Goal: Task Accomplishment & Management: Use online tool/utility

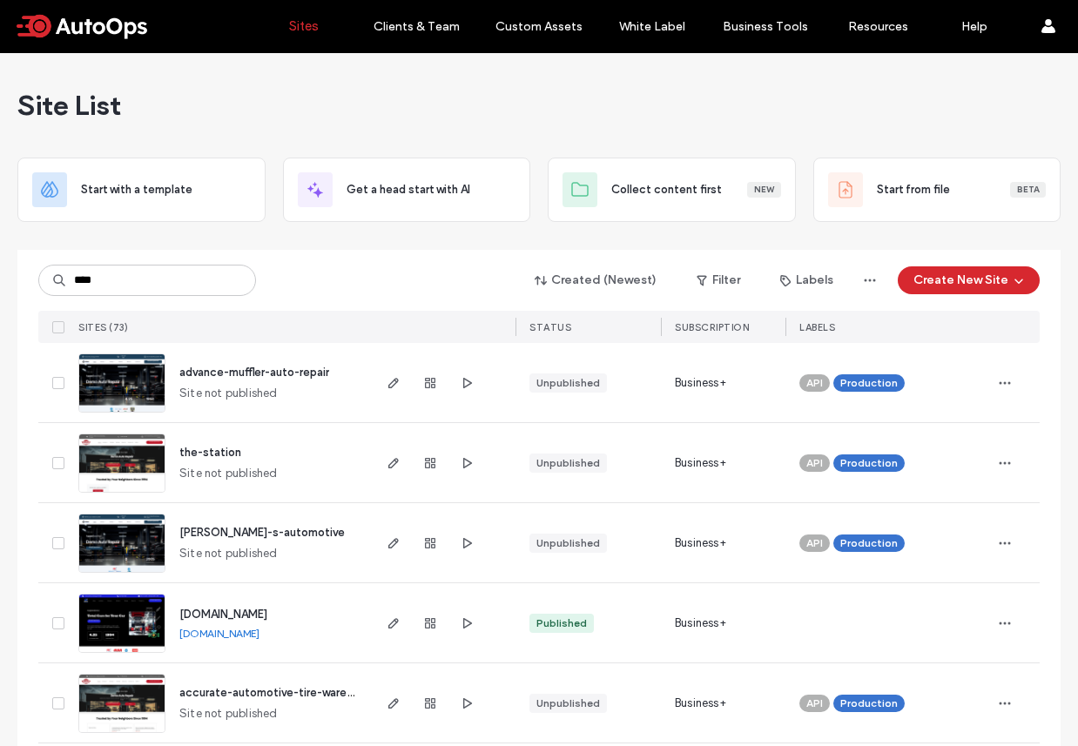
type input "****"
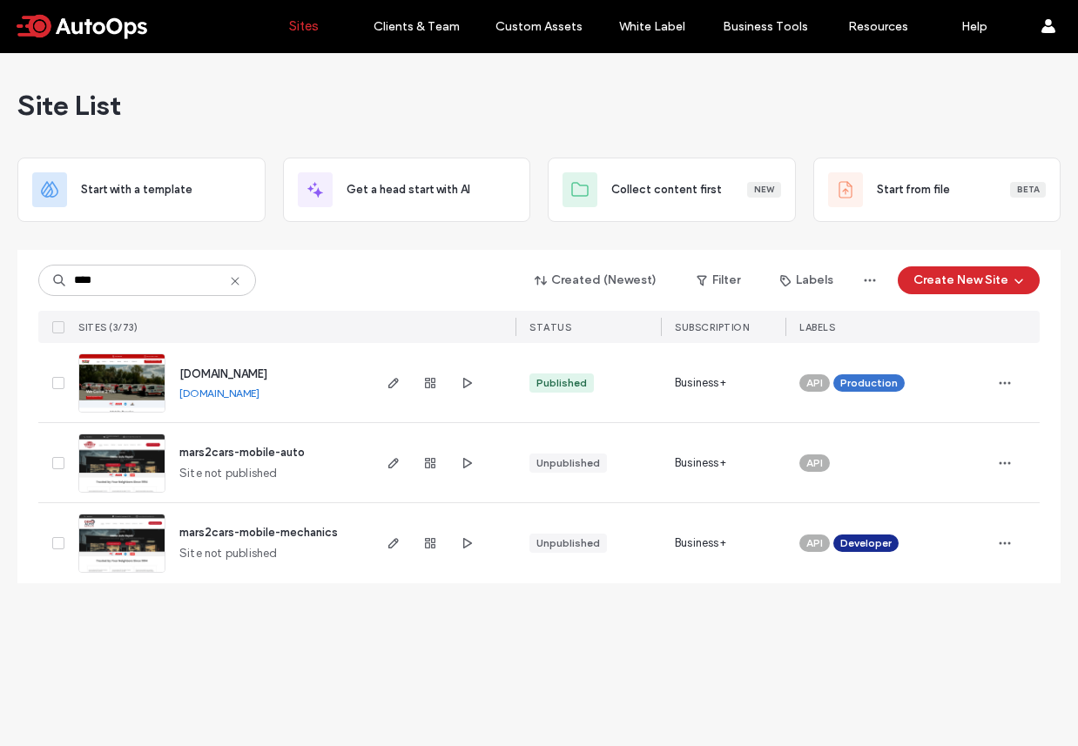
click at [210, 374] on span "www.mars2cars.net" at bounding box center [223, 373] width 88 height 13
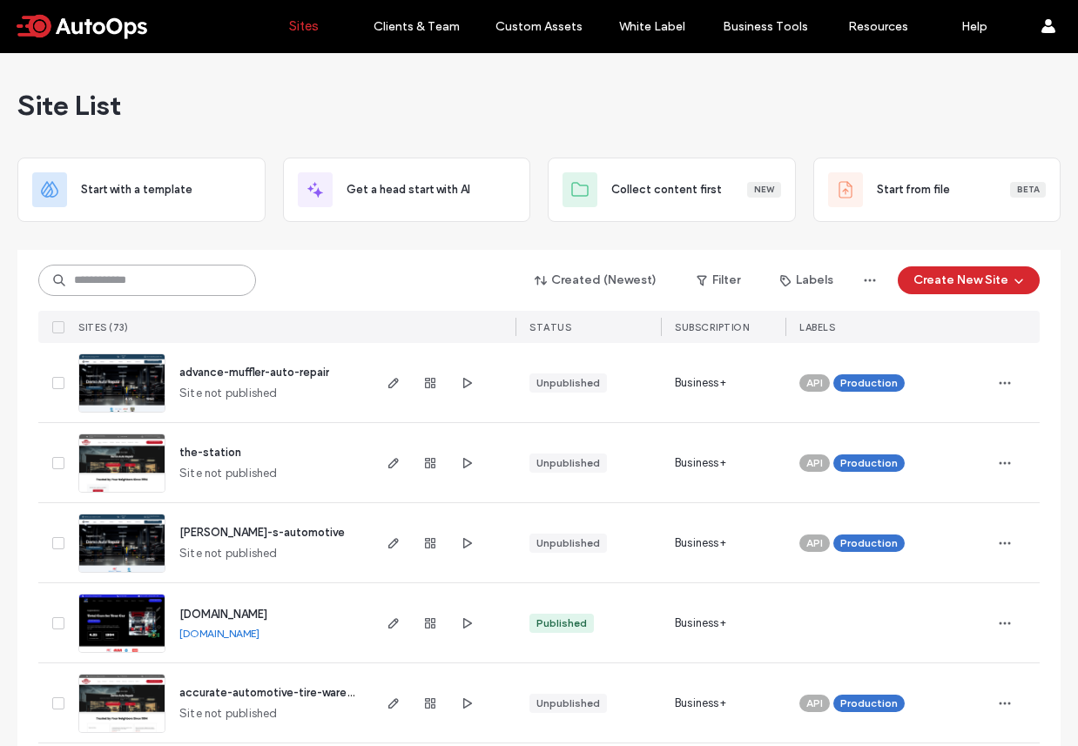
click at [150, 279] on input at bounding box center [147, 280] width 218 height 31
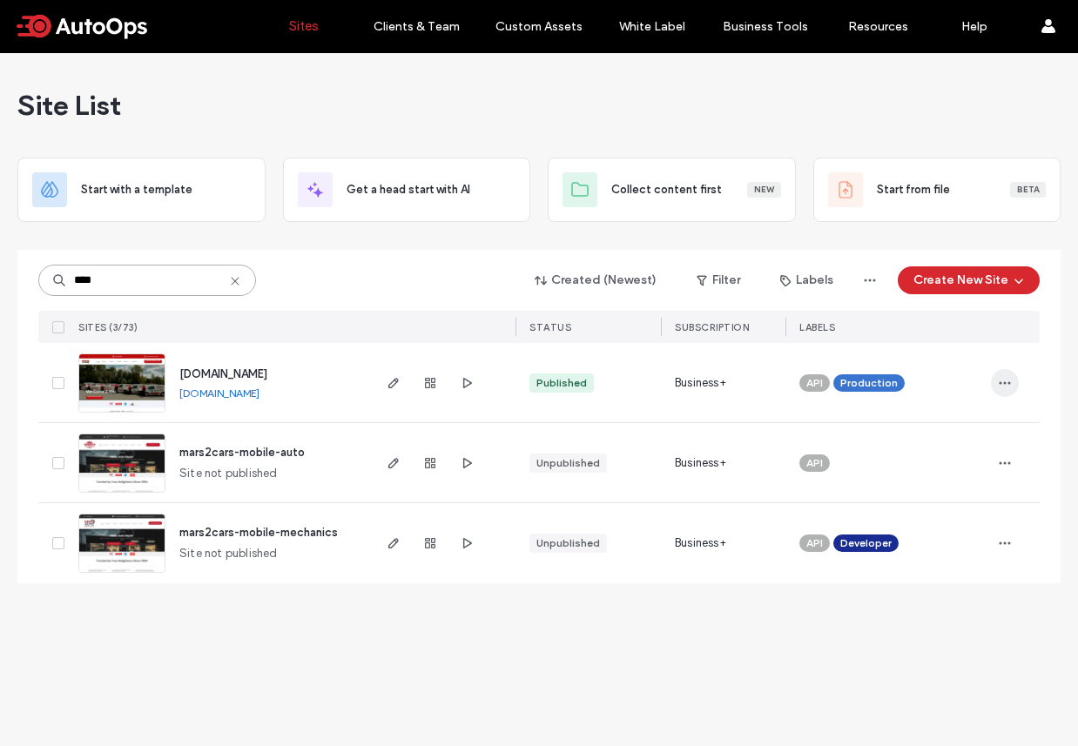
type input "****"
click at [999, 383] on icon "button" at bounding box center [1005, 383] width 14 height 14
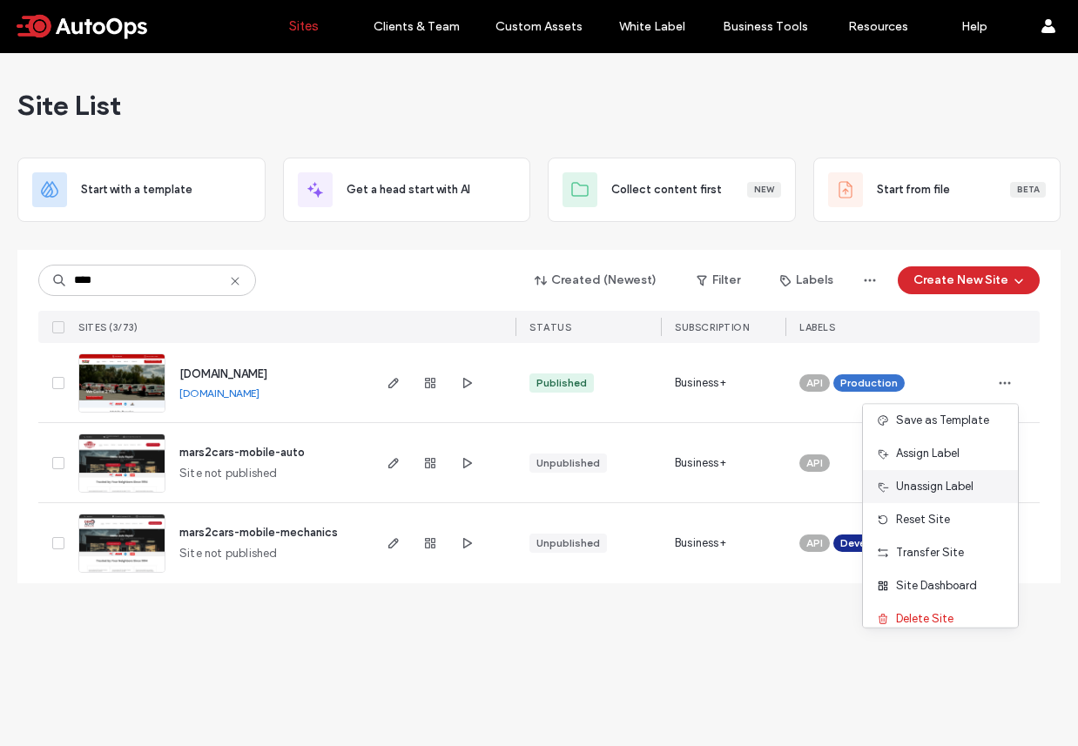
scroll to position [56, 0]
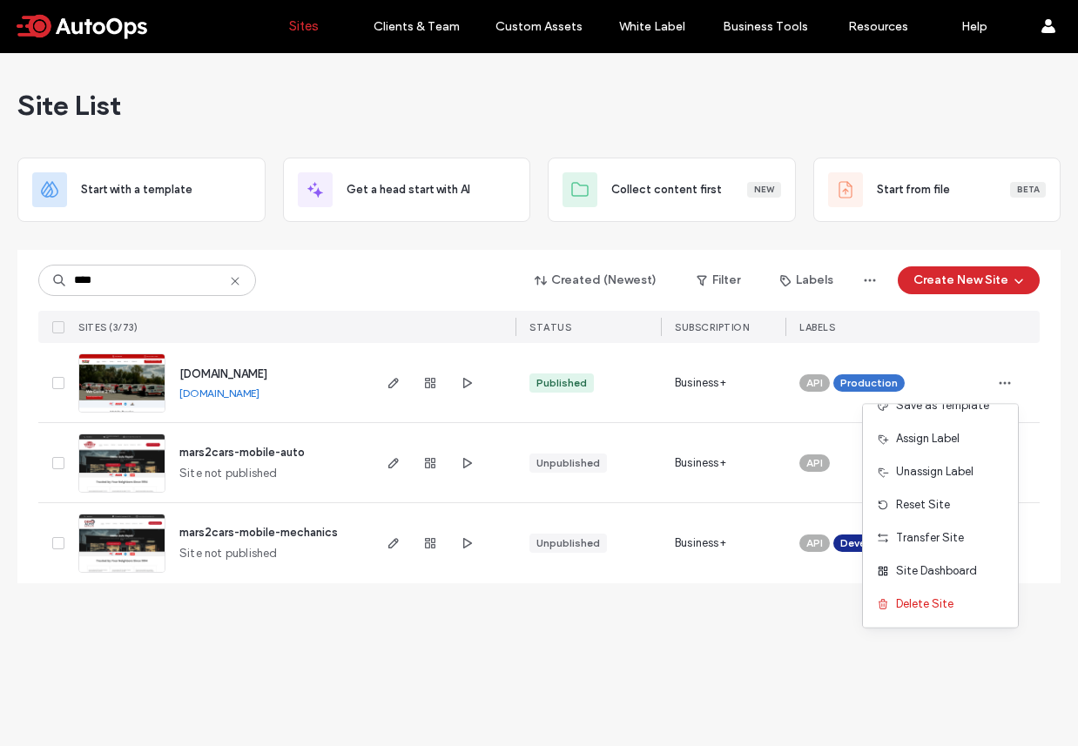
click at [267, 379] on span "www.mars2cars.net" at bounding box center [223, 373] width 88 height 13
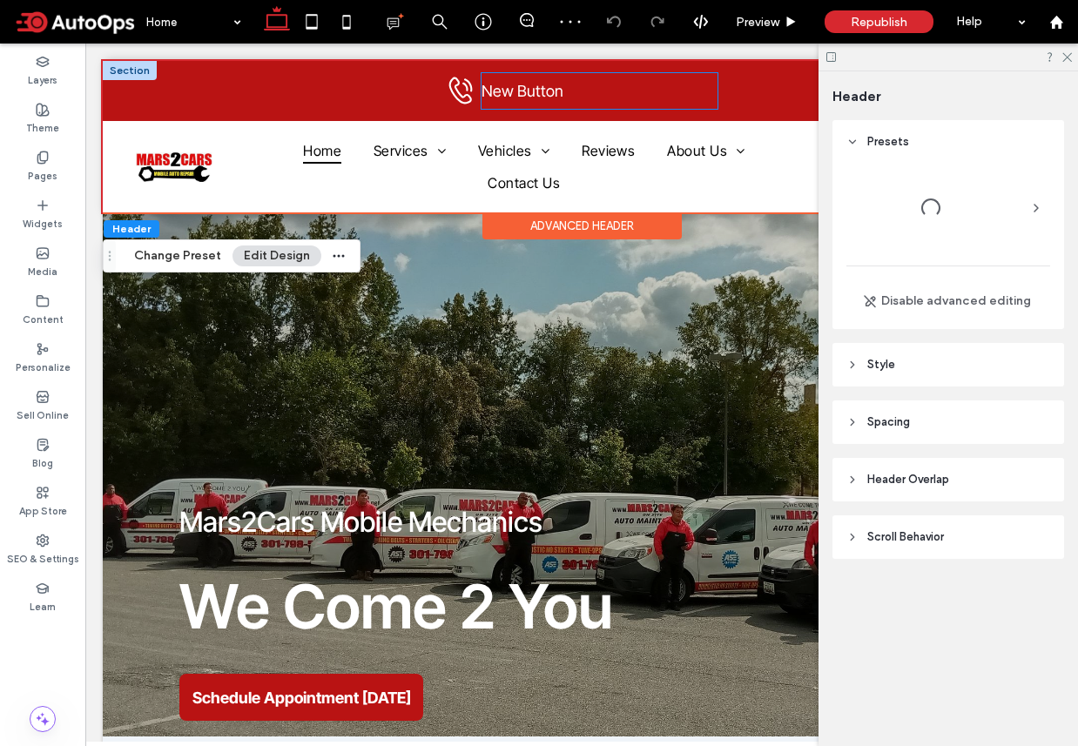
click at [532, 94] on span "New Button" at bounding box center [522, 91] width 82 height 18
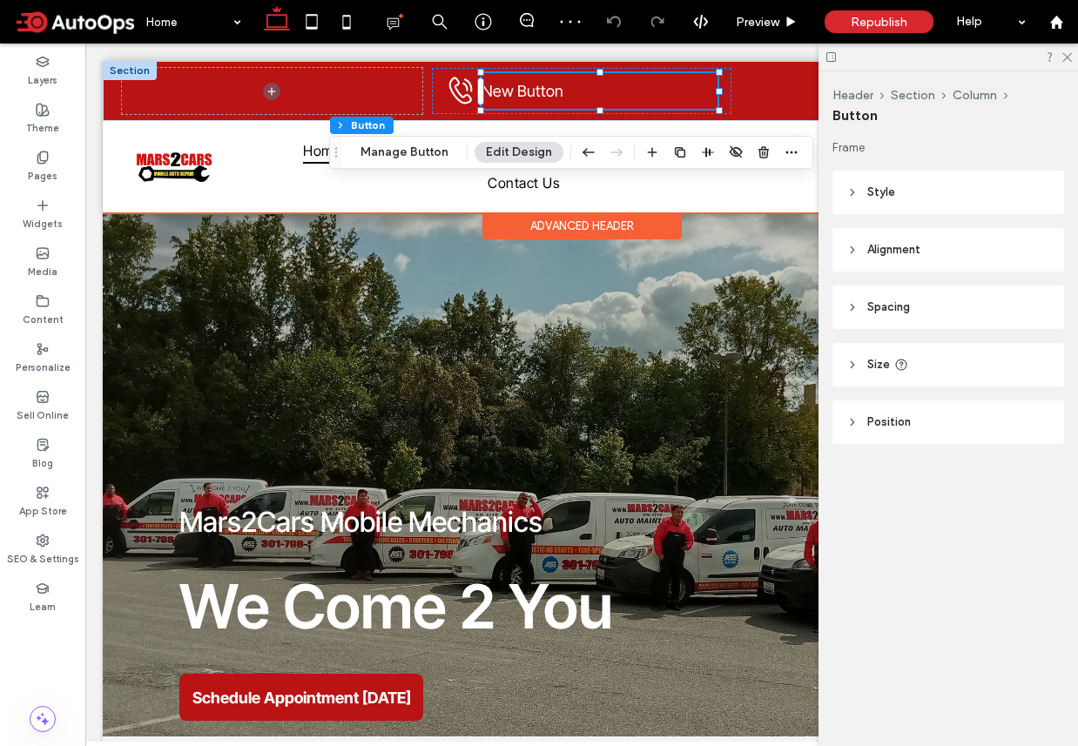
click at [528, 92] on span "New Button" at bounding box center [522, 91] width 82 height 18
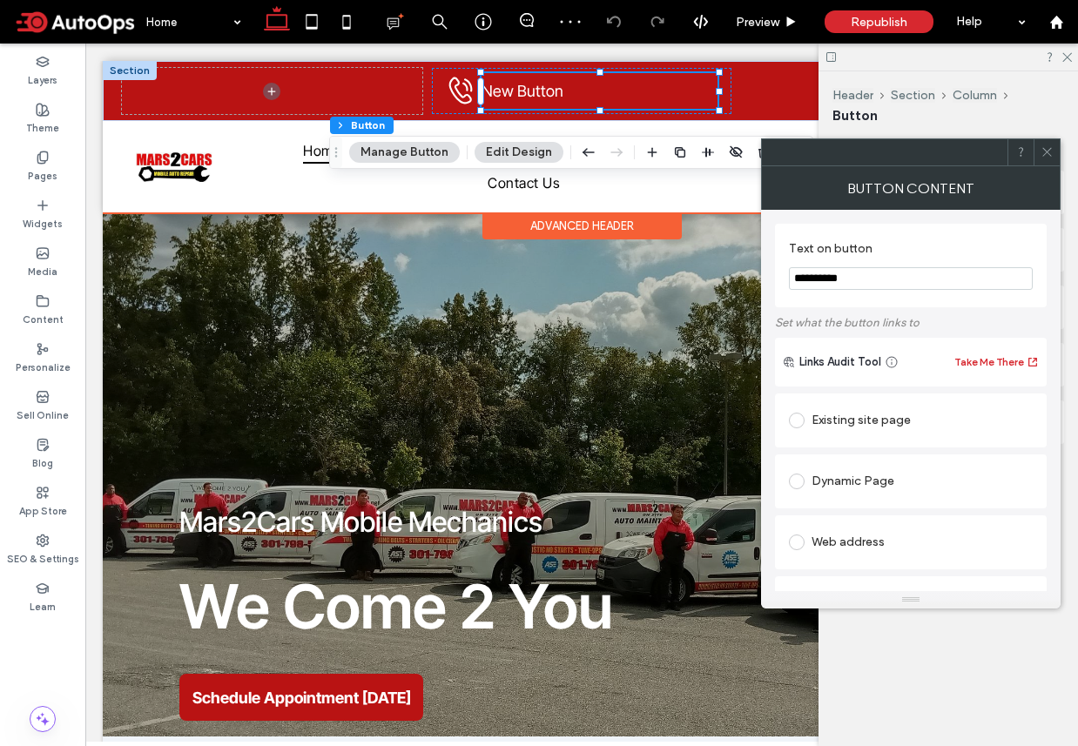
click at [528, 92] on span "New Button" at bounding box center [522, 91] width 82 height 18
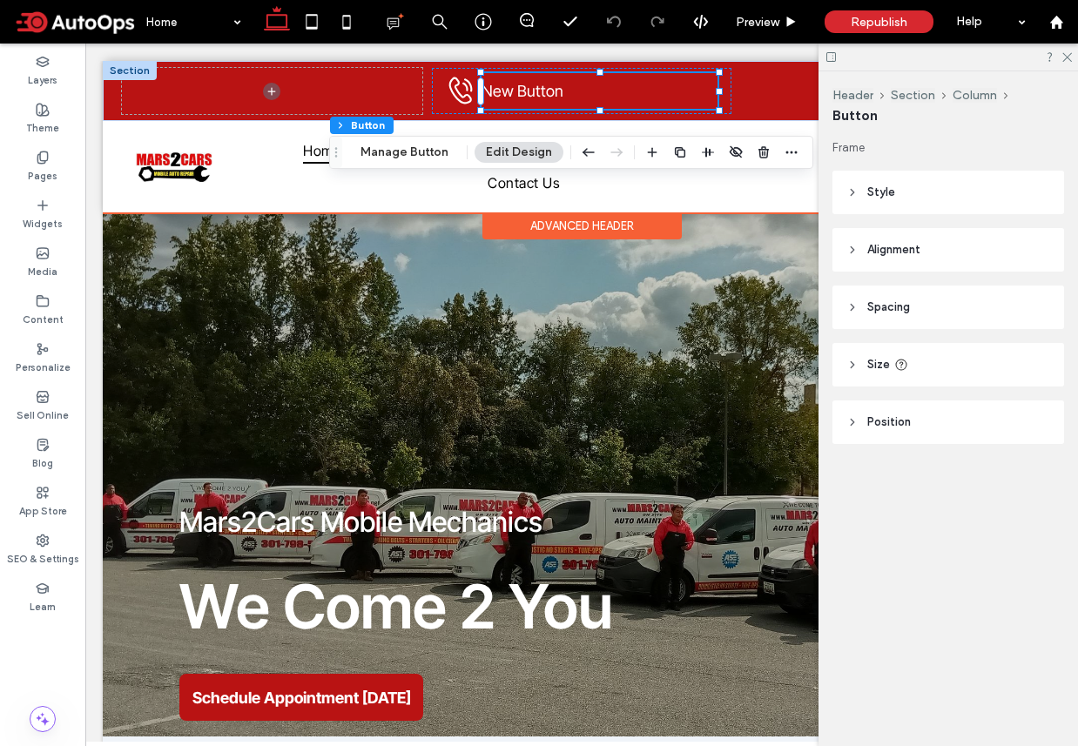
click at [545, 101] on link "New Button" at bounding box center [599, 91] width 237 height 36
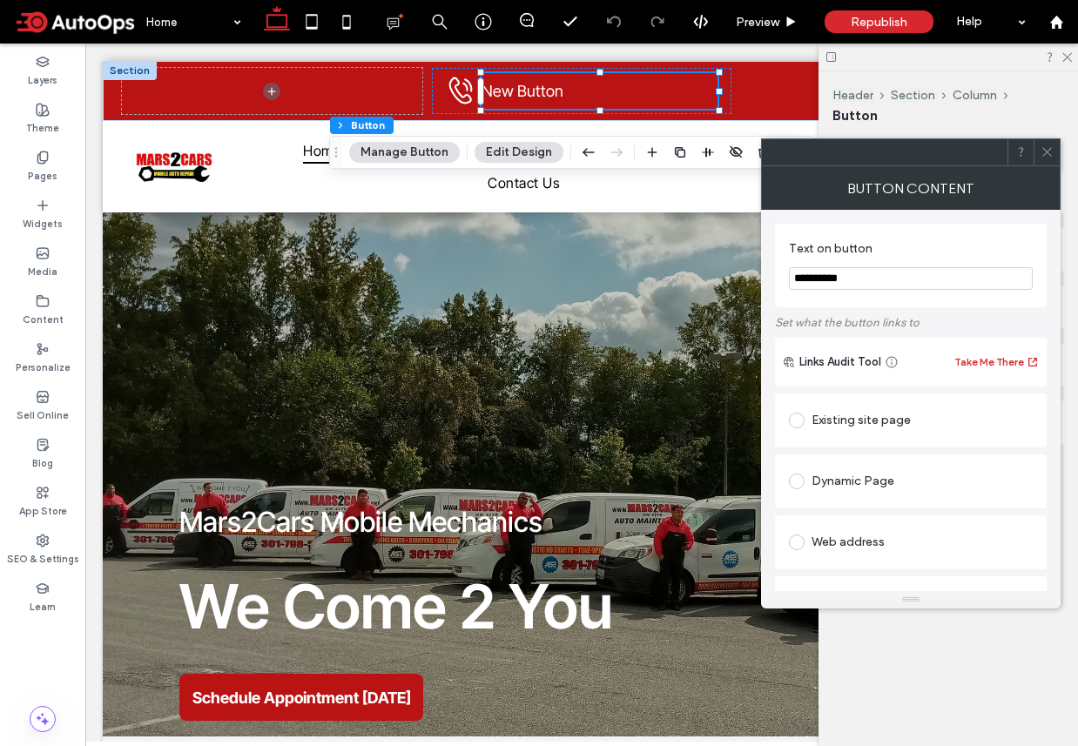
click at [1047, 150] on icon at bounding box center [1046, 151] width 13 height 13
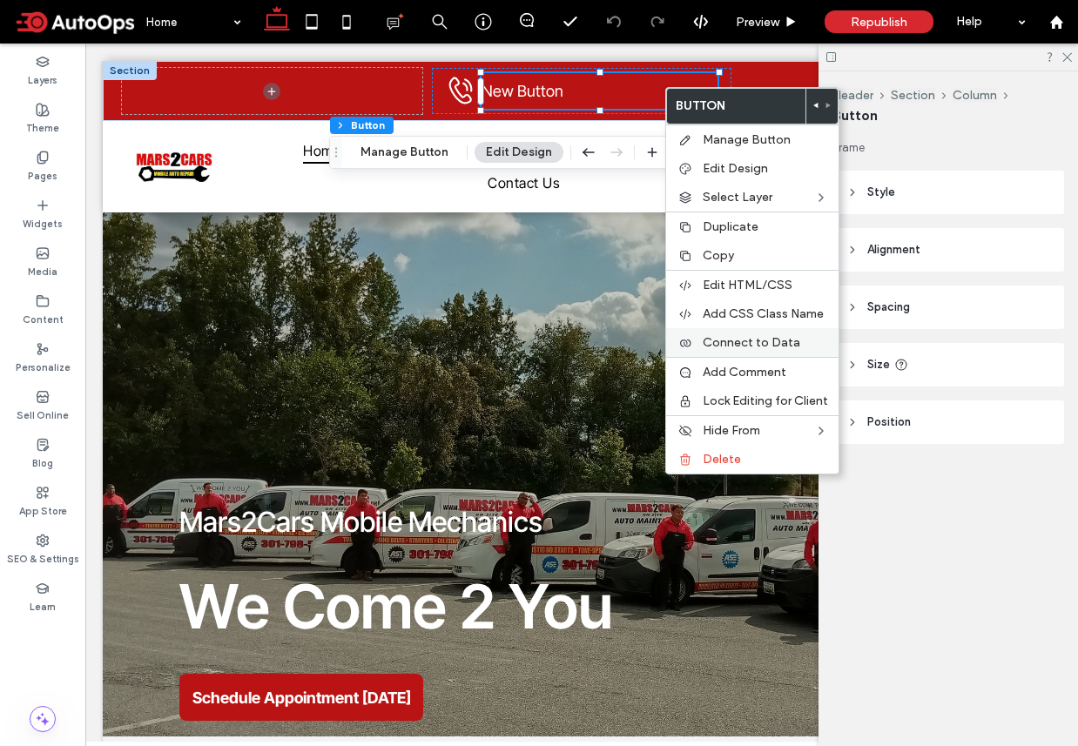
click at [751, 345] on span "Connect to Data" at bounding box center [752, 342] width 98 height 15
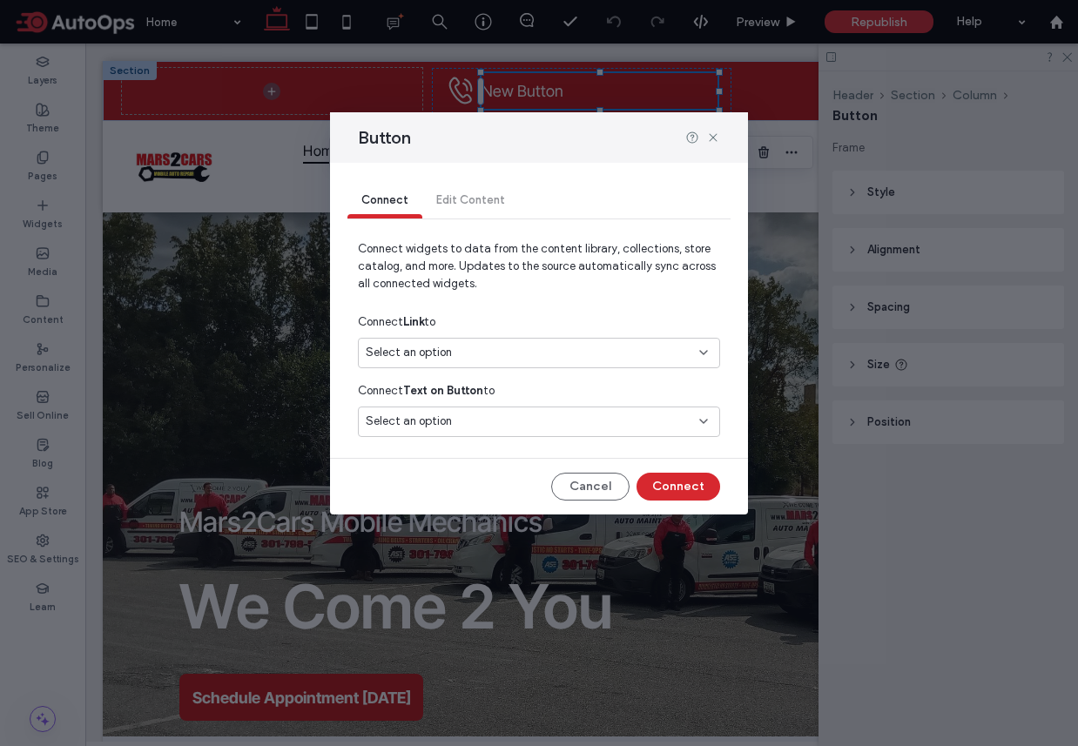
click at [464, 350] on div "Select an option" at bounding box center [529, 352] width 326 height 17
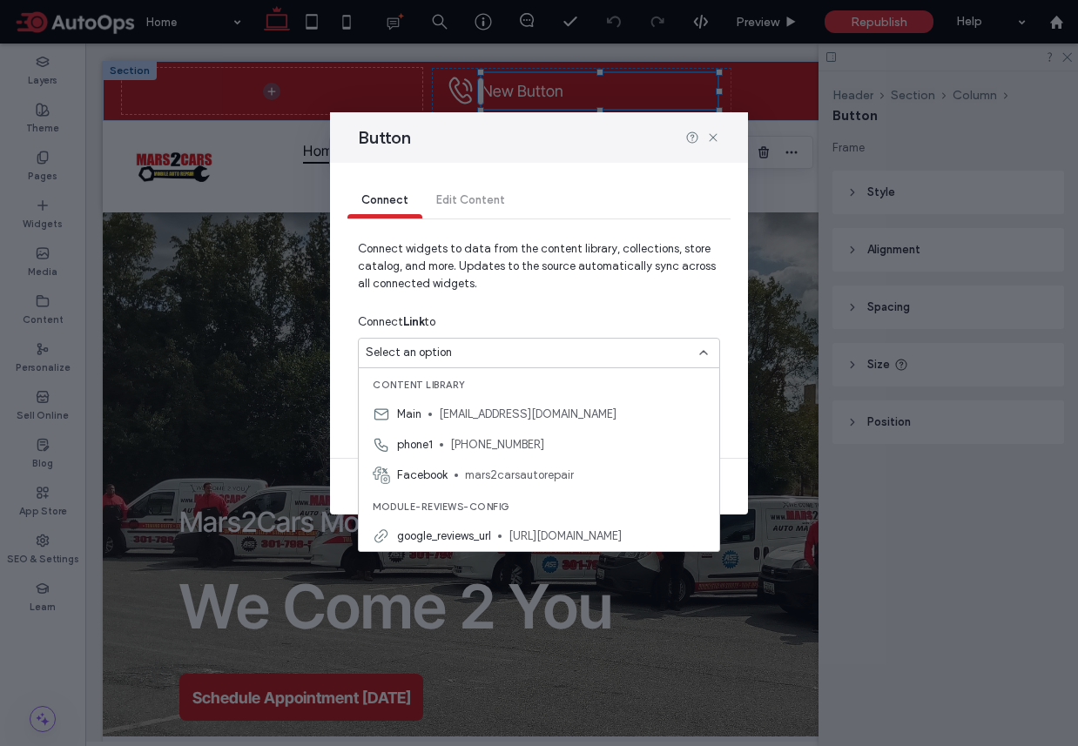
click at [463, 359] on div "Select an option" at bounding box center [529, 352] width 326 height 17
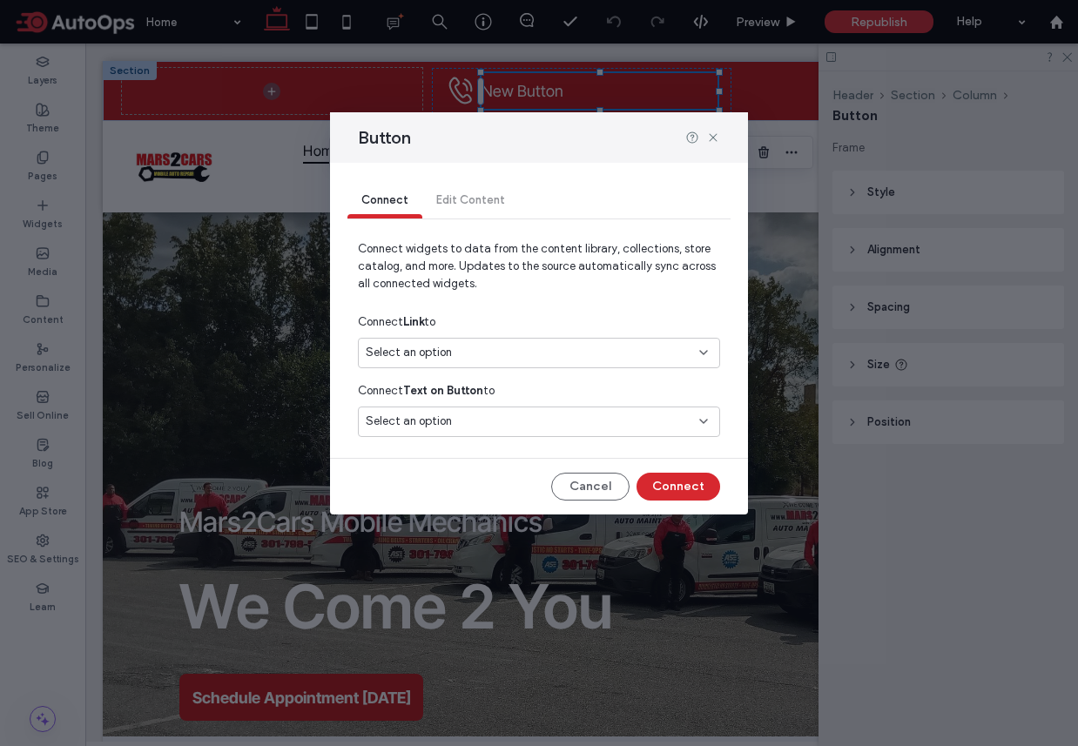
click at [463, 359] on div "Select an option" at bounding box center [529, 352] width 326 height 17
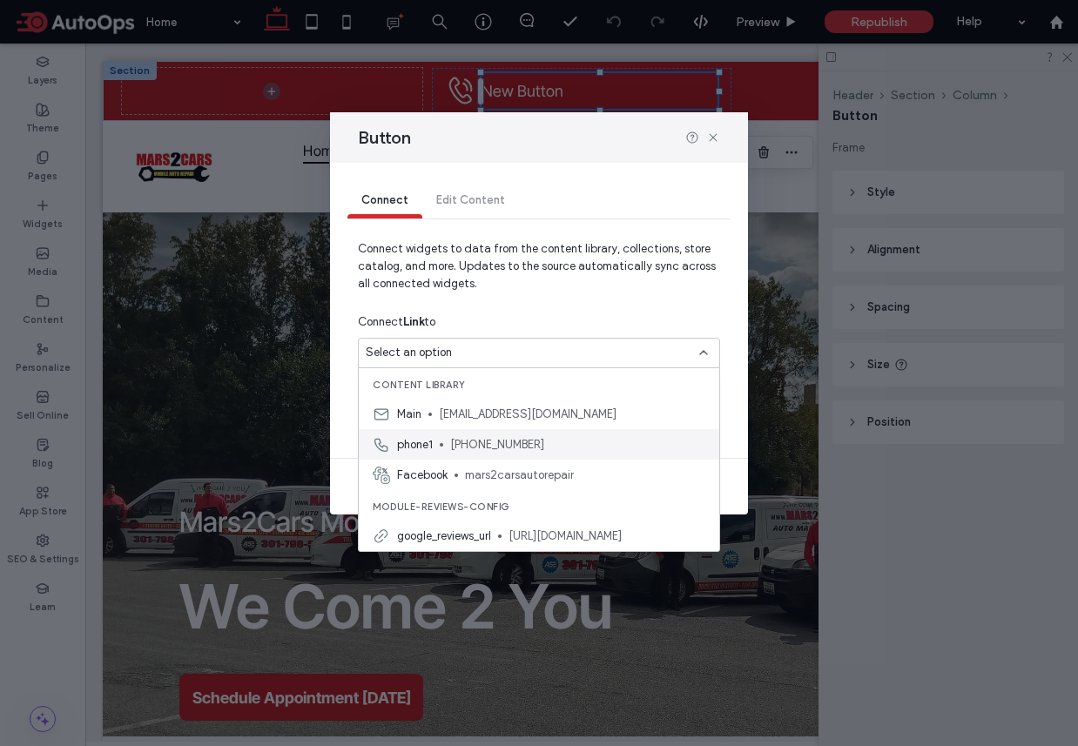
click at [455, 440] on span "(301) 798-5590" at bounding box center [577, 444] width 255 height 17
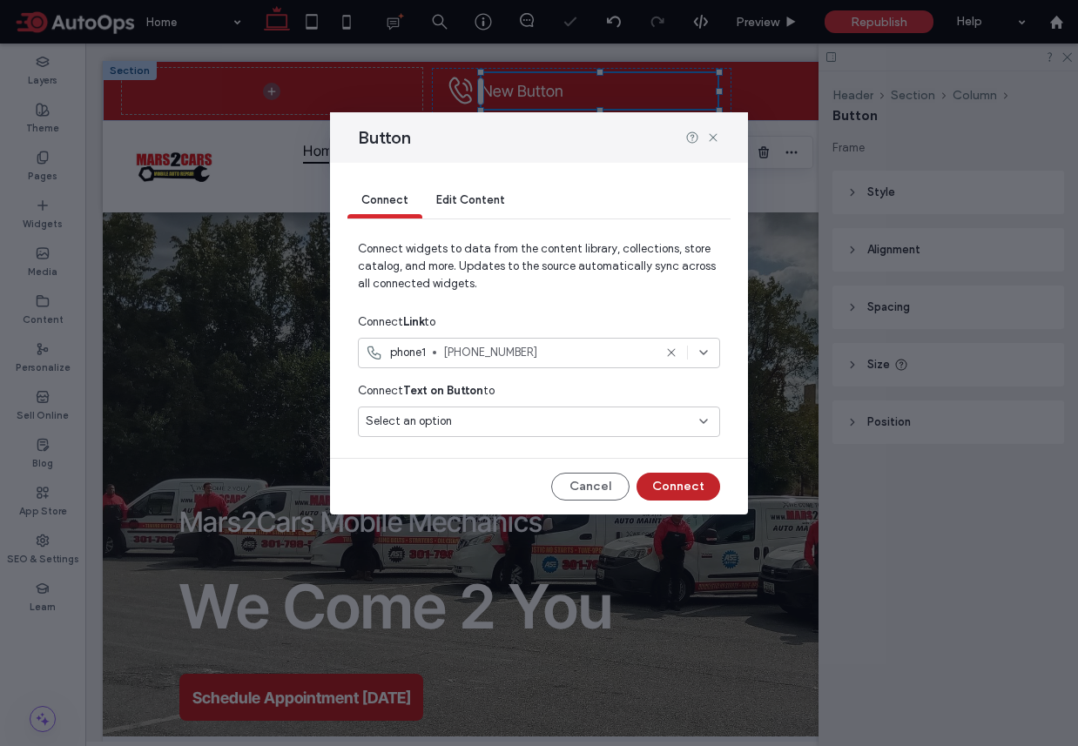
click at [671, 488] on button "Connect" at bounding box center [678, 487] width 84 height 28
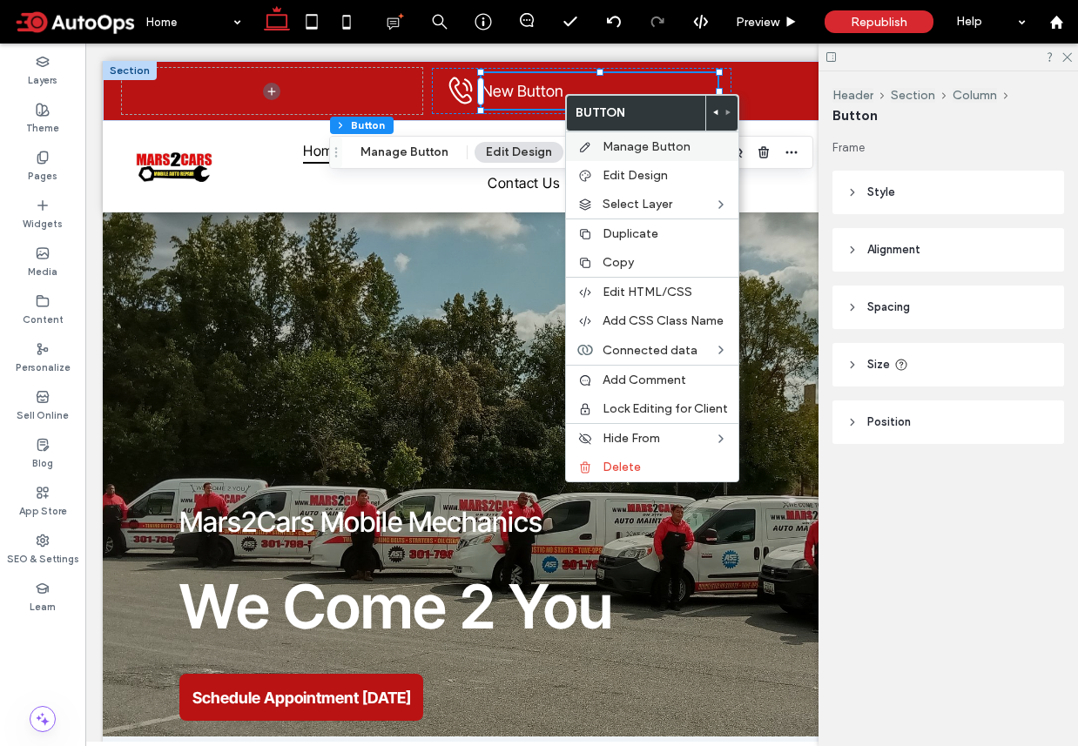
click at [629, 151] on span "Manage Button" at bounding box center [646, 146] width 88 height 15
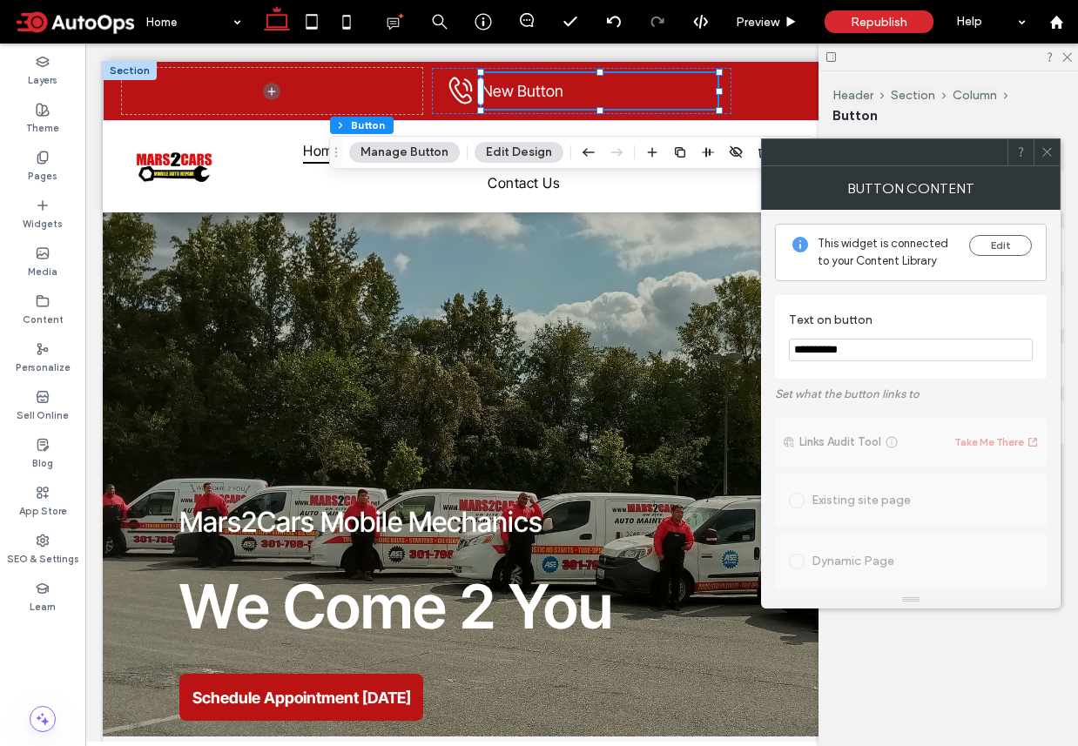
click at [857, 355] on input "**********" at bounding box center [911, 350] width 244 height 23
click at [866, 354] on input "**********" at bounding box center [911, 350] width 244 height 23
click at [1009, 239] on button "Edit" at bounding box center [1000, 245] width 63 height 21
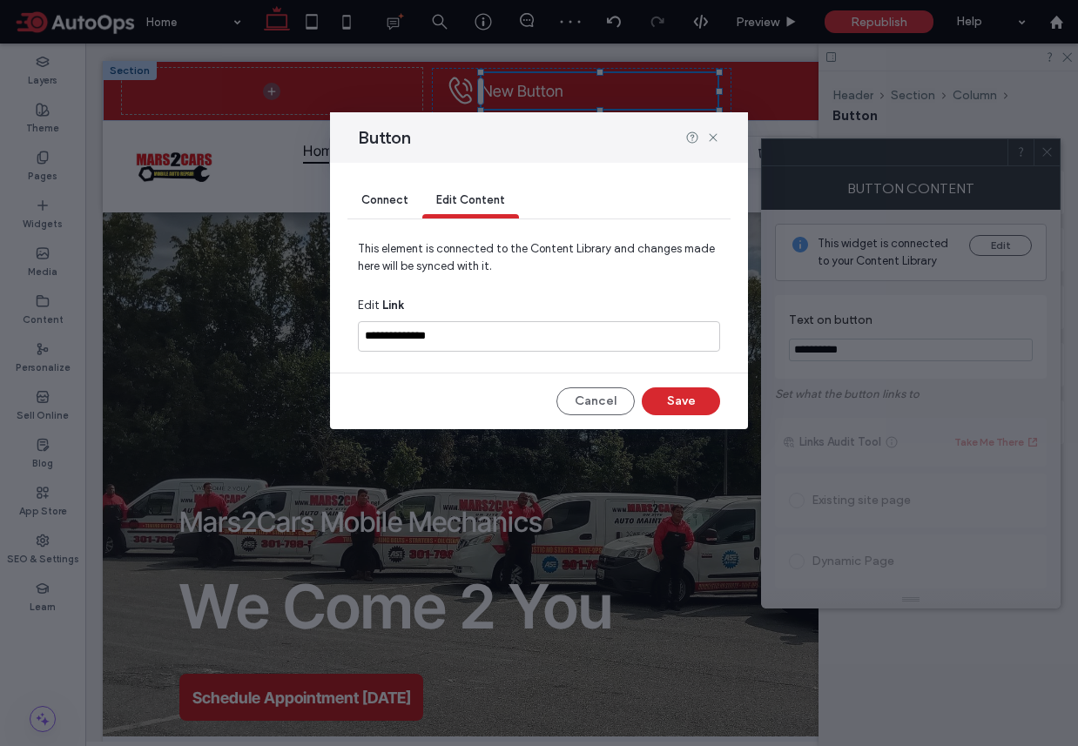
click at [383, 199] on span "Connect" at bounding box center [384, 199] width 47 height 13
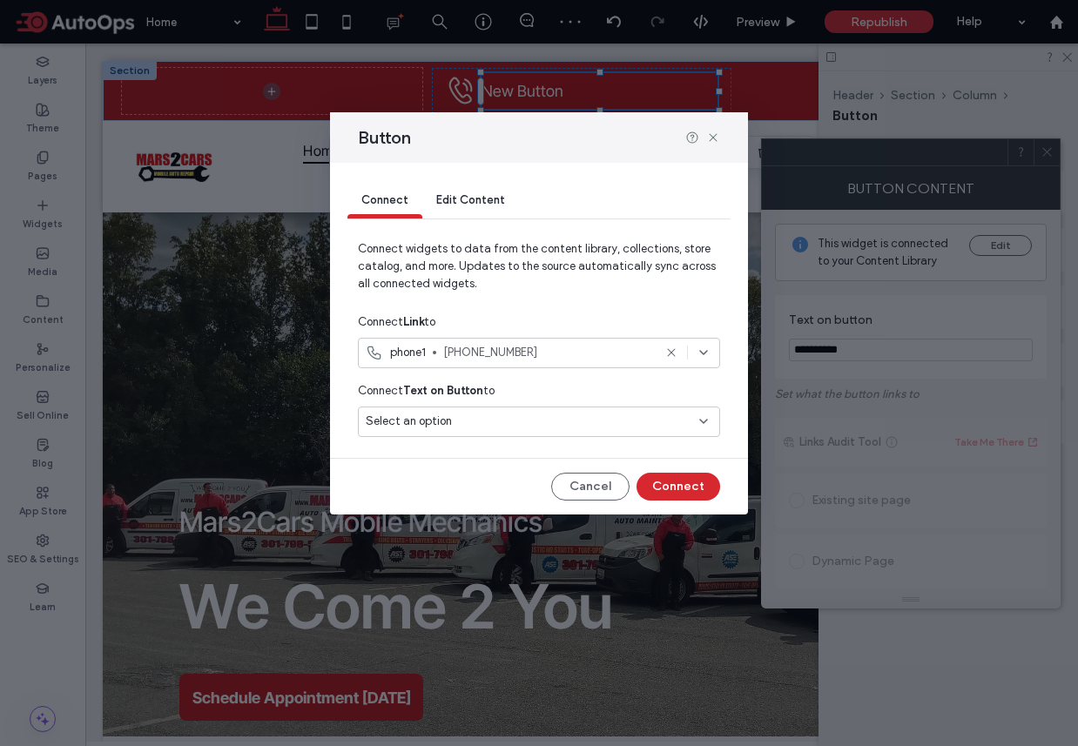
click at [542, 416] on div "Select an option" at bounding box center [529, 421] width 326 height 17
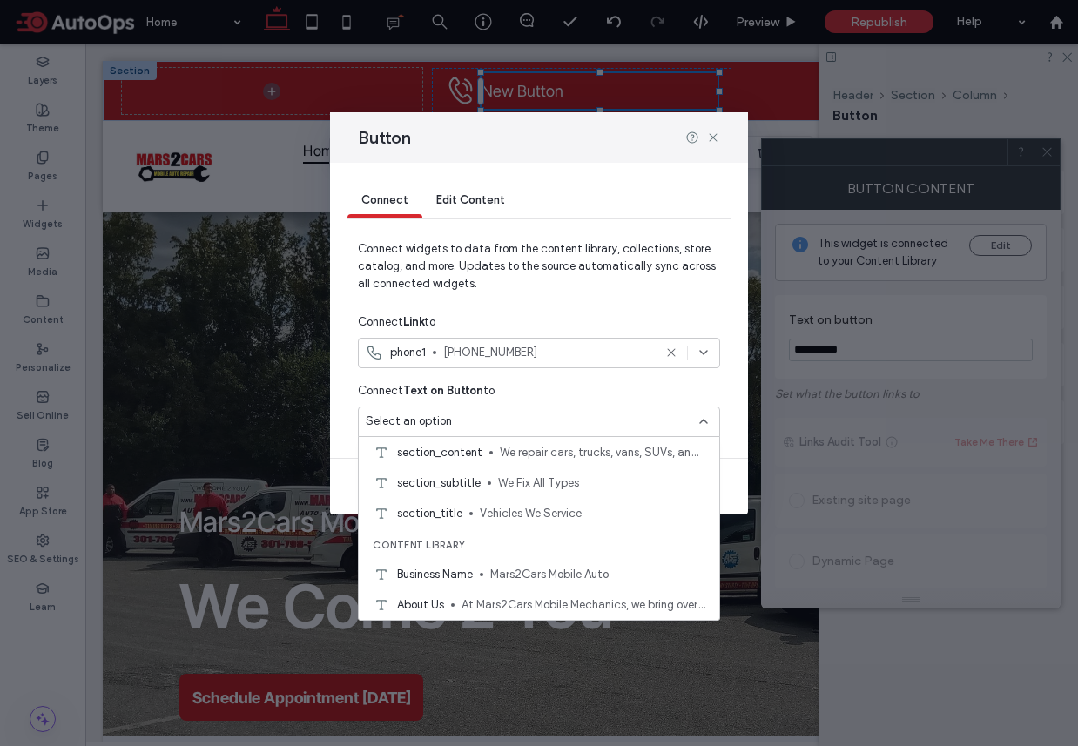
scroll to position [1554, 0]
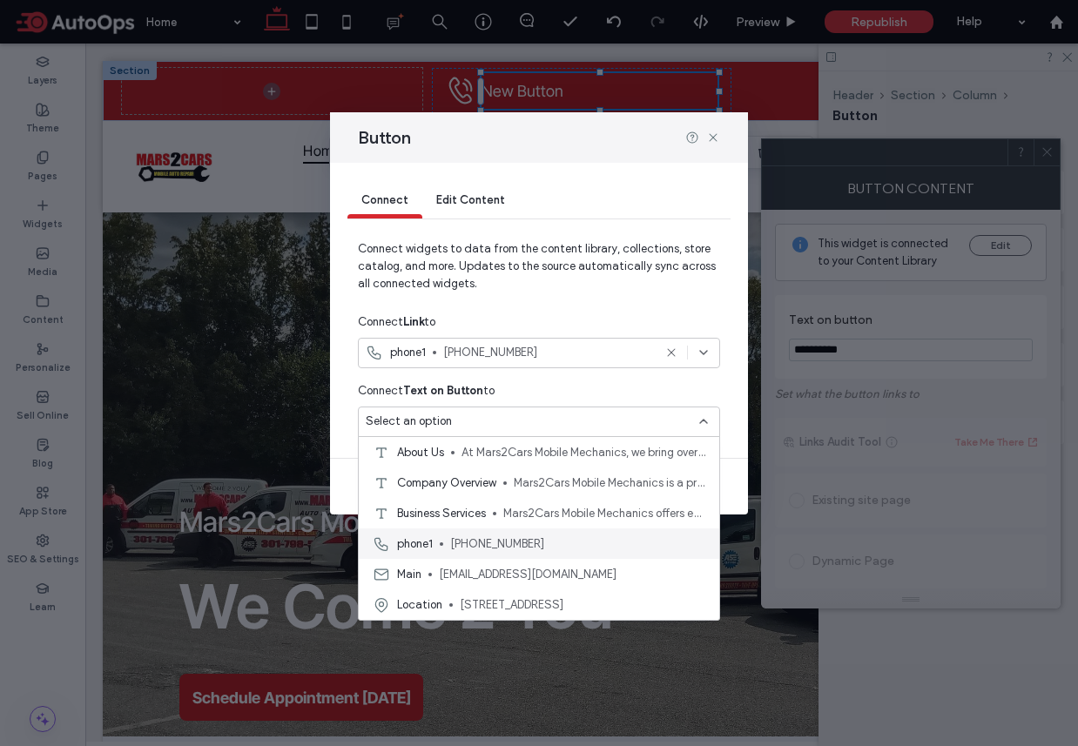
click at [489, 546] on span "(301) 798-5590" at bounding box center [577, 543] width 255 height 17
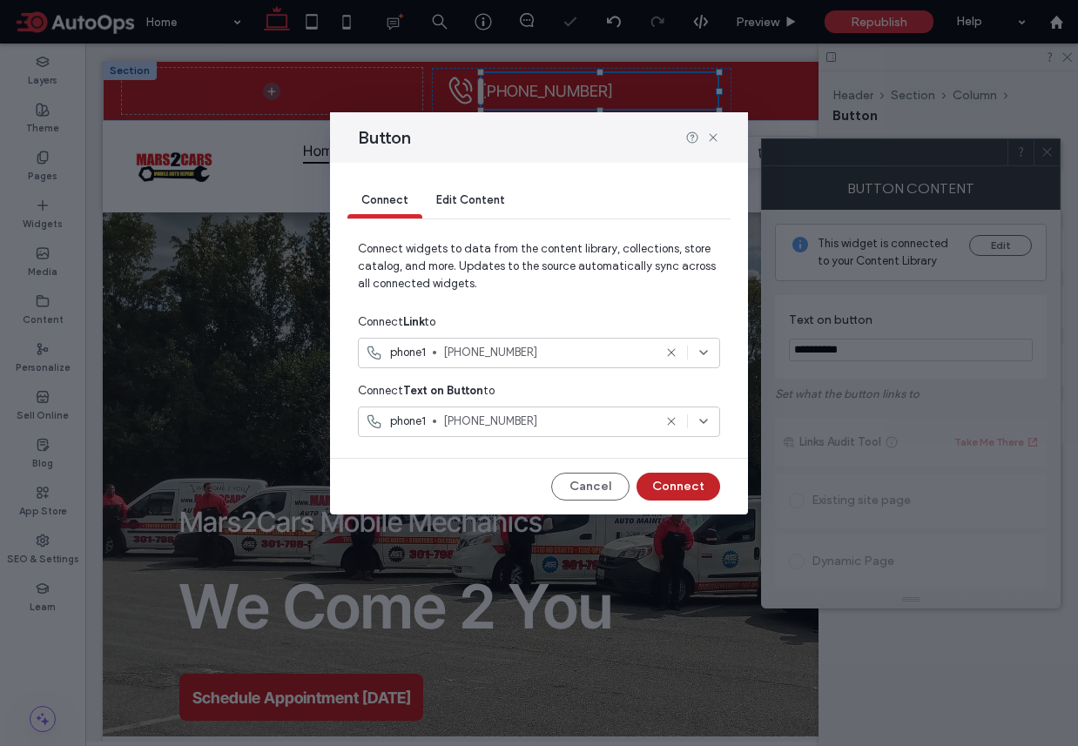
click at [678, 483] on button "Connect" at bounding box center [678, 487] width 84 height 28
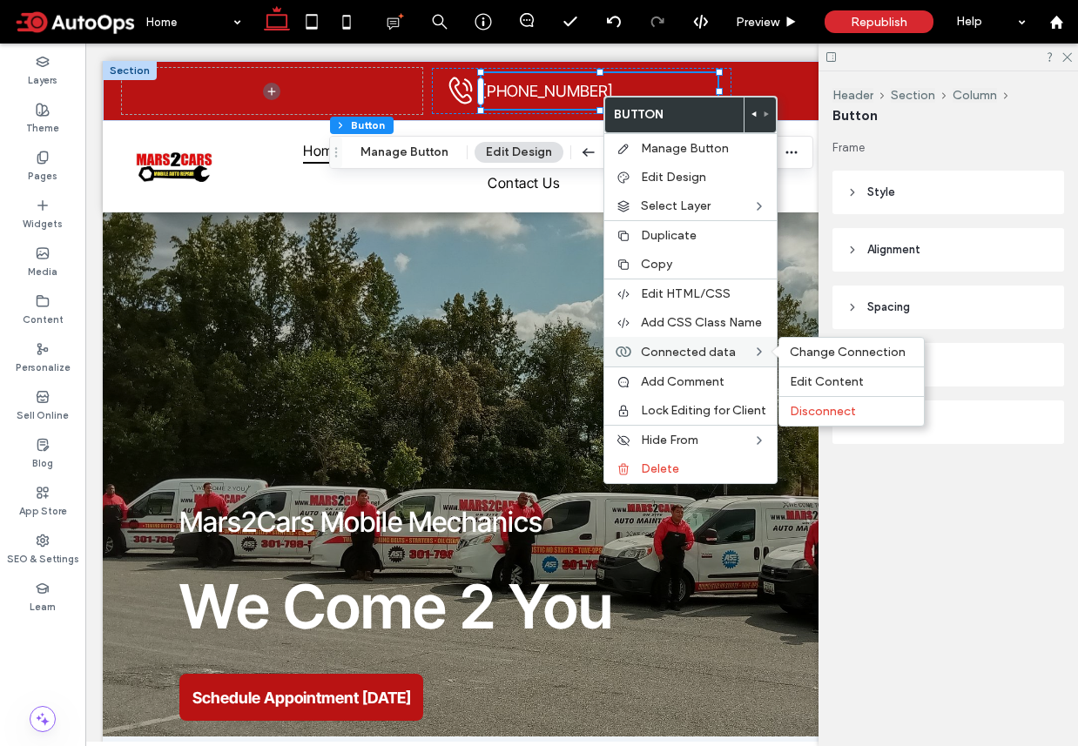
click at [714, 348] on span "Connected data" at bounding box center [688, 352] width 95 height 15
click at [817, 351] on span "Change Connection" at bounding box center [848, 352] width 116 height 15
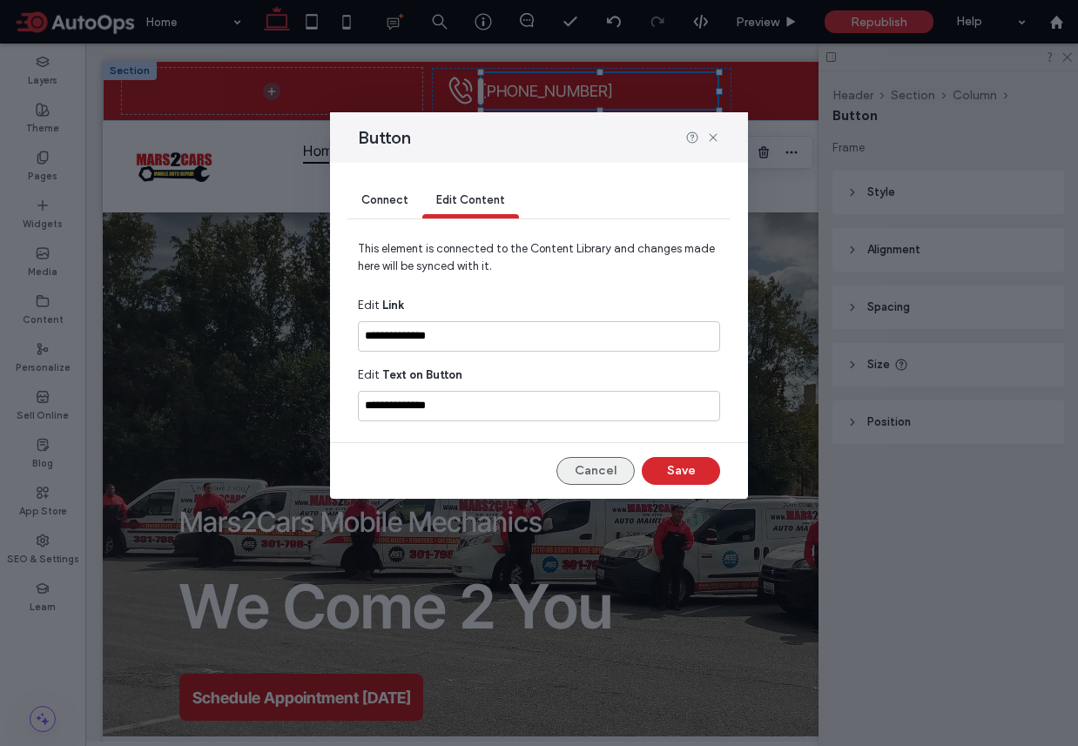
click at [611, 472] on button "Cancel" at bounding box center [595, 471] width 78 height 28
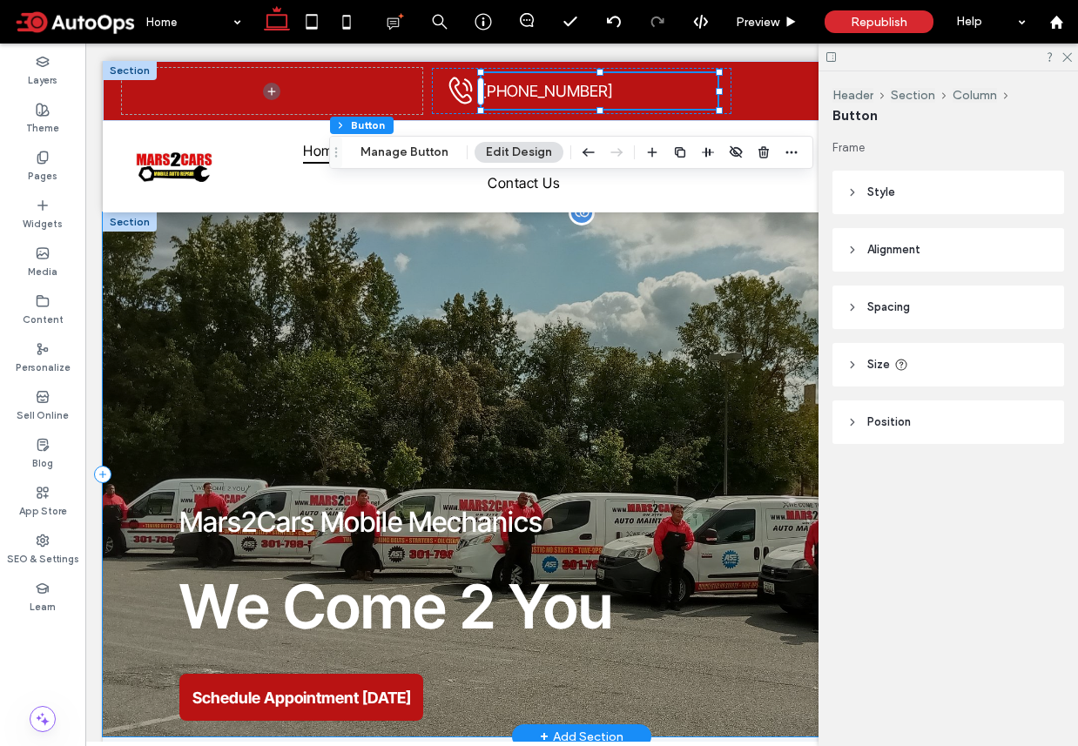
click at [618, 406] on div "Mars2Cars Mobile Mechanics We Come 2 You Schedule Appointment Today" at bounding box center [582, 474] width 958 height 524
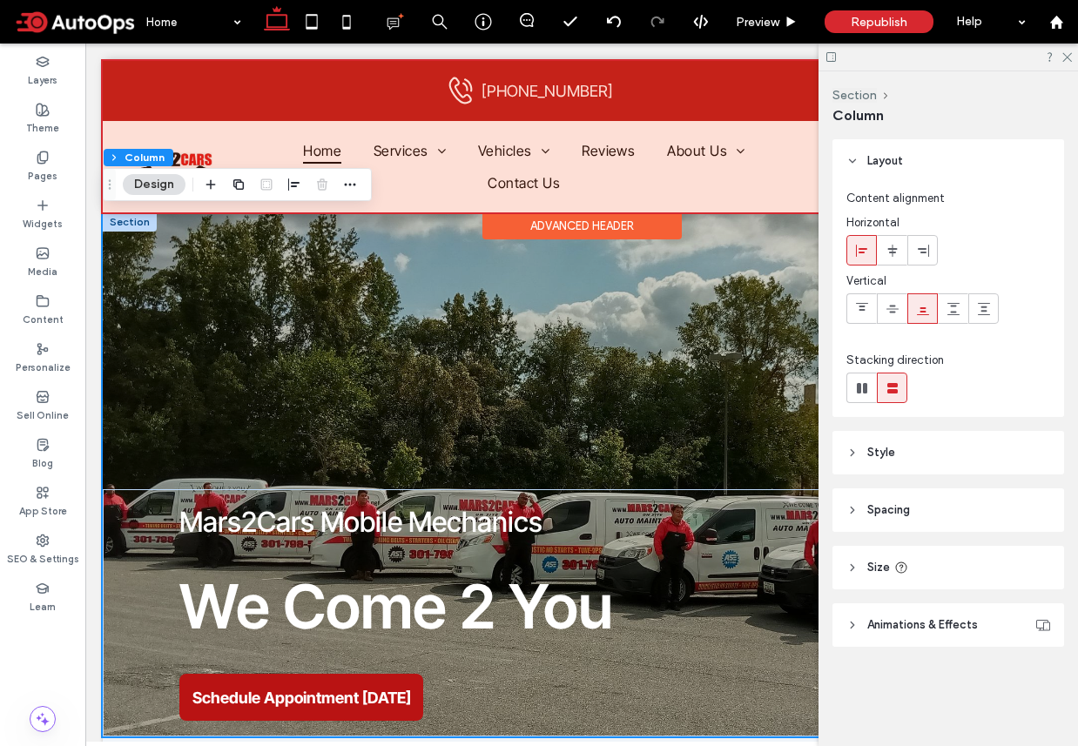
click at [492, 95] on div at bounding box center [582, 136] width 958 height 151
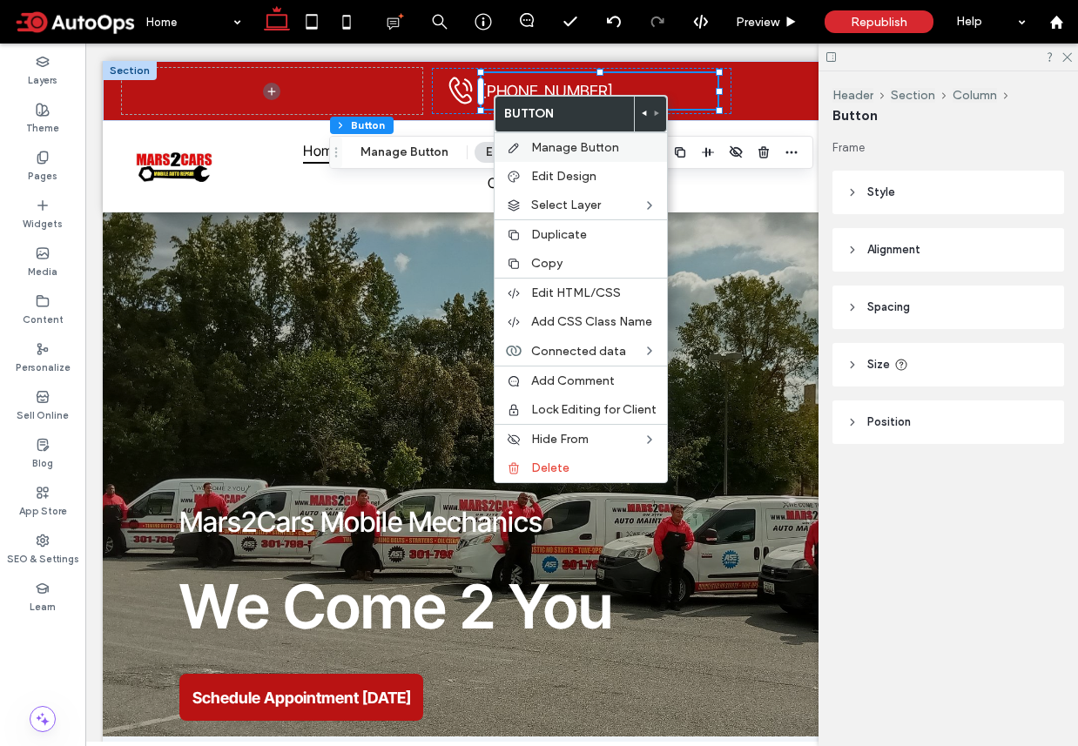
click at [552, 147] on span "Manage Button" at bounding box center [575, 147] width 88 height 15
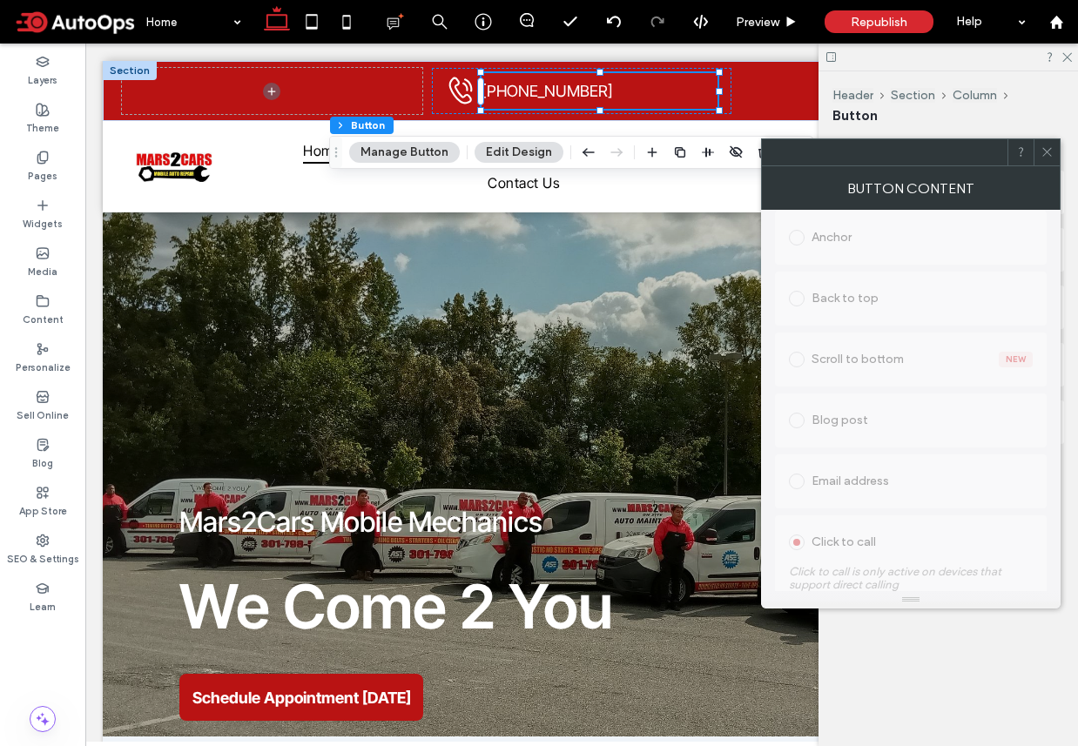
scroll to position [652, 0]
click at [1040, 150] on icon at bounding box center [1046, 151] width 13 height 13
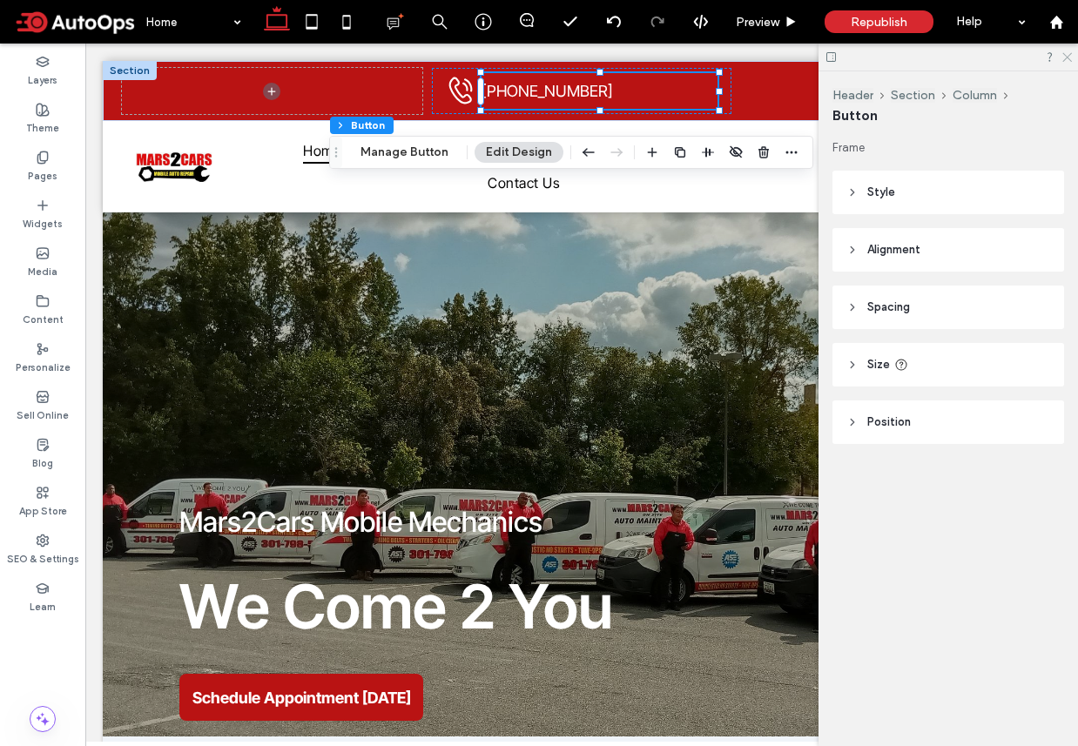
click at [1066, 56] on icon at bounding box center [1065, 55] width 11 height 11
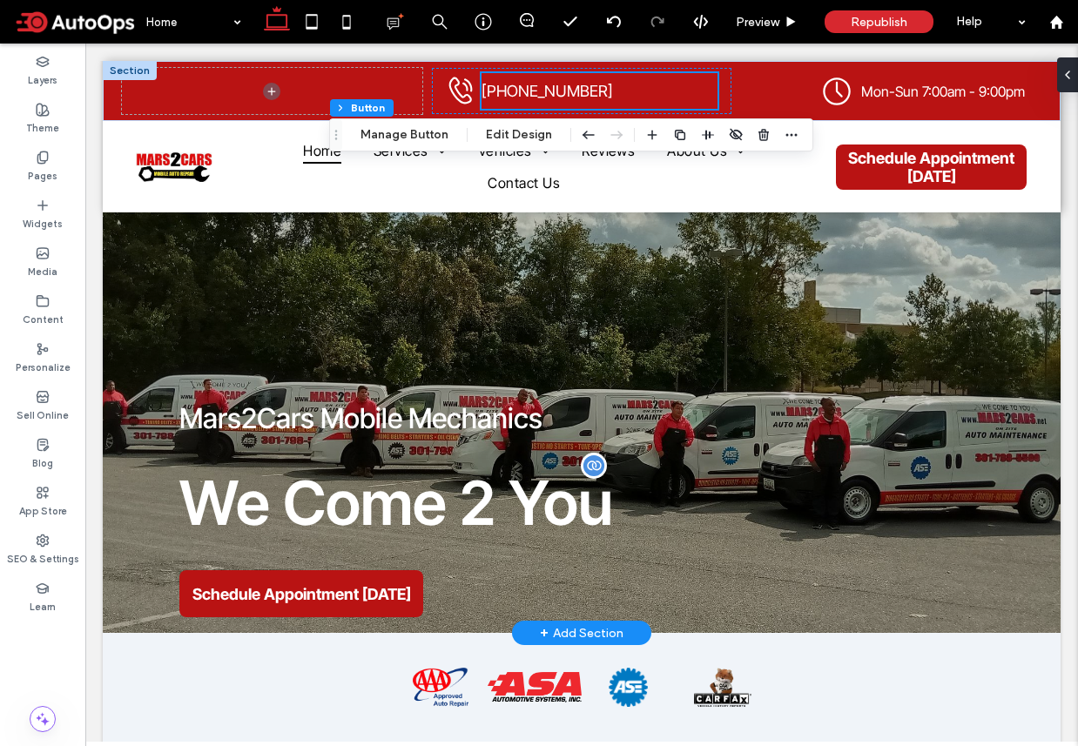
scroll to position [0, 0]
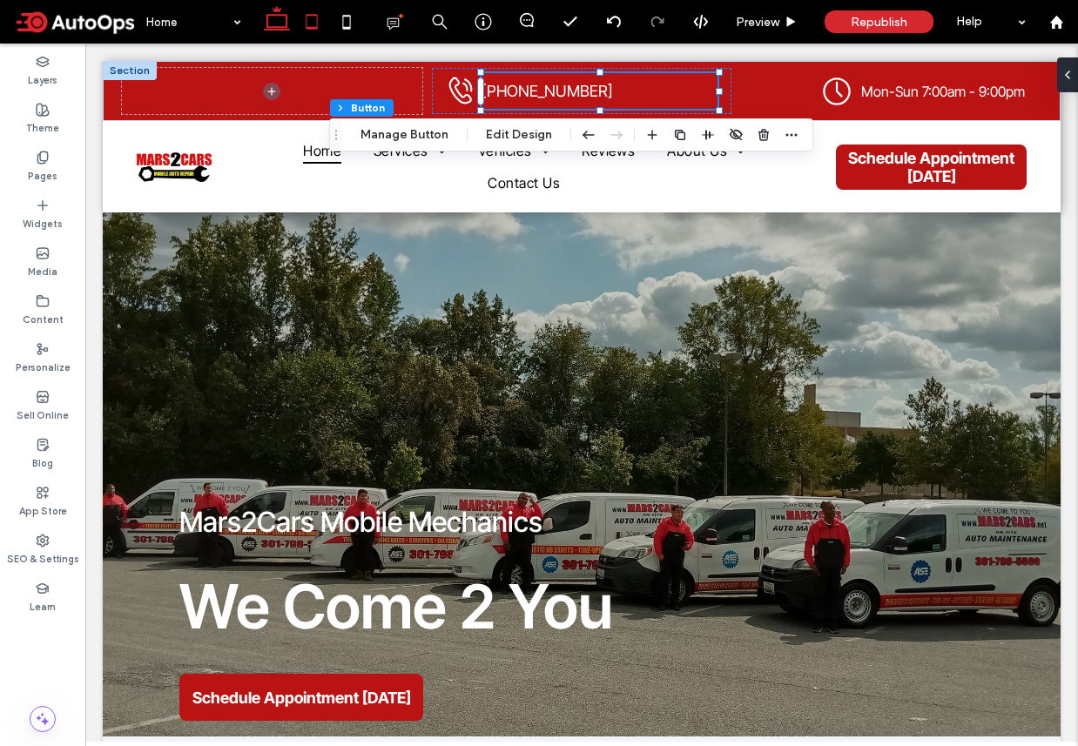
click at [313, 19] on icon at bounding box center [311, 21] width 35 height 35
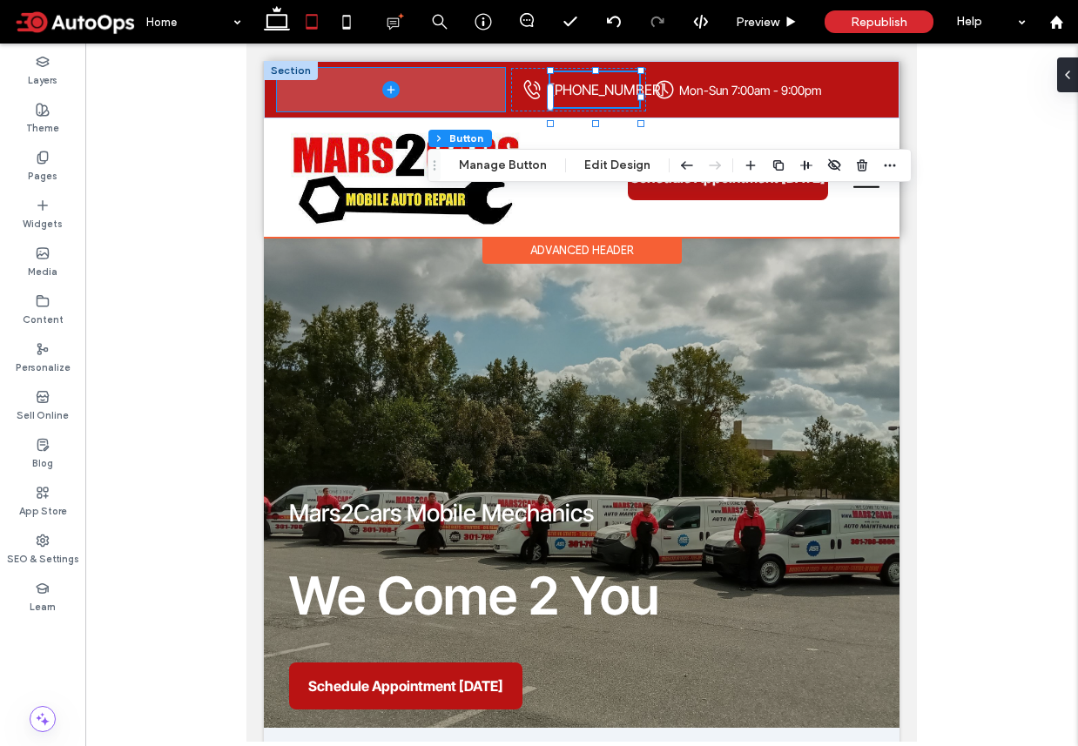
click at [477, 99] on span at bounding box center [391, 90] width 228 height 44
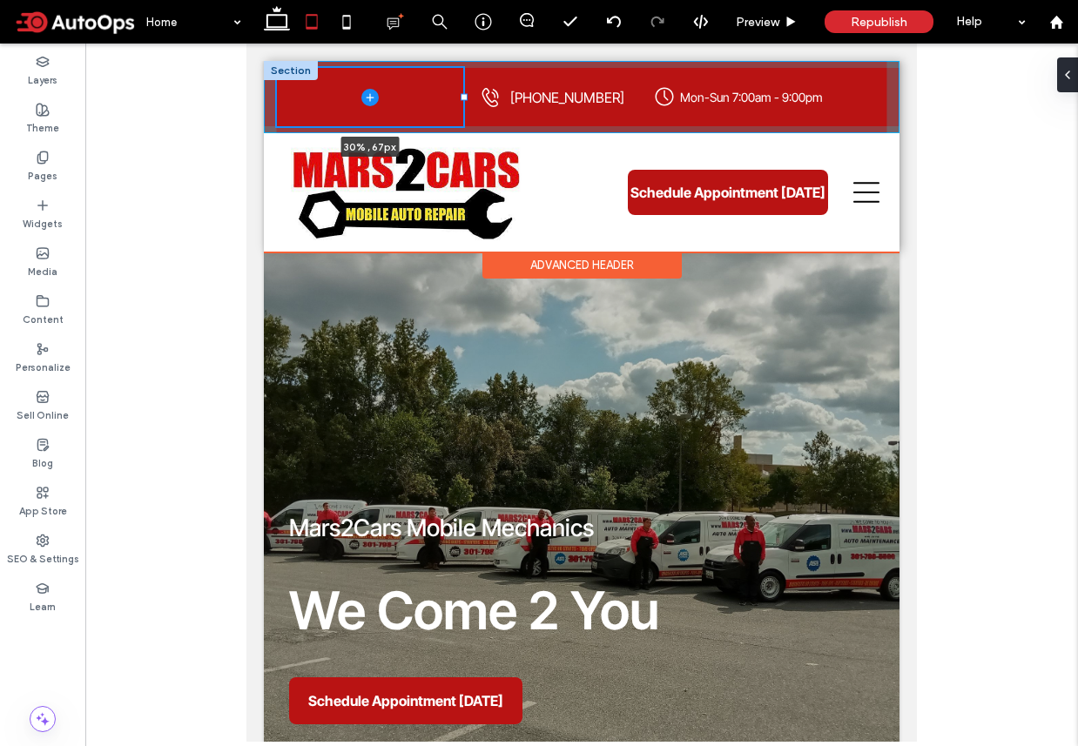
drag, startPoint x: 503, startPoint y: 95, endPoint x: 461, endPoint y: 93, distance: 41.8
click at [461, 94] on div at bounding box center [464, 97] width 7 height 7
type input "**"
type input "*****"
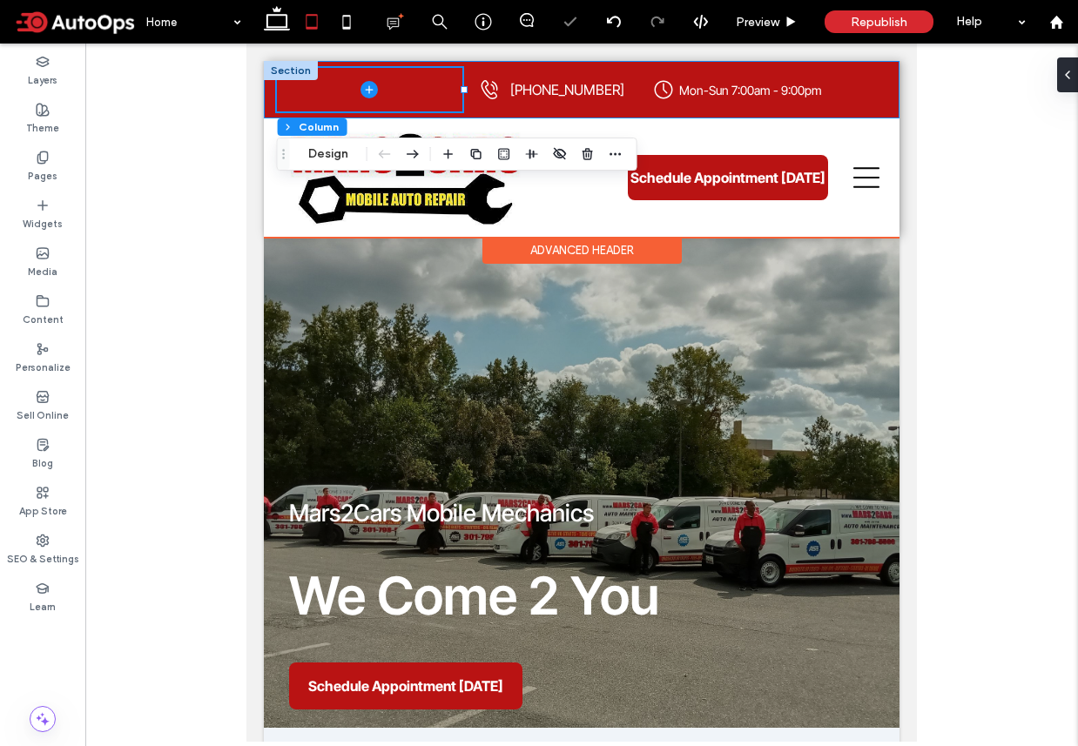
click at [649, 101] on div "30% , 67px Phone icon ringing. (301) 798-5590 Clock showing the time at 4:00. M…" at bounding box center [582, 89] width 636 height 57
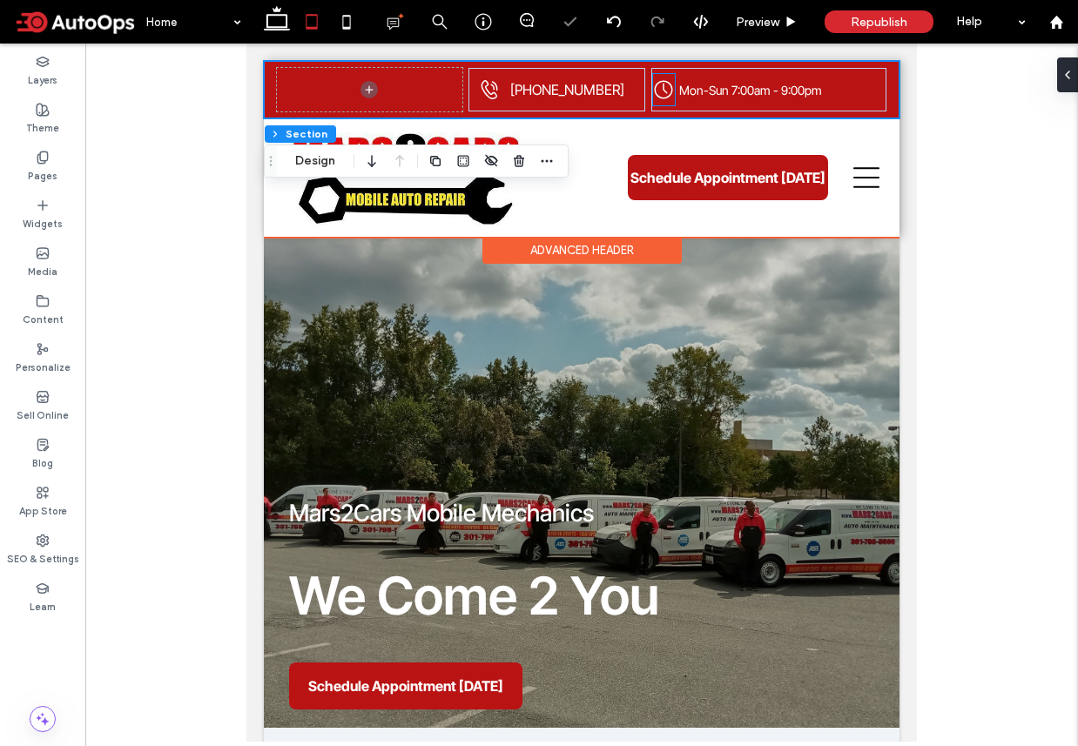
click at [662, 95] on icon "Clock showing the time at 4:00." at bounding box center [663, 89] width 21 height 21
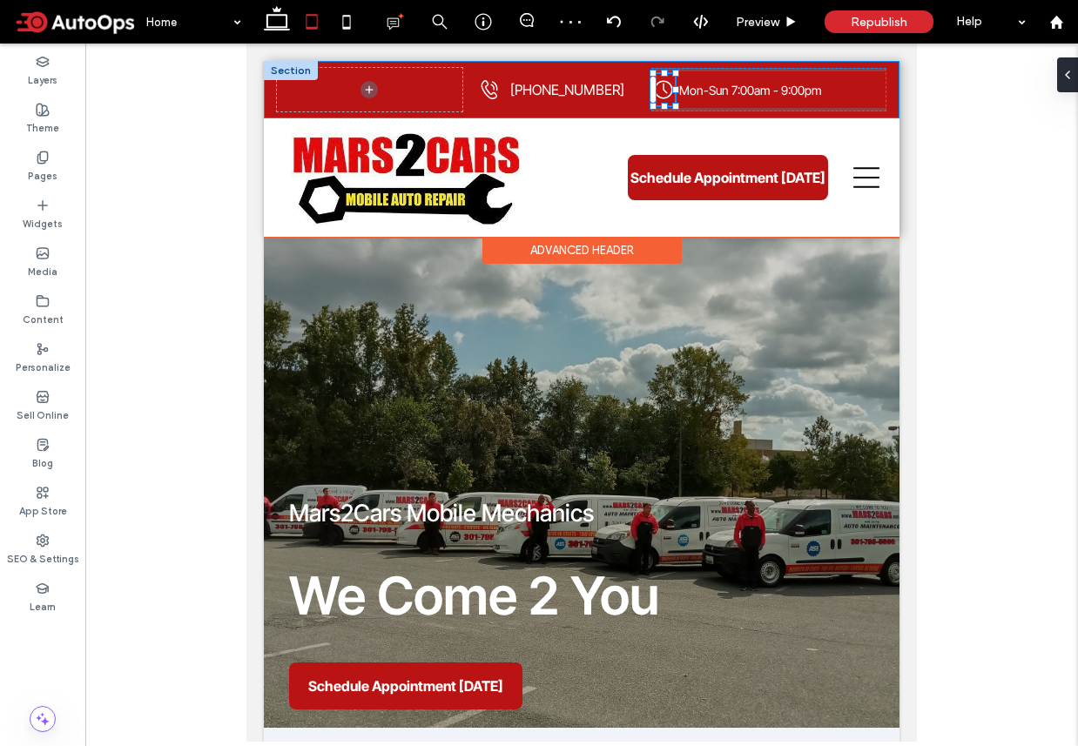
scroll to position [35, 0]
drag, startPoint x: 651, startPoint y: 88, endPoint x: 705, endPoint y: 87, distance: 54.0
click at [708, 88] on div at bounding box center [710, 90] width 7 height 28
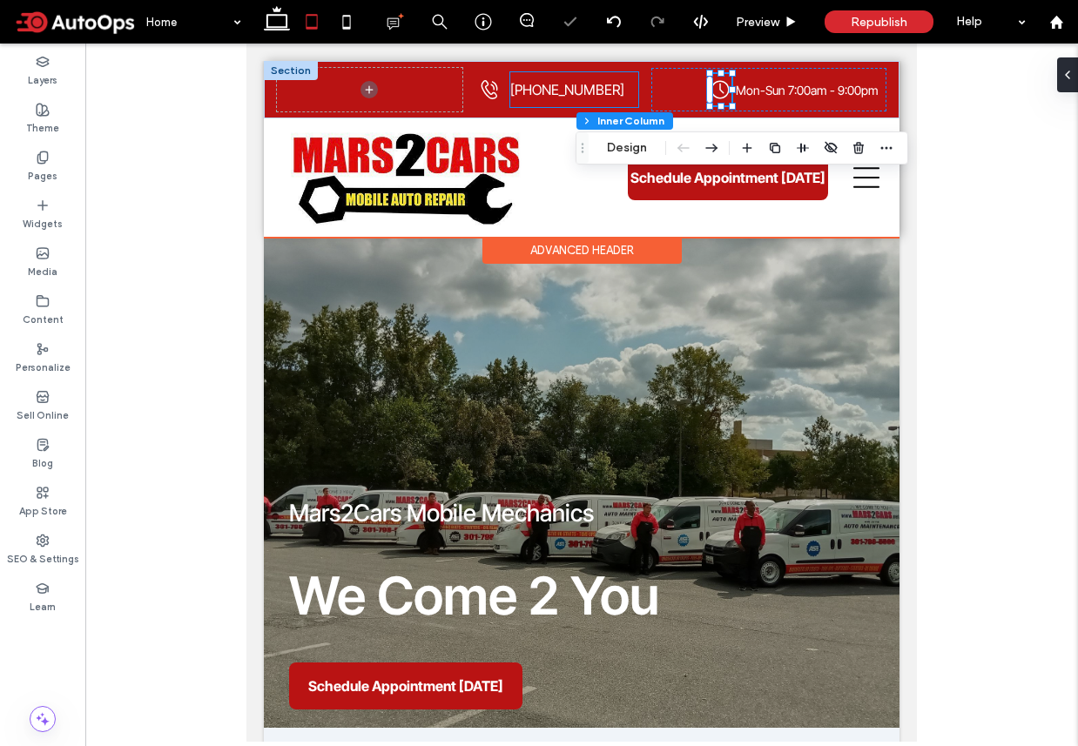
click at [616, 87] on link "(301) 798-5590" at bounding box center [574, 89] width 129 height 35
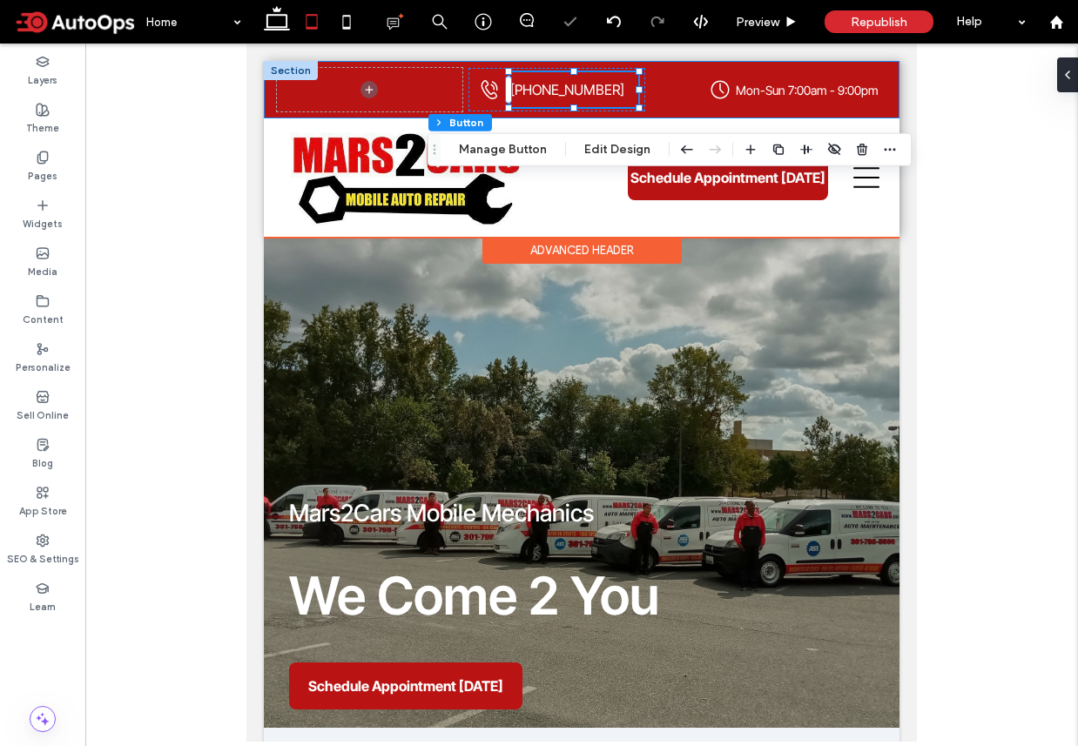
click at [647, 88] on div "Phone icon ringing. (301) 798-5590 Clock showing the time at 4:00. Mon-Sun 7:00…" at bounding box center [582, 89] width 636 height 57
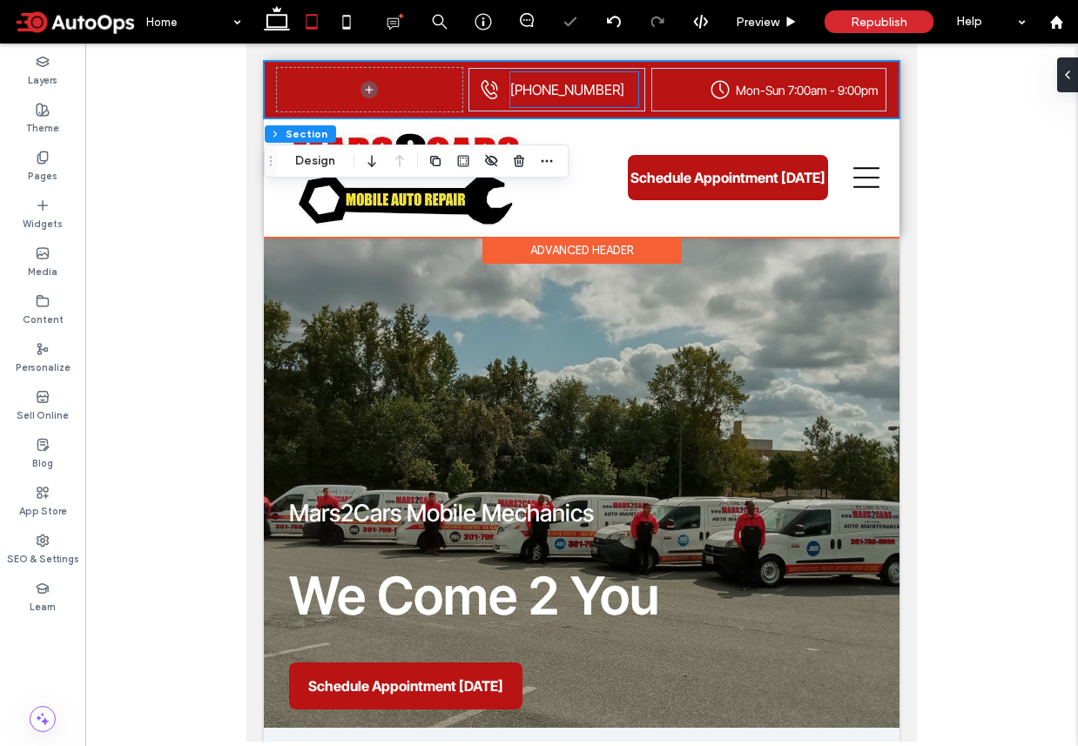
click at [636, 91] on link "(301) 798-5590" at bounding box center [574, 89] width 129 height 35
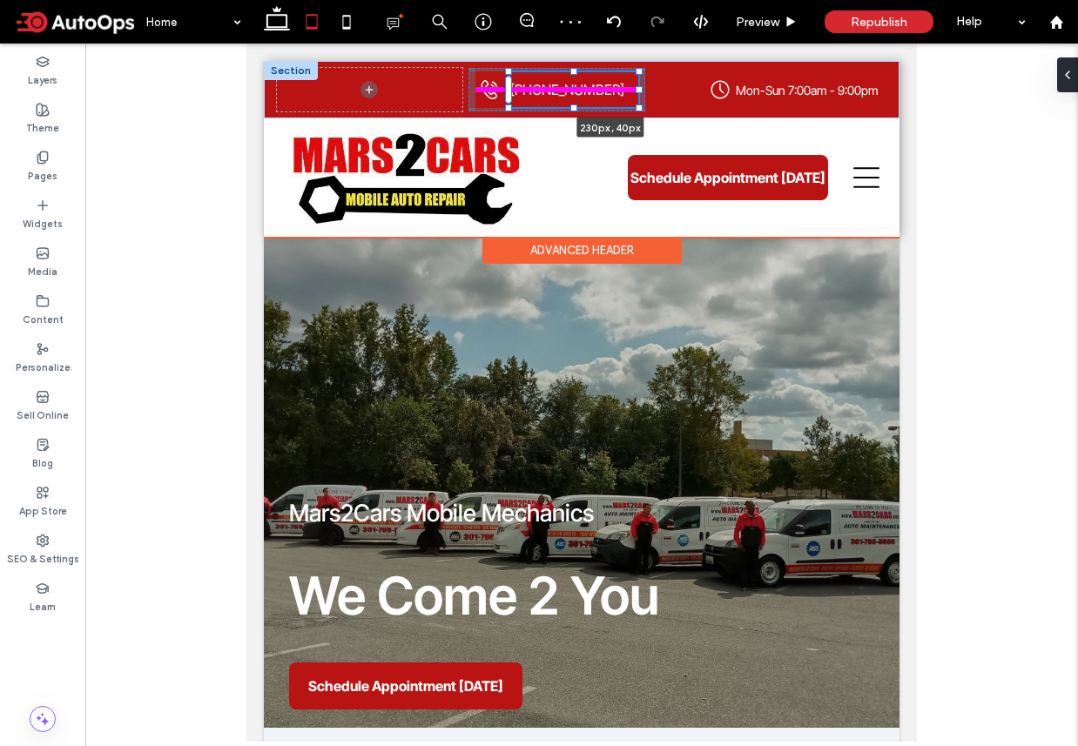
drag, startPoint x: 641, startPoint y: 89, endPoint x: 678, endPoint y: 87, distance: 37.5
click at [679, 88] on div "Phone icon ringing. (301) 798-5590 230px , 40px Clock showing the time at 4:00.…" at bounding box center [582, 89] width 636 height 57
type input "***"
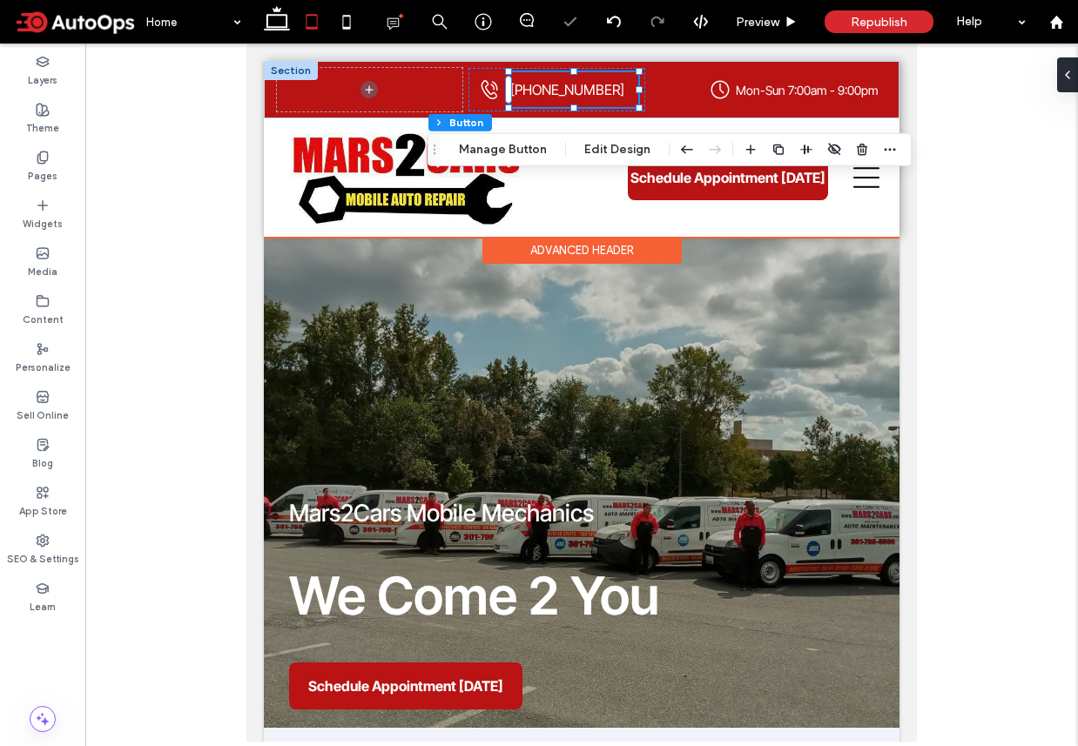
click at [700, 91] on div "Clock showing the time at 4:00. Mon-Sun 7:00am - 9:00pm" at bounding box center [768, 90] width 234 height 44
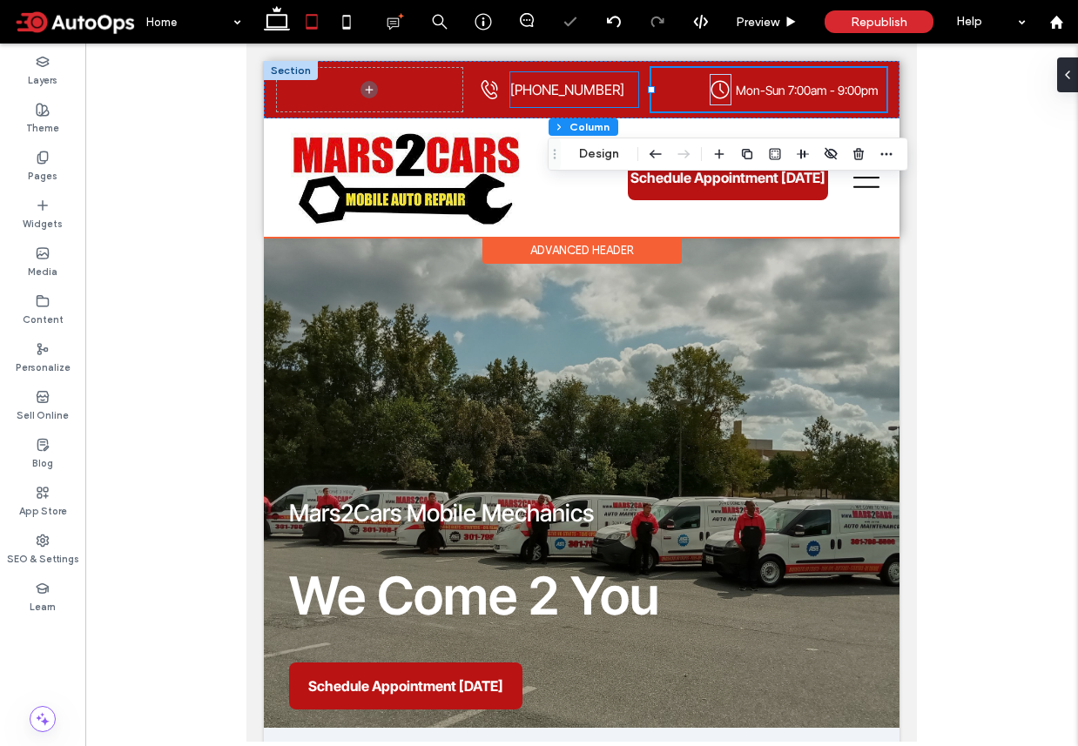
click at [683, 94] on div "Clock showing the time at 4:00. Mon-Sun 7:00am - 9:00pm" at bounding box center [768, 90] width 234 height 44
click at [701, 83] on div "Clock showing the time at 4:00. Mon-Sun 7:00am - 9:00pm" at bounding box center [768, 90] width 234 height 44
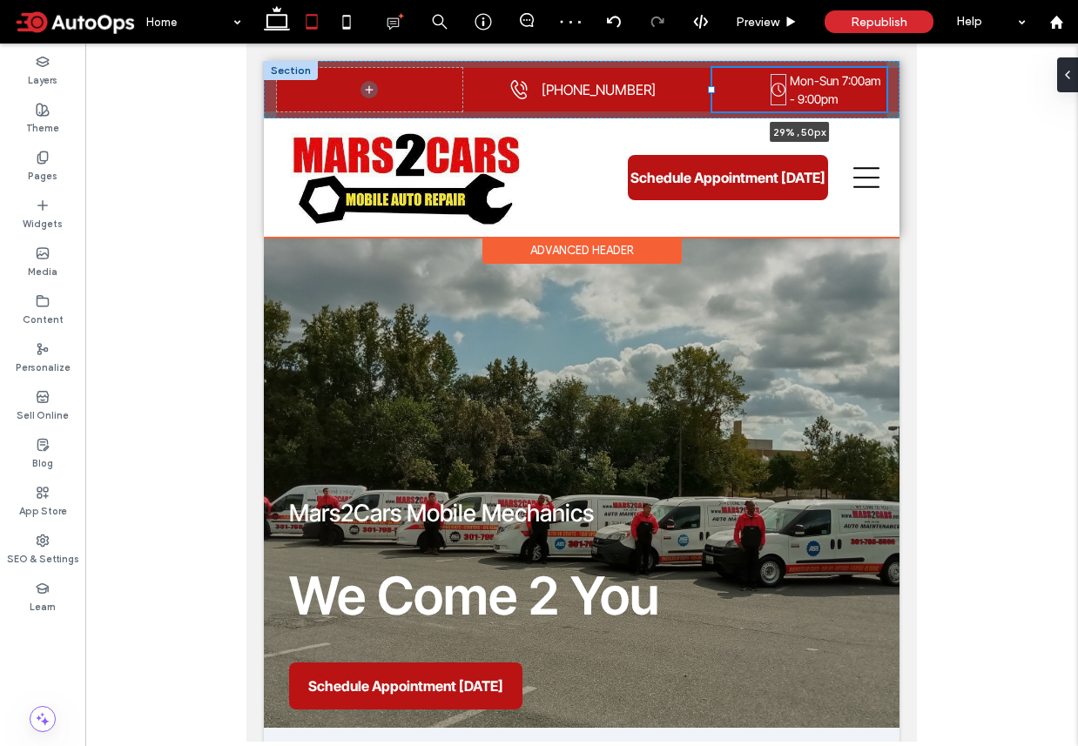
drag, startPoint x: 652, startPoint y: 90, endPoint x: 712, endPoint y: 91, distance: 60.1
click at [712, 91] on div at bounding box center [711, 89] width 7 height 7
type input "**"
type input "*****"
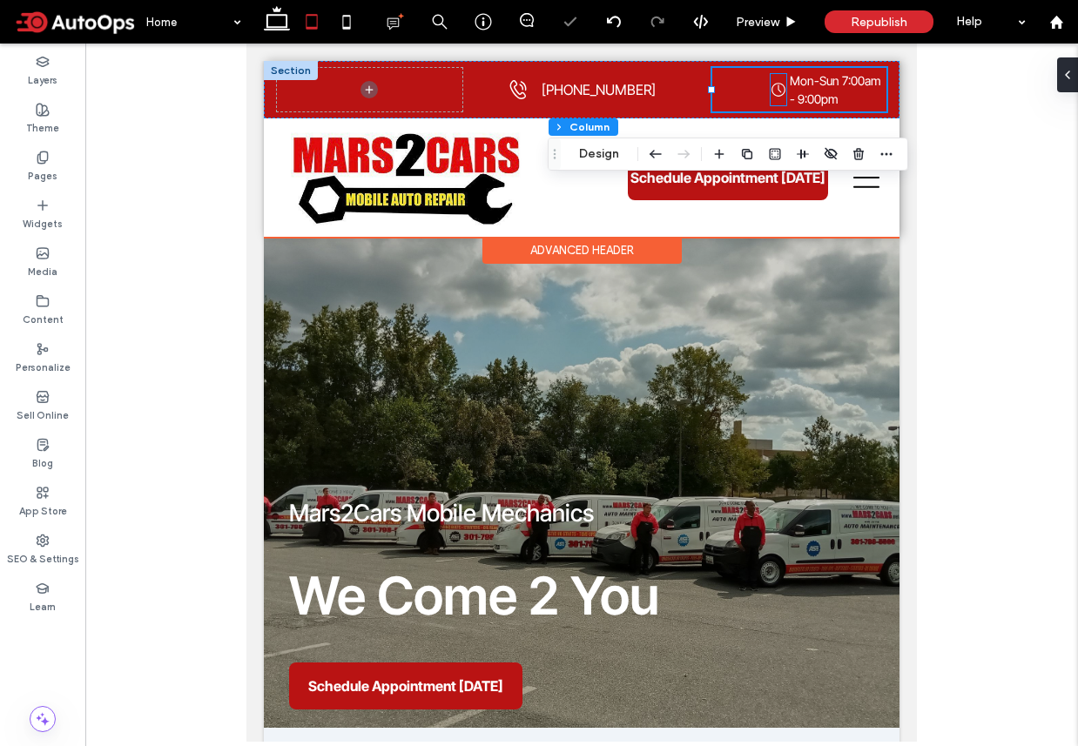
click at [776, 89] on icon "Clock showing the time at 4:00." at bounding box center [778, 90] width 16 height 16
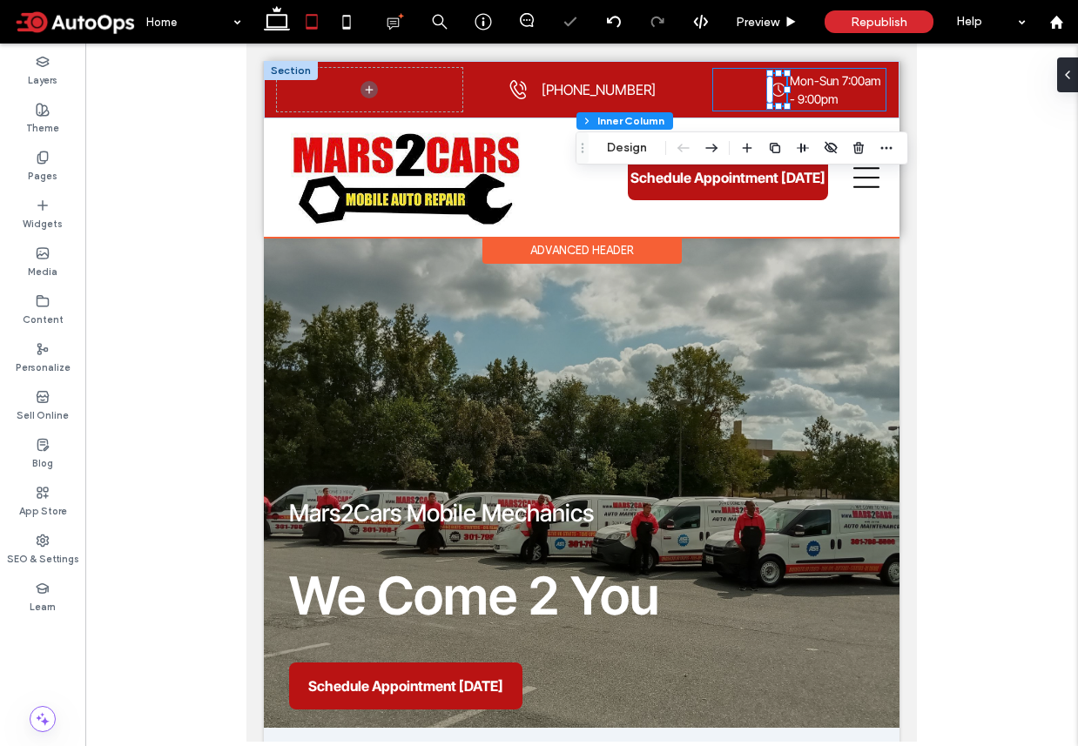
click at [753, 90] on div "Clock showing the time at 4:00. Mon-Sun 7:00am - 9:00pm" at bounding box center [799, 90] width 174 height 44
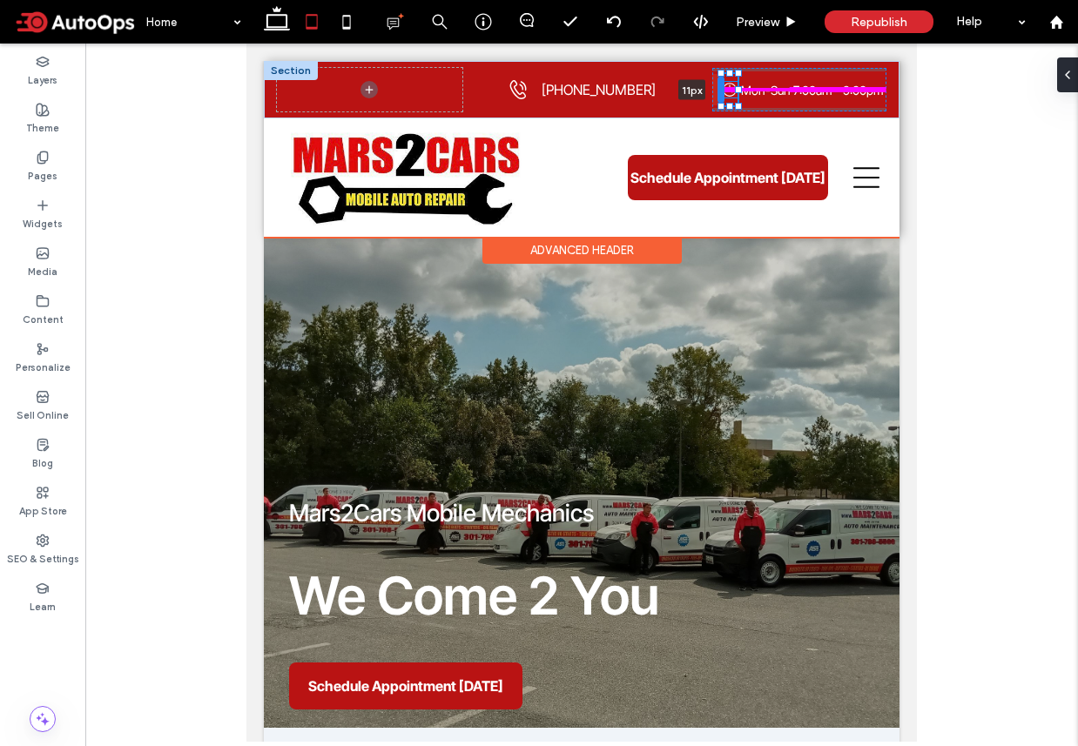
drag, startPoint x: 770, startPoint y: 87, endPoint x: 721, endPoint y: 89, distance: 48.8
click at [721, 89] on div at bounding box center [720, 90] width 7 height 28
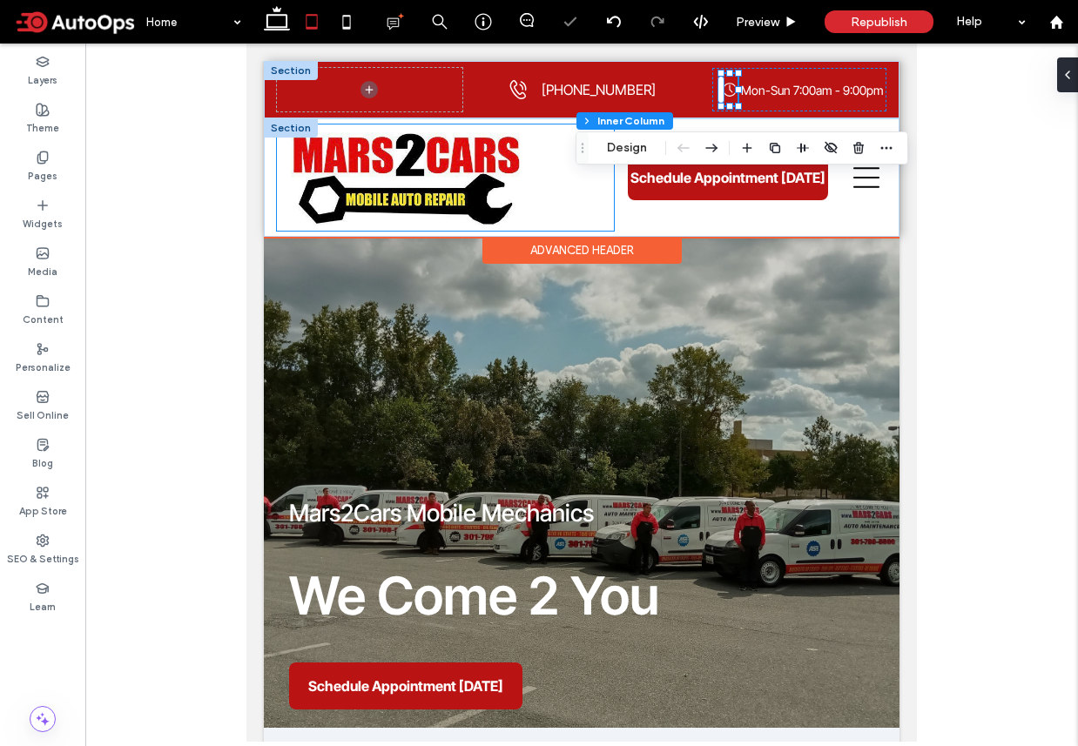
click at [569, 227] on div at bounding box center [446, 177] width 338 height 106
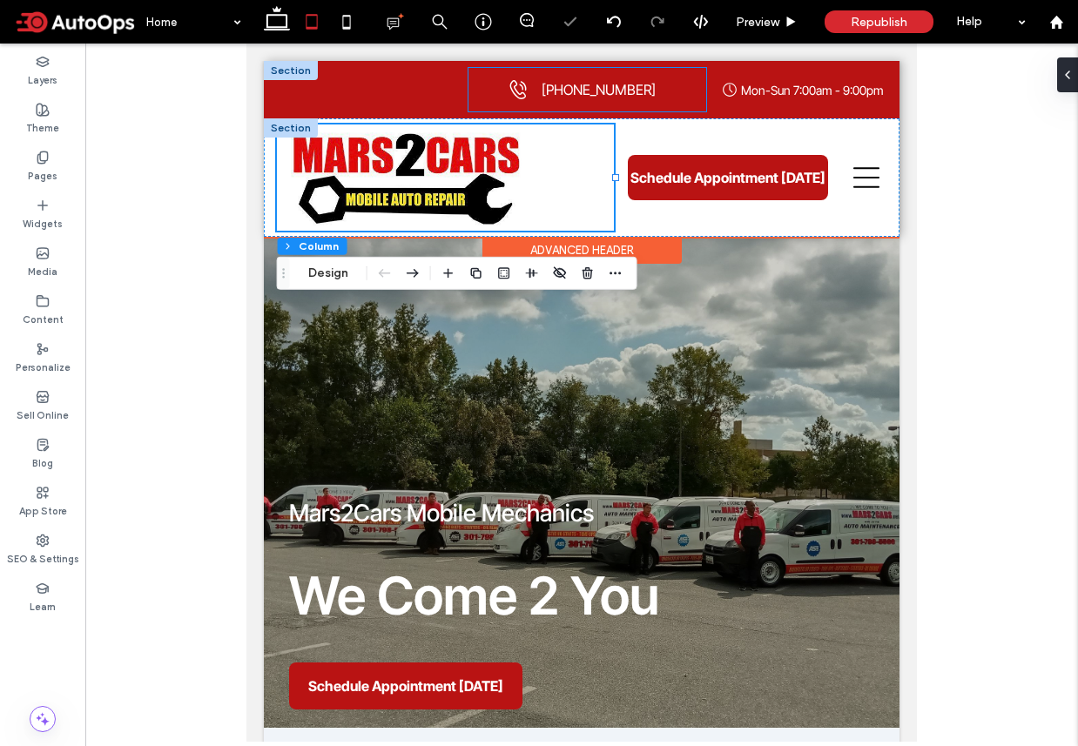
click at [524, 77] on div "Phone icon ringing. (301) 798-5590" at bounding box center [586, 90] width 237 height 44
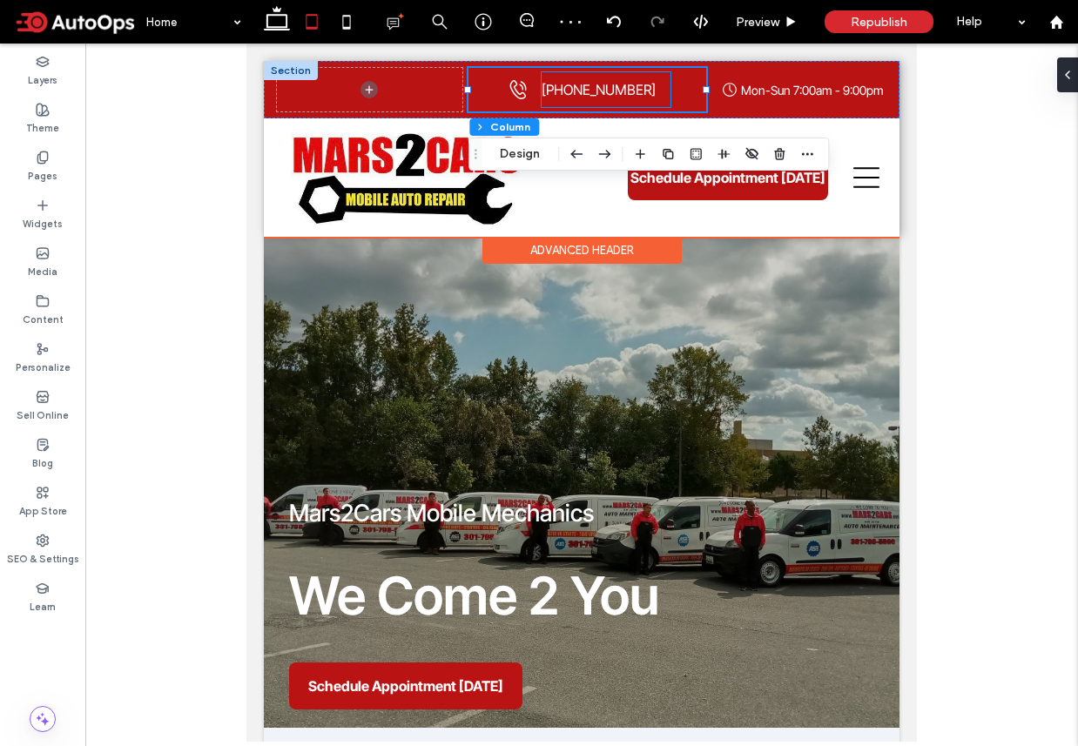
click at [632, 100] on link "(301) 798-5590" at bounding box center [606, 89] width 129 height 35
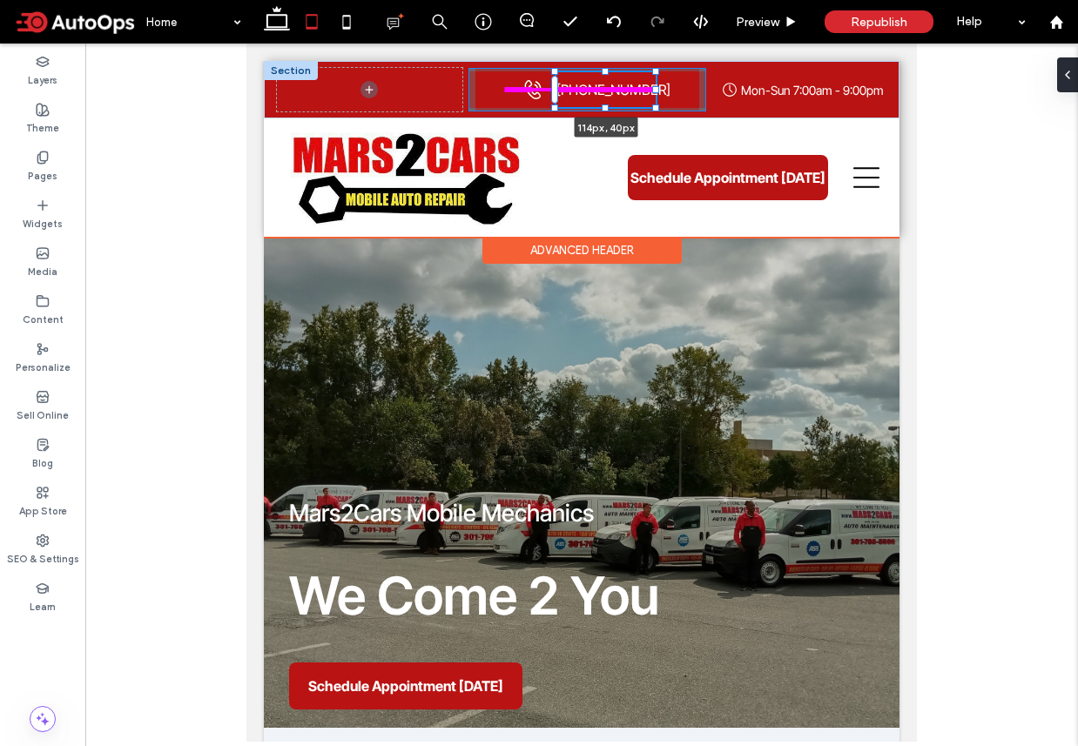
drag, startPoint x: 670, startPoint y: 90, endPoint x: 656, endPoint y: 90, distance: 14.8
click at [656, 90] on div at bounding box center [655, 89] width 7 height 7
type input "***"
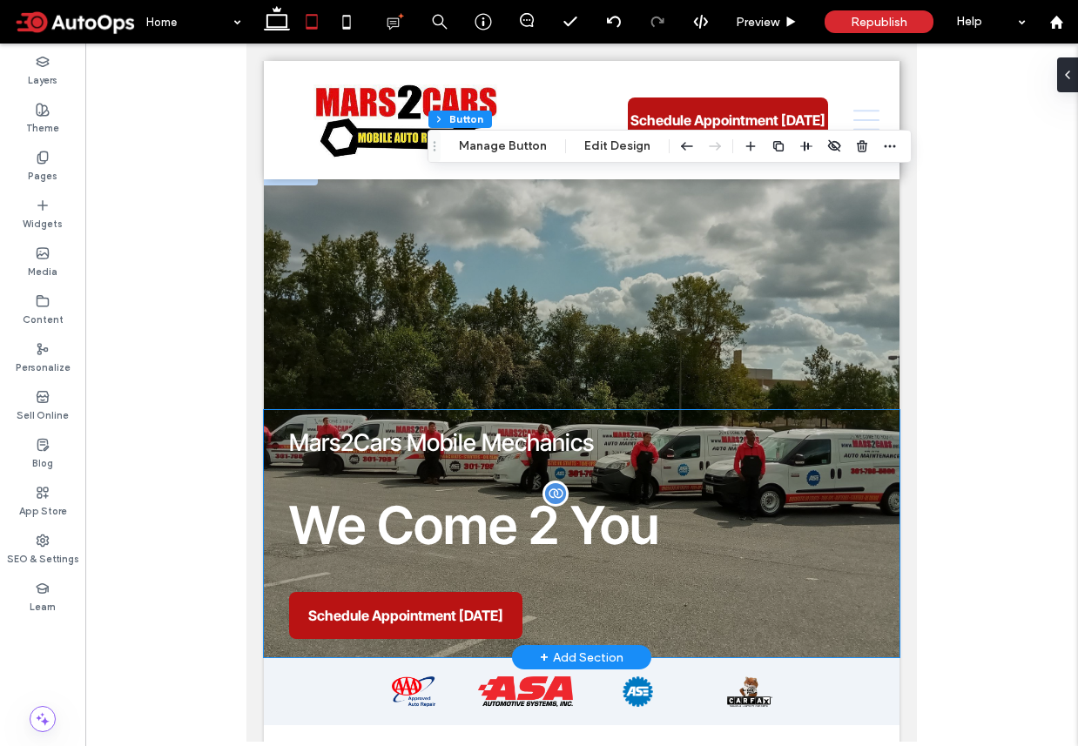
scroll to position [0, 0]
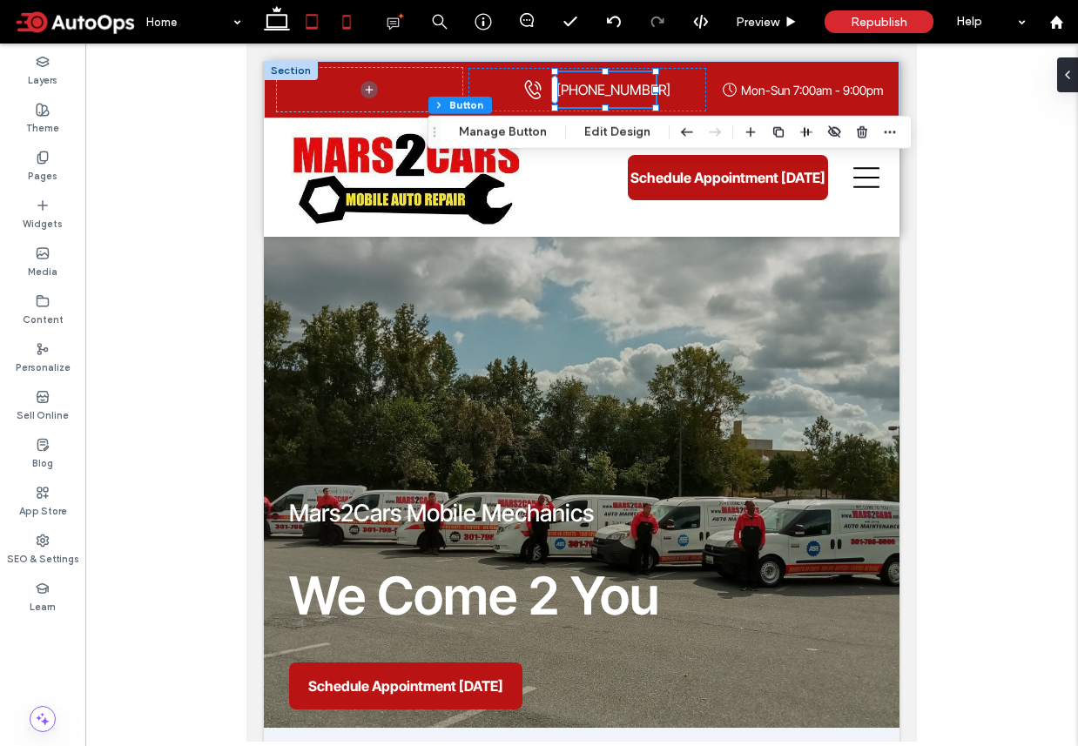
click at [343, 29] on use at bounding box center [346, 22] width 8 height 14
type input "***"
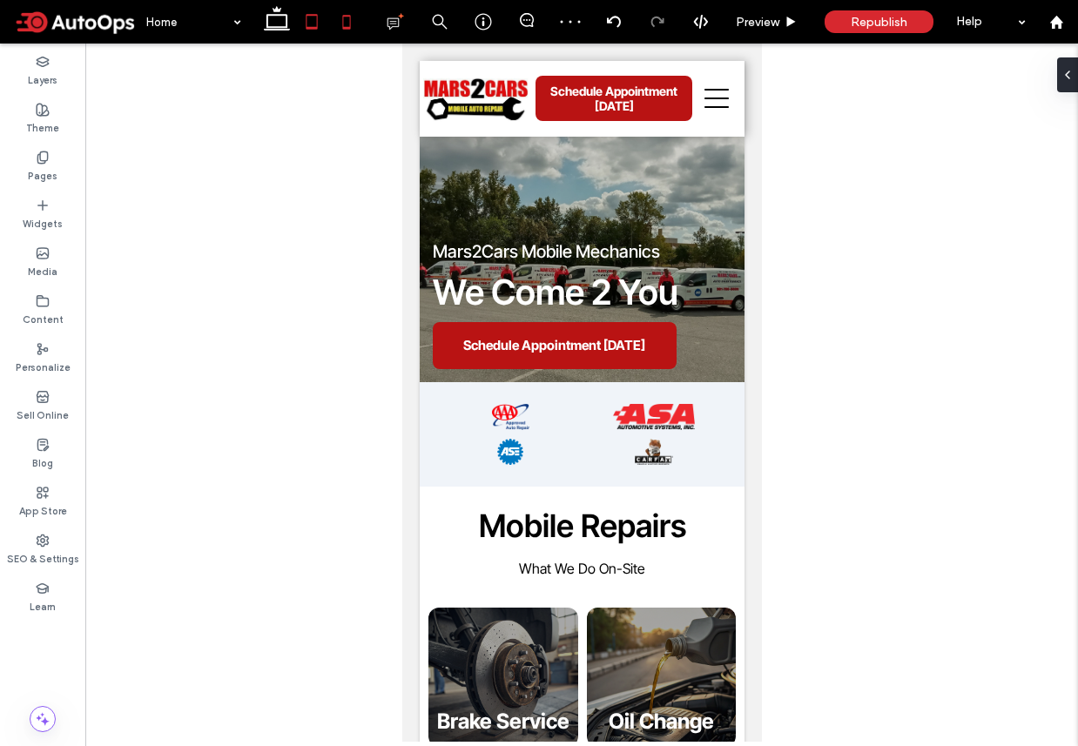
click at [309, 25] on icon at bounding box center [311, 21] width 35 height 35
type input "***"
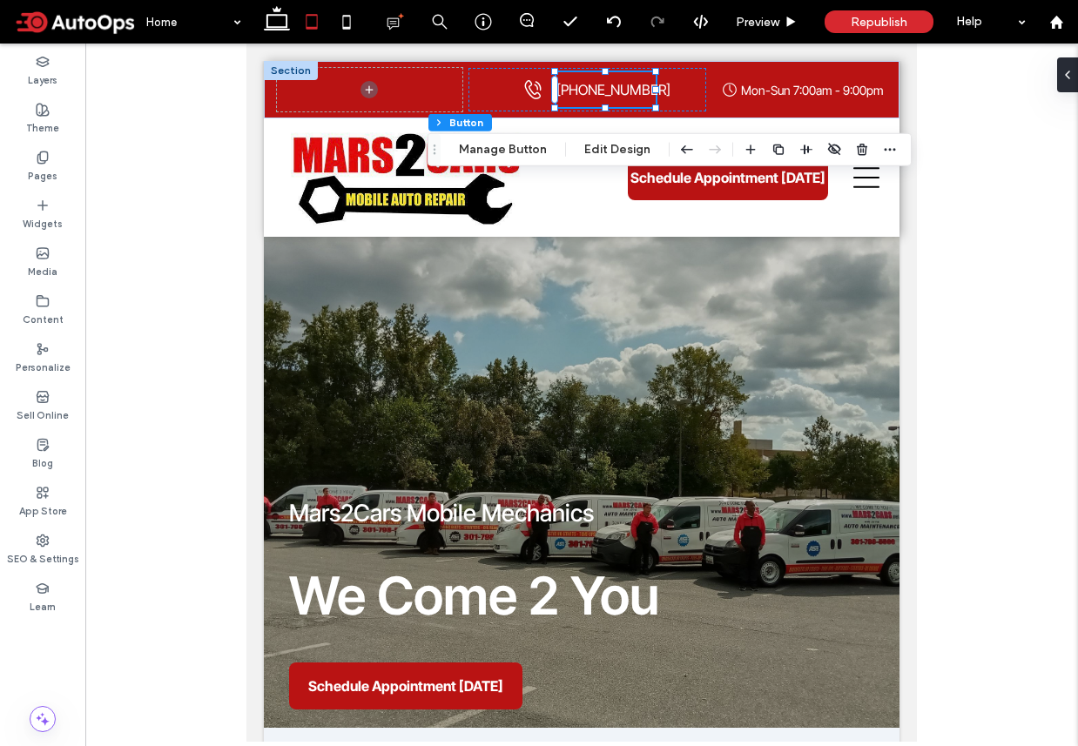
click at [48, 25] on span at bounding box center [75, 21] width 124 height 35
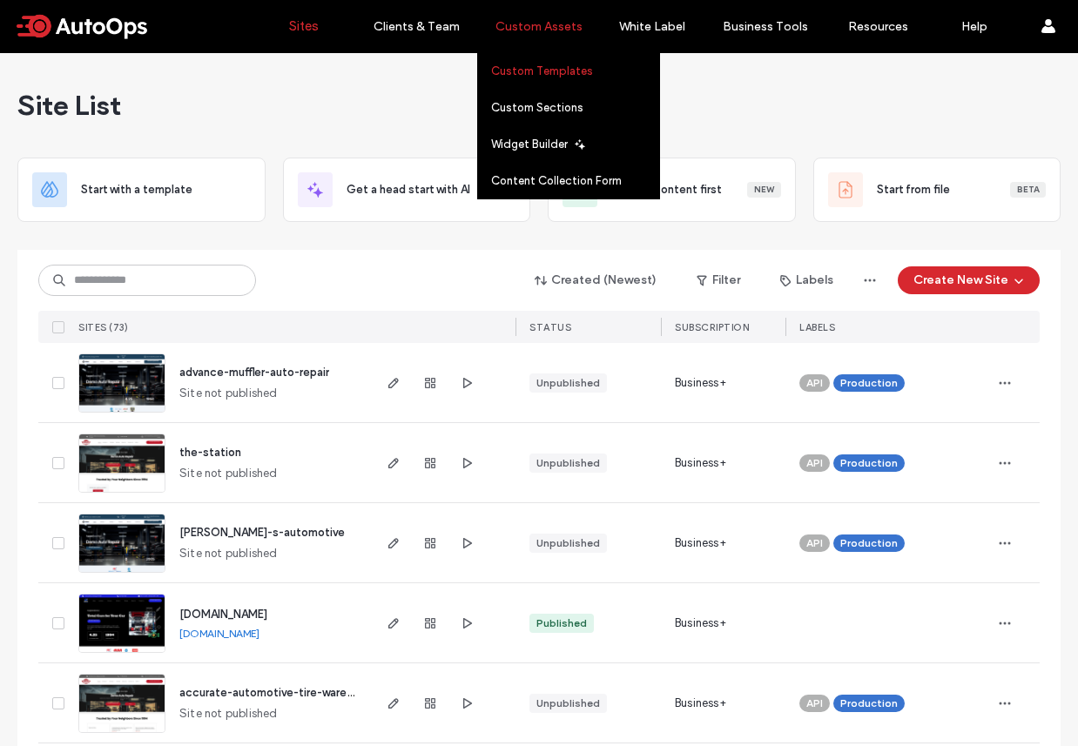
click at [537, 73] on label "Custom Templates" at bounding box center [542, 70] width 102 height 13
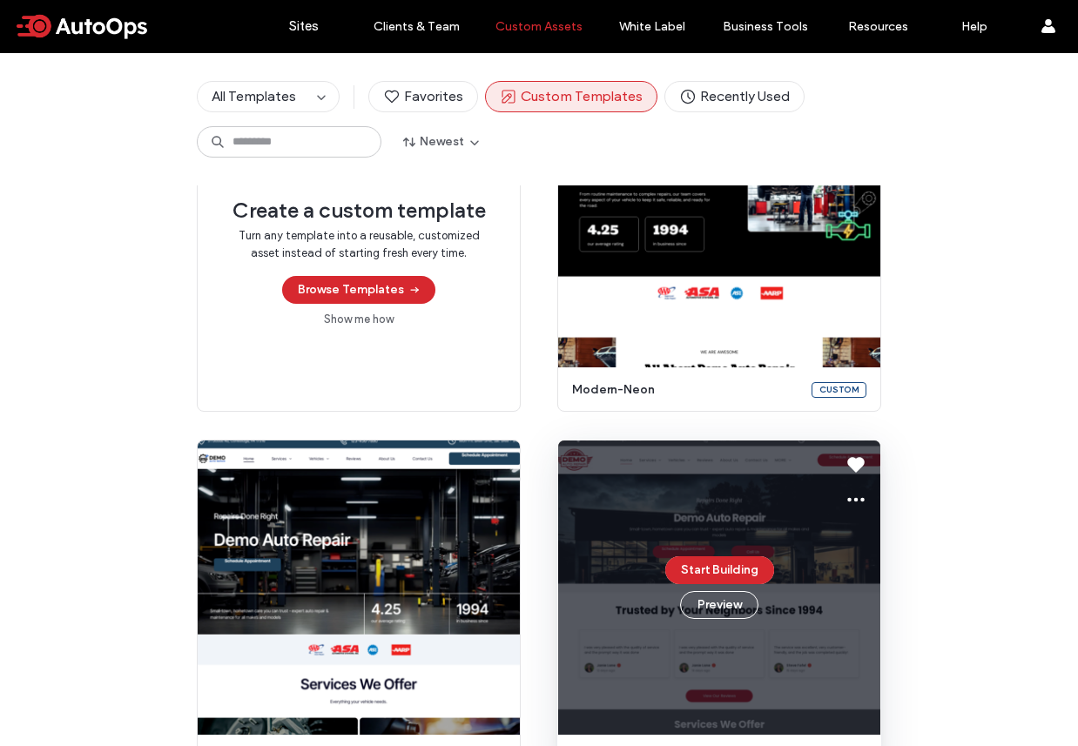
scroll to position [278, 0]
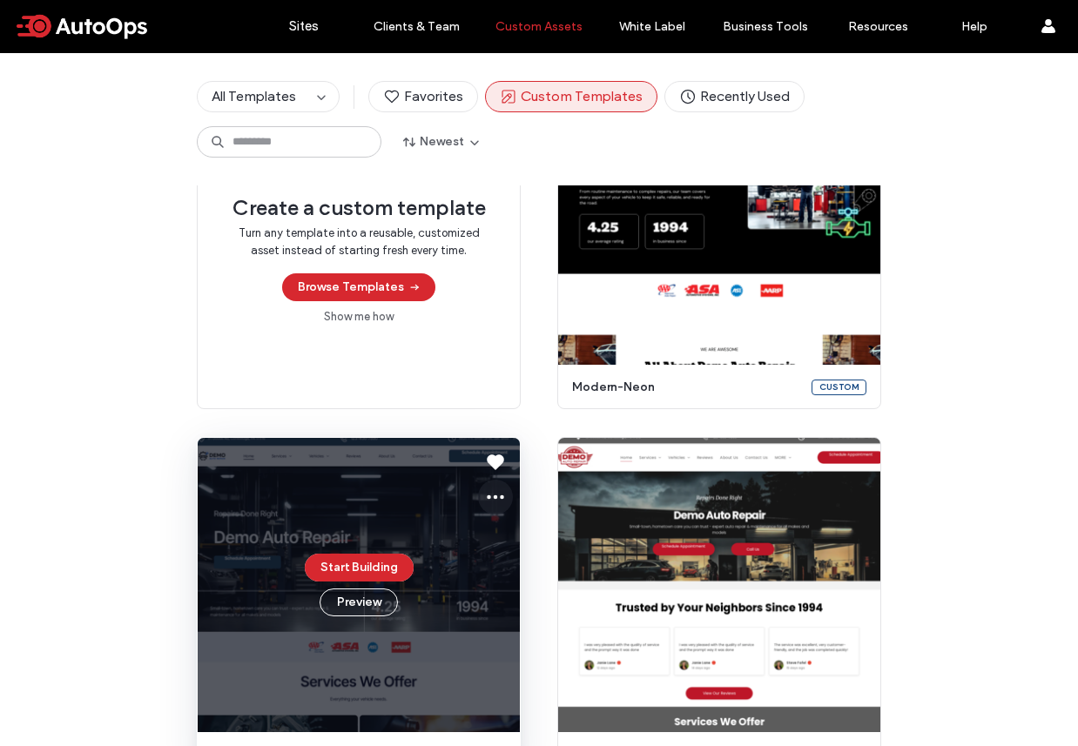
click at [488, 498] on use at bounding box center [495, 497] width 17 height 4
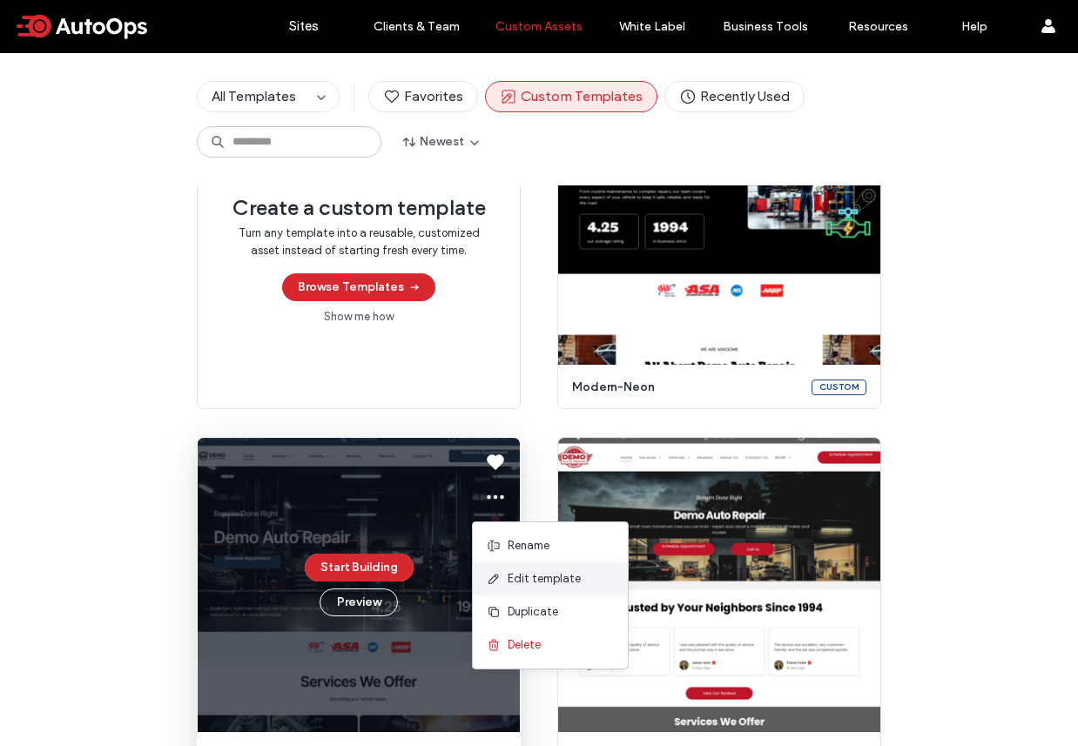
click at [529, 589] on div "Edit template" at bounding box center [550, 578] width 155 height 33
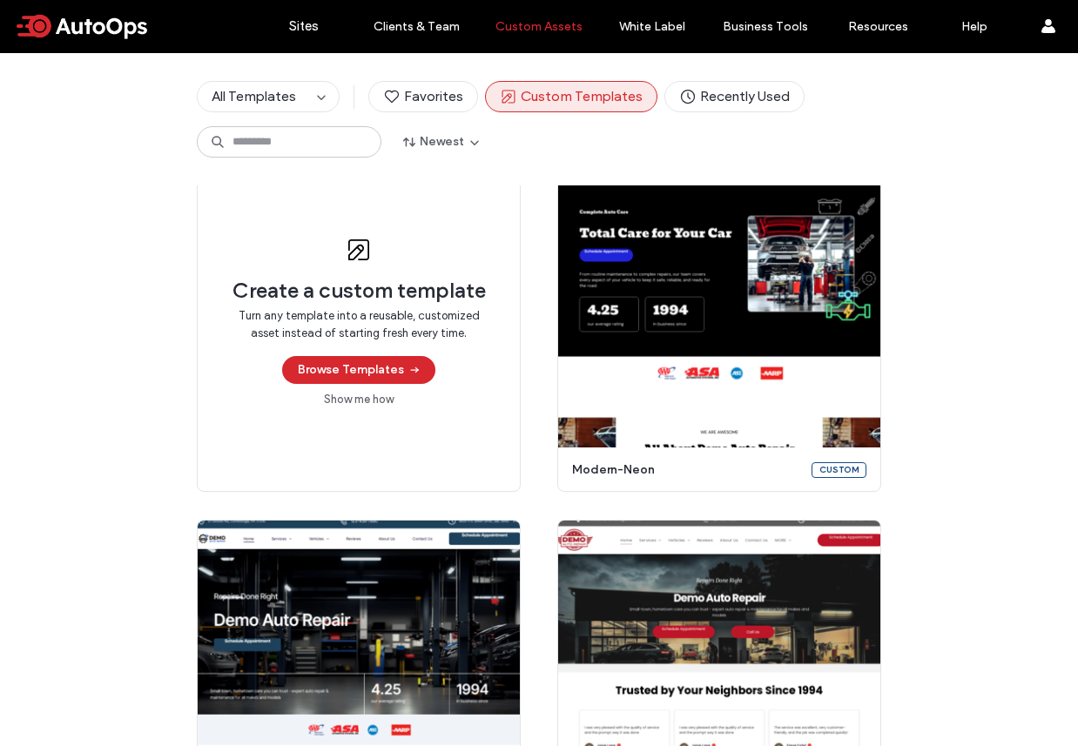
scroll to position [15, 0]
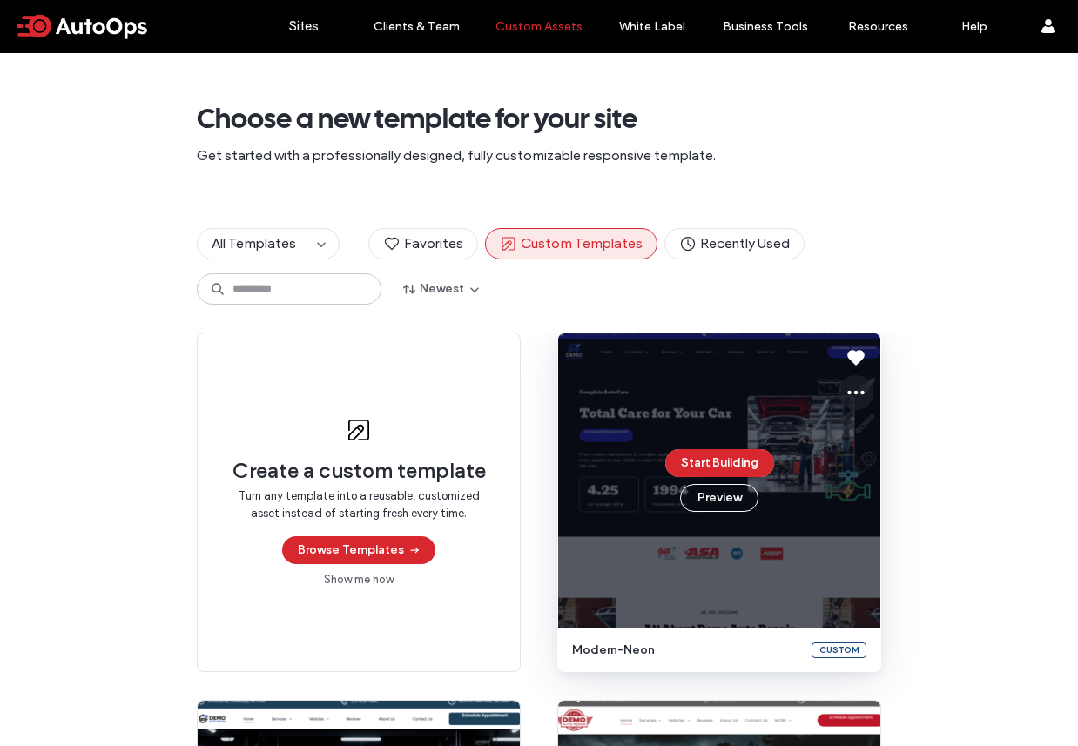
click at [851, 392] on use at bounding box center [855, 393] width 17 height 4
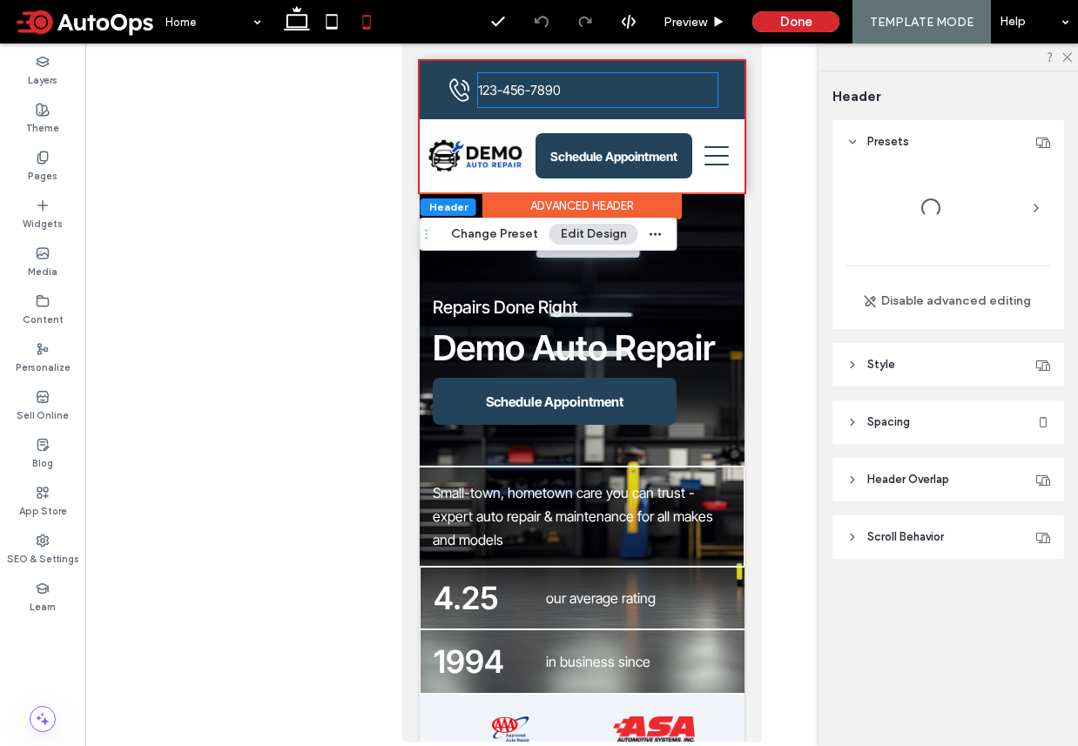
click at [537, 84] on span "123-456-7890" at bounding box center [518, 90] width 83 height 17
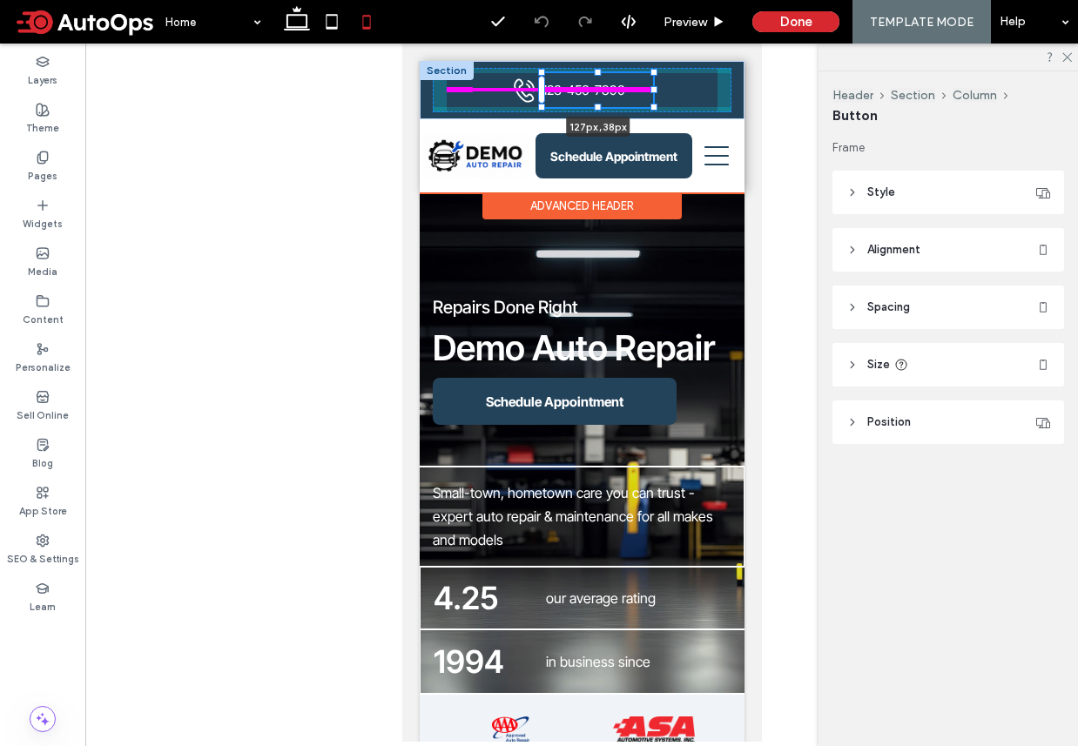
drag, startPoint x: 716, startPoint y: 88, endPoint x: 653, endPoint y: 85, distance: 63.6
click at [653, 86] on div at bounding box center [652, 89] width 7 height 7
type input "***"
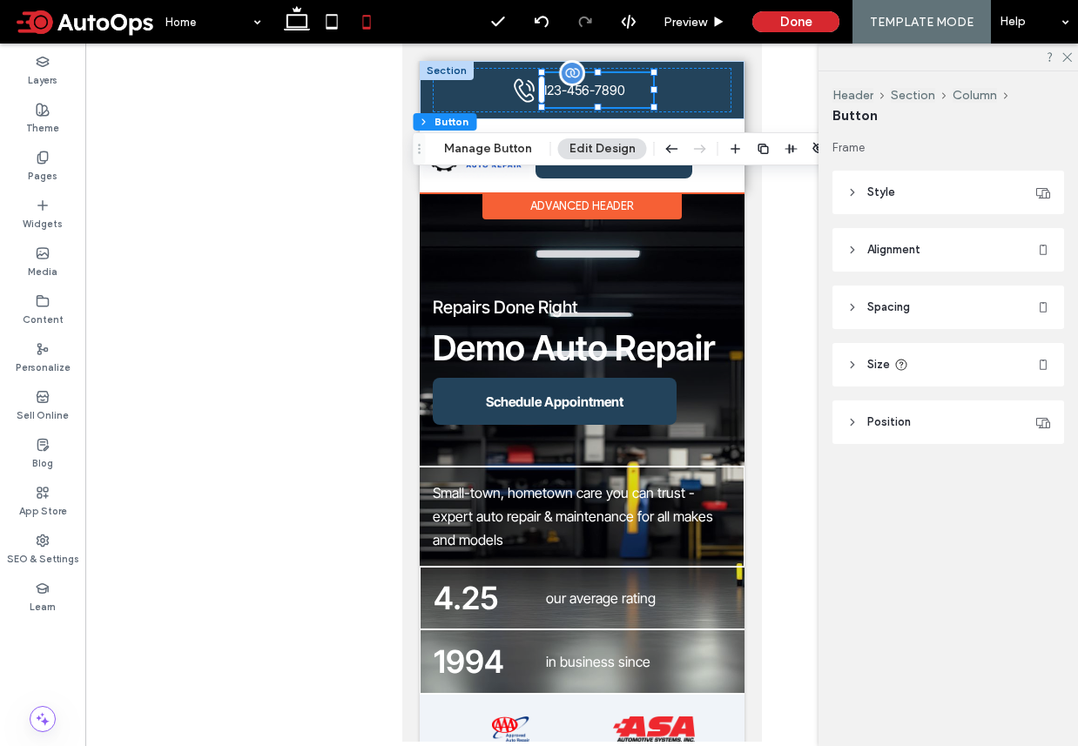
click at [575, 91] on span "123-456-7890" at bounding box center [583, 90] width 83 height 17
click at [593, 91] on span "123-456-7890" at bounding box center [583, 90] width 83 height 17
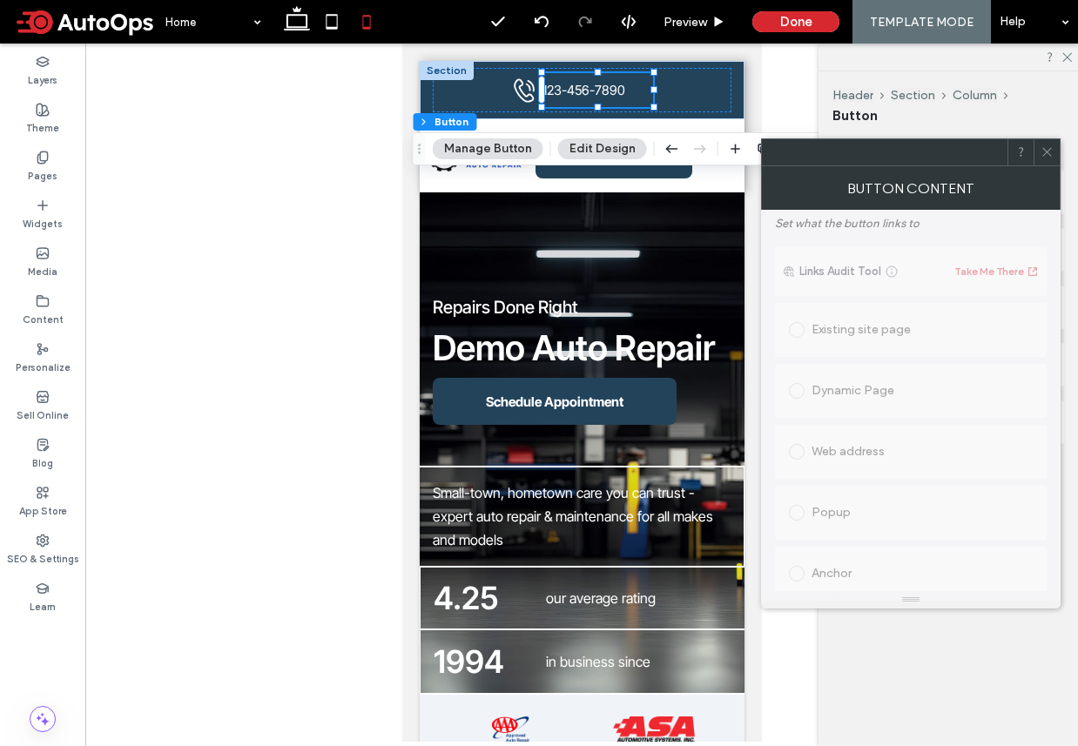
scroll to position [652, 0]
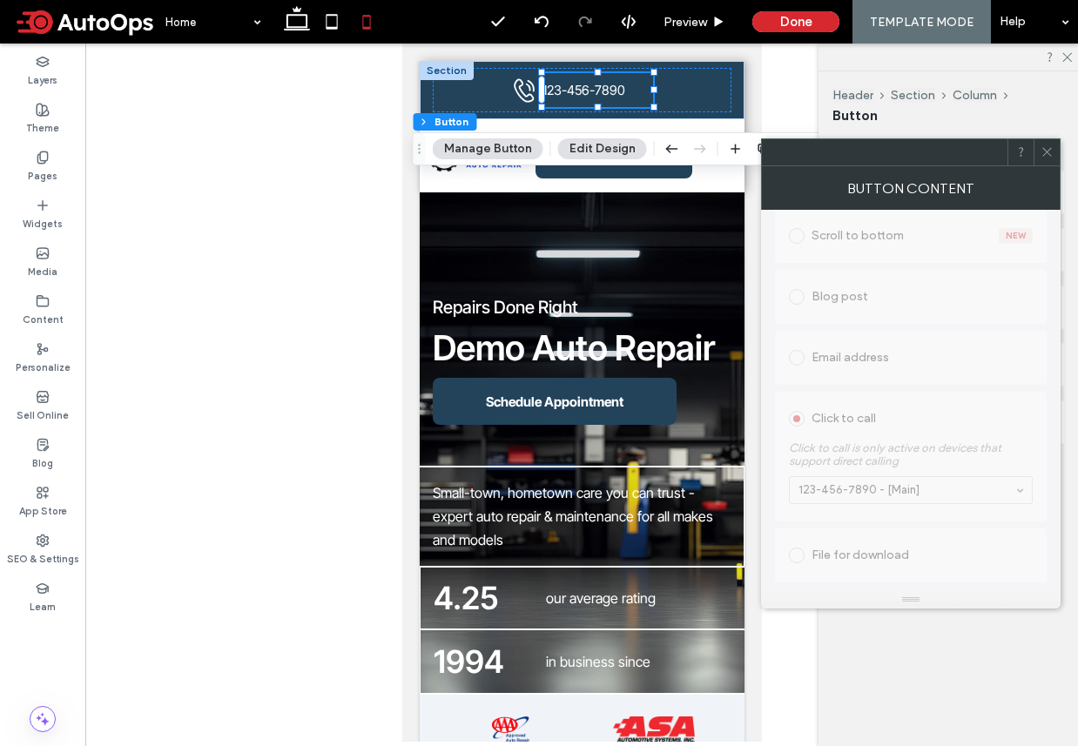
click at [326, 388] on div at bounding box center [581, 393] width 992 height 698
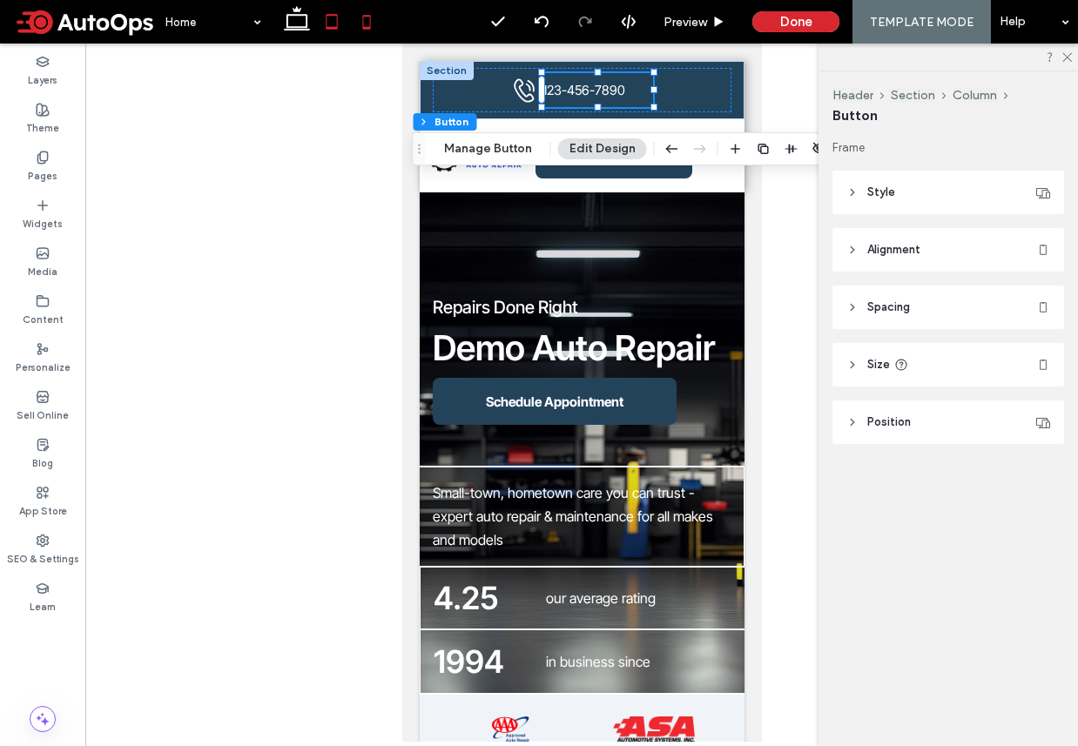
click at [346, 30] on icon at bounding box center [331, 21] width 35 height 35
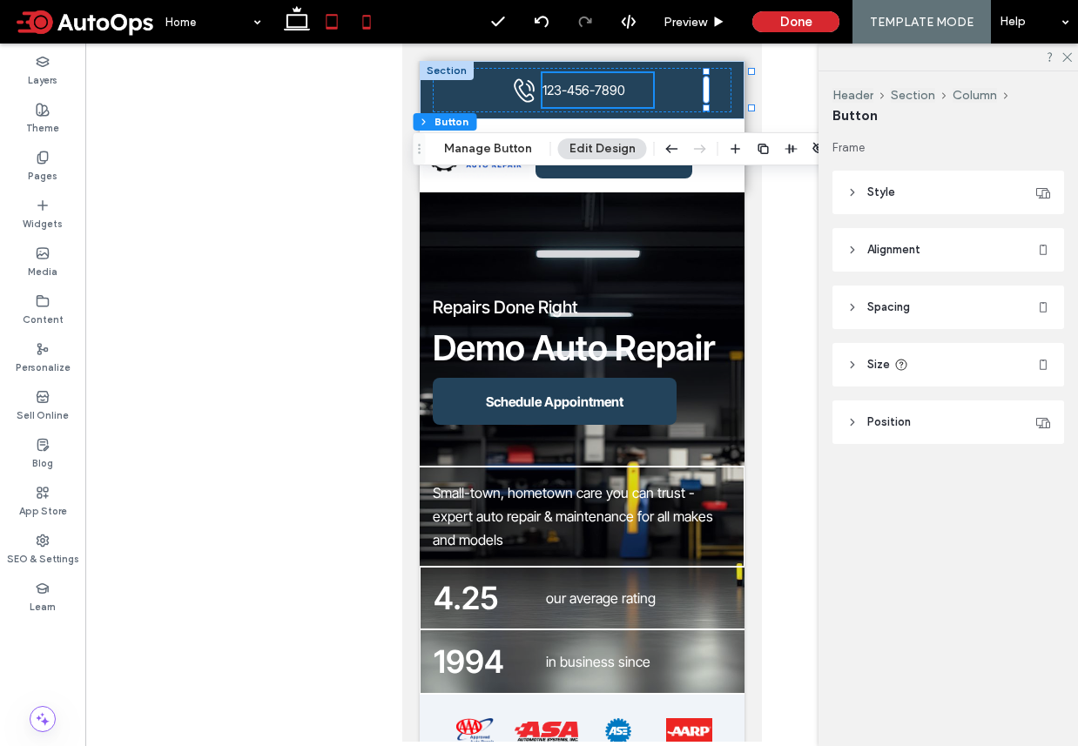
type input "***"
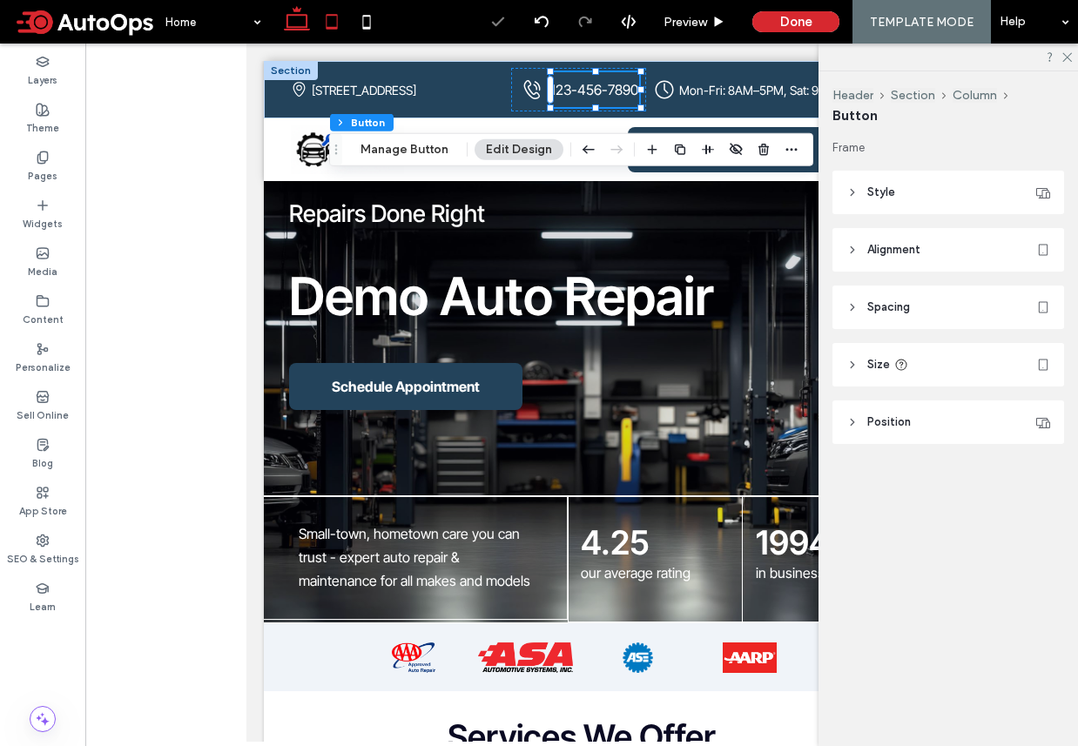
click at [298, 24] on icon at bounding box center [296, 21] width 35 height 35
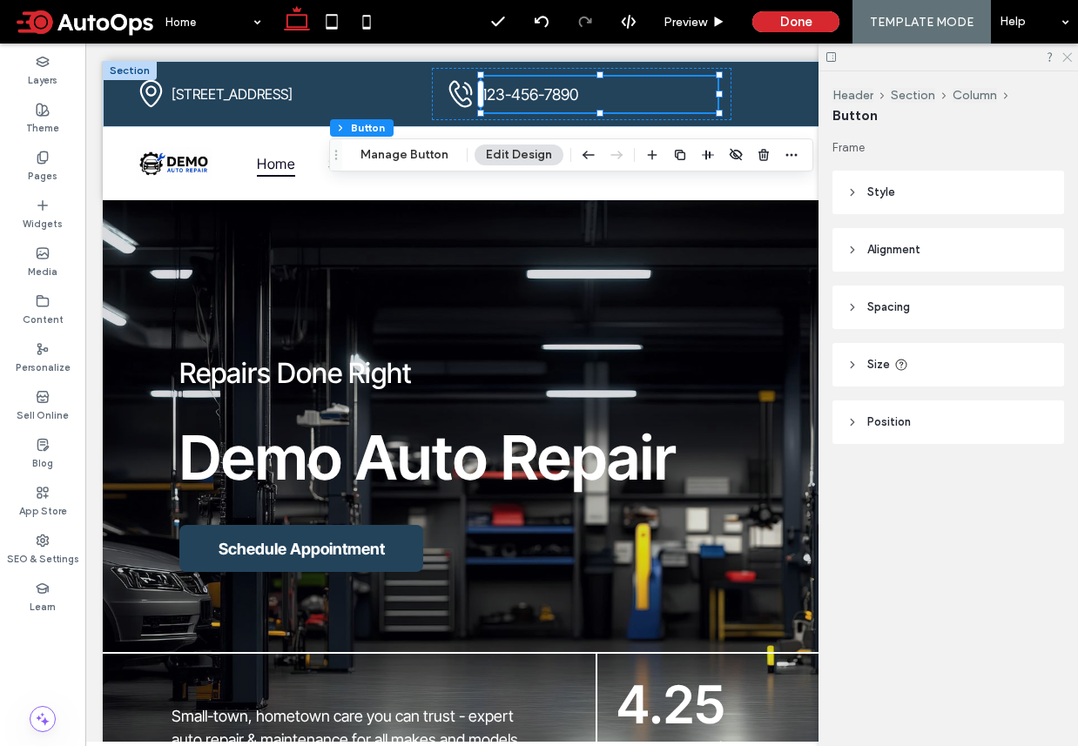
click at [1067, 58] on icon at bounding box center [1065, 55] width 11 height 11
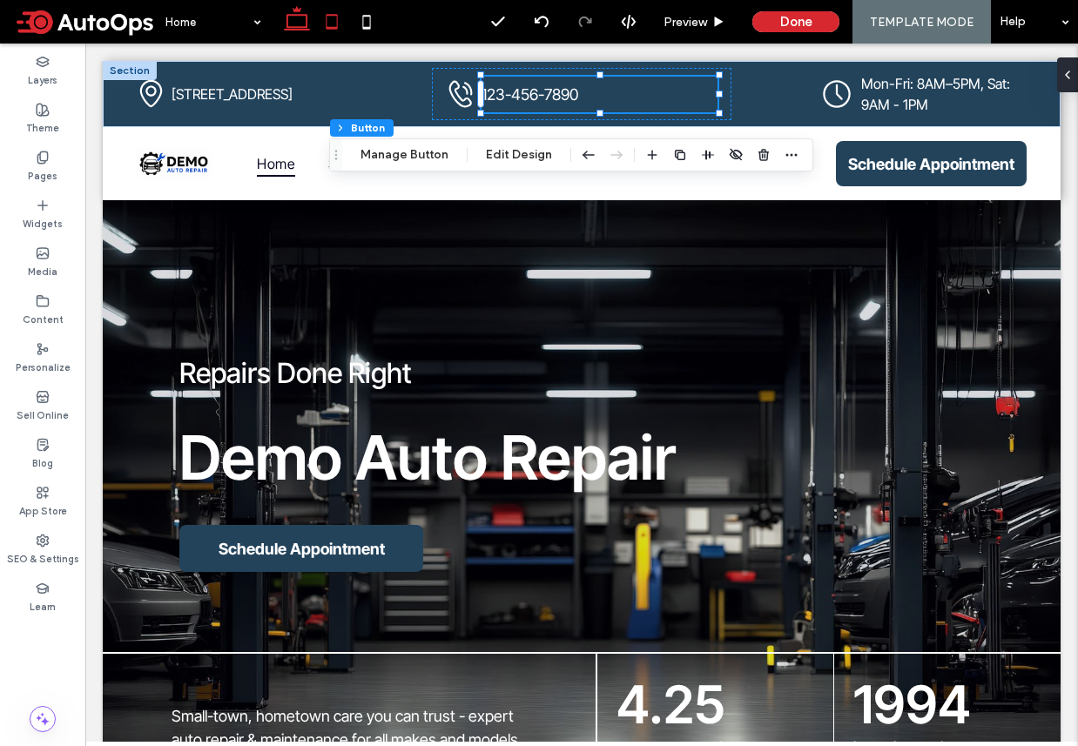
click at [331, 28] on use at bounding box center [331, 21] width 11 height 15
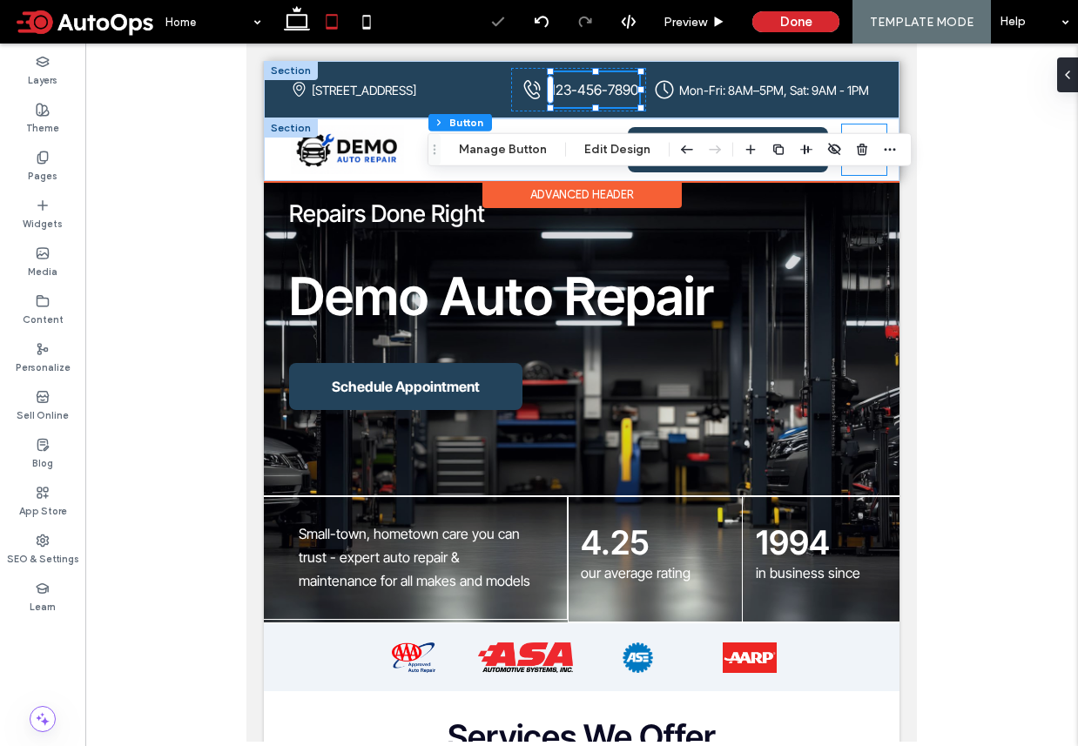
click at [871, 131] on div at bounding box center [864, 149] width 44 height 50
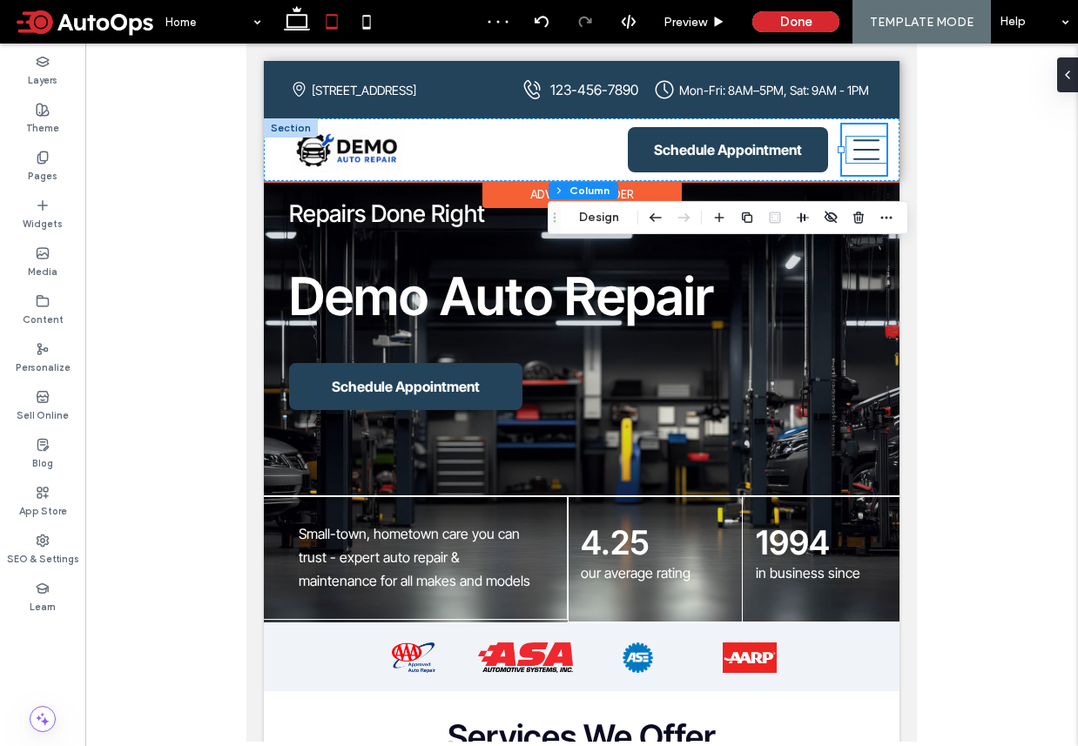
click at [871, 139] on icon at bounding box center [866, 150] width 40 height 26
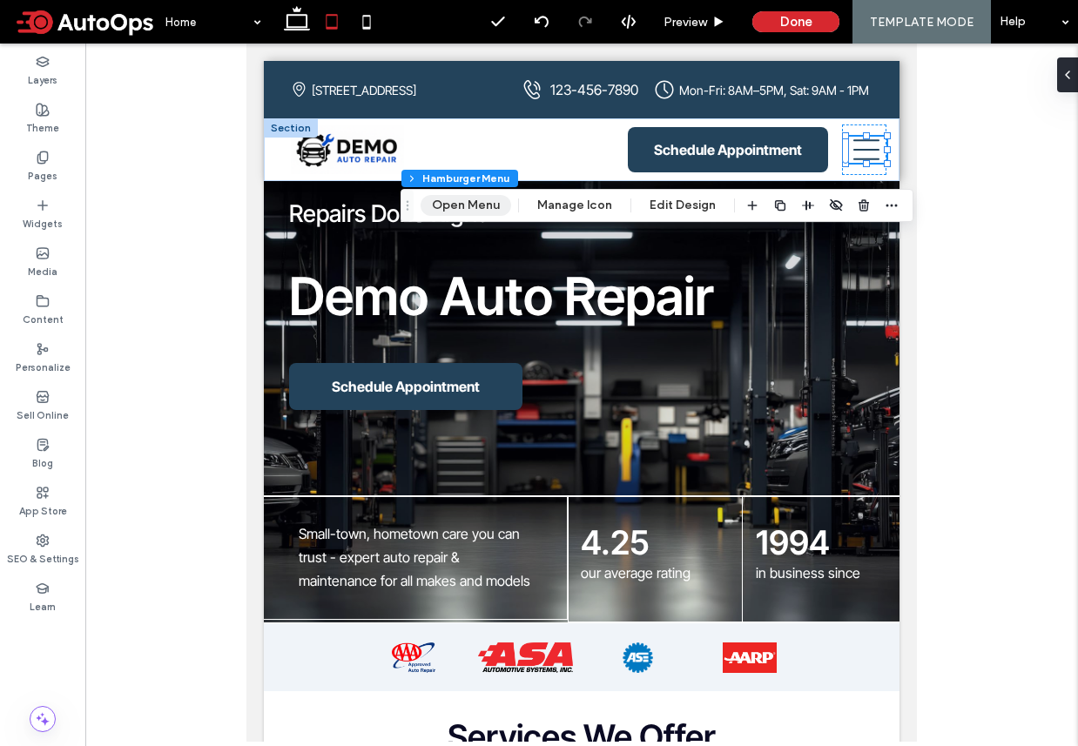
click at [452, 202] on button "Open Menu" at bounding box center [465, 205] width 91 height 21
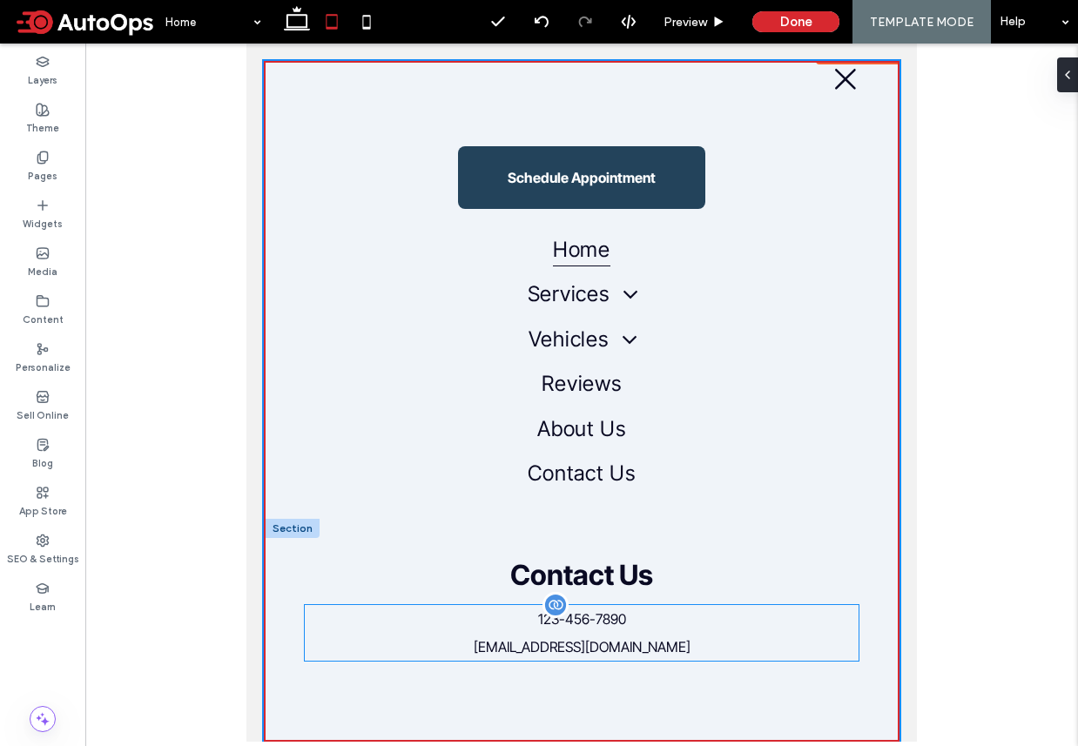
click at [562, 621] on span "123-456-7890" at bounding box center [582, 618] width 88 height 17
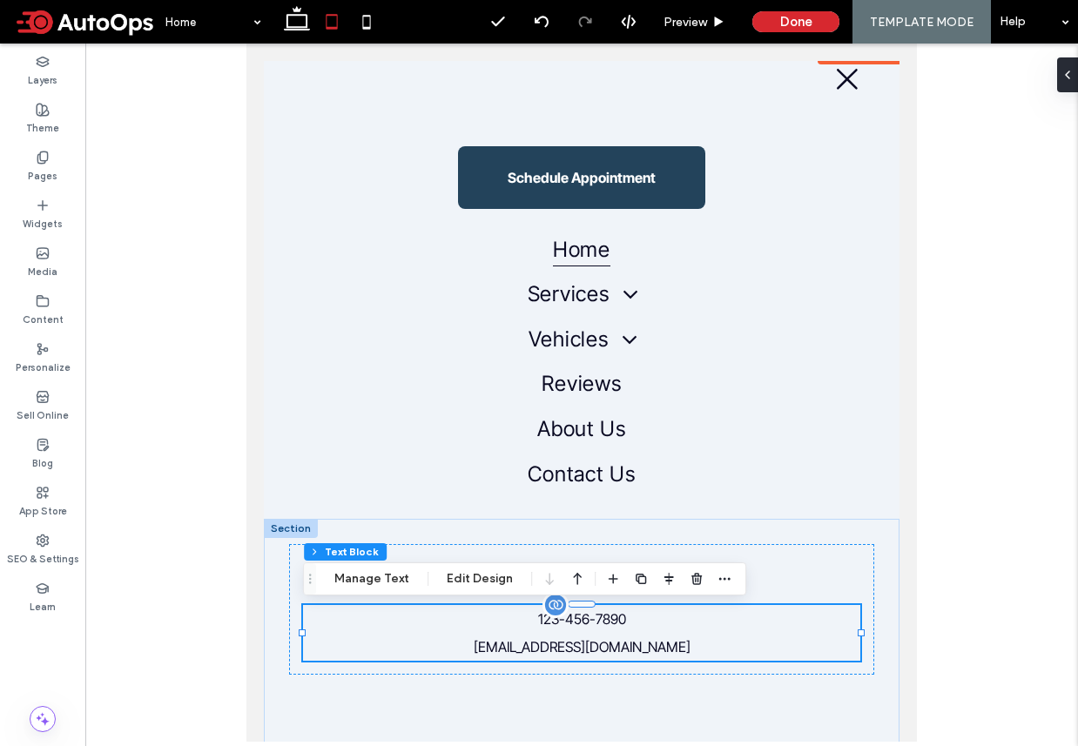
click at [606, 615] on span "123-456-7890" at bounding box center [582, 618] width 88 height 17
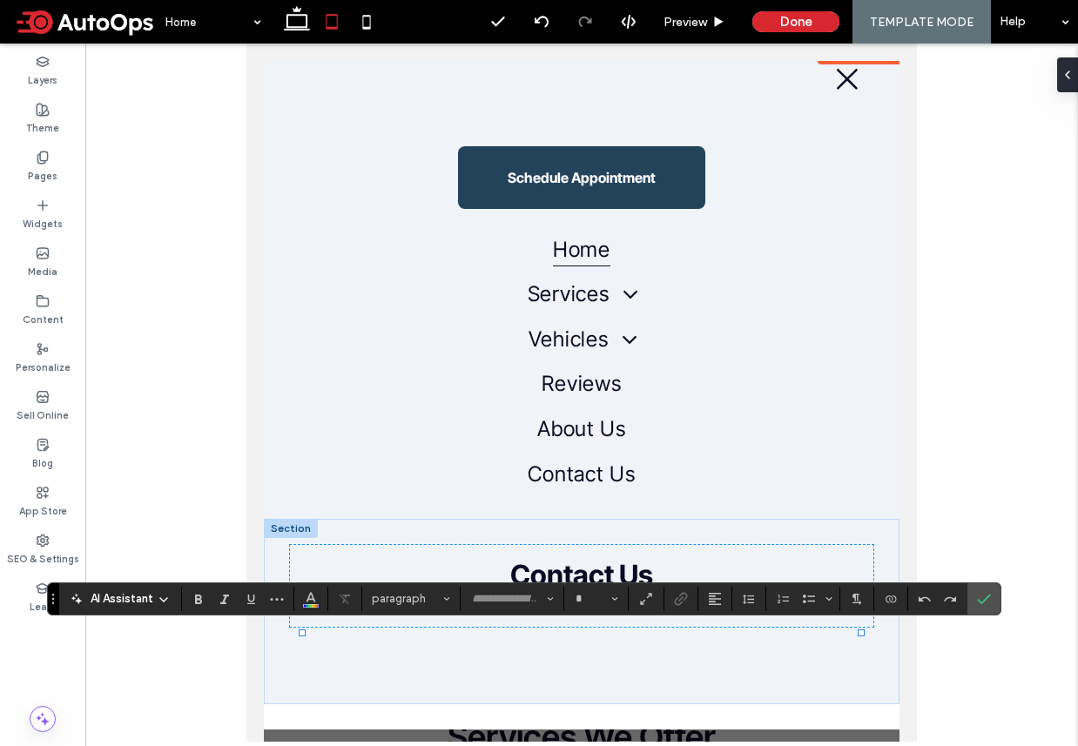
type input "**********"
type input "**"
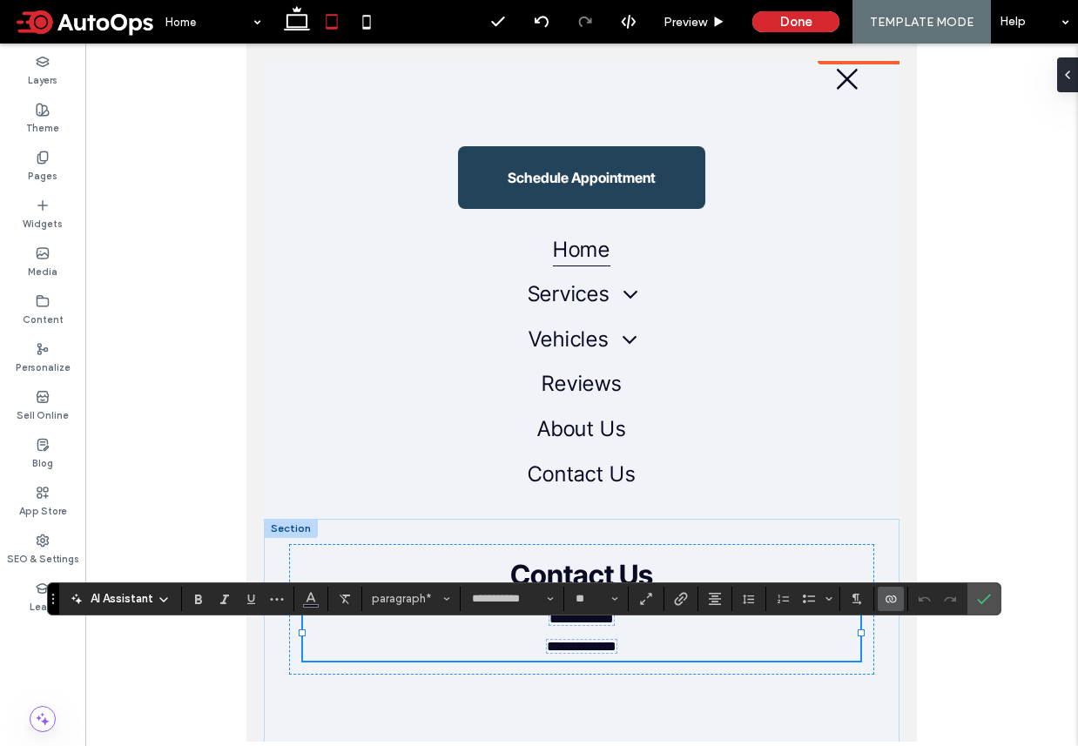
click at [601, 622] on span "**********" at bounding box center [581, 618] width 64 height 13
click at [644, 624] on p "**********" at bounding box center [581, 619] width 557 height 28
click at [642, 624] on p "**********" at bounding box center [581, 619] width 557 height 28
click at [47, 215] on label "Widgets" at bounding box center [43, 221] width 40 height 19
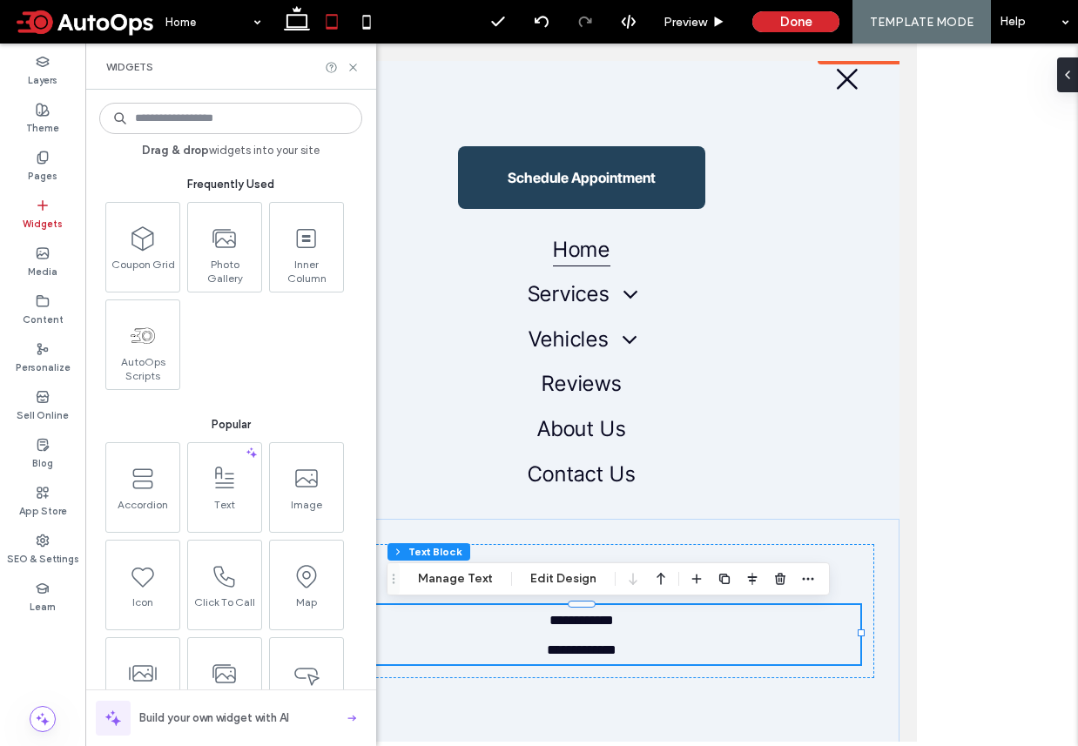
click at [172, 118] on input at bounding box center [230, 118] width 263 height 31
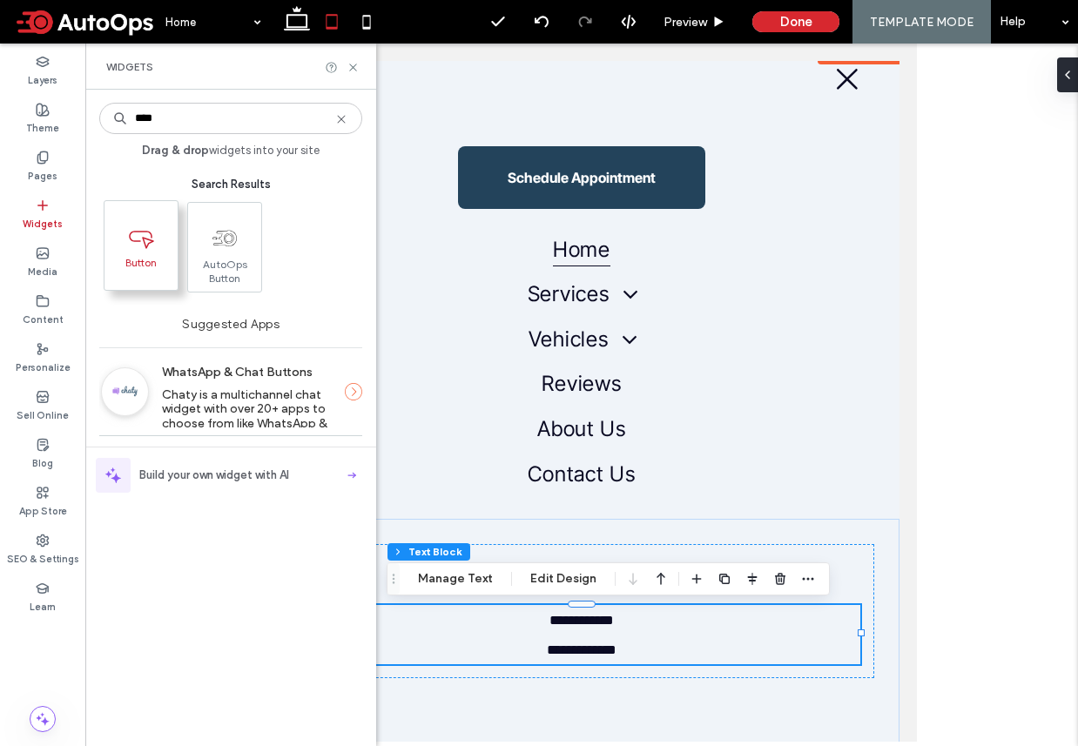
type input "****"
click at [146, 237] on icon at bounding box center [141, 237] width 28 height 28
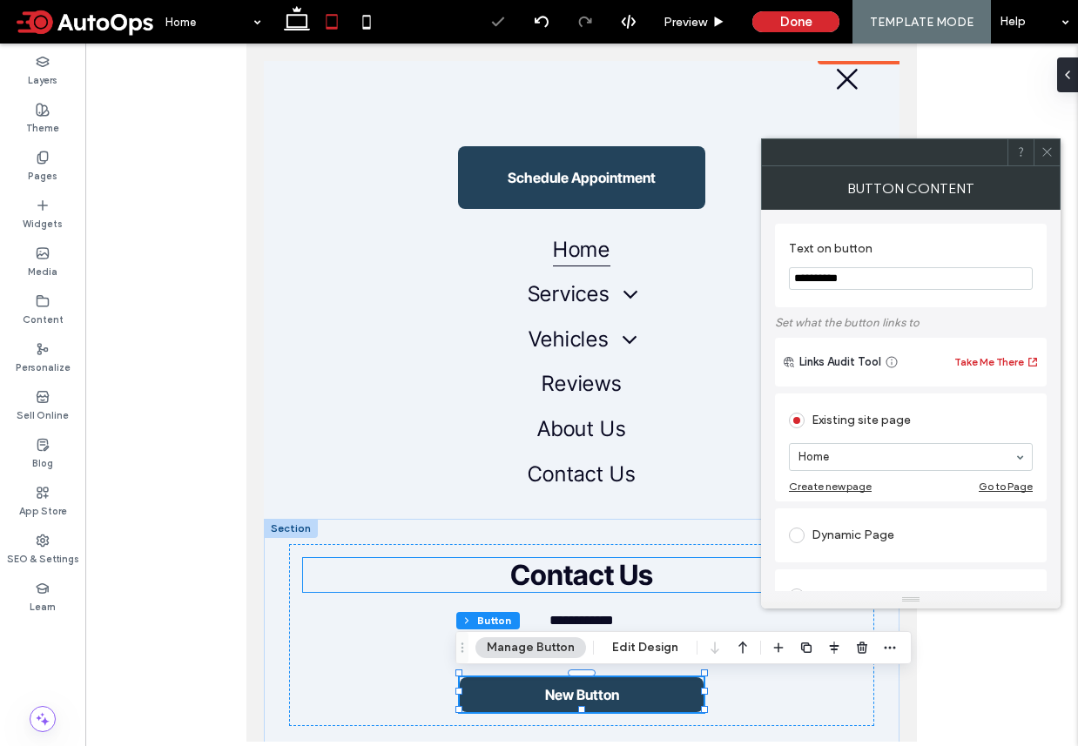
click at [539, 590] on span "Contact Us" at bounding box center [581, 575] width 143 height 34
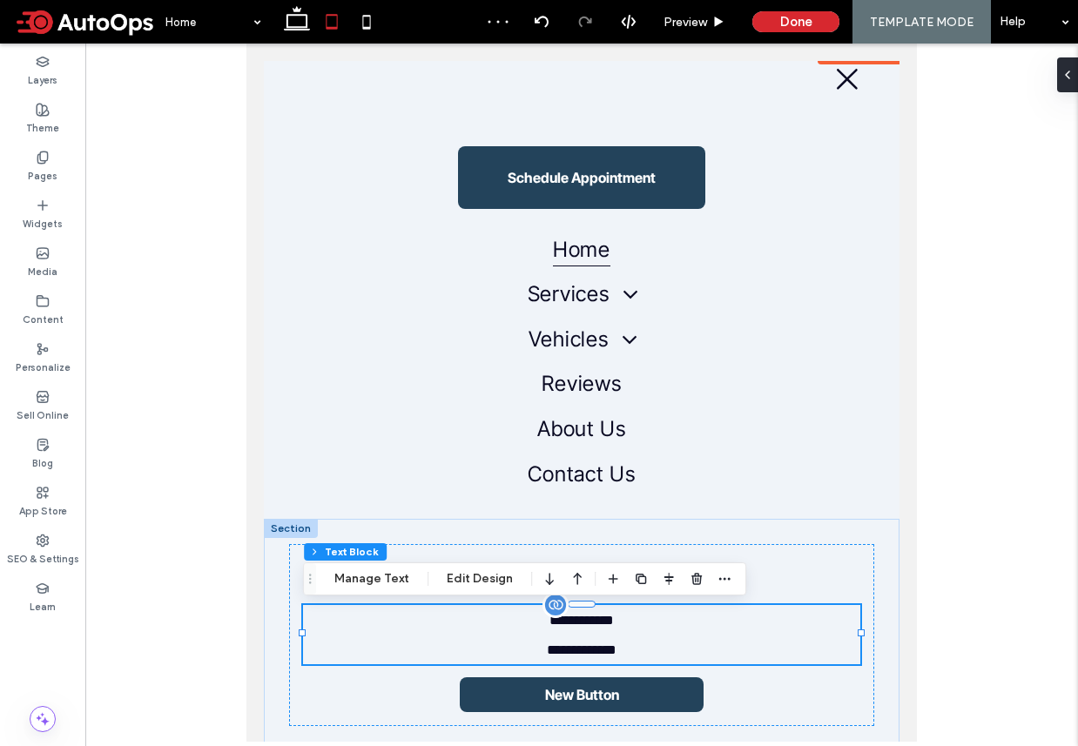
click at [527, 630] on p "**********" at bounding box center [581, 620] width 557 height 30
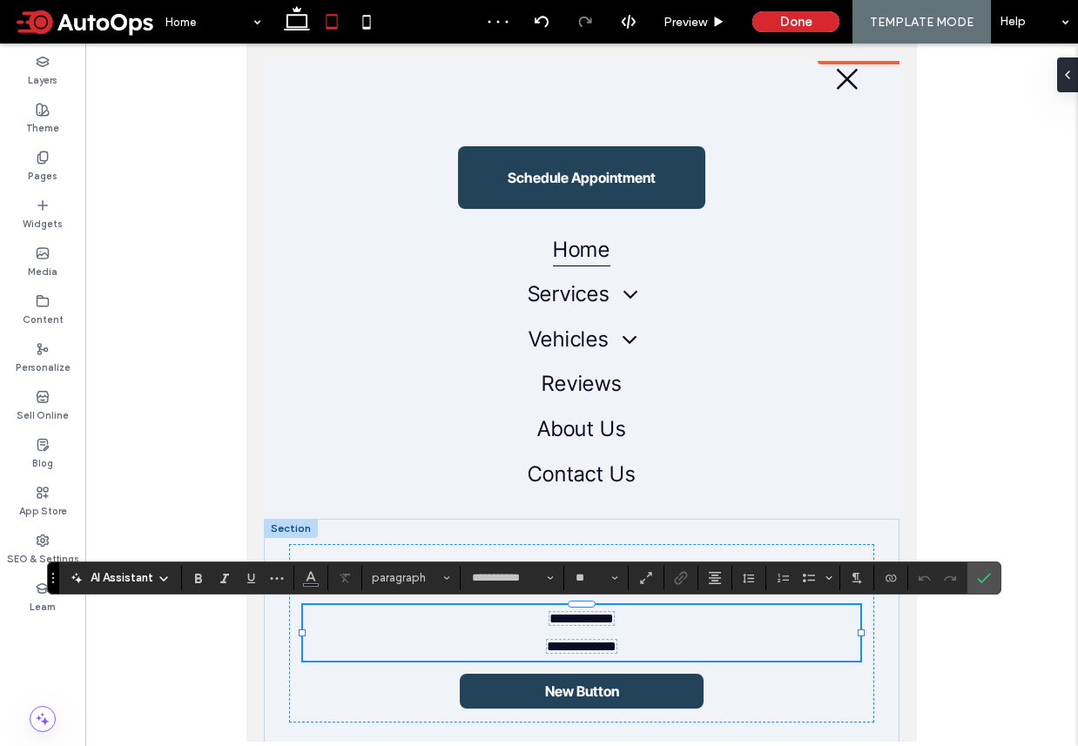
click at [527, 623] on p "**********" at bounding box center [581, 619] width 557 height 28
click at [44, 212] on label "Widgets" at bounding box center [43, 221] width 40 height 19
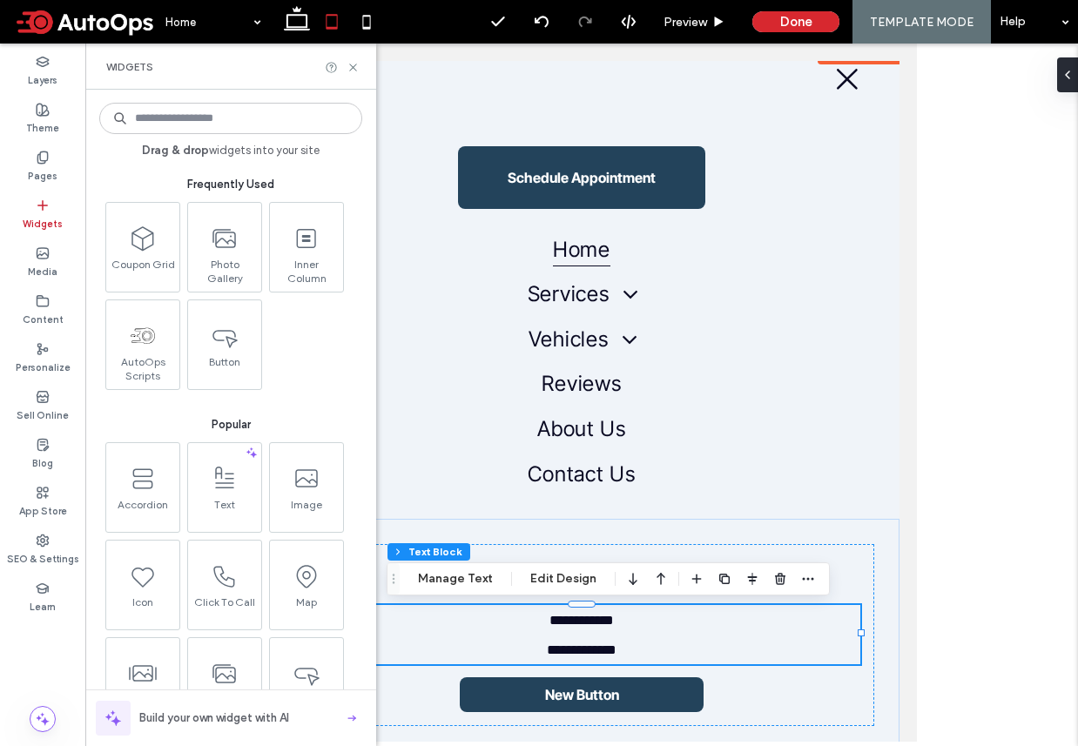
click at [164, 129] on input at bounding box center [230, 118] width 263 height 31
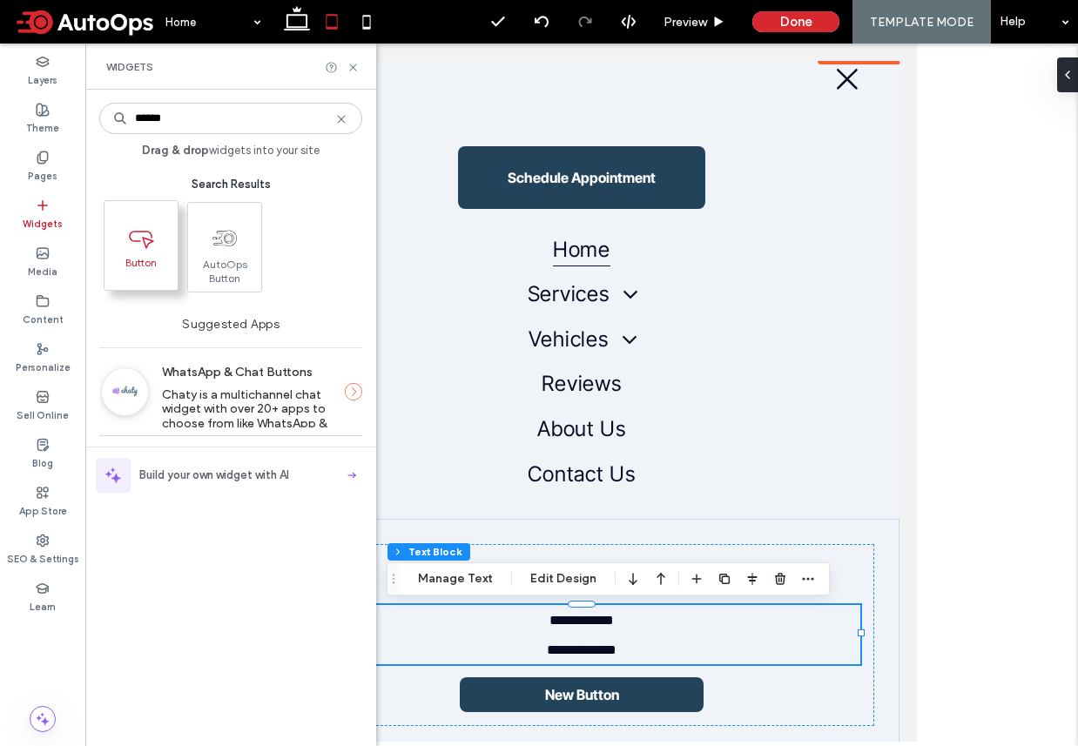
type input "******"
click at [138, 246] on icon at bounding box center [141, 237] width 28 height 28
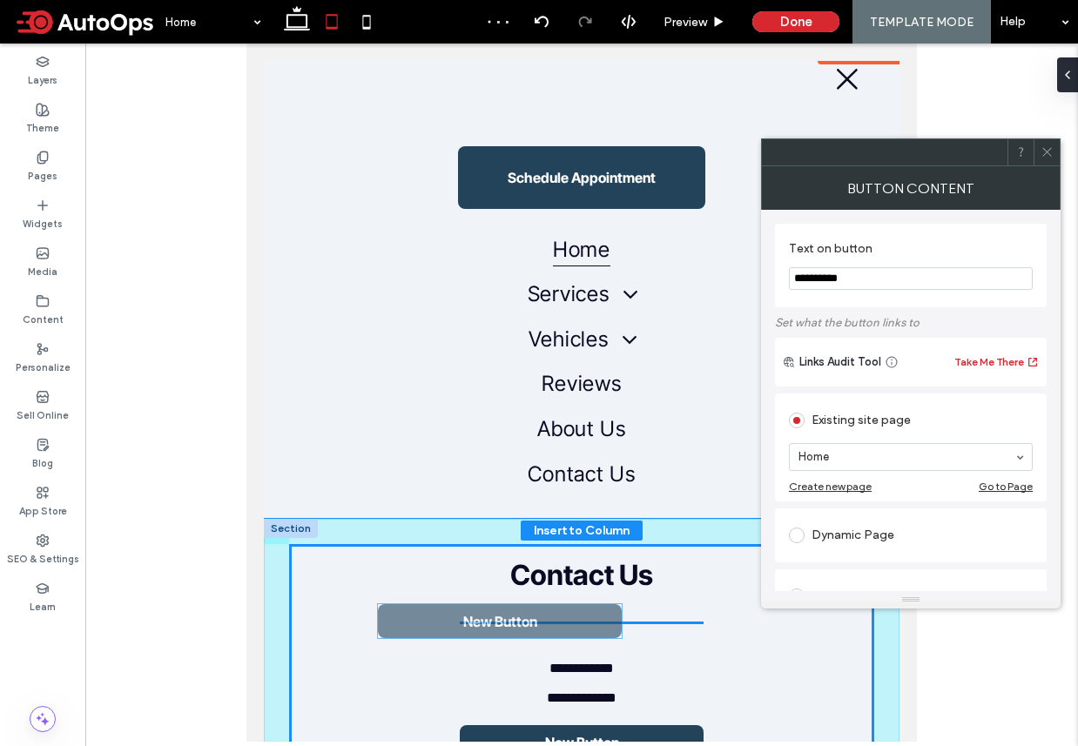
drag, startPoint x: 595, startPoint y: 691, endPoint x: 516, endPoint y: 644, distance: 92.1
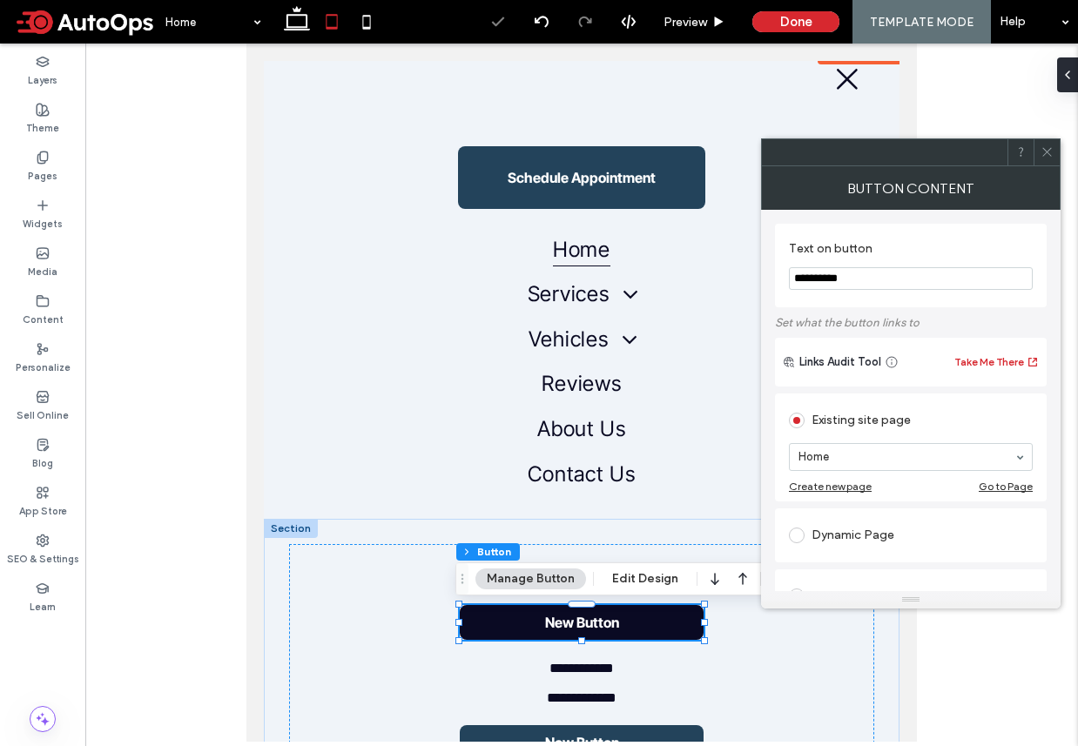
click at [596, 630] on span "New Button" at bounding box center [582, 622] width 74 height 17
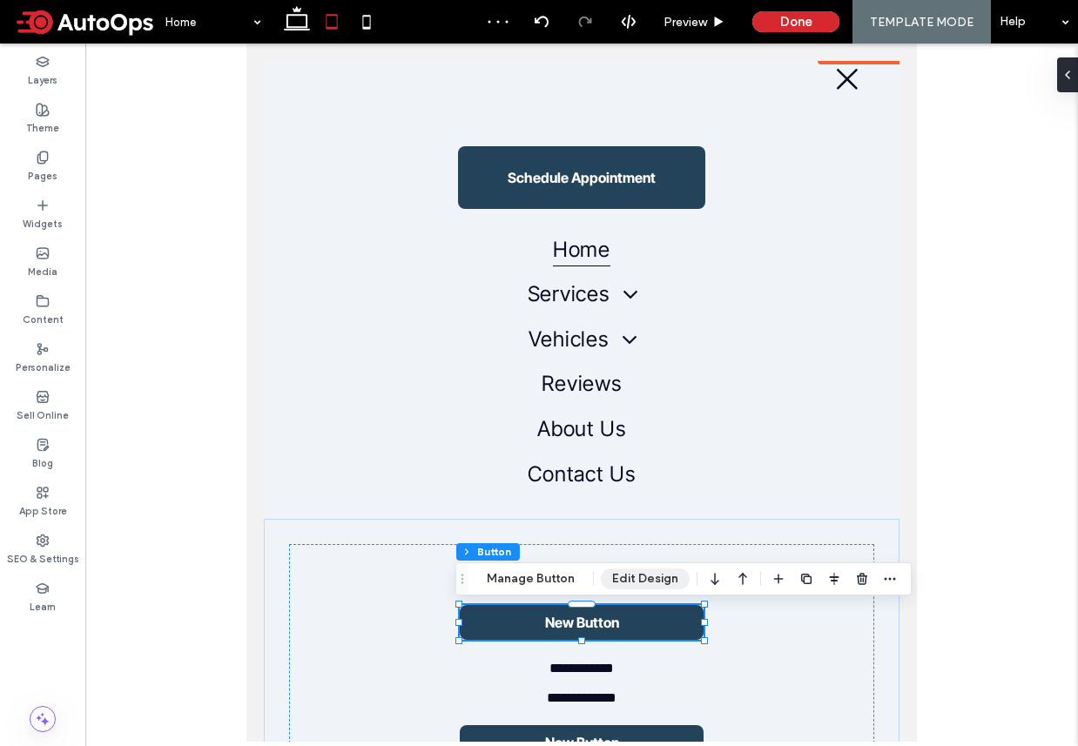
click at [633, 580] on button "Edit Design" at bounding box center [645, 578] width 89 height 21
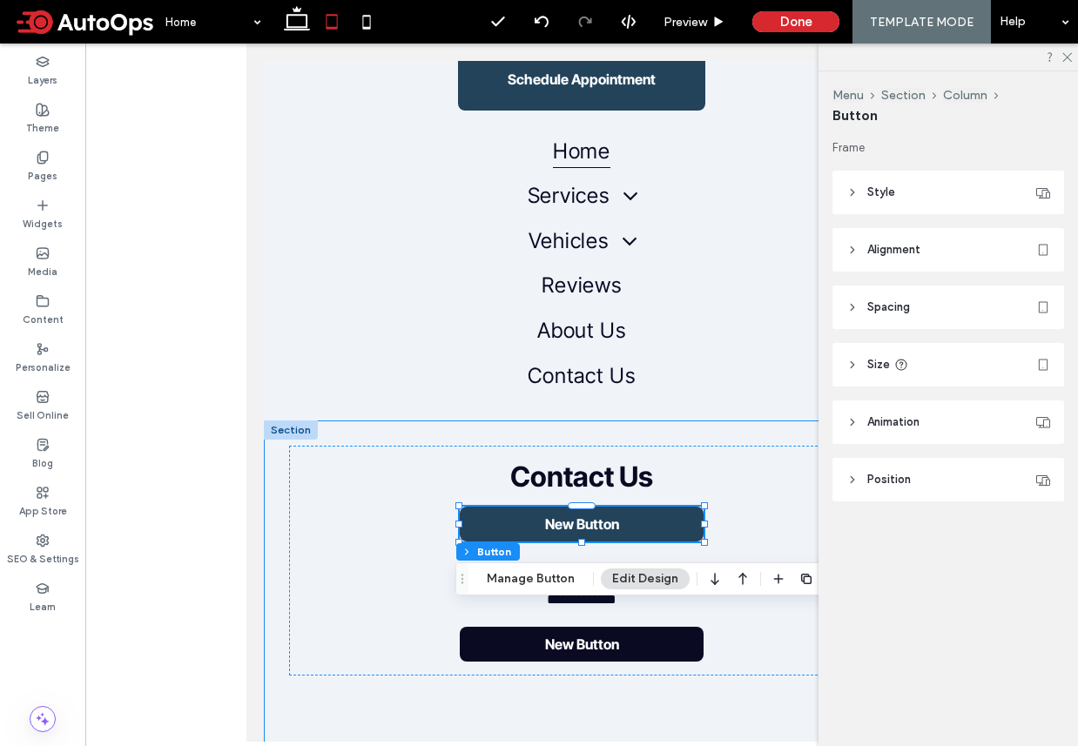
scroll to position [129, 0]
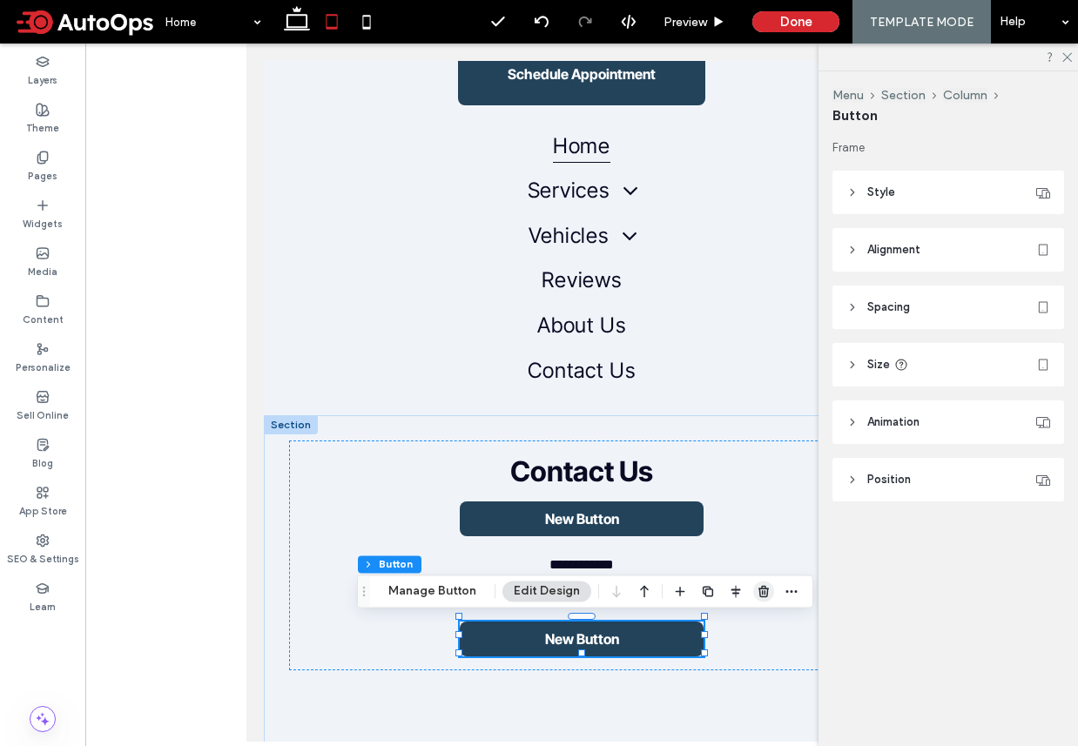
click at [757, 594] on icon "button" at bounding box center [764, 591] width 14 height 14
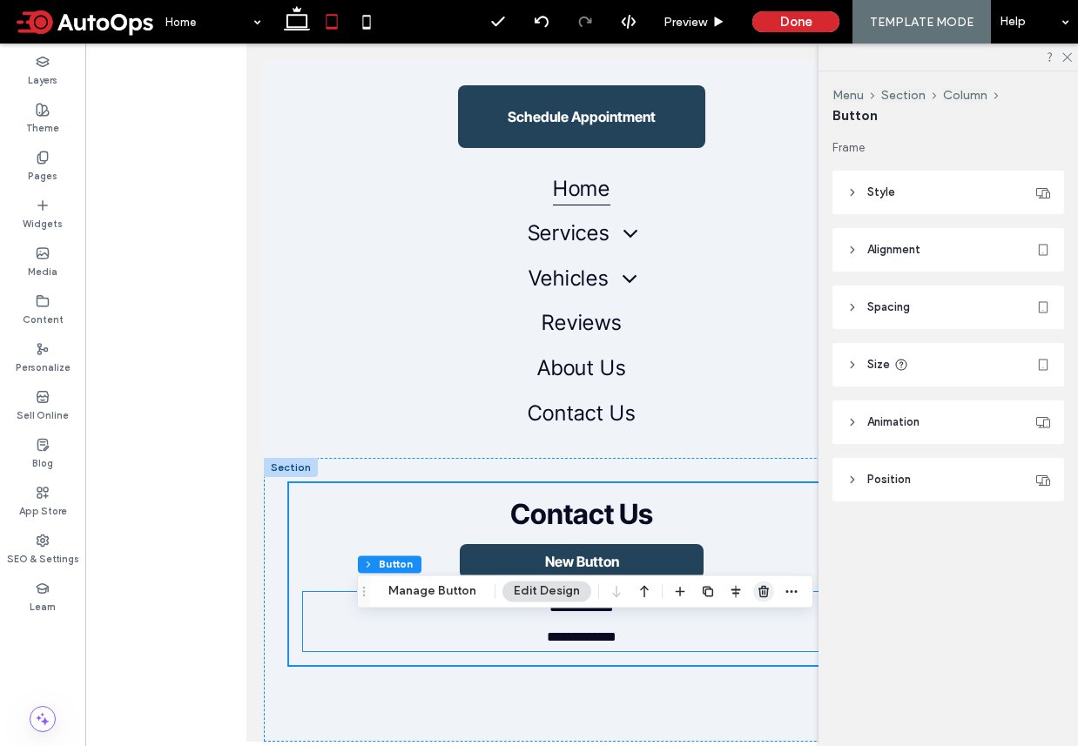
scroll to position [89, 0]
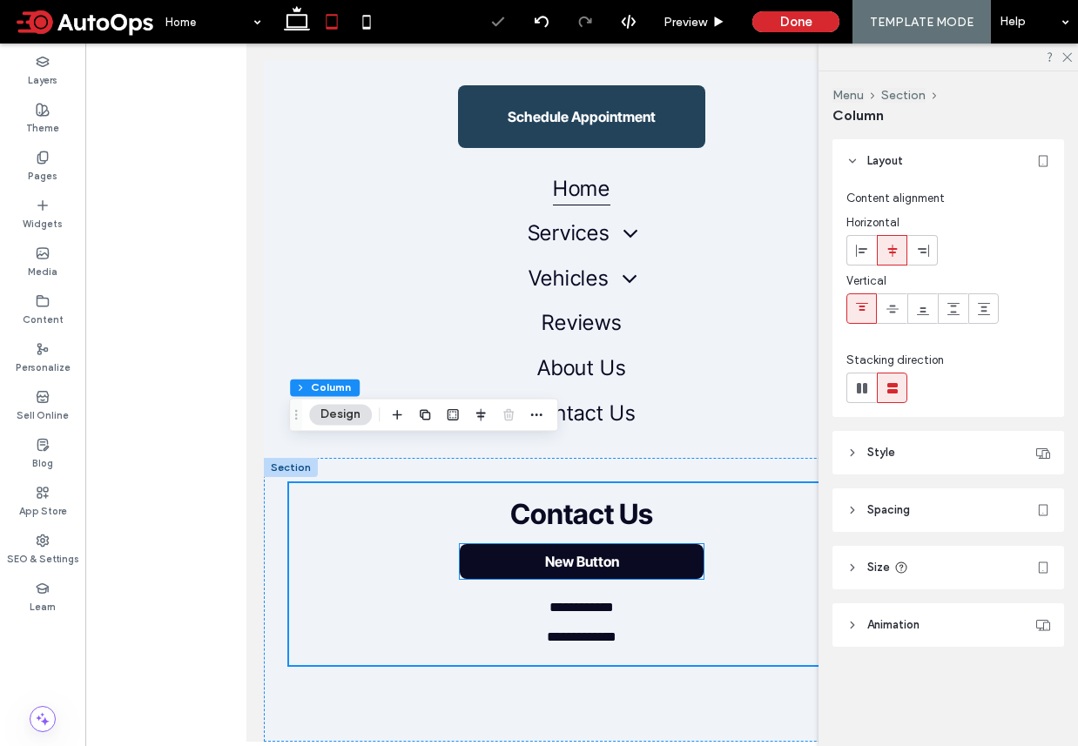
click at [663, 562] on link "New Button" at bounding box center [582, 561] width 244 height 35
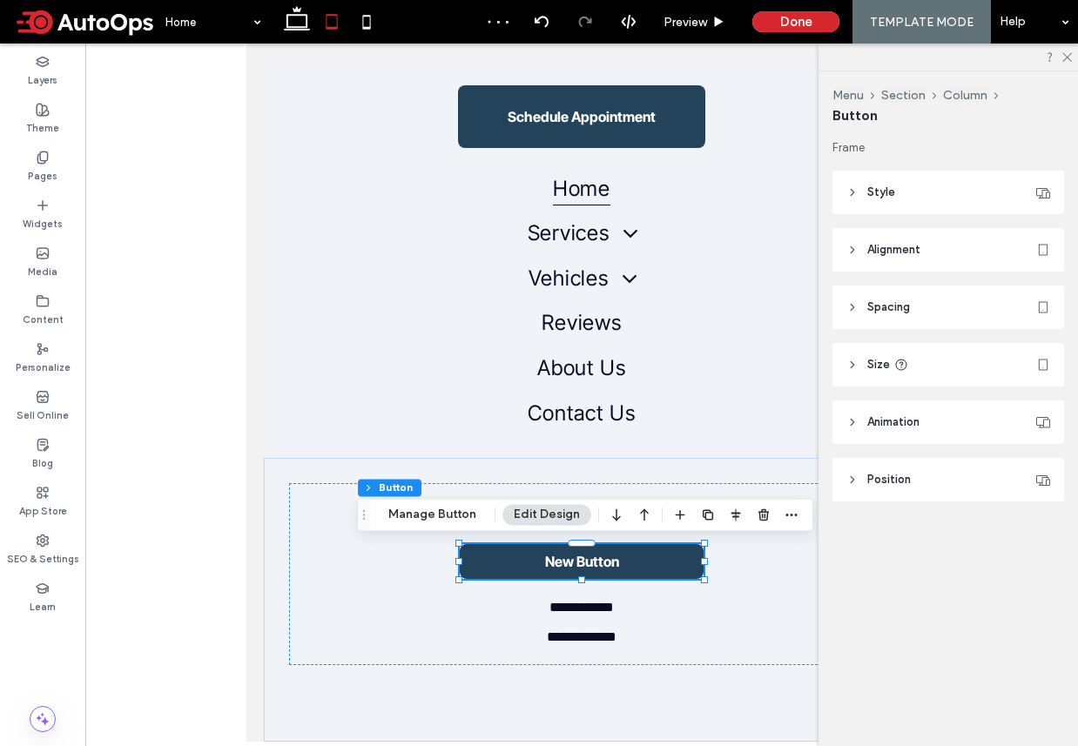
scroll to position [84, 0]
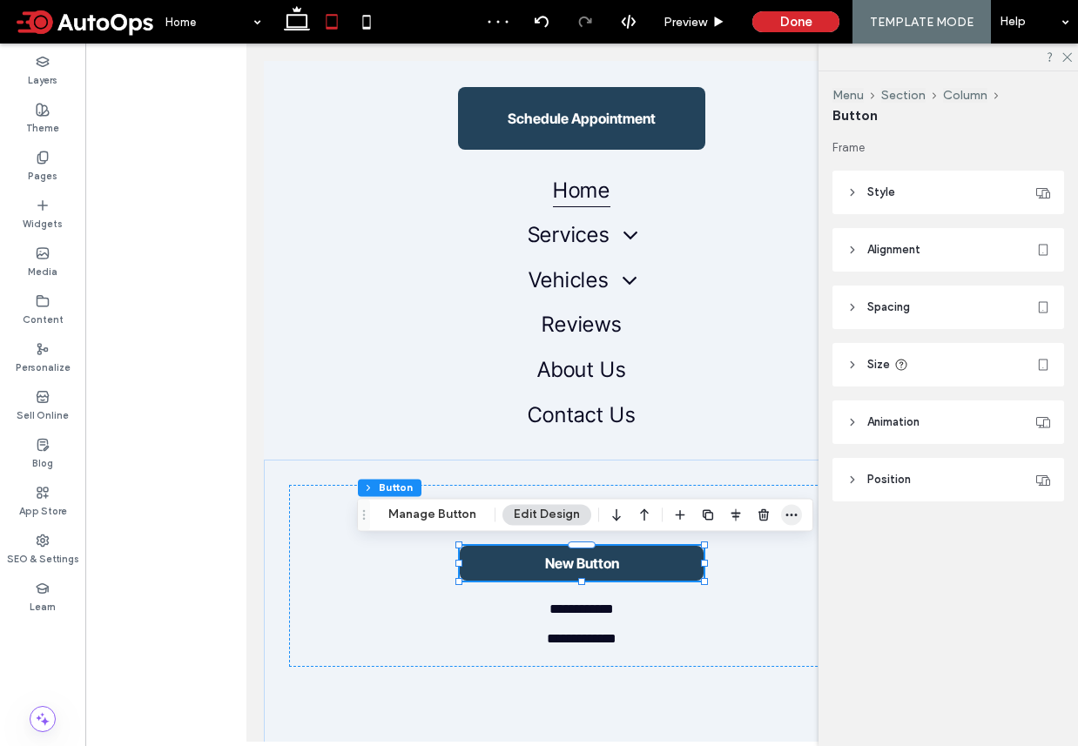
click at [784, 512] on icon "button" at bounding box center [791, 515] width 14 height 14
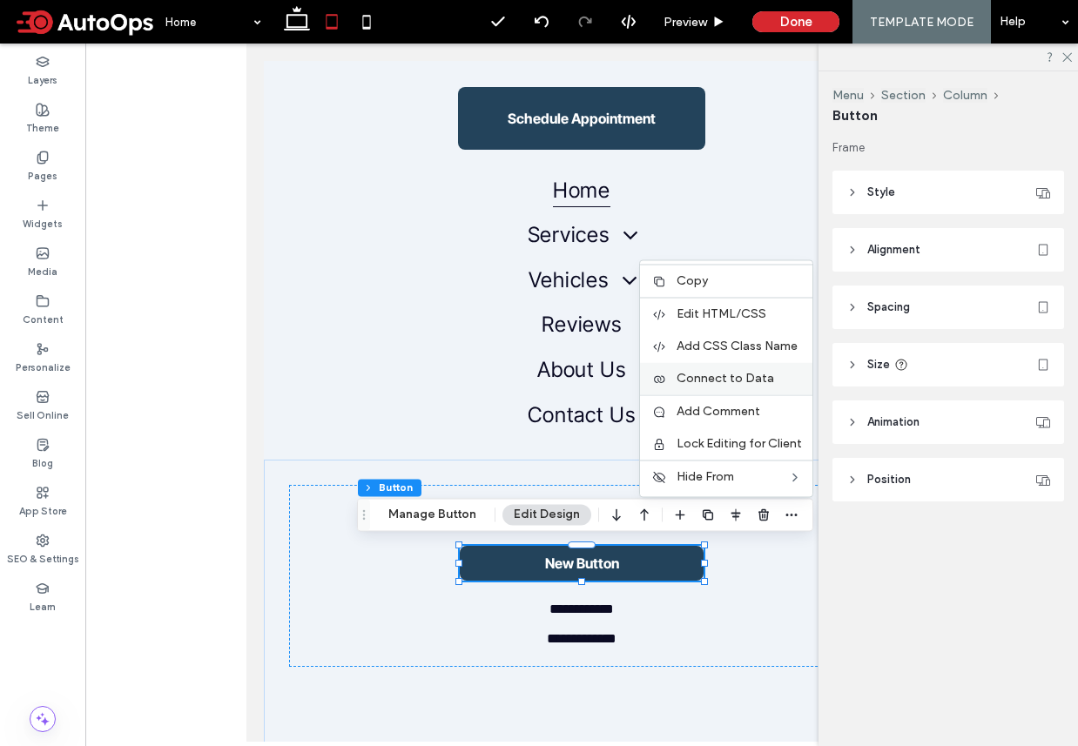
click at [733, 378] on span "Connect to Data" at bounding box center [725, 378] width 98 height 15
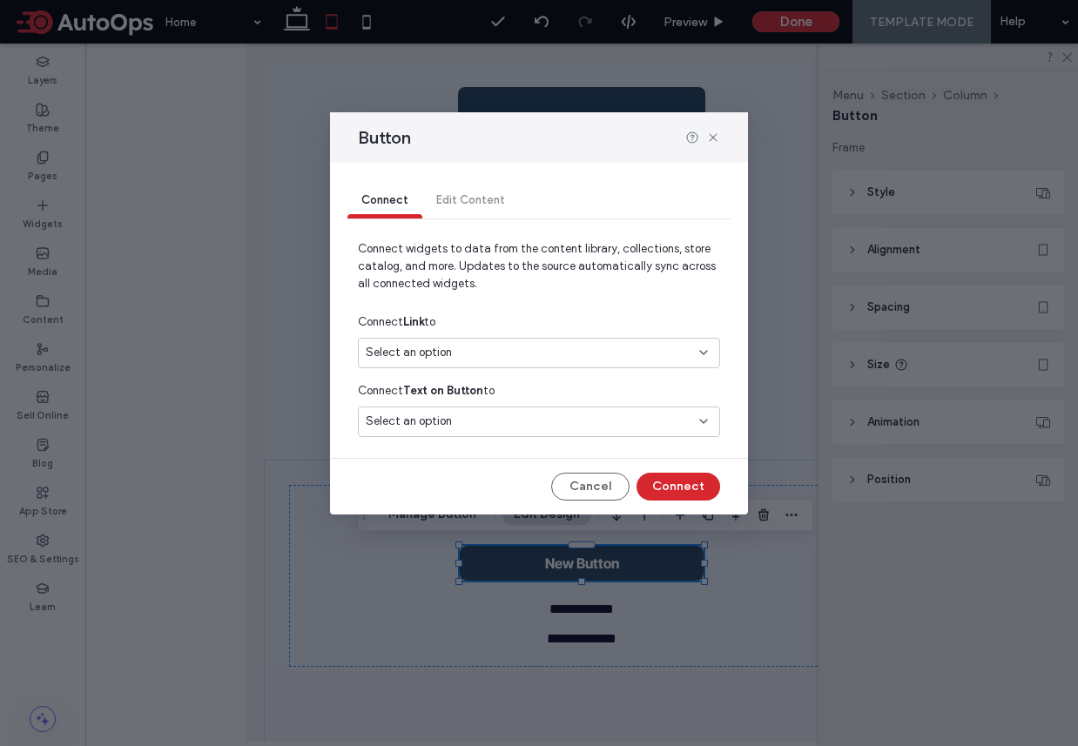
click at [493, 354] on div "Select an option" at bounding box center [529, 352] width 326 height 17
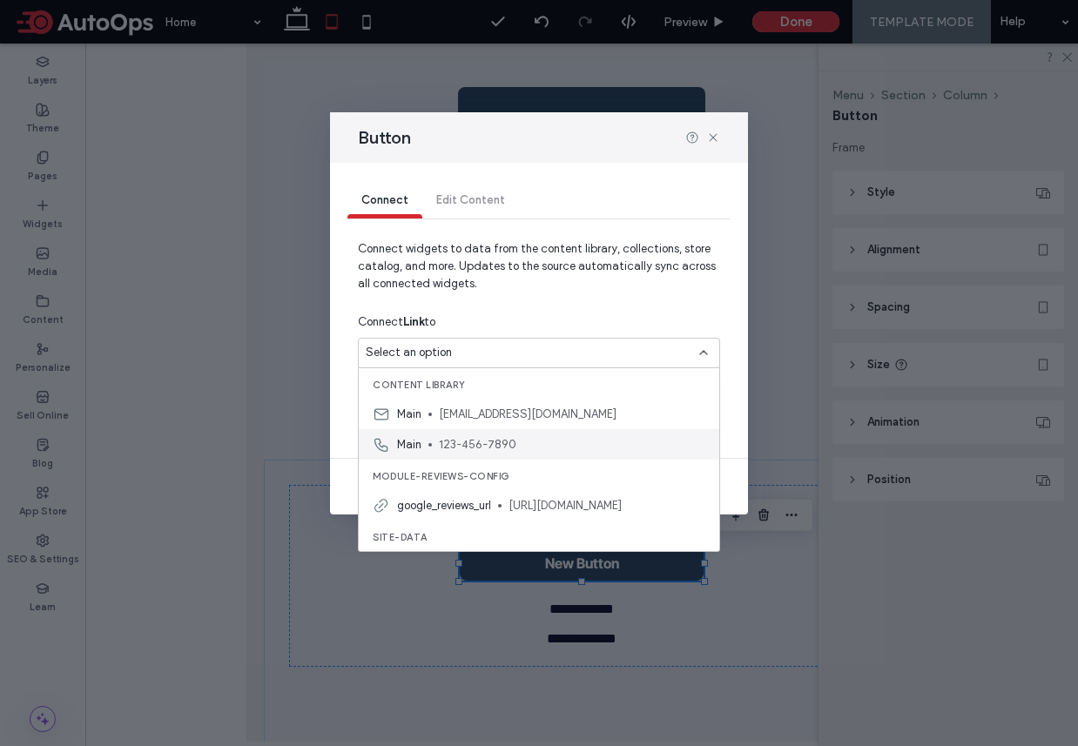
click at [461, 440] on span "123-456-7890" at bounding box center [572, 444] width 266 height 17
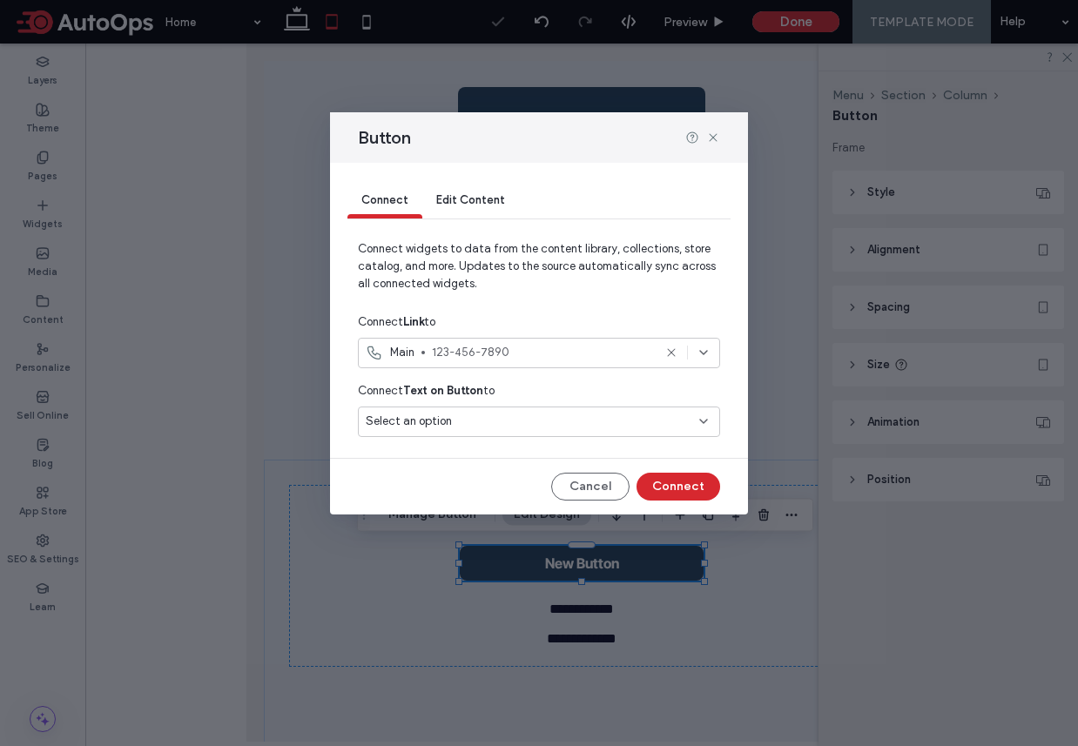
click at [461, 407] on div "Select an option" at bounding box center [539, 422] width 362 height 30
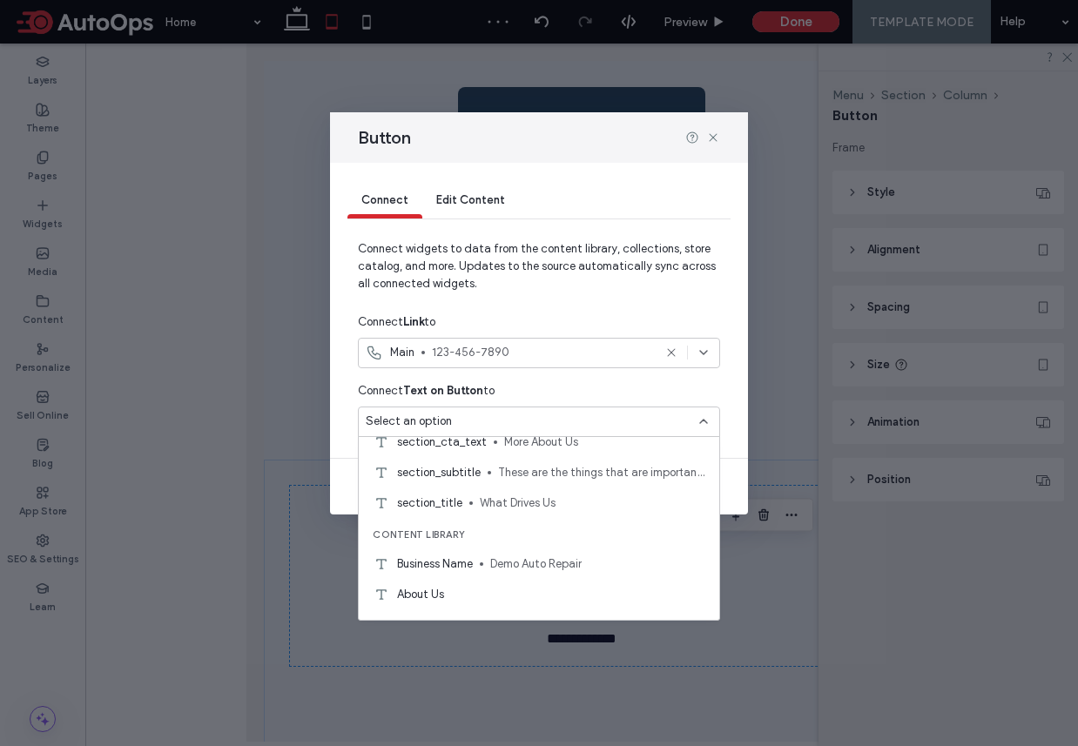
scroll to position [1615, 0]
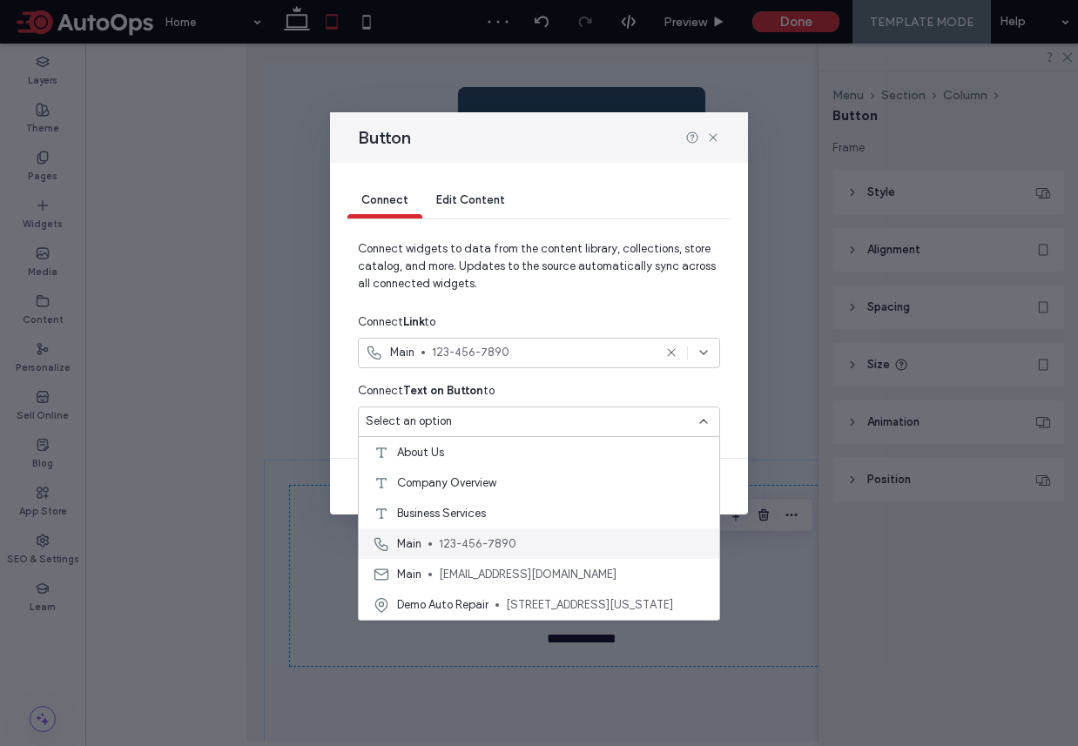
click at [456, 535] on span "123-456-7890" at bounding box center [572, 543] width 266 height 17
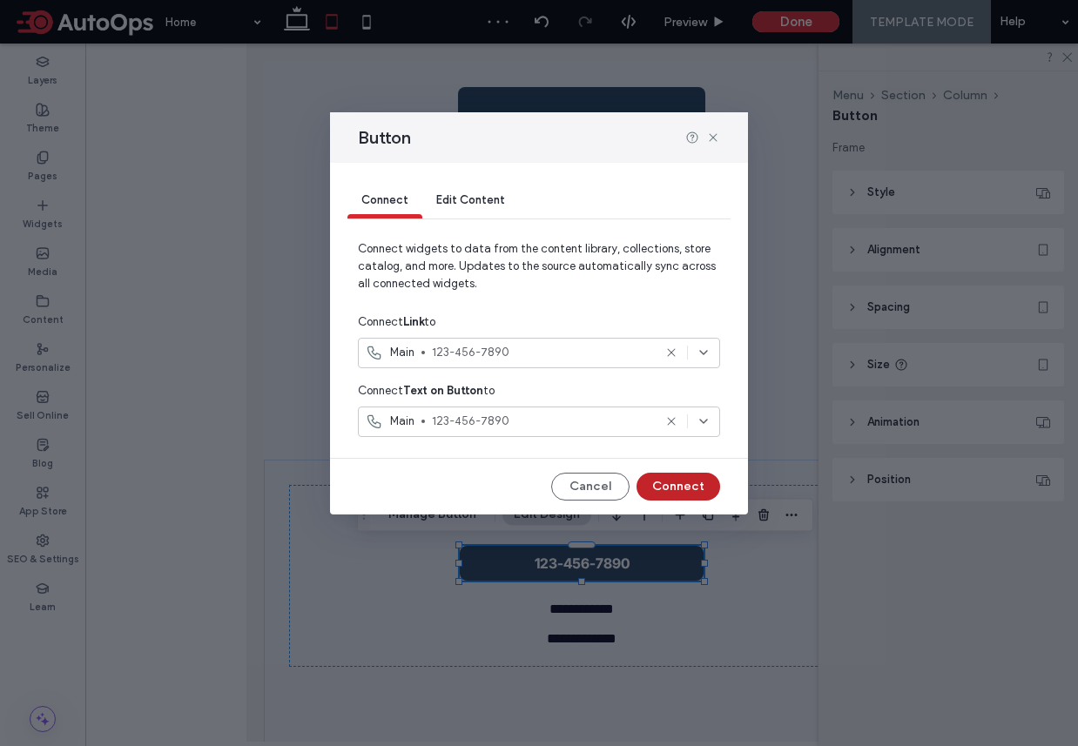
click at [686, 478] on button "Connect" at bounding box center [678, 487] width 84 height 28
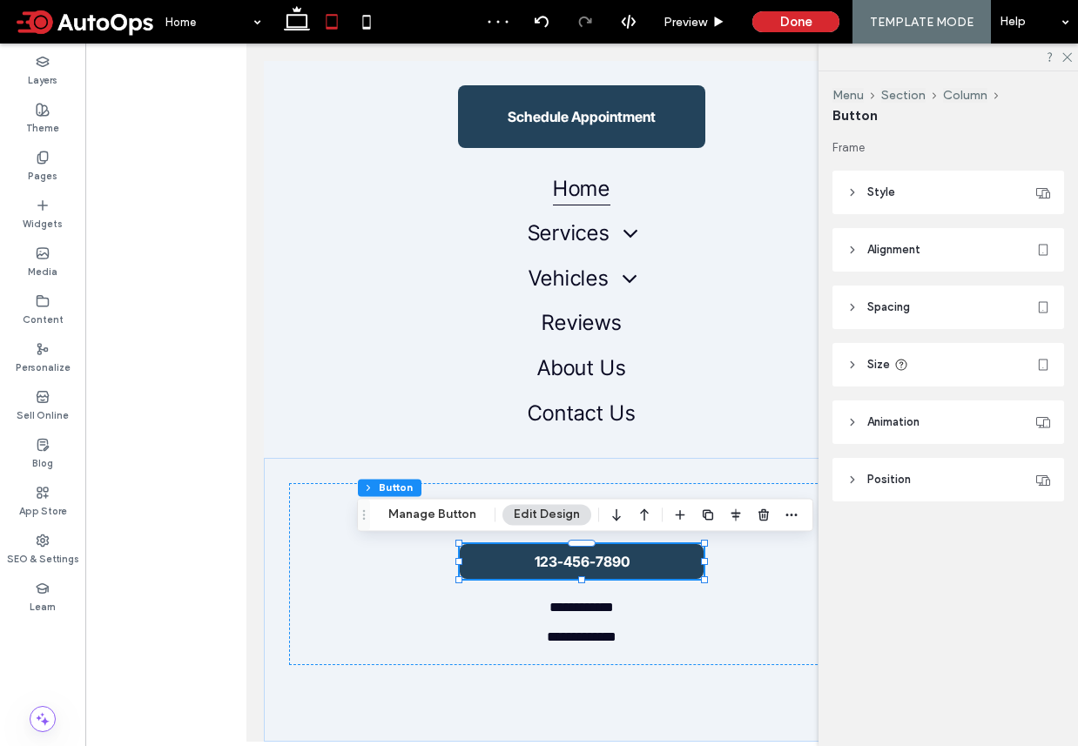
scroll to position [84, 0]
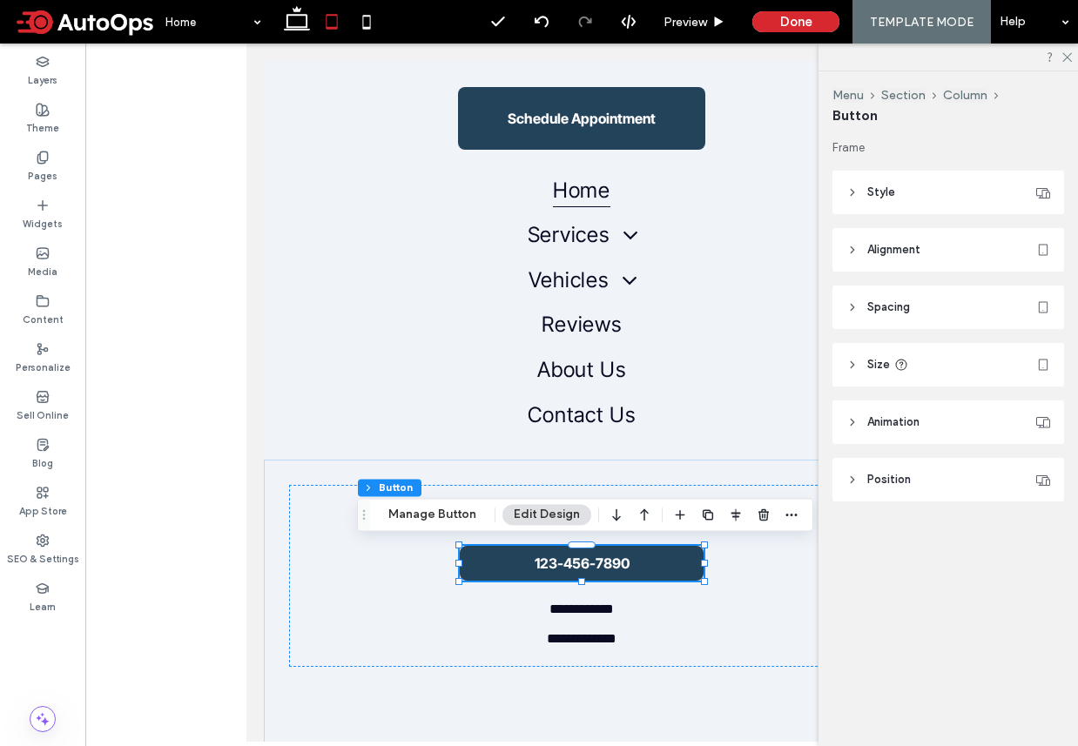
click at [938, 481] on header "Position" at bounding box center [948, 480] width 232 height 44
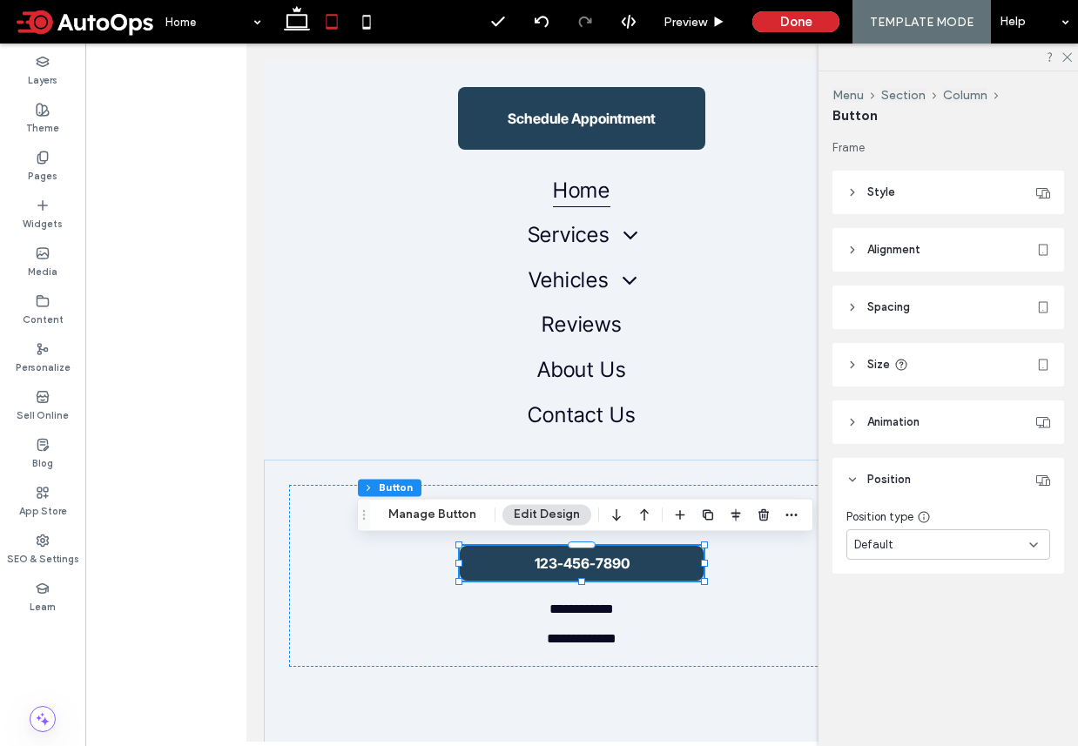
click at [942, 408] on header "Animation" at bounding box center [948, 422] width 232 height 44
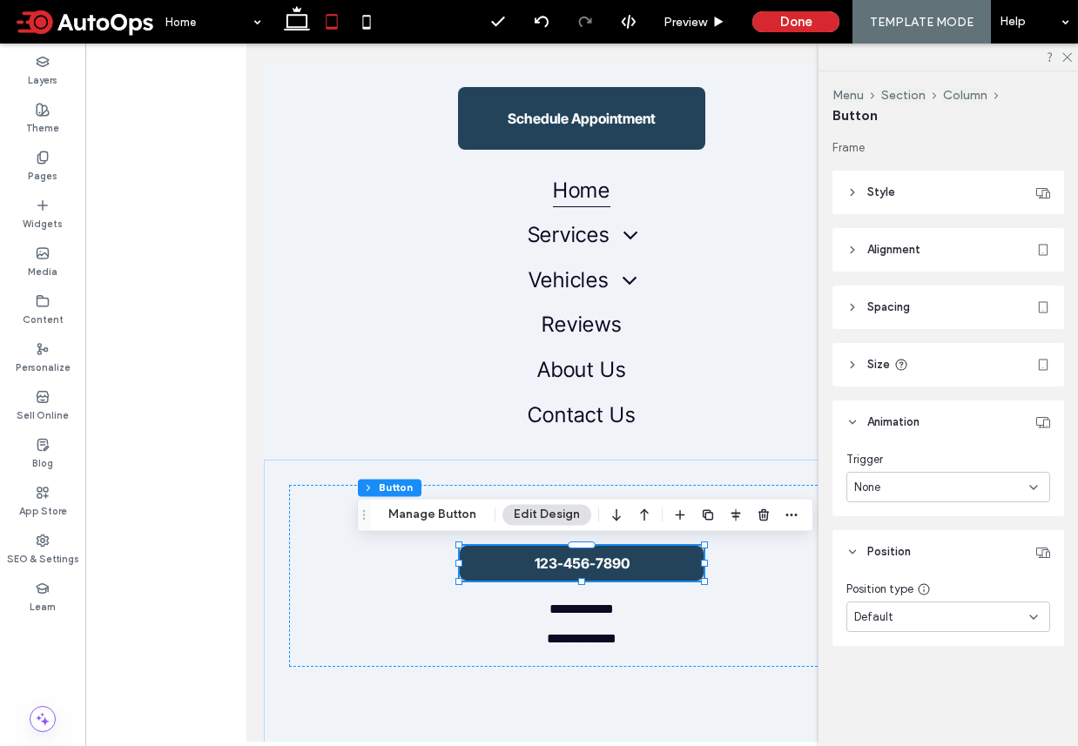
click at [941, 366] on header "Size" at bounding box center [948, 365] width 232 height 44
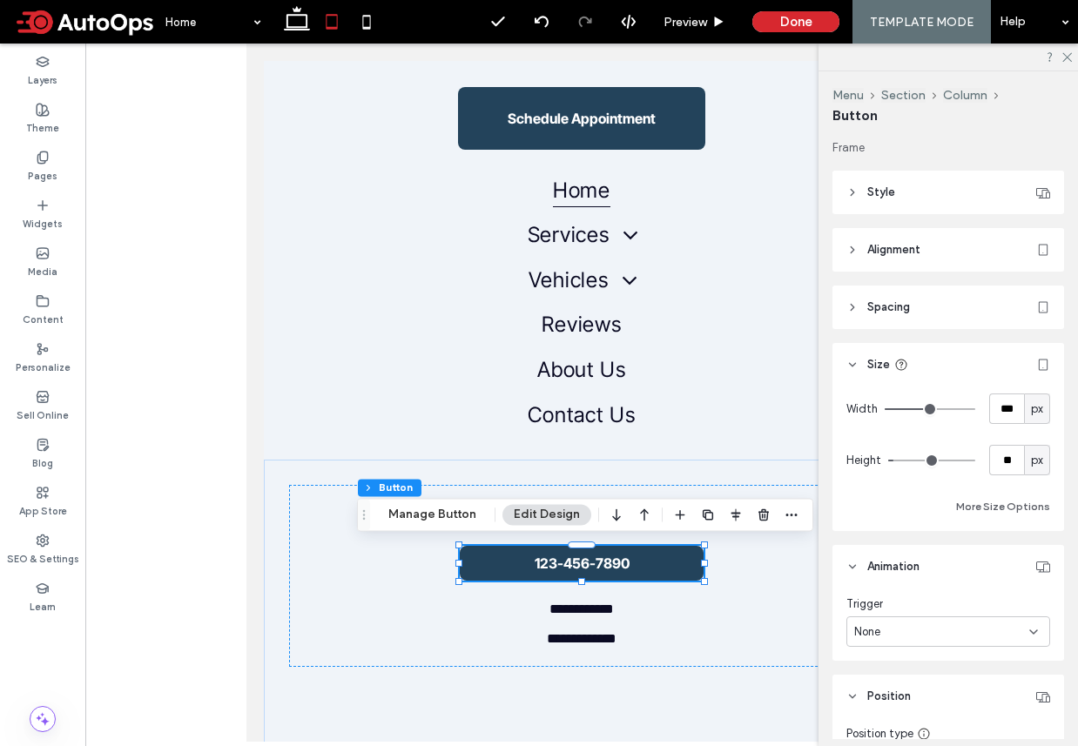
click at [932, 304] on header "Spacing" at bounding box center [948, 308] width 232 height 44
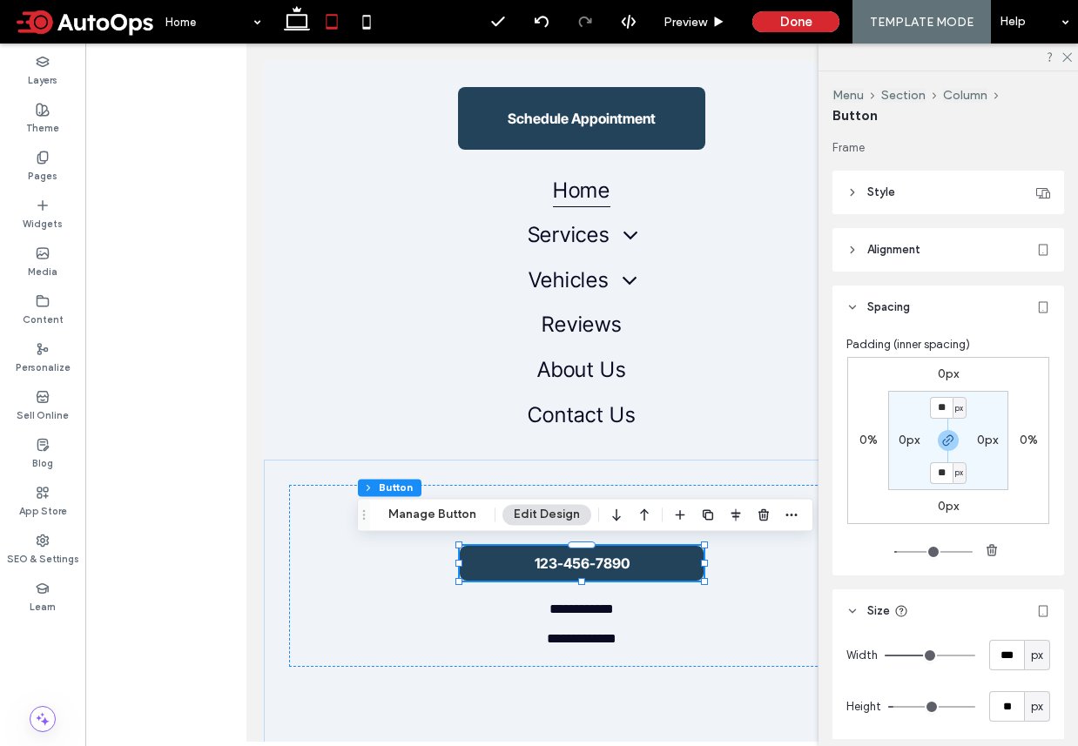
click at [937, 243] on header "Alignment" at bounding box center [948, 250] width 232 height 44
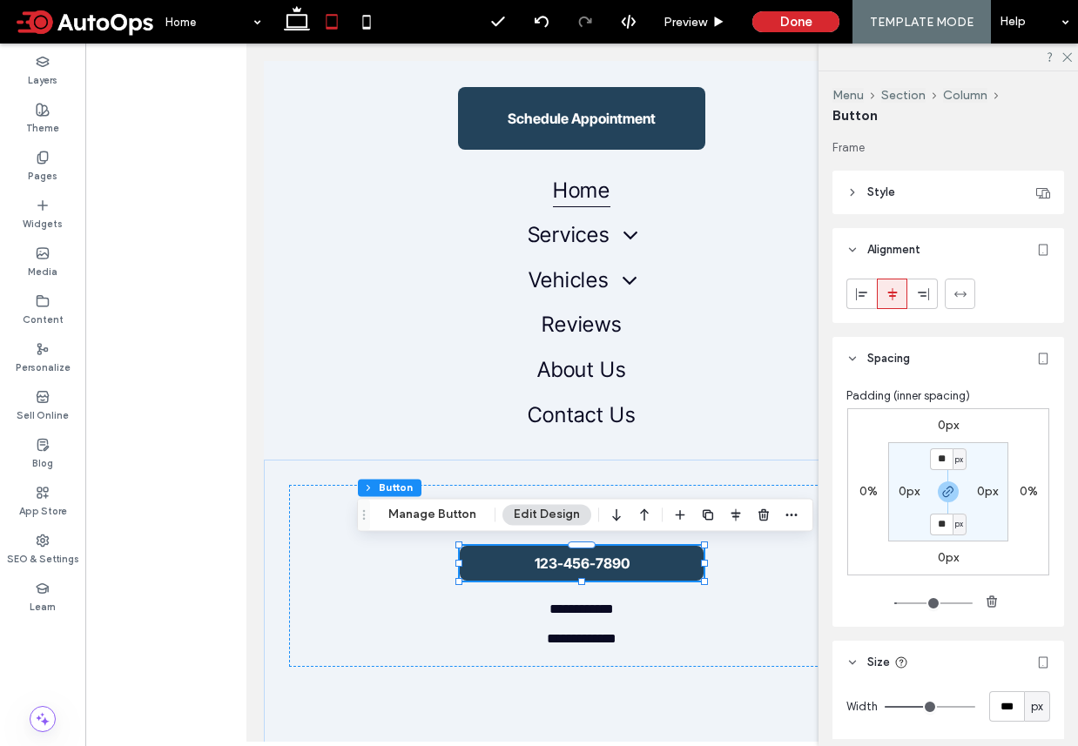
click at [928, 198] on header "Style" at bounding box center [948, 193] width 232 height 44
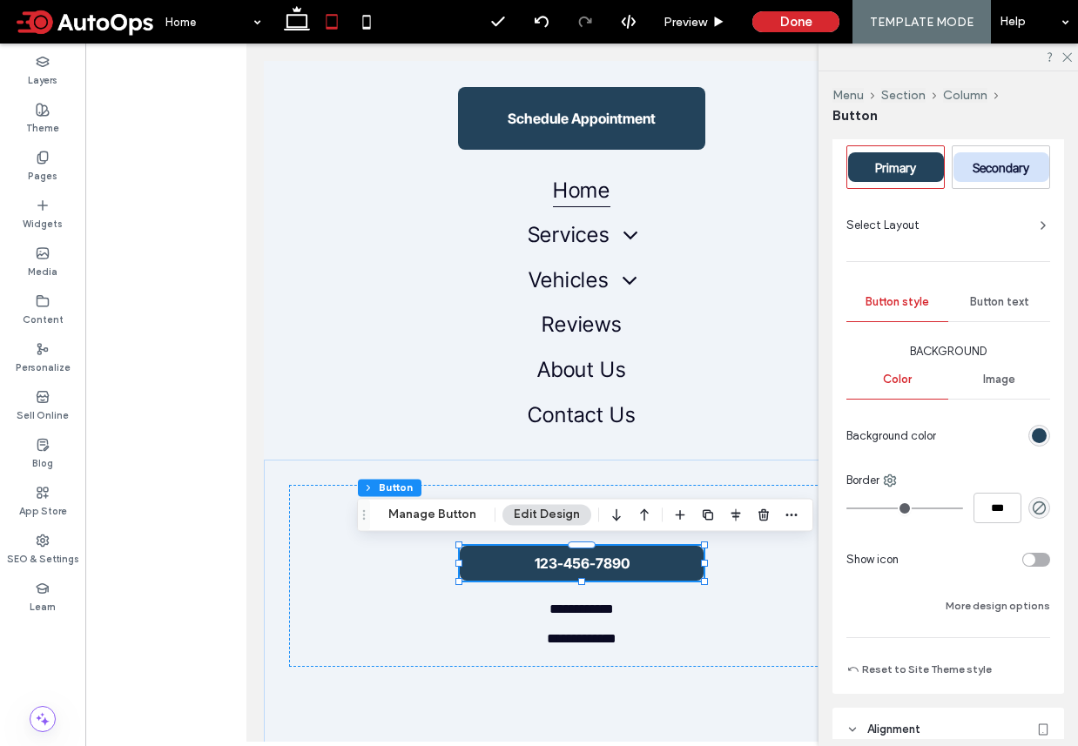
scroll to position [104, 0]
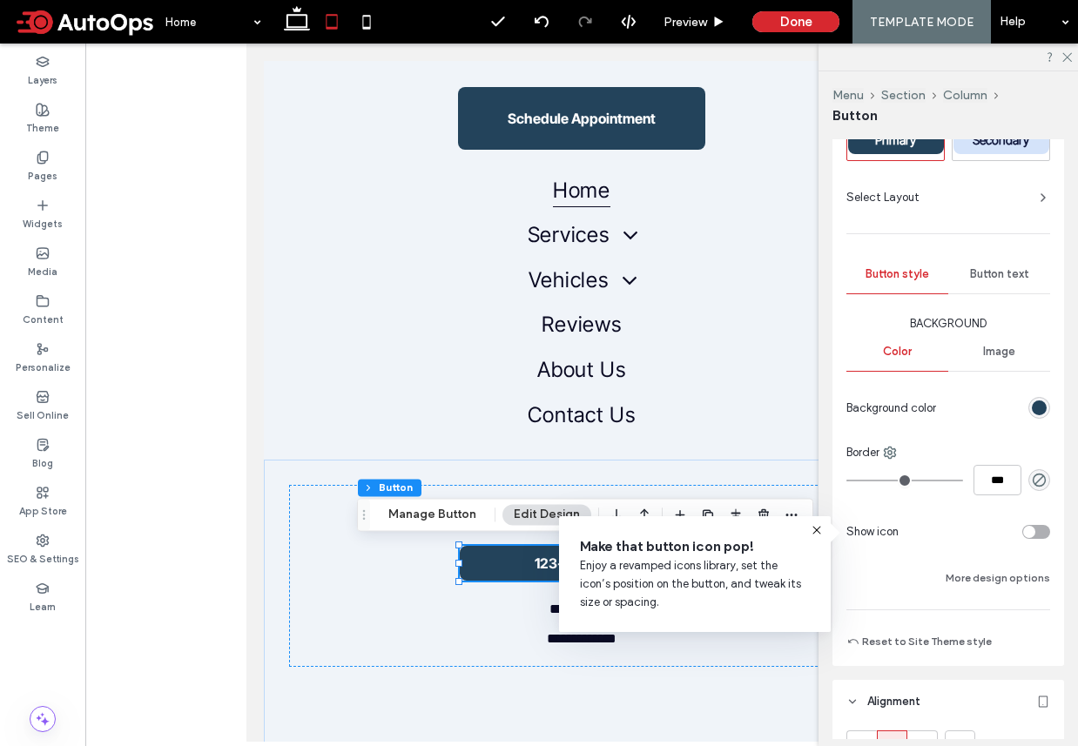
click at [1040, 406] on div "rgb(35, 67, 91)" at bounding box center [1039, 407] width 15 height 15
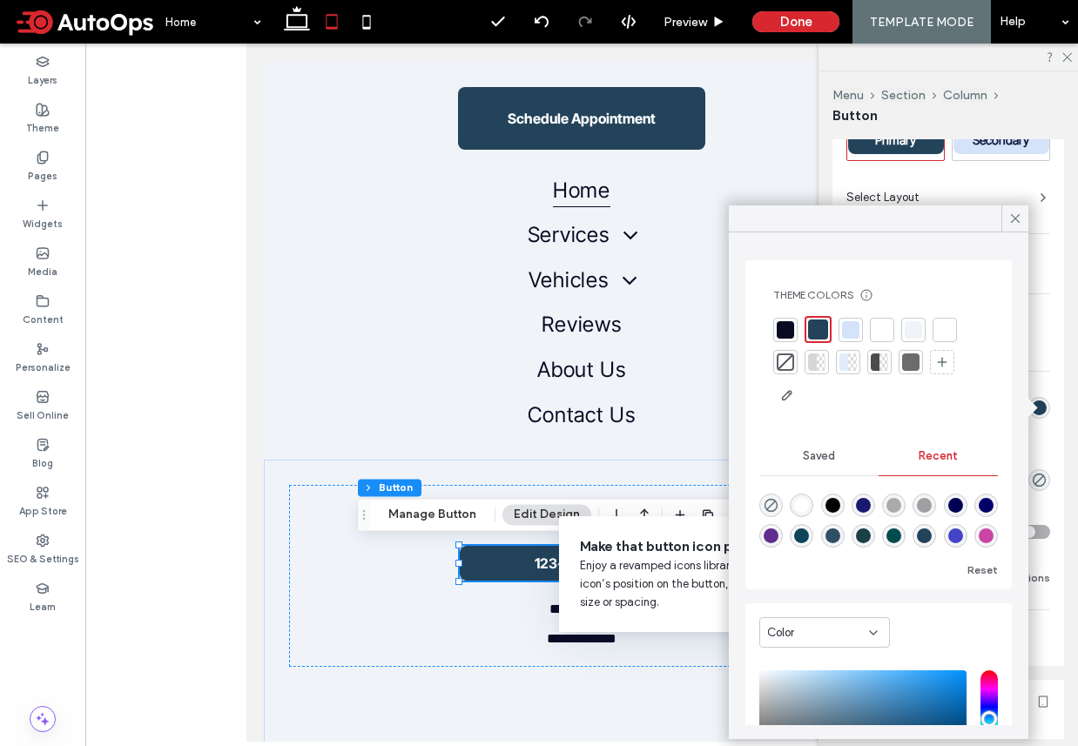
click at [787, 360] on div at bounding box center [785, 361] width 17 height 17
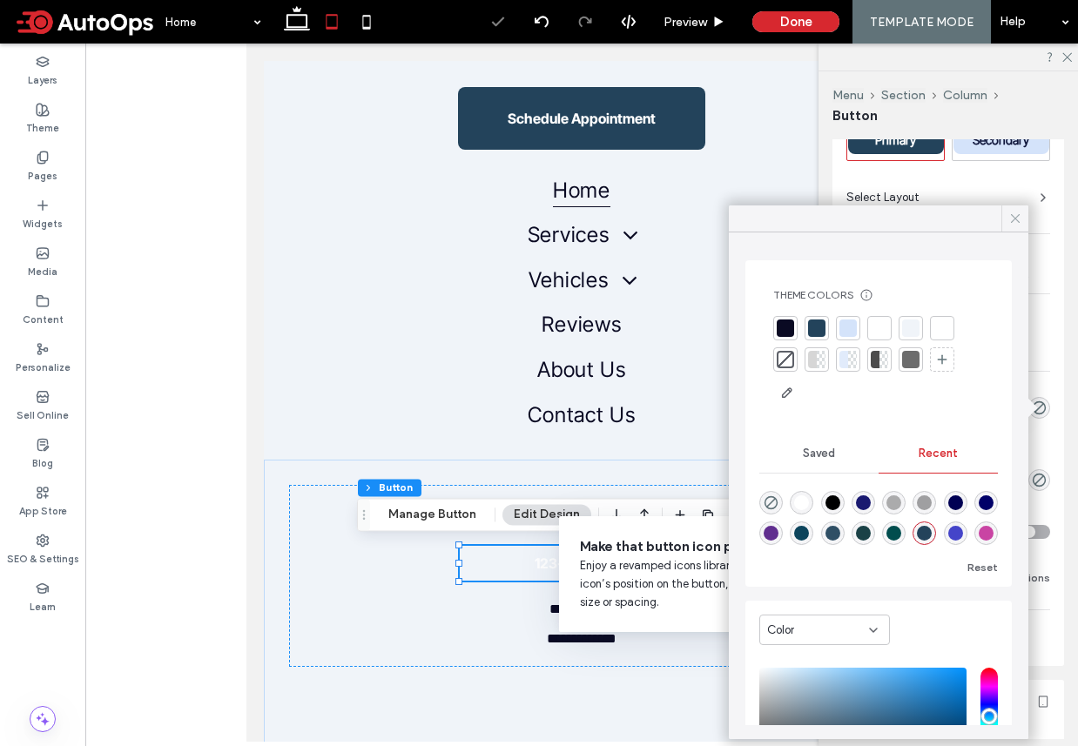
click at [1018, 214] on icon at bounding box center [1015, 219] width 16 height 16
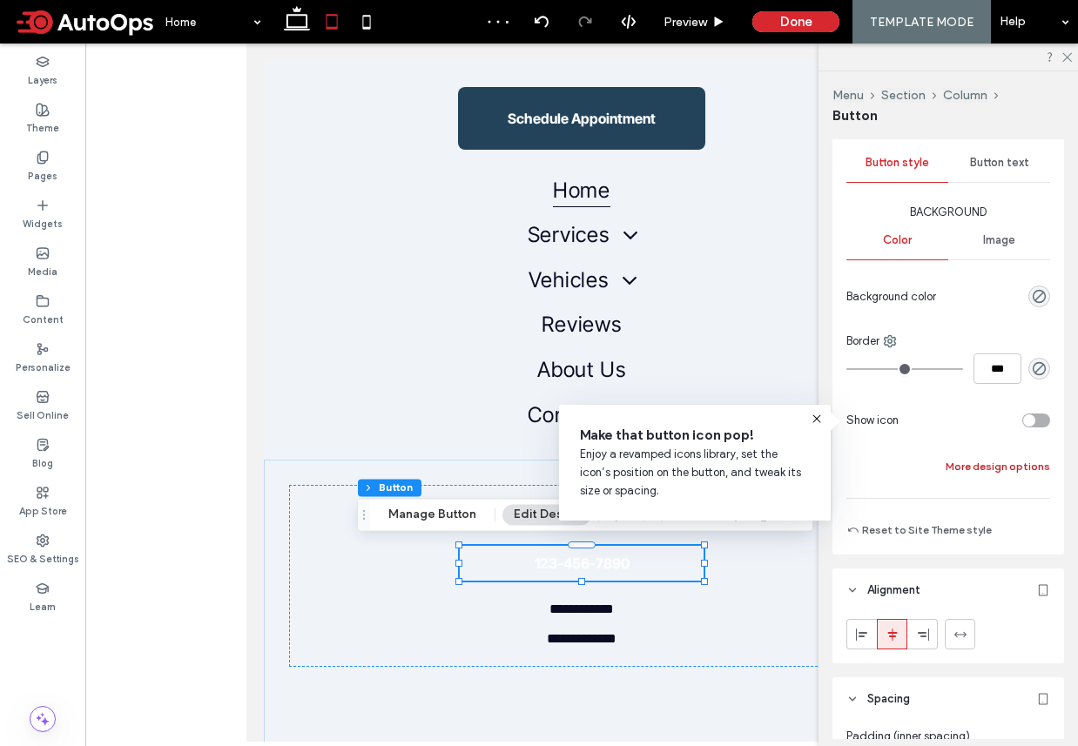
scroll to position [0, 0]
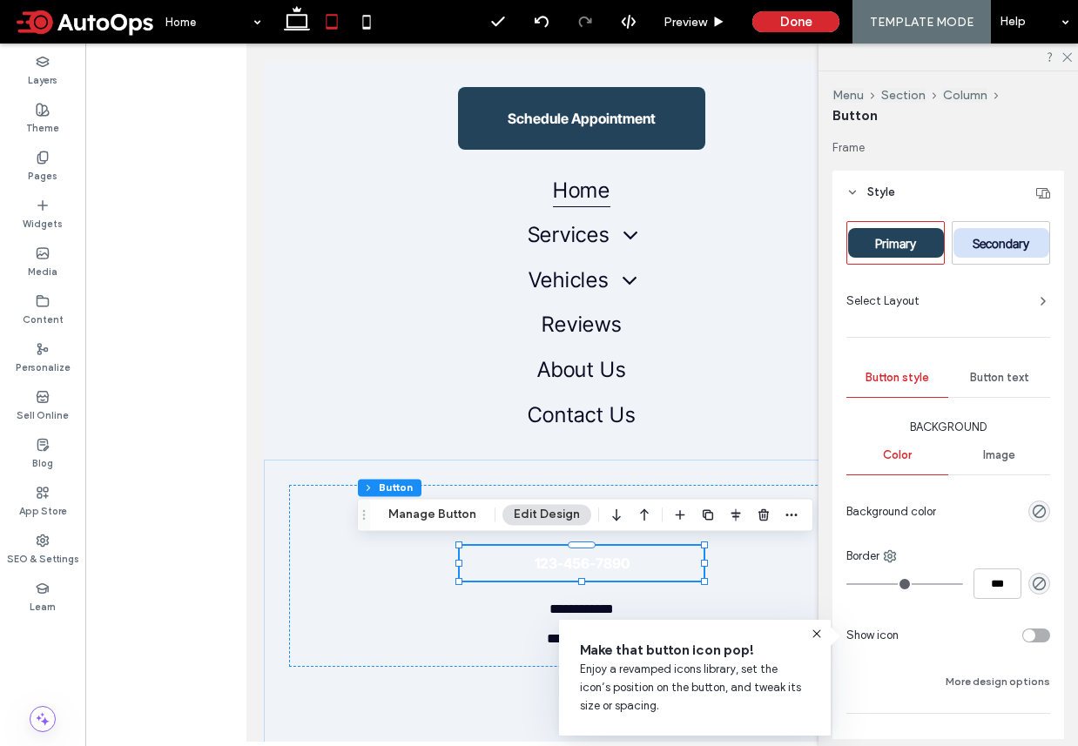
click at [1004, 382] on span "Button text" at bounding box center [999, 378] width 59 height 14
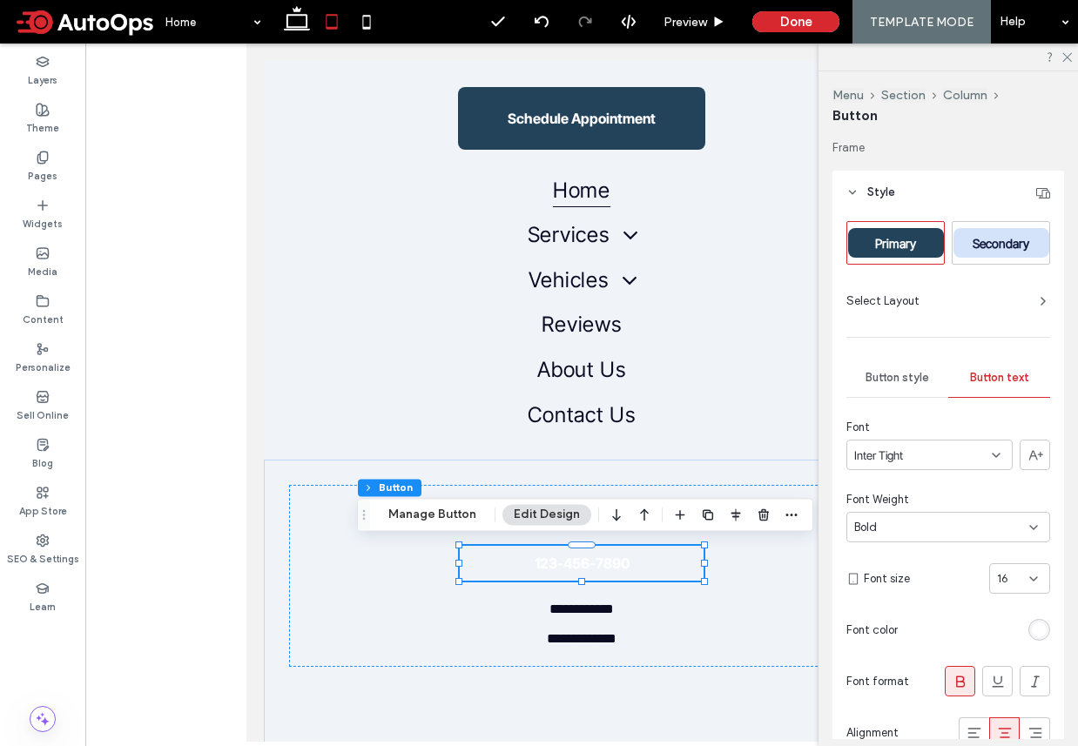
click at [1038, 626] on div "rgb(255, 255, 255)" at bounding box center [1039, 629] width 15 height 15
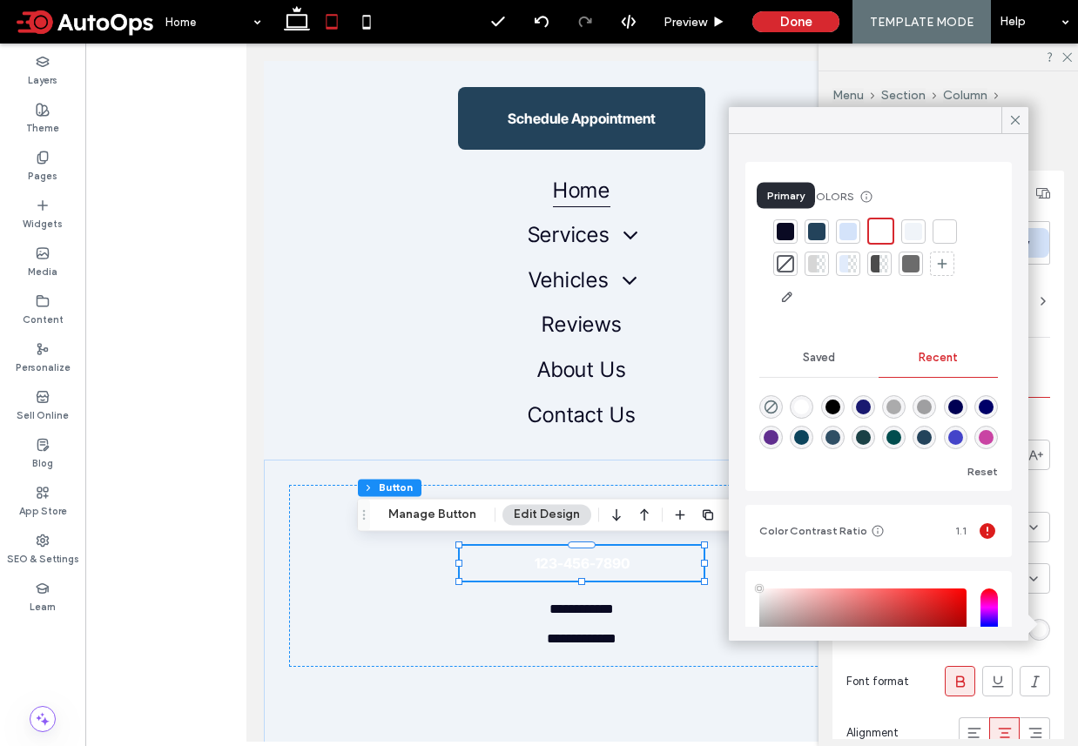
click at [788, 232] on div at bounding box center [785, 231] width 17 height 17
click at [915, 257] on div at bounding box center [910, 263] width 17 height 17
click at [791, 234] on div at bounding box center [785, 229] width 17 height 17
click at [1019, 118] on icon at bounding box center [1015, 120] width 16 height 16
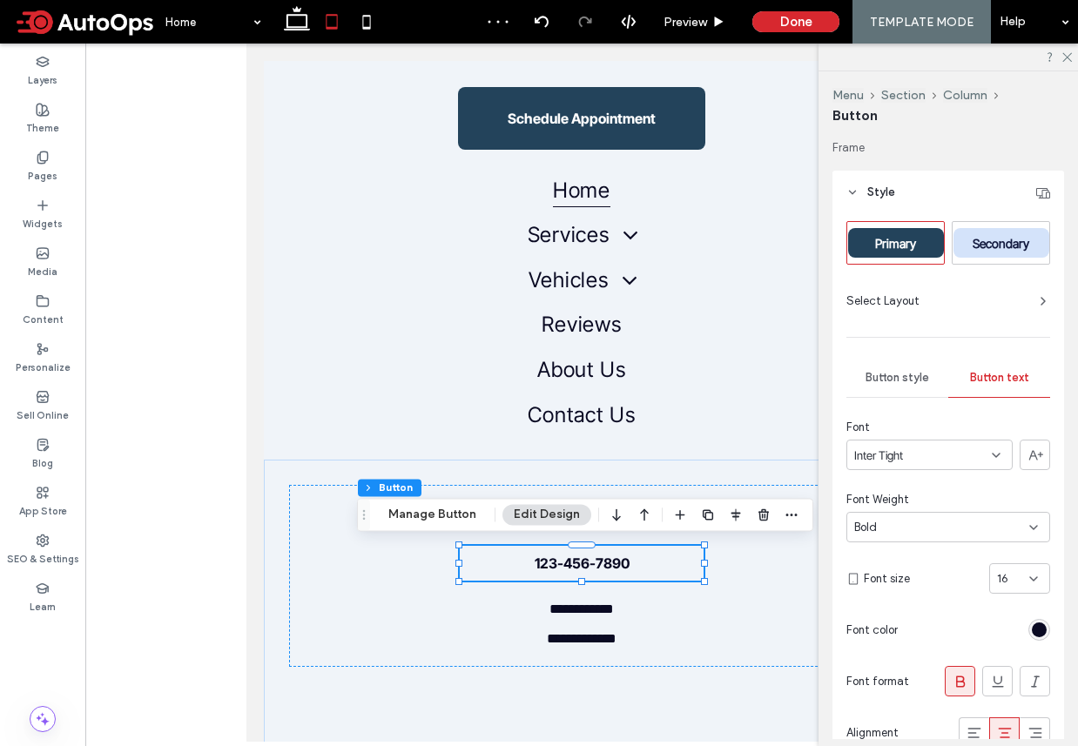
click at [935, 523] on div "Bold" at bounding box center [941, 527] width 175 height 17
click at [891, 651] on div "Normal" at bounding box center [948, 649] width 202 height 30
click at [1023, 576] on input at bounding box center [1013, 579] width 32 height 14
click at [903, 599] on div "Font Inter Tight Font Weight Normal Font size 16 Font color Font format Alignme…" at bounding box center [948, 609] width 204 height 380
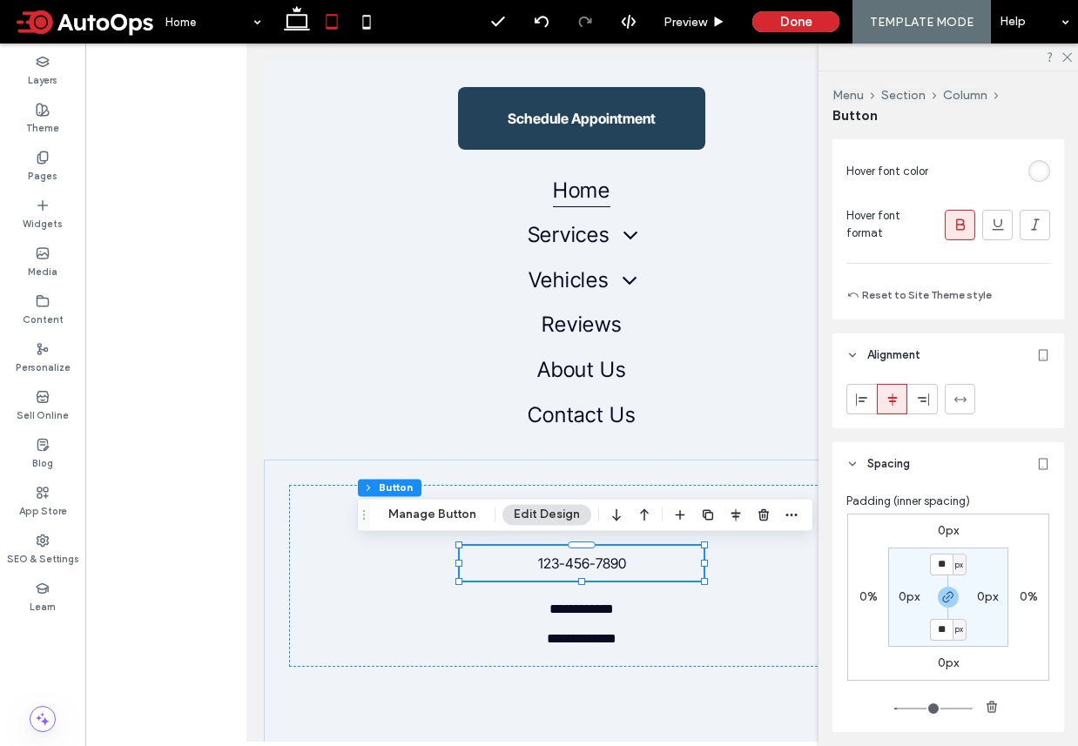
scroll to position [719, 0]
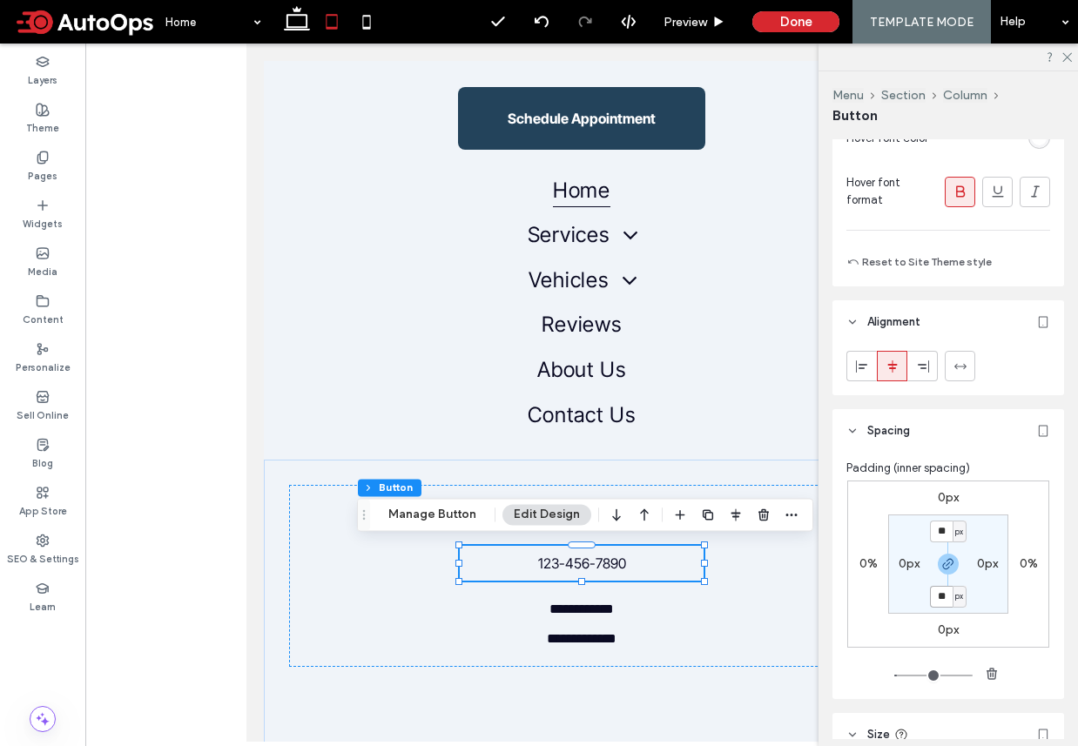
click at [938, 586] on input "**" at bounding box center [941, 597] width 23 height 22
type input "*"
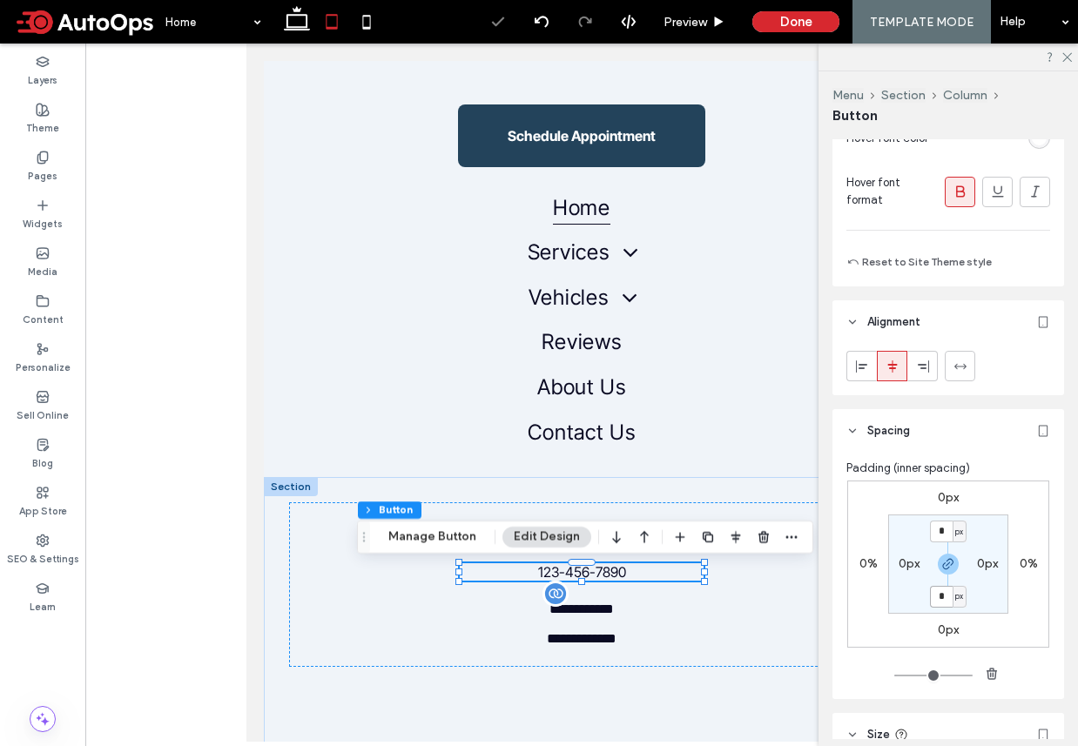
scroll to position [71, 0]
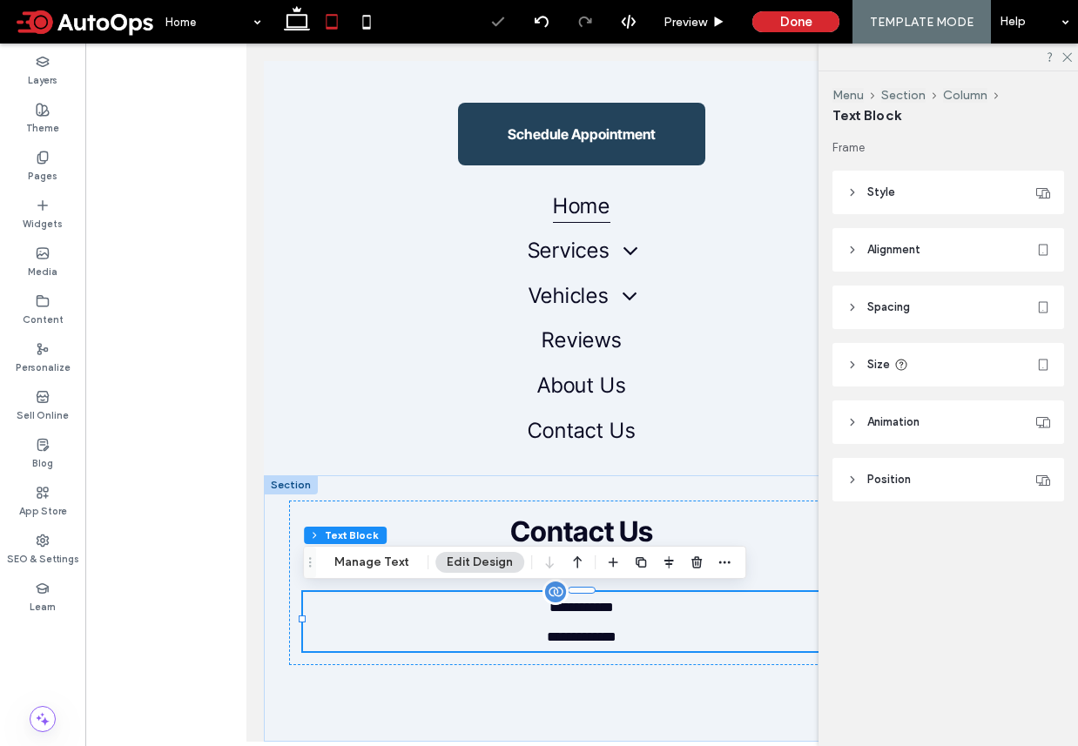
click at [607, 607] on span "**********" at bounding box center [581, 607] width 64 height 13
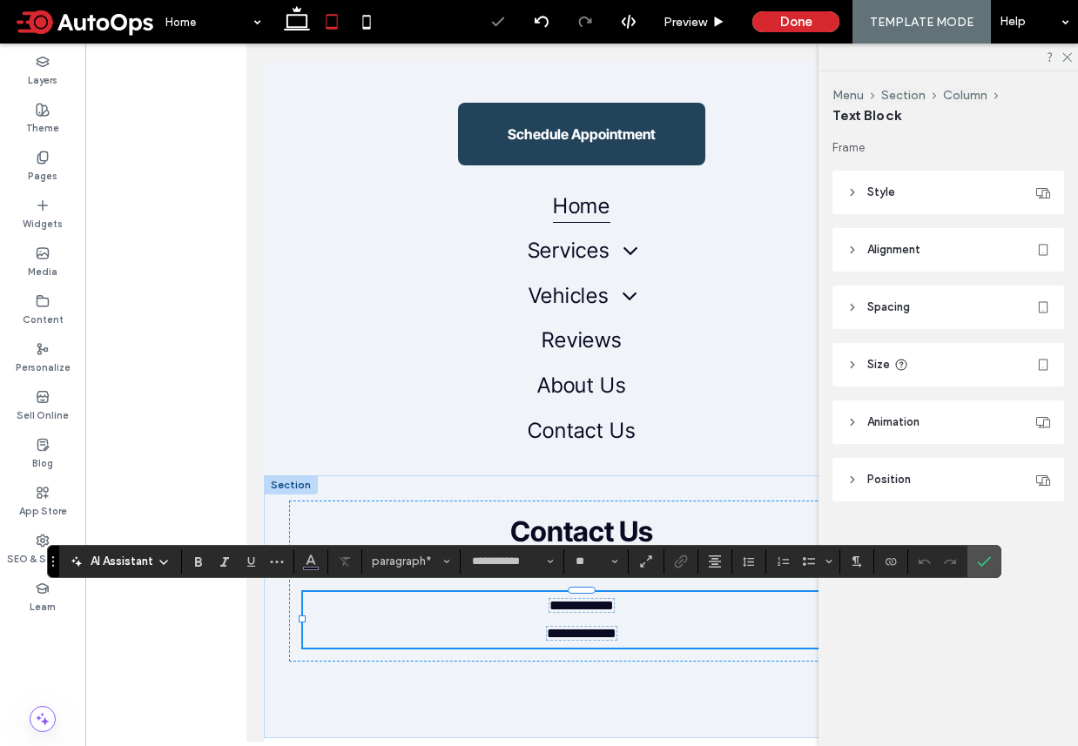
click at [667, 609] on p "**********" at bounding box center [581, 606] width 557 height 28
click at [663, 629] on p "**********" at bounding box center [581, 634] width 557 height 28
click at [600, 602] on span "**********" at bounding box center [581, 605] width 64 height 13
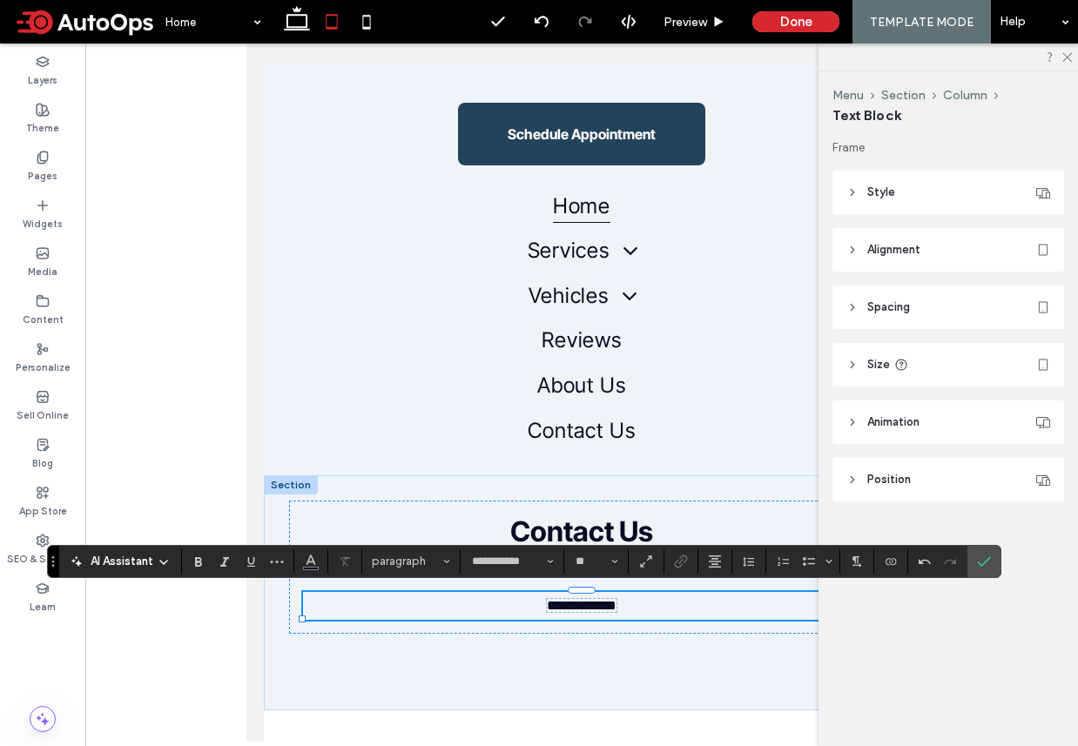
scroll to position [44, 0]
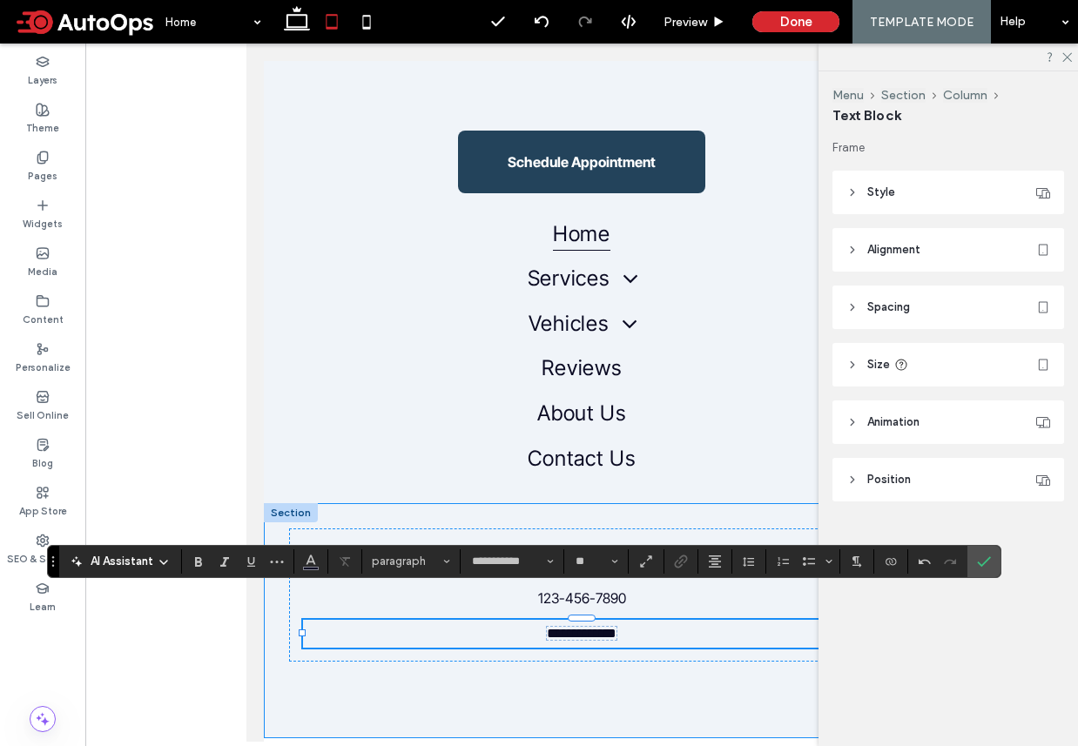
click at [583, 666] on div "**********" at bounding box center [582, 620] width 636 height 235
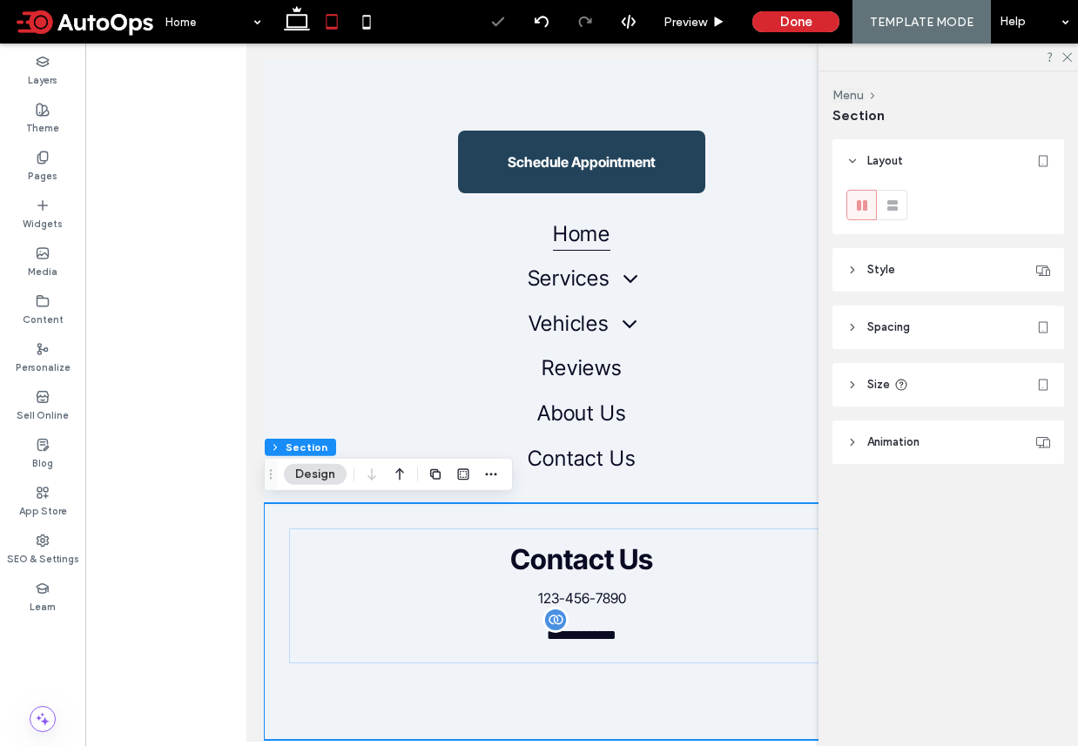
click at [607, 696] on div "**********" at bounding box center [582, 621] width 636 height 237
click at [616, 592] on span "123-456-7890" at bounding box center [582, 597] width 88 height 17
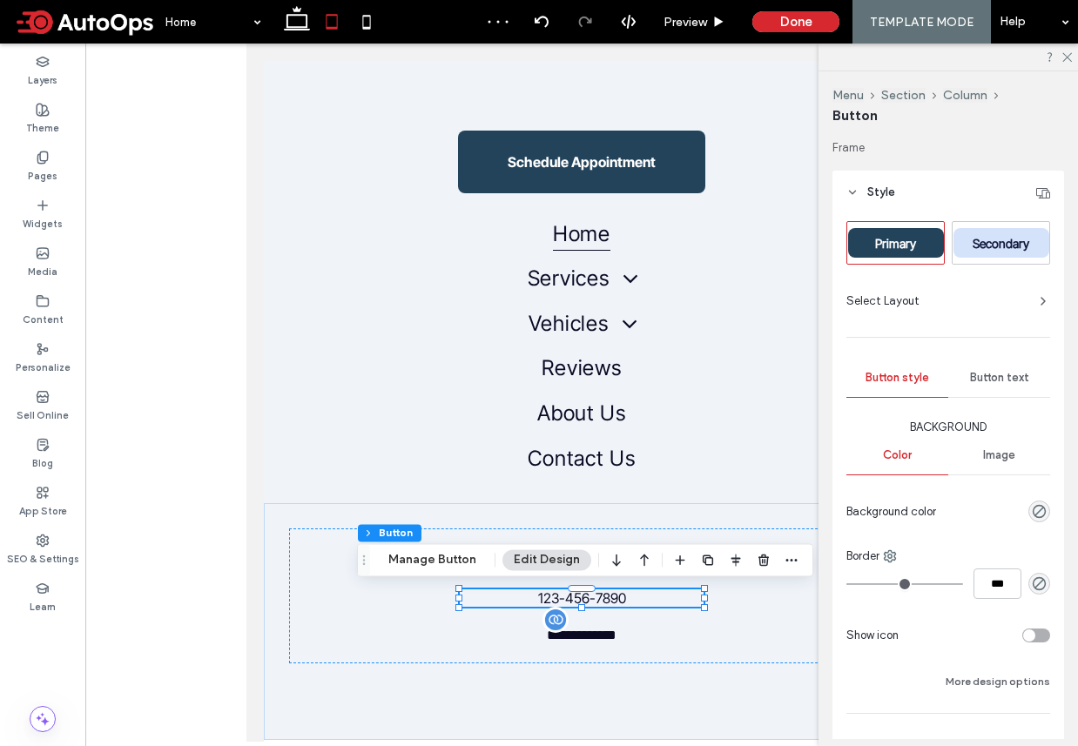
click at [596, 596] on span "123-456-7890" at bounding box center [582, 597] width 88 height 17
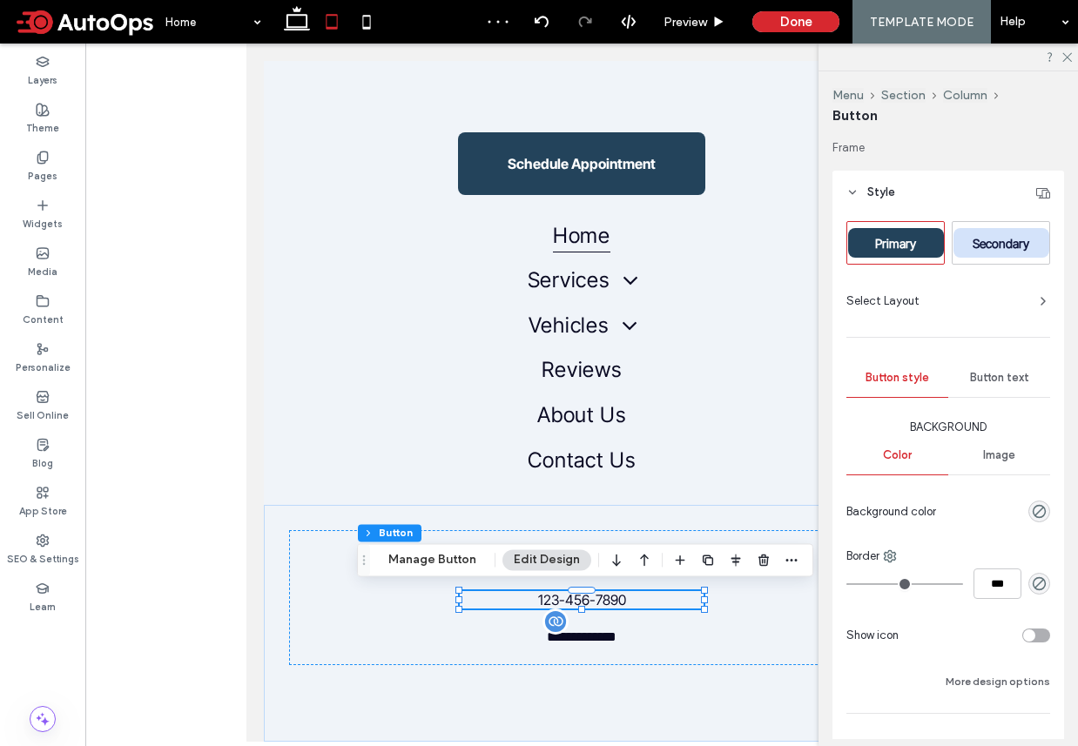
scroll to position [39, 0]
click at [446, 556] on button "Manage Button" at bounding box center [432, 559] width 111 height 21
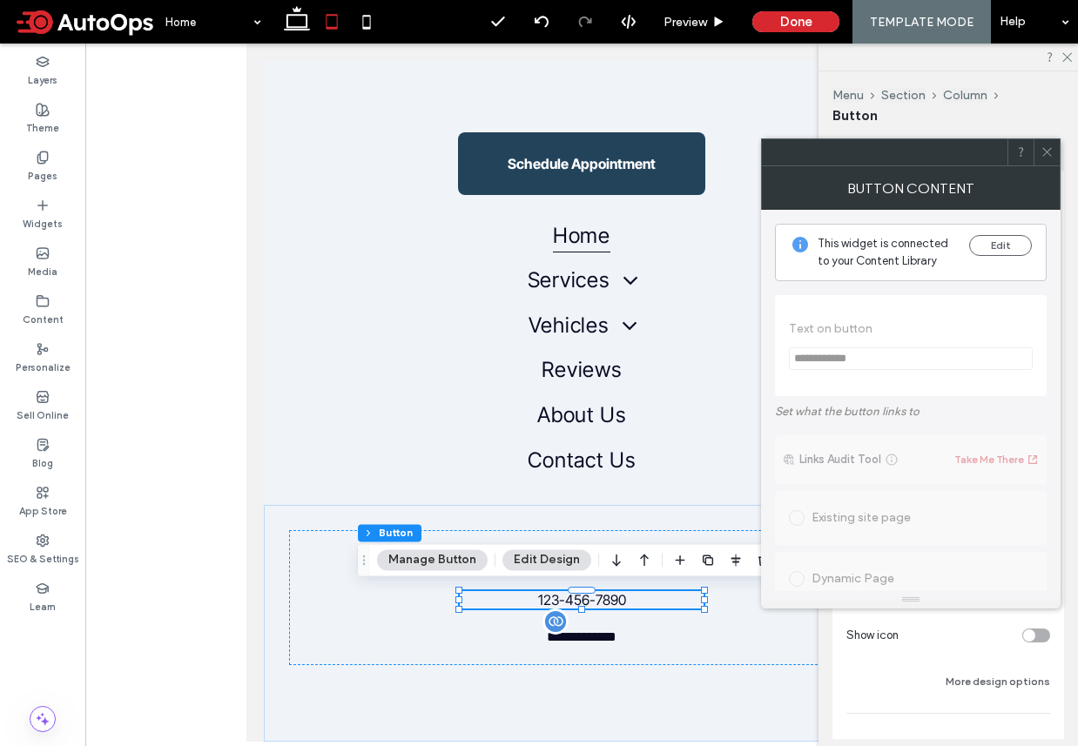
click at [1044, 151] on icon at bounding box center [1046, 151] width 13 height 13
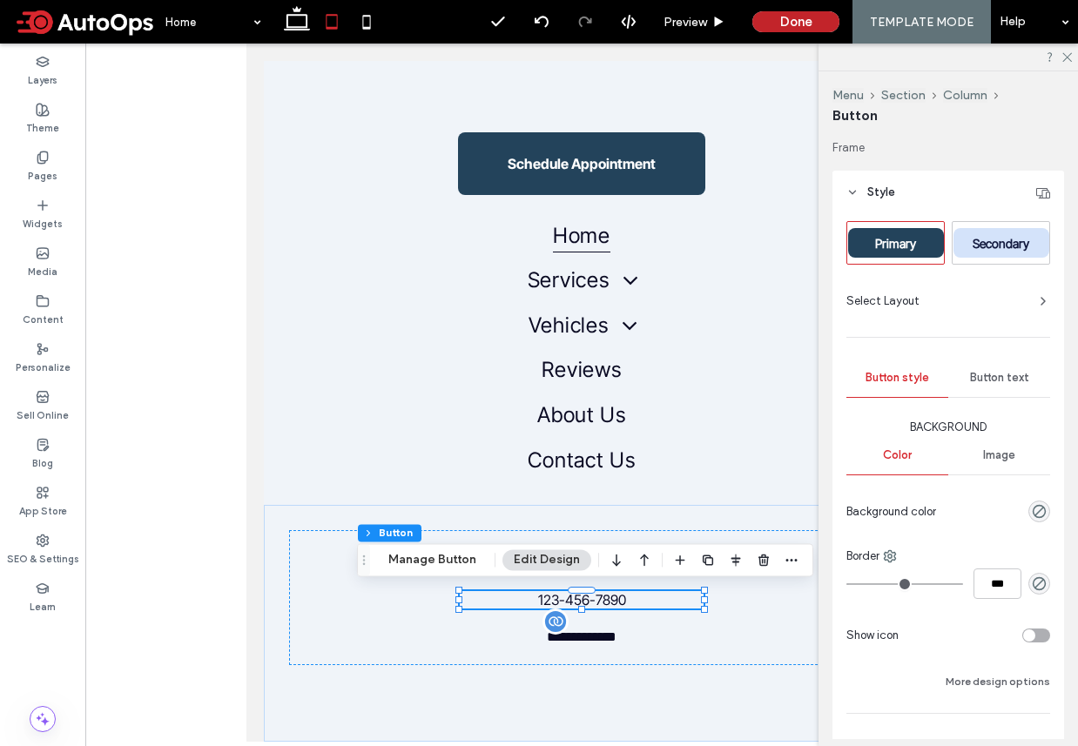
click at [815, 26] on button "Done" at bounding box center [795, 21] width 87 height 21
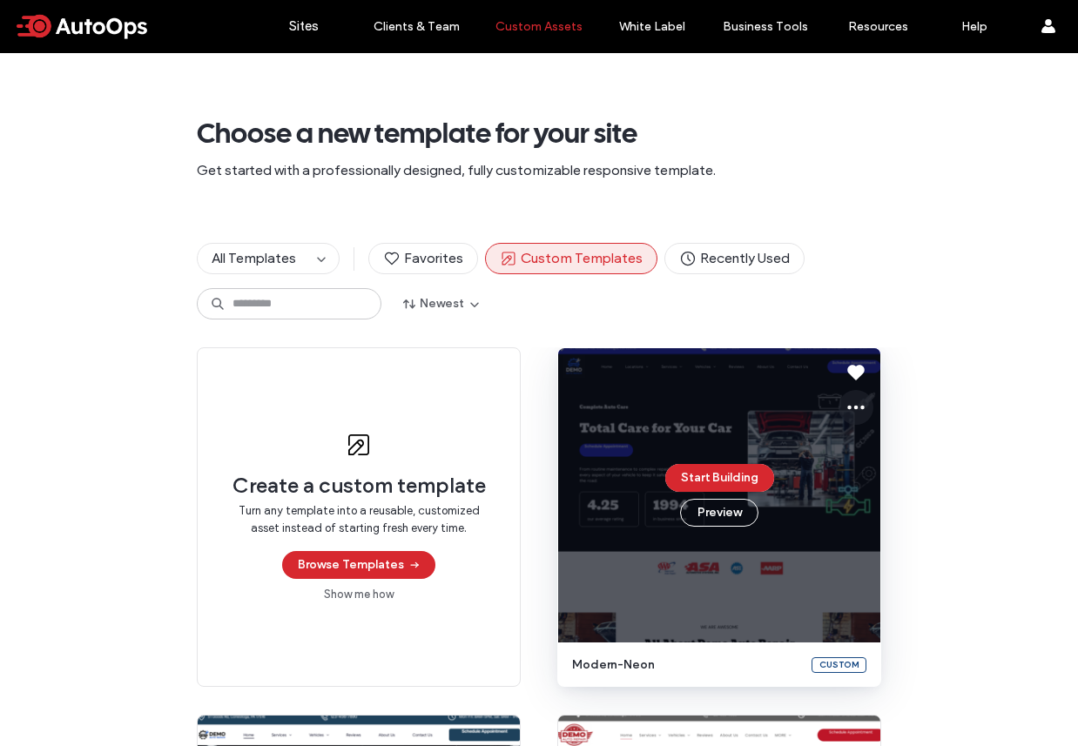
click at [856, 402] on icon at bounding box center [855, 407] width 21 height 21
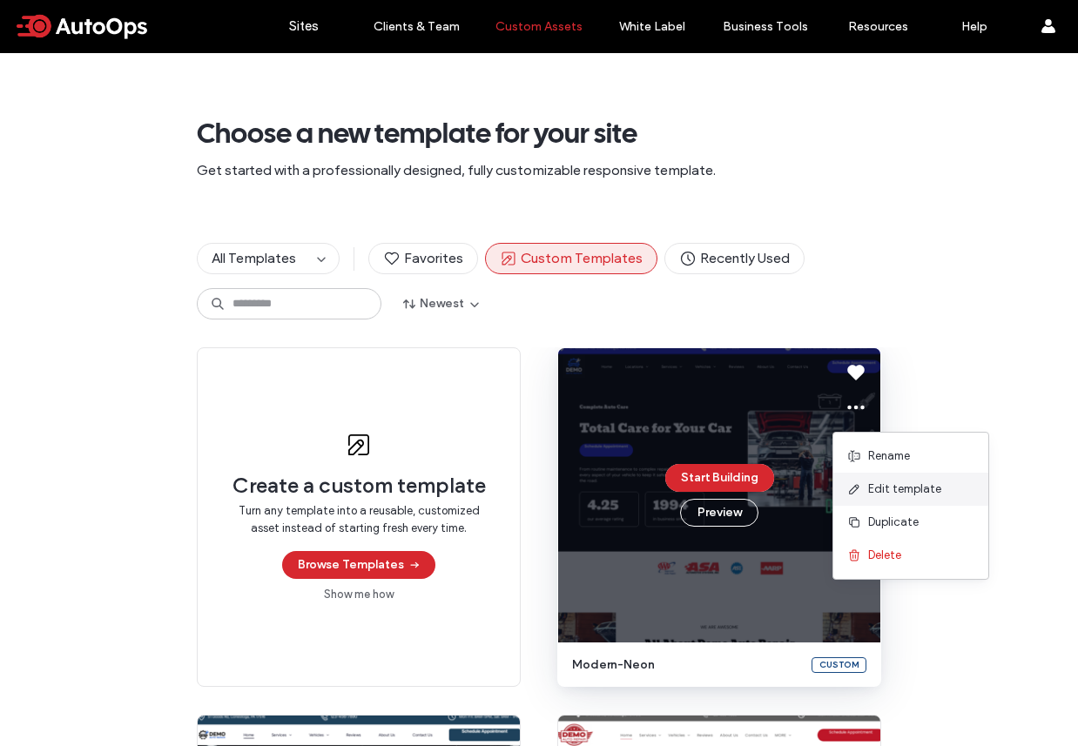
click at [893, 500] on div "Edit template" at bounding box center [910, 489] width 155 height 33
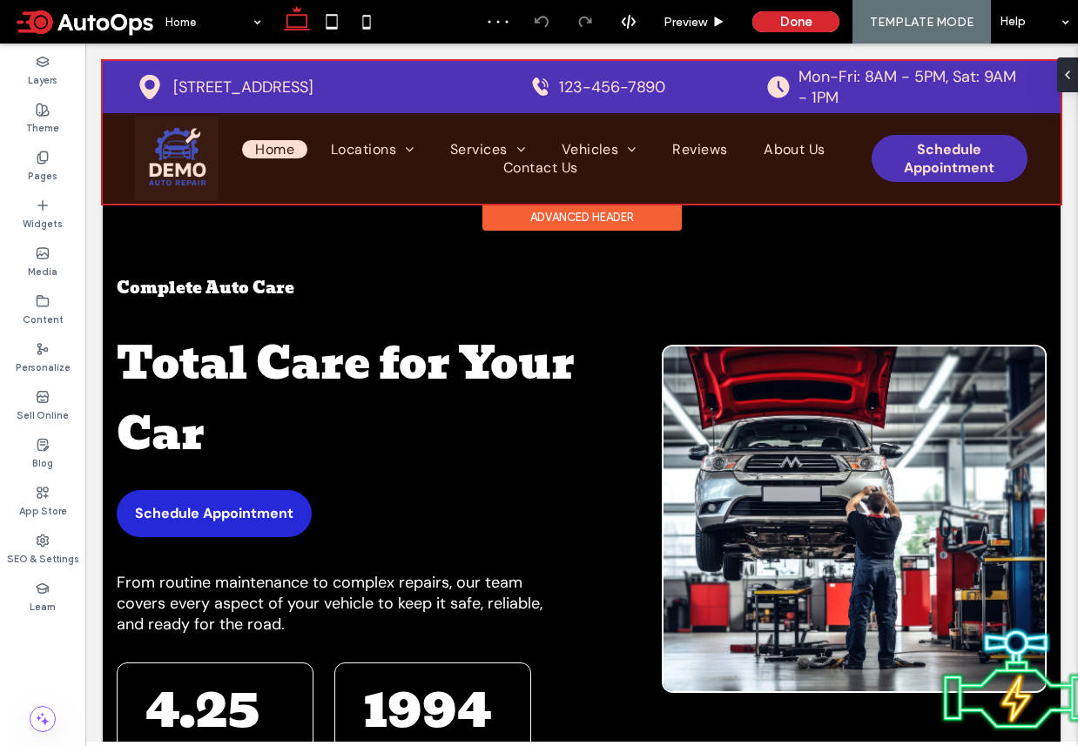
click at [577, 67] on div at bounding box center [582, 132] width 958 height 143
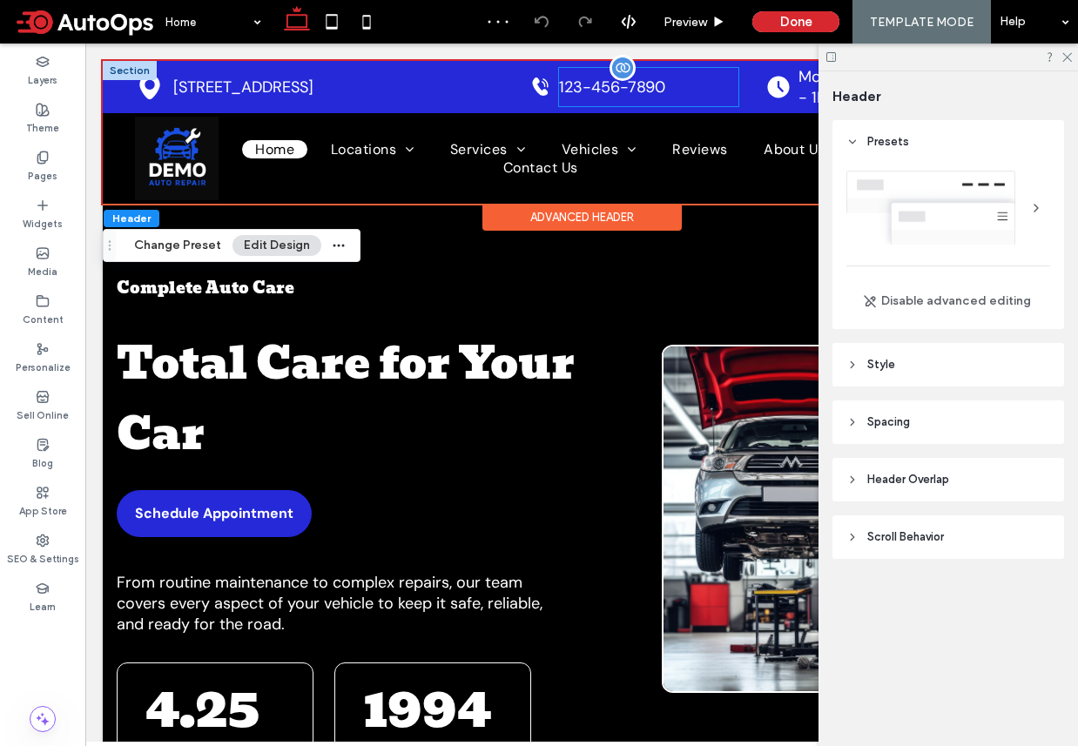
click at [577, 83] on span "123-456-7890" at bounding box center [612, 87] width 106 height 21
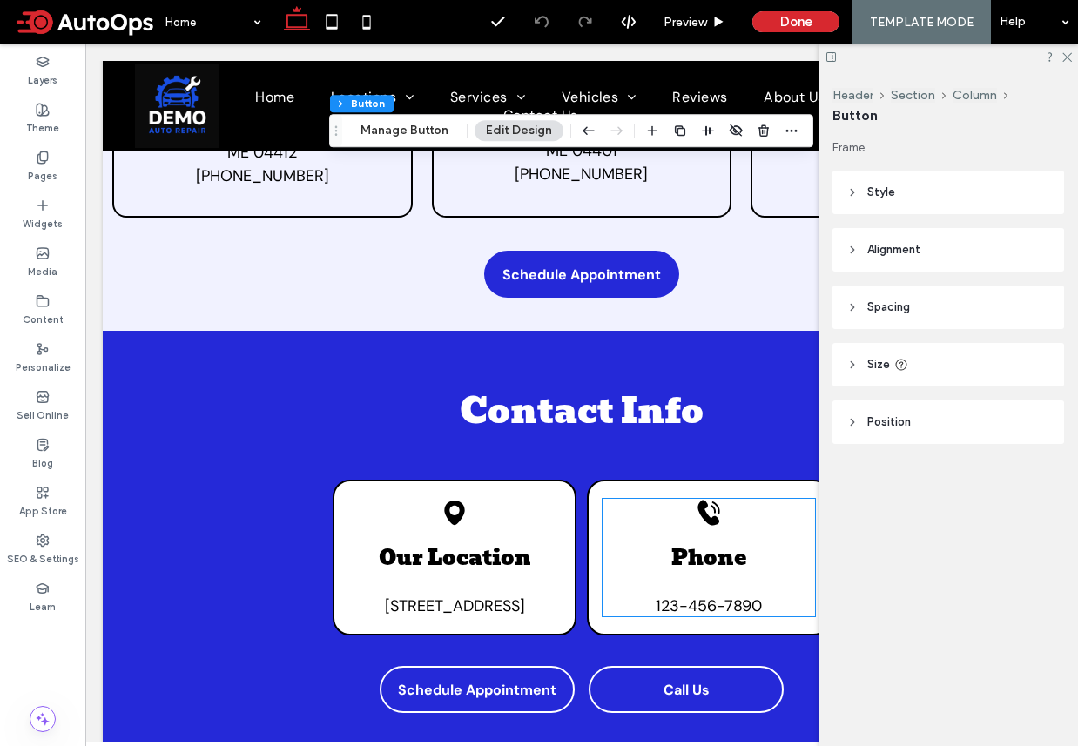
scroll to position [7370, 0]
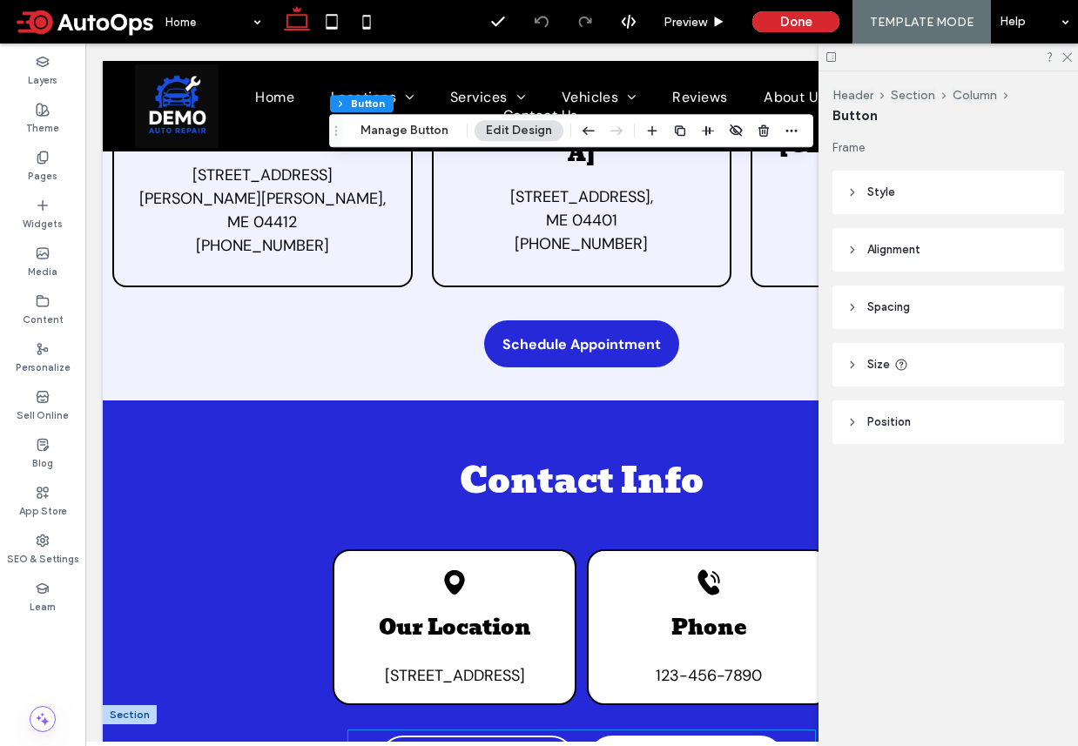
click at [637, 736] on link "Call Us" at bounding box center [686, 759] width 195 height 47
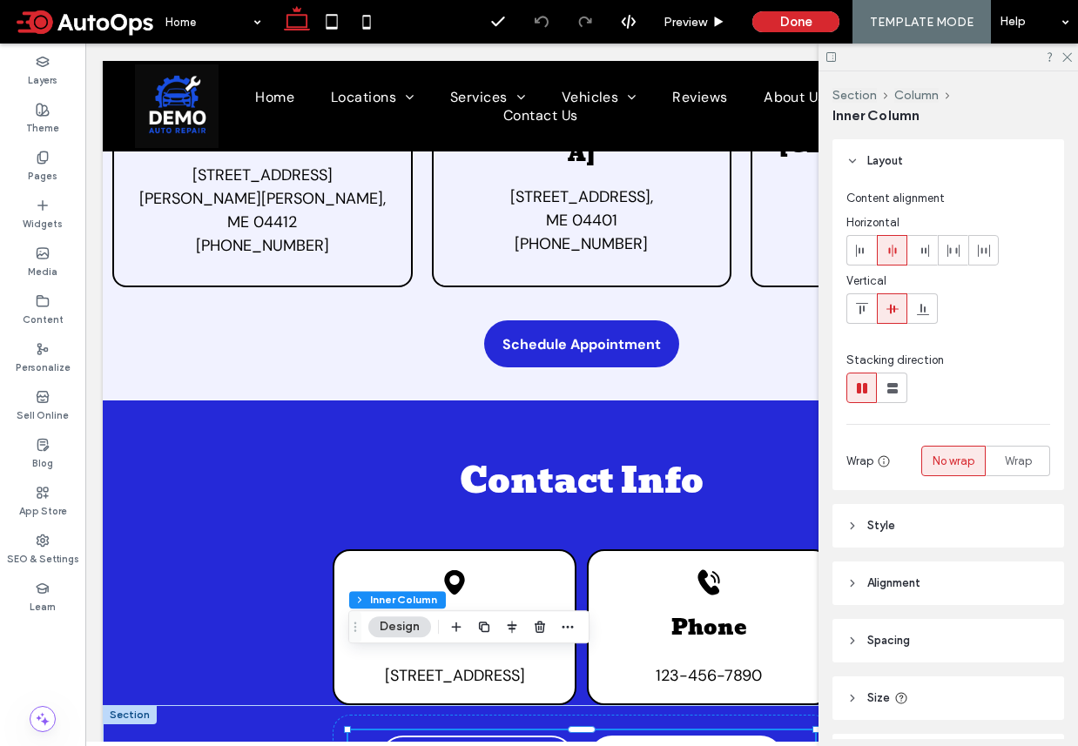
click at [652, 736] on link "Call Us" at bounding box center [686, 759] width 195 height 47
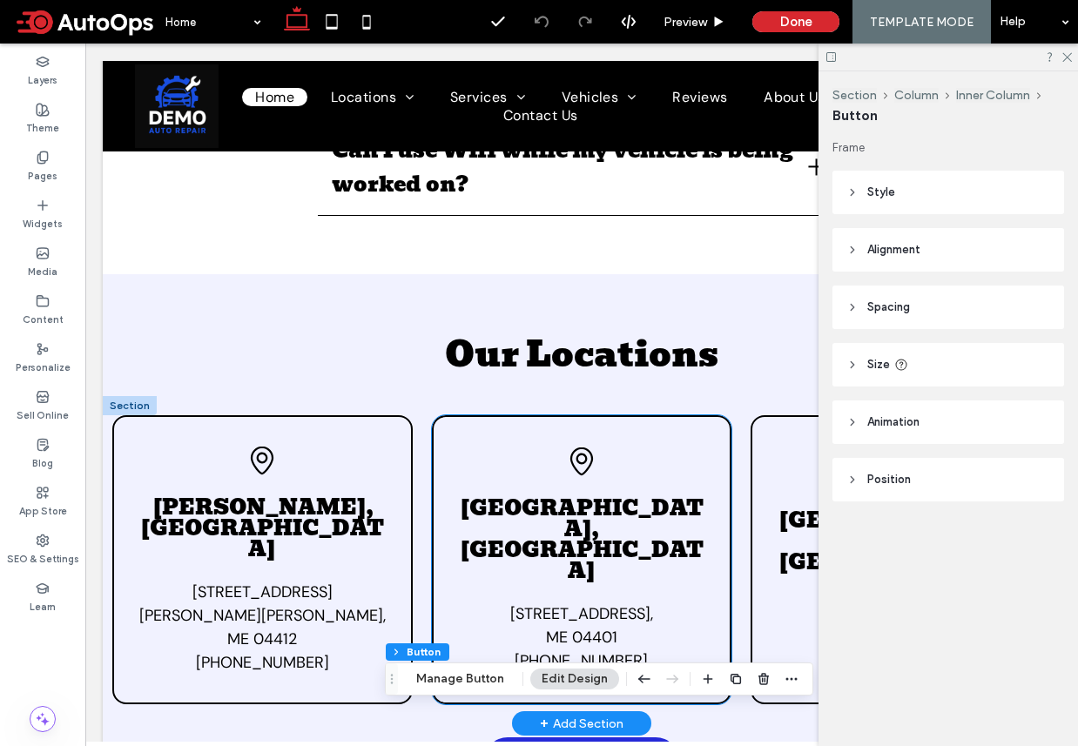
scroll to position [6975, 0]
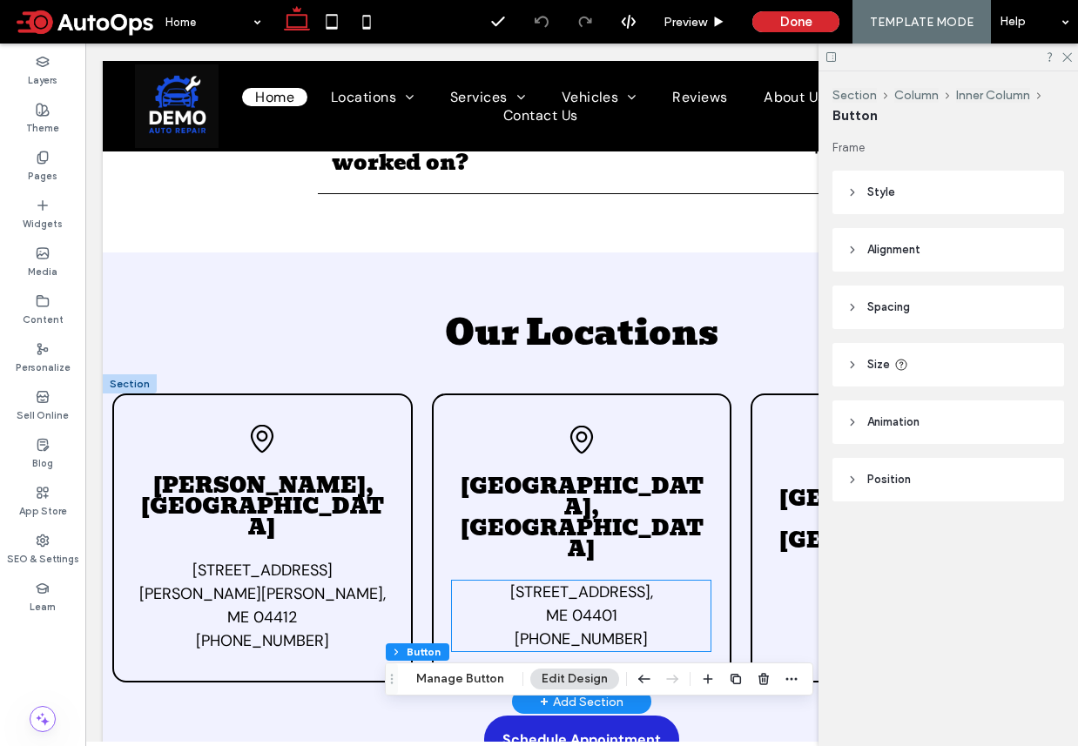
click at [569, 629] on span "[PHONE_NUMBER]" at bounding box center [581, 639] width 133 height 21
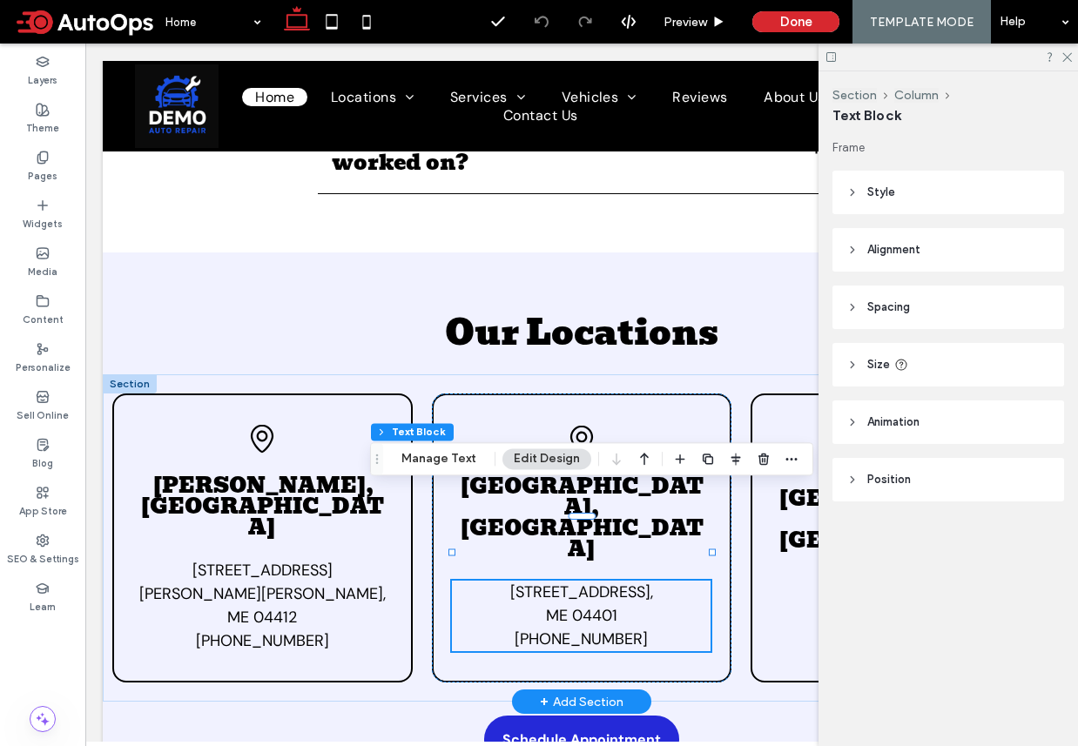
click at [569, 629] on span "[PHONE_NUMBER]" at bounding box center [581, 639] width 133 height 21
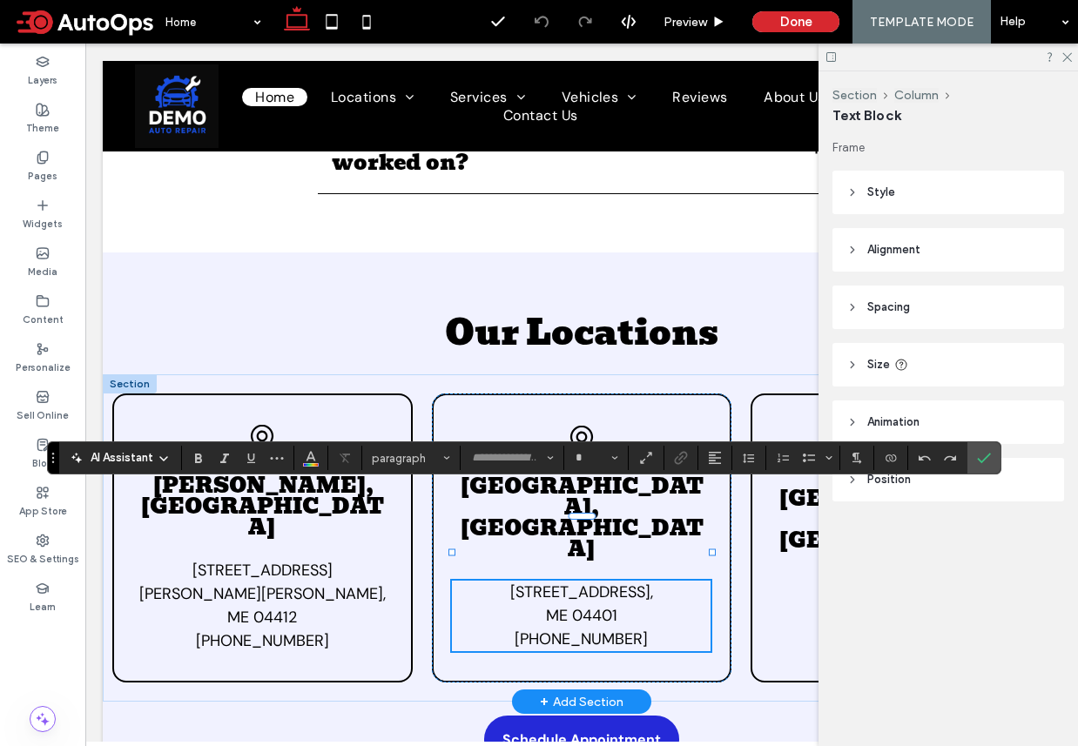
type input "*******"
type input "**"
click at [595, 584] on span "**********" at bounding box center [581, 615] width 195 height 63
click at [627, 584] on span "**********" at bounding box center [581, 615] width 195 height 63
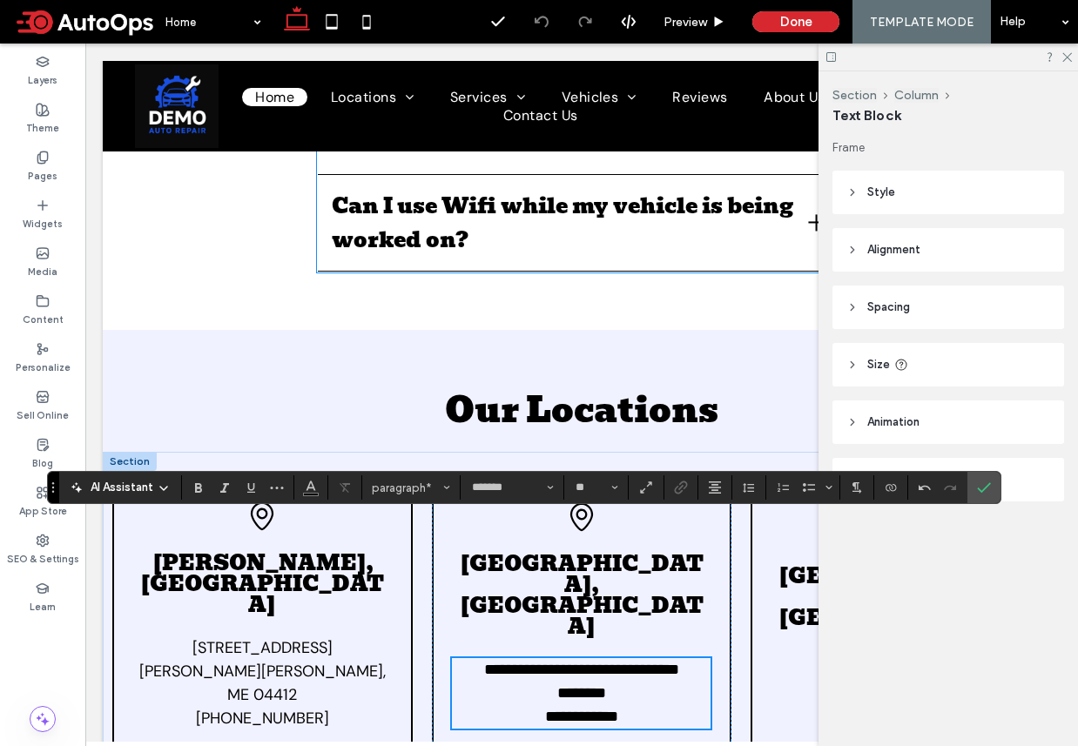
scroll to position [6946, 0]
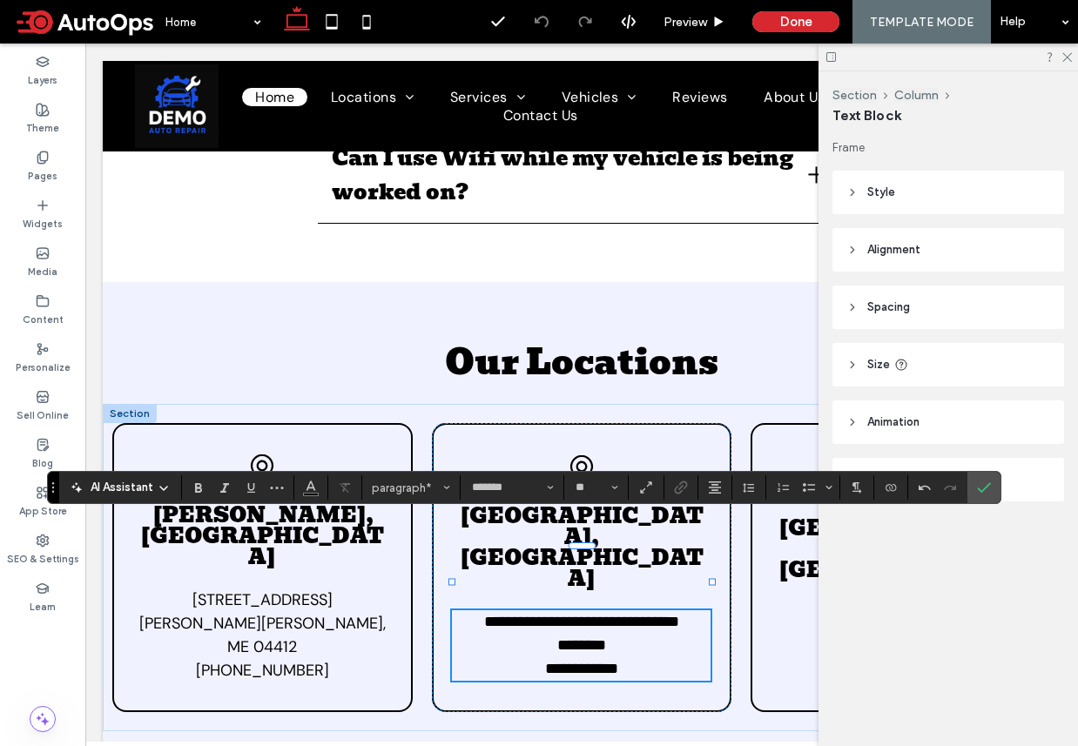
click at [1071, 50] on icon at bounding box center [1065, 55] width 11 height 11
click at [1060, 57] on icon at bounding box center [1065, 55] width 11 height 11
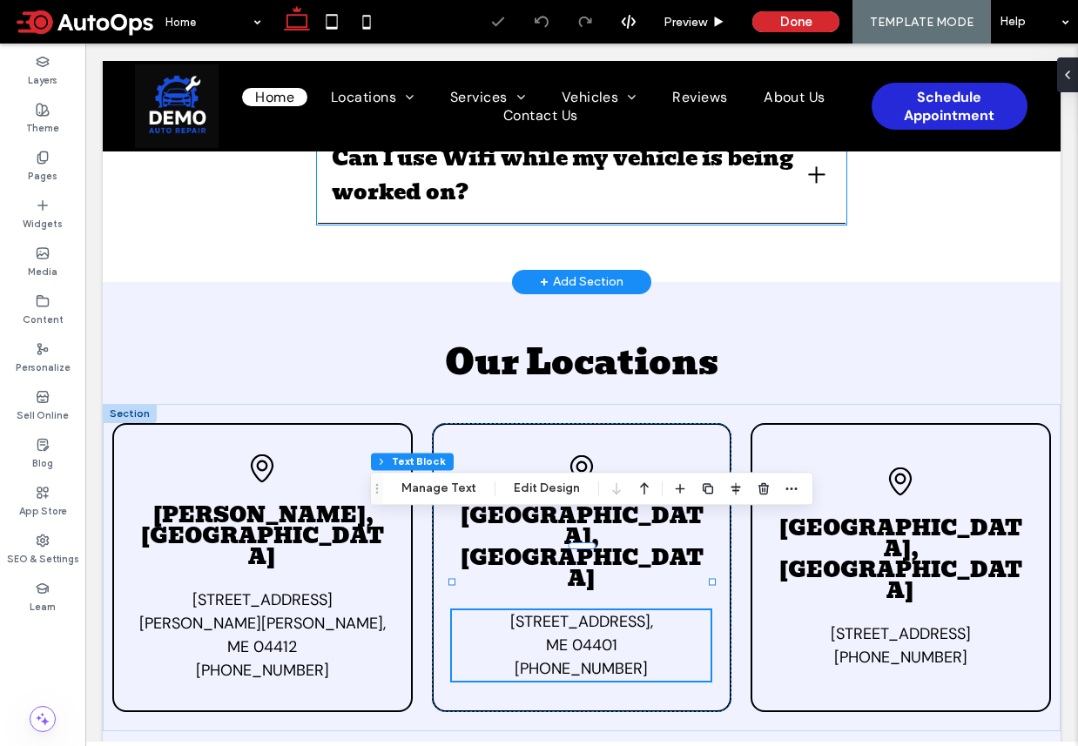
click at [648, 194] on ul "Do you offer a shuttle service? Yes! We do. Where should I drop my key when I b…" at bounding box center [582, 39] width 530 height 369
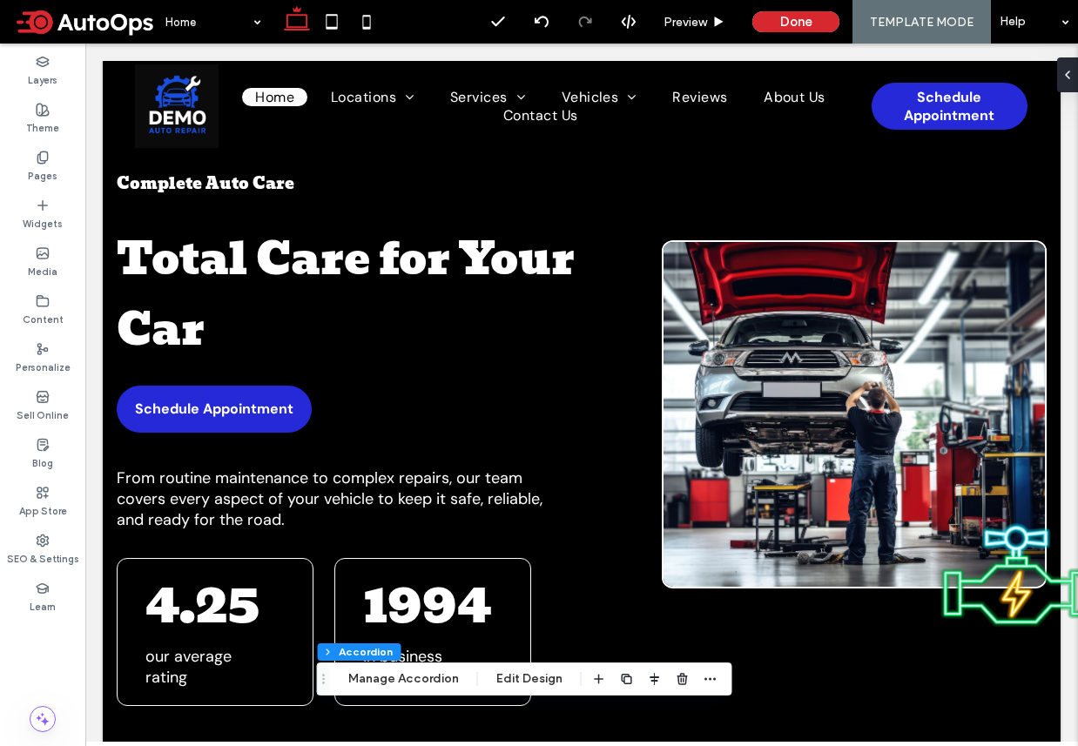
scroll to position [0, 0]
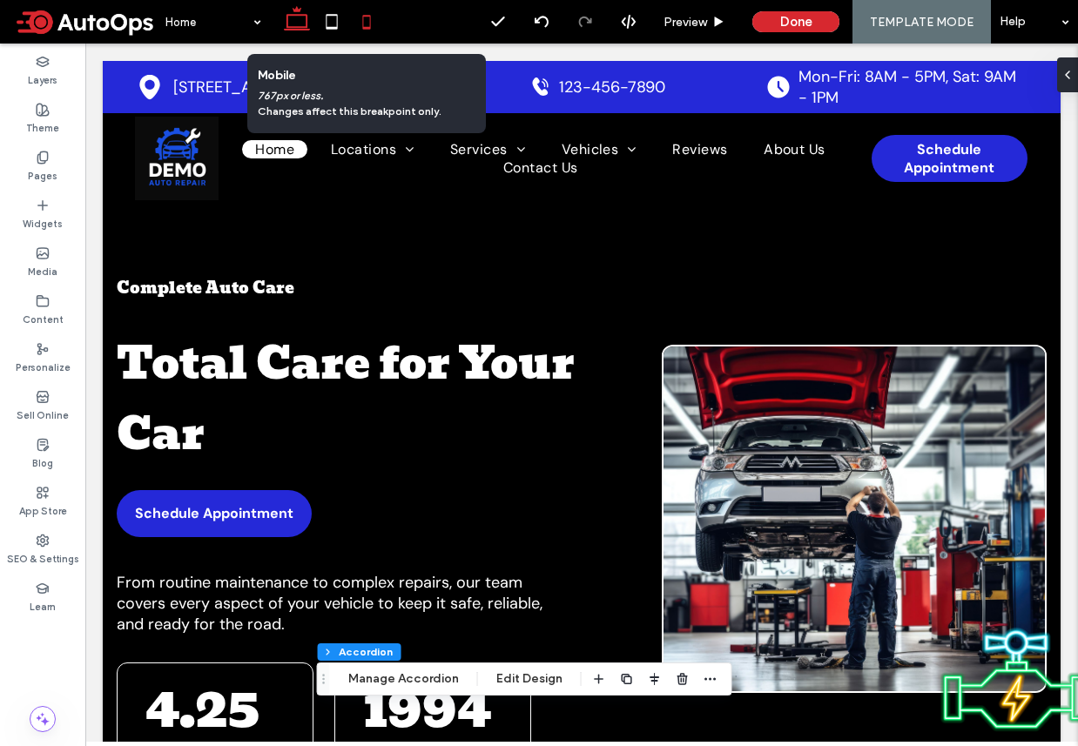
click at [373, 14] on icon at bounding box center [366, 21] width 35 height 35
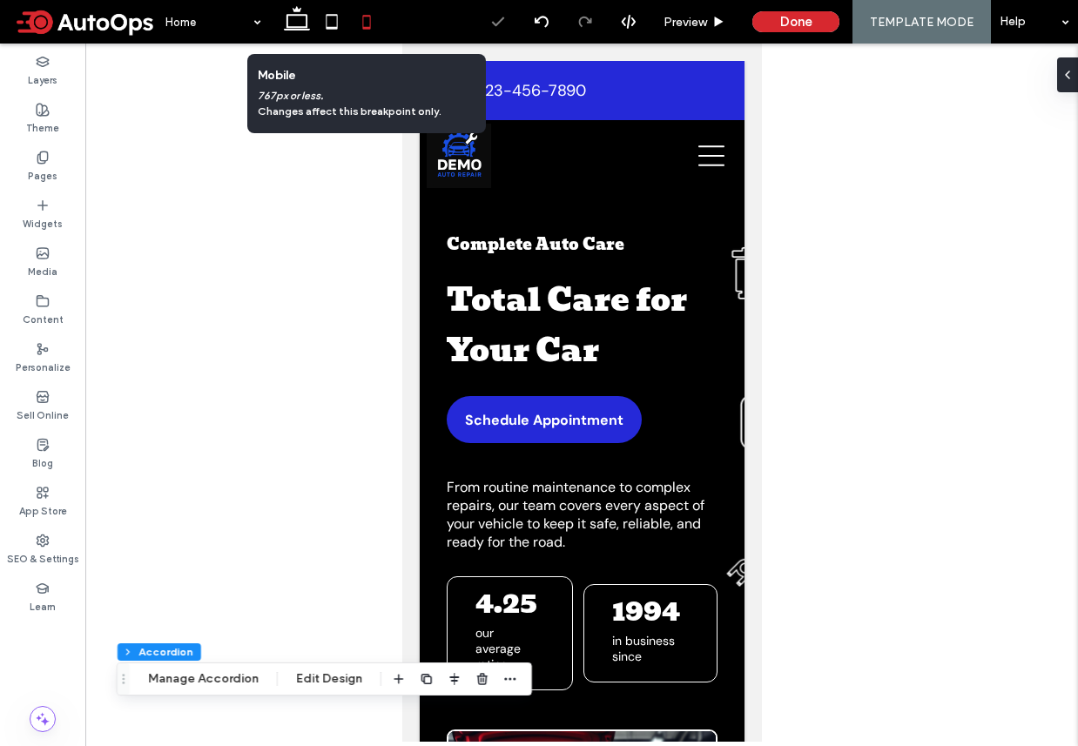
type input "**"
type input "****"
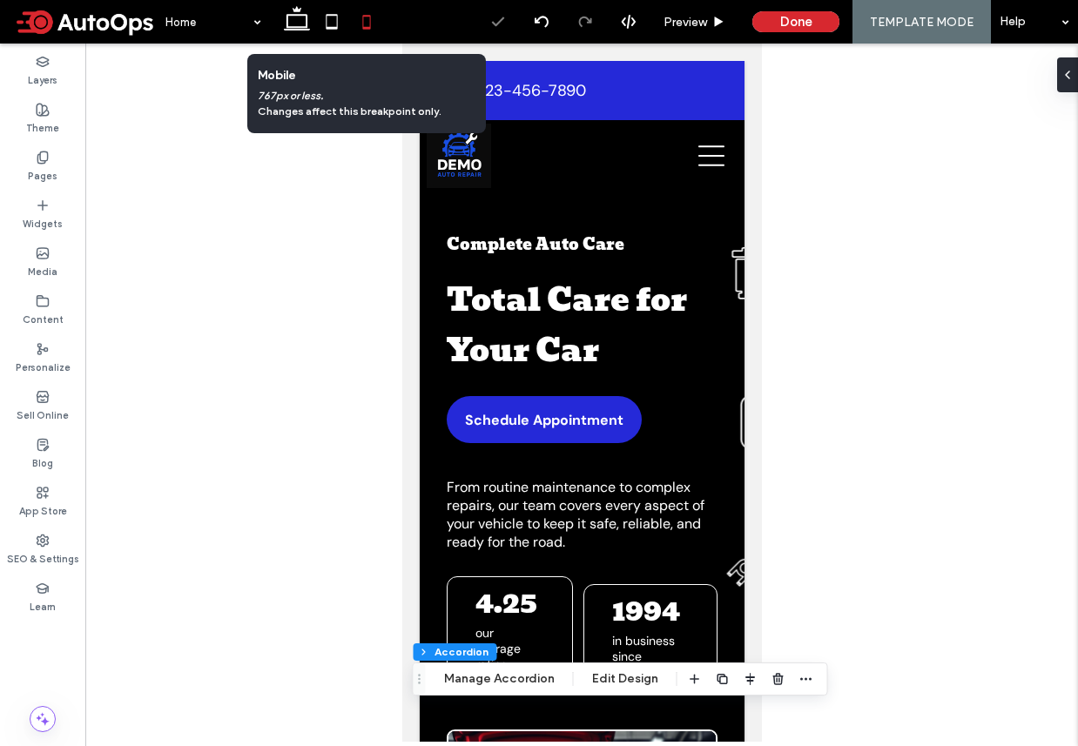
click at [368, 26] on use at bounding box center [366, 22] width 8 height 14
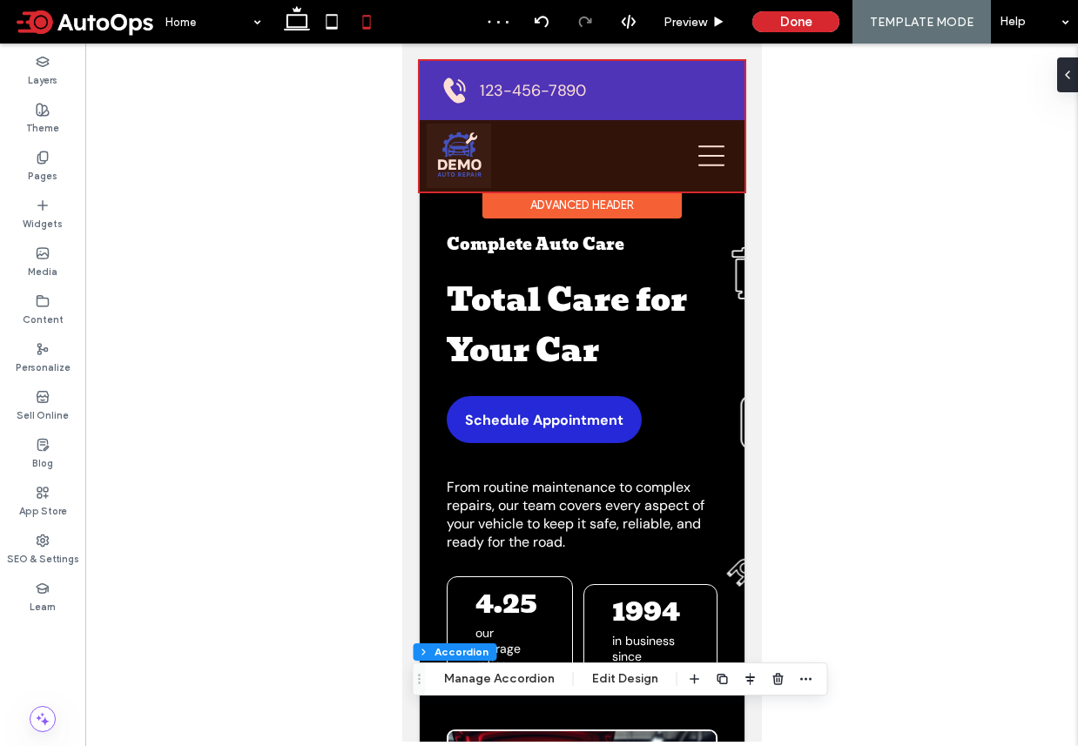
click at [543, 97] on div at bounding box center [581, 126] width 325 height 131
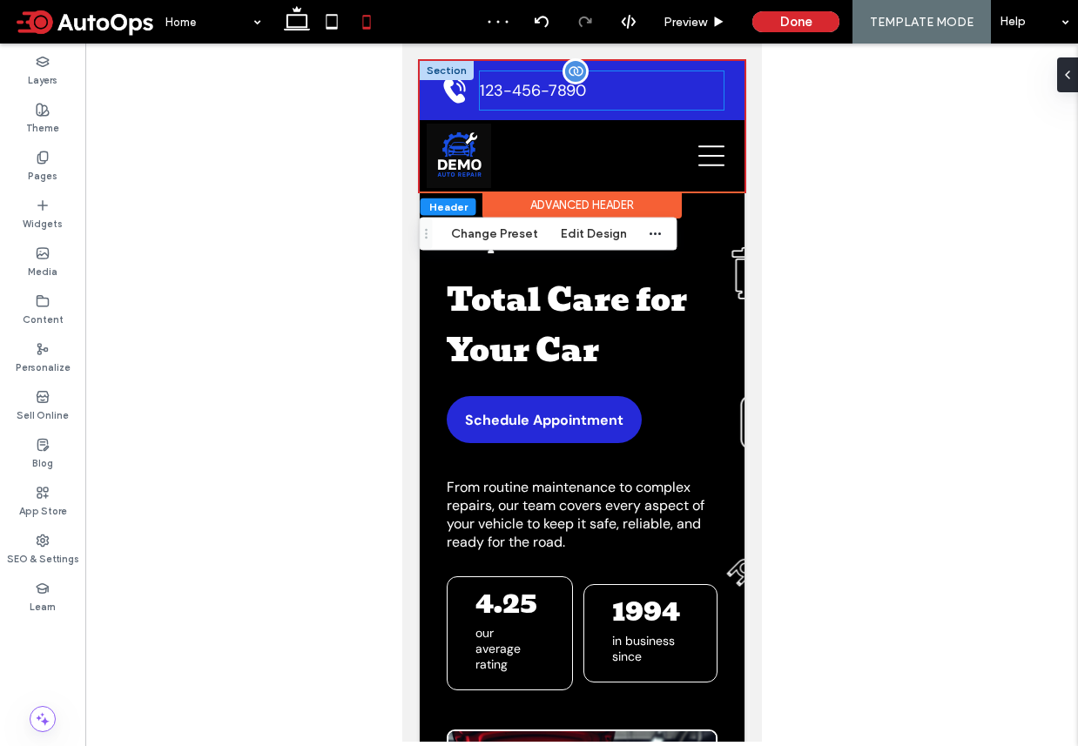
click at [652, 91] on link "123-456-7890" at bounding box center [601, 90] width 244 height 38
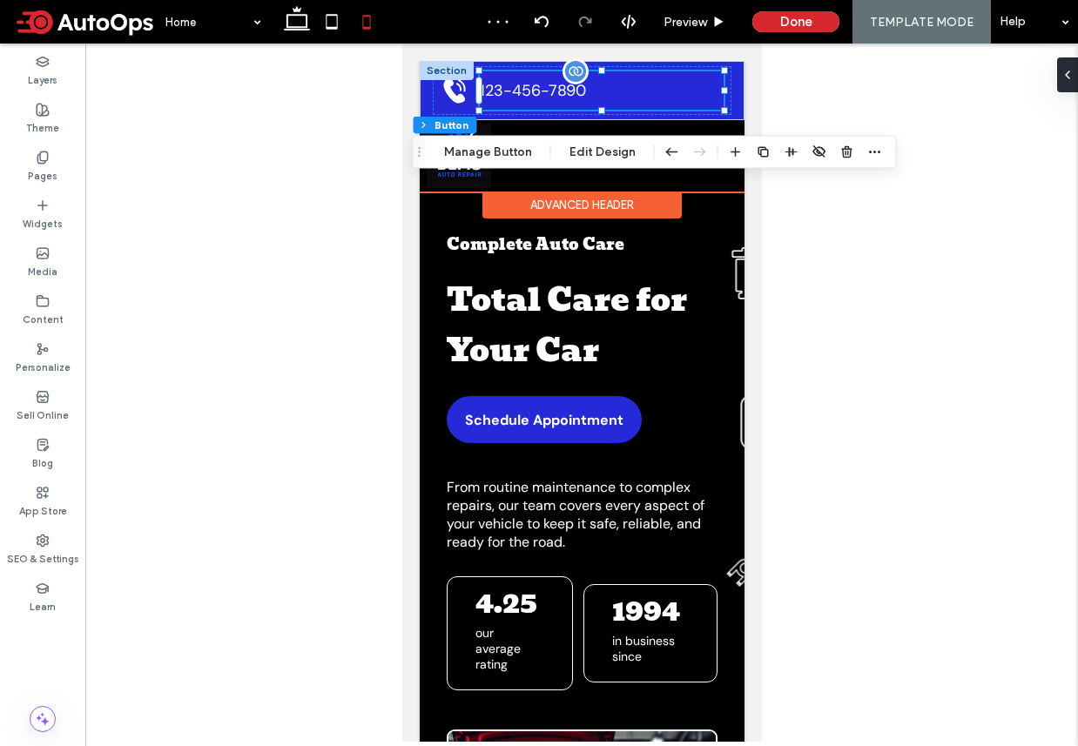
type input "**"
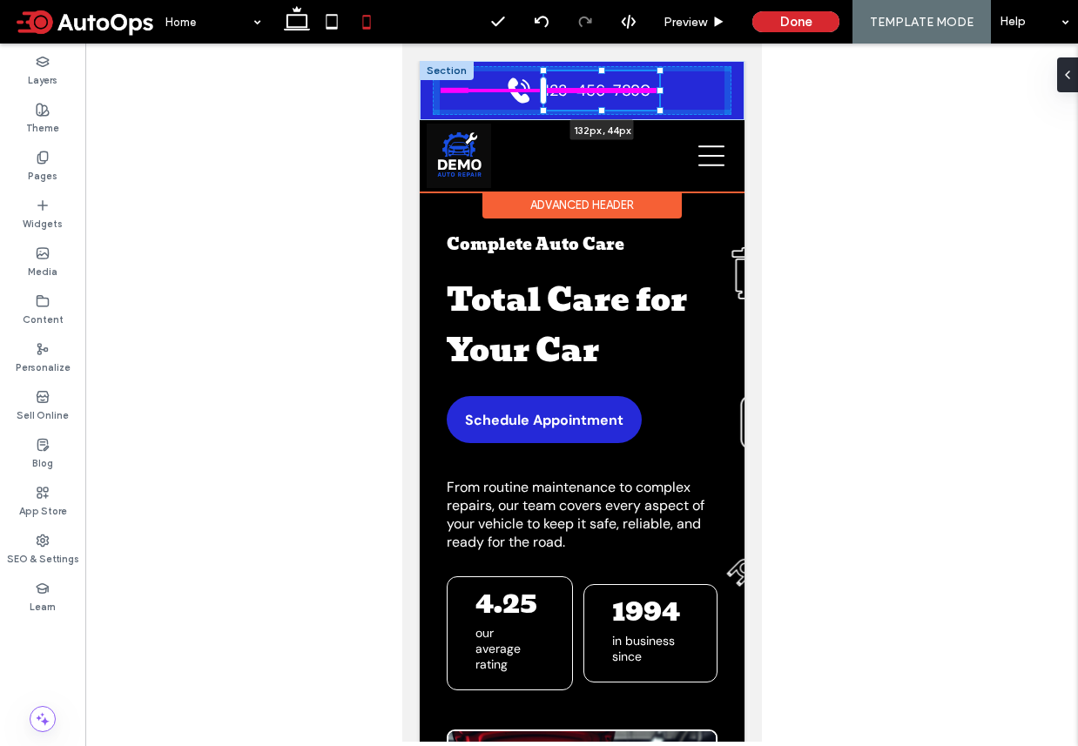
drag, startPoint x: 722, startPoint y: 91, endPoint x: 657, endPoint y: 88, distance: 64.5
click at [657, 88] on div at bounding box center [659, 90] width 7 height 7
type input "***"
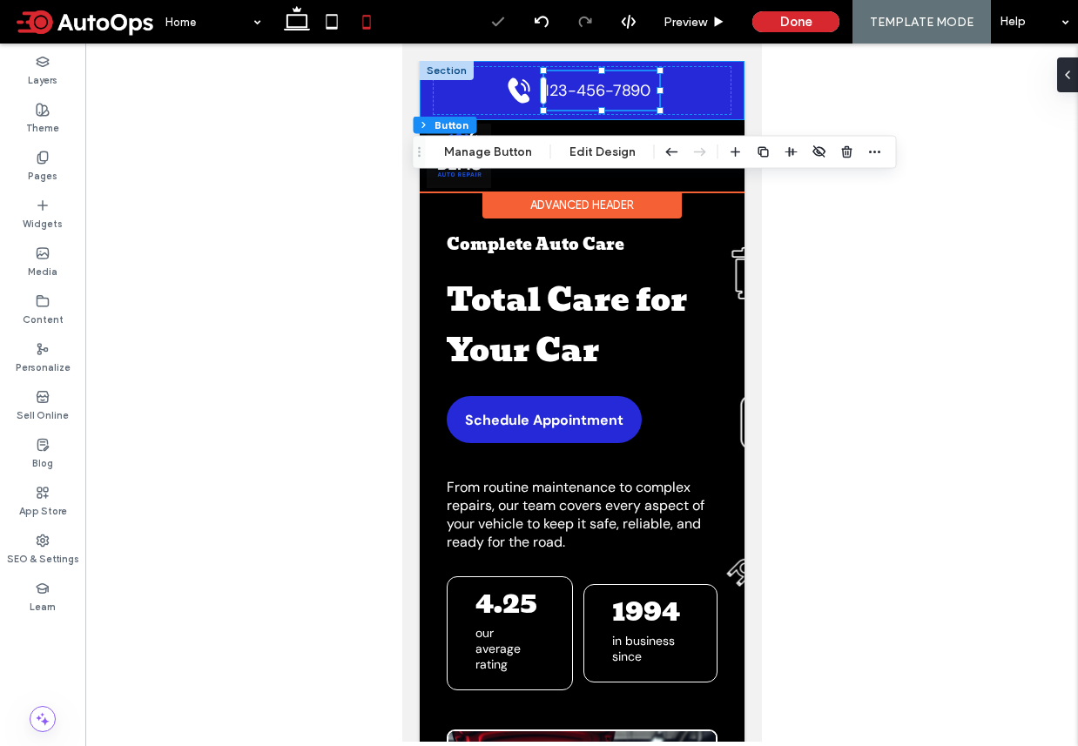
click at [739, 96] on div "Black location marker. 51 Goods Rd, Conestoga, PA 17516 Black ringing phone ico…" at bounding box center [581, 90] width 325 height 59
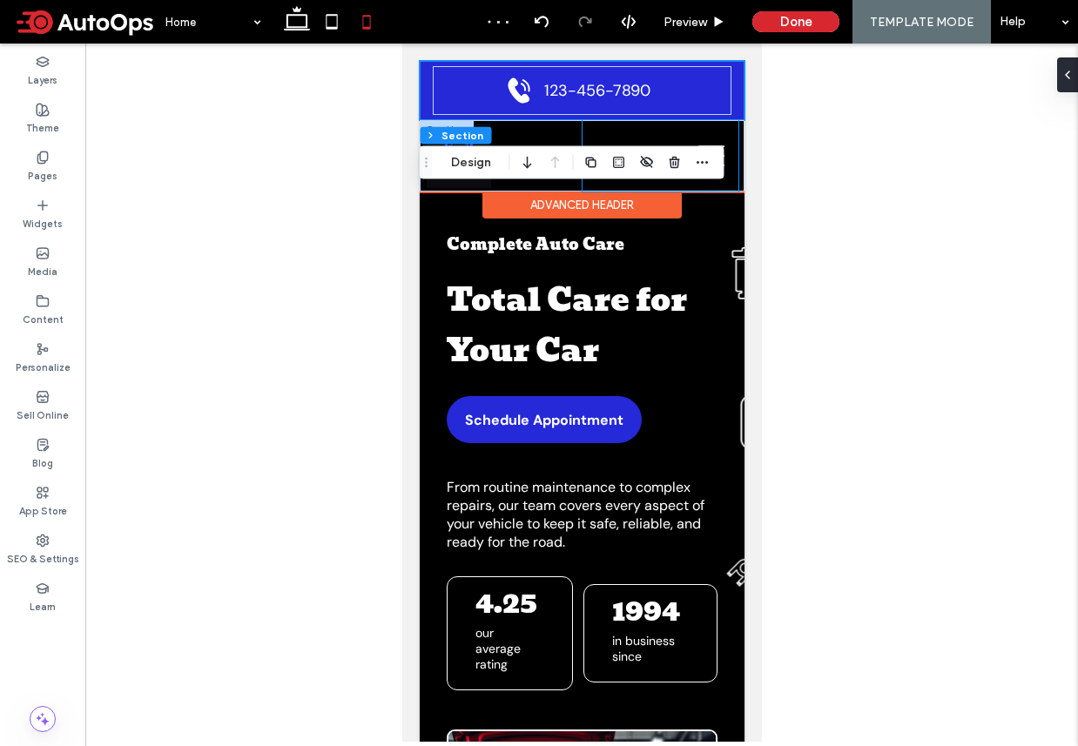
click at [735, 177] on div at bounding box center [660, 155] width 156 height 71
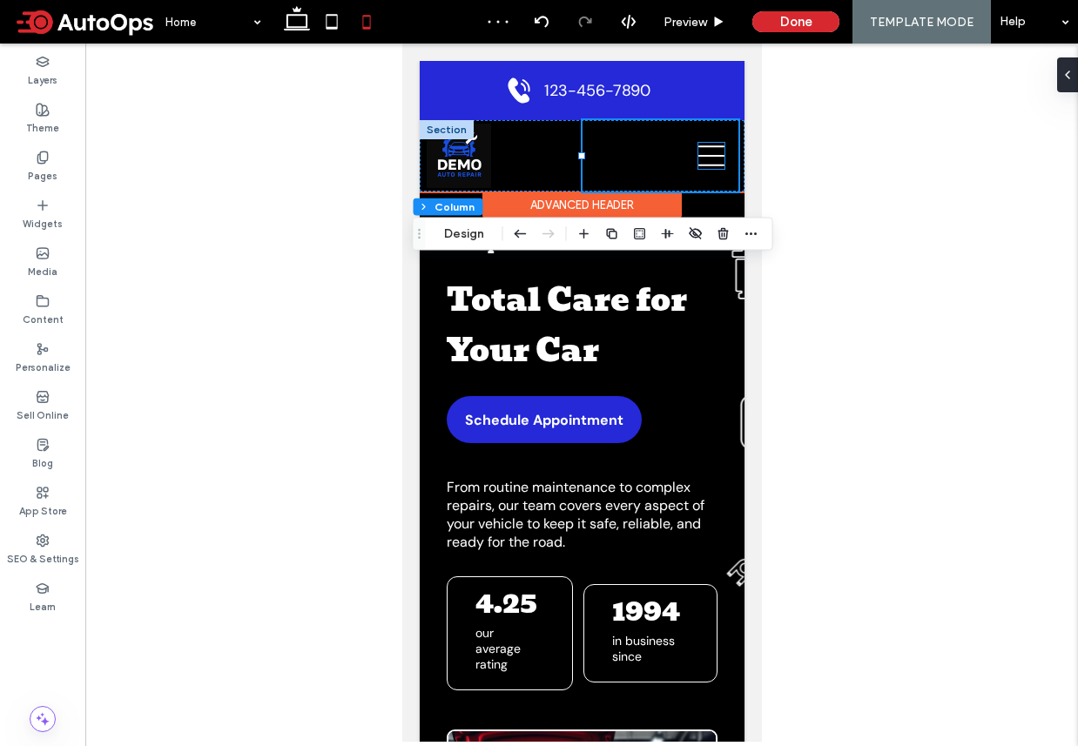
click at [712, 164] on icon at bounding box center [710, 155] width 26 height 21
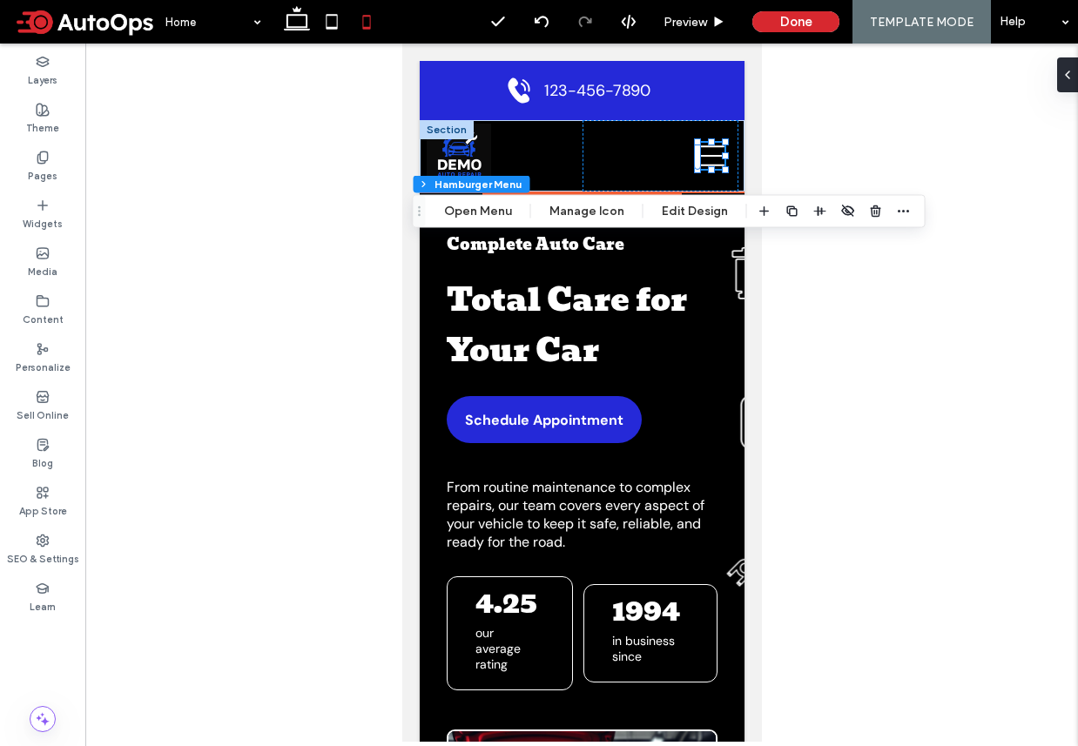
click at [716, 148] on icon at bounding box center [710, 156] width 26 height 26
click at [482, 214] on button "Open Menu" at bounding box center [478, 211] width 91 height 21
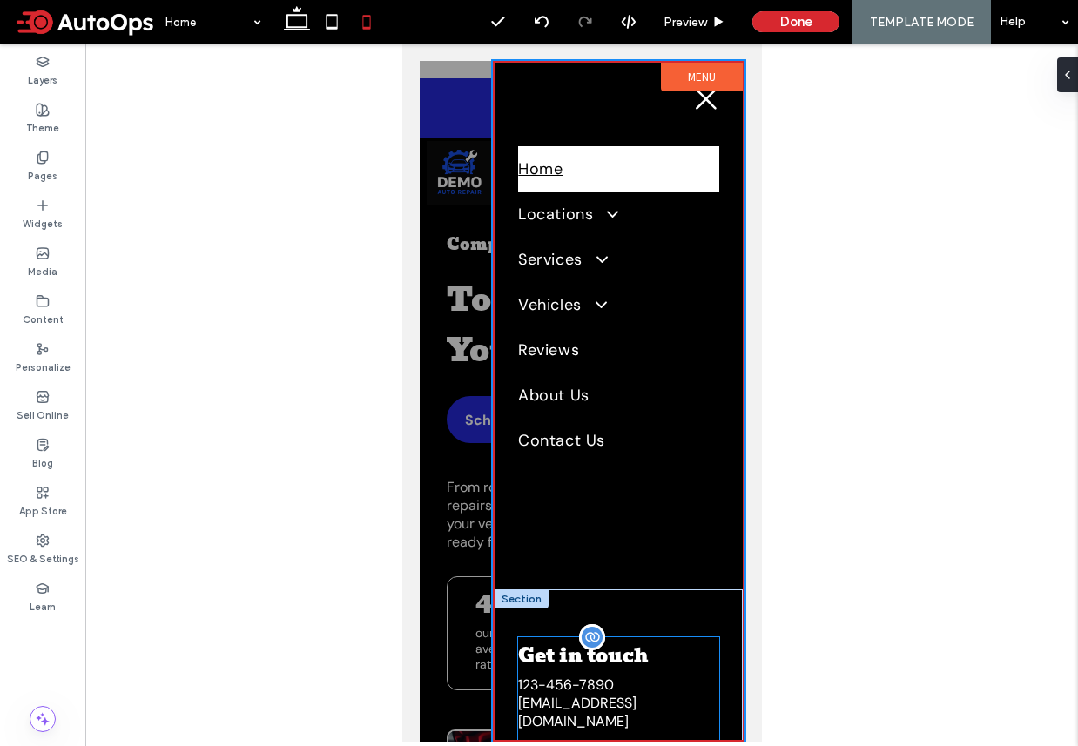
click at [558, 693] on span "123-456-7890" at bounding box center [565, 685] width 96 height 18
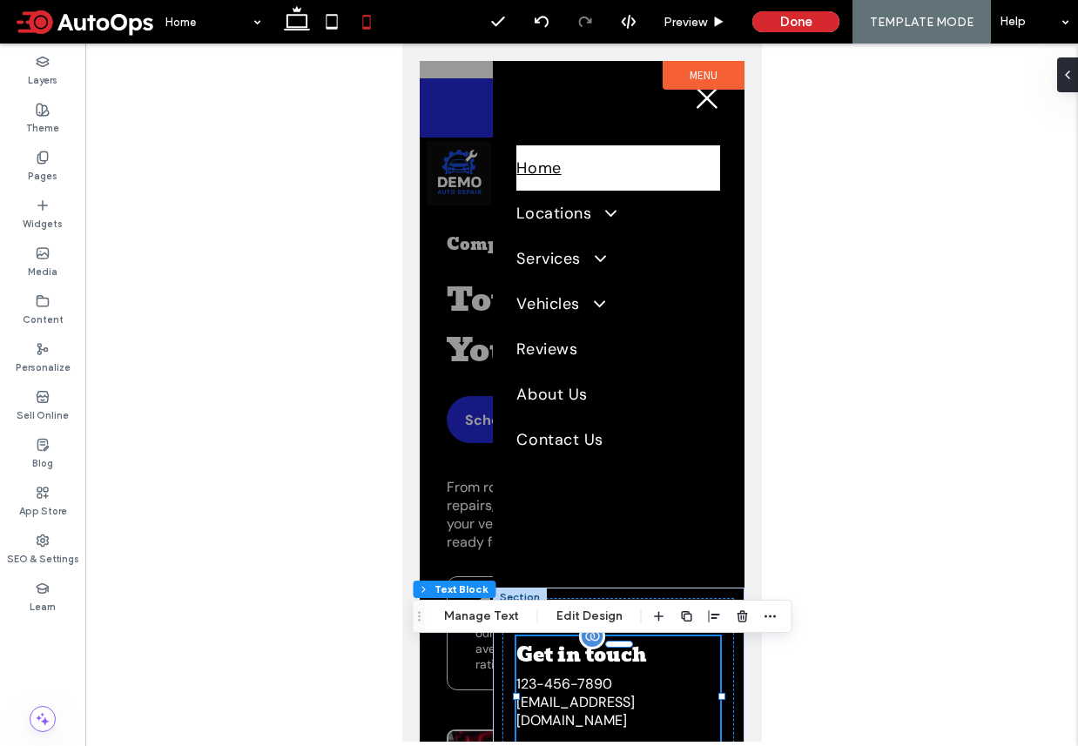
click at [556, 693] on span "123-456-7890" at bounding box center [563, 684] width 96 height 18
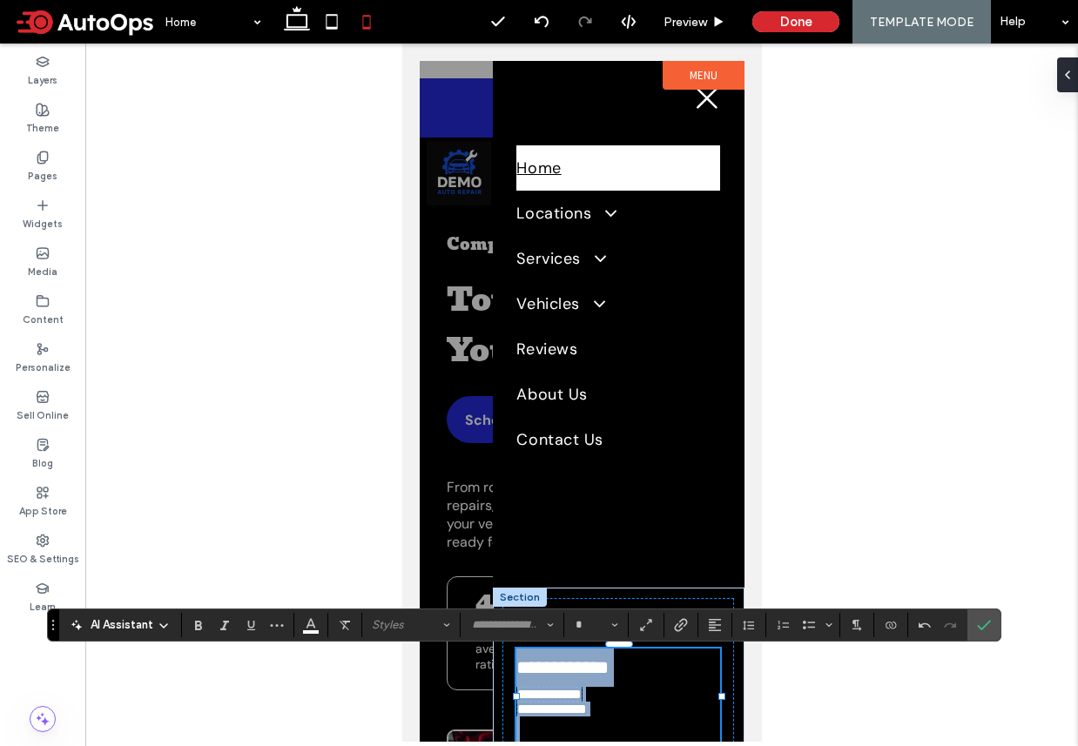
click at [561, 693] on span "**********" at bounding box center [548, 694] width 64 height 13
type input "*******"
type input "**"
click at [561, 693] on span "**********" at bounding box center [548, 694] width 64 height 13
type input "*****"
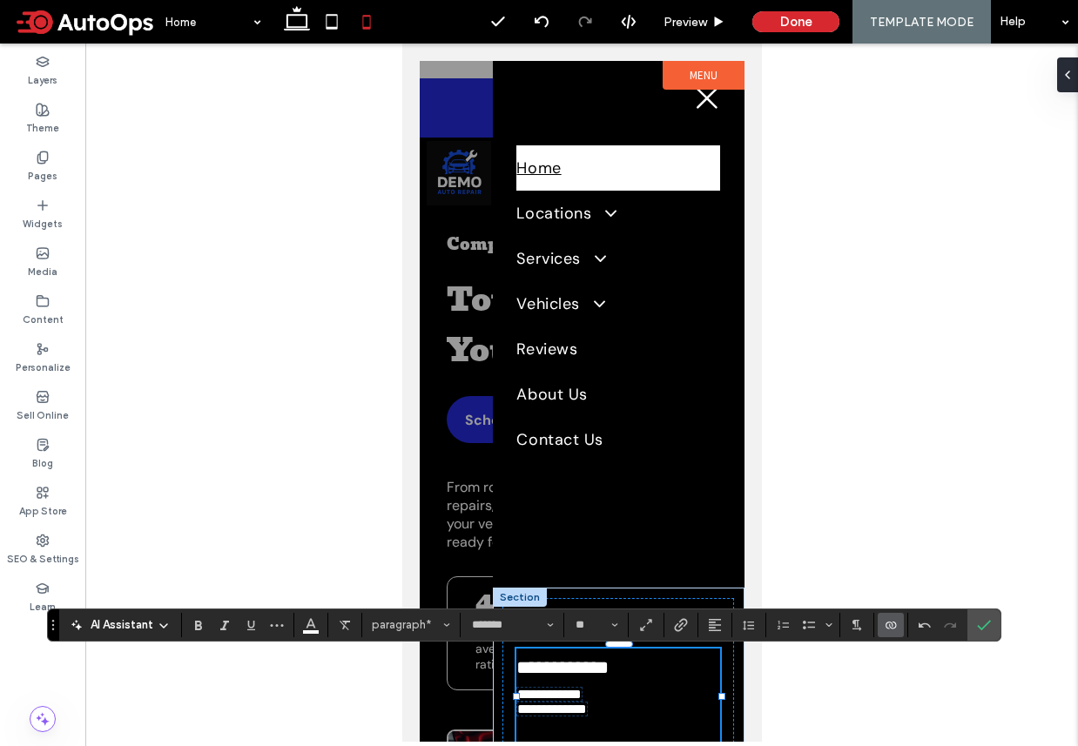
type input "**"
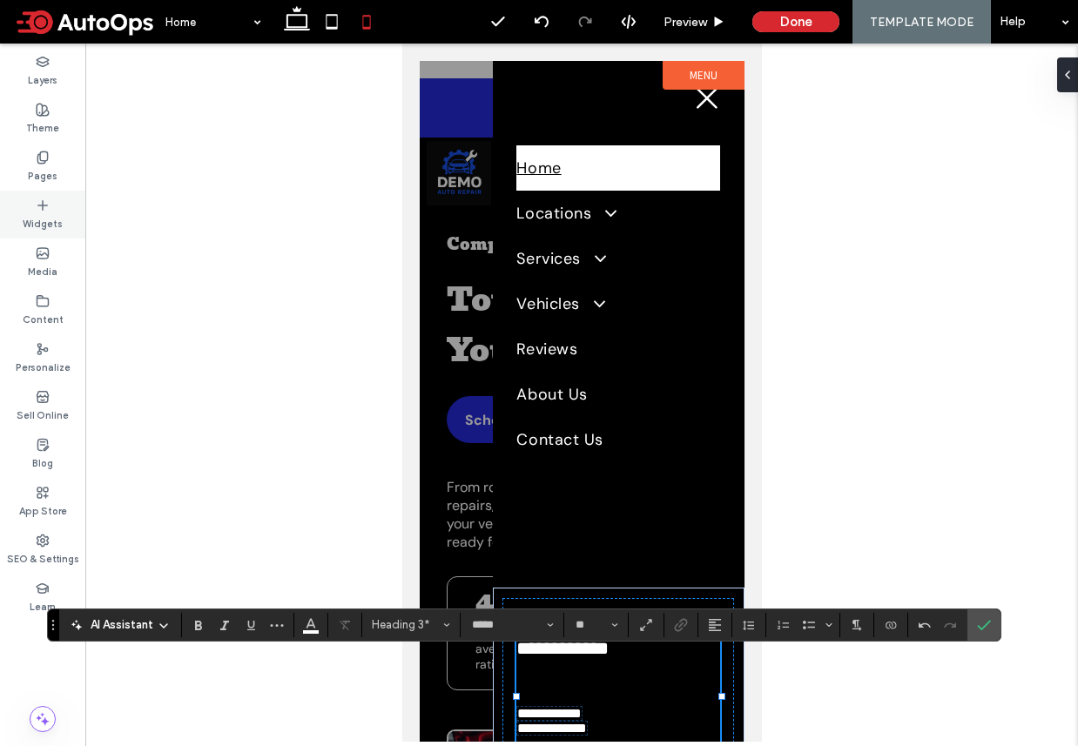
click at [43, 209] on use at bounding box center [42, 204] width 9 height 9
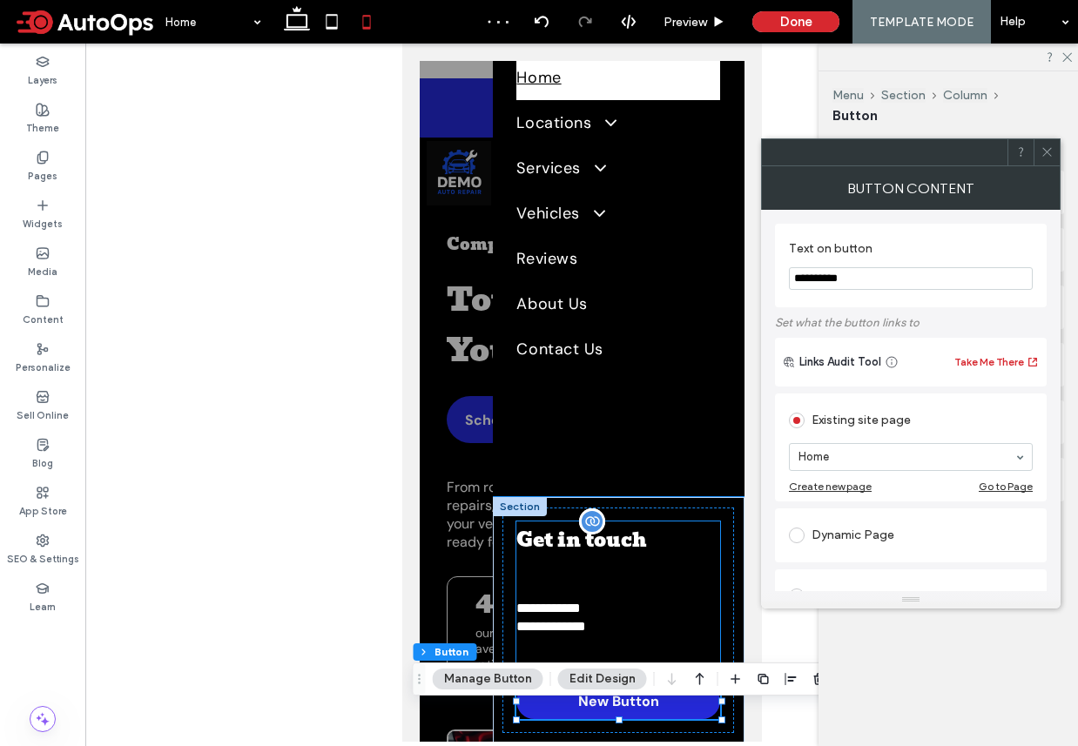
scroll to position [91, 0]
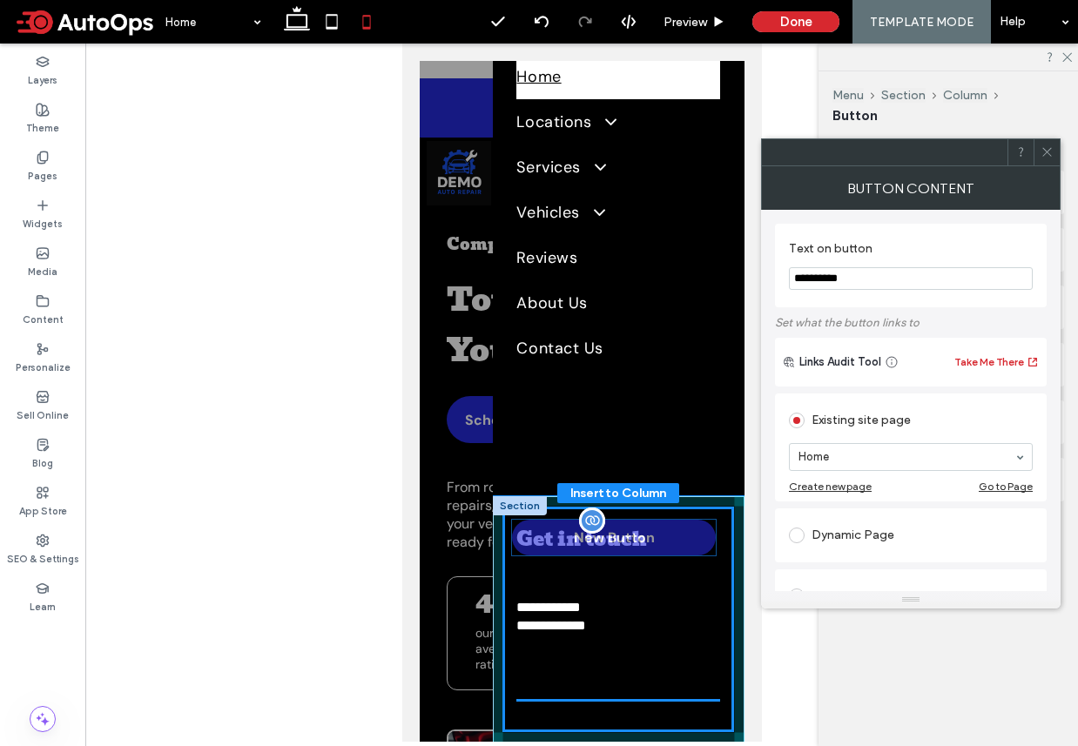
drag, startPoint x: 559, startPoint y: 716, endPoint x: 555, endPoint y: 644, distance: 71.5
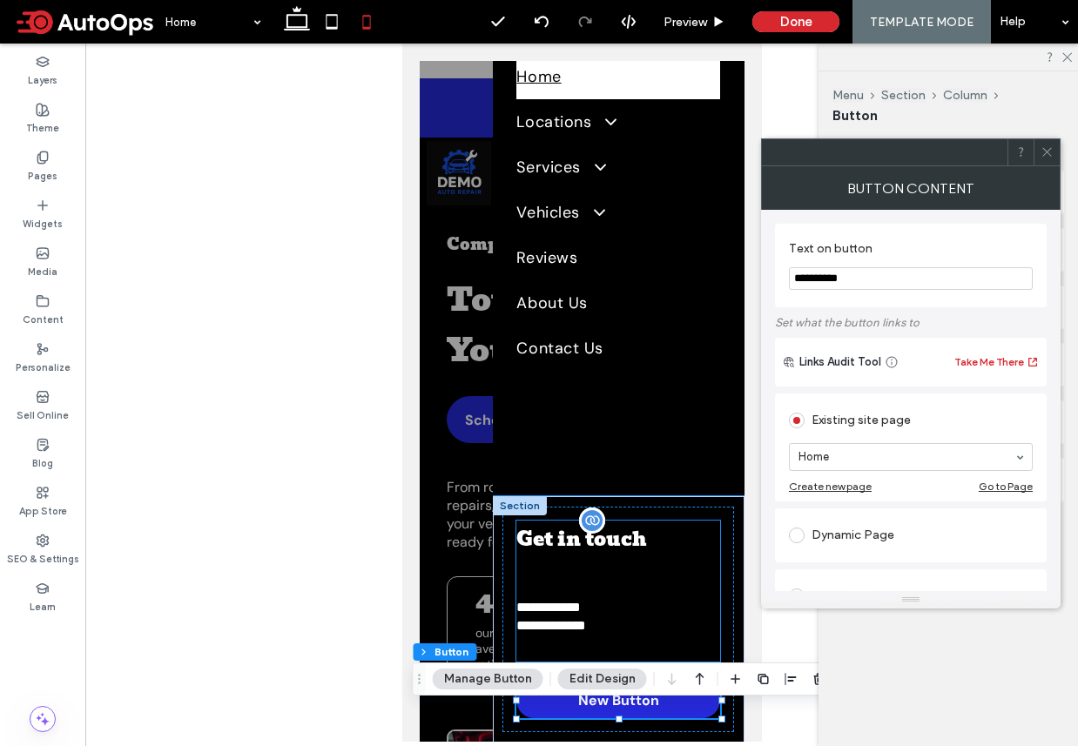
scroll to position [63, 0]
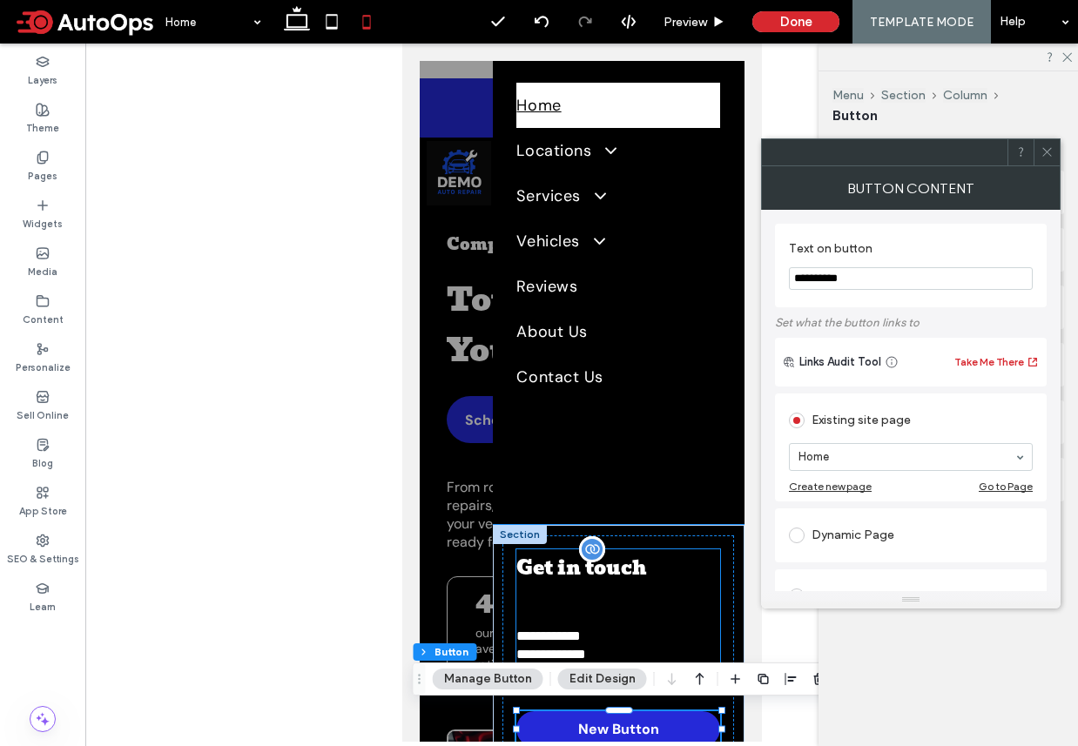
click at [566, 629] on span "**********" at bounding box center [547, 635] width 64 height 13
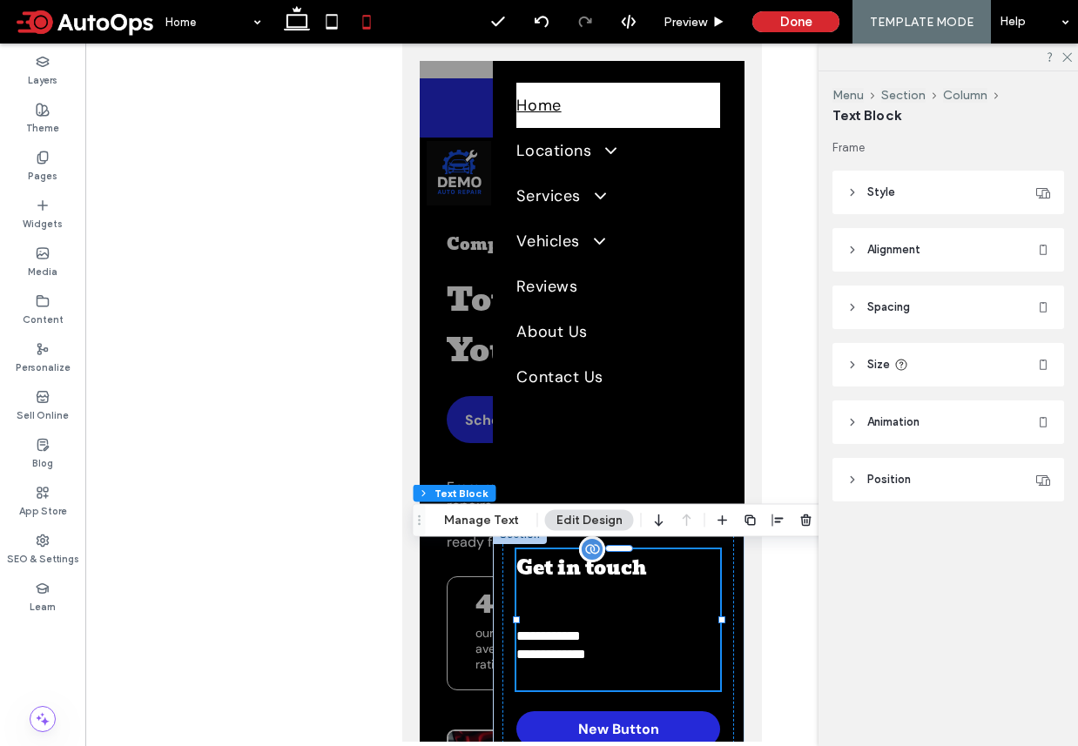
click at [575, 605] on h3 "﻿" at bounding box center [617, 607] width 204 height 38
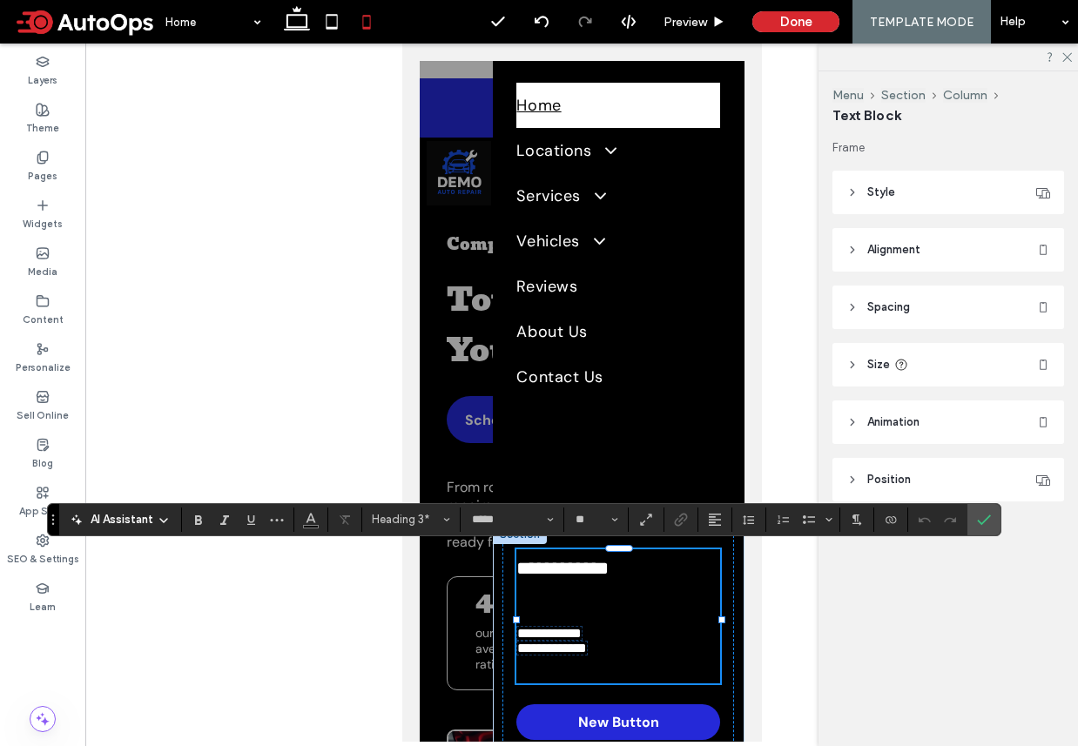
click at [579, 596] on h3 "﻿" at bounding box center [617, 607] width 204 height 38
click at [603, 614] on h3 "﻿" at bounding box center [617, 607] width 204 height 38
type input "*******"
type input "**"
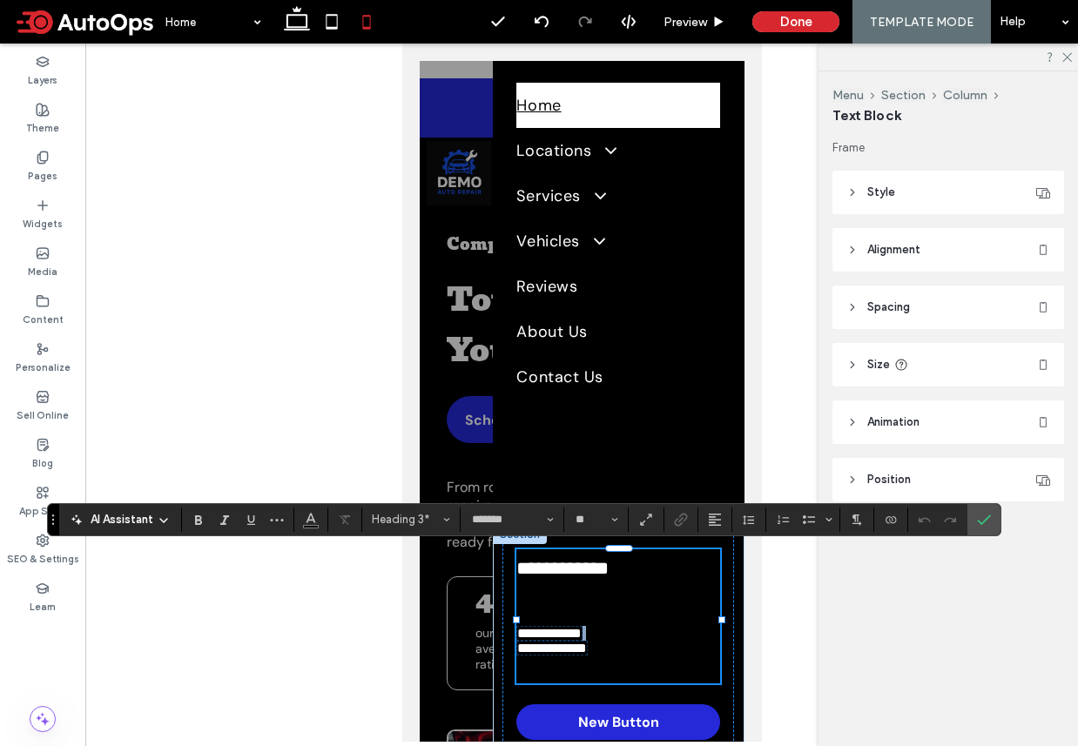
click at [586, 649] on span "**********" at bounding box center [551, 648] width 70 height 13
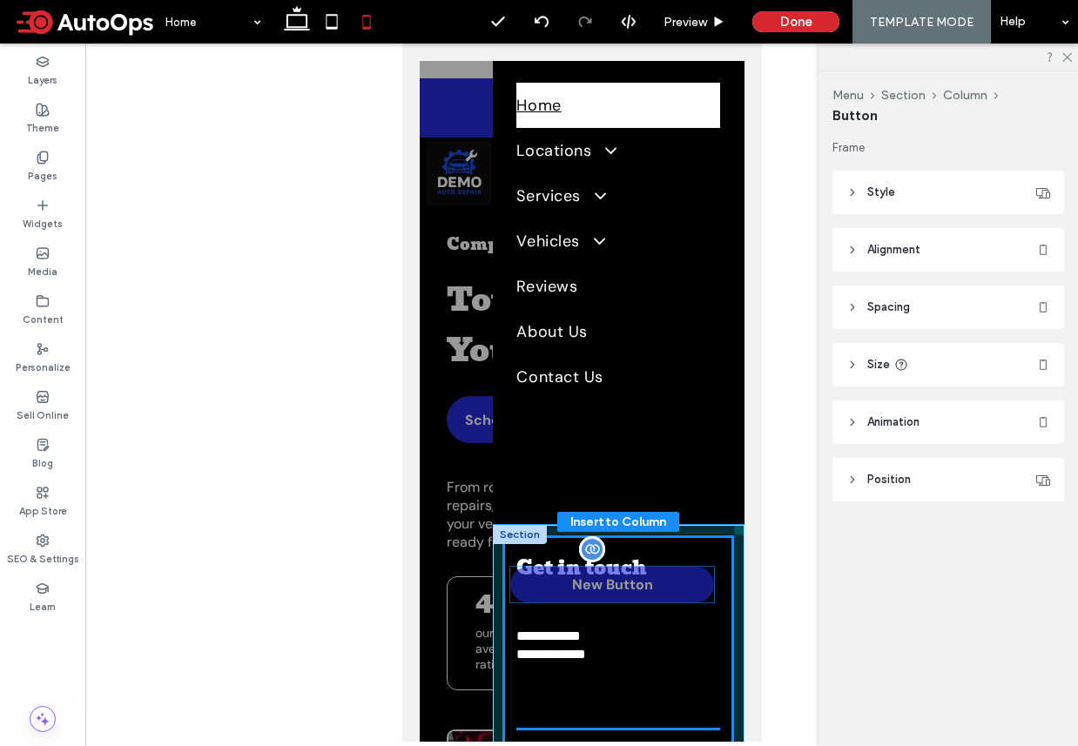
drag, startPoint x: 616, startPoint y: 726, endPoint x: 609, endPoint y: 644, distance: 82.1
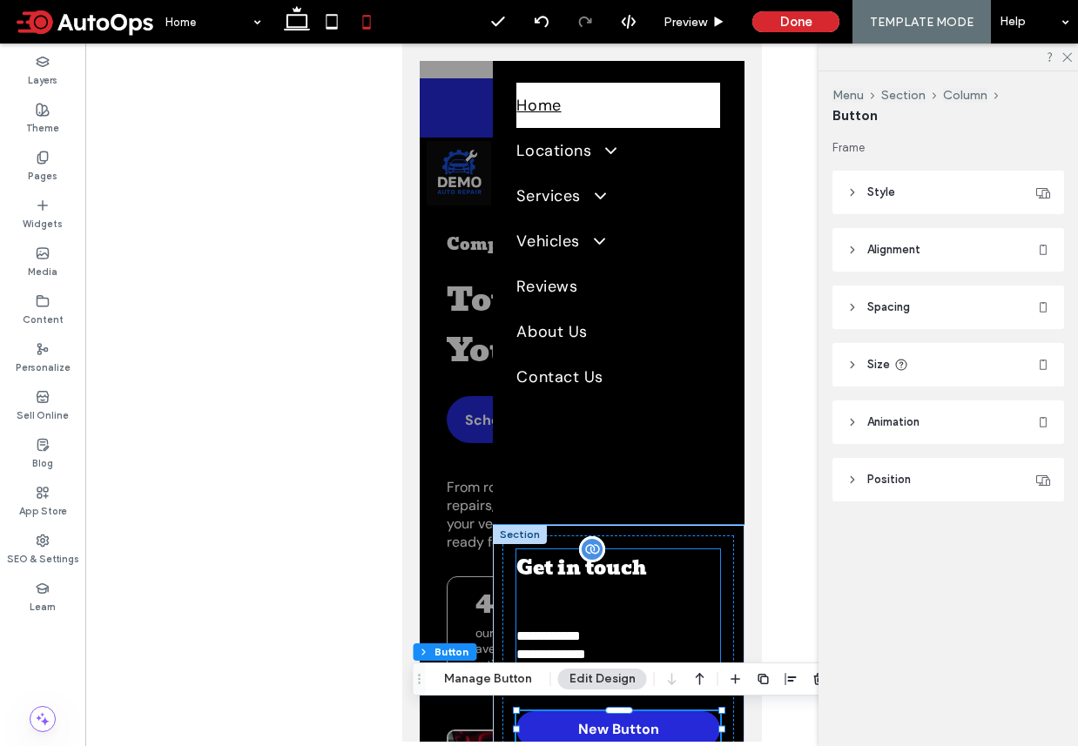
scroll to position [91, 0]
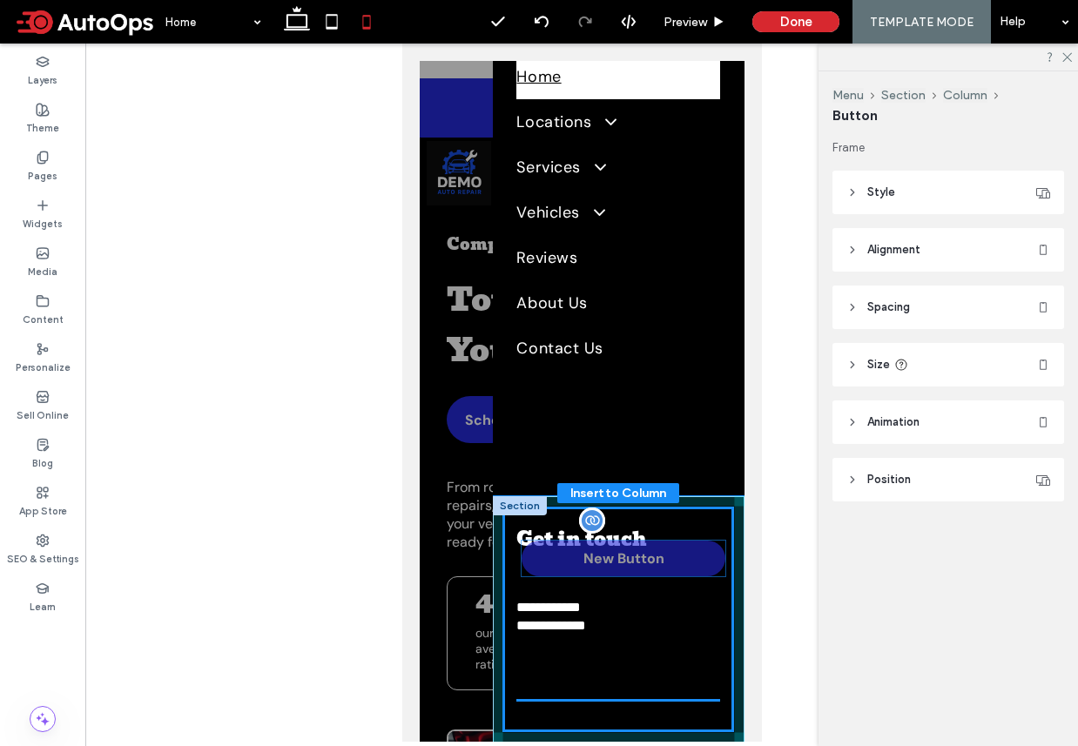
drag, startPoint x: 566, startPoint y: 710, endPoint x: 571, endPoint y: 660, distance: 50.8
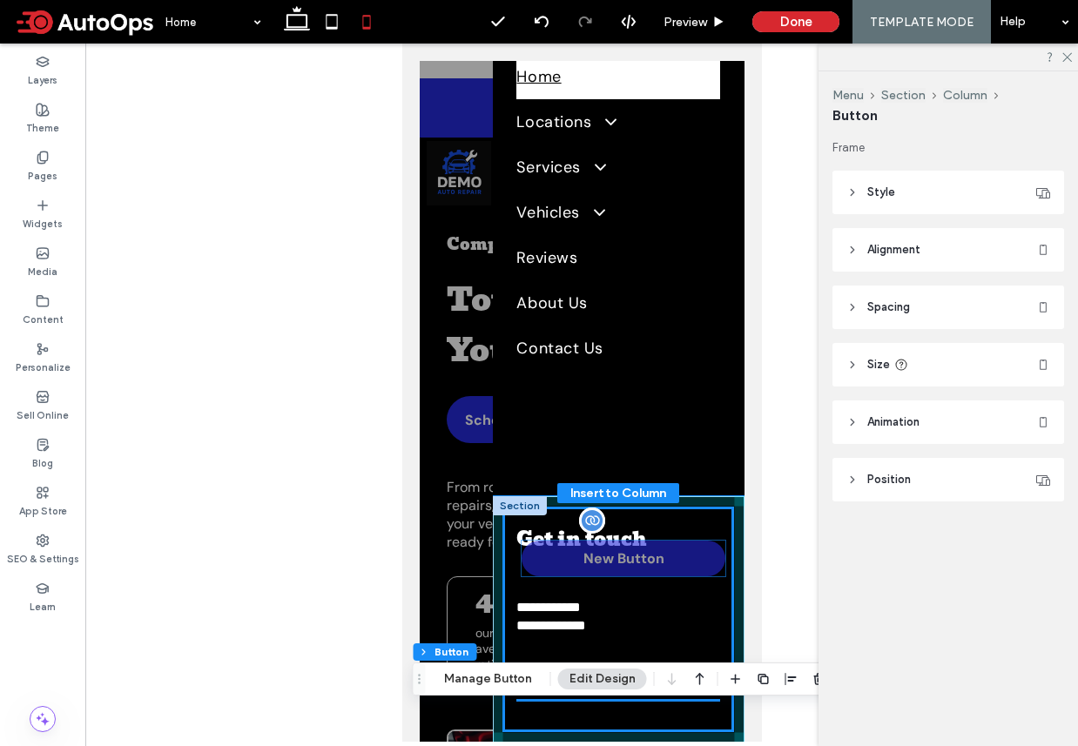
scroll to position [63, 0]
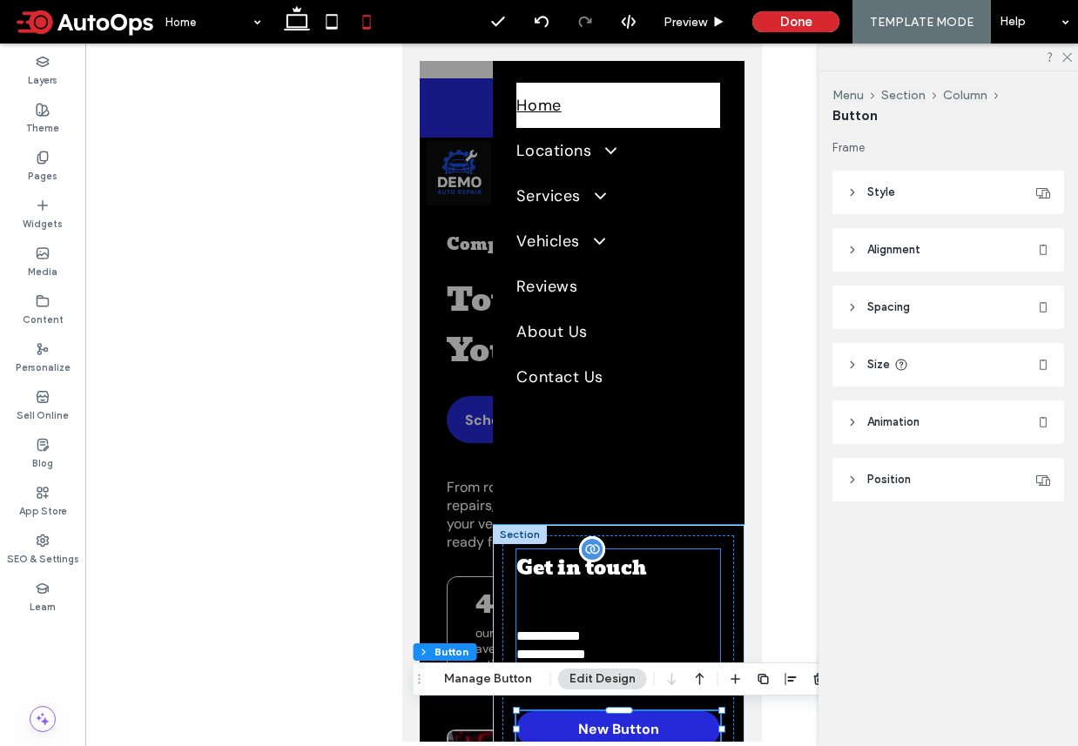
click at [566, 612] on h3 "﻿" at bounding box center [617, 607] width 204 height 38
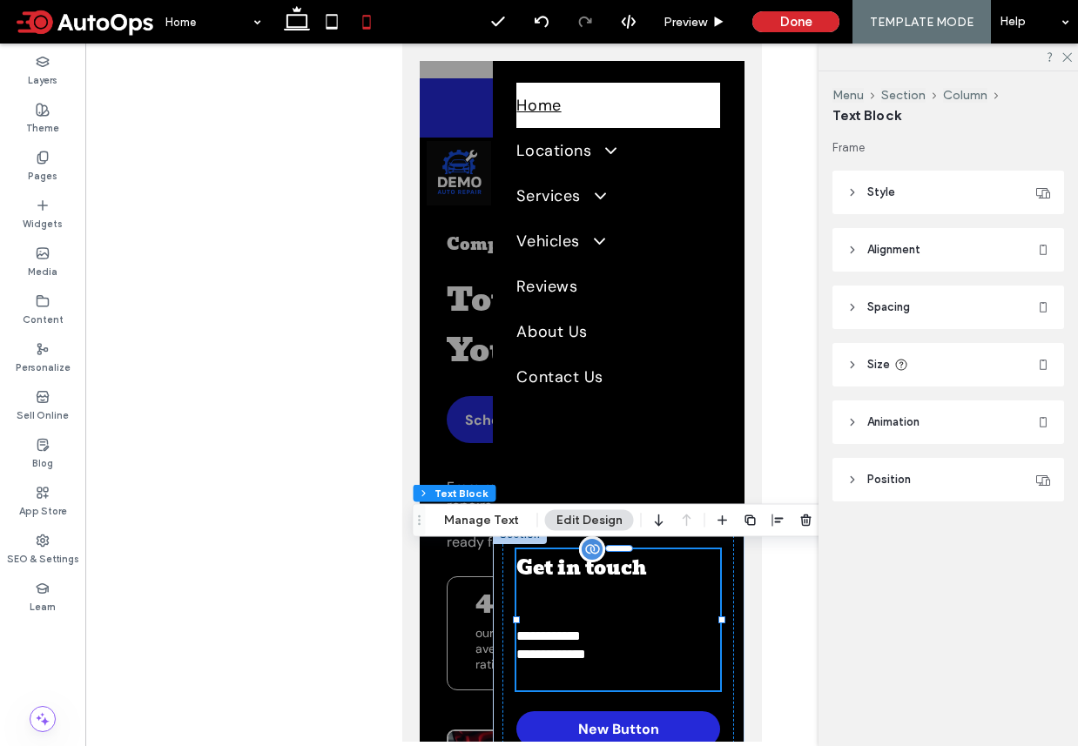
click at [566, 612] on h3 "﻿" at bounding box center [617, 607] width 204 height 38
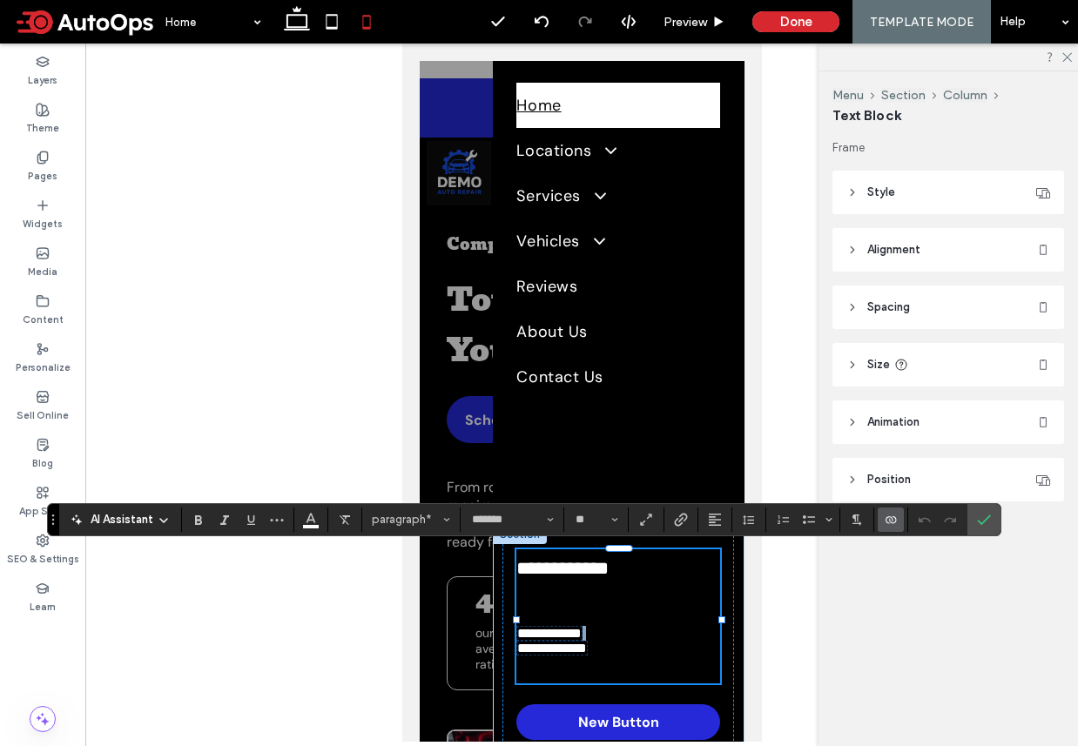
type input "*****"
type input "**"
click at [571, 615] on h3 at bounding box center [617, 607] width 204 height 38
click at [339, 13] on icon at bounding box center [331, 21] width 35 height 35
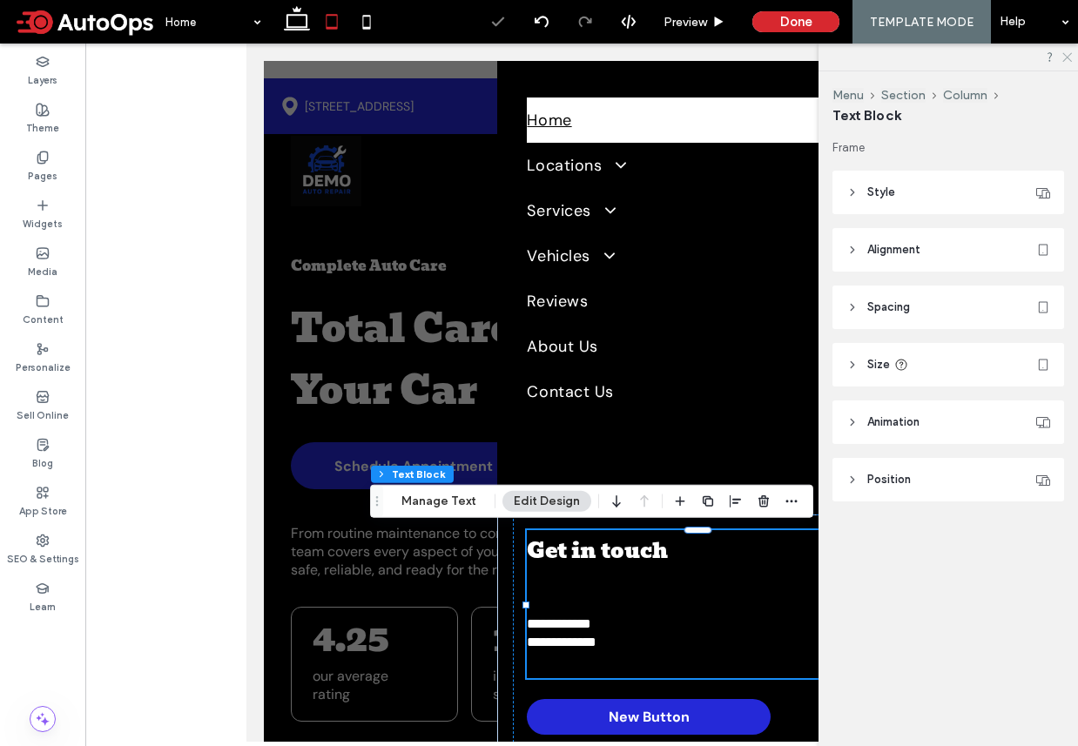
click at [1067, 52] on icon at bounding box center [1065, 55] width 11 height 11
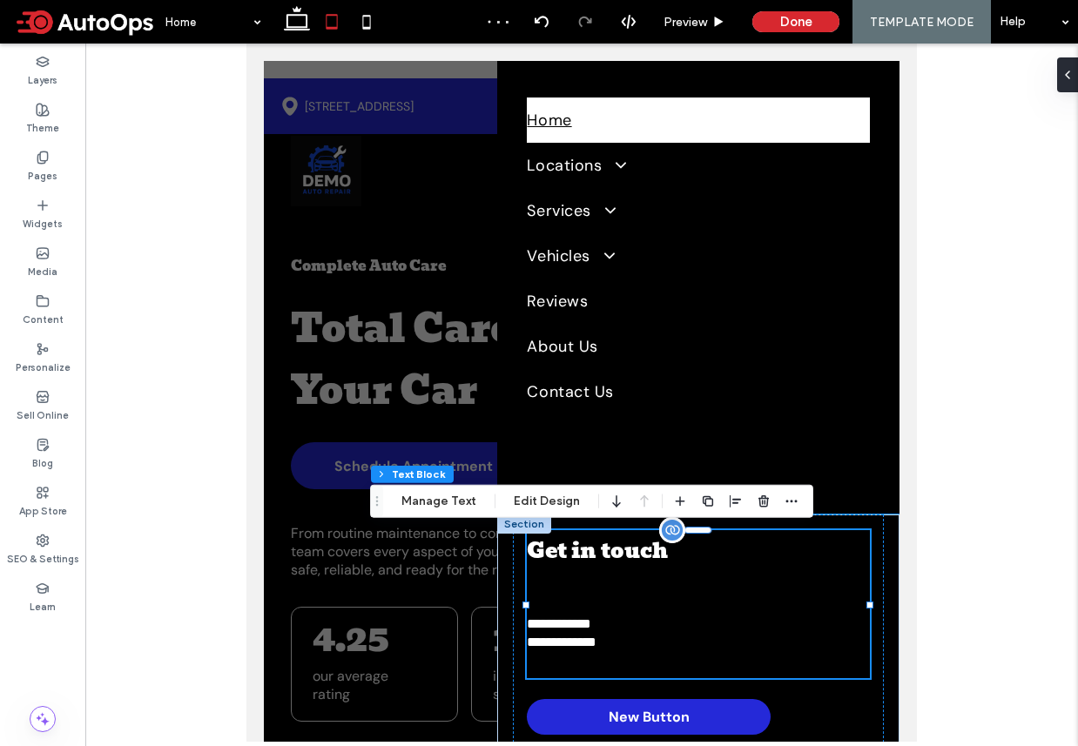
click at [764, 582] on h3 "﻿" at bounding box center [698, 593] width 342 height 42
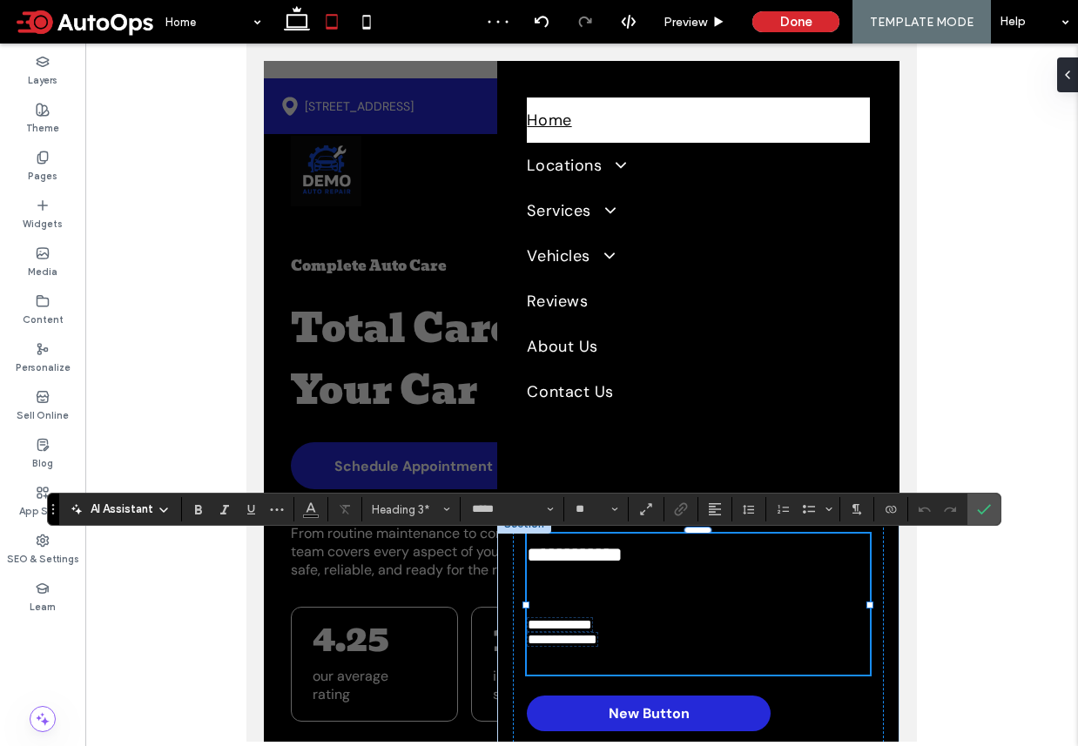
type input "*******"
type input "**"
click at [715, 617] on p "**********" at bounding box center [698, 632] width 342 height 30
click at [786, 718] on div "**********" at bounding box center [698, 633] width 370 height 237
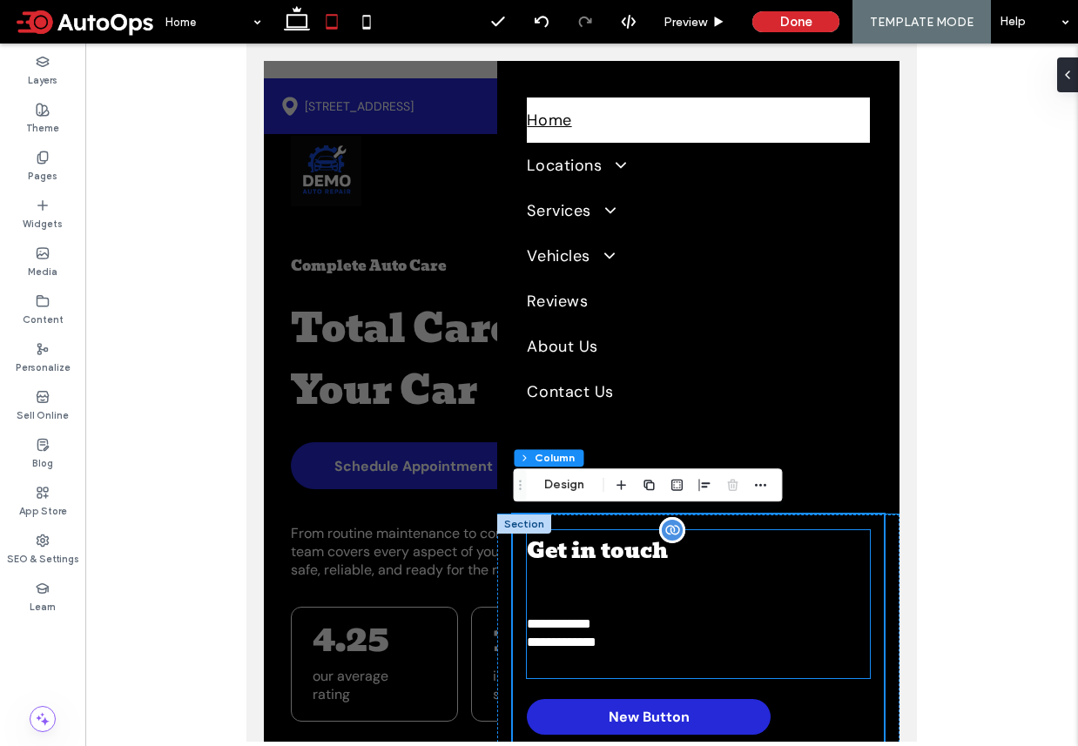
click at [778, 620] on p "**********" at bounding box center [698, 632] width 342 height 37
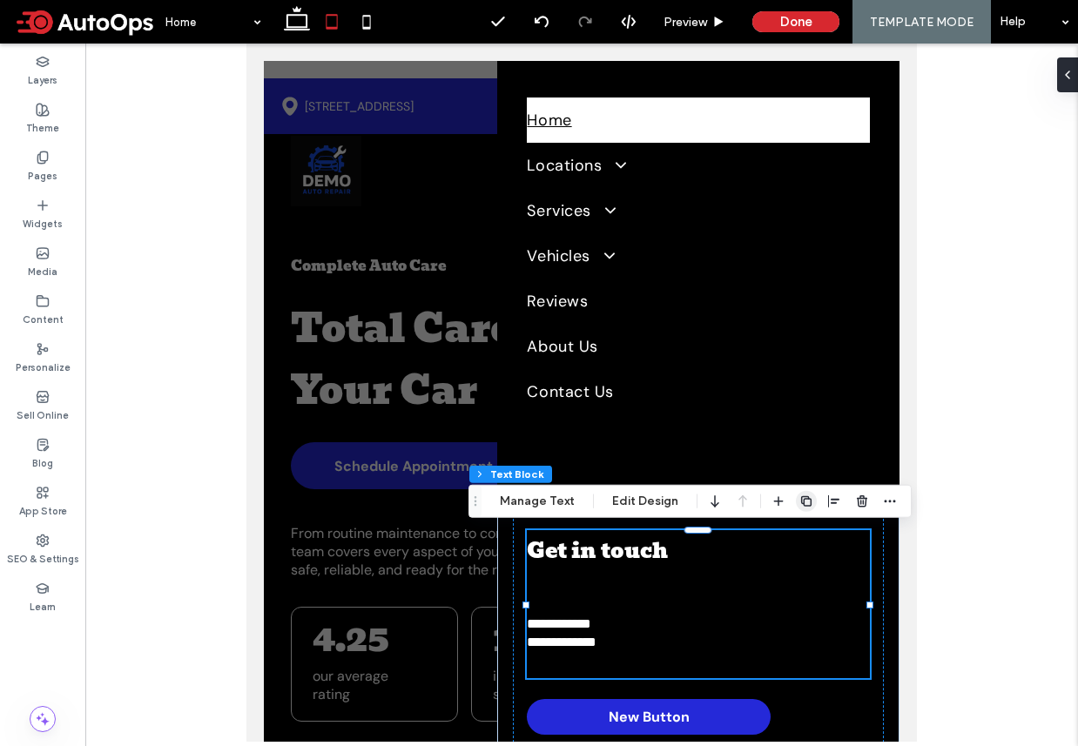
click at [804, 501] on icon "button" at bounding box center [806, 501] width 14 height 14
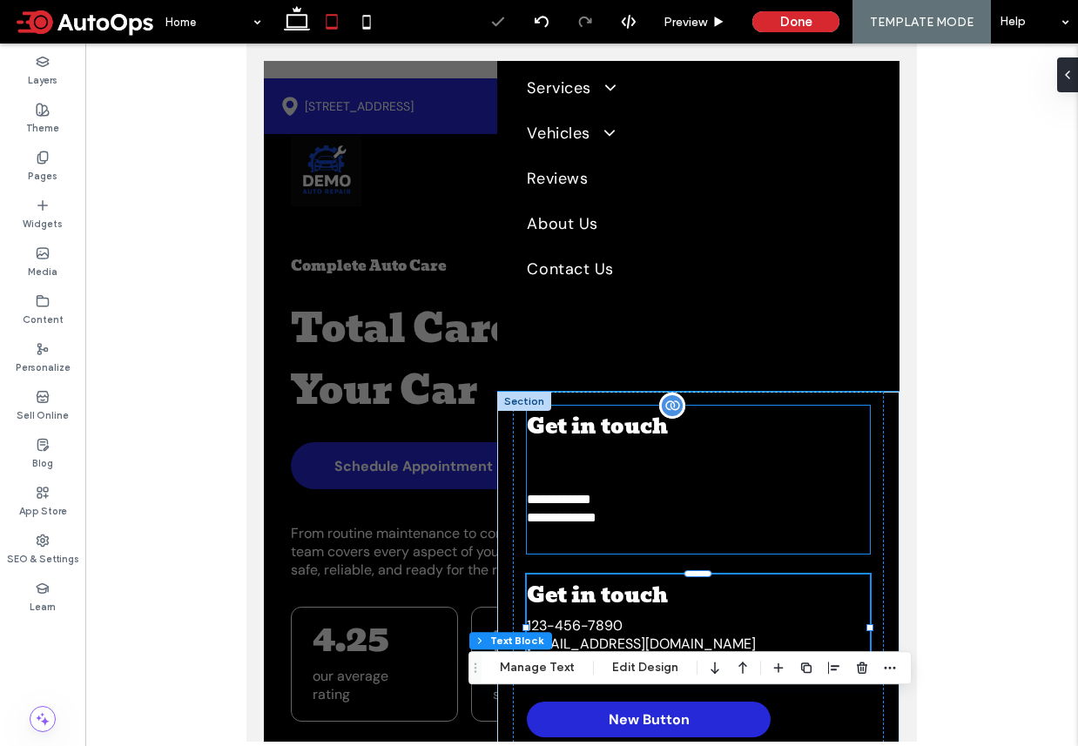
scroll to position [198, 0]
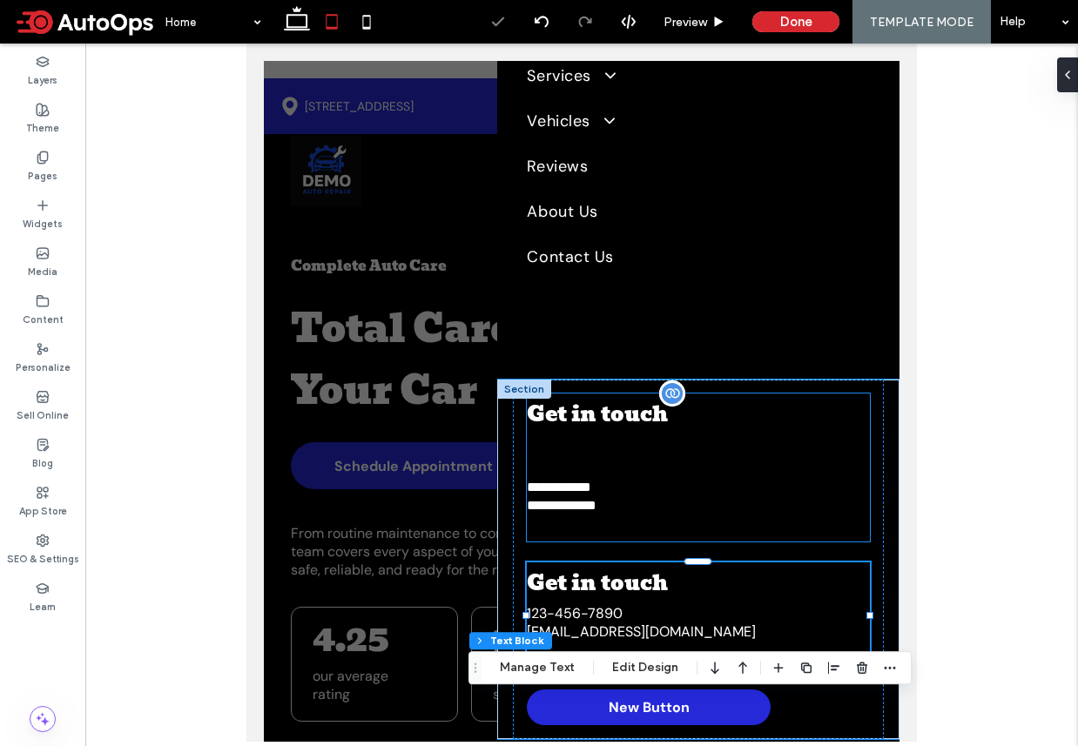
click at [690, 435] on h3 at bounding box center [698, 456] width 342 height 42
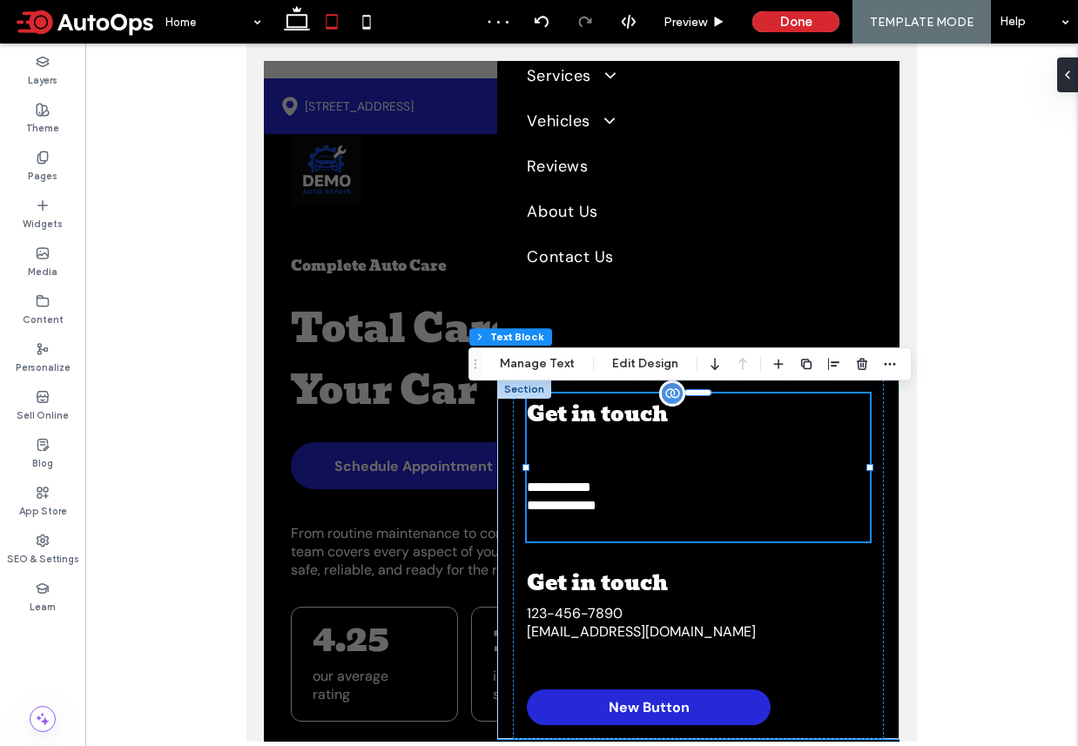
click at [624, 472] on h3 at bounding box center [698, 456] width 342 height 42
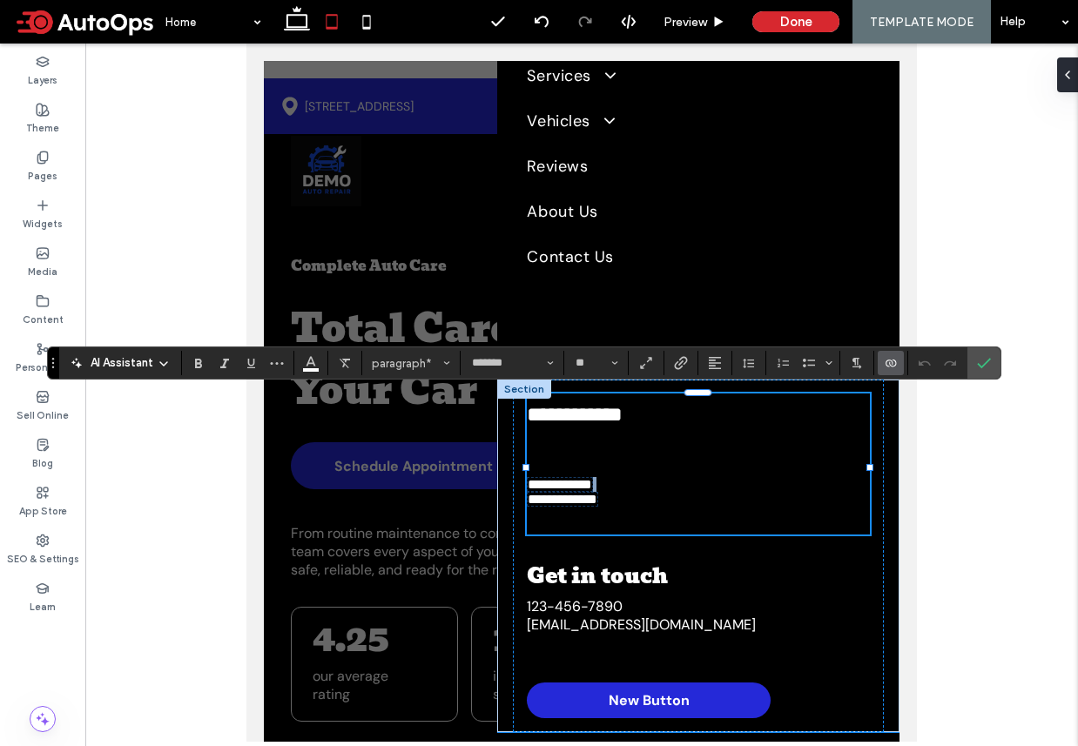
click at [597, 502] on span "**********" at bounding box center [563, 499] width 70 height 13
click at [642, 504] on p "**********" at bounding box center [698, 492] width 342 height 30
click at [649, 504] on p "**********" at bounding box center [698, 492] width 342 height 30
click at [658, 515] on p at bounding box center [698, 521] width 342 height 28
click at [650, 542] on div "**********" at bounding box center [698, 556] width 370 height 353
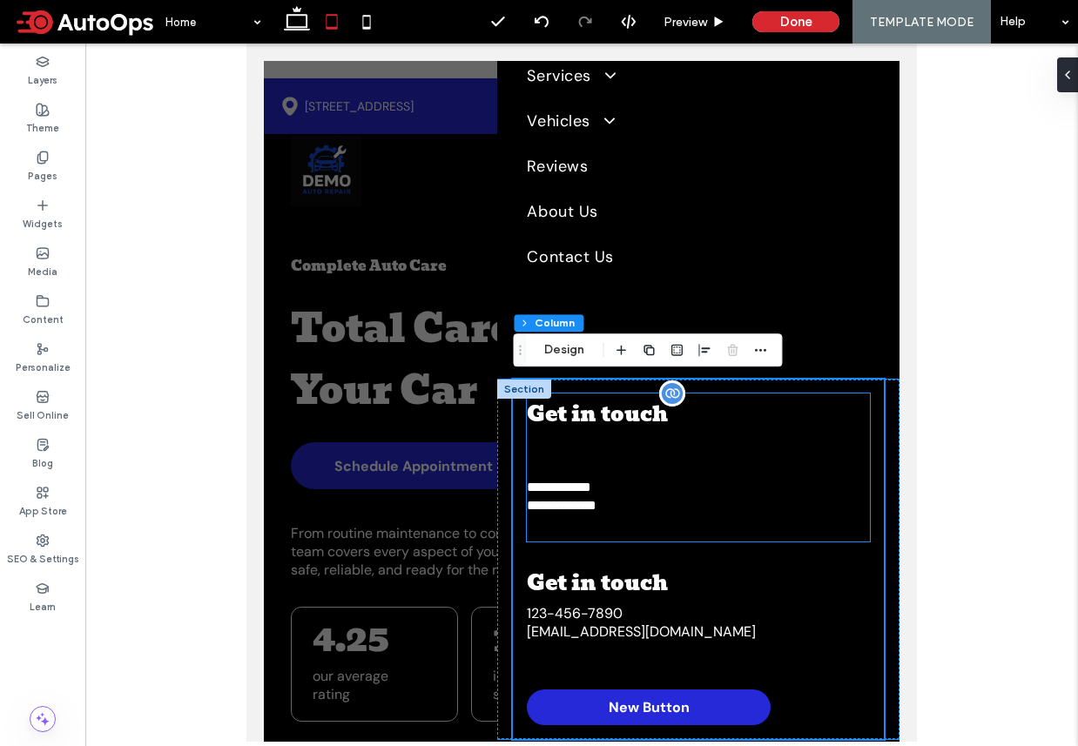
click at [630, 523] on p at bounding box center [698, 528] width 342 height 28
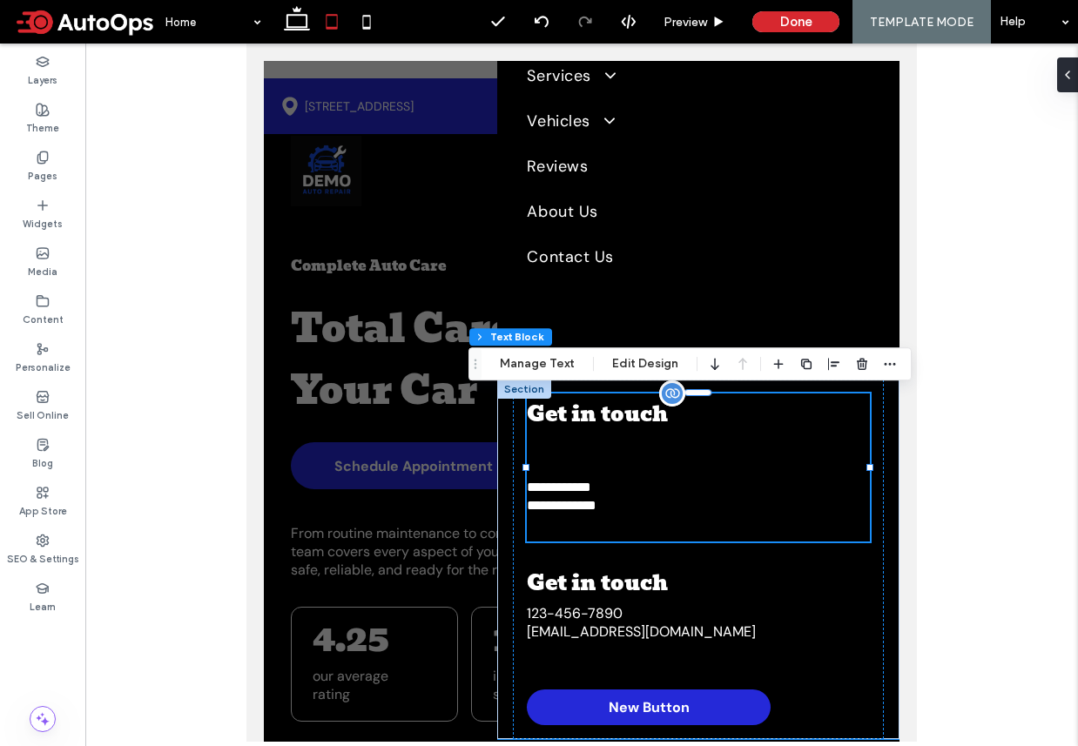
click at [596, 506] on span "**********" at bounding box center [562, 505] width 70 height 13
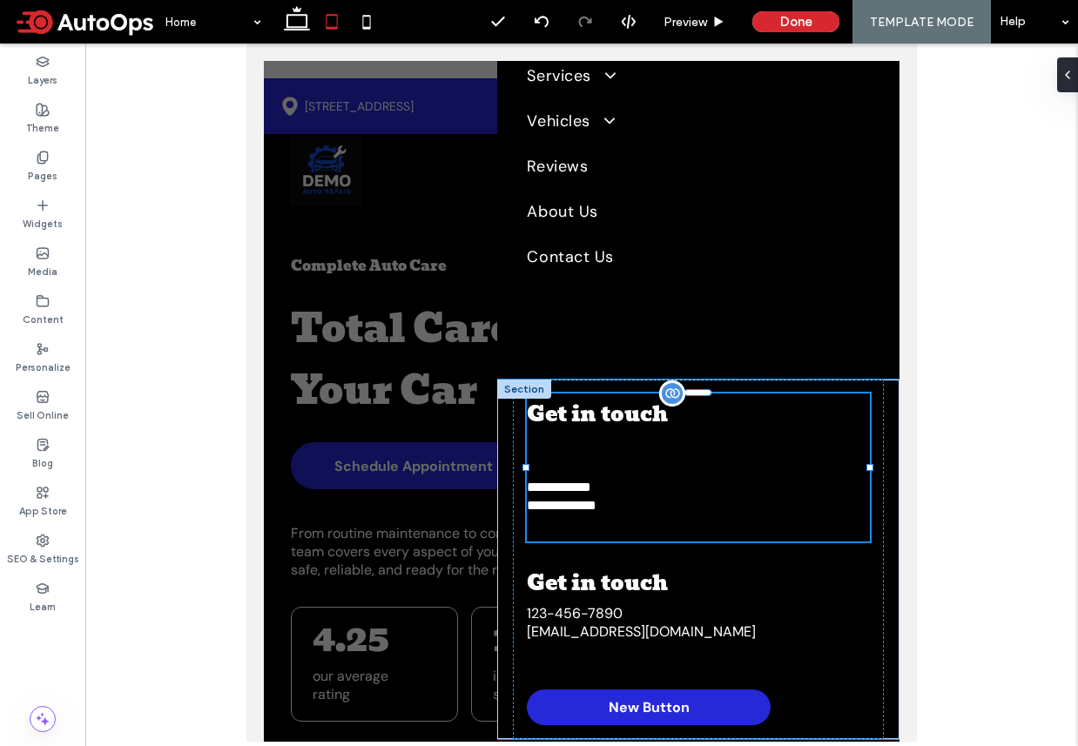
type input "*******"
type input "**"
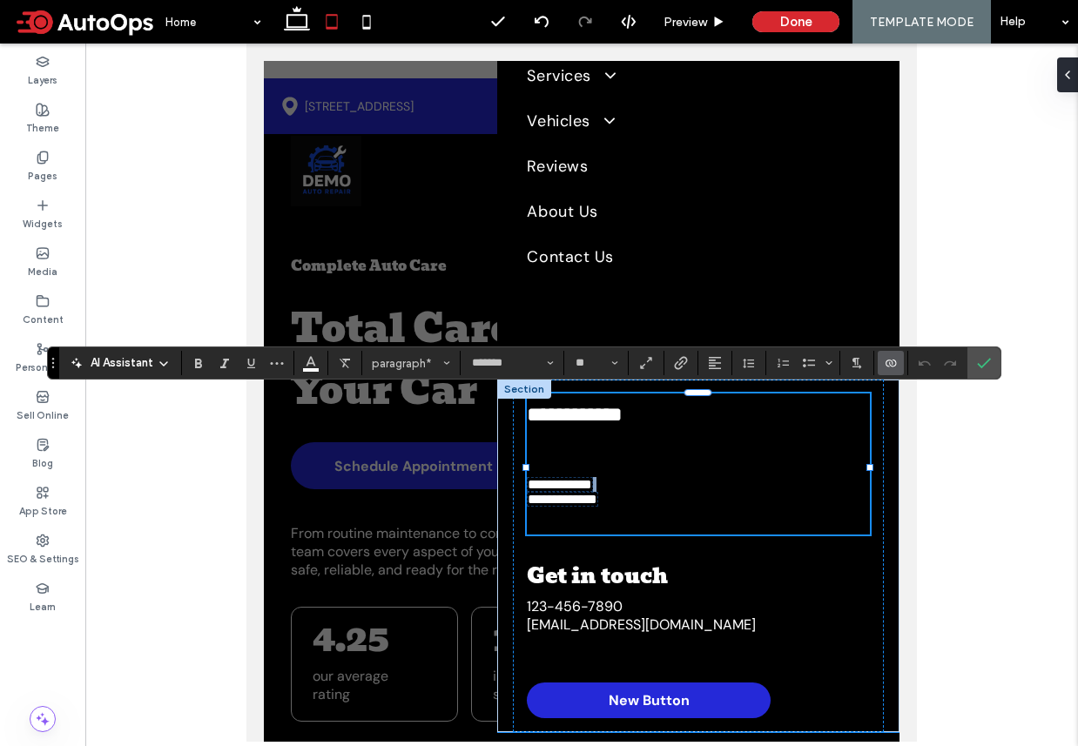
click at [597, 501] on span "**********" at bounding box center [563, 499] width 70 height 13
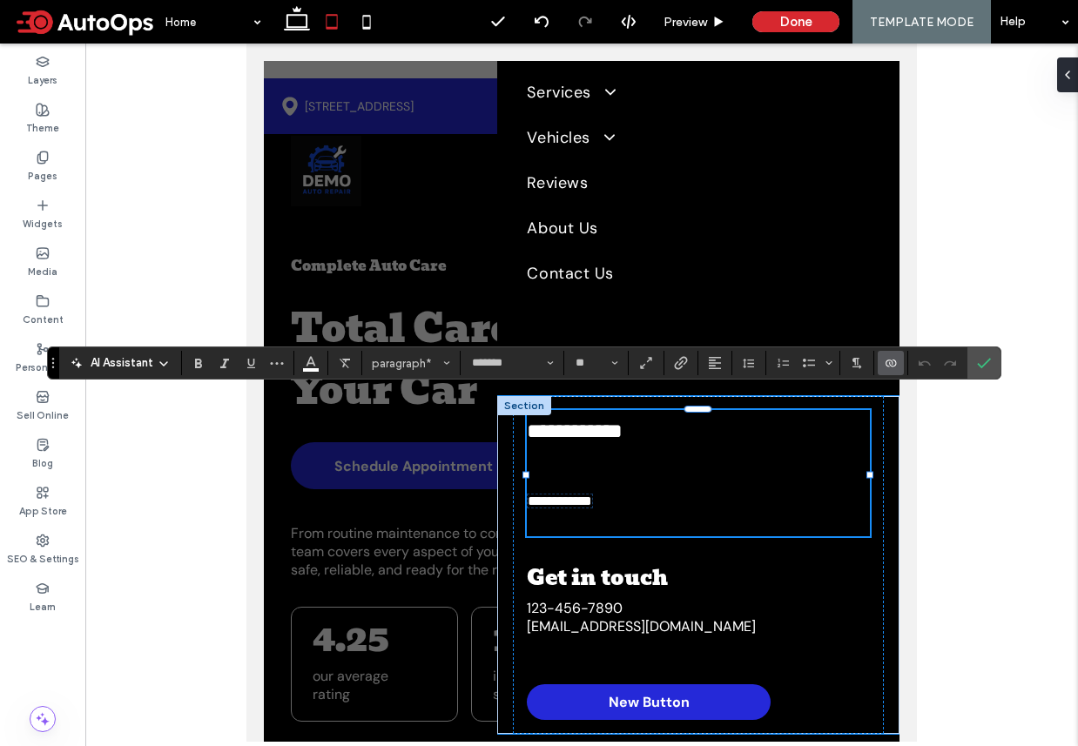
scroll to position [180, 0]
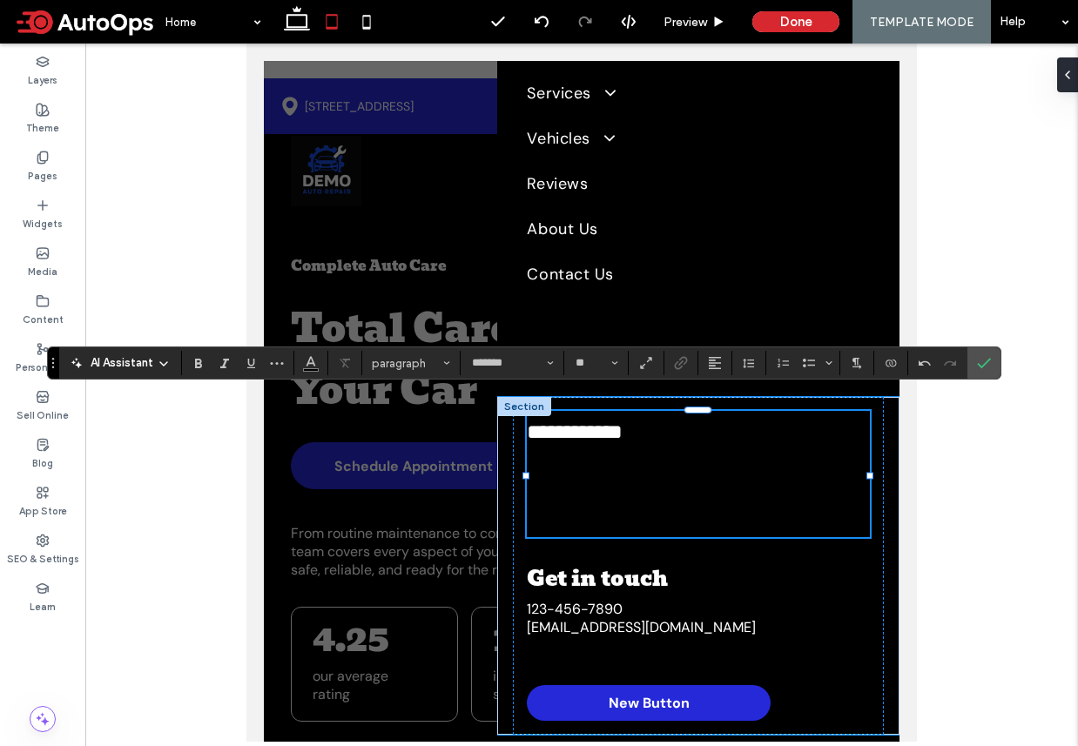
type input "*****"
type input "**"
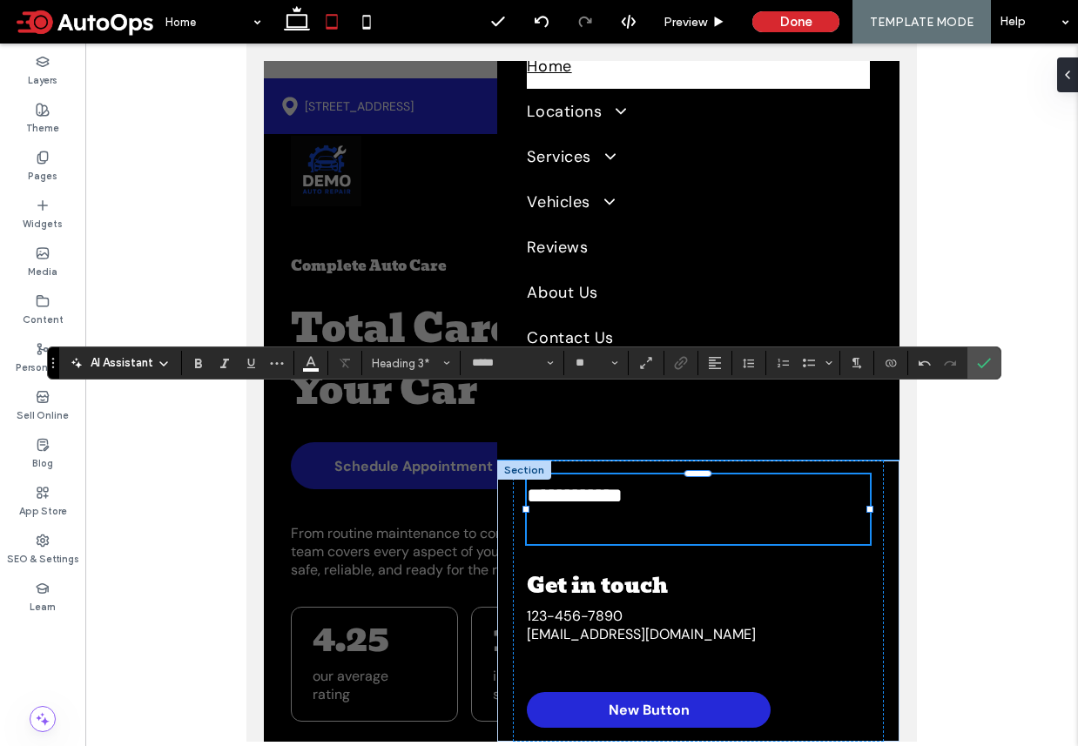
scroll to position [116, 0]
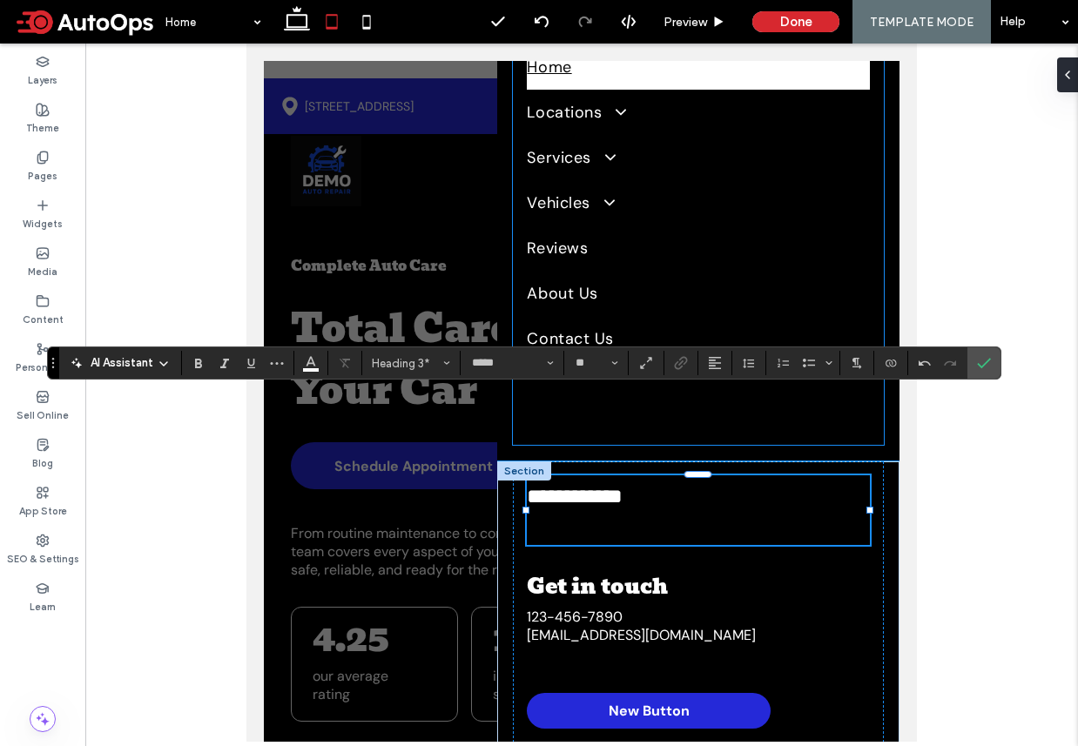
type input "*******"
type input "**"
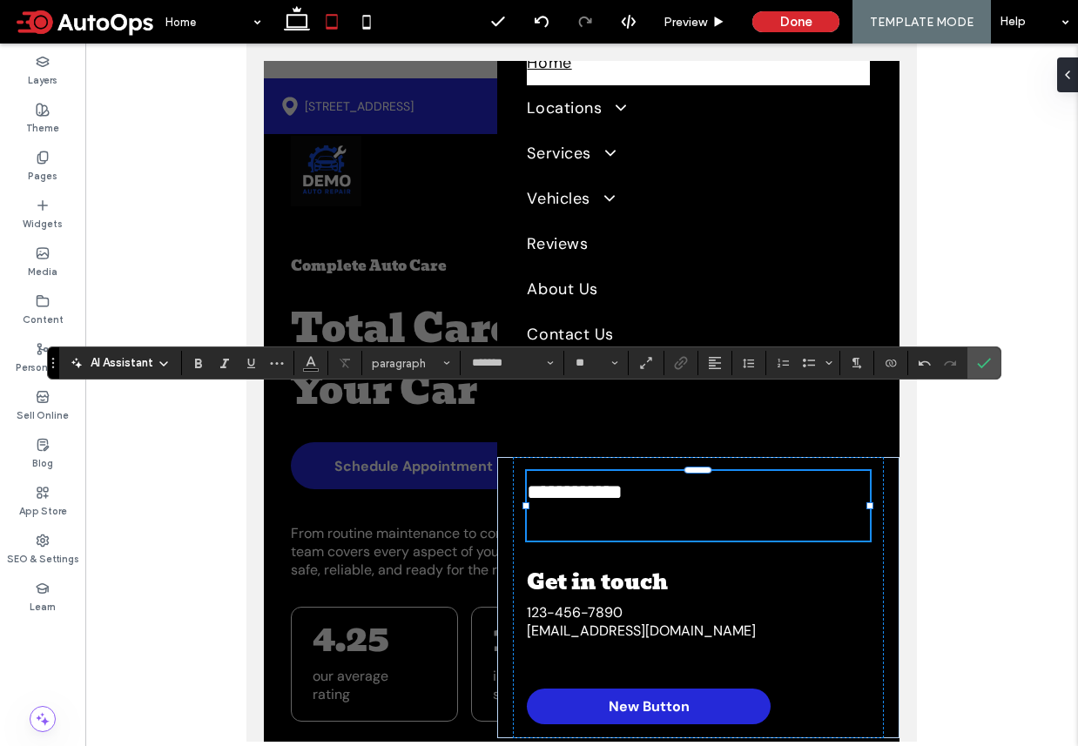
type input "*****"
type input "**"
click at [630, 511] on h3 "**********" at bounding box center [698, 492] width 342 height 42
type input "*******"
type input "**"
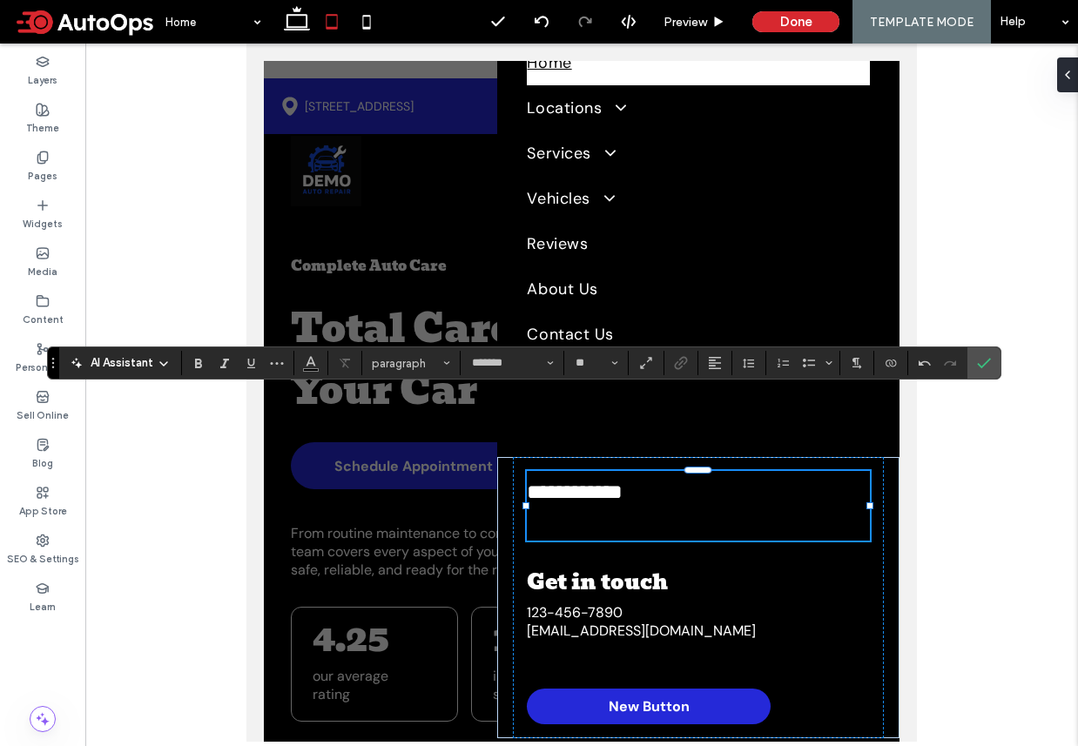
click at [644, 517] on p at bounding box center [698, 527] width 342 height 28
drag, startPoint x: 663, startPoint y: 538, endPoint x: 663, endPoint y: 512, distance: 26.1
click at [663, 513] on p at bounding box center [698, 527] width 342 height 28
click at [660, 521] on p at bounding box center [698, 527] width 342 height 28
type input "*****"
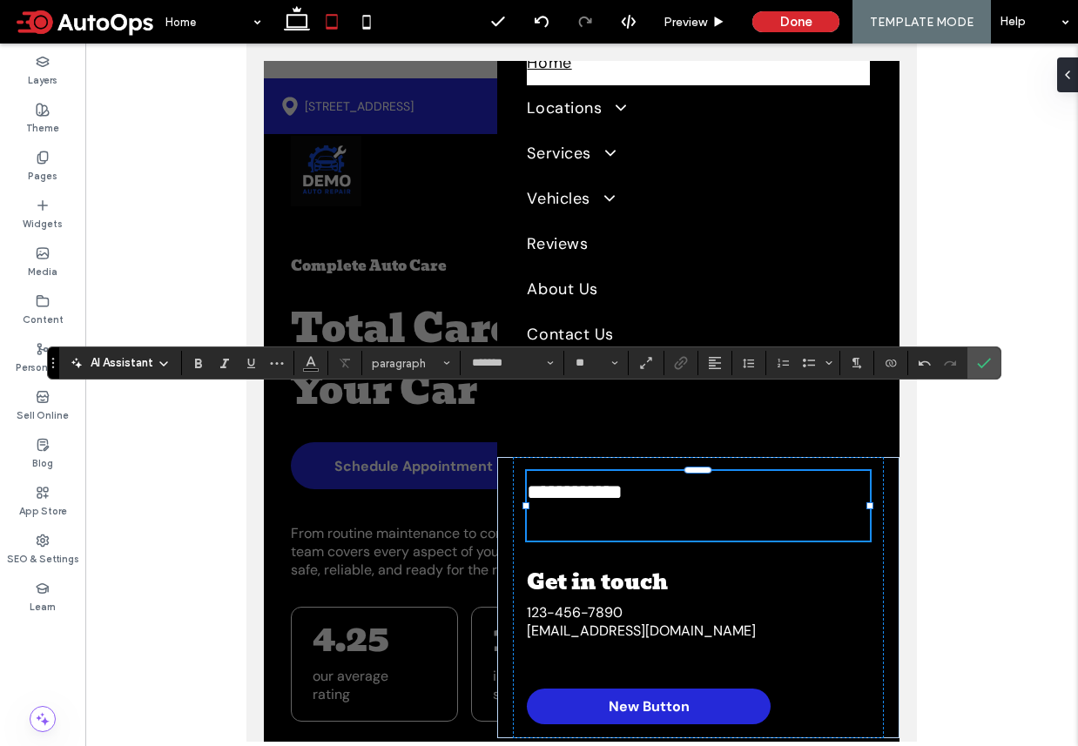
type input "**"
click at [676, 495] on h3 "**********" at bounding box center [698, 492] width 342 height 42
type input "*******"
type input "**"
click at [642, 640] on p at bounding box center [698, 654] width 342 height 28
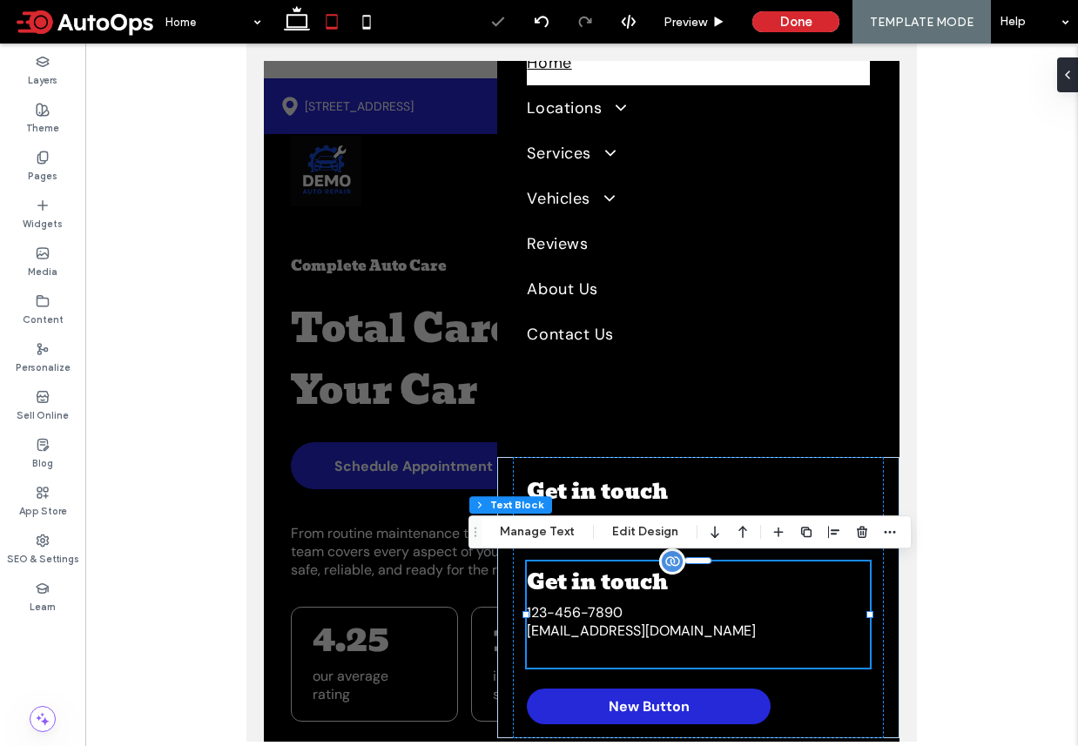
click at [613, 580] on span "Get in touch" at bounding box center [597, 582] width 141 height 34
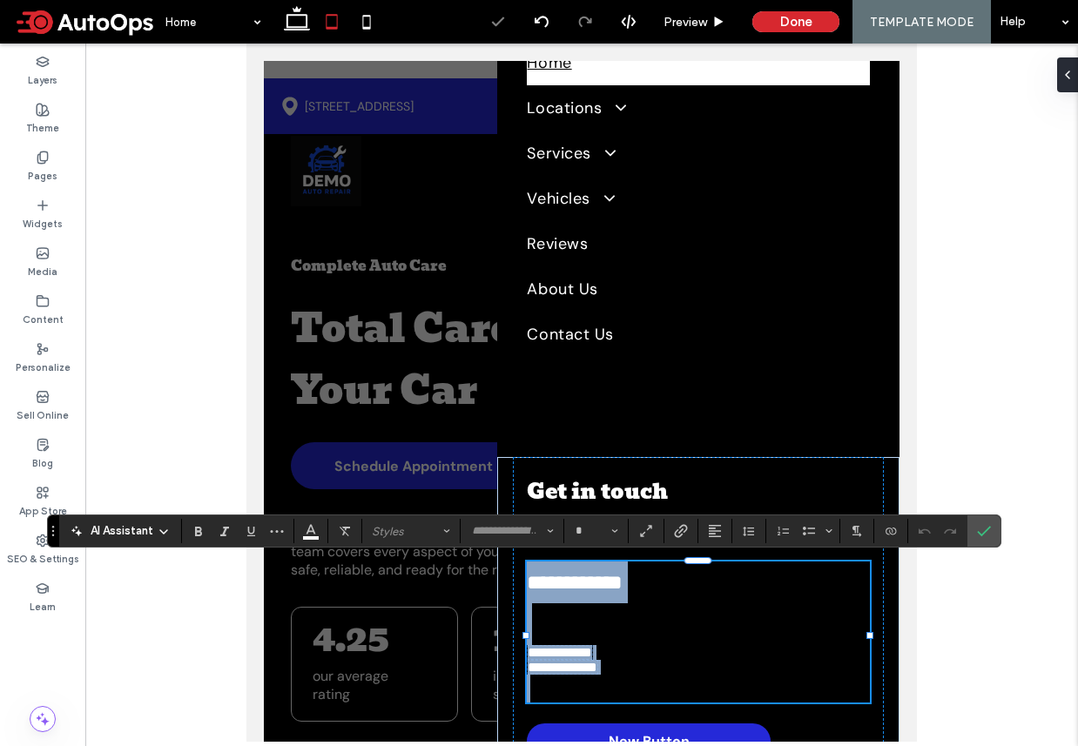
click at [595, 579] on span "**********" at bounding box center [575, 582] width 96 height 21
type input "*****"
type input "**"
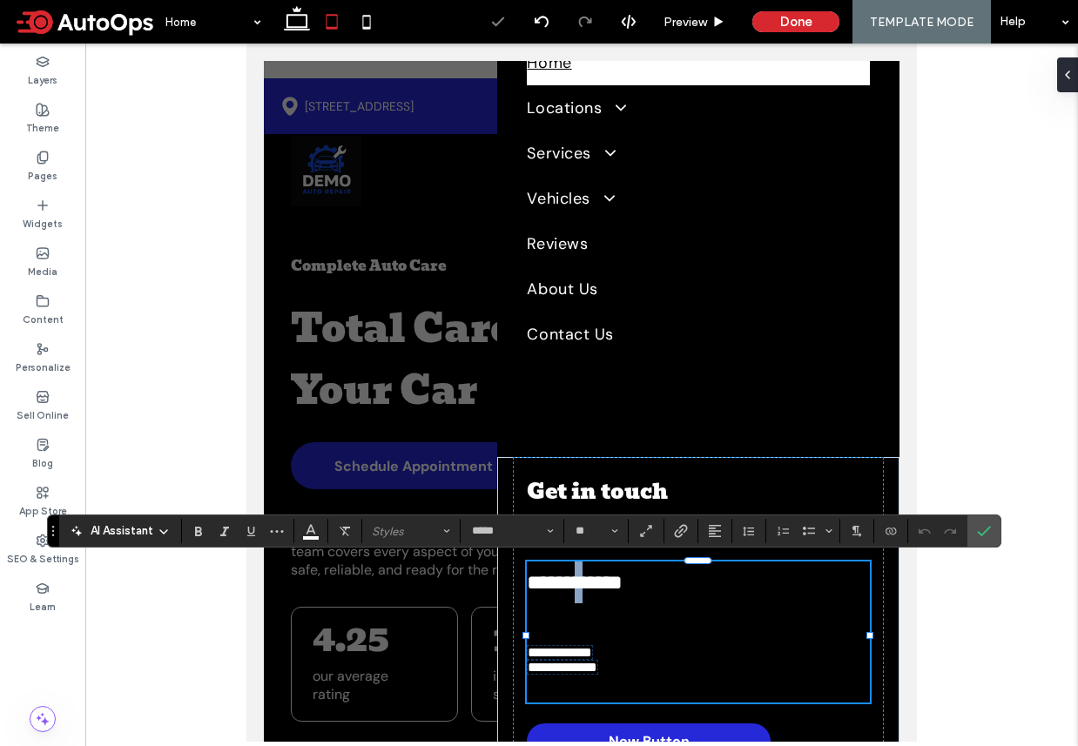
click at [595, 579] on span "**********" at bounding box center [575, 582] width 96 height 21
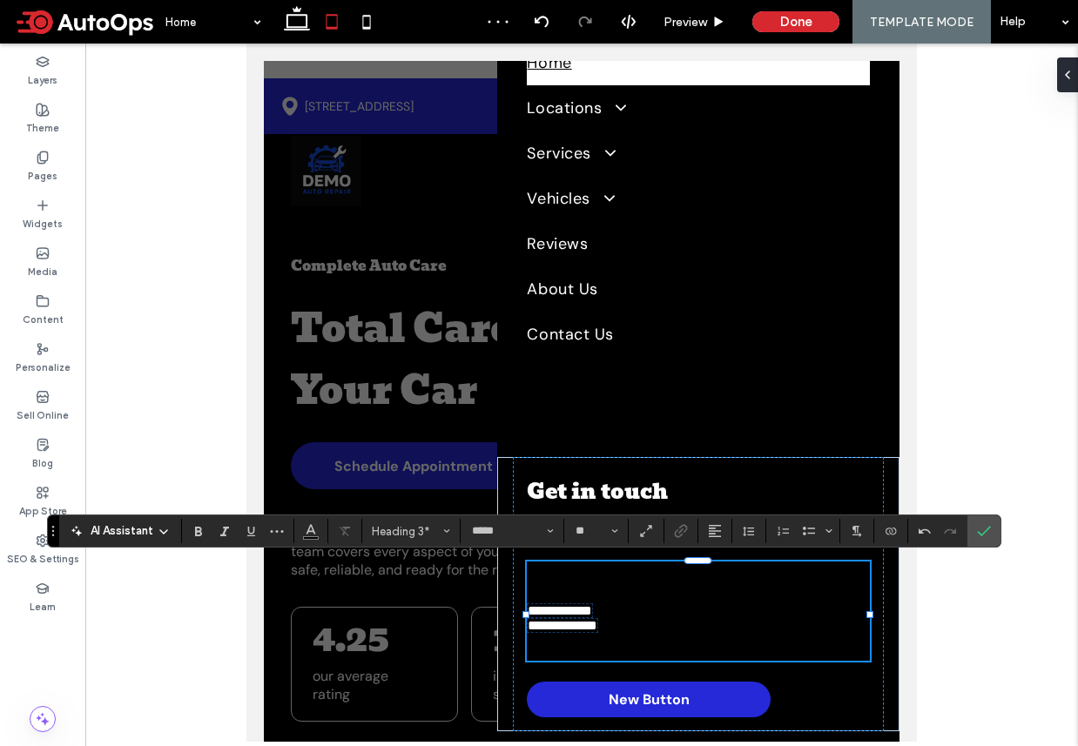
type input "*******"
type input "**"
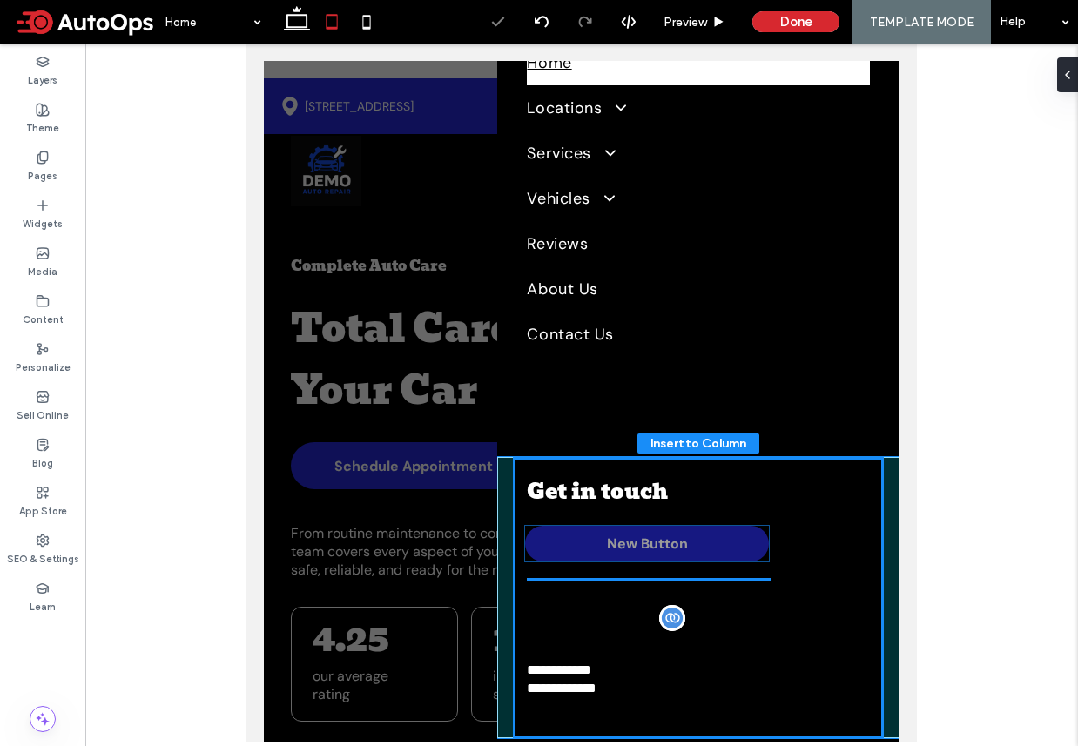
drag, startPoint x: 591, startPoint y: 705, endPoint x: 589, endPoint y: 654, distance: 51.4
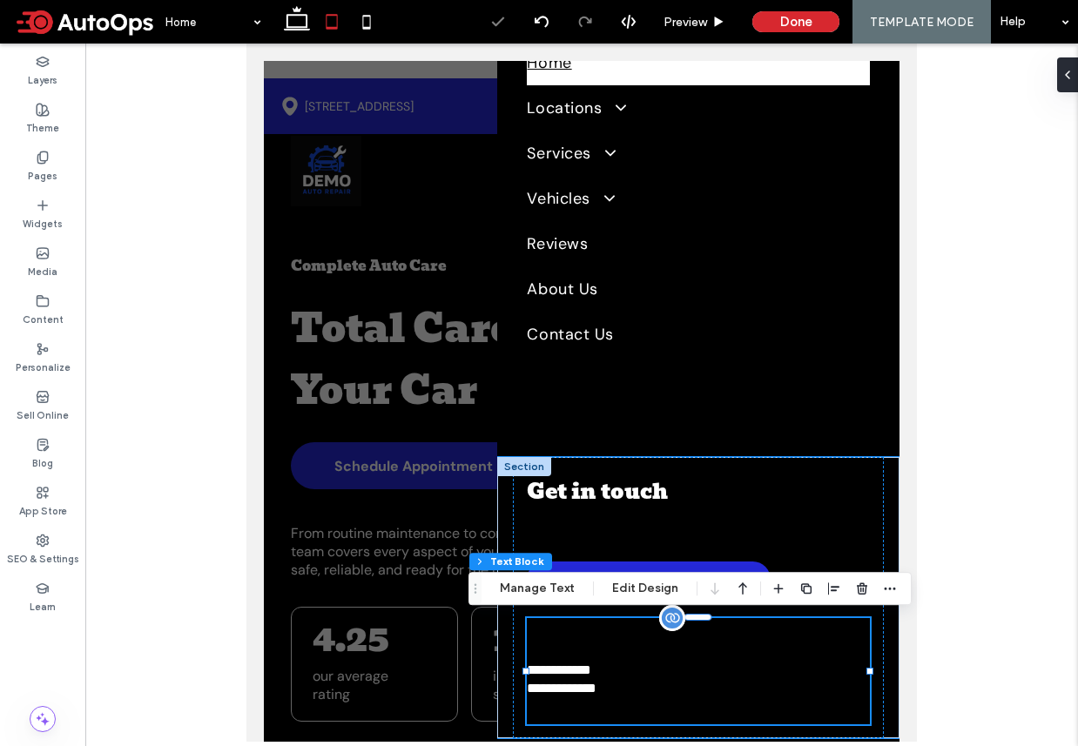
click at [583, 642] on h3 at bounding box center [698, 639] width 342 height 42
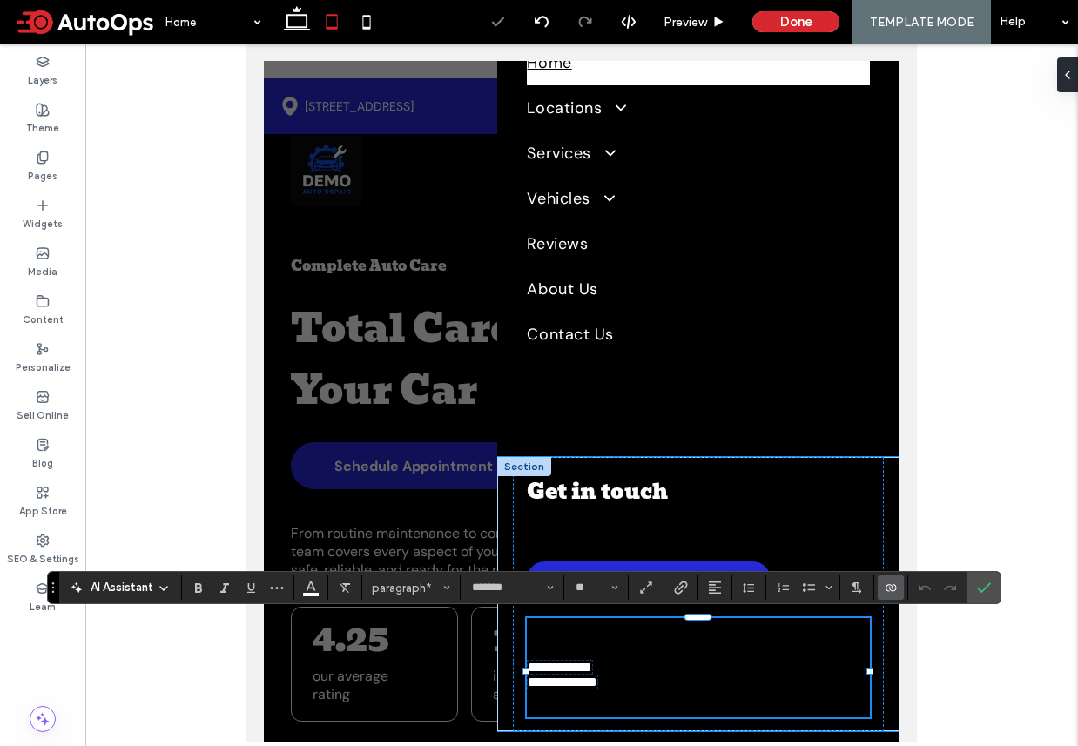
click at [589, 666] on span "**********" at bounding box center [560, 667] width 64 height 13
type input "*****"
type input "**"
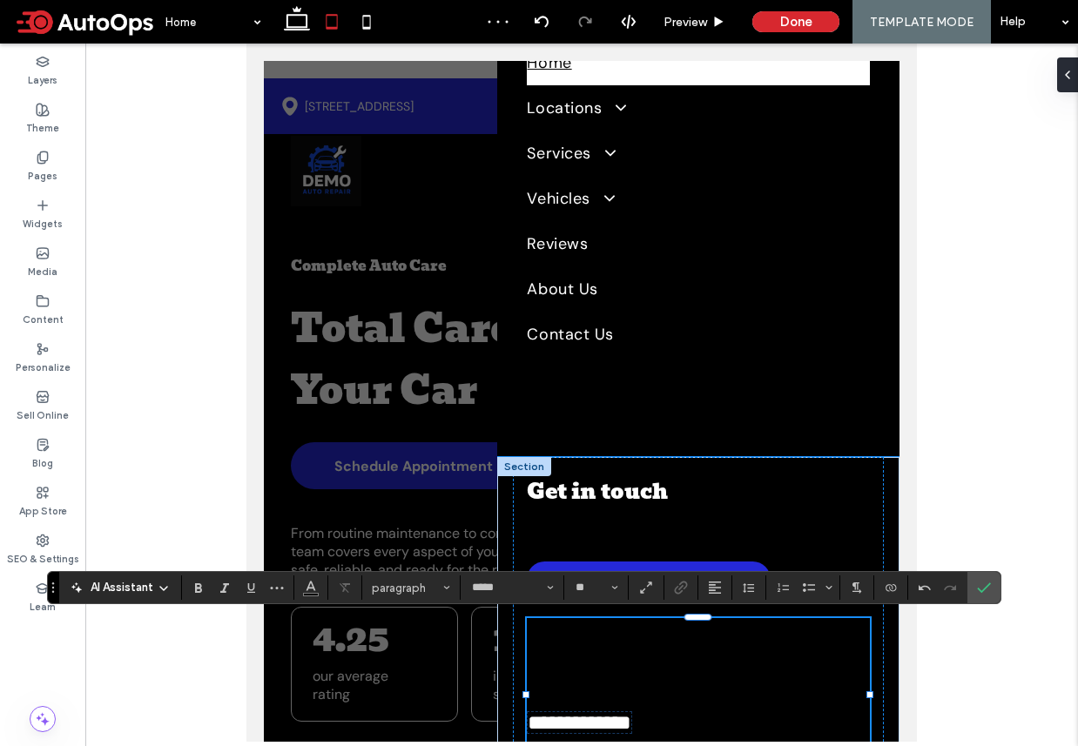
scroll to position [167, 0]
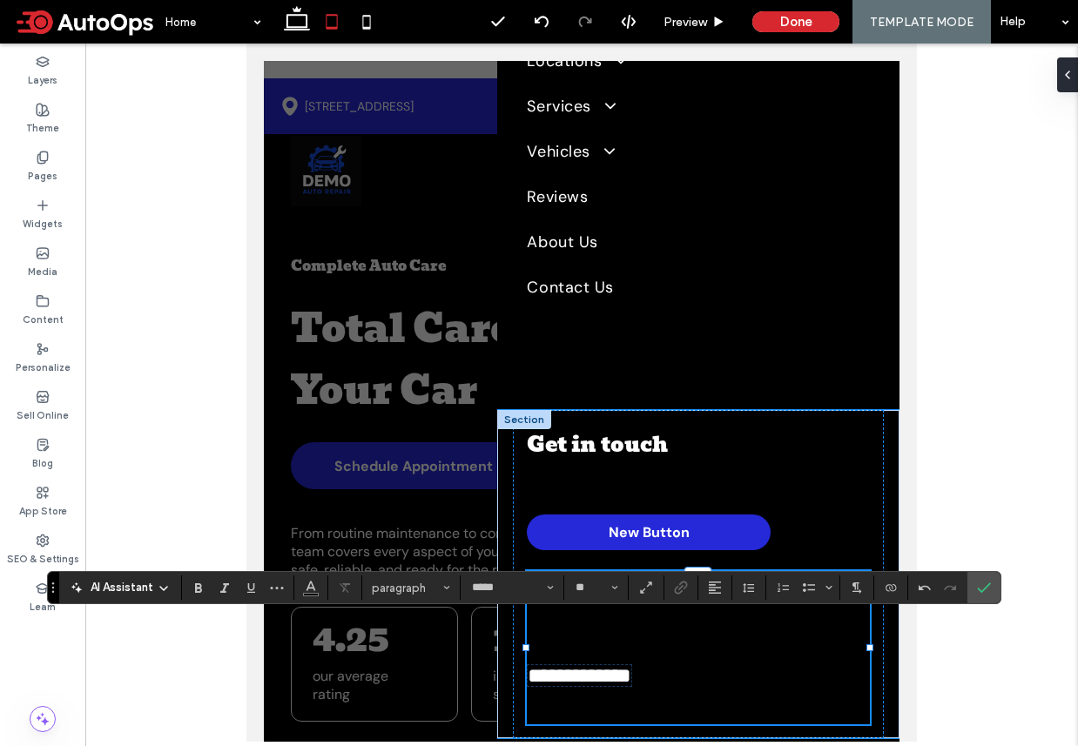
type input "*******"
type input "**"
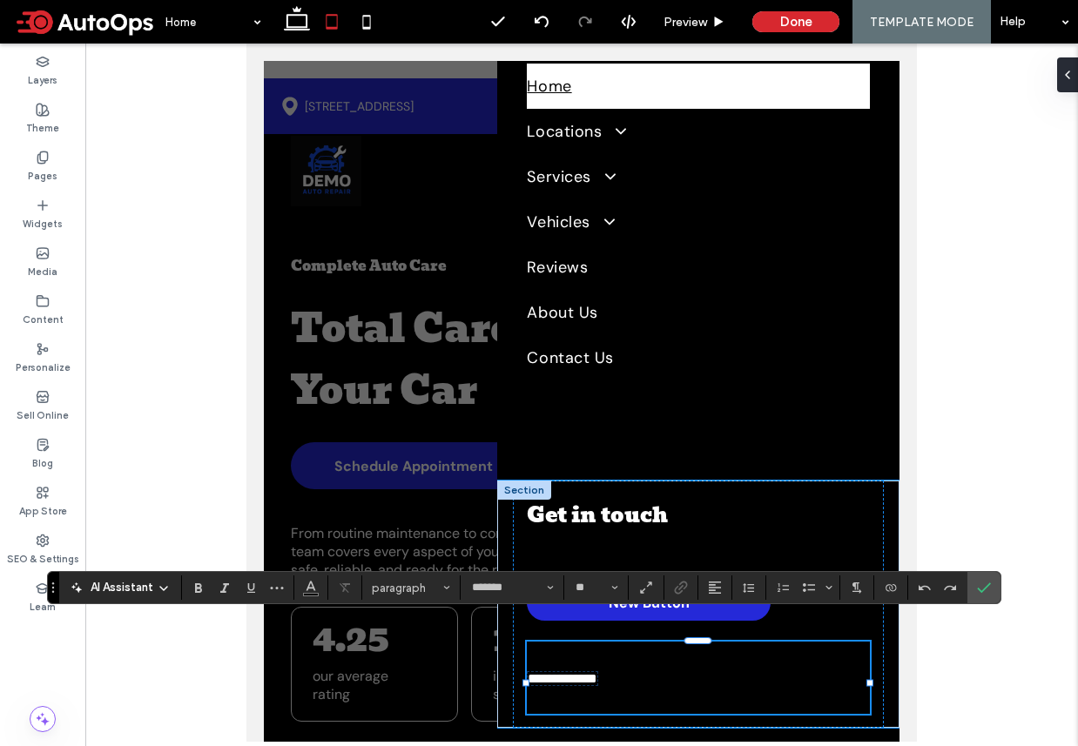
click at [643, 697] on p at bounding box center [698, 700] width 342 height 28
click at [639, 709] on p at bounding box center [698, 700] width 342 height 28
click at [679, 714] on p at bounding box center [698, 700] width 342 height 28
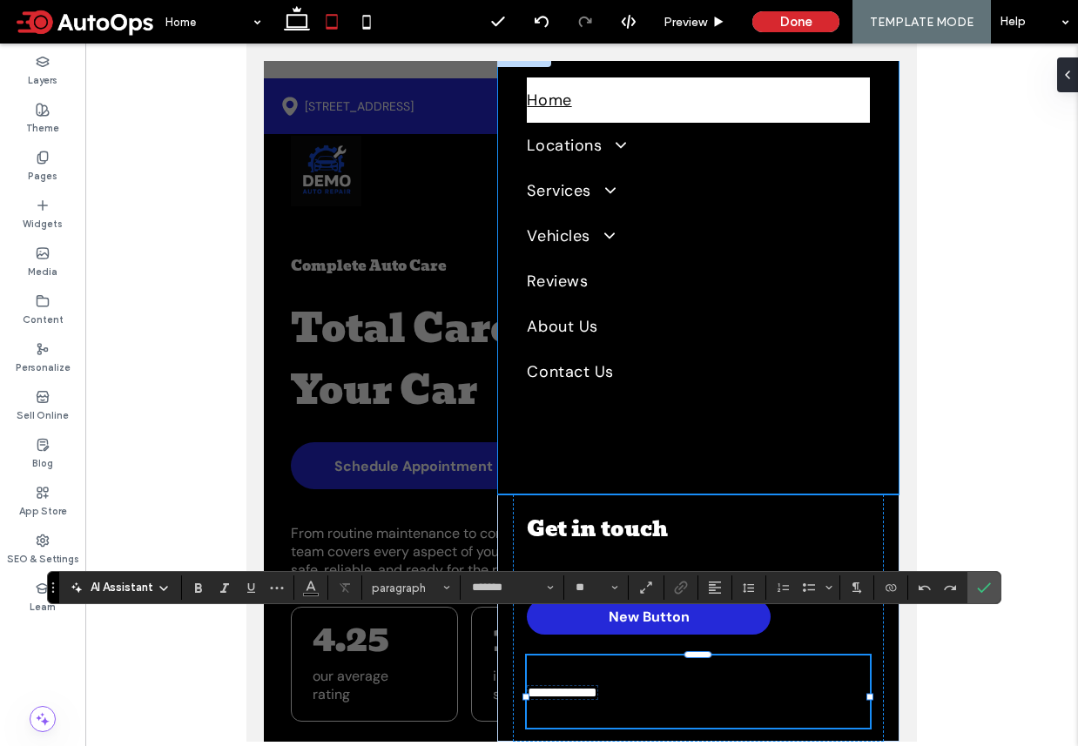
scroll to position [92, 0]
click at [800, 468] on div "Home Locations Anytown Yourtown Services Brakes Oil Changes Battery Service Whe…" at bounding box center [698, 271] width 402 height 447
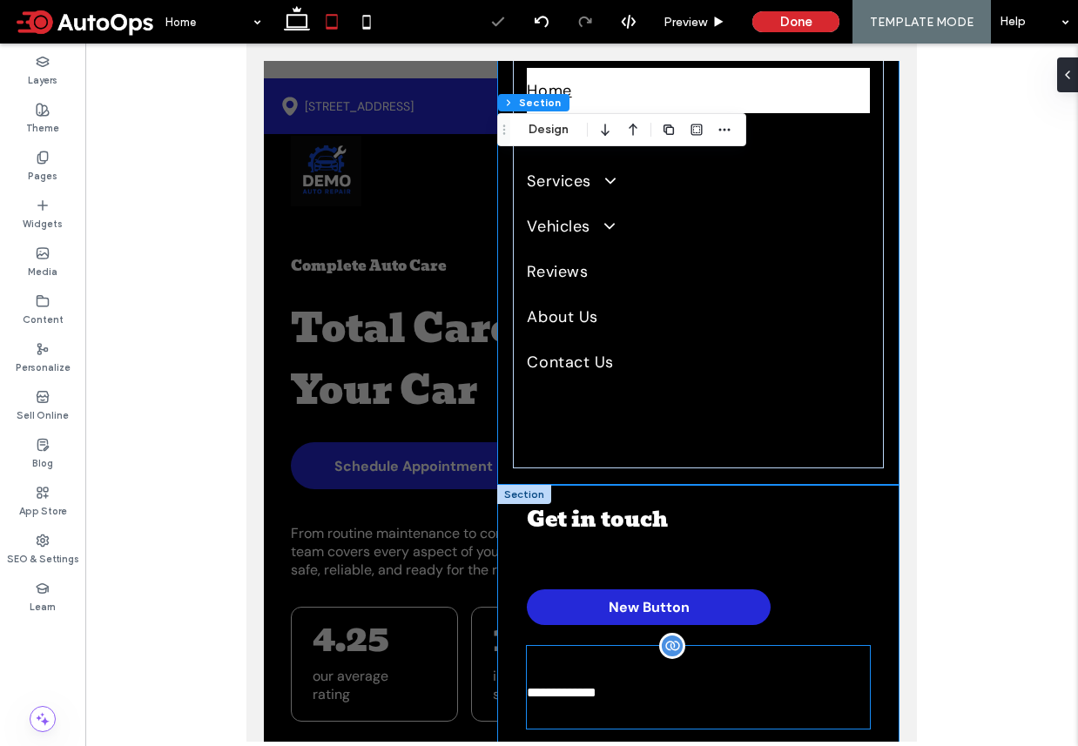
click at [747, 680] on p at bounding box center [698, 664] width 342 height 37
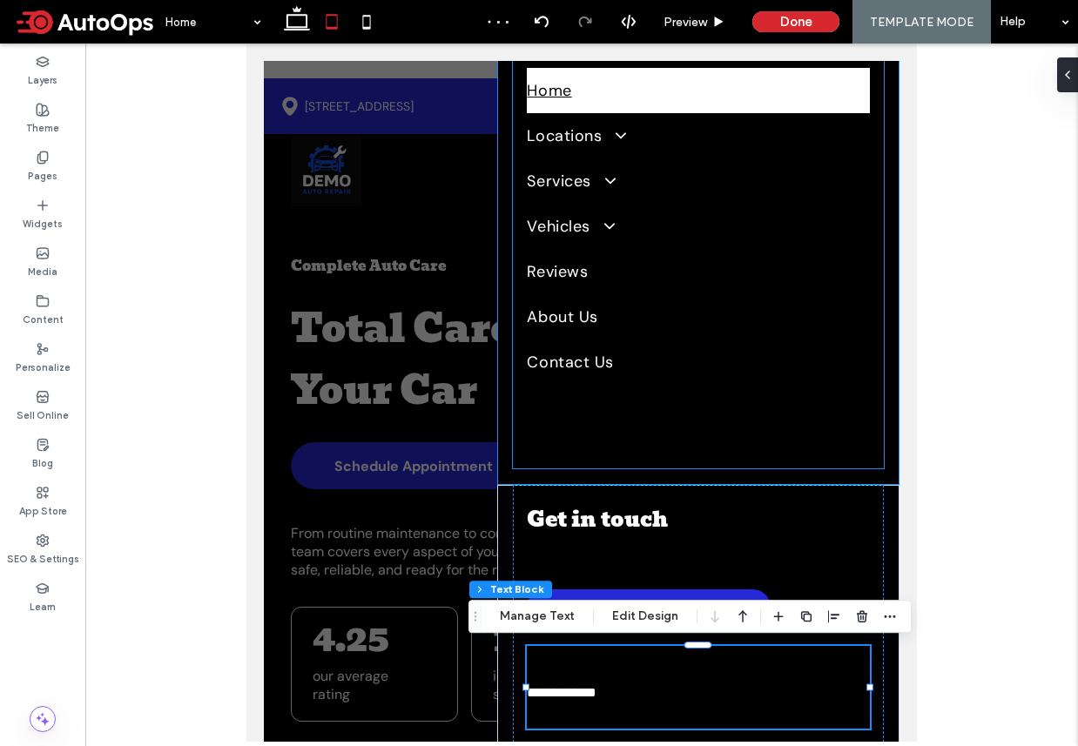
click at [702, 434] on div "Home Locations Anytown Yourtown Services Brakes Oil Changes Battery Service Whe…" at bounding box center [698, 261] width 370 height 414
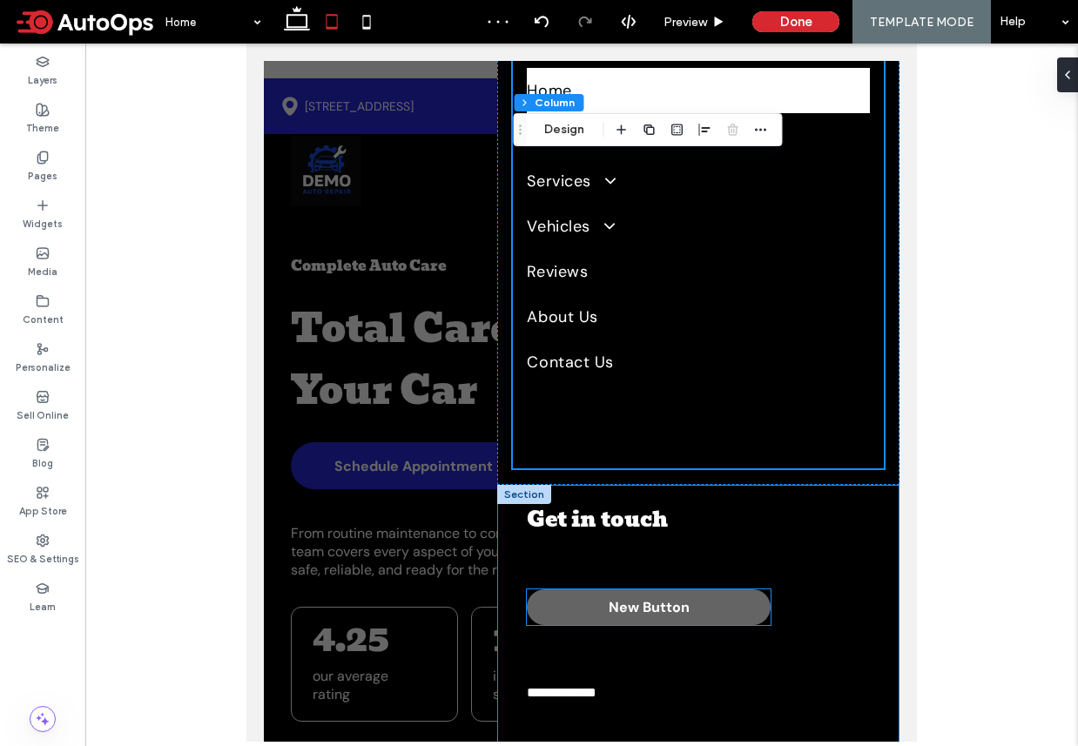
click at [706, 610] on link "New Button" at bounding box center [649, 607] width 244 height 36
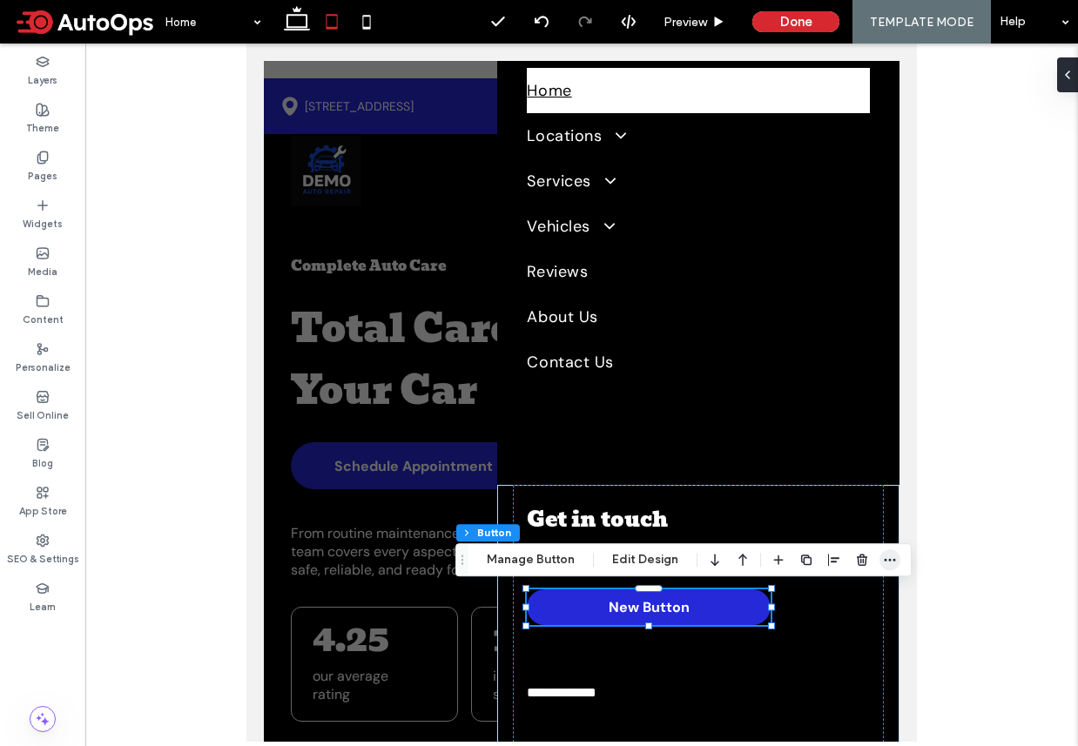
click at [891, 562] on icon "button" at bounding box center [890, 560] width 14 height 14
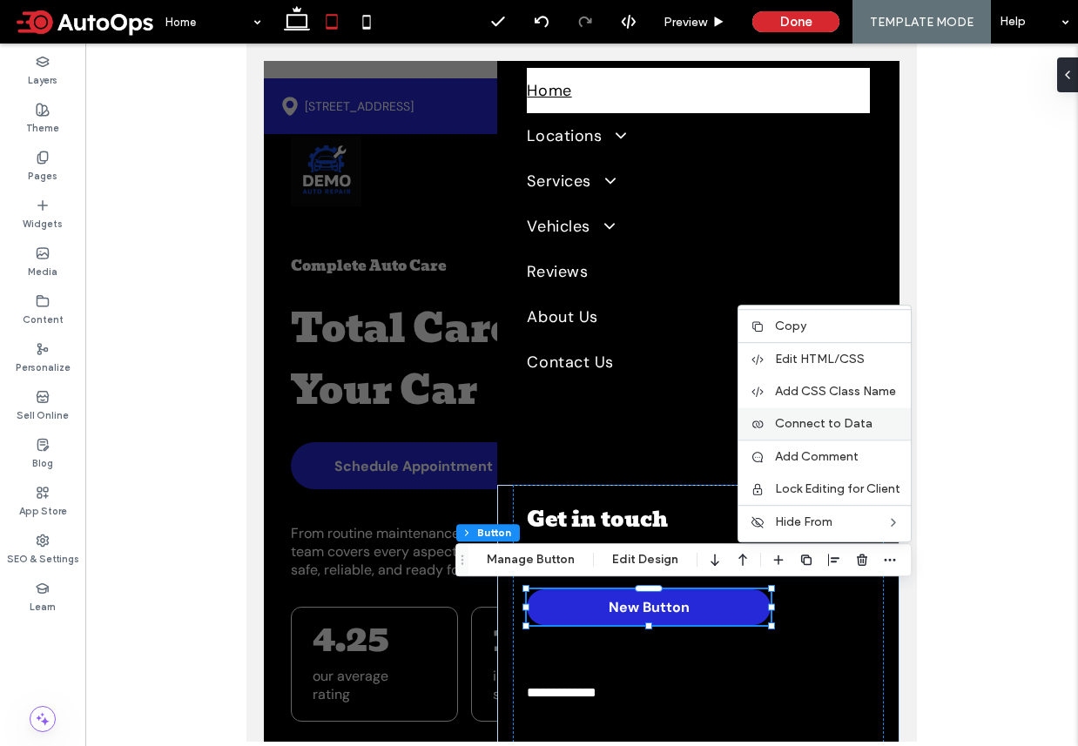
click at [831, 420] on span "Connect to Data" at bounding box center [824, 423] width 98 height 15
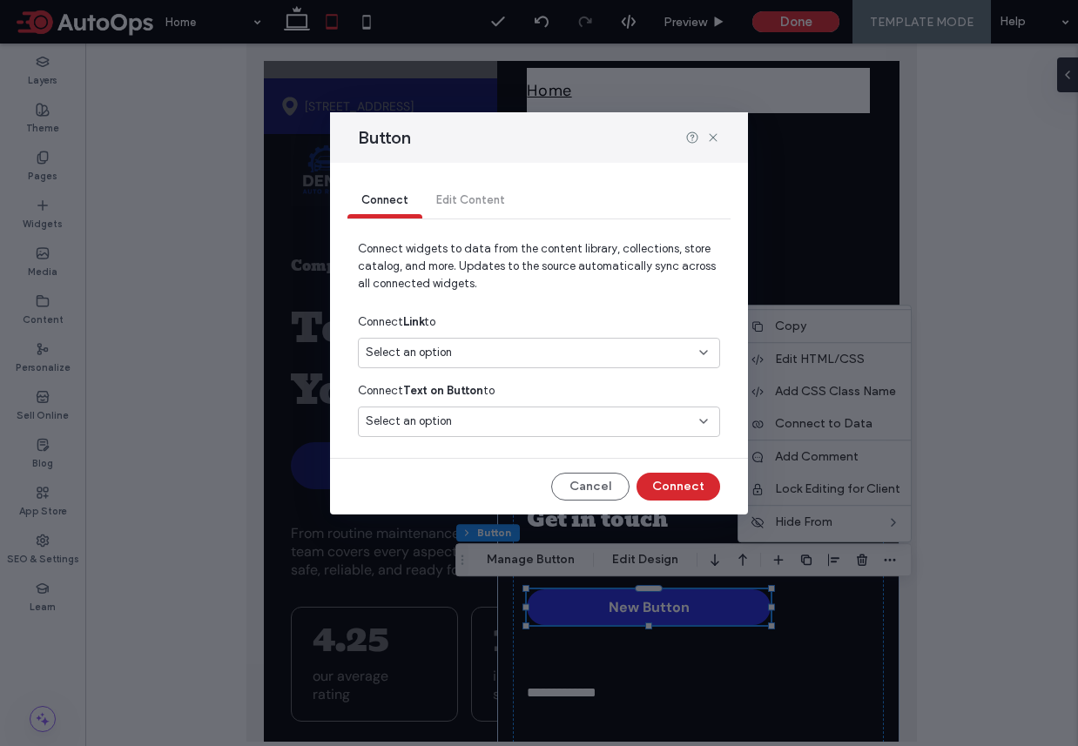
click at [458, 351] on div "Select an option" at bounding box center [529, 352] width 326 height 17
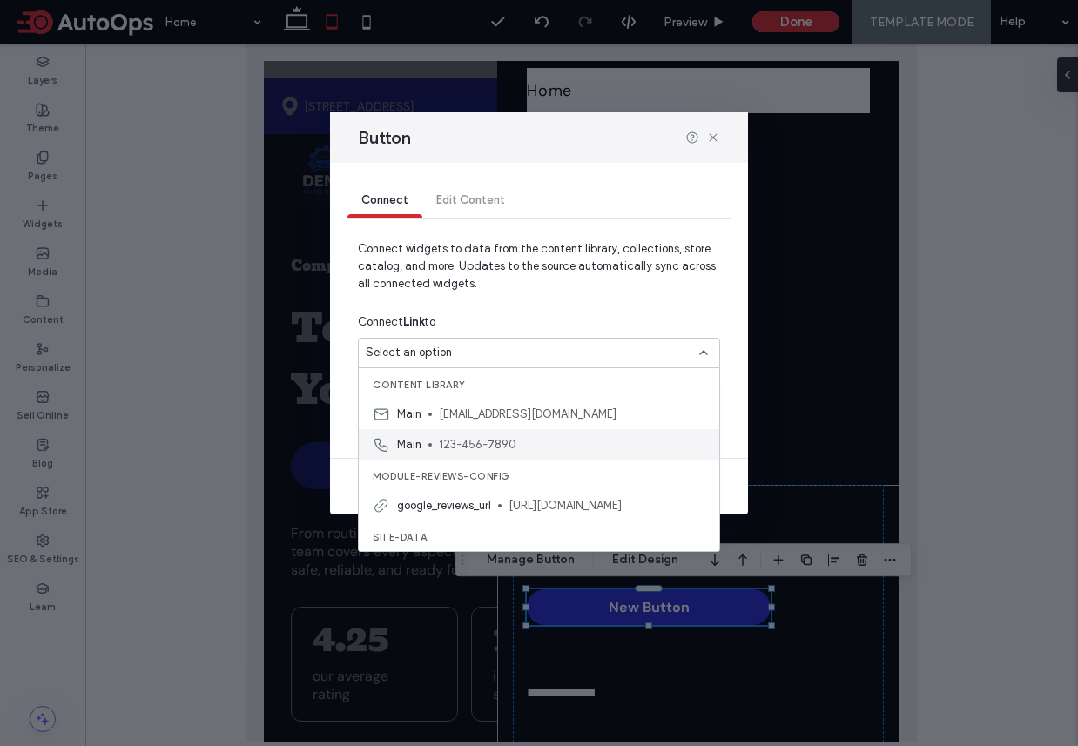
click at [473, 439] on span "123-456-7890" at bounding box center [572, 444] width 266 height 17
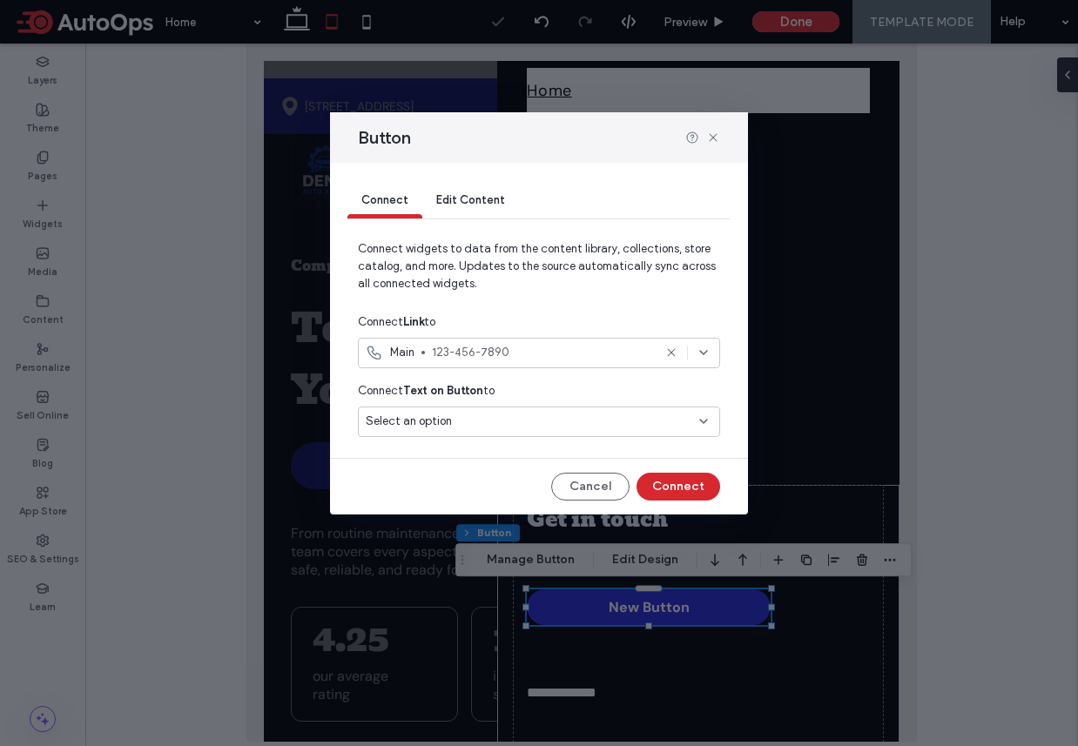
click at [622, 407] on div "Select an option" at bounding box center [539, 422] width 362 height 30
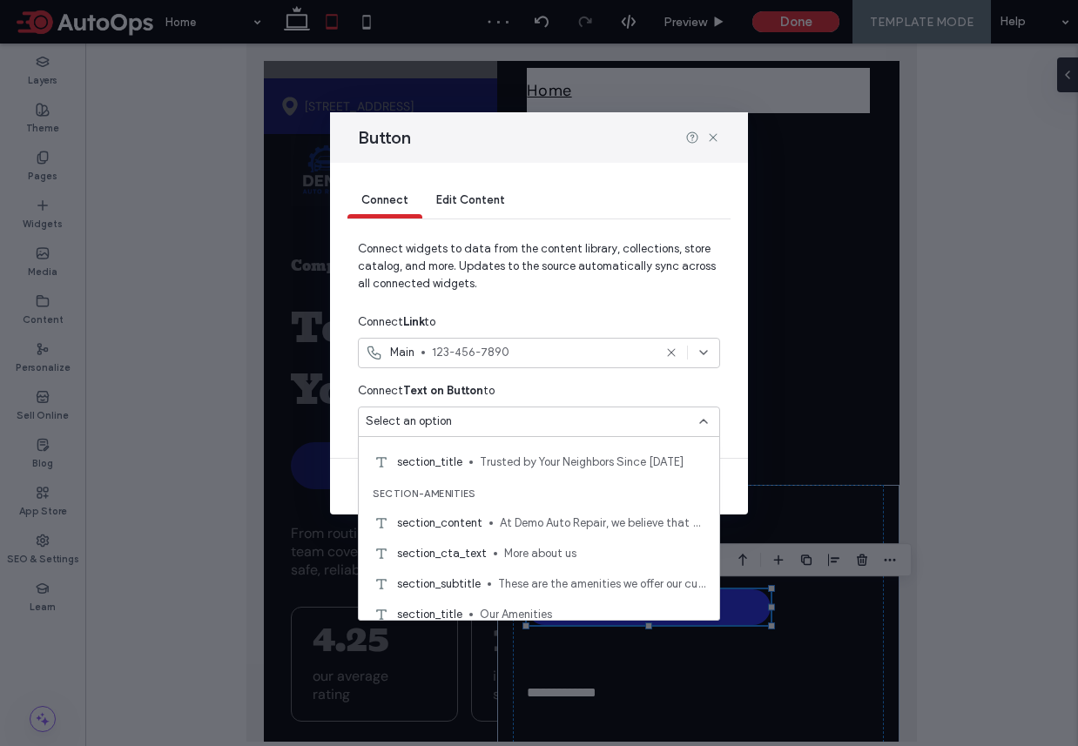
scroll to position [1828, 0]
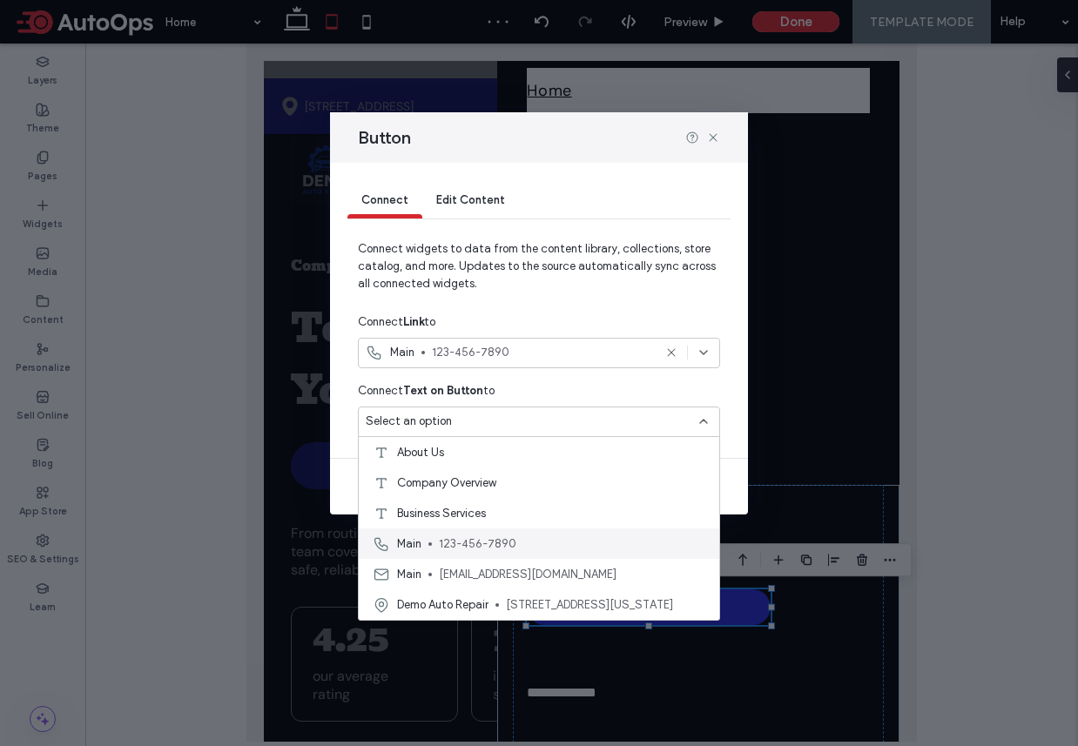
click at [502, 539] on span "123-456-7890" at bounding box center [572, 543] width 266 height 17
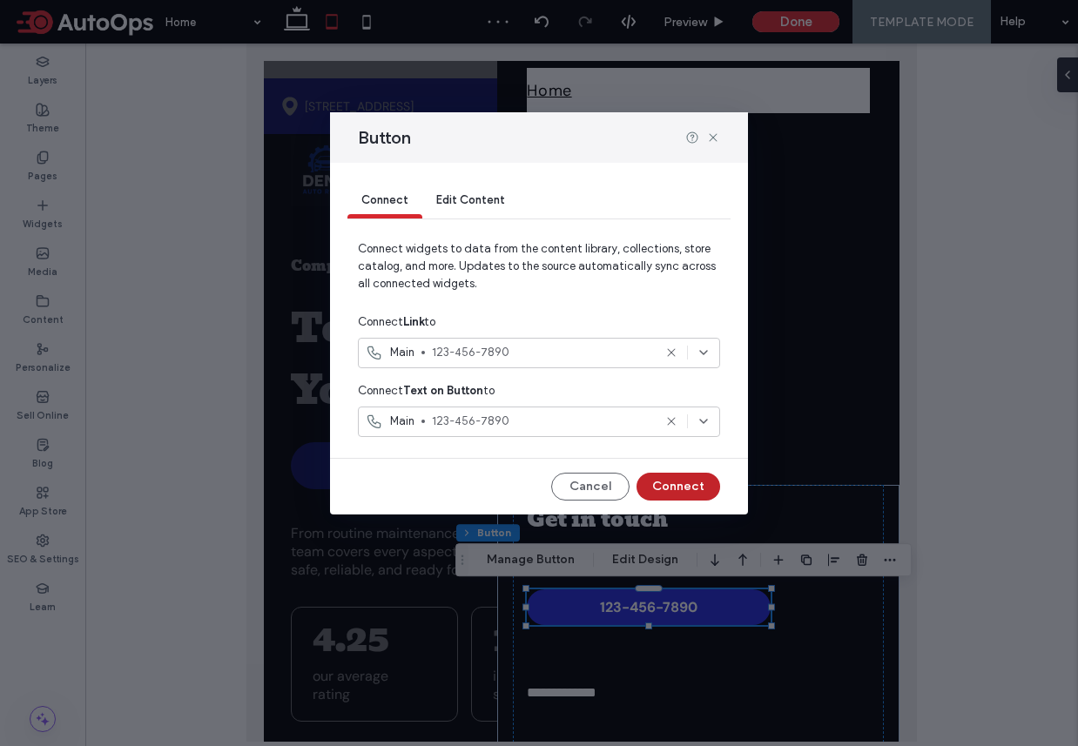
click at [681, 493] on button "Connect" at bounding box center [678, 487] width 84 height 28
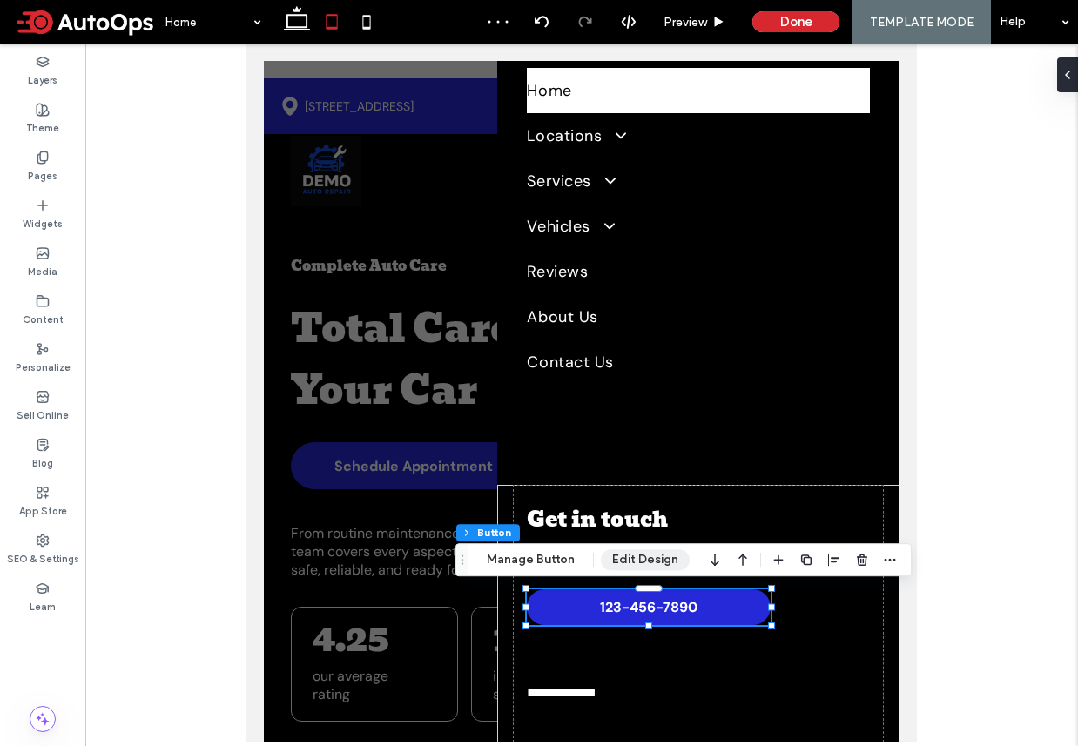
click at [653, 568] on button "Edit Design" at bounding box center [645, 559] width 89 height 21
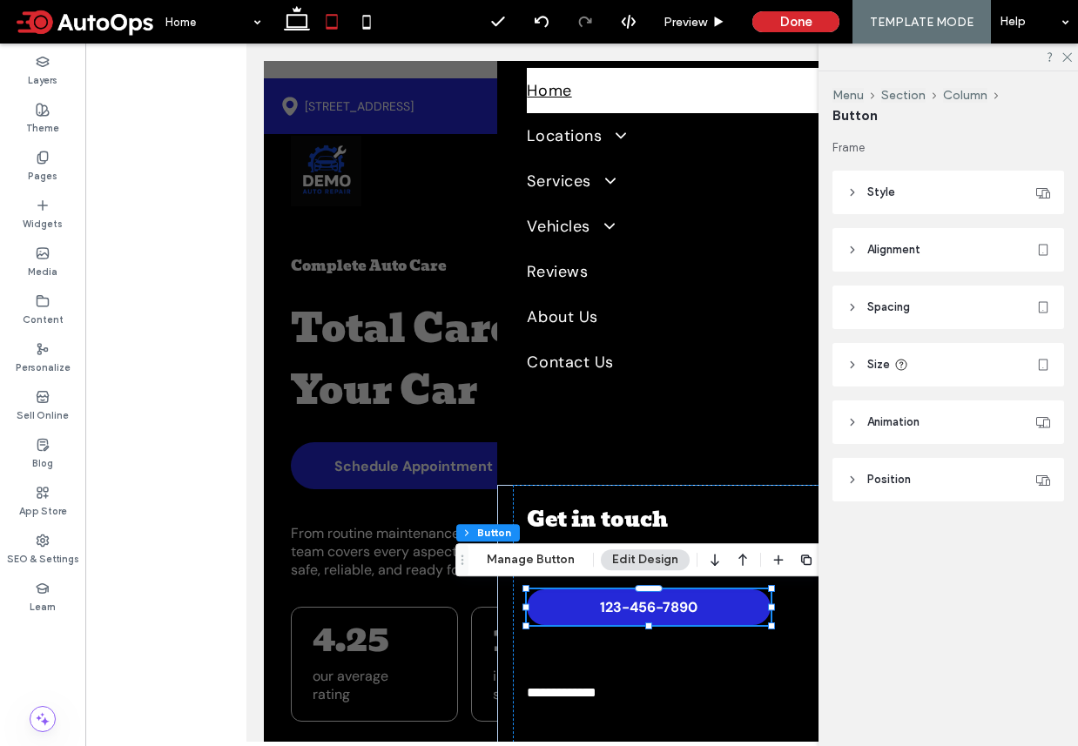
click at [915, 192] on header "Style" at bounding box center [948, 193] width 232 height 44
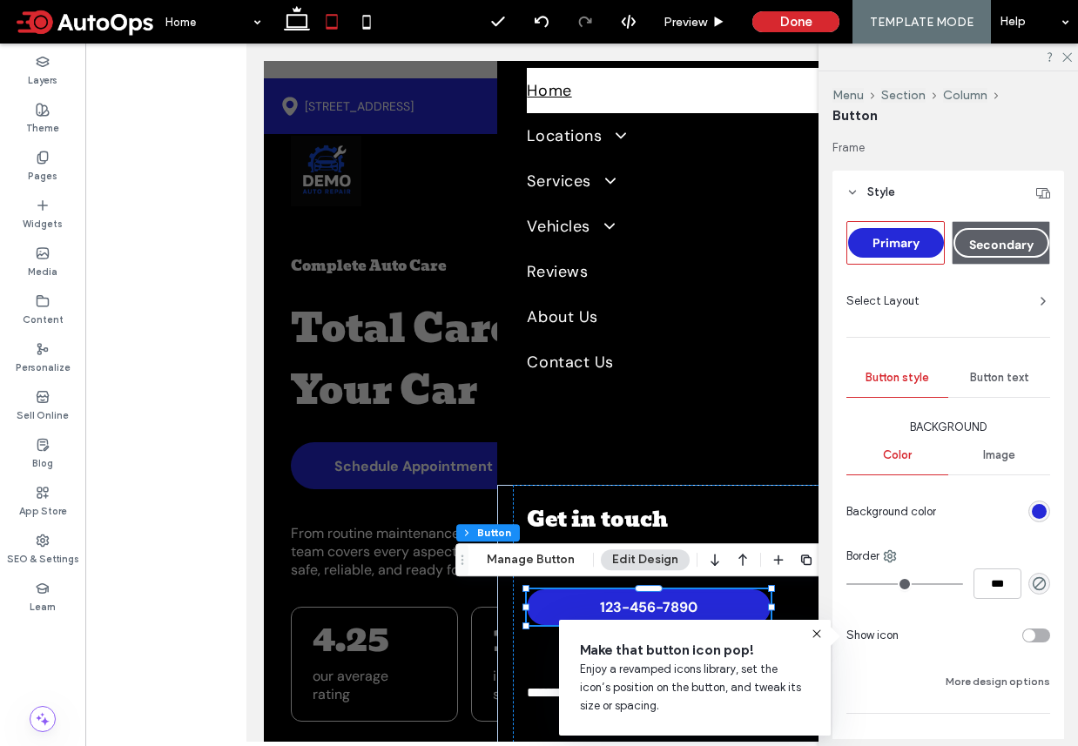
click at [1039, 508] on div "rgb(37, 41, 216)" at bounding box center [1039, 511] width 15 height 15
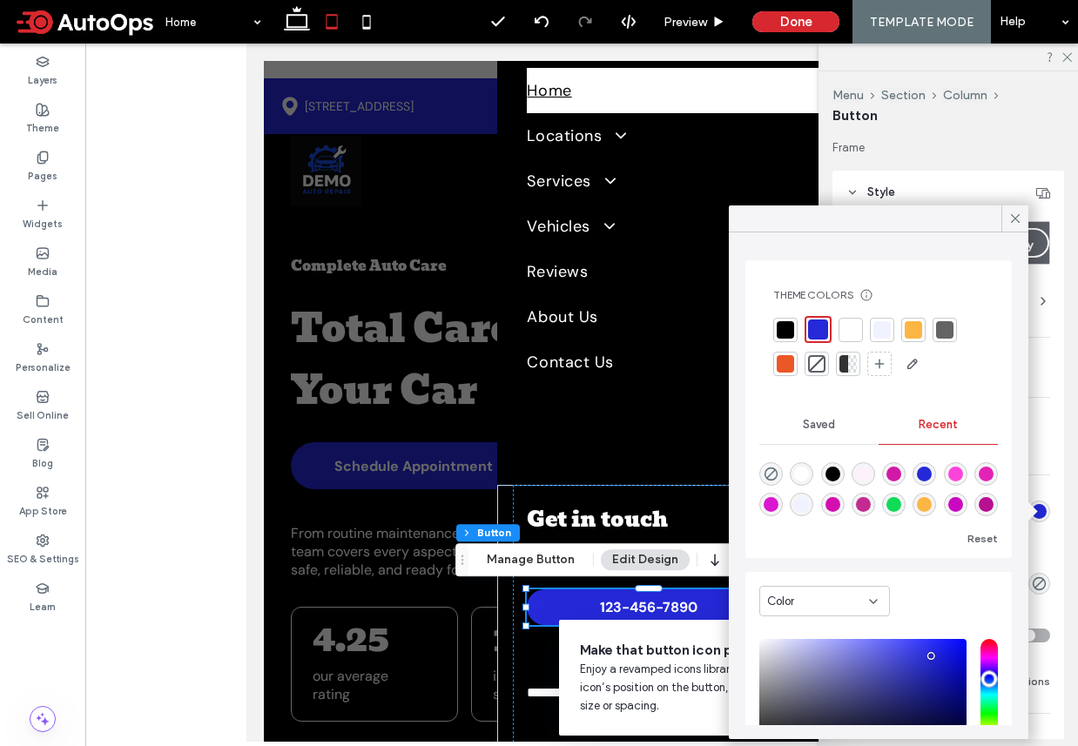
click at [809, 361] on div at bounding box center [816, 363] width 17 height 17
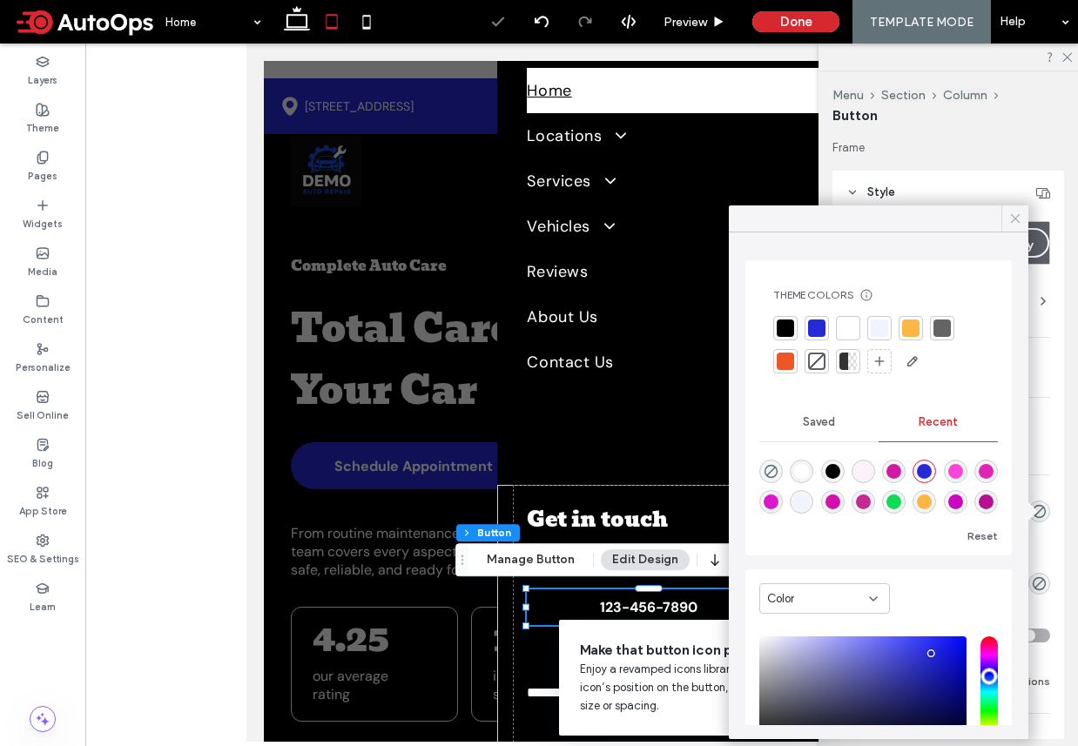
click at [1019, 216] on icon at bounding box center [1015, 219] width 16 height 16
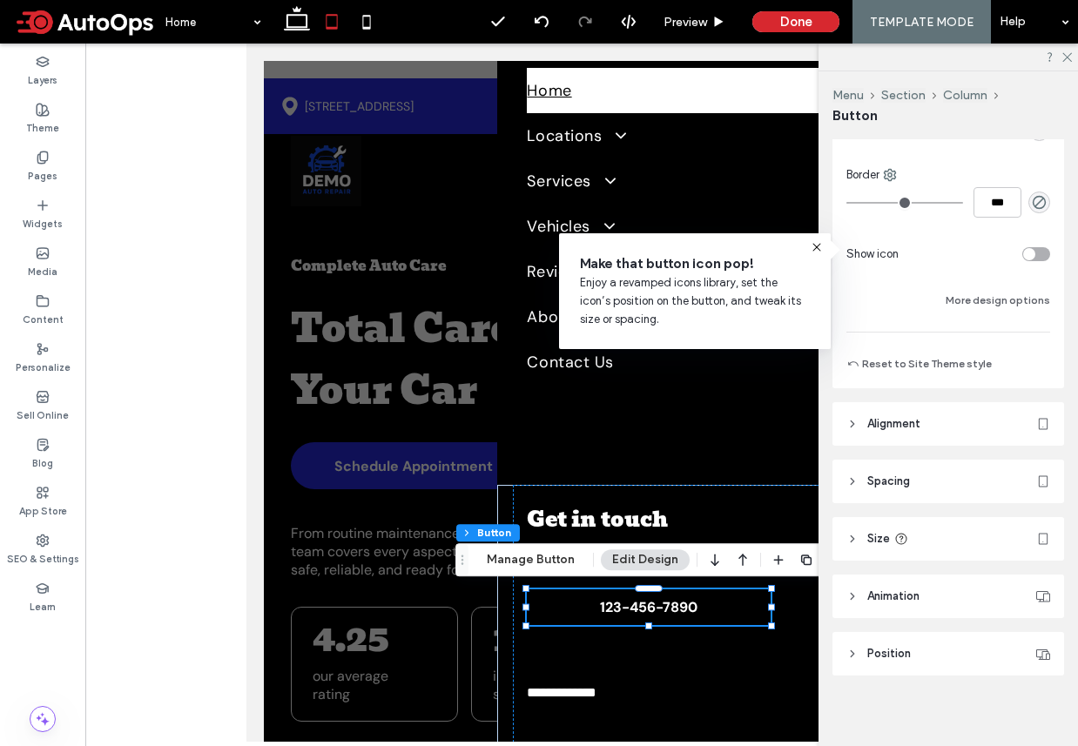
scroll to position [387, 0]
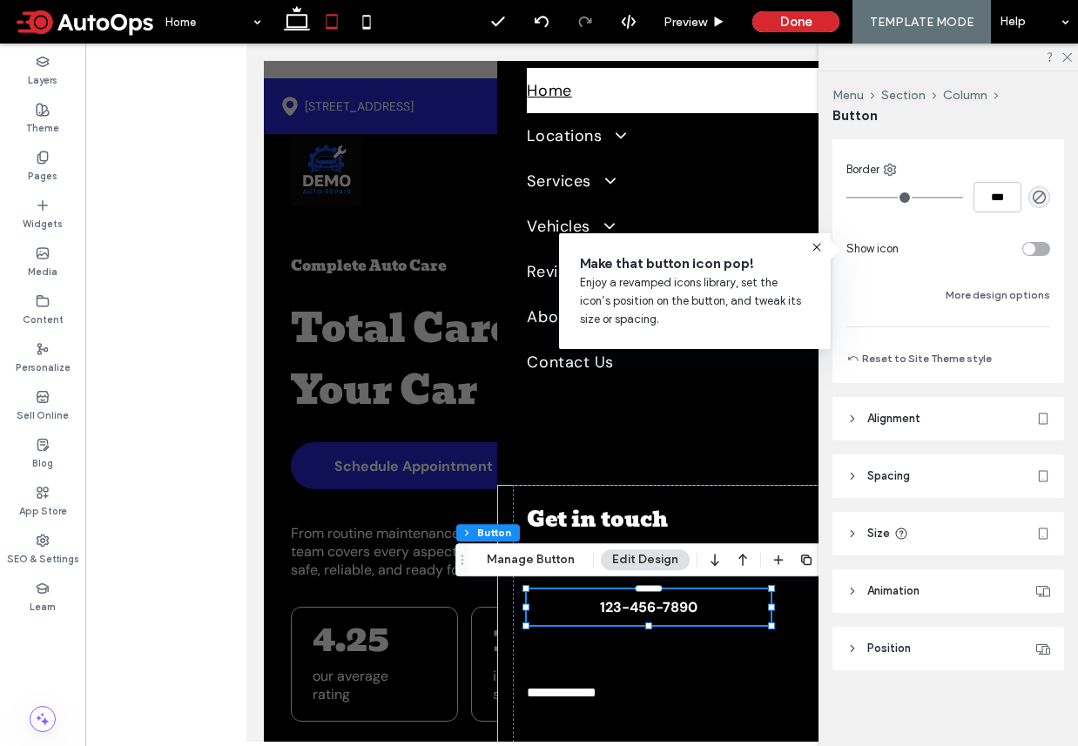
click at [961, 531] on header "Size" at bounding box center [948, 534] width 232 height 44
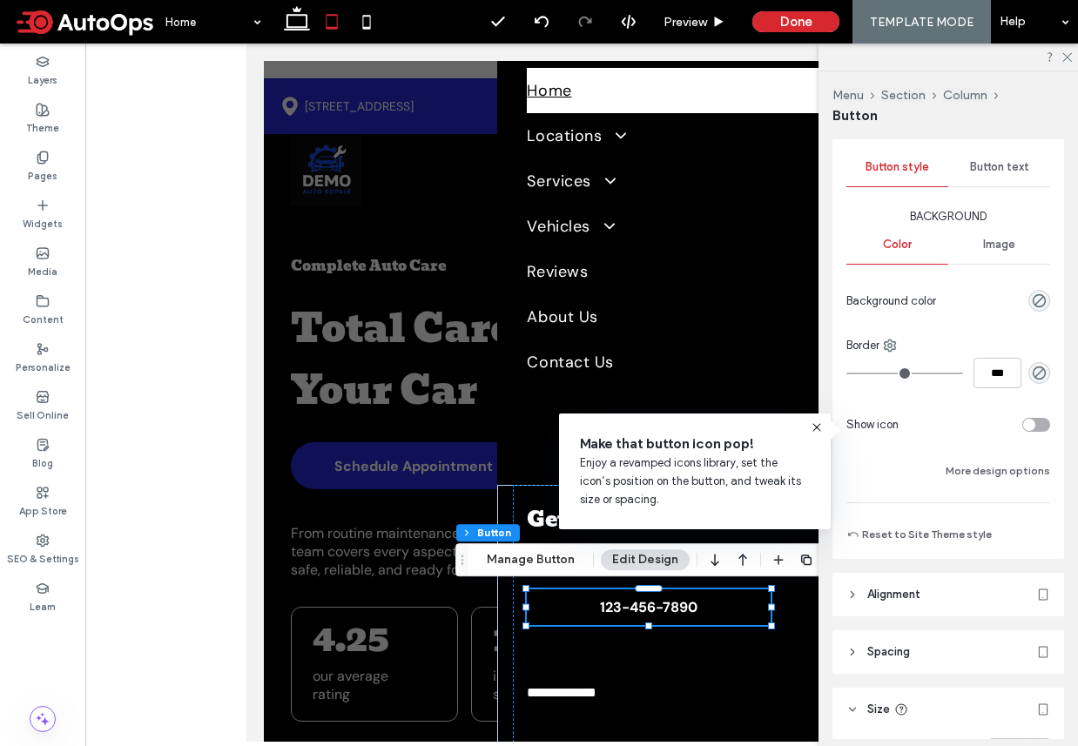
scroll to position [206, 0]
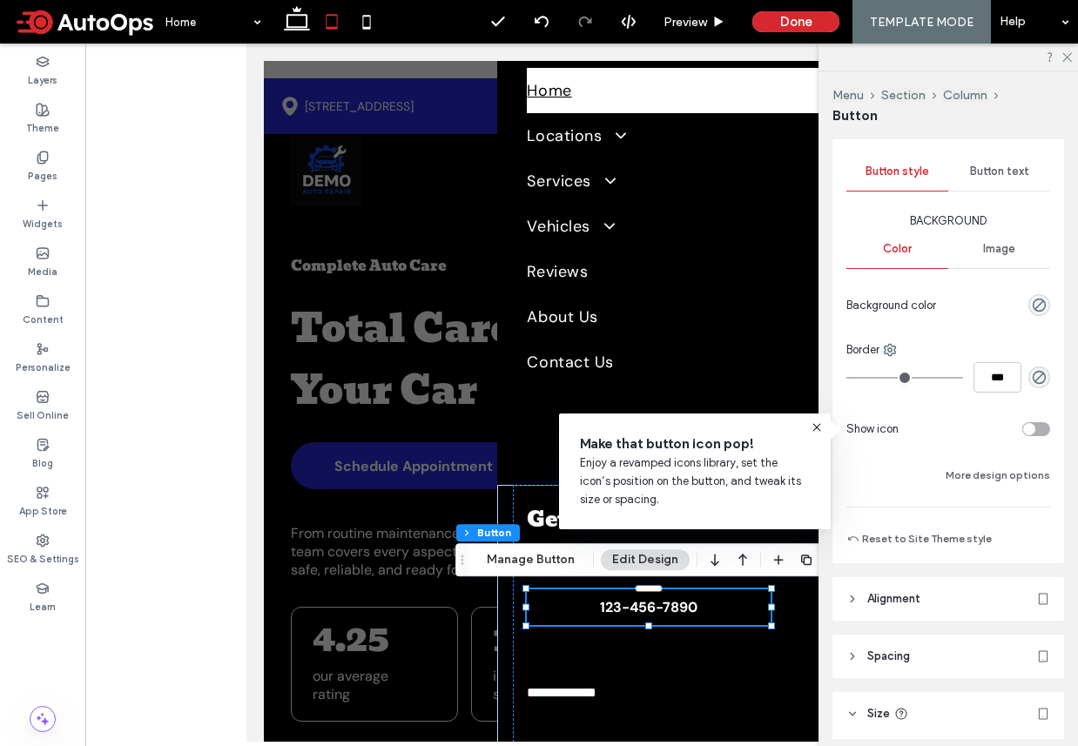
click at [990, 164] on div "Button text" at bounding box center [999, 171] width 102 height 38
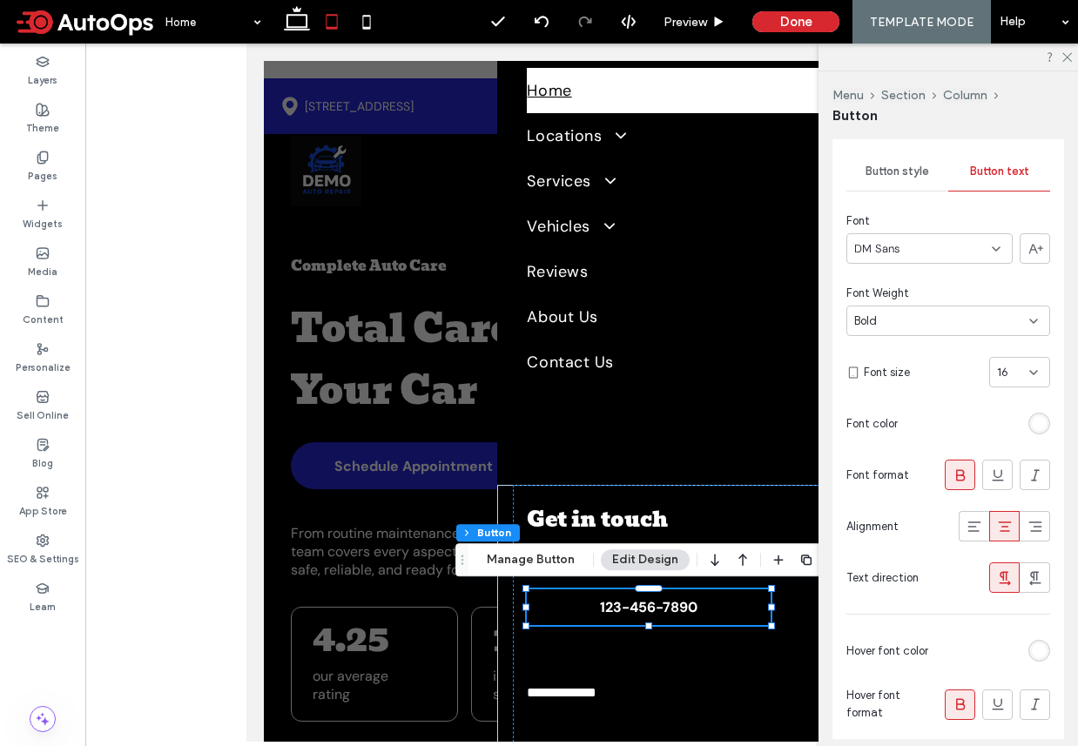
click at [965, 313] on div "Bold" at bounding box center [941, 321] width 175 height 17
click at [887, 466] on span "Normal" at bounding box center [872, 473] width 37 height 17
click at [976, 528] on icon at bounding box center [973, 526] width 17 height 17
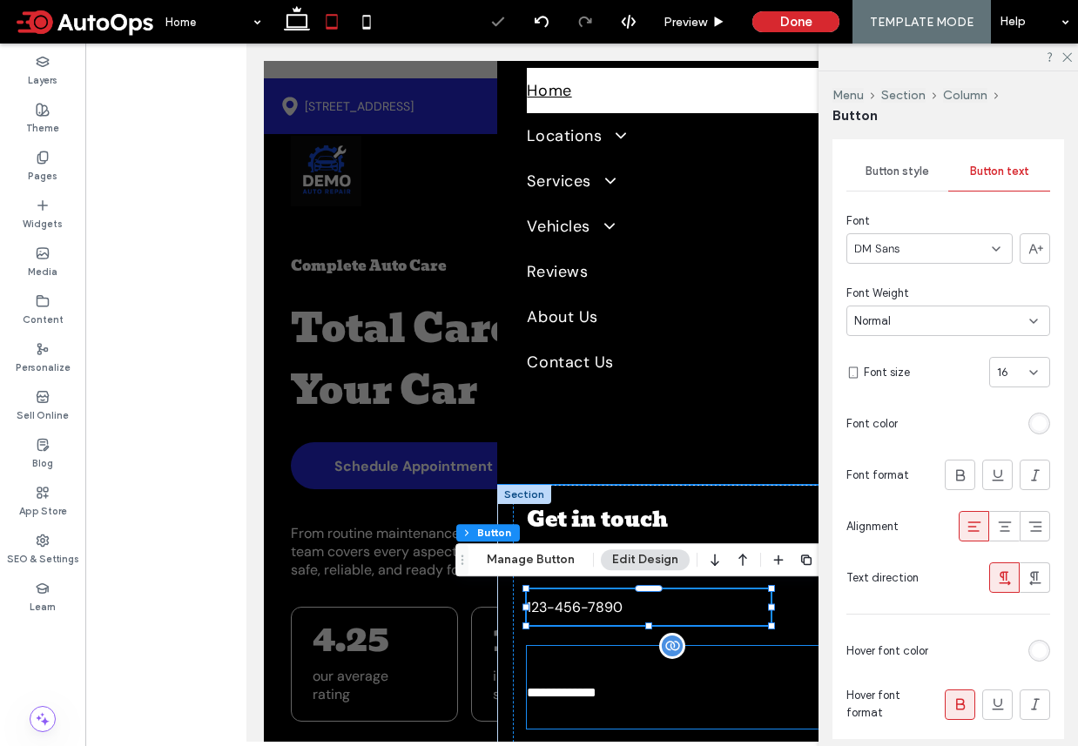
click at [564, 688] on span "**********" at bounding box center [562, 692] width 70 height 13
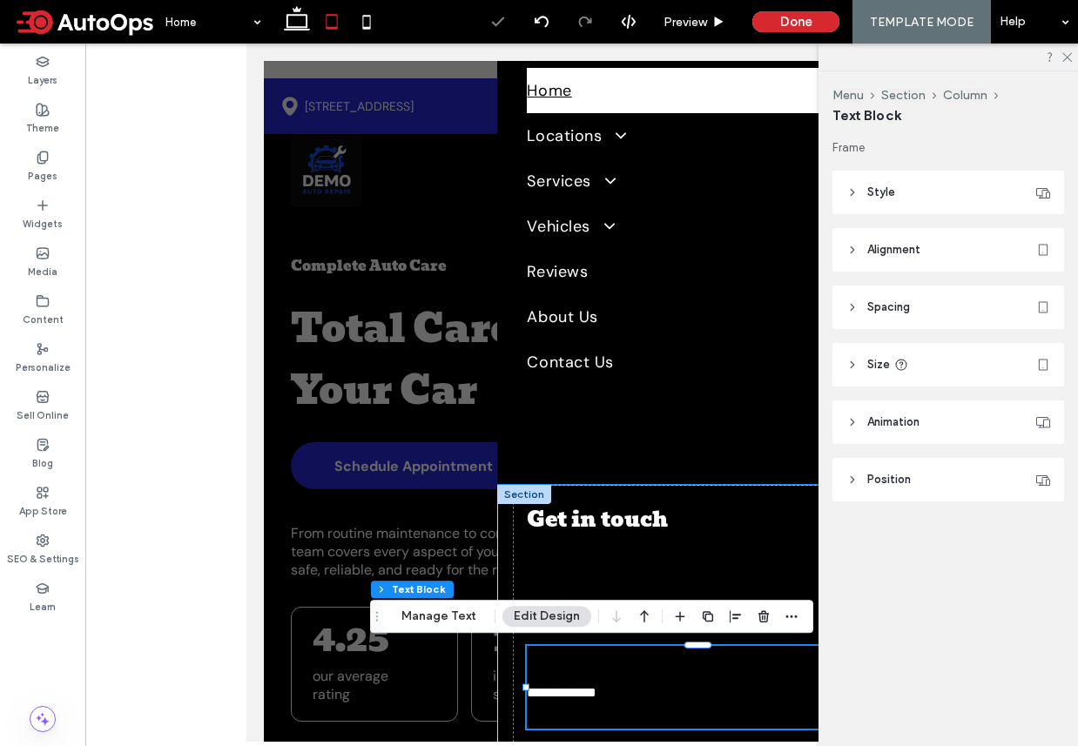
click at [570, 690] on span "**********" at bounding box center [562, 692] width 70 height 13
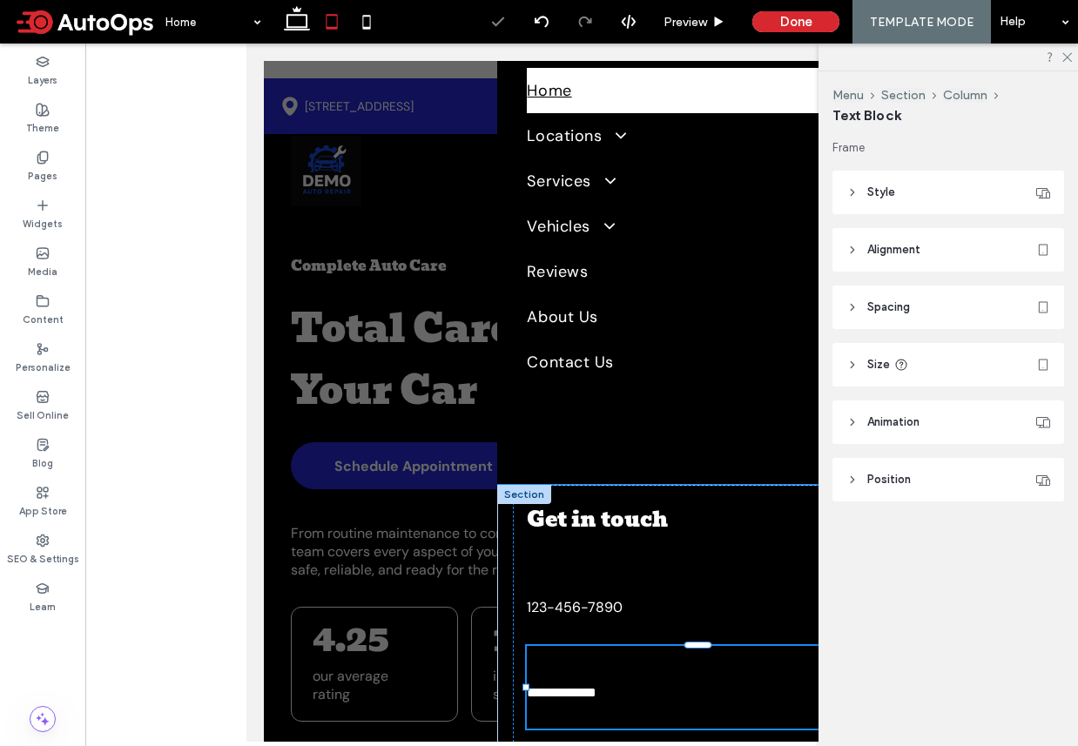
type input "*******"
type input "**"
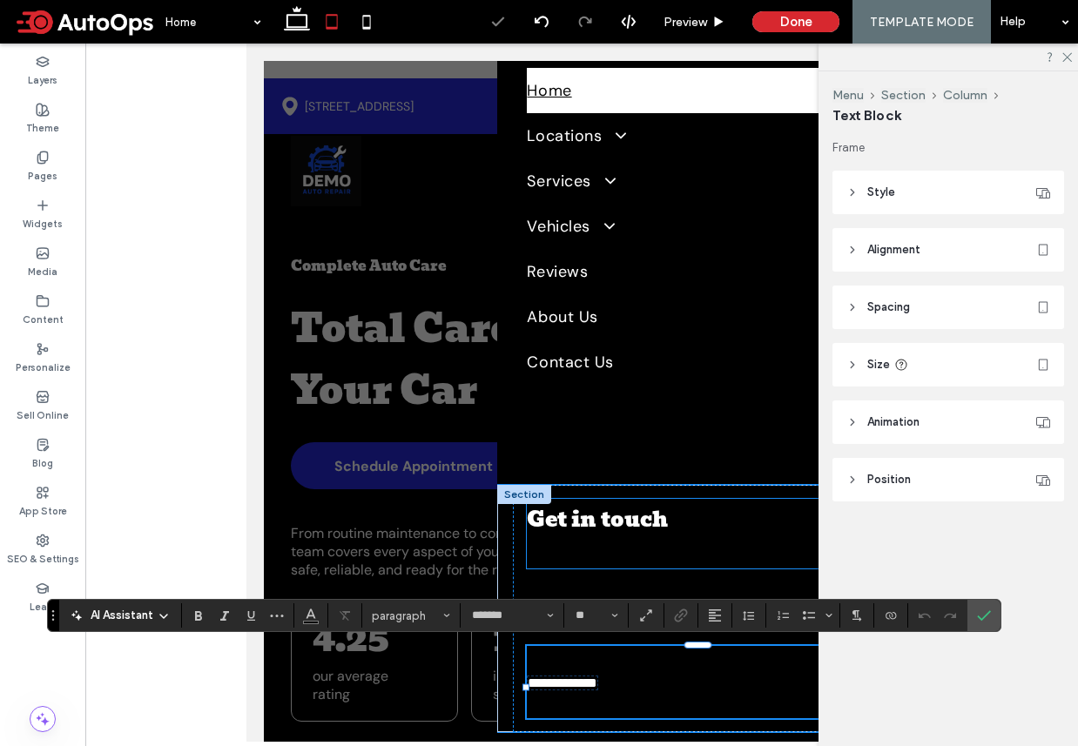
click at [579, 566] on p at bounding box center [698, 555] width 342 height 28
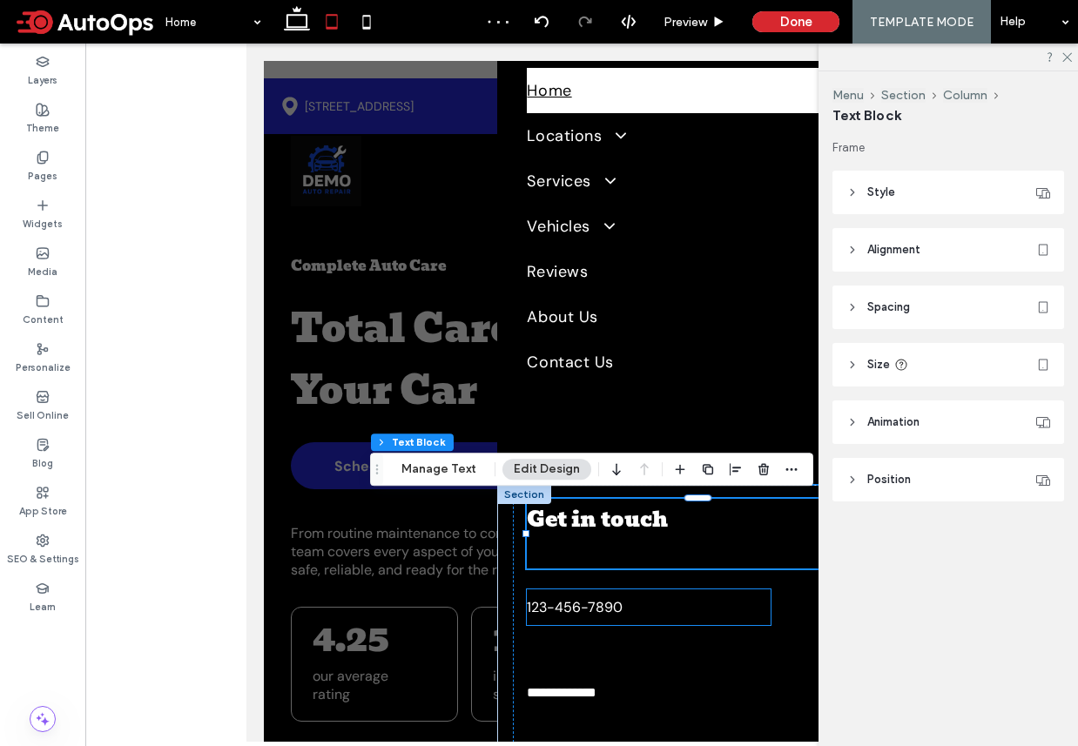
click at [568, 605] on span "123-456-7890" at bounding box center [575, 607] width 96 height 18
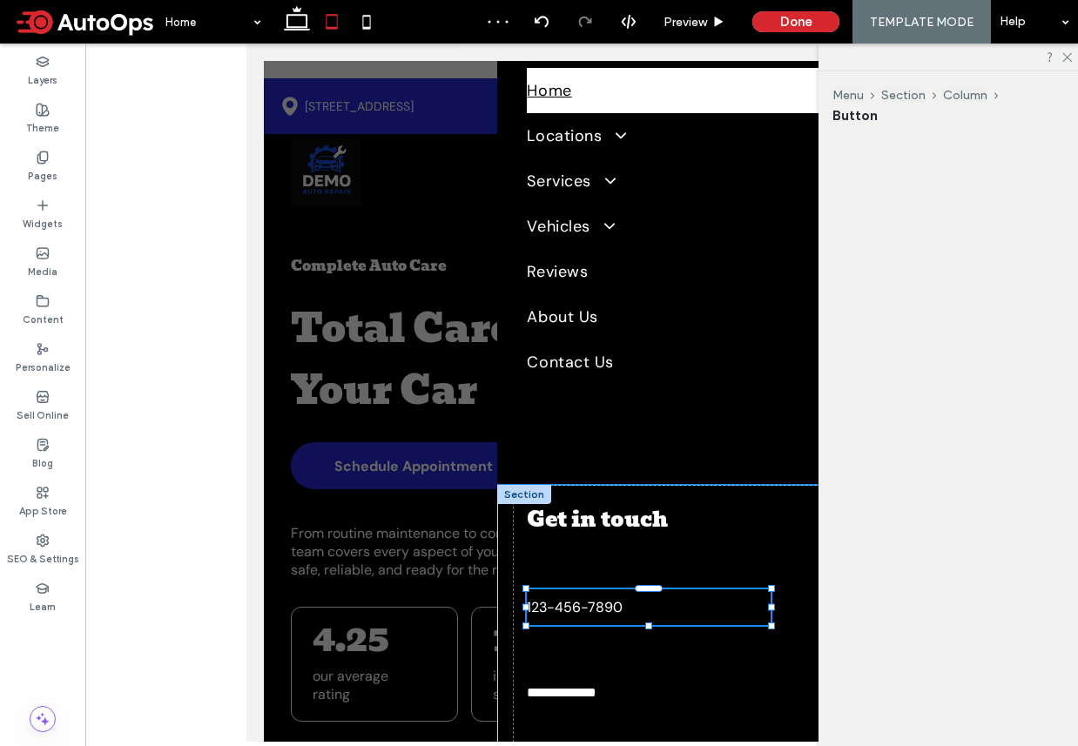
click at [568, 605] on div "123-456-7890" at bounding box center [649, 607] width 244 height 36
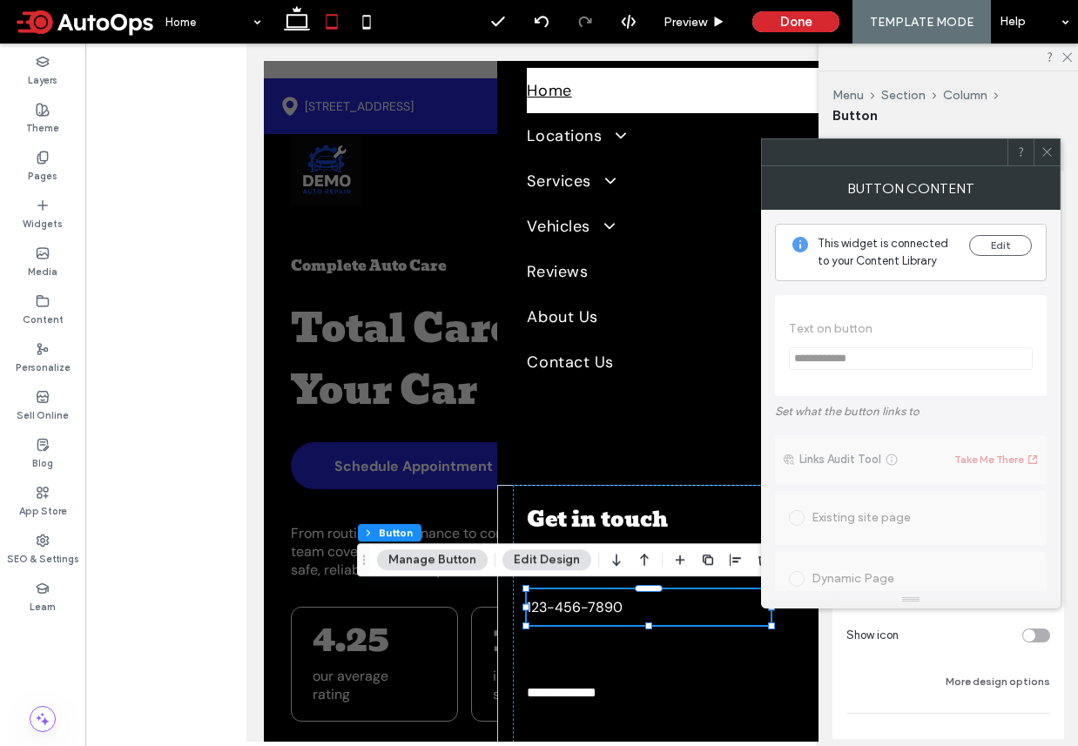
click at [566, 556] on button "Edit Design" at bounding box center [546, 559] width 89 height 21
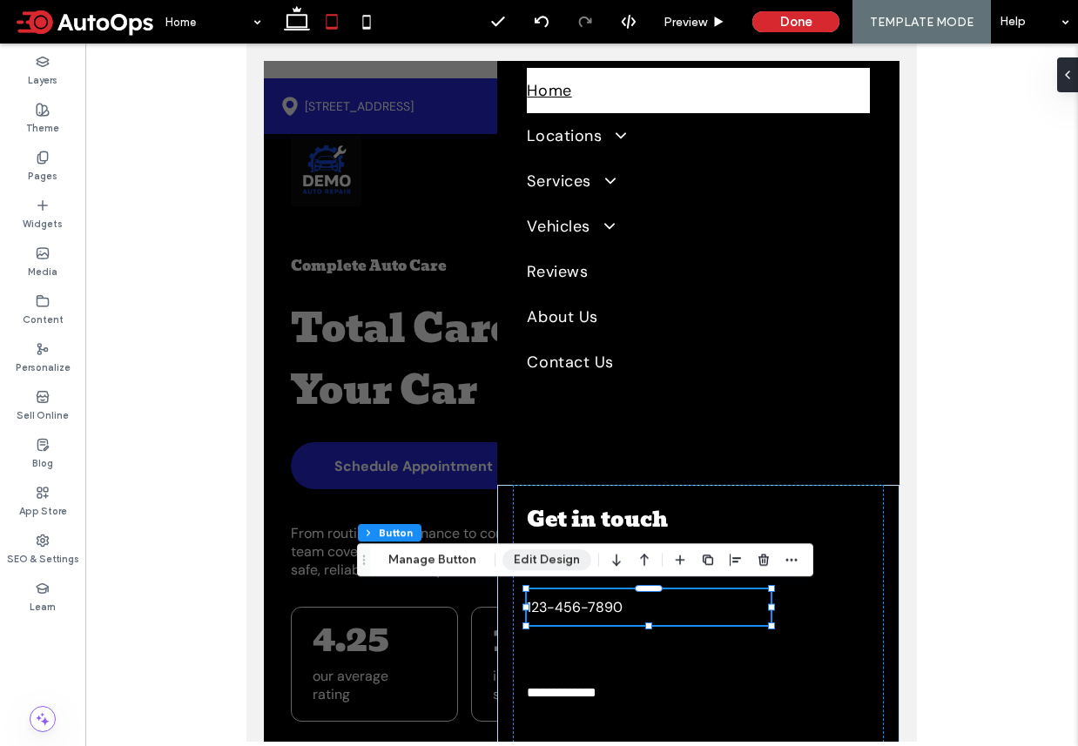
click at [540, 565] on button "Edit Design" at bounding box center [546, 559] width 89 height 21
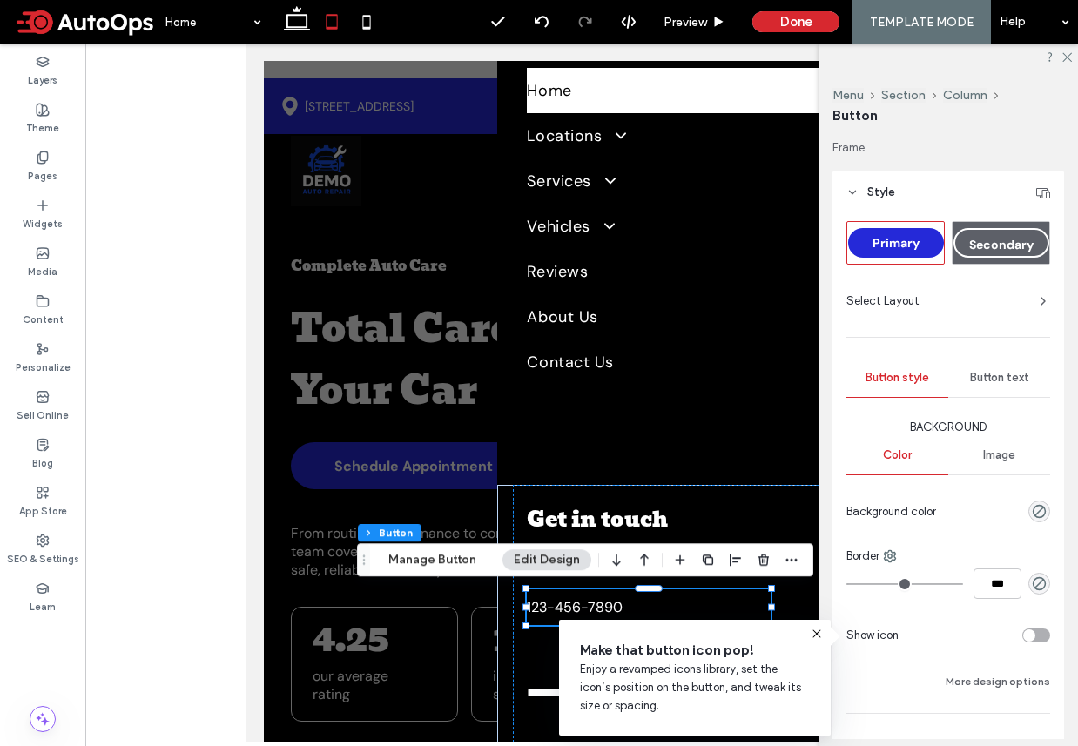
click at [992, 382] on span "Button text" at bounding box center [999, 378] width 59 height 14
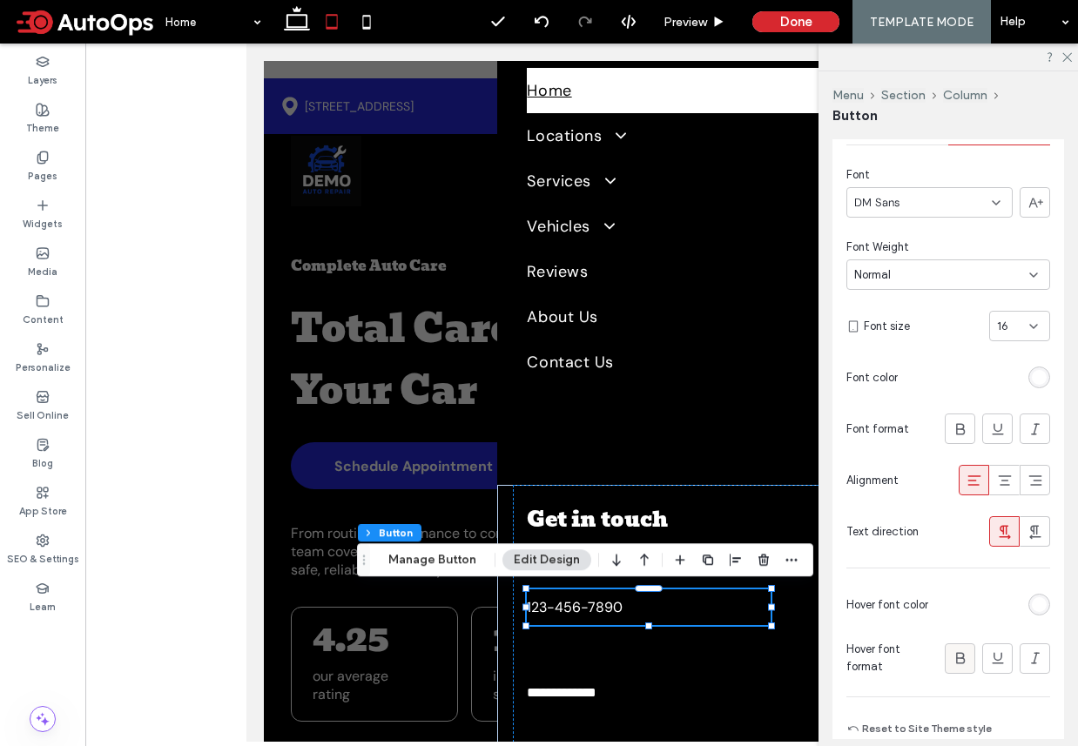
scroll to position [313, 0]
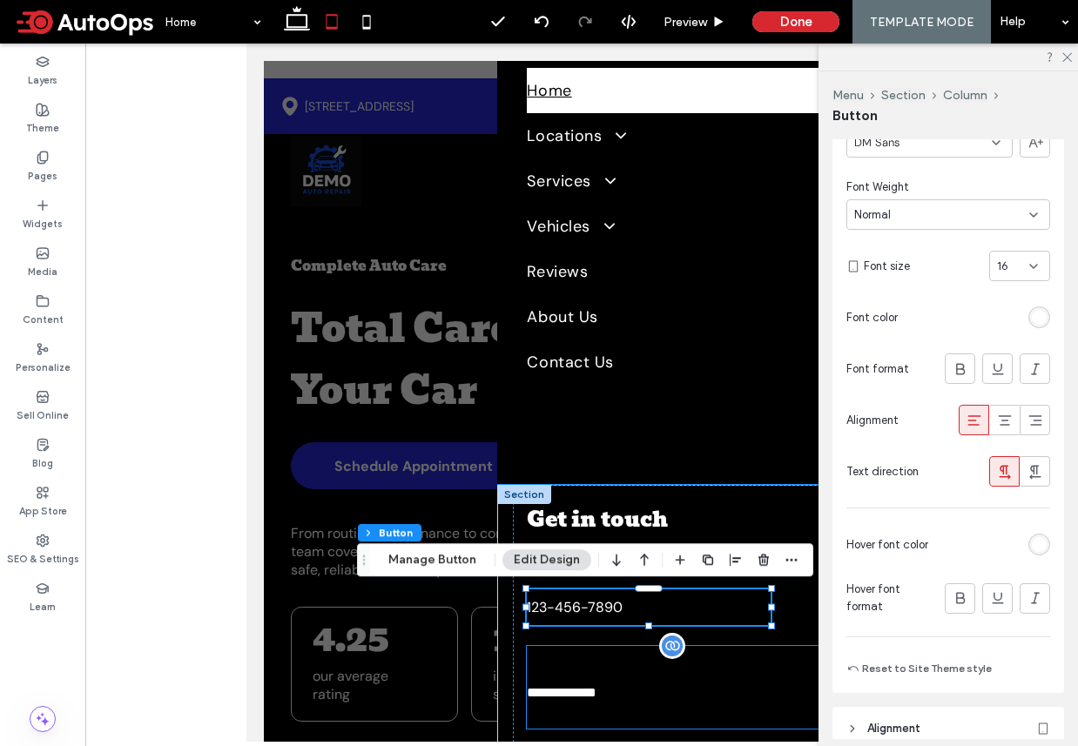
click at [595, 657] on p at bounding box center [698, 664] width 342 height 37
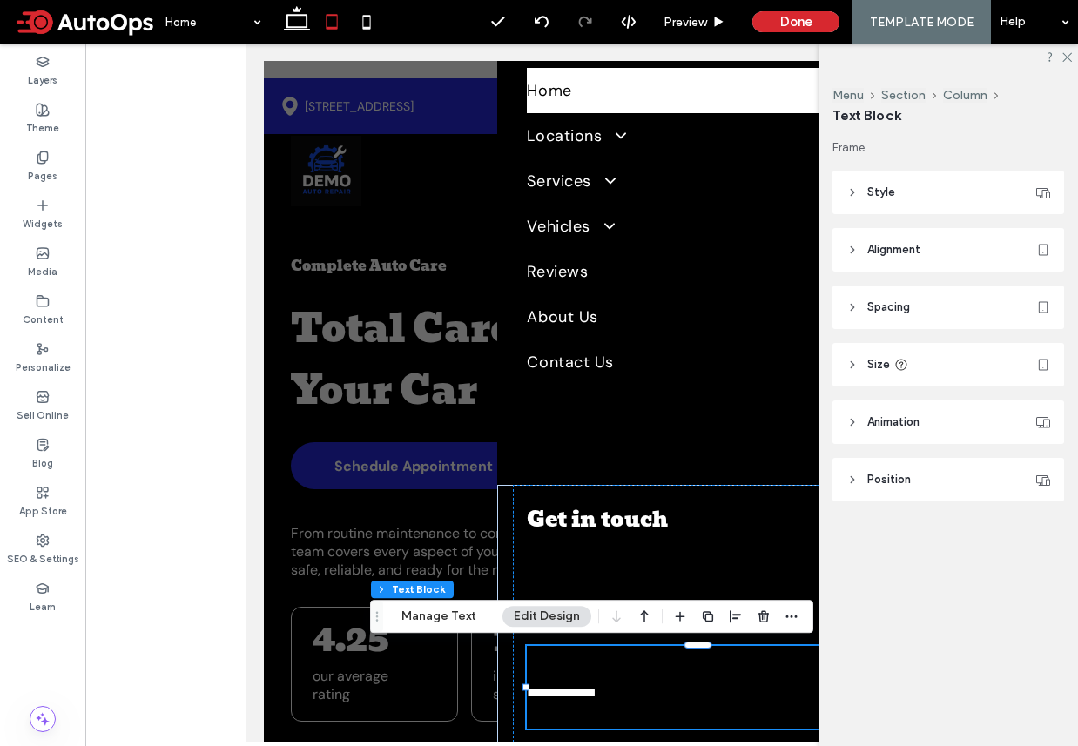
click at [932, 249] on header "Alignment" at bounding box center [948, 250] width 232 height 44
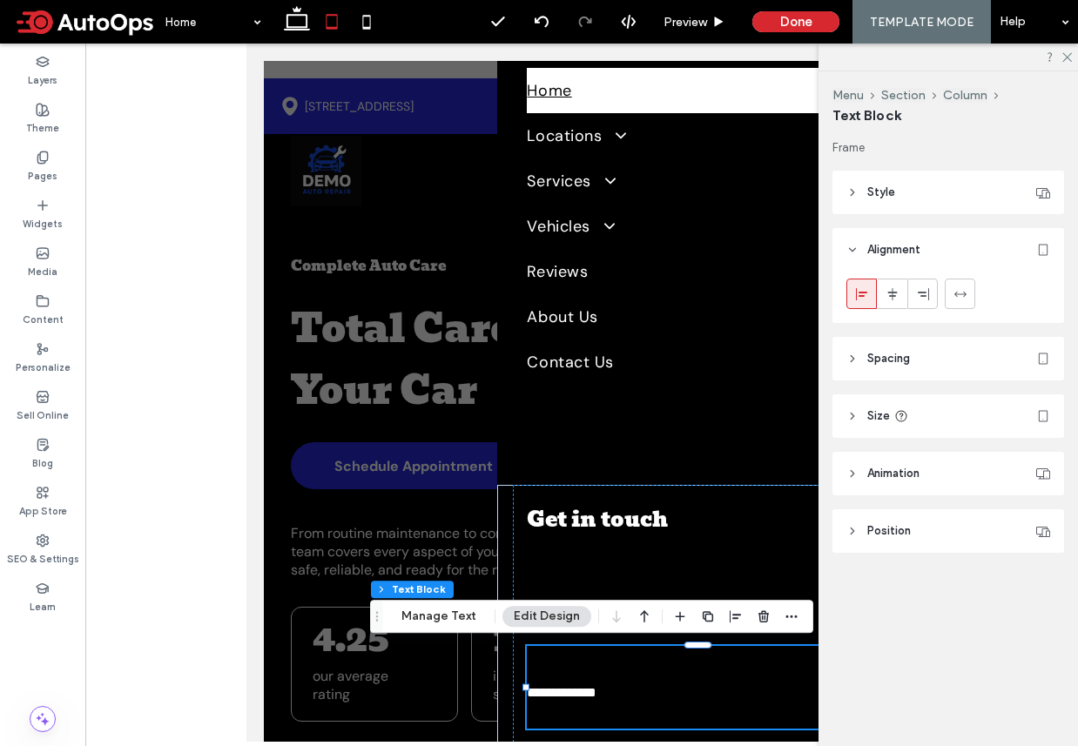
click at [898, 367] on header "Spacing" at bounding box center [948, 359] width 232 height 44
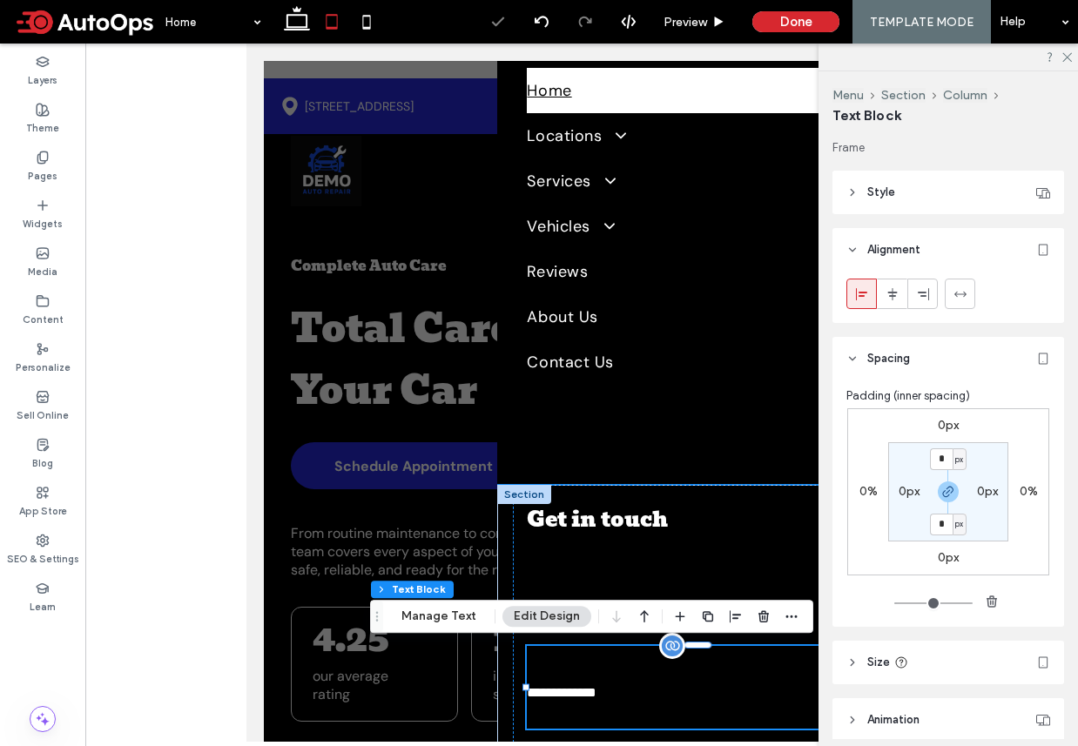
click at [673, 679] on p at bounding box center [698, 664] width 342 height 37
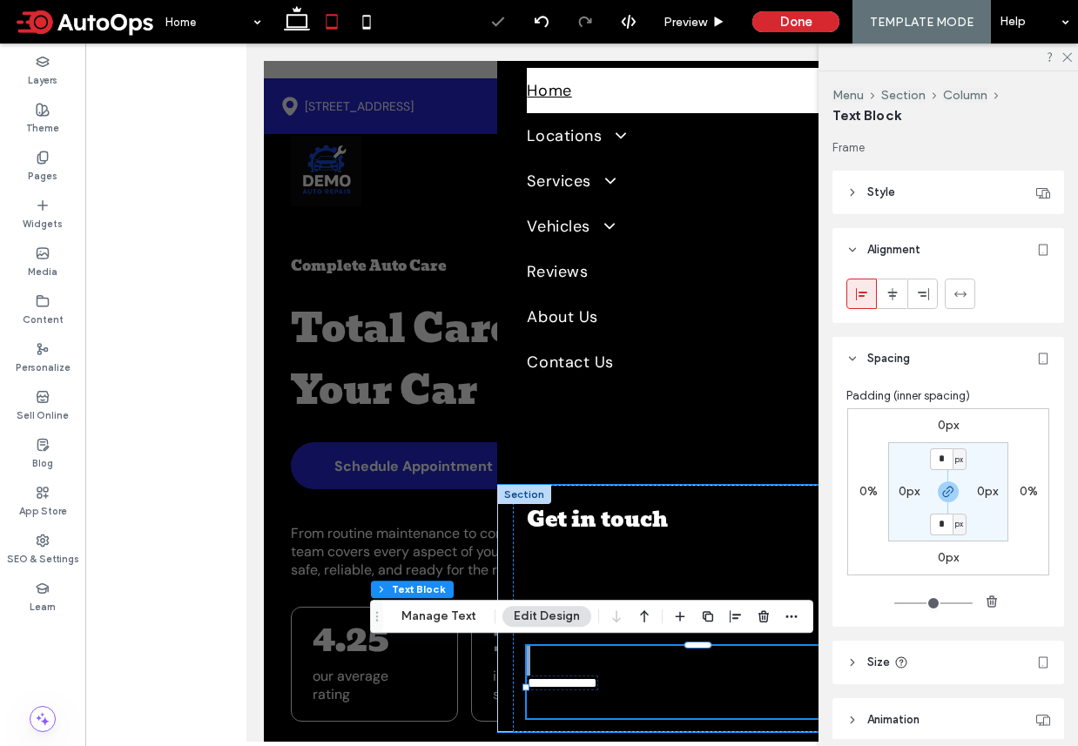
click at [673, 676] on p at bounding box center [698, 661] width 342 height 30
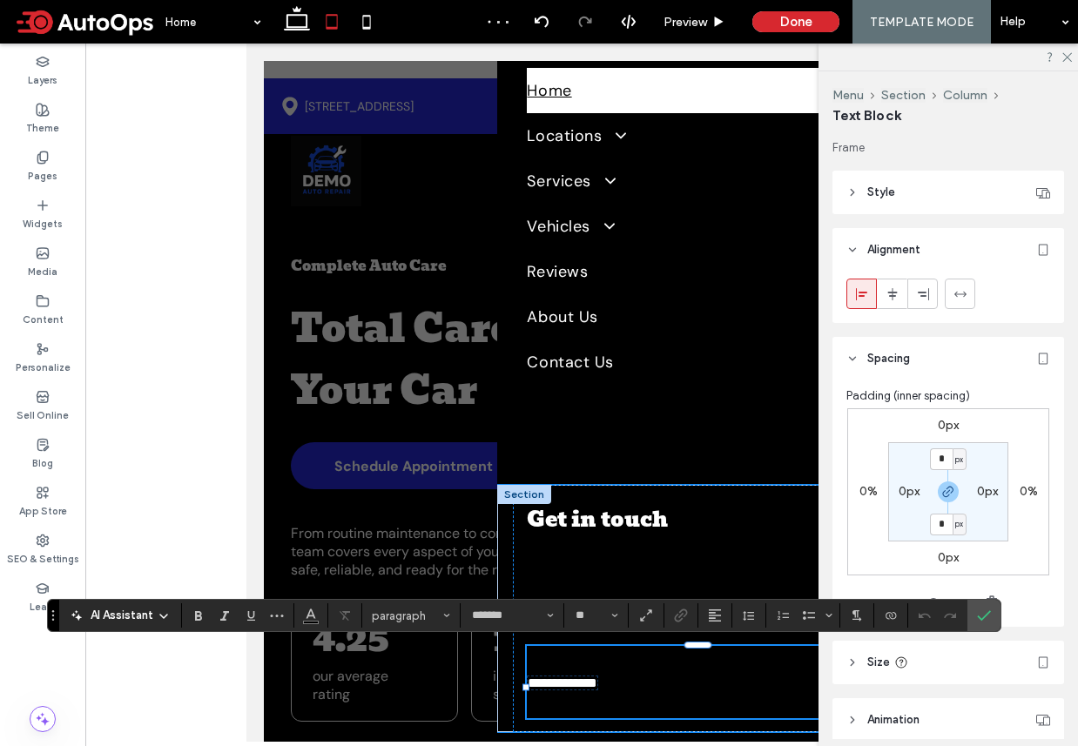
click at [574, 676] on p at bounding box center [698, 661] width 342 height 30
click at [563, 672] on p at bounding box center [698, 661] width 342 height 30
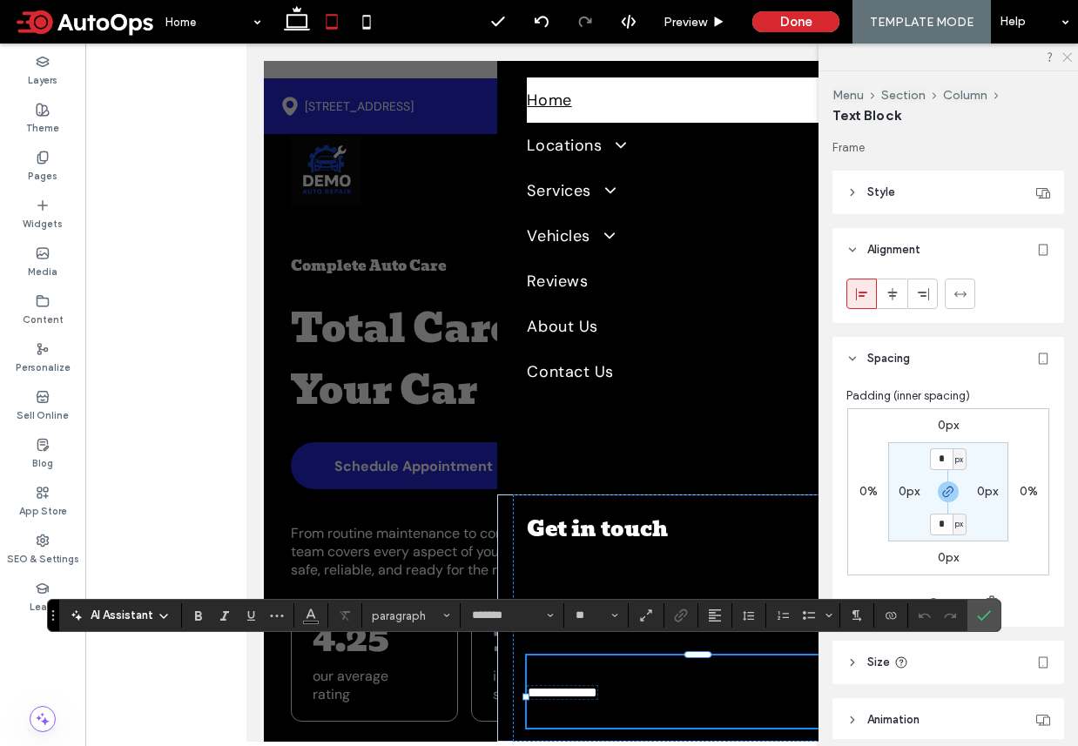
click at [1066, 58] on icon at bounding box center [1065, 55] width 11 height 11
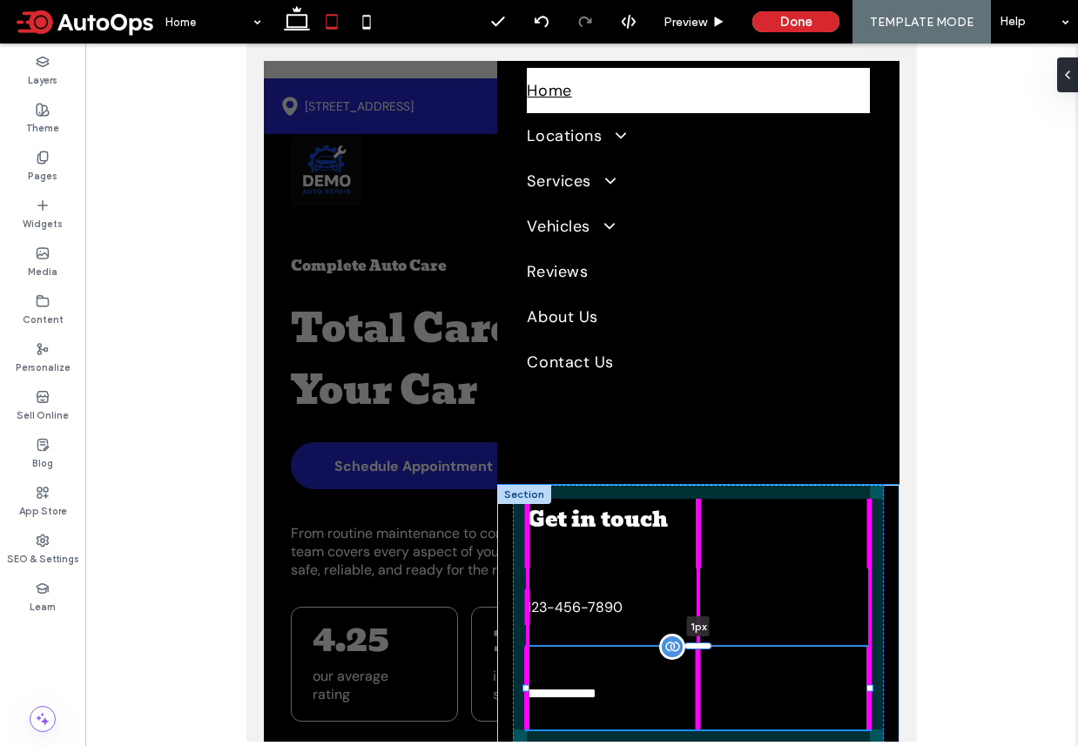
click at [701, 647] on div at bounding box center [698, 645] width 28 height 7
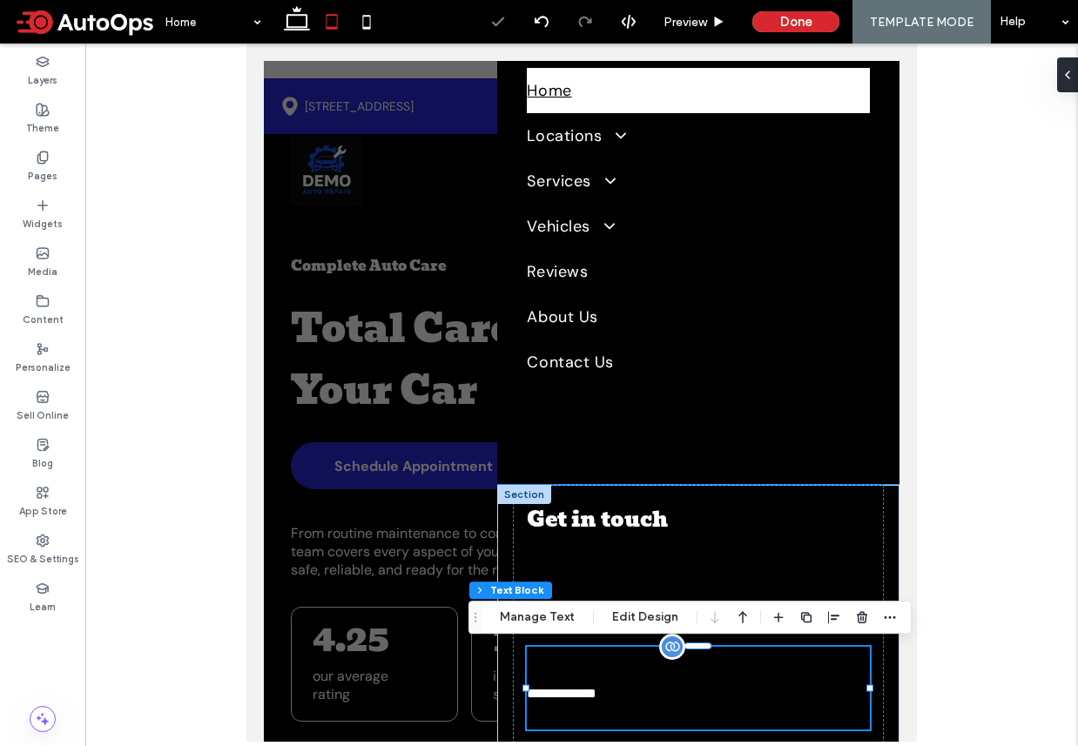
click at [701, 717] on p at bounding box center [698, 716] width 342 height 28
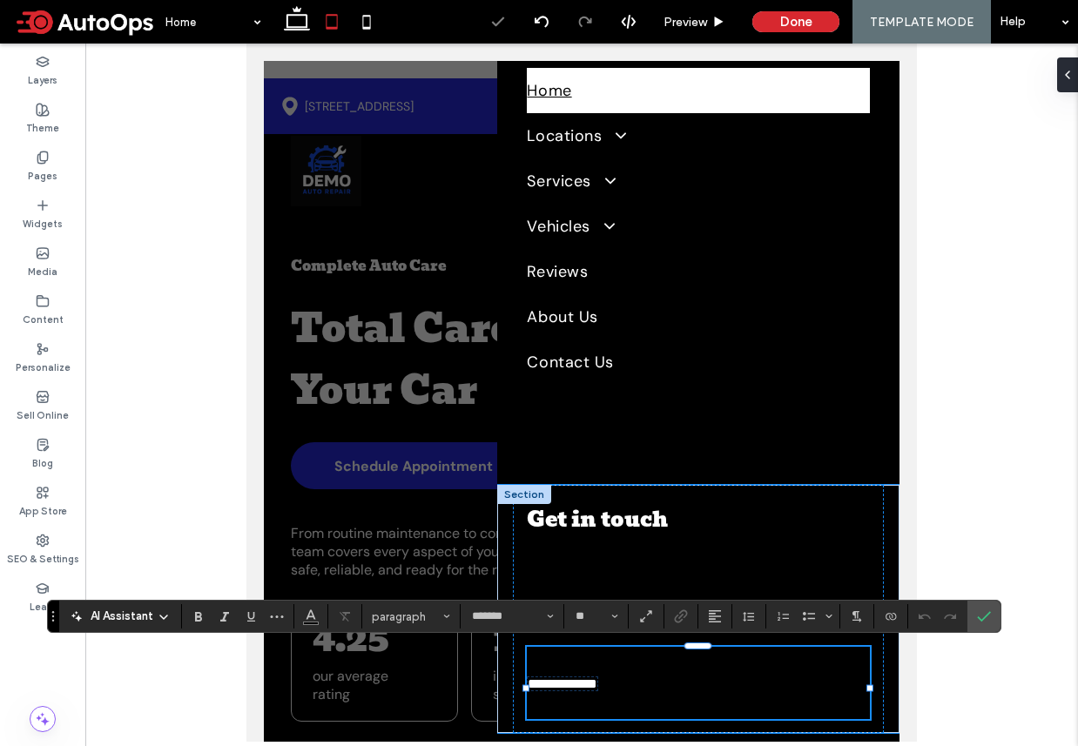
click at [685, 708] on p at bounding box center [698, 705] width 342 height 28
click at [642, 716] on p at bounding box center [698, 705] width 342 height 28
click at [597, 676] on p at bounding box center [698, 662] width 342 height 30
click at [597, 538] on h3 "Get in touch" at bounding box center [698, 520] width 342 height 42
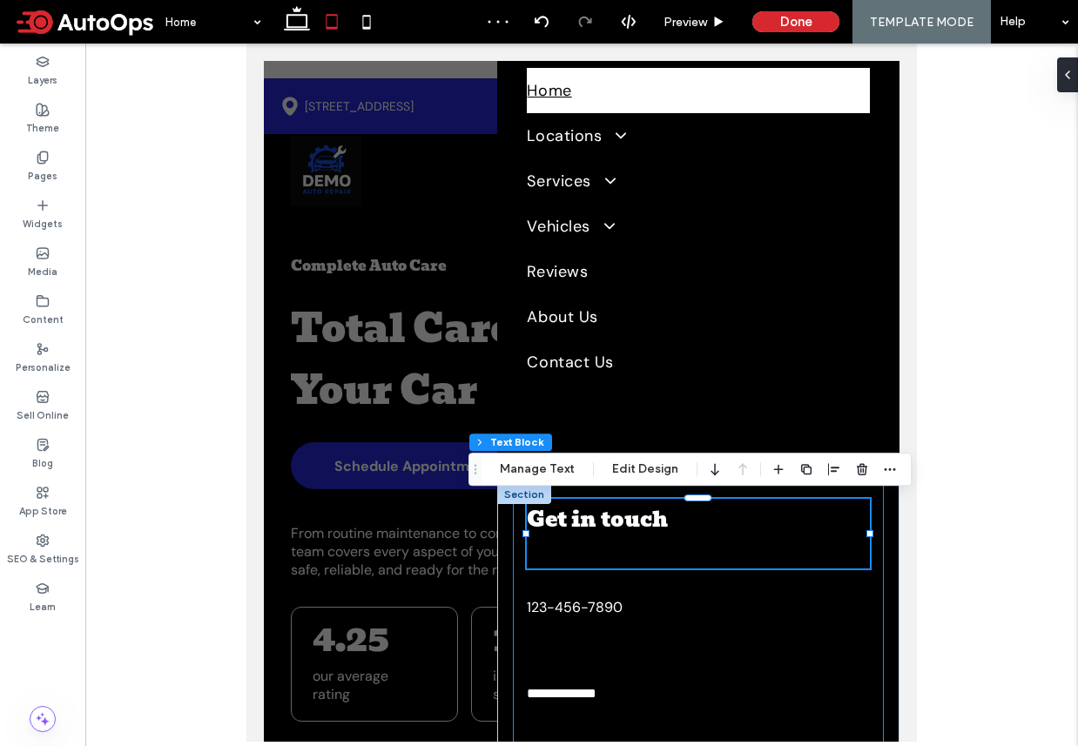
click at [579, 584] on div "**********" at bounding box center [698, 614] width 370 height 259
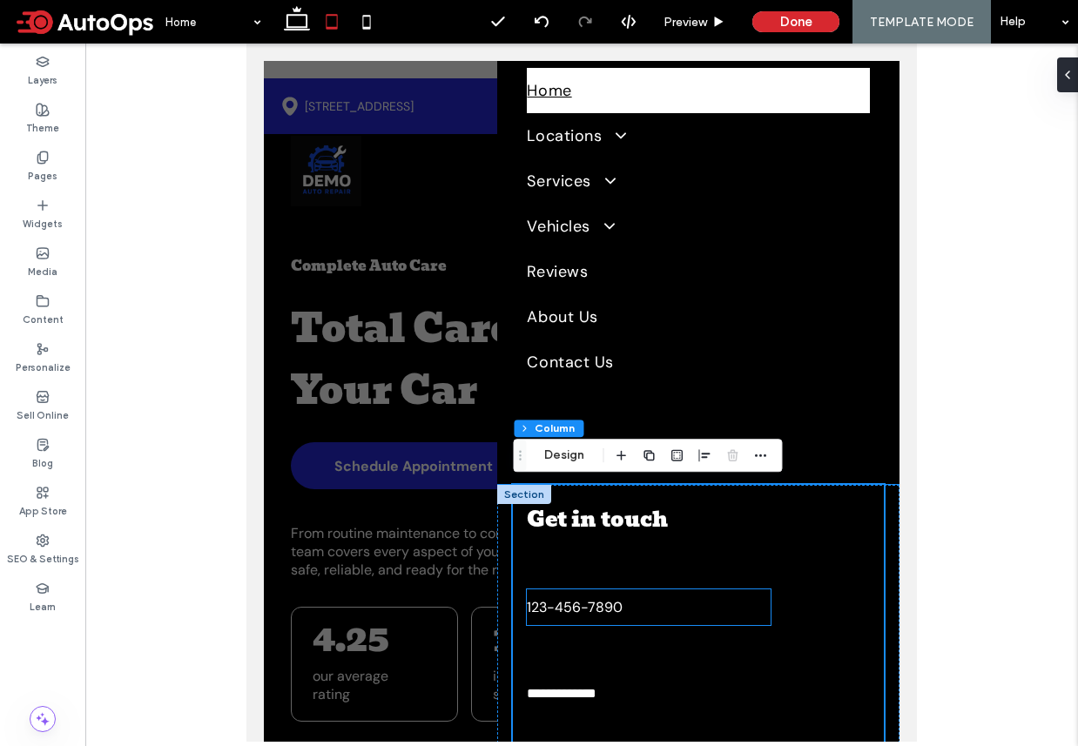
click at [578, 596] on link "123-456-7890" at bounding box center [649, 607] width 244 height 36
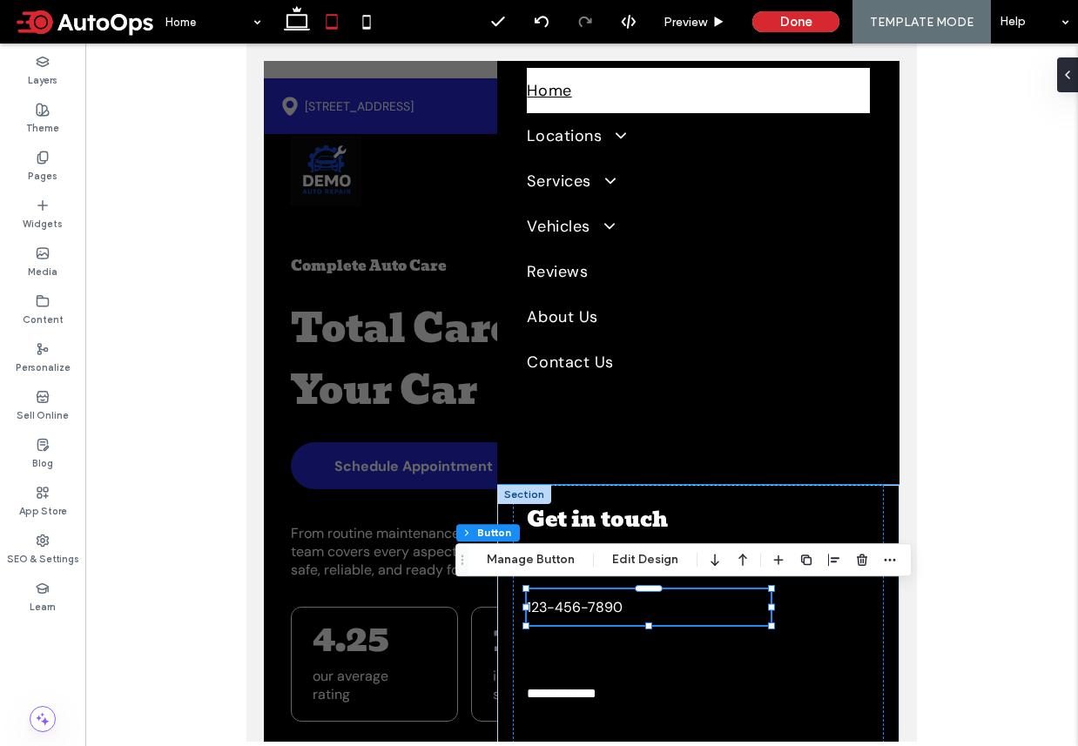
click at [578, 596] on div "123-456-7890" at bounding box center [649, 607] width 244 height 36
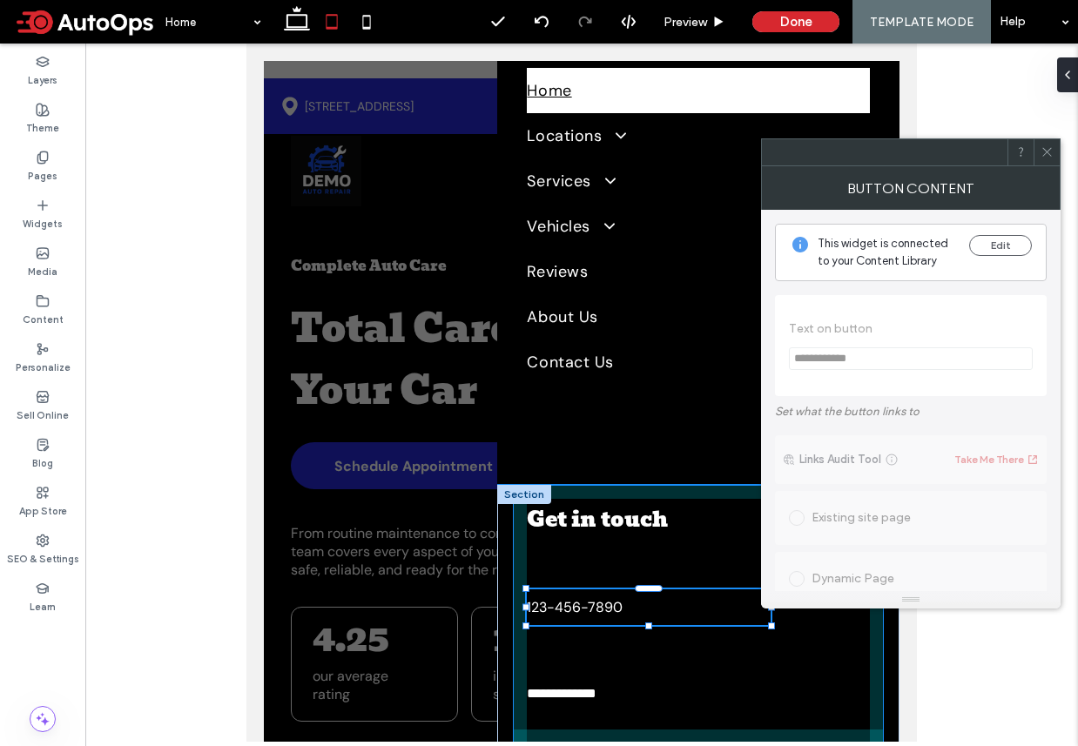
drag, startPoint x: 649, startPoint y: 624, endPoint x: 649, endPoint y: 606, distance: 18.3
click at [649, 606] on div "**********" at bounding box center [698, 614] width 402 height 259
type input "**"
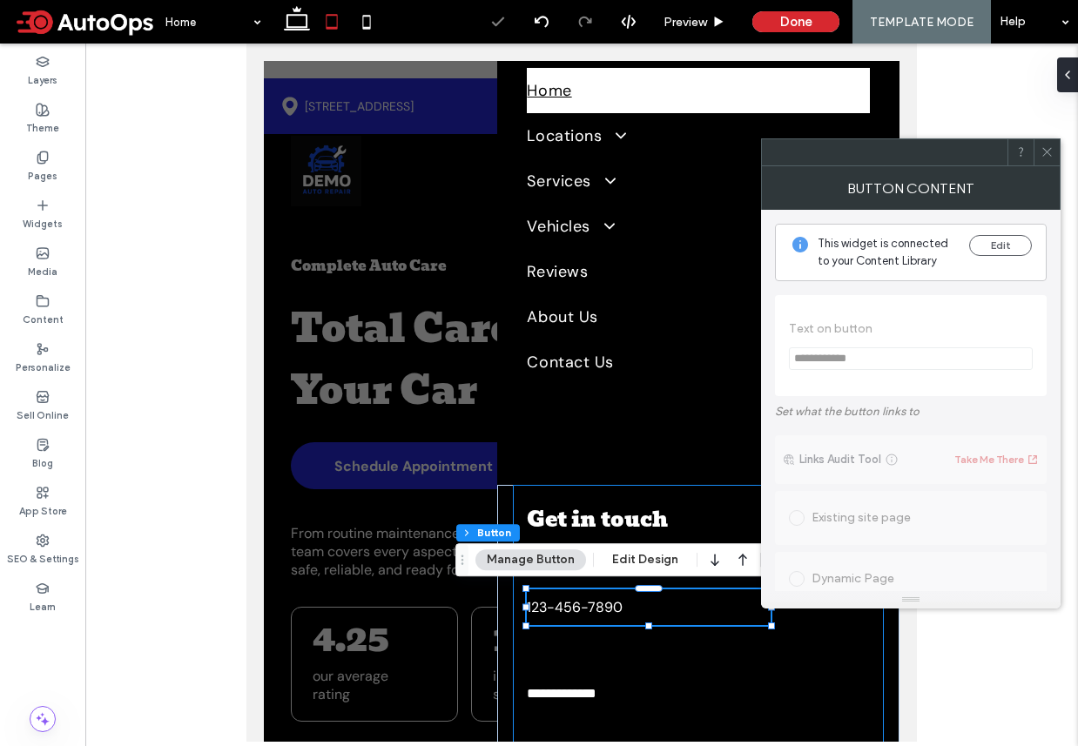
click at [597, 562] on div "Menu Section Column Button Manage Button Edit Design" at bounding box center [683, 559] width 456 height 33
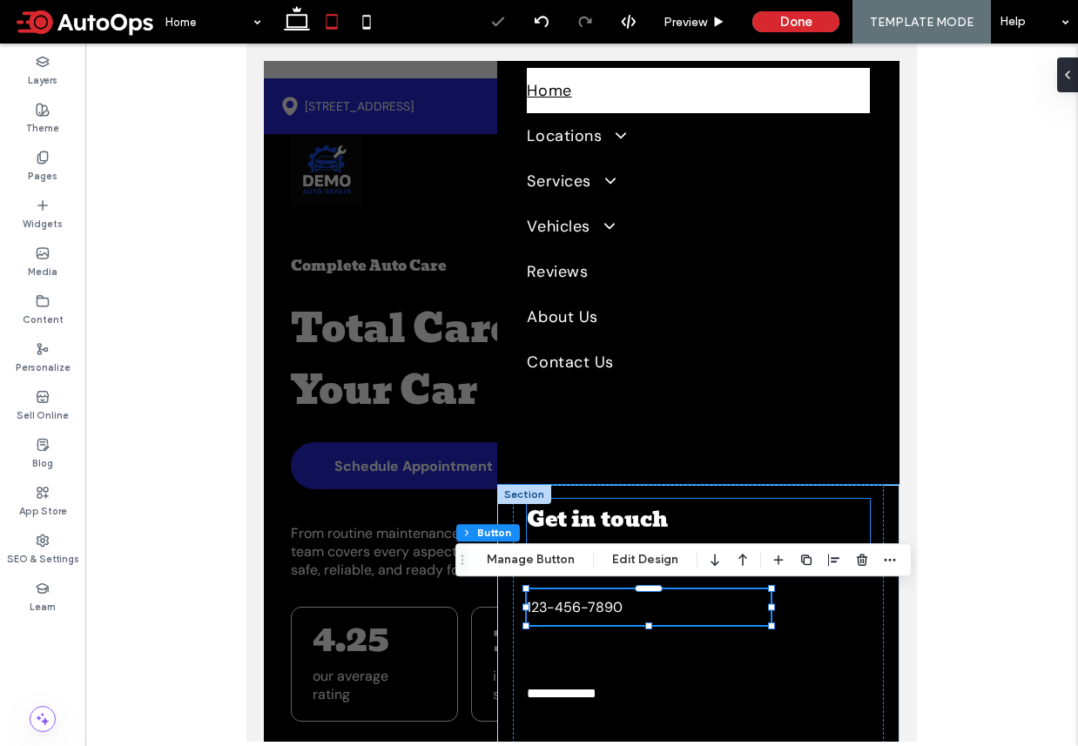
click at [609, 521] on span "Get in touch" at bounding box center [597, 519] width 141 height 34
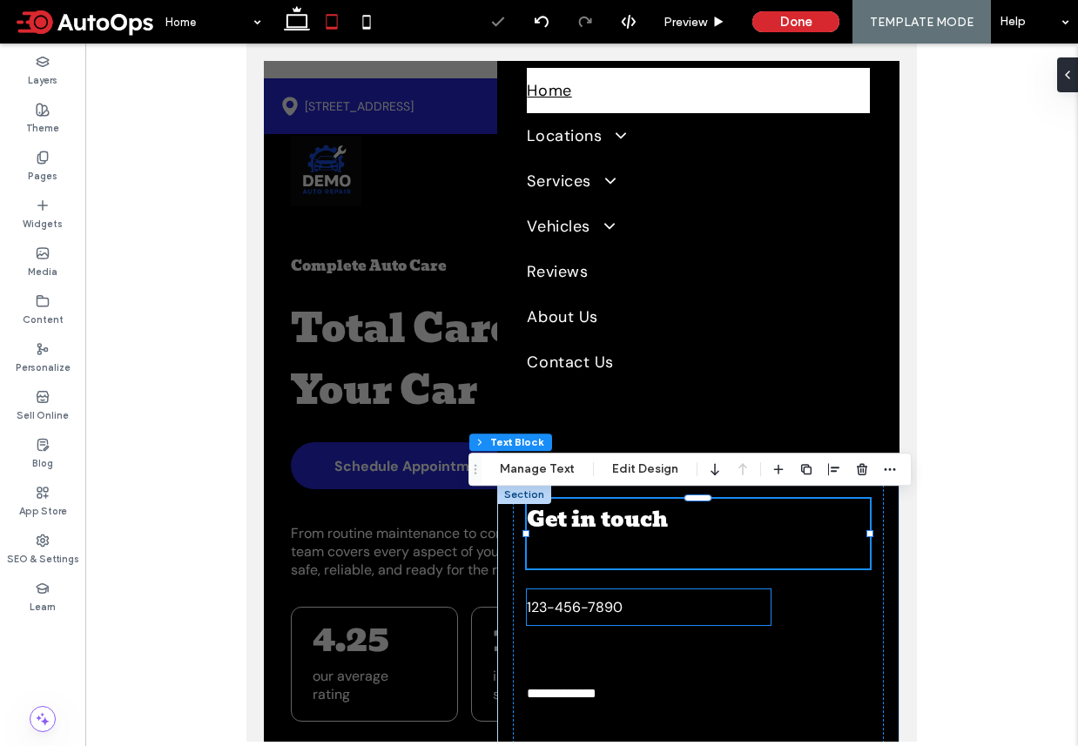
click at [616, 616] on link "123-456-7890" at bounding box center [649, 607] width 244 height 36
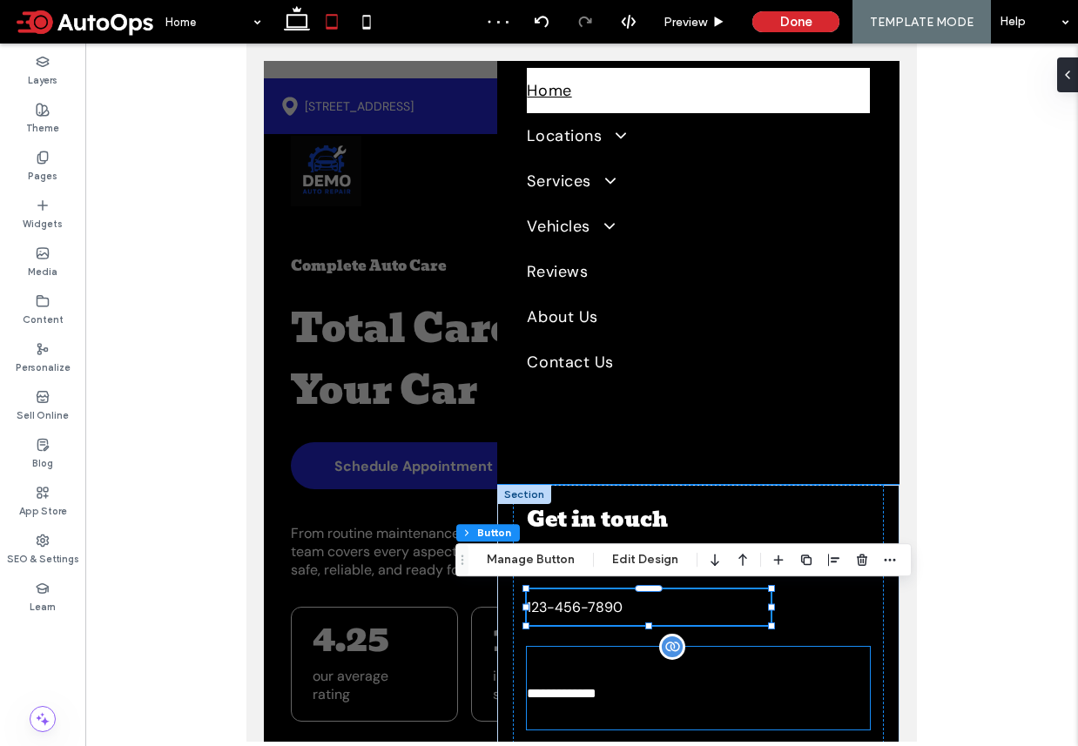
click at [609, 679] on p at bounding box center [698, 665] width 342 height 37
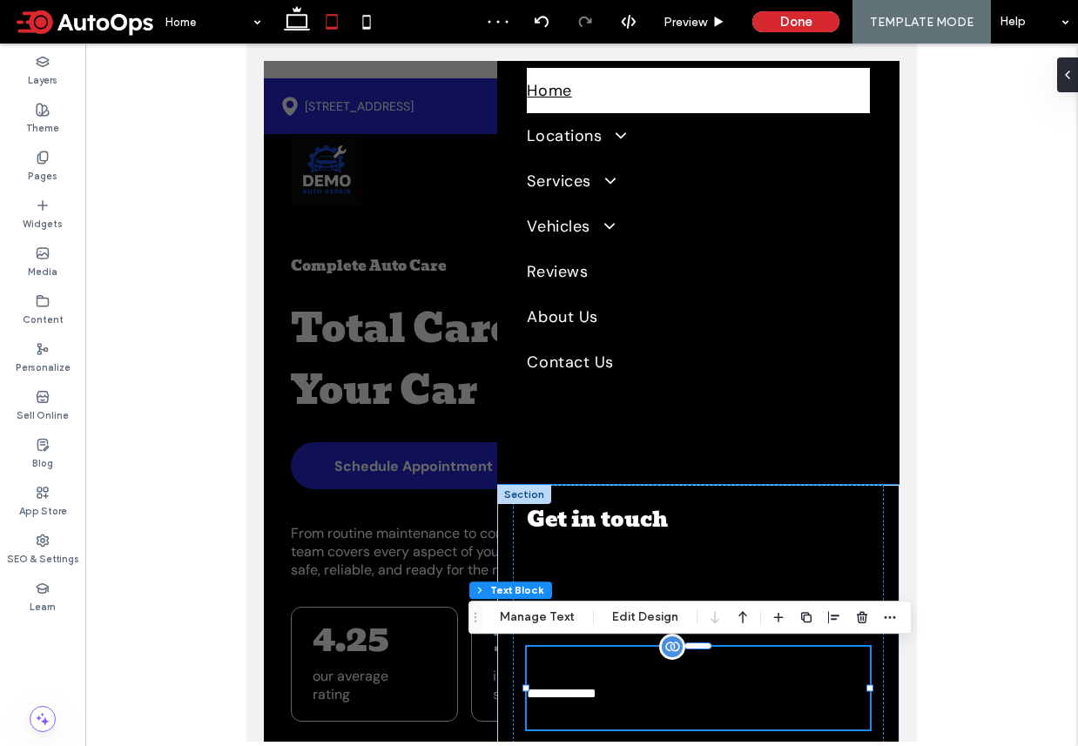
click at [609, 679] on p at bounding box center [698, 665] width 342 height 37
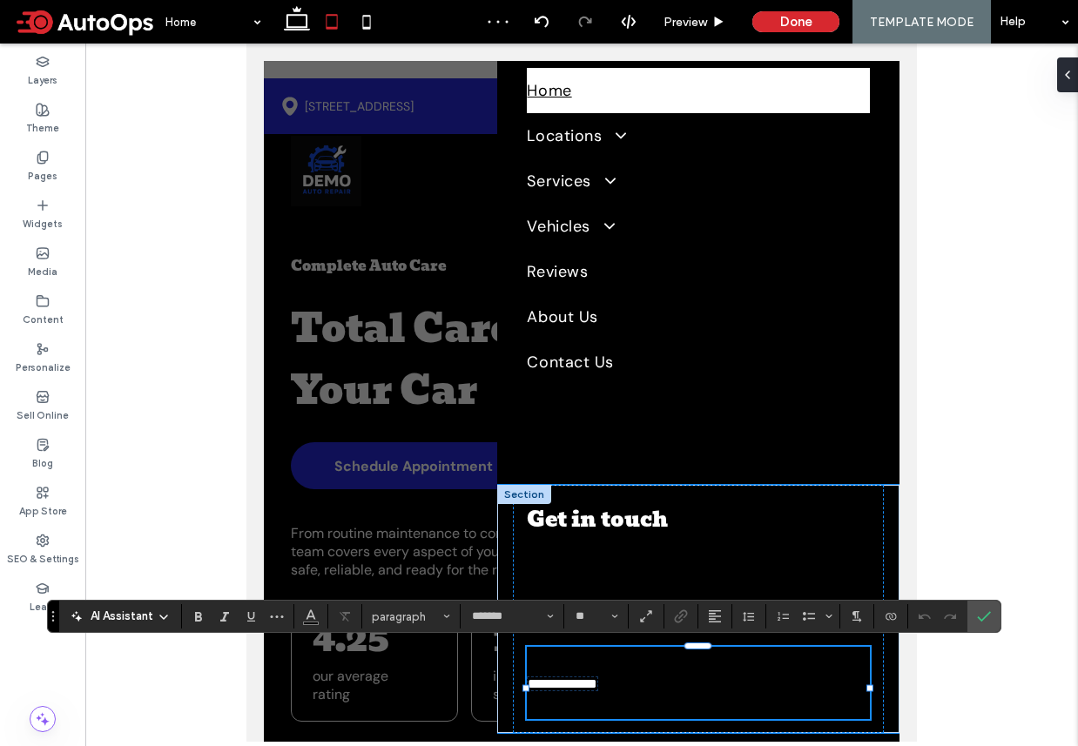
click at [585, 666] on p at bounding box center [698, 662] width 342 height 30
click at [632, 719] on p at bounding box center [698, 705] width 342 height 28
click at [558, 539] on h3 "Get in touch" at bounding box center [698, 520] width 342 height 42
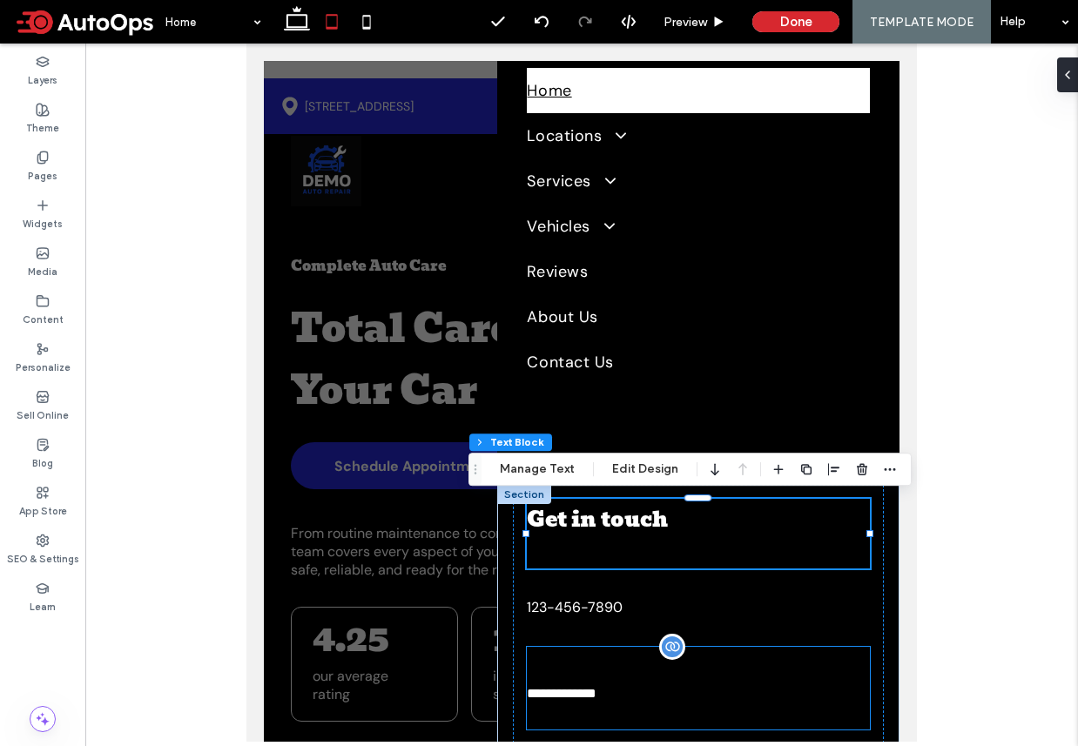
click at [551, 669] on p at bounding box center [698, 665] width 342 height 37
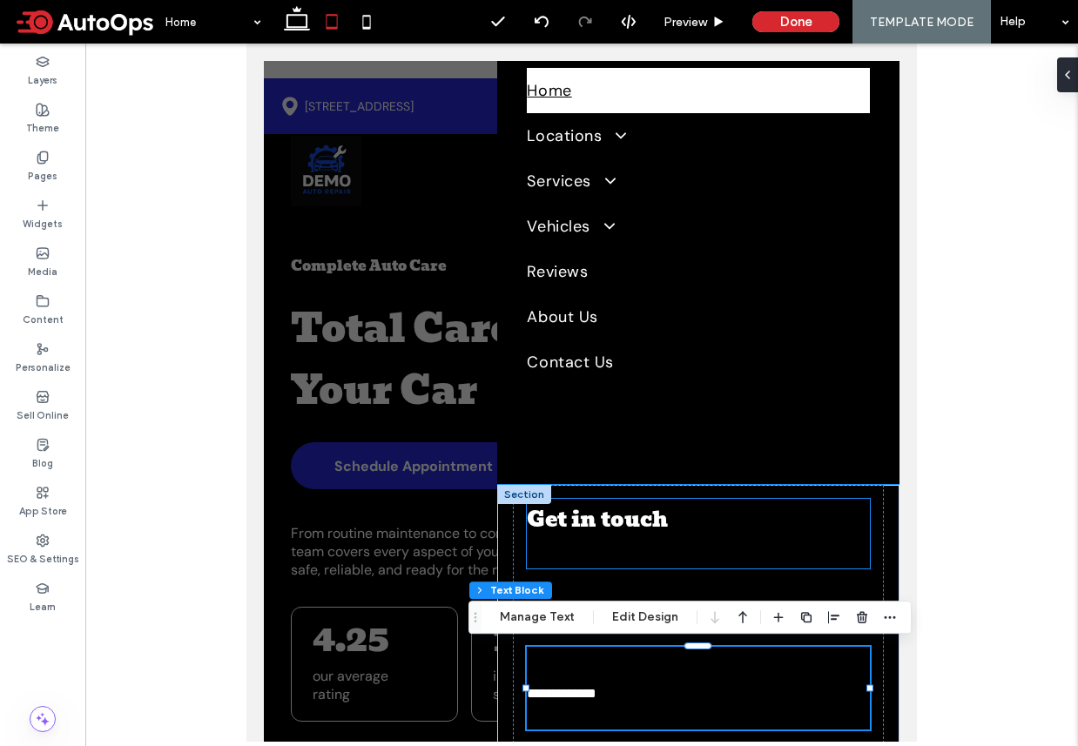
click at [645, 557] on p at bounding box center [698, 555] width 342 height 28
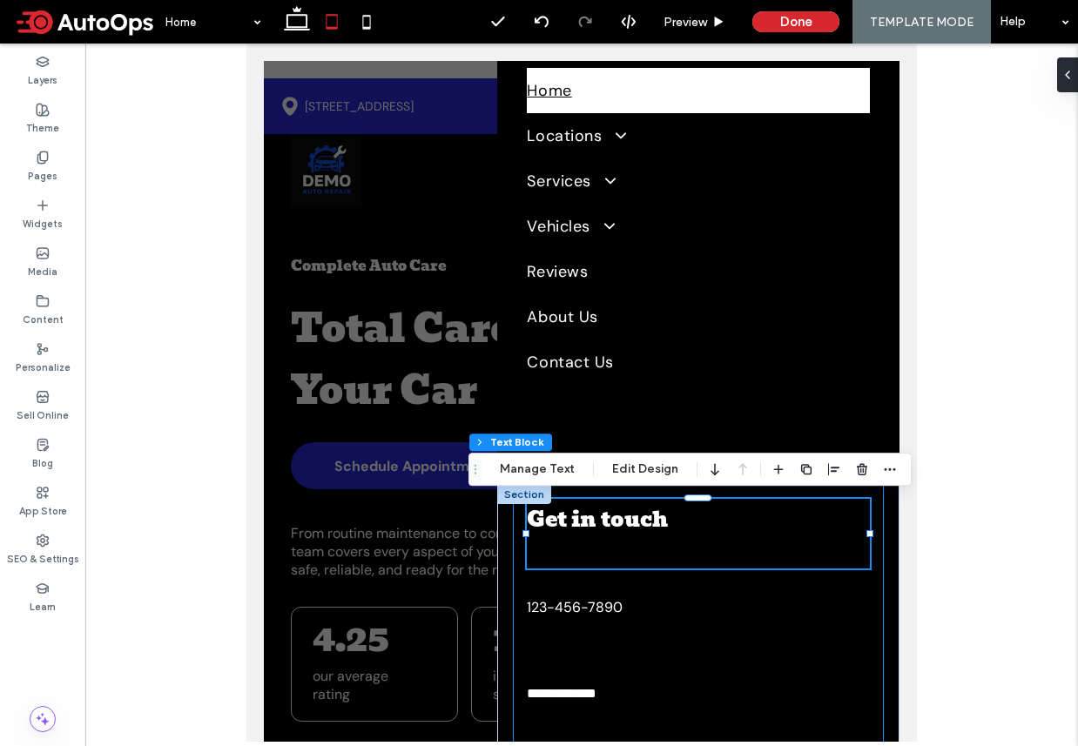
click at [642, 581] on div "**********" at bounding box center [698, 614] width 370 height 259
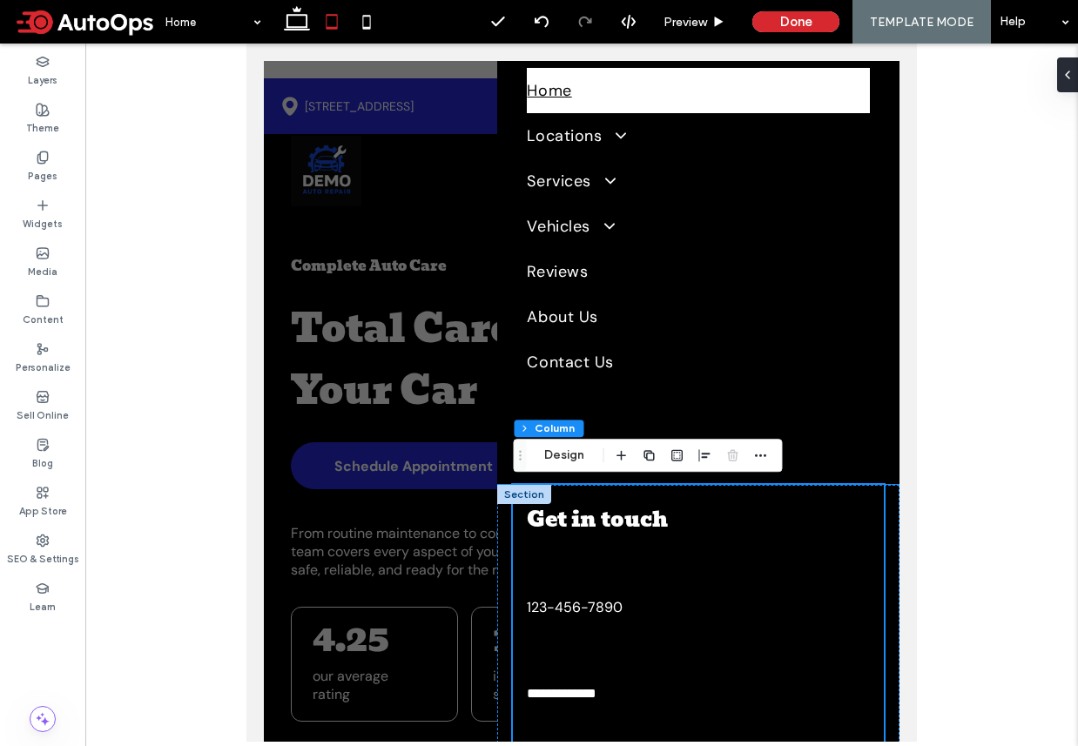
click at [636, 624] on div "**********" at bounding box center [698, 614] width 370 height 259
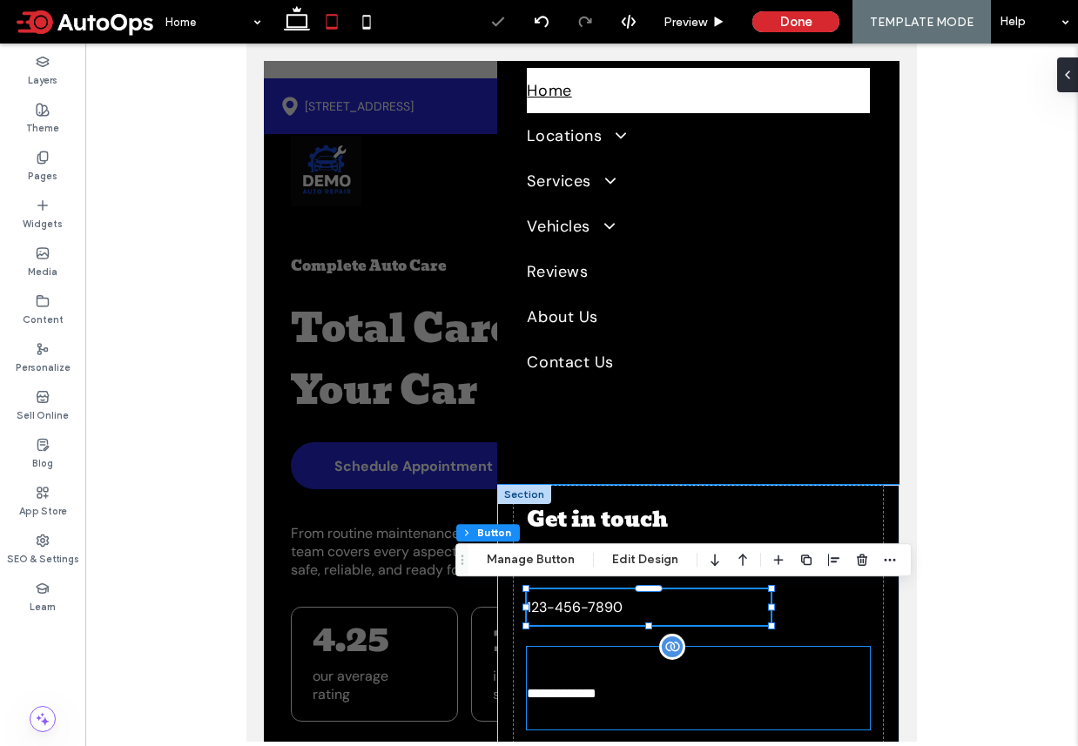
click at [621, 649] on p at bounding box center [698, 665] width 342 height 37
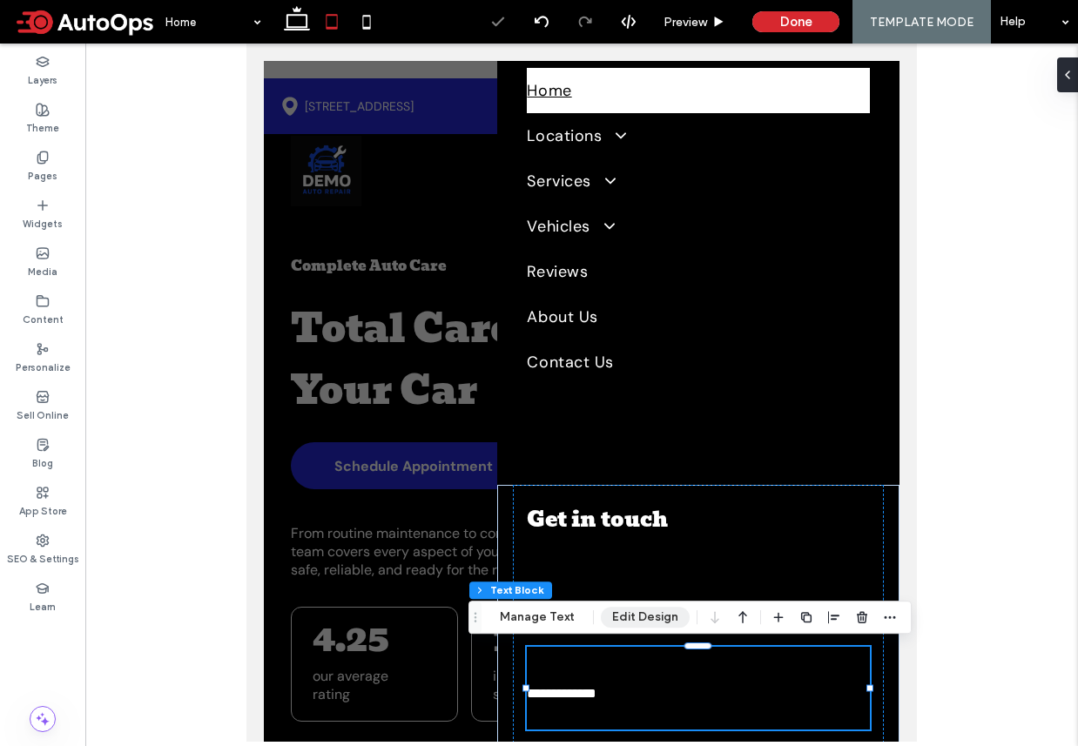
click at [659, 622] on button "Edit Design" at bounding box center [645, 617] width 89 height 21
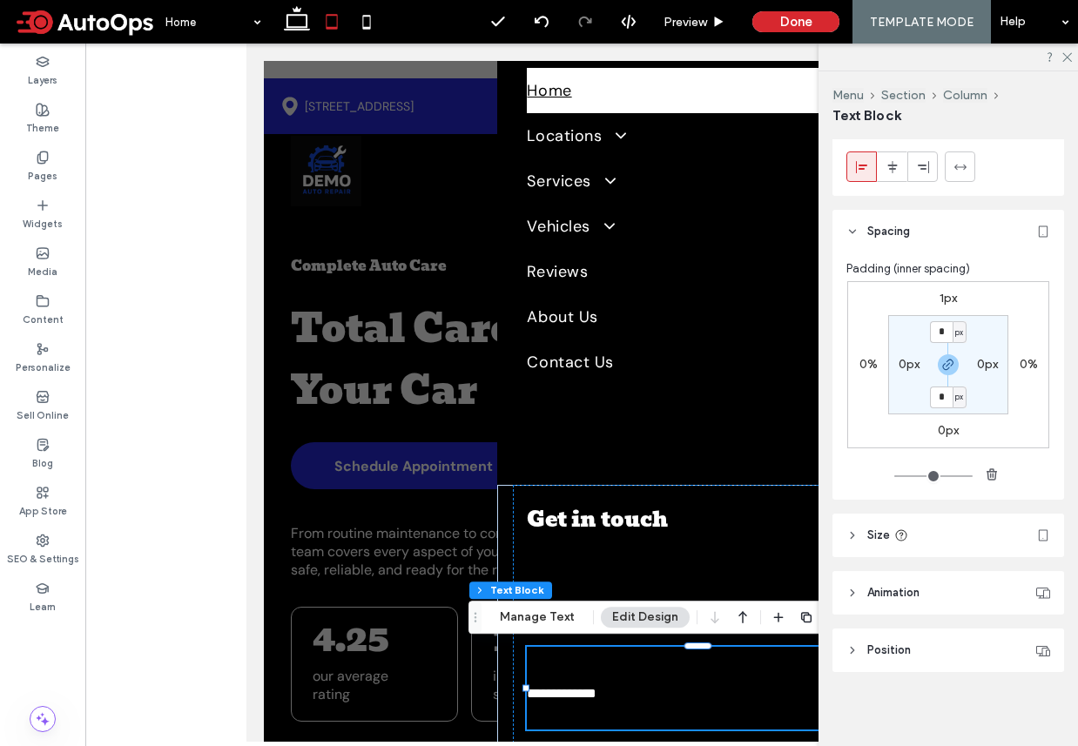
scroll to position [130, 0]
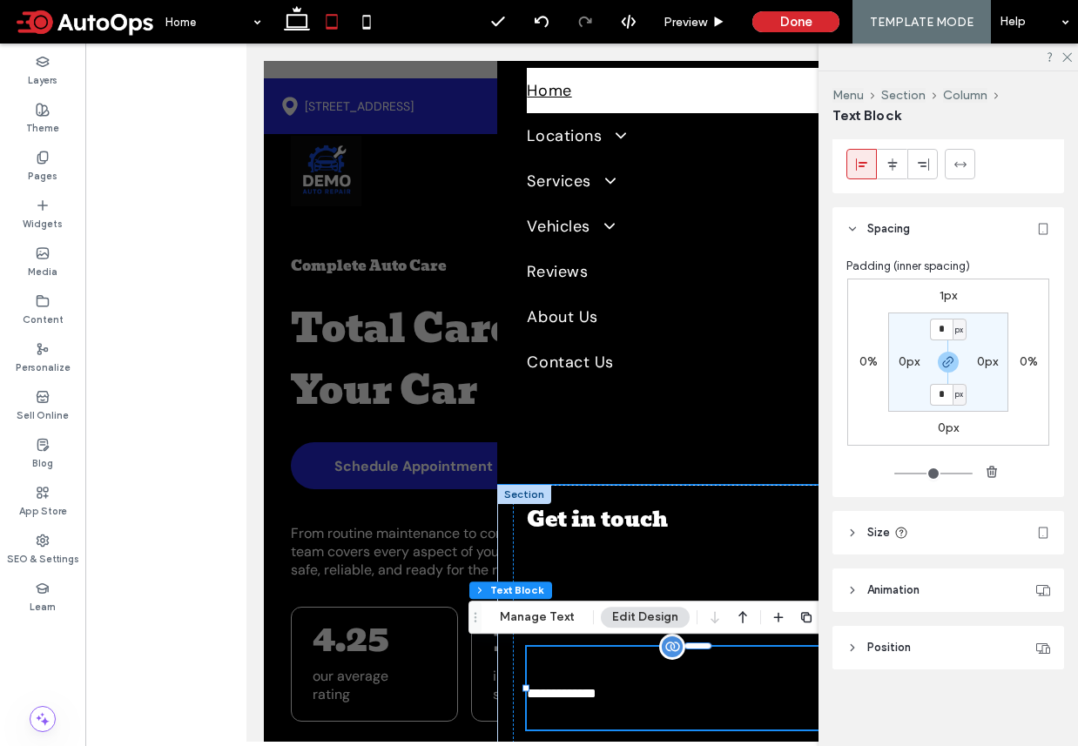
click at [707, 724] on p at bounding box center [698, 716] width 342 height 28
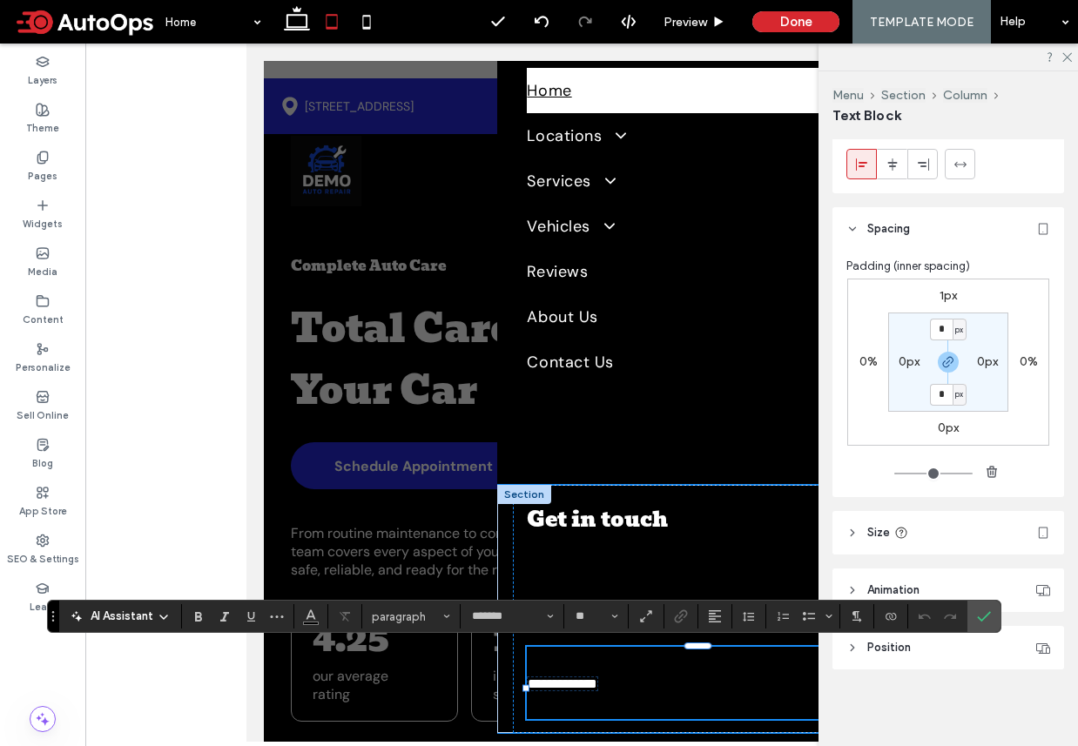
click at [707, 719] on p at bounding box center [698, 705] width 342 height 28
click at [710, 719] on p at bounding box center [698, 705] width 342 height 28
click at [677, 669] on p at bounding box center [698, 662] width 342 height 30
click at [673, 646] on div at bounding box center [698, 646] width 342 height 1
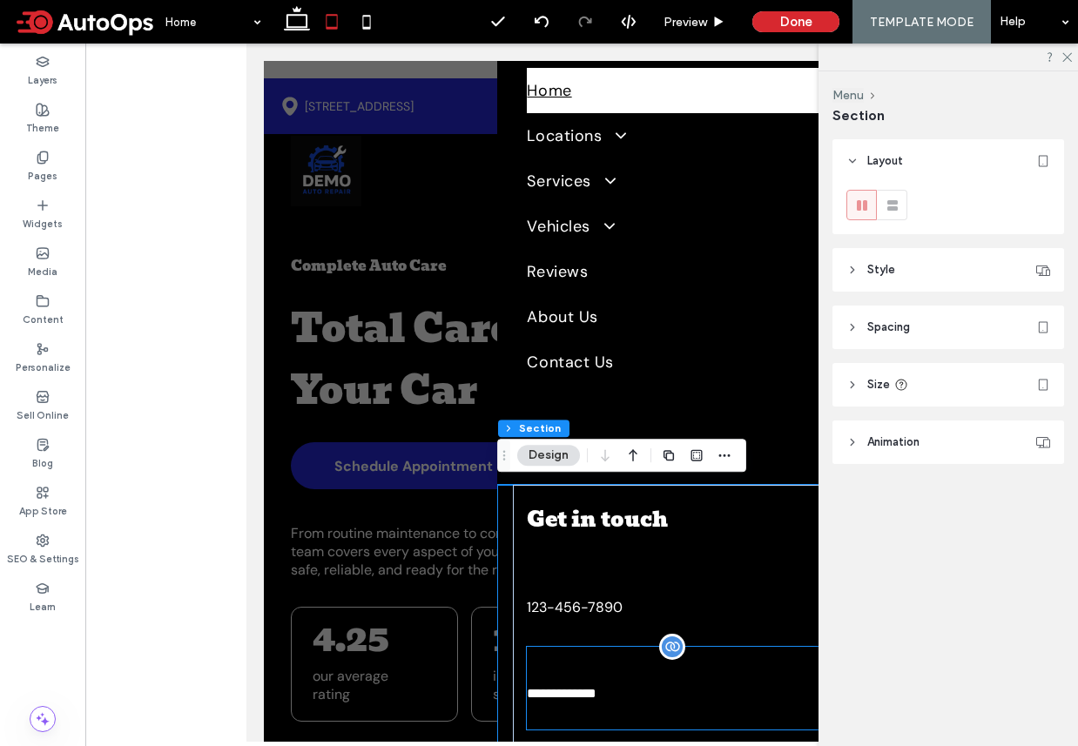
click at [695, 648] on p at bounding box center [698, 665] width 342 height 37
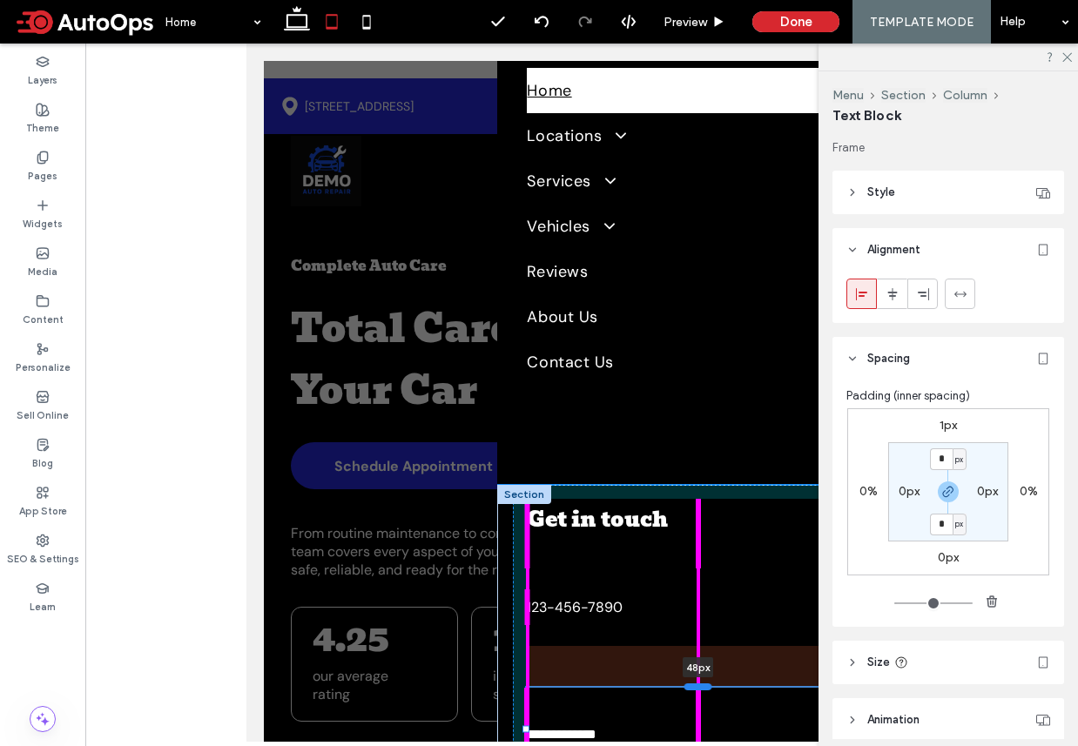
drag, startPoint x: 701, startPoint y: 646, endPoint x: 702, endPoint y: 686, distance: 40.1
click at [702, 687] on div at bounding box center [698, 686] width 28 height 7
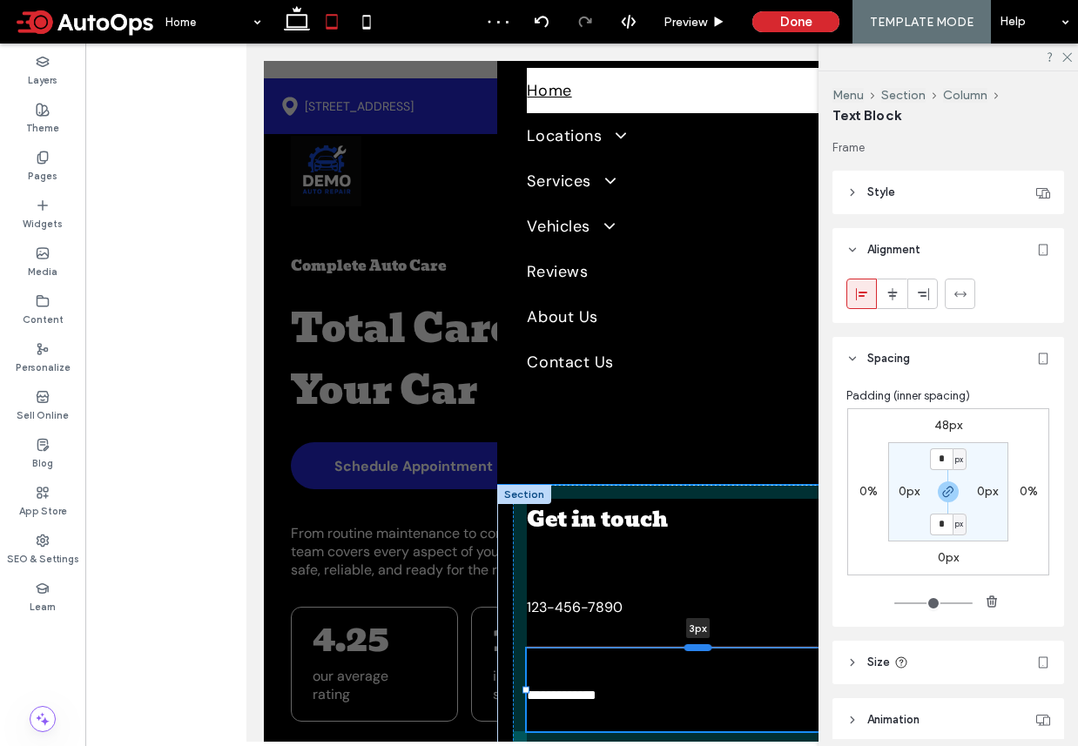
drag, startPoint x: 702, startPoint y: 686, endPoint x: 701, endPoint y: 647, distance: 39.2
click at [701, 647] on div at bounding box center [698, 646] width 28 height 7
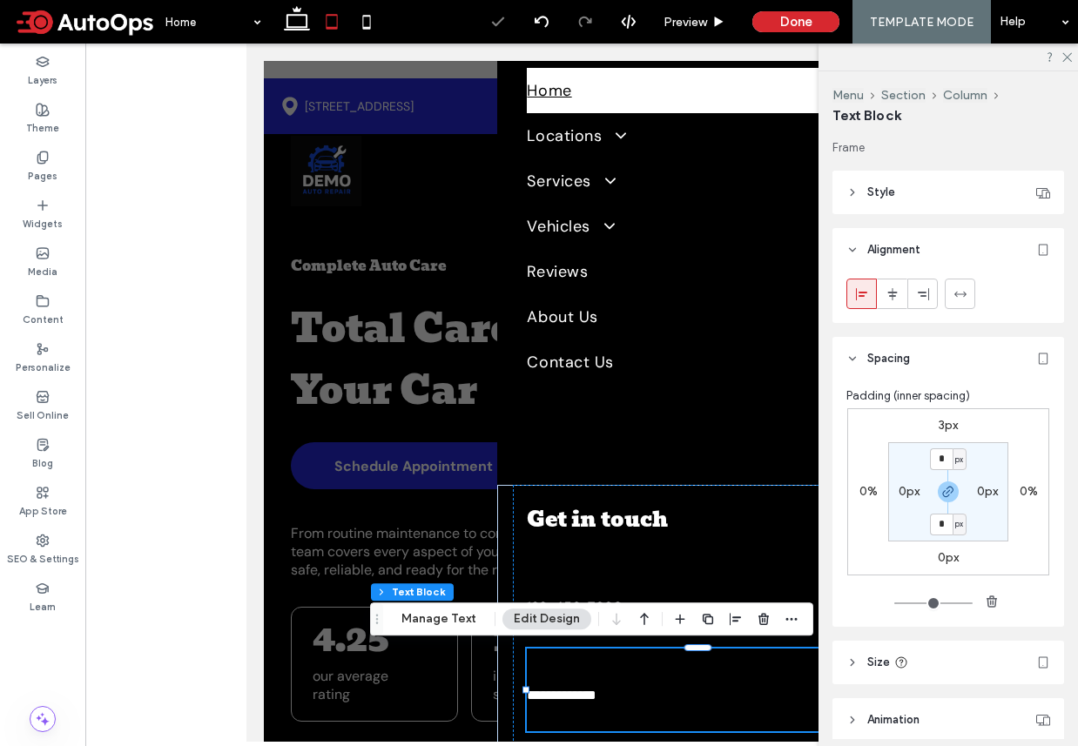
click at [946, 429] on label "3px" at bounding box center [947, 425] width 19 height 15
type input "*"
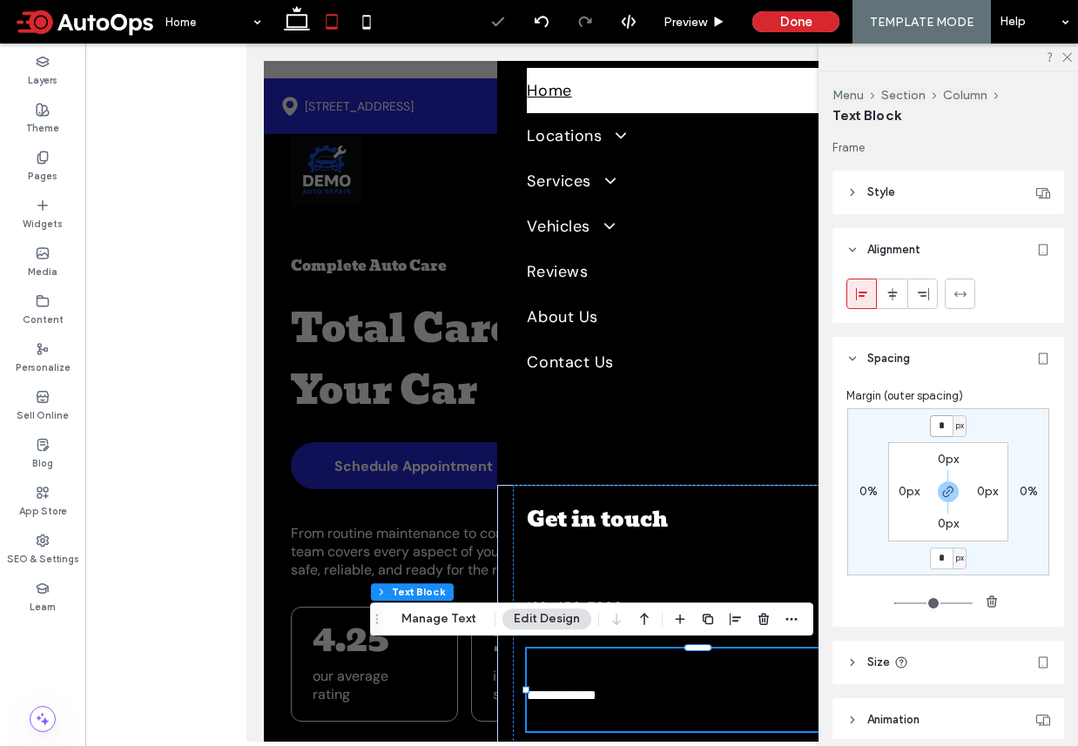
click at [942, 422] on input "*" at bounding box center [941, 426] width 23 height 22
type input "*"
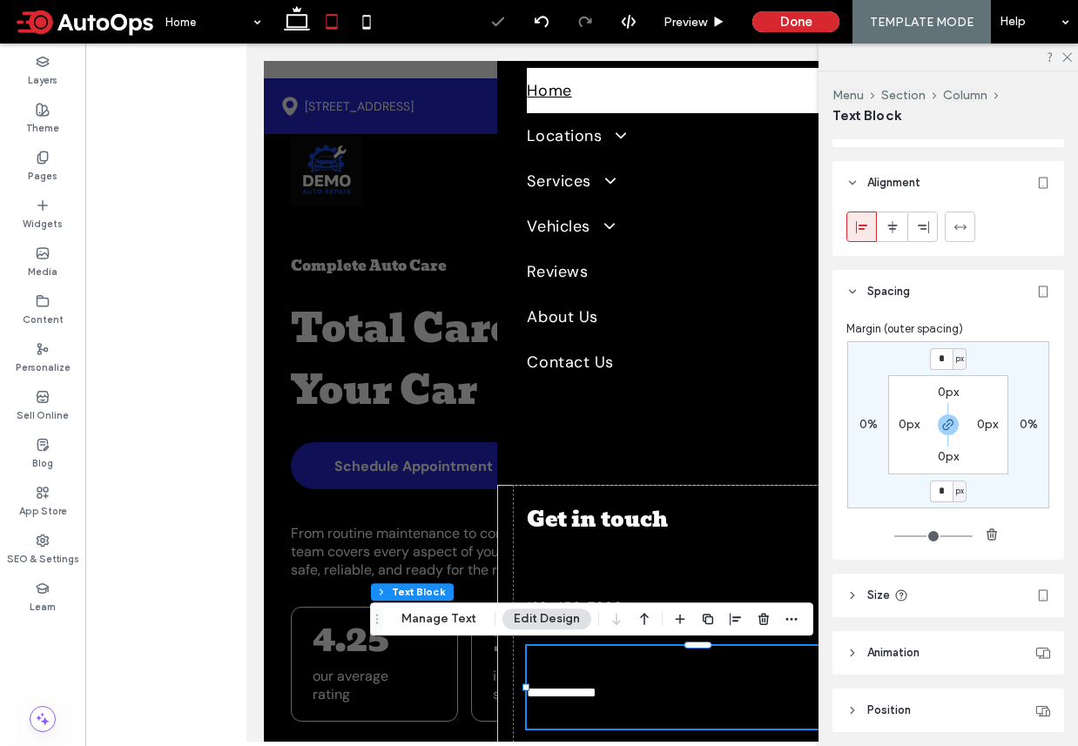
click at [919, 582] on header "Size" at bounding box center [948, 596] width 232 height 44
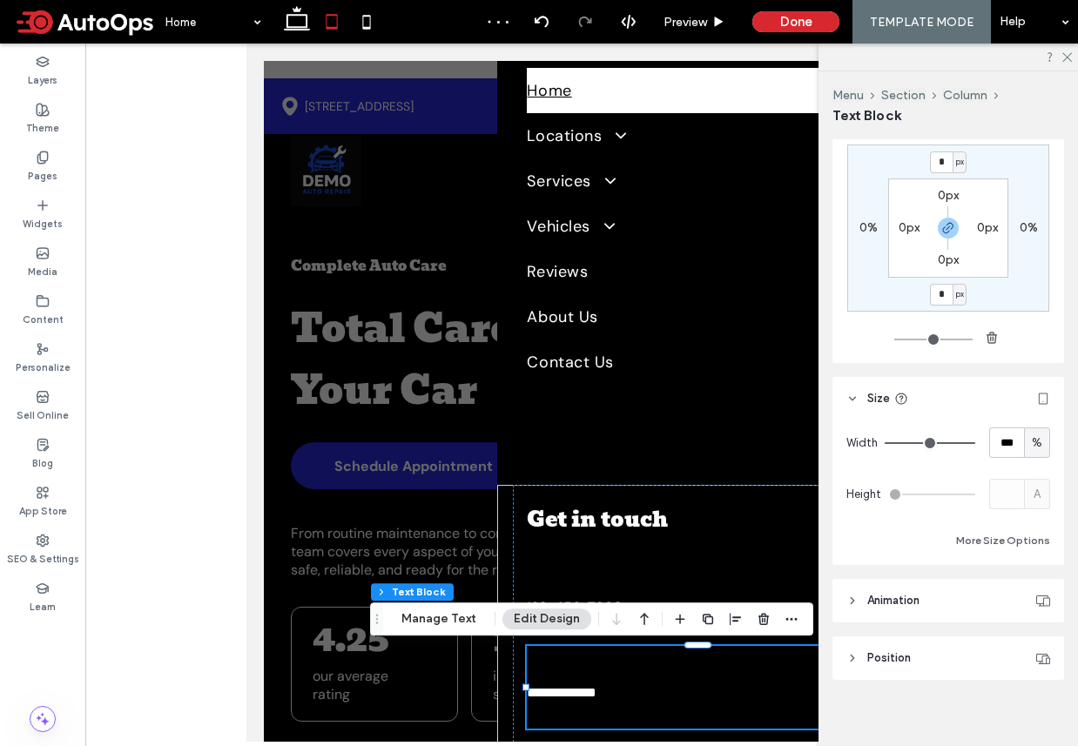
scroll to position [265, 0]
click at [915, 592] on span "Animation" at bounding box center [893, 599] width 52 height 17
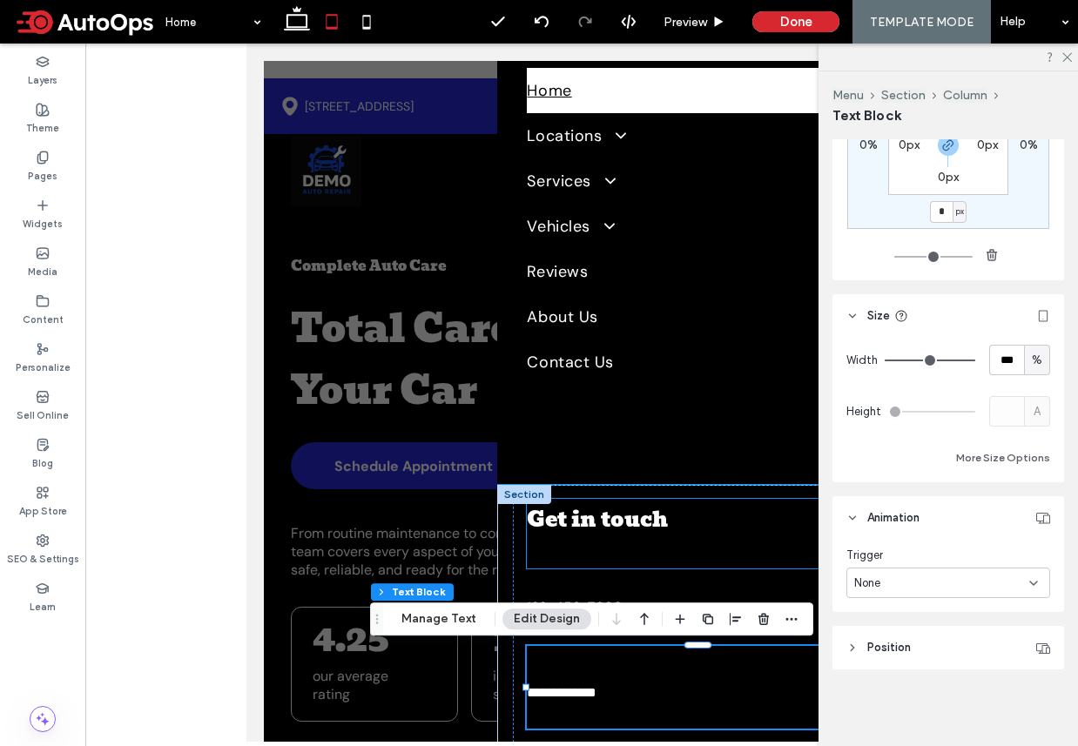
scroll to position [97, 0]
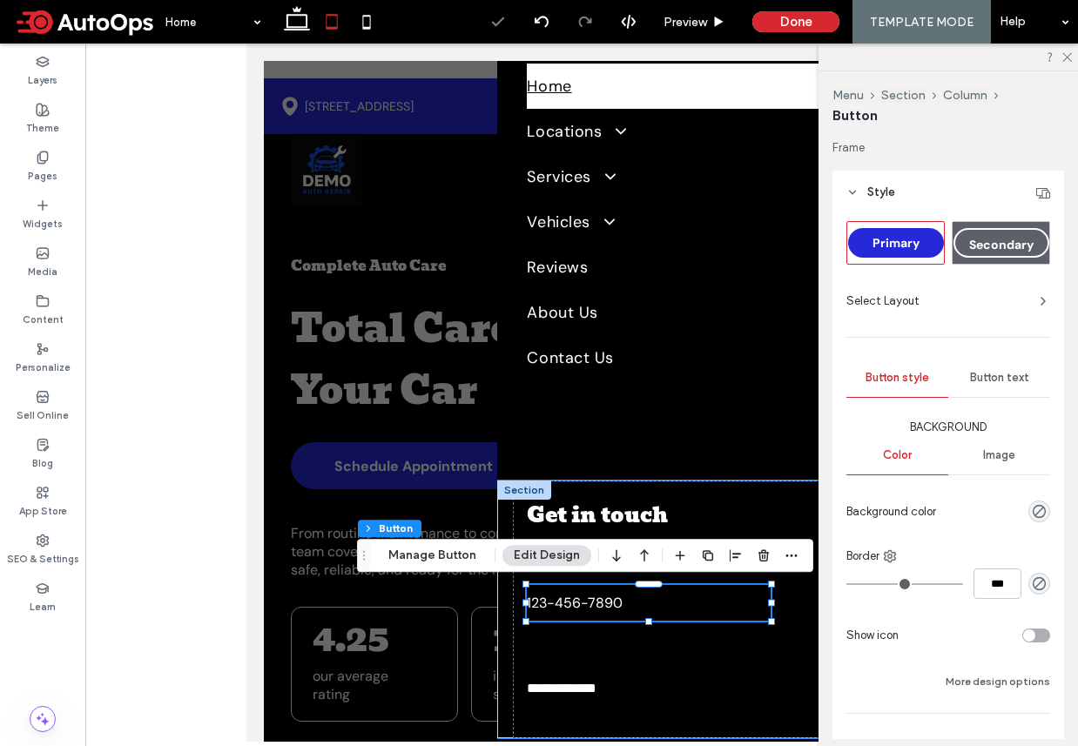
click at [642, 597] on link "123-456-7890" at bounding box center [649, 603] width 244 height 36
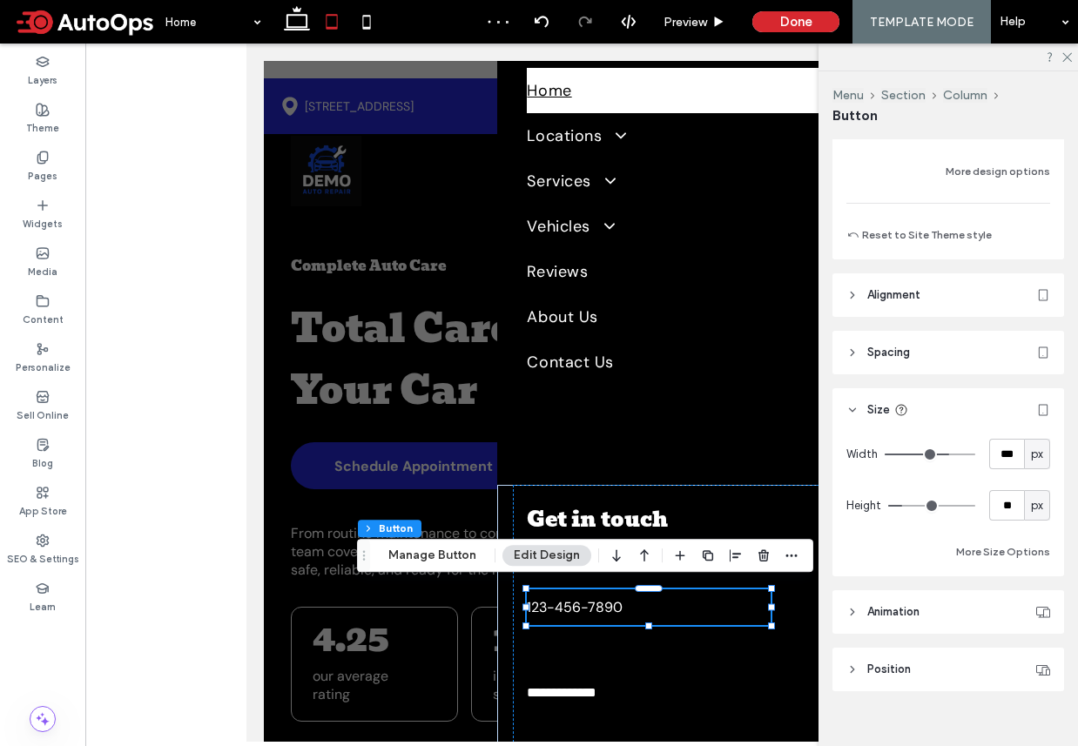
scroll to position [515, 0]
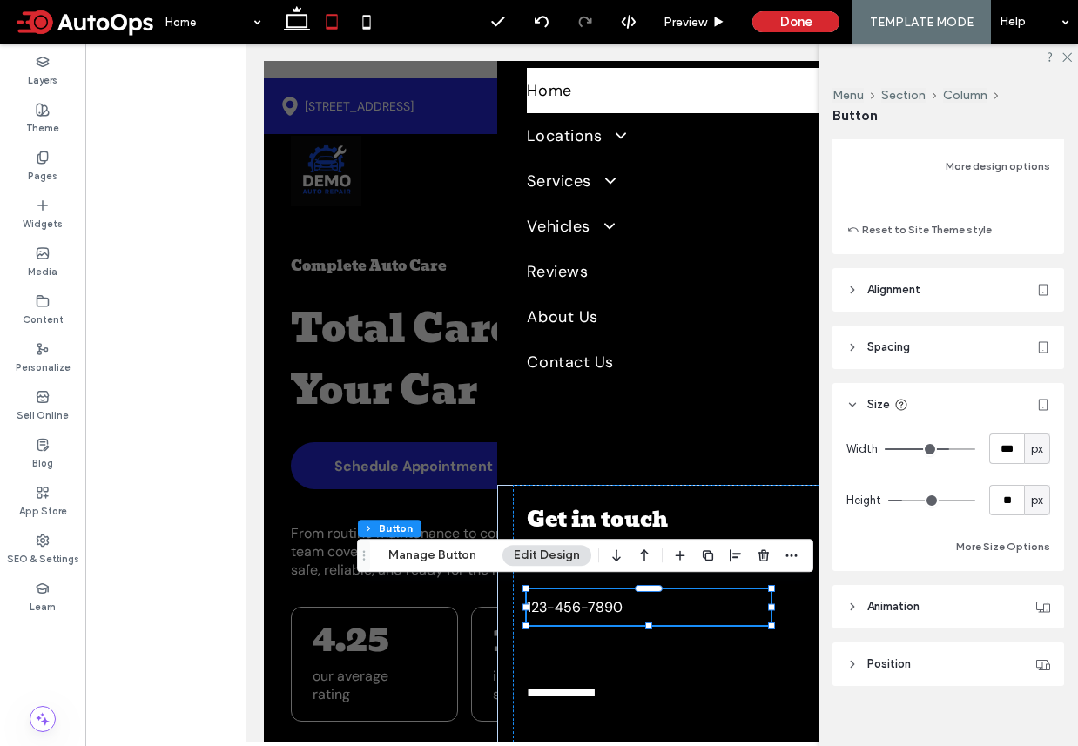
click at [918, 303] on header "Alignment" at bounding box center [948, 290] width 232 height 44
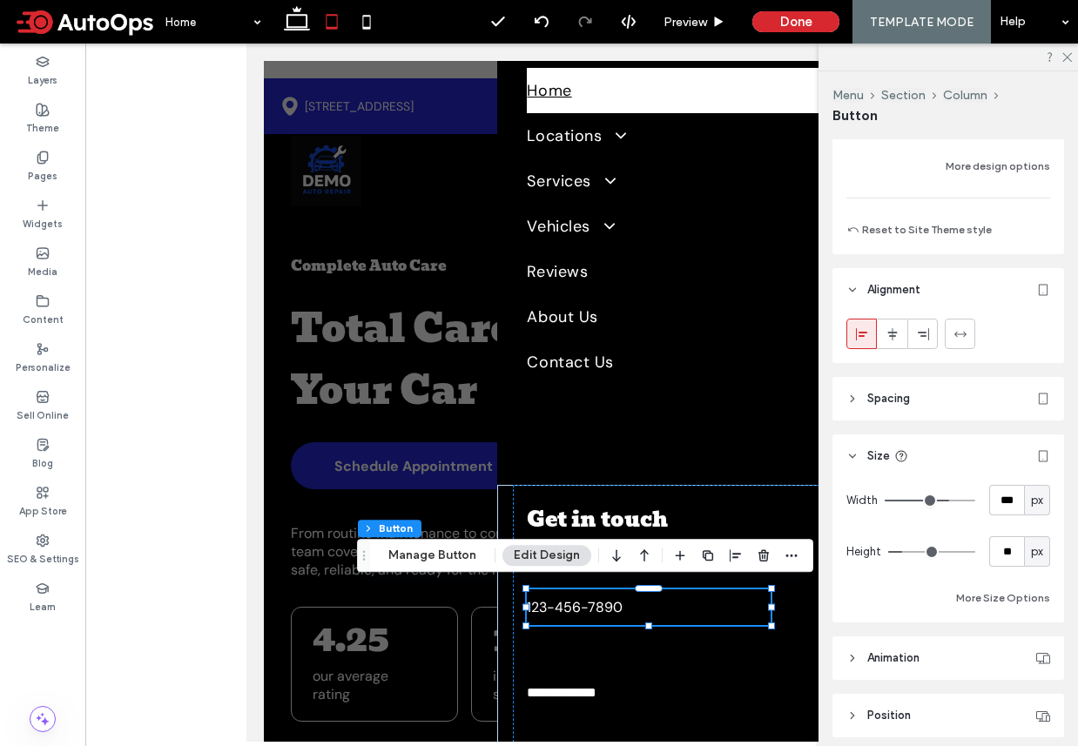
click at [912, 391] on header "Spacing" at bounding box center [948, 399] width 232 height 44
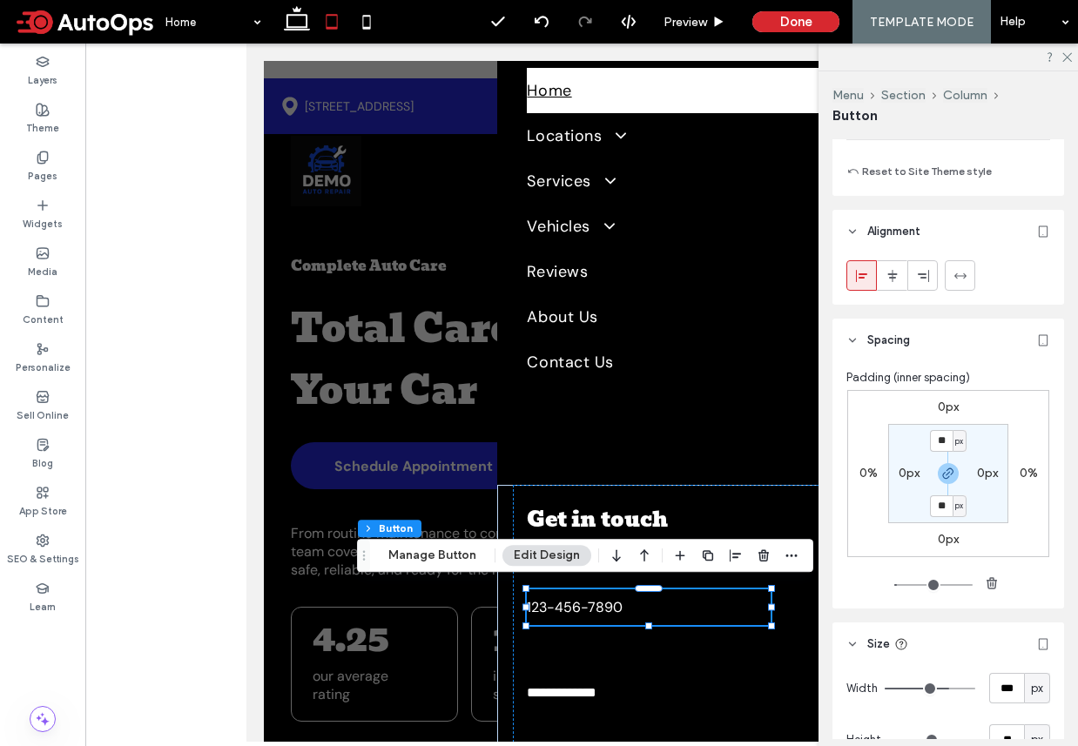
scroll to position [589, 0]
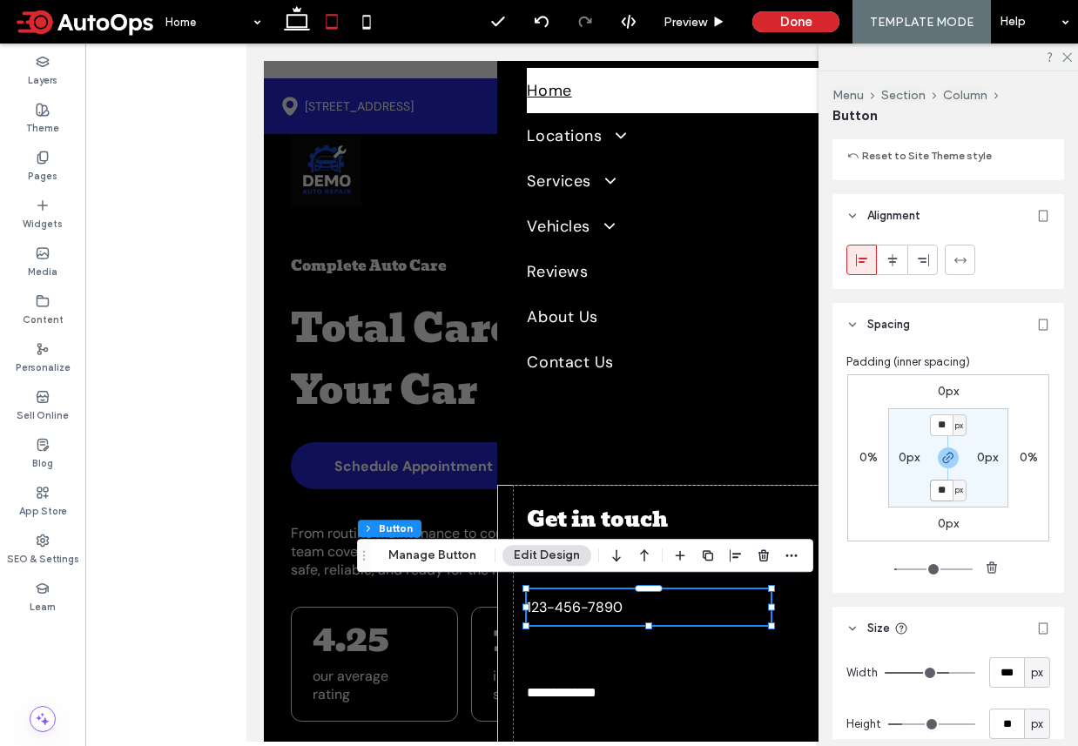
click at [945, 496] on input "**" at bounding box center [941, 491] width 23 height 22
type input "*"
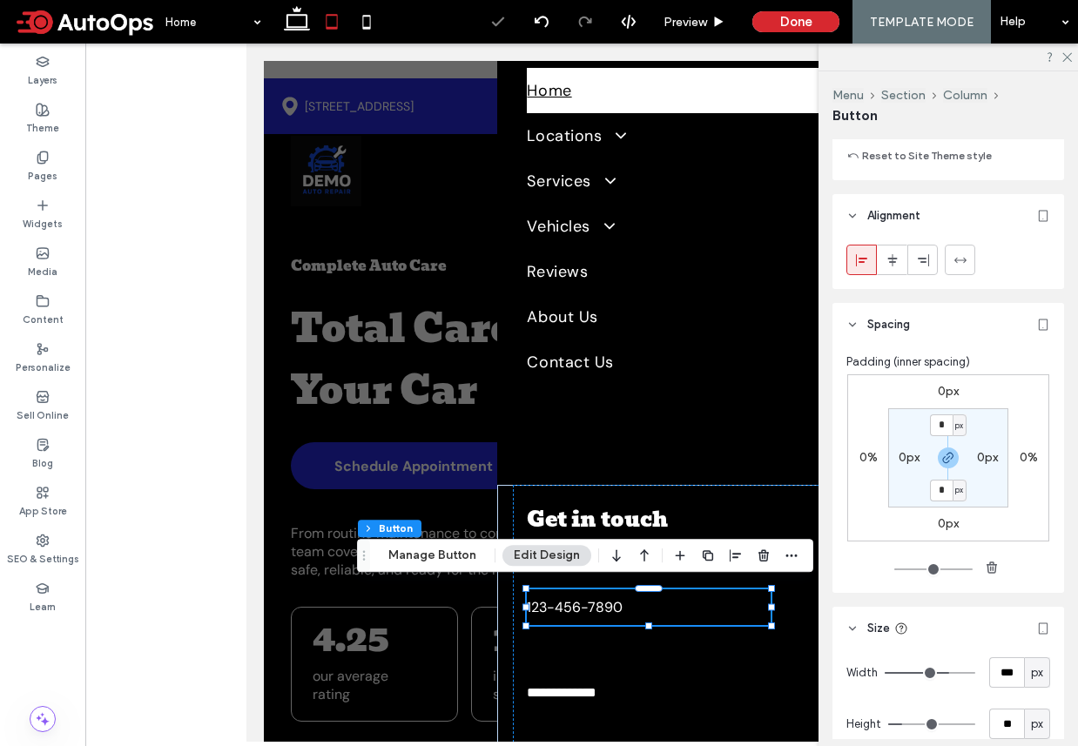
click at [996, 507] on section "* px 0px * px 0px" at bounding box center [948, 457] width 120 height 99
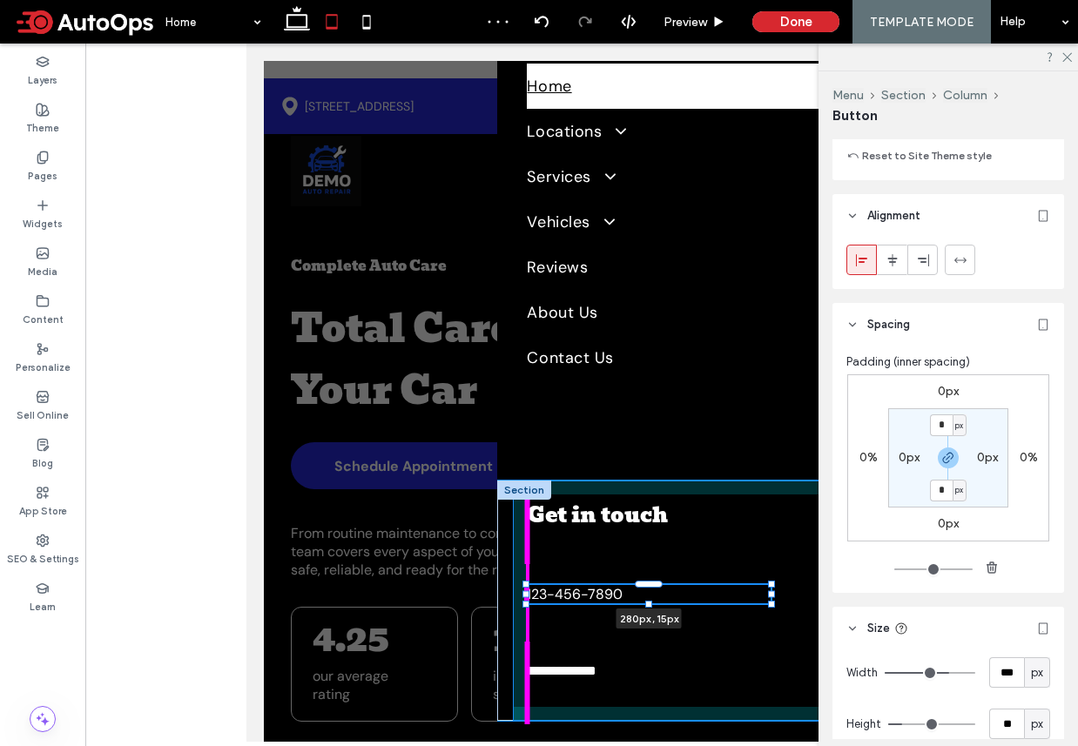
drag, startPoint x: 649, startPoint y: 618, endPoint x: 649, endPoint y: 602, distance: 15.7
click at [649, 602] on div at bounding box center [648, 603] width 7 height 7
type input "**"
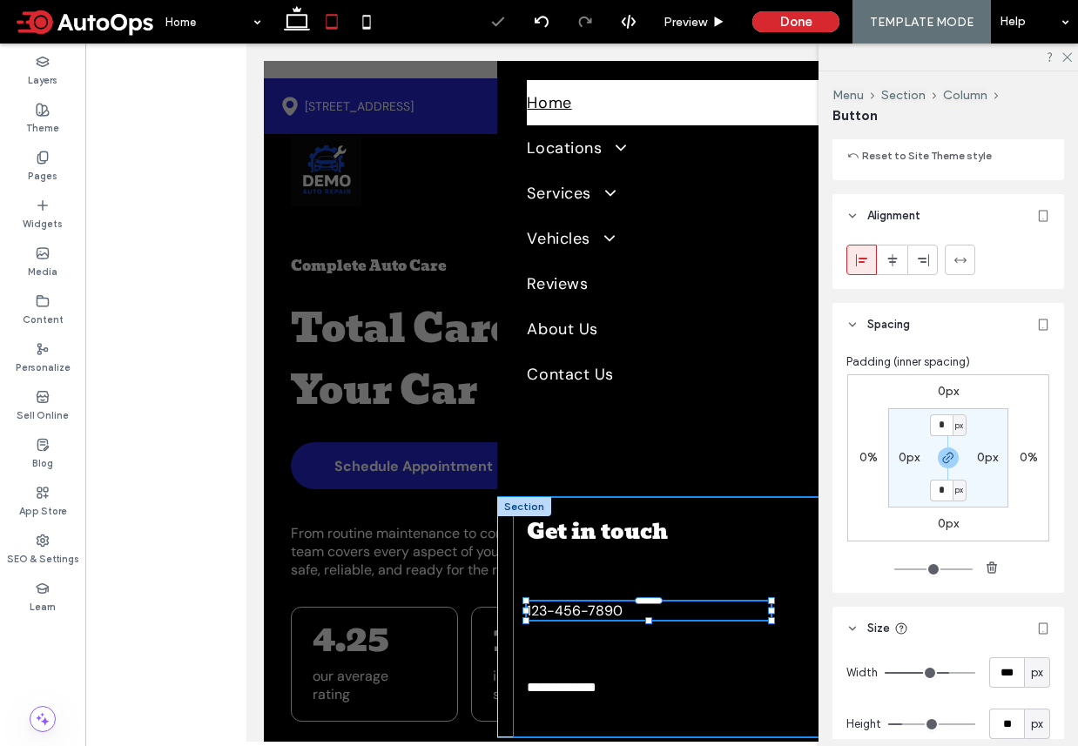
scroll to position [79, 0]
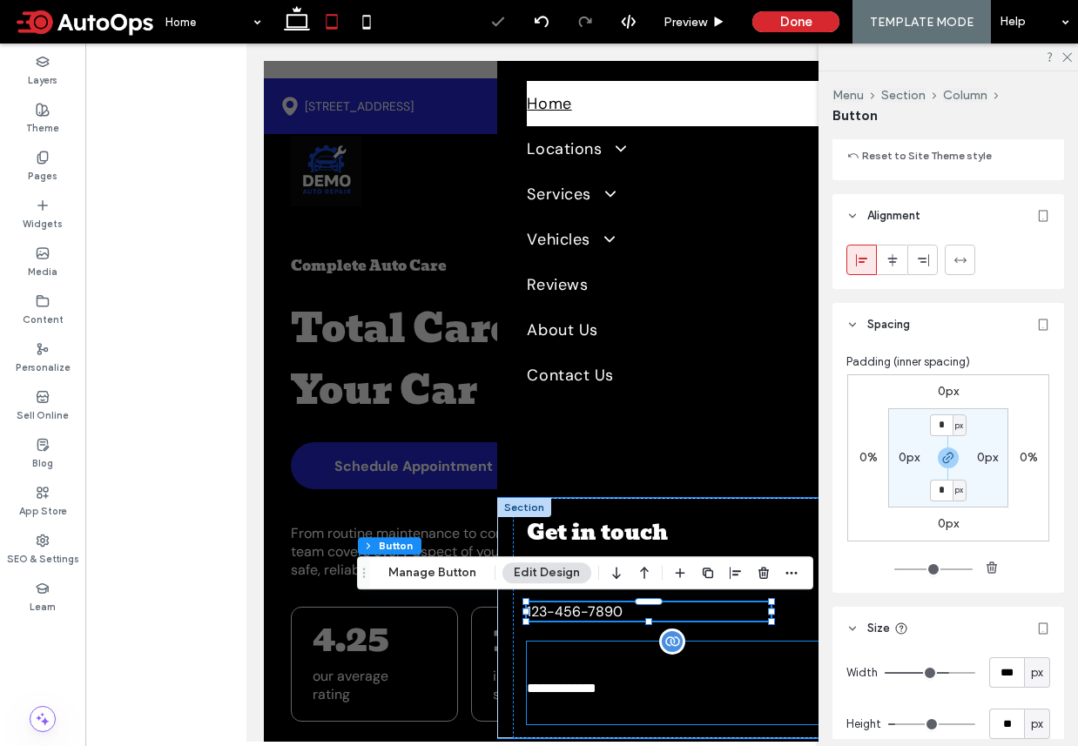
click at [596, 694] on span "**********" at bounding box center [562, 688] width 70 height 13
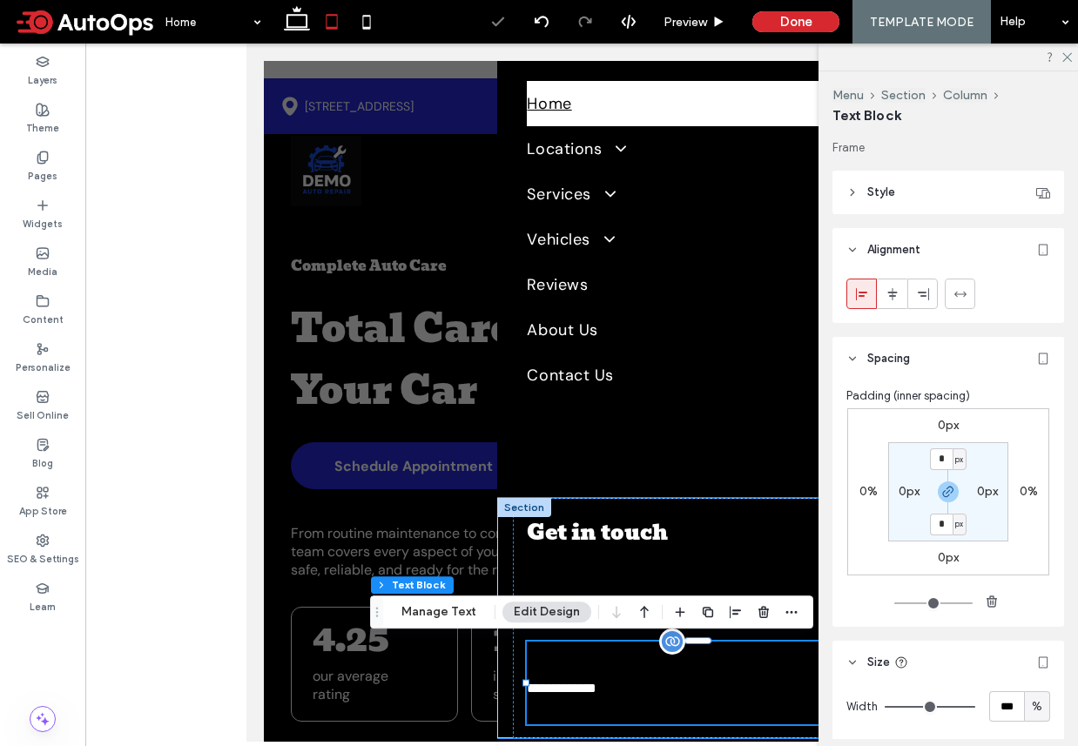
click at [596, 686] on span "**********" at bounding box center [562, 688] width 70 height 13
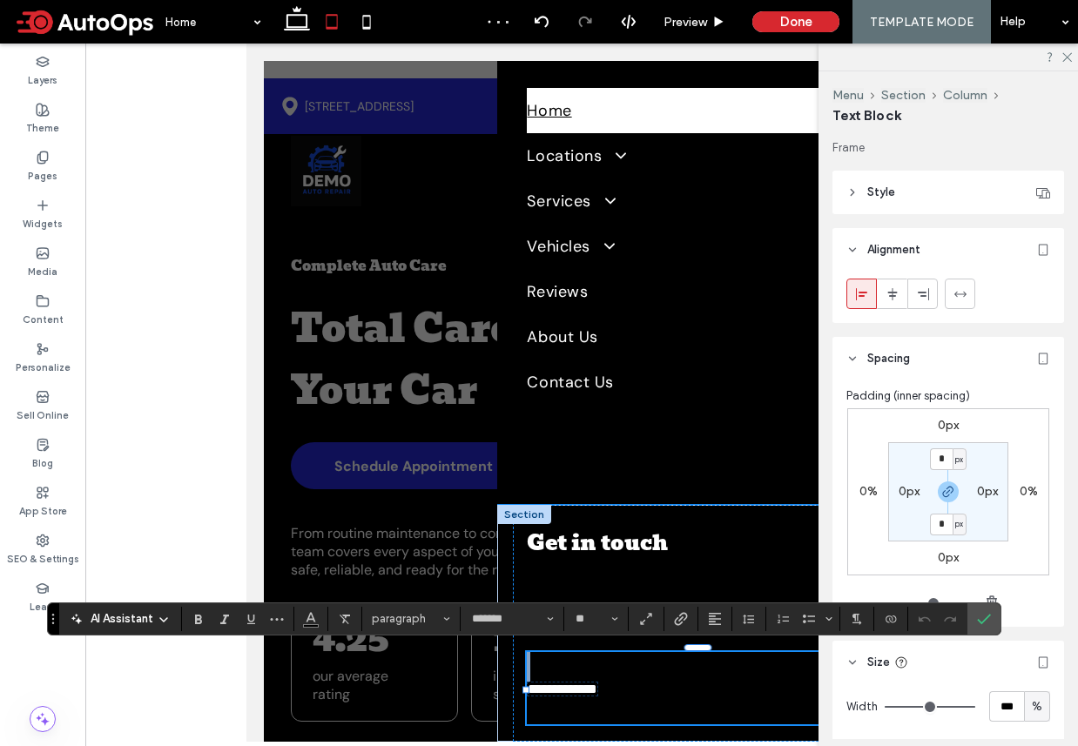
scroll to position [75, 0]
click at [961, 505] on section "* px 0px * px 0px" at bounding box center [948, 491] width 120 height 99
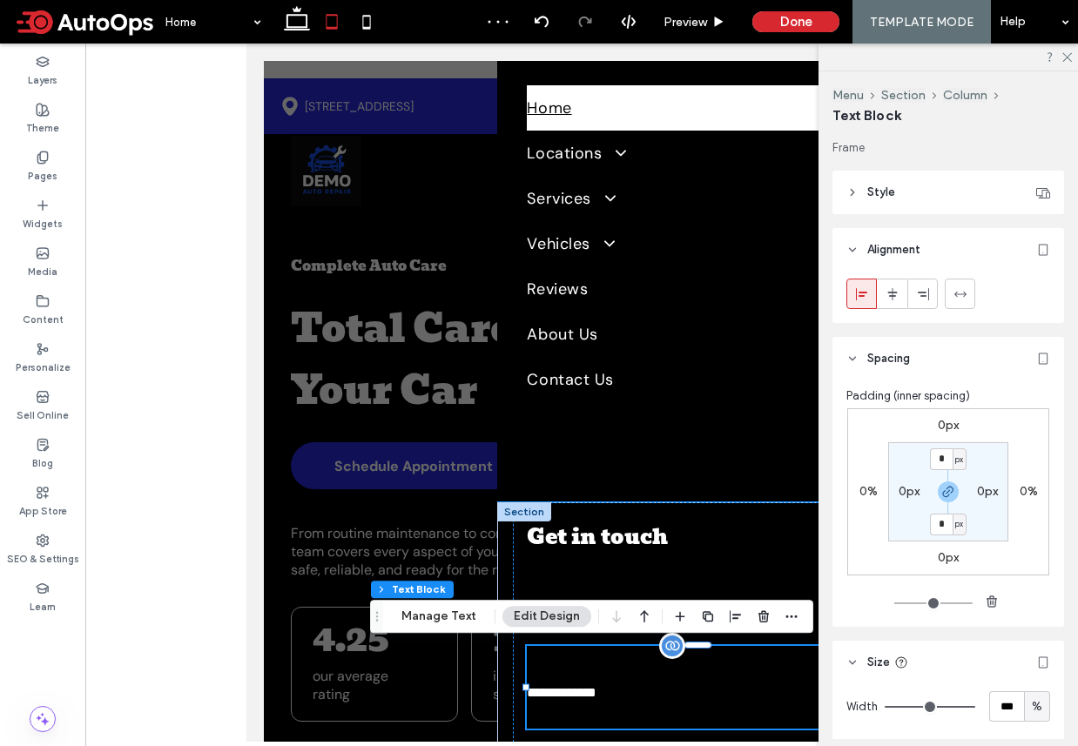
click at [930, 561] on div "0px" at bounding box center [948, 558] width 40 height 16
click at [945, 559] on label "0px" at bounding box center [948, 557] width 21 height 15
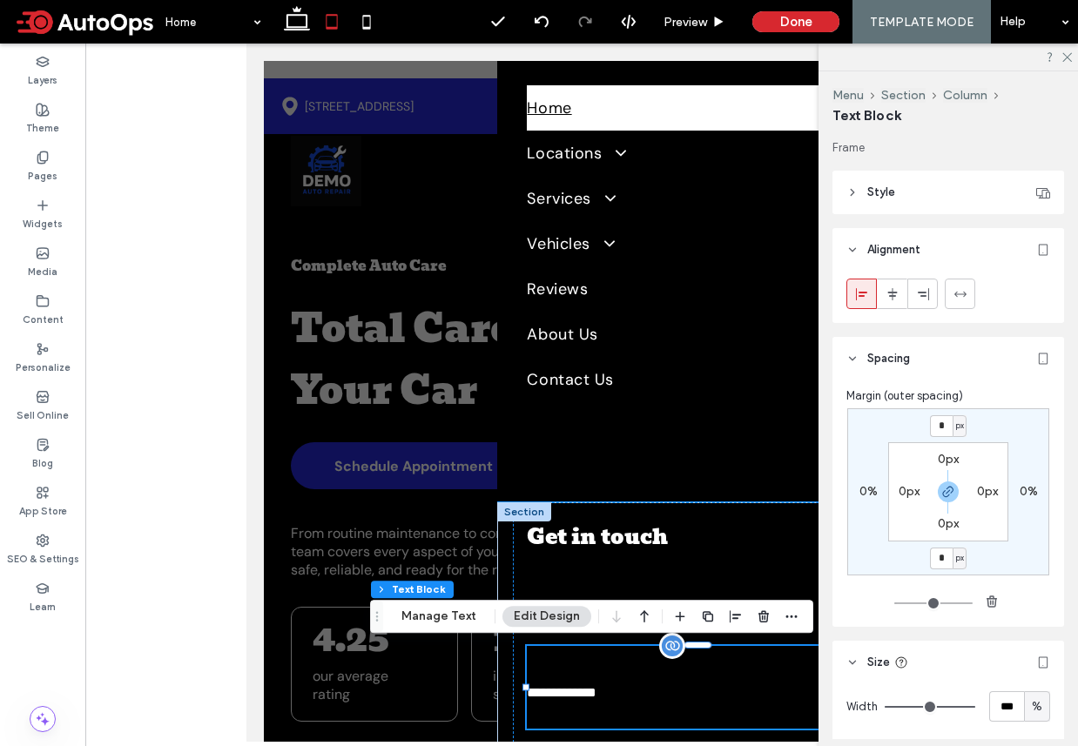
click at [945, 559] on input "*" at bounding box center [941, 559] width 23 height 22
click at [945, 526] on label "0px" at bounding box center [948, 523] width 21 height 15
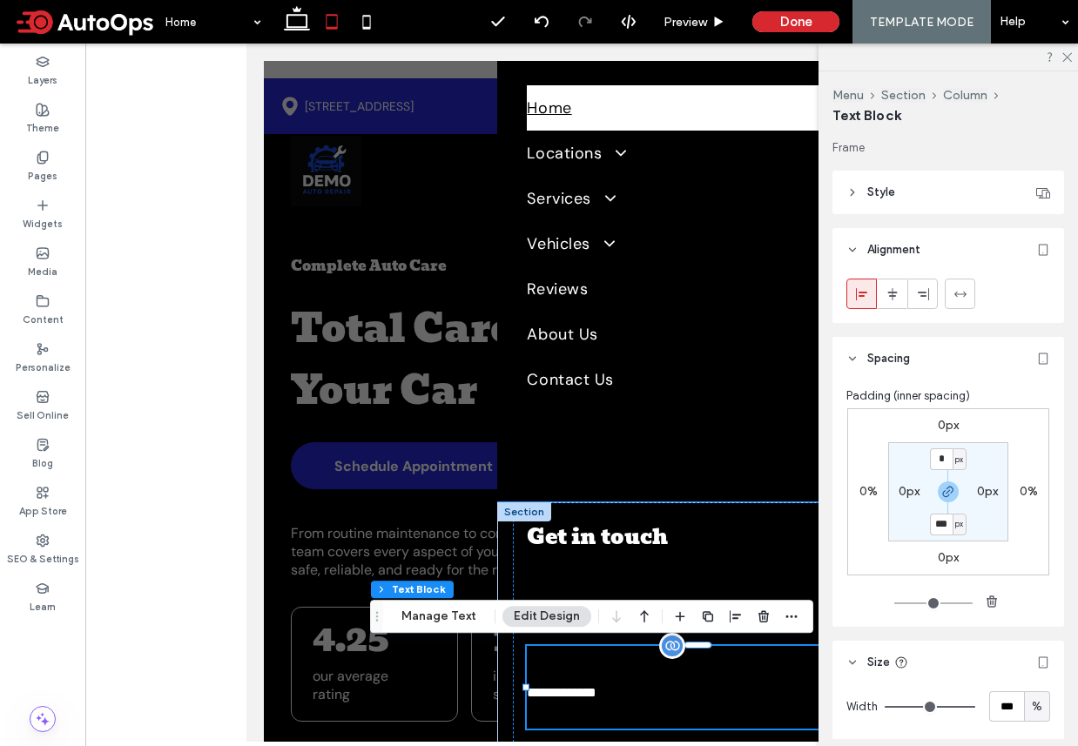
type input "***"
type input "*"
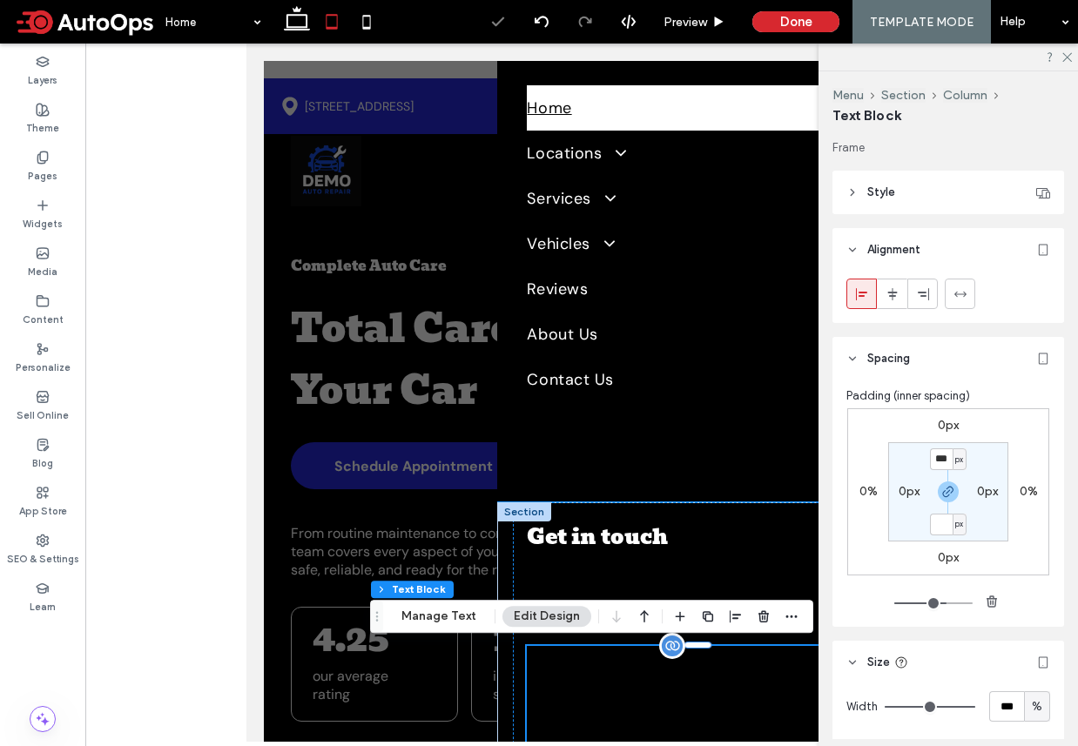
type input "*"
click at [707, 705] on p at bounding box center [698, 715] width 342 height 28
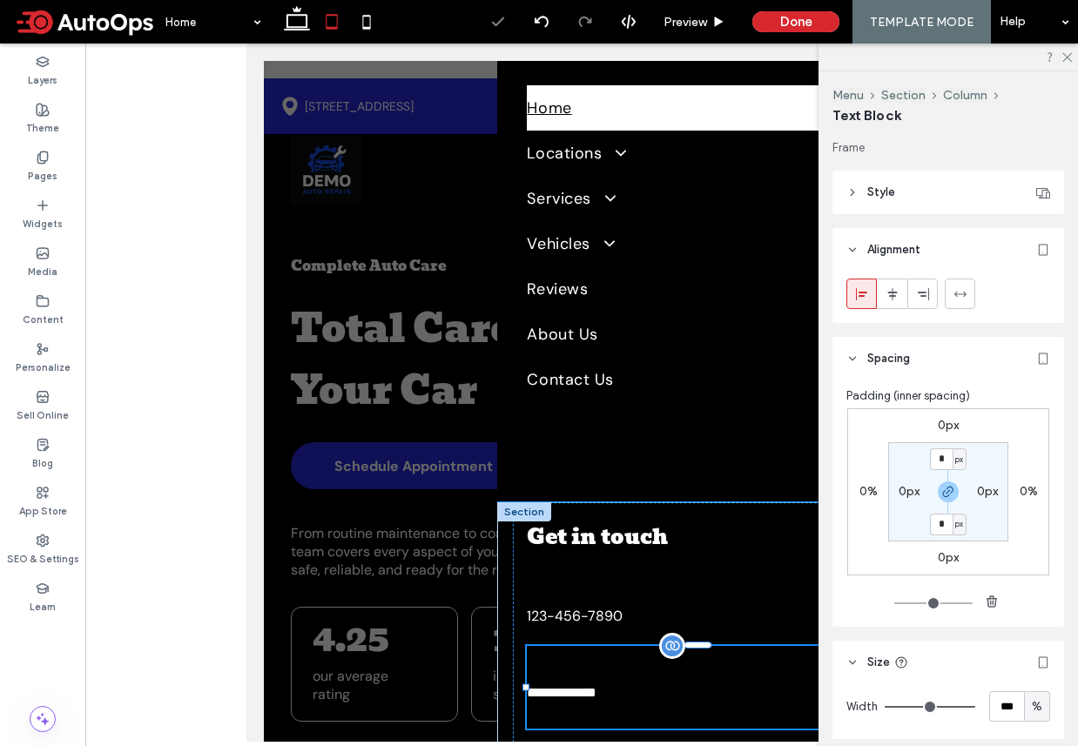
type input "*******"
type input "**"
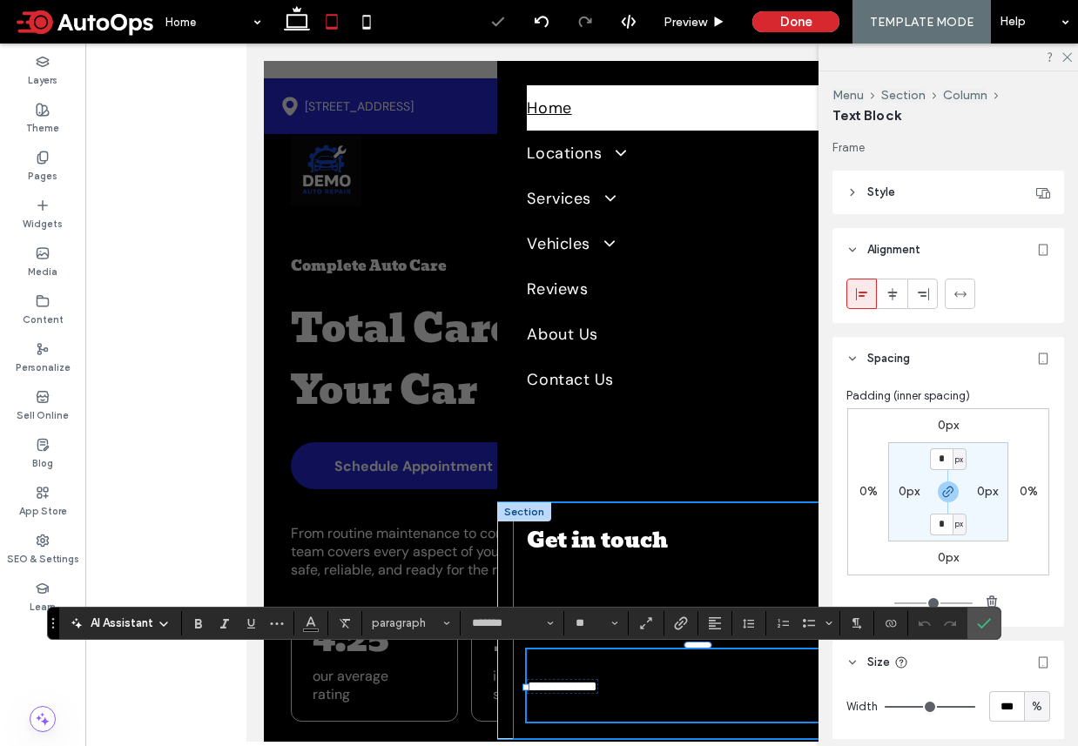
click at [705, 722] on p at bounding box center [698, 708] width 342 height 28
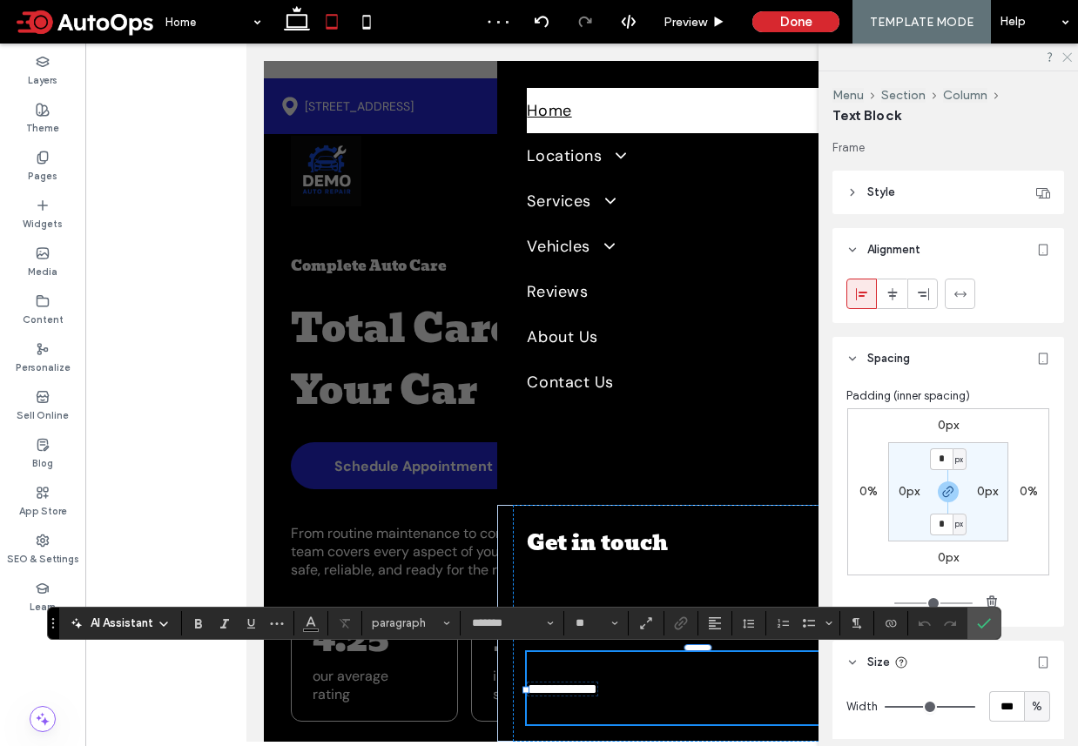
click at [1071, 56] on icon at bounding box center [1065, 55] width 11 height 11
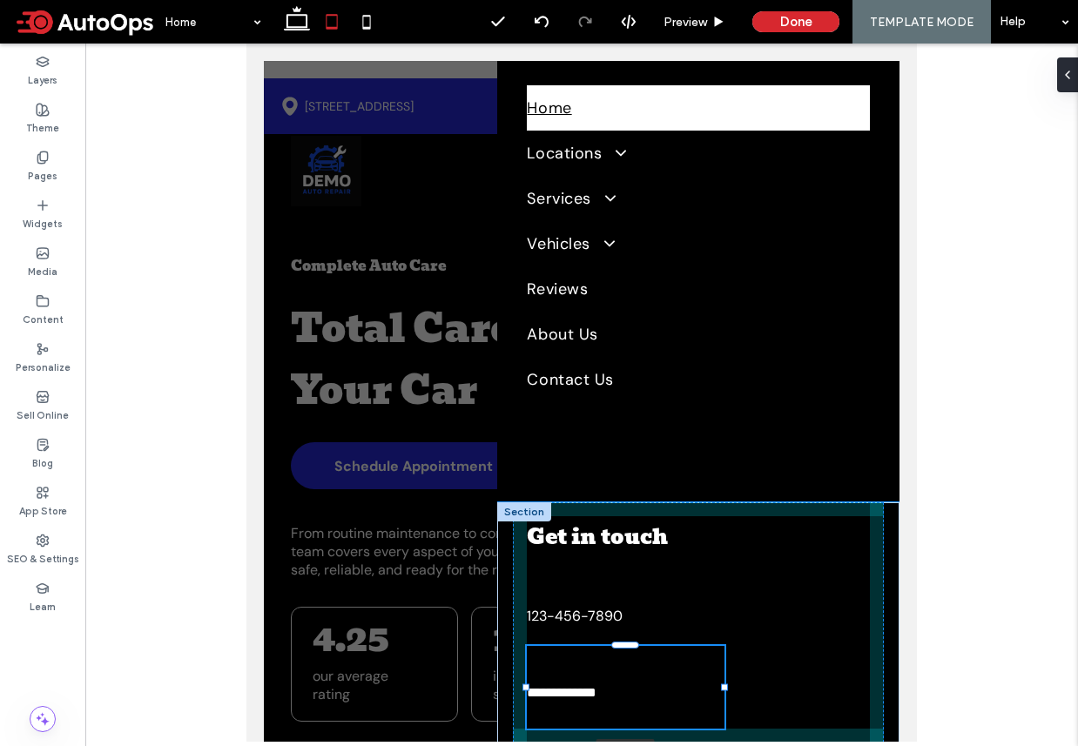
drag, startPoint x: 870, startPoint y: 689, endPoint x: 724, endPoint y: 682, distance: 145.6
click at [724, 682] on div "**********" at bounding box center [698, 622] width 402 height 240
type input "**"
type input "****"
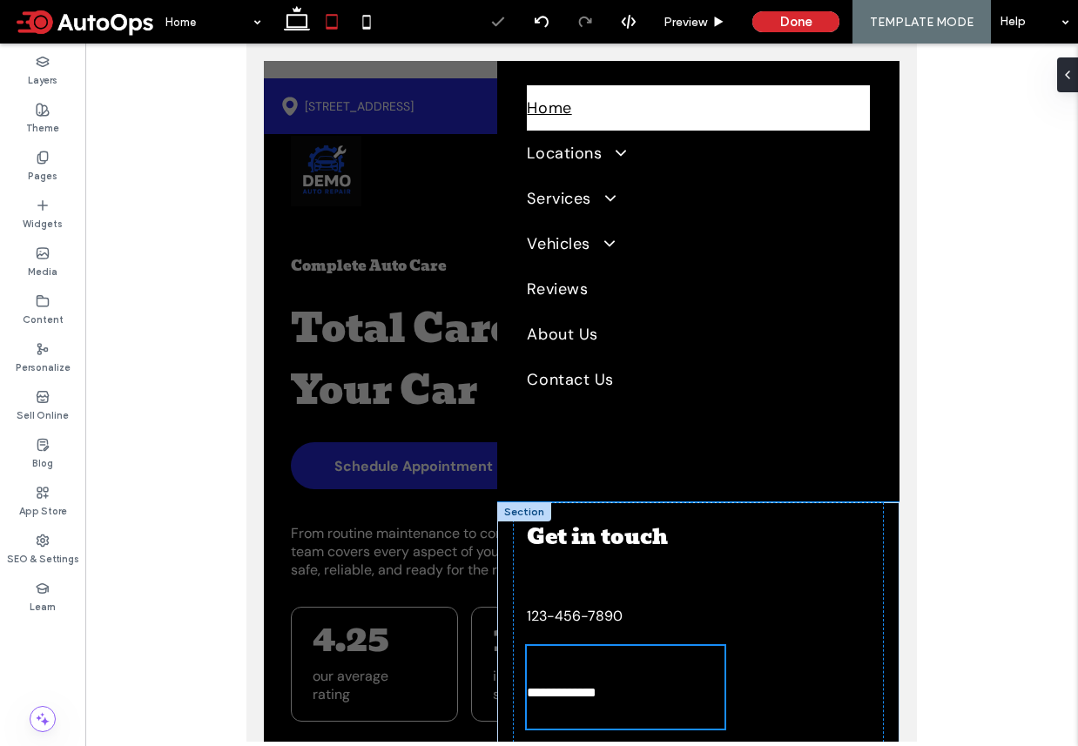
click at [615, 703] on p at bounding box center [625, 715] width 197 height 28
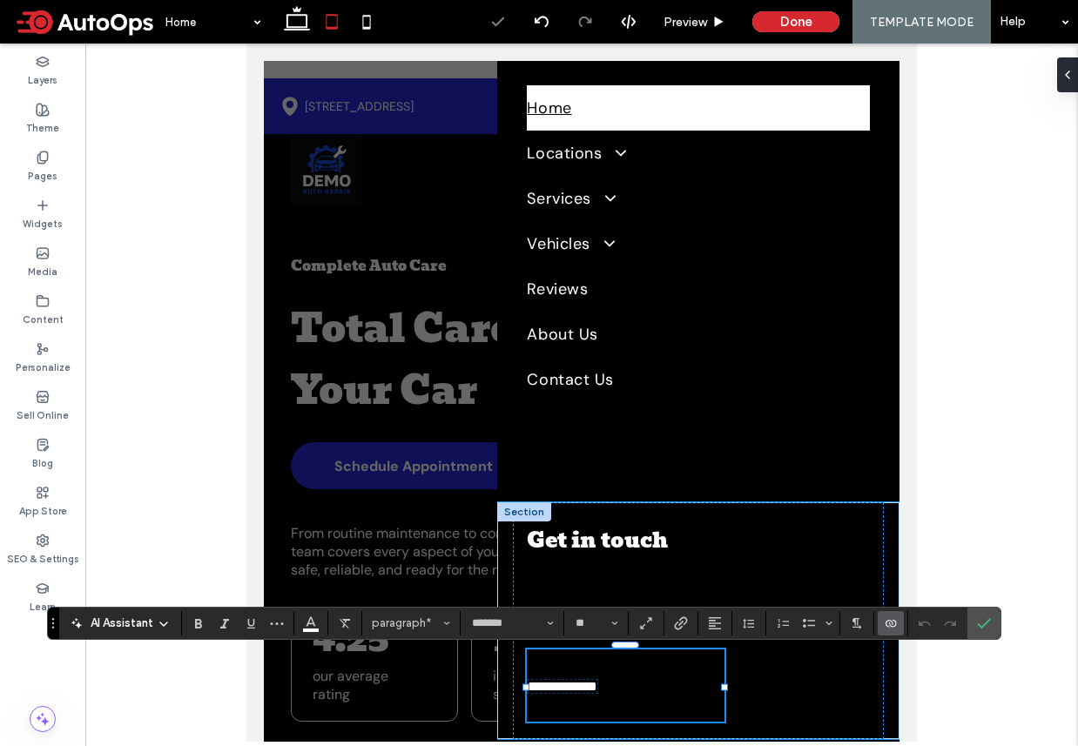
click at [559, 687] on span "**********" at bounding box center [563, 686] width 70 height 13
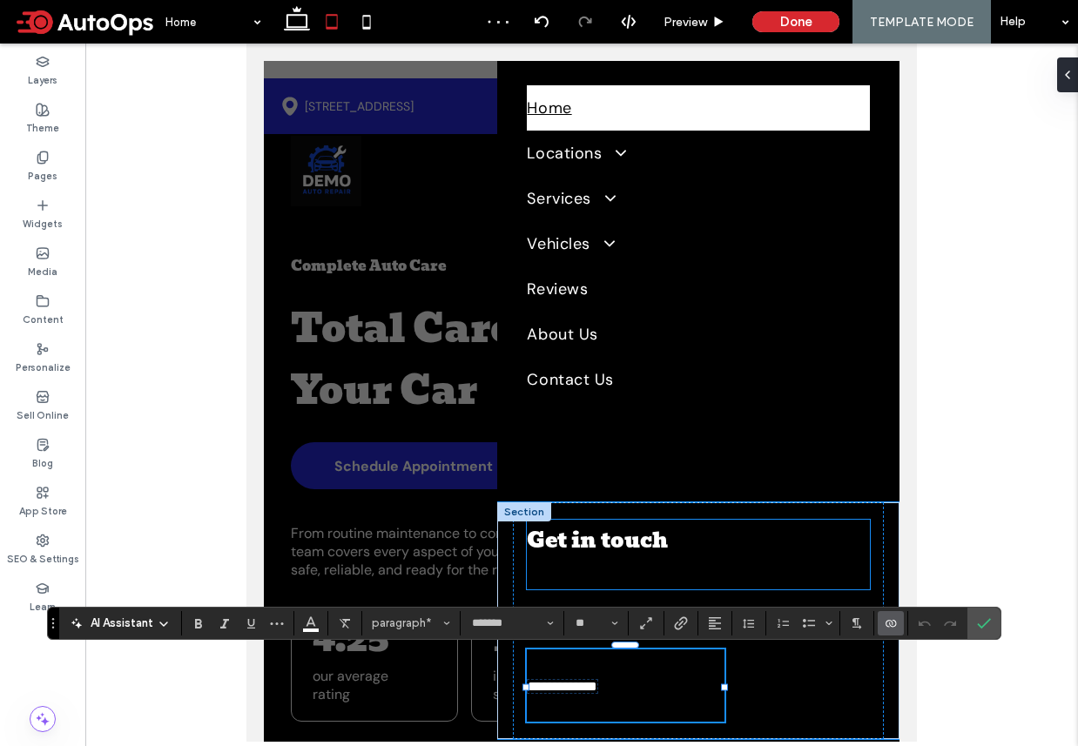
click at [642, 580] on p at bounding box center [698, 576] width 342 height 28
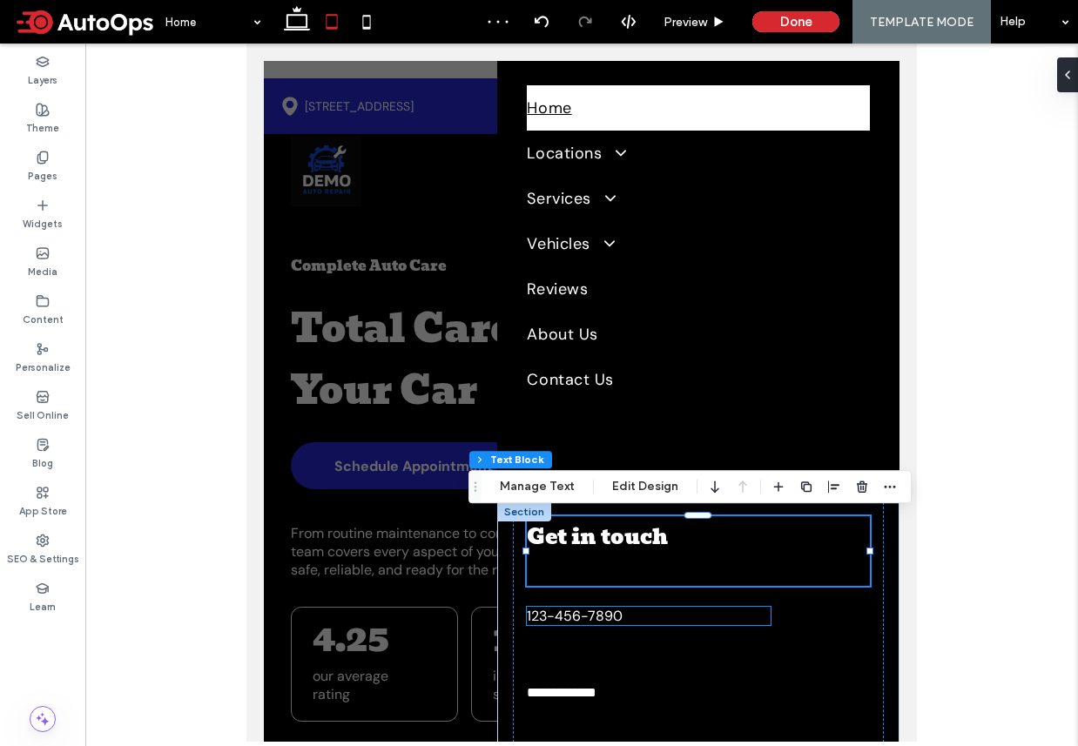
click at [636, 616] on link "123-456-7890" at bounding box center [649, 616] width 244 height 18
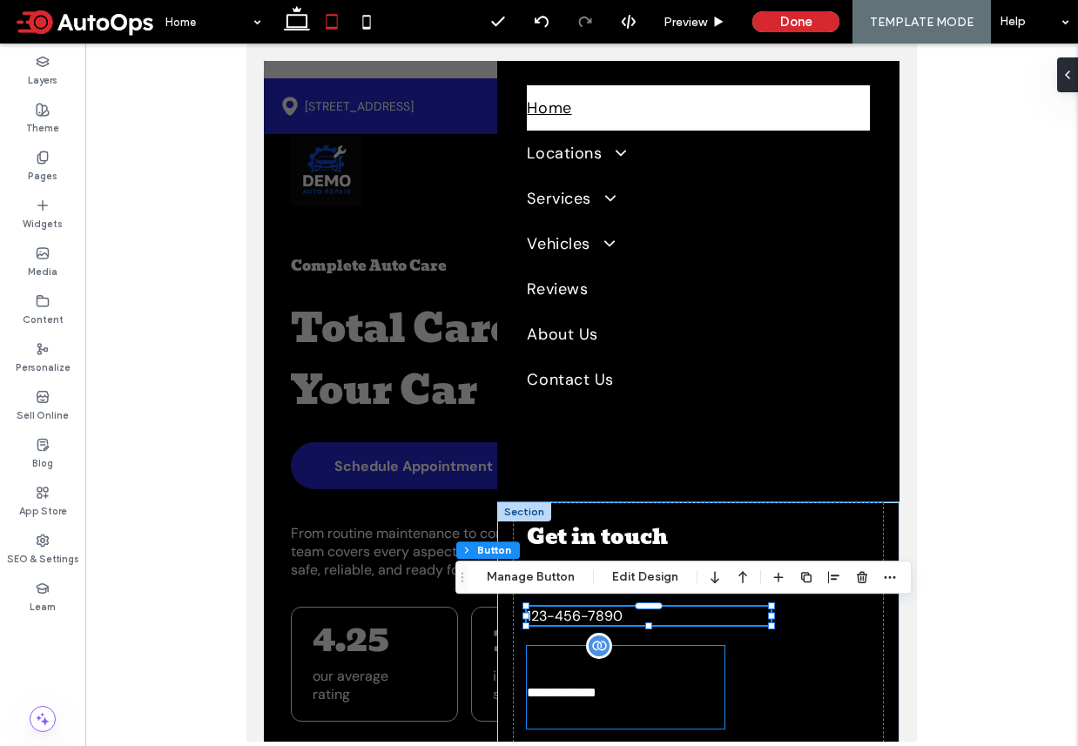
click at [641, 669] on p at bounding box center [625, 664] width 197 height 37
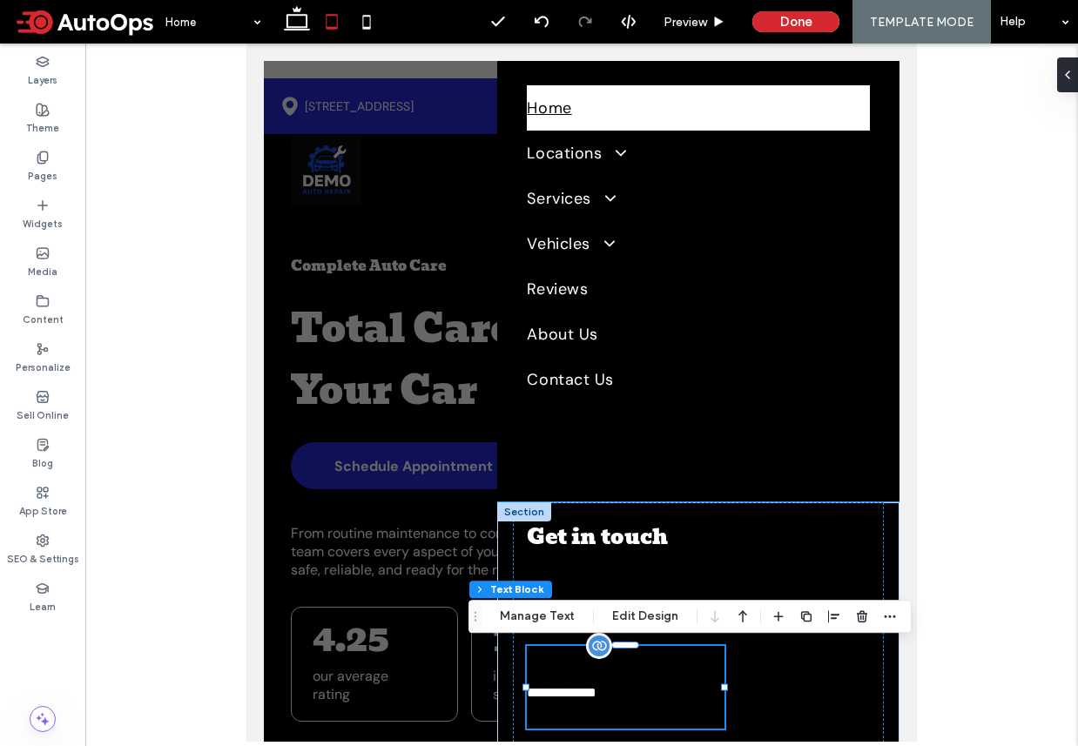
click at [592, 686] on span "**********" at bounding box center [562, 692] width 70 height 13
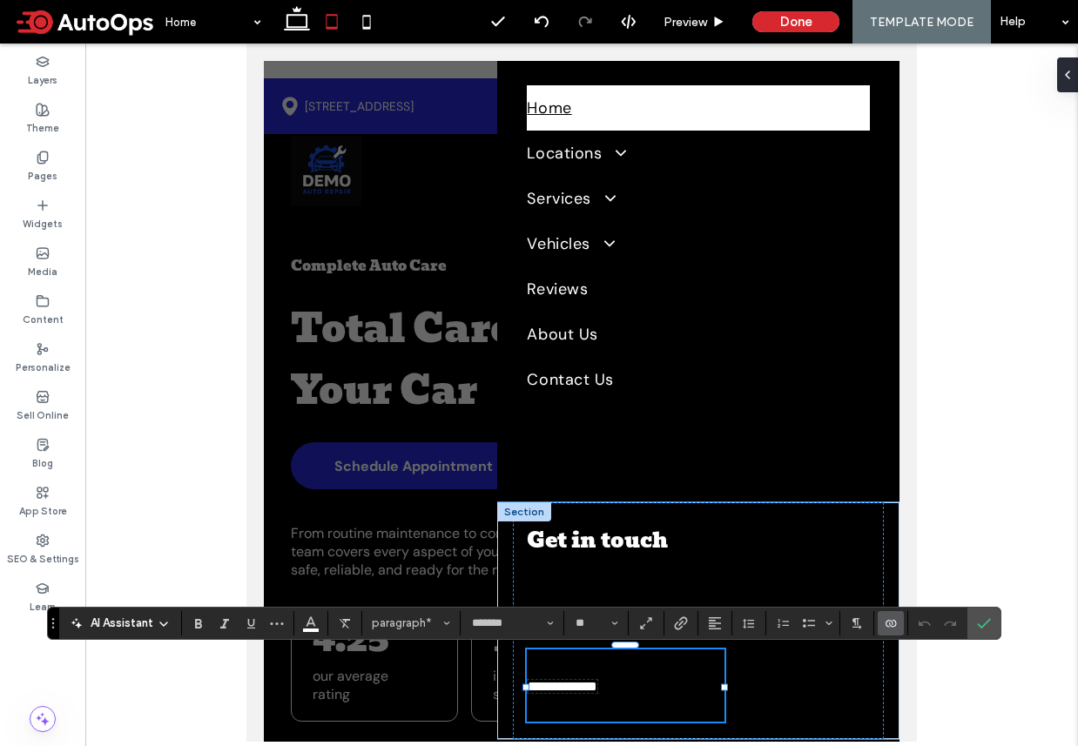
click at [582, 693] on span "**********" at bounding box center [563, 686] width 70 height 13
drag, startPoint x: 590, startPoint y: 689, endPoint x: 624, endPoint y: 602, distance: 93.4
click at [624, 602] on div "**********" at bounding box center [698, 620] width 370 height 237
click at [738, 649] on div "**********" at bounding box center [698, 620] width 370 height 237
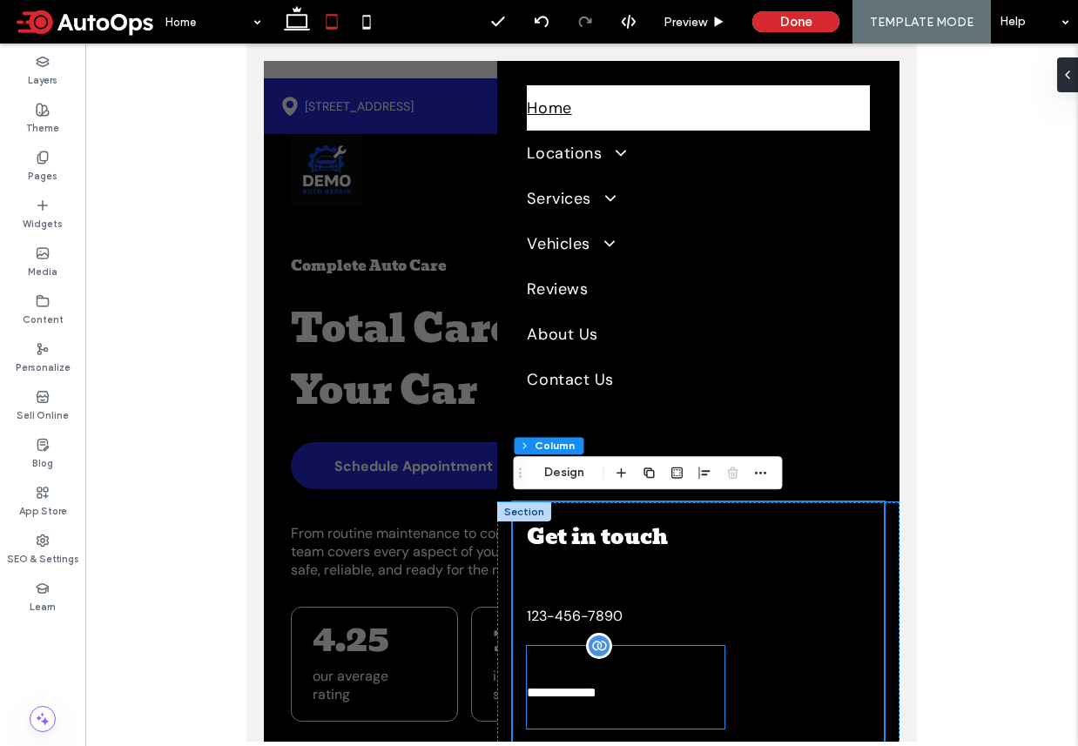
click at [707, 688] on p "**********" at bounding box center [625, 692] width 197 height 18
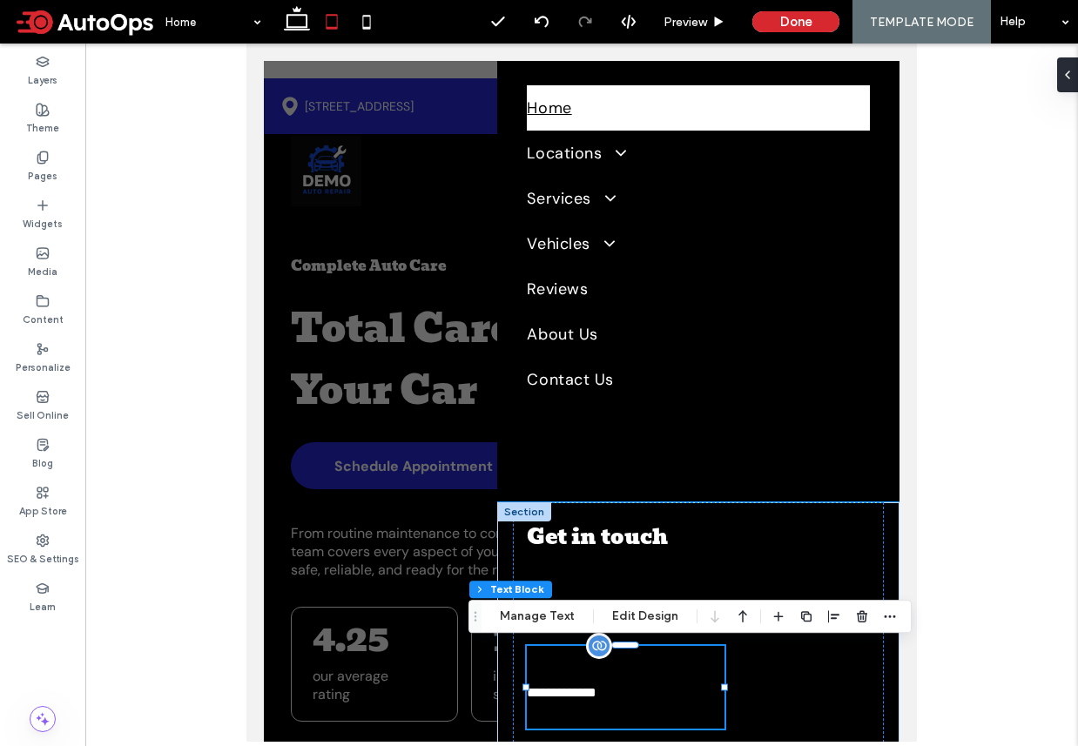
click at [669, 674] on p at bounding box center [625, 664] width 197 height 37
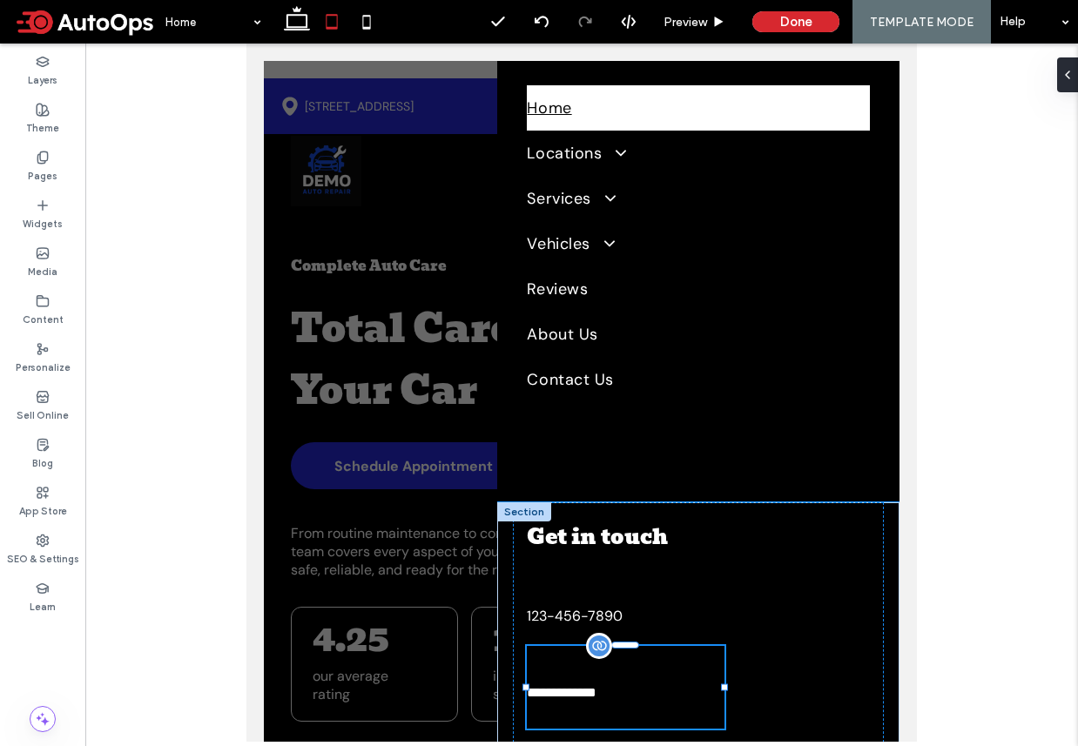
type input "*******"
type input "**"
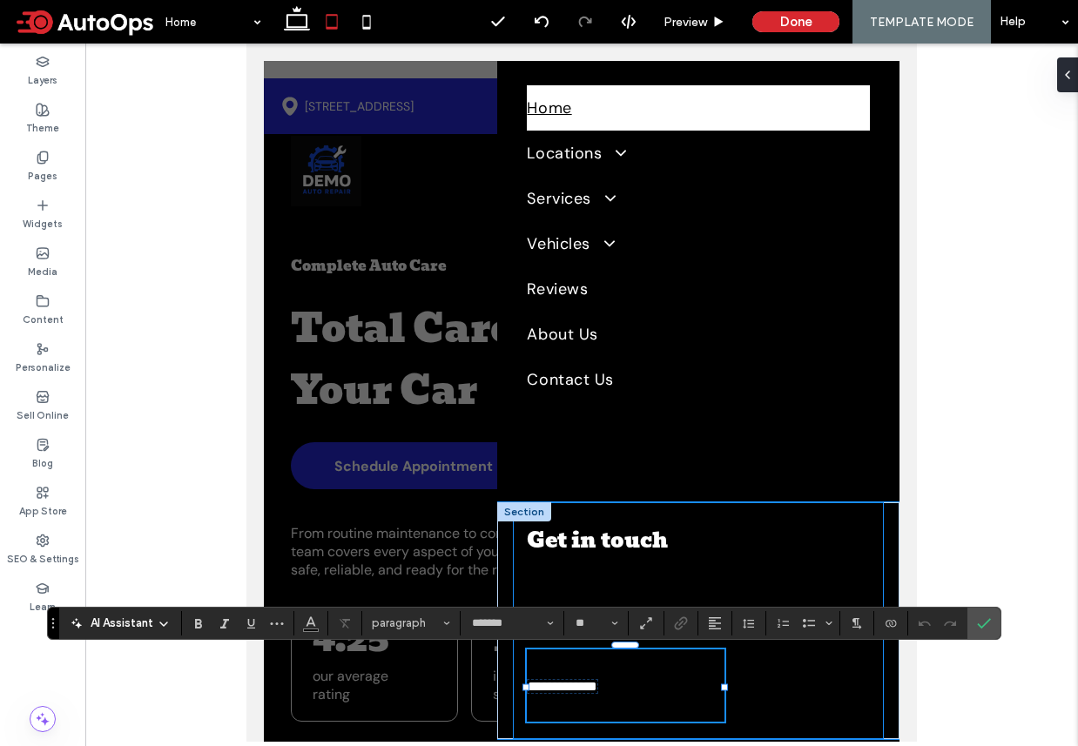
click at [766, 666] on div "**********" at bounding box center [698, 620] width 370 height 237
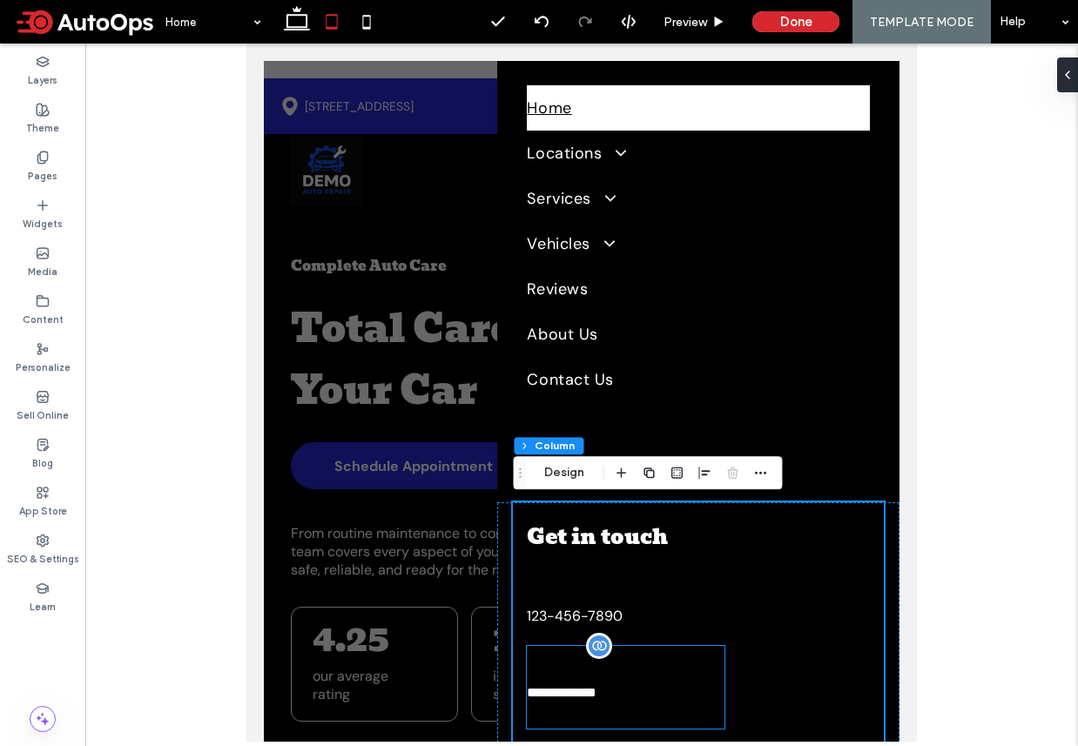
click at [655, 656] on p at bounding box center [625, 664] width 197 height 37
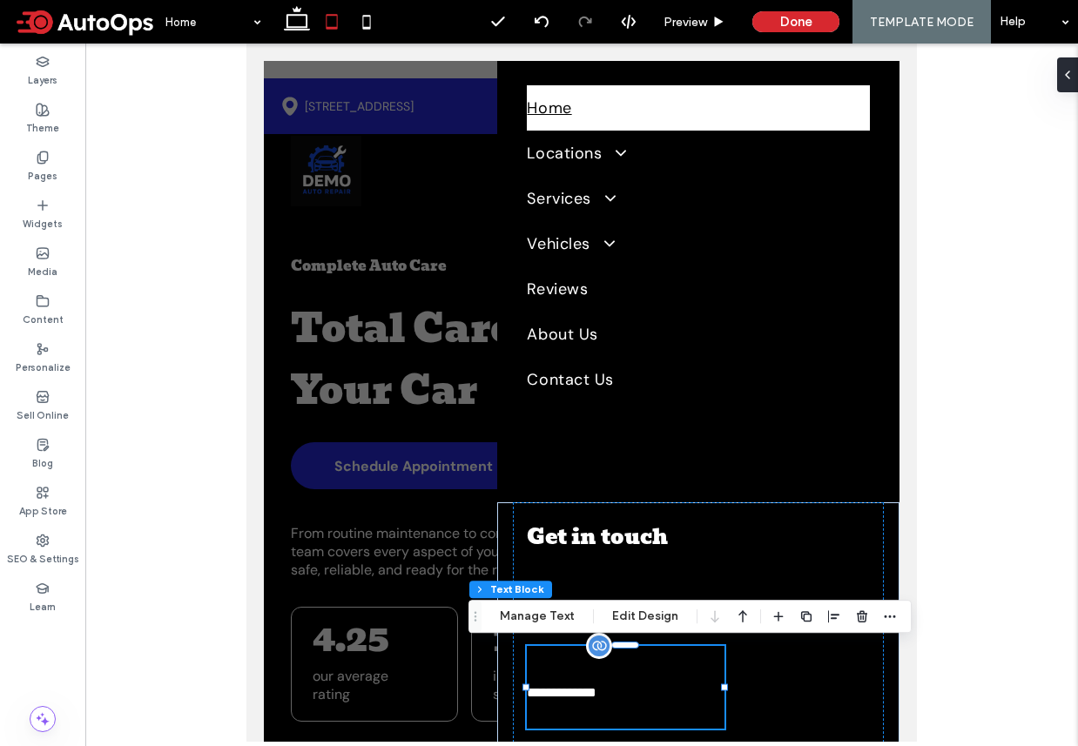
click at [587, 694] on span "**********" at bounding box center [562, 692] width 70 height 13
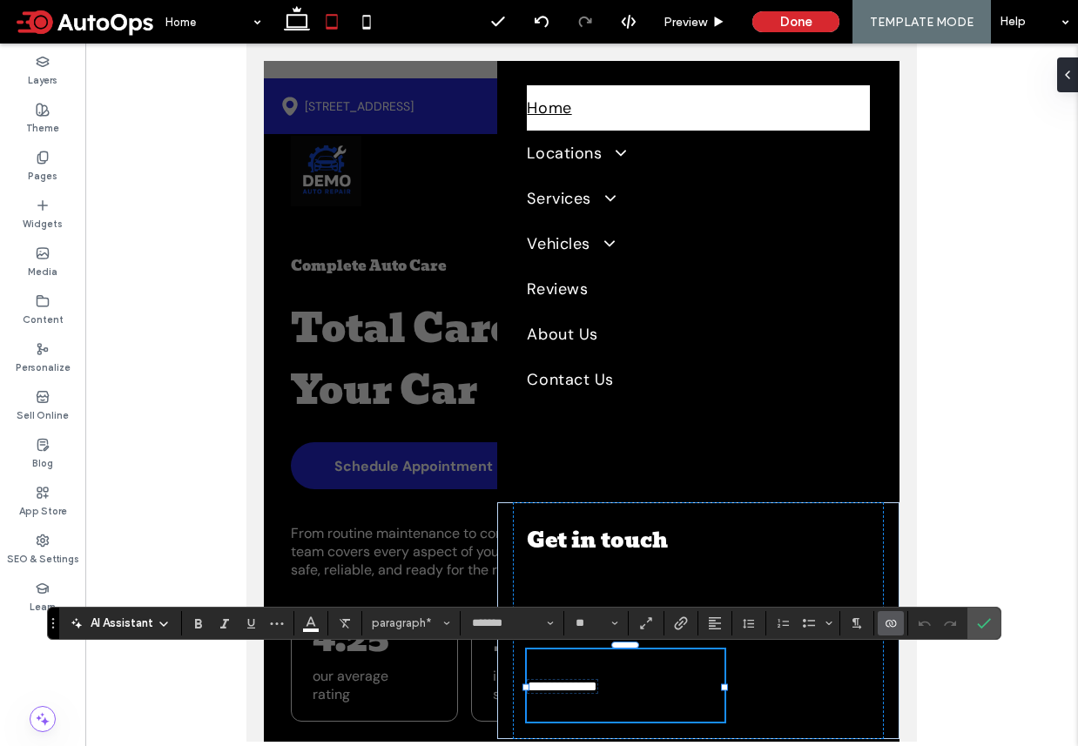
click at [634, 694] on p "**********" at bounding box center [625, 686] width 197 height 15
click at [783, 696] on div "**********" at bounding box center [698, 620] width 370 height 237
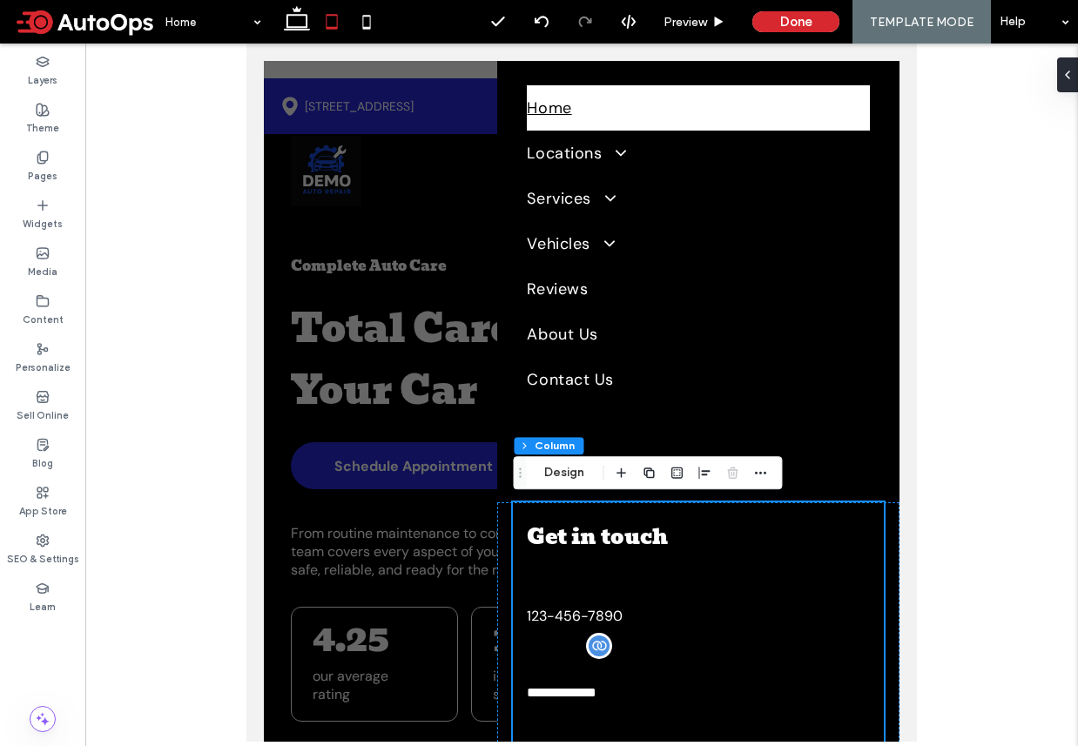
click at [699, 690] on p "**********" at bounding box center [625, 692] width 197 height 18
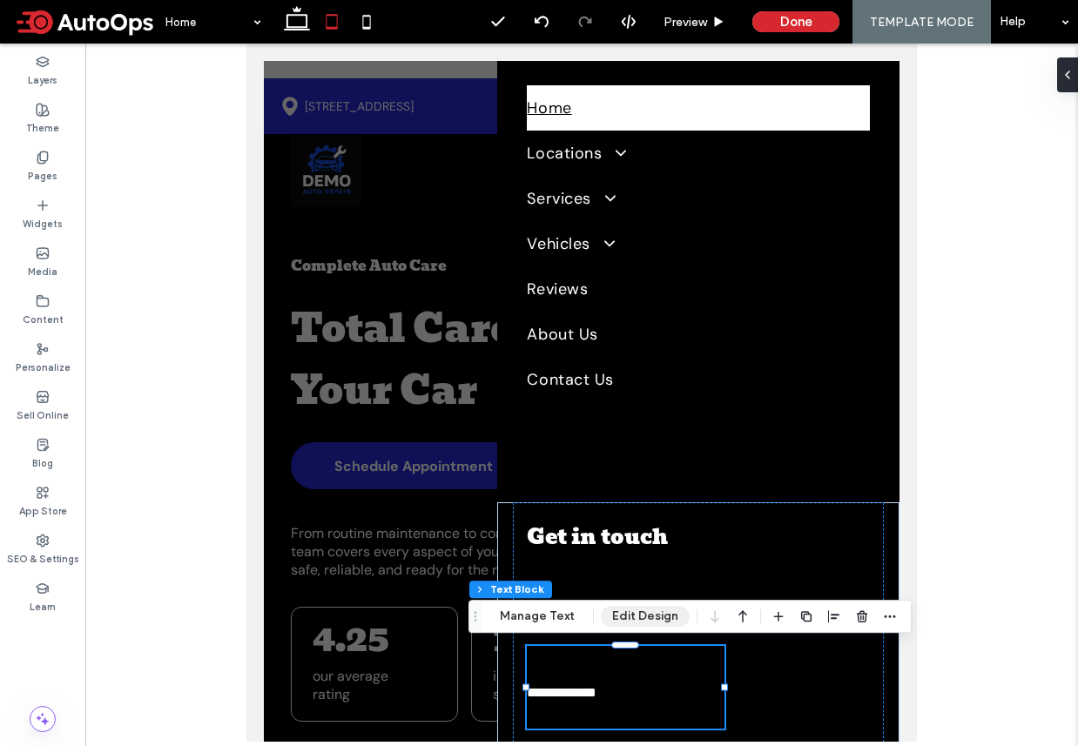
click at [651, 614] on button "Edit Design" at bounding box center [645, 616] width 89 height 21
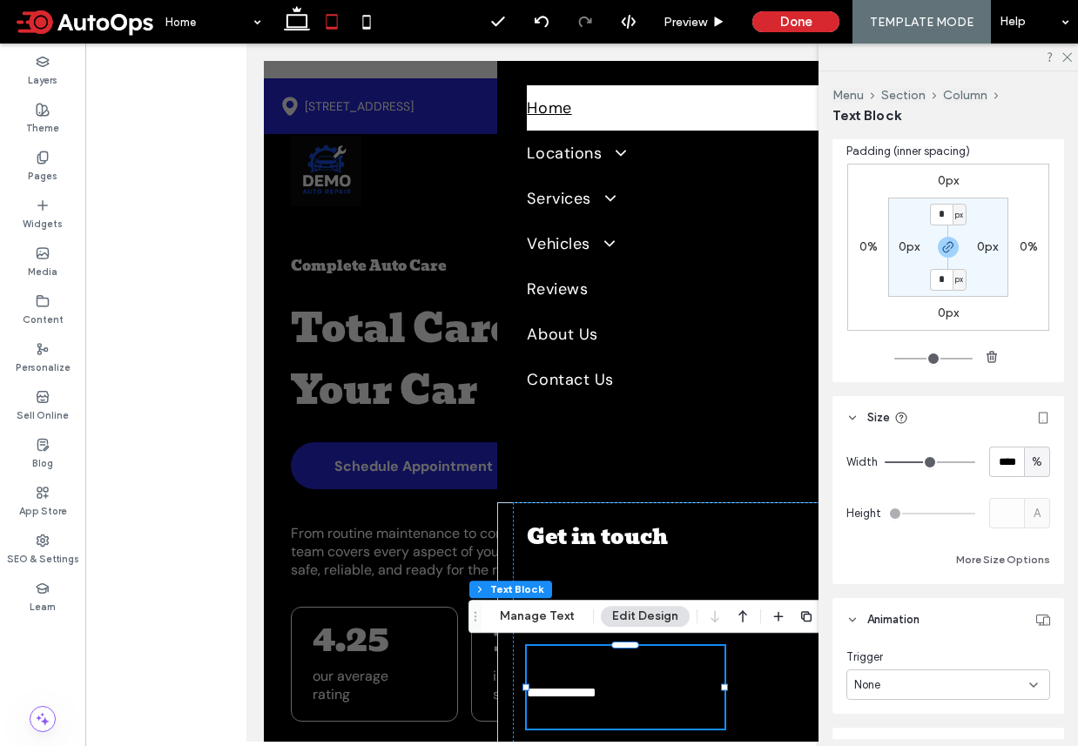
scroll to position [346, 0]
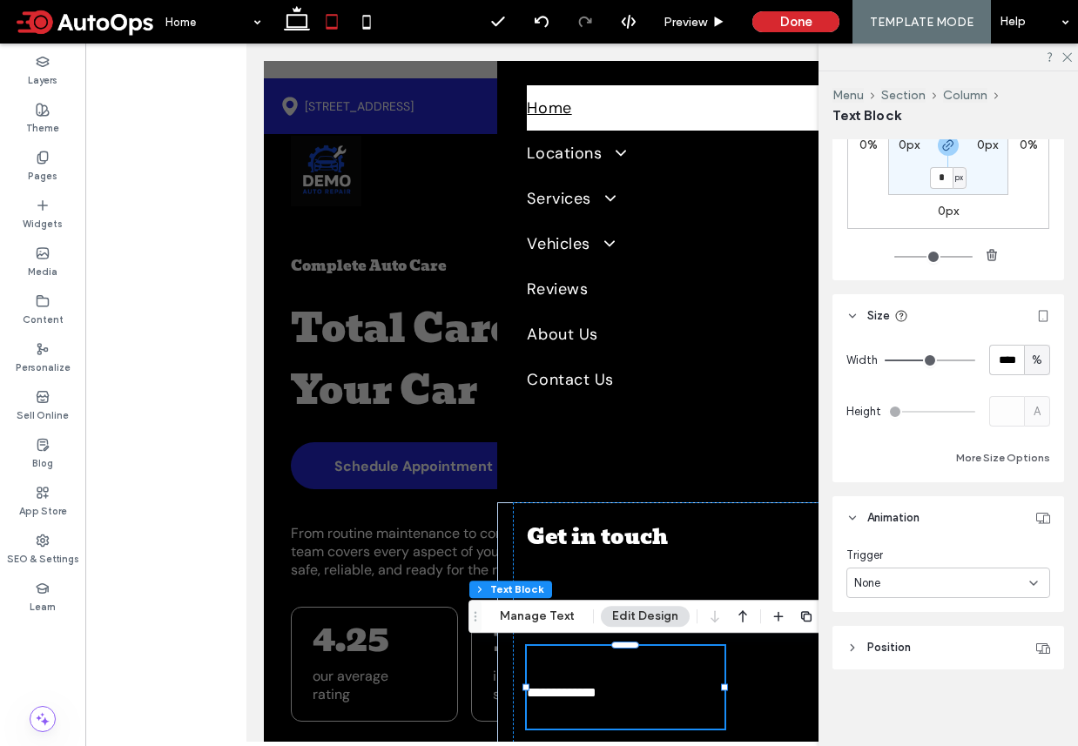
click at [940, 654] on header "Position" at bounding box center [948, 648] width 232 height 44
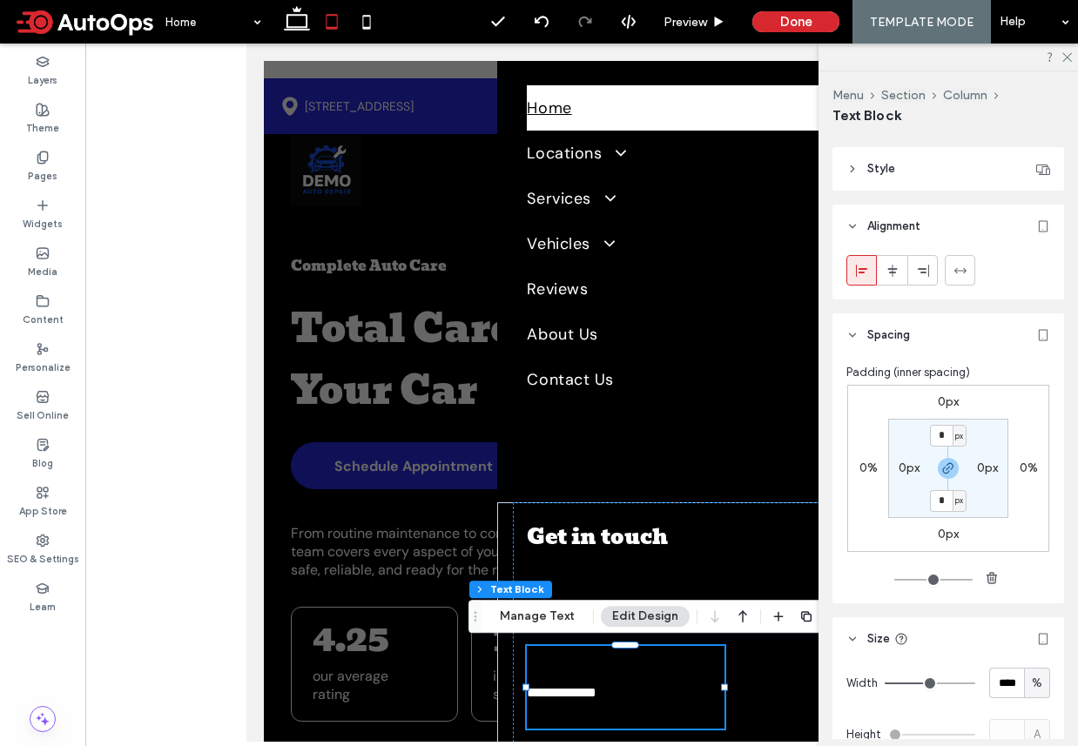
scroll to position [0, 0]
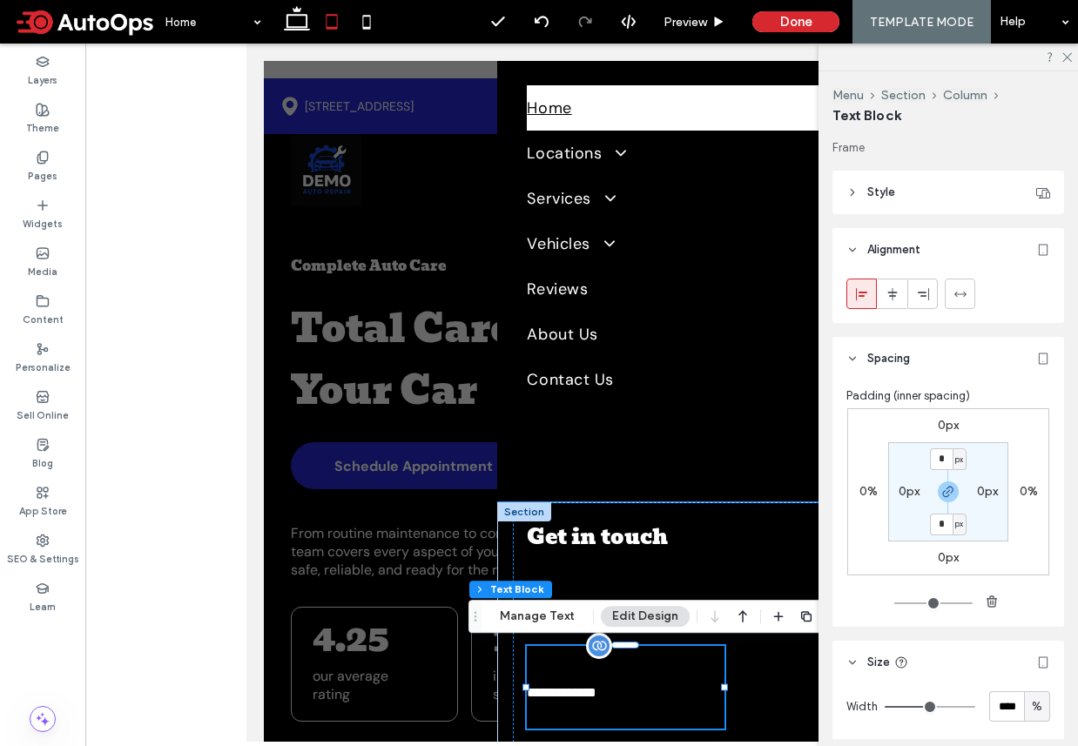
click at [698, 705] on p at bounding box center [625, 715] width 197 height 28
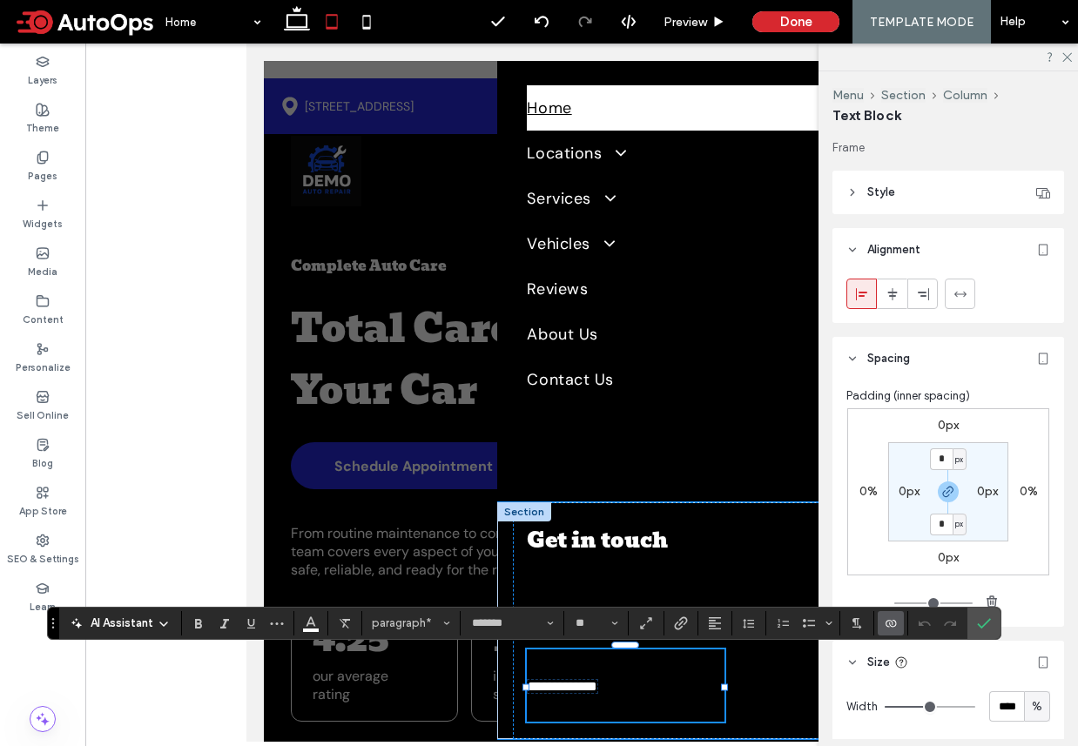
click at [597, 693] on span "**********" at bounding box center [563, 686] width 70 height 13
click at [794, 695] on div "**********" at bounding box center [698, 620] width 370 height 237
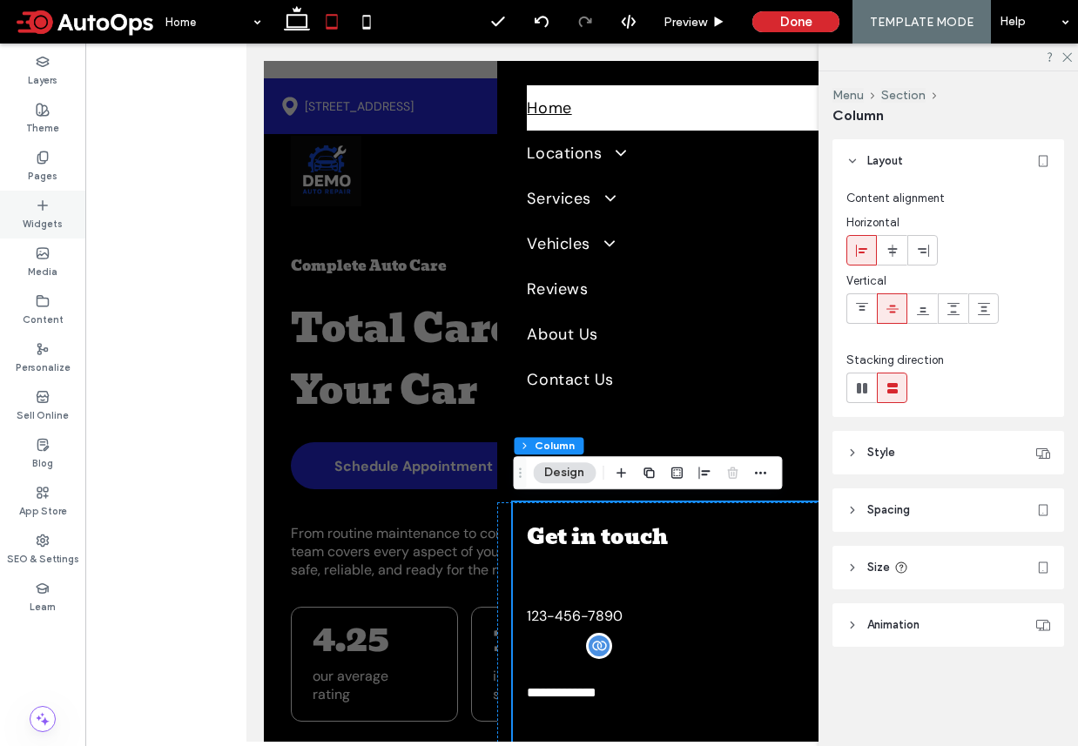
click at [50, 197] on div "Widgets" at bounding box center [42, 215] width 85 height 48
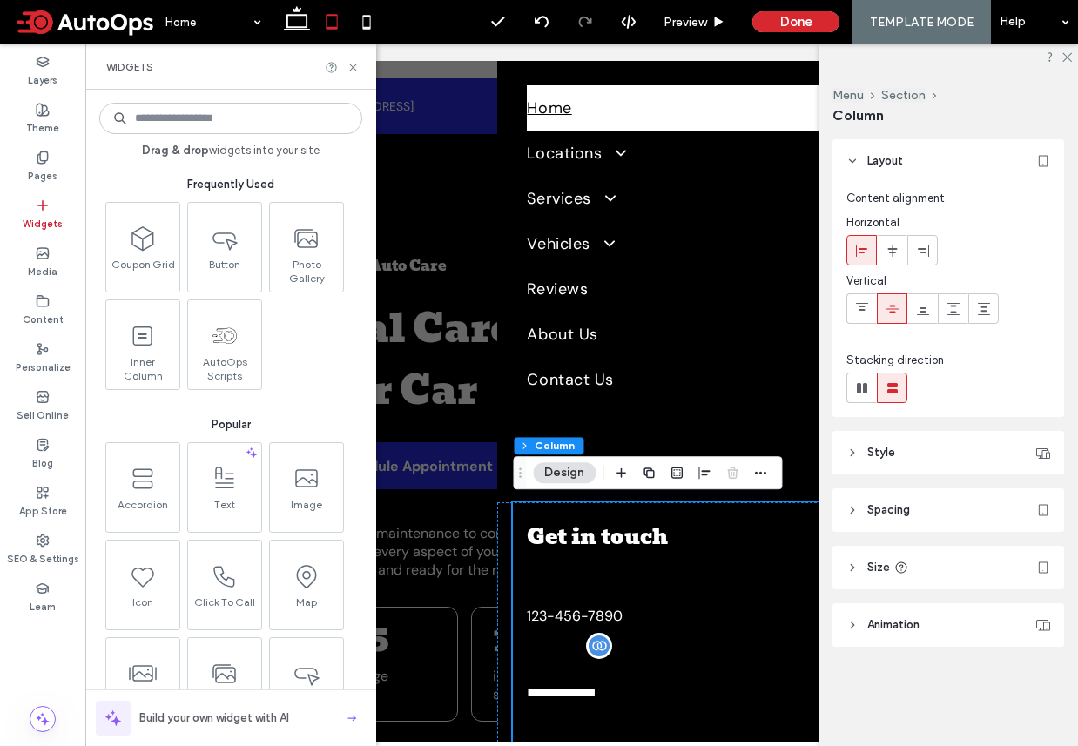
click at [181, 118] on input at bounding box center [230, 118] width 263 height 31
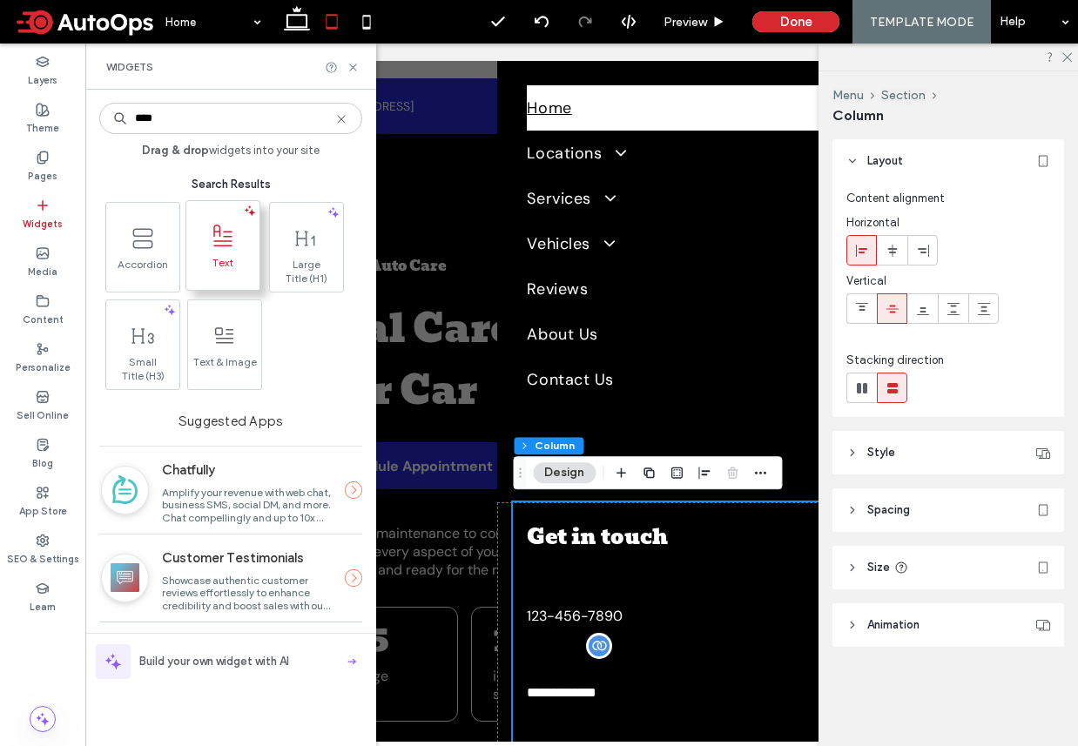
type input "****"
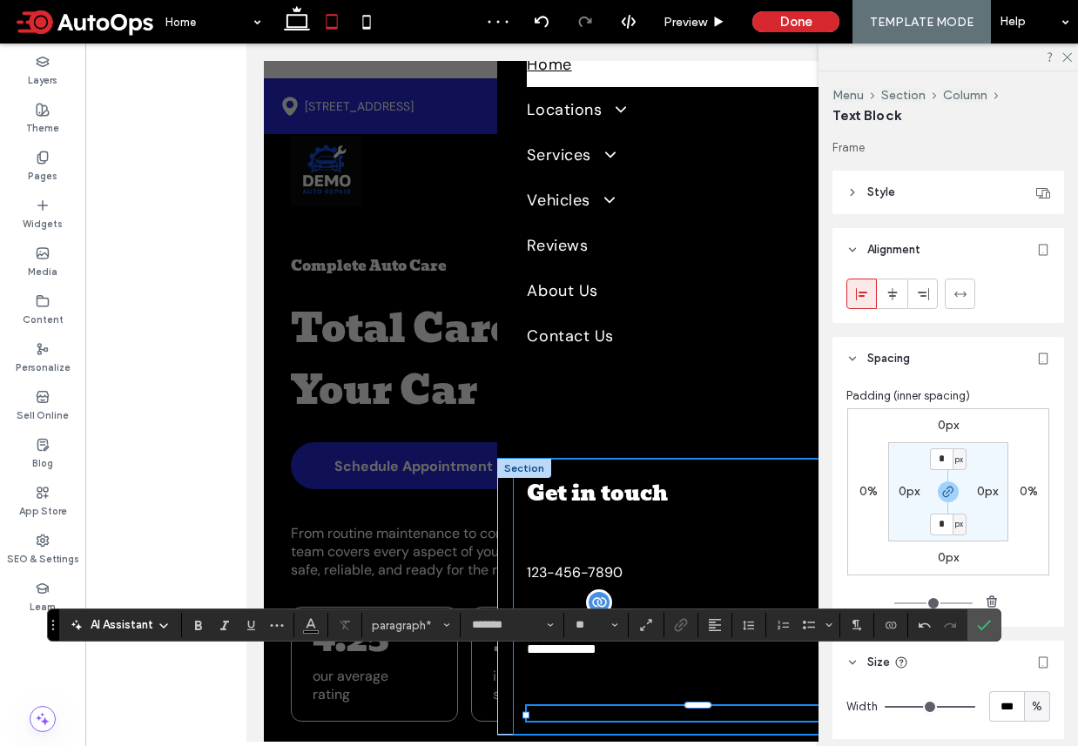
scroll to position [118, 0]
click at [596, 709] on p "****" at bounding box center [698, 713] width 342 height 15
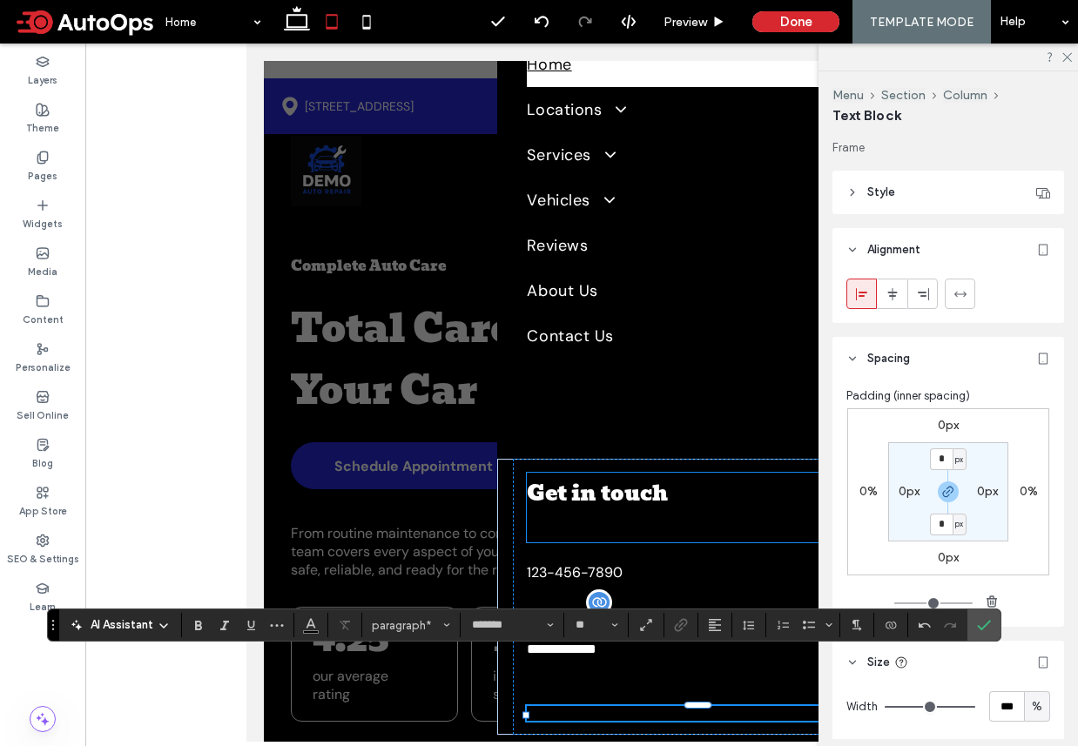
scroll to position [114, 0]
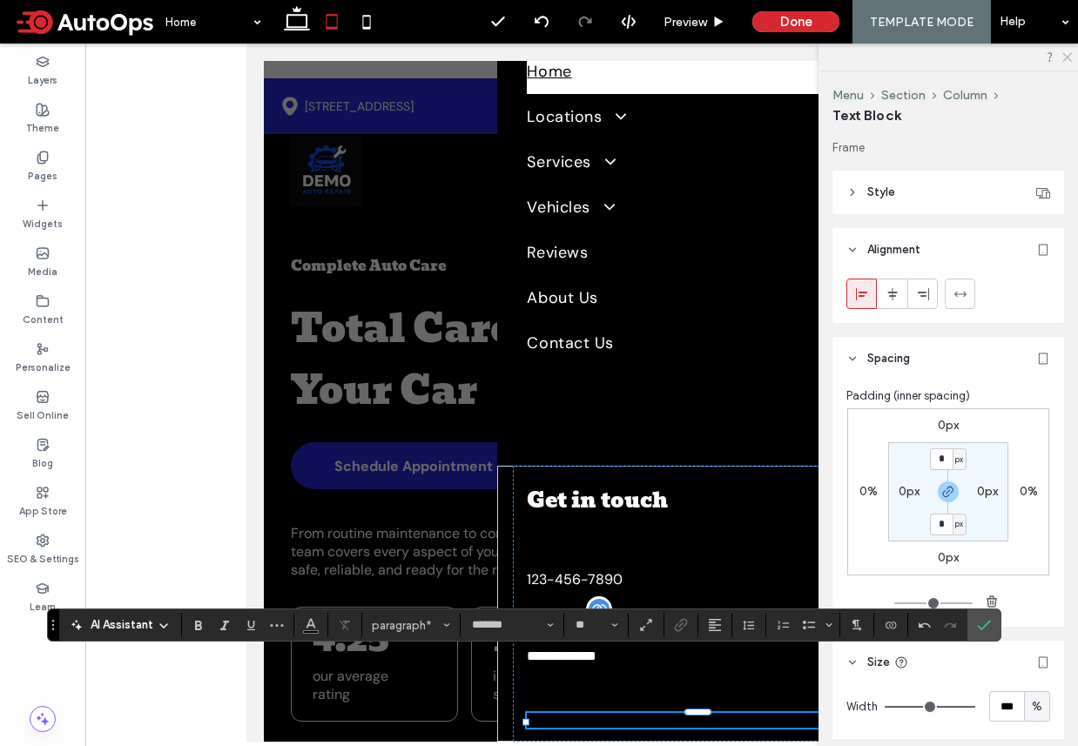
click at [1067, 57] on use at bounding box center [1067, 58] width 10 height 10
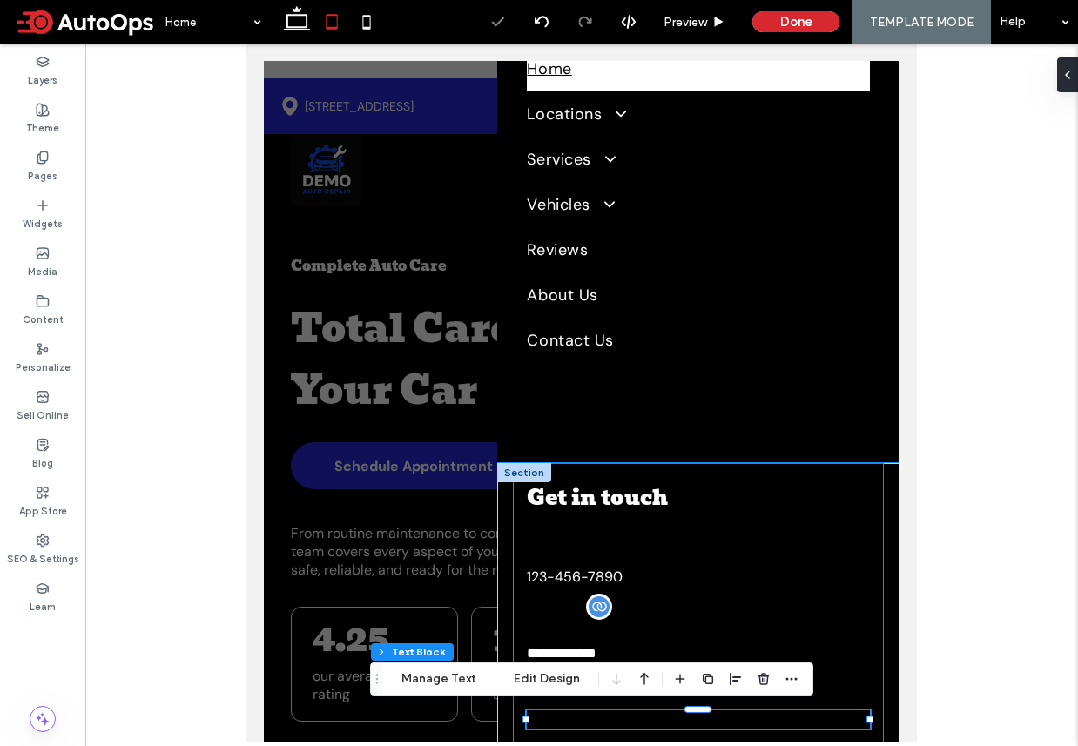
click at [794, 573] on div "**********" at bounding box center [698, 602] width 370 height 279
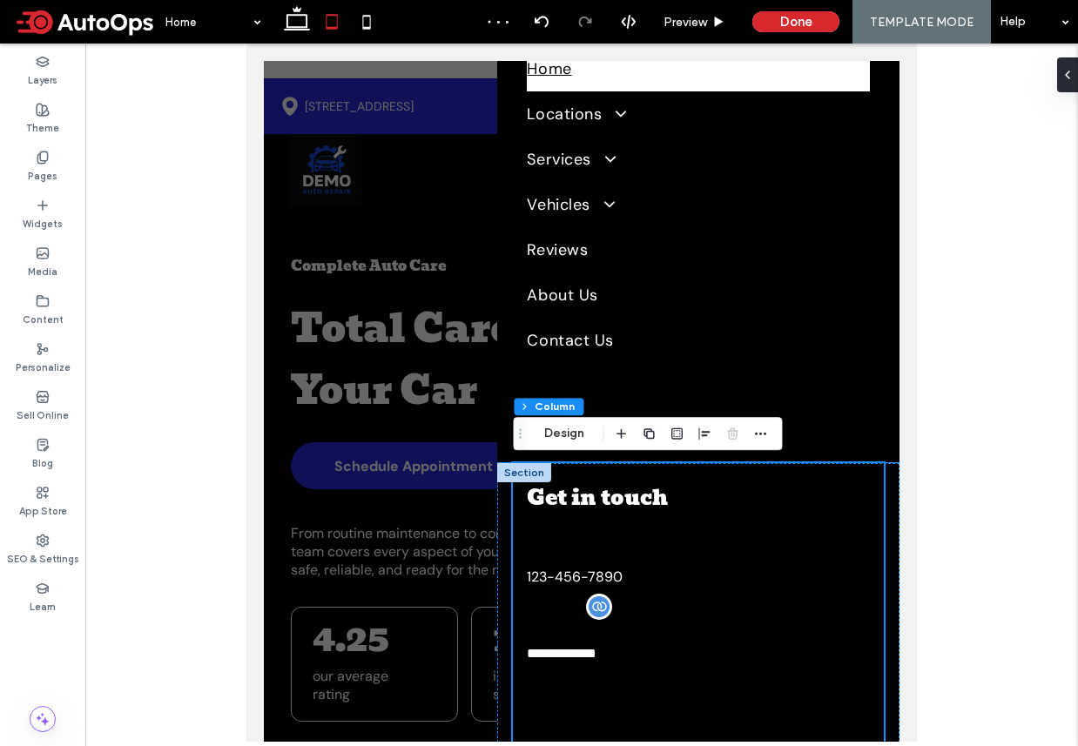
scroll to position [118, 0]
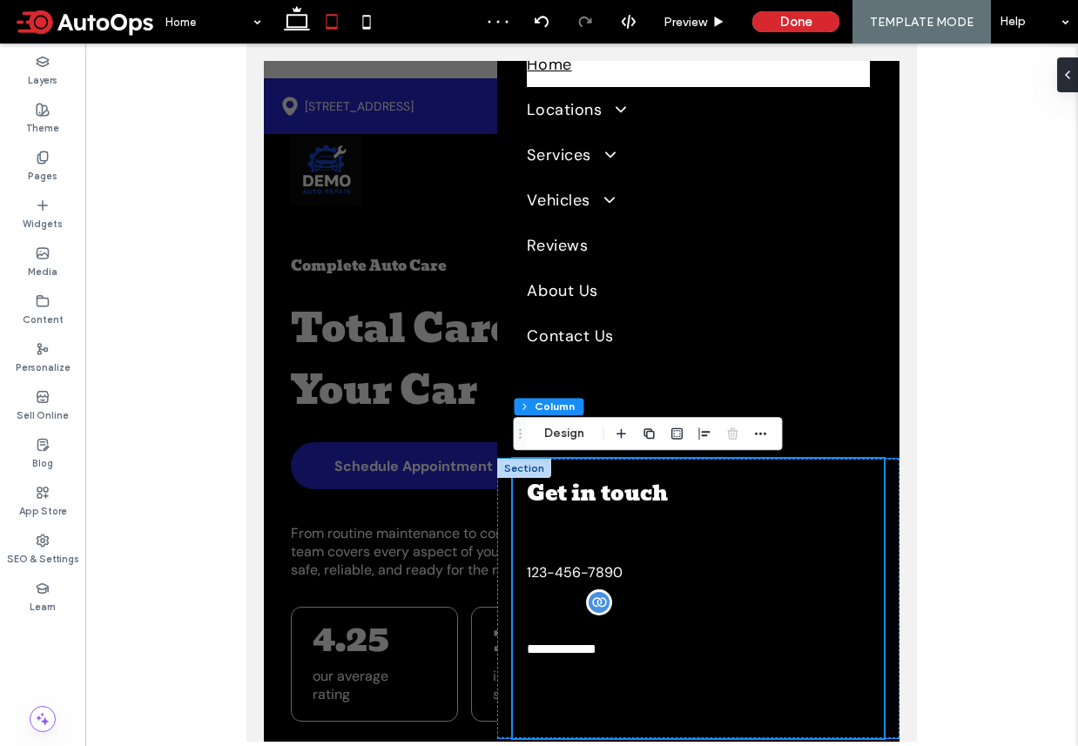
click at [635, 696] on div "**********" at bounding box center [698, 598] width 370 height 279
click at [613, 714] on p "emai" at bounding box center [698, 715] width 342 height 18
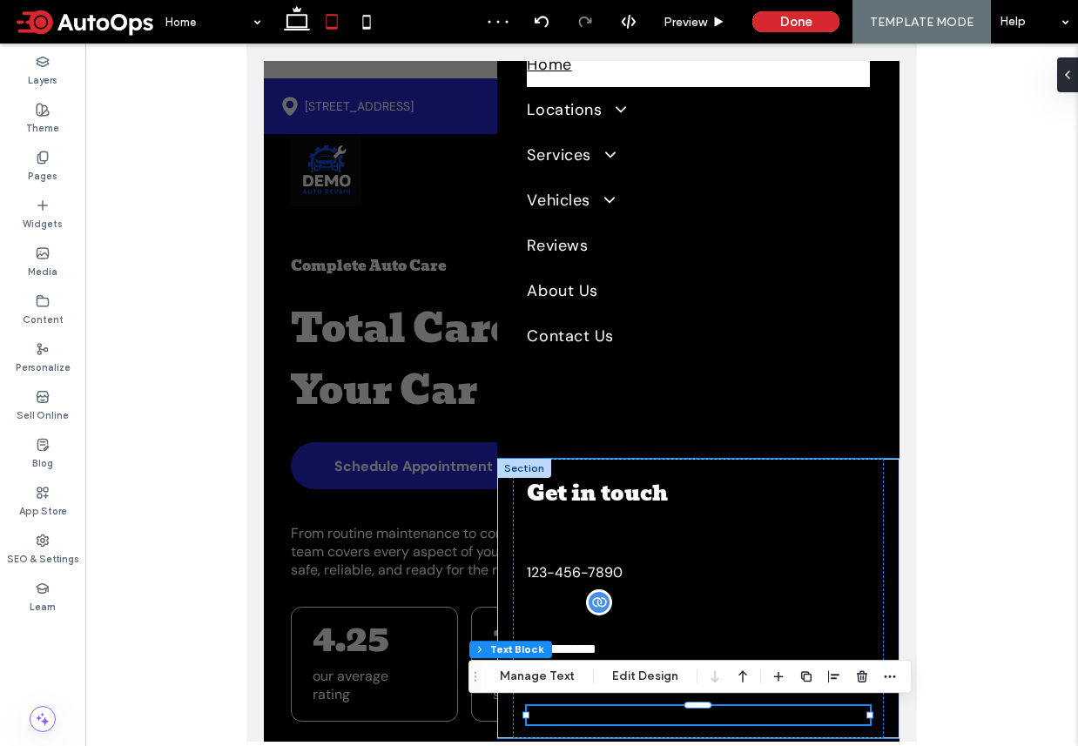
click at [591, 716] on p "emai" at bounding box center [698, 715] width 342 height 18
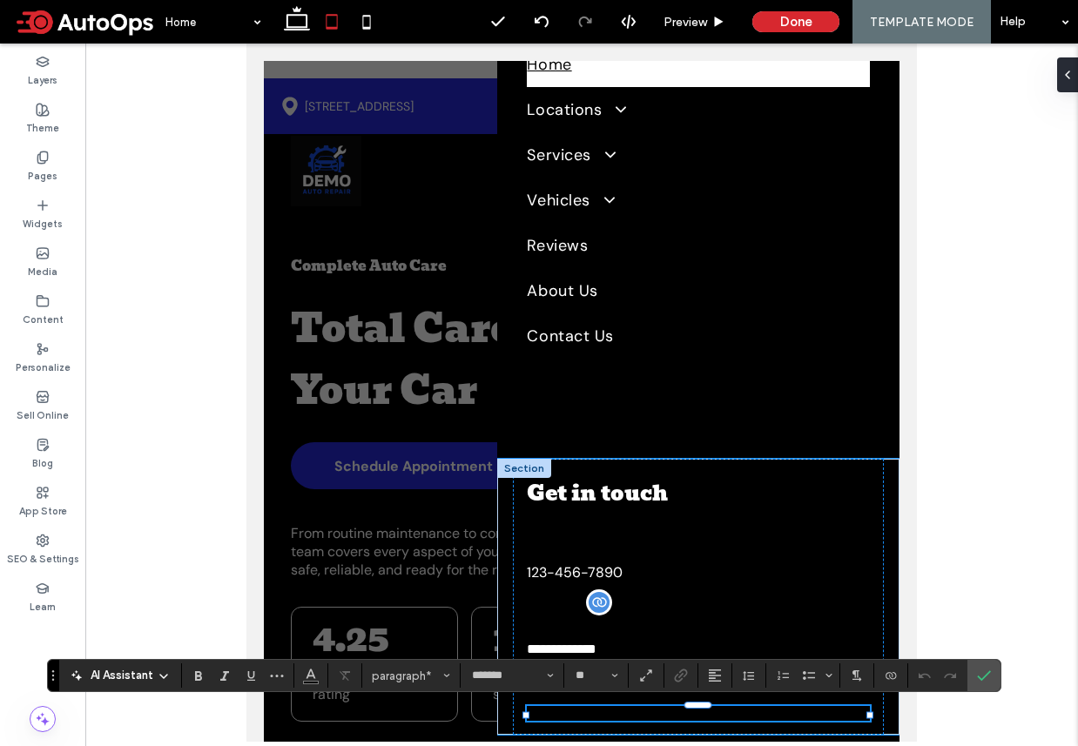
click at [591, 716] on p "****" at bounding box center [698, 713] width 342 height 15
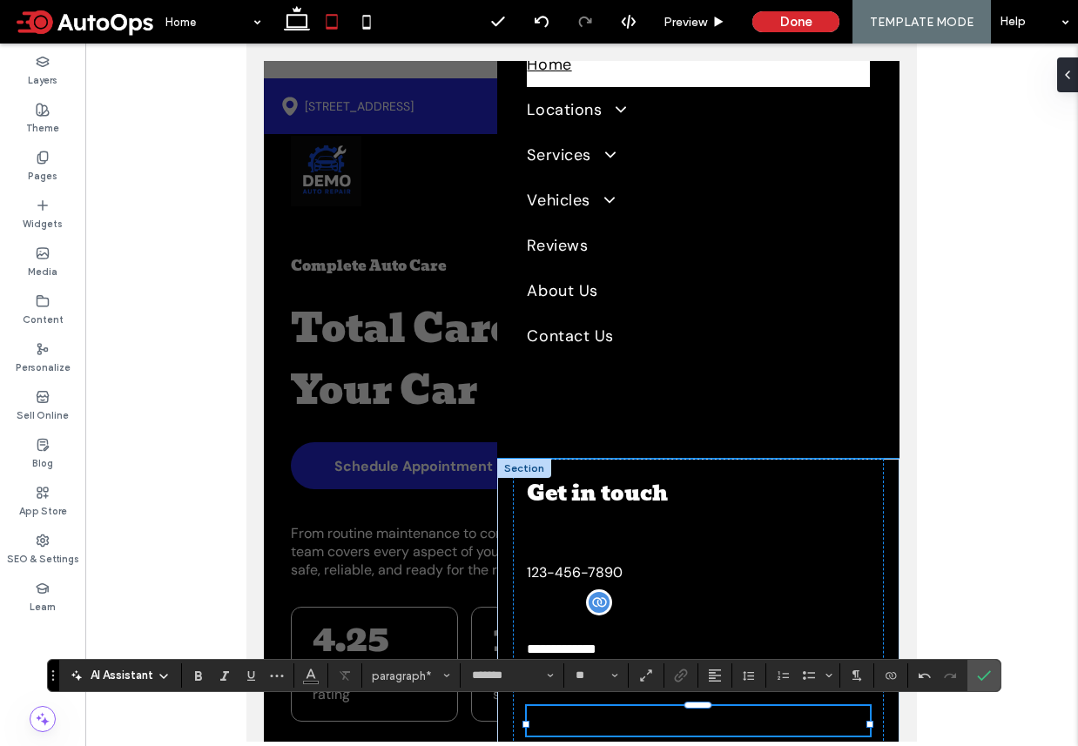
click at [544, 720] on span "*****" at bounding box center [541, 713] width 28 height 13
click at [311, 678] on icon "Color" at bounding box center [311, 674] width 14 height 14
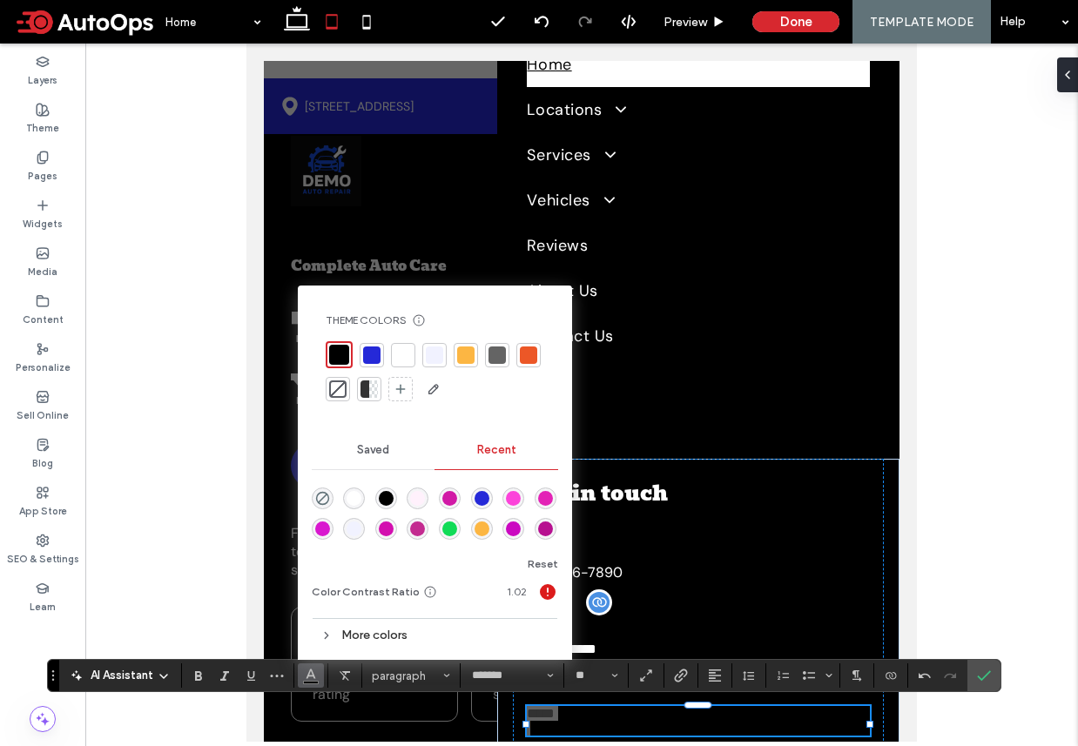
click at [405, 353] on div at bounding box center [402, 354] width 17 height 17
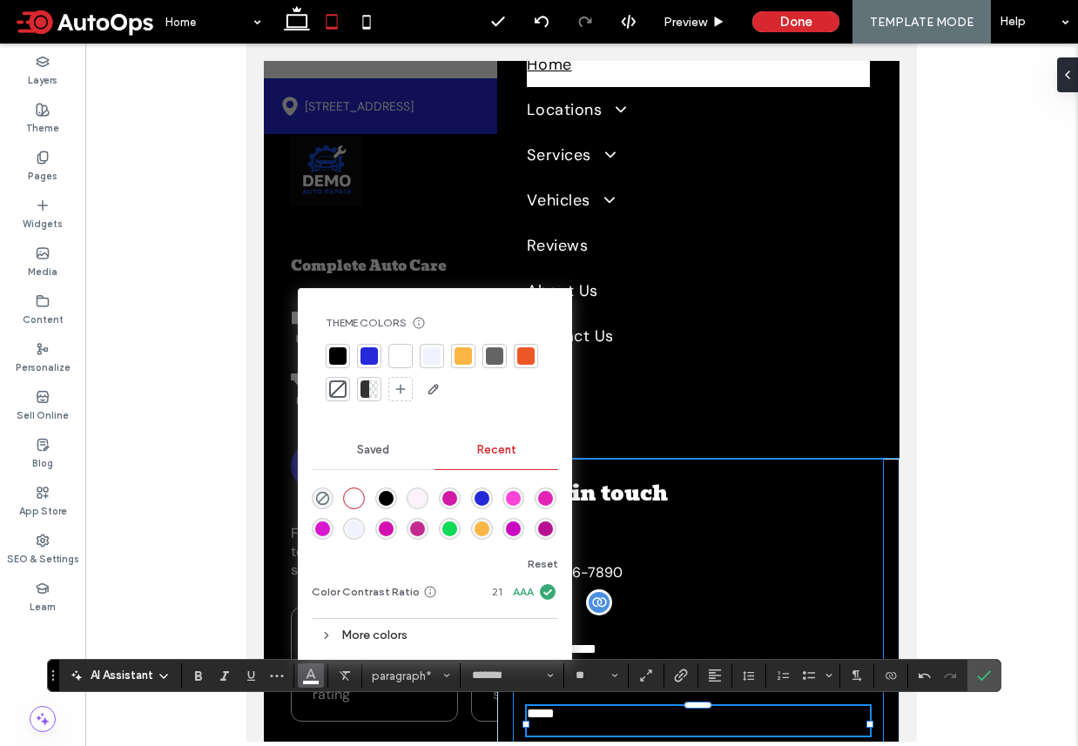
click at [776, 464] on div "**********" at bounding box center [698, 604] width 370 height 291
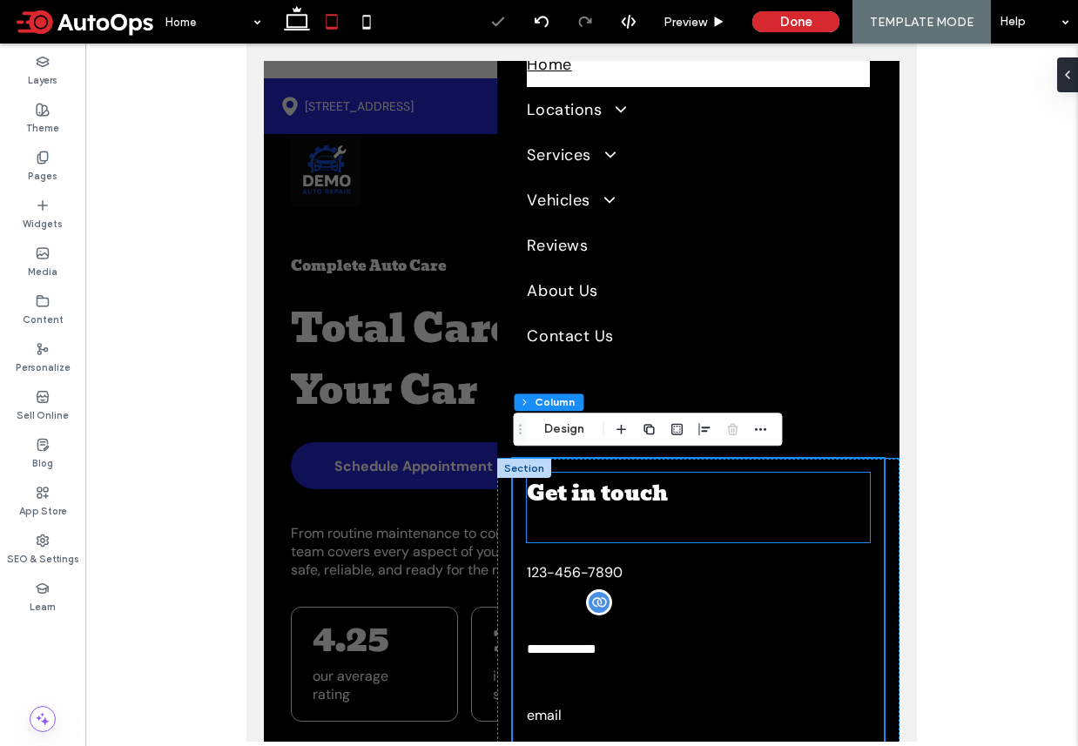
scroll to position [137, 0]
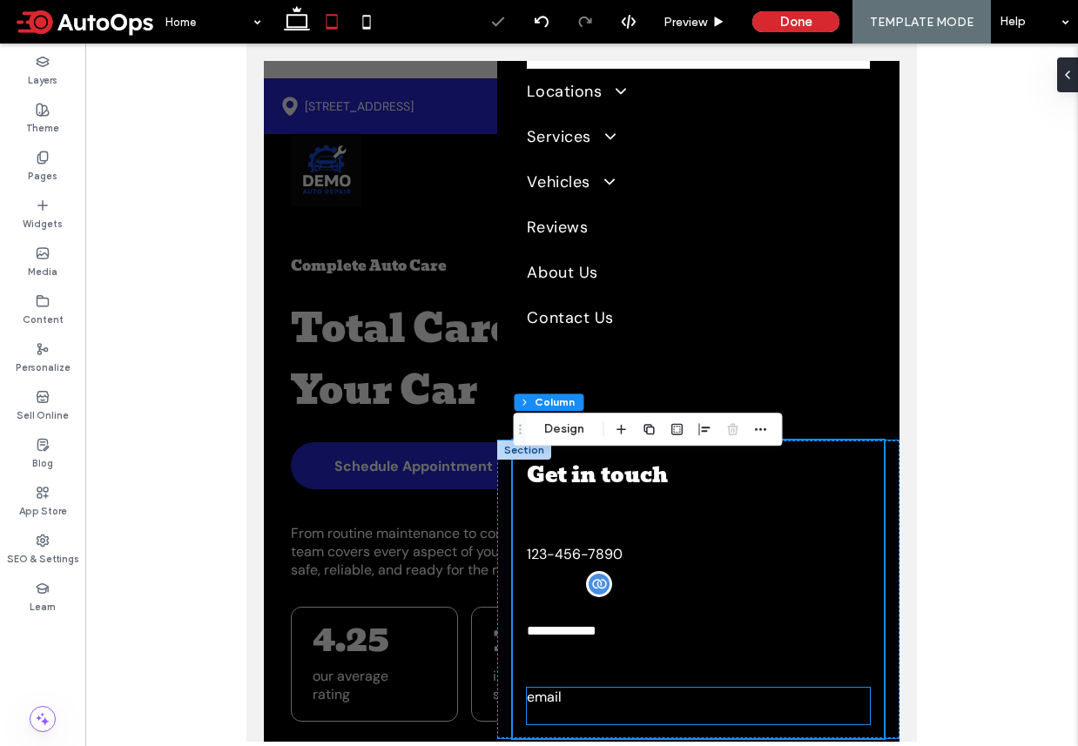
click at [573, 694] on p "email" at bounding box center [698, 697] width 342 height 18
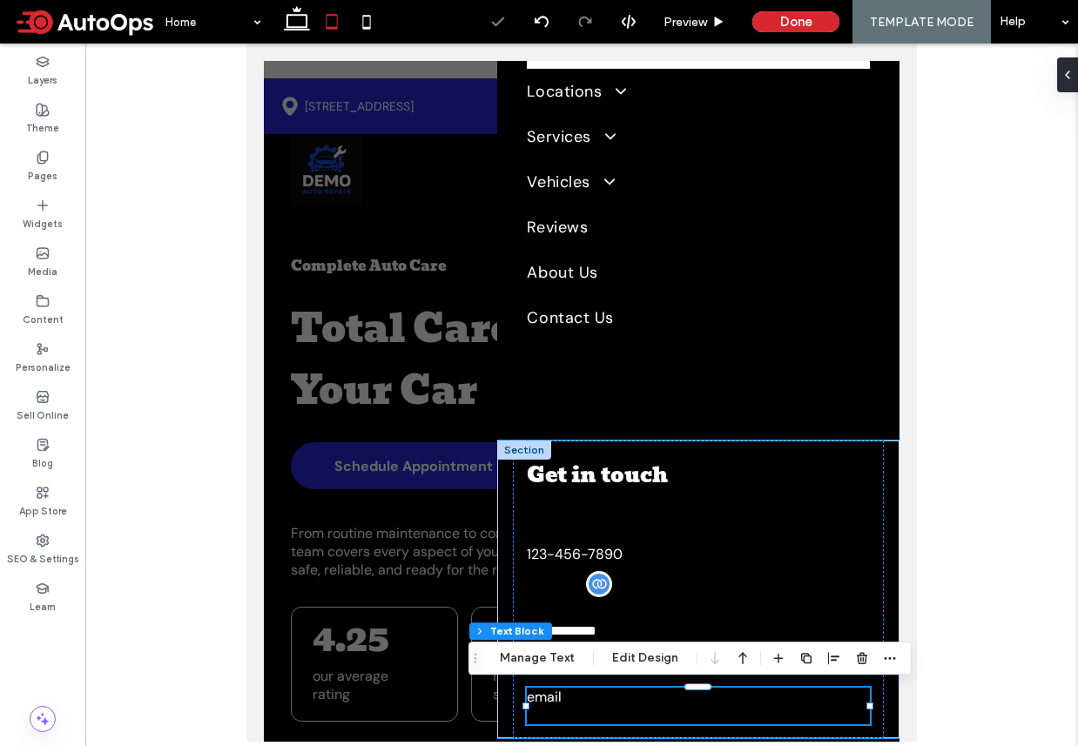
click at [573, 694] on p "email" at bounding box center [698, 697] width 342 height 18
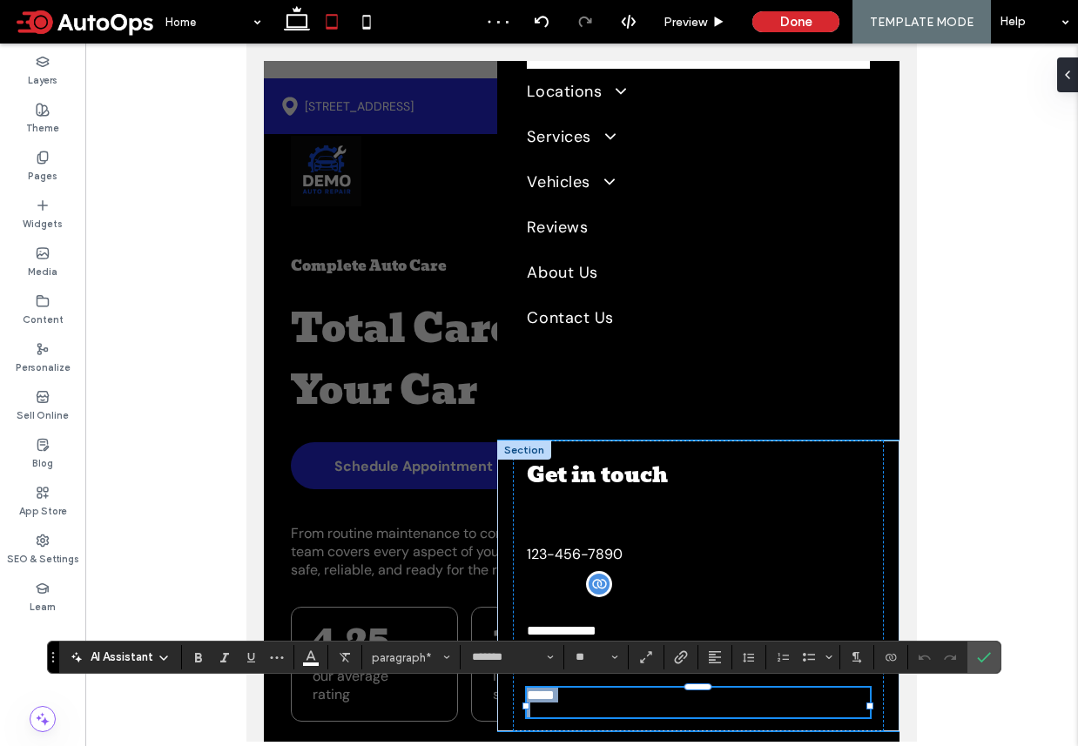
click at [552, 696] on span "*****" at bounding box center [541, 695] width 28 height 13
click at [541, 702] on span "*****" at bounding box center [541, 695] width 28 height 13
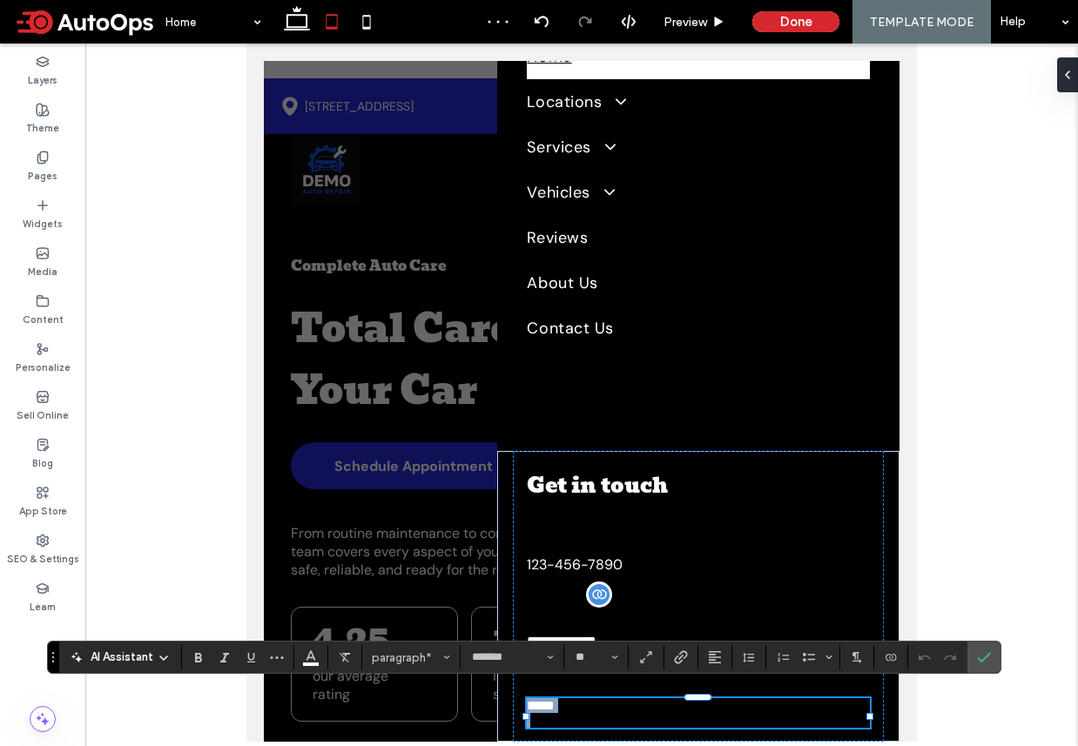
scroll to position [132, 0]
click at [885, 656] on icon "Connect To Data" at bounding box center [891, 657] width 14 height 14
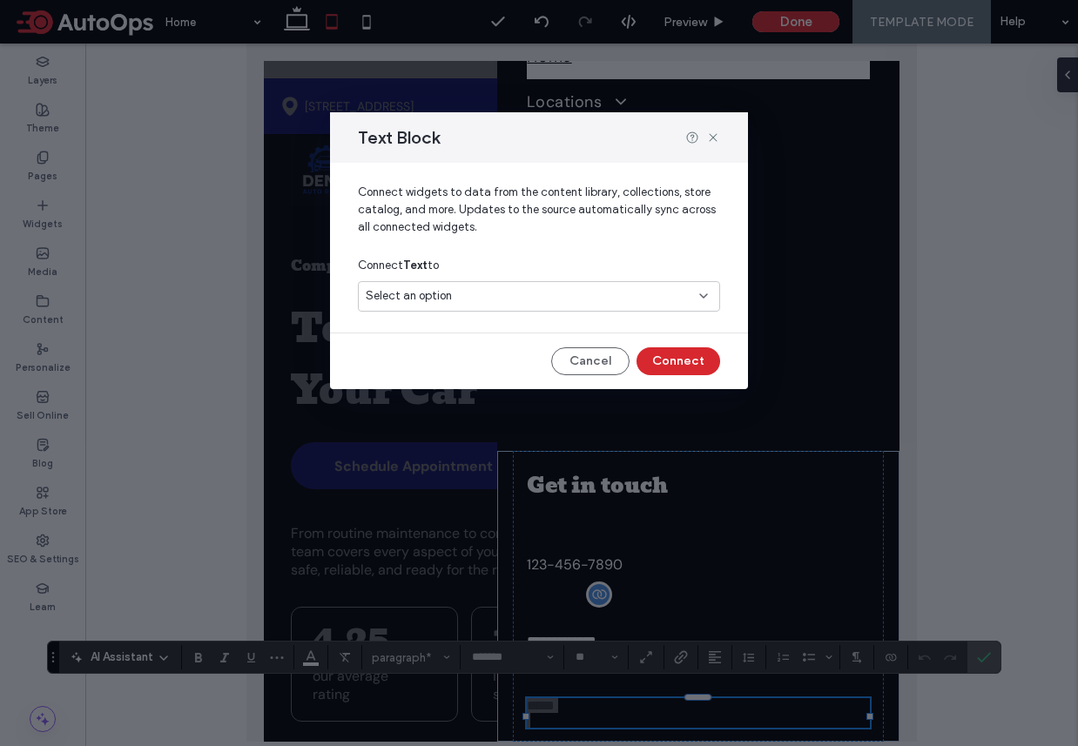
click at [508, 277] on div "Connect Text to" at bounding box center [539, 265] width 362 height 31
click at [503, 287] on div "Select an option" at bounding box center [529, 295] width 326 height 17
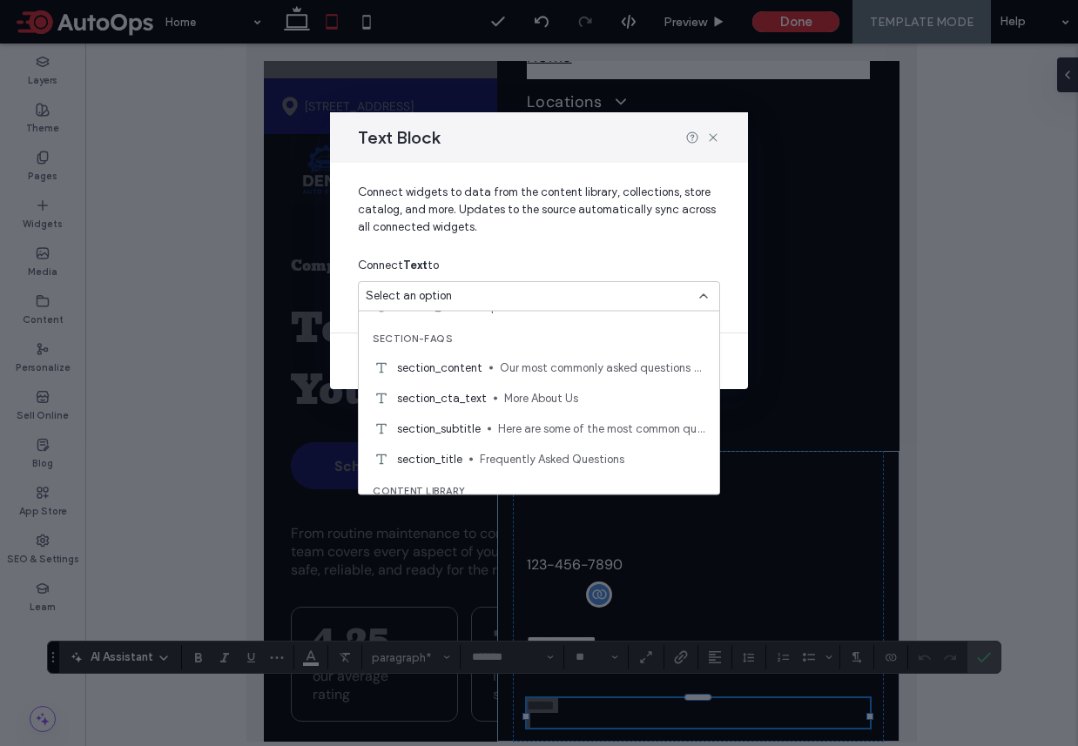
scroll to position [1828, 0]
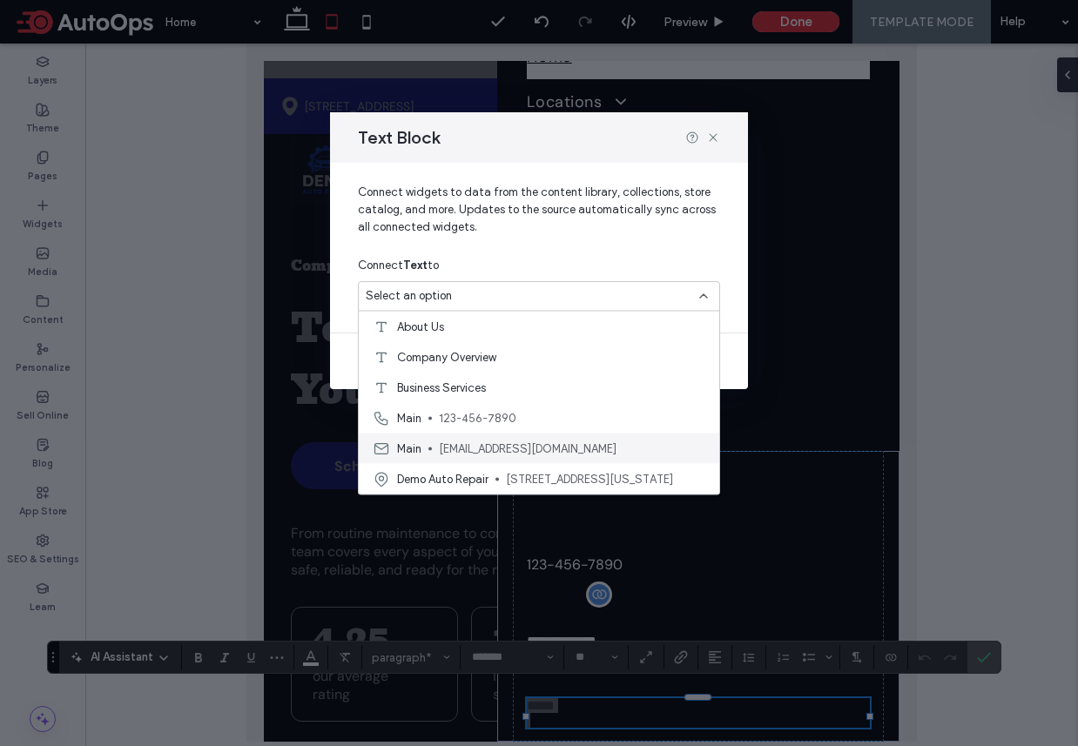
click at [493, 444] on span "[EMAIL_ADDRESS][DOMAIN_NAME]" at bounding box center [572, 448] width 266 height 17
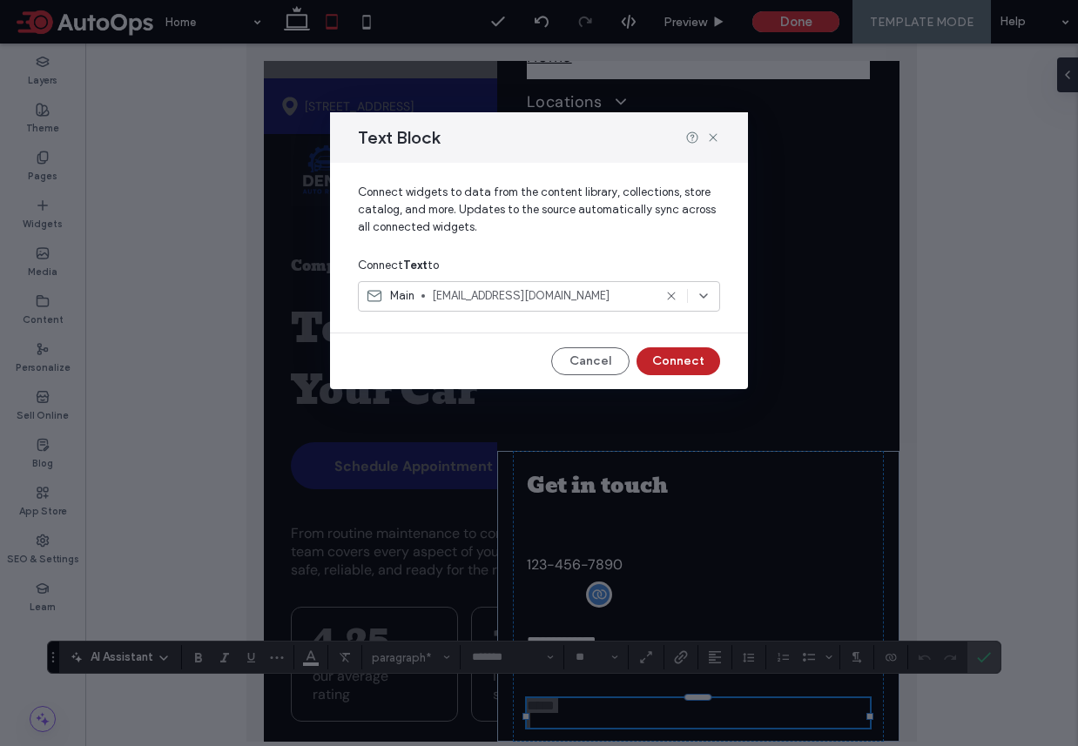
click at [683, 356] on button "Connect" at bounding box center [678, 361] width 84 height 28
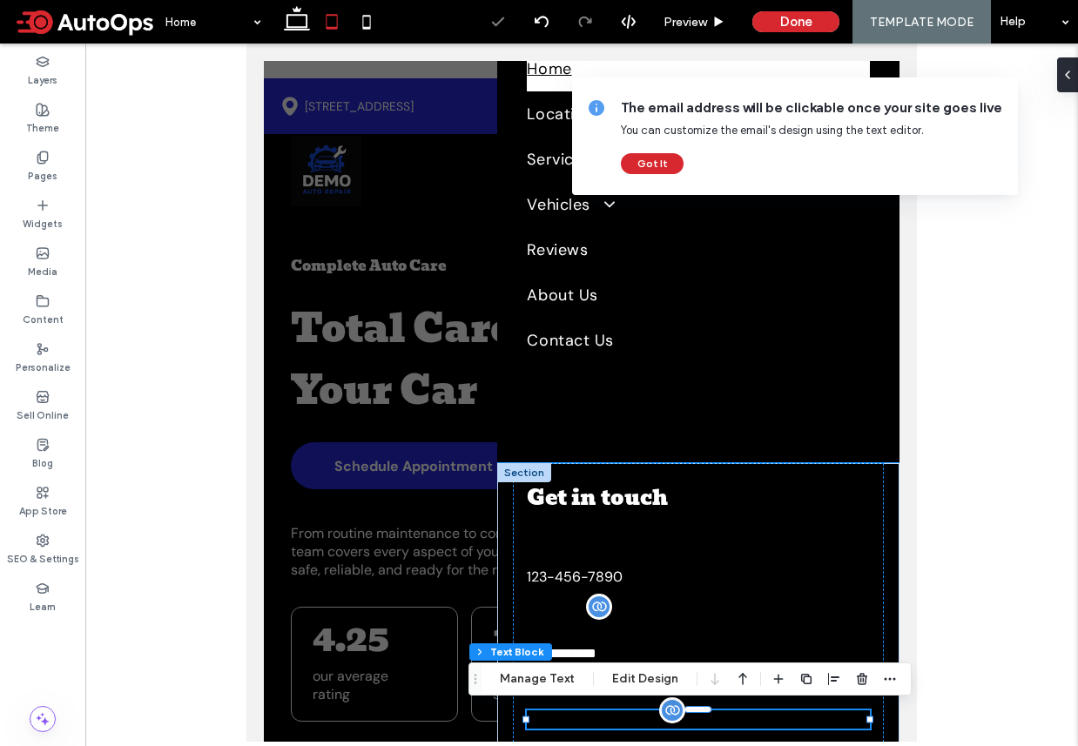
scroll to position [118, 0]
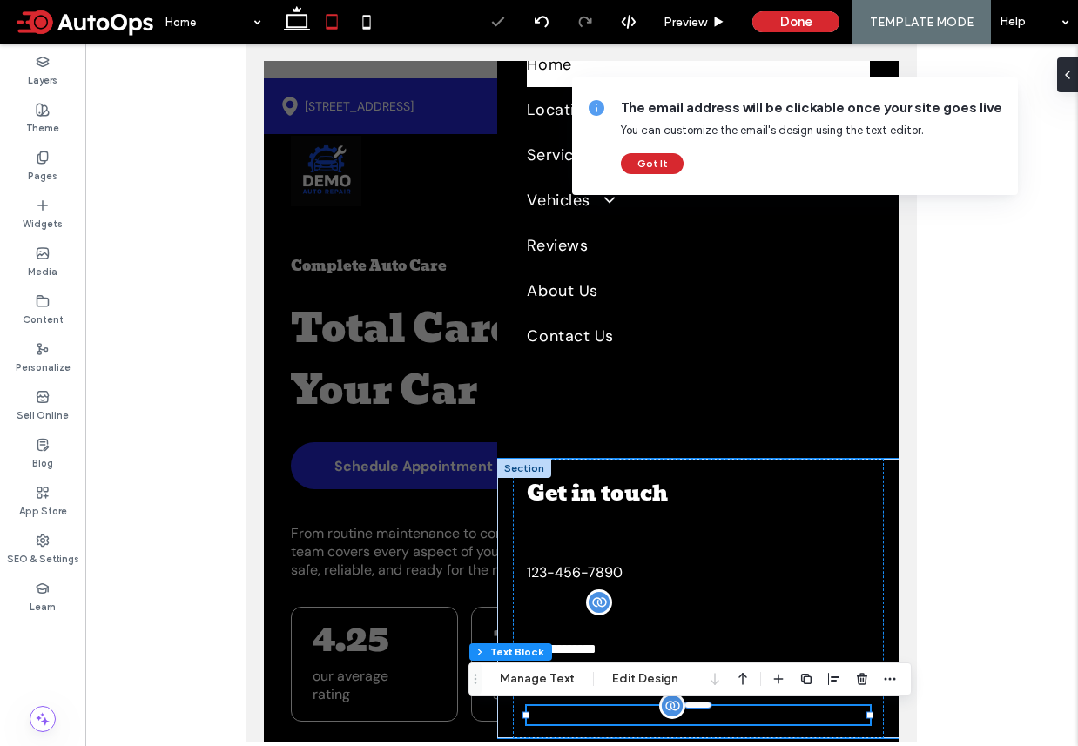
click at [585, 714] on span "**********" at bounding box center [562, 716] width 70 height 13
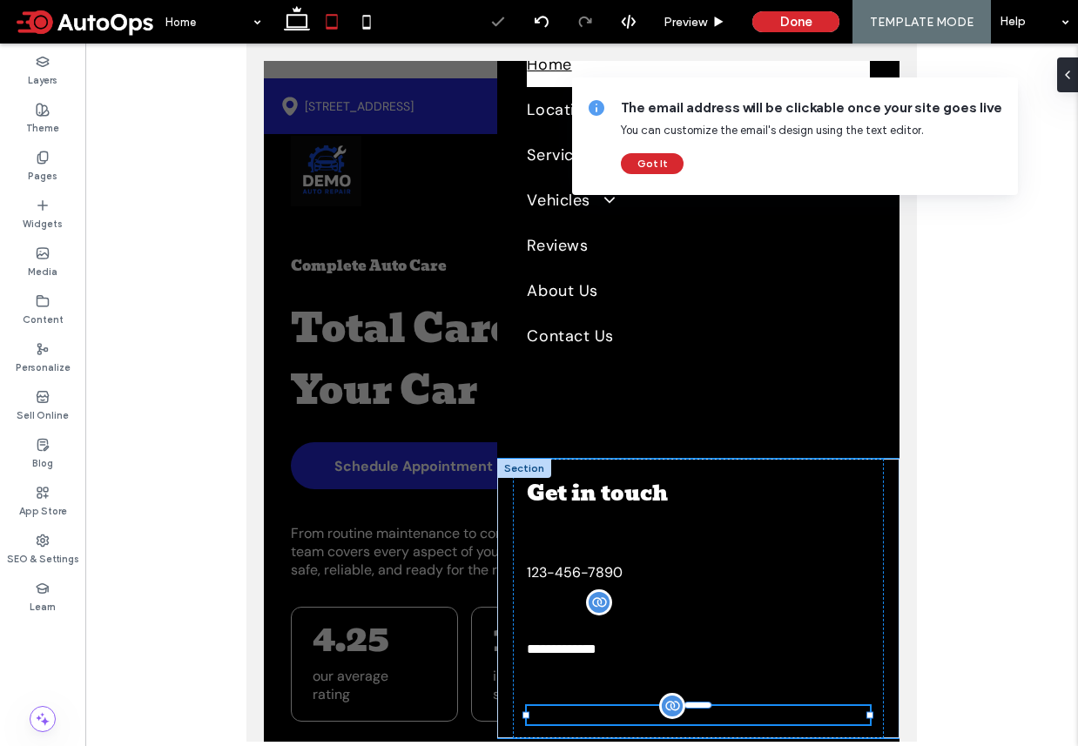
type input "*******"
type input "**"
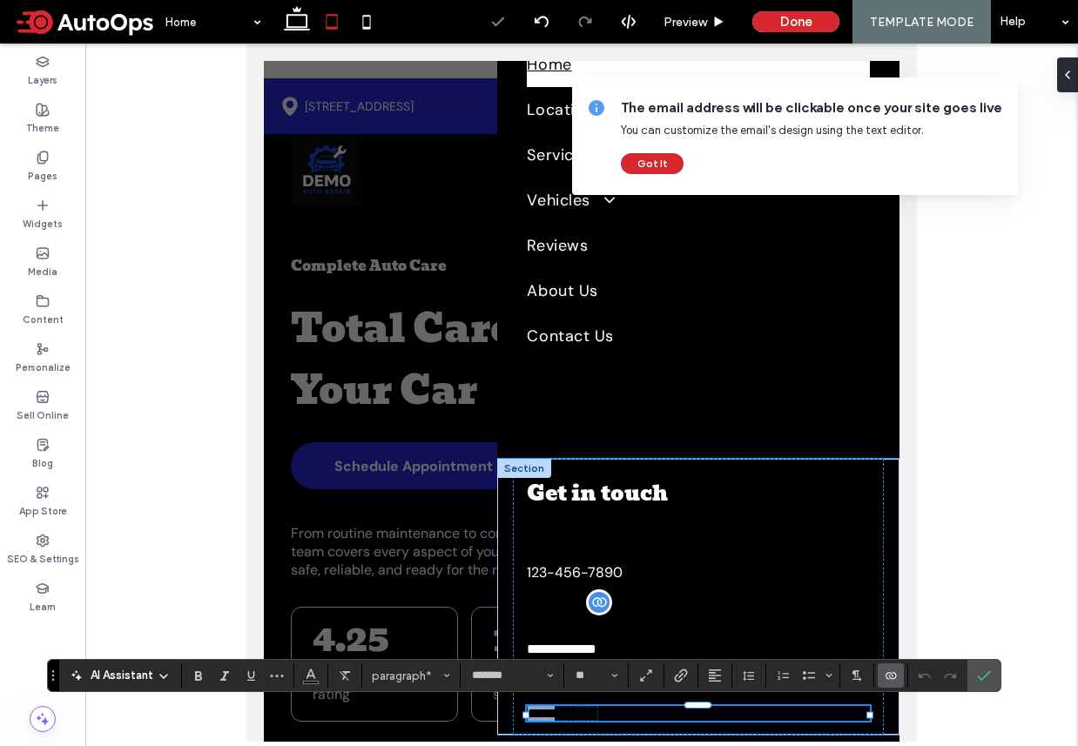
click at [562, 714] on span "**********" at bounding box center [563, 713] width 70 height 13
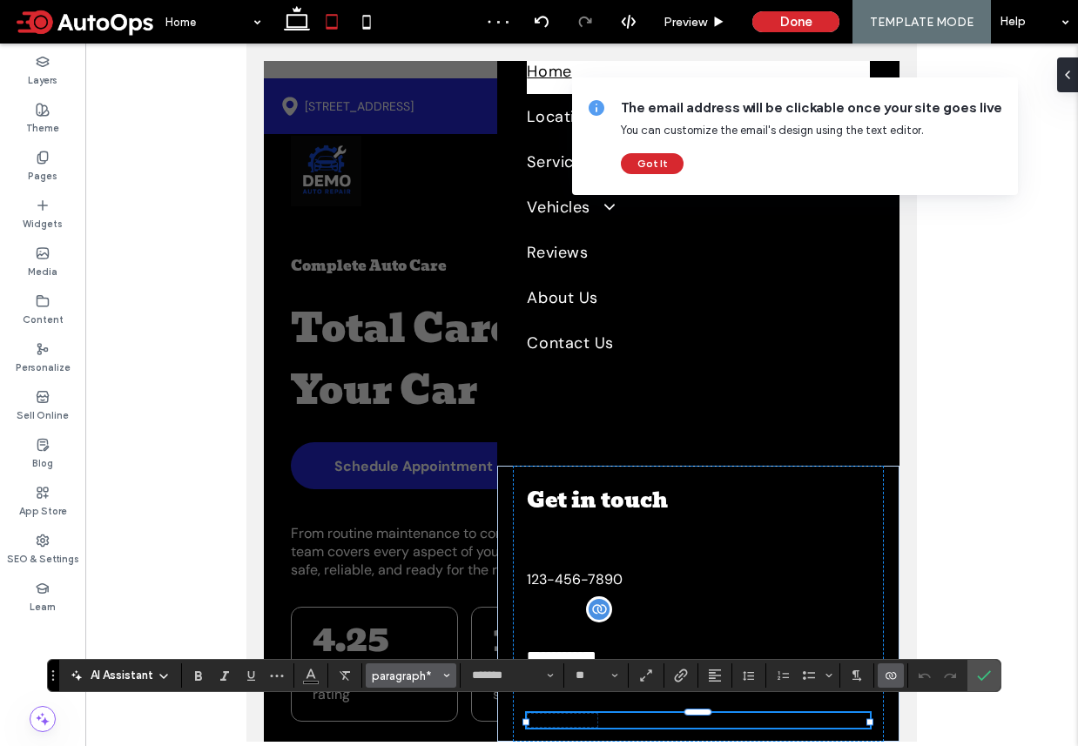
scroll to position [114, 0]
click at [309, 675] on icon "Color" at bounding box center [311, 674] width 14 height 14
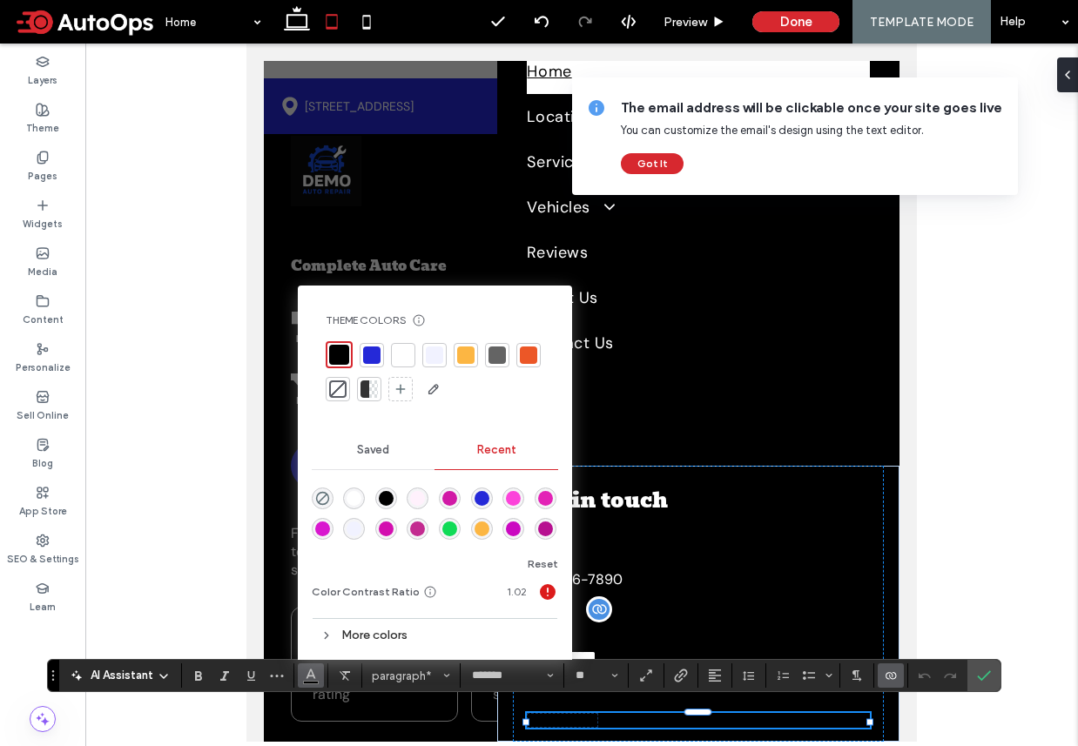
click at [405, 356] on div at bounding box center [402, 354] width 17 height 17
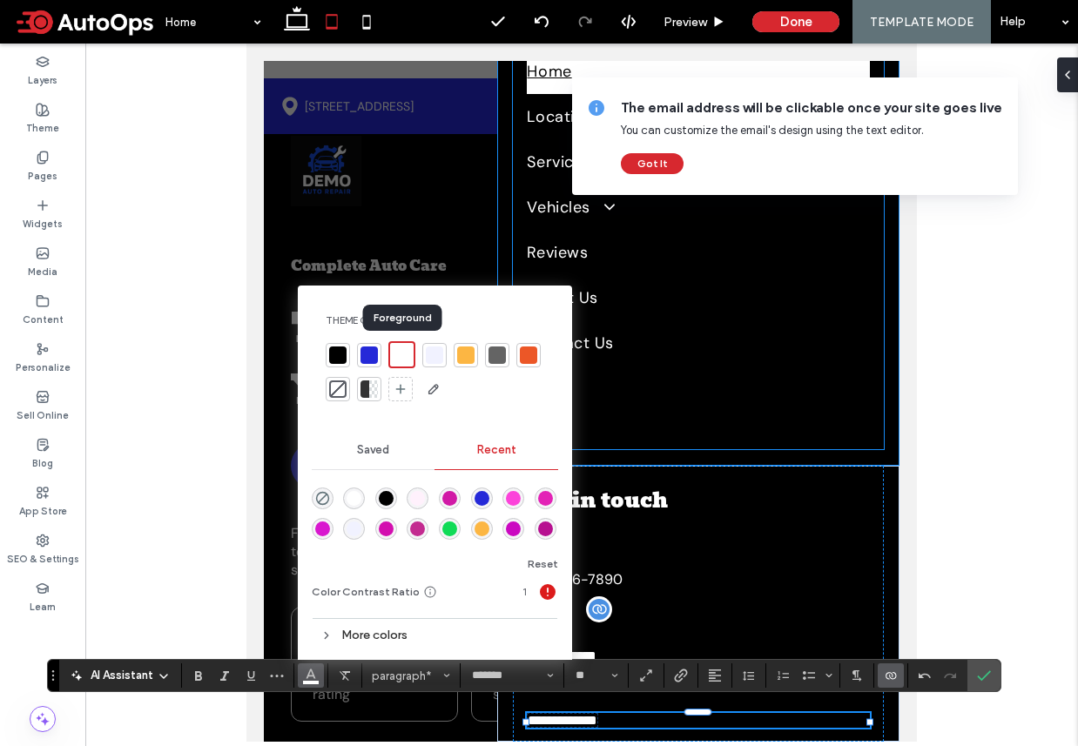
click at [714, 436] on div "Home Locations Anytown Yourtown Services Brakes Oil Changes Battery Service Whe…" at bounding box center [698, 242] width 370 height 414
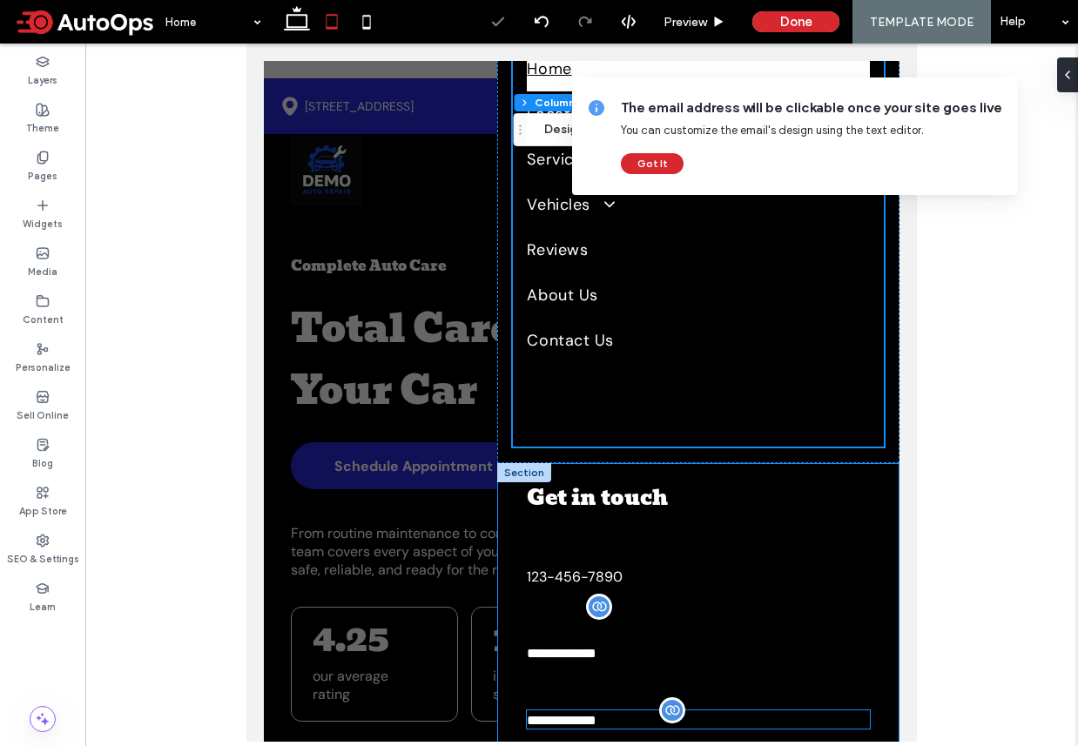
click at [652, 710] on p "**********" at bounding box center [698, 719] width 342 height 18
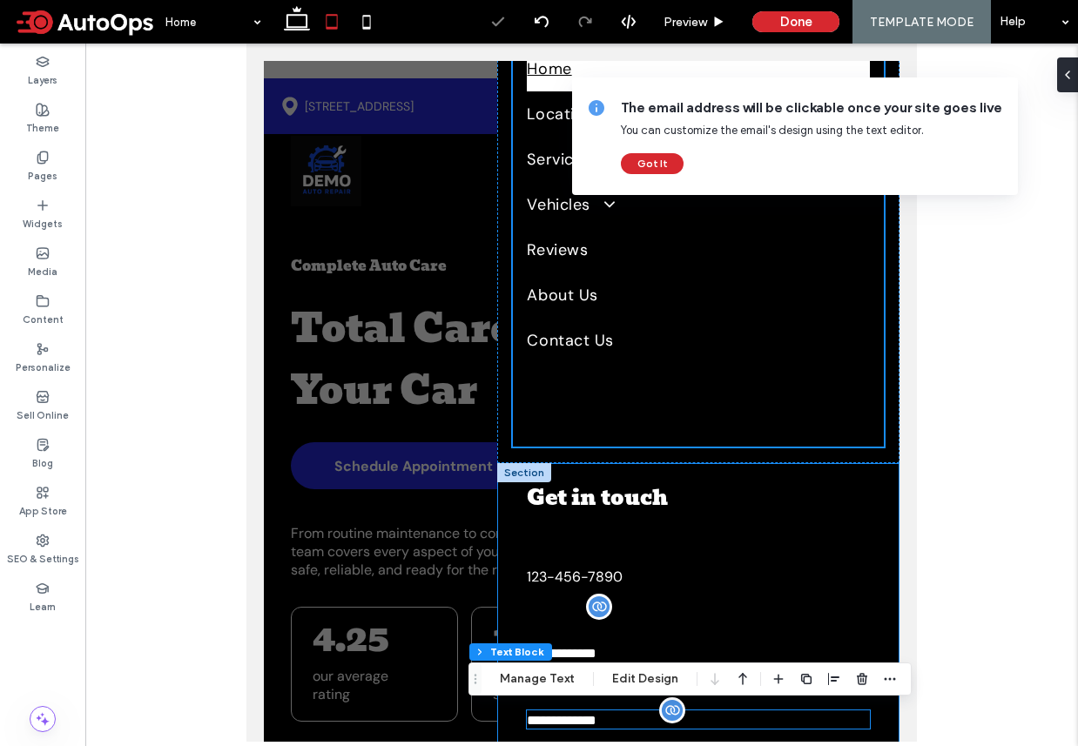
click at [652, 710] on p "**********" at bounding box center [698, 719] width 342 height 18
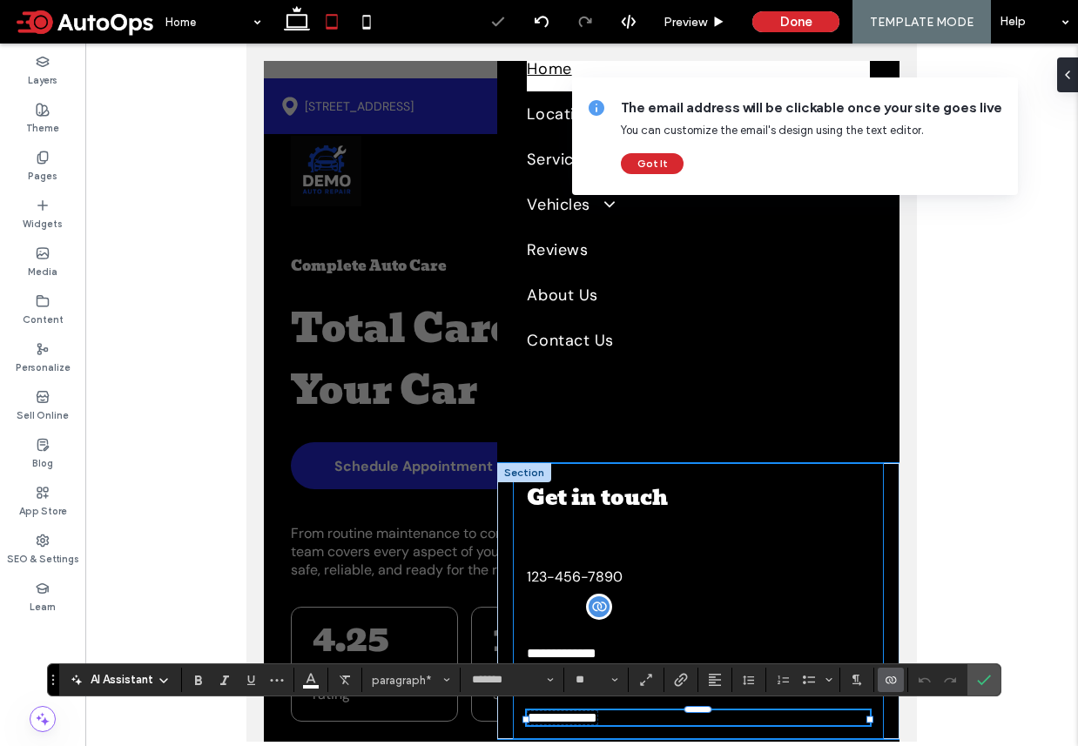
click at [615, 707] on div "**********" at bounding box center [698, 601] width 370 height 276
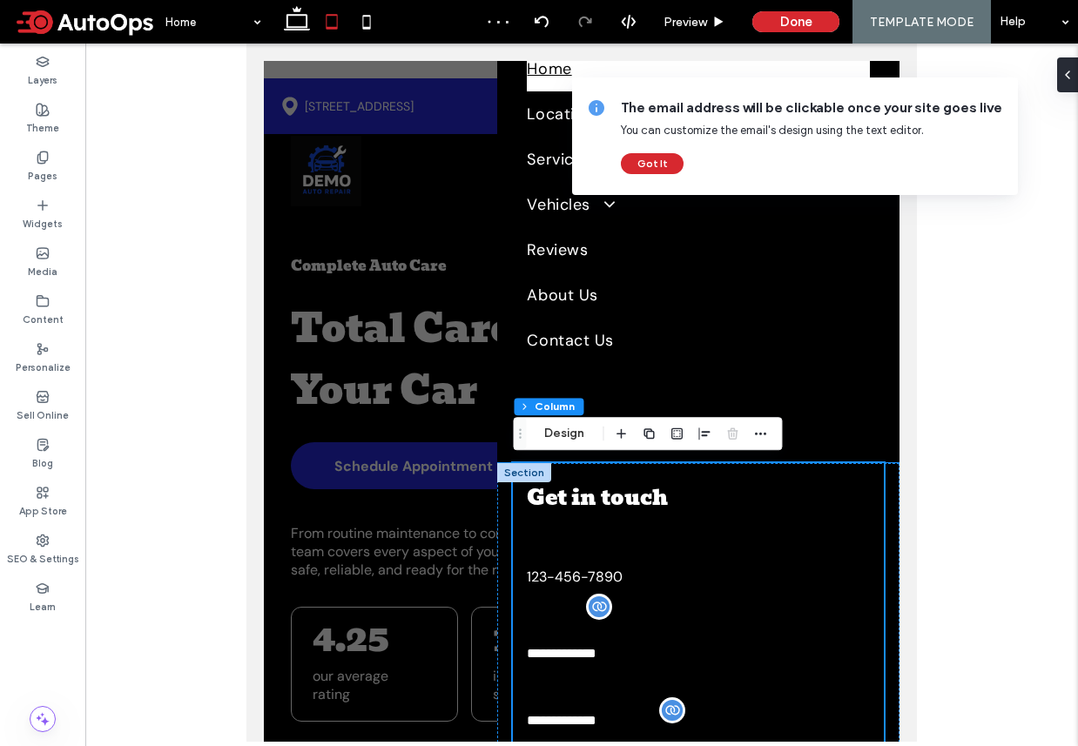
click at [642, 701] on div "**********" at bounding box center [698, 602] width 370 height 279
click at [595, 669] on p at bounding box center [625, 676] width 197 height 28
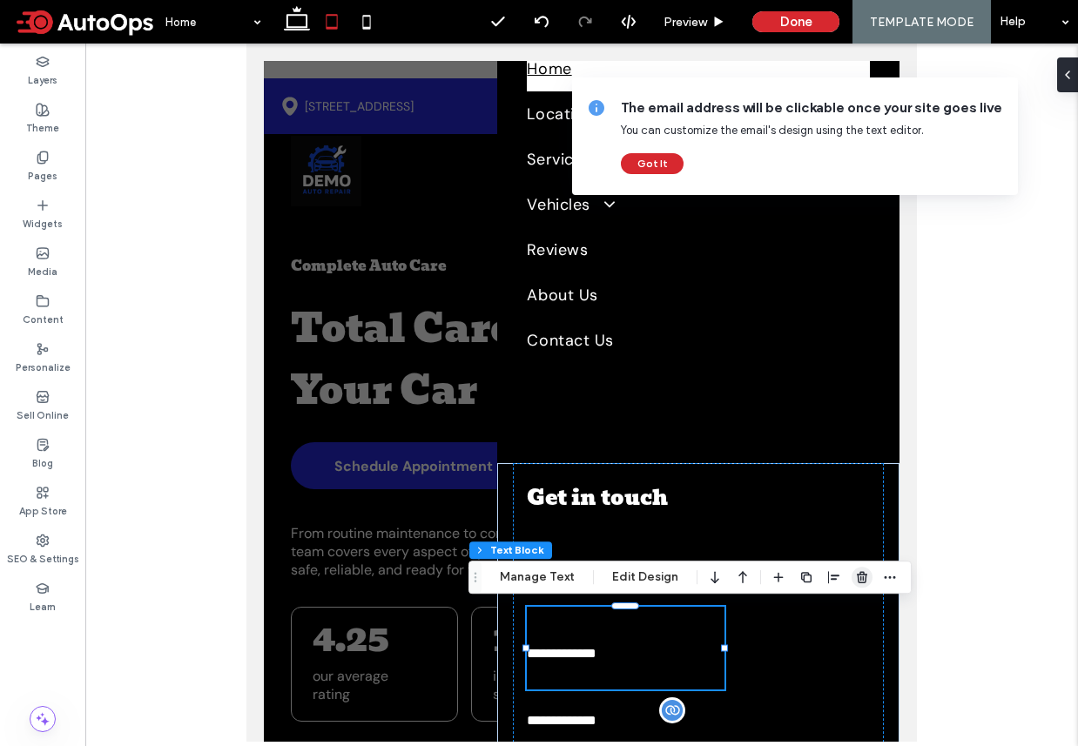
click at [859, 575] on icon "button" at bounding box center [862, 577] width 14 height 14
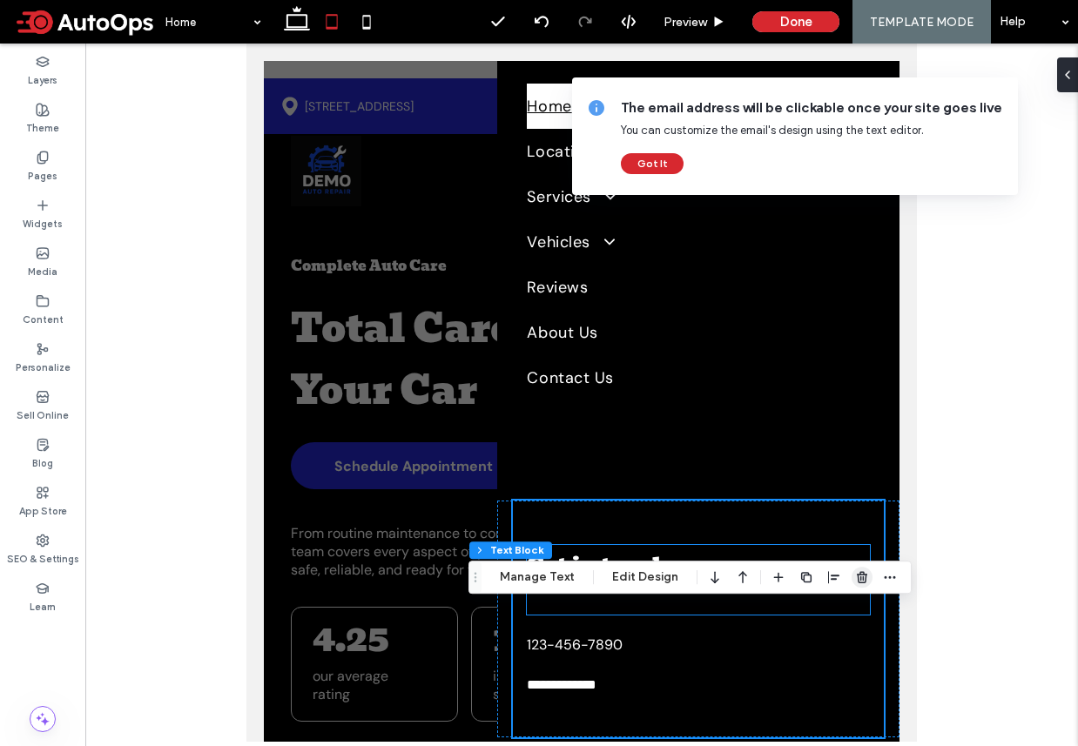
scroll to position [76, 0]
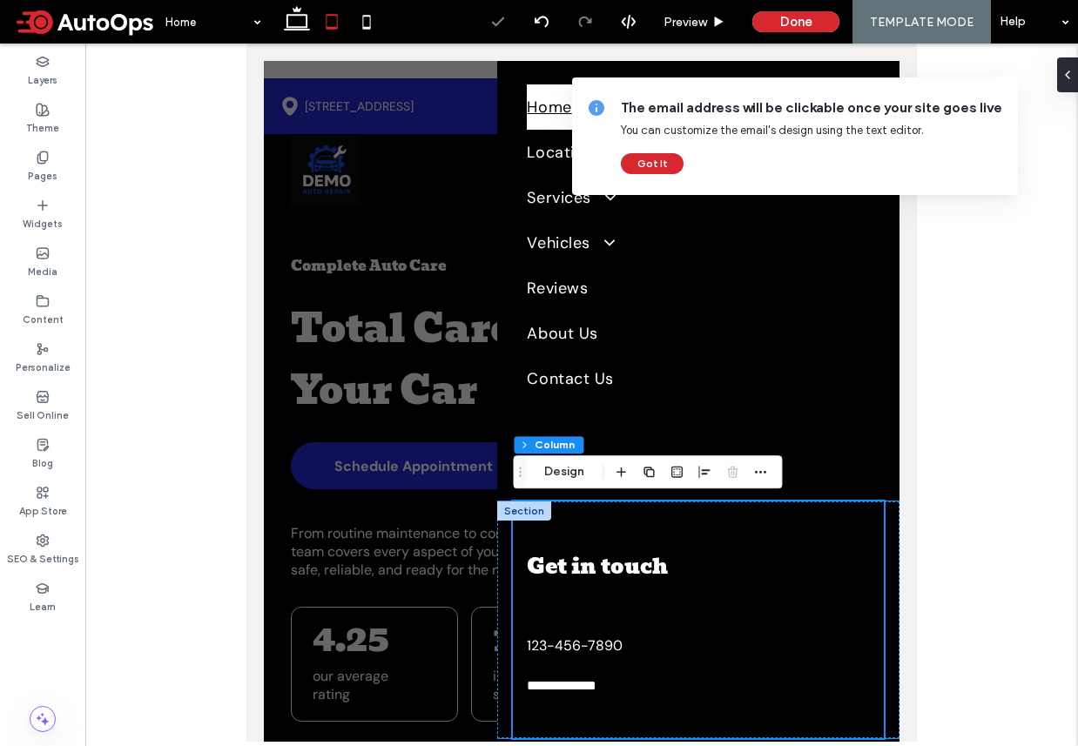
click at [593, 666] on div "**********" at bounding box center [698, 619] width 370 height 237
click at [589, 641] on span "123-456-7890" at bounding box center [575, 645] width 96 height 18
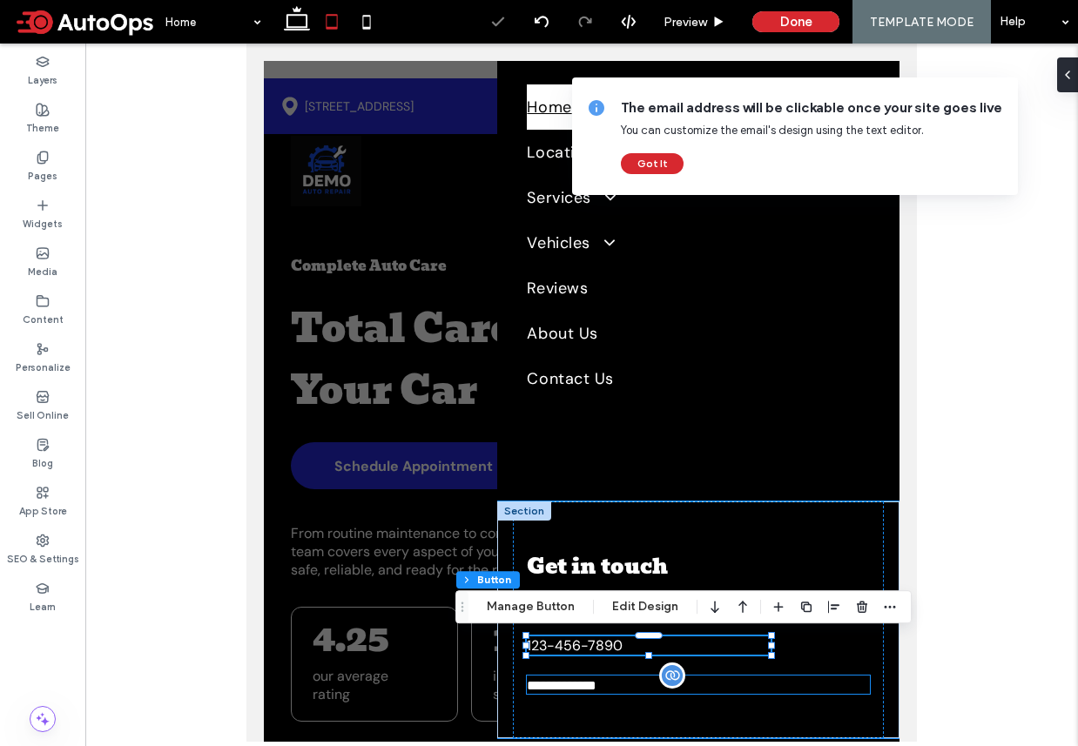
click at [584, 680] on span "**********" at bounding box center [562, 685] width 70 height 13
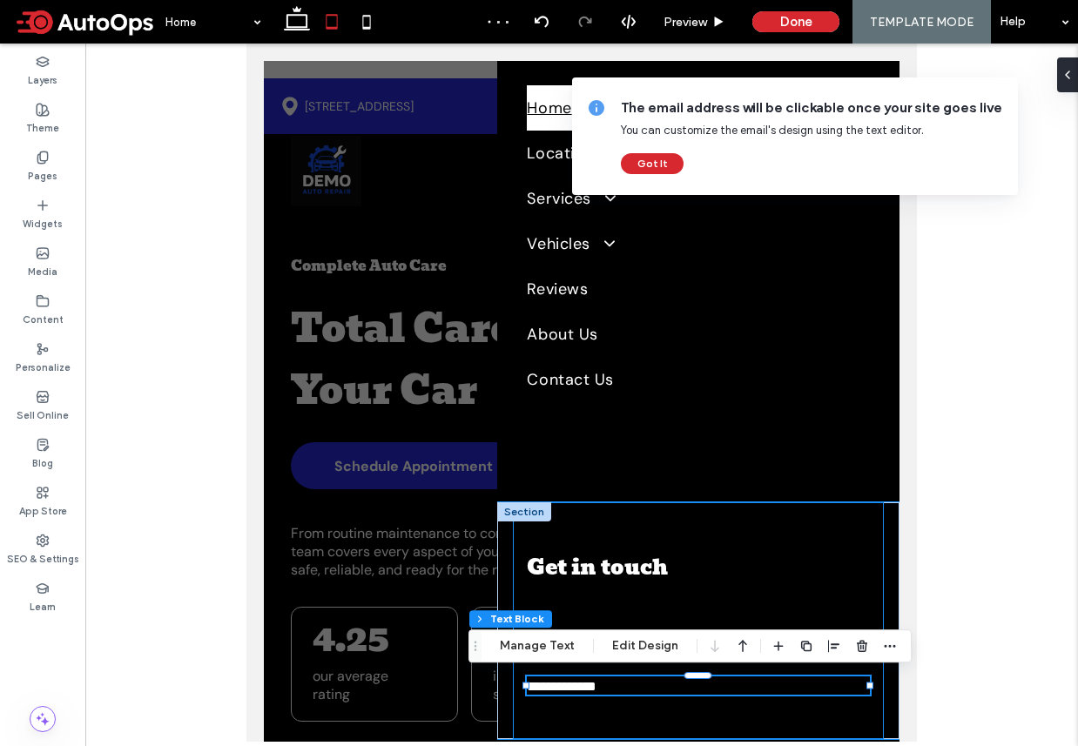
click at [654, 737] on div "Section Home Locations Anytown Yourtown Services Brakes Oil Changes Battery Ser…" at bounding box center [698, 401] width 402 height 681
click at [636, 702] on div "**********" at bounding box center [698, 619] width 370 height 237
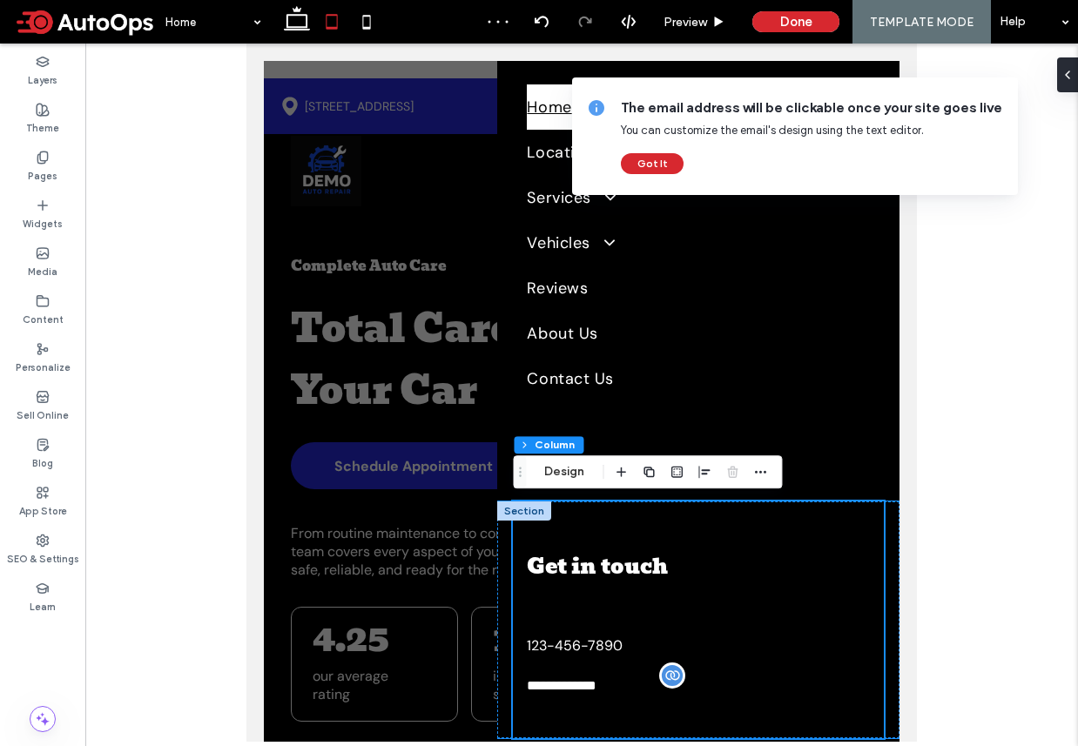
click at [596, 685] on span "**********" at bounding box center [562, 685] width 70 height 13
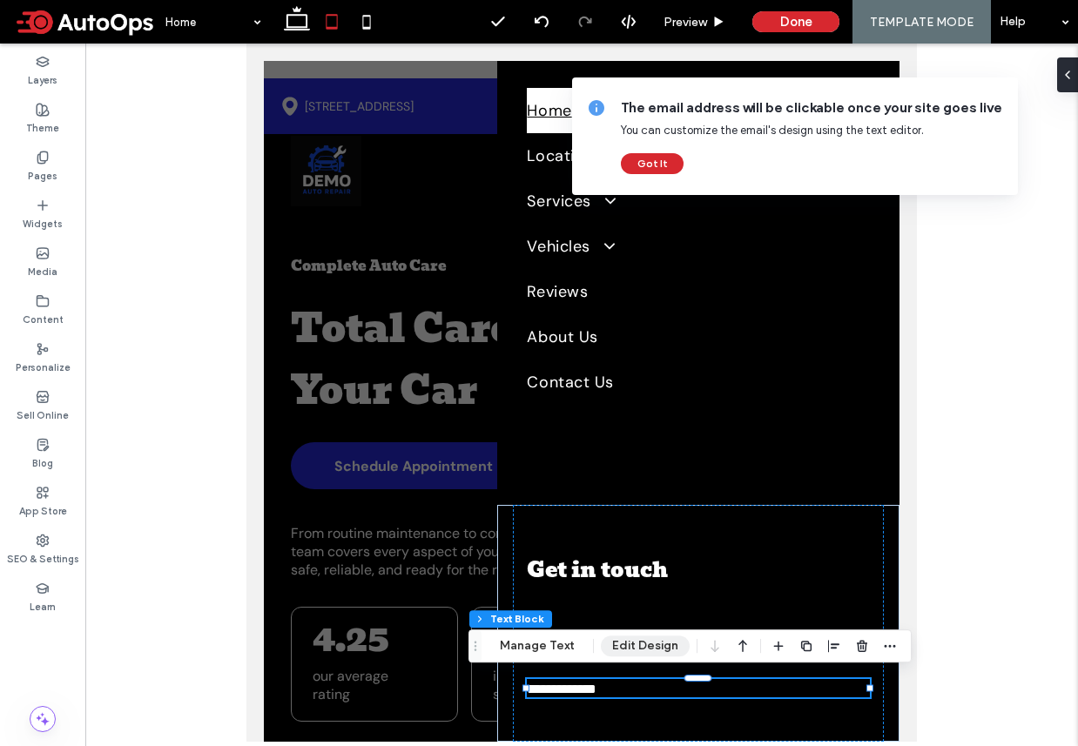
scroll to position [71, 0]
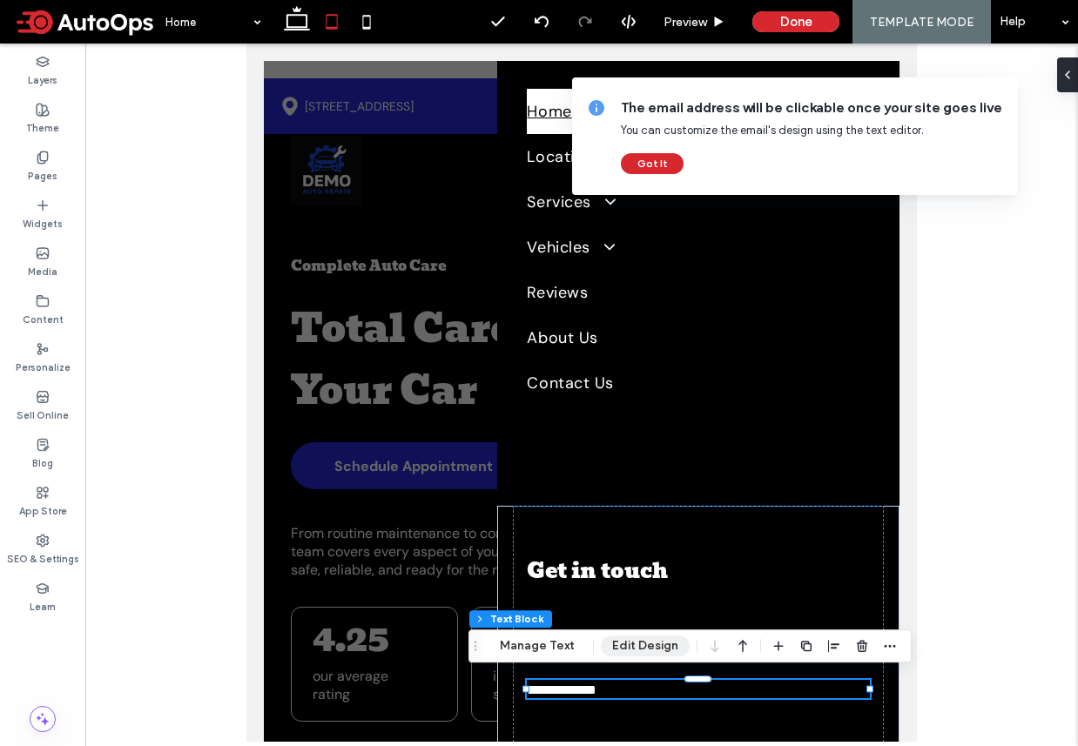
click at [630, 649] on button "Edit Design" at bounding box center [645, 646] width 89 height 21
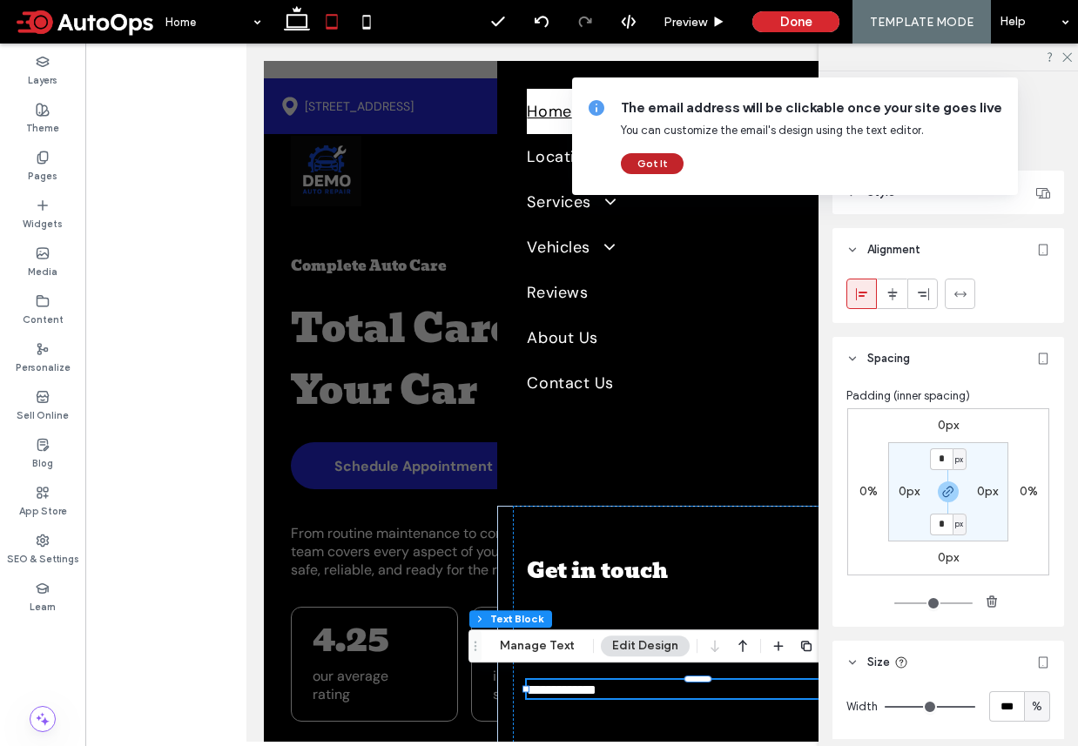
click at [656, 160] on button "Got It" at bounding box center [652, 163] width 63 height 21
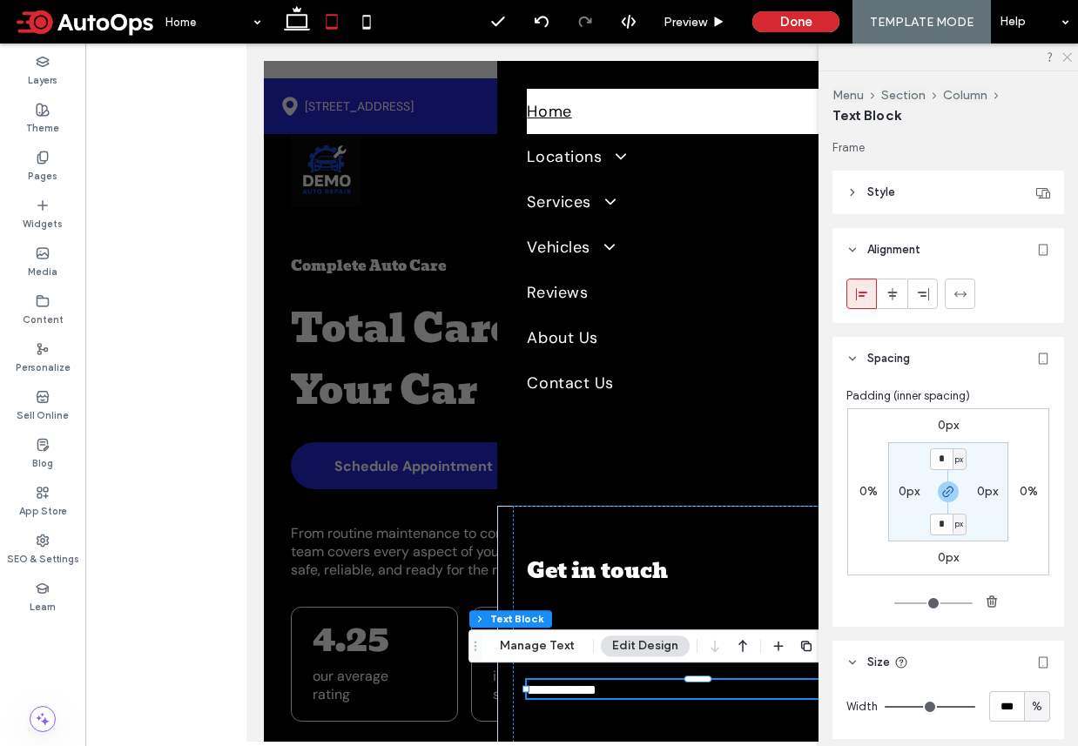
click at [1066, 58] on icon at bounding box center [1065, 55] width 11 height 11
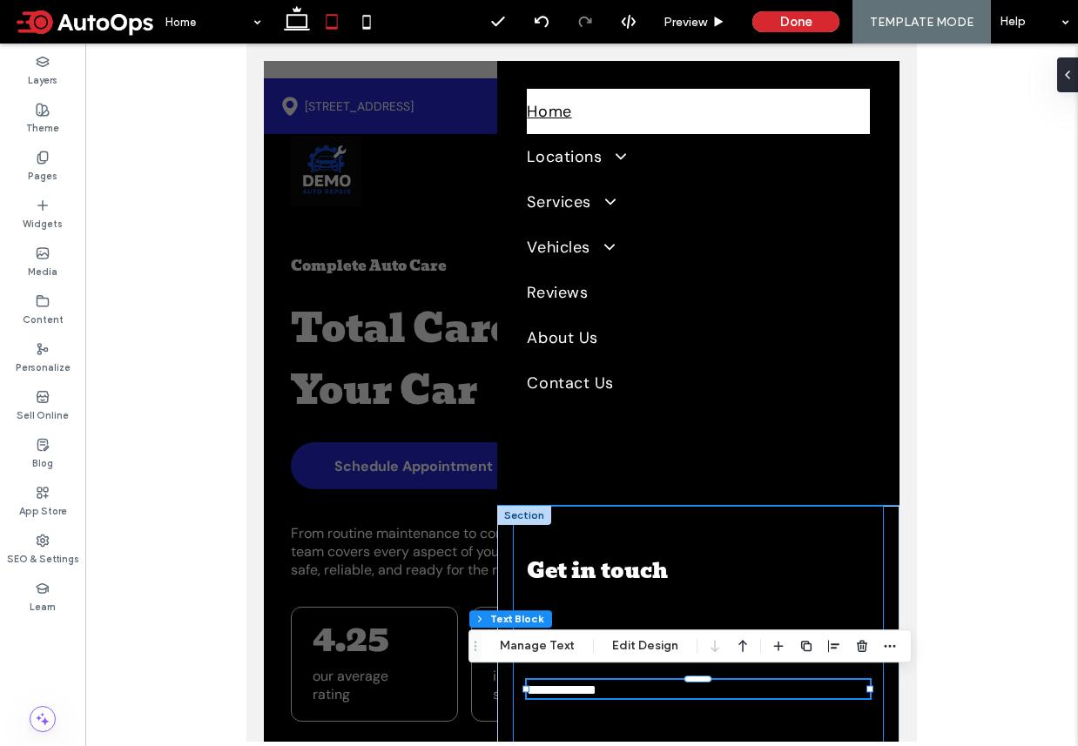
click at [646, 723] on div "**********" at bounding box center [698, 624] width 370 height 237
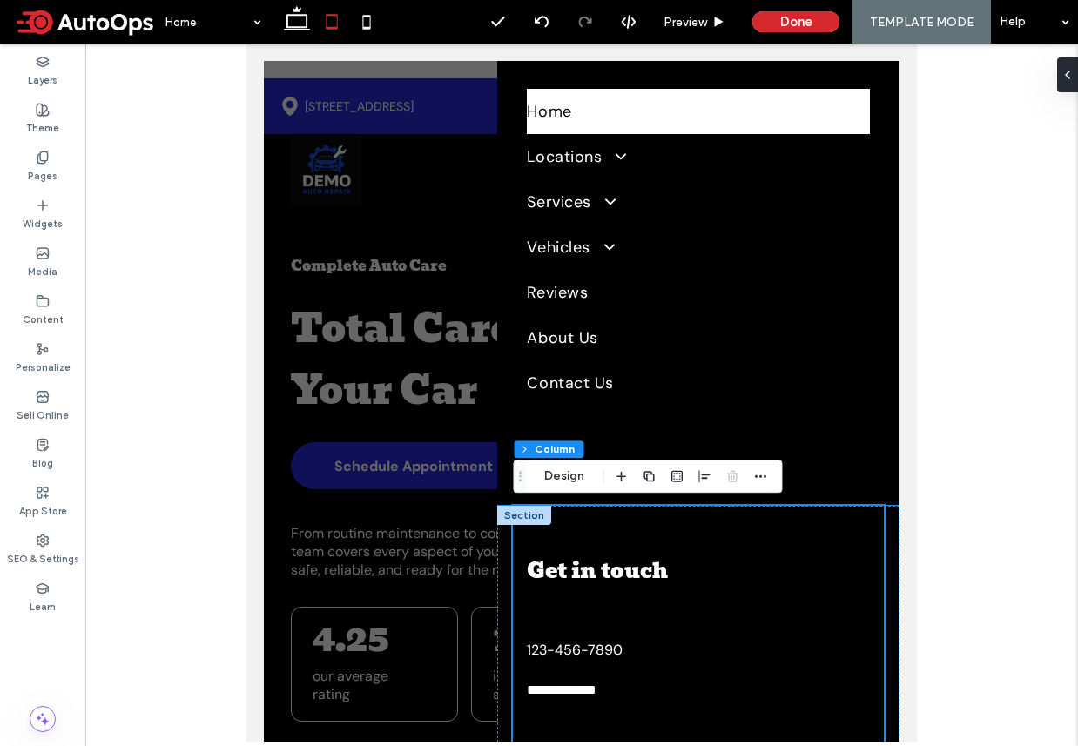
click at [604, 649] on span "123-456-7890" at bounding box center [575, 650] width 96 height 18
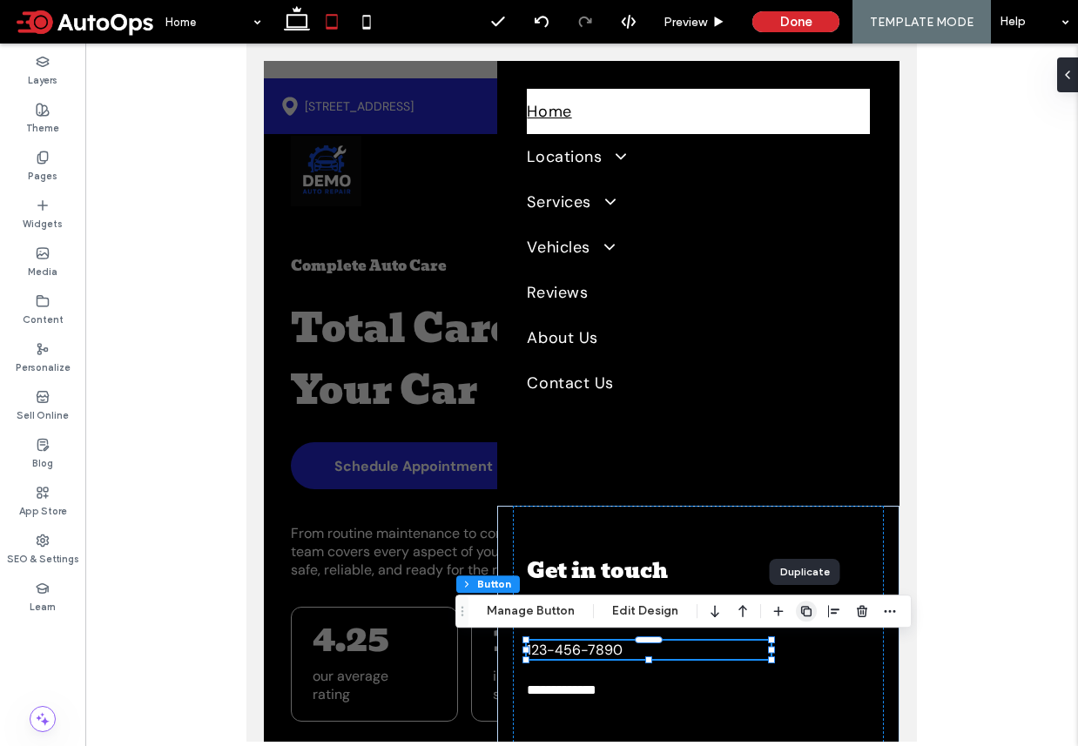
click at [805, 616] on use "button" at bounding box center [806, 611] width 10 height 10
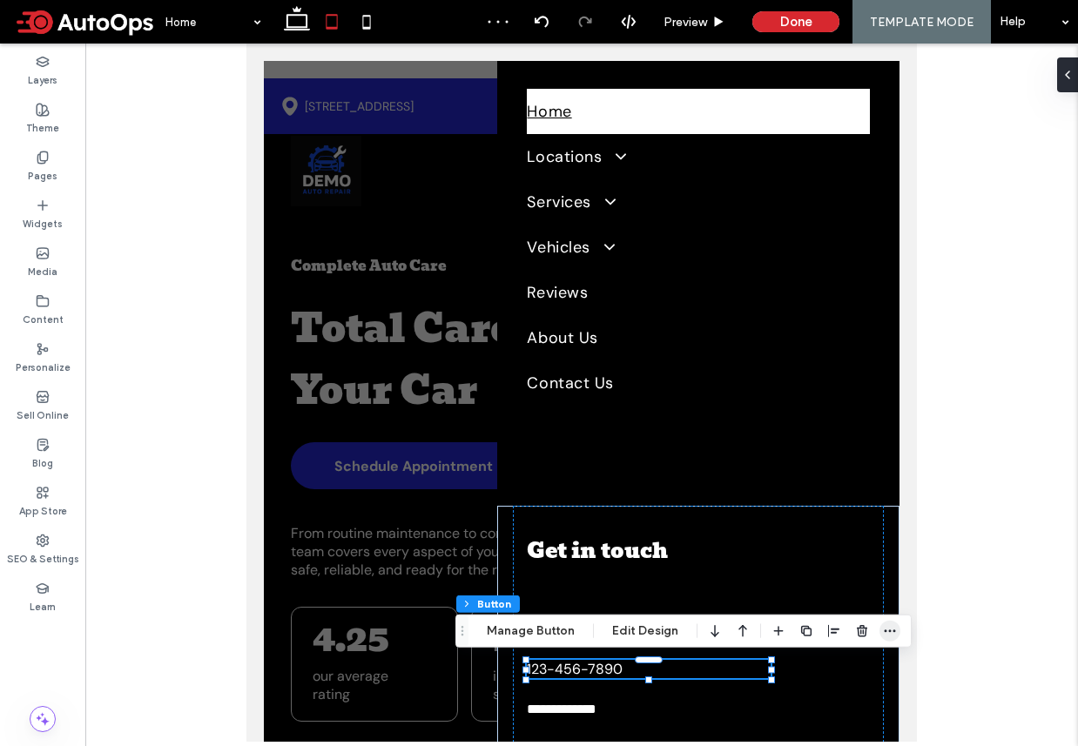
click at [886, 631] on use "button" at bounding box center [890, 630] width 11 height 3
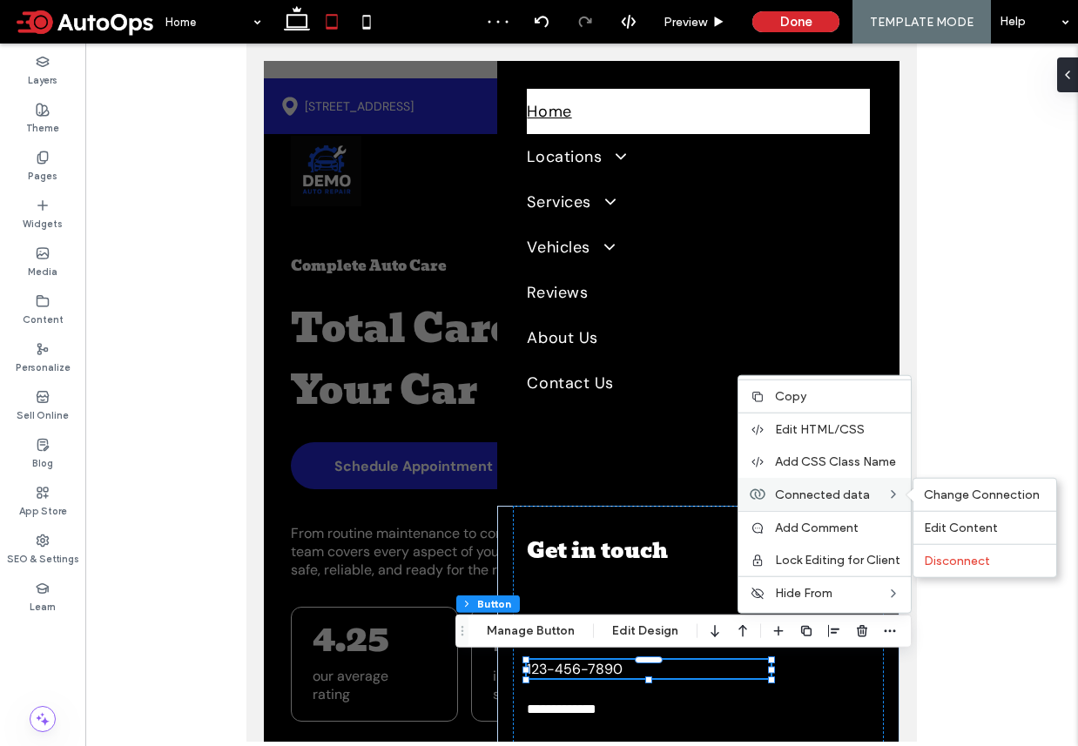
click at [818, 493] on span "Connected data" at bounding box center [822, 494] width 95 height 15
click at [949, 495] on span "Change Connection" at bounding box center [982, 495] width 116 height 15
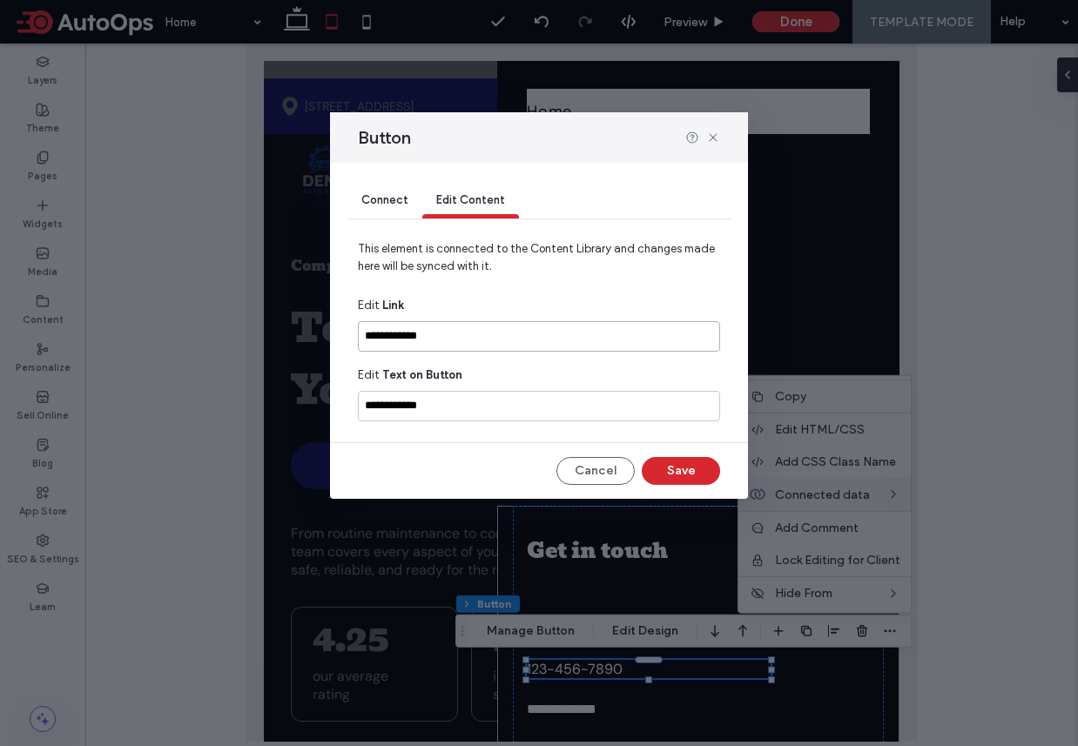
click at [473, 340] on input "**********" at bounding box center [539, 336] width 362 height 30
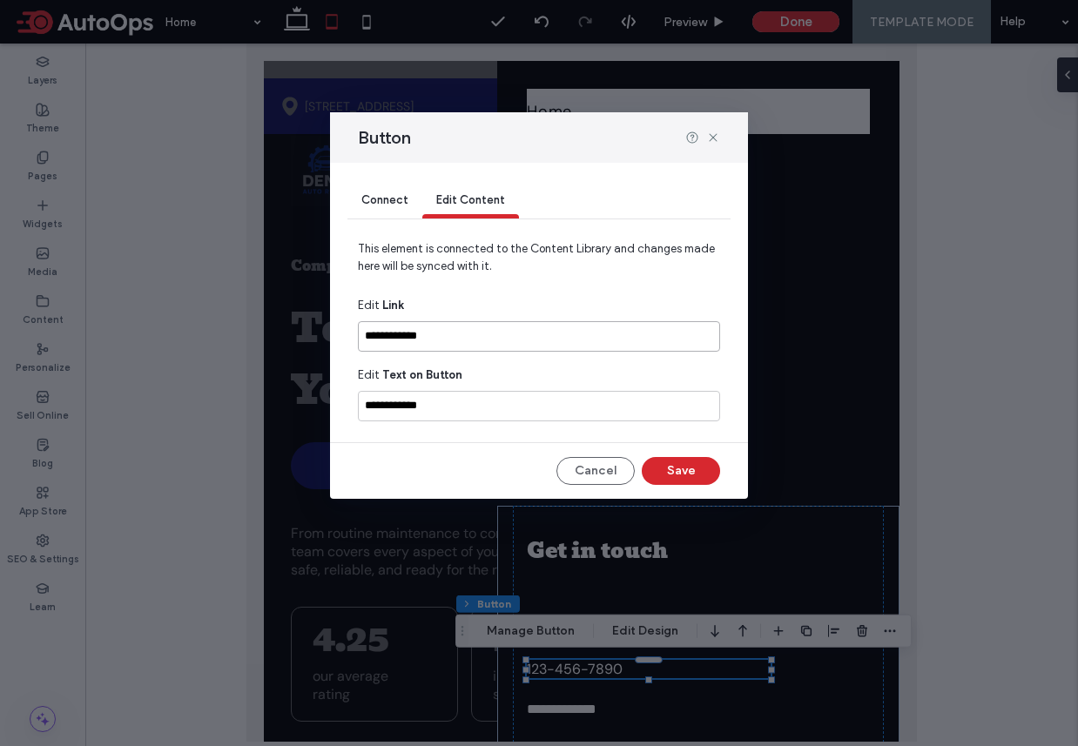
click at [430, 333] on input "**********" at bounding box center [539, 336] width 362 height 30
click at [393, 199] on span "Connect" at bounding box center [384, 199] width 47 height 13
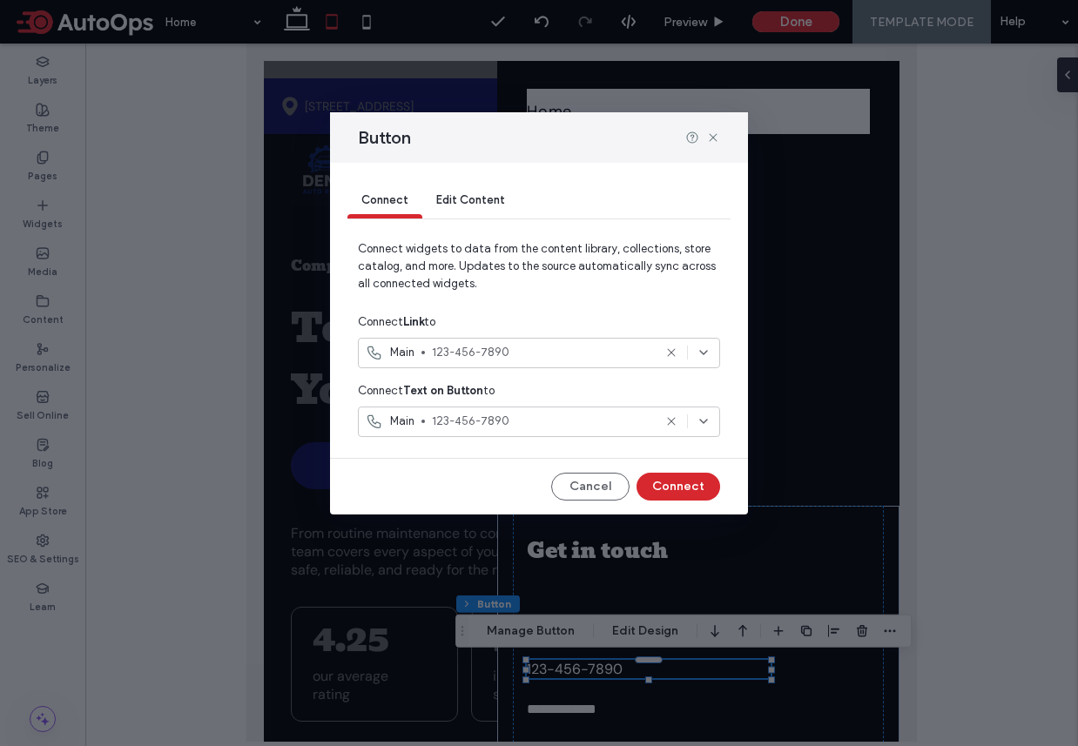
click at [445, 348] on span "123-456-7890" at bounding box center [542, 352] width 220 height 17
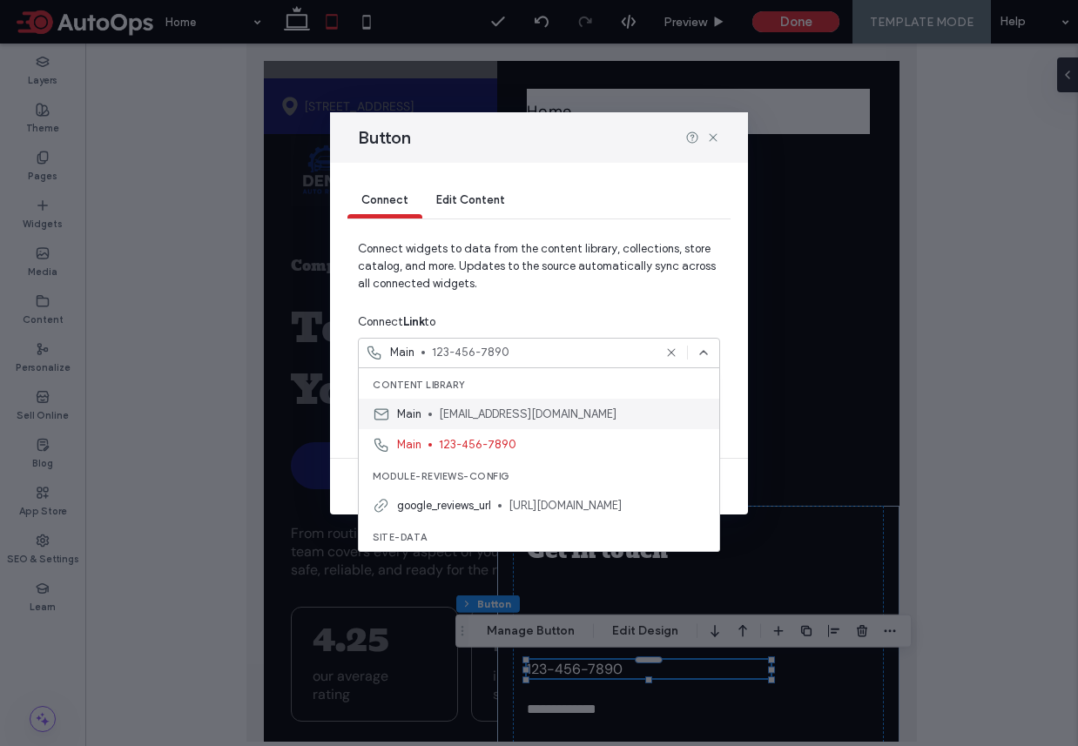
click at [469, 409] on span "[EMAIL_ADDRESS][DOMAIN_NAME]" at bounding box center [572, 414] width 266 height 17
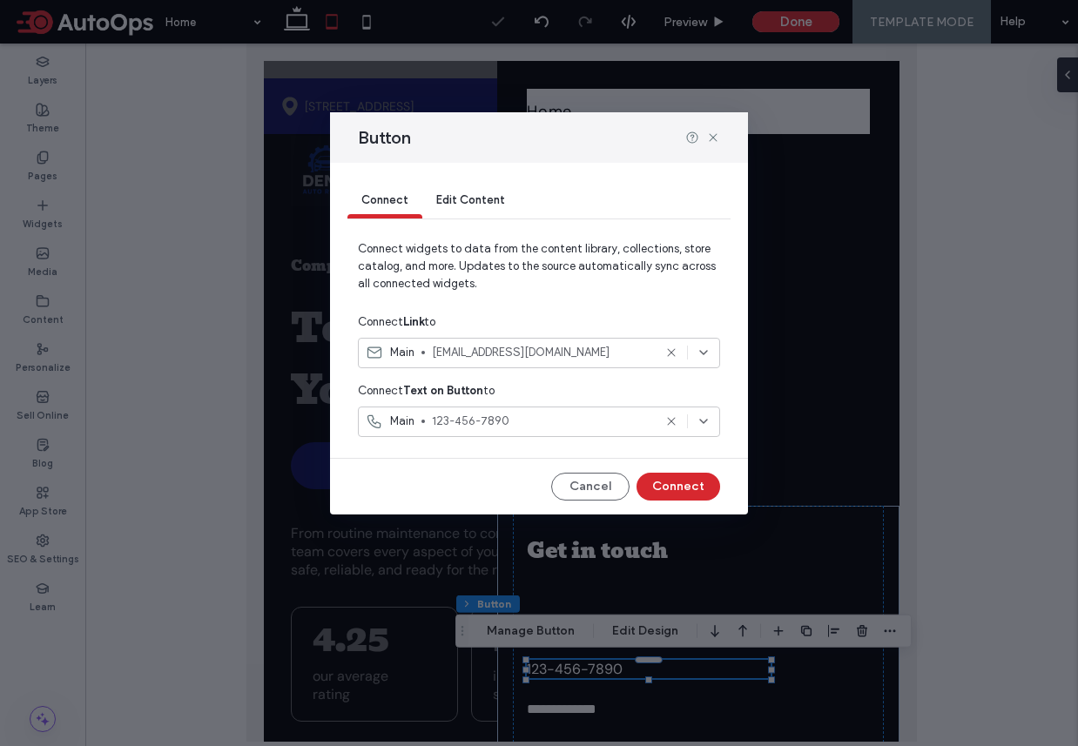
click at [464, 428] on span "123-456-7890" at bounding box center [542, 421] width 220 height 17
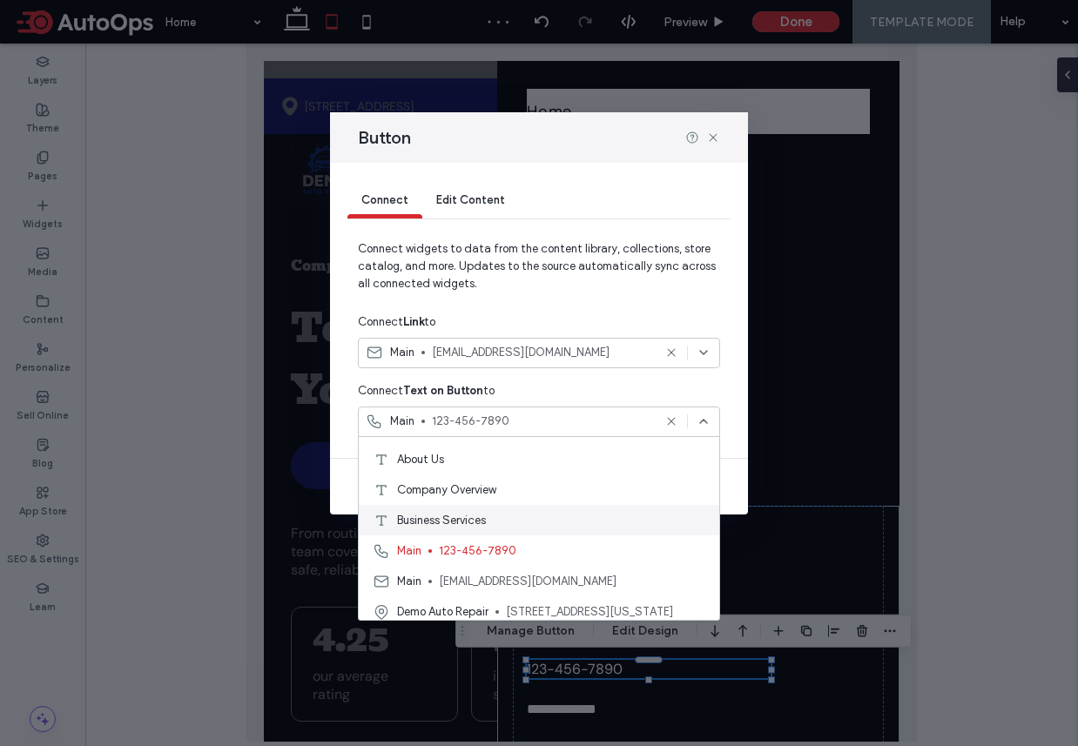
scroll to position [1828, 0]
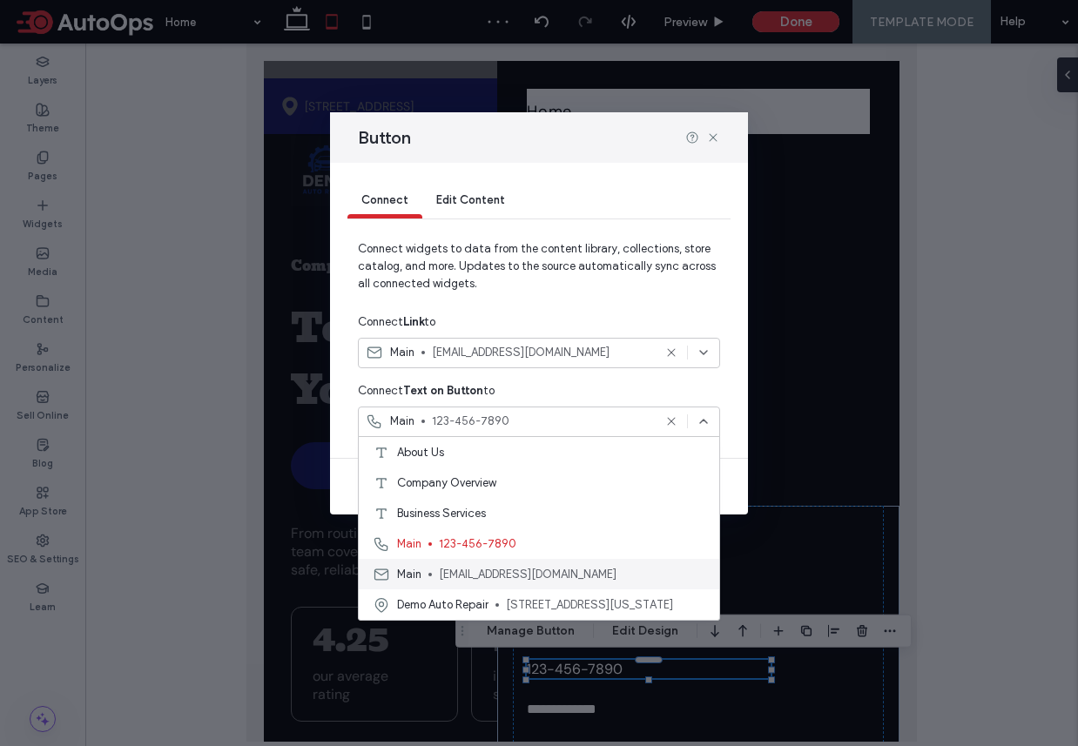
click at [492, 562] on div "Main test@test.com" at bounding box center [539, 574] width 360 height 30
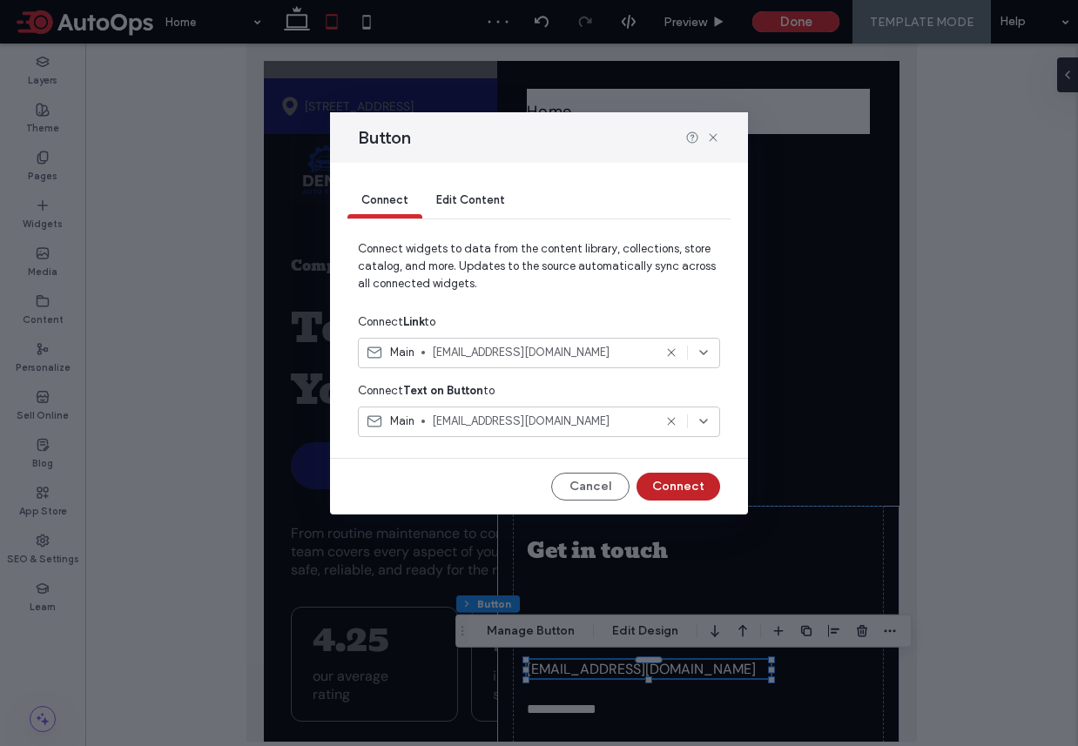
click at [696, 488] on button "Connect" at bounding box center [678, 487] width 84 height 28
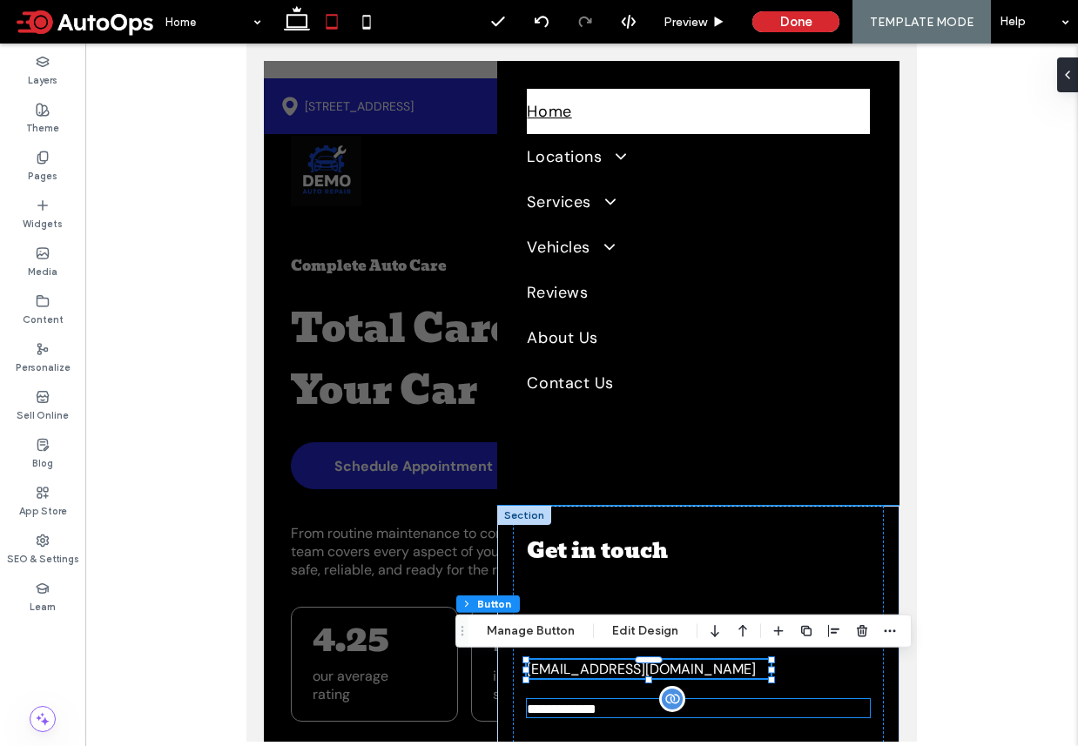
click at [568, 703] on span "**********" at bounding box center [562, 709] width 70 height 13
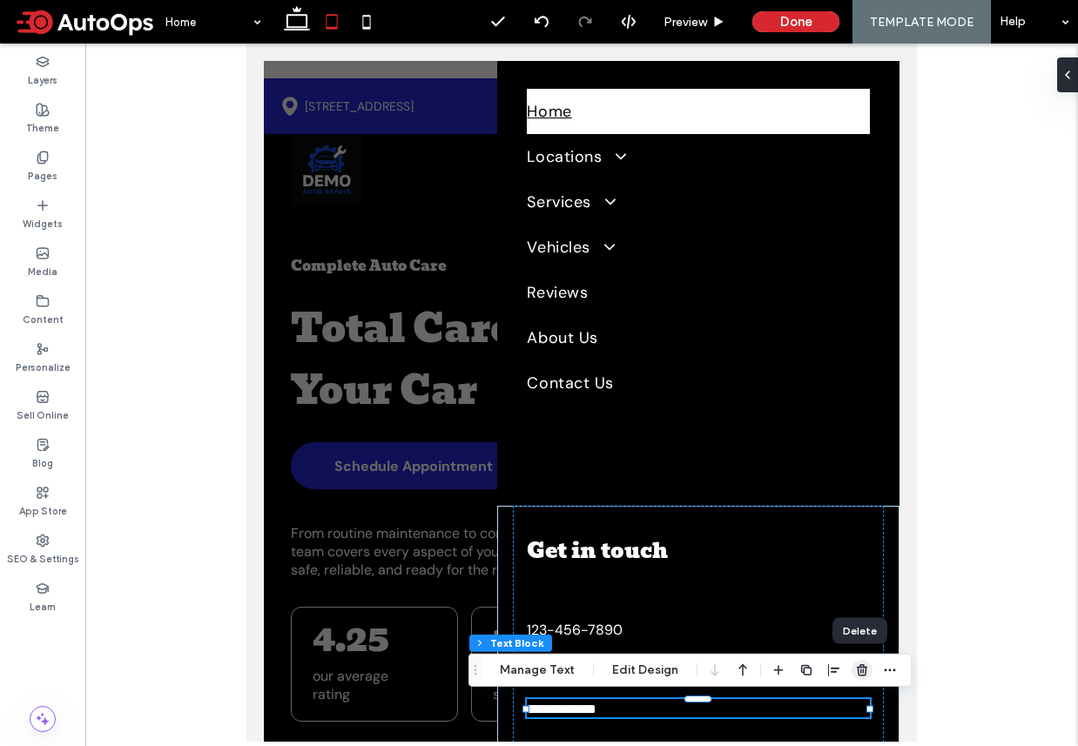
click at [857, 668] on use "button" at bounding box center [862, 669] width 10 height 11
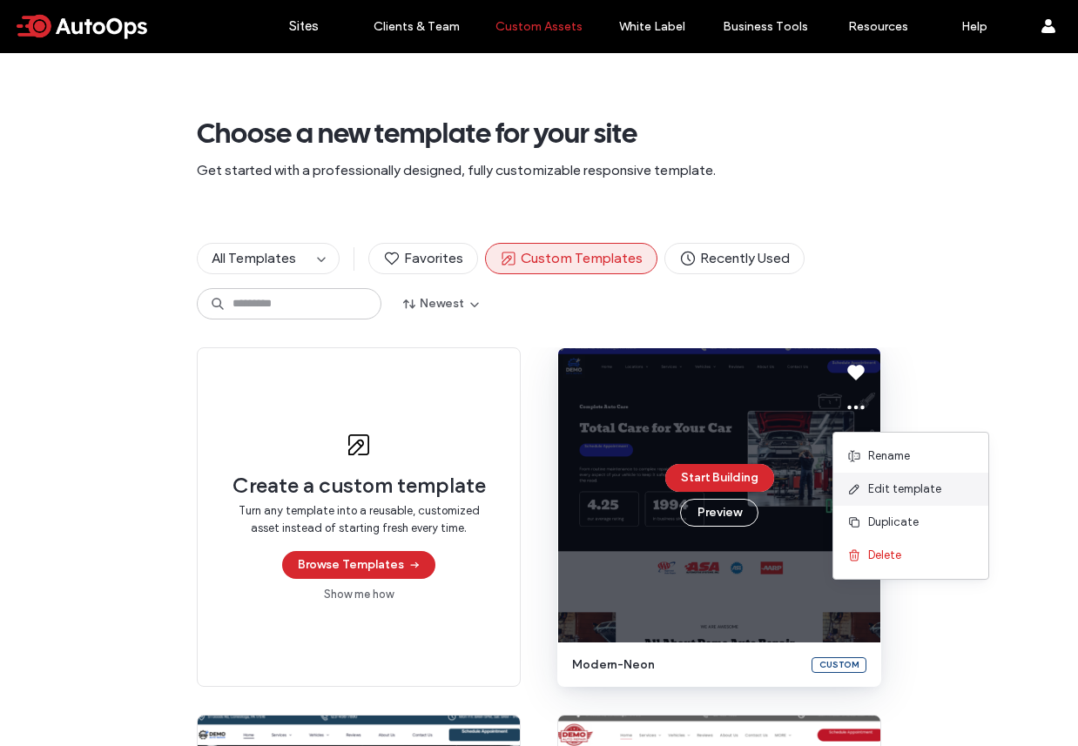
click at [899, 493] on span "Edit template" at bounding box center [904, 489] width 73 height 17
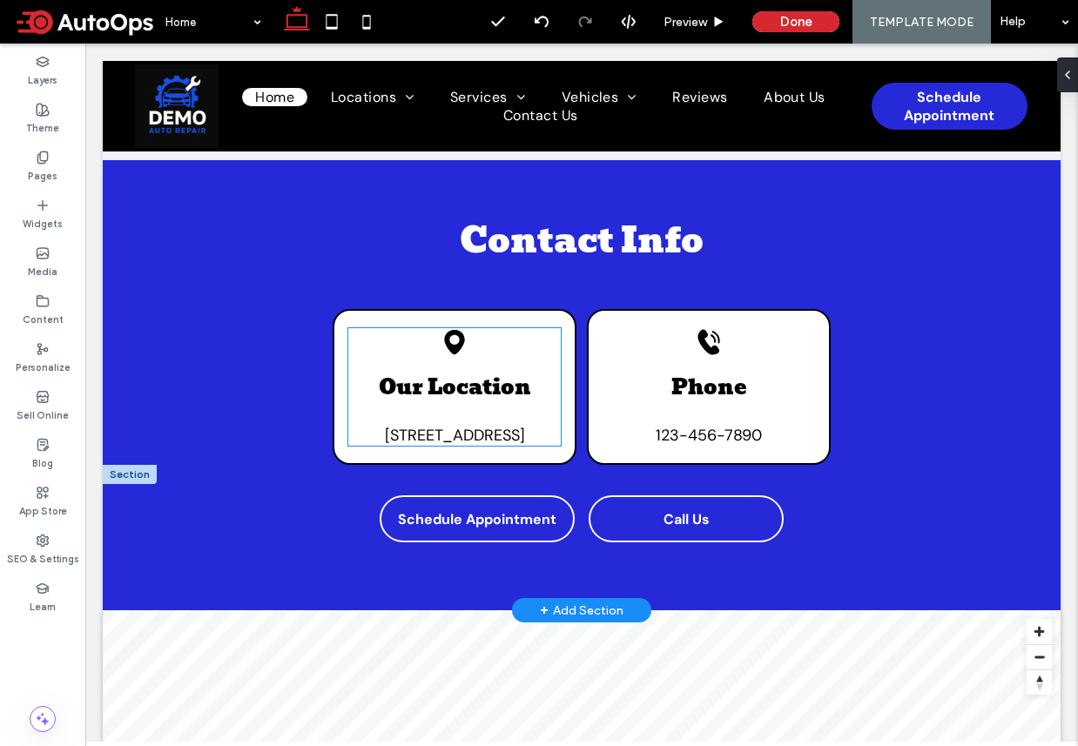
scroll to position [7553, 0]
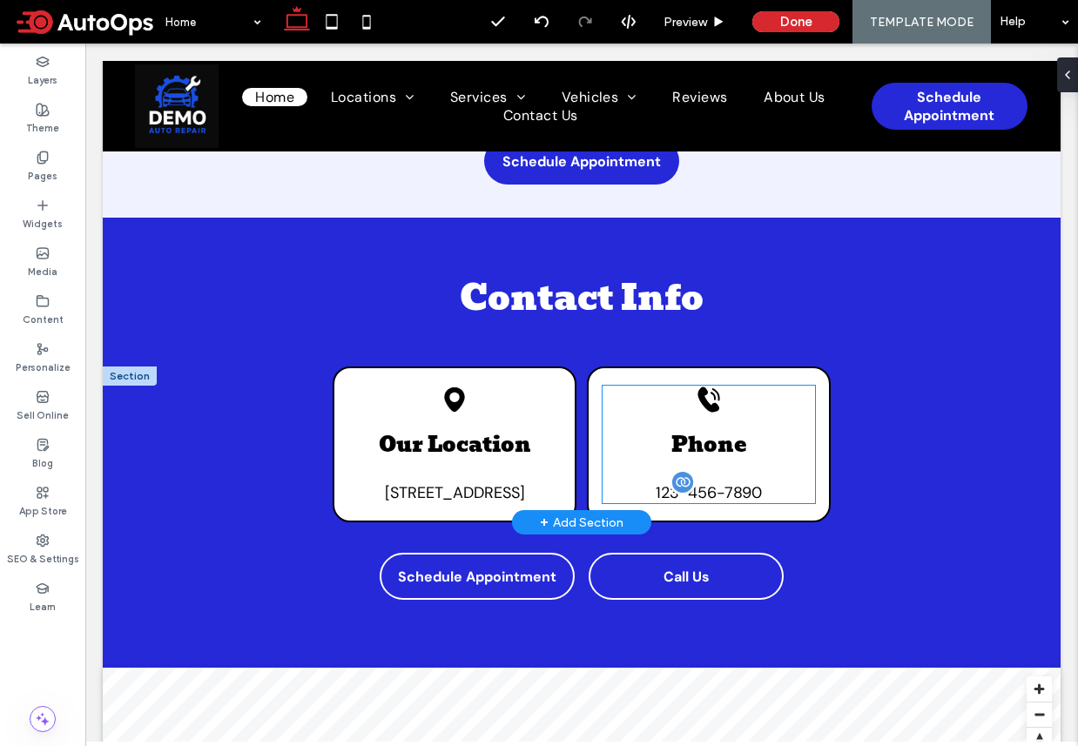
click at [694, 482] on span "123-456-7890" at bounding box center [709, 492] width 106 height 21
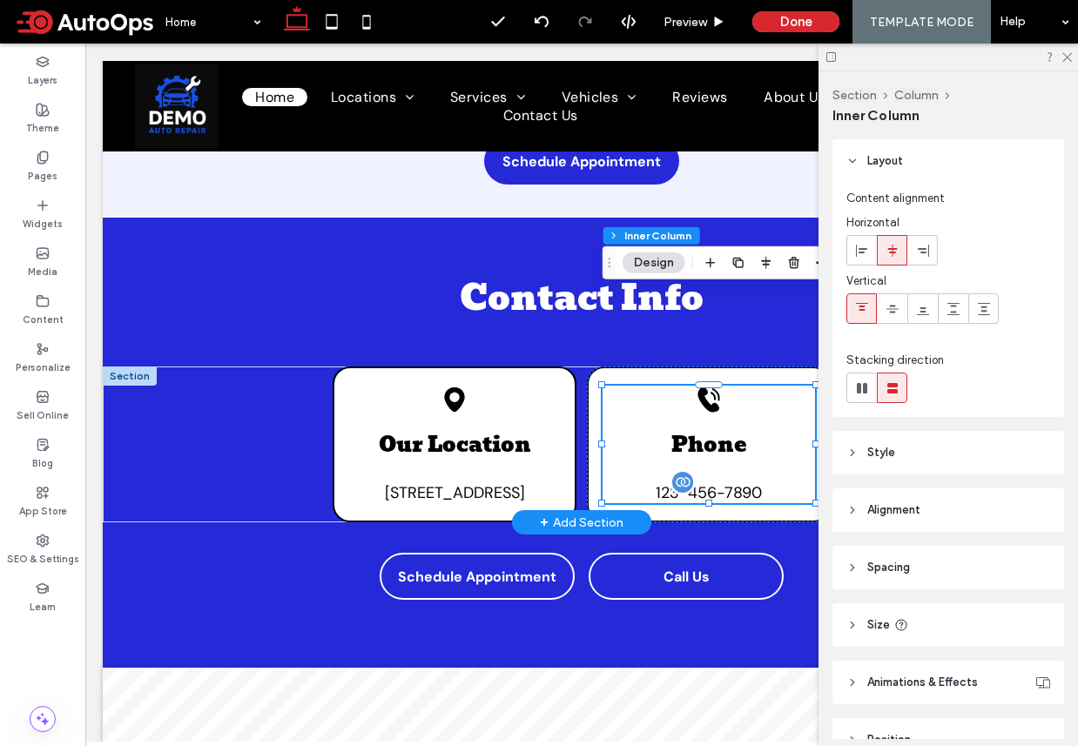
click at [718, 482] on span "123-456-7890" at bounding box center [709, 492] width 106 height 21
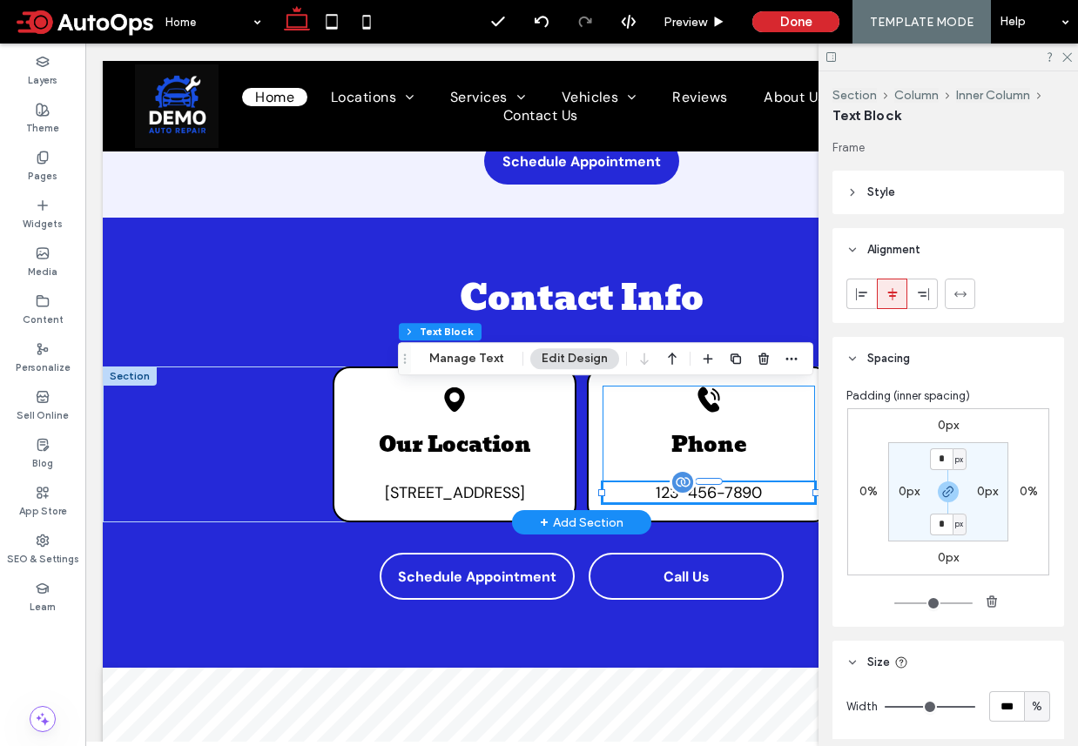
click at [724, 482] on span "123-456-7890" at bounding box center [709, 492] width 106 height 21
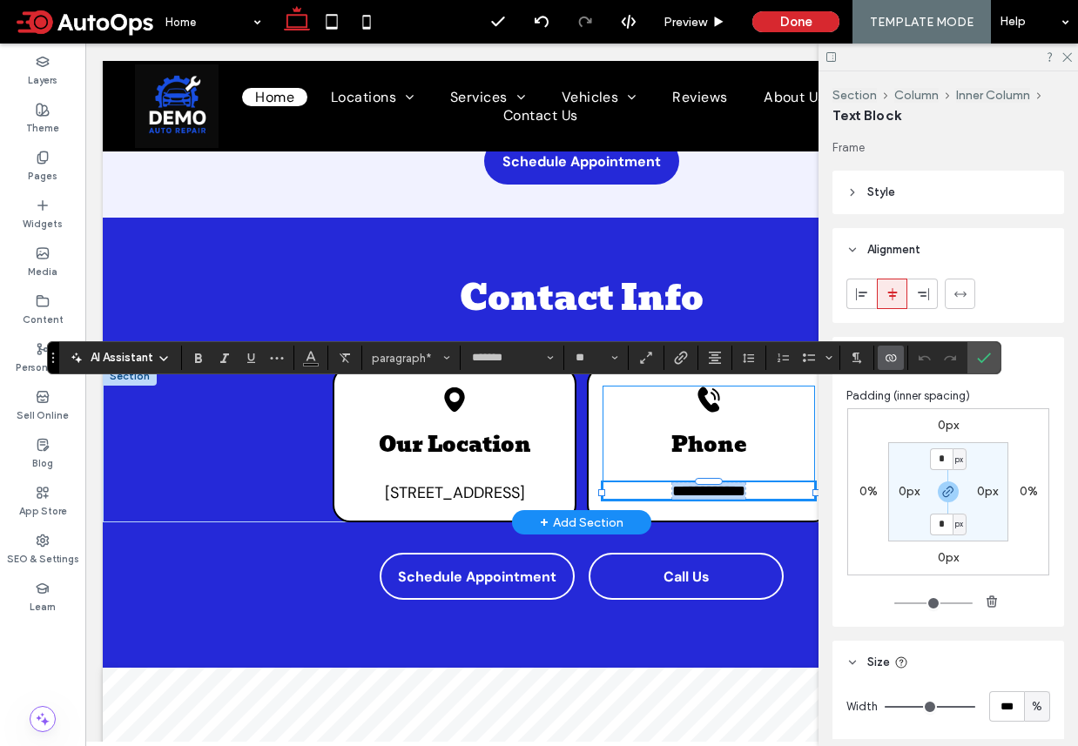
click at [724, 483] on span "**********" at bounding box center [708, 491] width 73 height 16
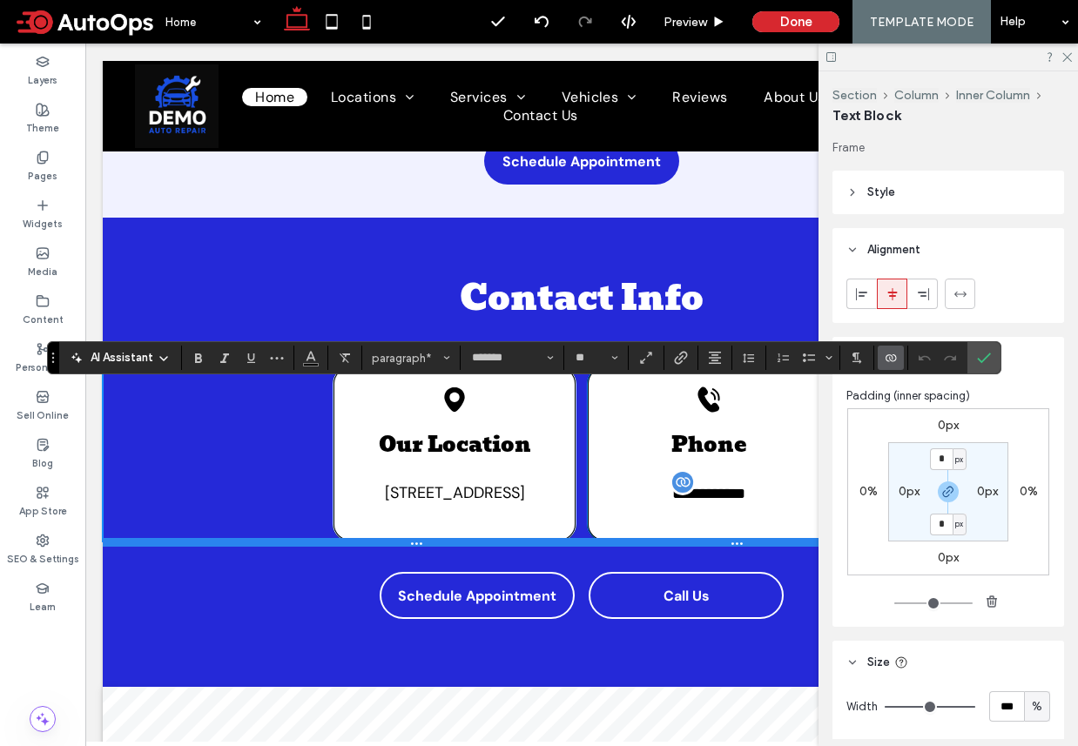
click at [743, 538] on div at bounding box center [582, 542] width 958 height 9
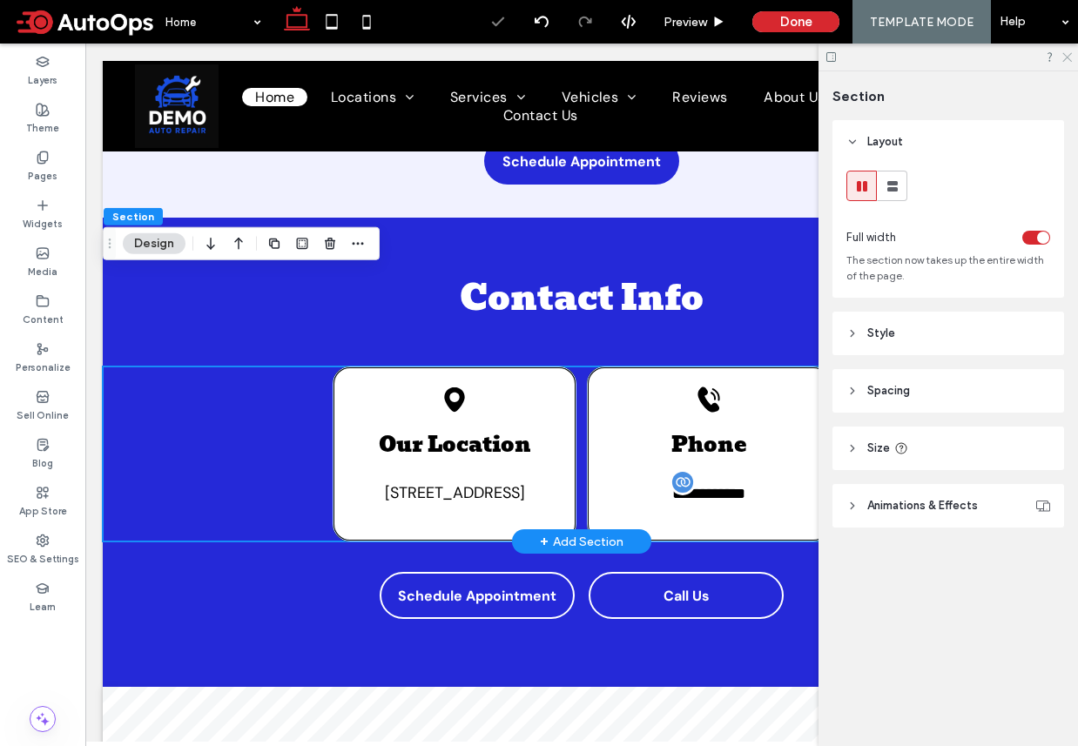
click at [1068, 59] on icon at bounding box center [1065, 55] width 11 height 11
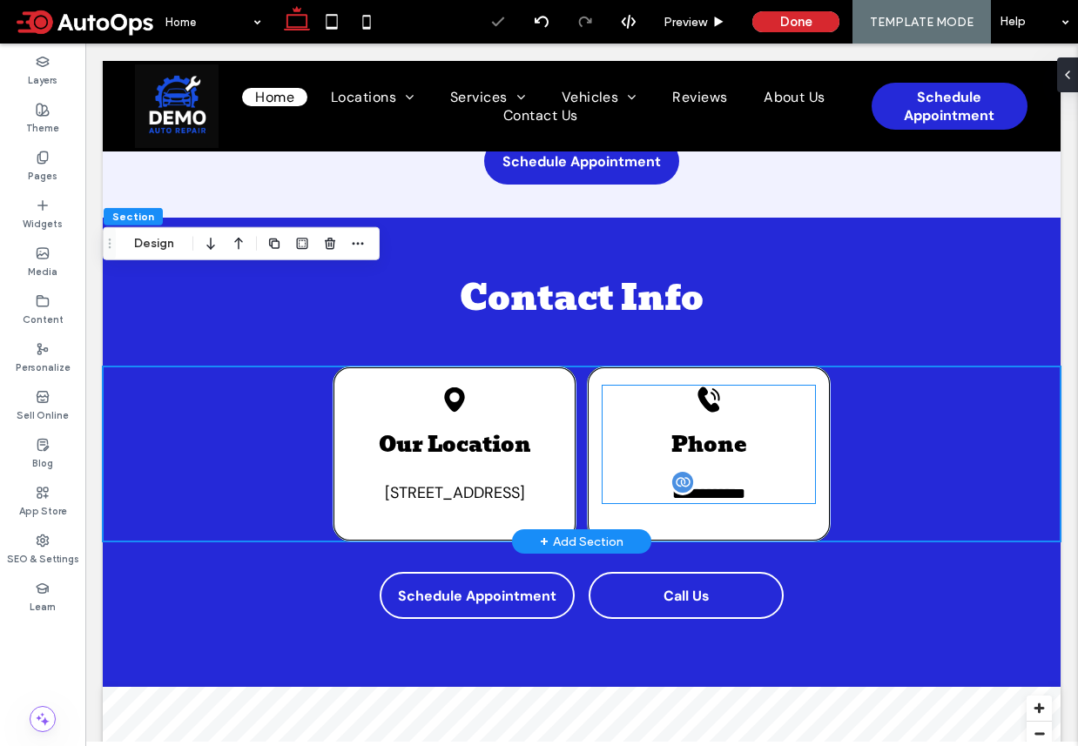
click at [737, 486] on span "**********" at bounding box center [708, 494] width 73 height 16
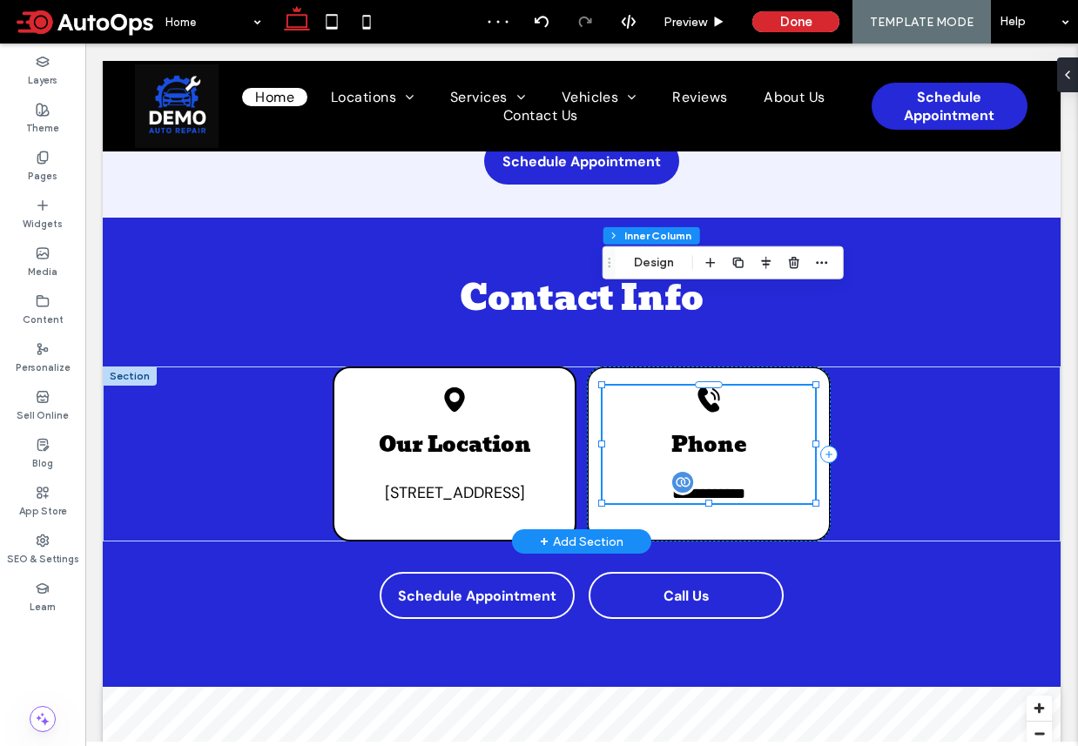
click at [734, 486] on span "**********" at bounding box center [708, 494] width 73 height 16
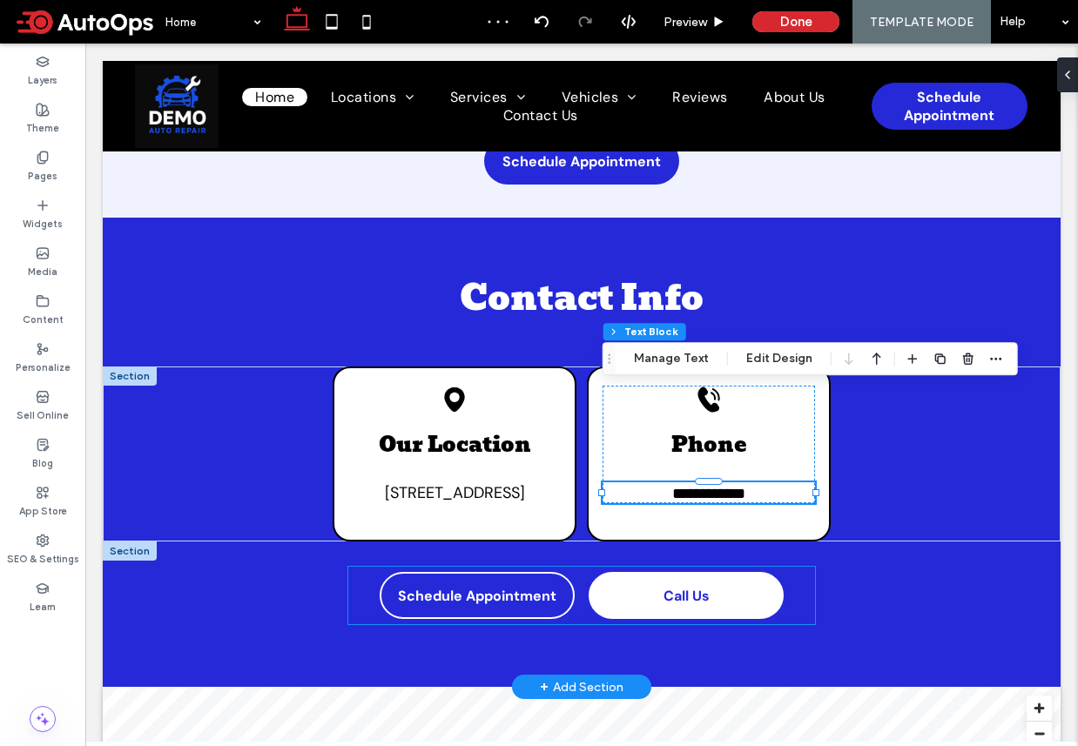
click at [695, 572] on link "Call Us" at bounding box center [686, 595] width 195 height 47
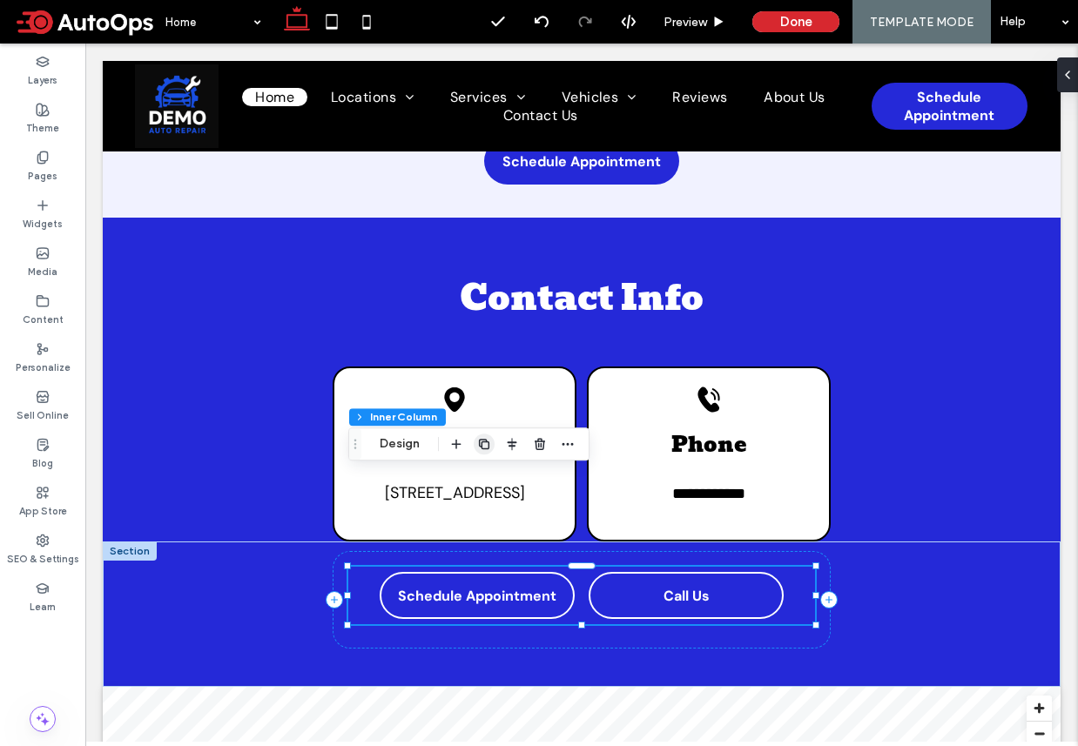
click at [491, 446] on span "button" at bounding box center [484, 444] width 21 height 21
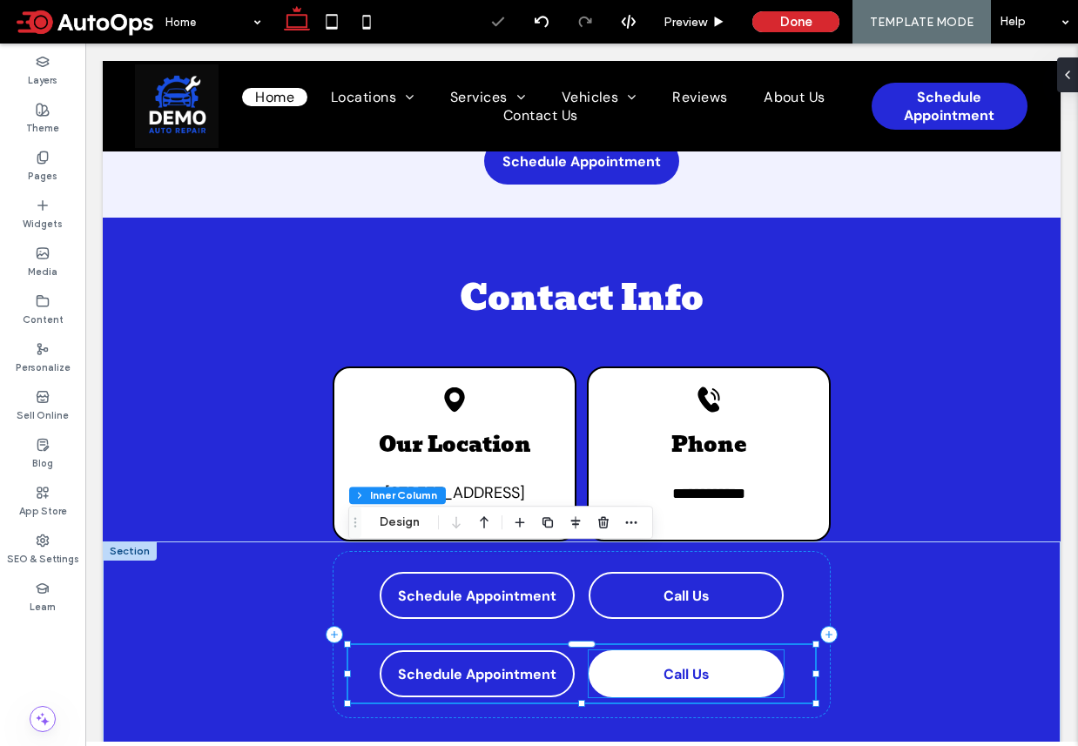
click at [685, 650] on link "Call Us" at bounding box center [686, 673] width 195 height 47
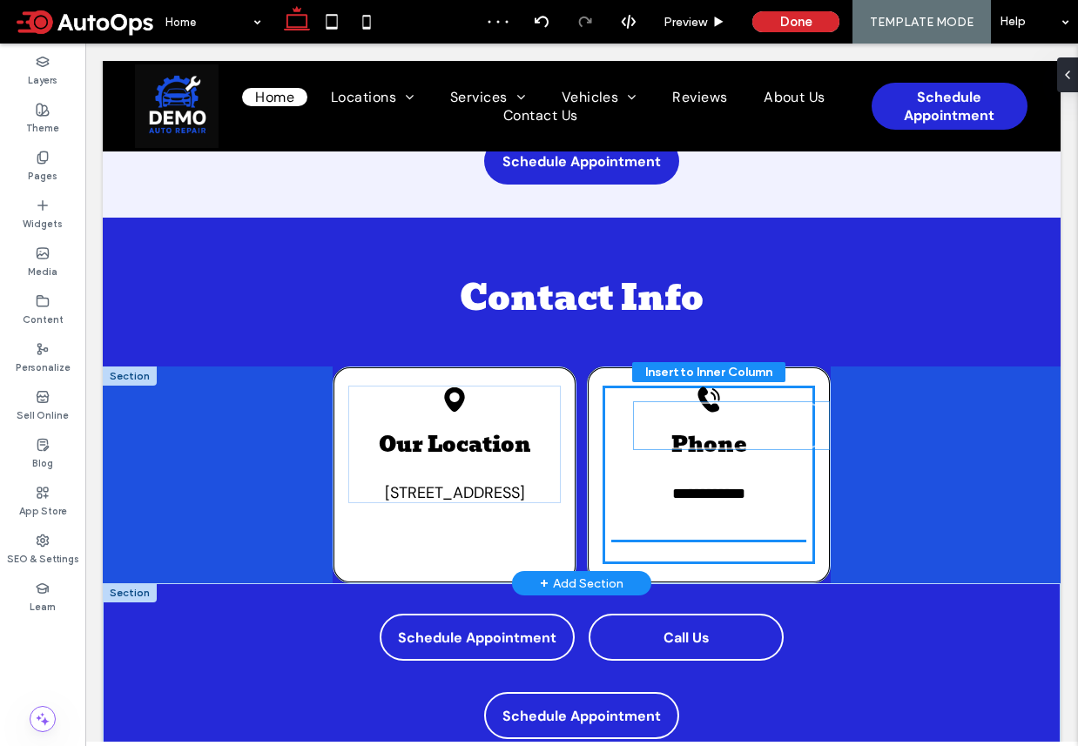
drag, startPoint x: 632, startPoint y: 568, endPoint x: 677, endPoint y: 414, distance: 160.6
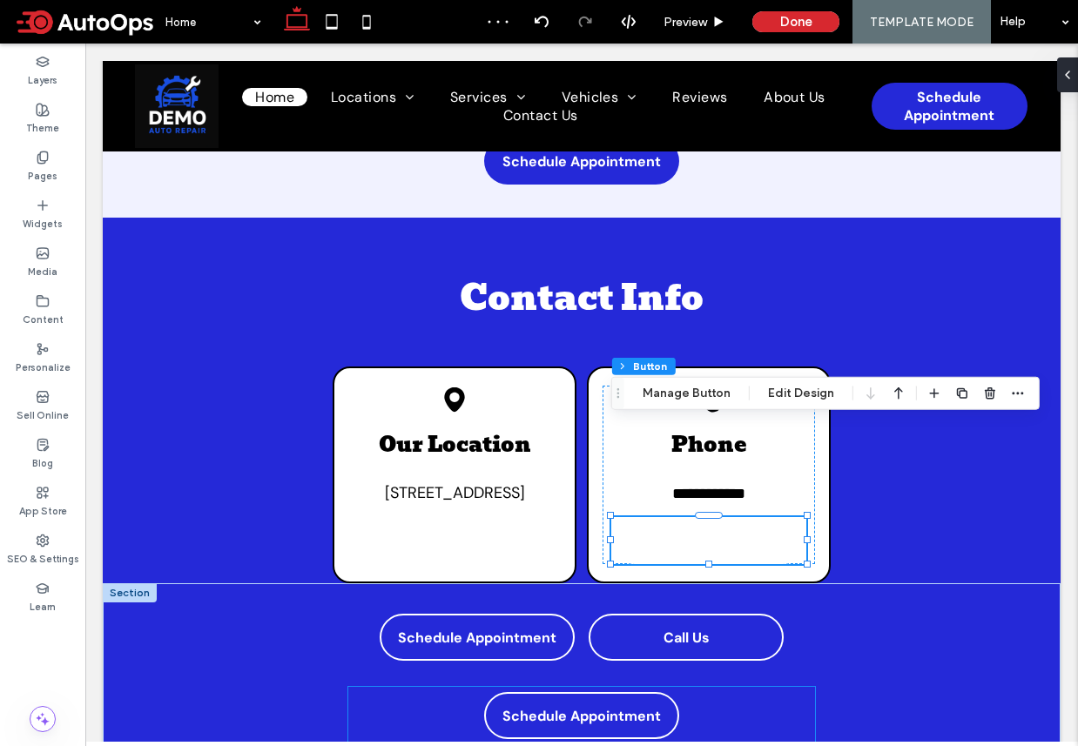
click at [616, 692] on link "Schedule Appointment" at bounding box center [581, 715] width 195 height 47
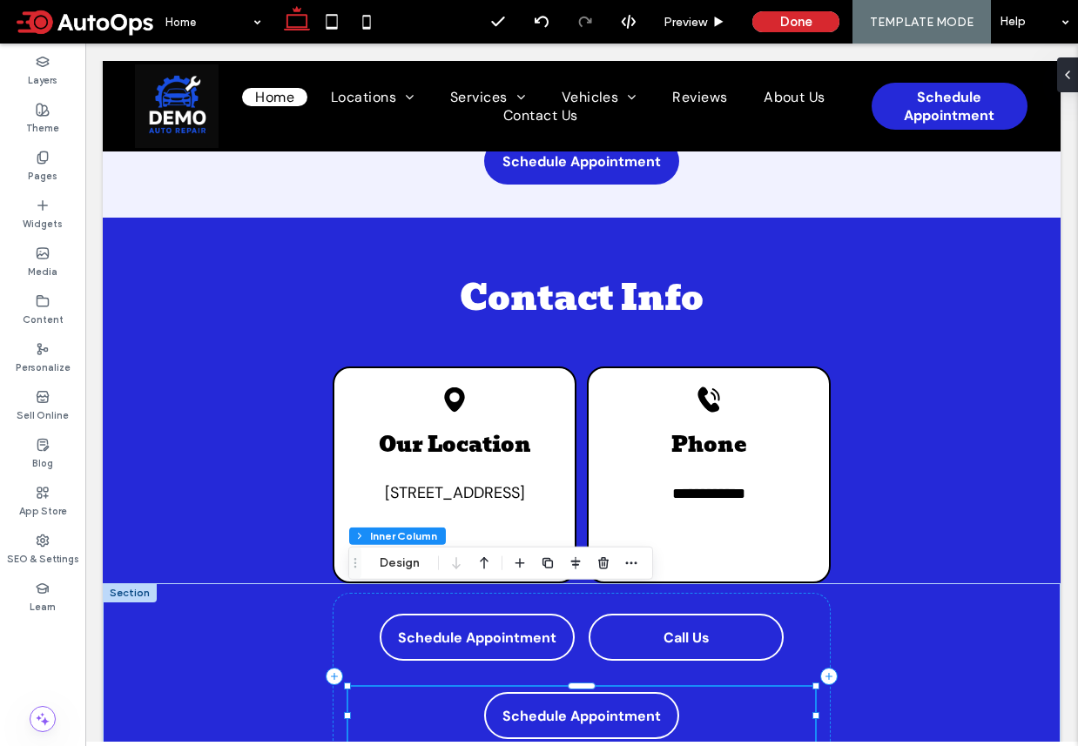
click at [725, 687] on div "Schedule Appointment" at bounding box center [581, 715] width 467 height 57
click at [602, 564] on use "button" at bounding box center [603, 562] width 10 height 11
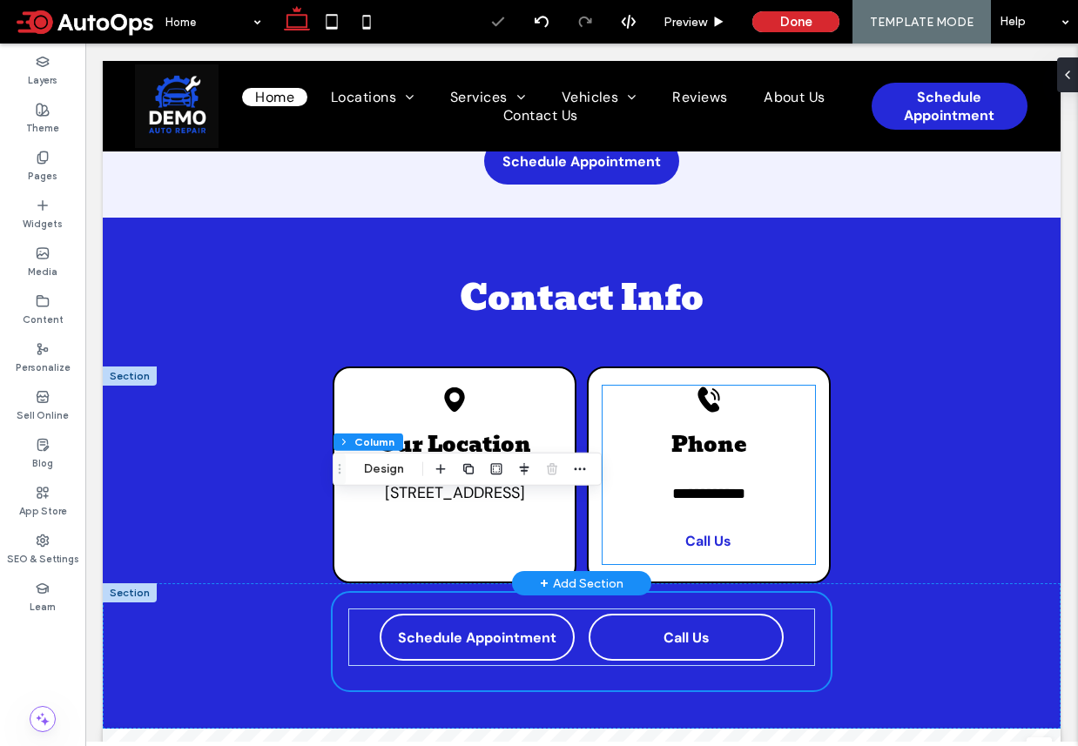
click at [768, 517] on link "Call Us" at bounding box center [708, 540] width 195 height 47
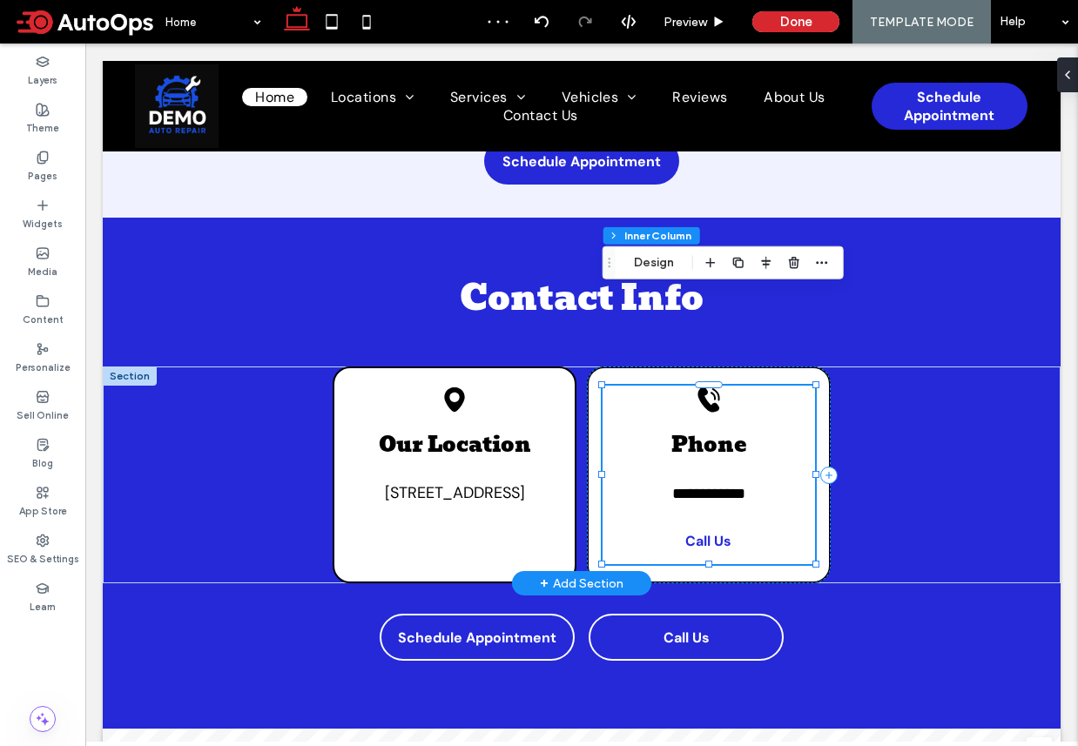
click at [770, 517] on link "Call Us" at bounding box center [708, 540] width 195 height 47
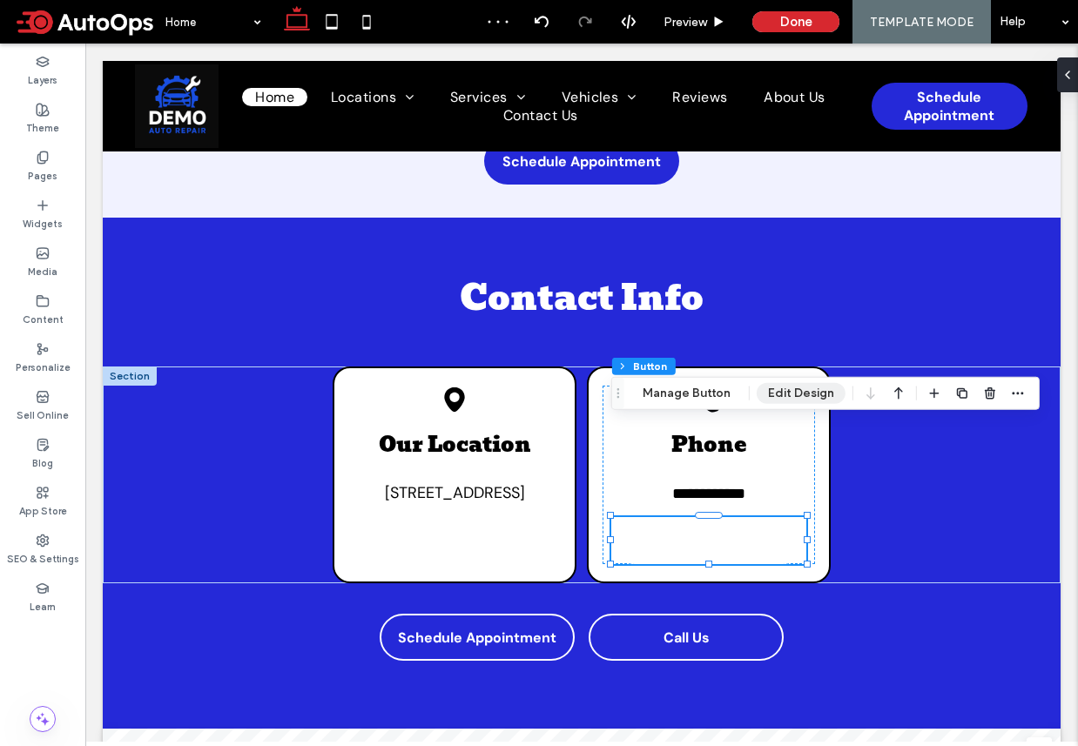
click at [790, 392] on button "Edit Design" at bounding box center [801, 393] width 89 height 21
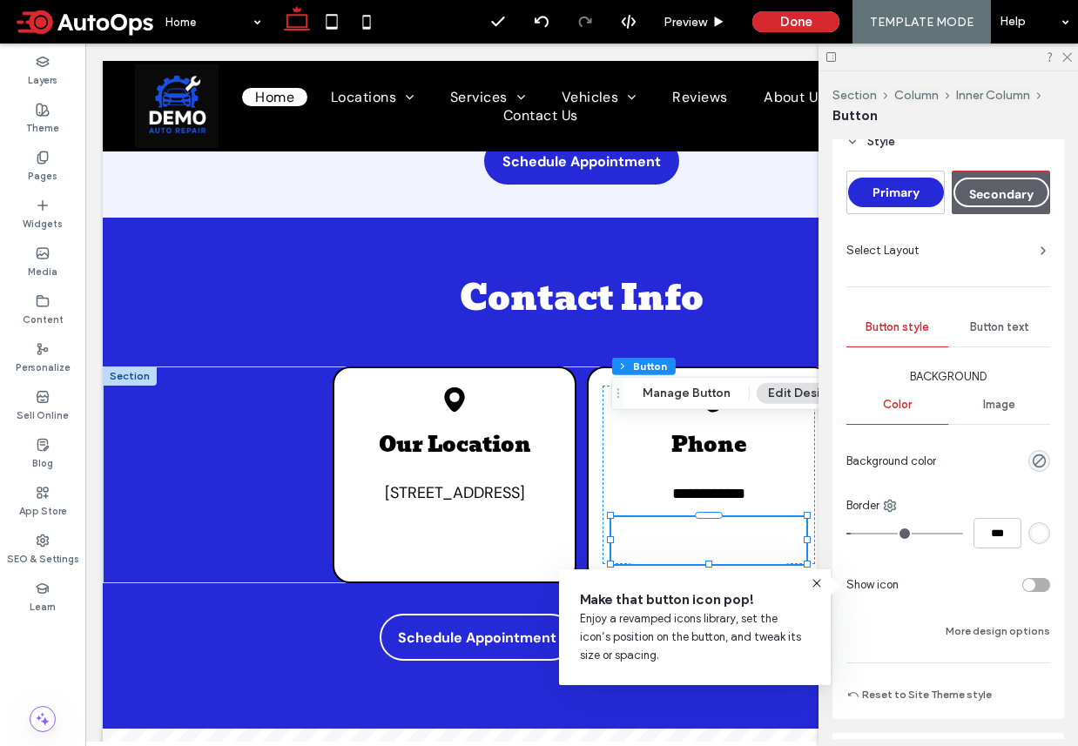
scroll to position [84, 0]
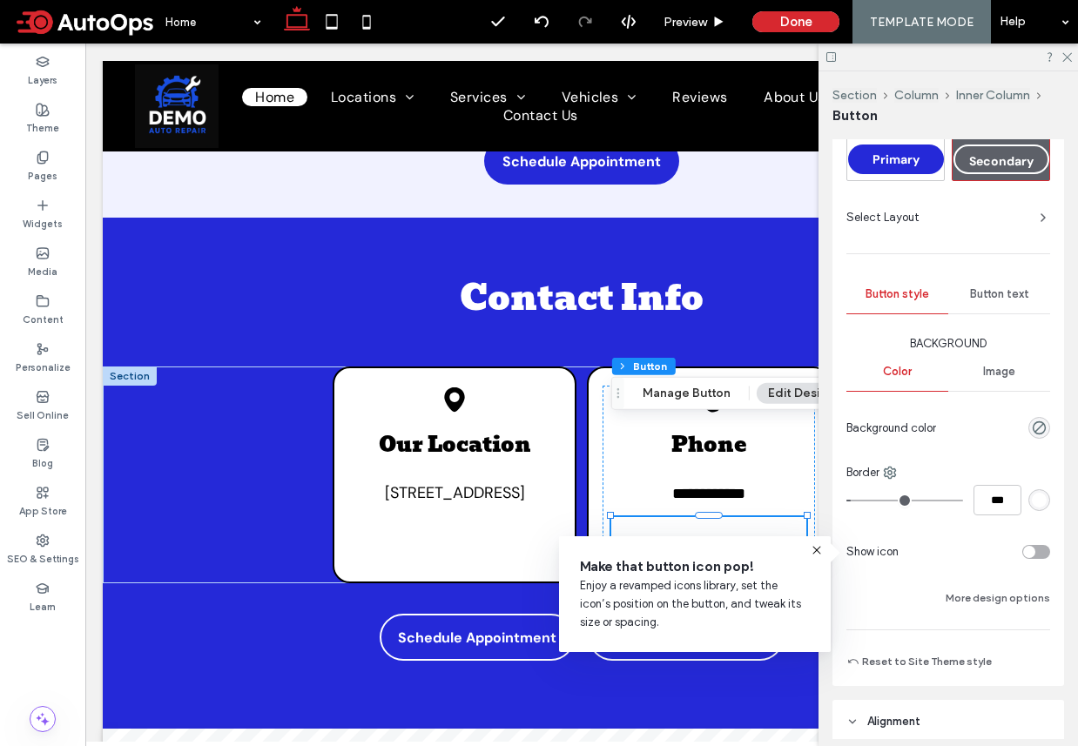
click at [1039, 500] on div "rgb(255, 255, 255)" at bounding box center [1039, 500] width 15 height 15
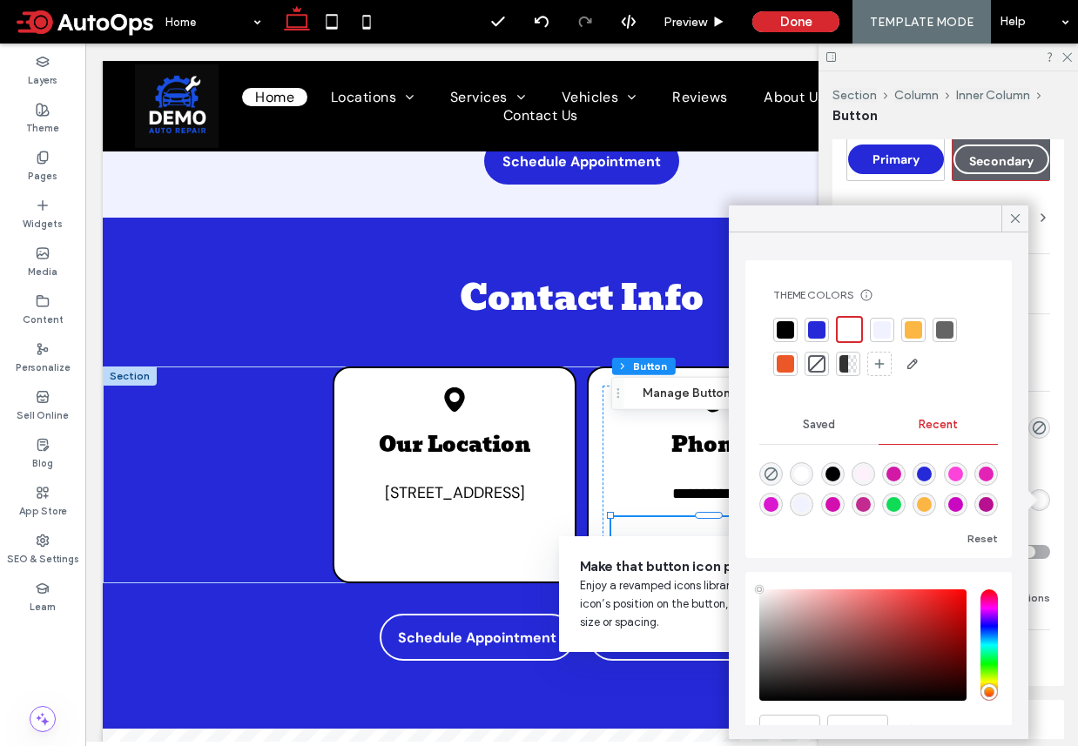
click at [816, 367] on div at bounding box center [816, 363] width 17 height 17
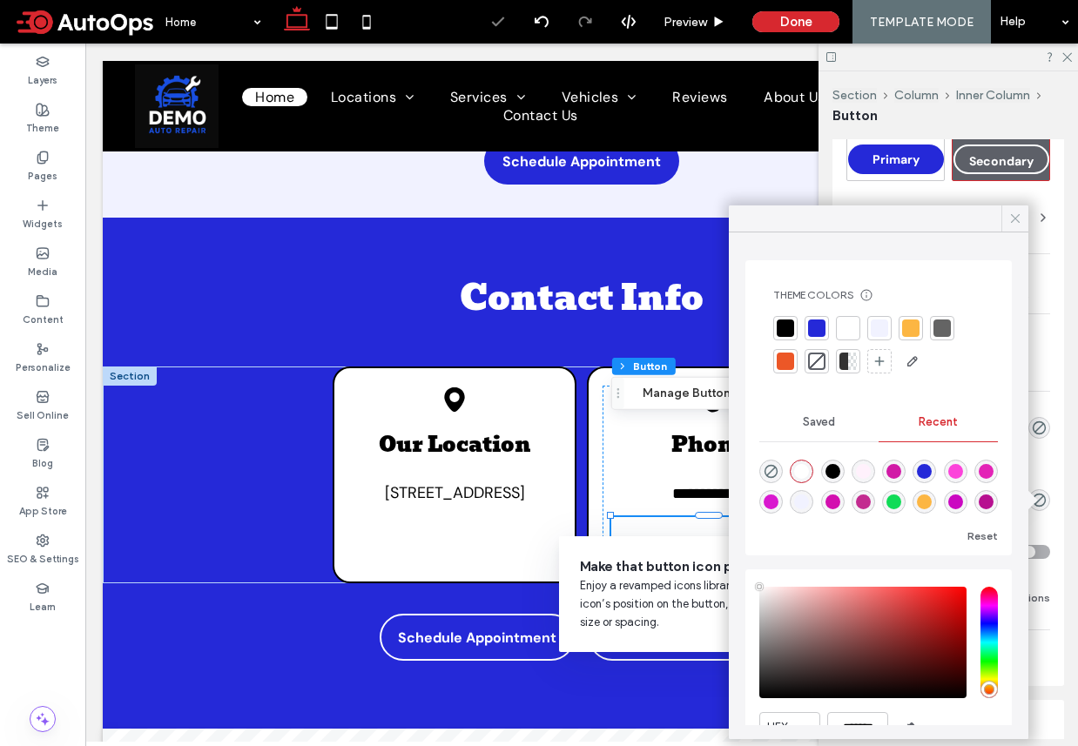
click at [1020, 215] on icon at bounding box center [1015, 219] width 16 height 16
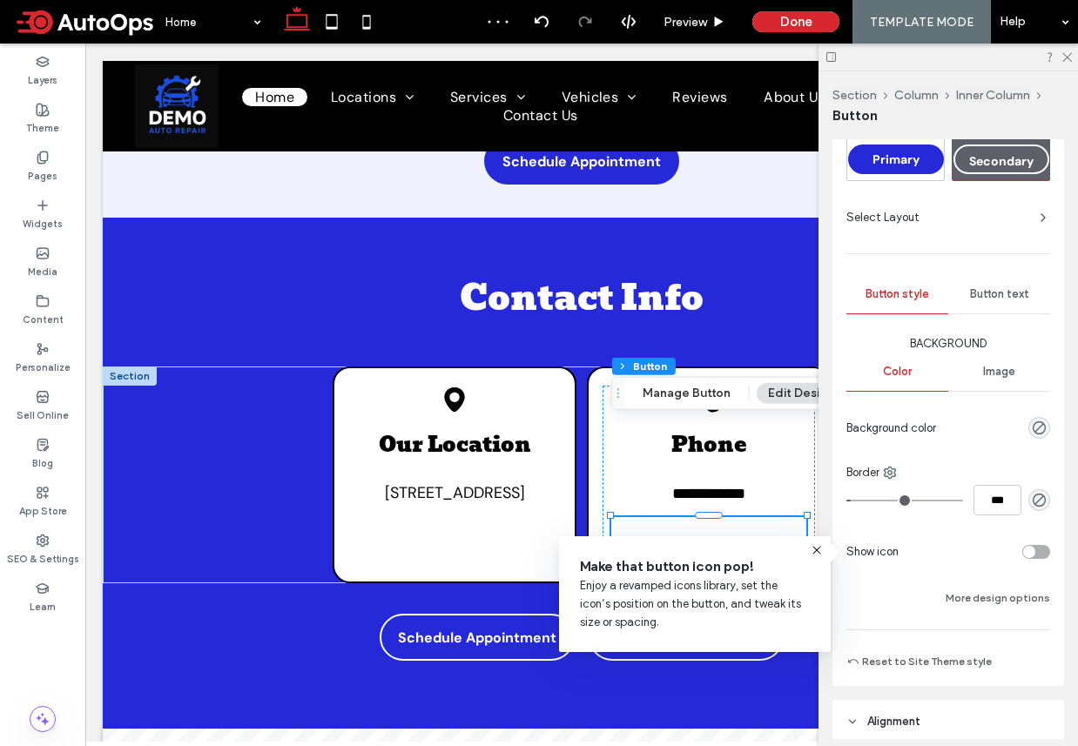
click at [993, 279] on div "Button text" at bounding box center [999, 294] width 102 height 38
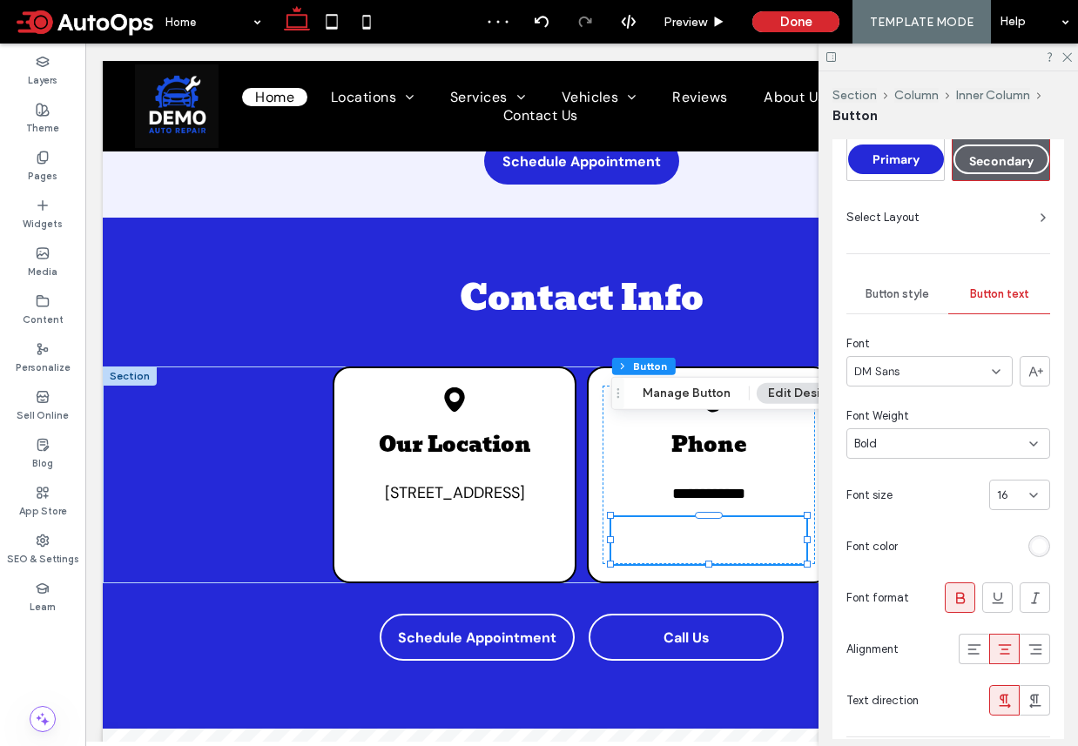
click at [1039, 543] on div "rgb(255, 255, 255)" at bounding box center [1039, 546] width 15 height 15
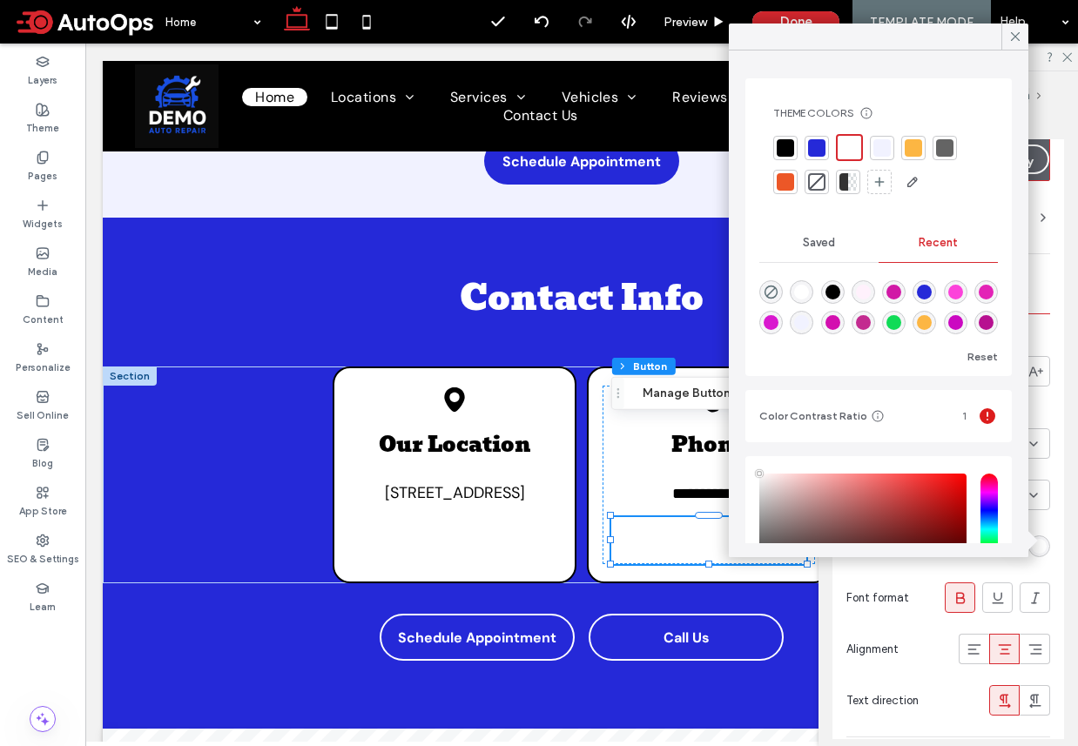
click at [779, 146] on div at bounding box center [785, 147] width 17 height 17
click at [1011, 38] on icon at bounding box center [1015, 37] width 16 height 16
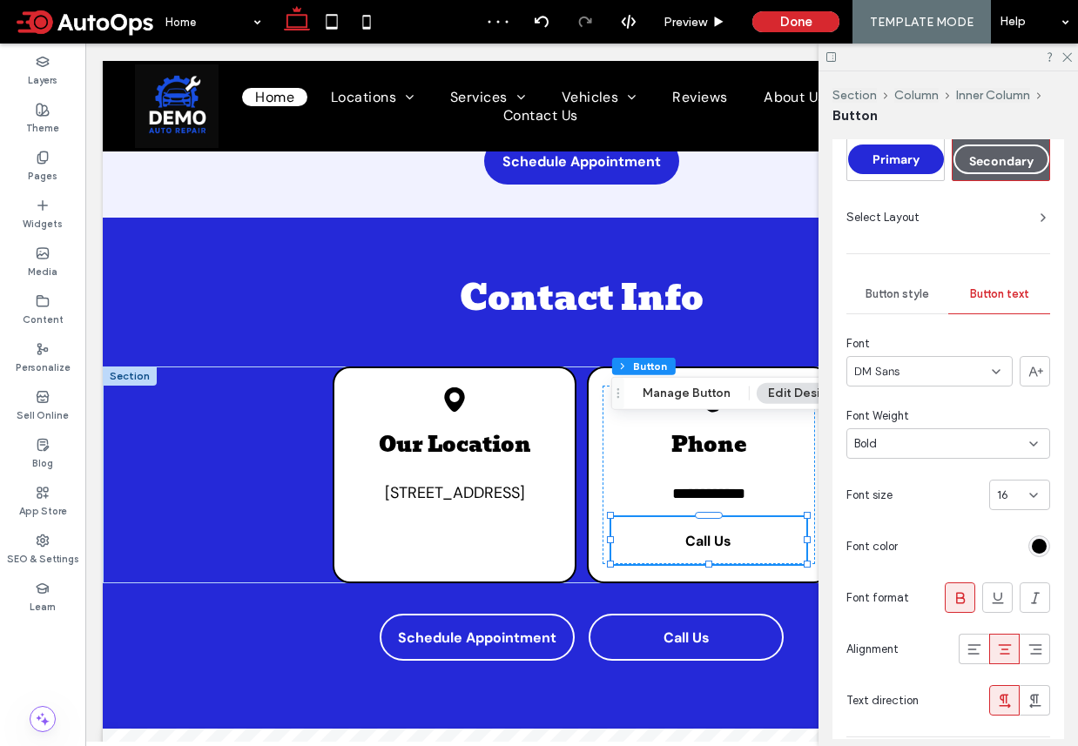
click at [940, 436] on div "Bold" at bounding box center [941, 443] width 175 height 17
click at [880, 589] on span "Normal" at bounding box center [872, 596] width 37 height 17
click at [1065, 57] on icon at bounding box center [1065, 55] width 11 height 11
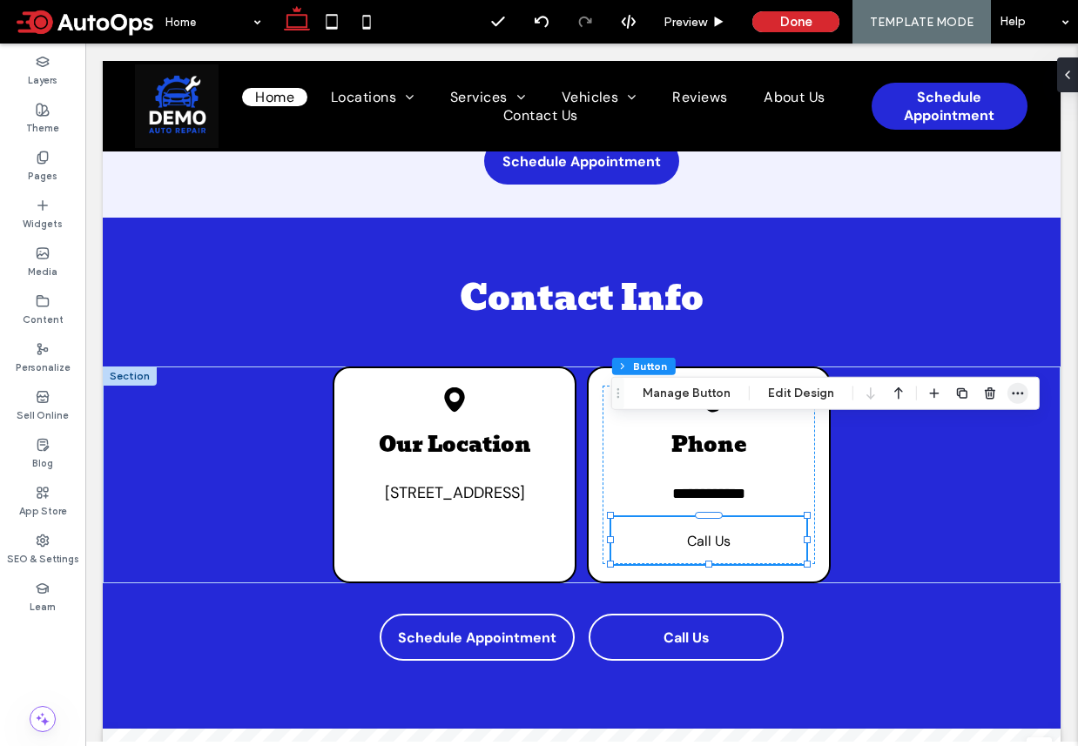
click at [1012, 393] on use "button" at bounding box center [1017, 393] width 11 height 3
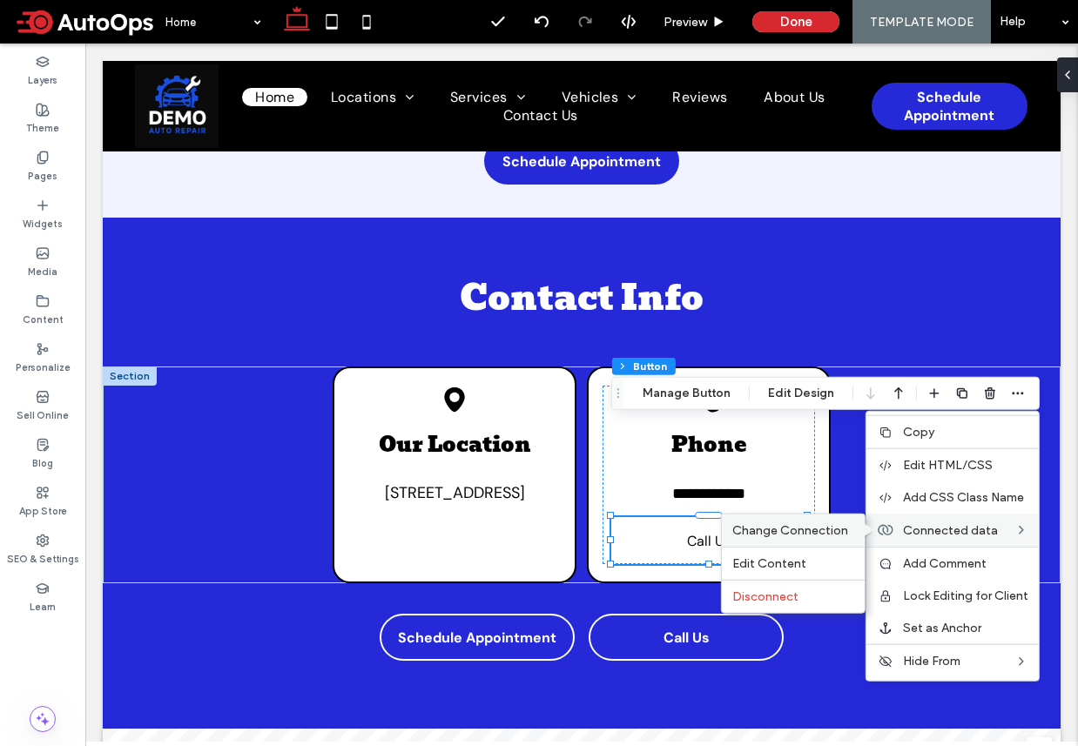
click at [827, 530] on span "Change Connection" at bounding box center [790, 530] width 116 height 15
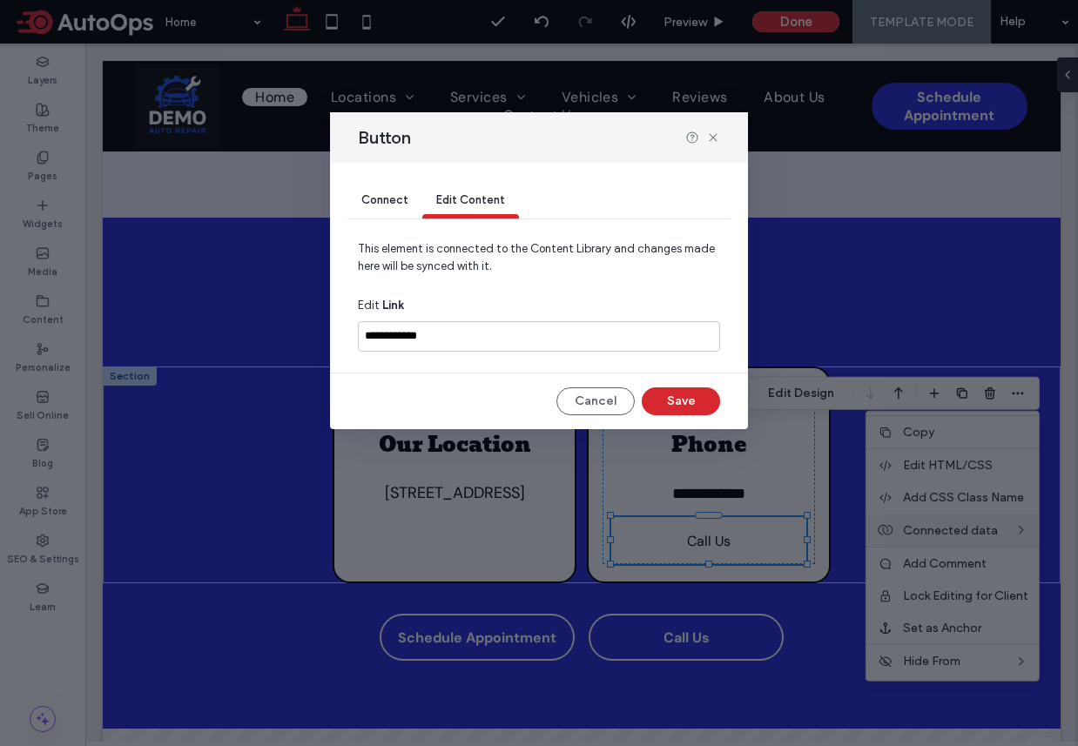
click at [380, 198] on span "Connect" at bounding box center [384, 199] width 47 height 13
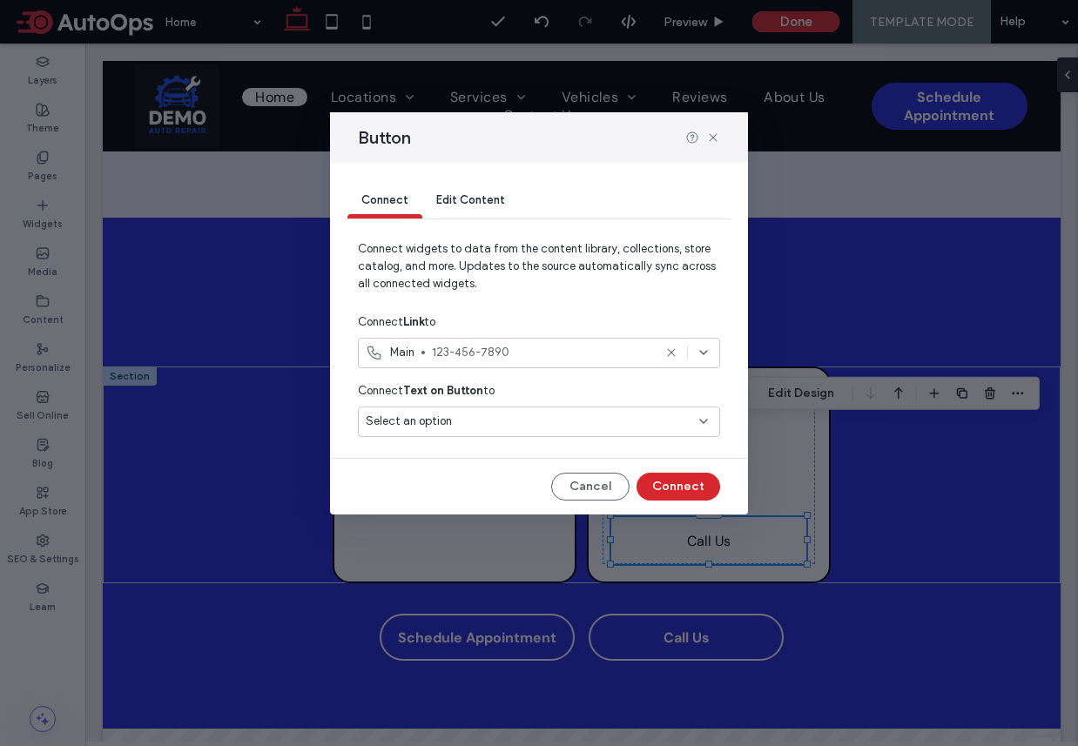
click at [448, 427] on span "Select an option" at bounding box center [409, 421] width 86 height 17
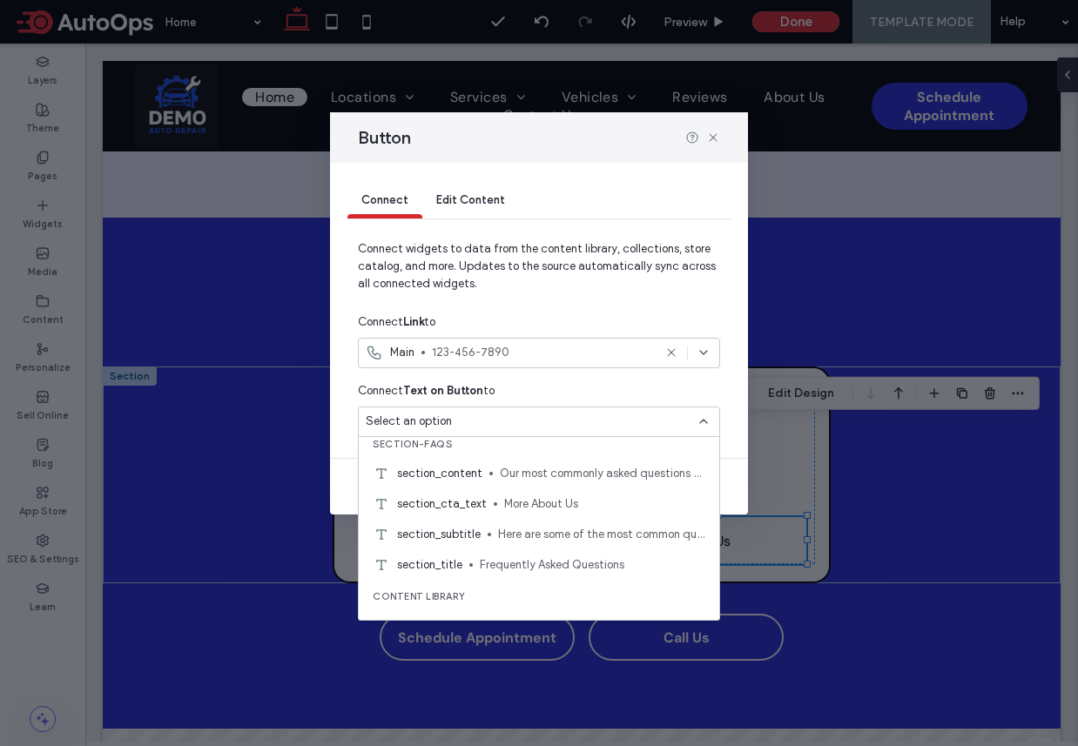
scroll to position [1828, 0]
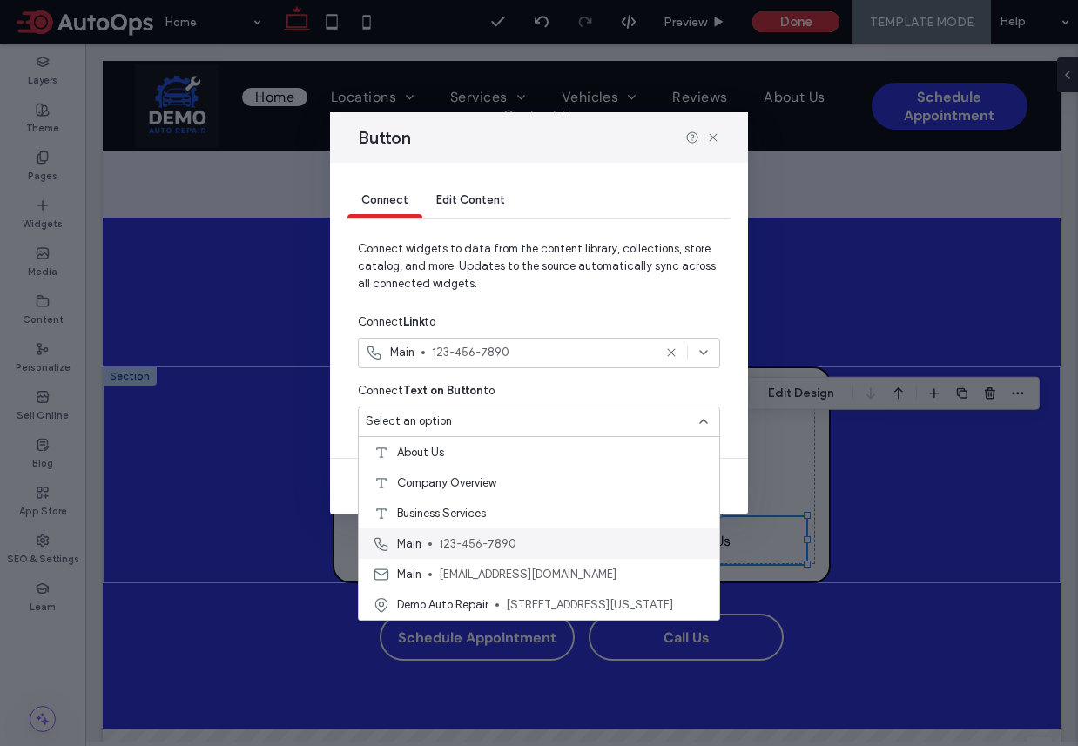
click at [482, 537] on span "123-456-7890" at bounding box center [572, 543] width 266 height 17
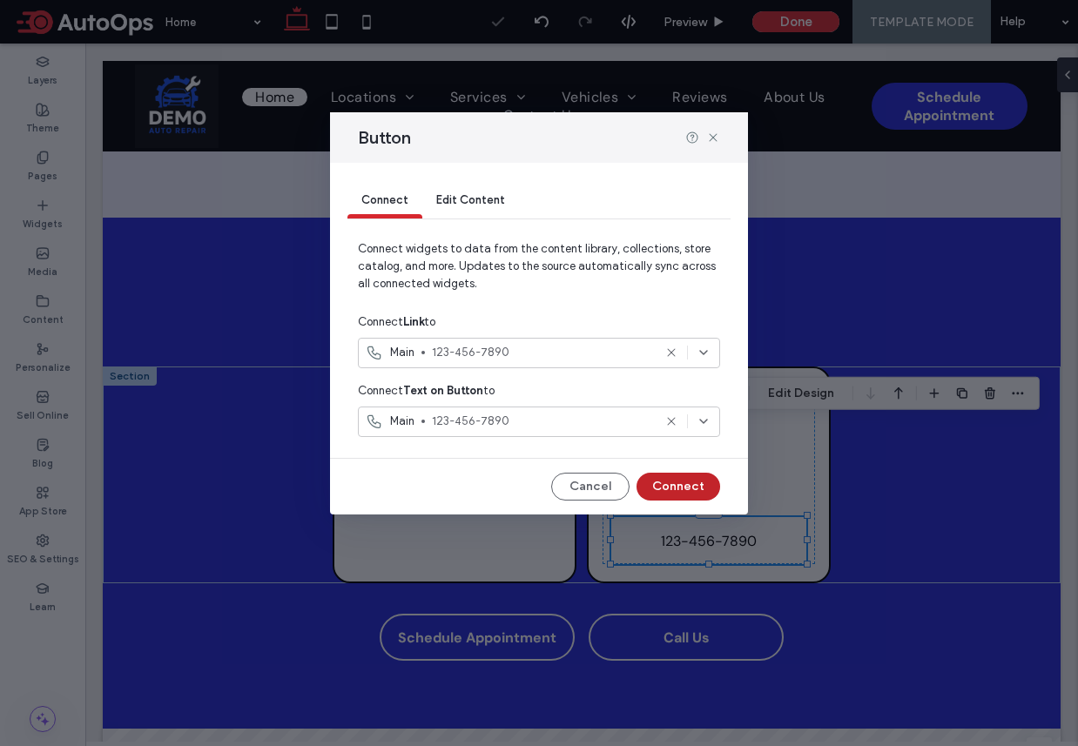
click at [701, 481] on button "Connect" at bounding box center [678, 487] width 84 height 28
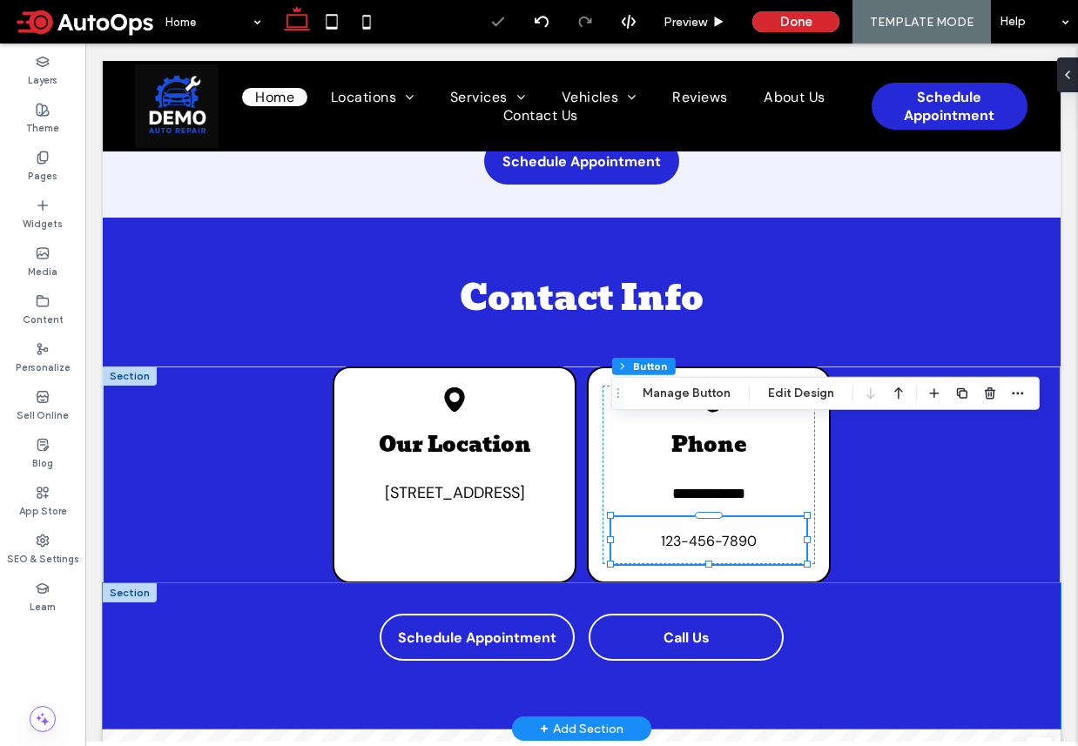
click at [856, 583] on div "Schedule Appointment Call Us" at bounding box center [582, 655] width 958 height 145
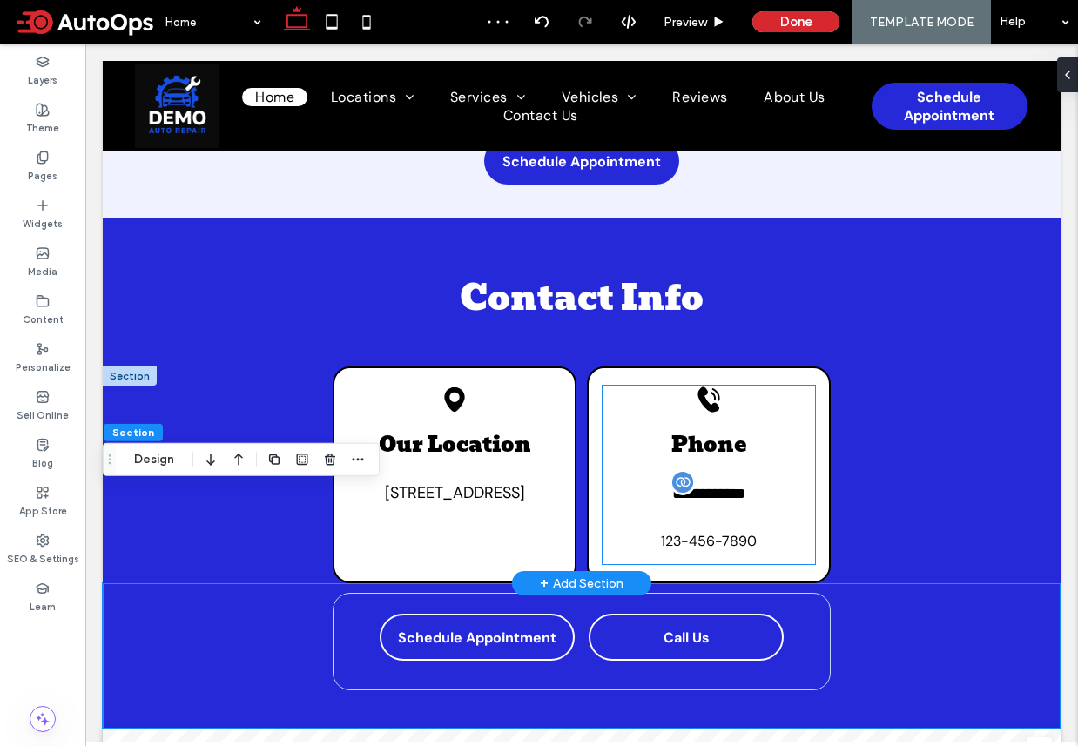
click at [702, 486] on span "**********" at bounding box center [708, 494] width 73 height 16
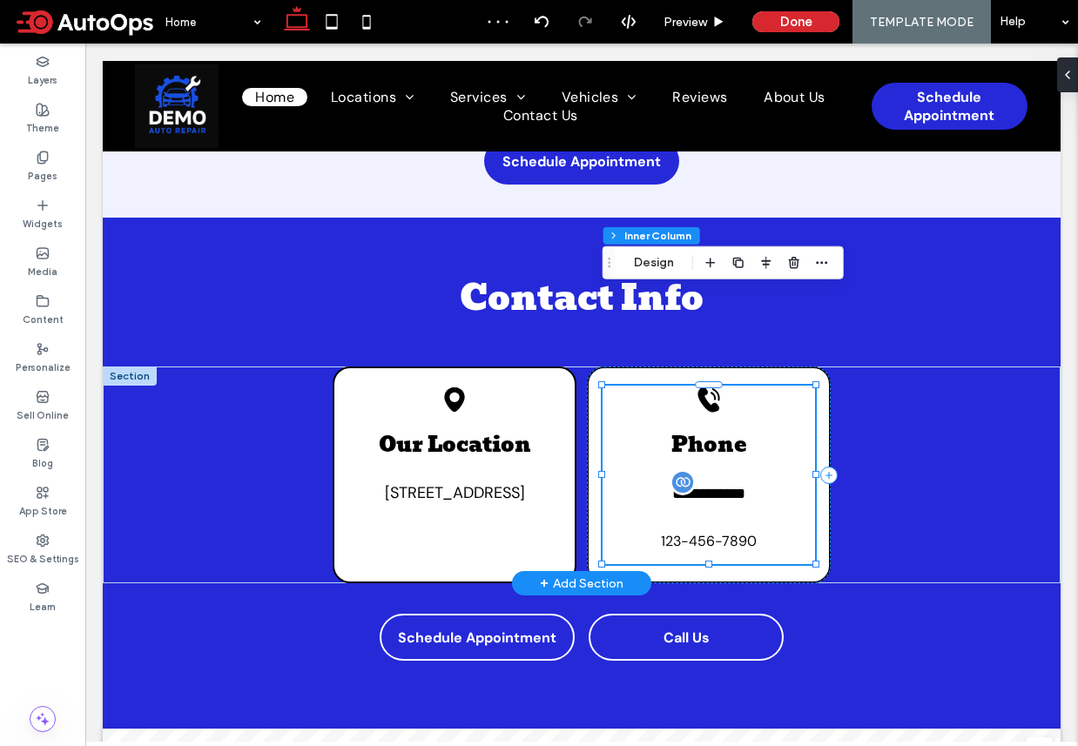
click at [739, 486] on span "**********" at bounding box center [708, 494] width 73 height 16
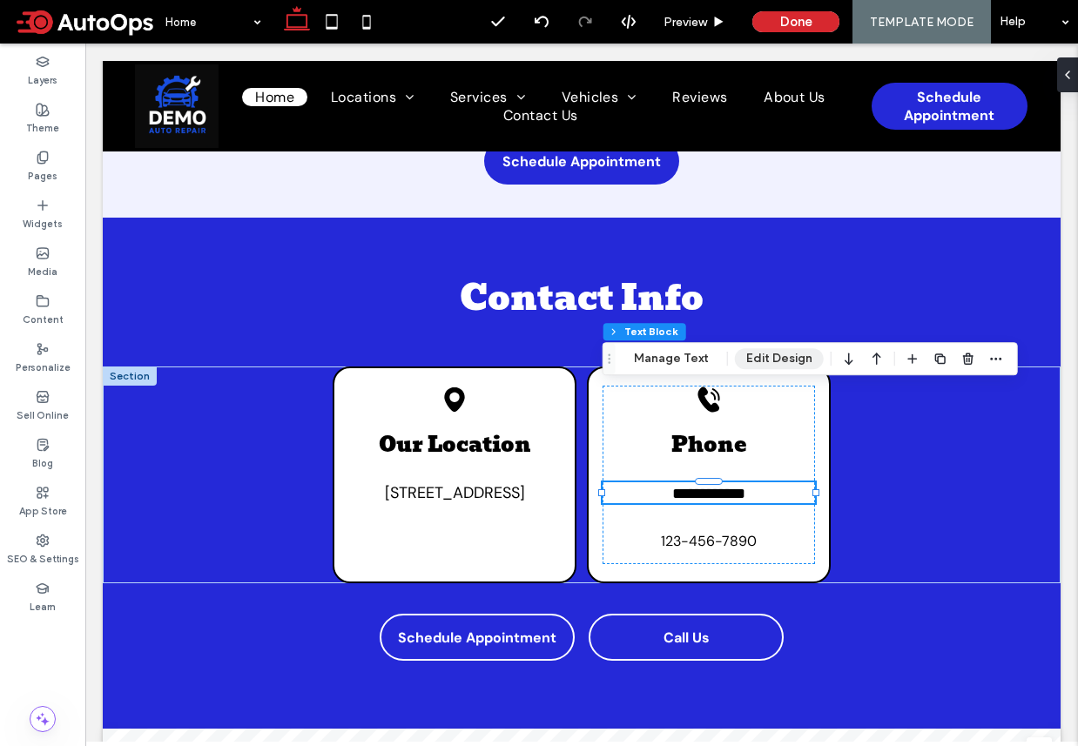
click at [772, 357] on button "Edit Design" at bounding box center [779, 358] width 89 height 21
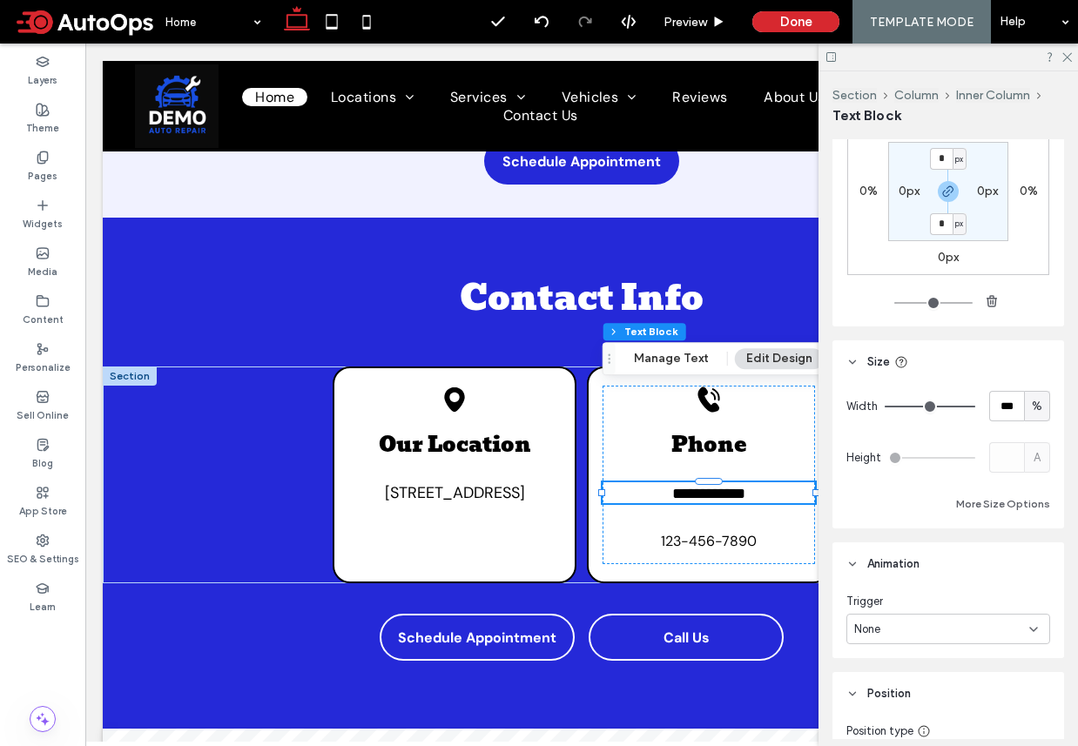
scroll to position [419, 0]
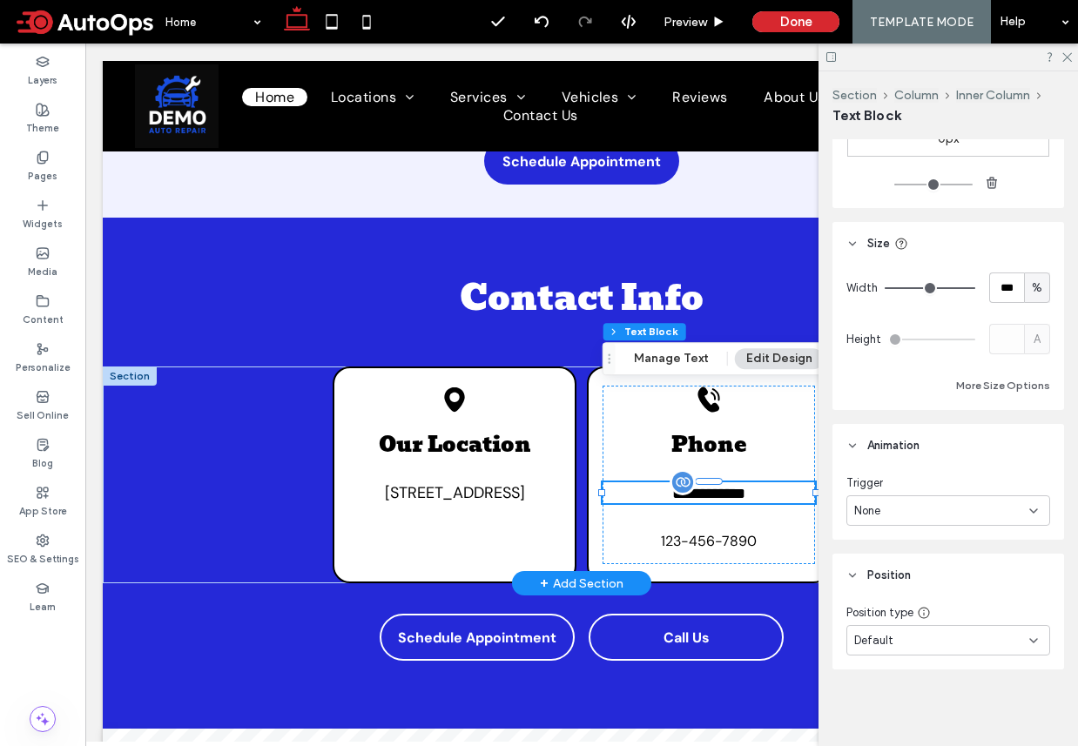
click at [710, 486] on span "**********" at bounding box center [708, 494] width 73 height 16
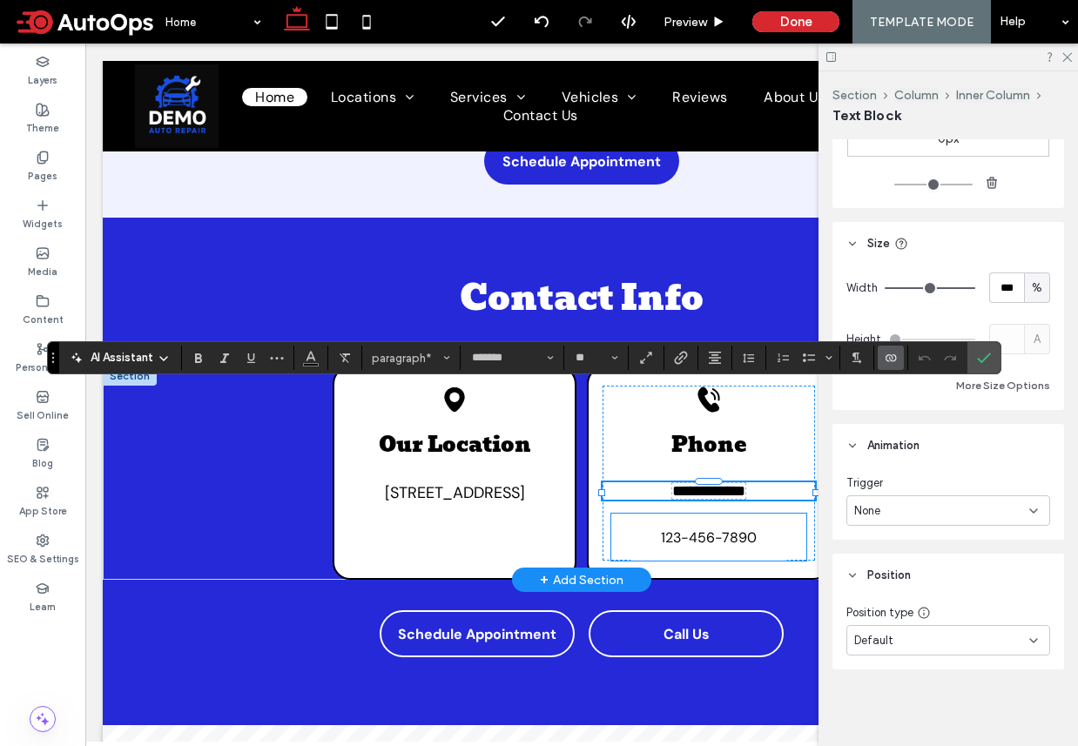
click at [737, 528] on span "123-456-7890" at bounding box center [709, 537] width 96 height 18
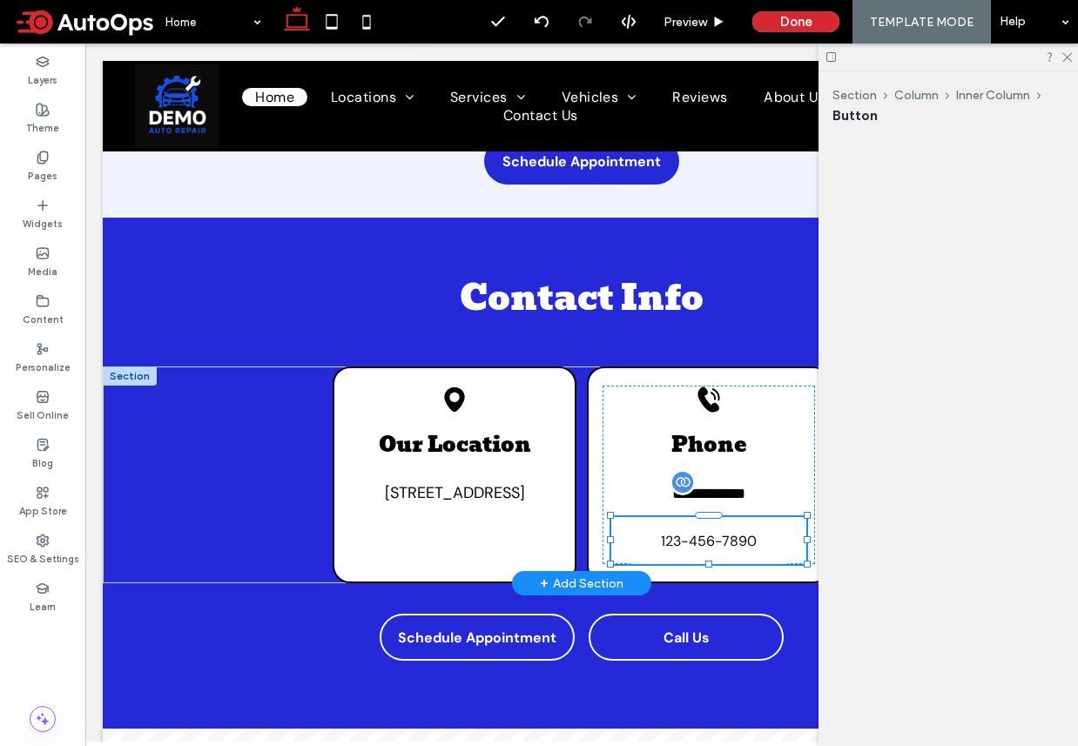
click at [737, 517] on div "123-456-7890" at bounding box center [708, 540] width 195 height 47
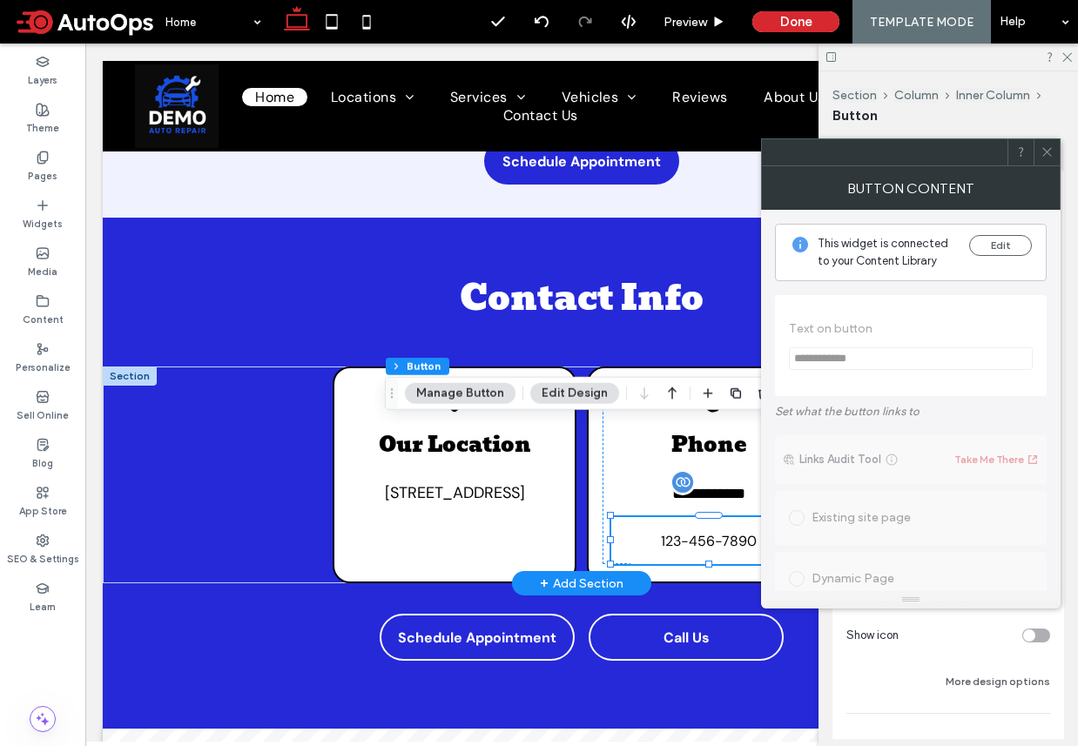
click at [723, 532] on span "123-456-7890" at bounding box center [709, 541] width 96 height 18
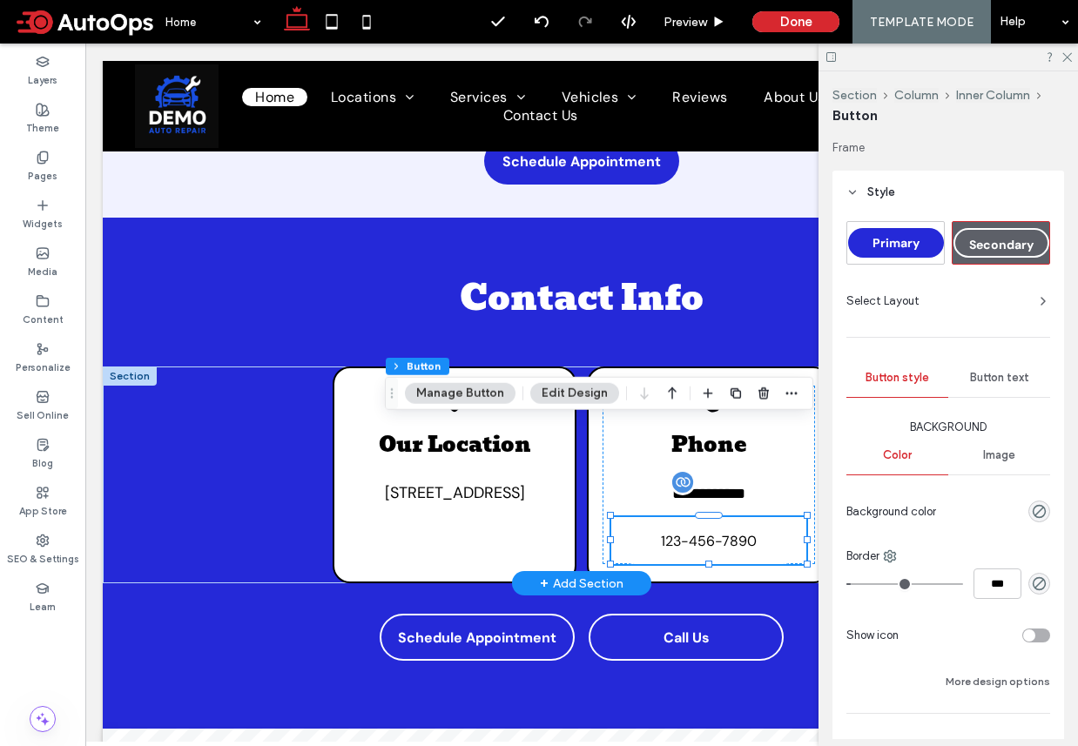
click at [723, 532] on span "123-456-7890" at bounding box center [709, 541] width 96 height 18
click at [581, 393] on button "Edit Design" at bounding box center [574, 393] width 89 height 21
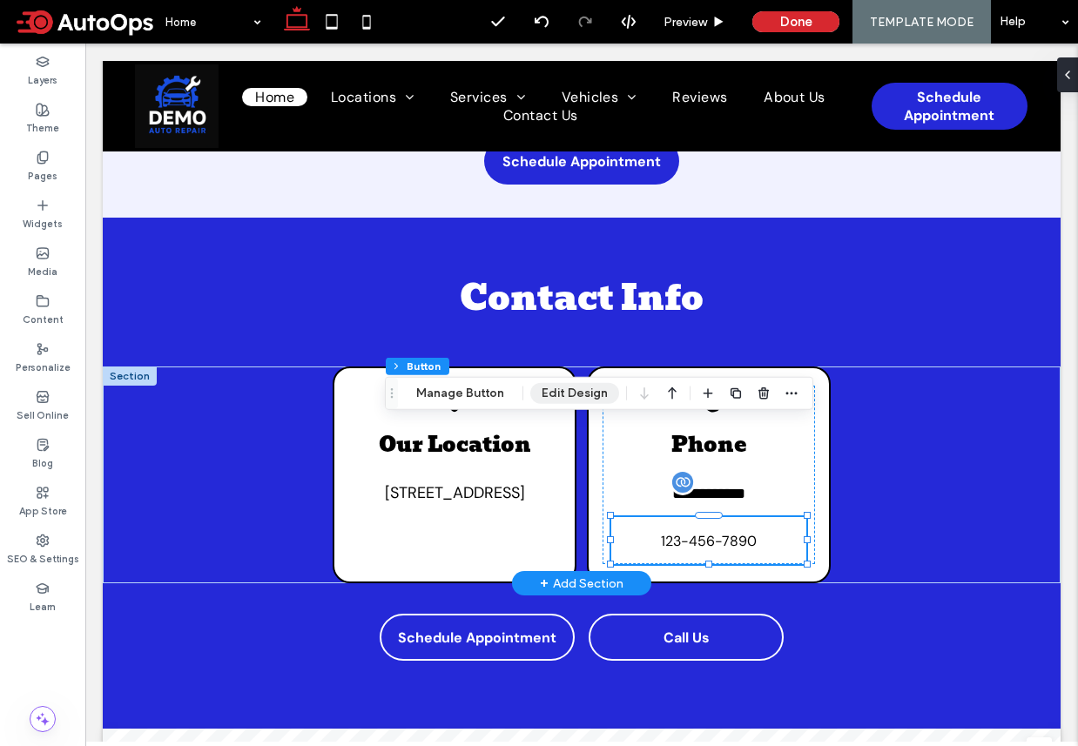
click at [581, 393] on button "Edit Design" at bounding box center [574, 393] width 89 height 21
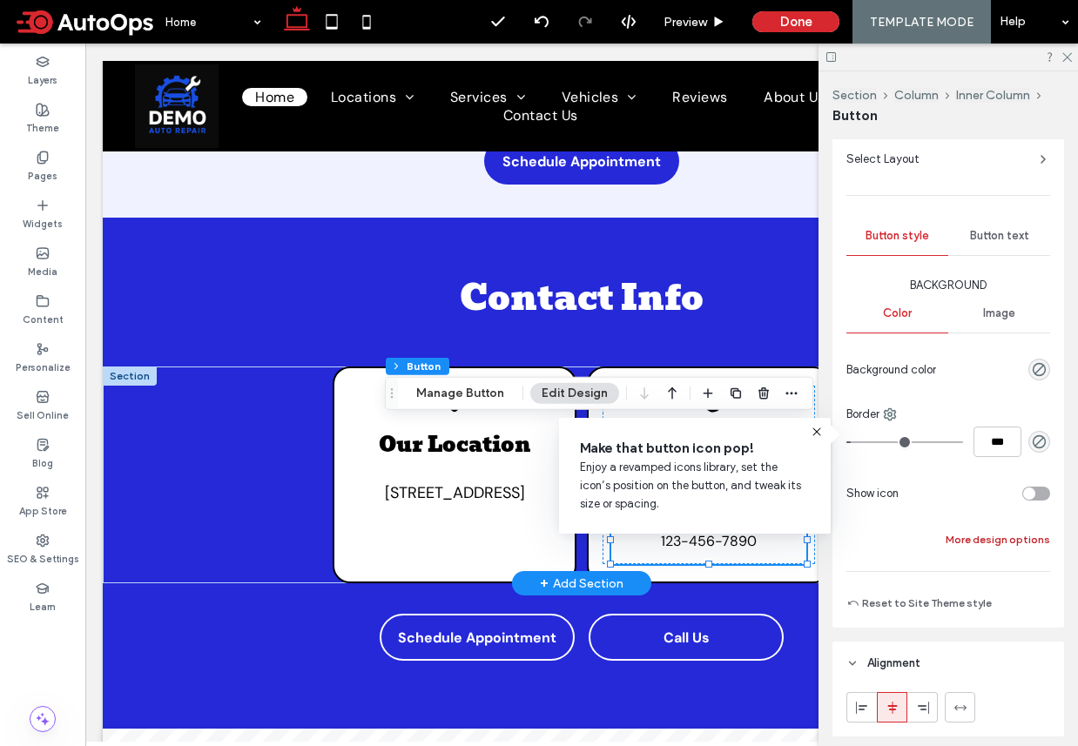
scroll to position [0, 0]
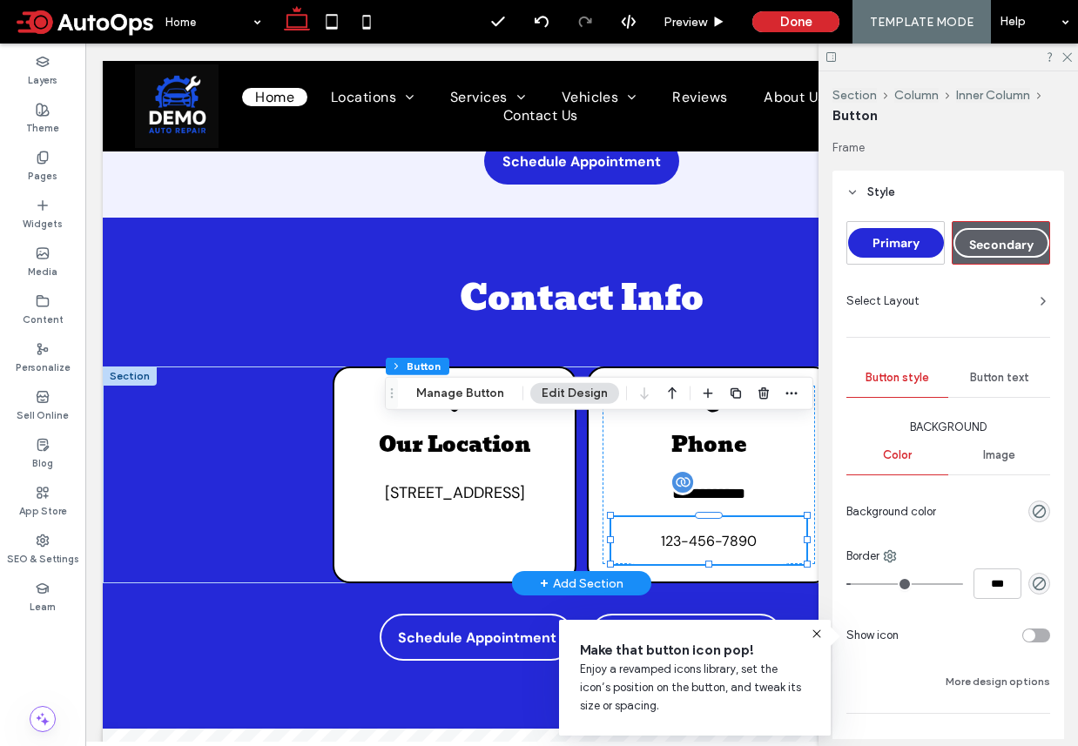
click at [736, 532] on span "123-456-7890" at bounding box center [709, 541] width 96 height 18
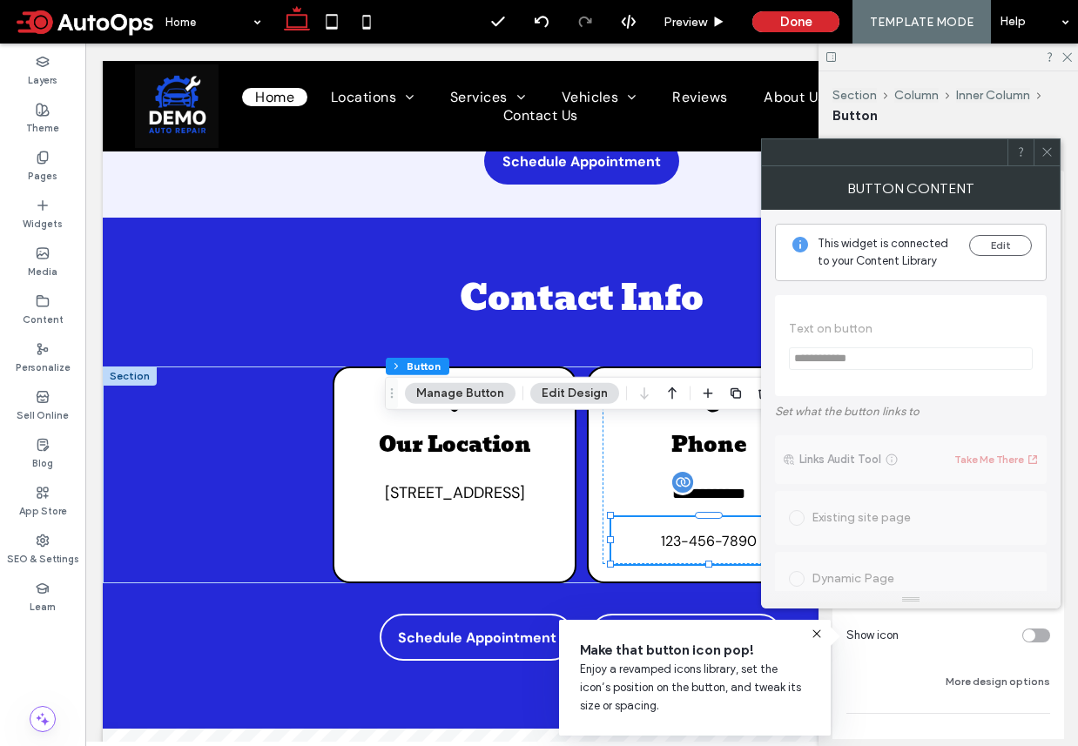
click at [564, 392] on button "Edit Design" at bounding box center [574, 393] width 89 height 21
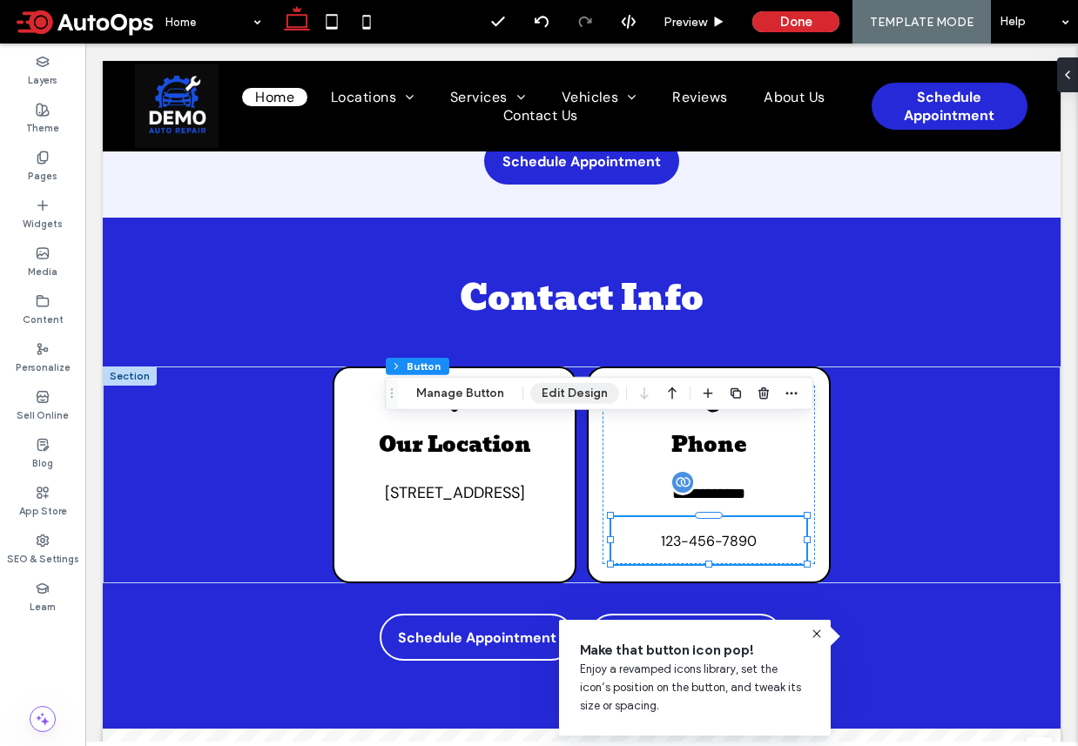
click at [564, 392] on button "Edit Design" at bounding box center [574, 393] width 89 height 21
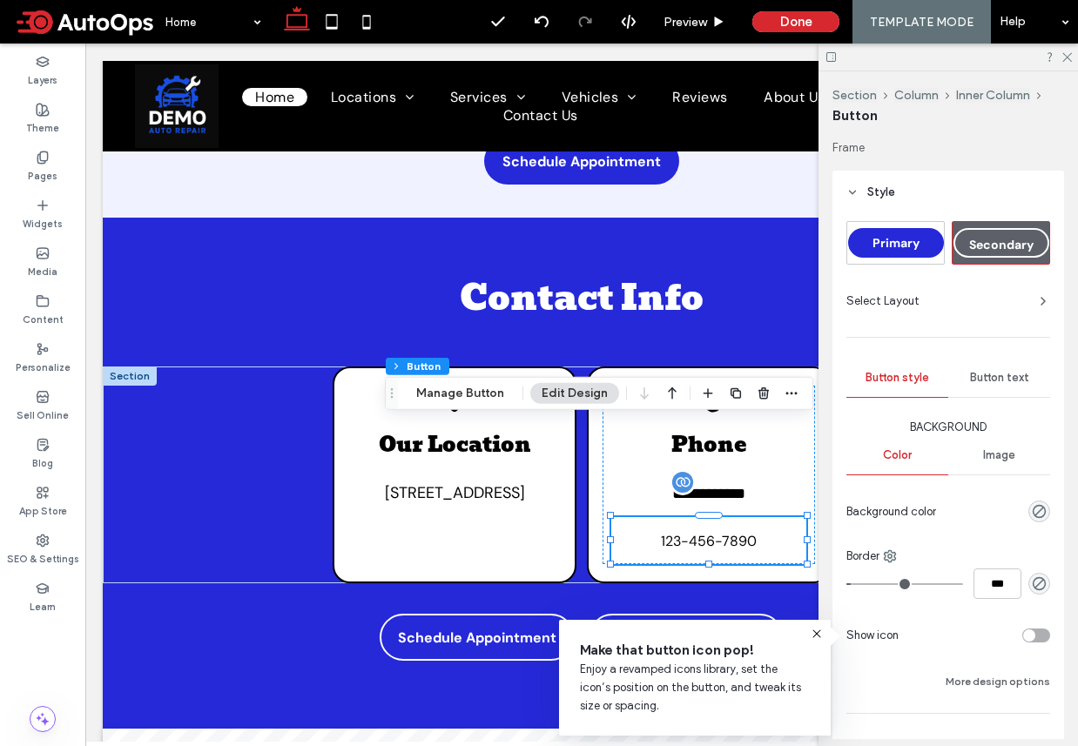
click at [972, 386] on div "Button text" at bounding box center [999, 378] width 102 height 38
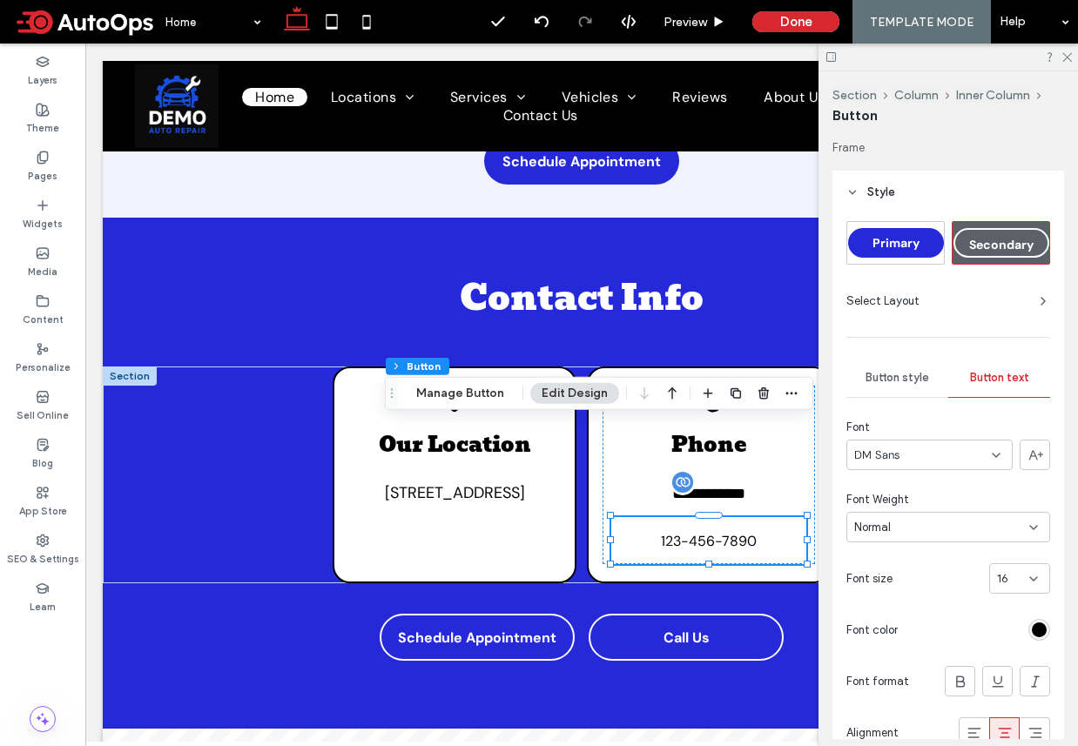
scroll to position [18, 0]
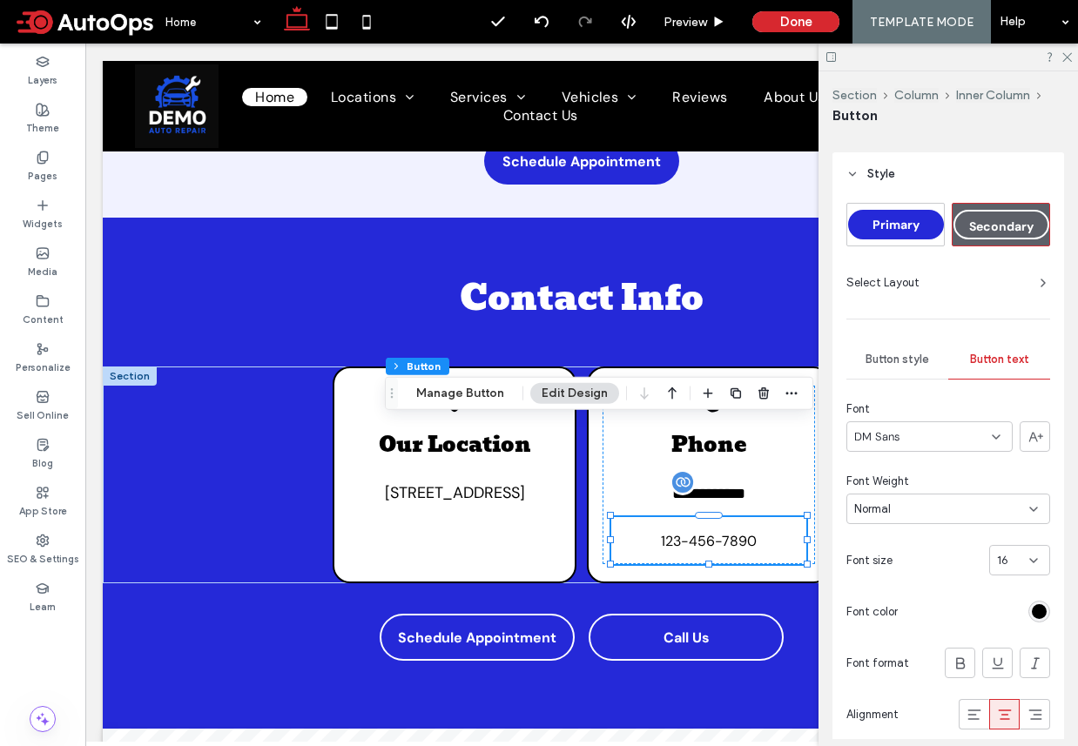
click at [1007, 570] on div "16" at bounding box center [1019, 560] width 61 height 30
click at [1012, 535] on div "18" at bounding box center [1019, 542] width 59 height 30
click at [1069, 53] on icon at bounding box center [1065, 55] width 11 height 11
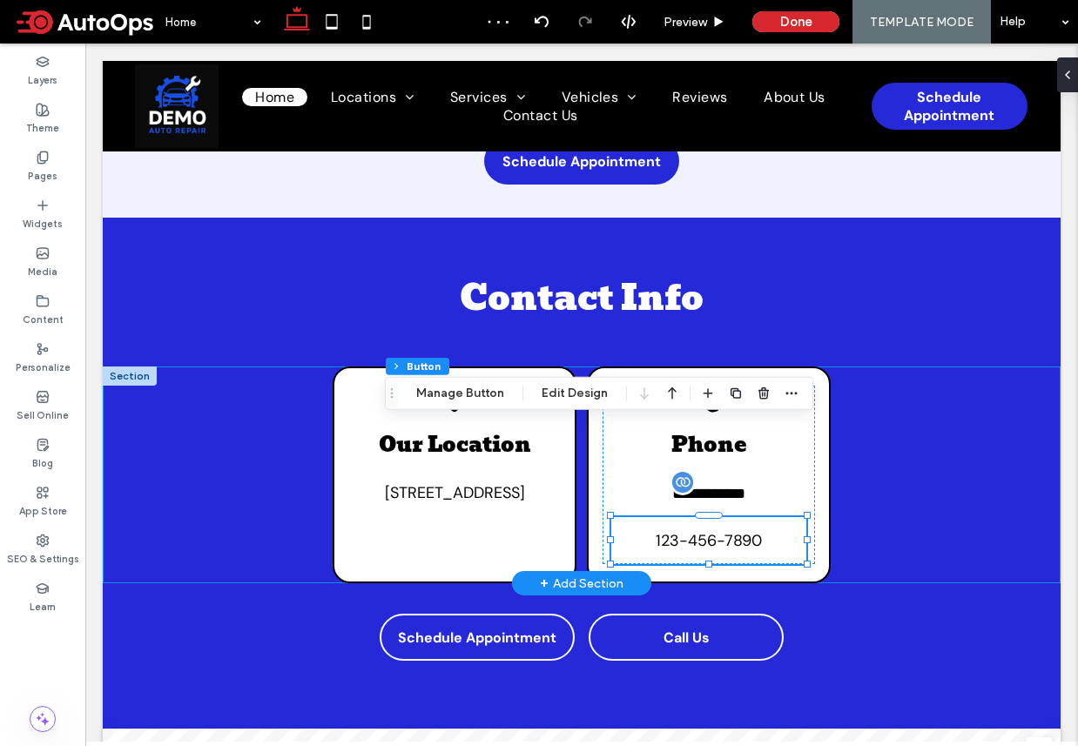
click at [856, 477] on div "**********" at bounding box center [582, 475] width 958 height 217
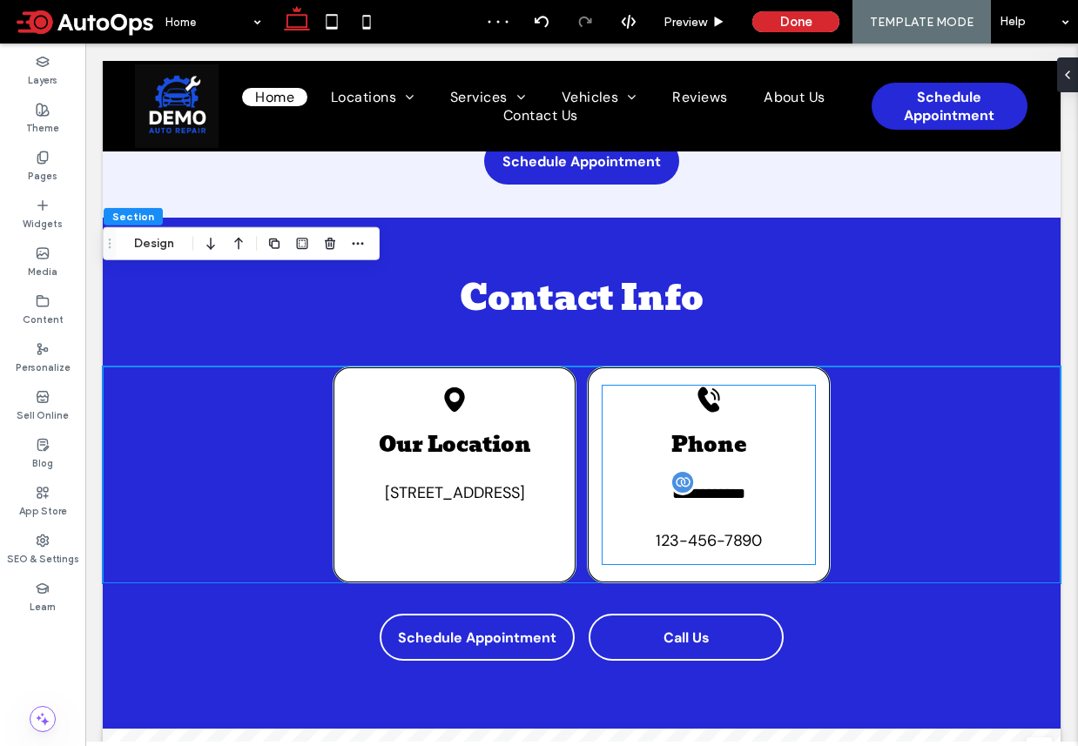
click at [745, 486] on span "**********" at bounding box center [708, 494] width 73 height 16
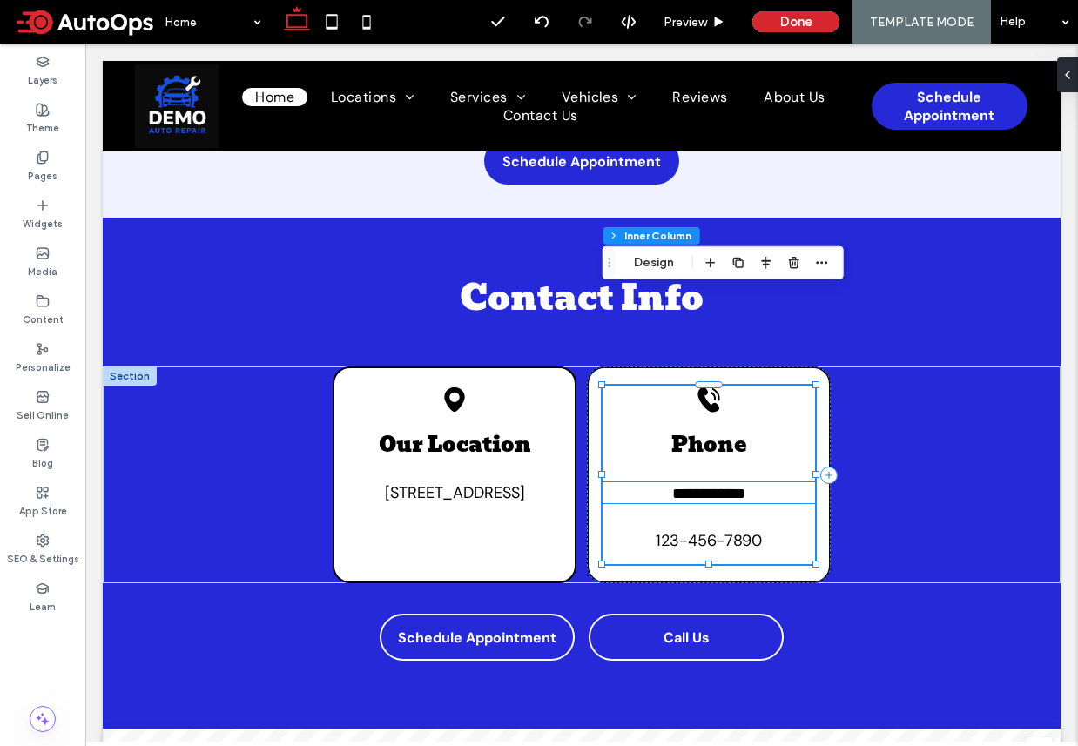
scroll to position [92, 0]
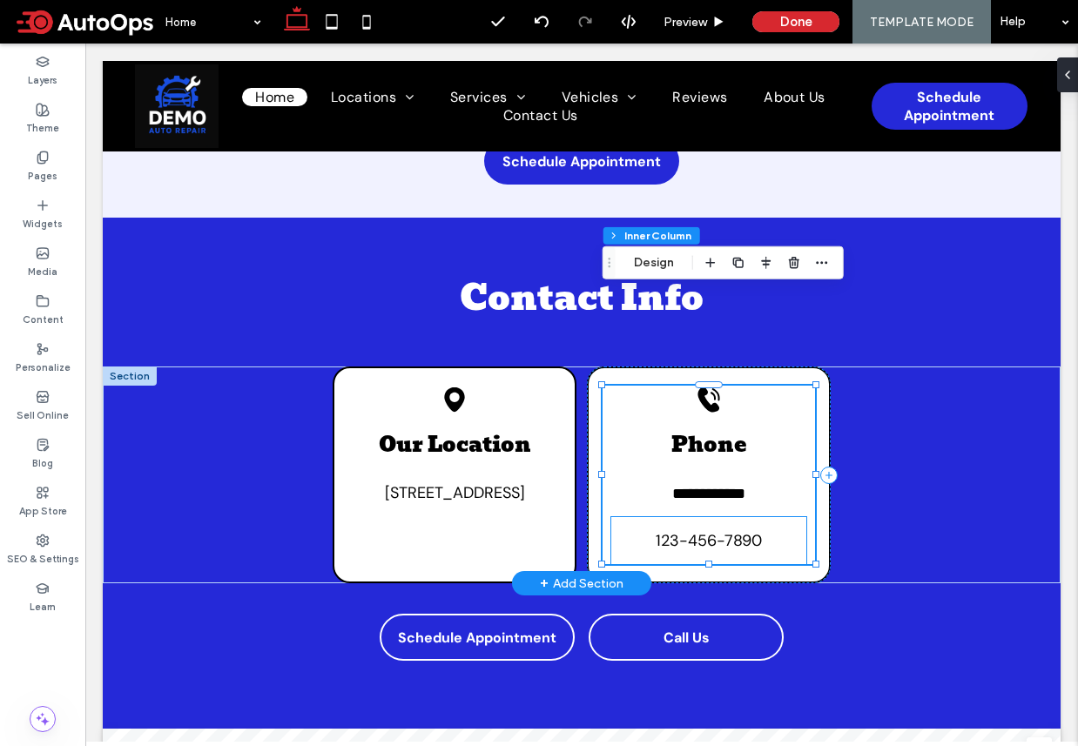
click at [736, 530] on span "123-456-7890" at bounding box center [709, 540] width 106 height 21
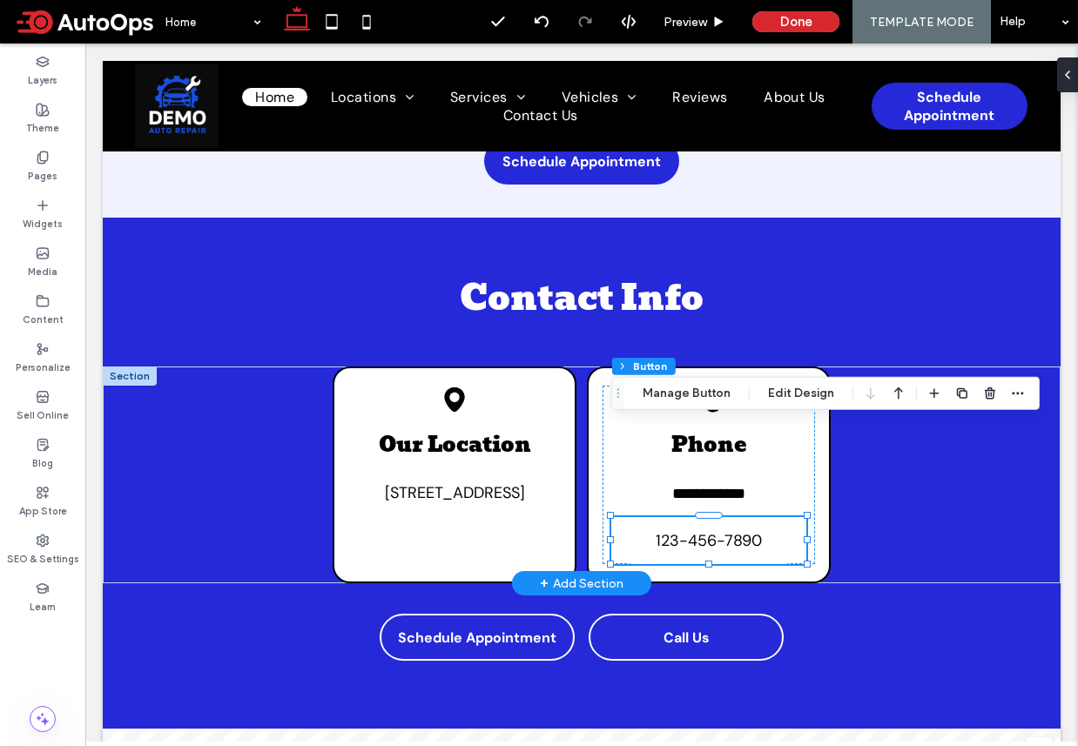
type input "**"
click at [790, 399] on button "Edit Design" at bounding box center [801, 393] width 89 height 21
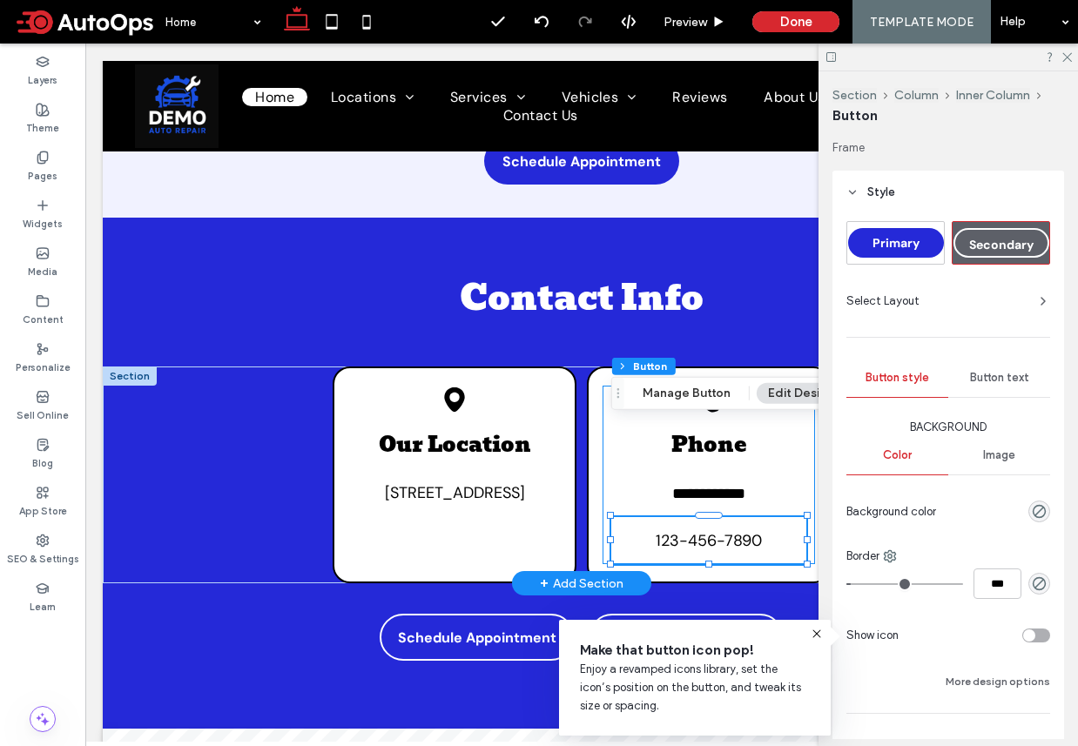
click at [728, 386] on div "**********" at bounding box center [708, 475] width 212 height 178
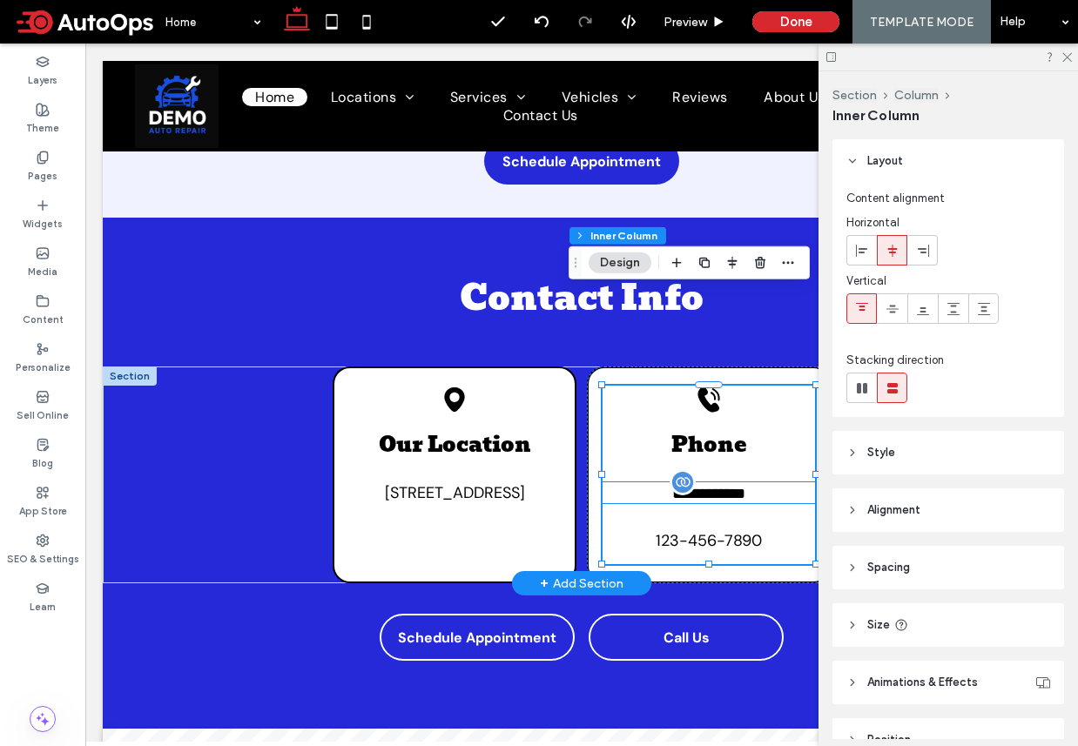
click at [722, 486] on span "**********" at bounding box center [708, 494] width 73 height 16
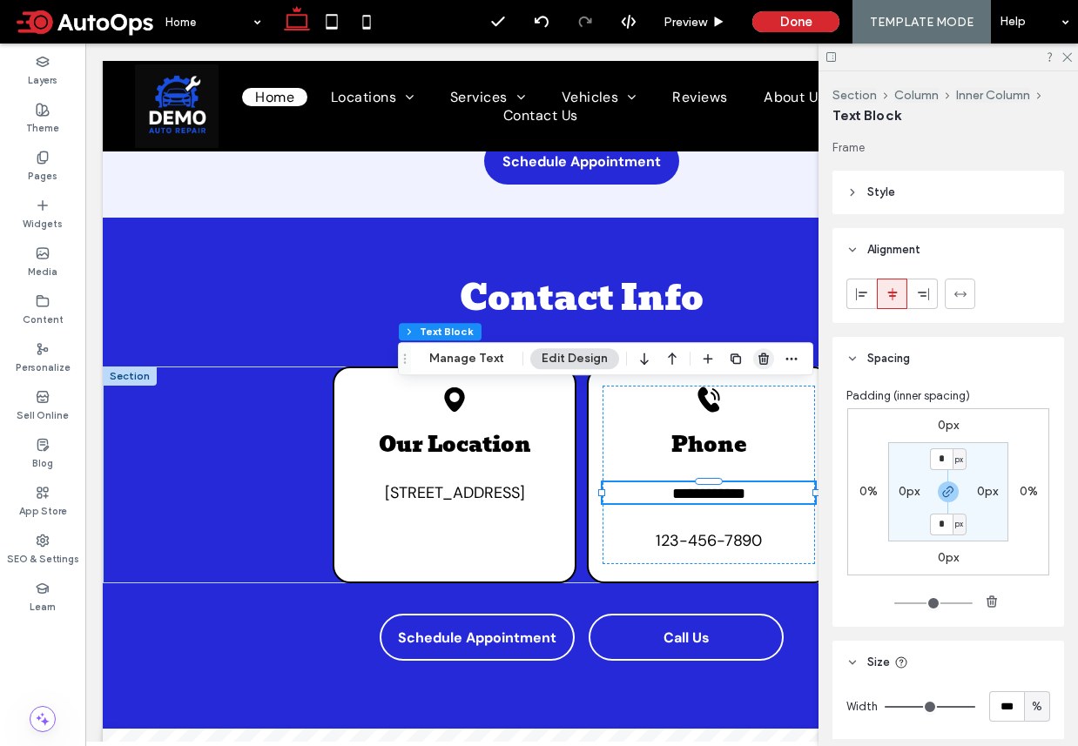
click at [762, 365] on icon "button" at bounding box center [764, 359] width 14 height 14
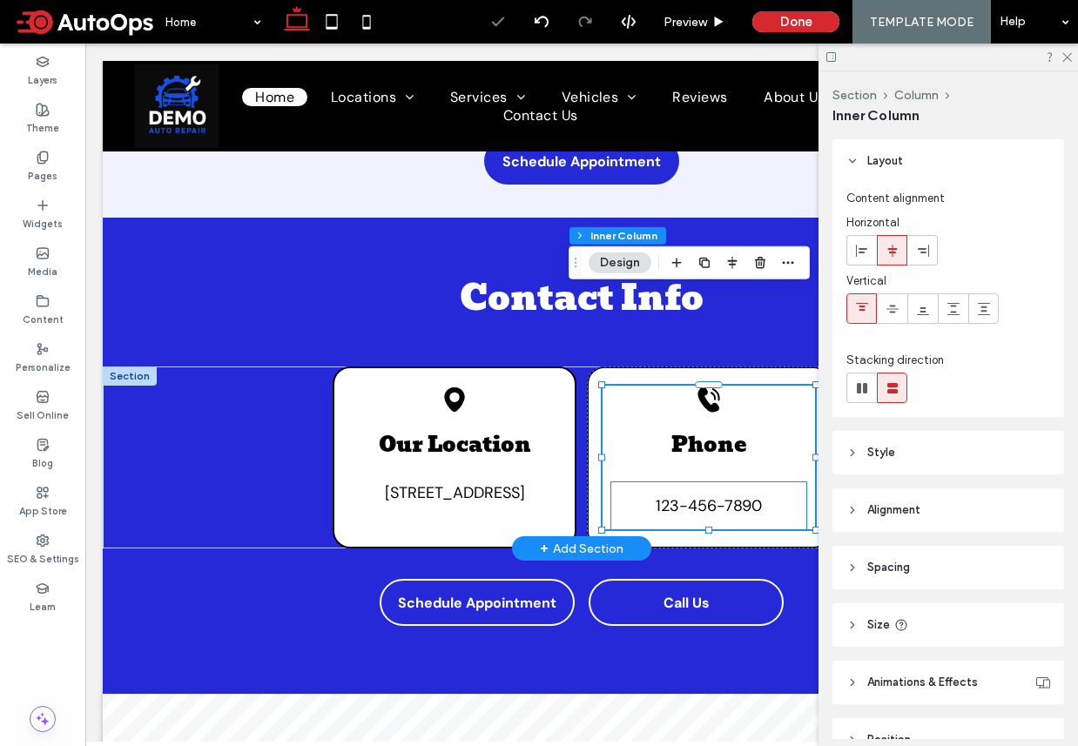
click at [756, 495] on span "123-456-7890" at bounding box center [709, 505] width 106 height 21
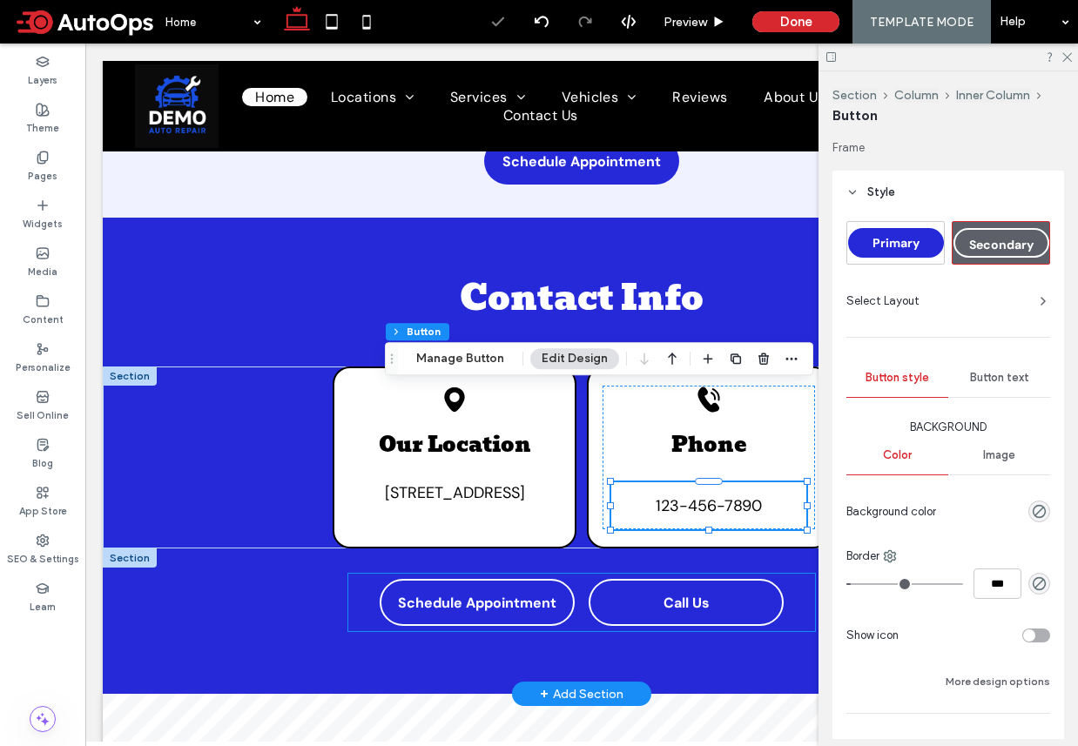
click at [797, 574] on div "Schedule Appointment Call Us" at bounding box center [581, 602] width 467 height 57
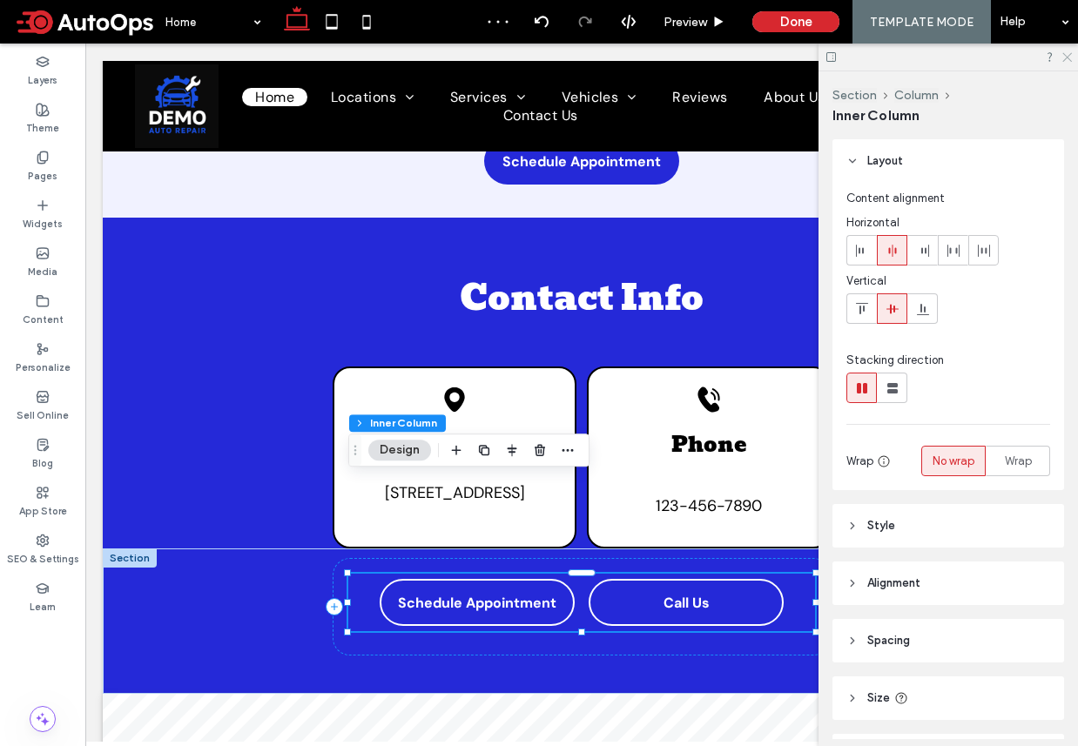
click at [1068, 61] on icon at bounding box center [1065, 55] width 11 height 11
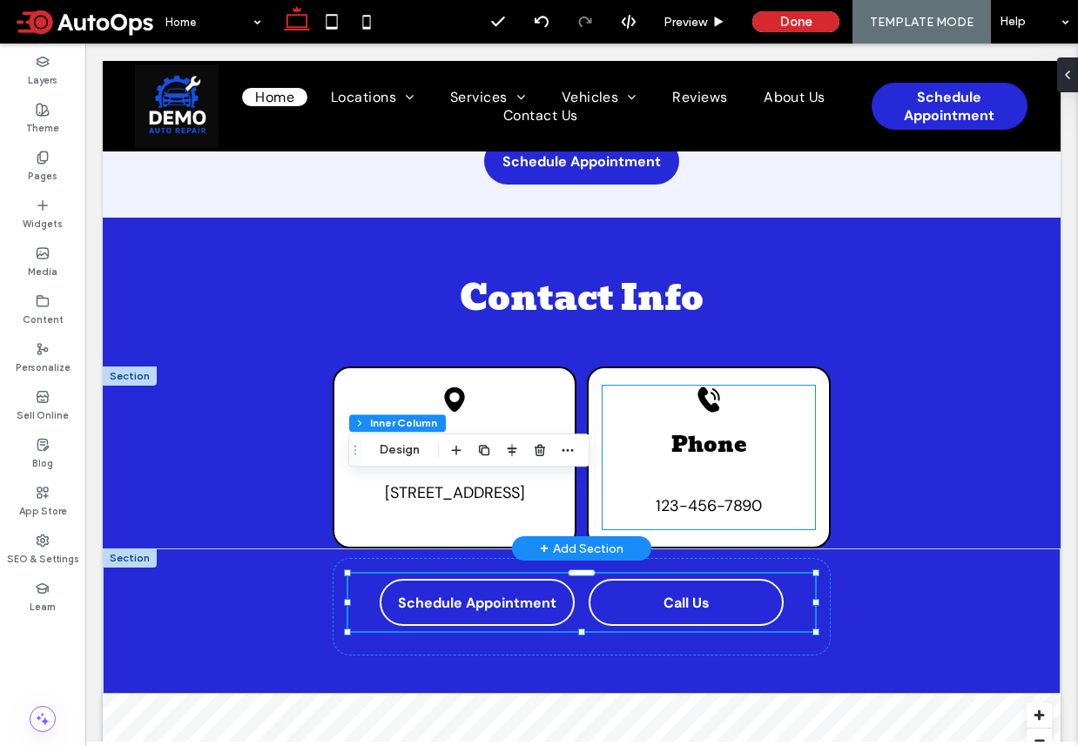
click at [716, 482] on link "123-456-7890" at bounding box center [708, 505] width 195 height 47
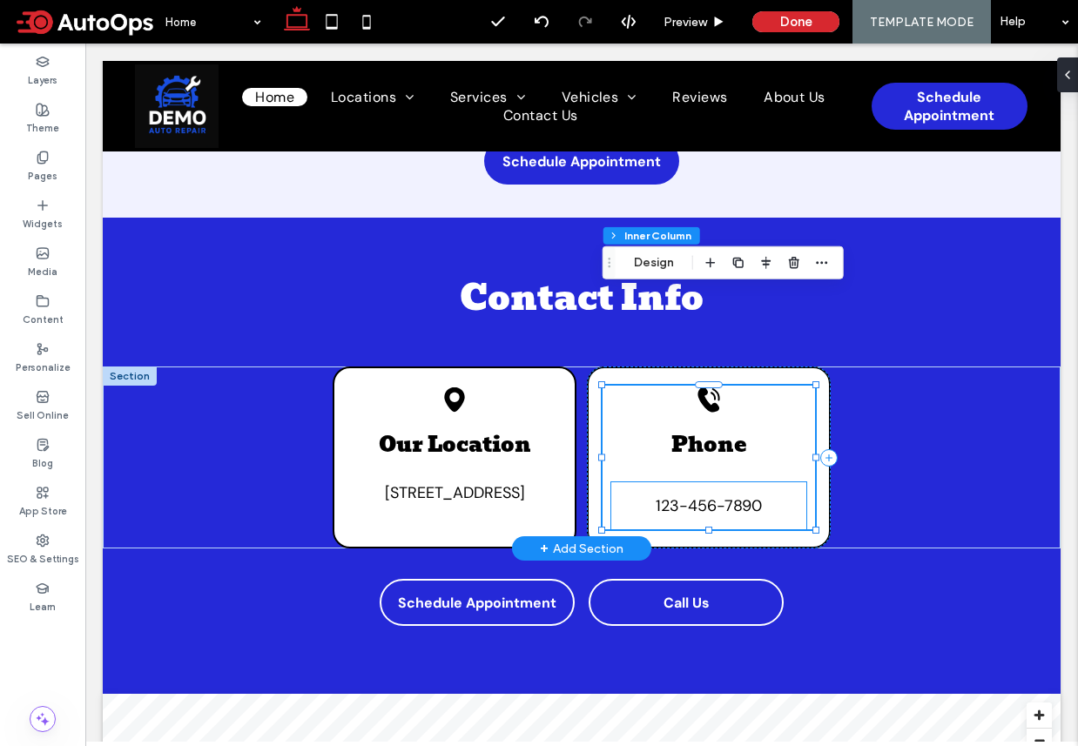
click at [692, 495] on span "123-456-7890" at bounding box center [709, 505] width 106 height 21
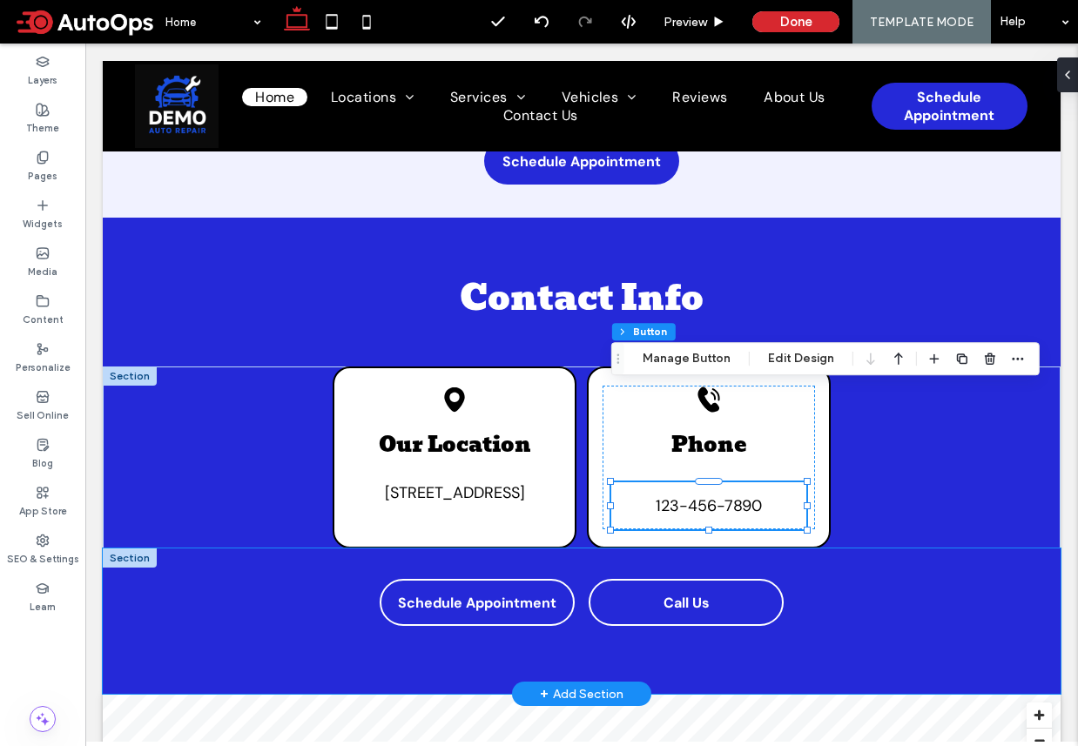
click at [873, 548] on div "Schedule Appointment Call Us" at bounding box center [582, 620] width 958 height 145
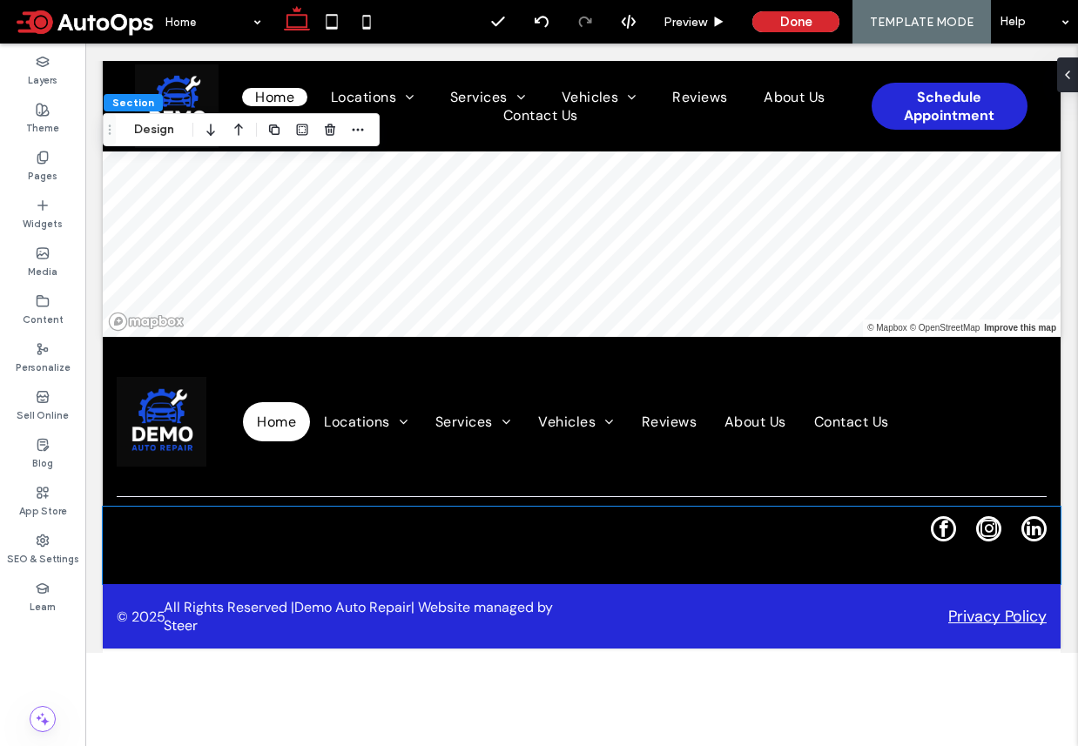
scroll to position [8298, 0]
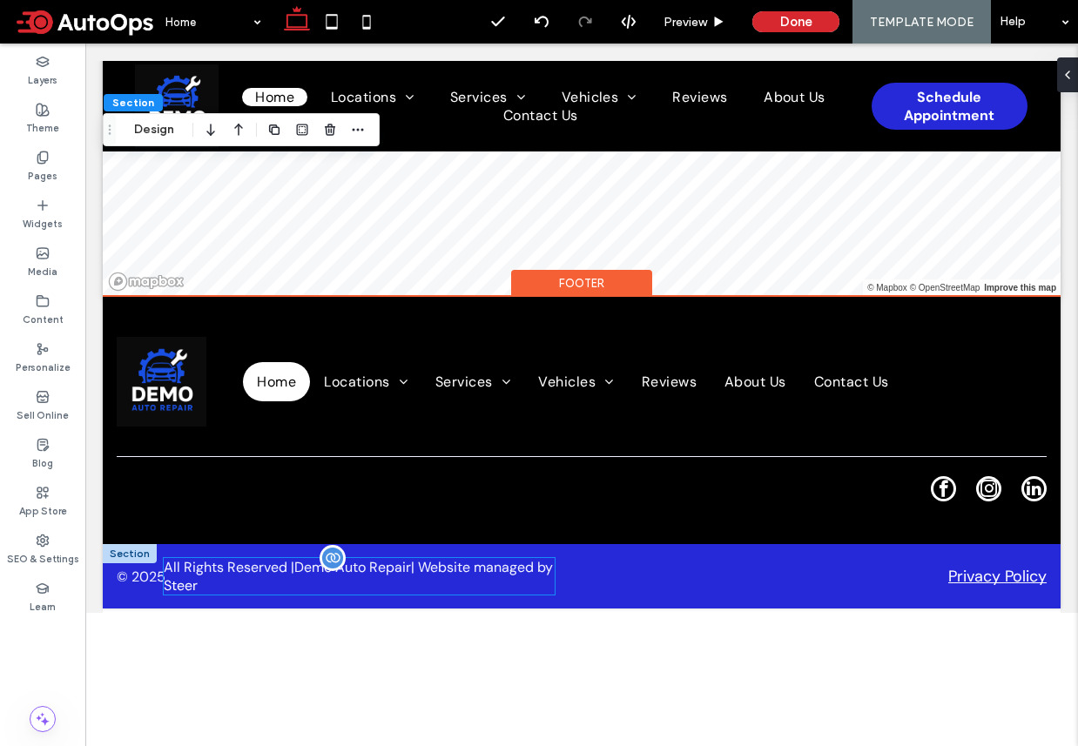
click at [242, 558] on span "All Rights Reserved | Demo Auto Repair | Website managed by" at bounding box center [358, 567] width 389 height 18
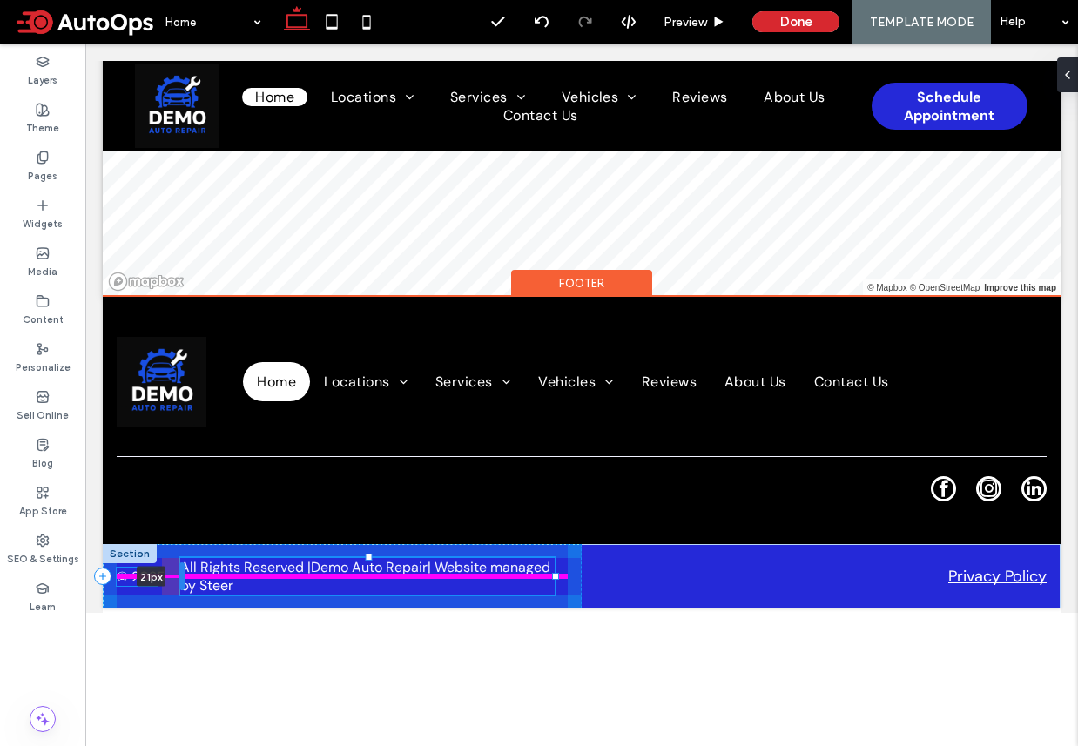
drag, startPoint x: 165, startPoint y: 482, endPoint x: 185, endPoint y: 482, distance: 20.0
click at [185, 562] on div at bounding box center [181, 576] width 7 height 28
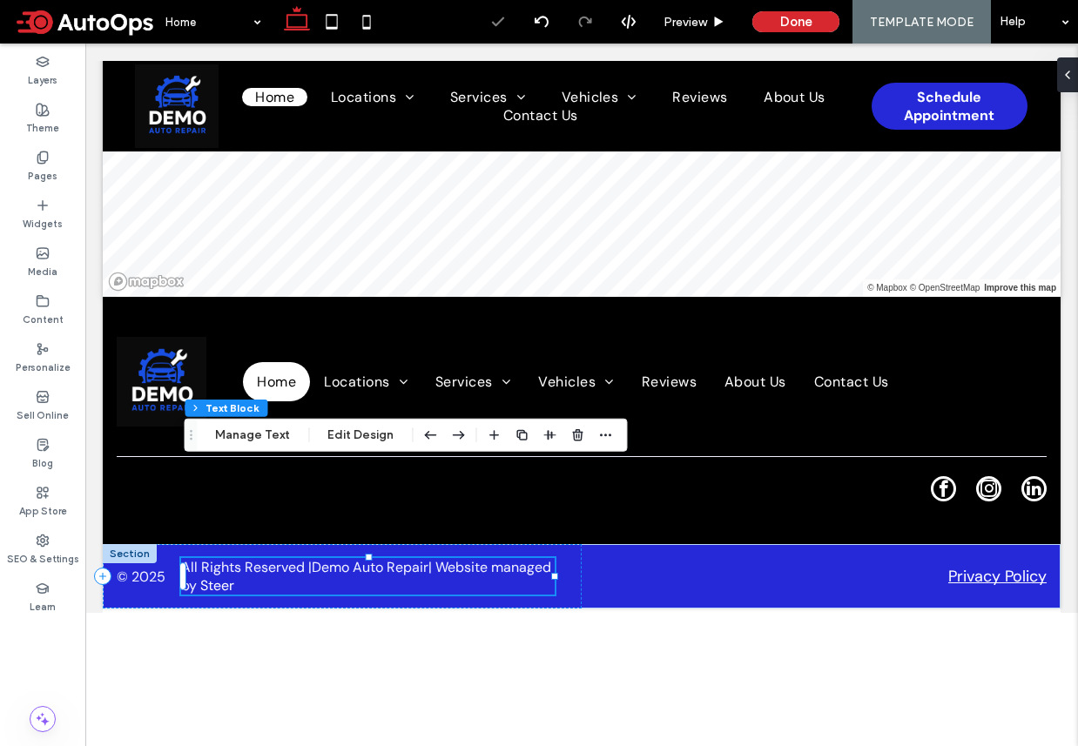
click at [329, 26] on use at bounding box center [331, 21] width 11 height 15
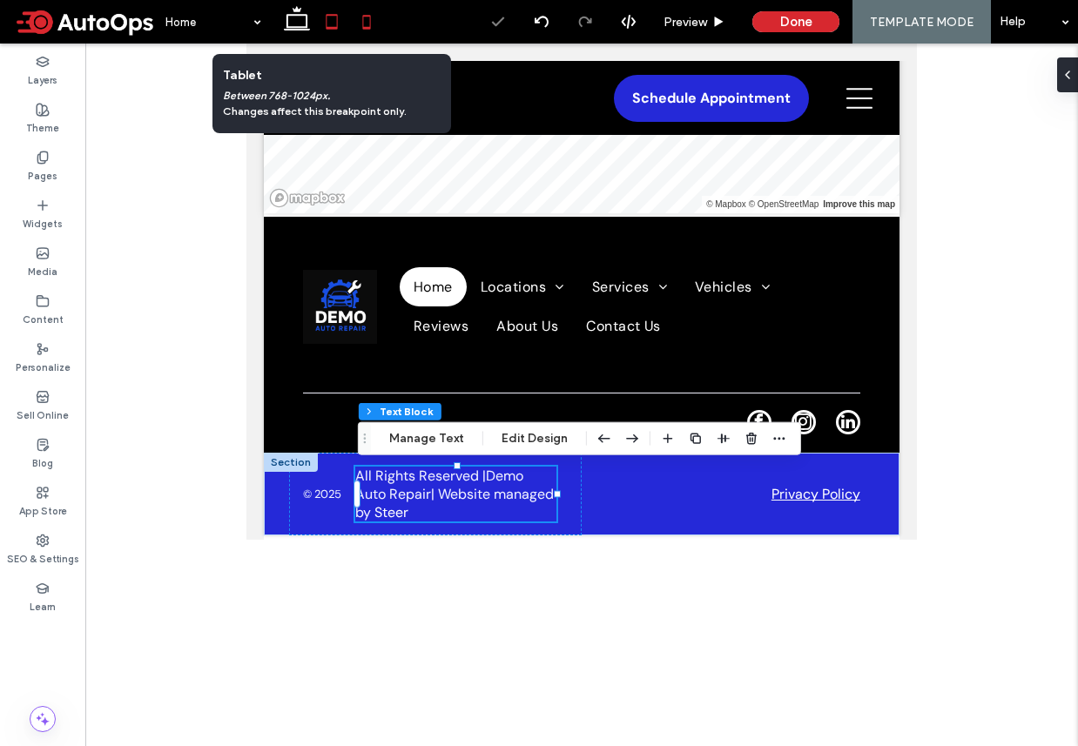
scroll to position [8271, 0]
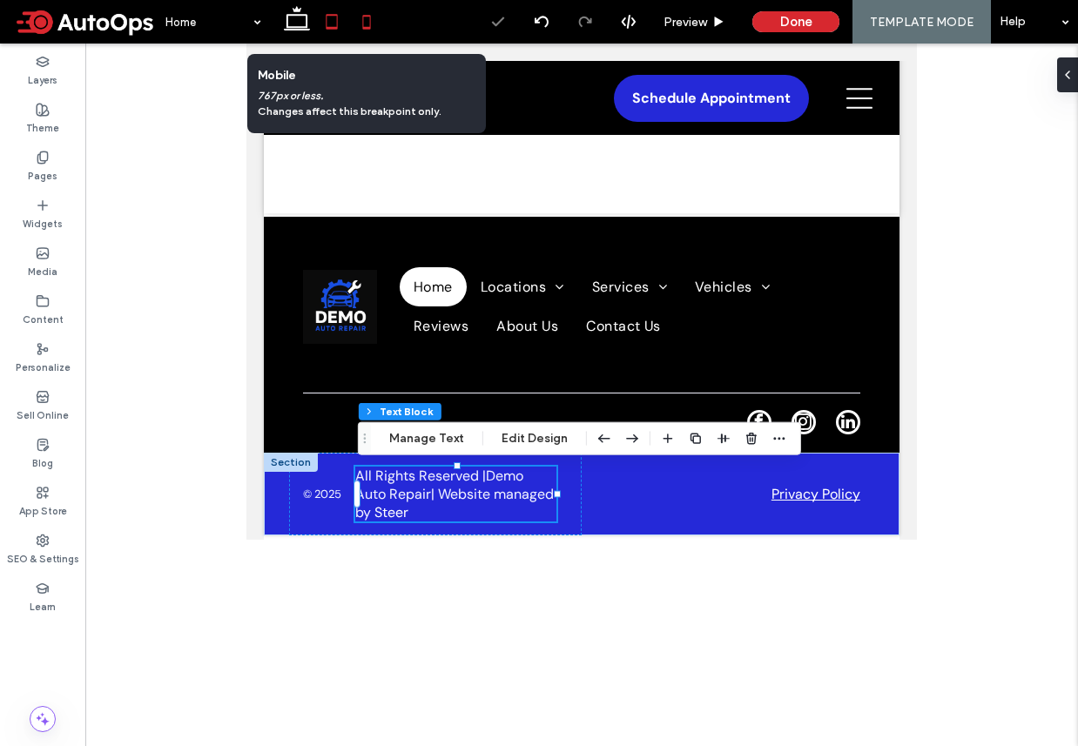
click at [361, 28] on icon at bounding box center [366, 21] width 35 height 35
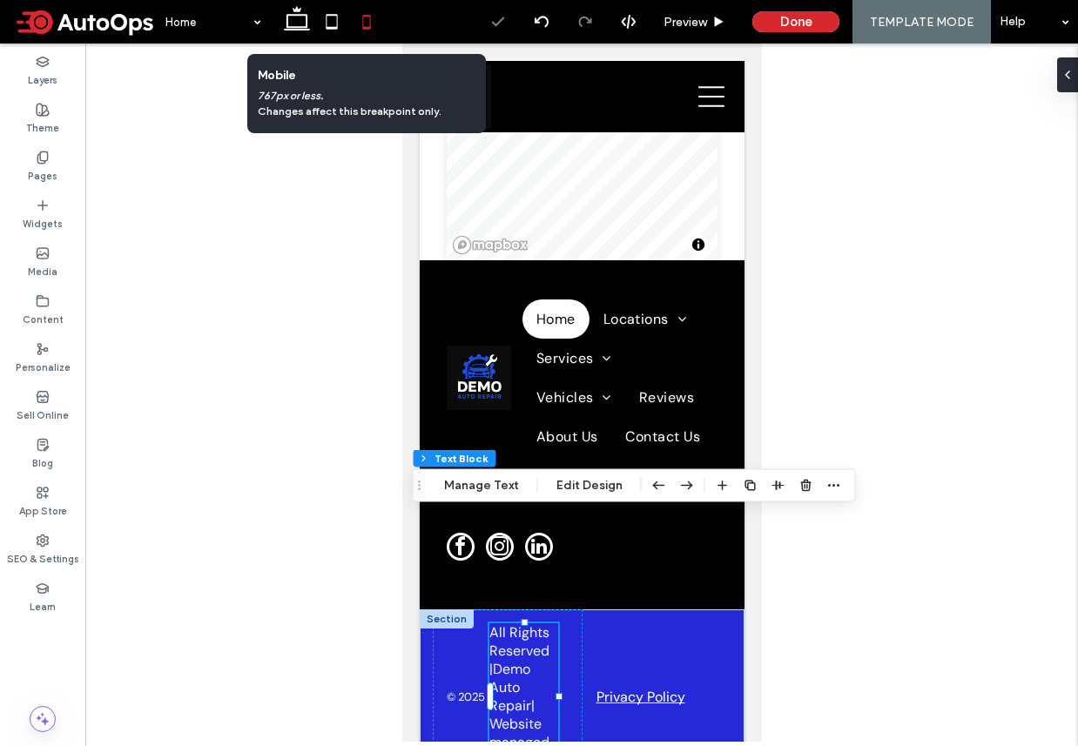
scroll to position [9731, 0]
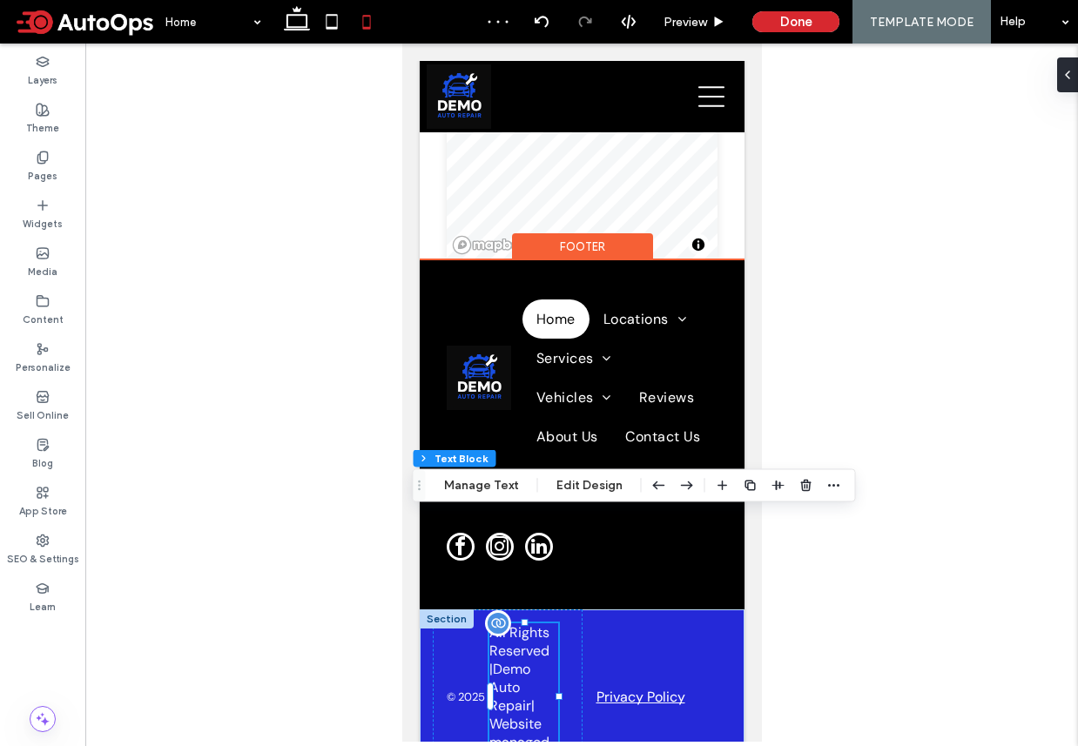
click at [525, 660] on span "Demo Auto Repair" at bounding box center [509, 687] width 42 height 55
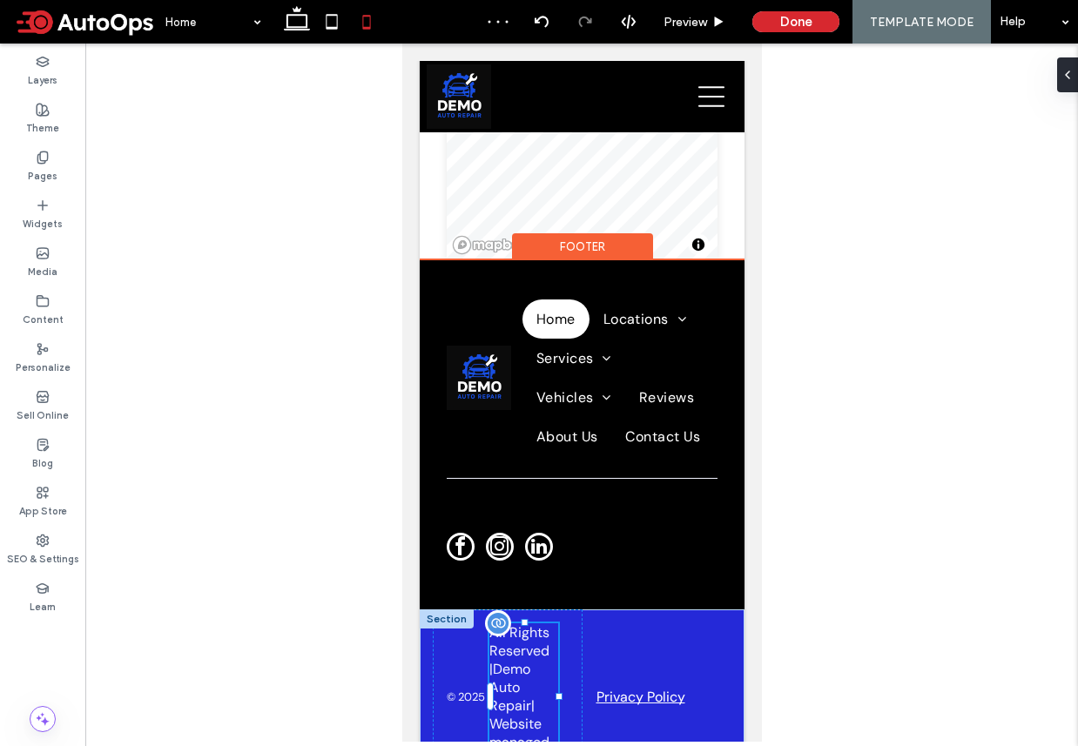
type input "*******"
type input "**"
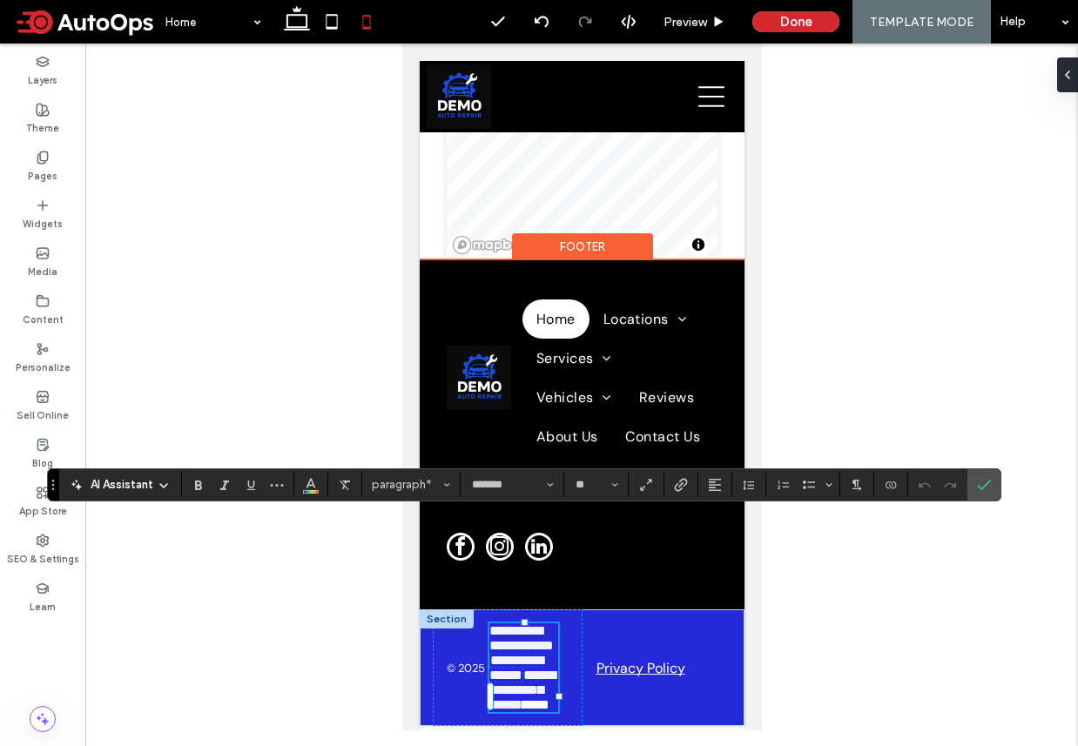
click at [526, 623] on p "**********" at bounding box center [522, 667] width 69 height 89
click at [653, 614] on div "Privacy Policy" at bounding box center [657, 667] width 150 height 117
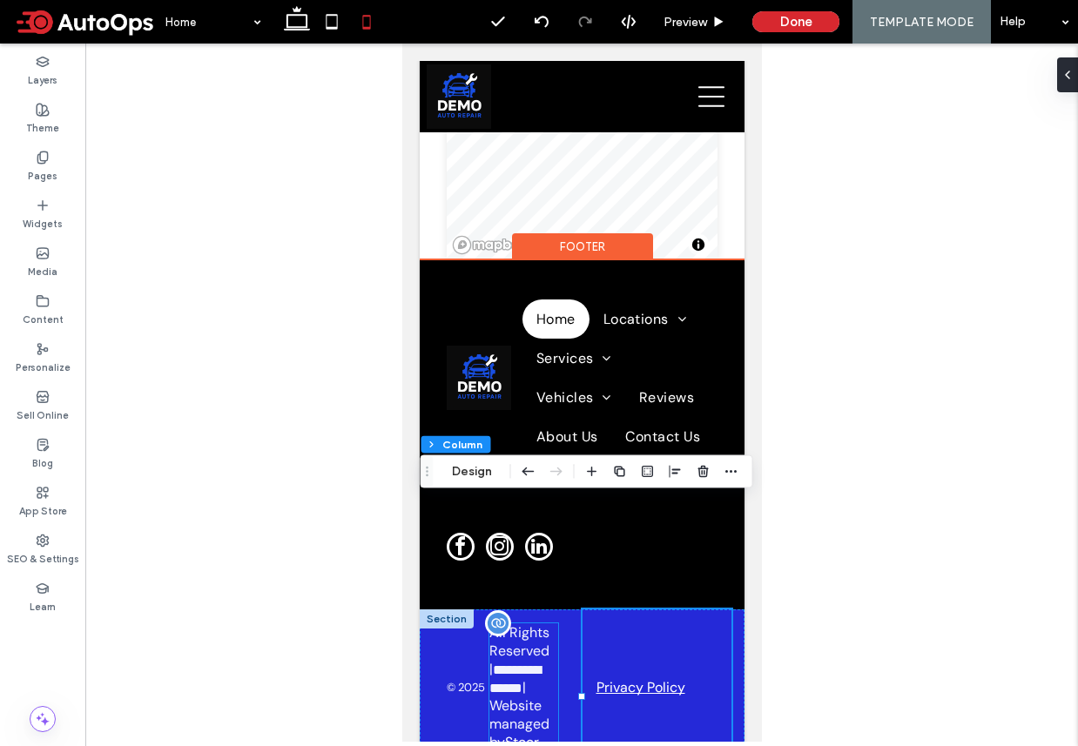
click span "**********"
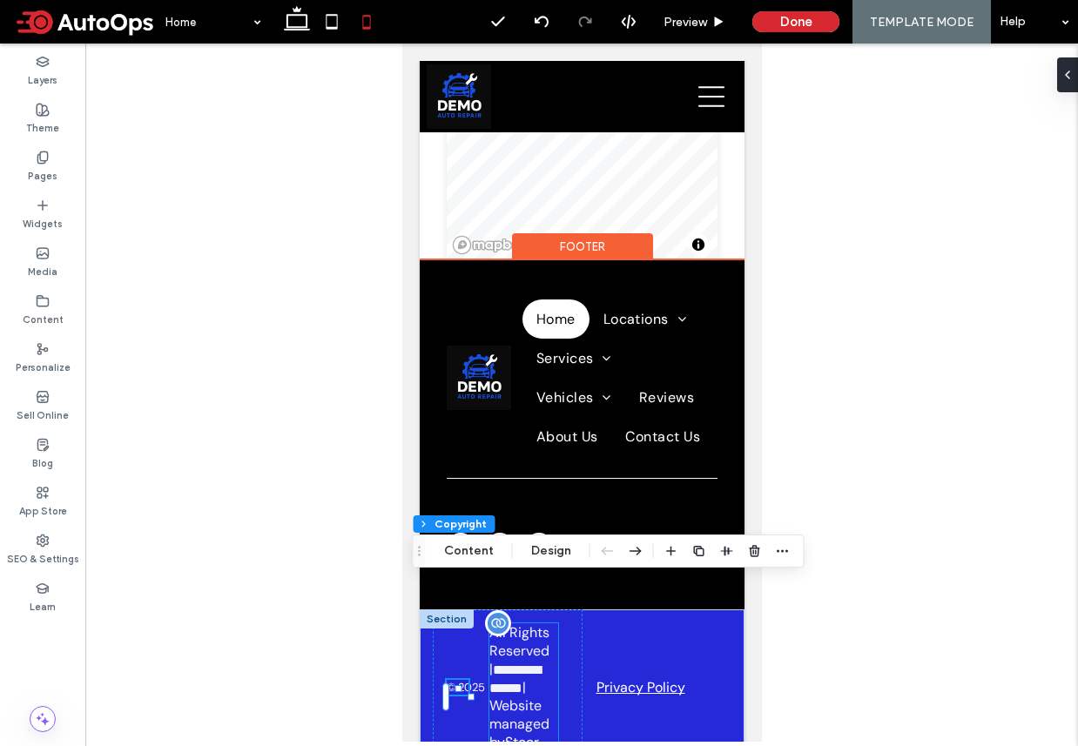
click p "**********"
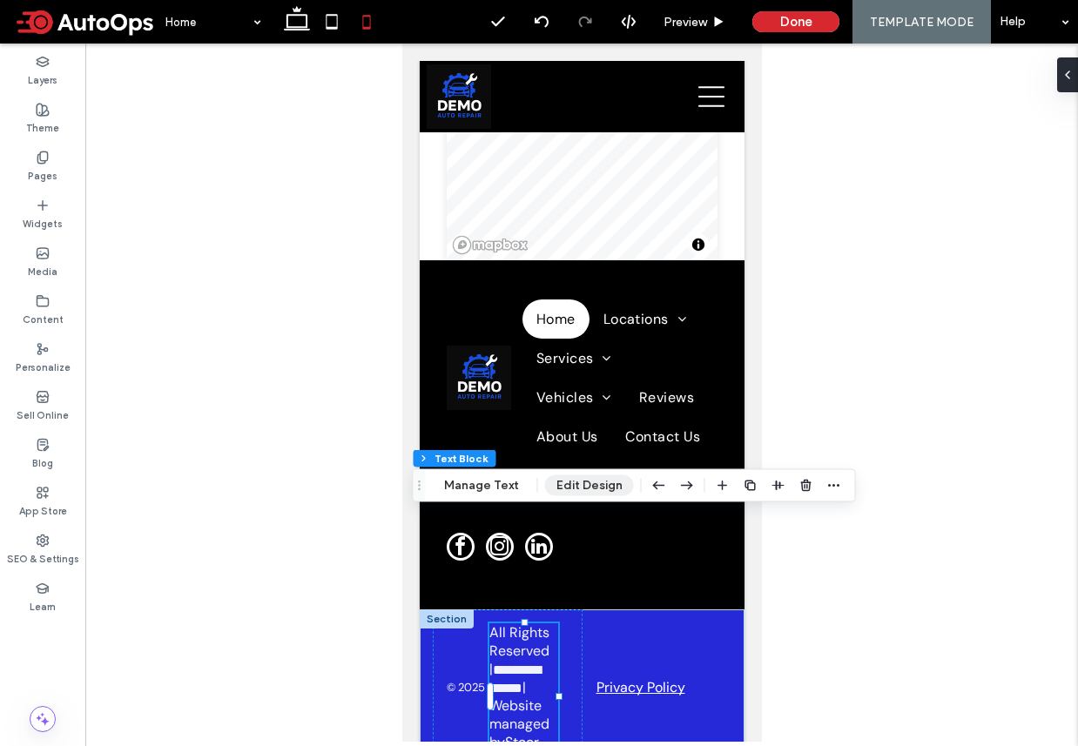
click button "Edit Design"
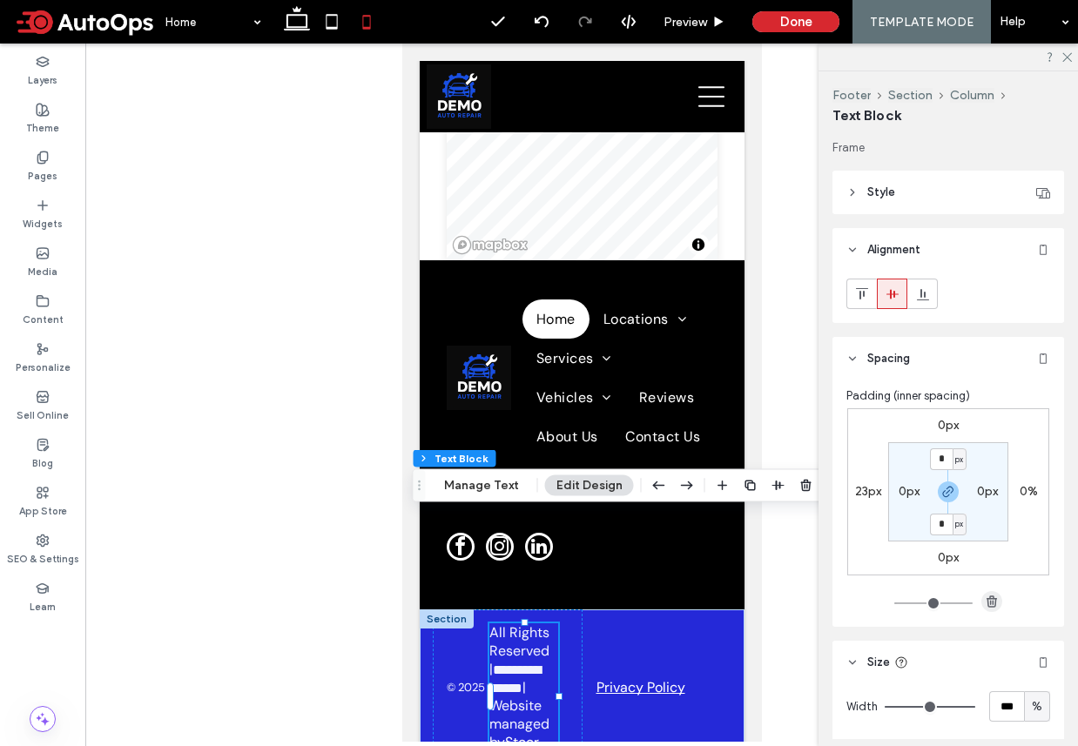
scroll to position [289, 0]
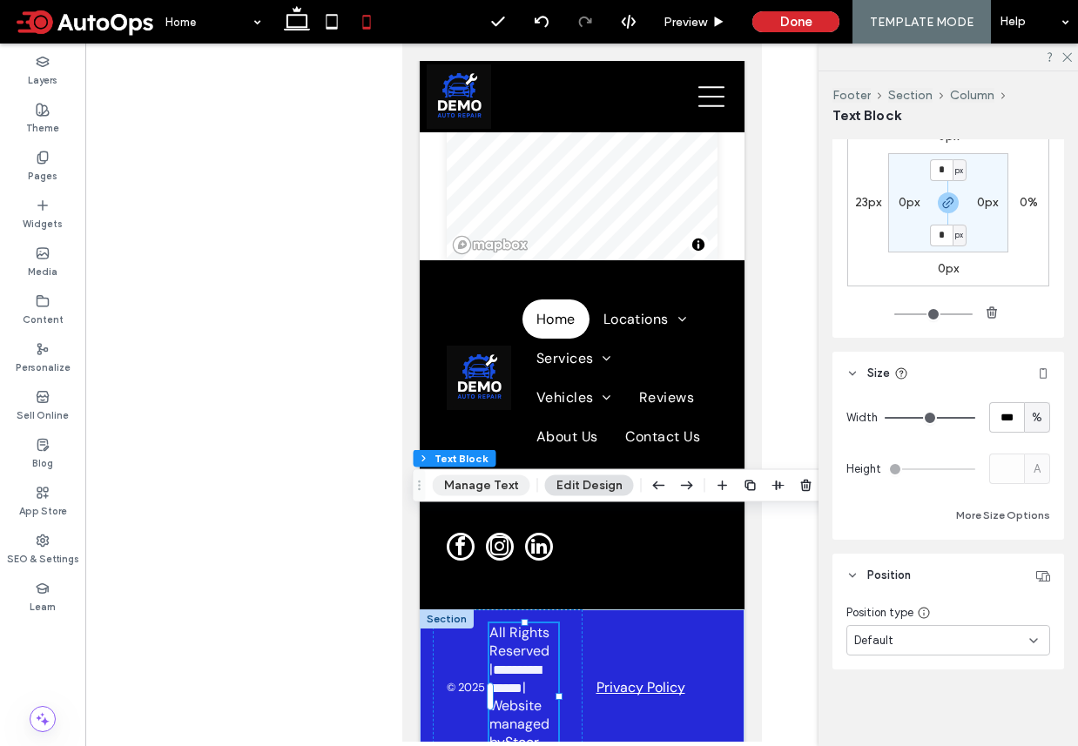
click button "Manage Text"
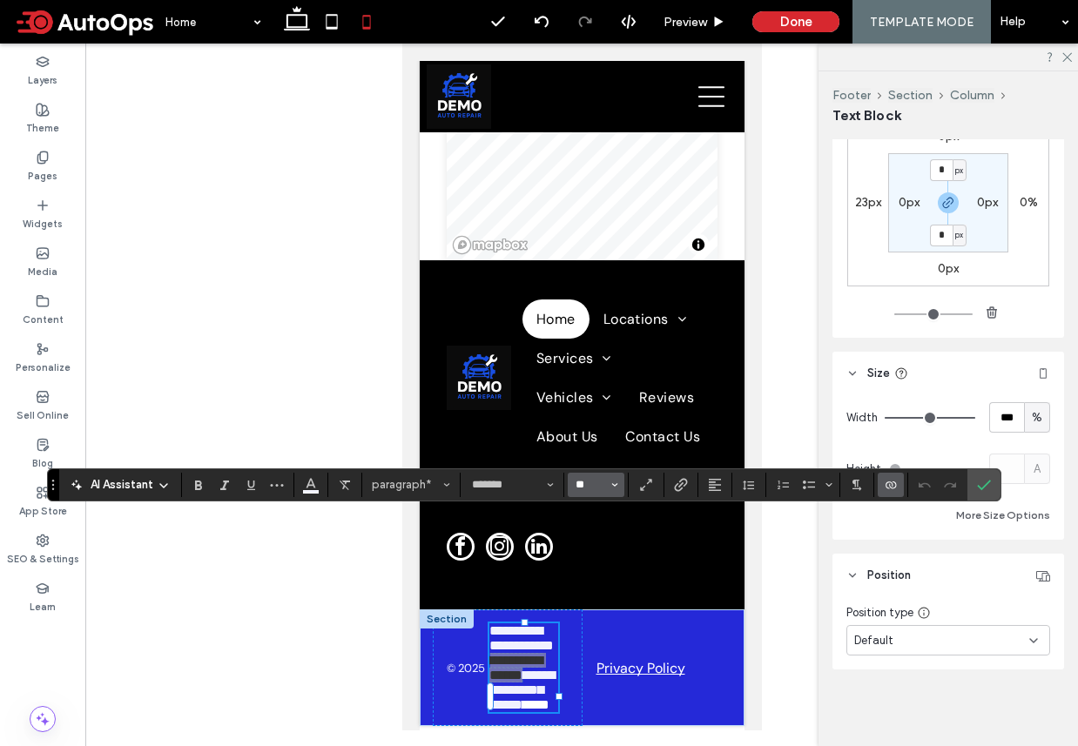
click input "**"
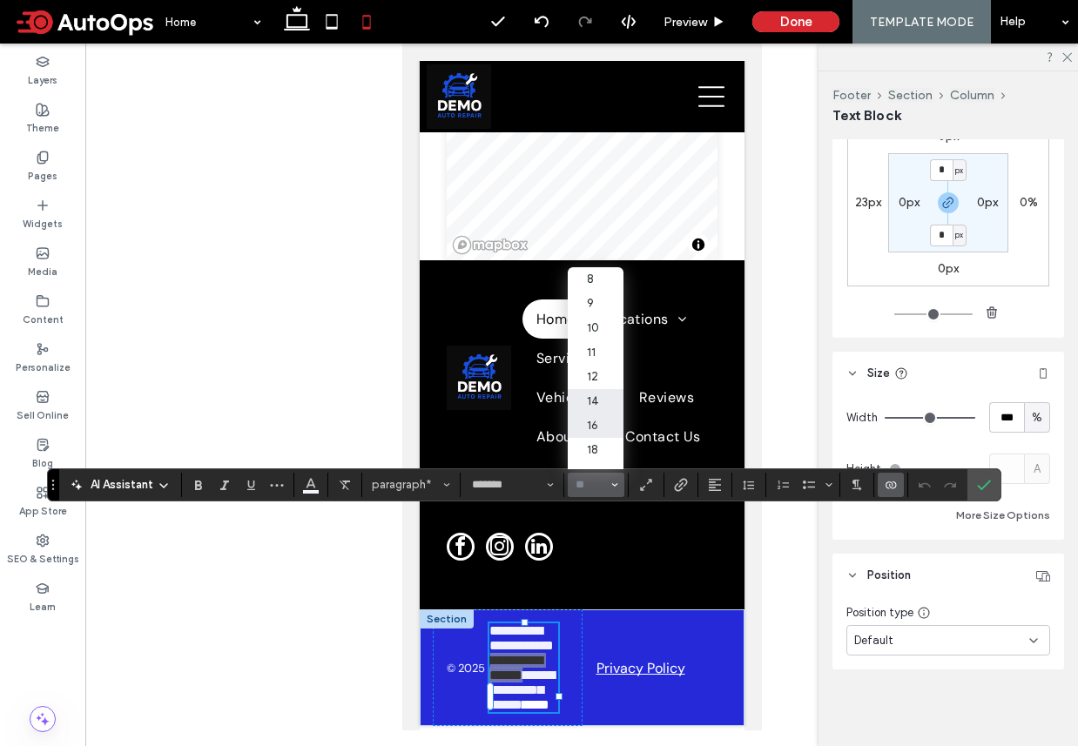
click label "14"
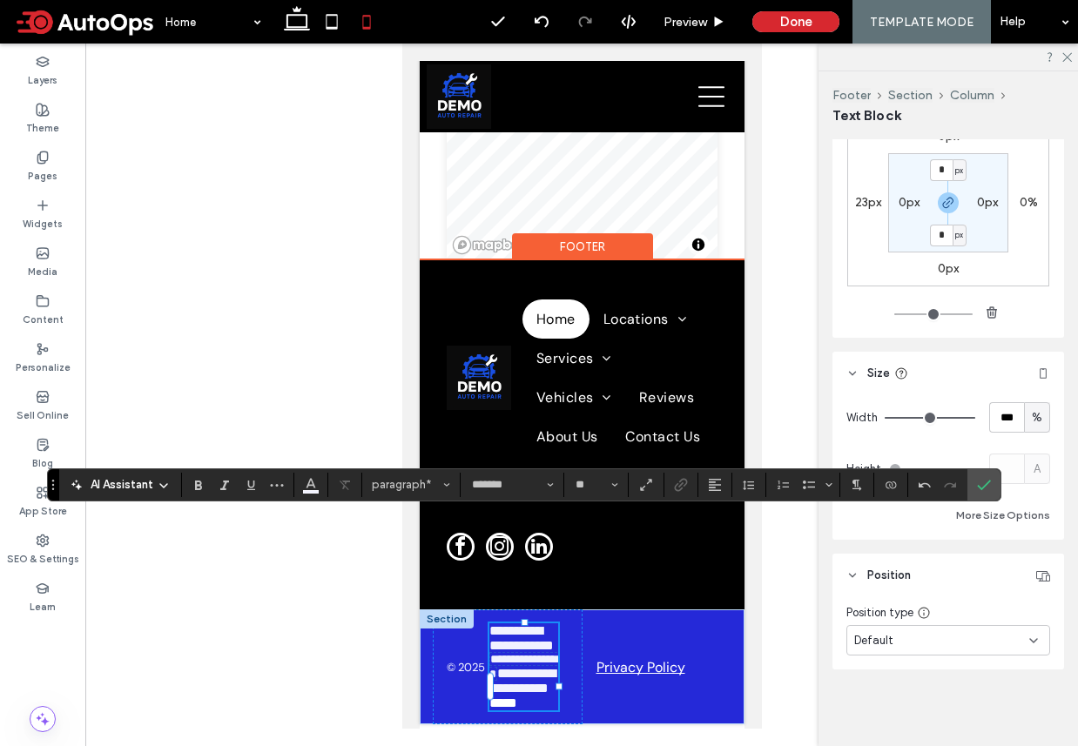
click span "**********"
type input "*"
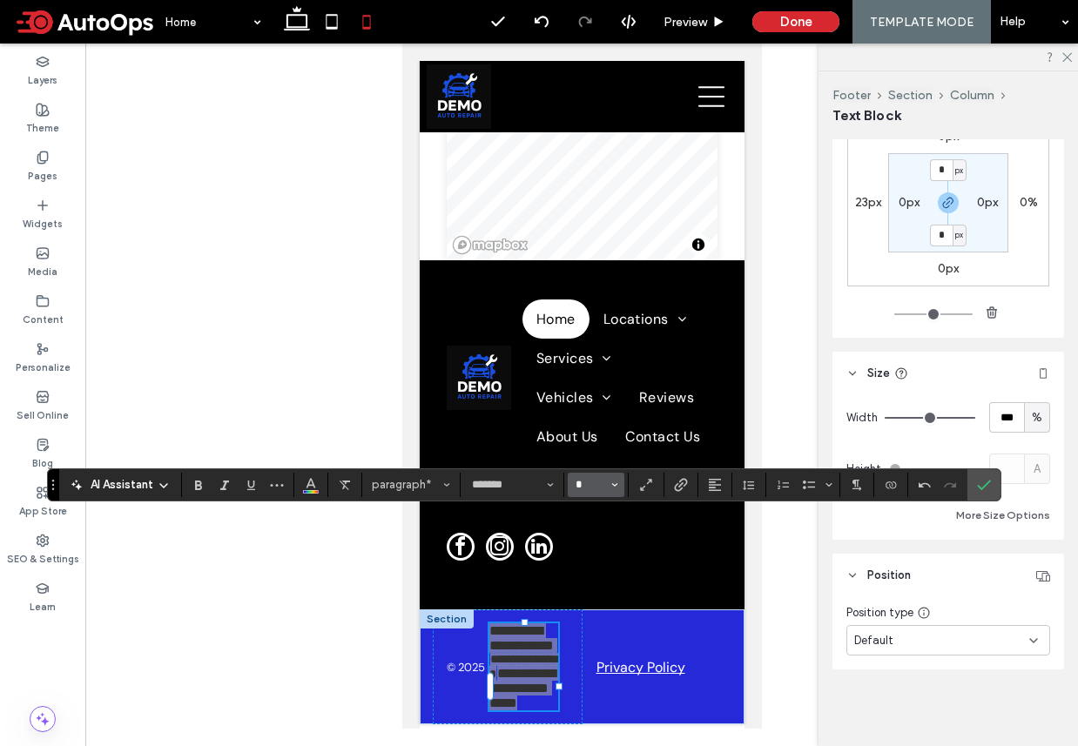
click input "*"
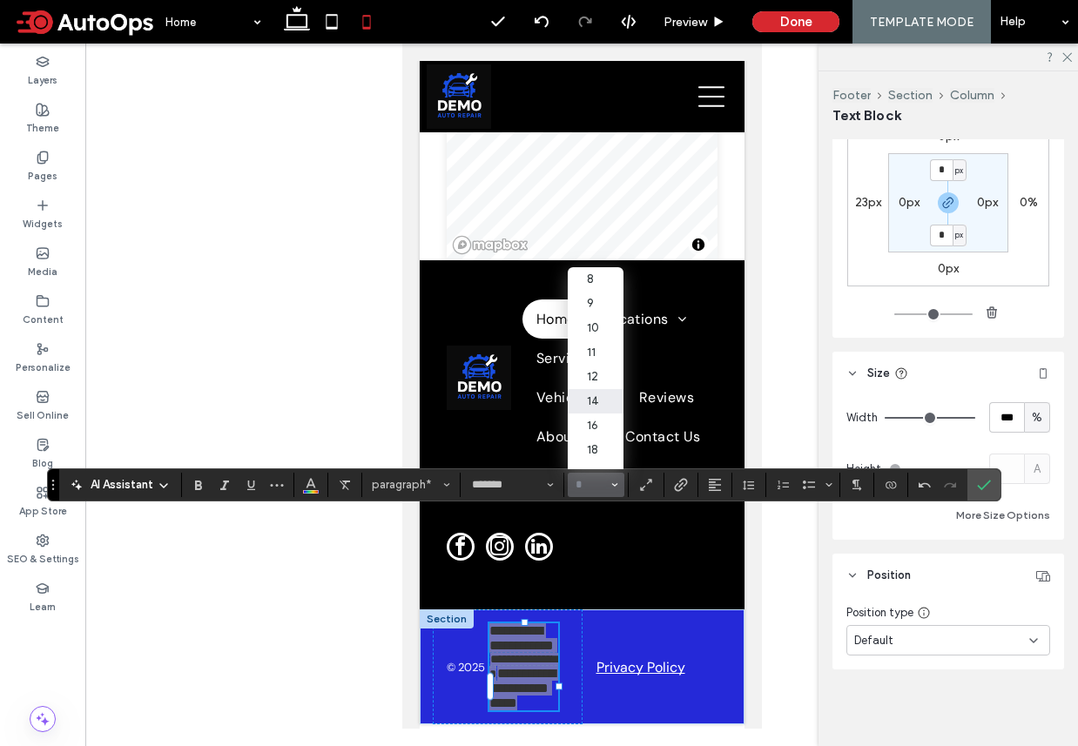
click label "14"
type input "**"
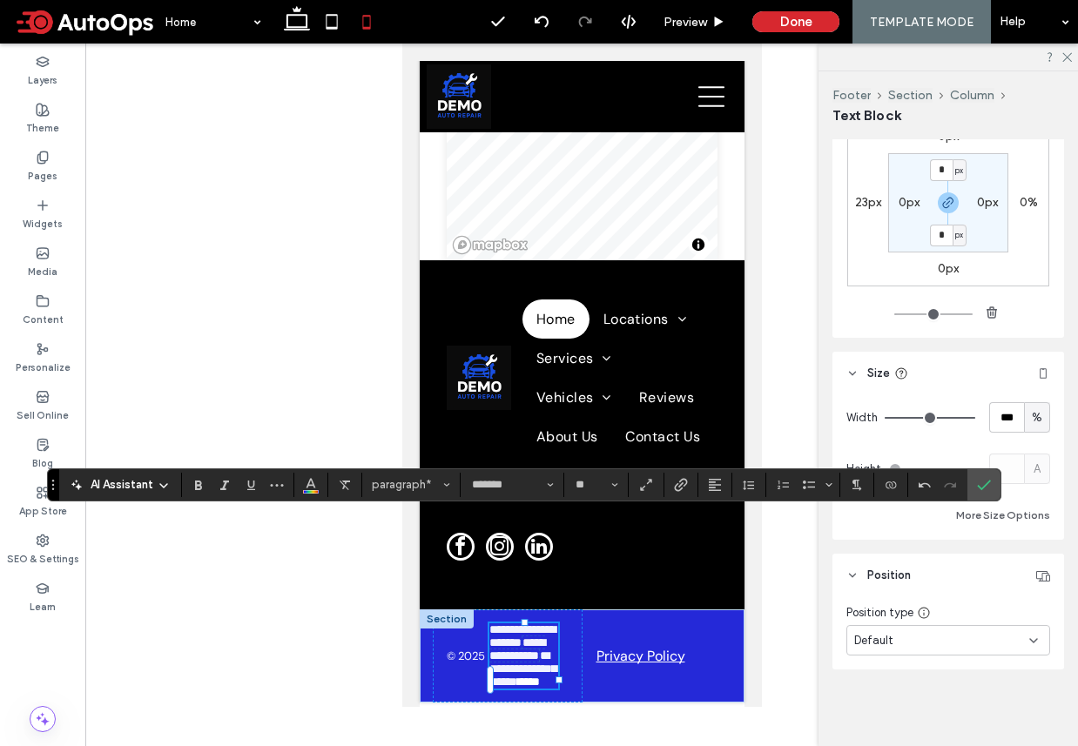
click html "Black location marker. 51 Goods Rd, Conestoga, PA 17516 Black ringing phone ico…"
click icon
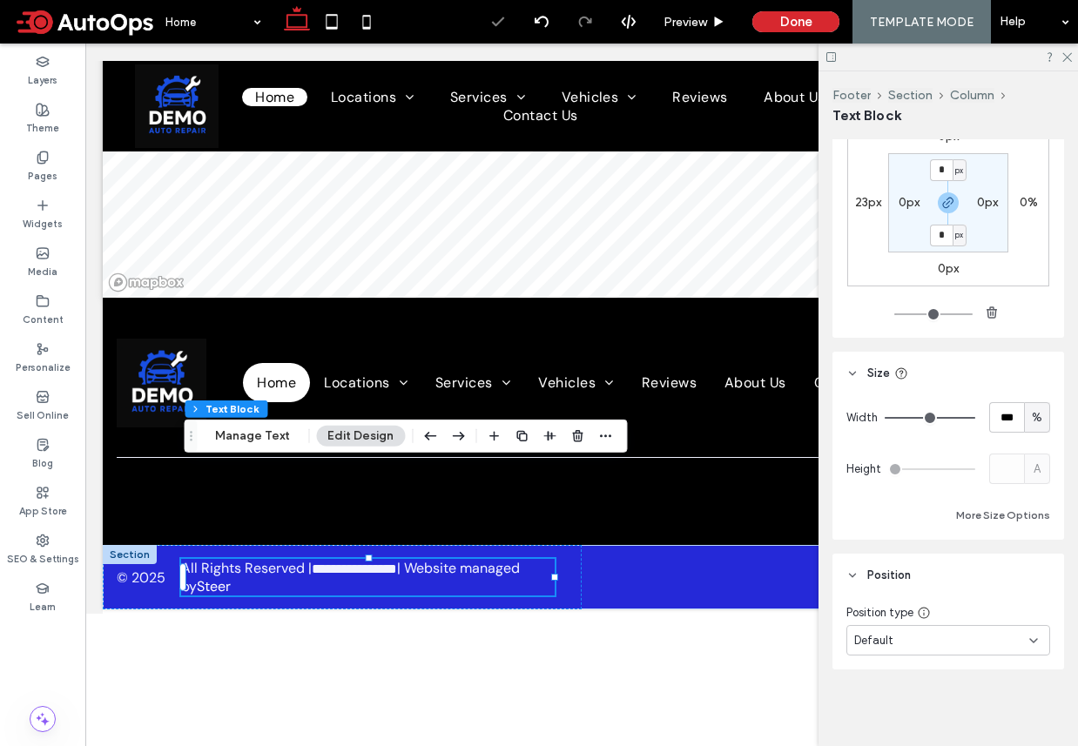
click html "Black location marker. 51 Goods Rd, Conestoga, PA 17516 Black ringing phone ico…"
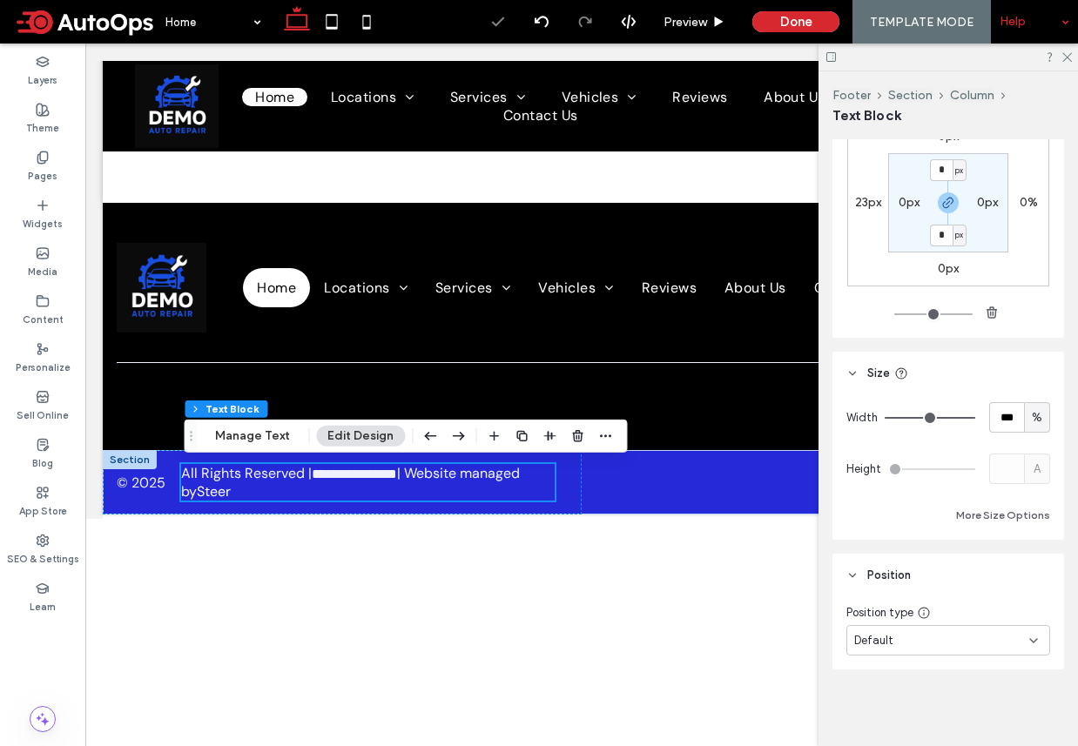
scroll to position [8298, 0]
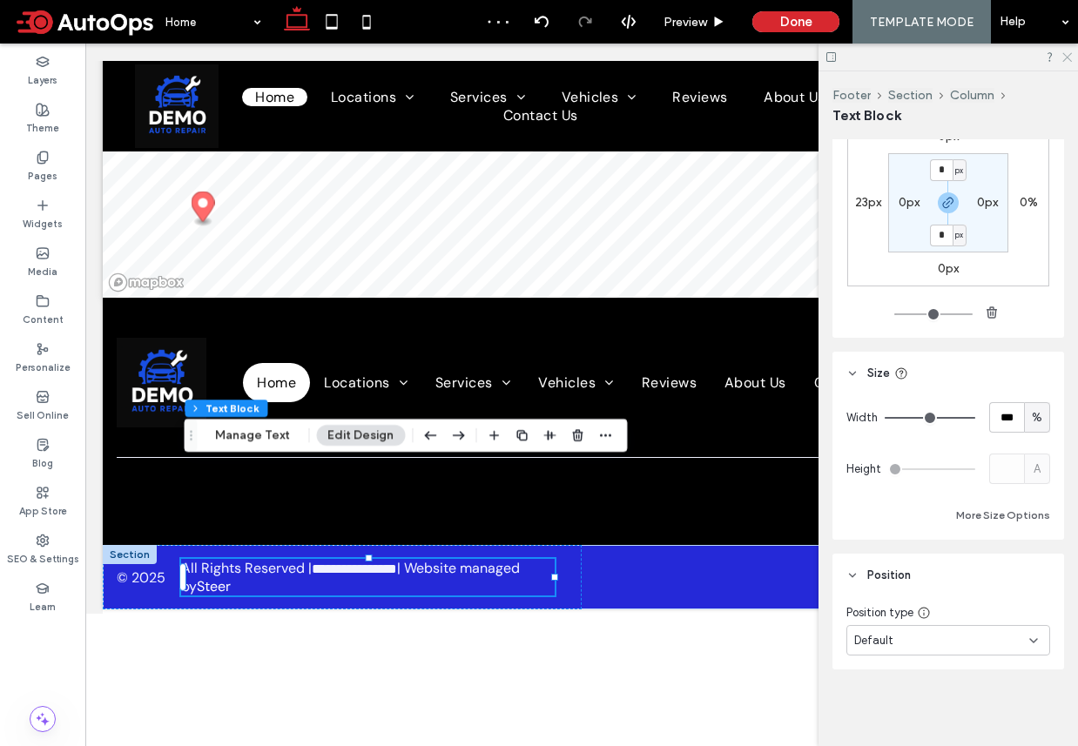
click icon
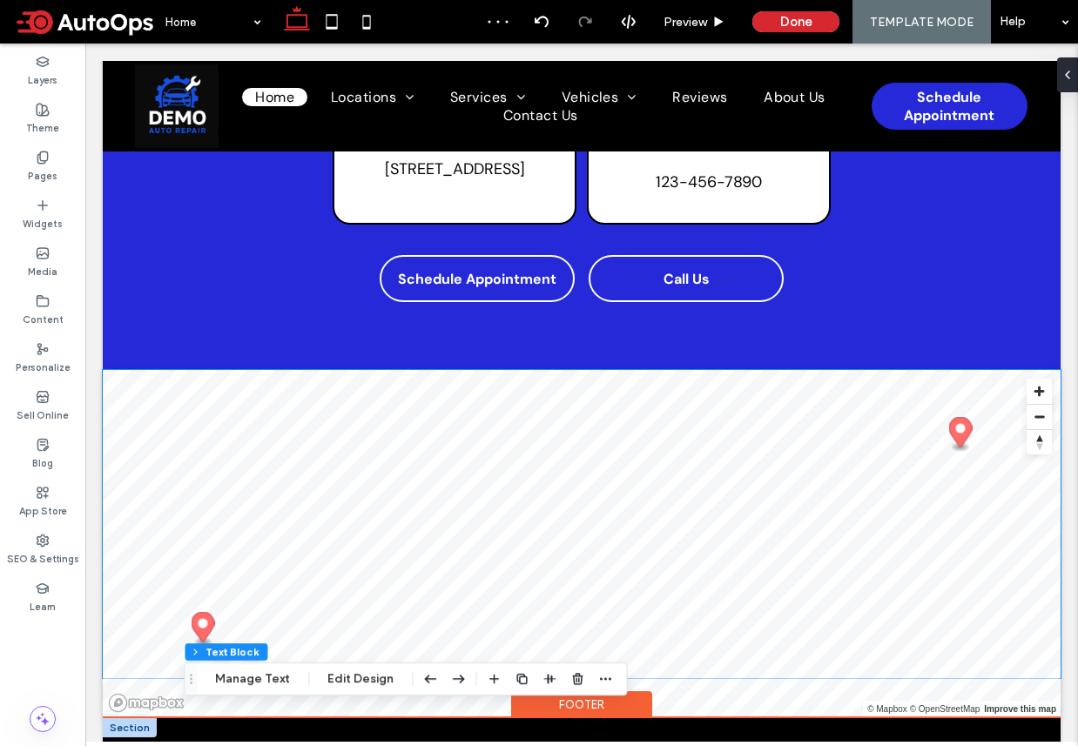
scroll to position [7838, 0]
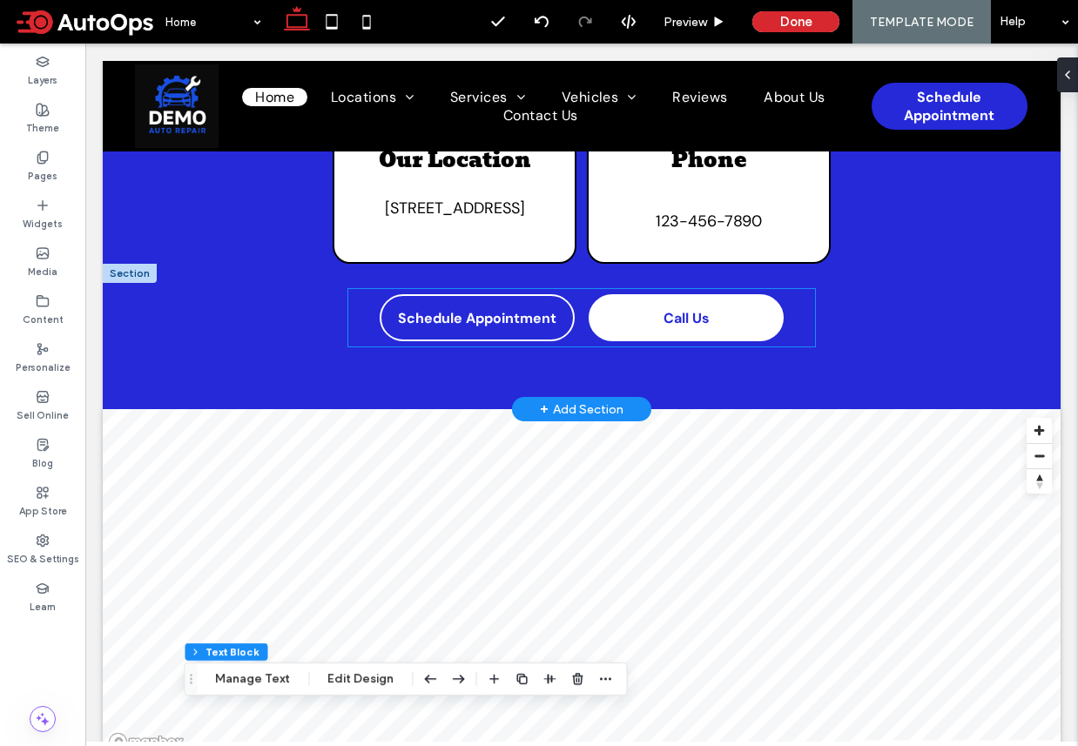
click span "Call Us"
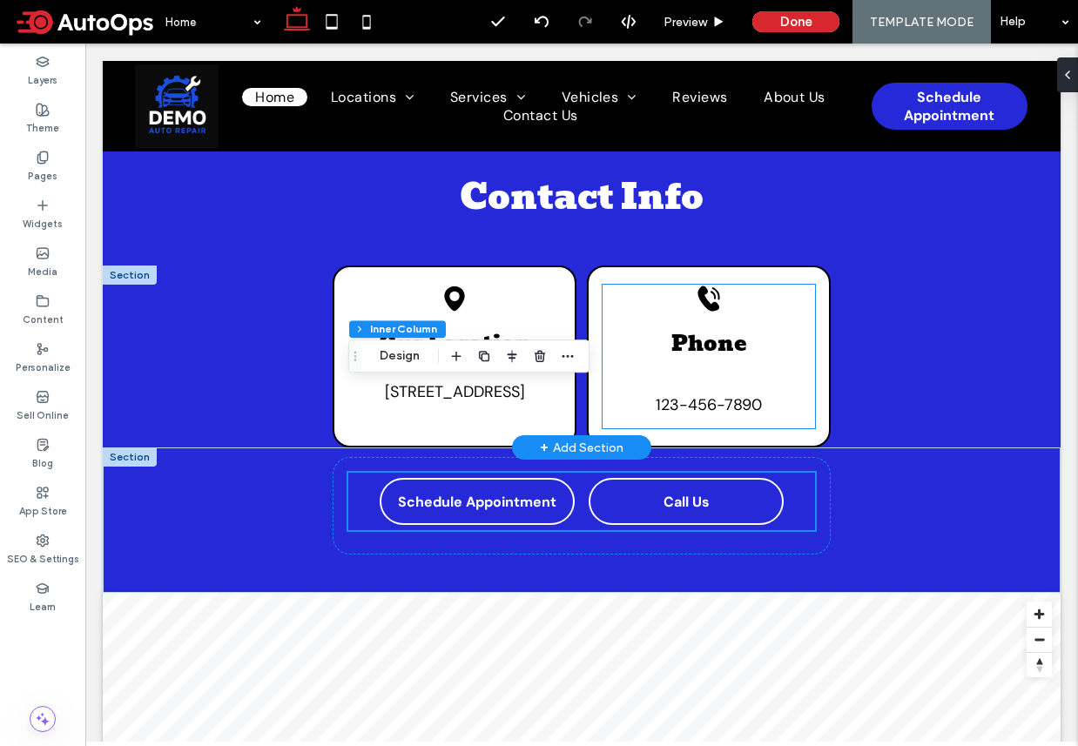
scroll to position [7647, 0]
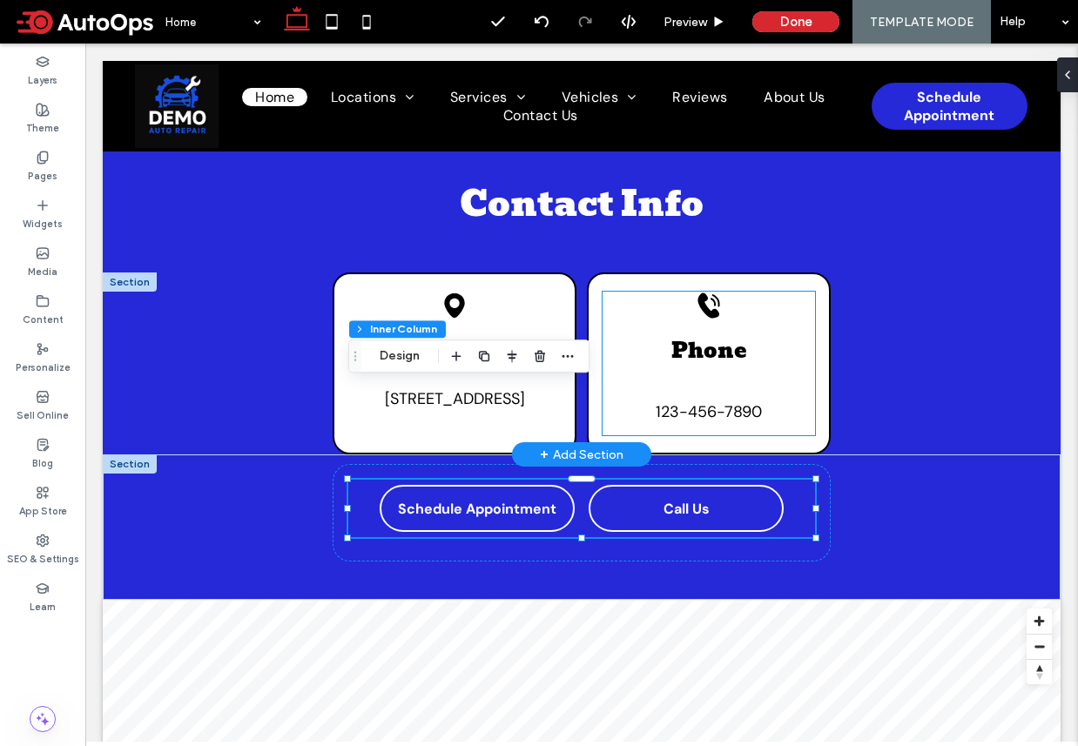
click span "123-456-7890"
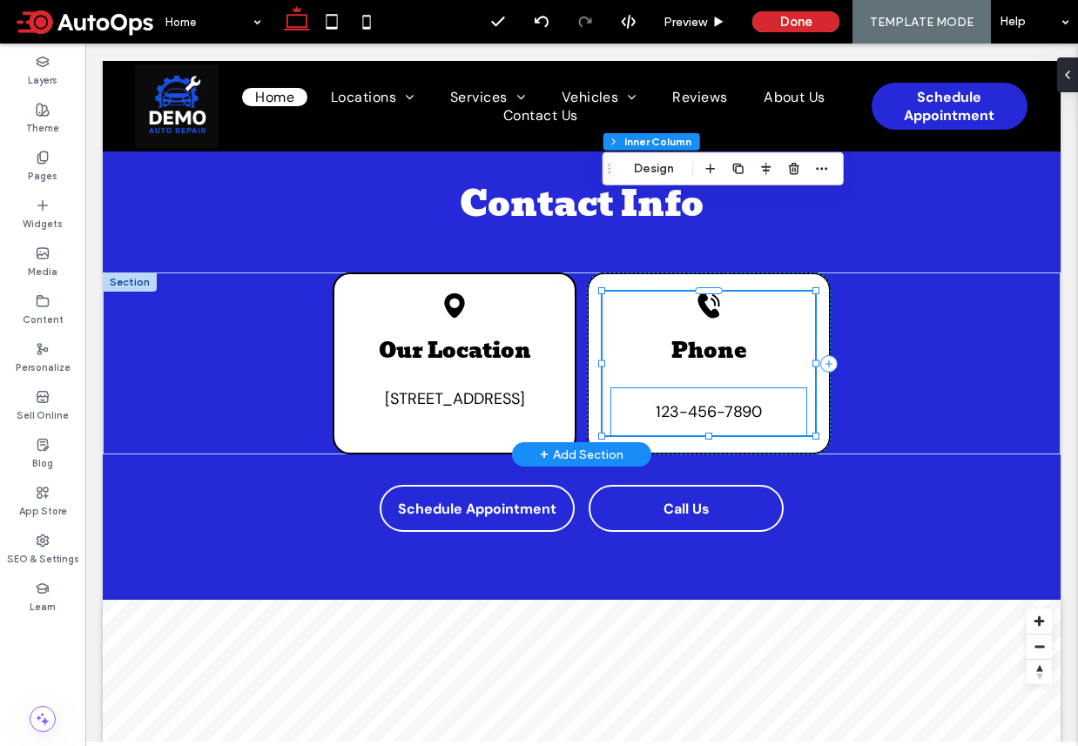
click link "123-456-7890"
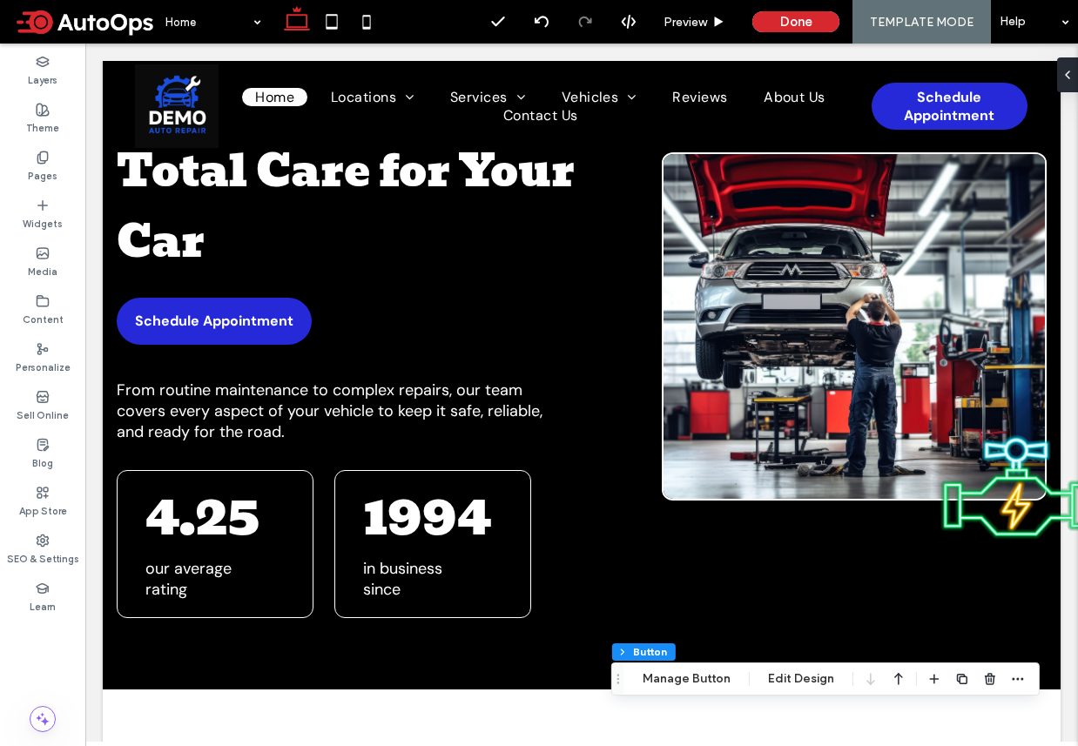
scroll to position [0, 0]
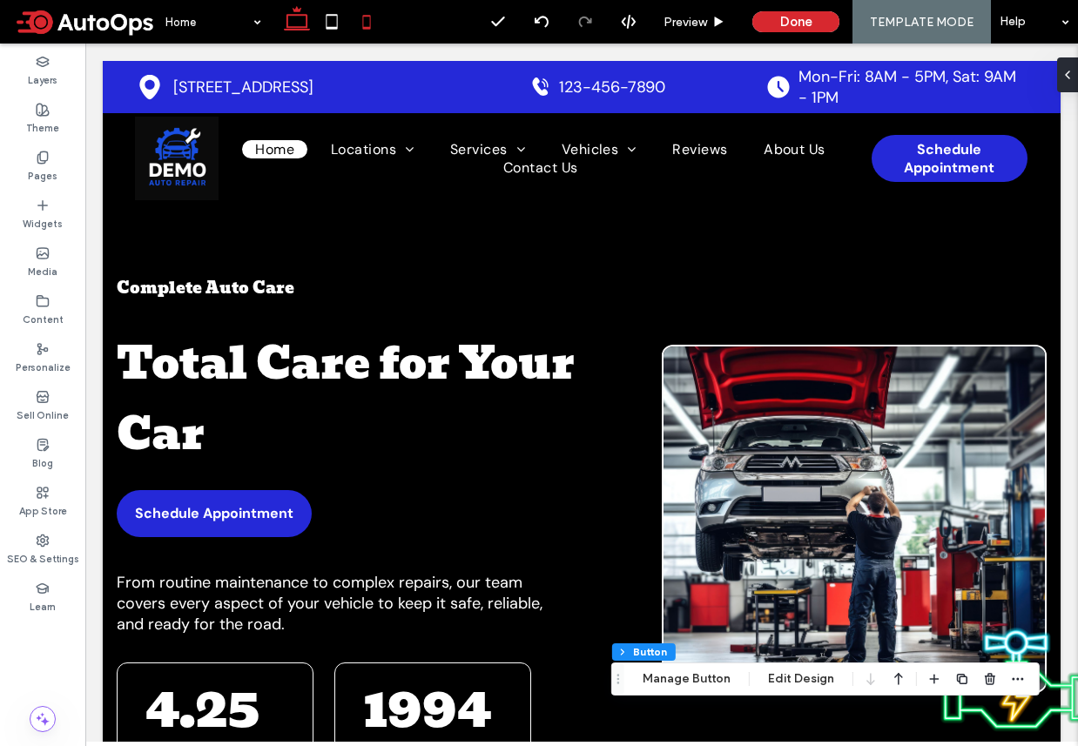
click use
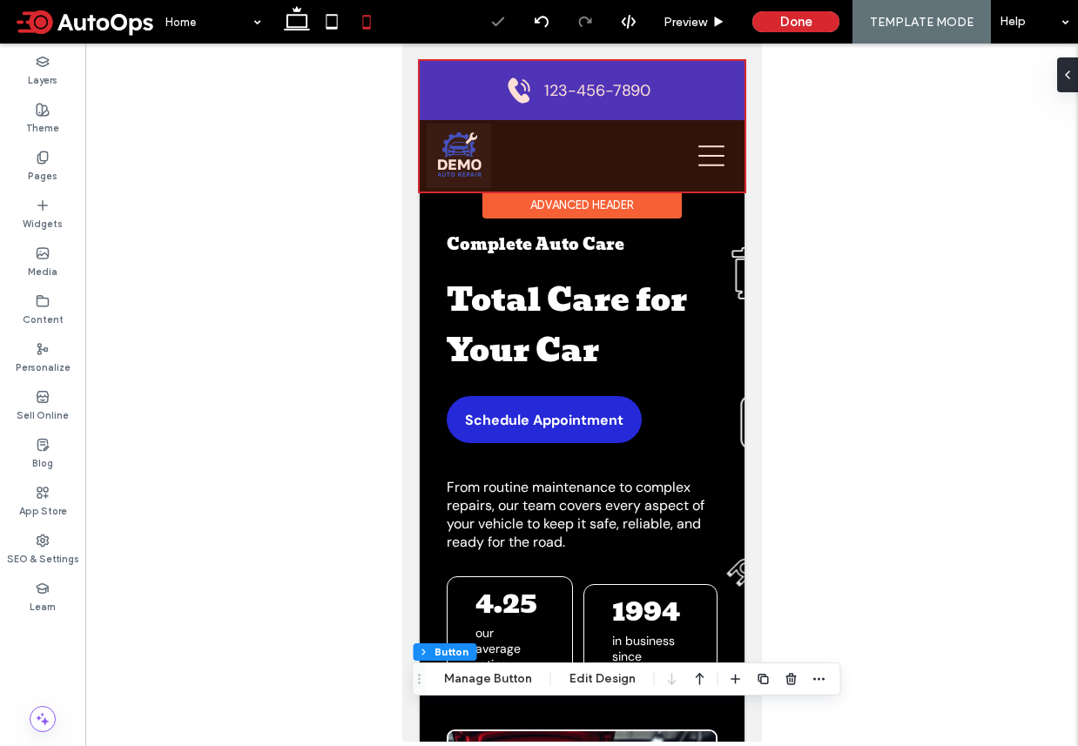
click div
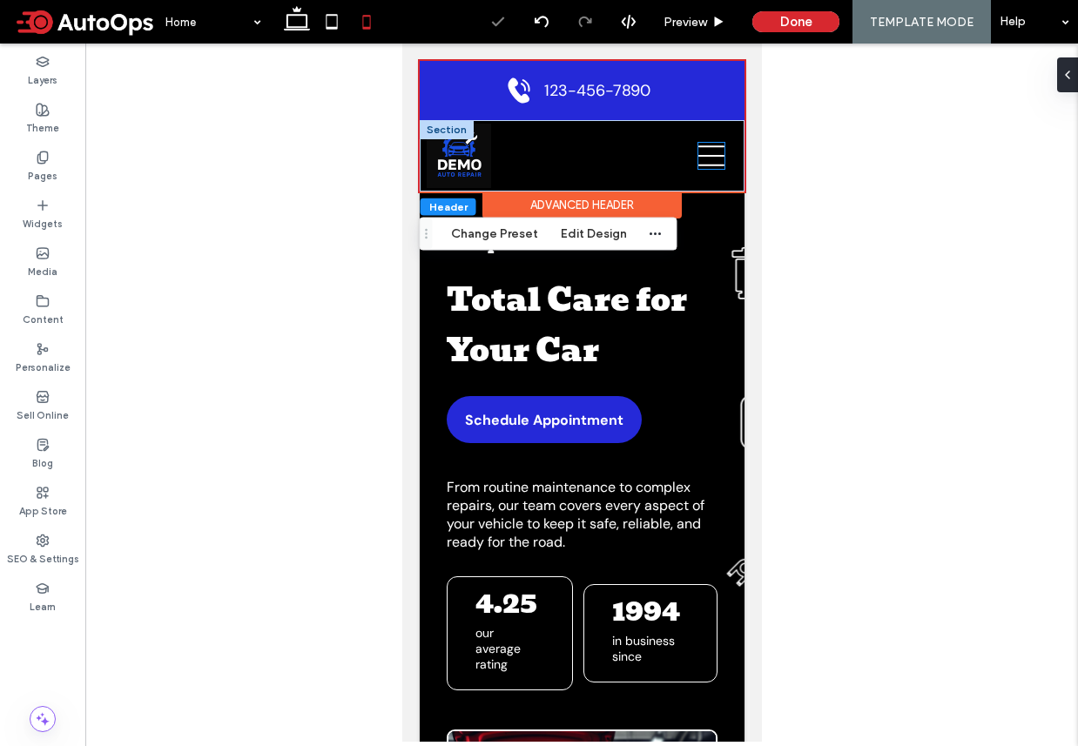
click icon
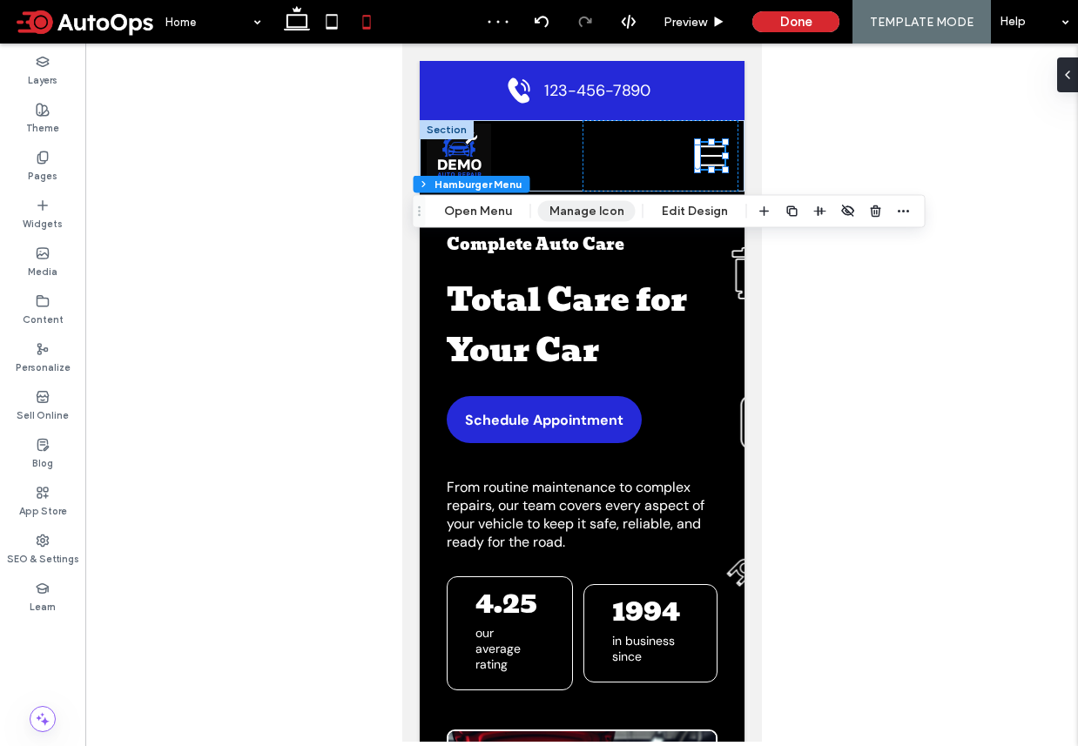
click button "Manage Icon"
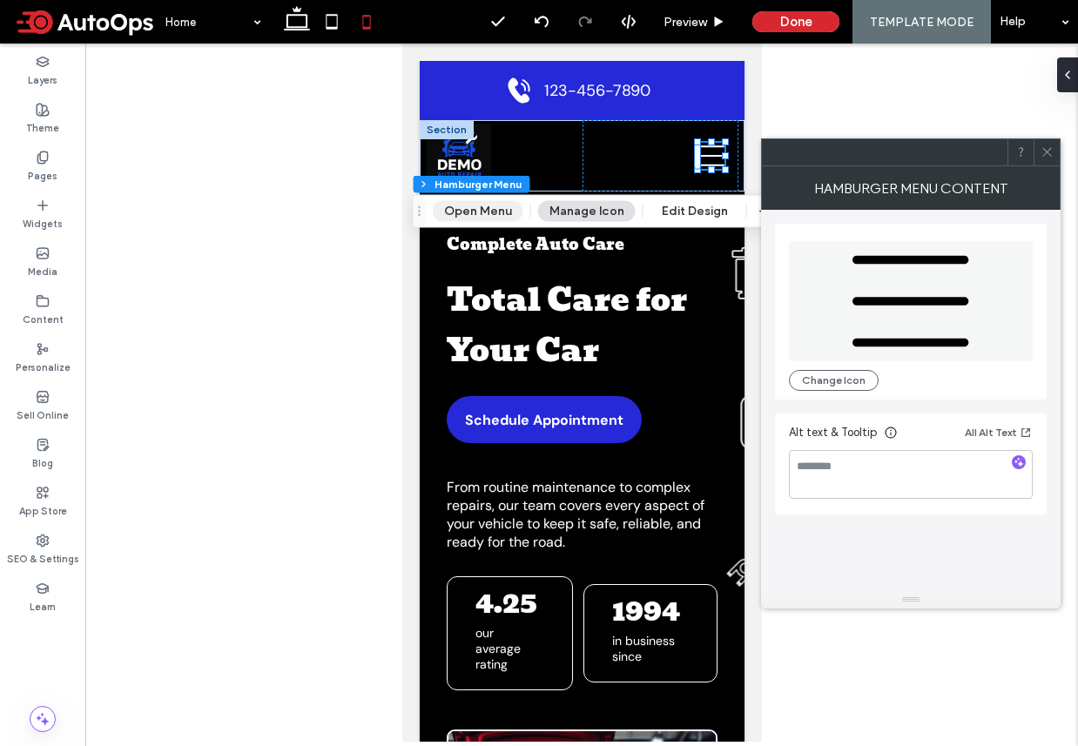
click button "Open Menu"
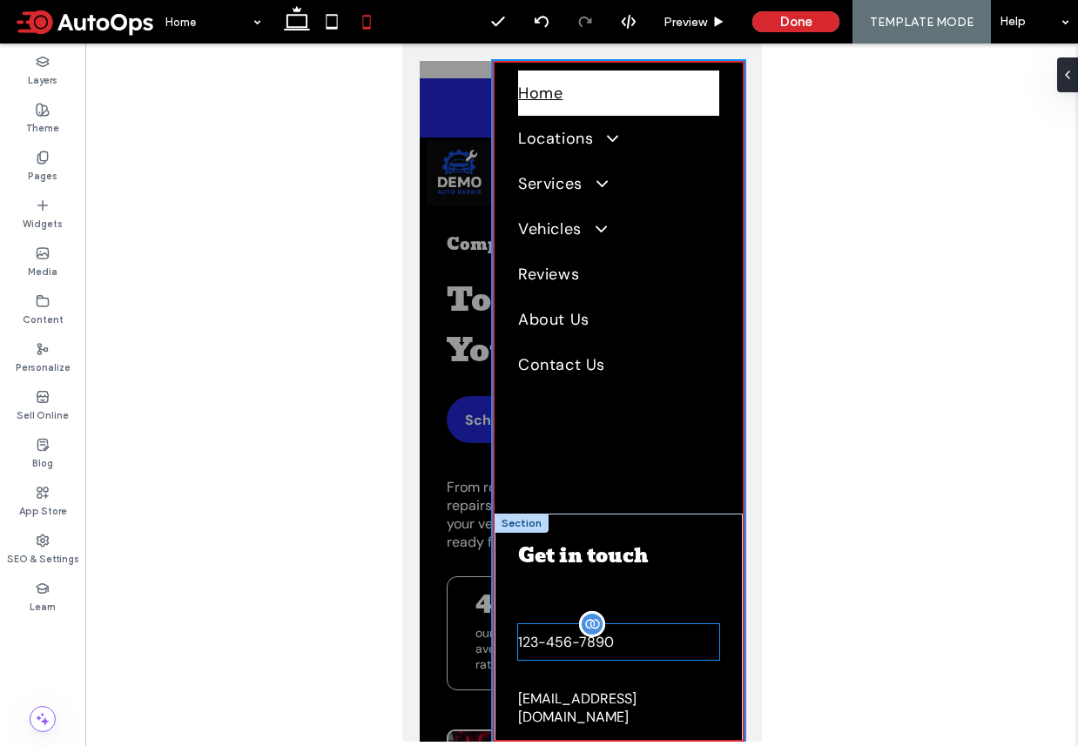
click link "123-456-7890"
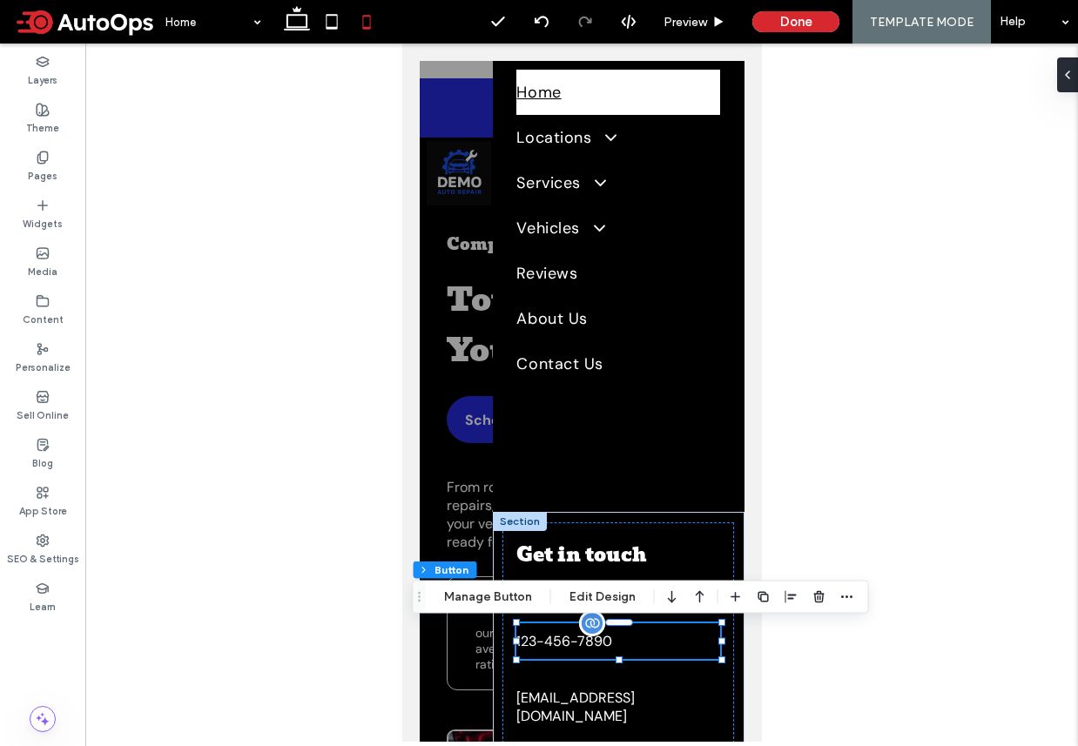
scroll to position [73, 0]
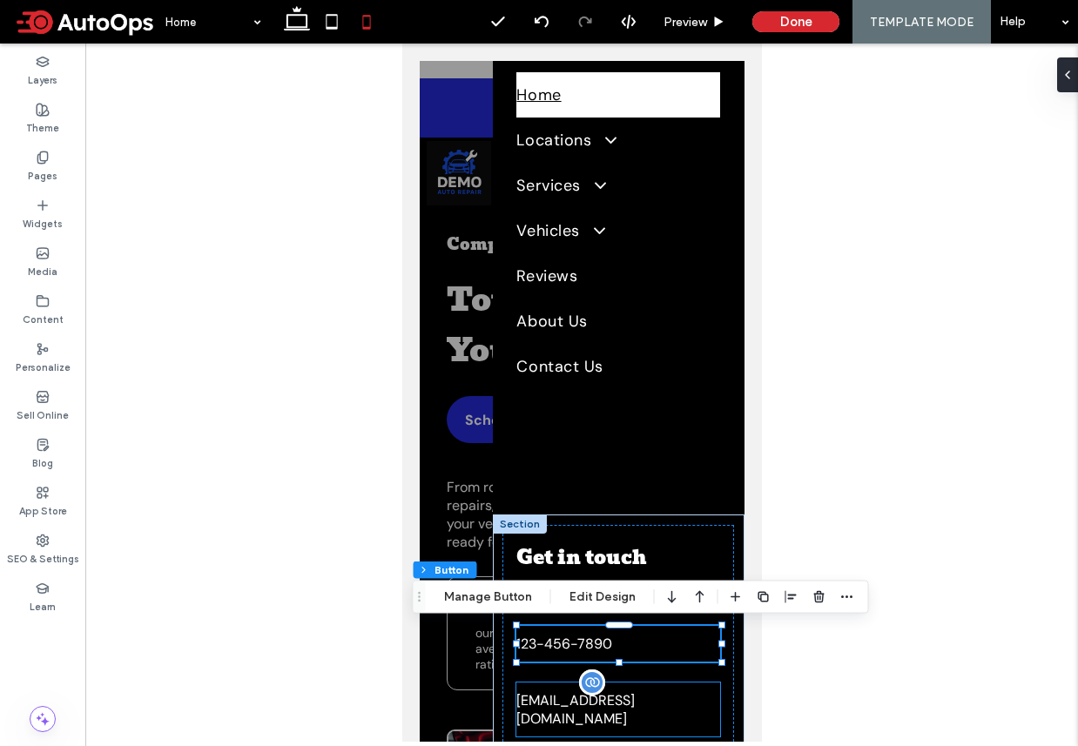
click span "[EMAIL_ADDRESS][DOMAIN_NAME]"
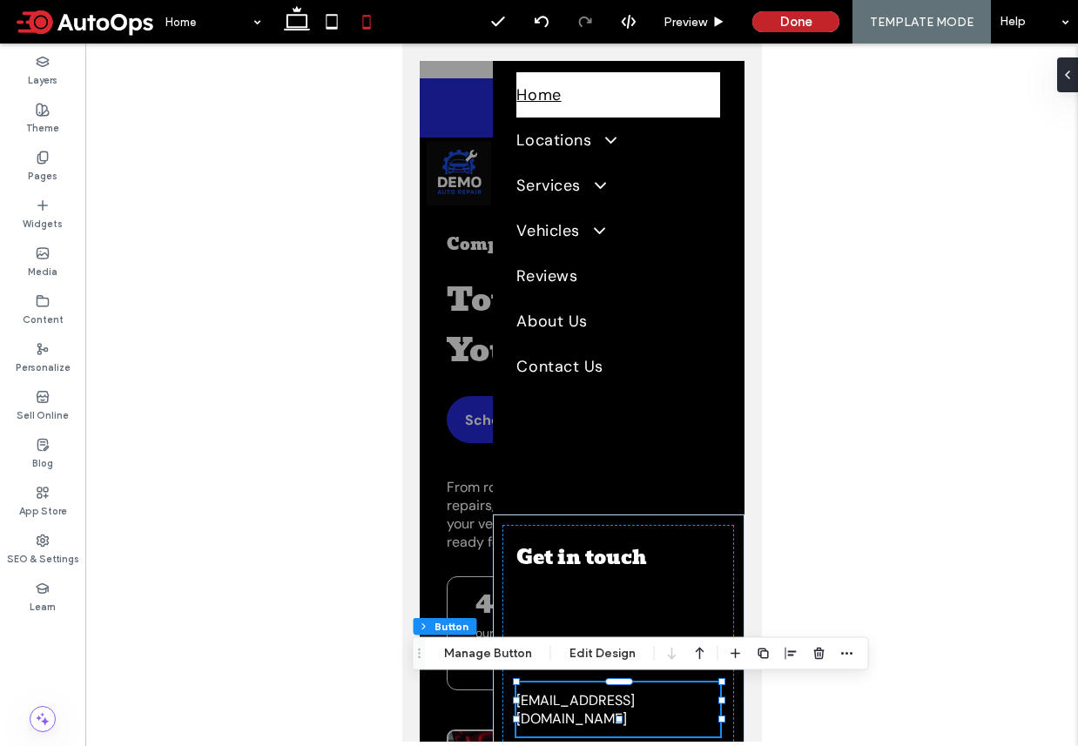
click button "Done"
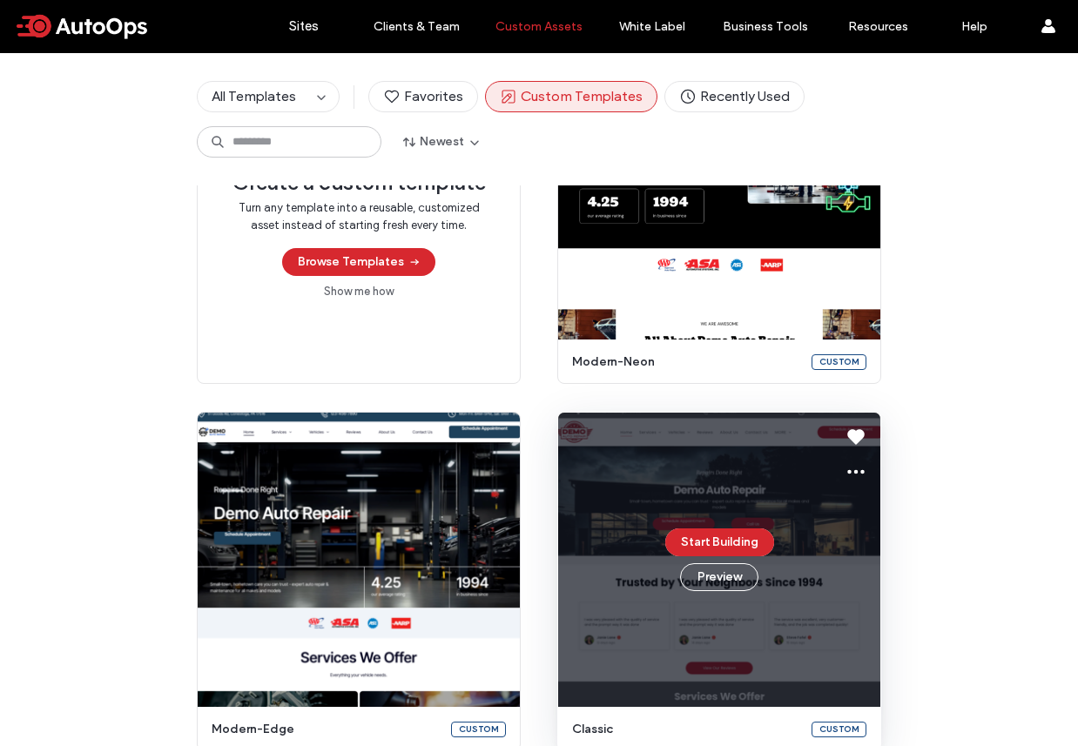
scroll to position [389, 0]
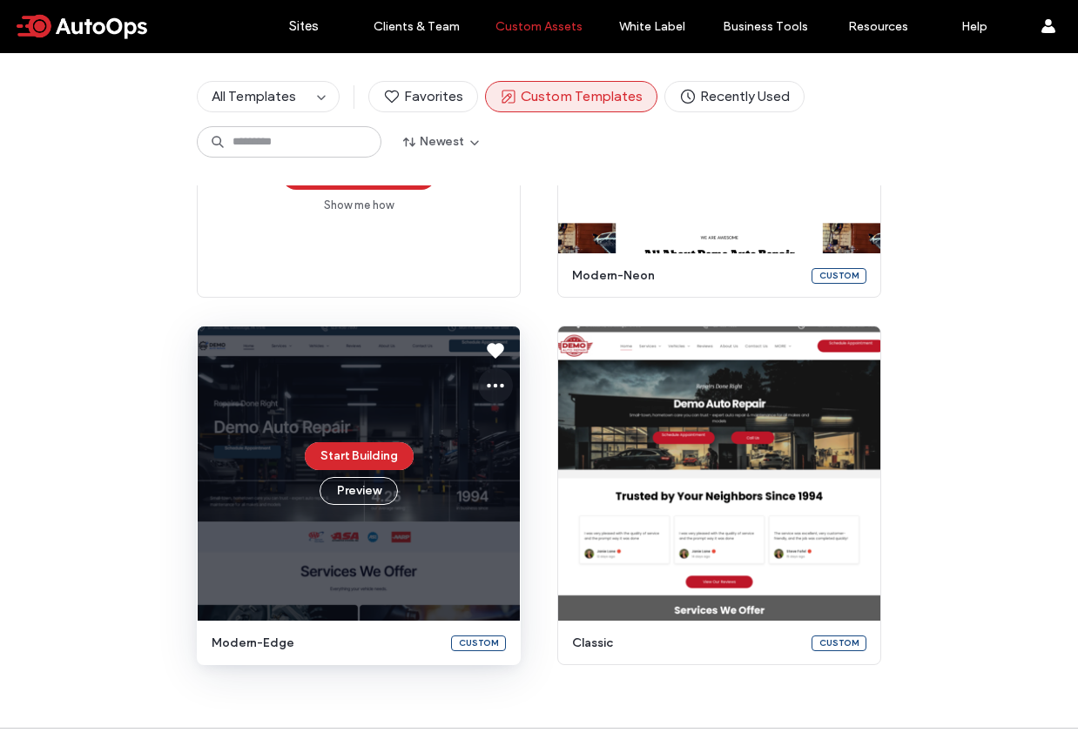
click at [485, 395] on icon at bounding box center [495, 385] width 21 height 21
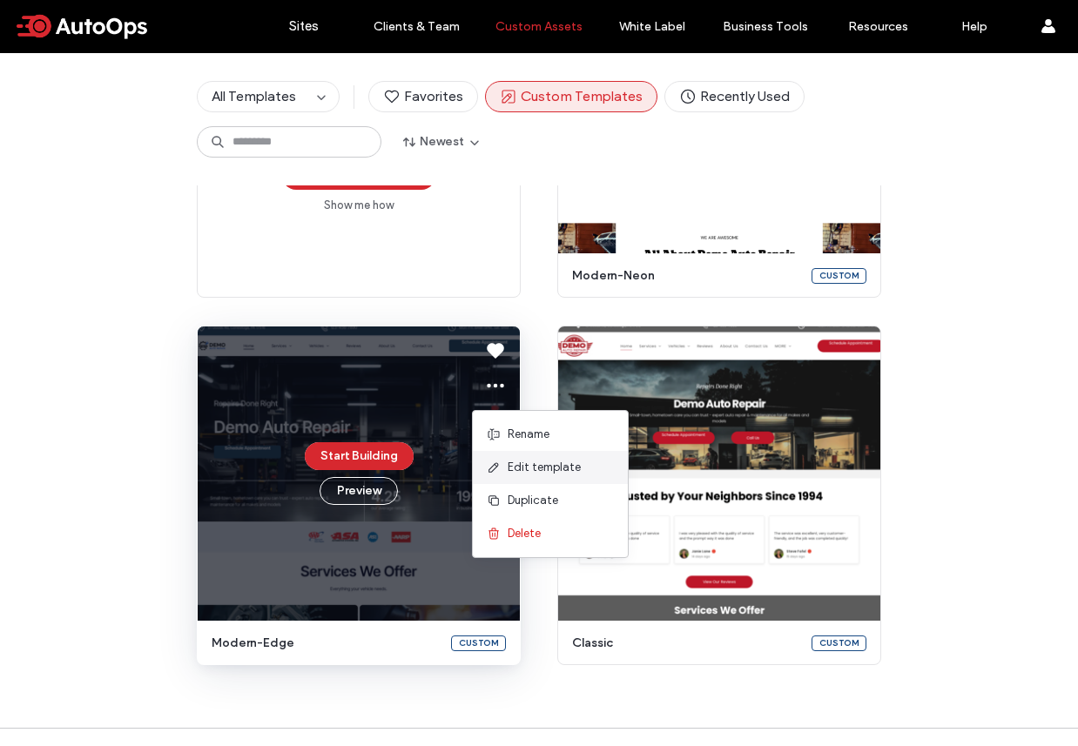
click at [518, 473] on span "Edit template" at bounding box center [544, 467] width 73 height 17
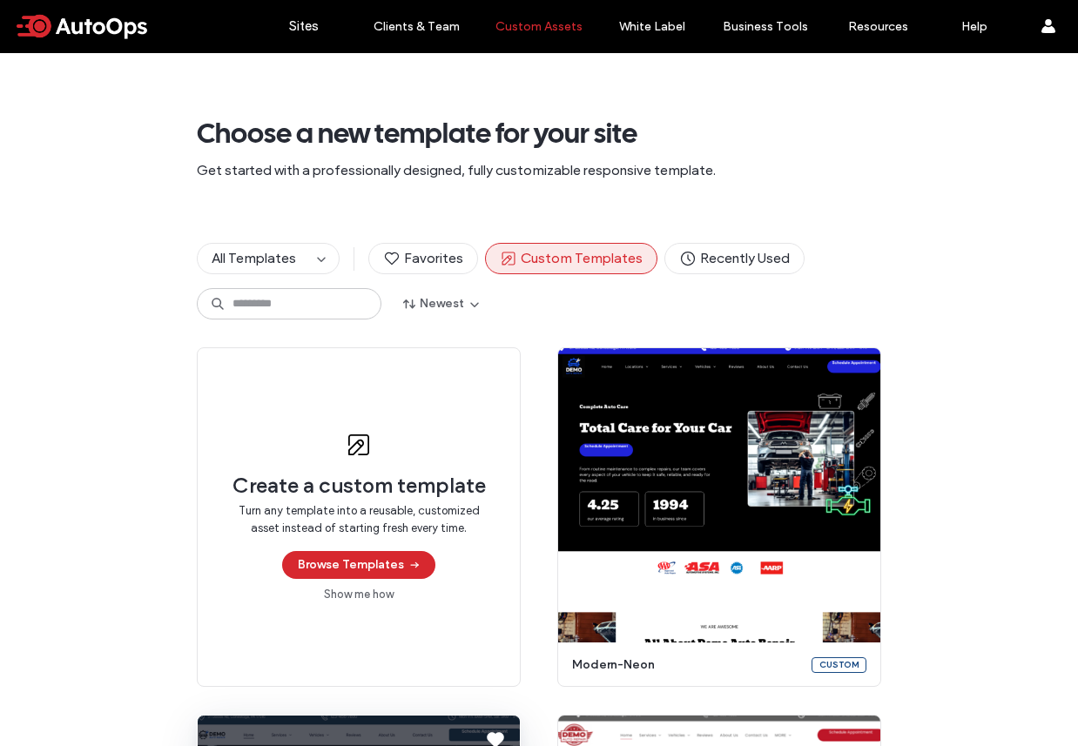
scroll to position [347, 0]
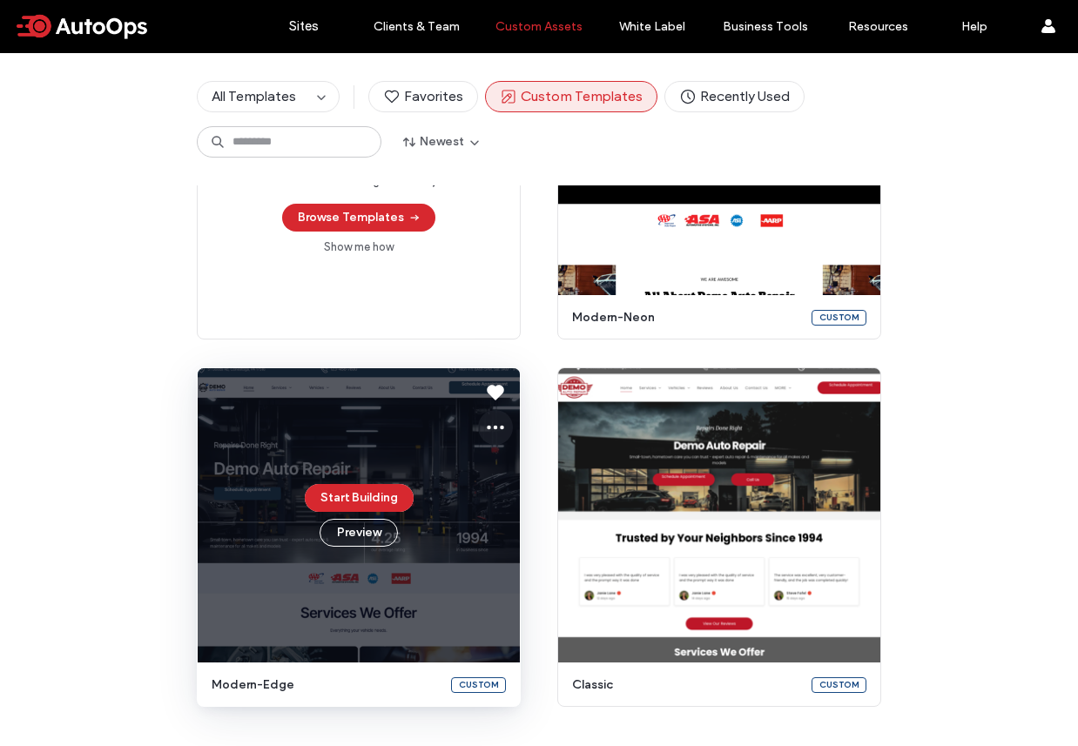
click at [494, 420] on icon at bounding box center [495, 427] width 21 height 21
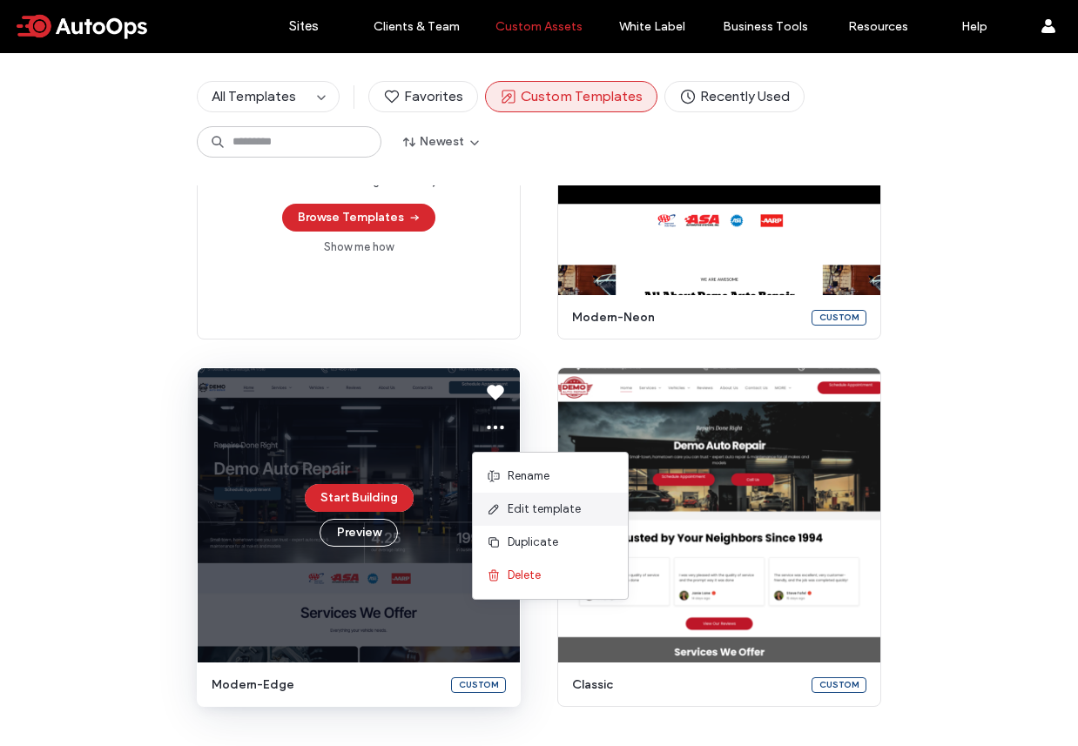
click at [528, 508] on span "Edit template" at bounding box center [544, 509] width 73 height 17
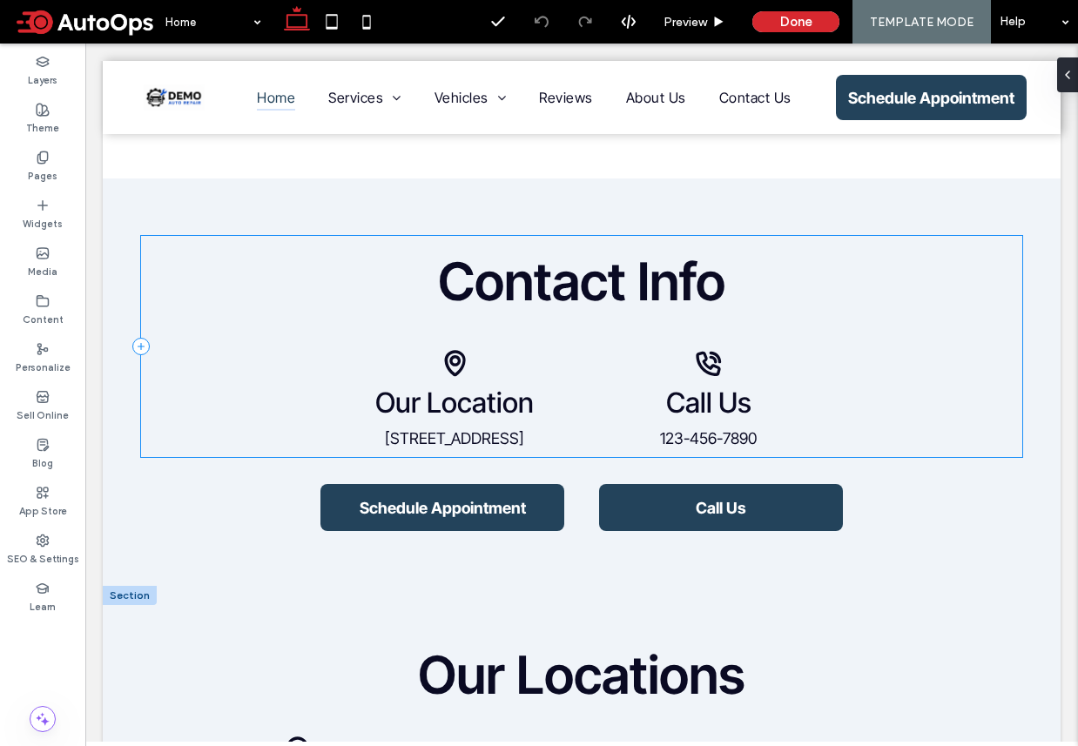
scroll to position [5403, 0]
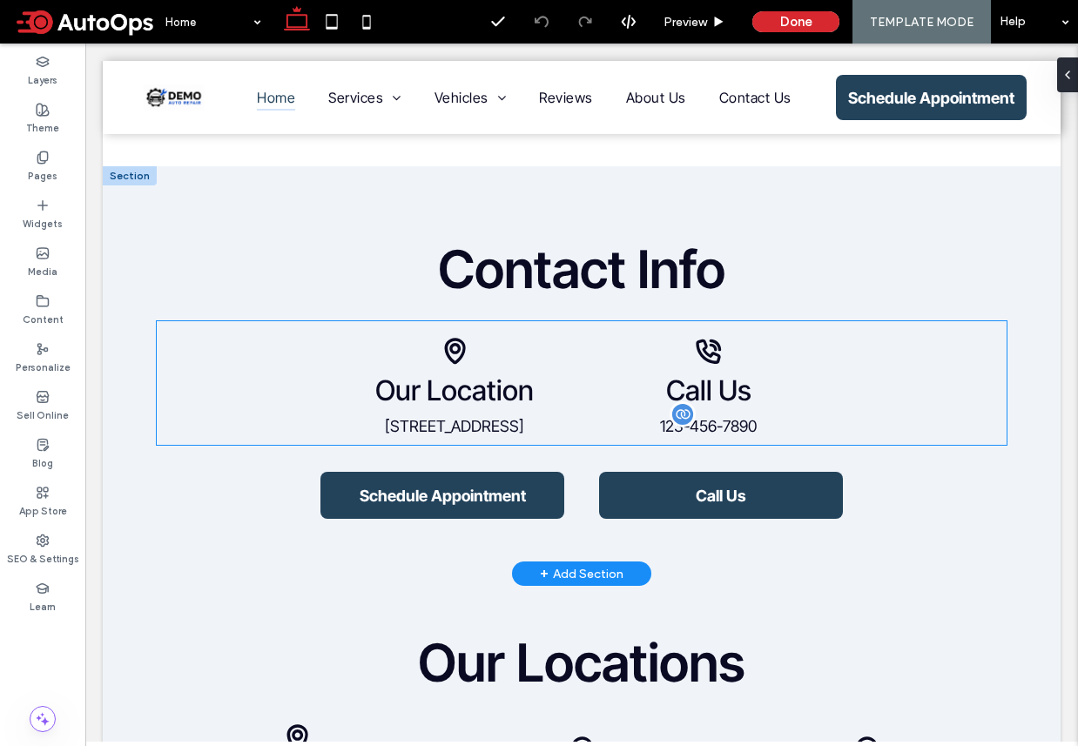
click at [695, 417] on span "123-456-7890" at bounding box center [708, 426] width 97 height 18
type input "**"
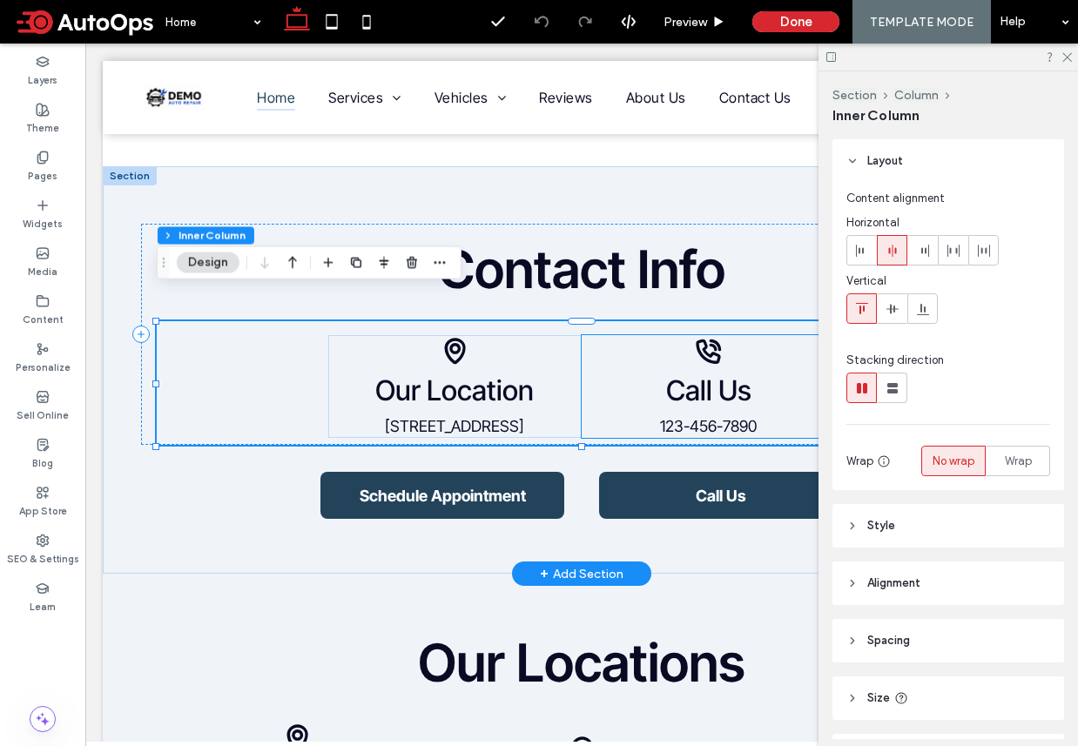
click at [730, 382] on div "Phone icon. Call Us [PHONE_NUMBER]" at bounding box center [709, 386] width 254 height 103
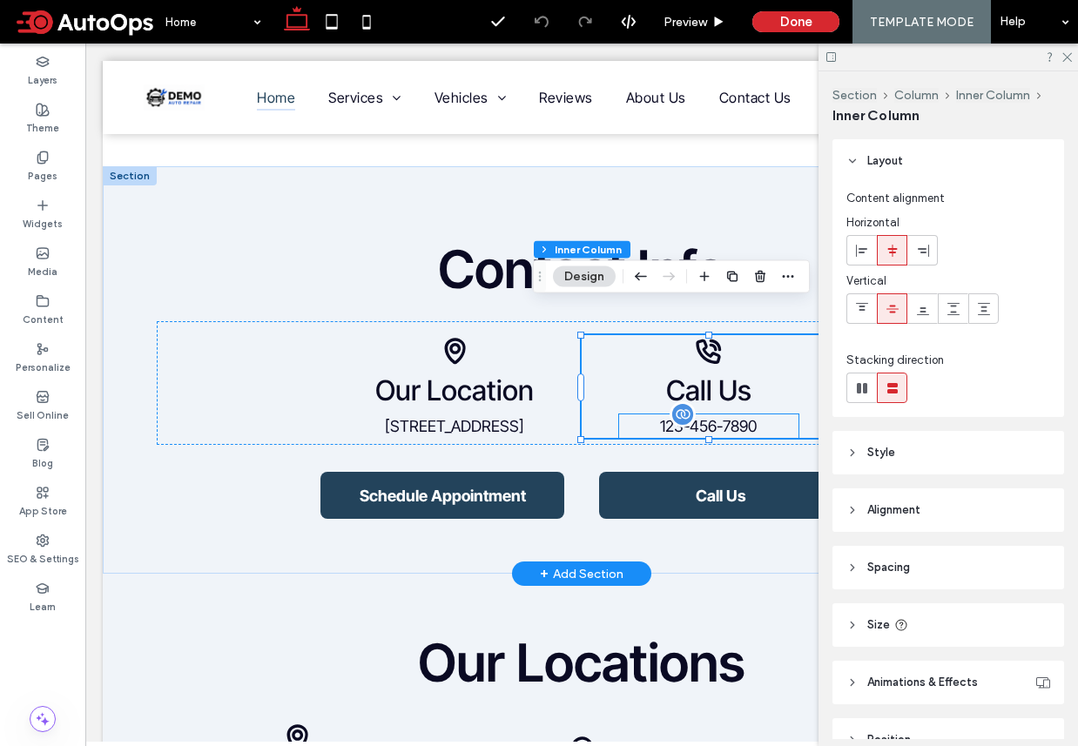
click at [731, 417] on span "123-456-7890" at bounding box center [708, 426] width 97 height 18
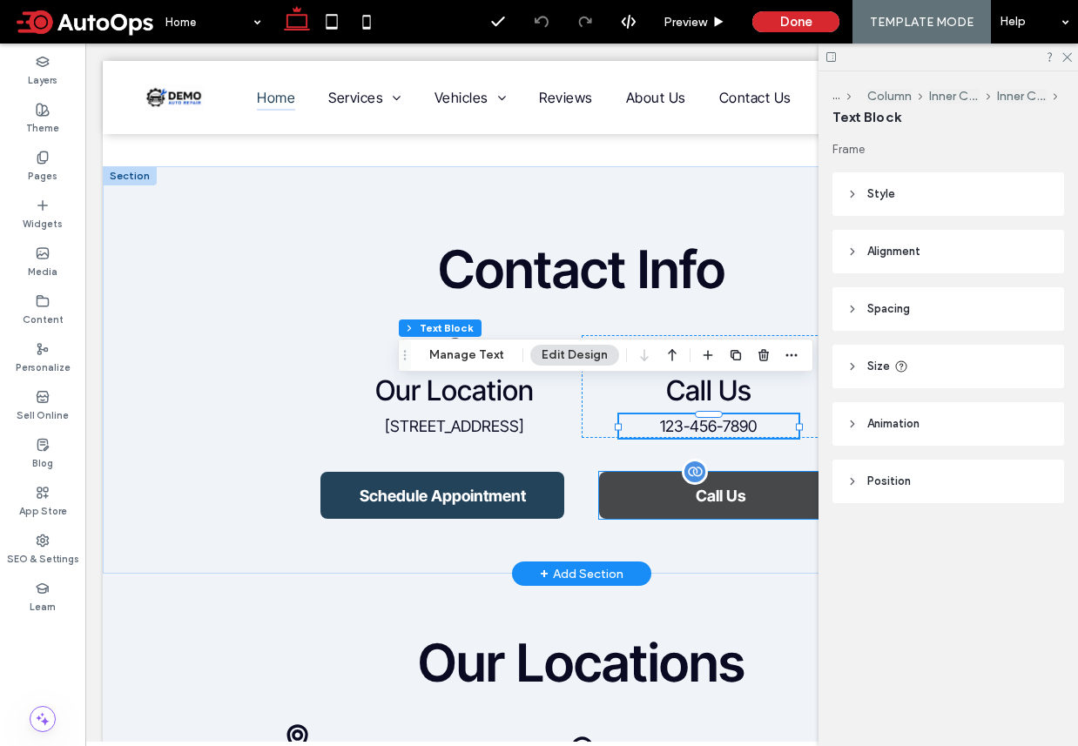
click at [646, 472] on link "Call Us" at bounding box center [721, 495] width 244 height 47
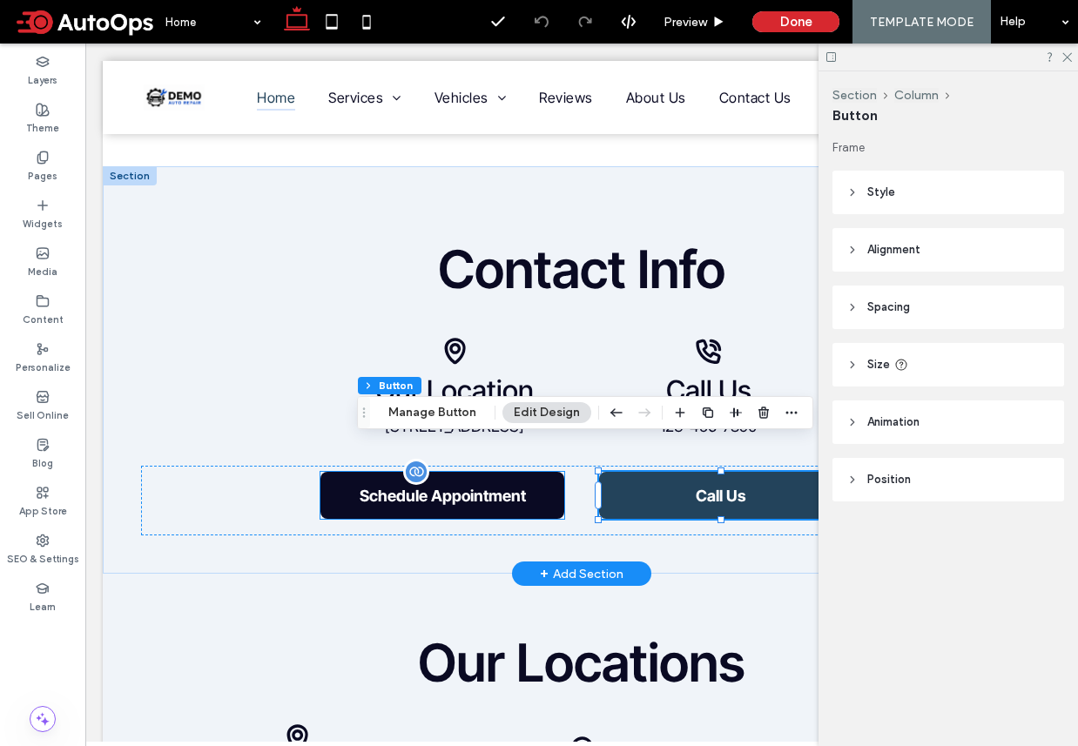
click at [488, 487] on span "Schedule Appointment" at bounding box center [442, 496] width 244 height 18
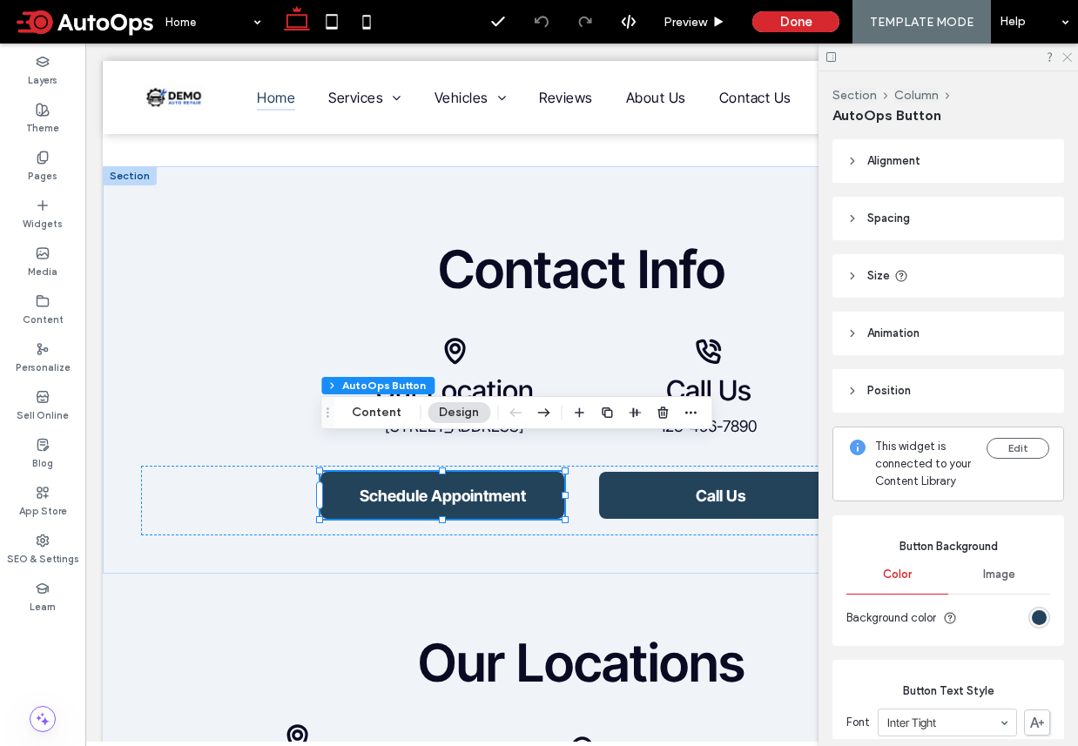
click at [1070, 56] on icon at bounding box center [1065, 55] width 11 height 11
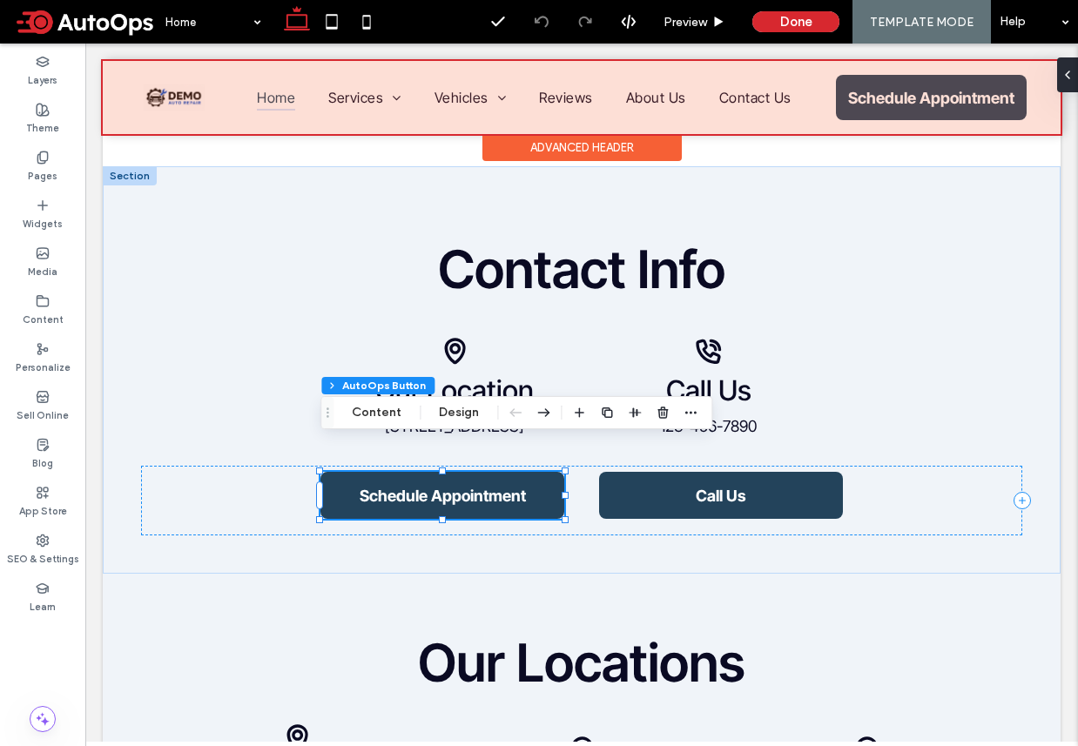
click at [777, 116] on div at bounding box center [582, 97] width 958 height 73
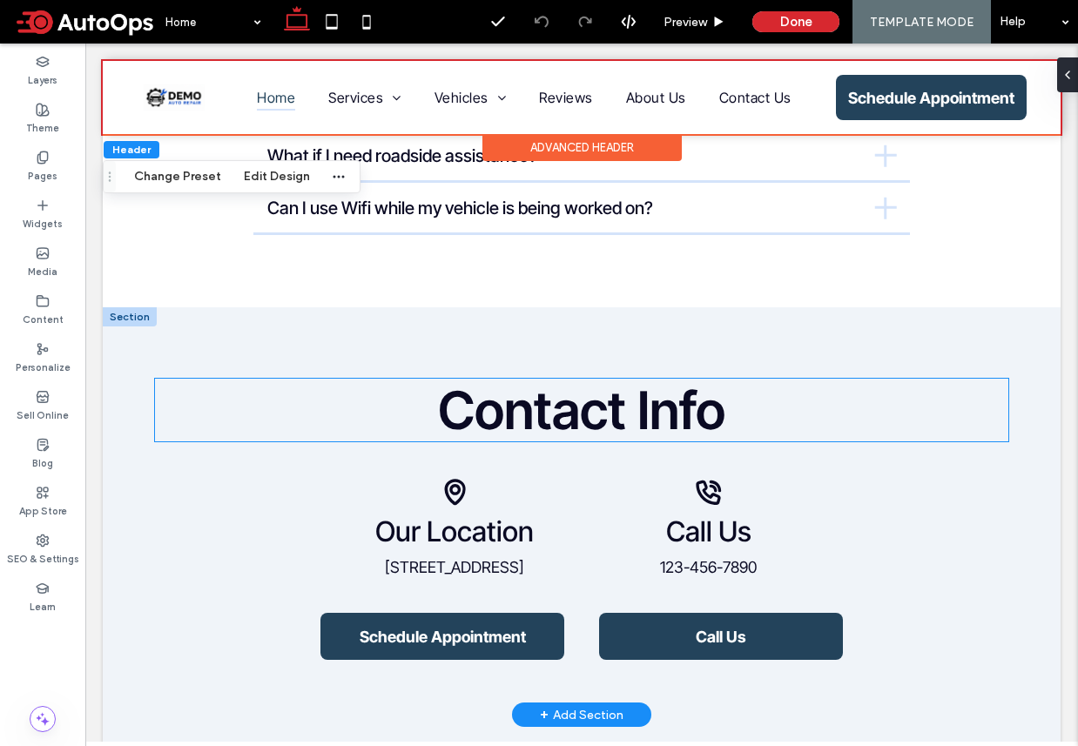
scroll to position [5291, 0]
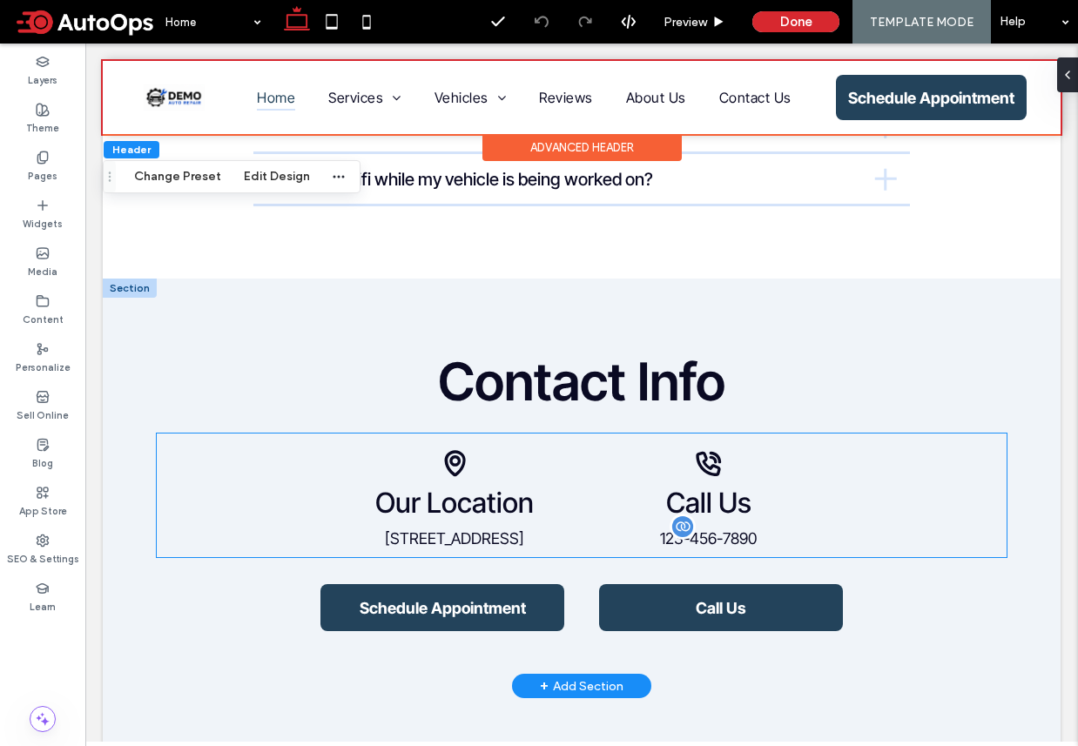
click at [686, 529] on span "123-456-7890" at bounding box center [708, 538] width 97 height 18
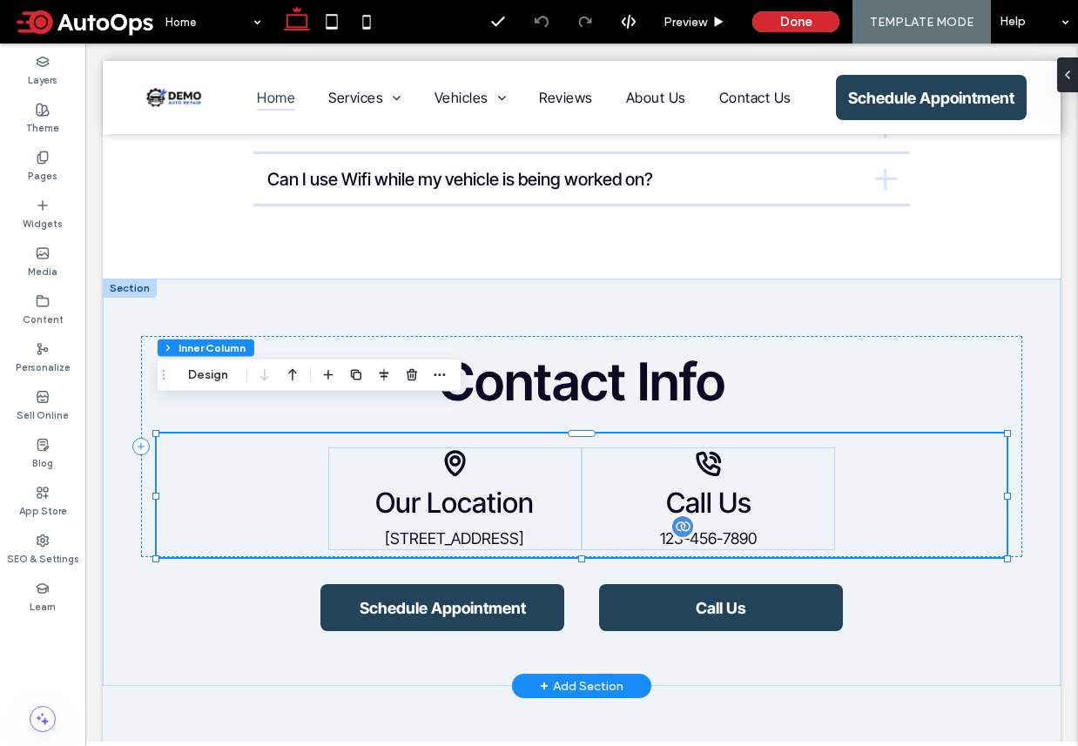
click at [743, 529] on span "123-456-7890" at bounding box center [708, 538] width 97 height 18
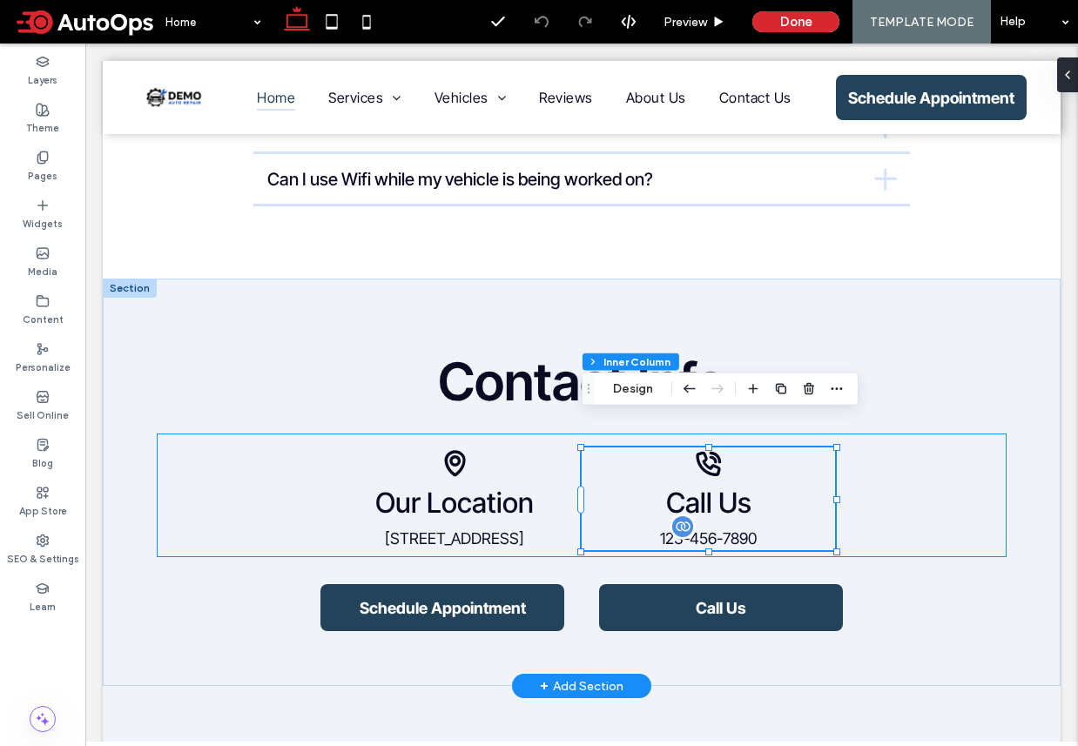
click at [727, 529] on span "123-456-7890" at bounding box center [708, 538] width 97 height 18
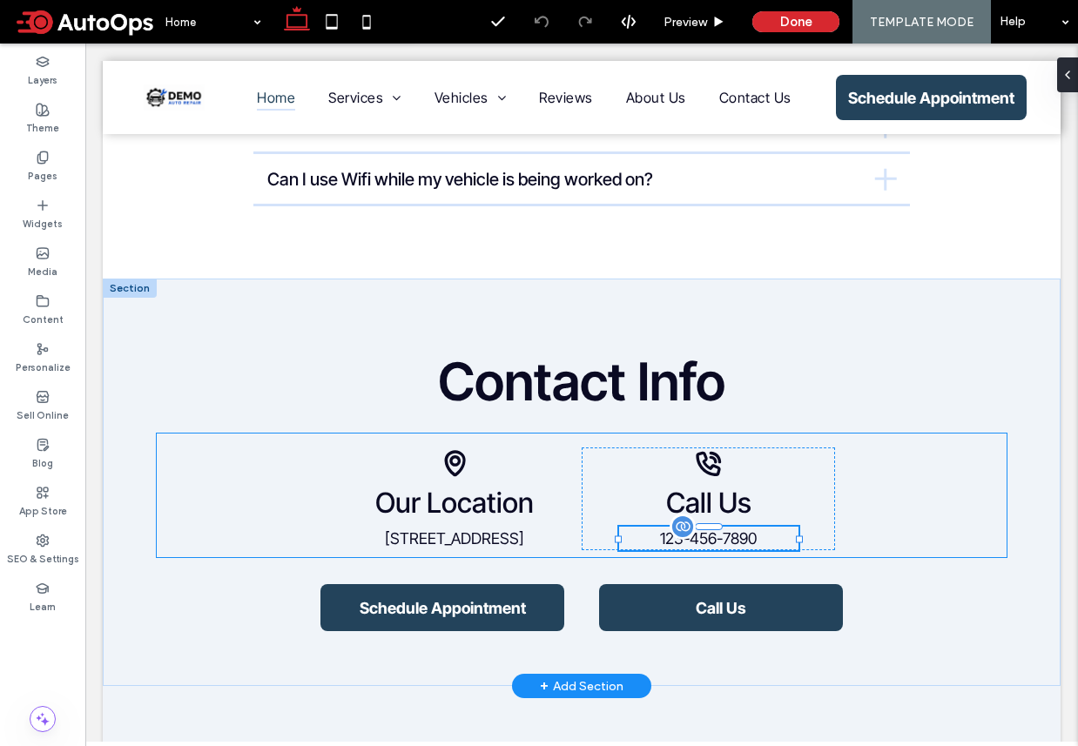
click at [727, 529] on span "123-456-7890" at bounding box center [708, 538] width 97 height 18
type input "**********"
type input "**"
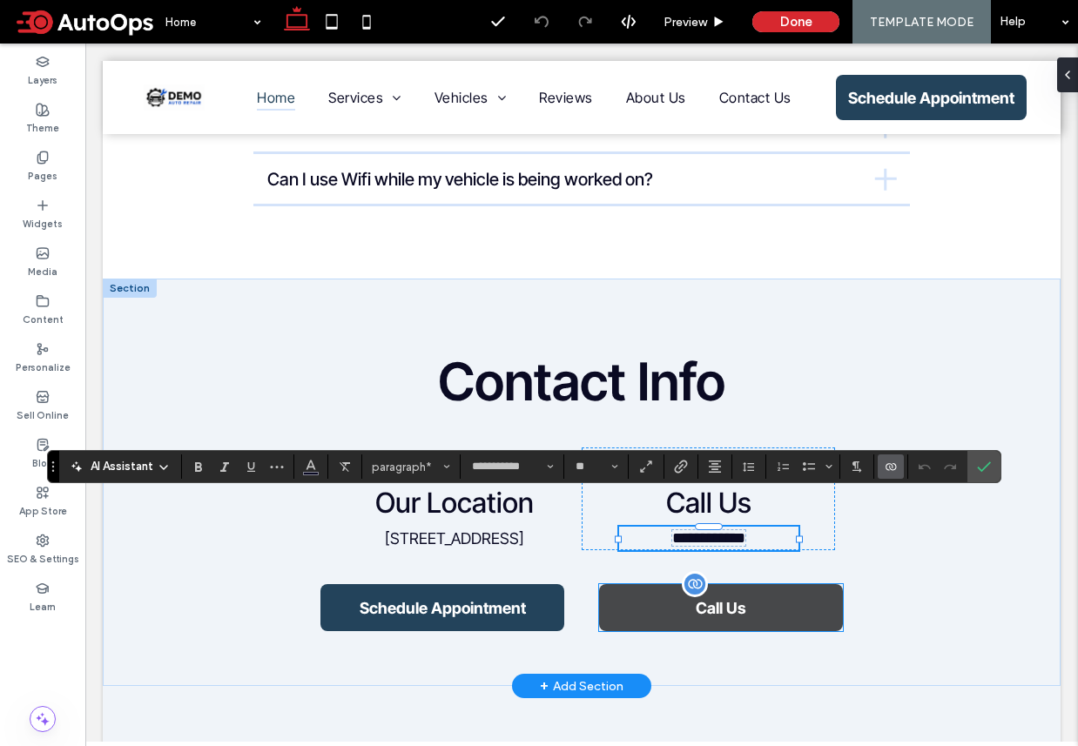
click at [751, 584] on link "Call Us" at bounding box center [721, 607] width 244 height 47
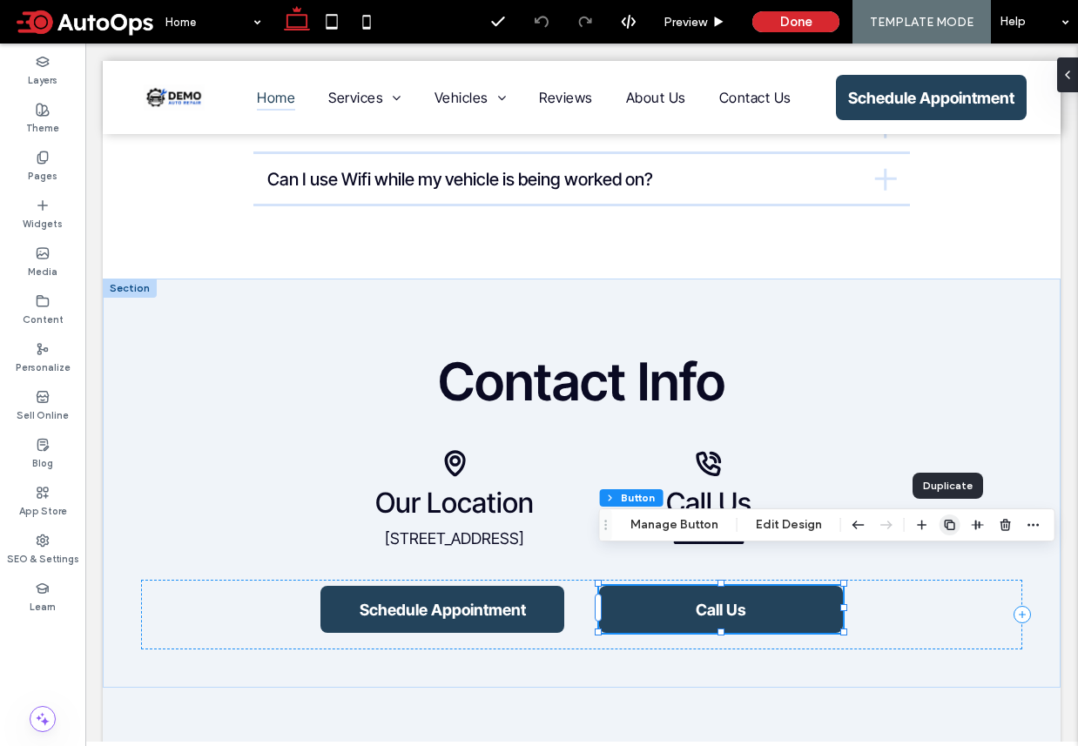
click at [947, 526] on icon "button" at bounding box center [950, 525] width 14 height 14
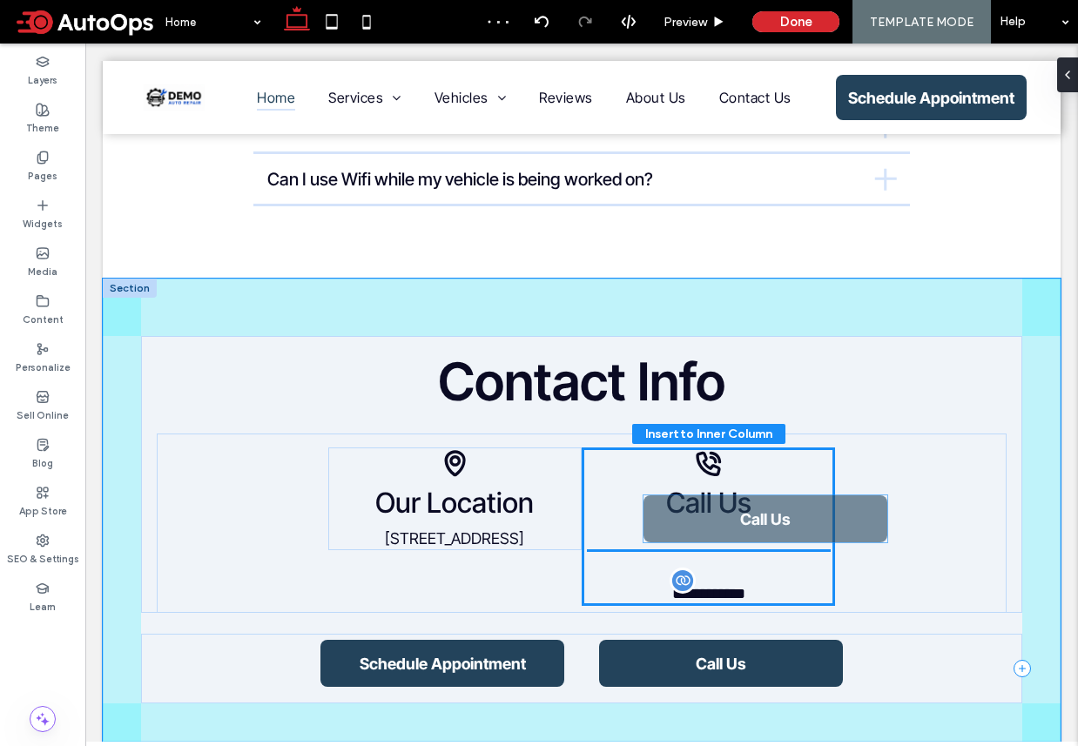
drag, startPoint x: 769, startPoint y: 575, endPoint x: 671, endPoint y: 517, distance: 113.2
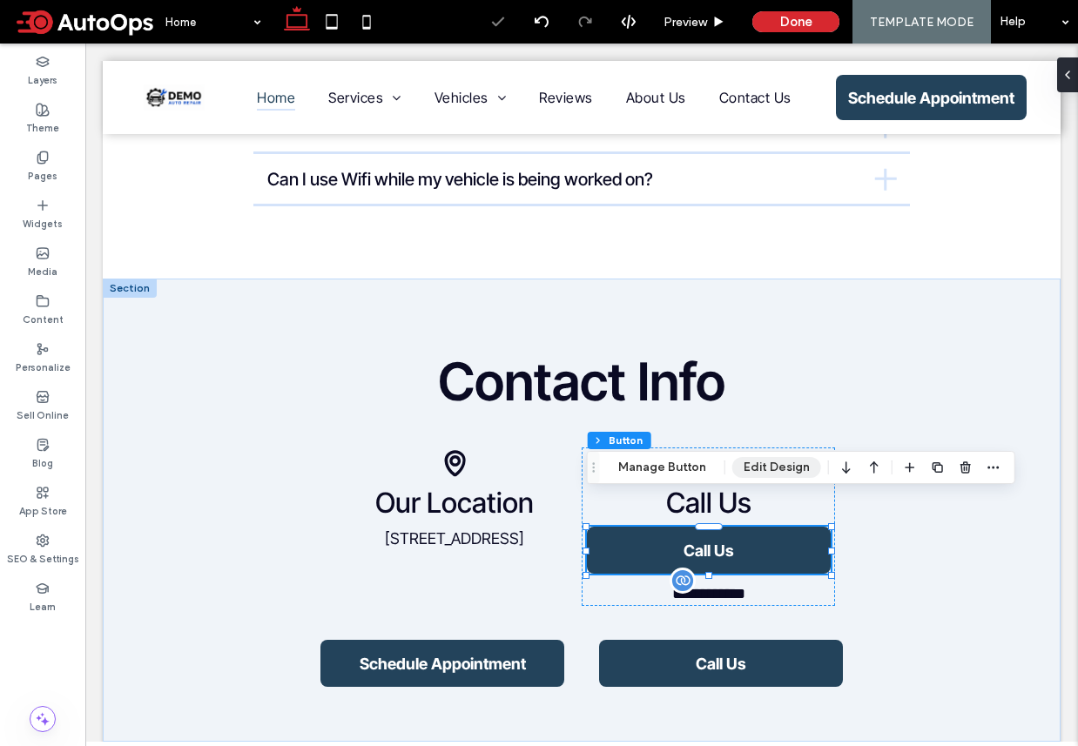
click at [756, 466] on button "Edit Design" at bounding box center [776, 467] width 89 height 21
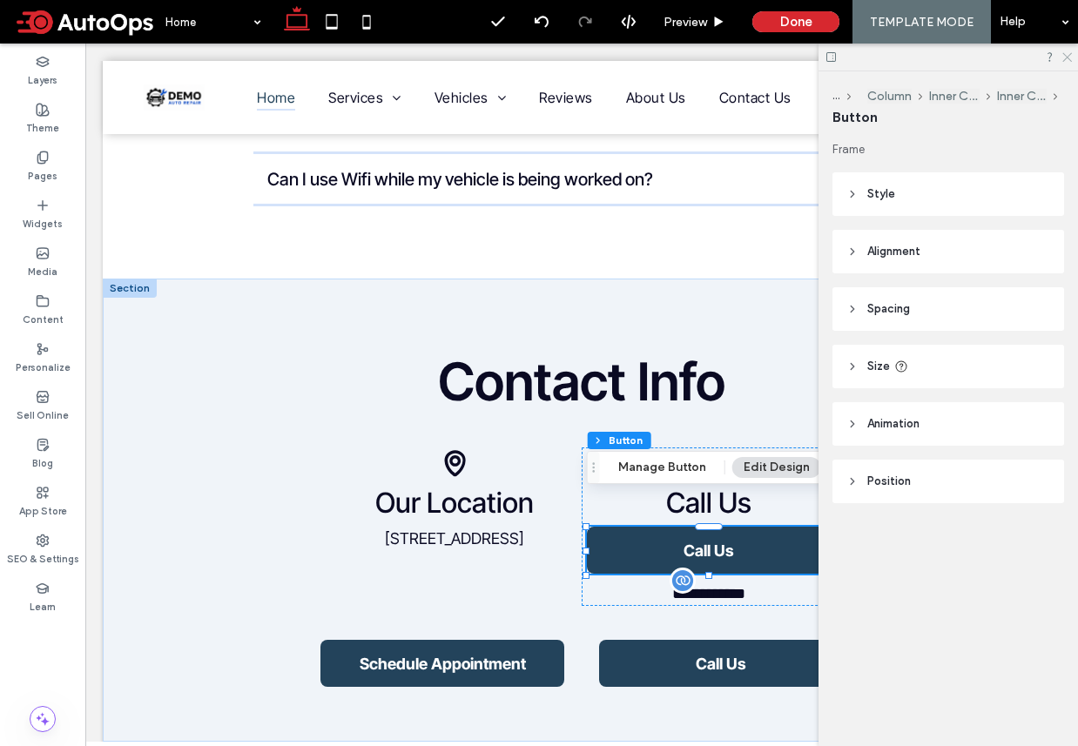
click at [1066, 58] on use at bounding box center [1067, 58] width 10 height 10
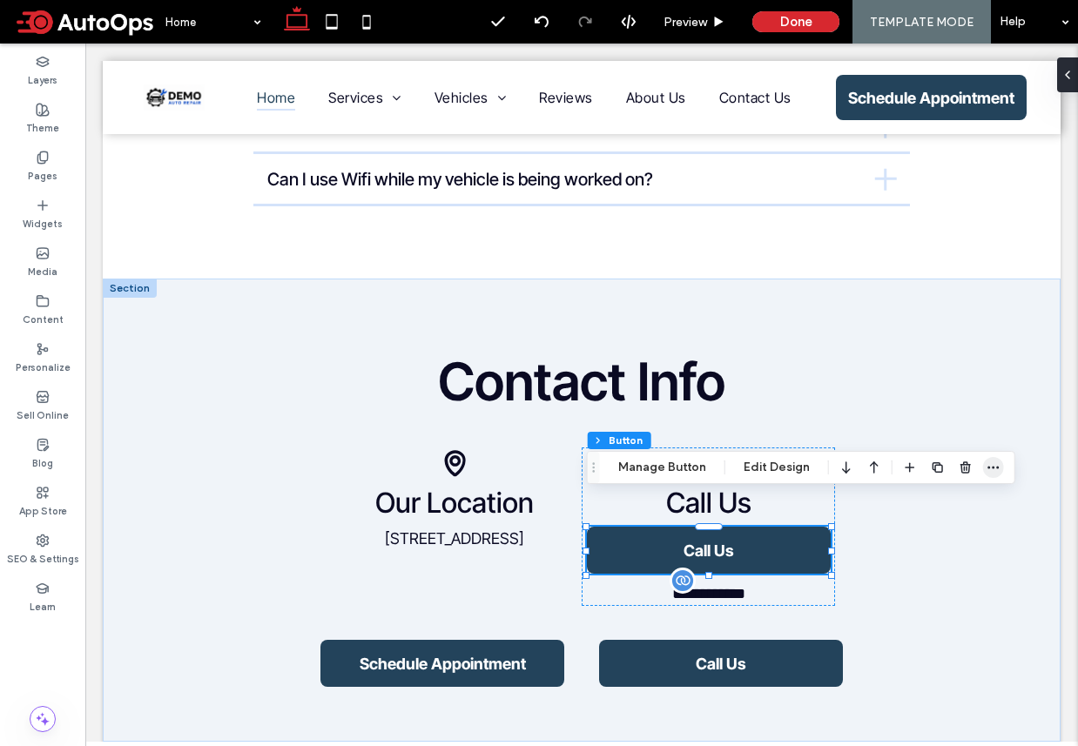
click at [992, 468] on icon "button" at bounding box center [993, 468] width 14 height 14
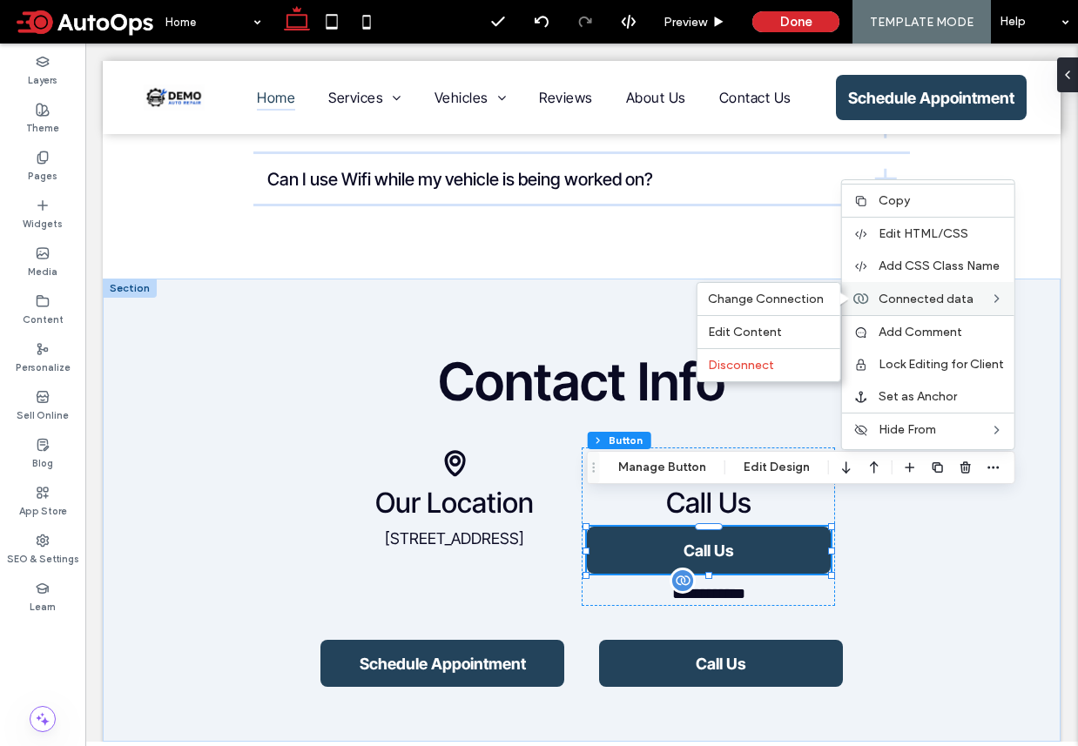
click at [956, 297] on span "Connected data" at bounding box center [925, 299] width 95 height 15
click at [797, 297] on span "Change Connection" at bounding box center [766, 299] width 116 height 15
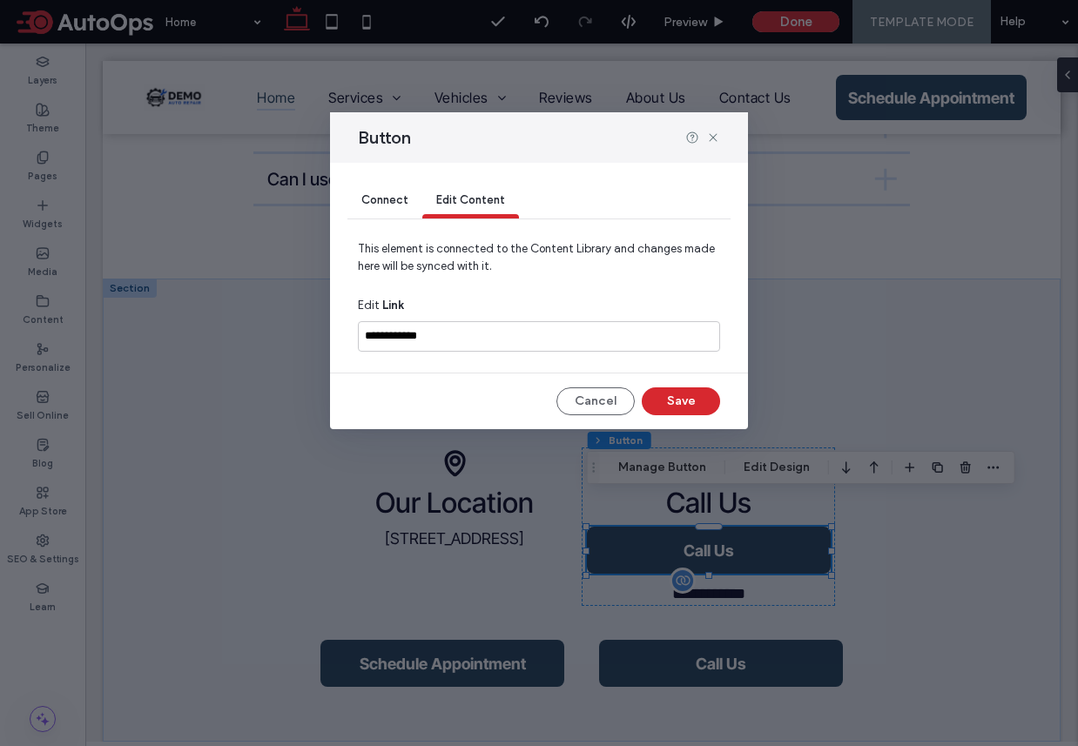
click at [367, 205] on span "Connect" at bounding box center [384, 199] width 47 height 13
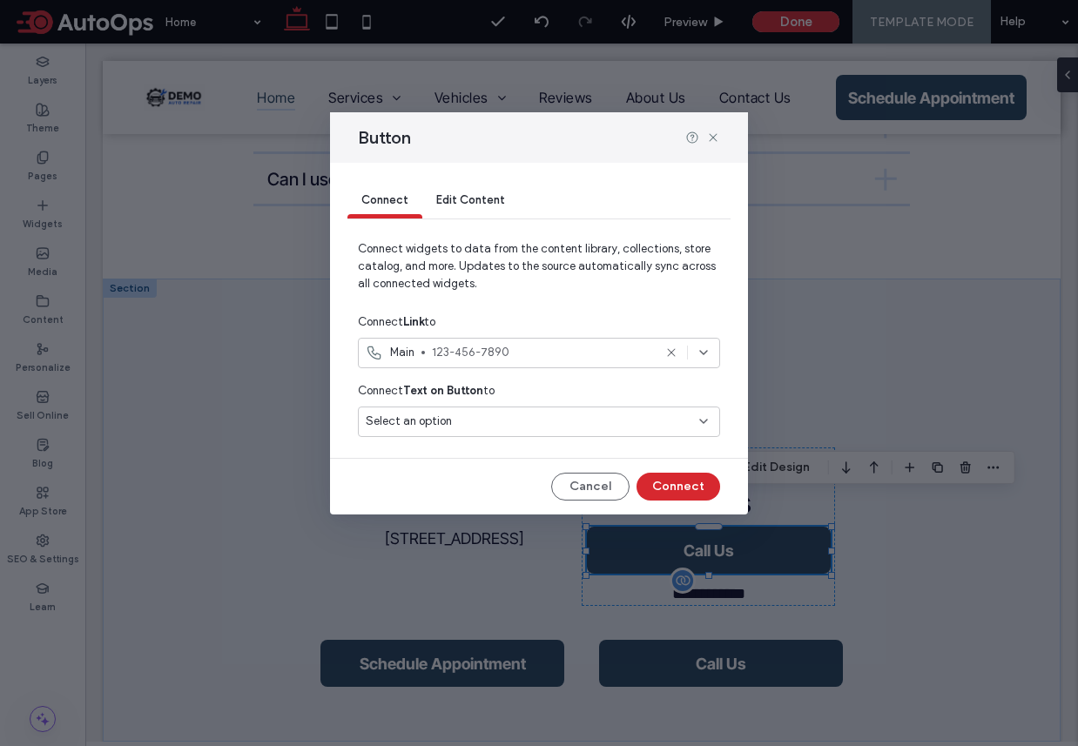
click at [441, 415] on span "Select an option" at bounding box center [409, 421] width 86 height 17
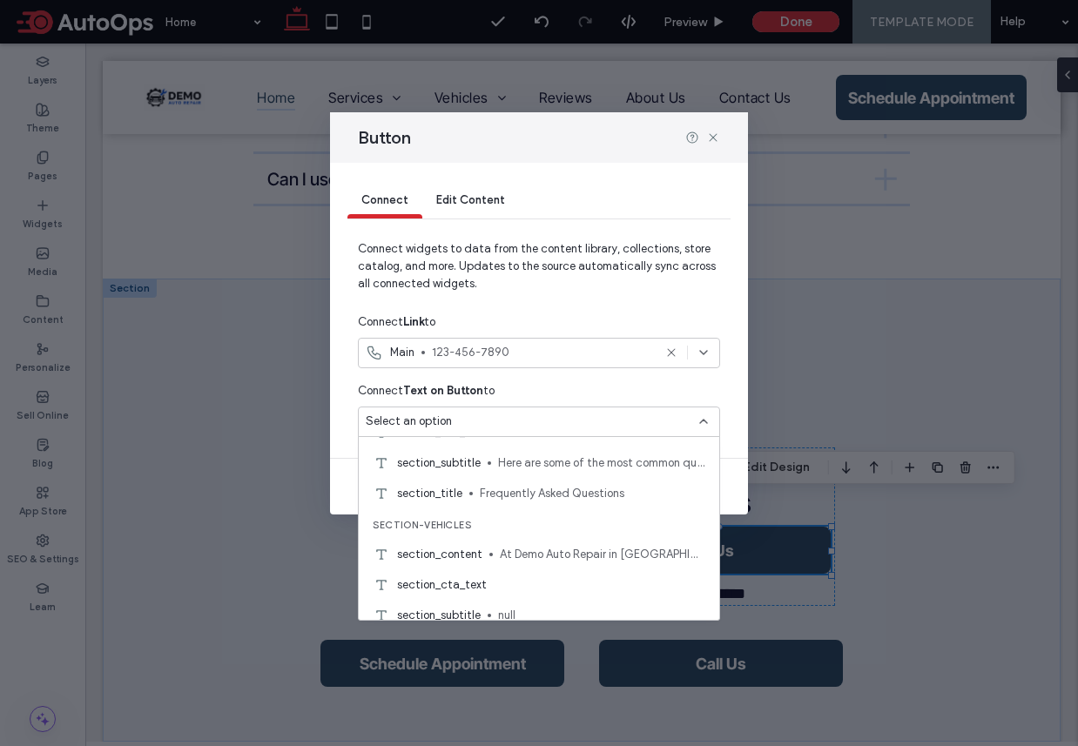
scroll to position [1615, 0]
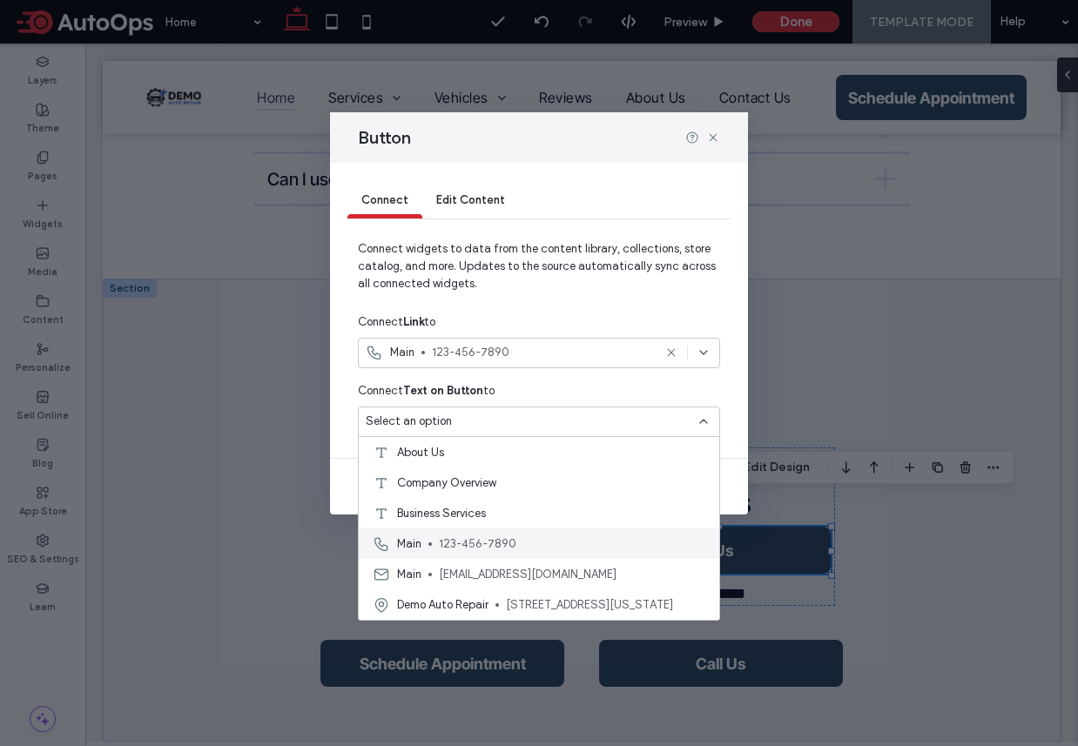
click at [500, 542] on span "123-456-7890" at bounding box center [572, 543] width 266 height 17
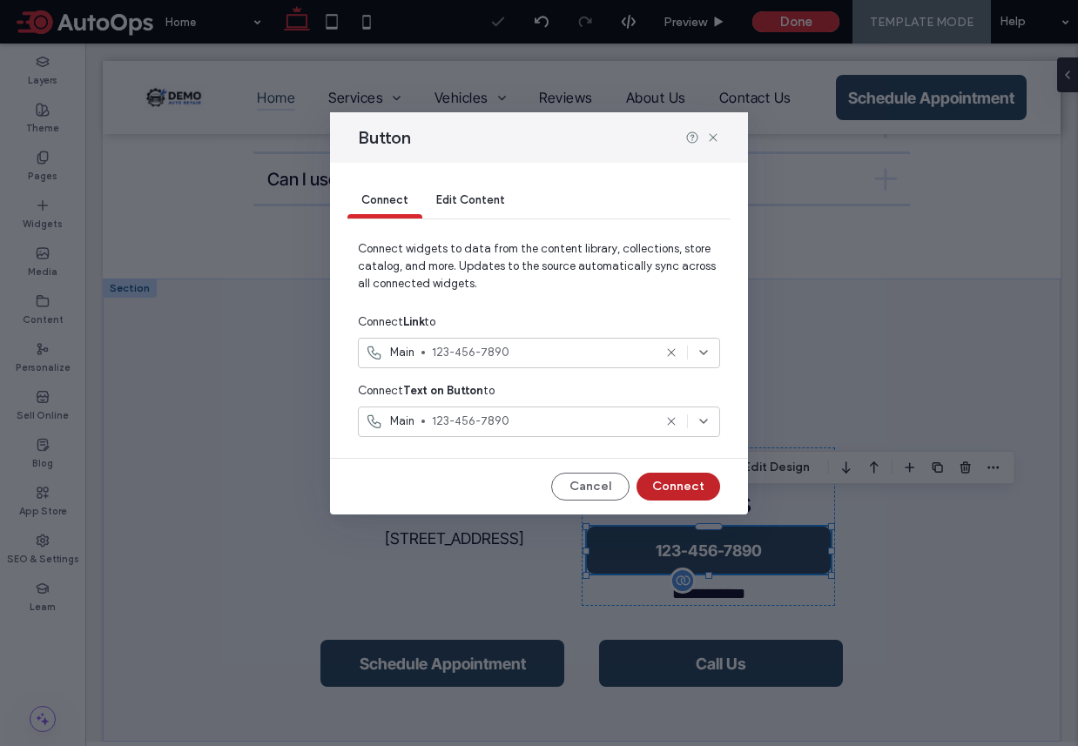
click at [705, 482] on button "Connect" at bounding box center [678, 487] width 84 height 28
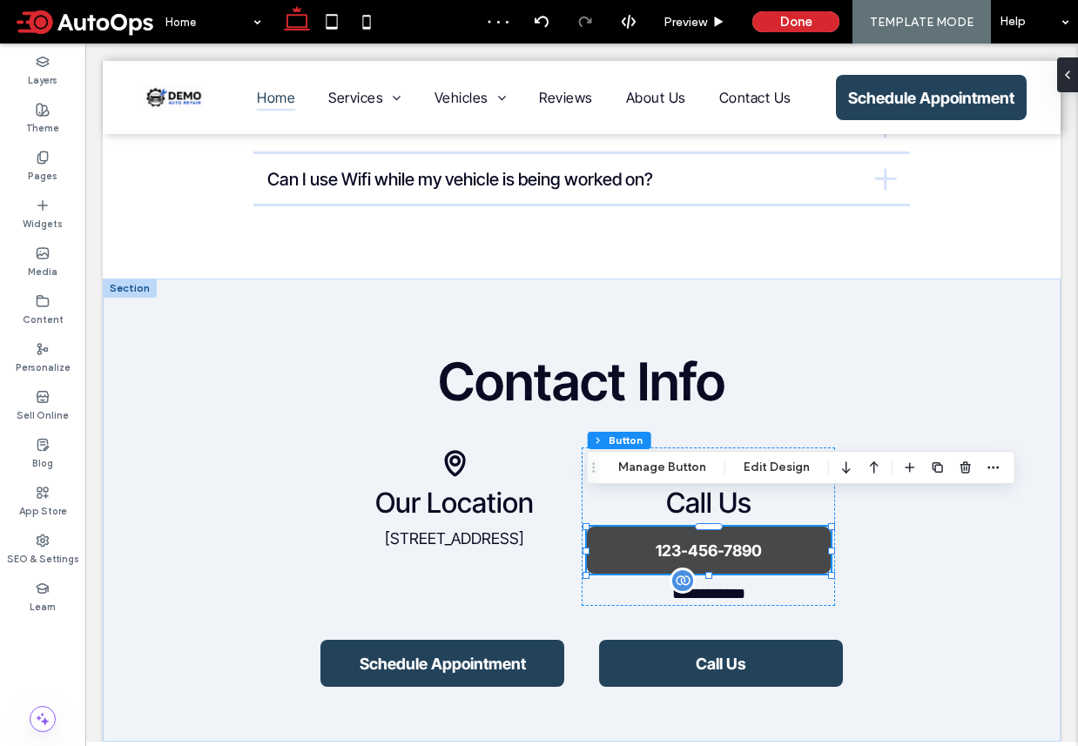
click at [803, 528] on link "123-456-7890" at bounding box center [709, 550] width 244 height 47
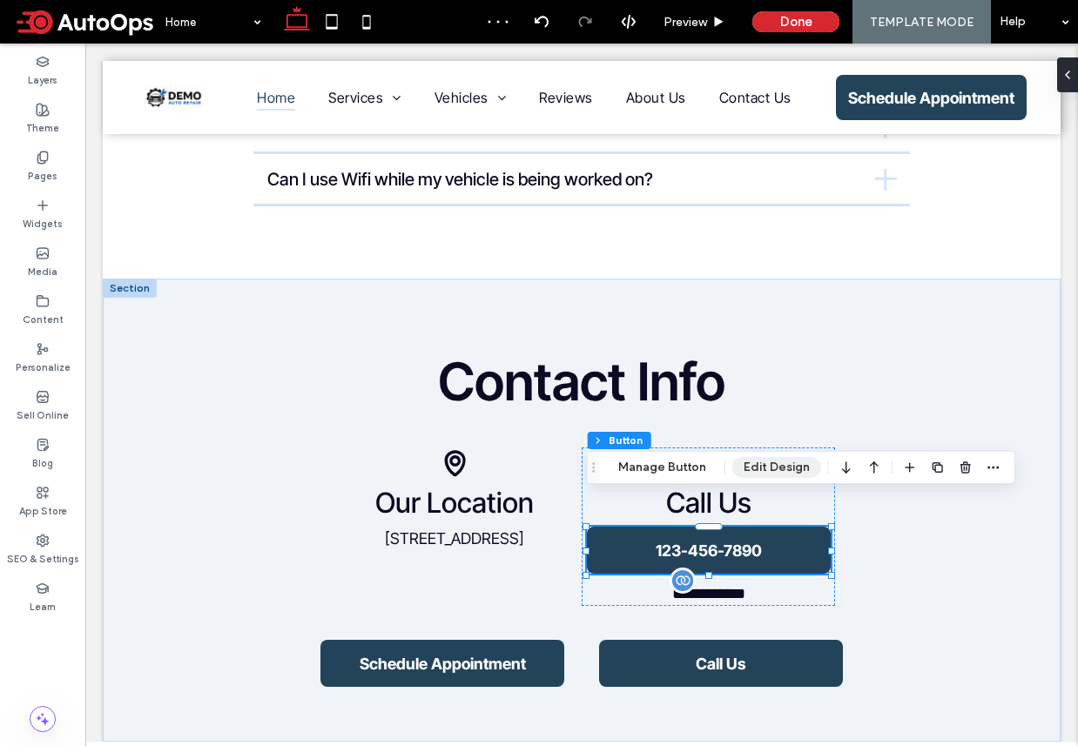
click at [769, 470] on button "Edit Design" at bounding box center [776, 467] width 89 height 21
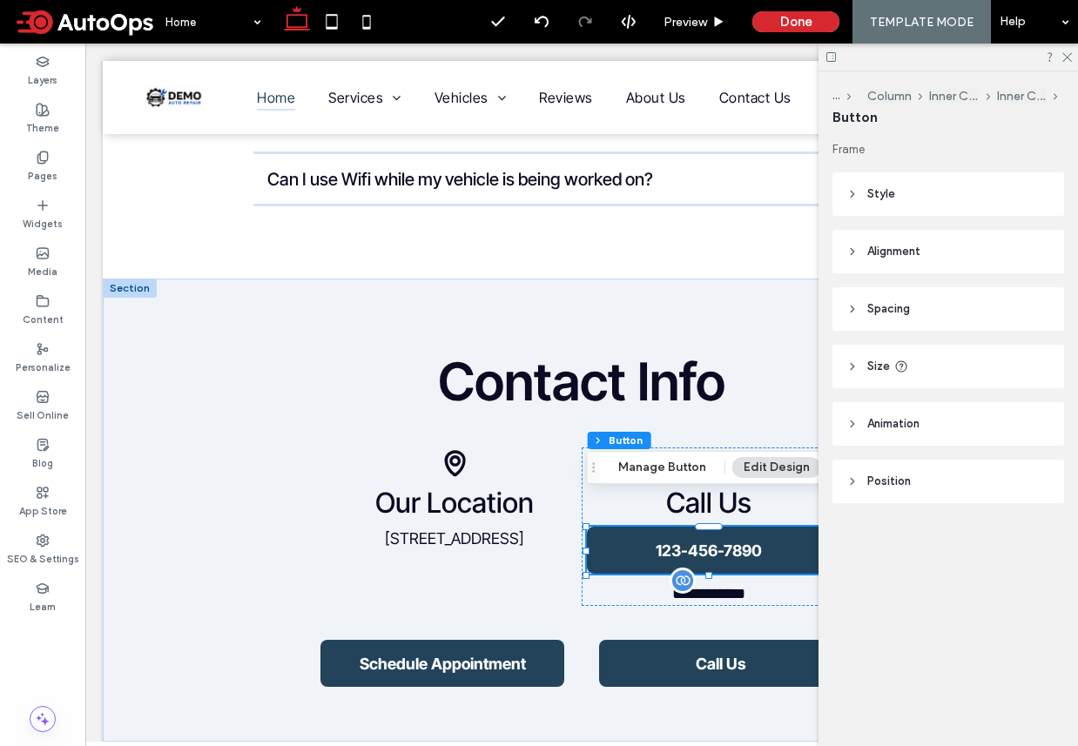
click at [912, 253] on span "Alignment" at bounding box center [893, 251] width 53 height 17
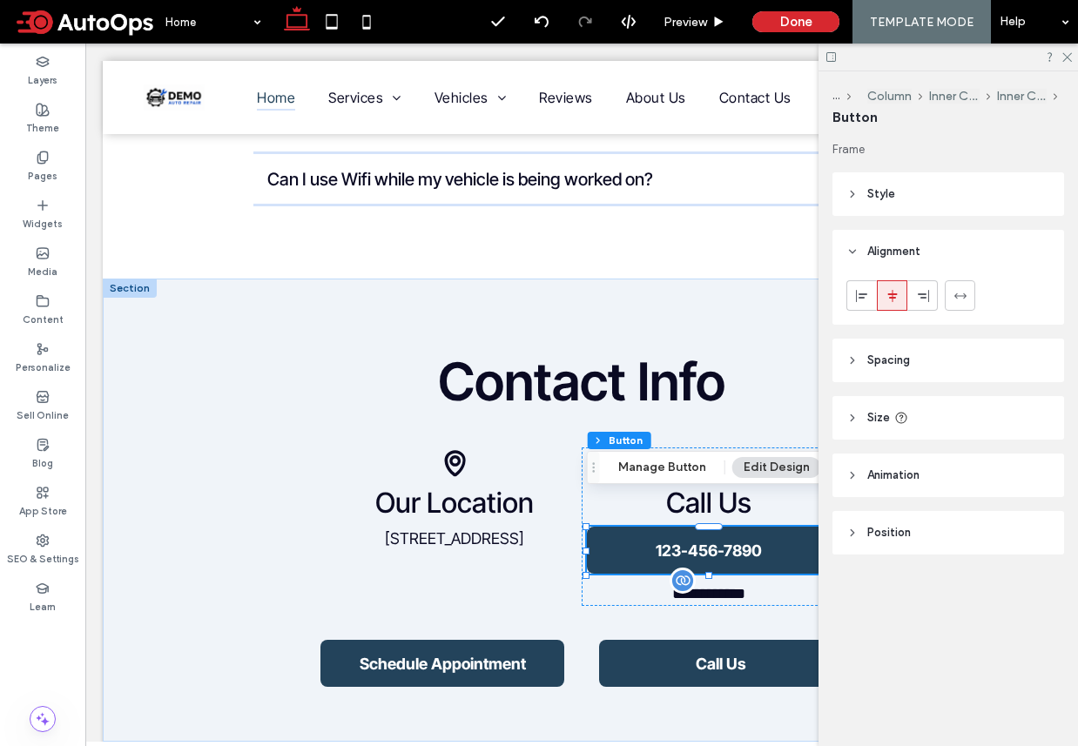
click at [923, 196] on header "Style" at bounding box center [948, 194] width 232 height 44
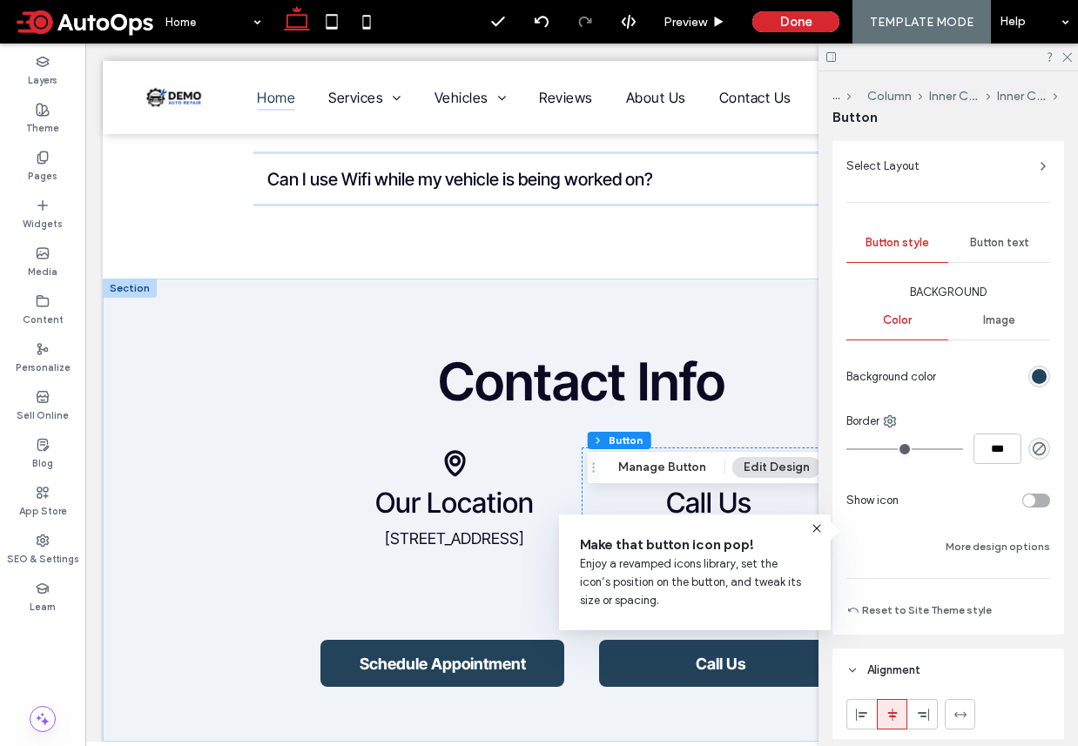
scroll to position [165, 0]
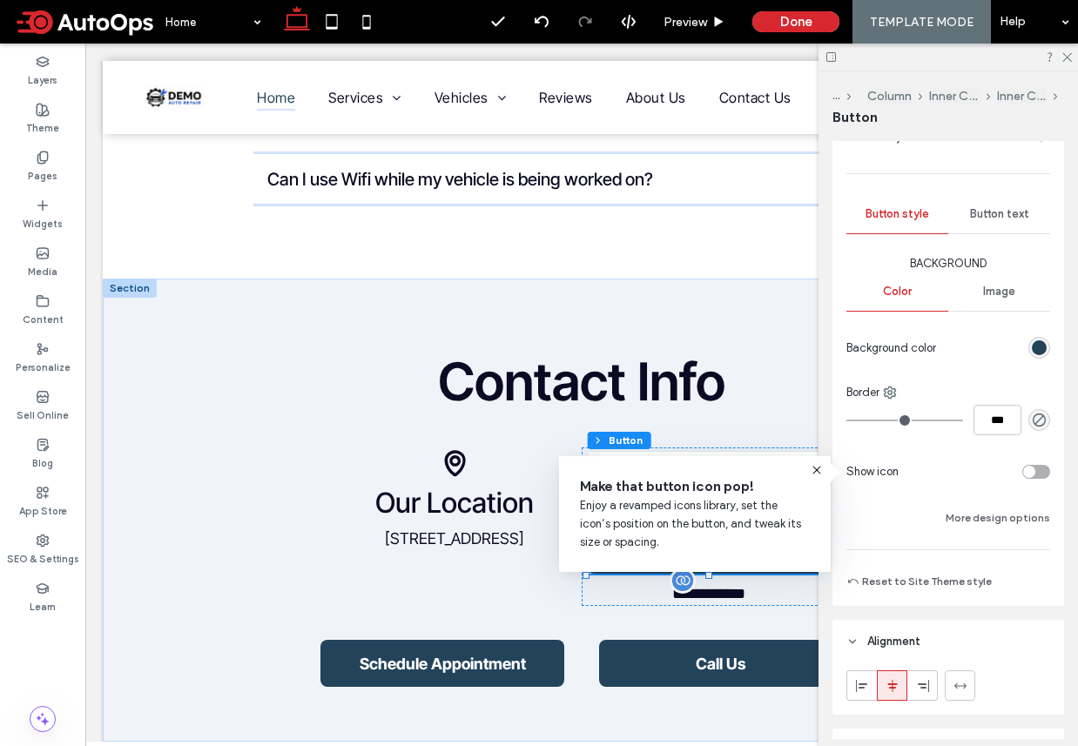
click at [1044, 346] on div "rgb(35, 67, 91)" at bounding box center [1039, 347] width 15 height 15
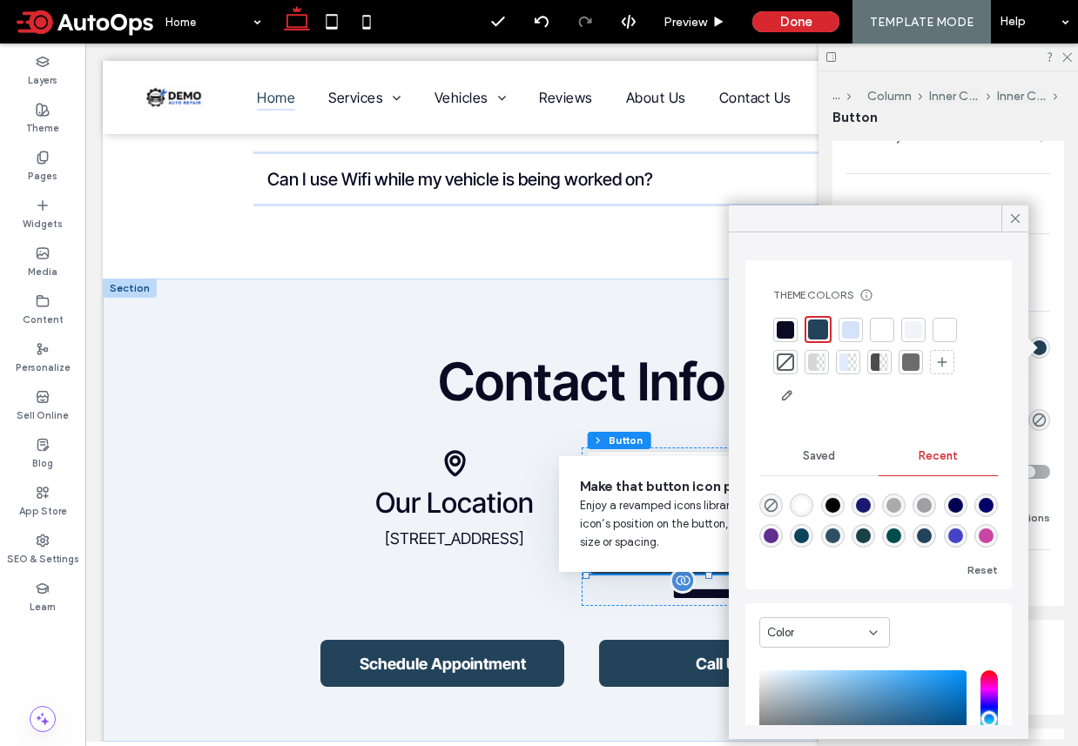
click at [791, 366] on div at bounding box center [785, 361] width 17 height 17
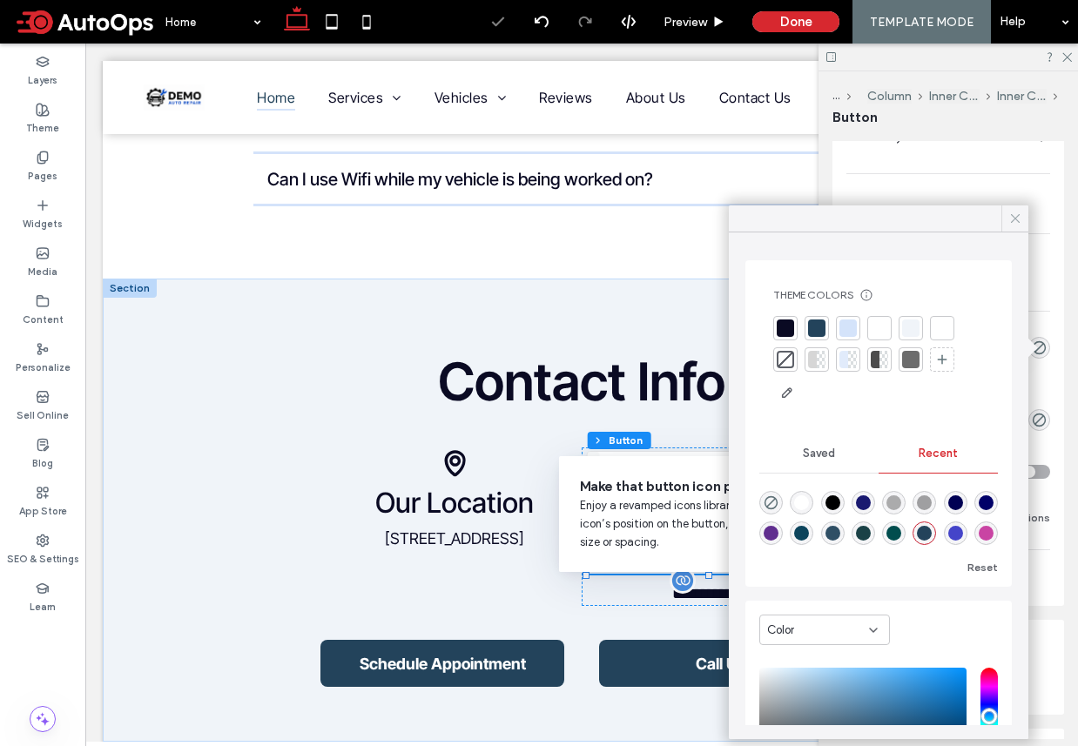
click at [1020, 222] on icon at bounding box center [1015, 219] width 16 height 16
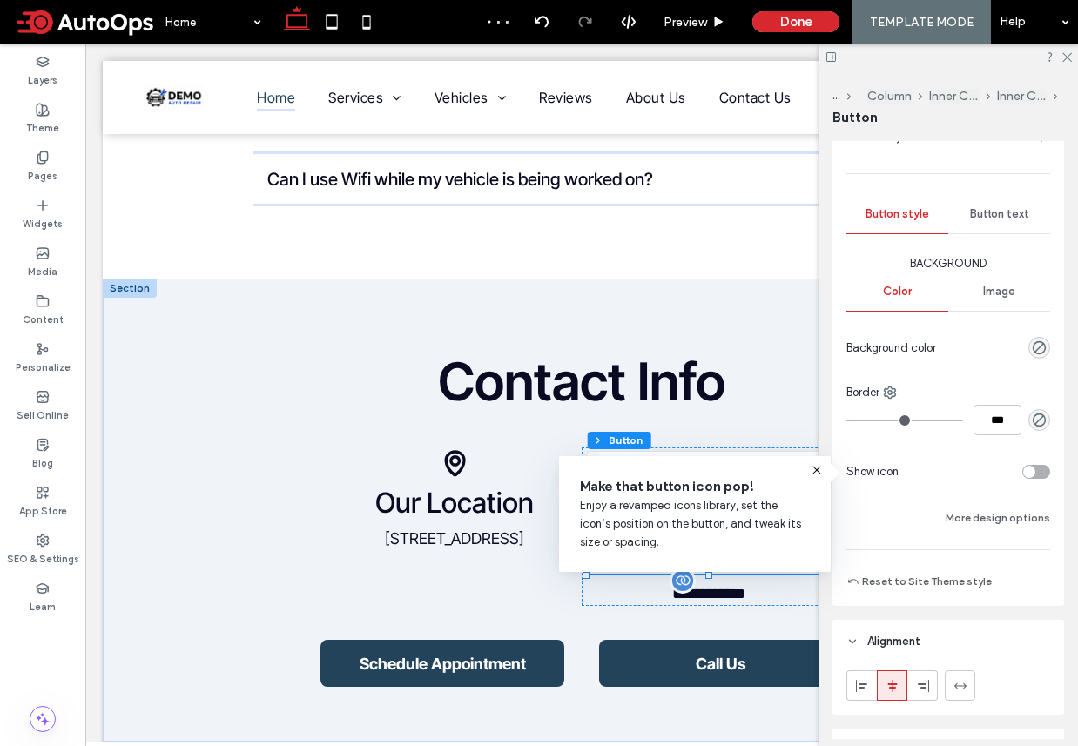
click at [821, 469] on icon at bounding box center [817, 470] width 14 height 14
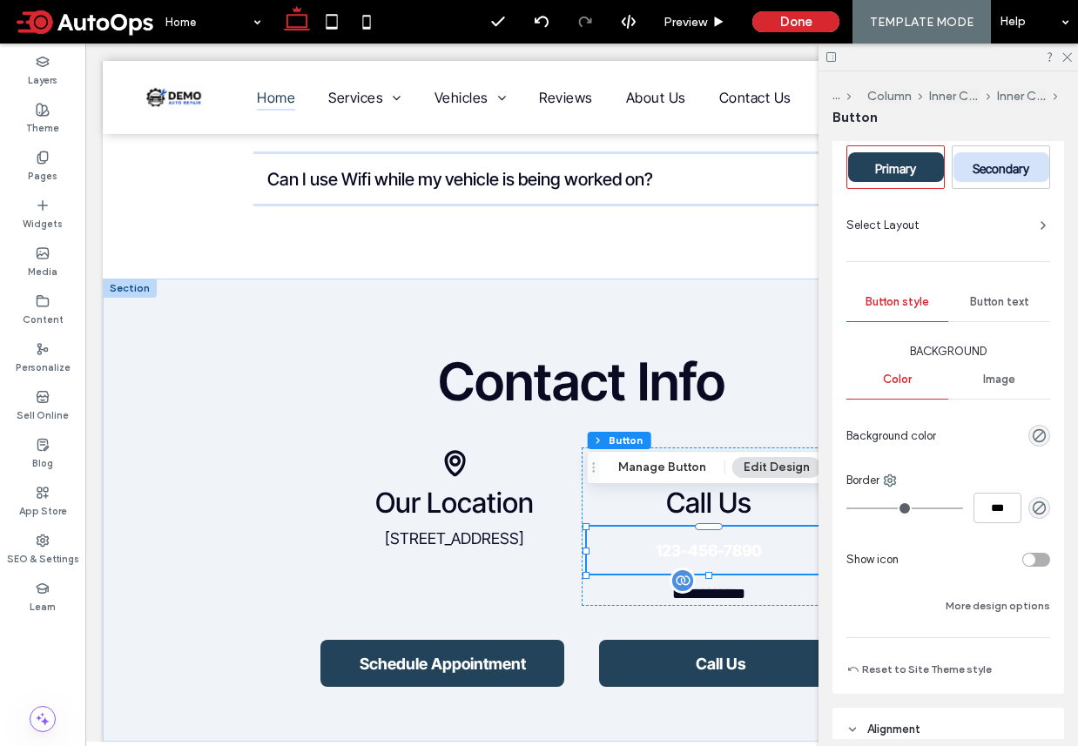
scroll to position [39, 0]
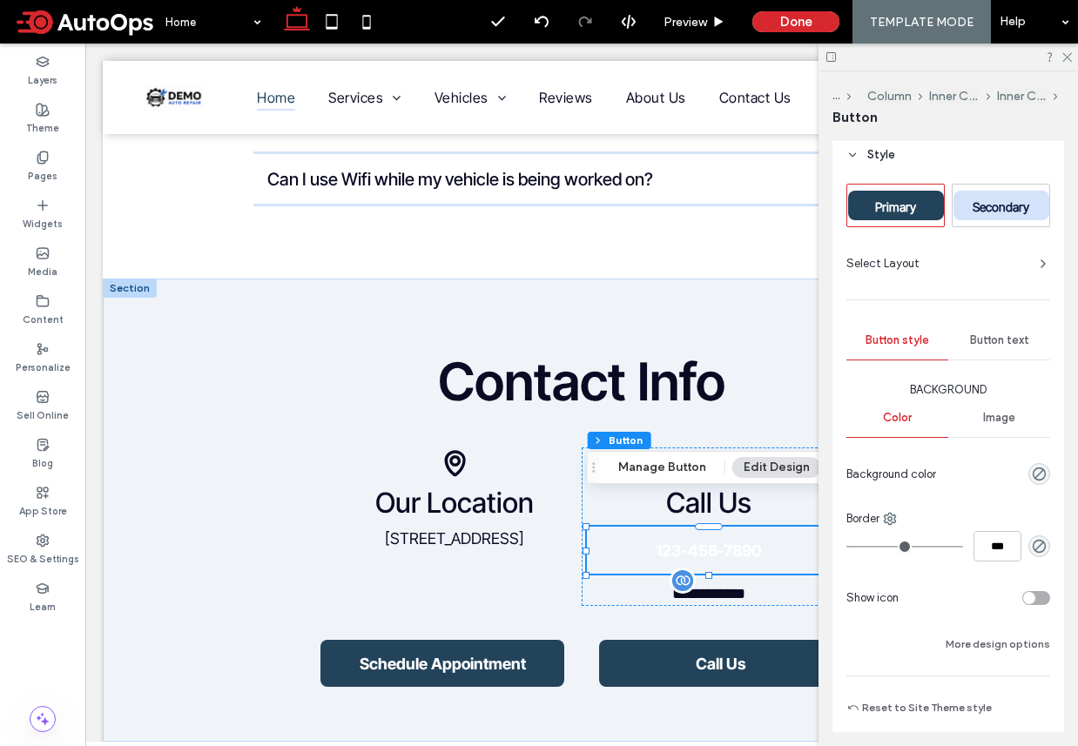
click at [995, 334] on span "Button text" at bounding box center [999, 340] width 59 height 14
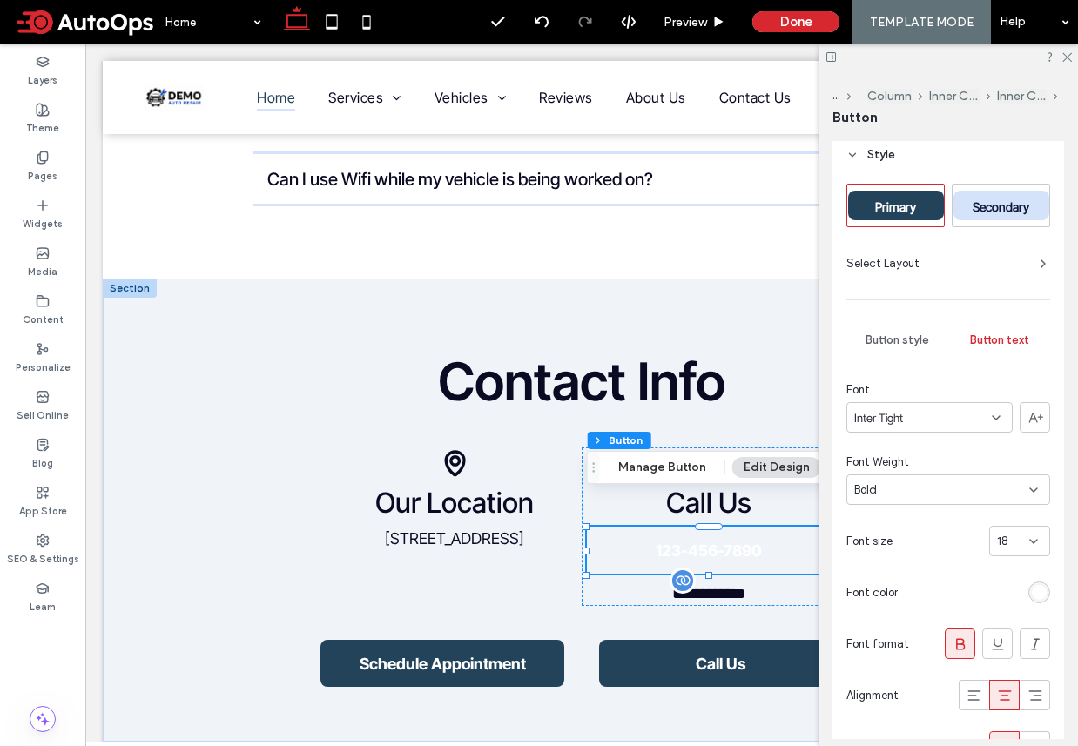
click at [1042, 595] on div "rgb(255, 255, 255)" at bounding box center [1039, 592] width 15 height 15
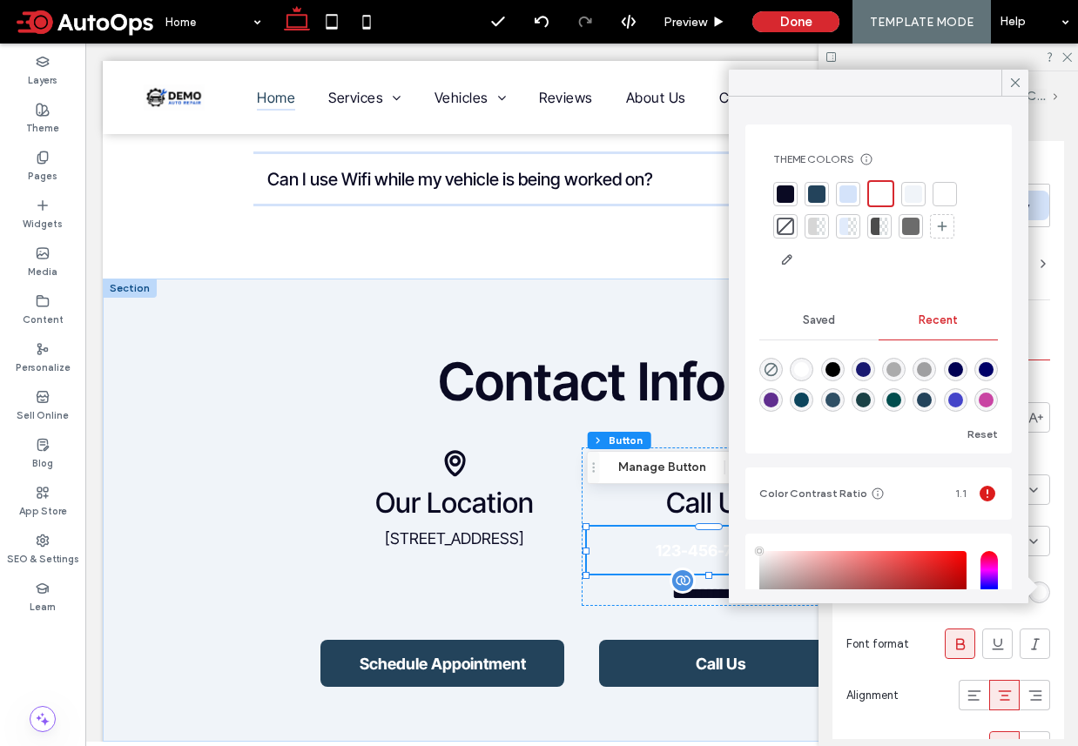
click at [784, 188] on div at bounding box center [785, 193] width 17 height 17
click at [1019, 84] on icon at bounding box center [1015, 83] width 16 height 16
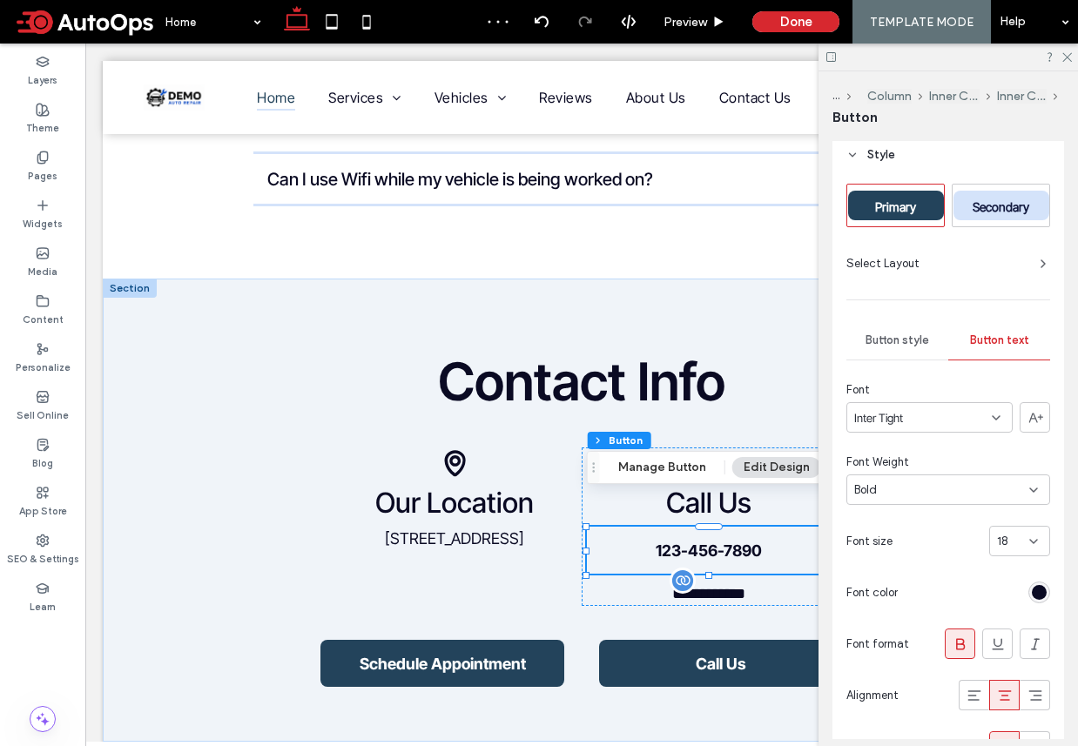
click at [1039, 592] on div "rgb(10, 10, 35)" at bounding box center [1039, 592] width 15 height 15
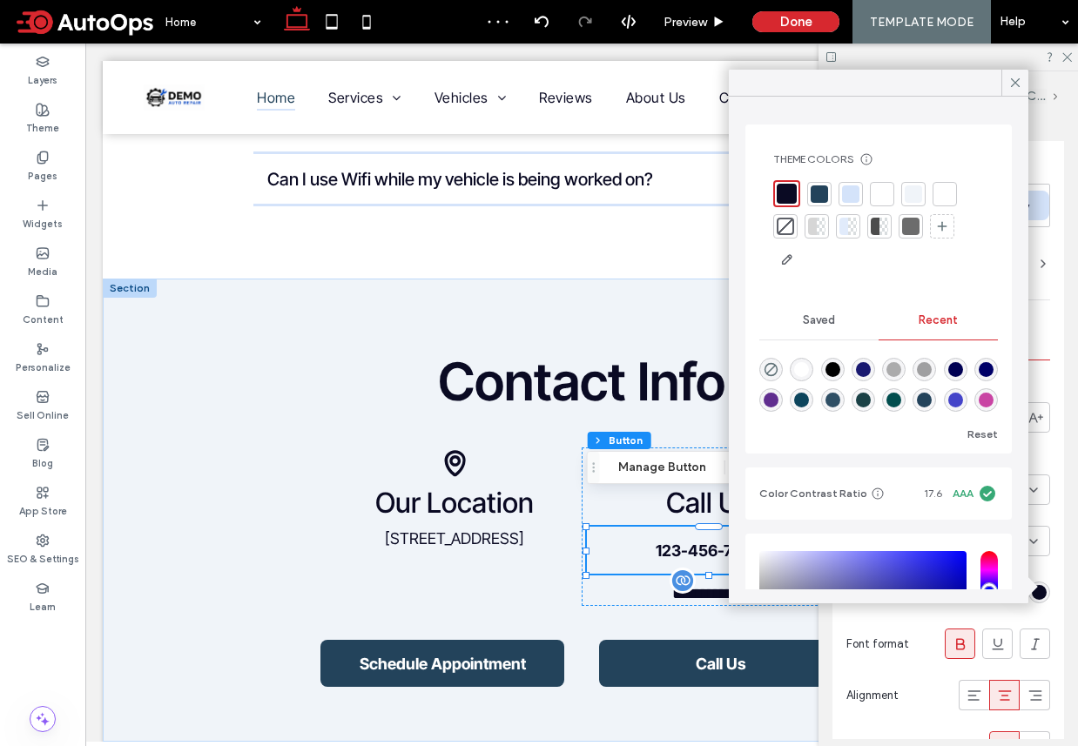
click at [1053, 570] on div "Primary Secondary Select Layout Button style Button text Font Inter Tight Font …" at bounding box center [948, 572] width 232 height 791
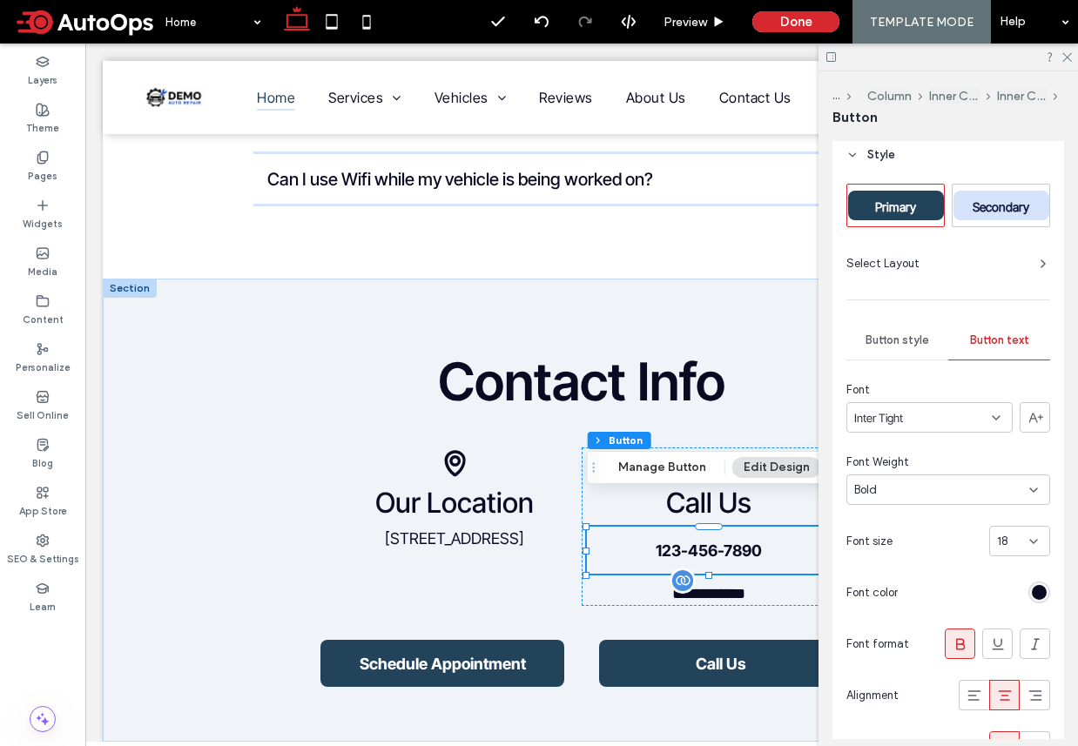
click at [932, 502] on div "Bold" at bounding box center [948, 489] width 204 height 30
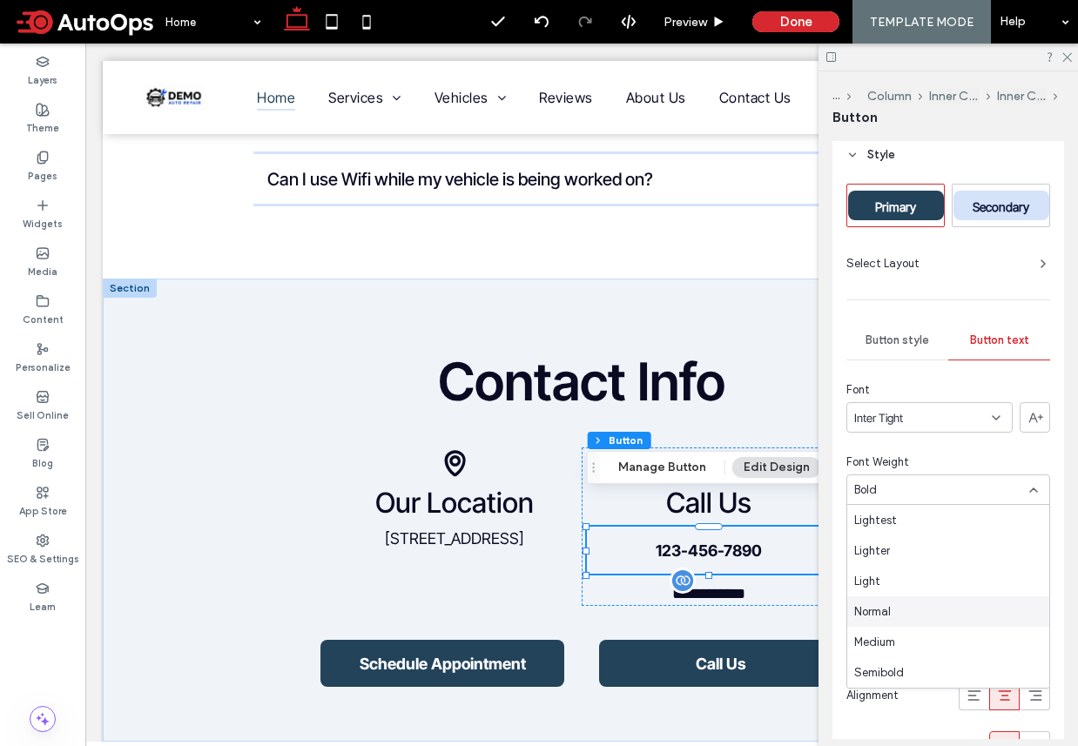
click at [898, 602] on div "Normal" at bounding box center [948, 611] width 202 height 30
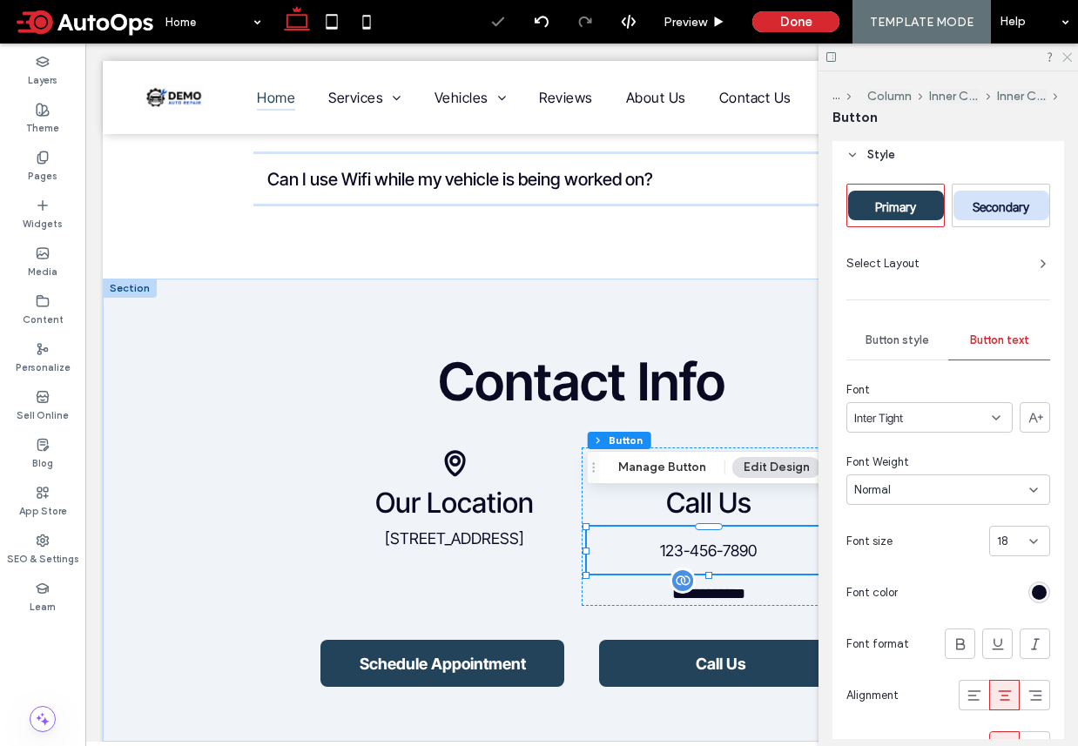
click at [1066, 53] on icon at bounding box center [1065, 55] width 11 height 11
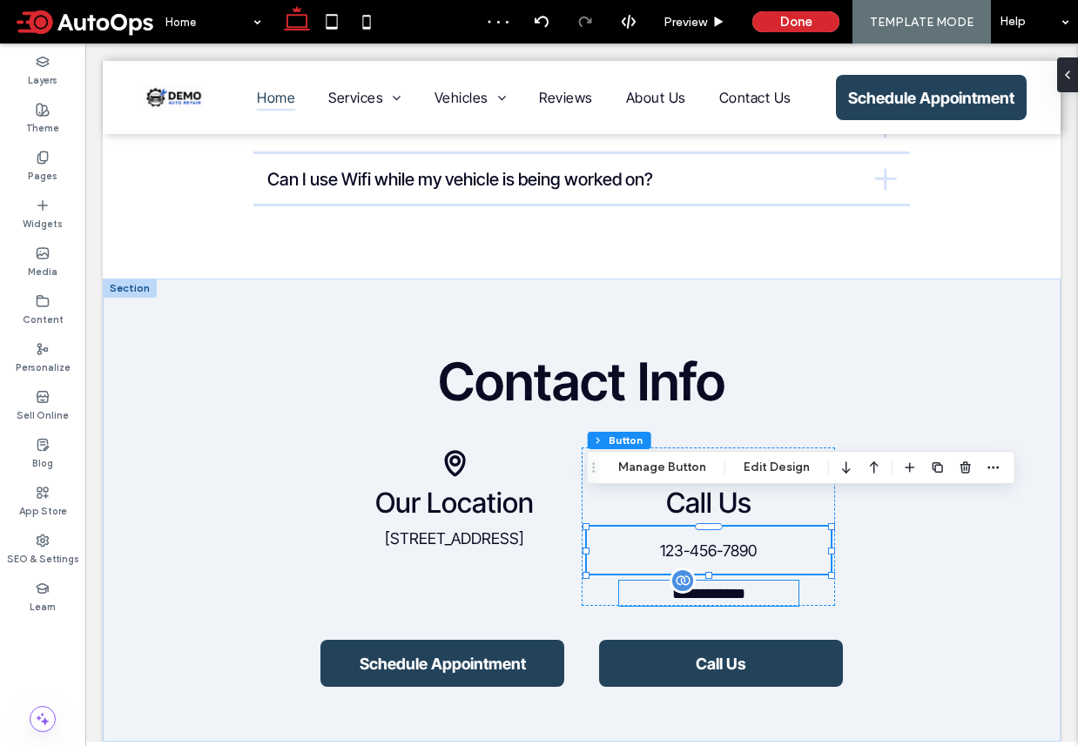
click at [796, 581] on p "**********" at bounding box center [708, 593] width 179 height 25
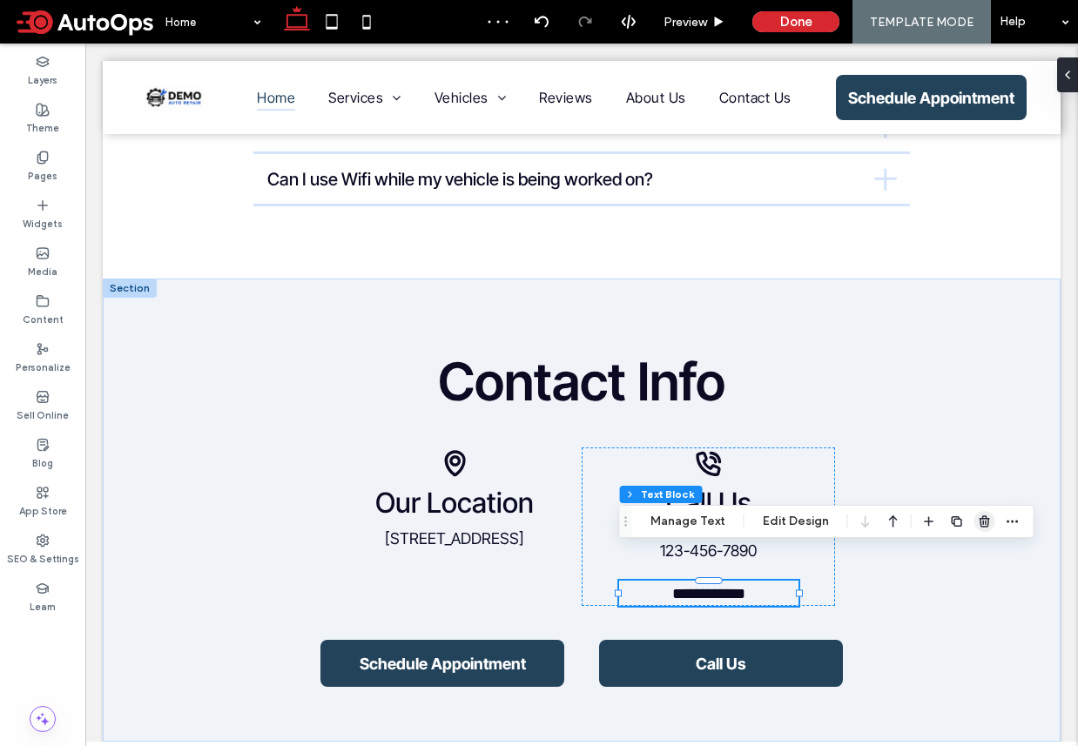
click at [979, 517] on use "button" at bounding box center [984, 520] width 10 height 11
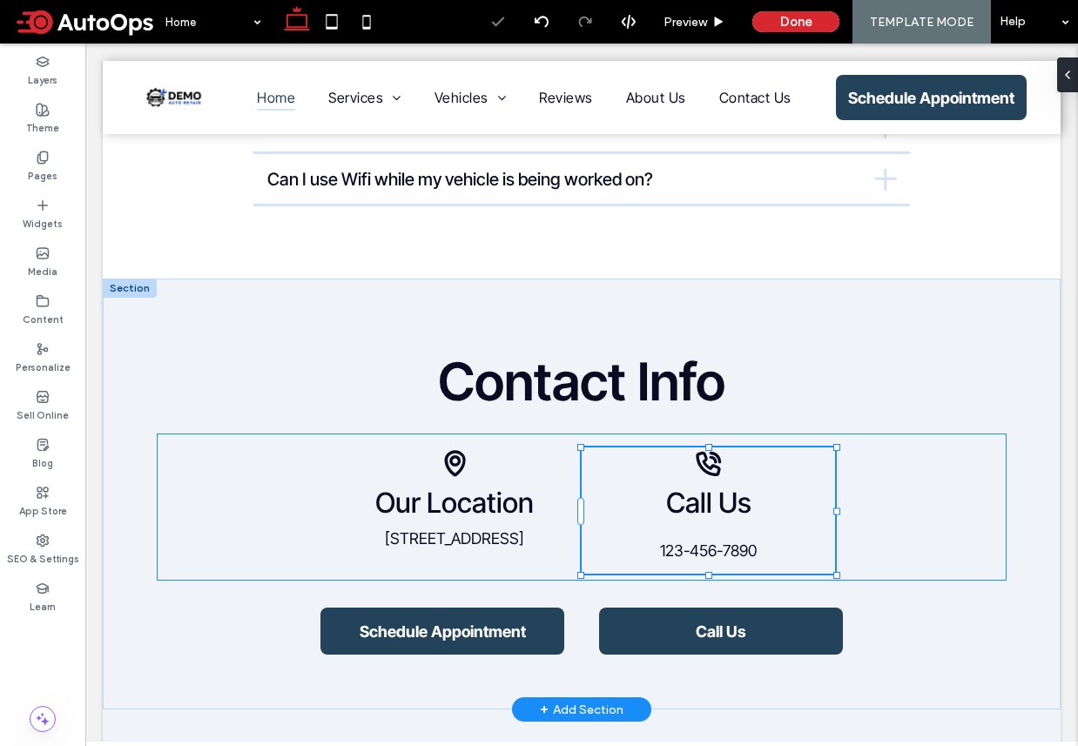
type input "**"
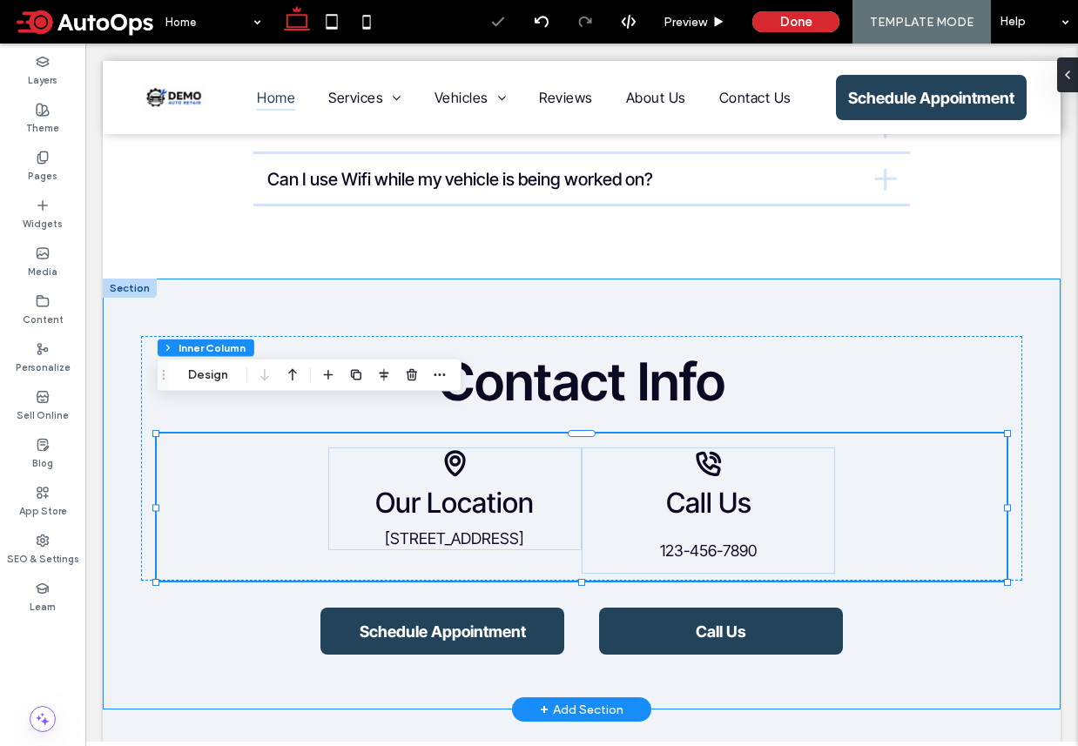
scroll to position [165, 0]
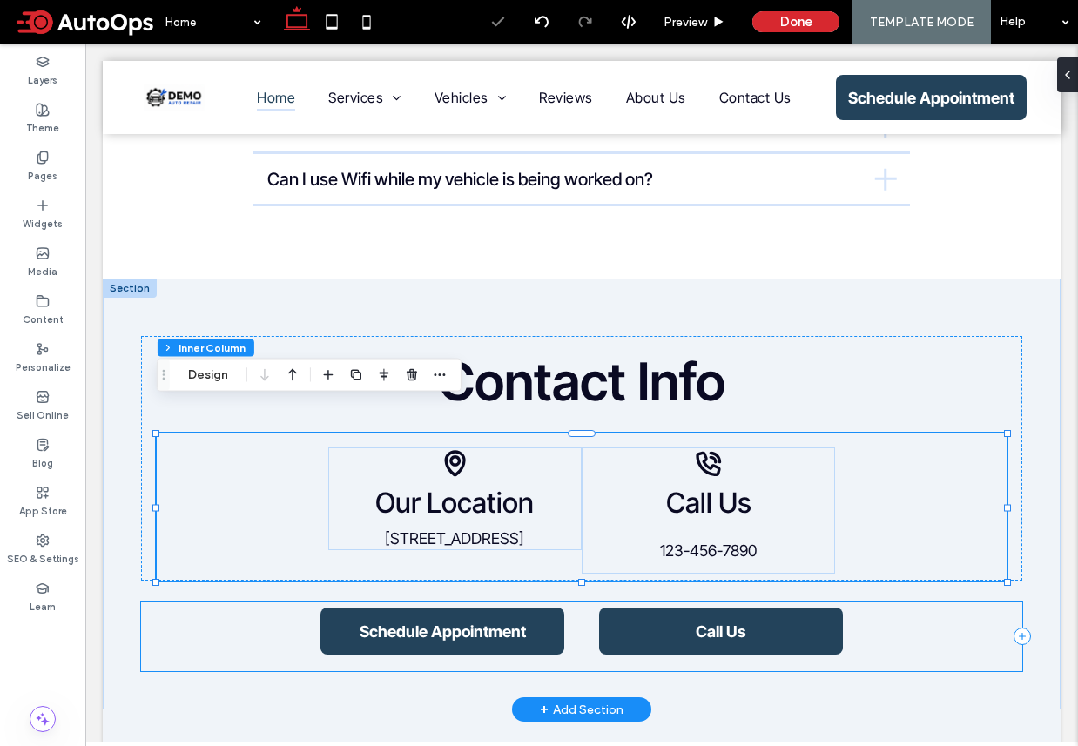
click at [905, 607] on div "Schedule Appointment Call Us" at bounding box center [581, 637] width 881 height 70
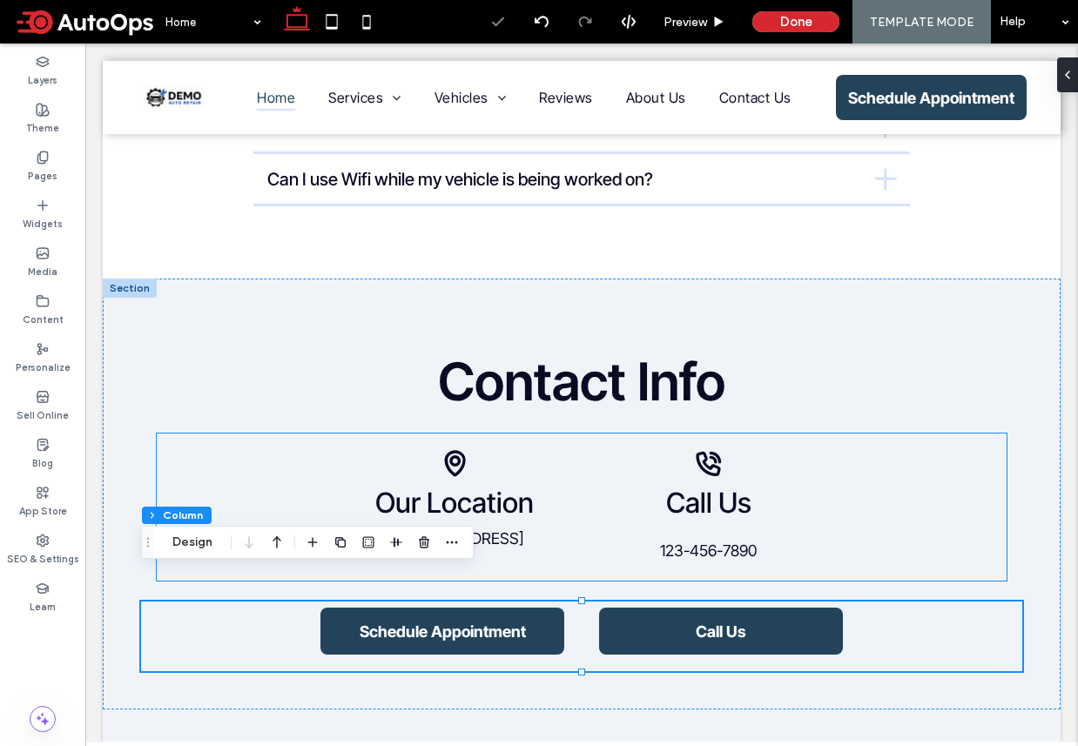
click at [770, 486] on h4 "Call Us" at bounding box center [709, 503] width 254 height 34
type input "**"
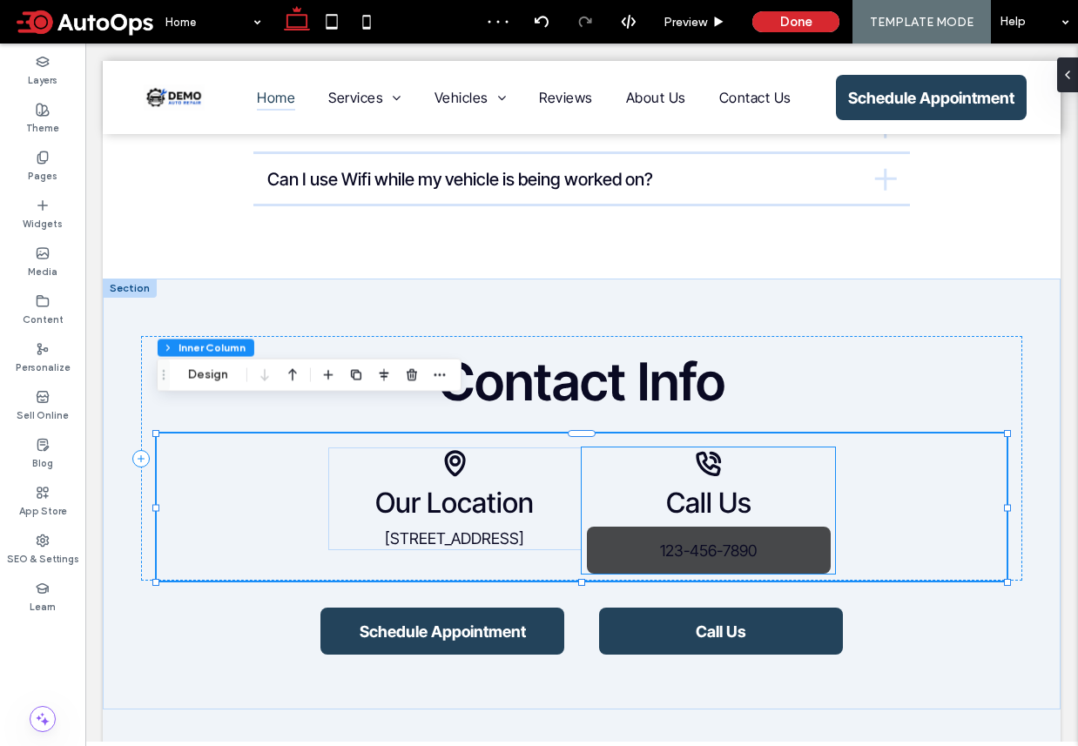
click at [743, 542] on span "123-456-7890" at bounding box center [708, 551] width 97 height 18
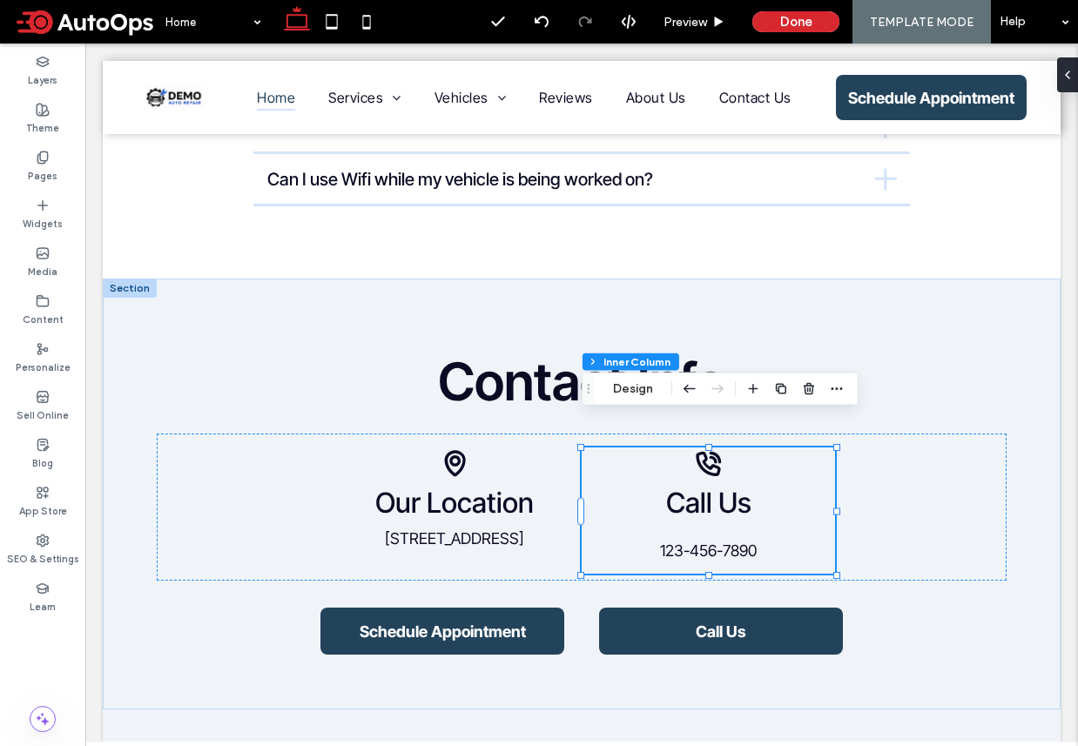
click at [713, 492] on div "Phone icon. Call Us 123-456-7890" at bounding box center [709, 510] width 254 height 126
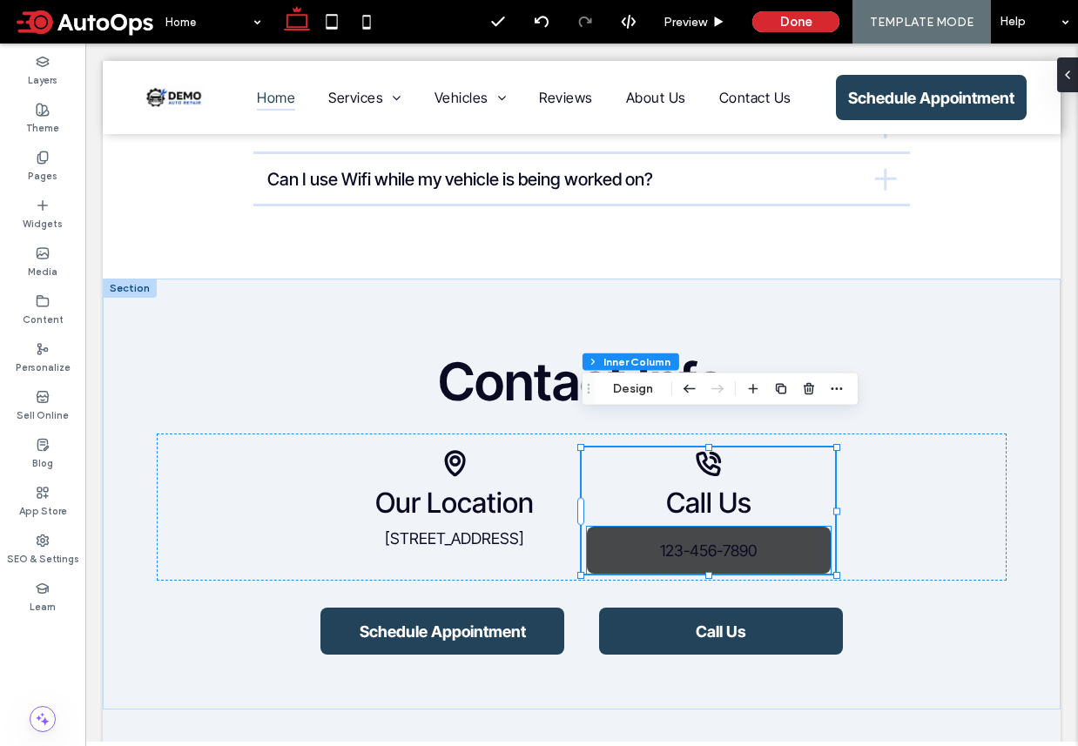
click at [710, 542] on span "123-456-7890" at bounding box center [708, 551] width 97 height 18
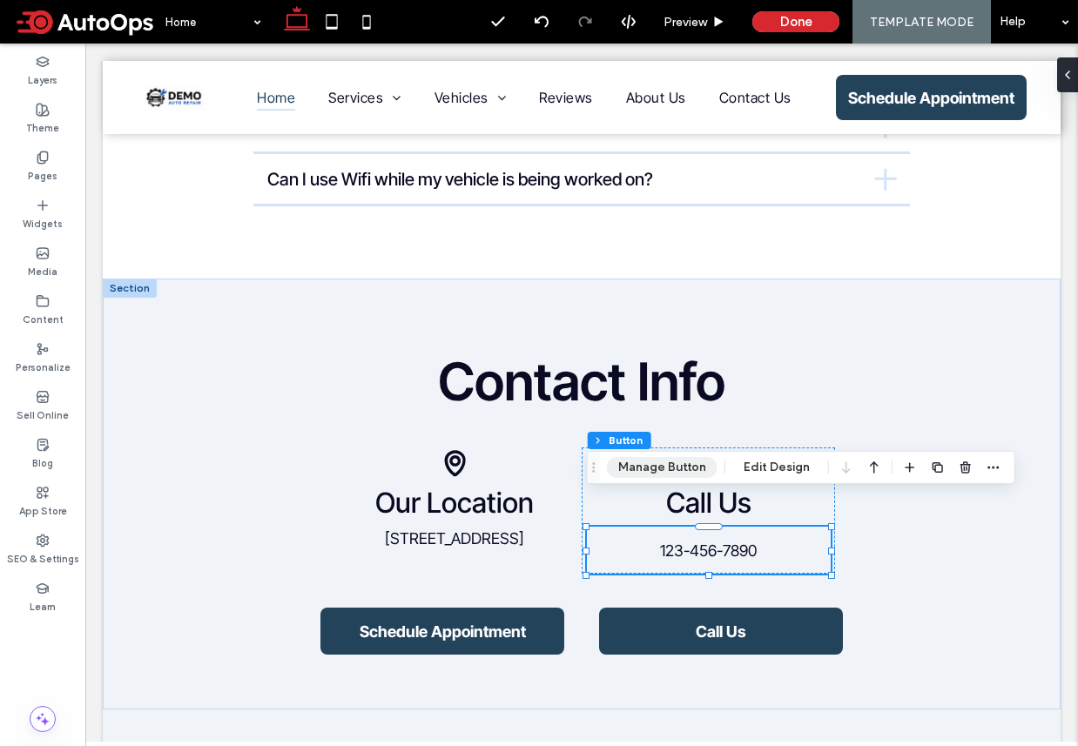
click at [678, 464] on button "Manage Button" at bounding box center [662, 467] width 111 height 21
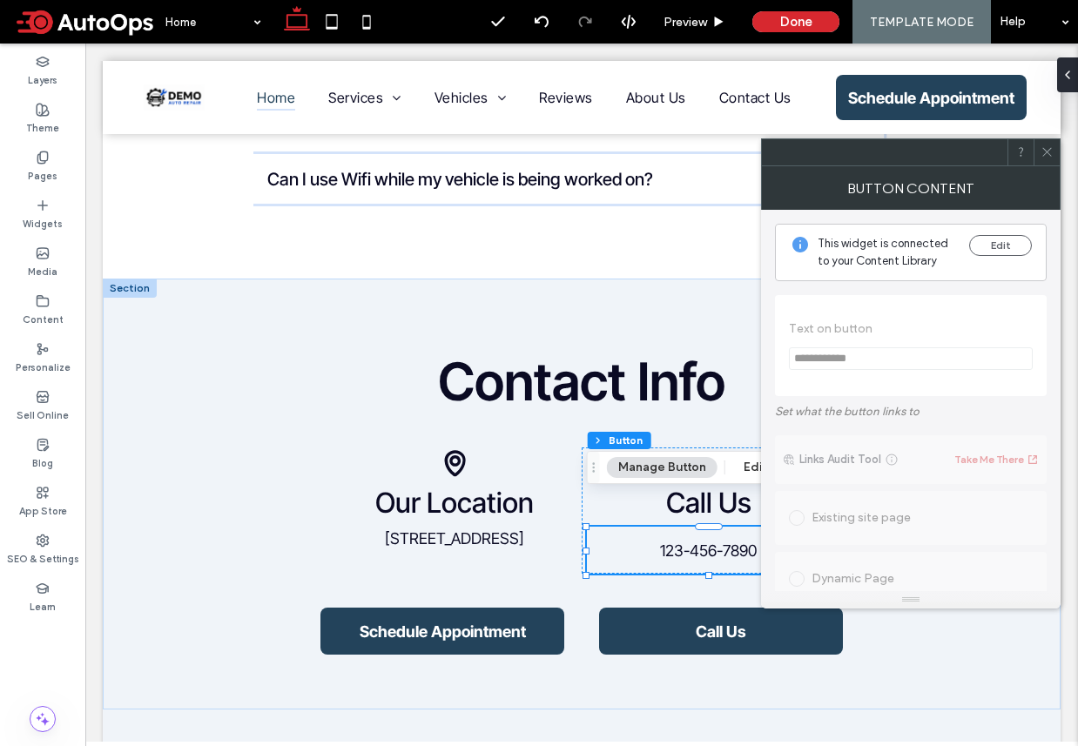
click at [996, 232] on div "This widget is connected to your Content Library Edit" at bounding box center [911, 252] width 272 height 57
click at [998, 244] on button "Edit" at bounding box center [1000, 245] width 63 height 21
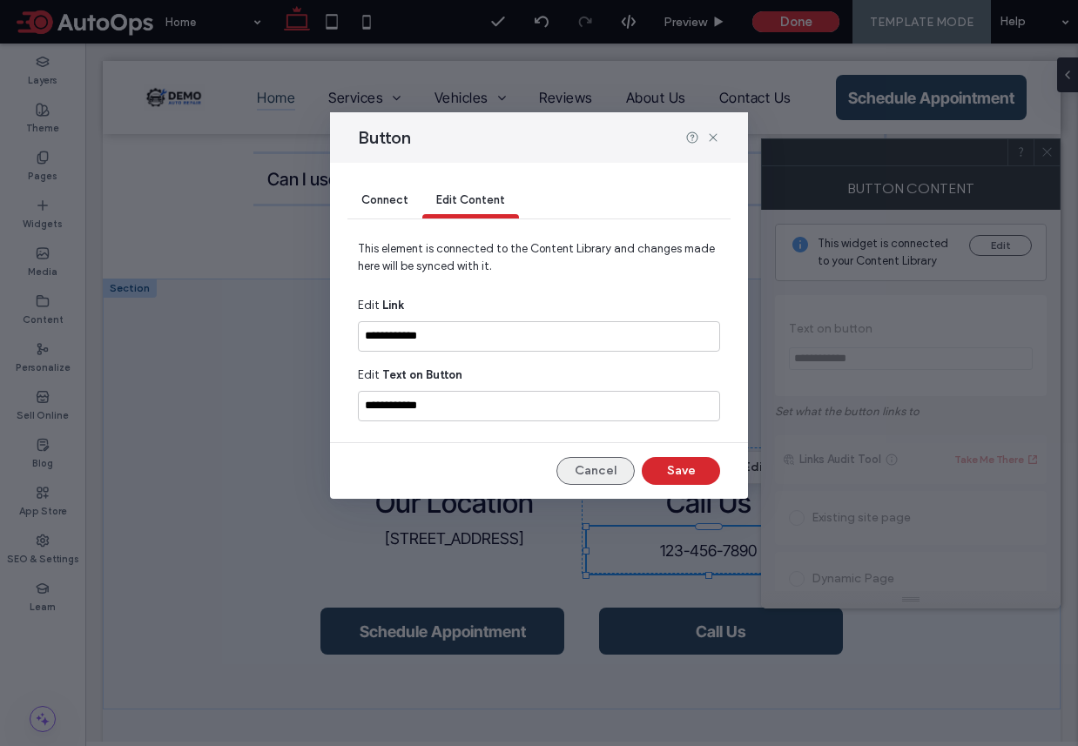
click at [618, 477] on button "Cancel" at bounding box center [595, 471] width 78 height 28
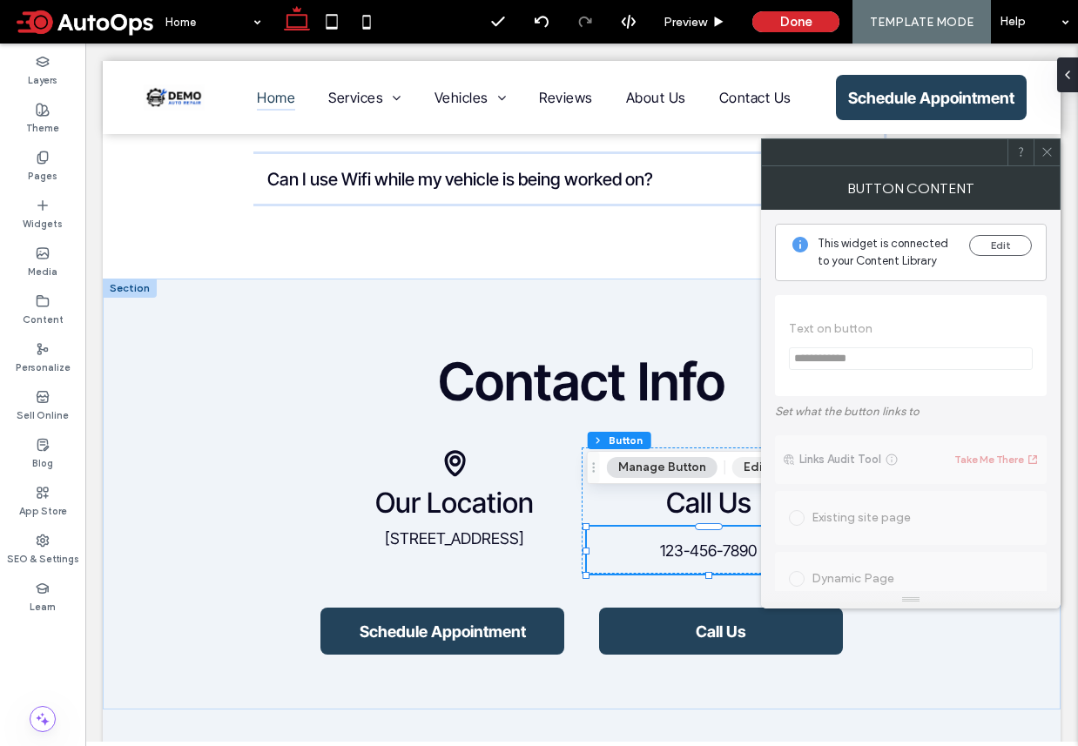
click at [751, 468] on button "Edit Design" at bounding box center [776, 467] width 89 height 21
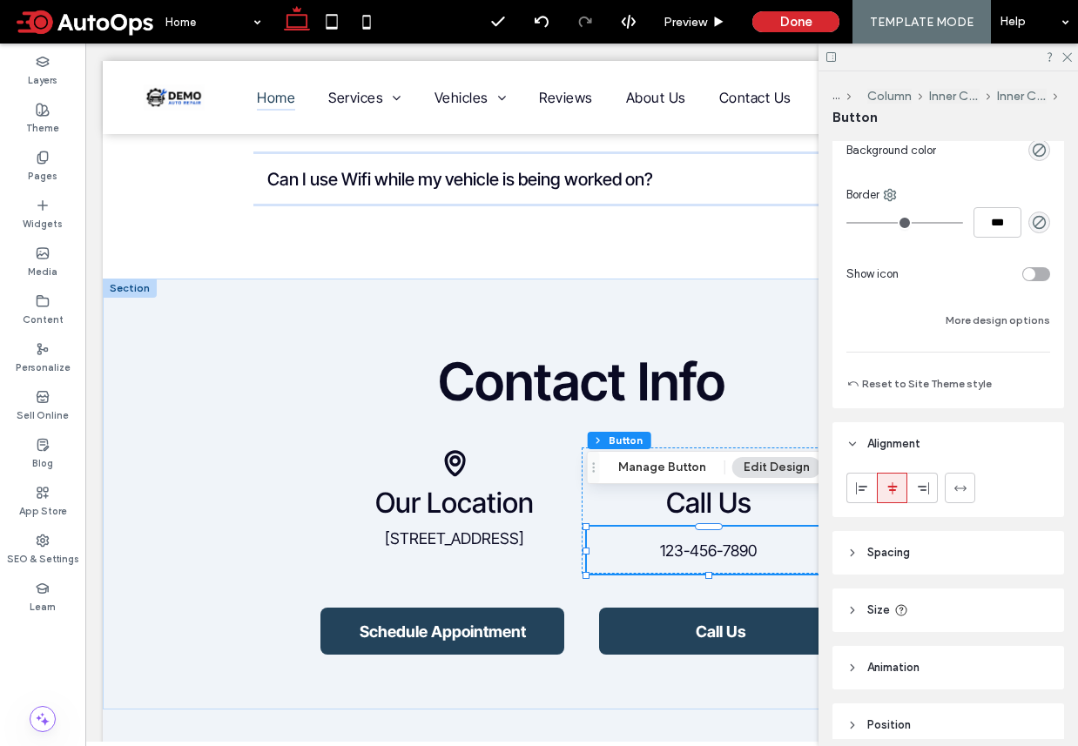
scroll to position [441, 0]
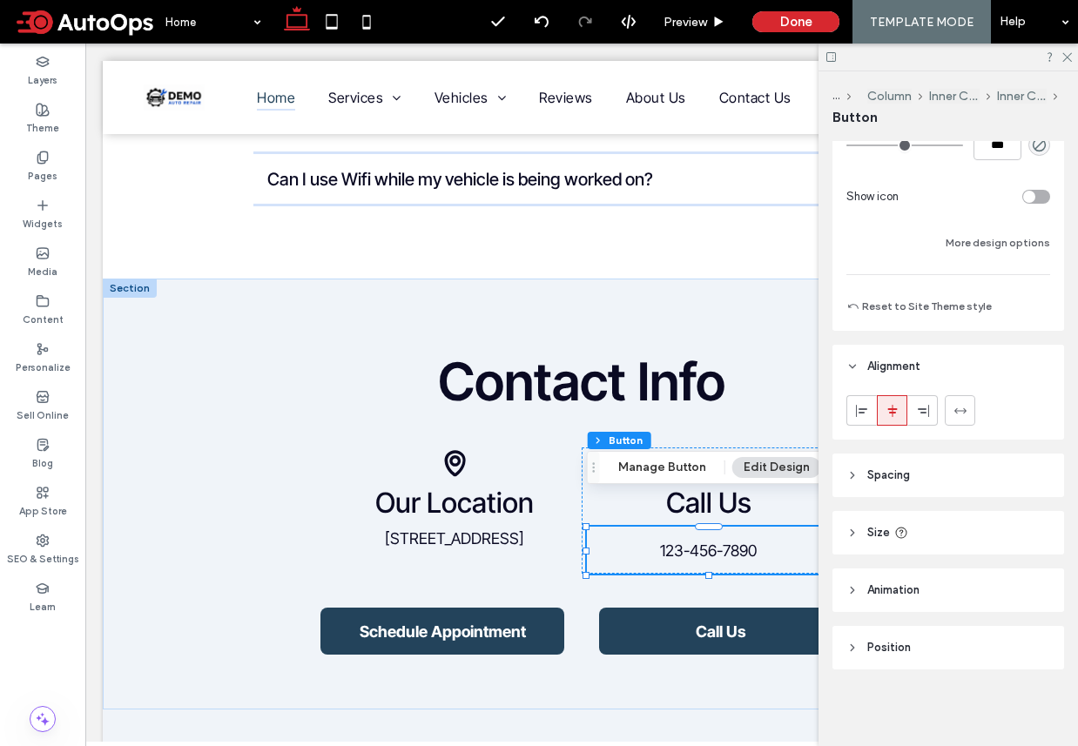
click at [944, 484] on header "Spacing" at bounding box center [948, 476] width 232 height 44
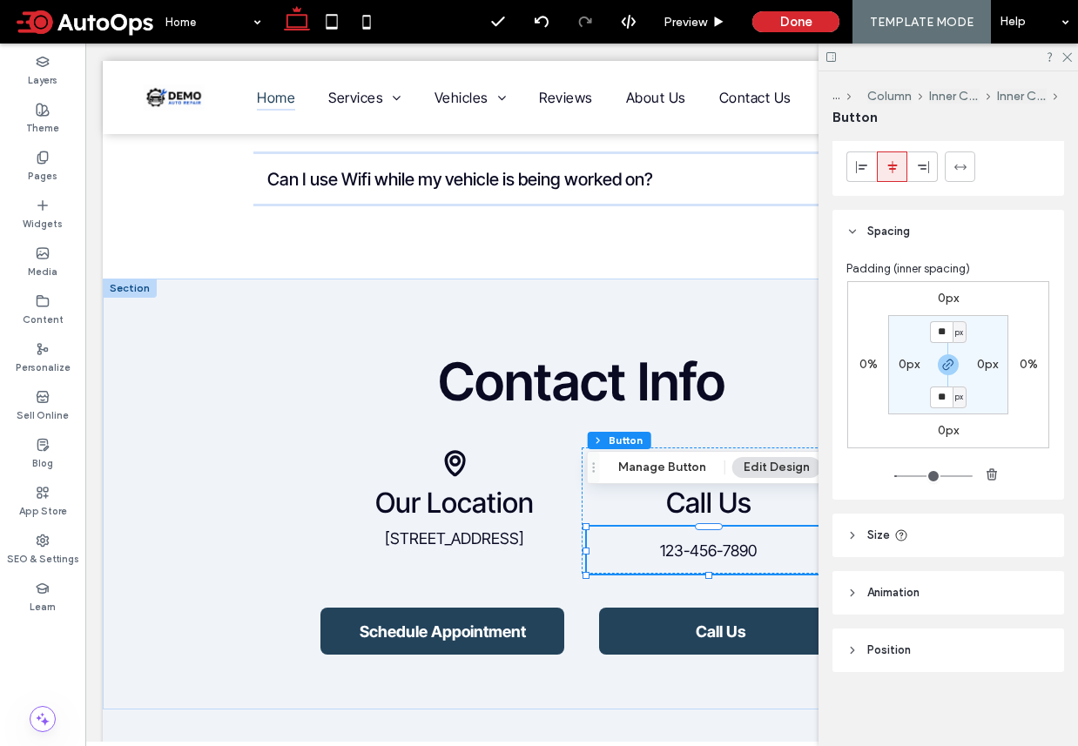
scroll to position [687, 0]
click at [943, 330] on input "**" at bounding box center [941, 330] width 23 height 22
type input "*"
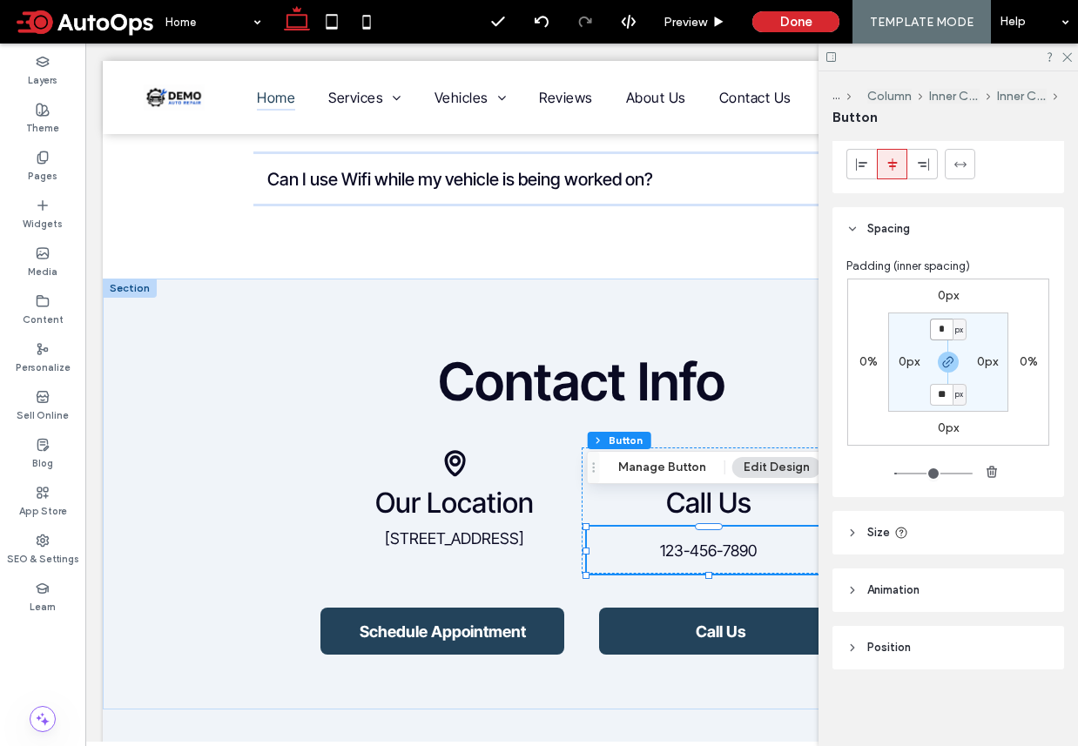
type input "*"
click at [939, 332] on input "*" at bounding box center [941, 330] width 23 height 22
type input "*"
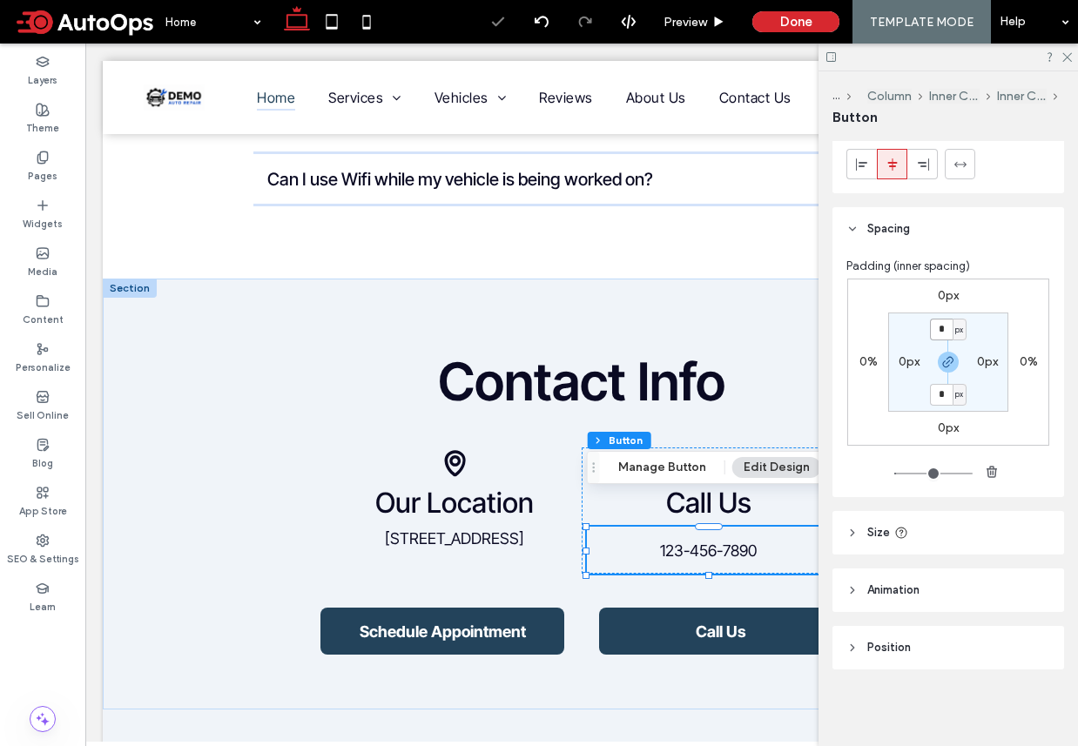
type input "*"
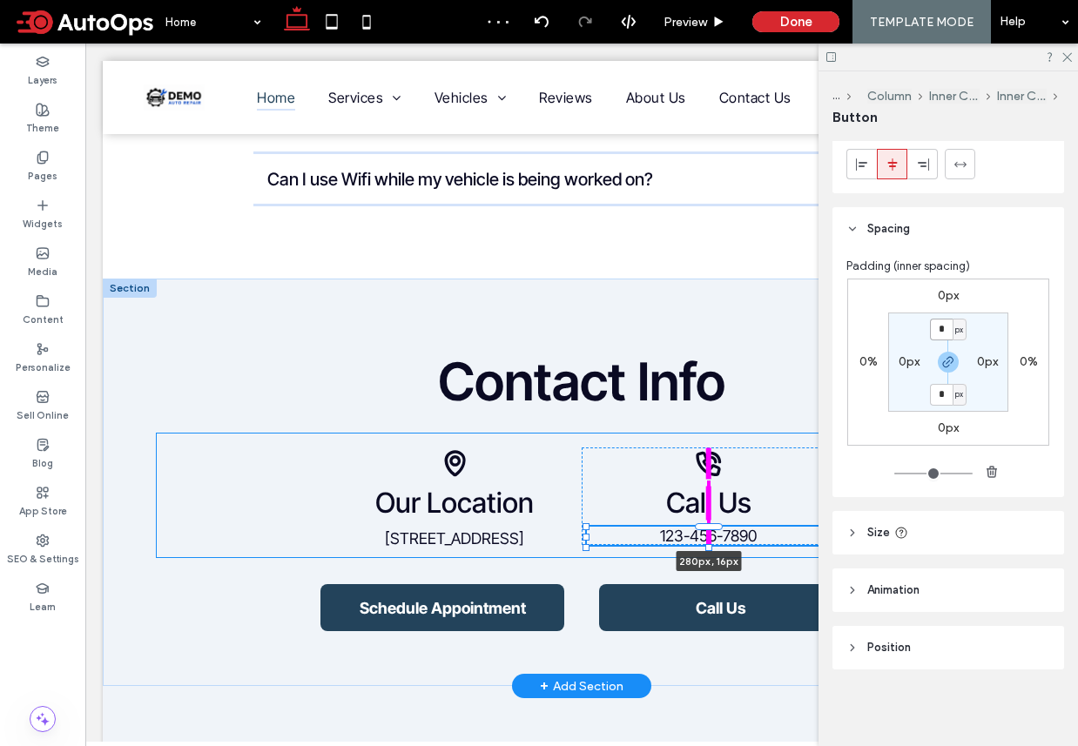
drag, startPoint x: 706, startPoint y: 545, endPoint x: 707, endPoint y: 523, distance: 21.8
click at [707, 523] on div "Contact Info Phone icon. Call Us 123-456-7890 280px , 16px Black location pin i…" at bounding box center [582, 482] width 958 height 407
type input "**"
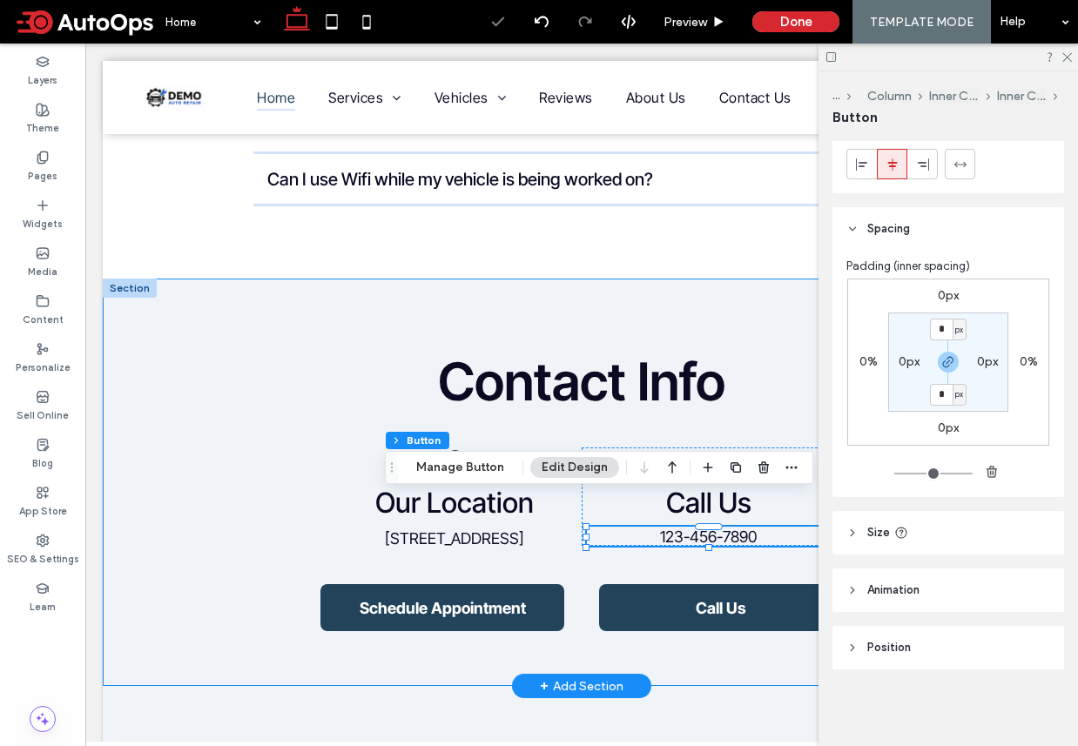
click at [589, 540] on div "Contact Info Phone icon. Call Us 123-456-7890 280px , 16px Black location pin i…" at bounding box center [582, 482] width 958 height 407
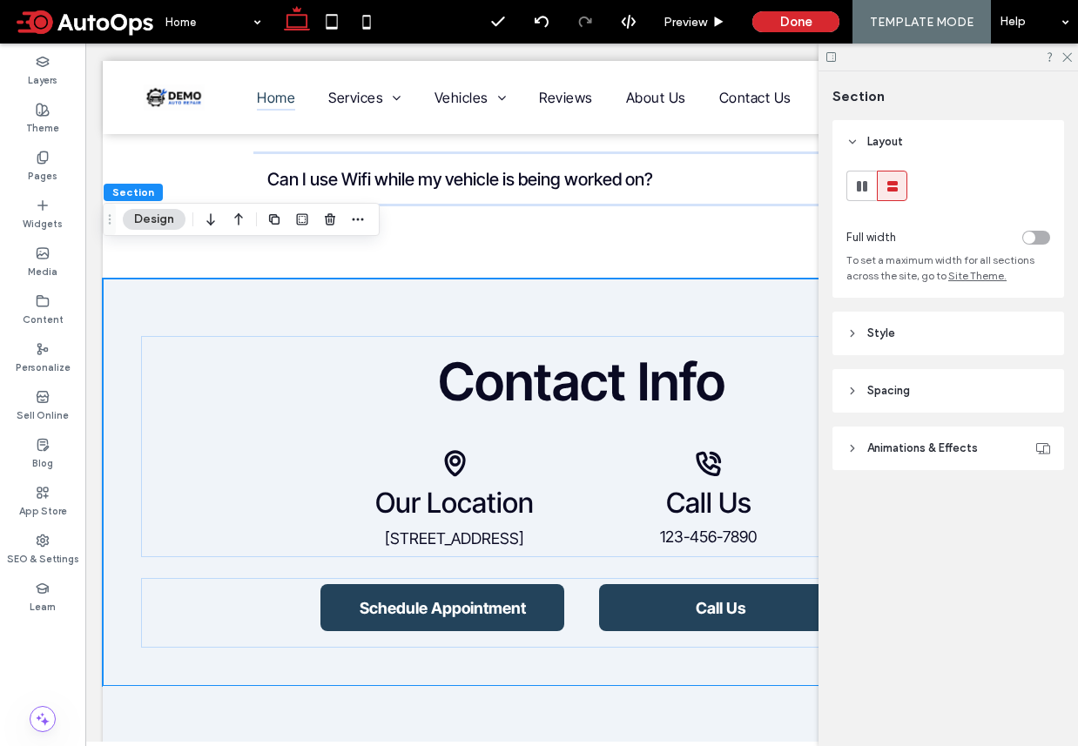
click at [872, 343] on header "Style" at bounding box center [948, 334] width 232 height 44
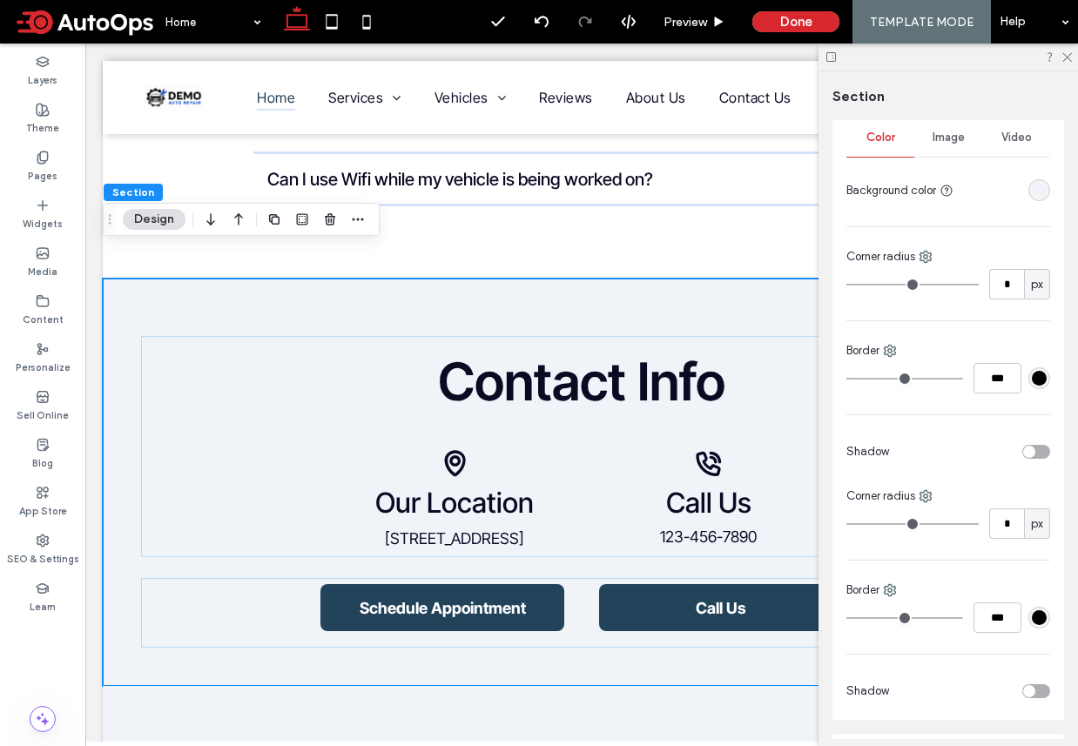
scroll to position [296, 0]
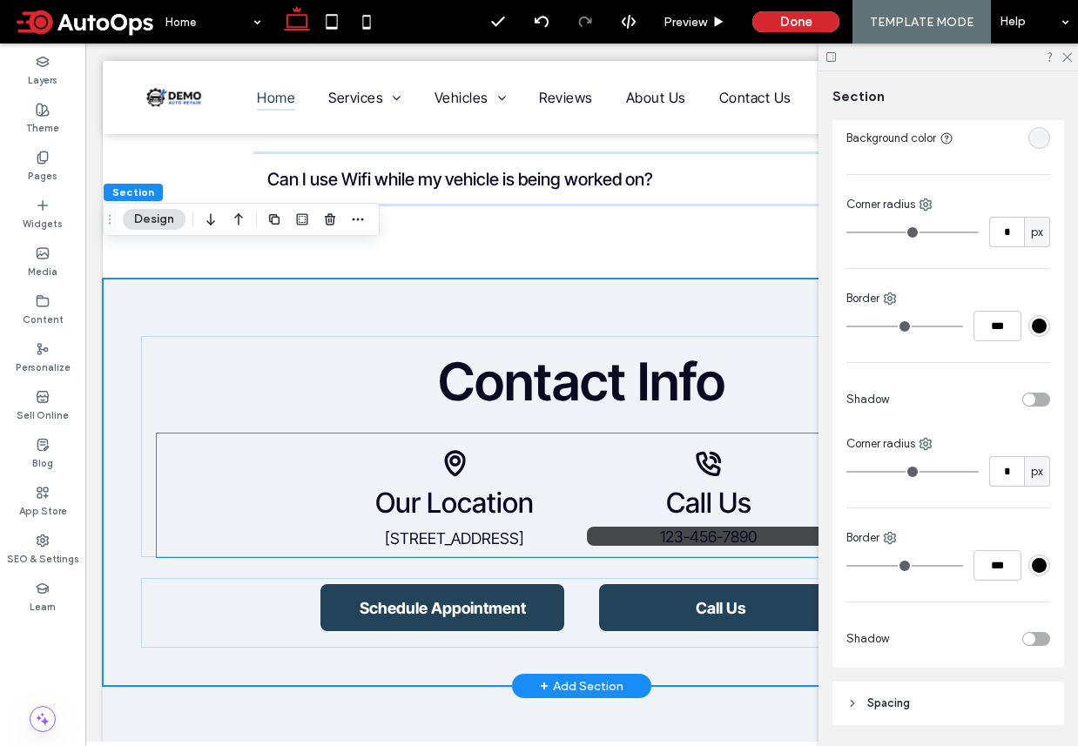
click at [706, 528] on span "123-456-7890" at bounding box center [708, 537] width 97 height 18
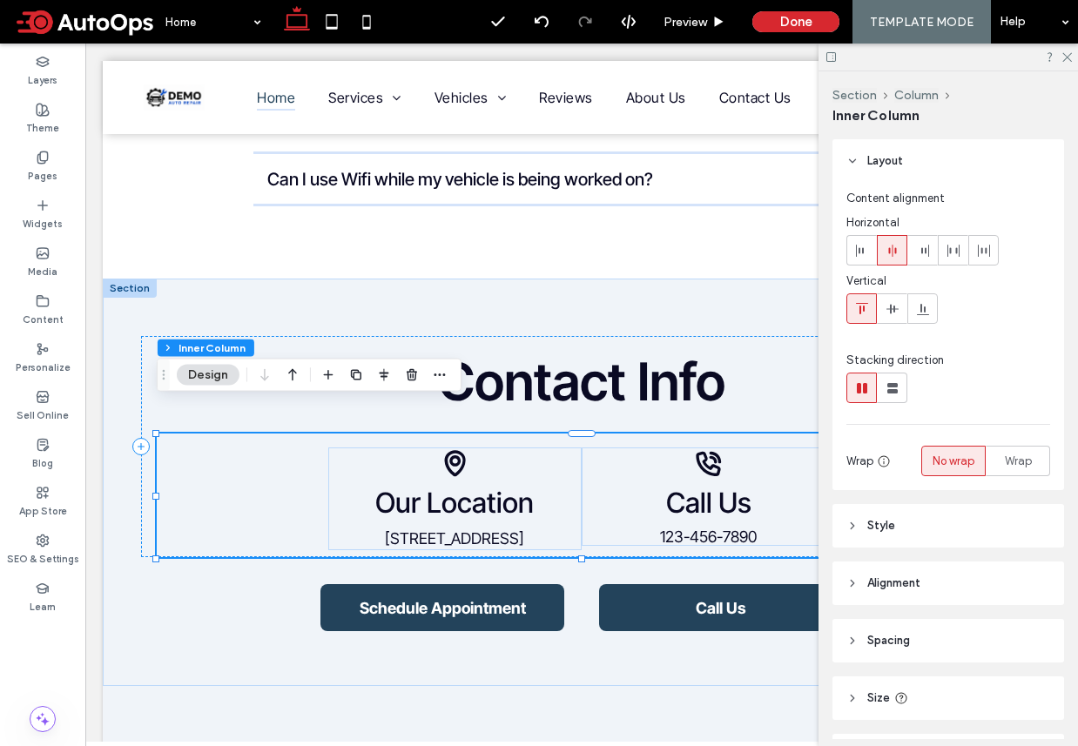
click at [904, 528] on header "Style" at bounding box center [948, 526] width 232 height 44
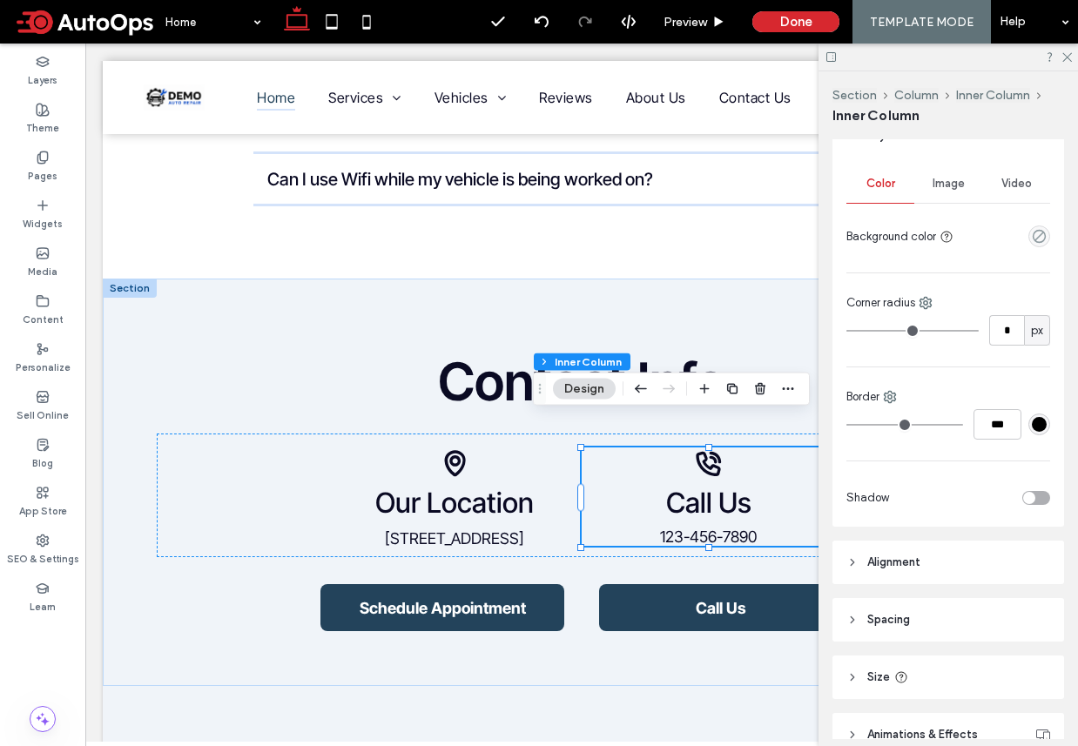
scroll to position [0, 0]
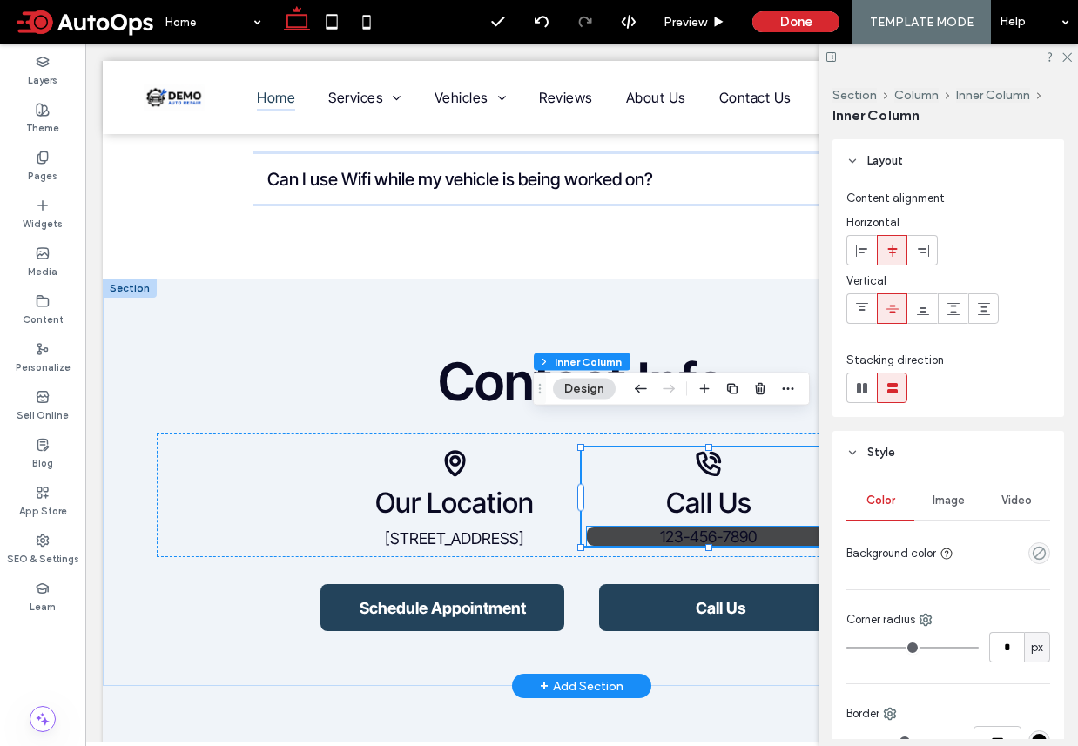
click at [732, 528] on span "123-456-7890" at bounding box center [708, 537] width 97 height 18
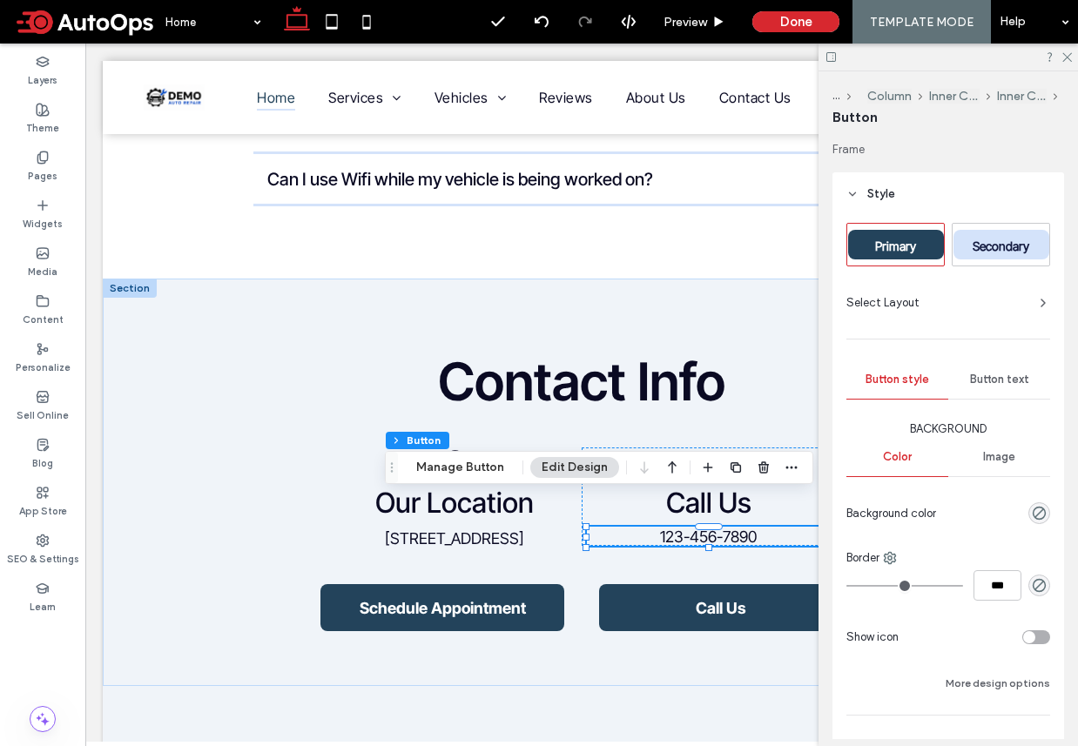
click at [573, 466] on button "Edit Design" at bounding box center [574, 467] width 89 height 21
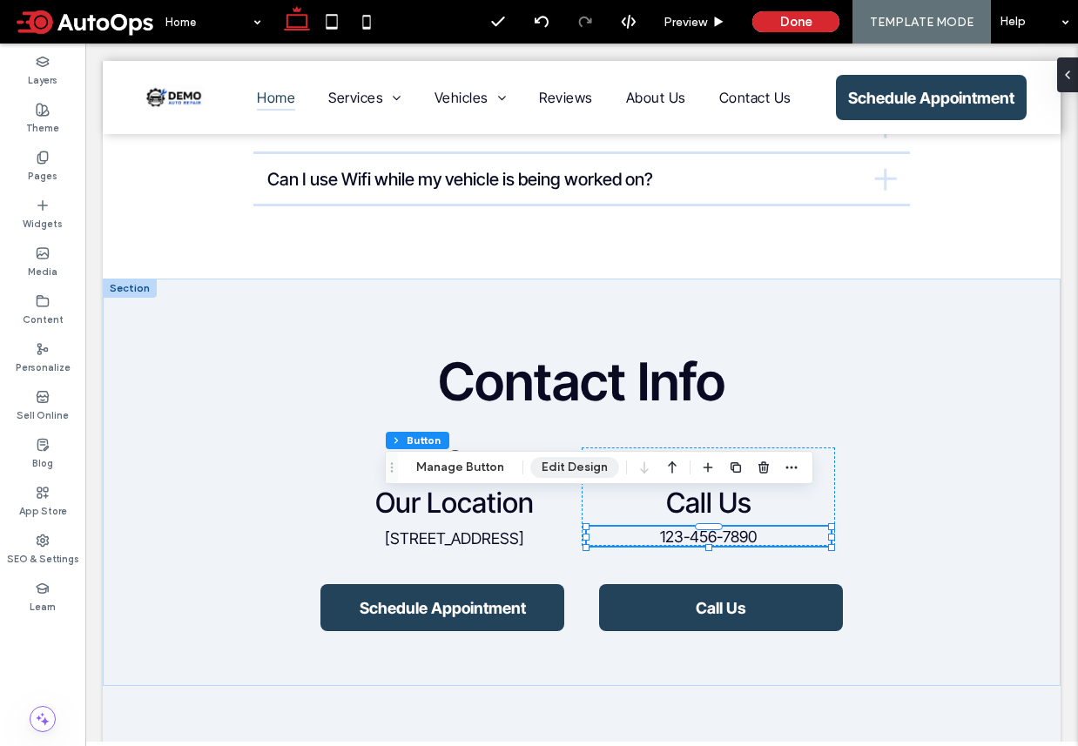
click at [582, 464] on button "Edit Design" at bounding box center [574, 467] width 89 height 21
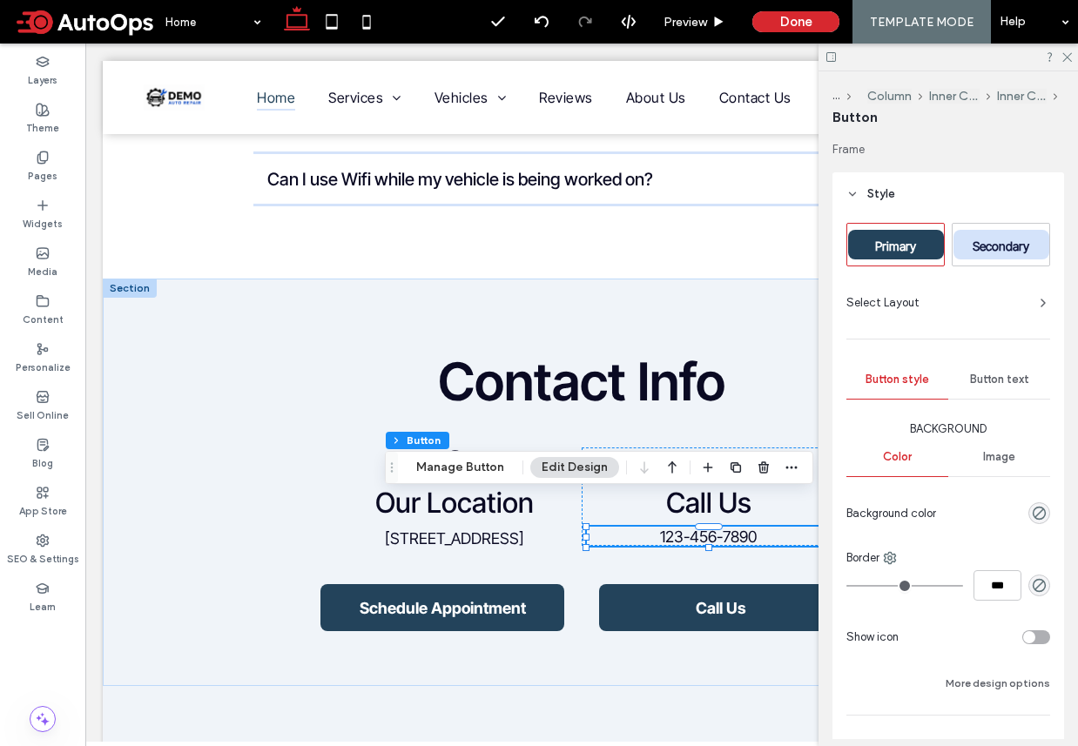
click at [985, 381] on span "Button text" at bounding box center [999, 380] width 59 height 14
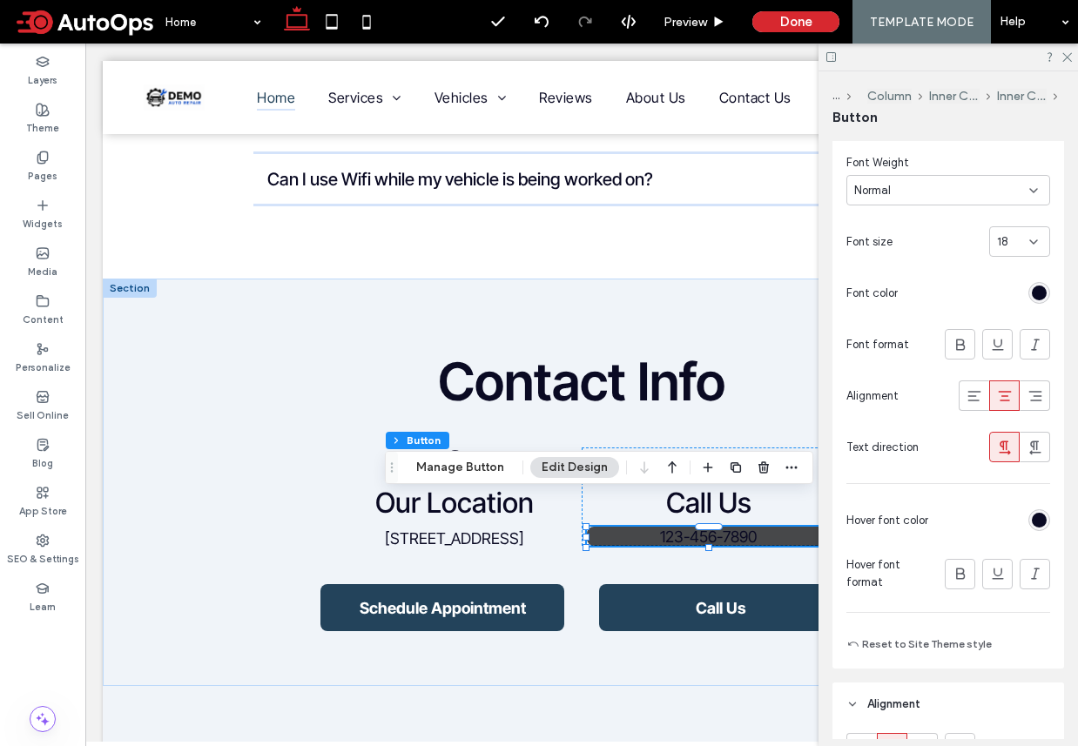
scroll to position [409, 0]
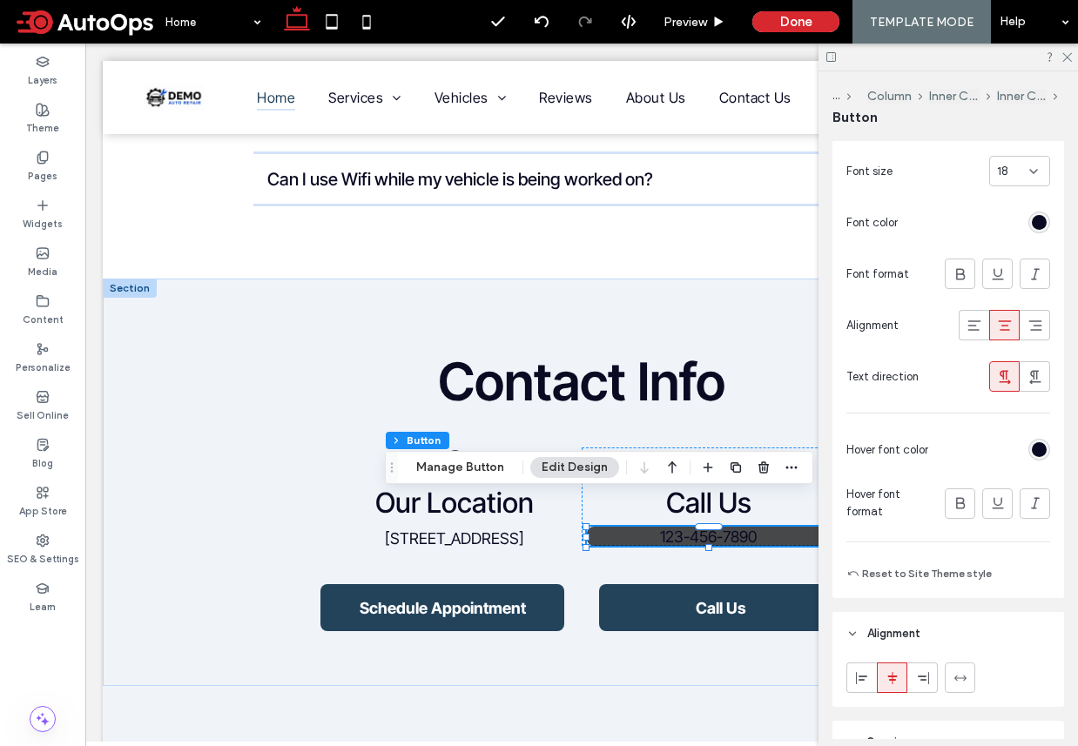
click at [1040, 449] on div "rgb(10, 10, 35)" at bounding box center [1039, 449] width 15 height 15
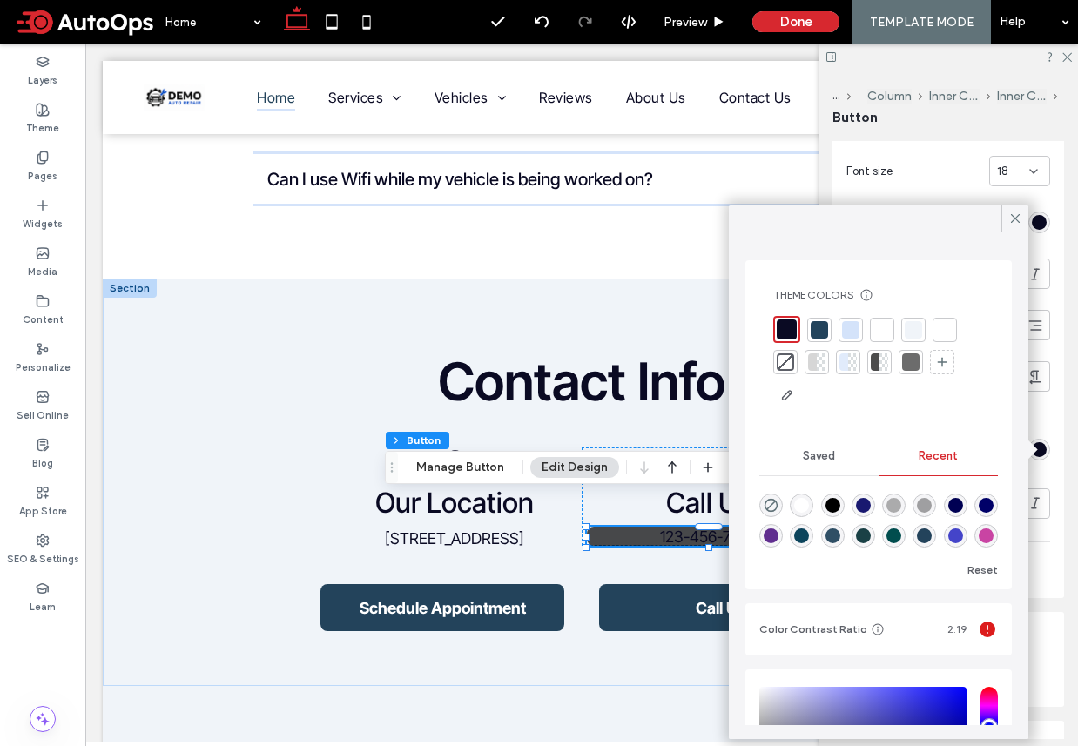
click at [784, 364] on div at bounding box center [785, 361] width 17 height 17
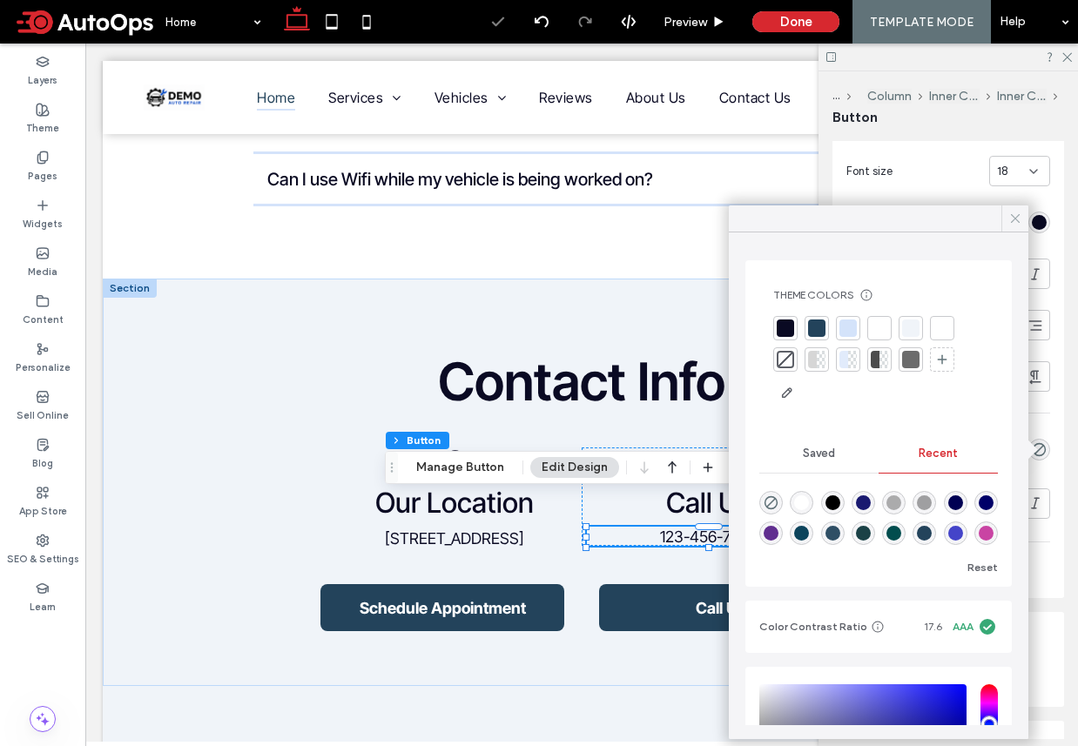
click at [1018, 212] on icon at bounding box center [1015, 219] width 16 height 16
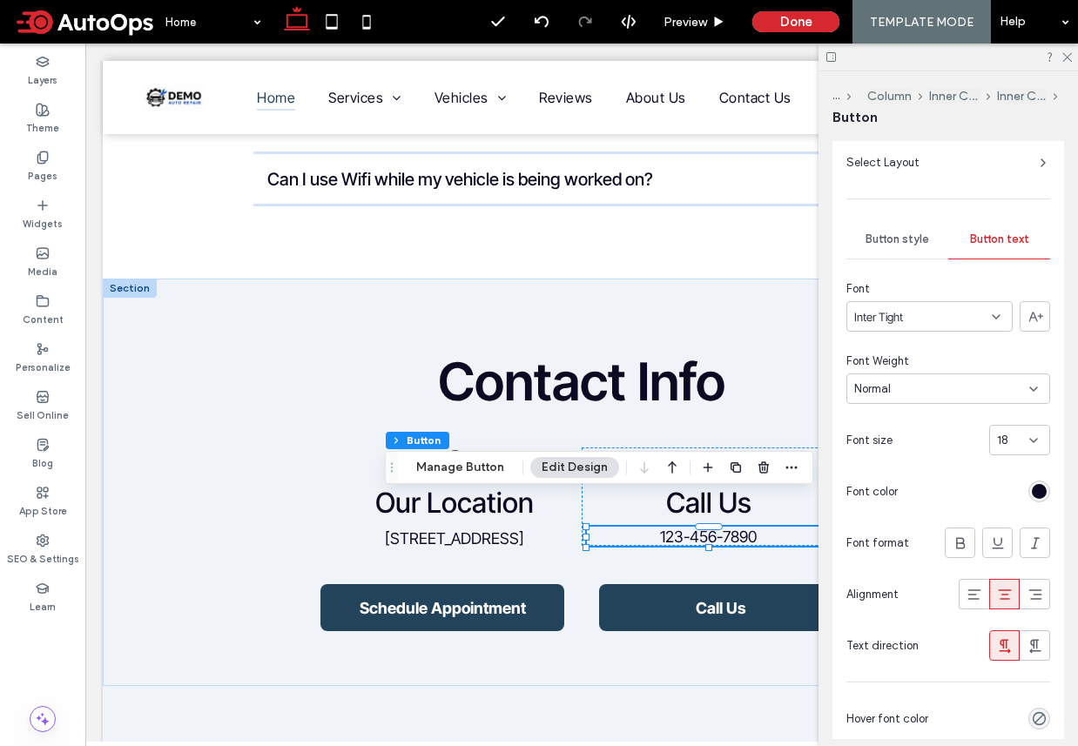
scroll to position [121, 0]
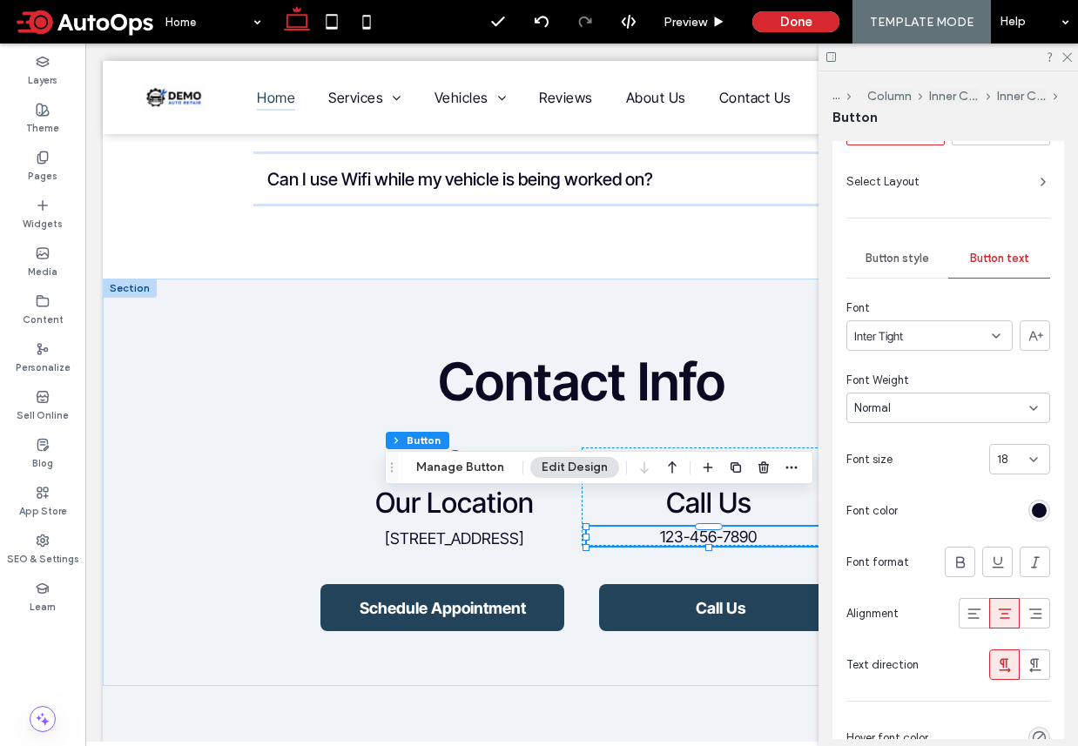
click at [910, 260] on span "Button style" at bounding box center [897, 259] width 64 height 14
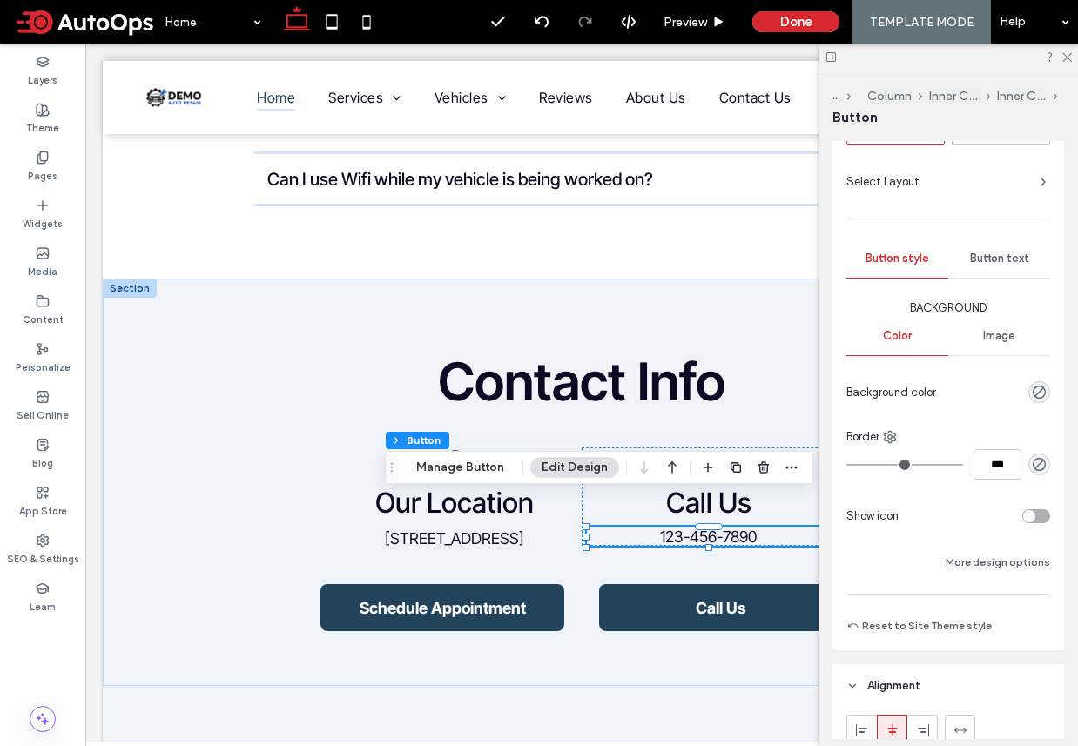
click at [986, 265] on span "Button text" at bounding box center [999, 259] width 59 height 14
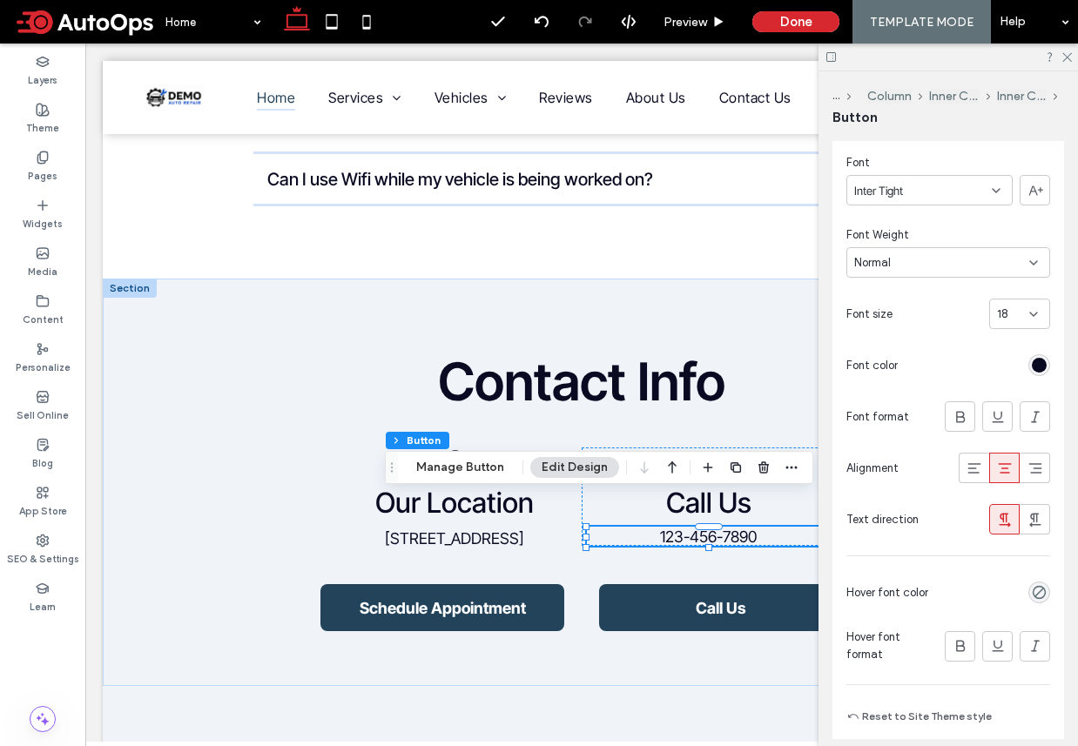
scroll to position [434, 0]
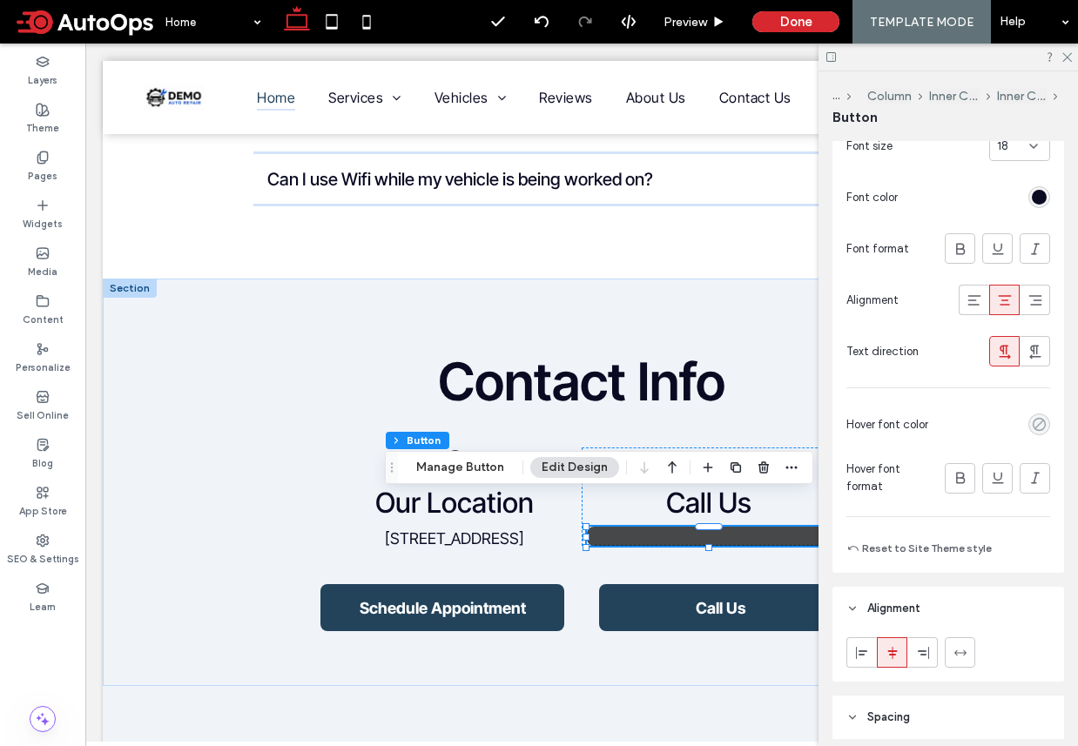
click at [1039, 422] on use "rgba(0, 0, 0, 0)" at bounding box center [1039, 424] width 13 height 13
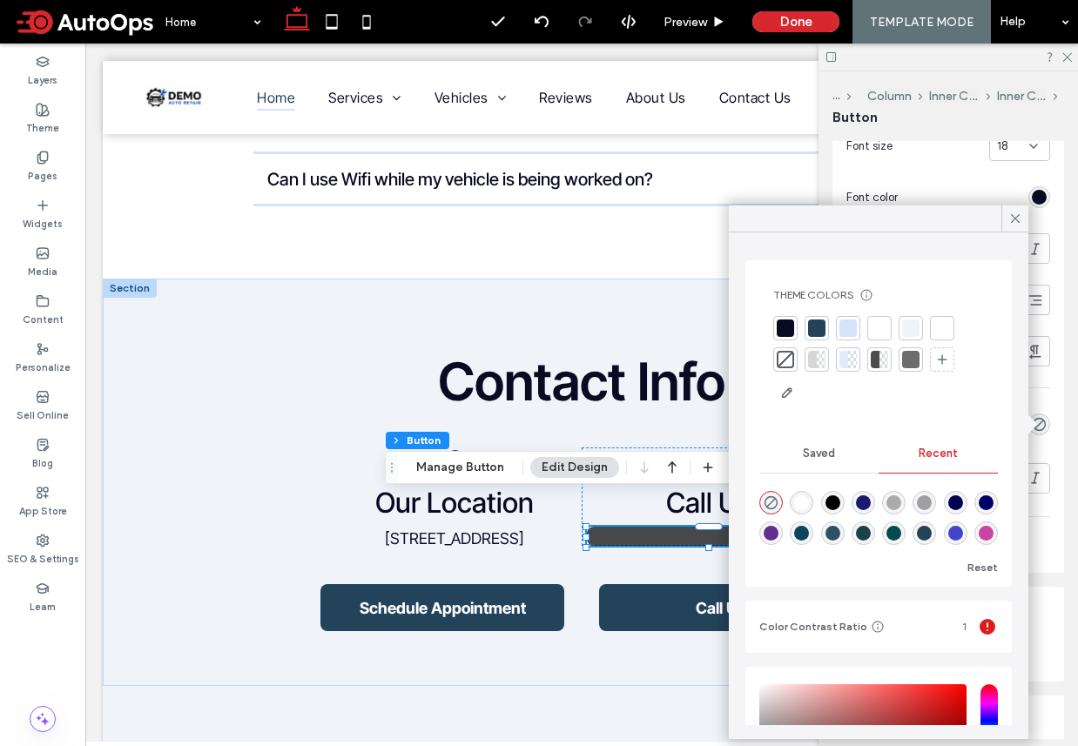
click at [789, 324] on div at bounding box center [785, 328] width 17 height 17
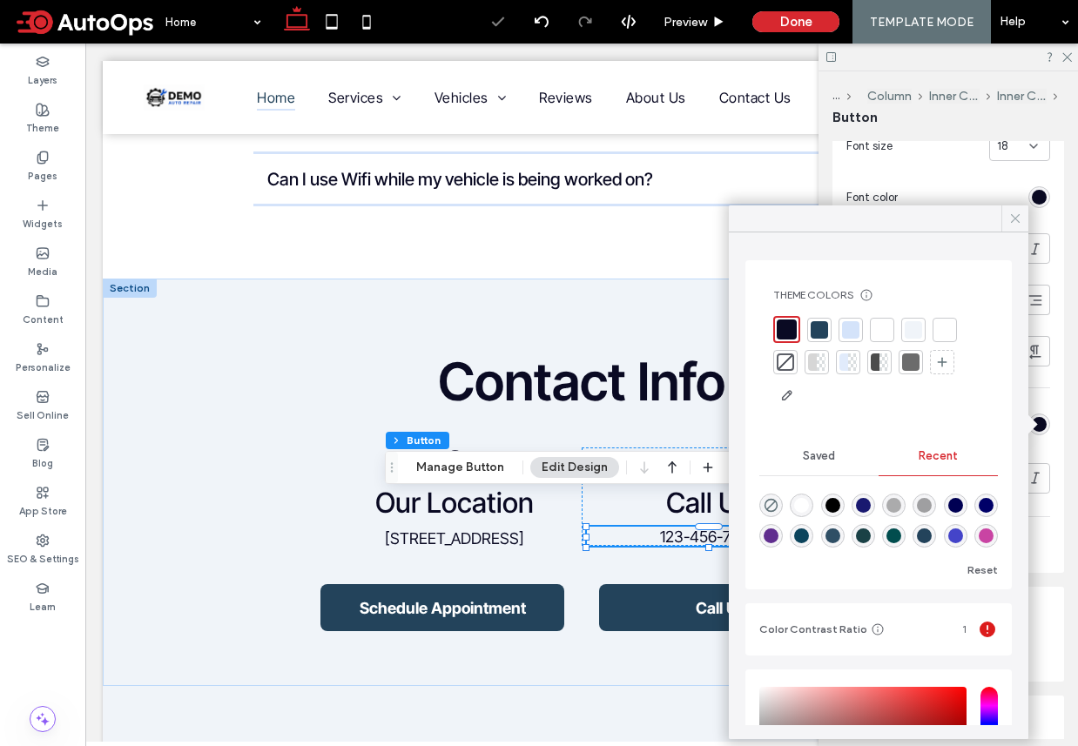
click at [1012, 216] on icon at bounding box center [1015, 219] width 16 height 16
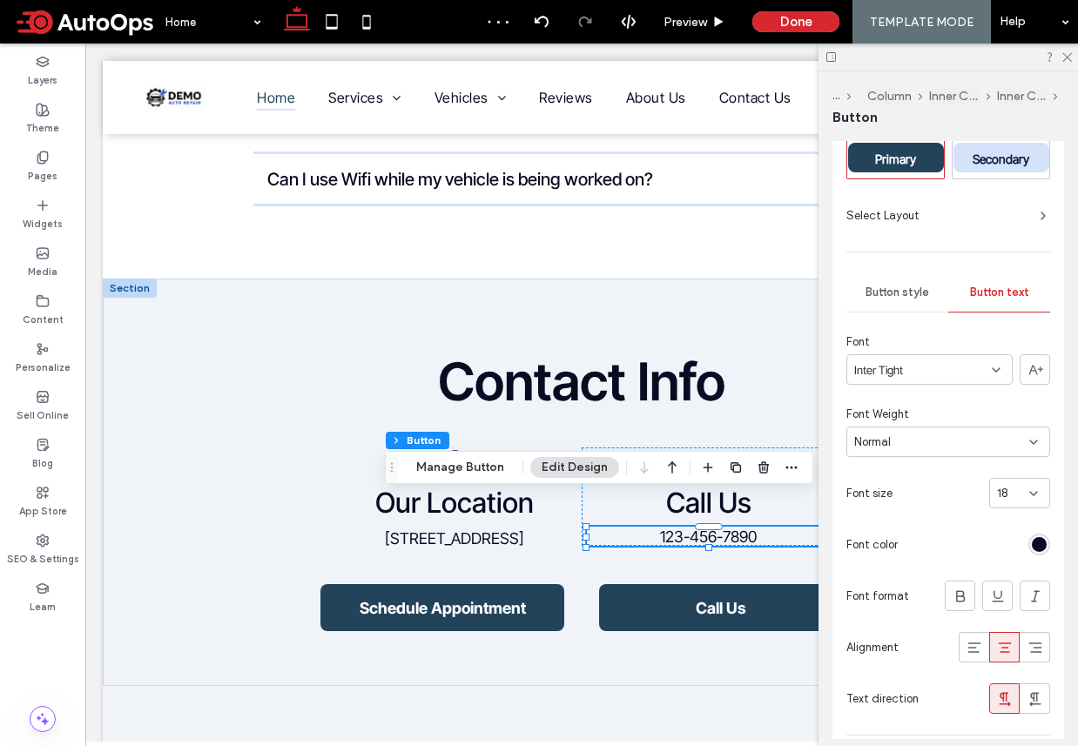
click at [902, 287] on span "Button style" at bounding box center [897, 293] width 64 height 14
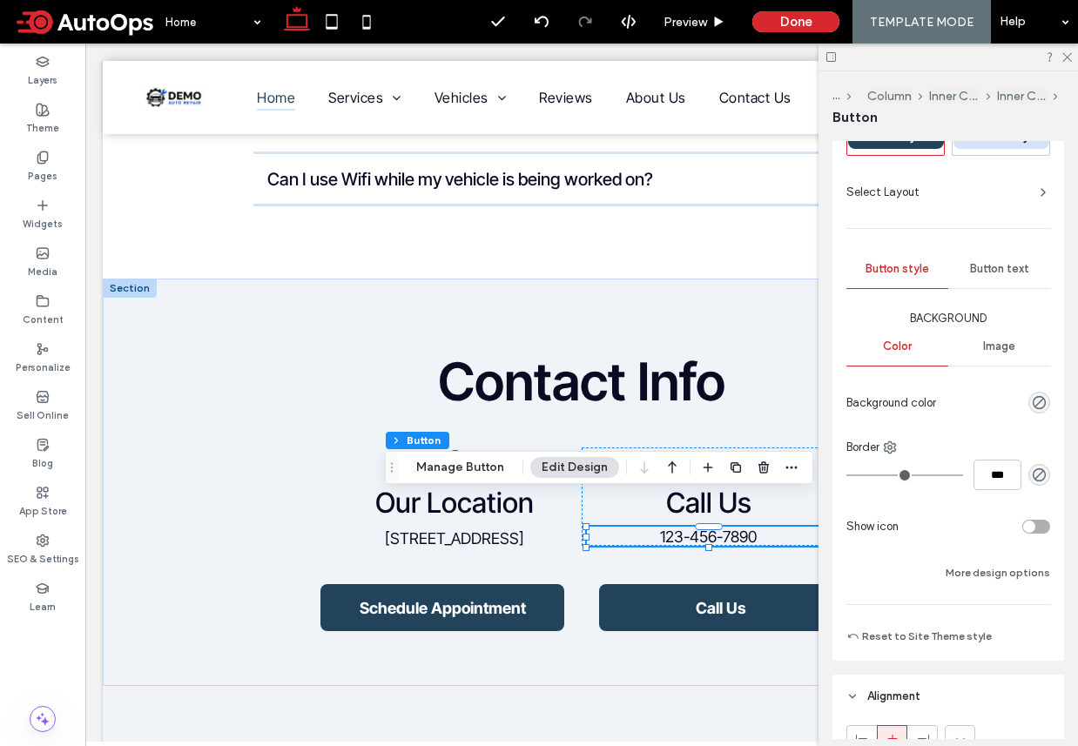
scroll to position [121, 0]
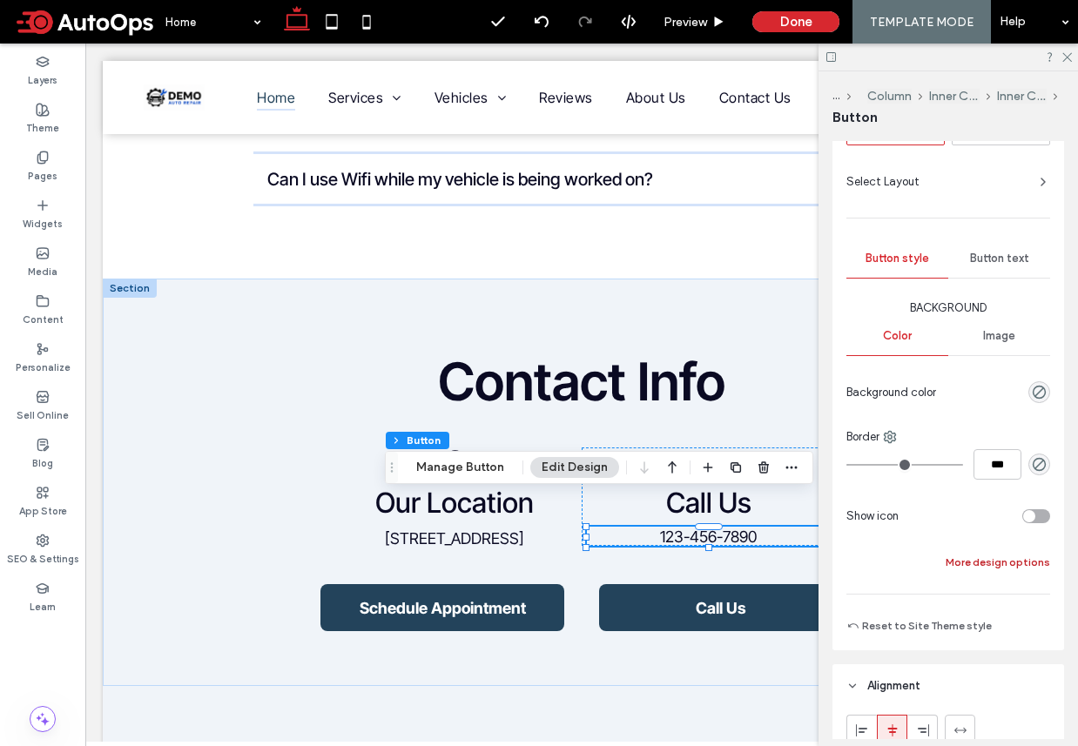
click at [987, 570] on button "More design options" at bounding box center [997, 562] width 104 height 21
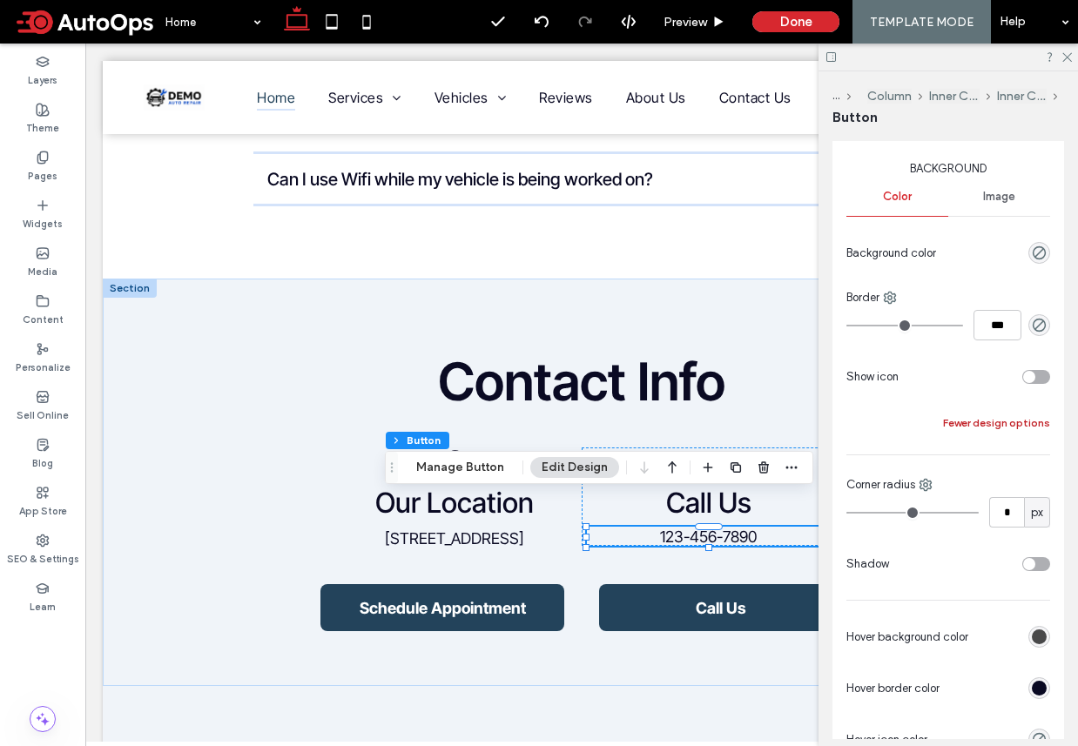
scroll to position [494, 0]
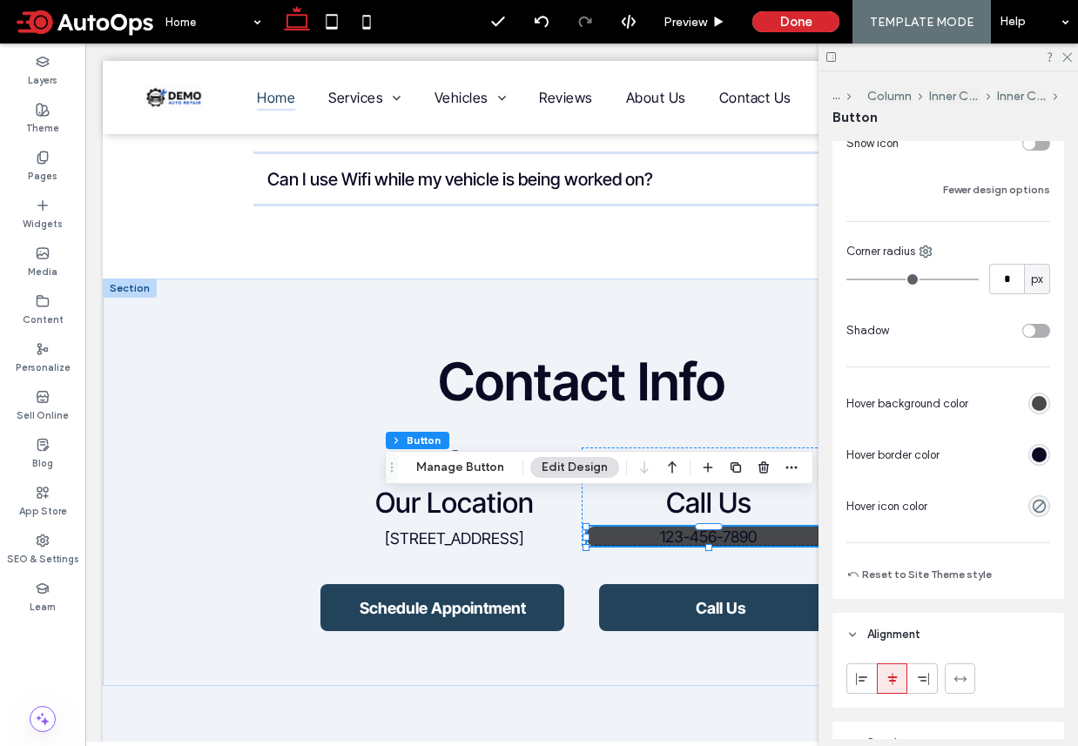
click at [1042, 452] on div "rgb(10, 10, 35)" at bounding box center [1039, 454] width 15 height 15
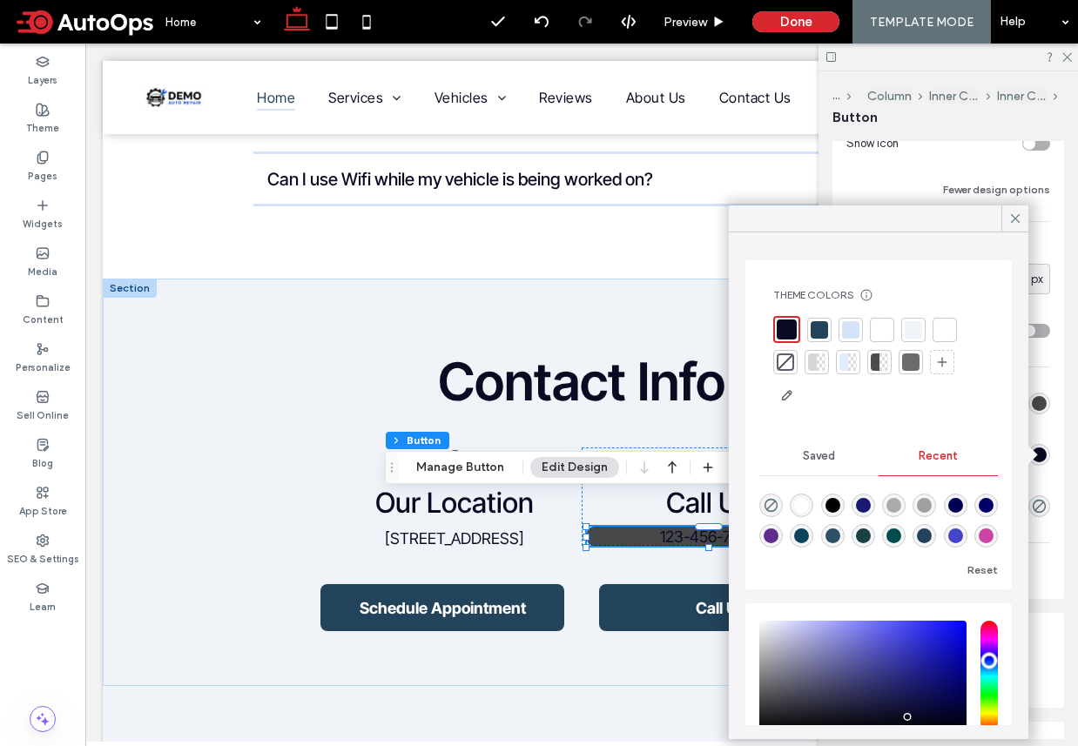
click at [785, 366] on div at bounding box center [785, 361] width 17 height 17
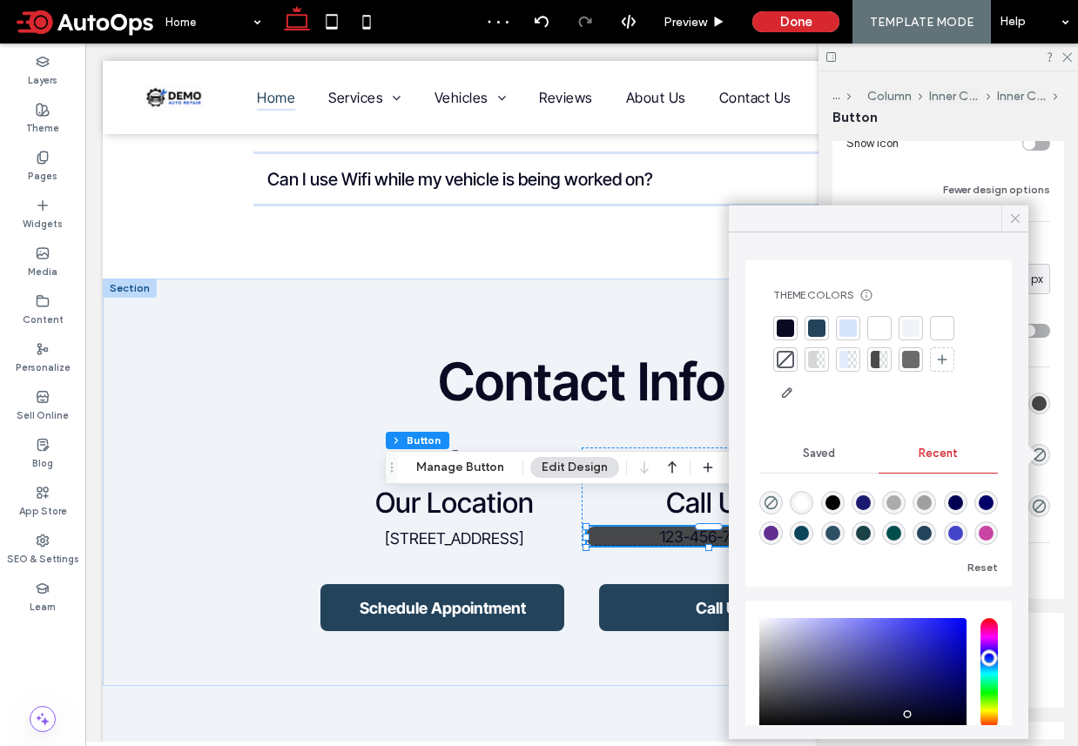
click at [1015, 213] on icon at bounding box center [1015, 219] width 16 height 16
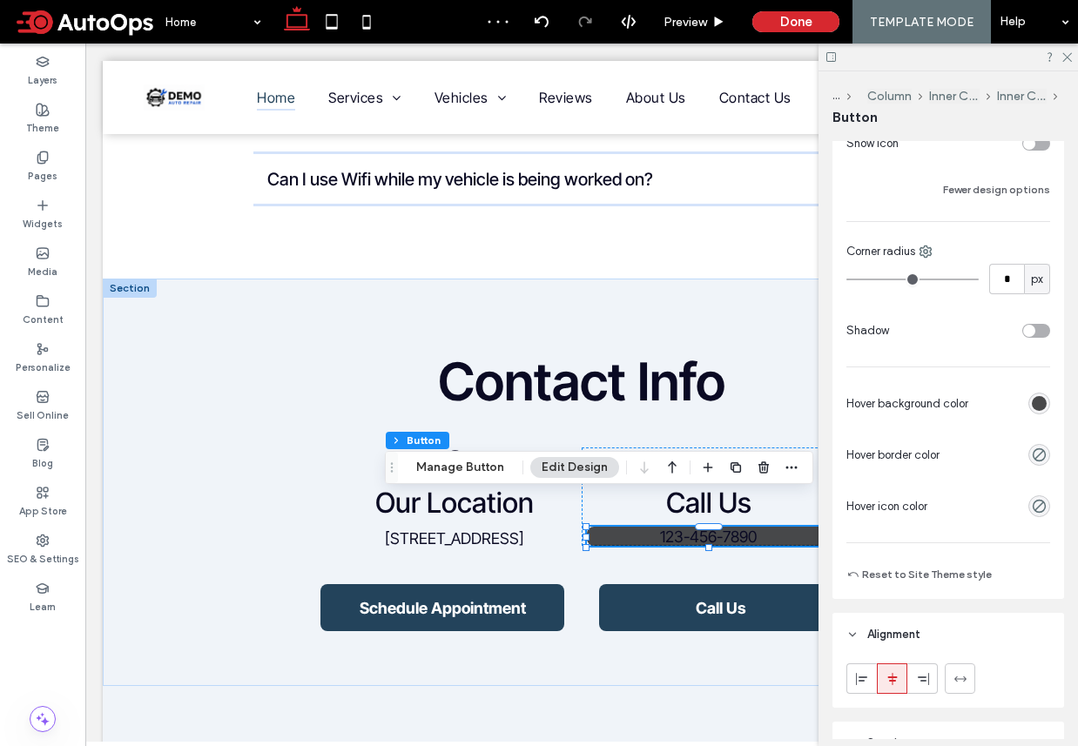
click at [1048, 399] on div "rgba(0, 0, 0, 0.7)" at bounding box center [1039, 404] width 22 height 22
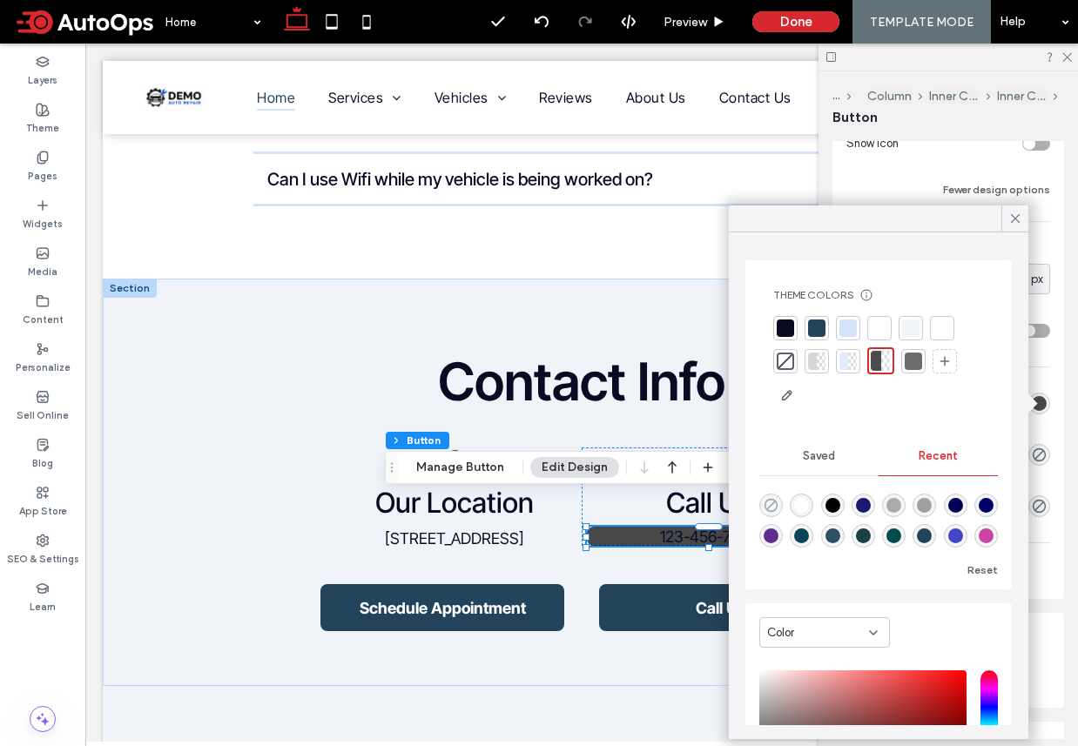
click at [770, 501] on icon "rgba(0, 0, 0, 0)" at bounding box center [771, 505] width 15 height 15
type input "*"
type input "**"
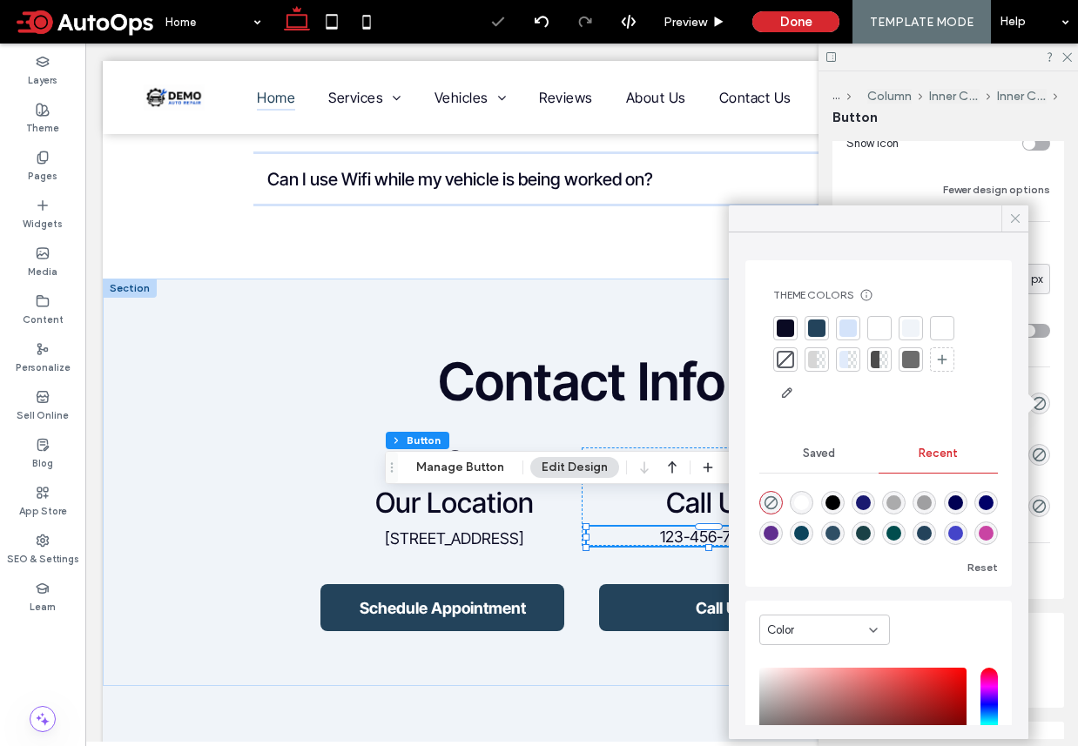
click at [1019, 216] on icon at bounding box center [1015, 219] width 16 height 16
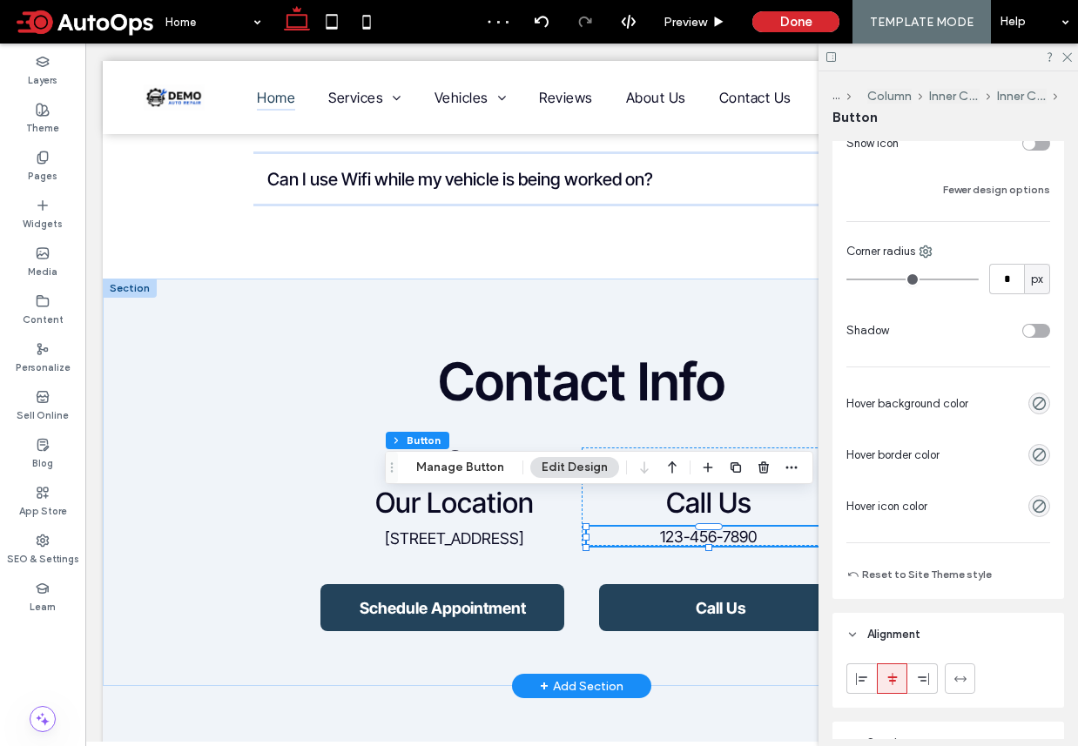
click at [694, 528] on span "123-456-7890" at bounding box center [708, 537] width 97 height 18
click at [1069, 57] on icon at bounding box center [1065, 55] width 11 height 11
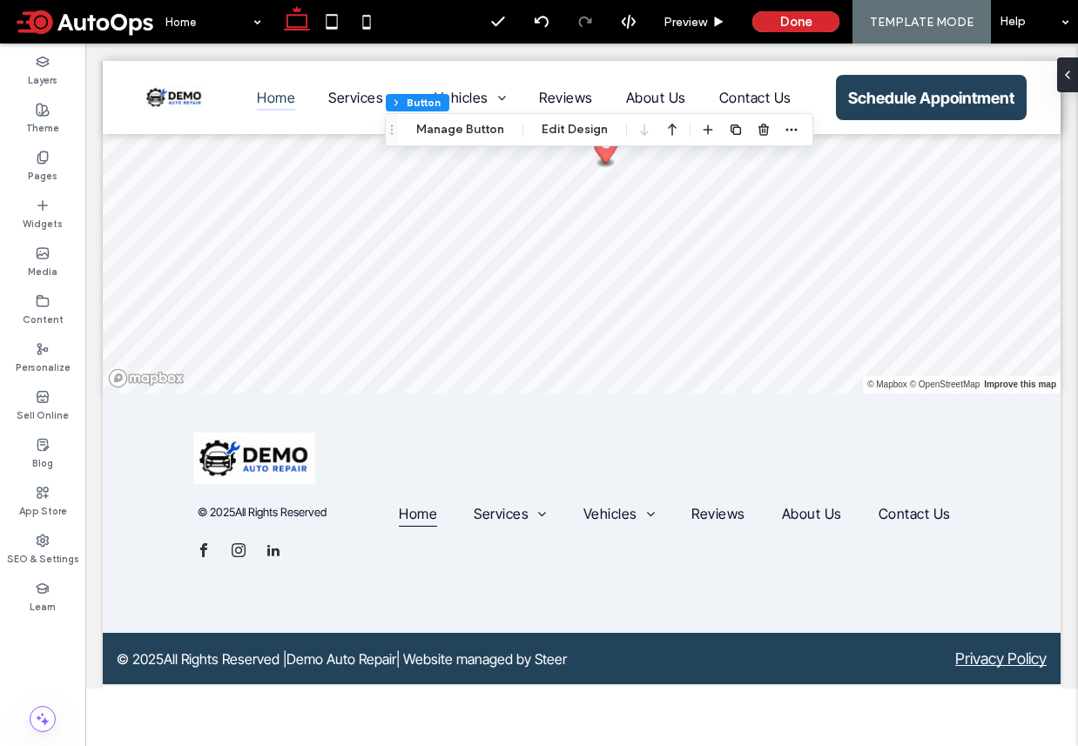
scroll to position [6404, 0]
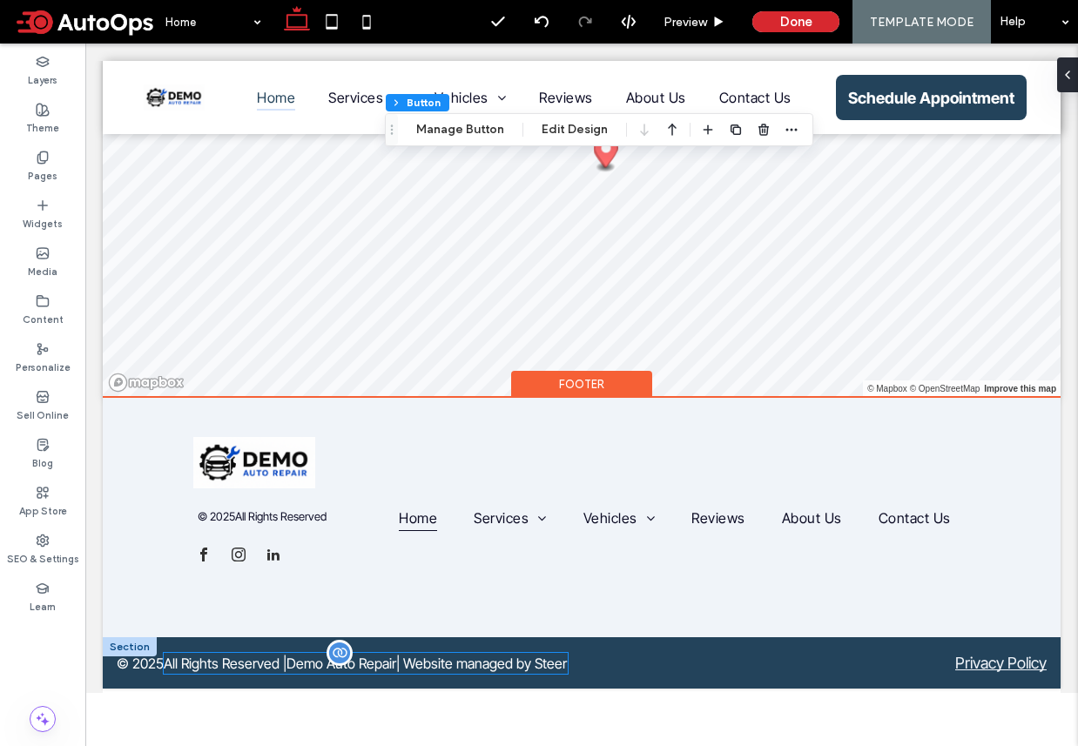
click at [175, 655] on span "All Rights Reserved | Demo Auto Repair | Website managed by [PERSON_NAME]" at bounding box center [365, 663] width 403 height 17
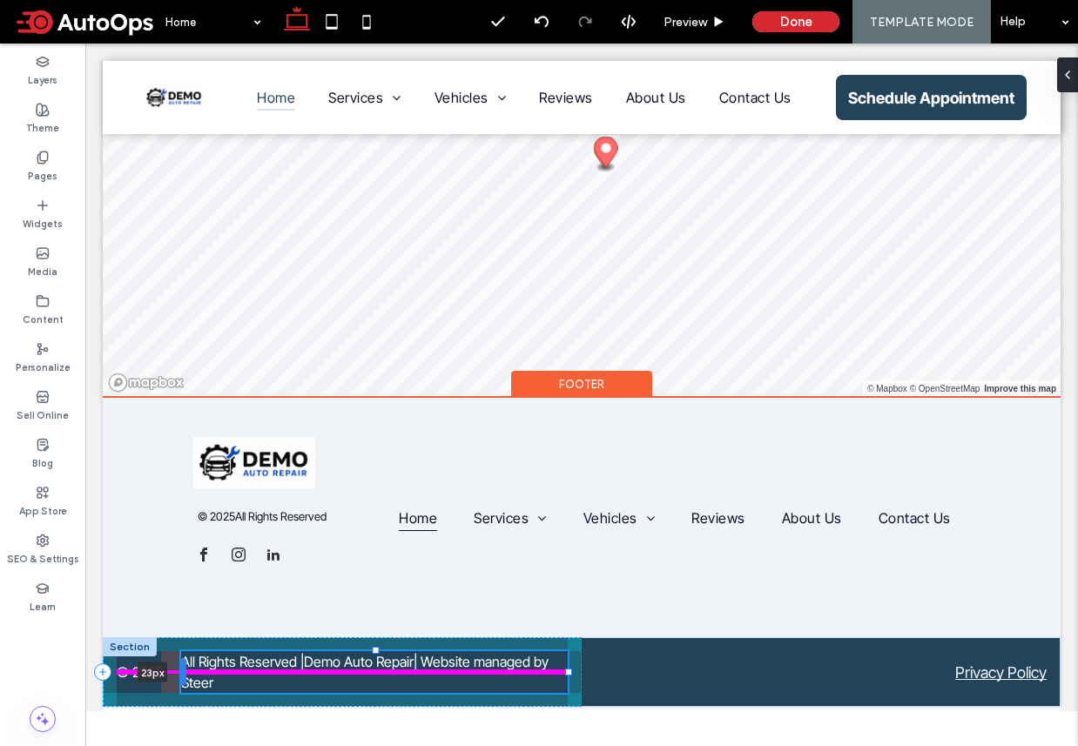
drag, startPoint x: 163, startPoint y: 580, endPoint x: 183, endPoint y: 580, distance: 20.0
click at [183, 658] on div at bounding box center [182, 672] width 7 height 28
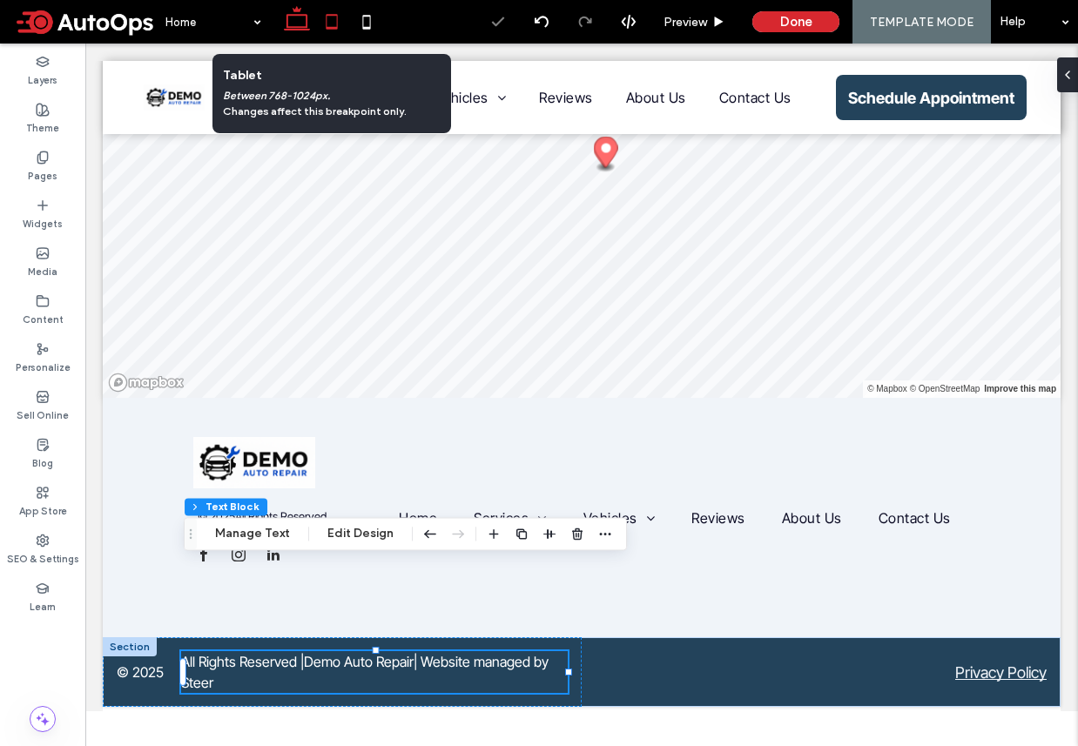
click at [331, 22] on icon at bounding box center [331, 21] width 35 height 35
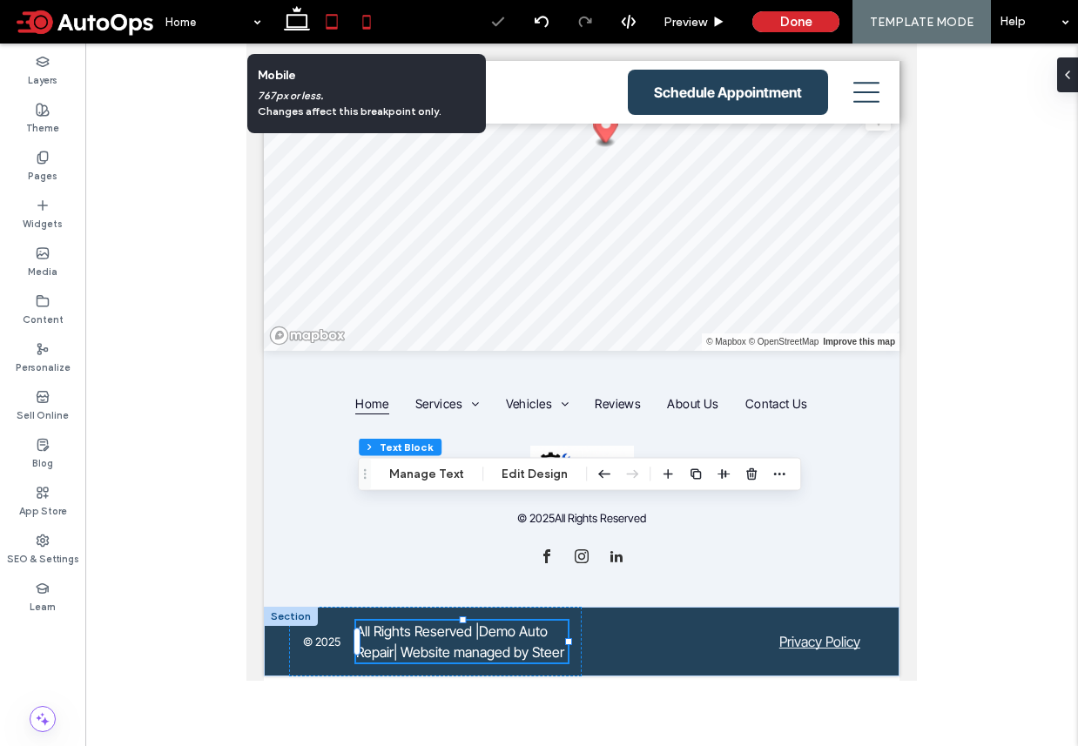
click at [367, 25] on icon at bounding box center [366, 21] width 35 height 35
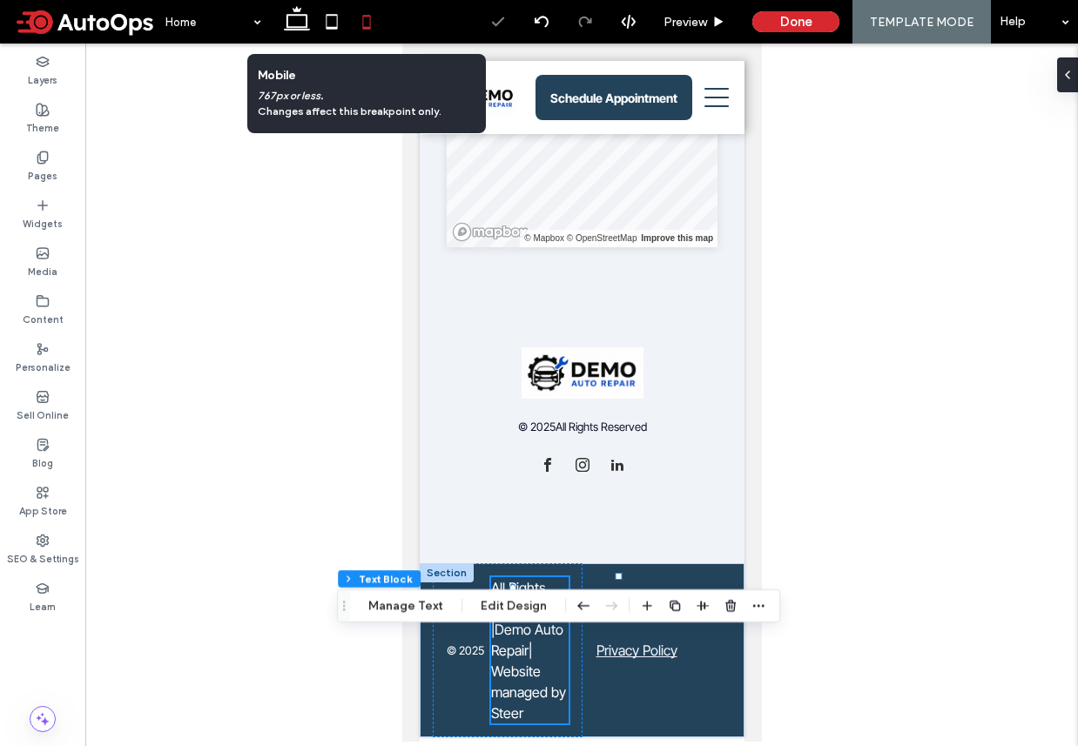
scroll to position [6120, 0]
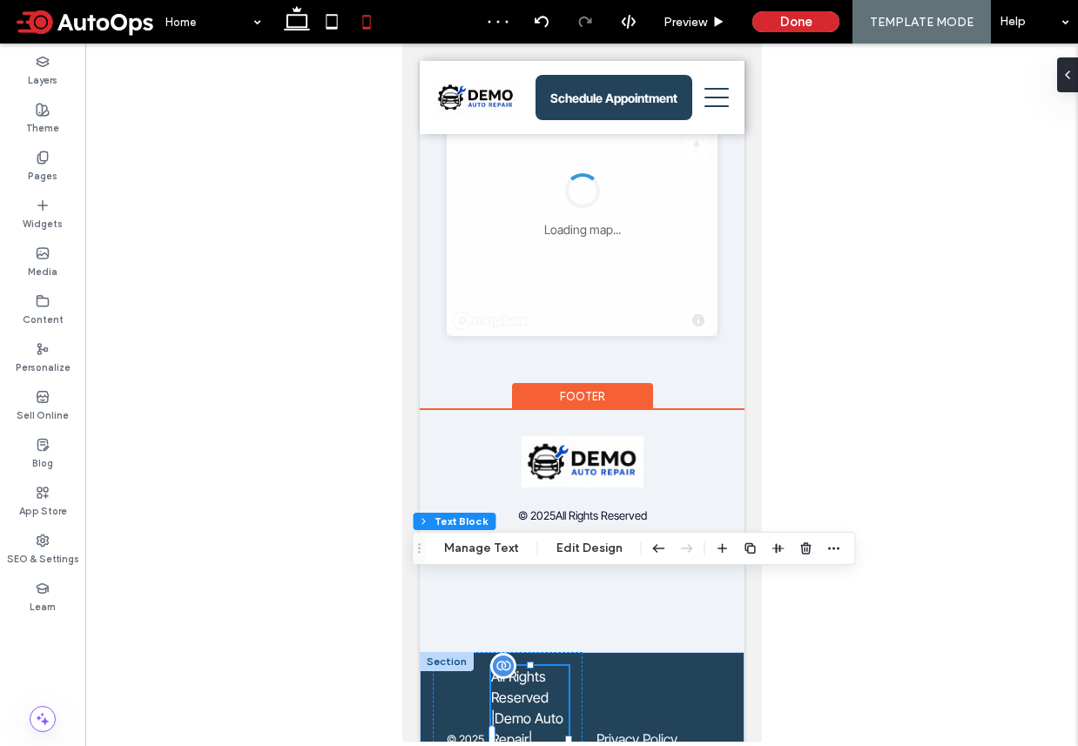
click at [519, 666] on p "All Rights Reserved | Demo Auto Repair | Website managed by [PERSON_NAME]" at bounding box center [528, 739] width 77 height 146
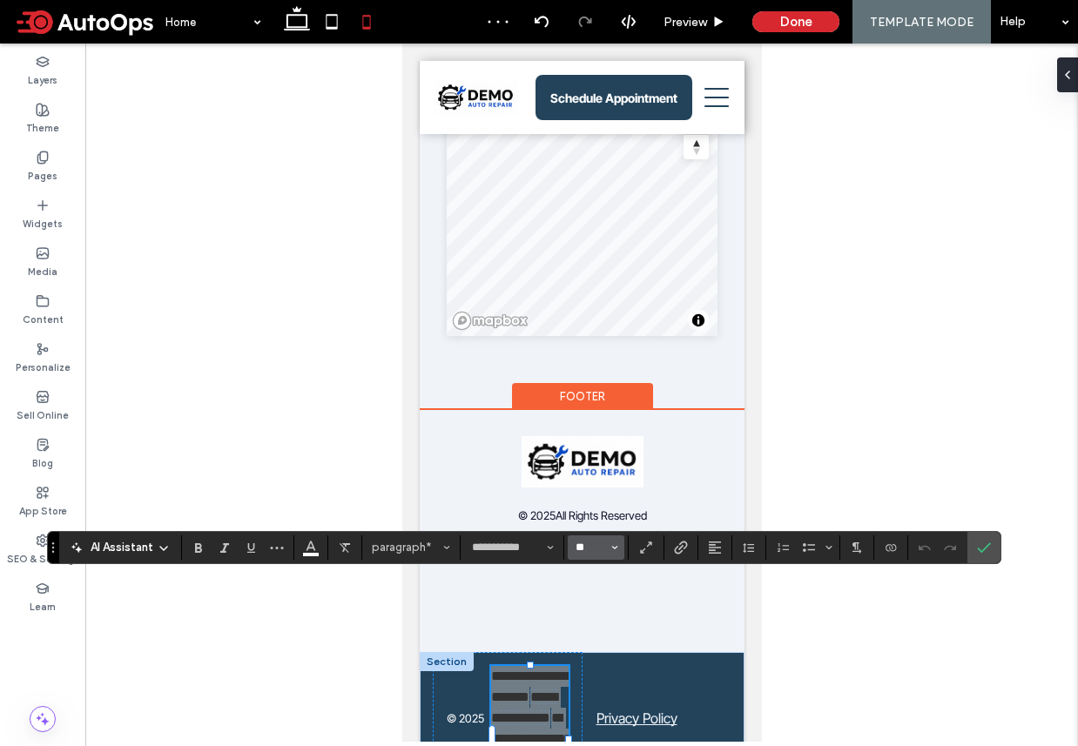
click at [589, 553] on input "**" at bounding box center [591, 548] width 34 height 14
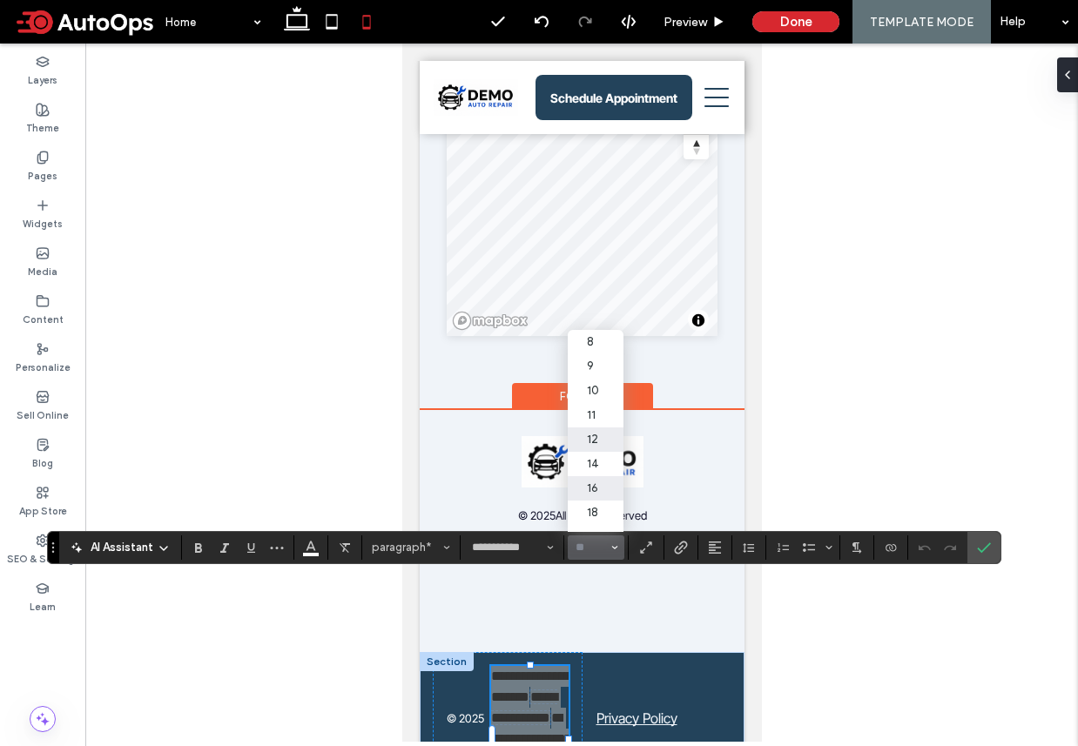
click at [595, 443] on label "12" at bounding box center [596, 439] width 56 height 24
type input "**"
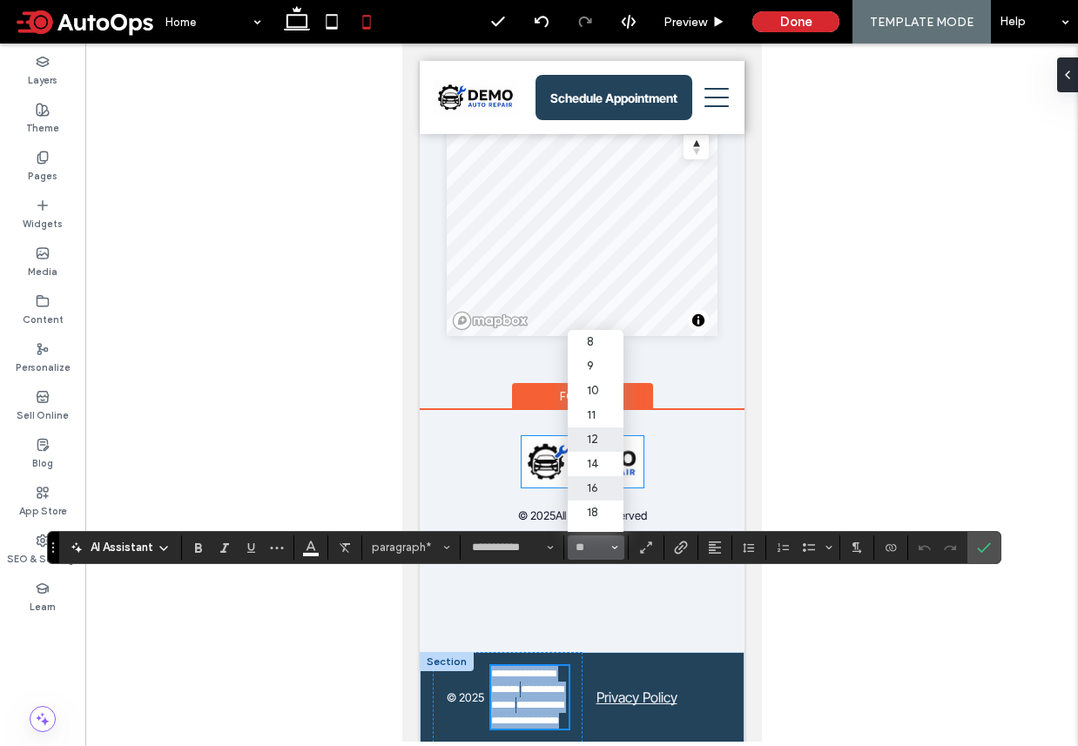
scroll to position [6068, 0]
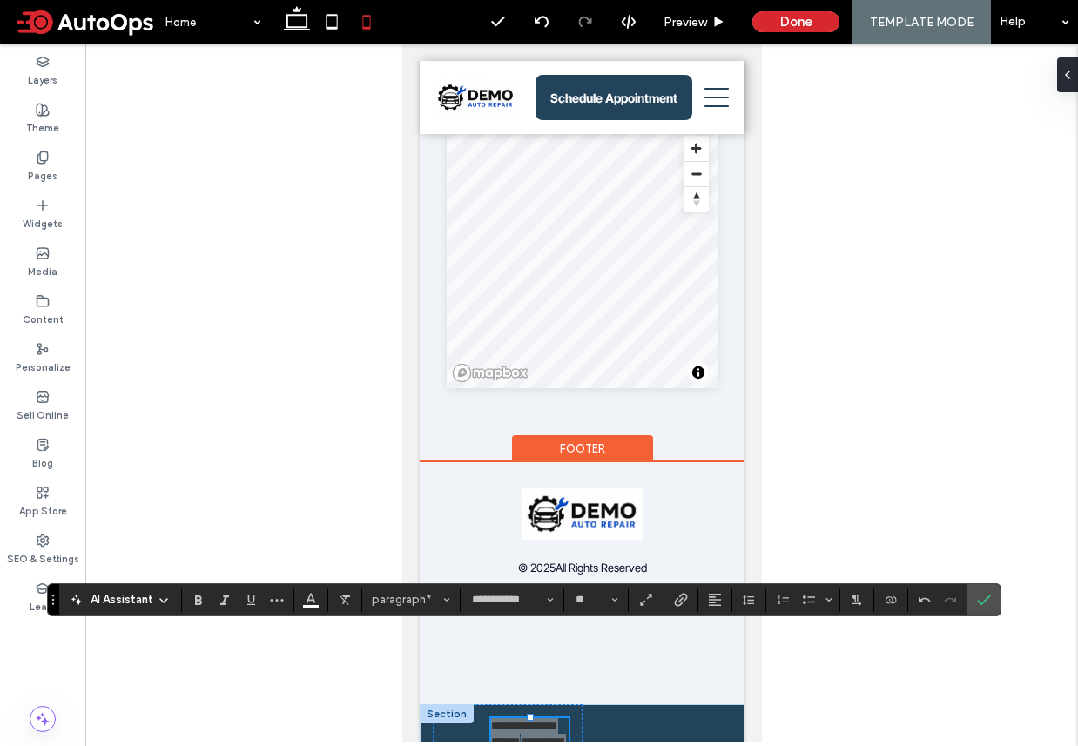
click at [801, 695] on div at bounding box center [581, 393] width 992 height 698
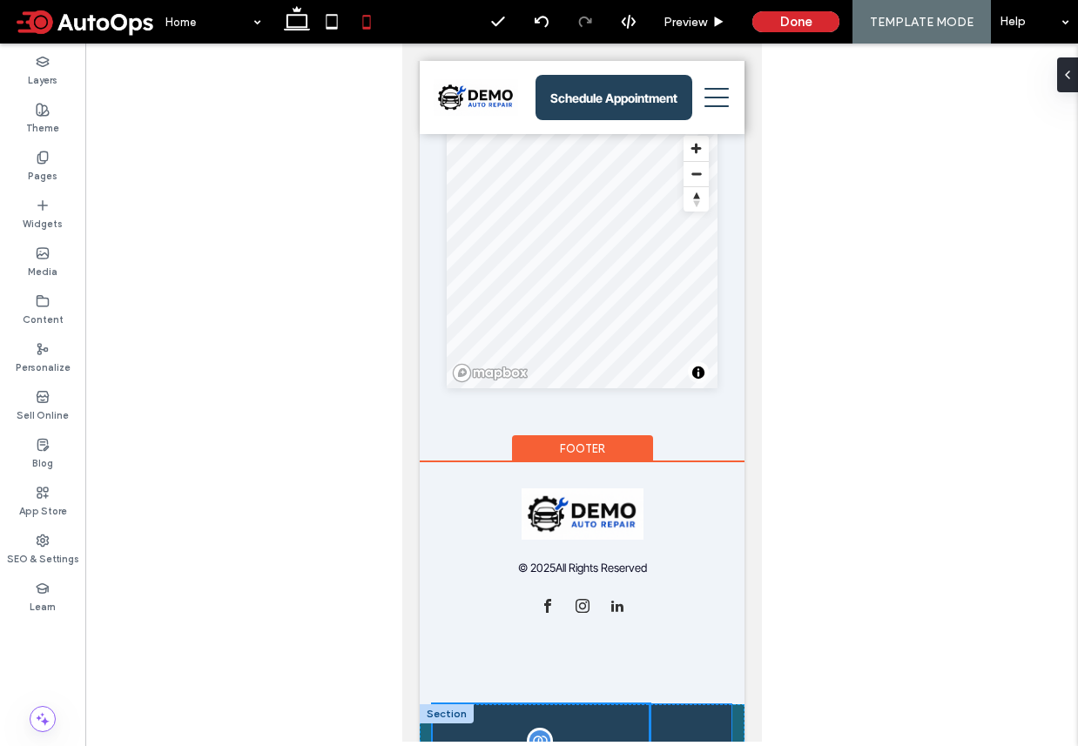
drag, startPoint x: 583, startPoint y: 676, endPoint x: 651, endPoint y: 676, distance: 67.9
type input "**"
type input "*****"
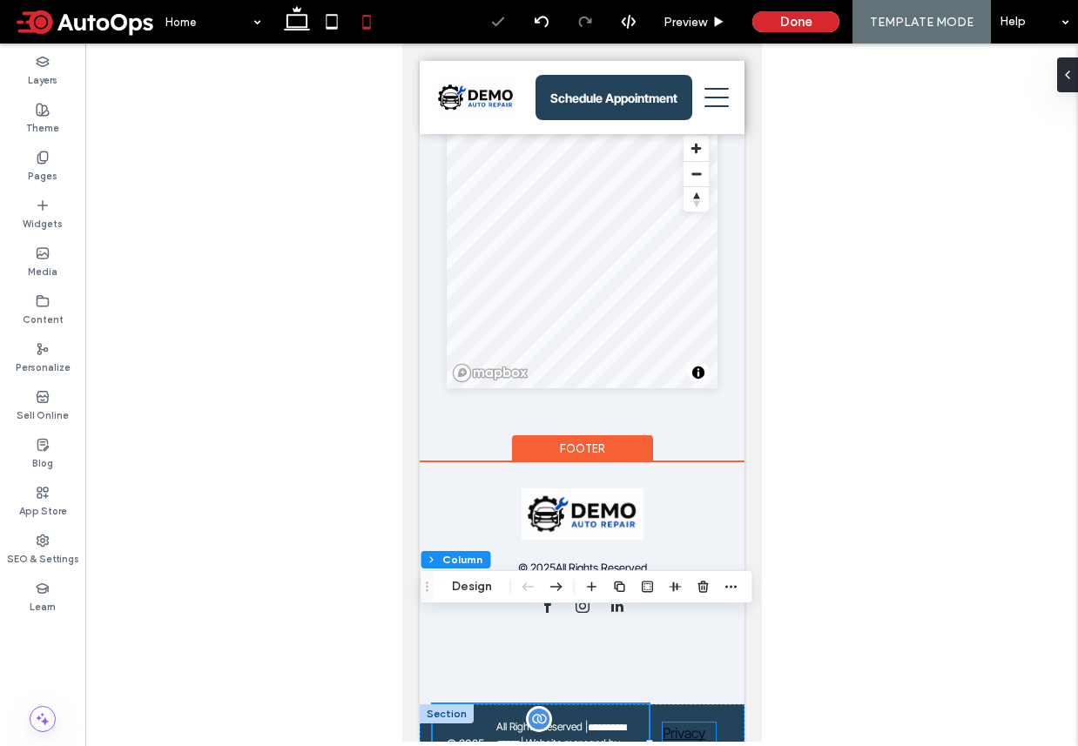
click at [680, 724] on link "Privacy Policy" at bounding box center [683, 743] width 43 height 38
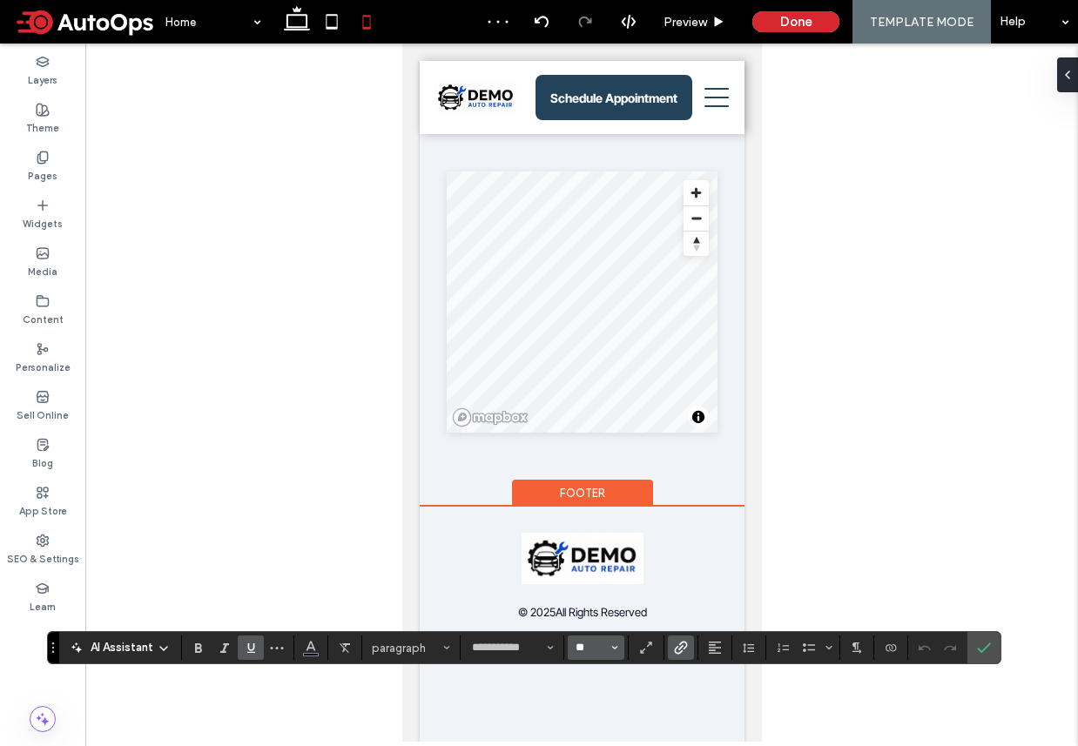
click at [590, 649] on input "**" at bounding box center [591, 648] width 34 height 14
click at [596, 540] on label "12" at bounding box center [596, 540] width 56 height 24
type input "**"
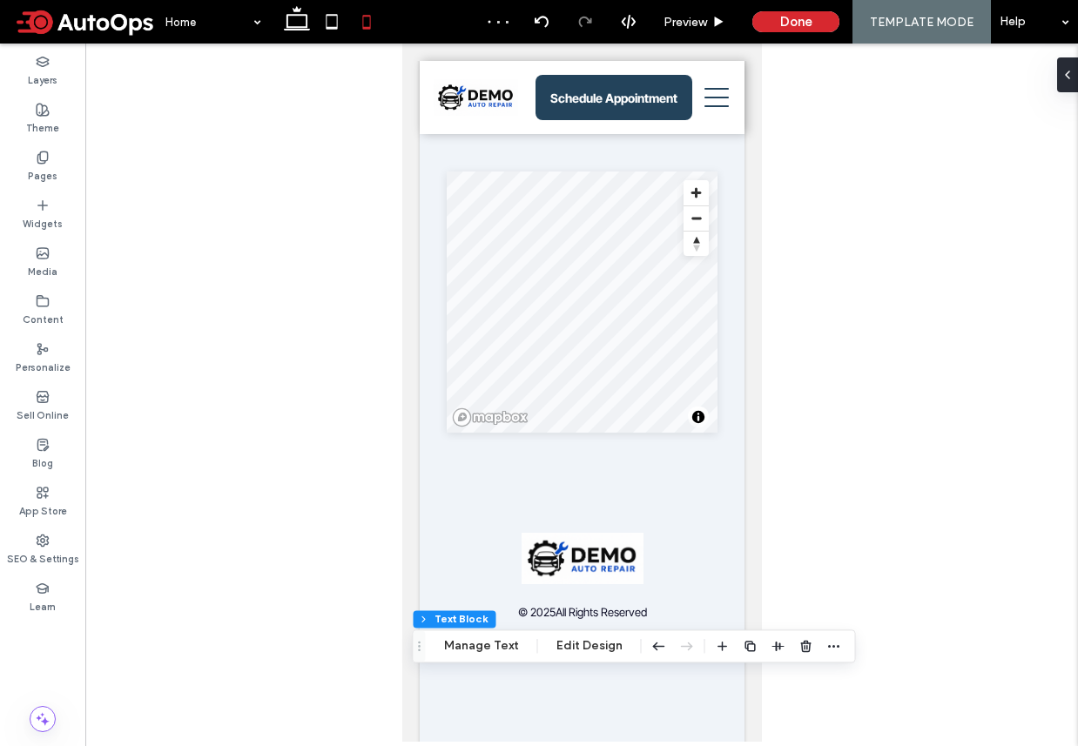
type input "*****"
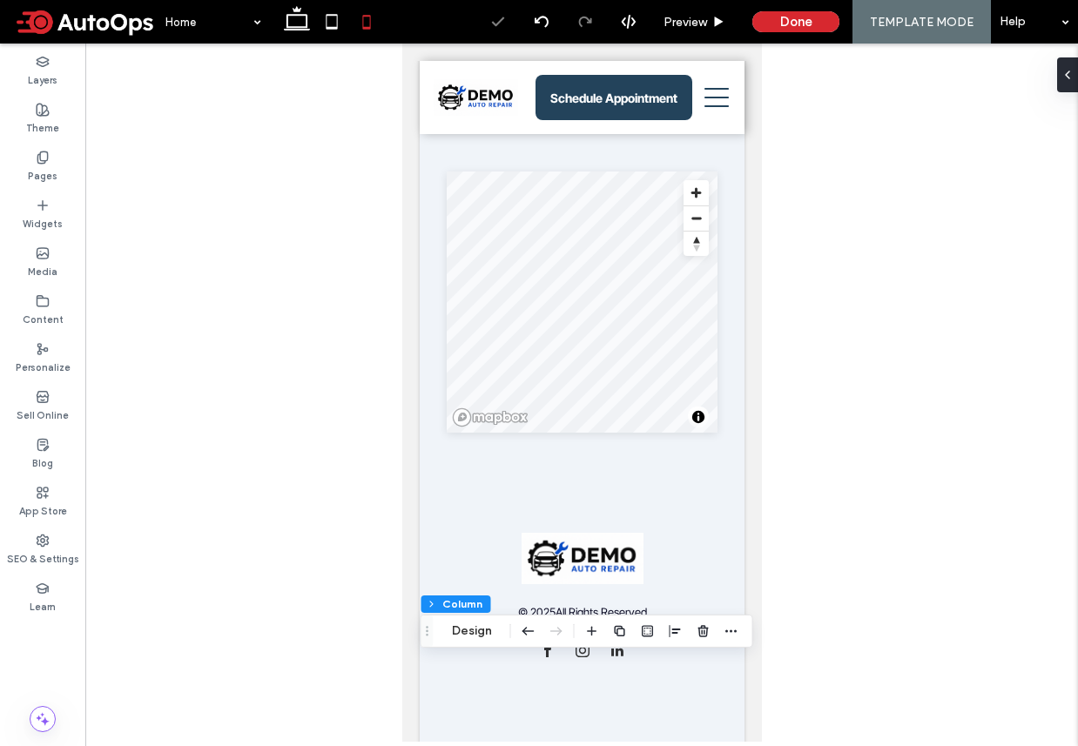
click at [840, 685] on div at bounding box center [581, 393] width 992 height 698
click at [326, 20] on icon at bounding box center [331, 21] width 35 height 35
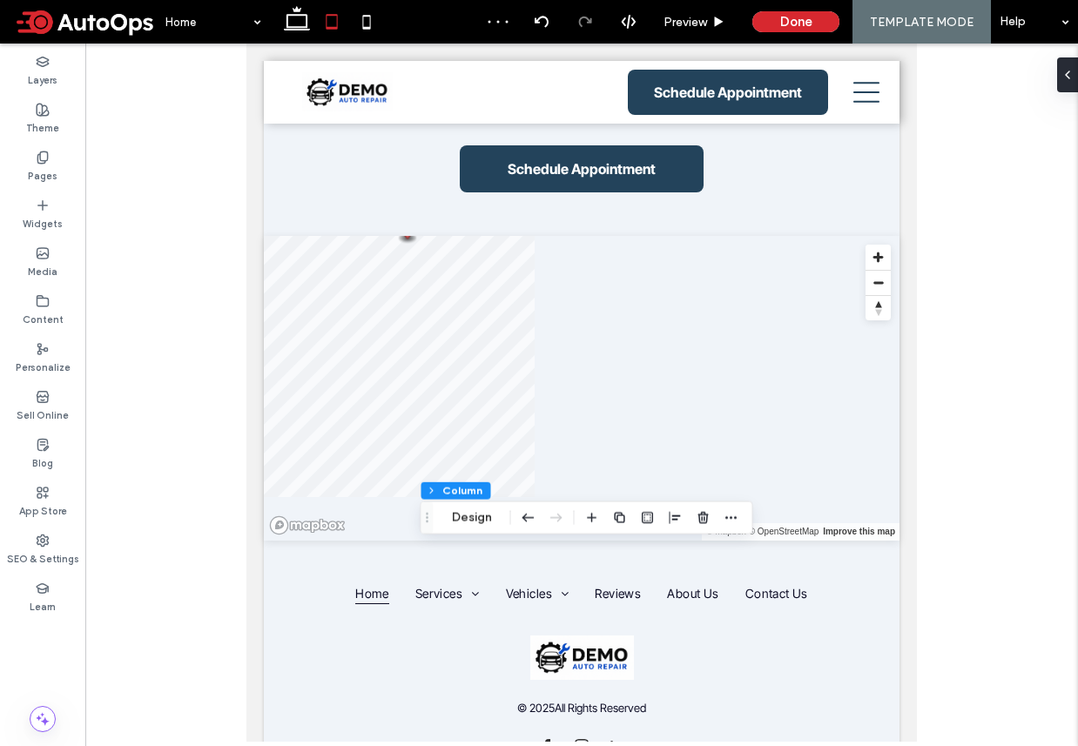
type input "**"
type input "***"
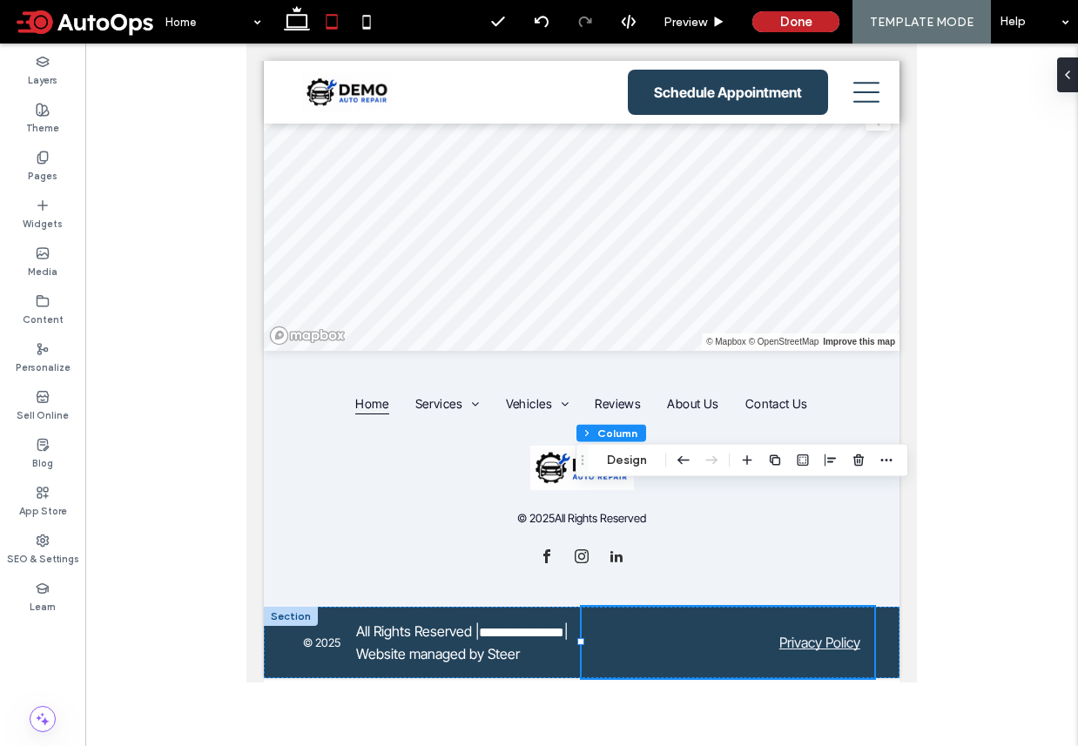
click at [789, 23] on button "Done" at bounding box center [795, 21] width 87 height 21
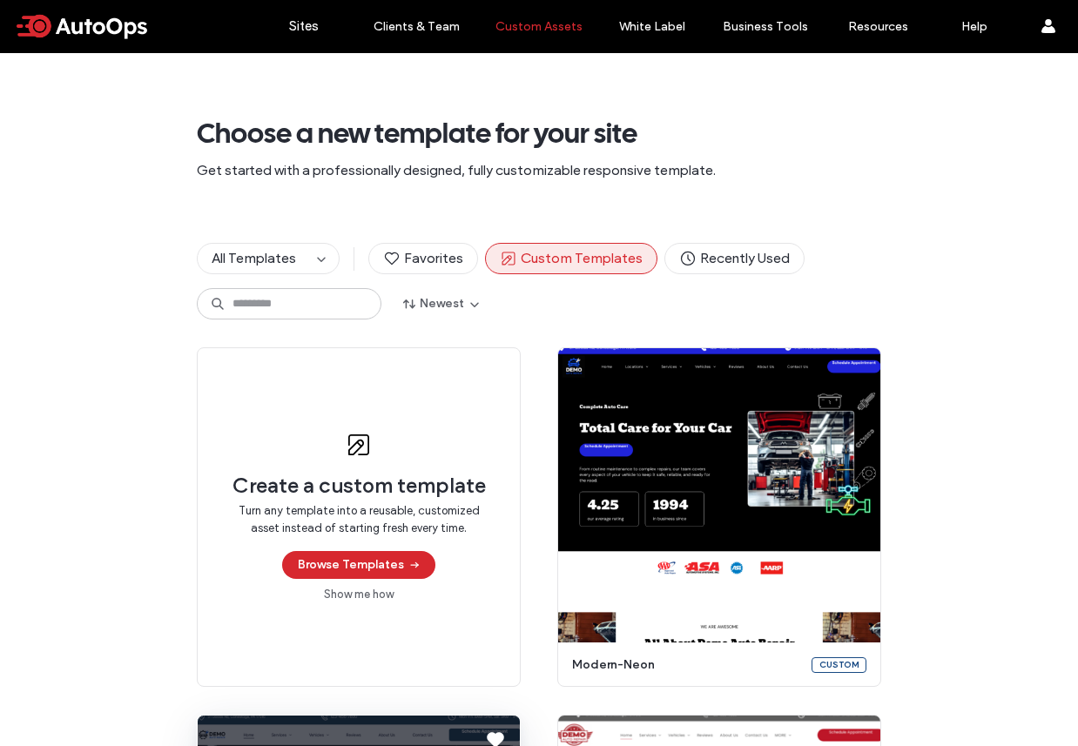
scroll to position [422, 0]
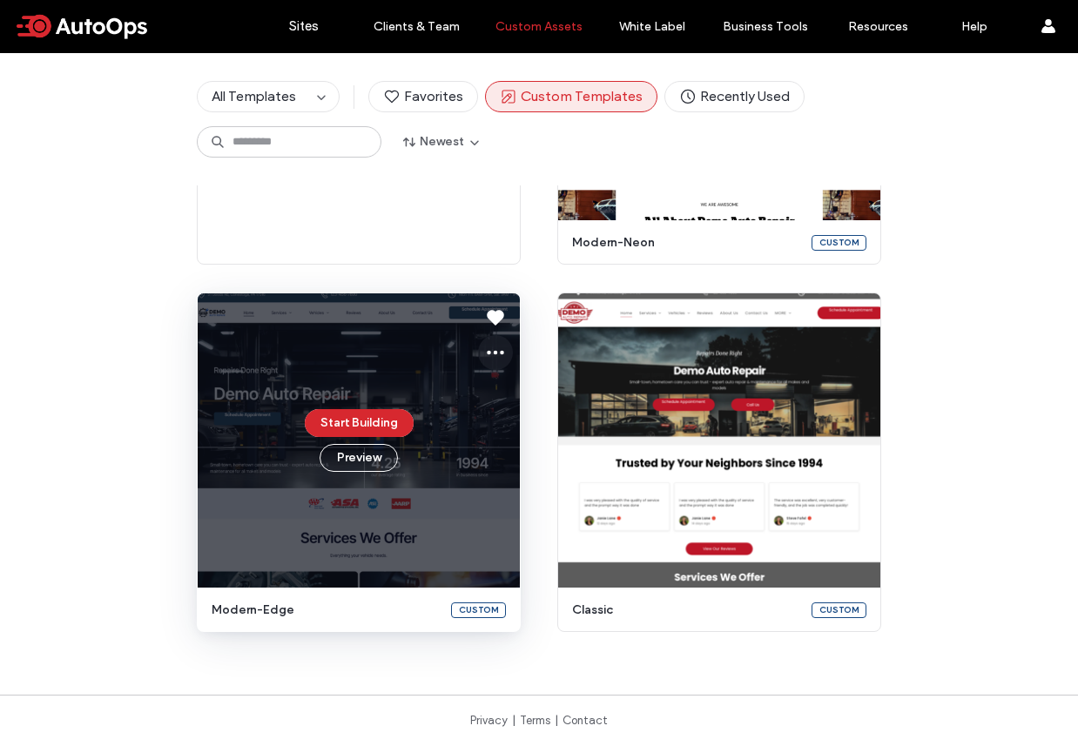
click at [487, 350] on icon at bounding box center [495, 352] width 21 height 21
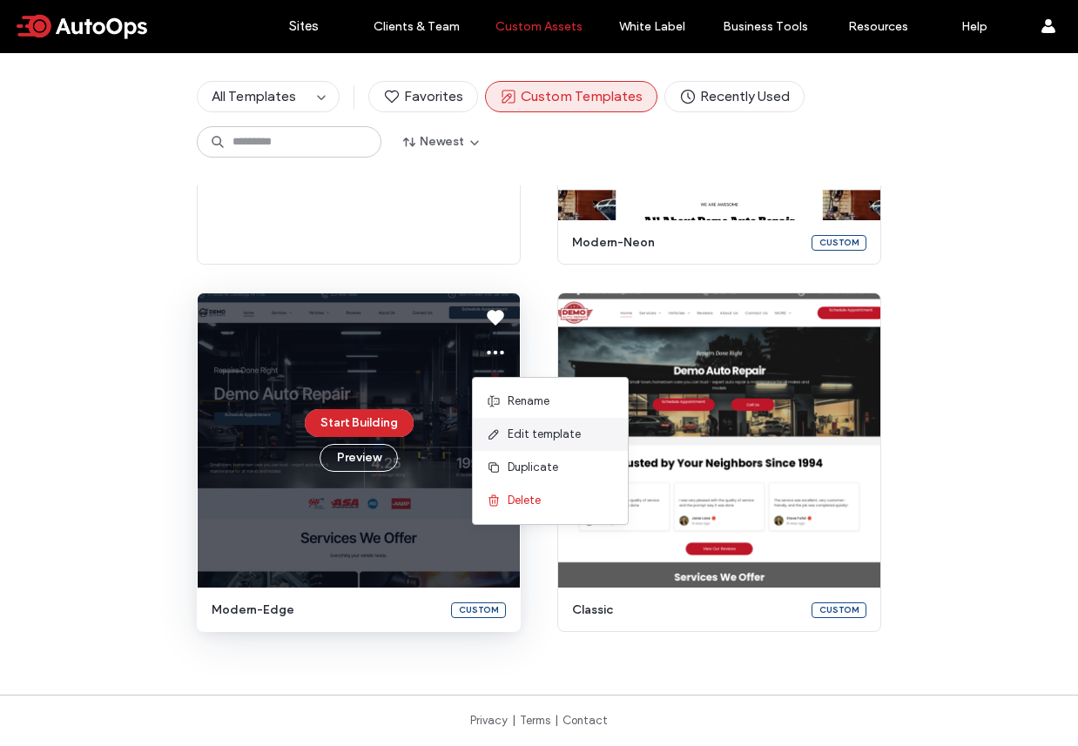
click at [532, 429] on span "Edit template" at bounding box center [544, 434] width 73 height 17
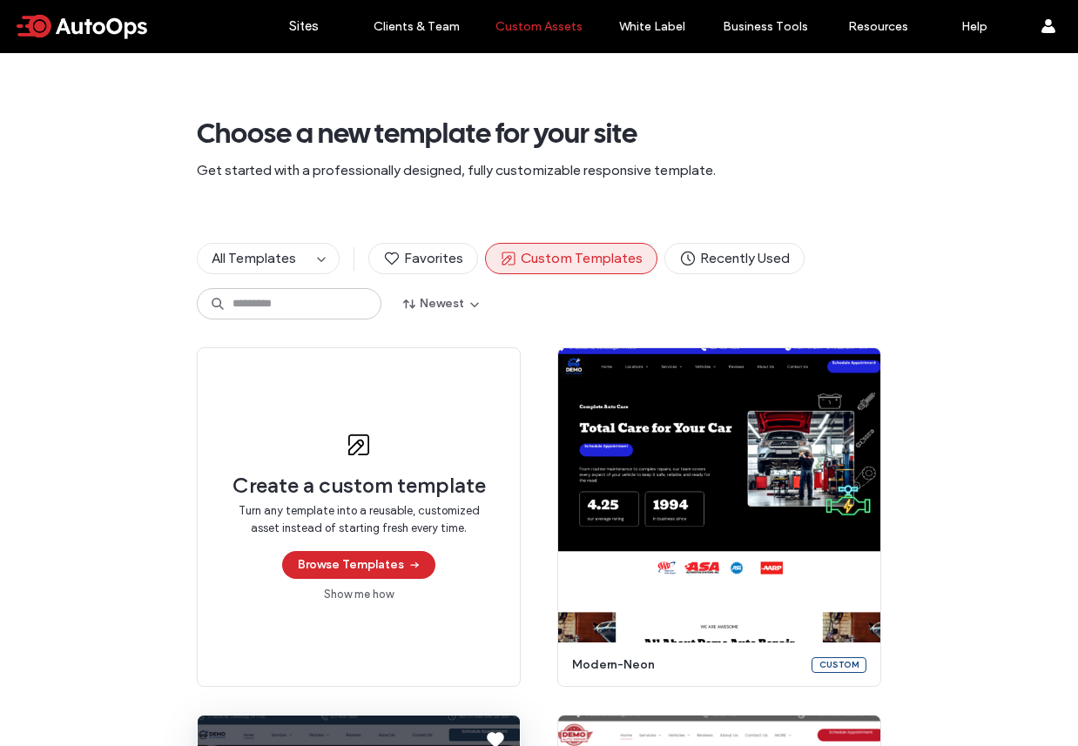
scroll to position [422, 0]
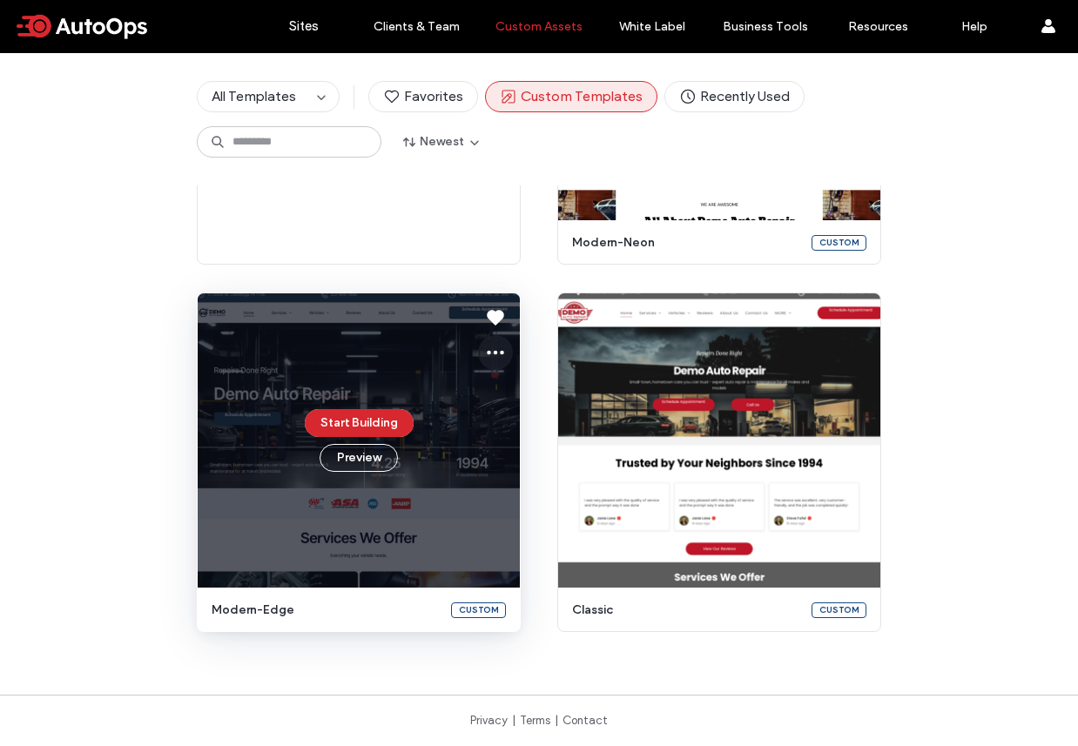
click at [488, 358] on icon at bounding box center [495, 352] width 21 height 21
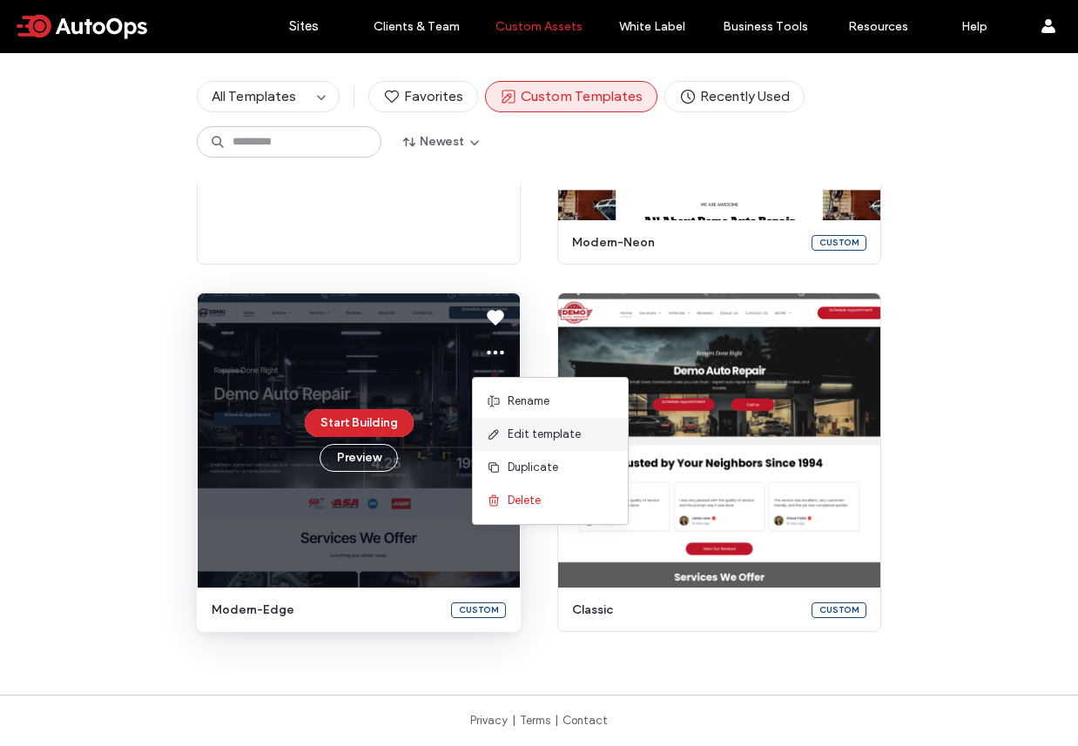
click at [550, 436] on span "Edit template" at bounding box center [544, 434] width 73 height 17
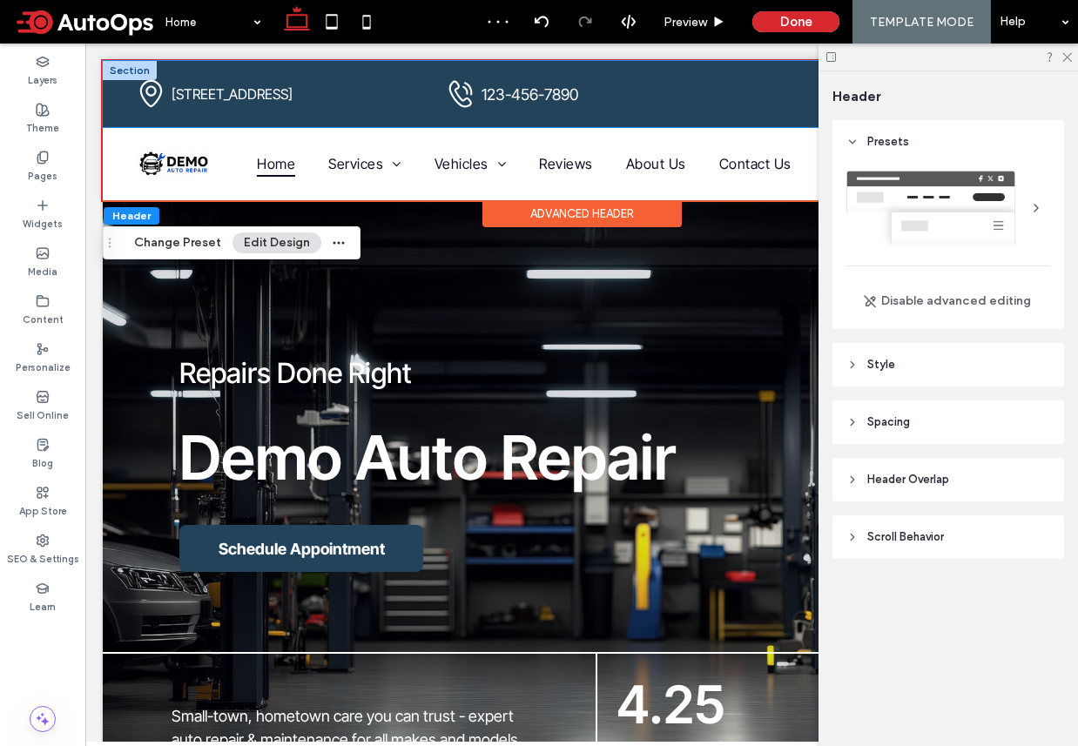
click at [428, 98] on div "Black location pin icon. [STREET_ADDRESS] Phone icon ringing. 123-456-7890 Cloc…" at bounding box center [582, 94] width 958 height 66
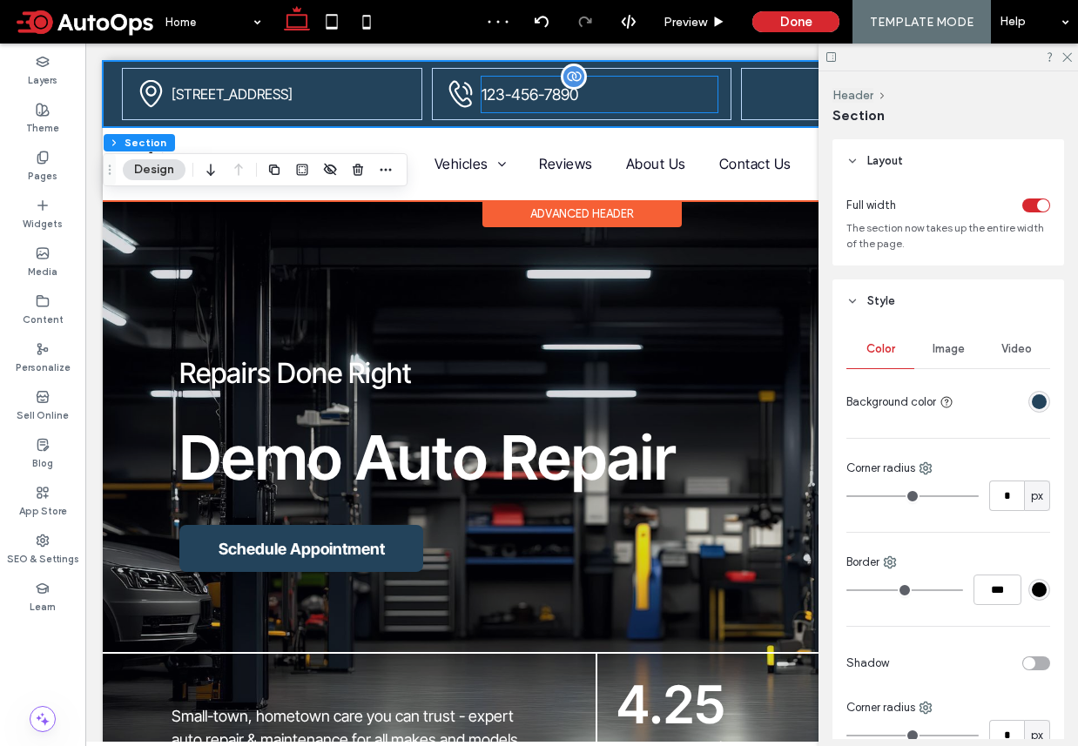
click at [642, 98] on link "123-456-7890" at bounding box center [599, 95] width 237 height 36
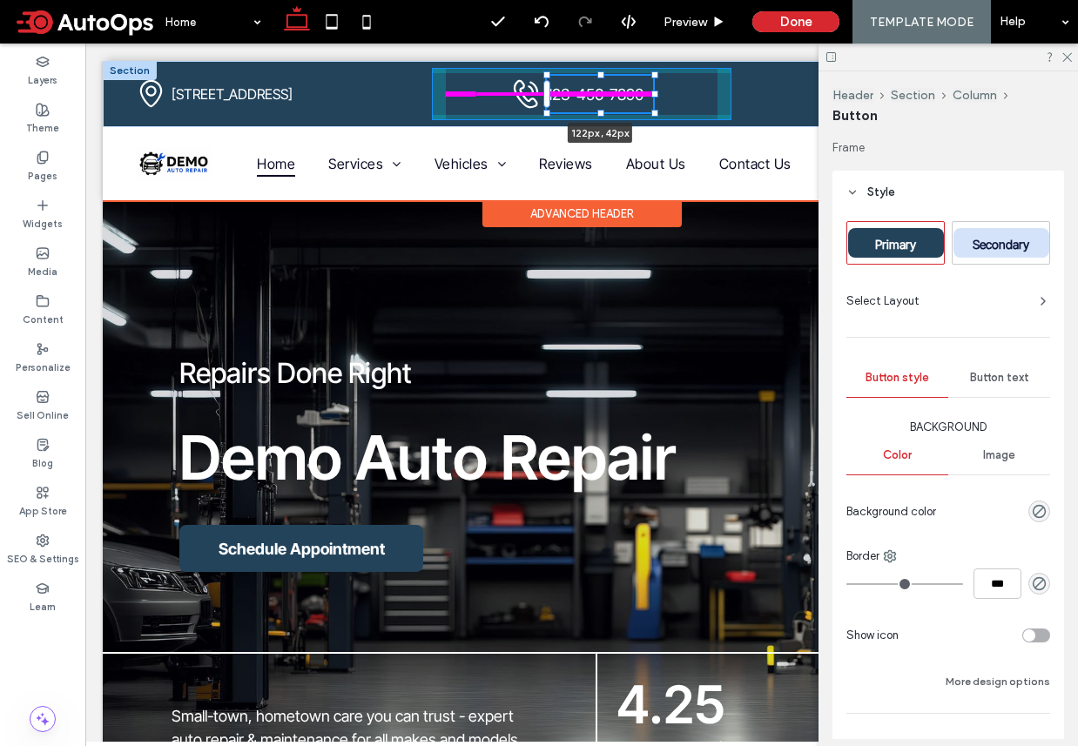
drag, startPoint x: 719, startPoint y: 92, endPoint x: 654, endPoint y: 91, distance: 65.3
click at [654, 91] on div at bounding box center [654, 94] width 7 height 7
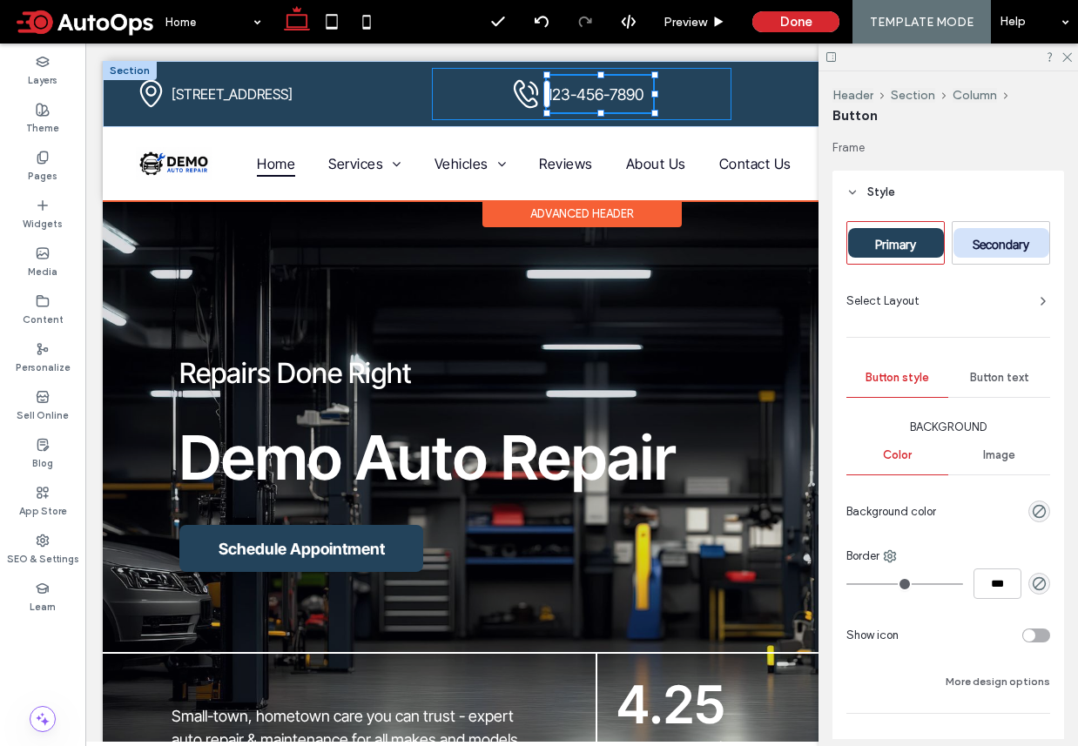
type input "***"
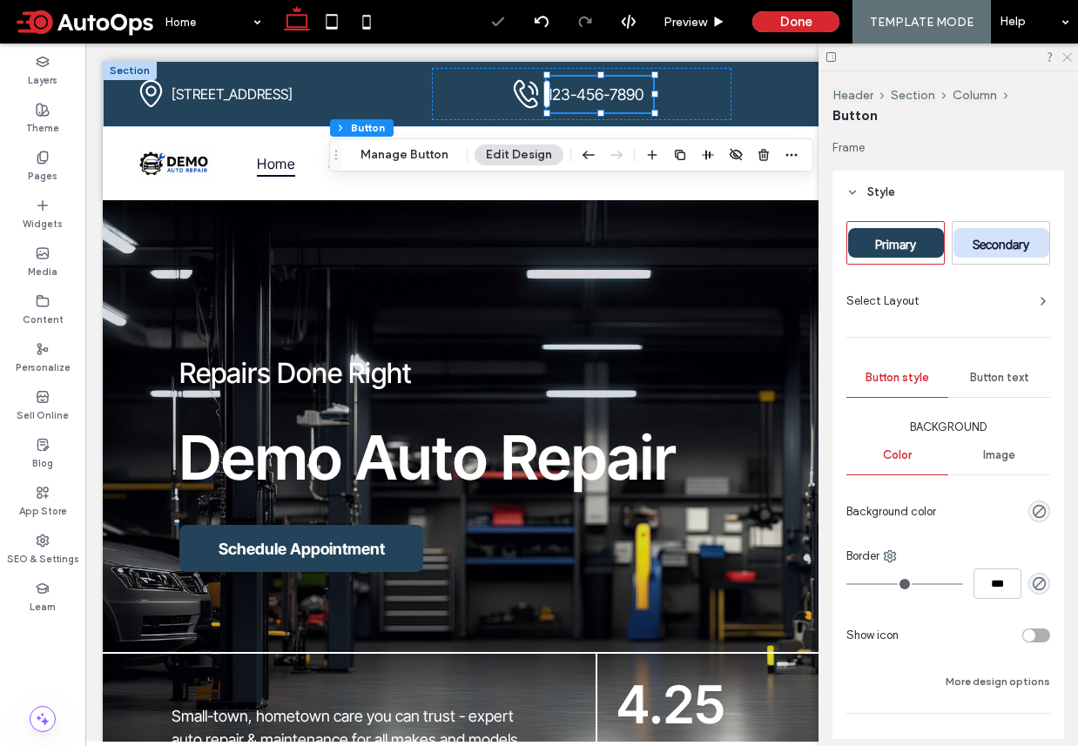
click at [1067, 58] on icon at bounding box center [1065, 55] width 11 height 11
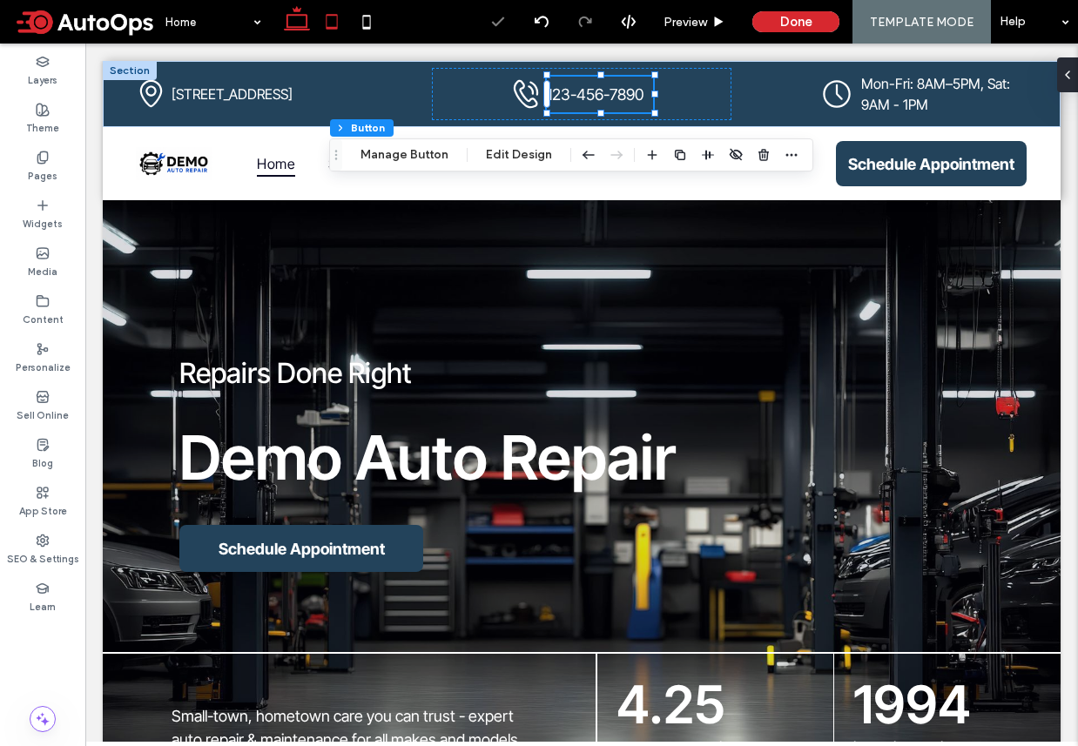
click at [322, 30] on icon at bounding box center [331, 21] width 35 height 35
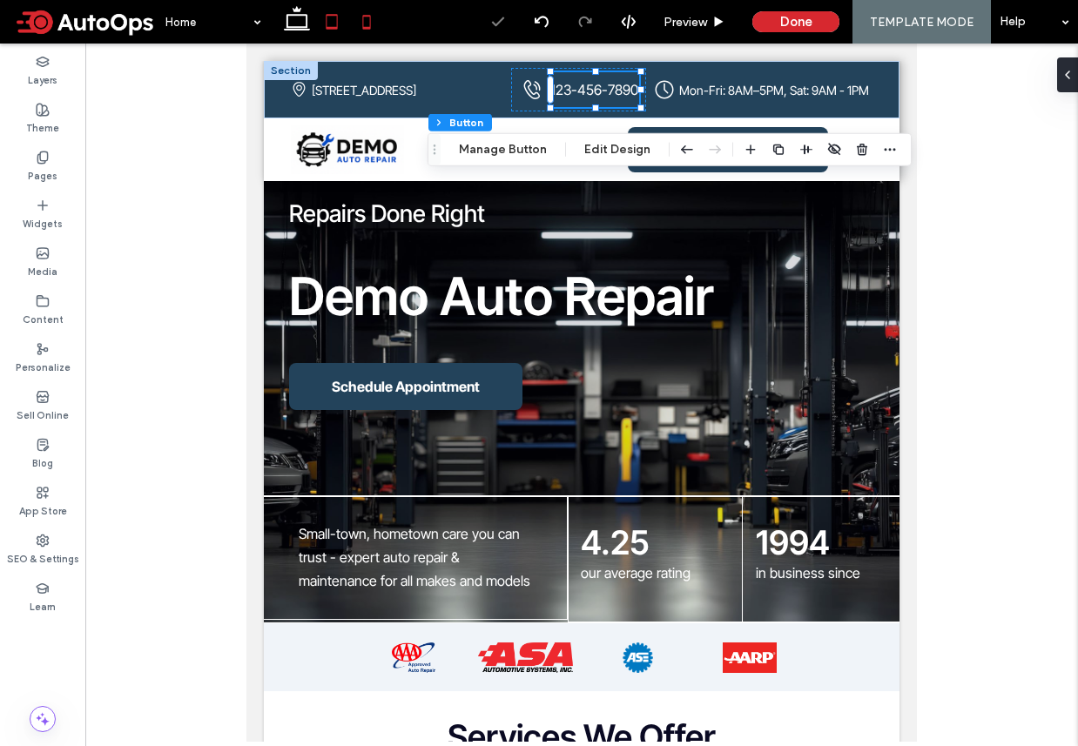
click at [368, 30] on icon at bounding box center [366, 21] width 35 height 35
type input "***"
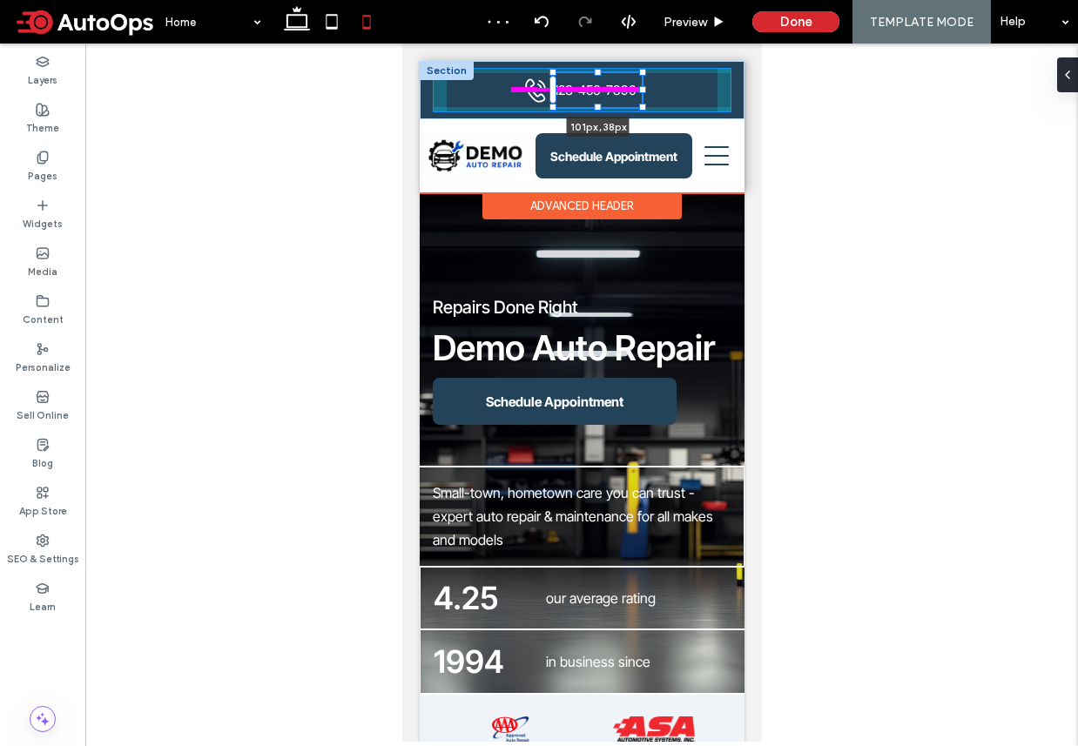
drag, startPoint x: 652, startPoint y: 91, endPoint x: 641, endPoint y: 90, distance: 11.4
click at [641, 90] on div at bounding box center [641, 89] width 7 height 7
type input "***"
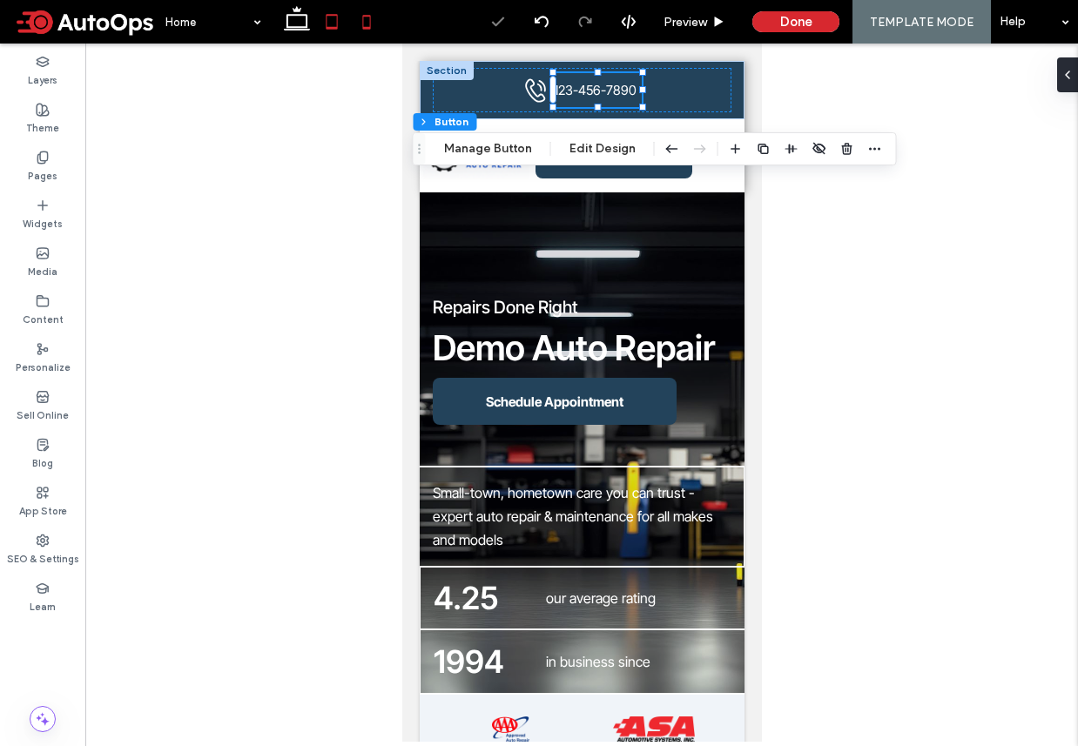
click at [326, 17] on use at bounding box center [331, 21] width 11 height 15
type input "***"
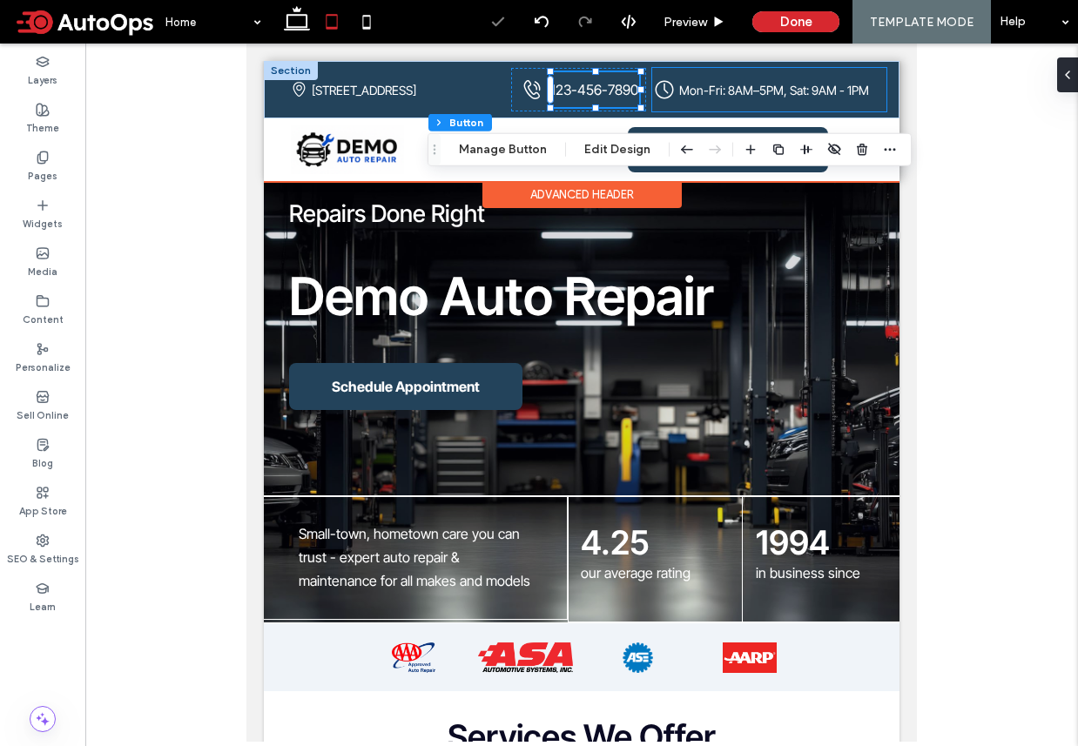
click at [685, 104] on div "Clock showing the time at 4:00. Mon-Fri: 8AM–5PM, Sat: 9AM - 1PM" at bounding box center [769, 90] width 234 height 44
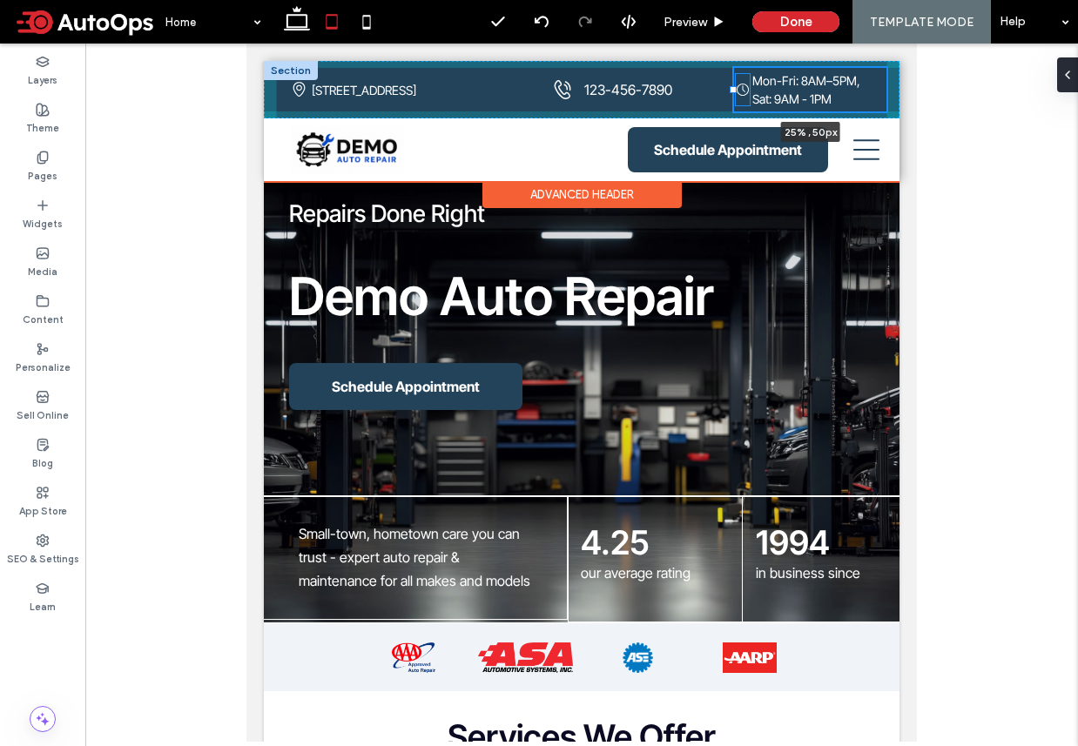
drag, startPoint x: 652, startPoint y: 87, endPoint x: 734, endPoint y: 86, distance: 81.8
click at [734, 86] on div at bounding box center [733, 89] width 7 height 7
type input "**"
type input "*****"
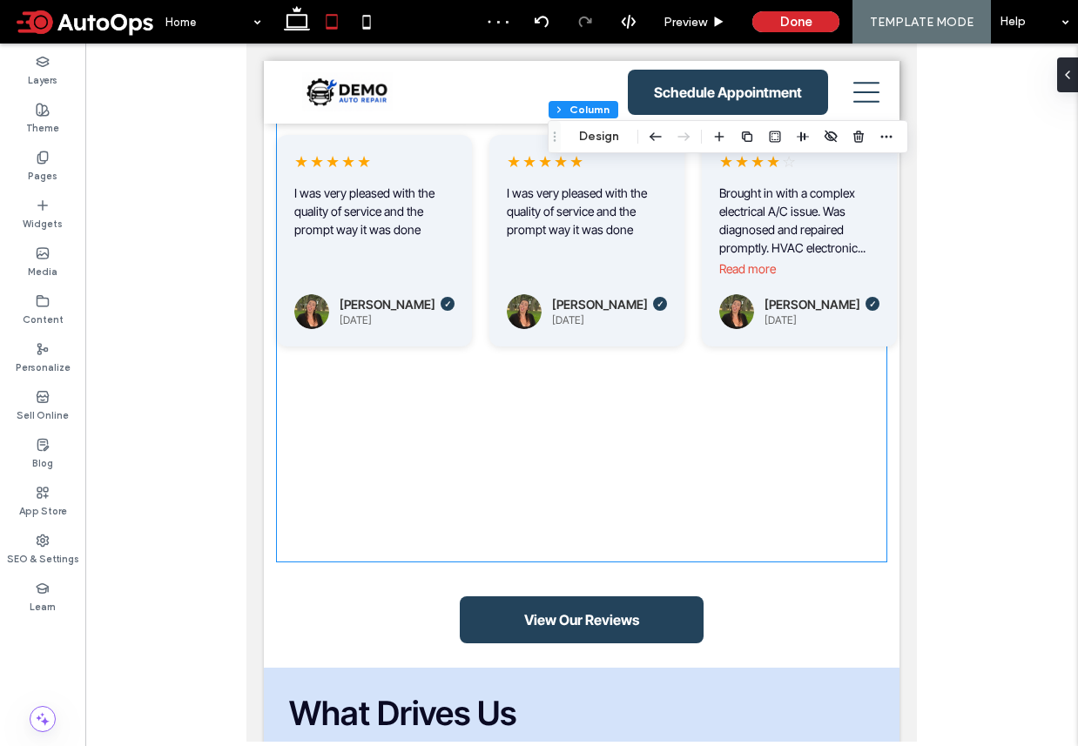
scroll to position [2463, 0]
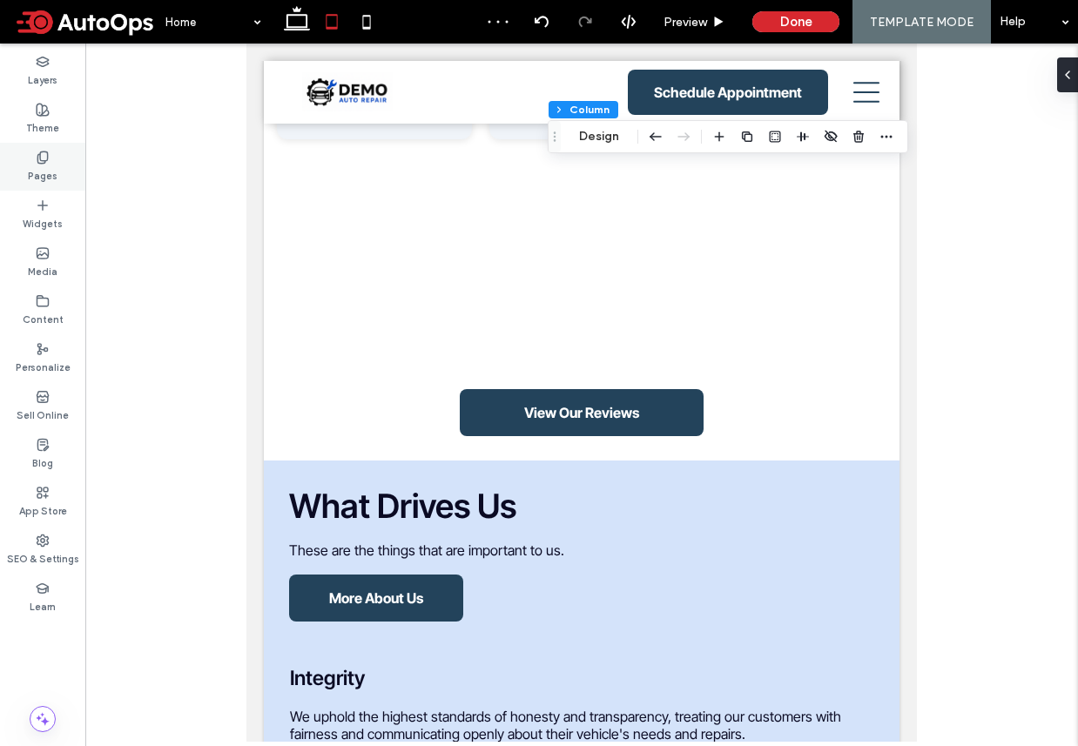
click at [46, 165] on label "Pages" at bounding box center [43, 174] width 30 height 19
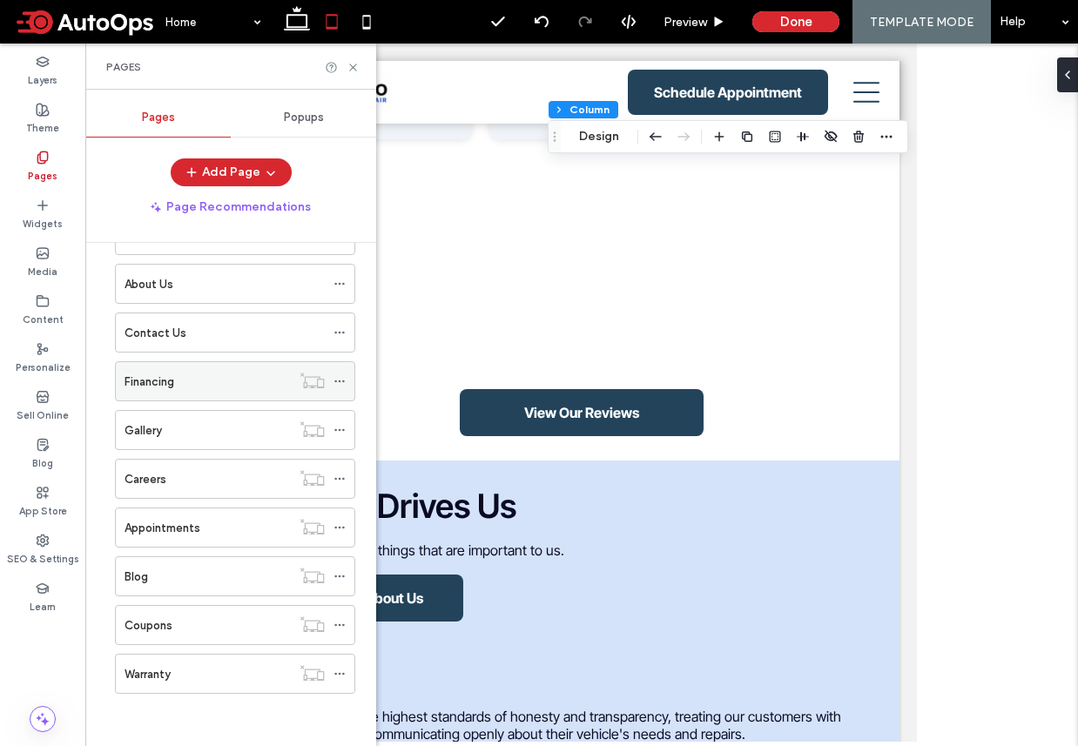
scroll to position [234, 0]
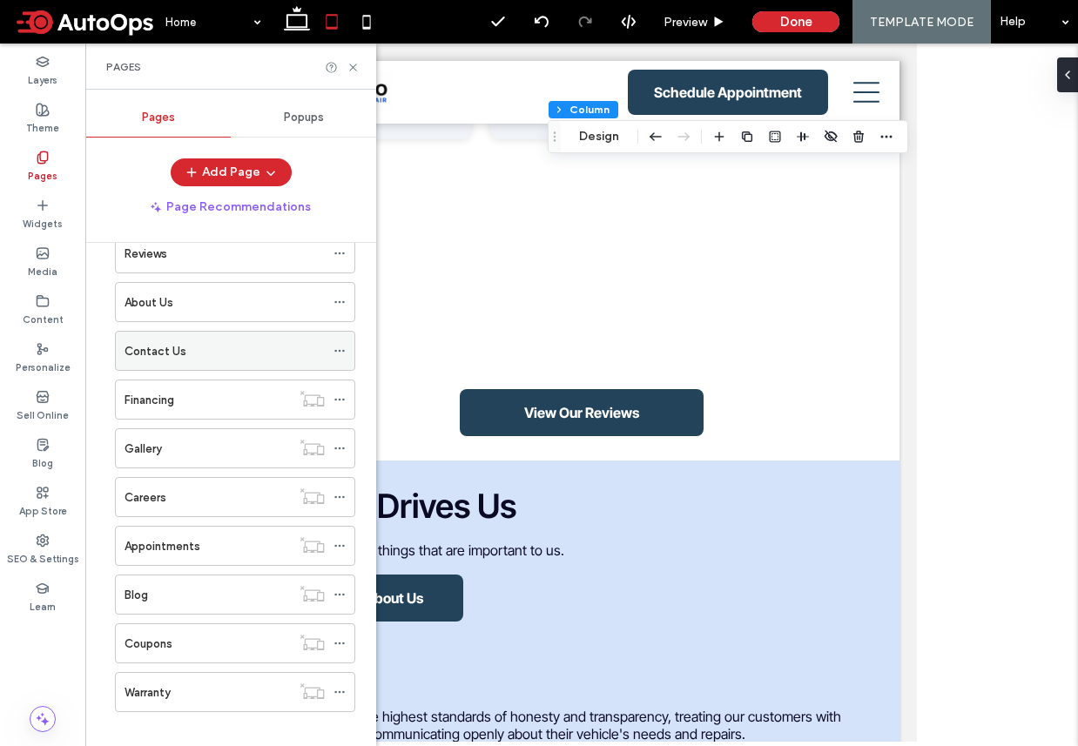
click at [214, 355] on div "Contact Us" at bounding box center [224, 351] width 200 height 18
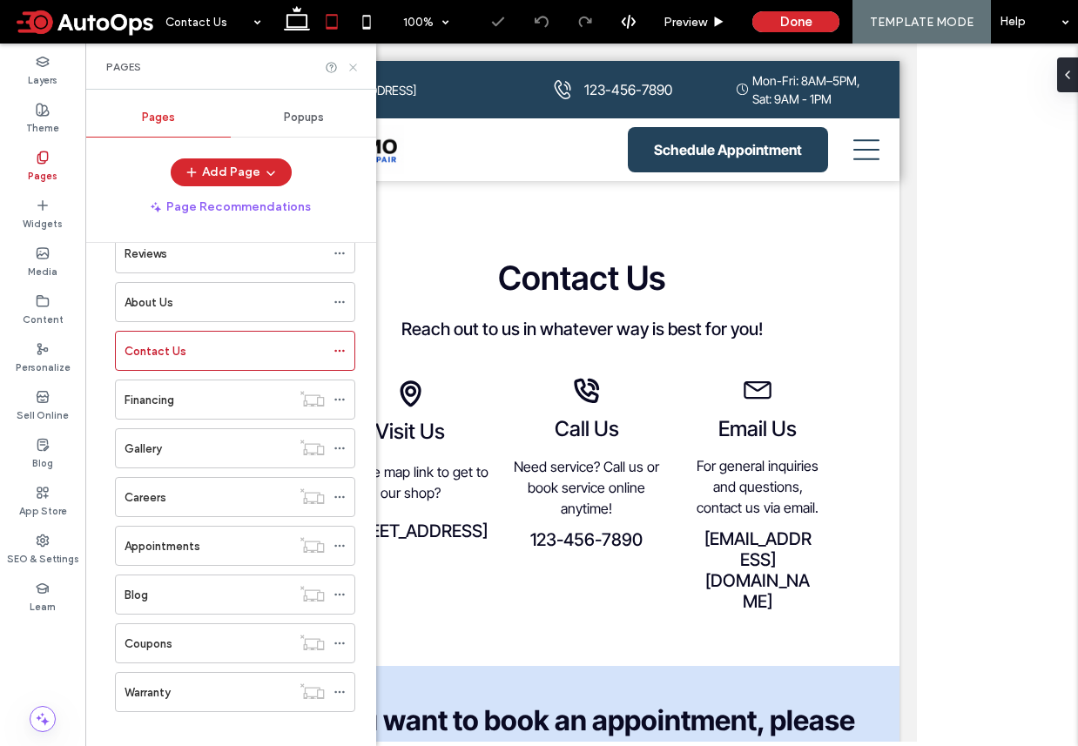
click at [352, 66] on use at bounding box center [352, 67] width 7 height 7
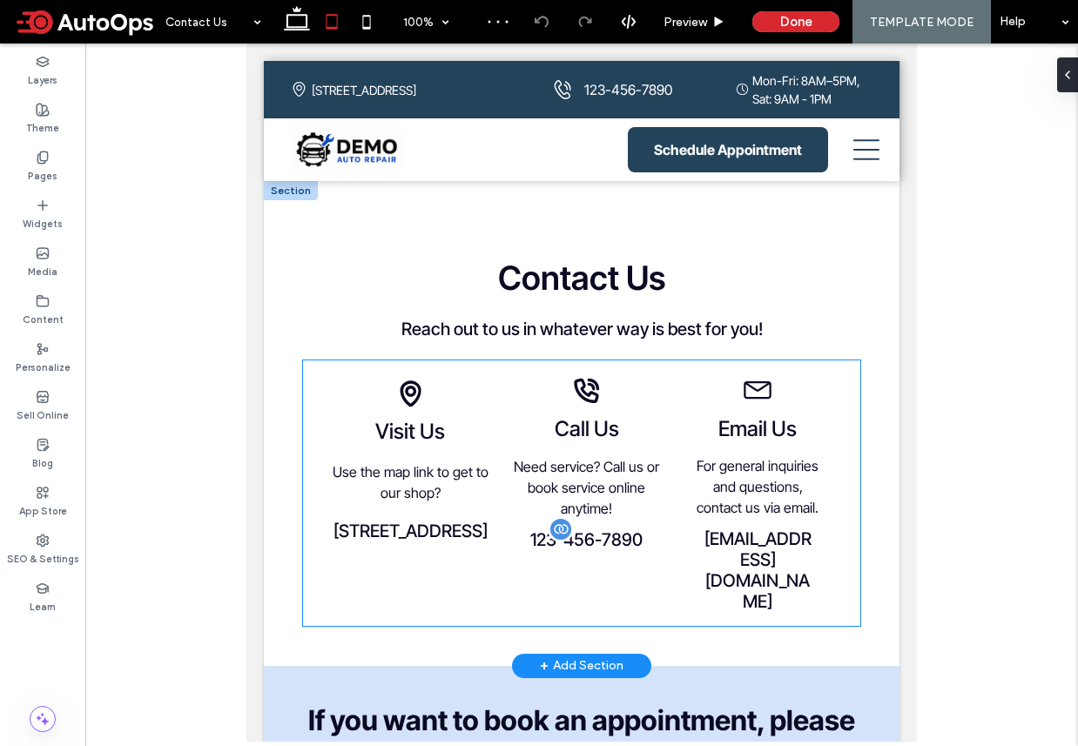
click at [570, 548] on span "123-456-7890" at bounding box center [586, 539] width 112 height 21
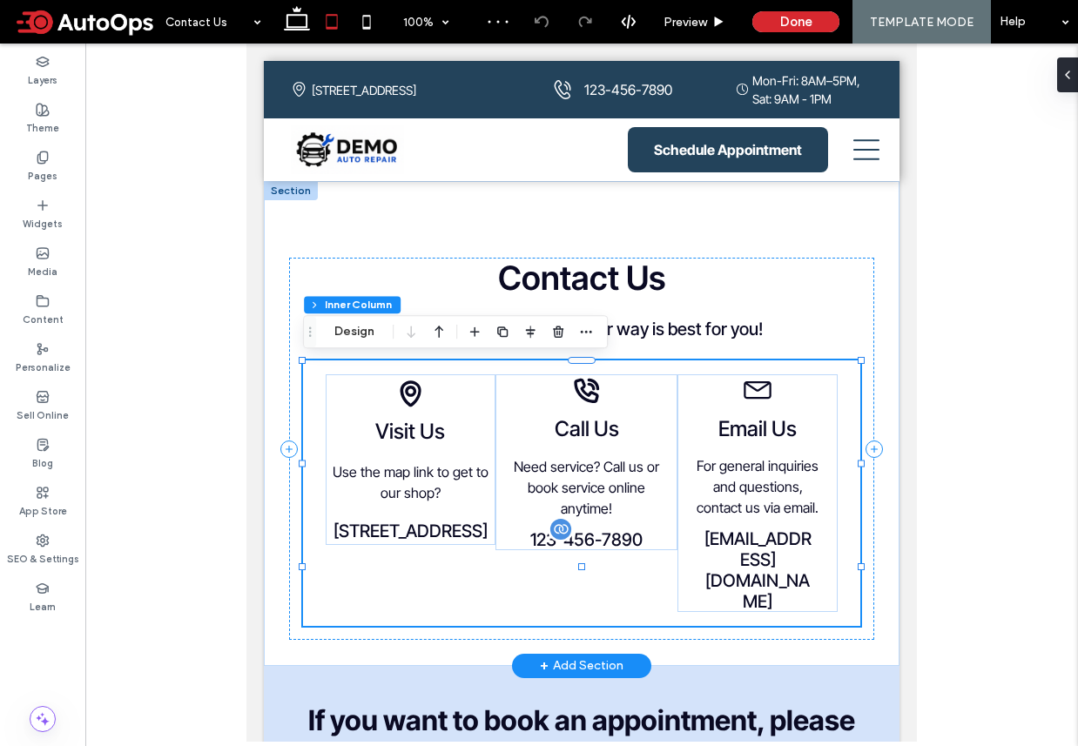
click at [588, 537] on span "123-456-7890" at bounding box center [586, 539] width 112 height 21
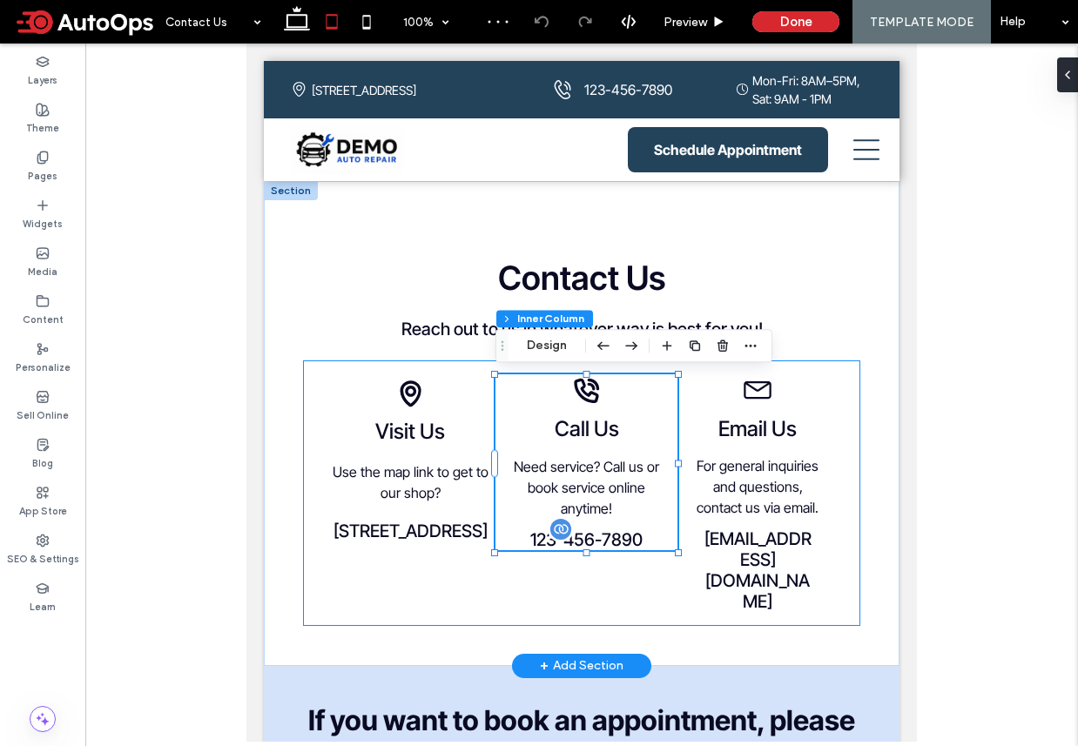
click at [590, 532] on span "123-456-7890" at bounding box center [586, 539] width 112 height 21
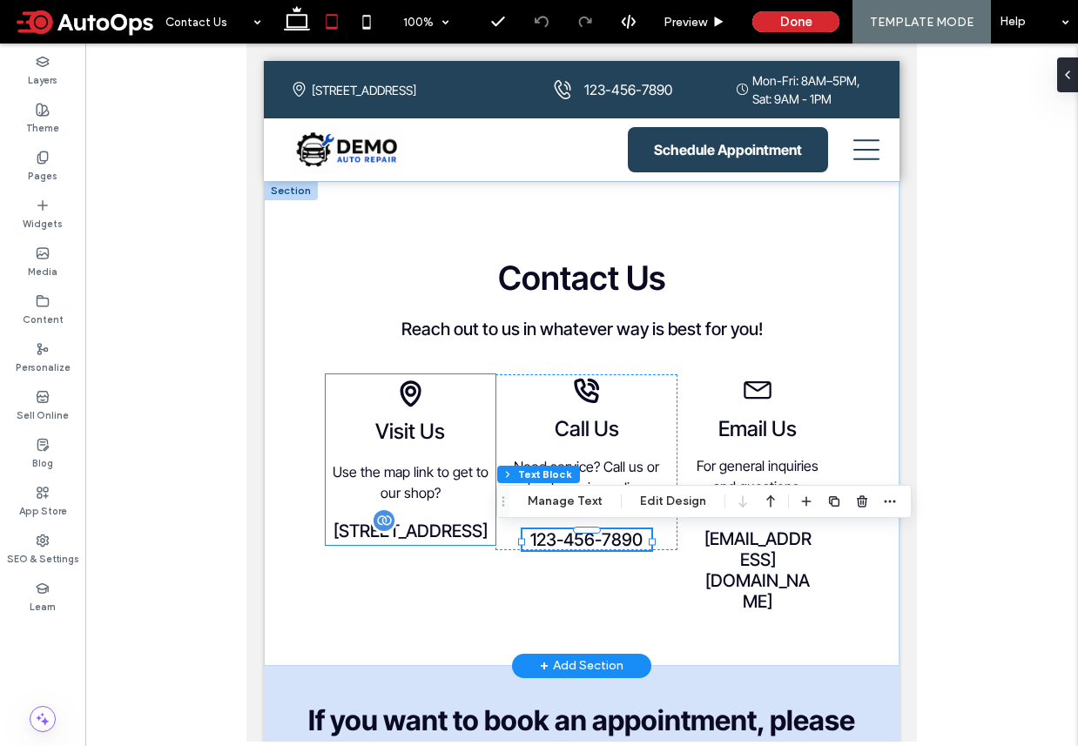
click at [378, 521] on span "[STREET_ADDRESS]" at bounding box center [410, 531] width 154 height 21
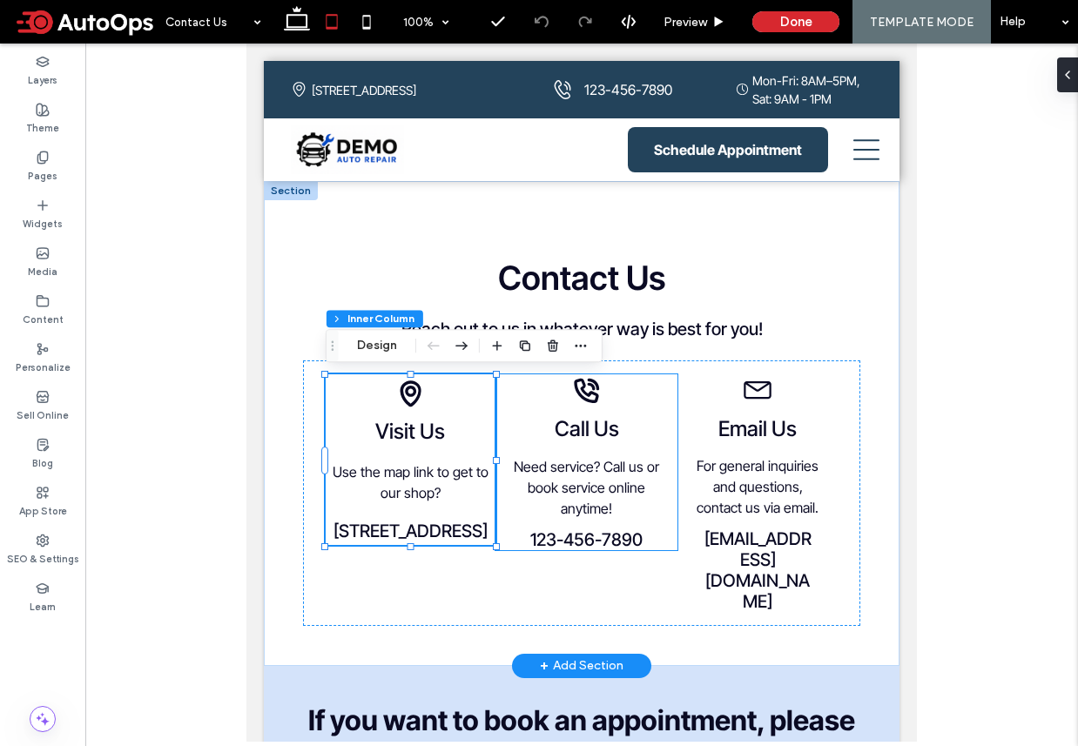
click at [639, 380] on div "Black phone icon with sound waves. Call Us Need service? Call us or book servic…" at bounding box center [586, 462] width 182 height 176
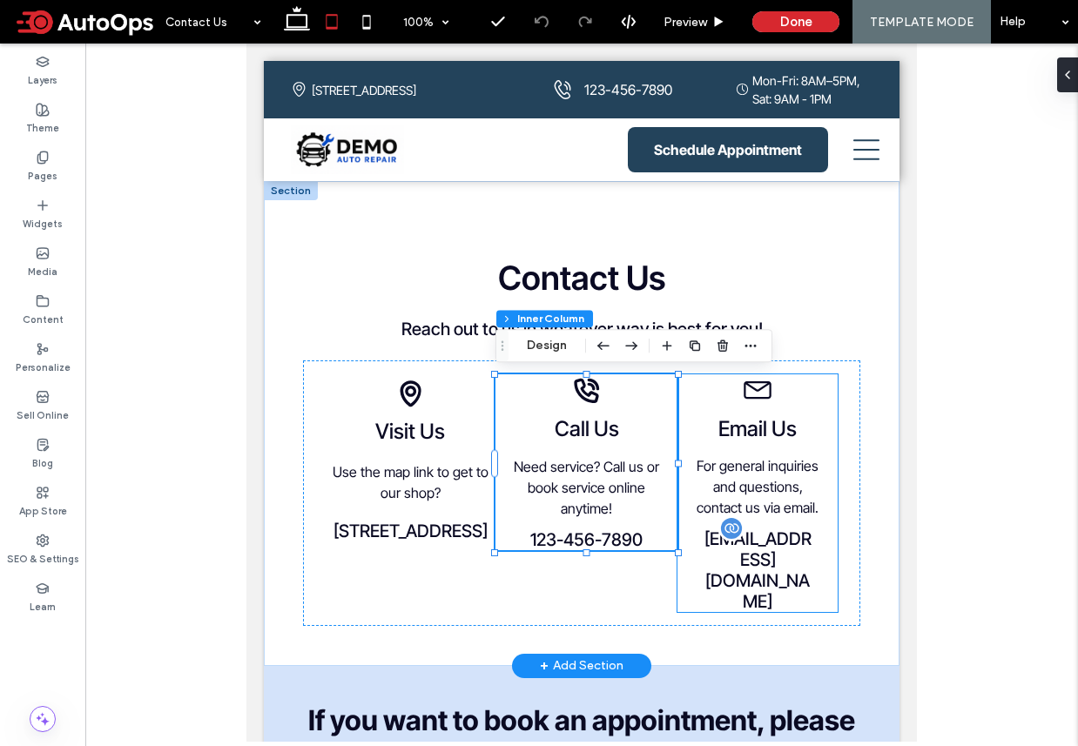
click at [763, 534] on span "[EMAIL_ADDRESS][DOMAIN_NAME]" at bounding box center [757, 570] width 107 height 84
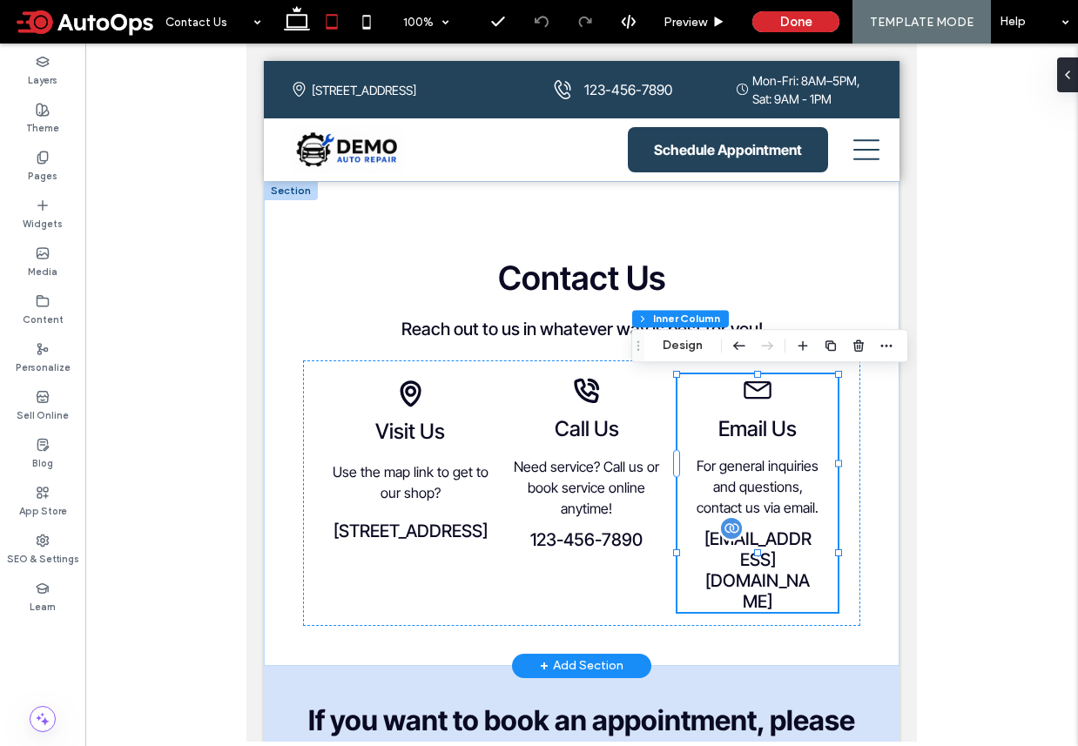
click at [776, 534] on span "[EMAIL_ADDRESS][DOMAIN_NAME]" at bounding box center [757, 570] width 107 height 84
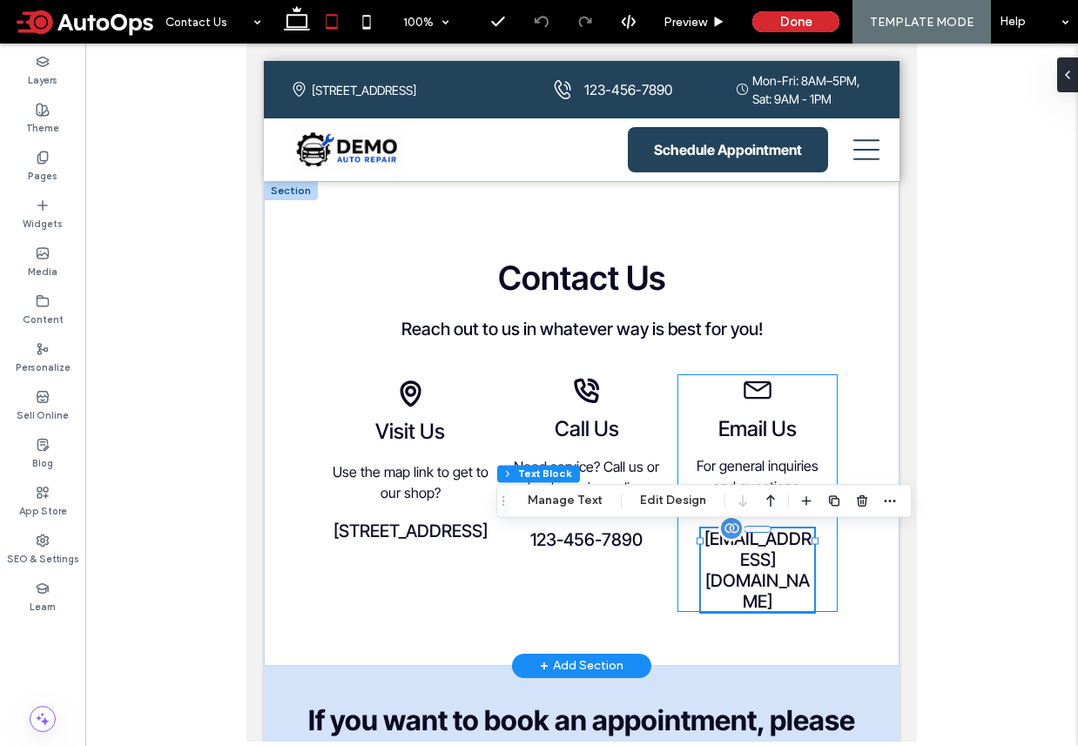
click at [776, 534] on span "[EMAIL_ADDRESS][DOMAIN_NAME]" at bounding box center [757, 570] width 107 height 84
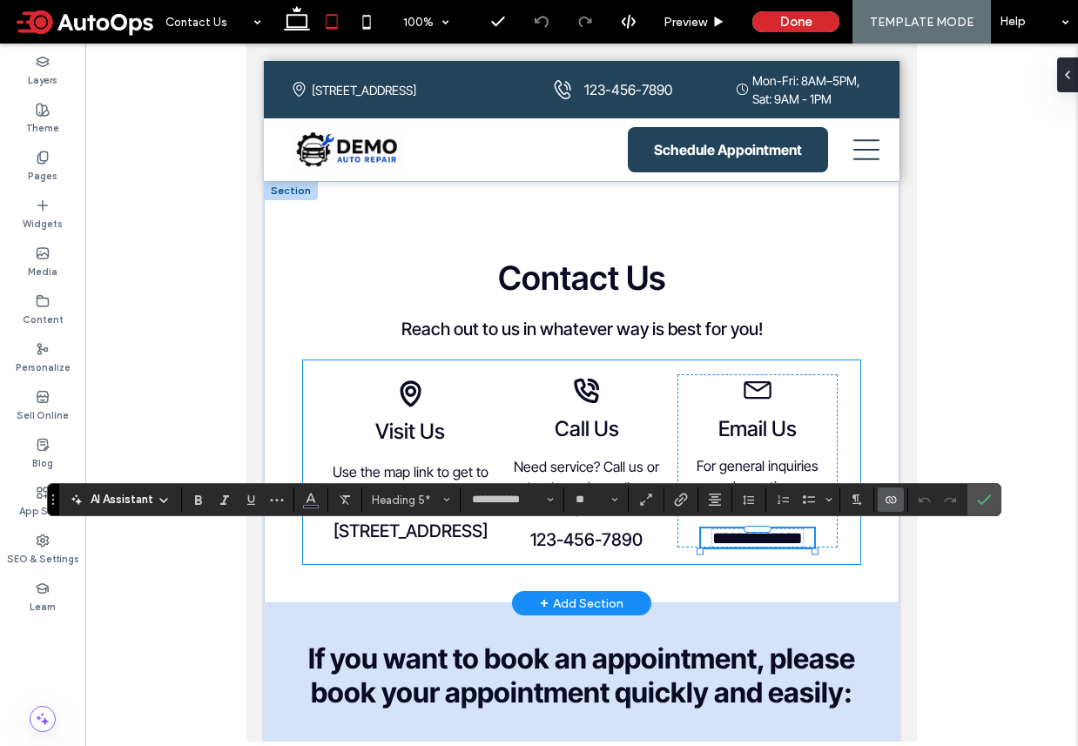
click at [667, 564] on div "**********" at bounding box center [581, 462] width 557 height 204
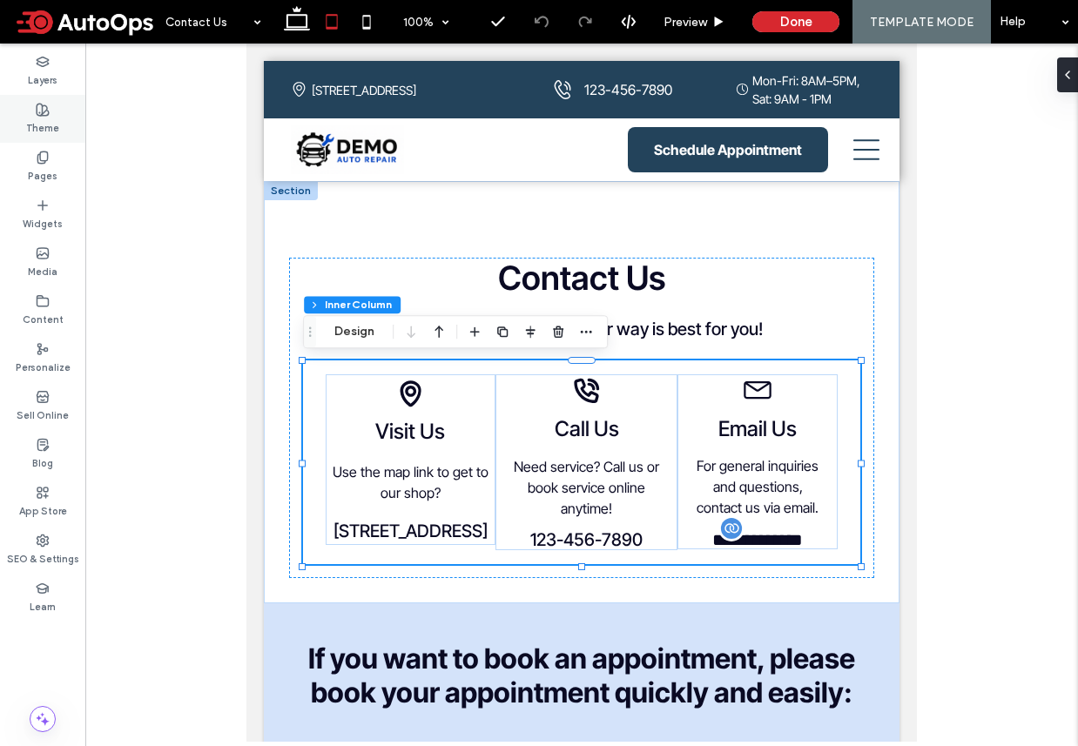
click at [14, 140] on div "Theme" at bounding box center [42, 119] width 85 height 48
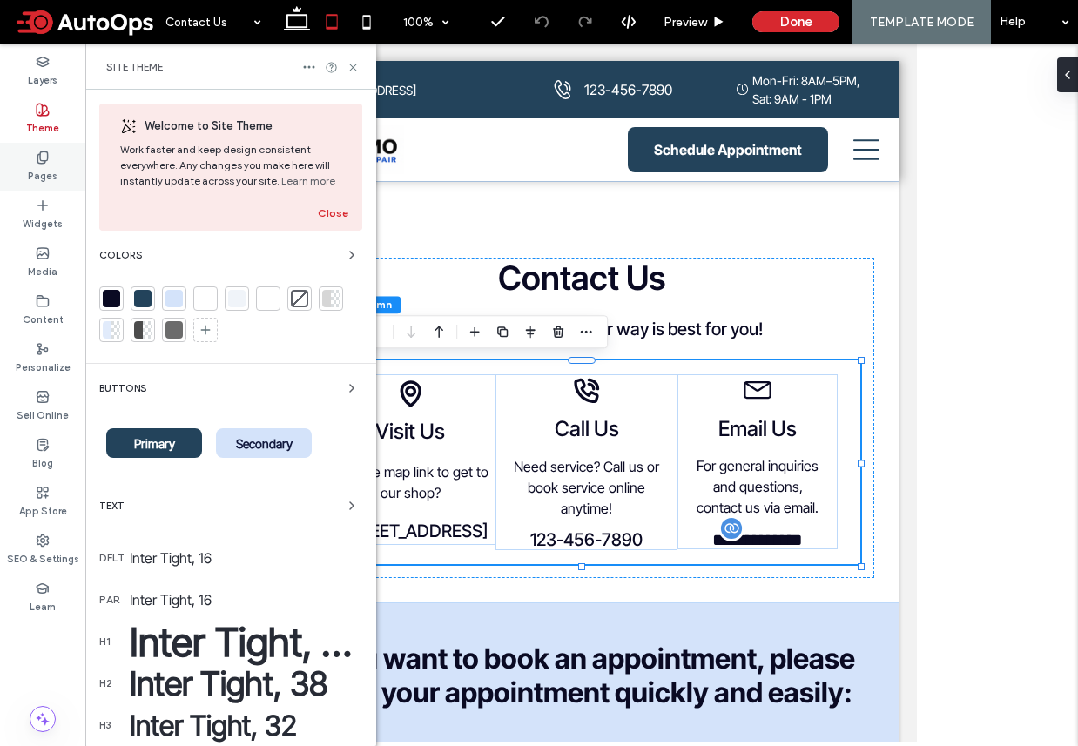
click at [34, 169] on label "Pages" at bounding box center [43, 174] width 30 height 19
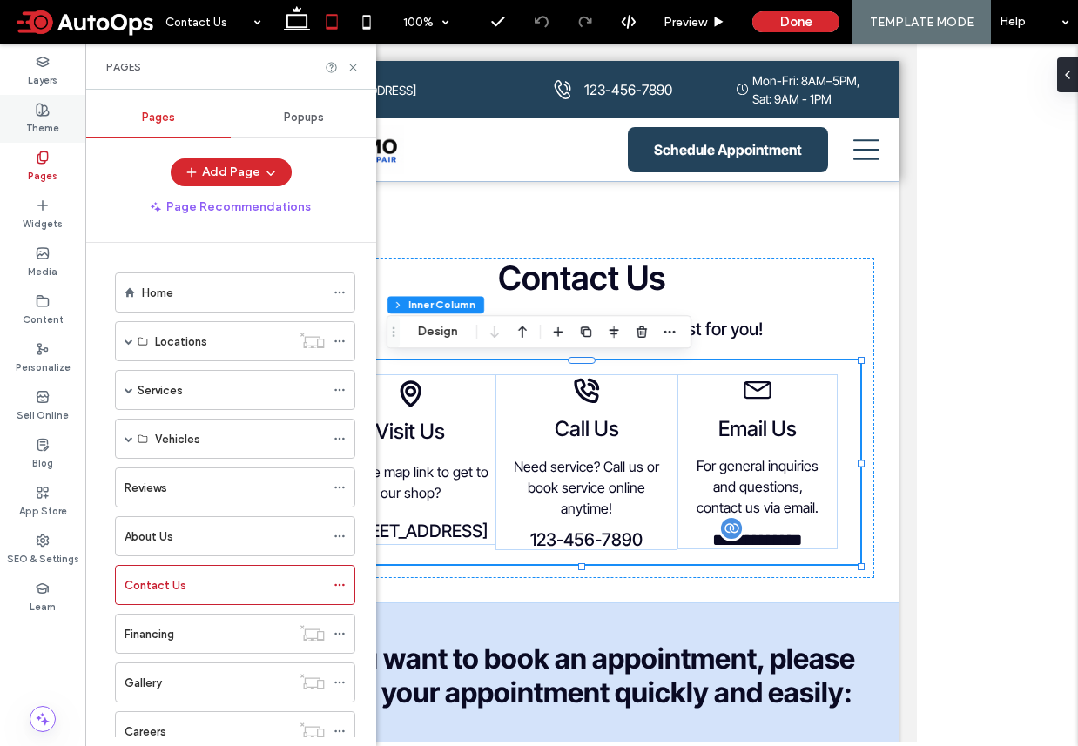
click at [37, 128] on label "Theme" at bounding box center [42, 126] width 33 height 19
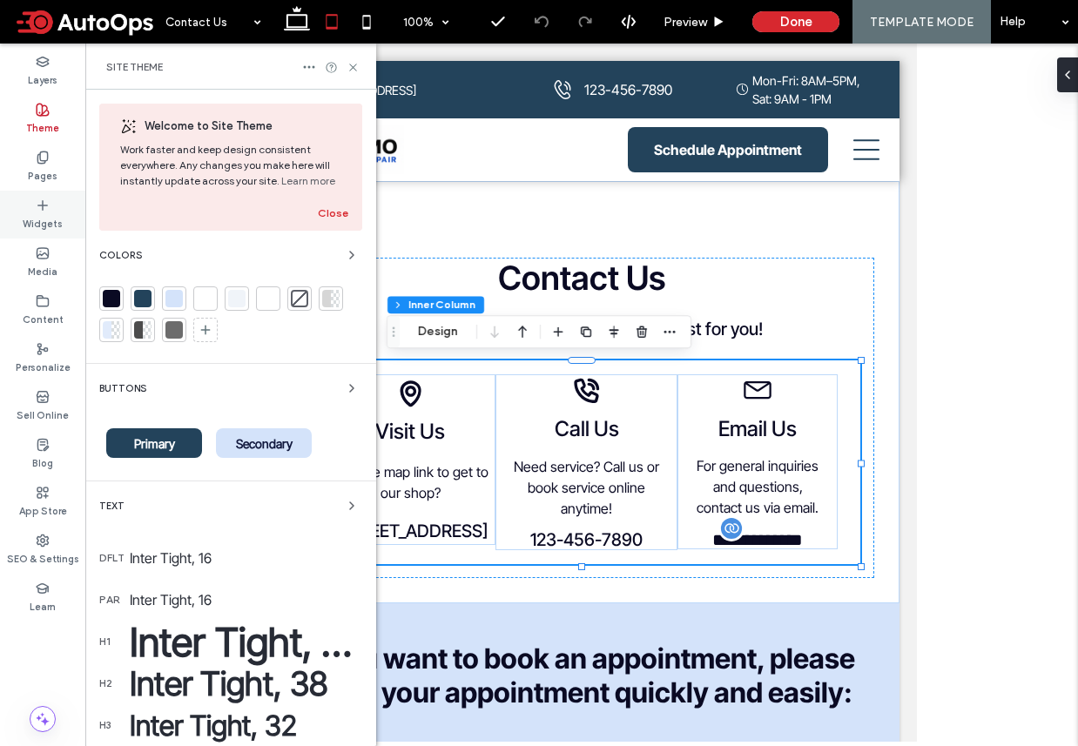
click at [37, 209] on icon at bounding box center [43, 205] width 14 height 14
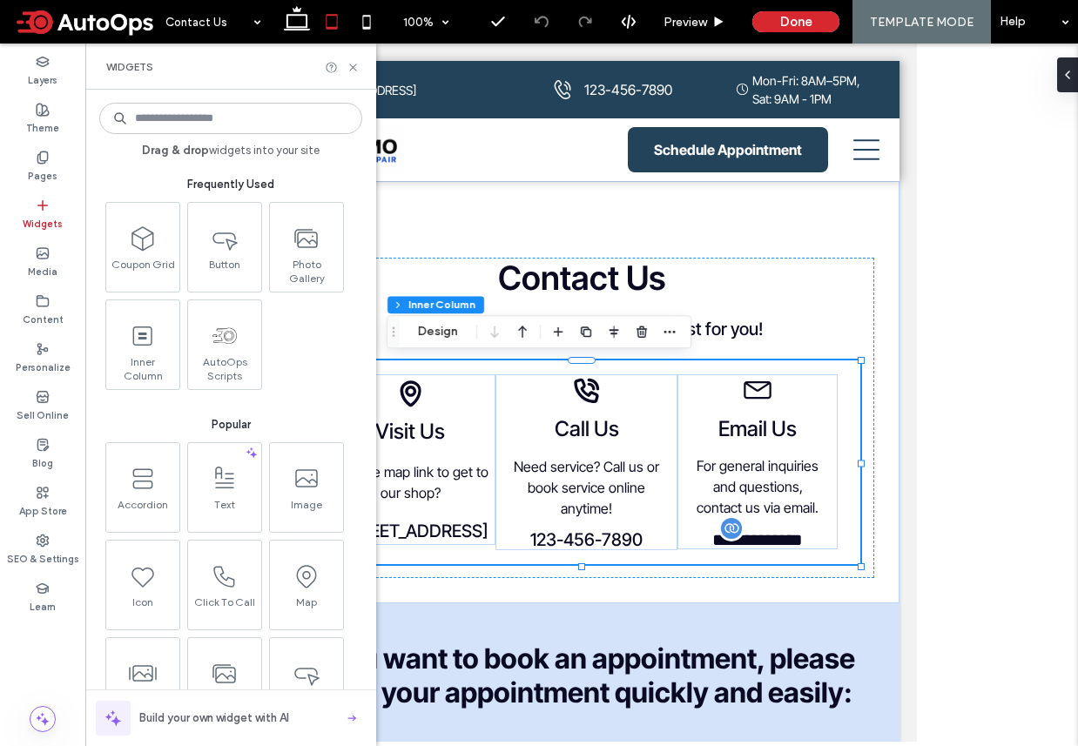
click at [198, 117] on input at bounding box center [230, 118] width 263 height 31
type input "******"
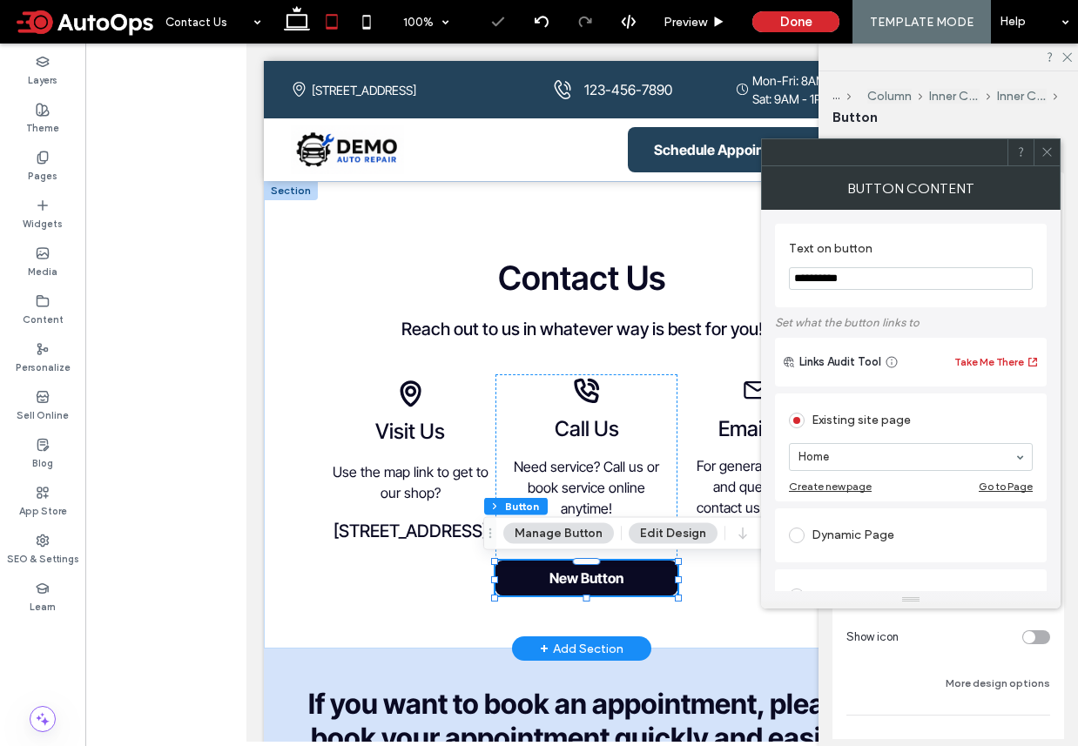
click at [589, 580] on span "New Button" at bounding box center [586, 577] width 74 height 17
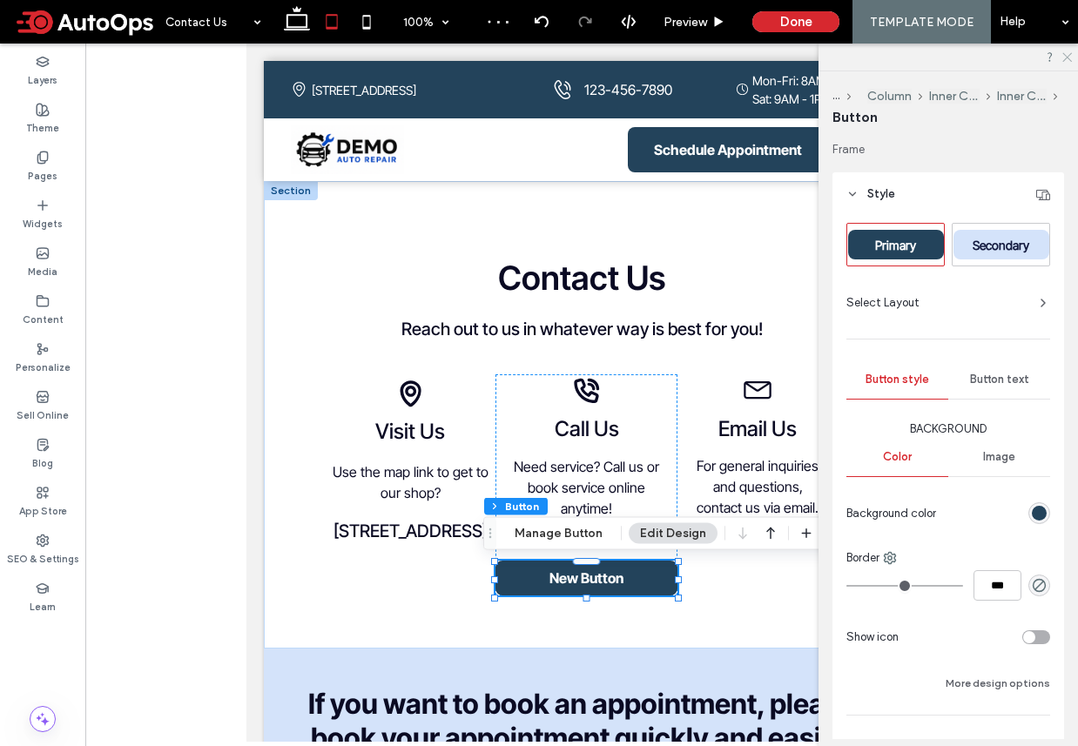
click at [1066, 54] on icon at bounding box center [1065, 55] width 11 height 11
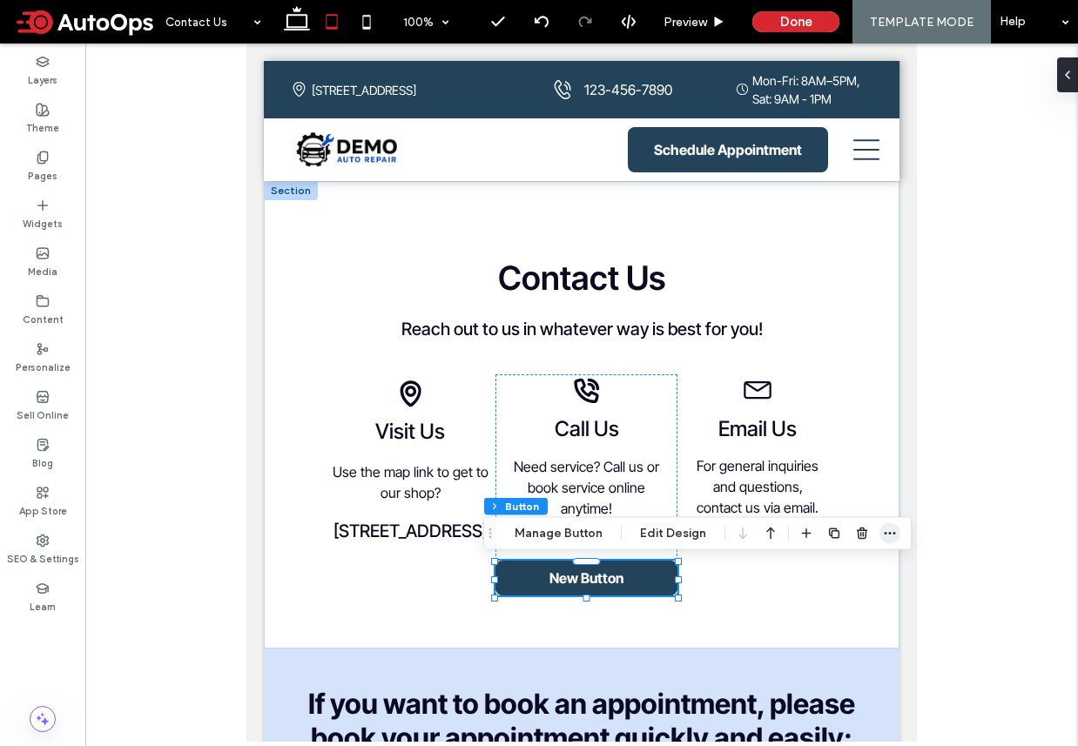
click at [883, 535] on icon "button" at bounding box center [890, 534] width 14 height 14
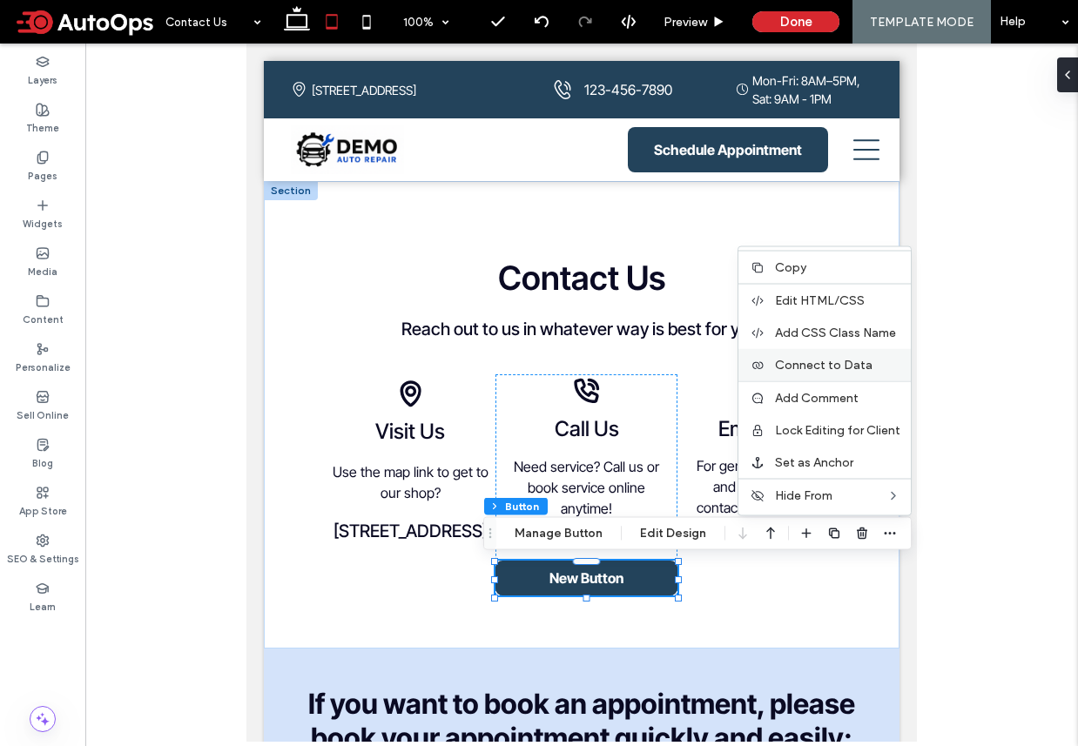
click at [819, 366] on span "Connect to Data" at bounding box center [824, 365] width 98 height 15
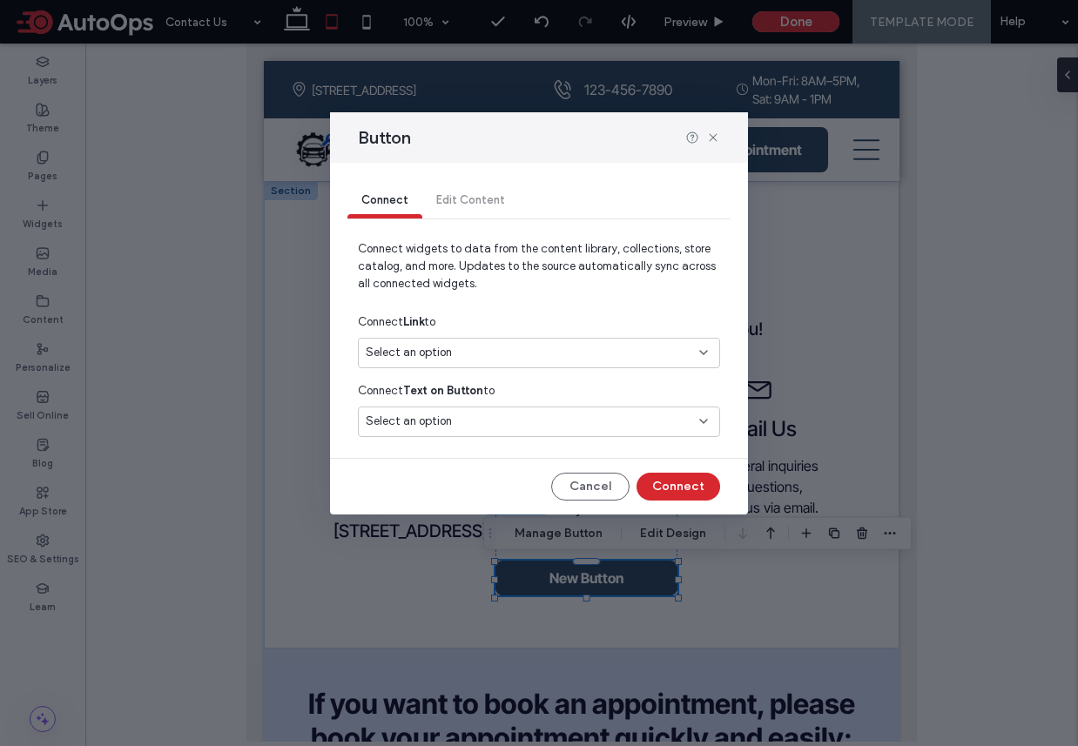
click at [434, 360] on span "Select an option" at bounding box center [409, 352] width 86 height 17
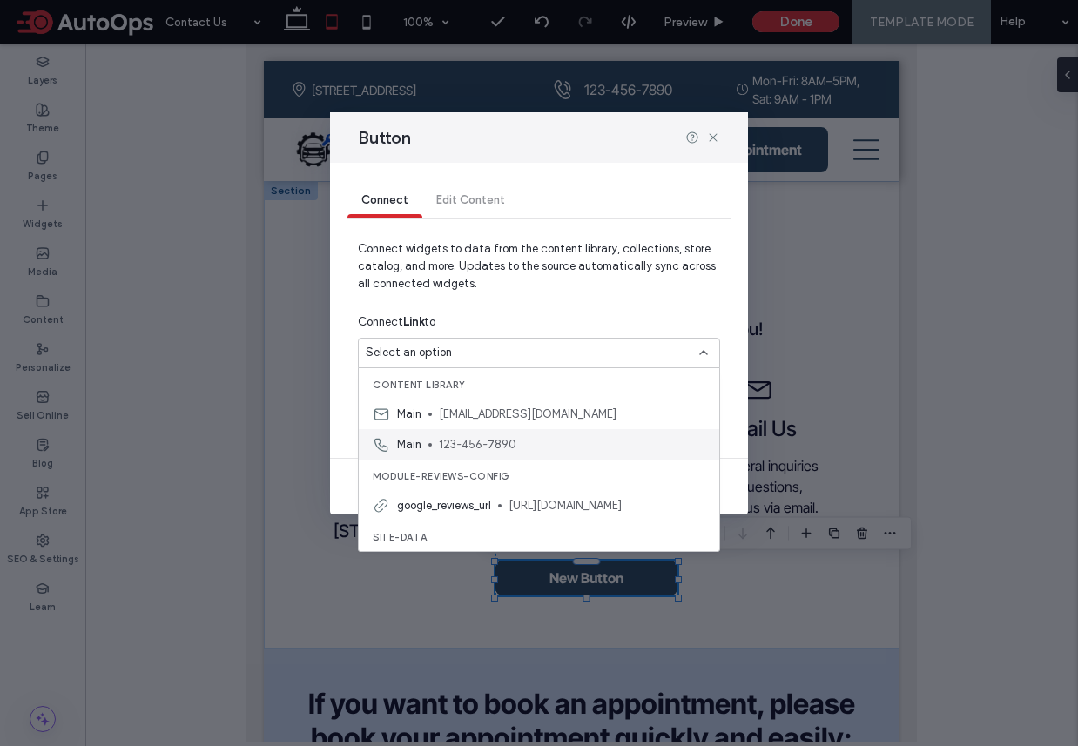
click at [434, 442] on div "Main 123-456-7890" at bounding box center [539, 444] width 360 height 30
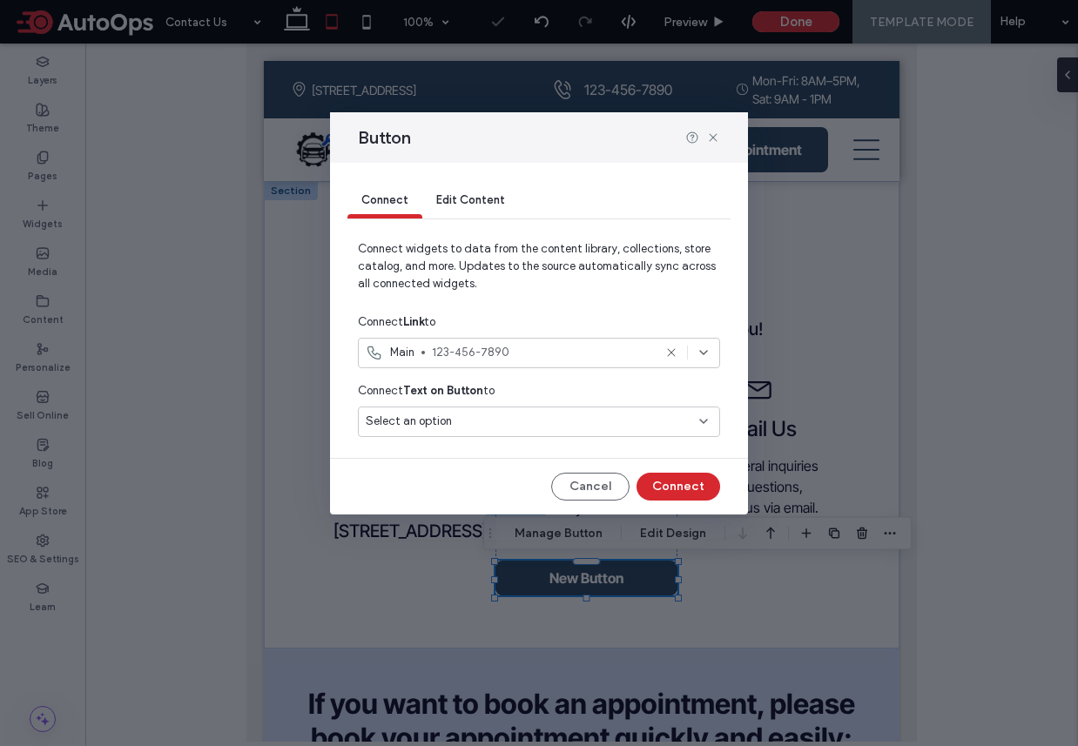
click at [606, 422] on div "Select an option" at bounding box center [529, 421] width 326 height 17
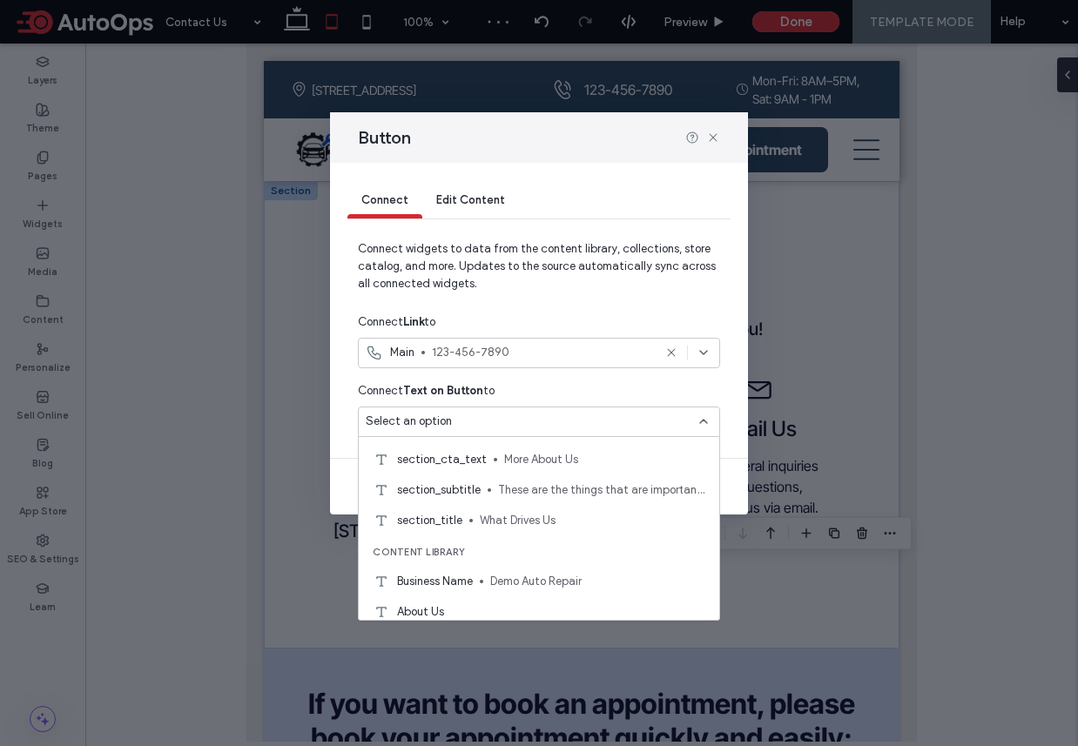
scroll to position [1767, 0]
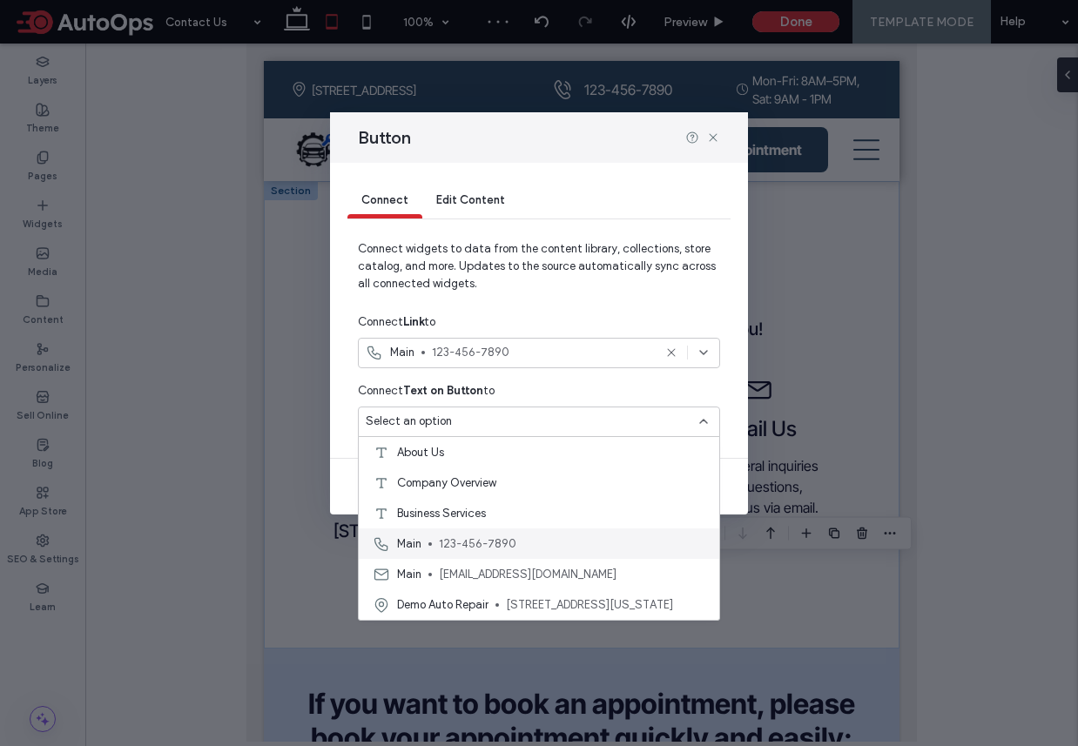
click at [441, 552] on div "Main 123-456-7890" at bounding box center [539, 543] width 360 height 30
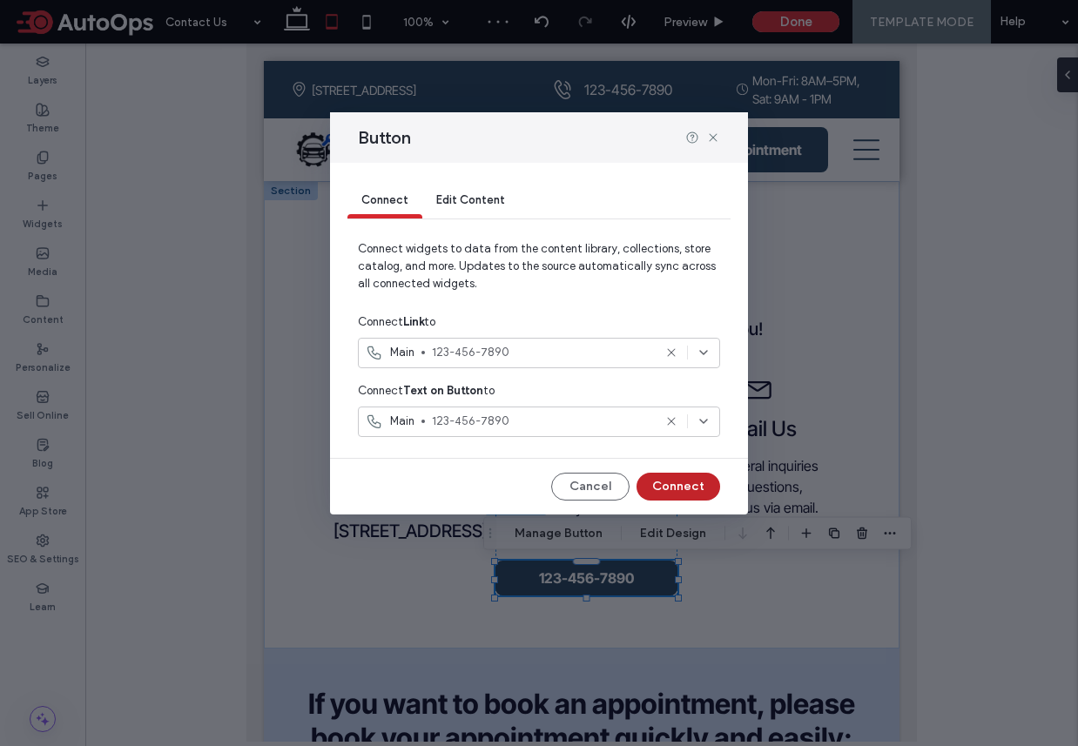
click at [679, 488] on button "Connect" at bounding box center [678, 487] width 84 height 28
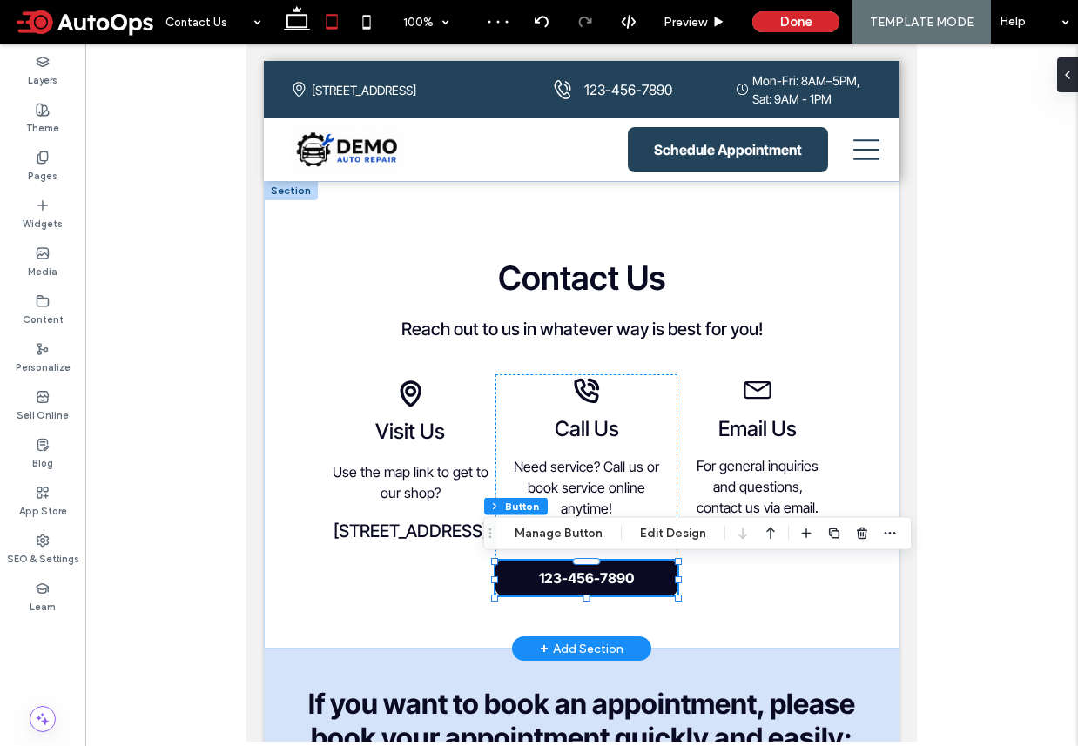
click at [628, 582] on span "123-456-7890" at bounding box center [586, 577] width 95 height 17
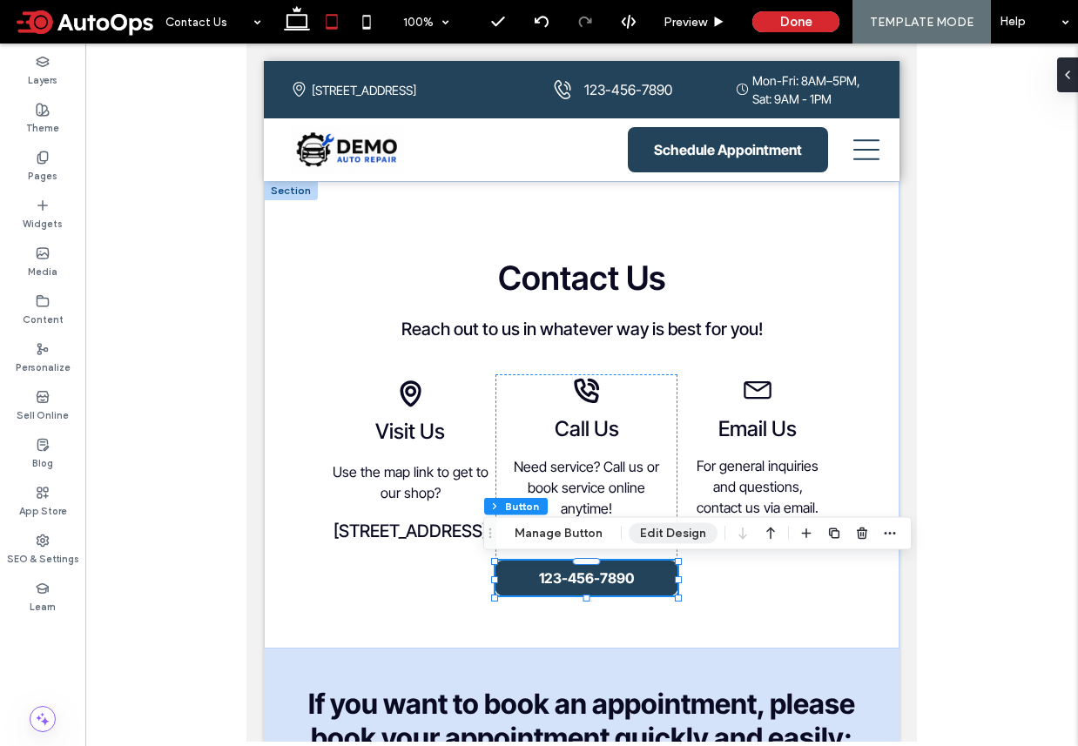
click at [649, 533] on button "Edit Design" at bounding box center [673, 533] width 89 height 21
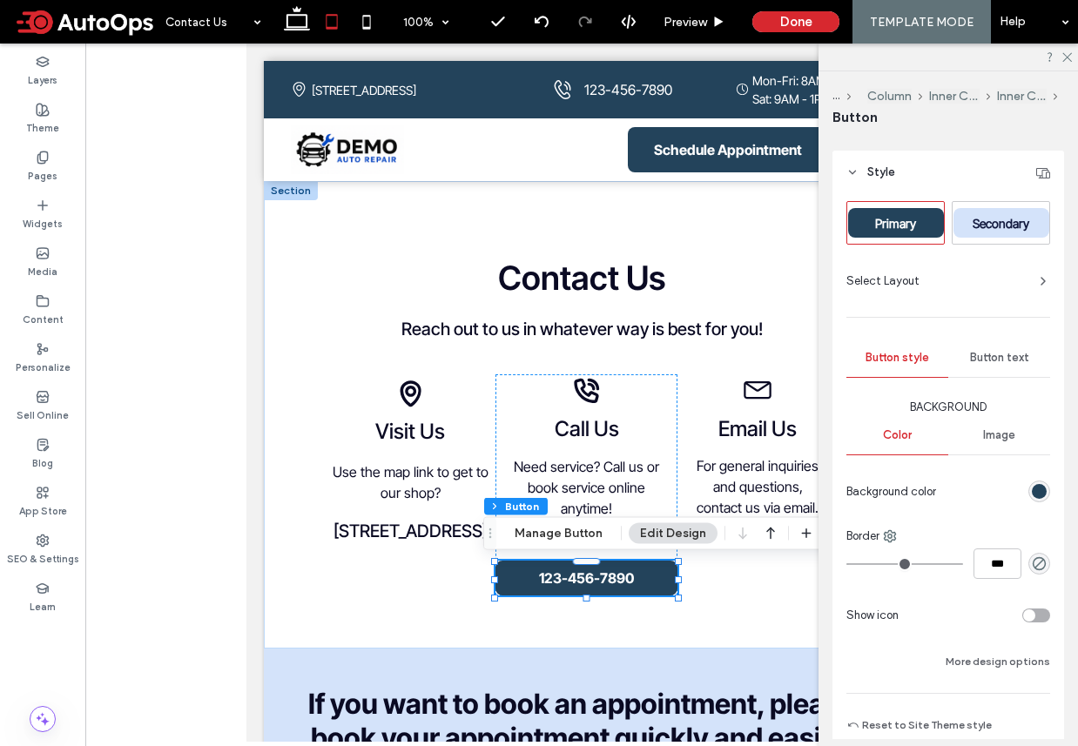
scroll to position [0, 0]
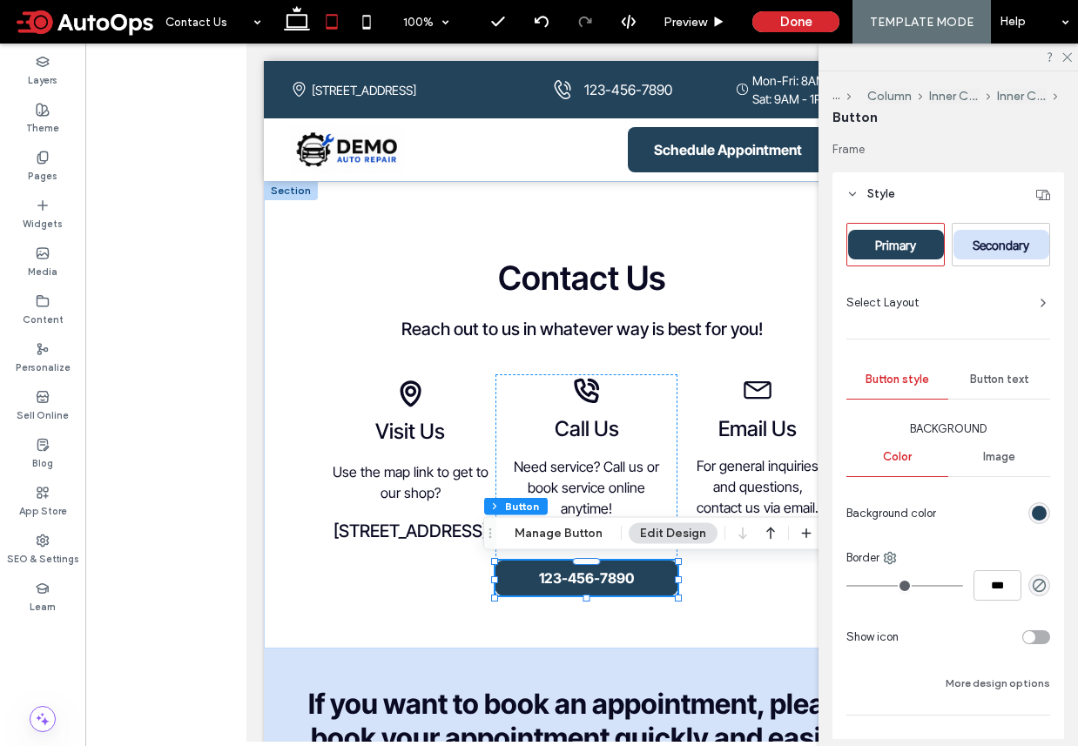
click at [1036, 500] on div at bounding box center [996, 513] width 107 height 30
click at [1038, 512] on div "rgb(35, 67, 91)" at bounding box center [1039, 513] width 15 height 15
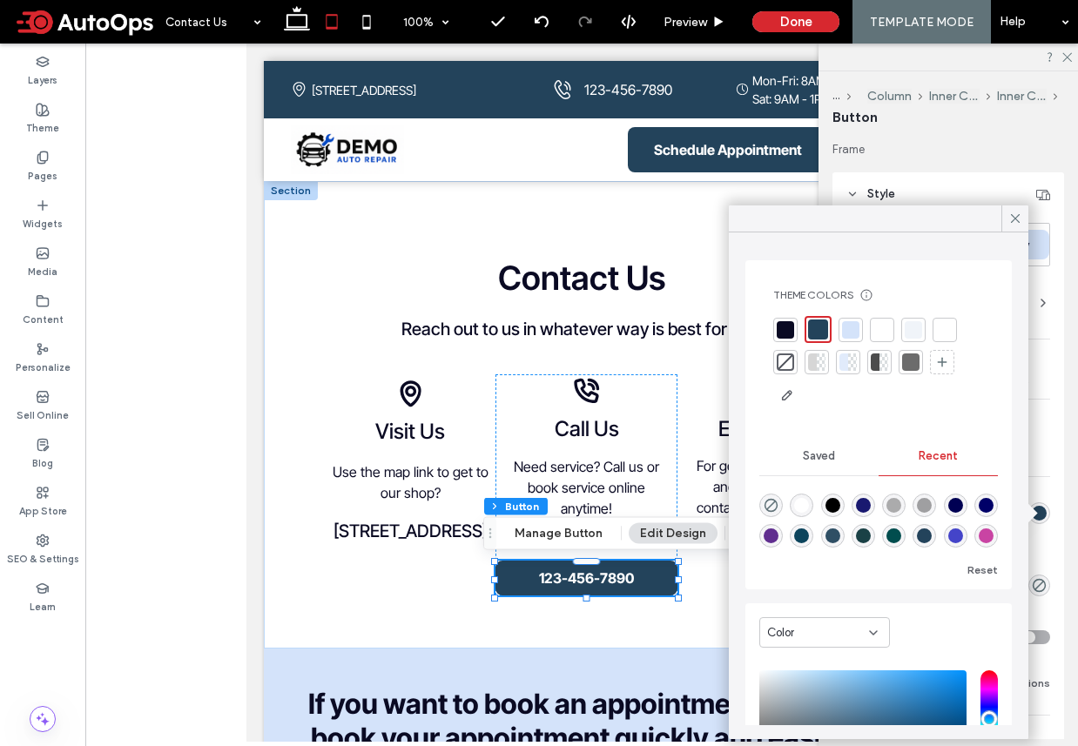
click at [783, 363] on div at bounding box center [785, 361] width 17 height 17
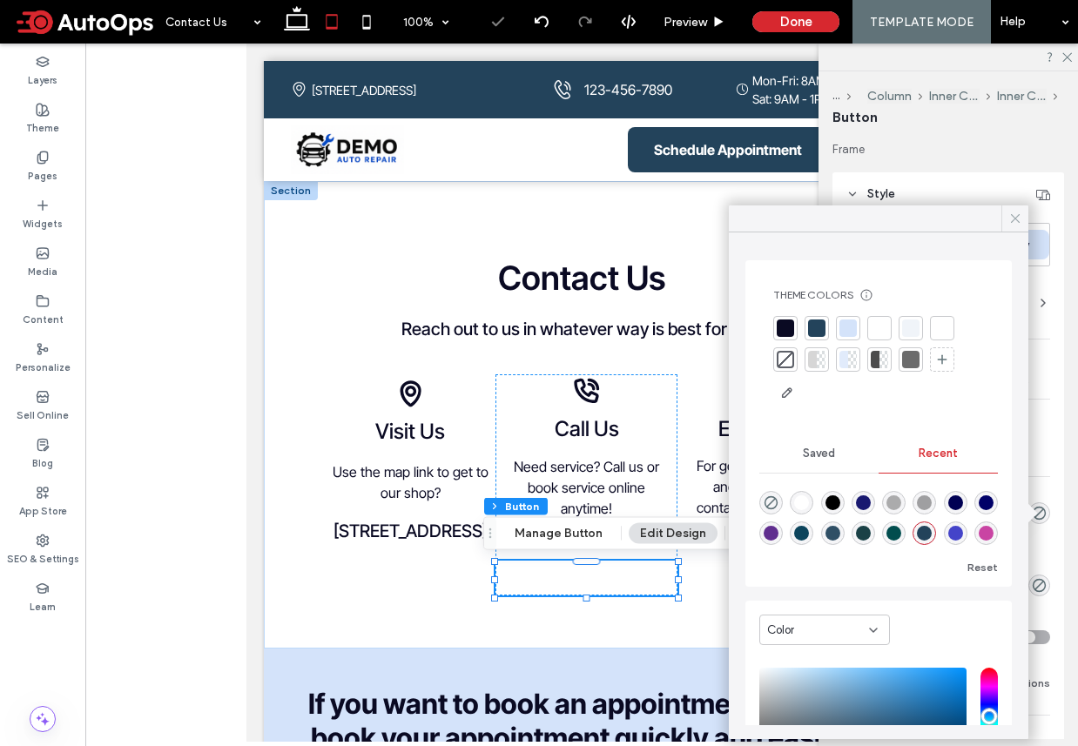
click at [1020, 216] on icon at bounding box center [1015, 219] width 16 height 16
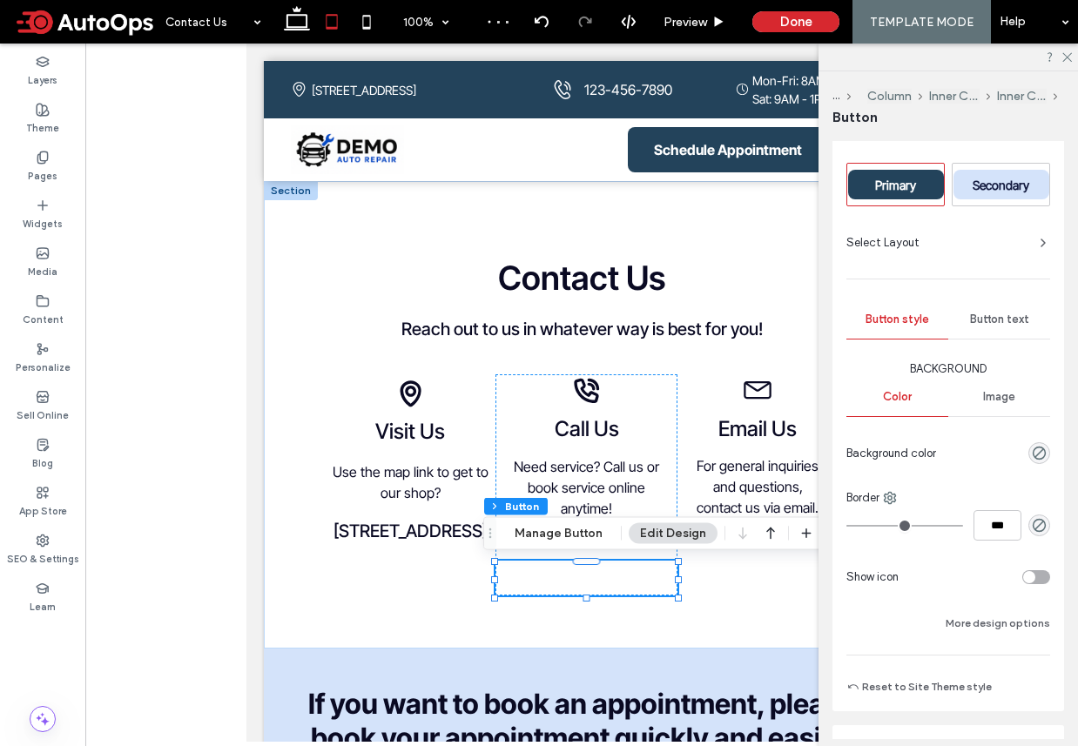
scroll to position [170, 0]
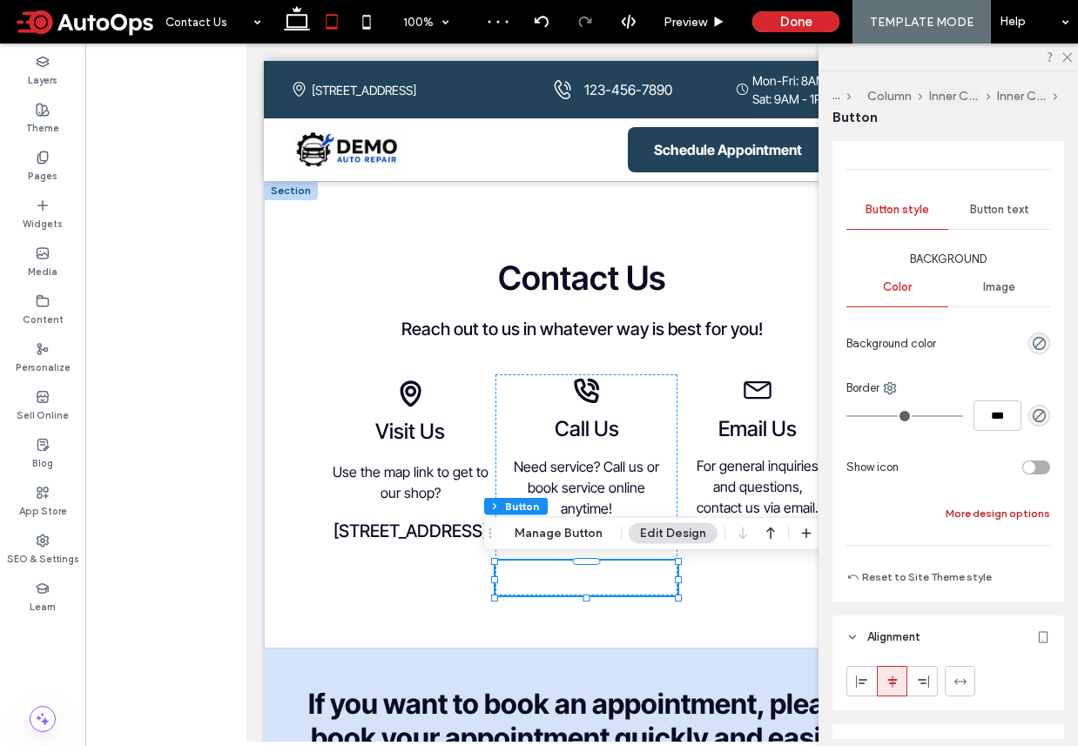
click at [961, 508] on button "More design options" at bounding box center [997, 513] width 104 height 21
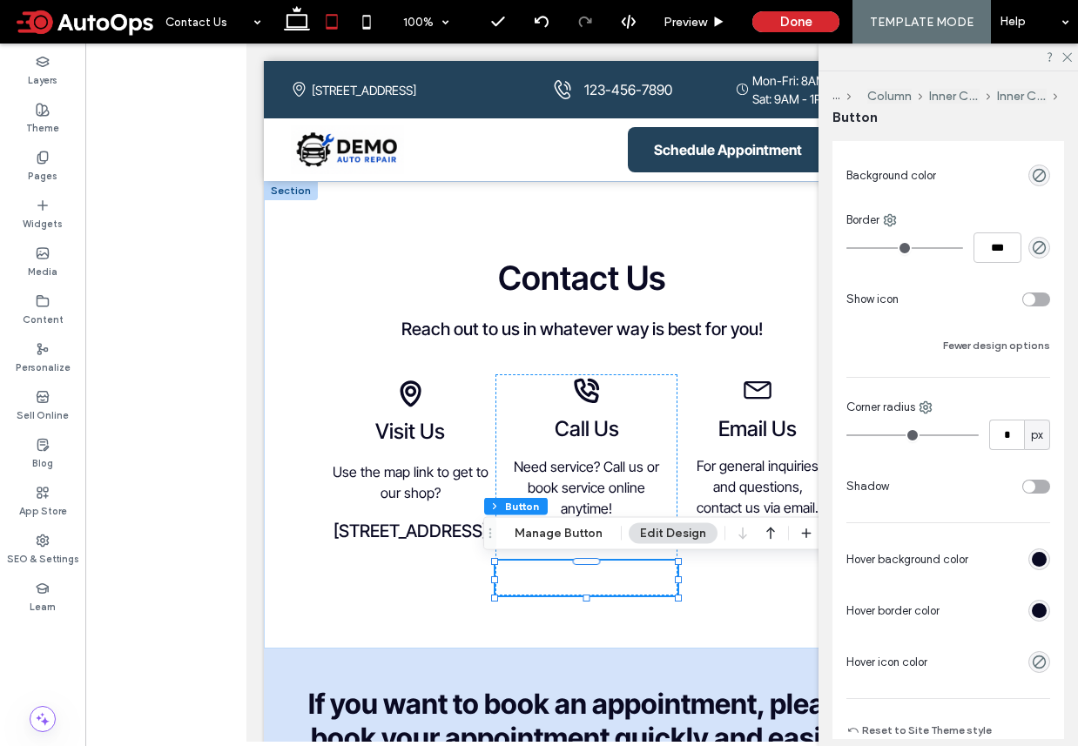
scroll to position [367, 0]
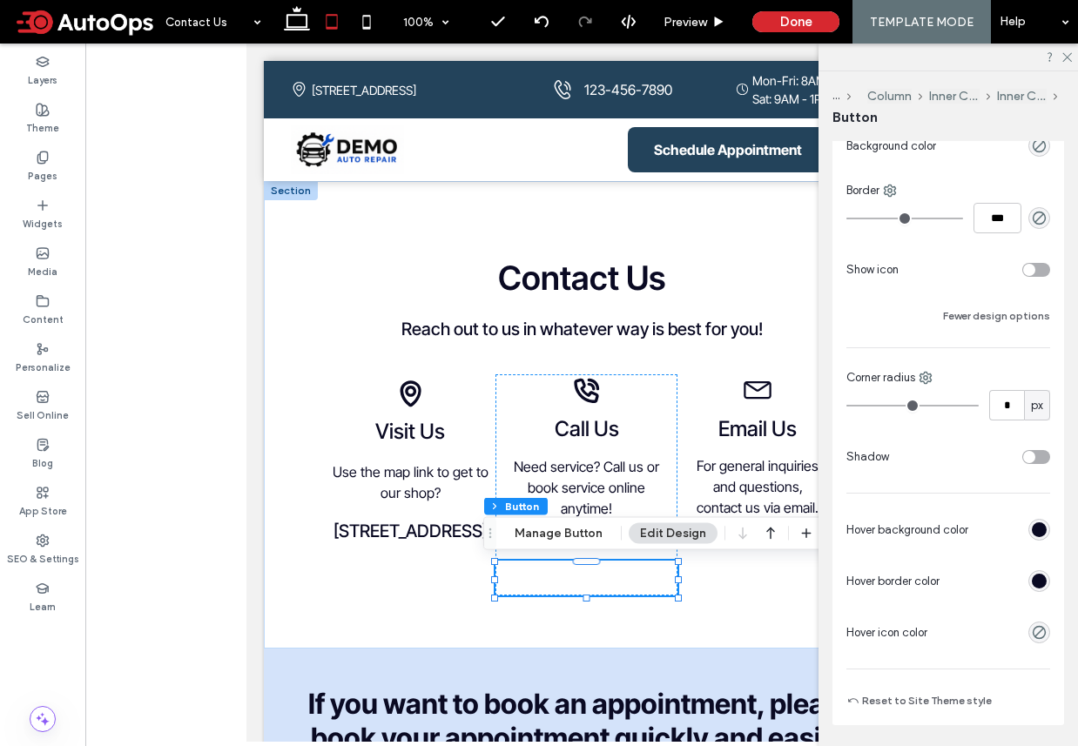
click at [1036, 523] on div "rgb(10, 10, 35)" at bounding box center [1039, 529] width 15 height 15
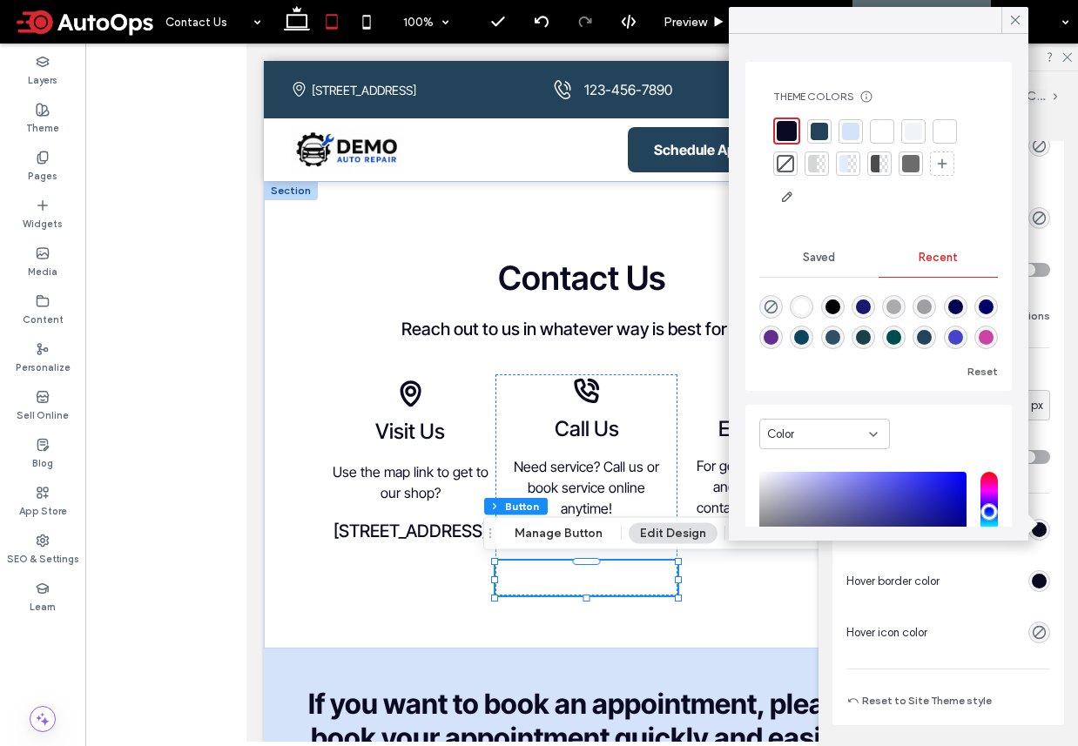
click at [784, 163] on div at bounding box center [785, 163] width 17 height 17
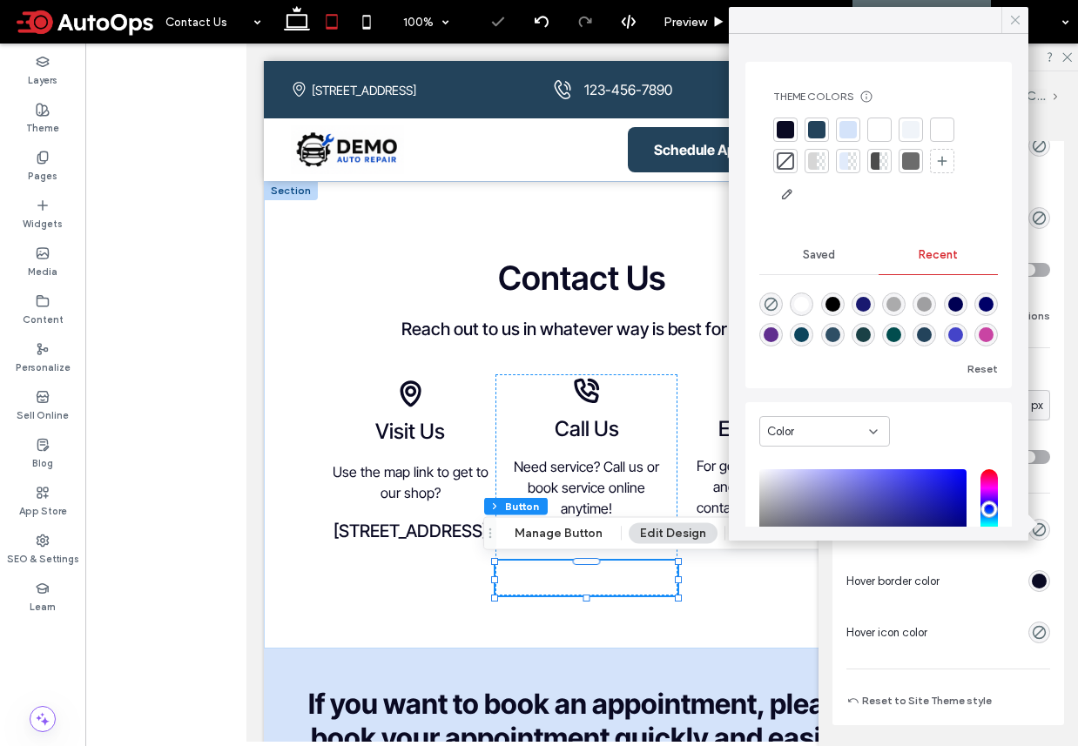
click at [1013, 27] on icon at bounding box center [1015, 20] width 16 height 16
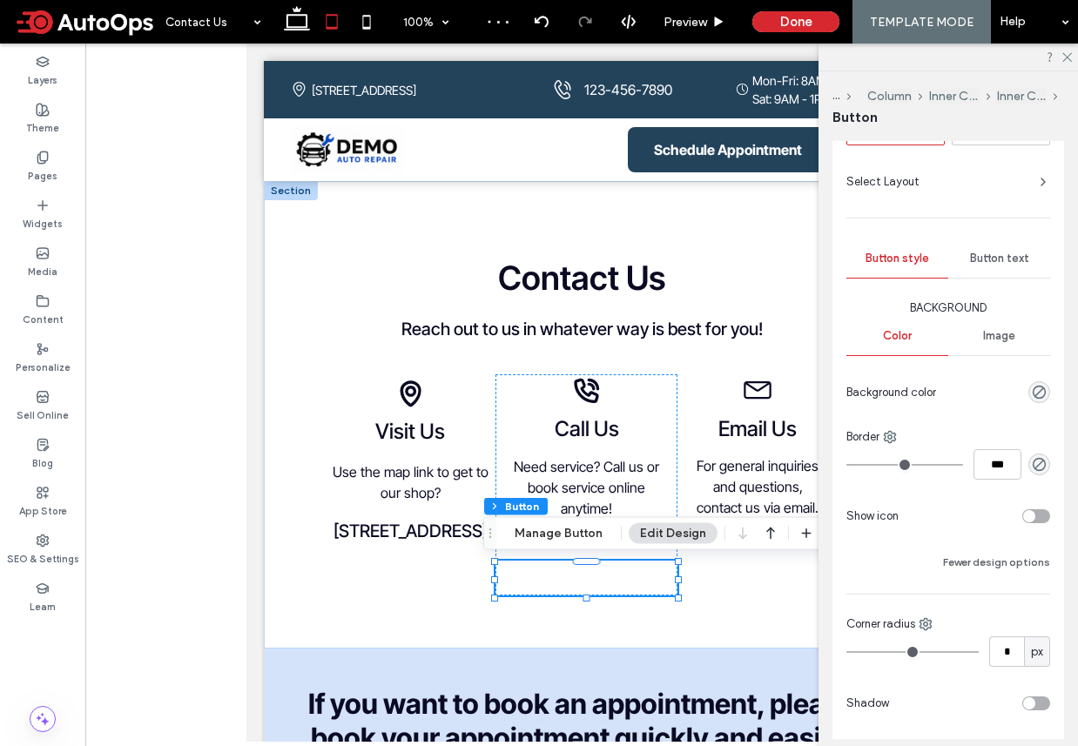
scroll to position [92, 0]
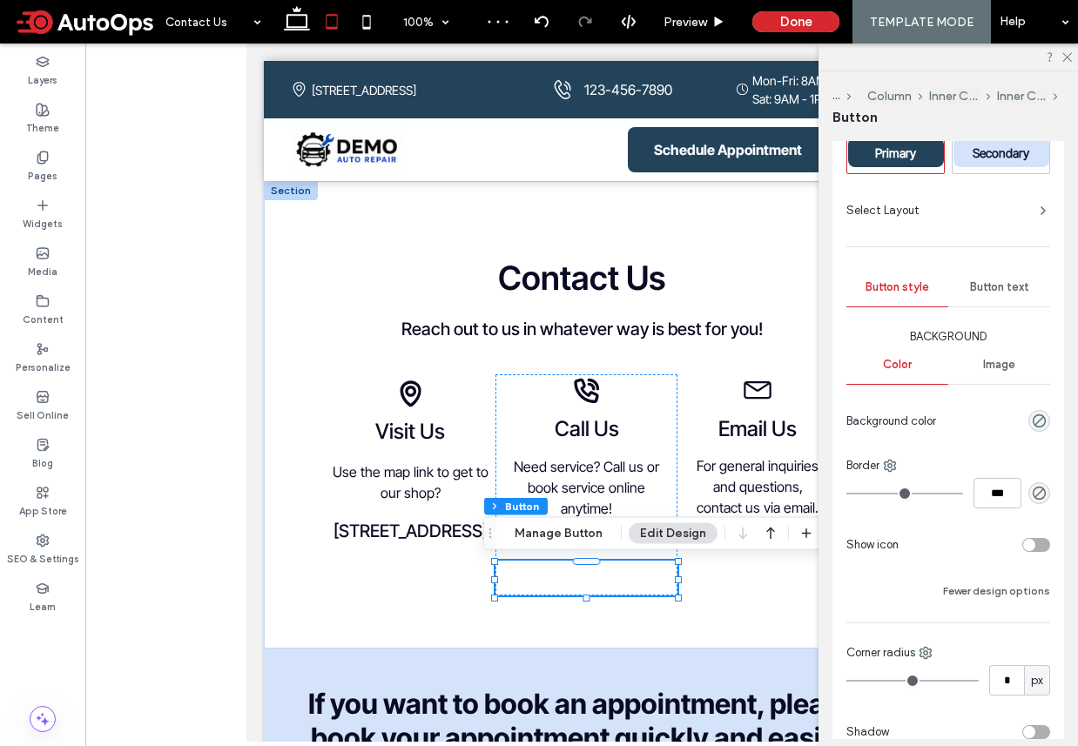
click at [999, 360] on span "Image" at bounding box center [999, 365] width 32 height 14
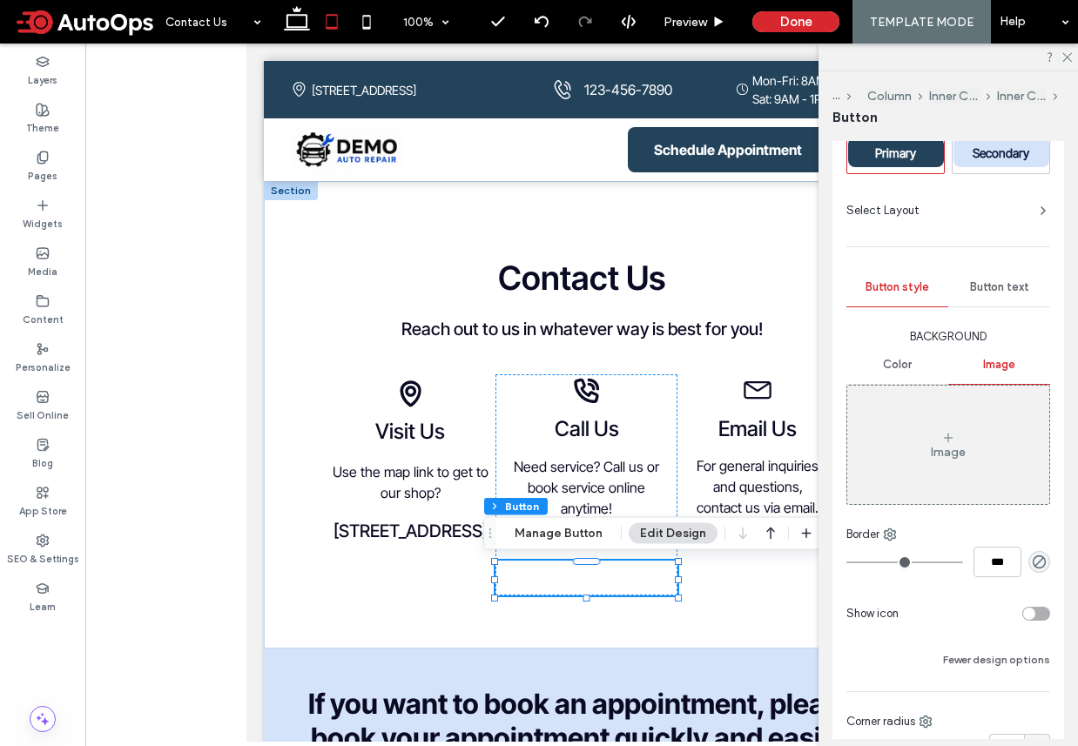
click at [983, 284] on span "Button text" at bounding box center [999, 287] width 59 height 14
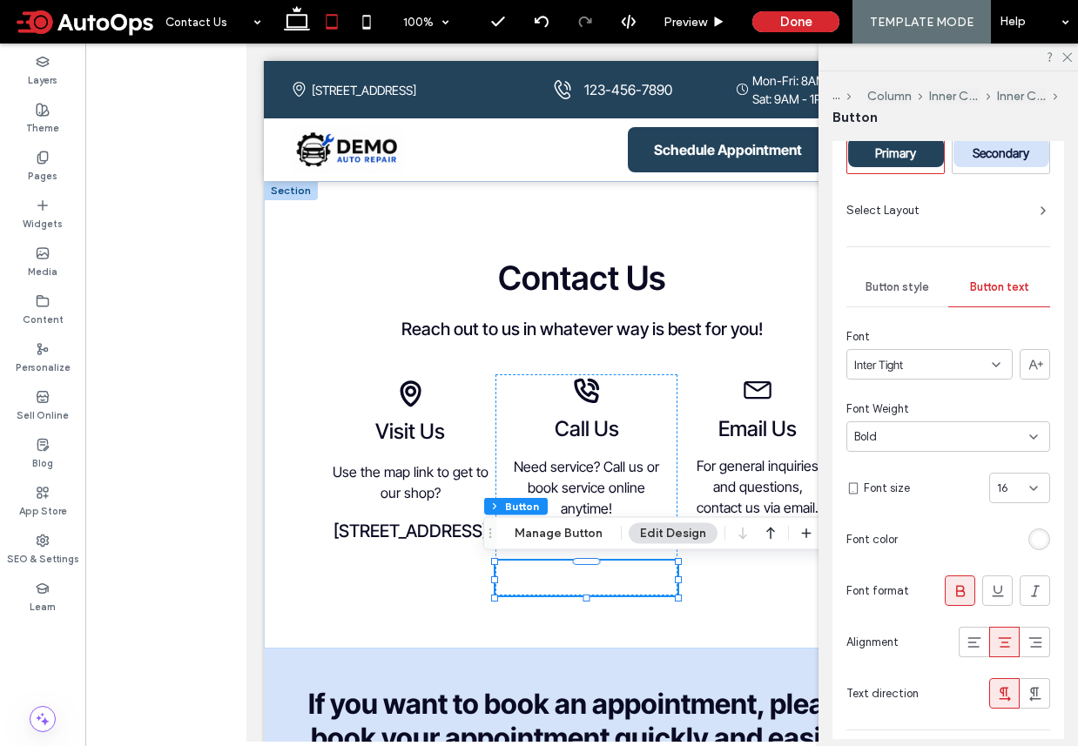
click at [1043, 535] on div "rgb(255, 255, 255)" at bounding box center [1039, 539] width 15 height 15
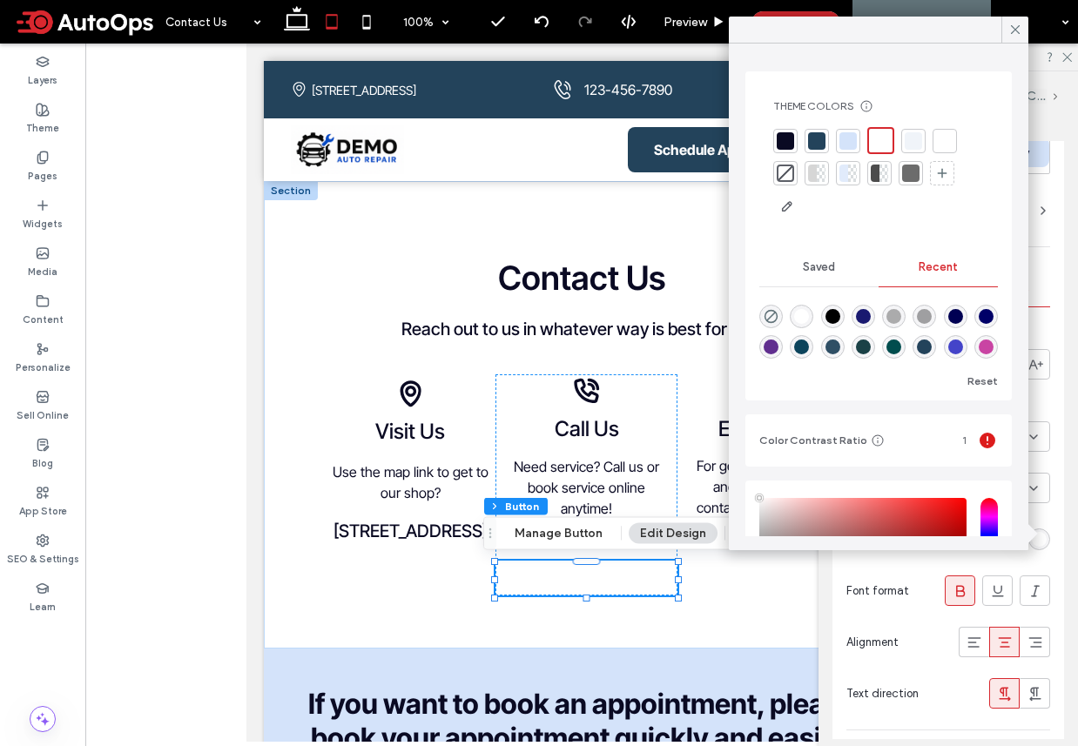
click at [779, 137] on div at bounding box center [785, 140] width 17 height 17
click at [1019, 30] on icon at bounding box center [1015, 30] width 16 height 16
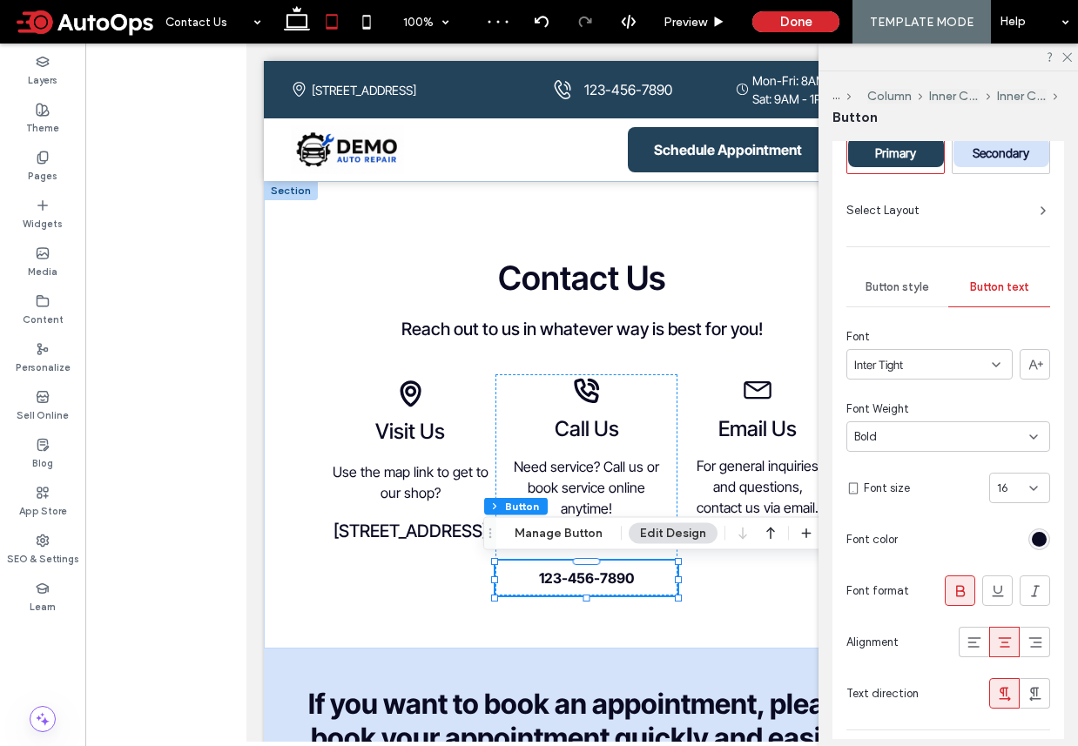
click at [966, 441] on div "Bold" at bounding box center [941, 436] width 175 height 17
click at [884, 558] on span "Normal" at bounding box center [872, 558] width 37 height 17
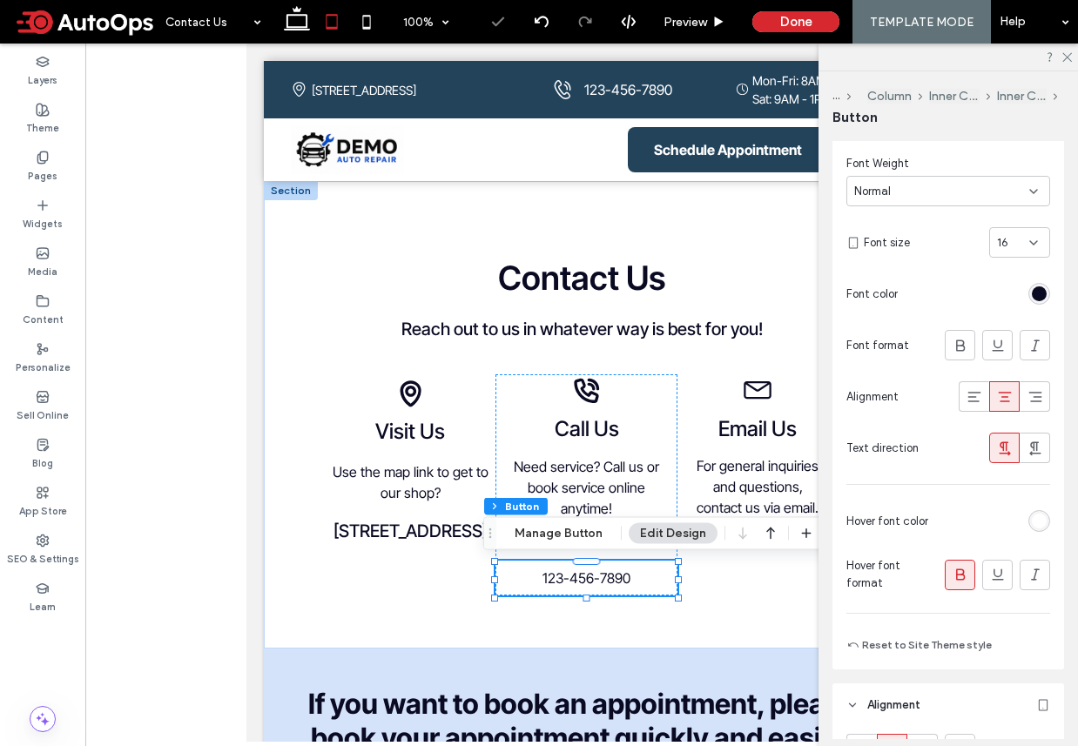
scroll to position [345, 0]
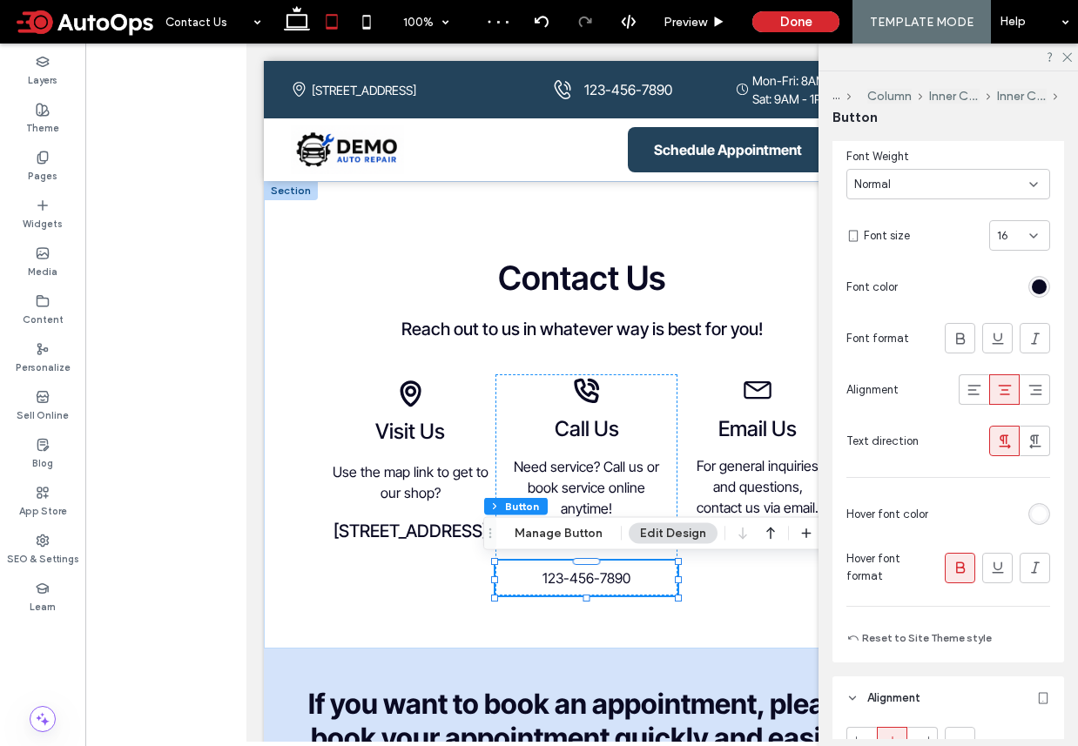
click at [1038, 513] on div "rgb(255, 255, 255)" at bounding box center [1039, 514] width 15 height 15
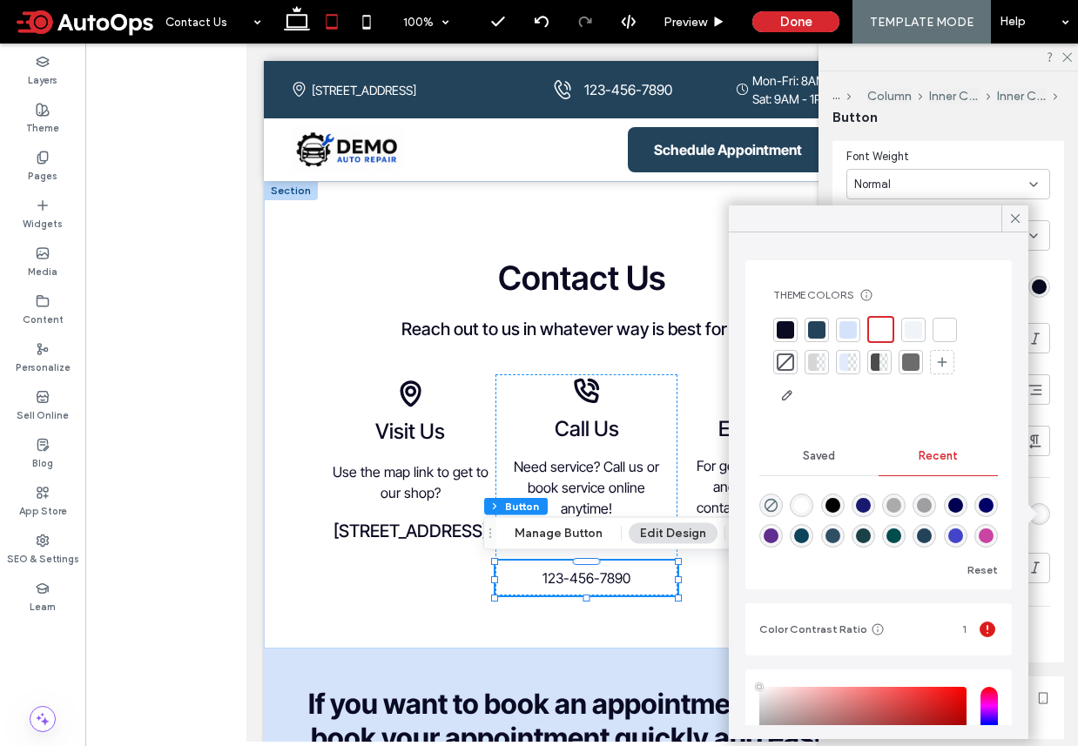
click at [788, 329] on div at bounding box center [785, 329] width 17 height 17
click at [1007, 219] on icon at bounding box center [1015, 219] width 16 height 16
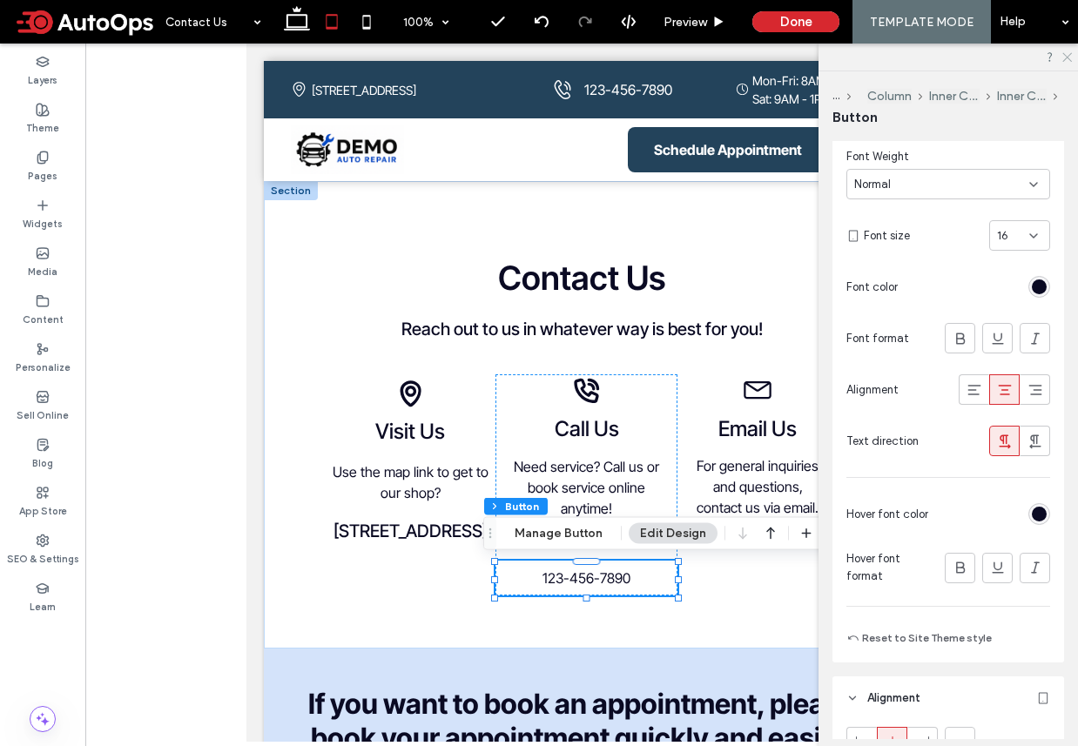
click at [1065, 57] on icon at bounding box center [1065, 55] width 11 height 11
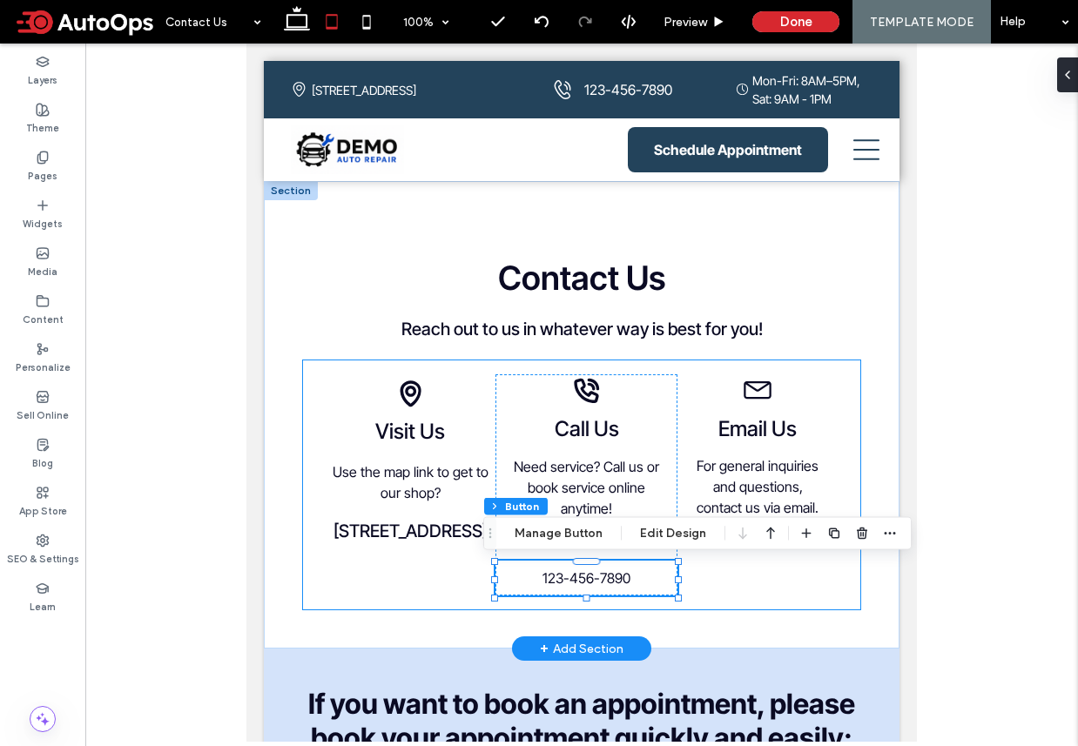
click at [748, 577] on div "**********" at bounding box center [581, 484] width 557 height 249
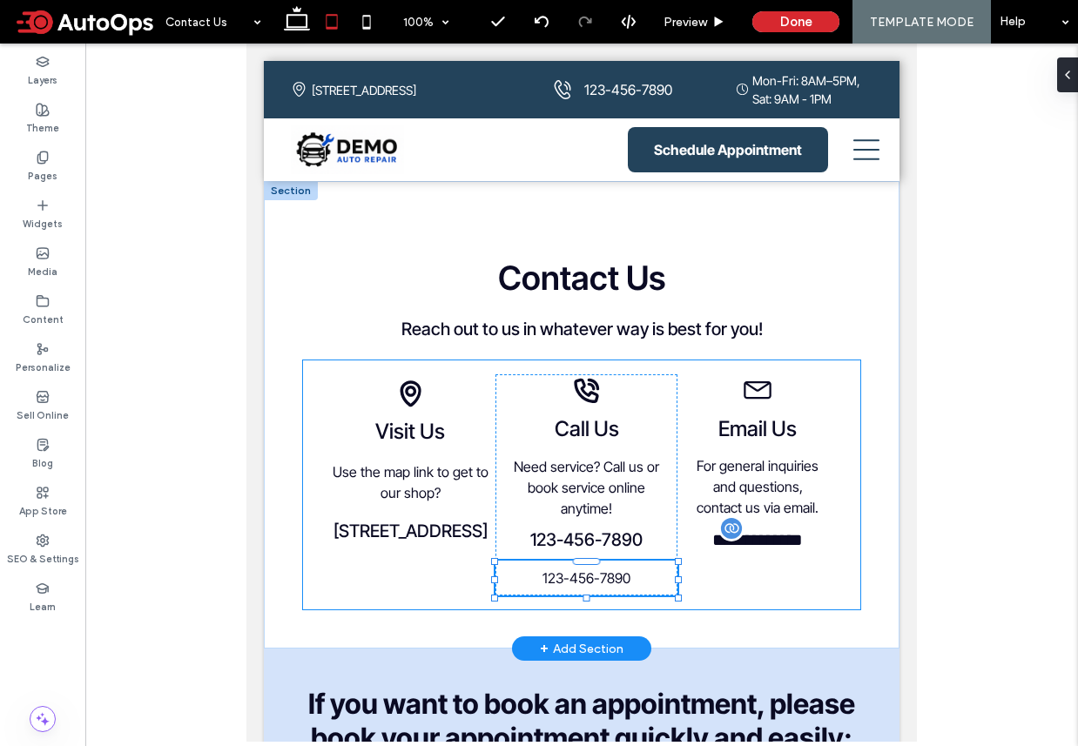
type input "**"
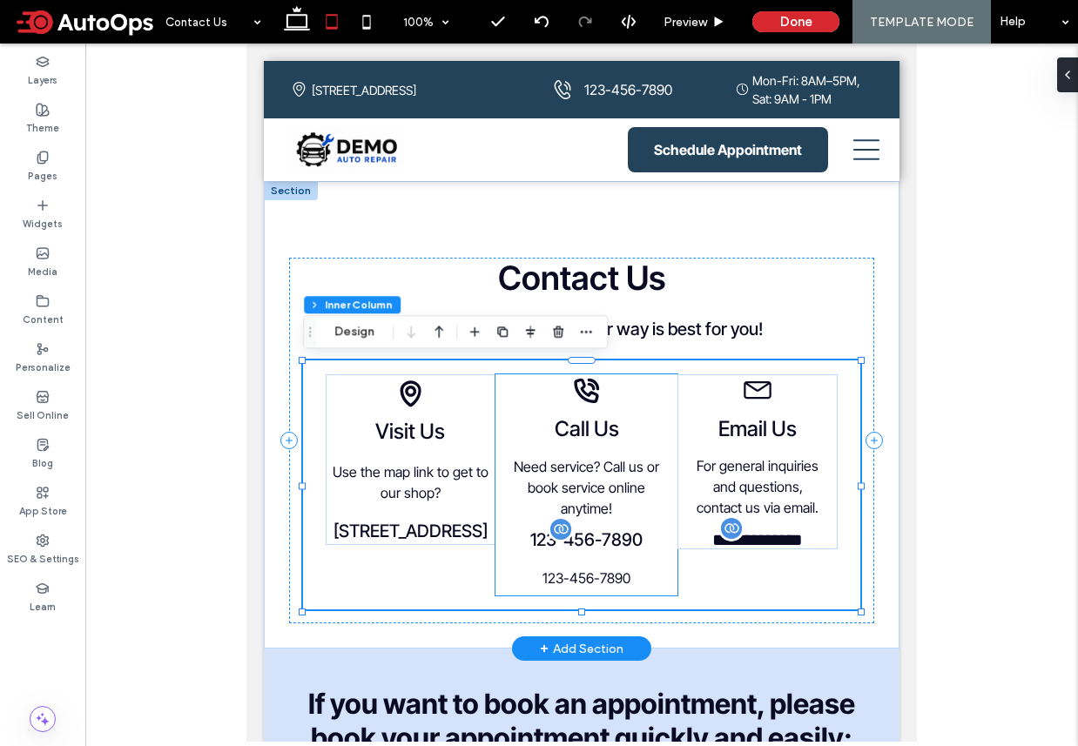
click at [542, 541] on span "123-456-7890" at bounding box center [586, 539] width 112 height 21
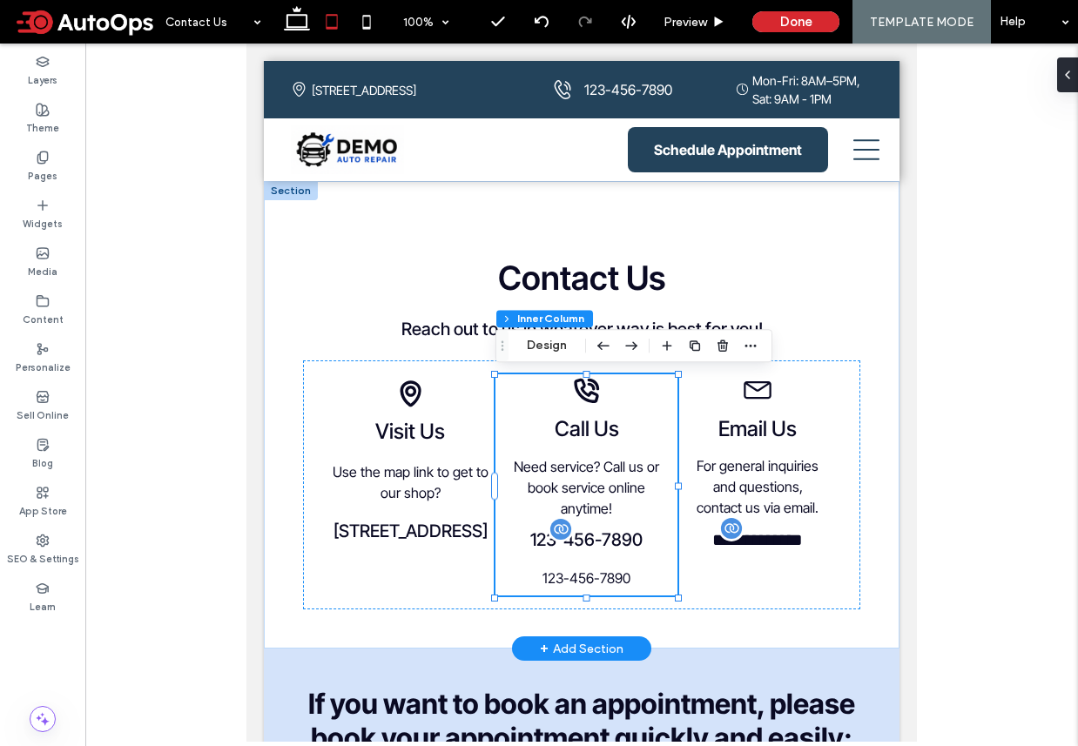
click at [542, 541] on span "123-456-7890" at bounding box center [586, 539] width 112 height 21
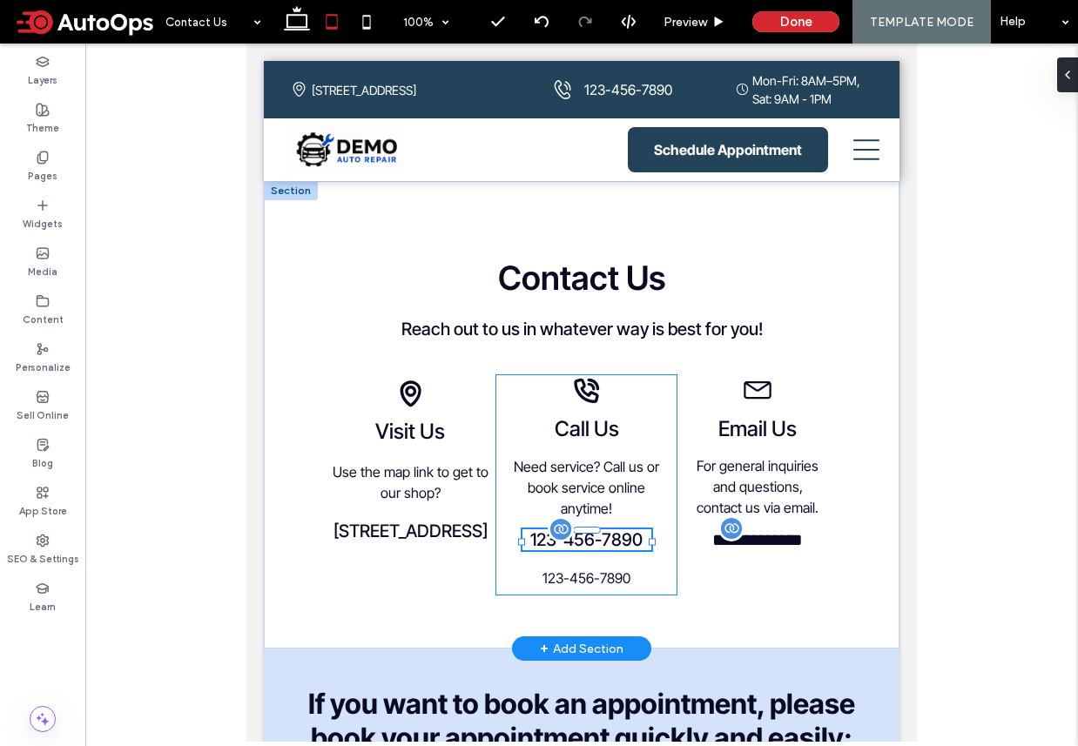
type input "**********"
type input "**"
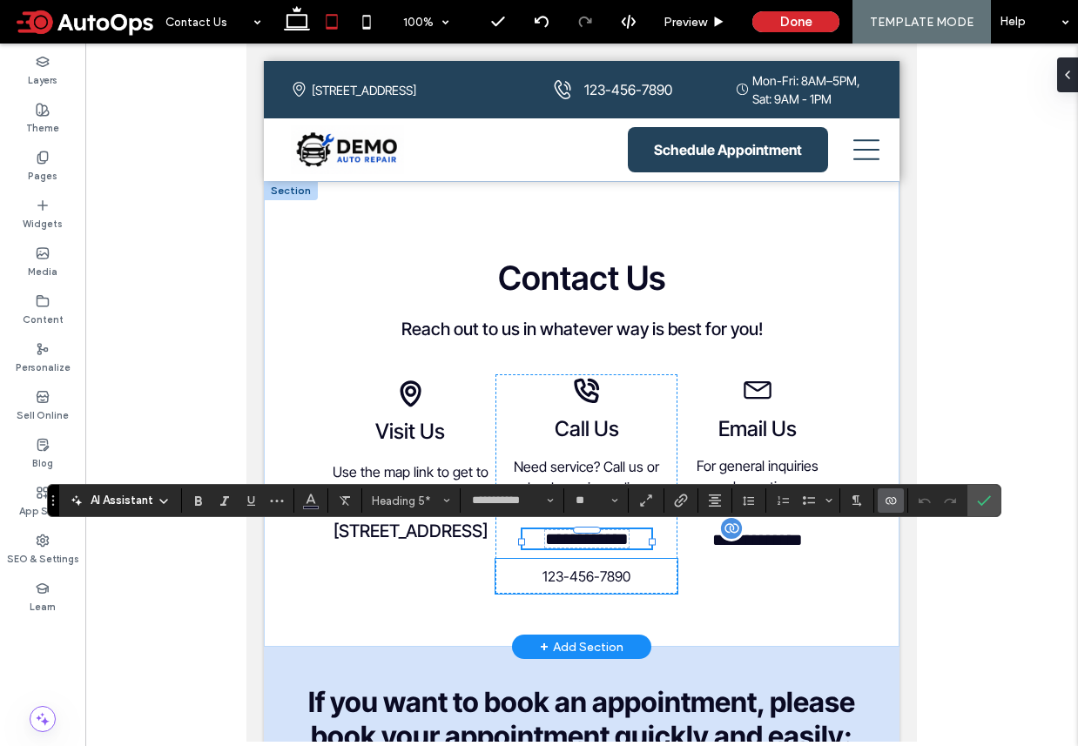
click at [583, 580] on span "123-456-7890" at bounding box center [586, 576] width 88 height 17
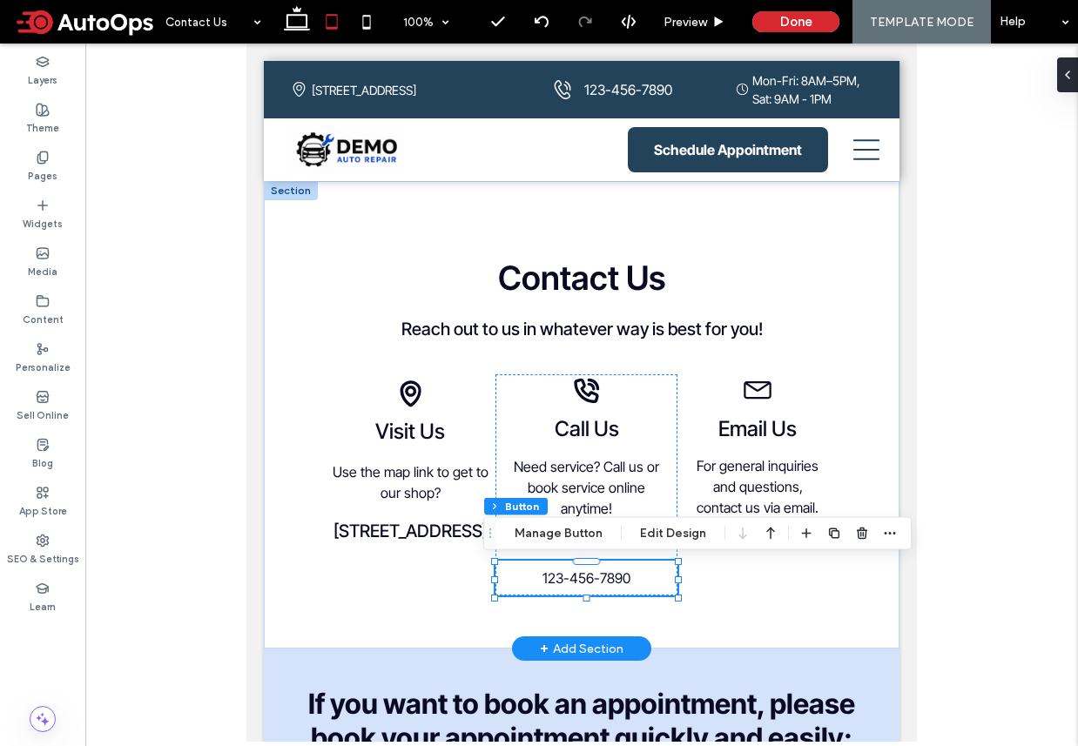
click at [583, 580] on div "123-456-7890" at bounding box center [586, 578] width 182 height 35
click at [583, 580] on span "123-456-7890" at bounding box center [586, 577] width 88 height 17
click at [589, 575] on span "123-456-7890" at bounding box center [586, 577] width 88 height 17
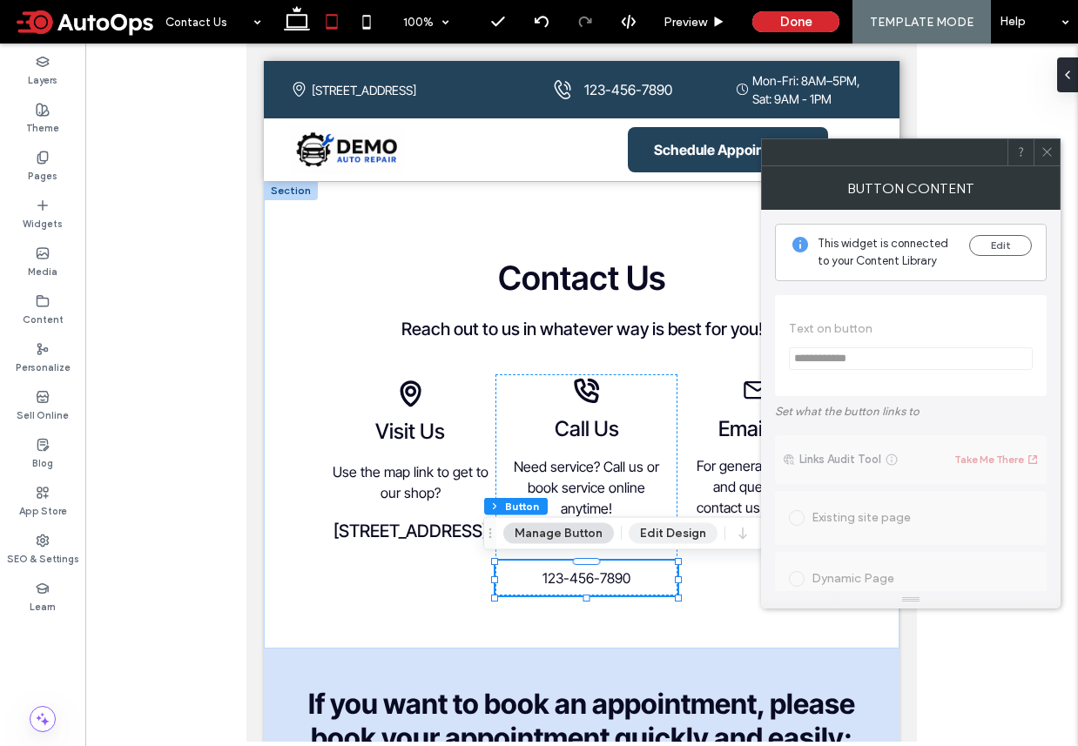
click at [665, 543] on button "Edit Design" at bounding box center [673, 533] width 89 height 21
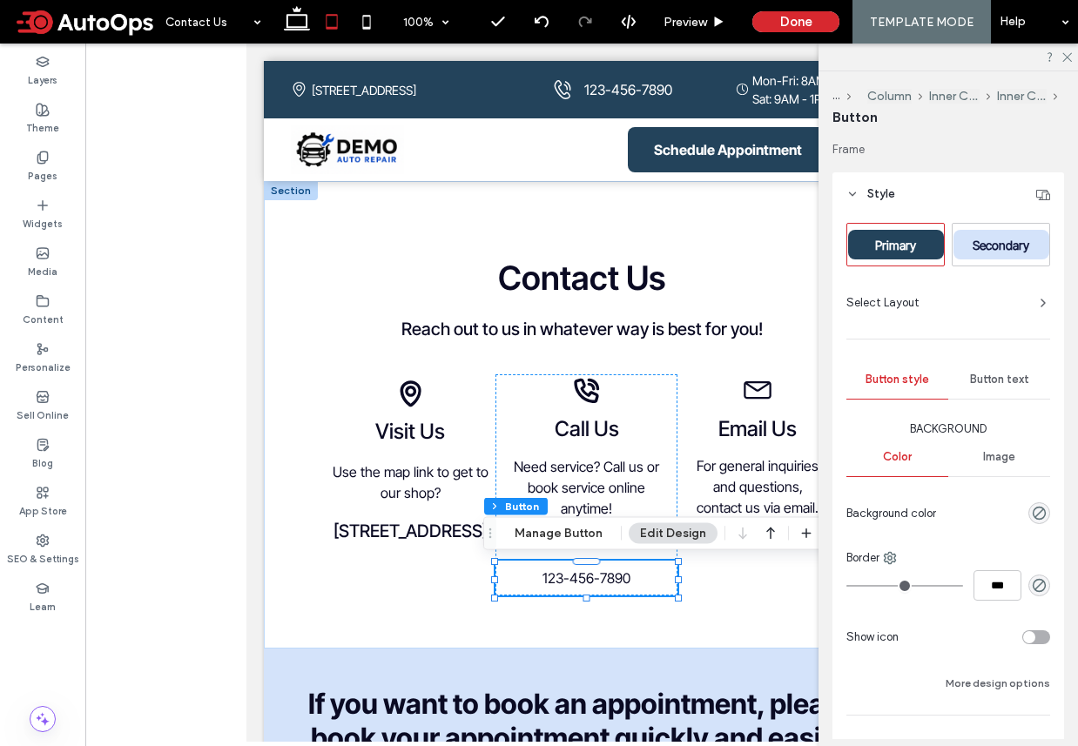
click at [1003, 372] on div "Button text" at bounding box center [999, 379] width 102 height 38
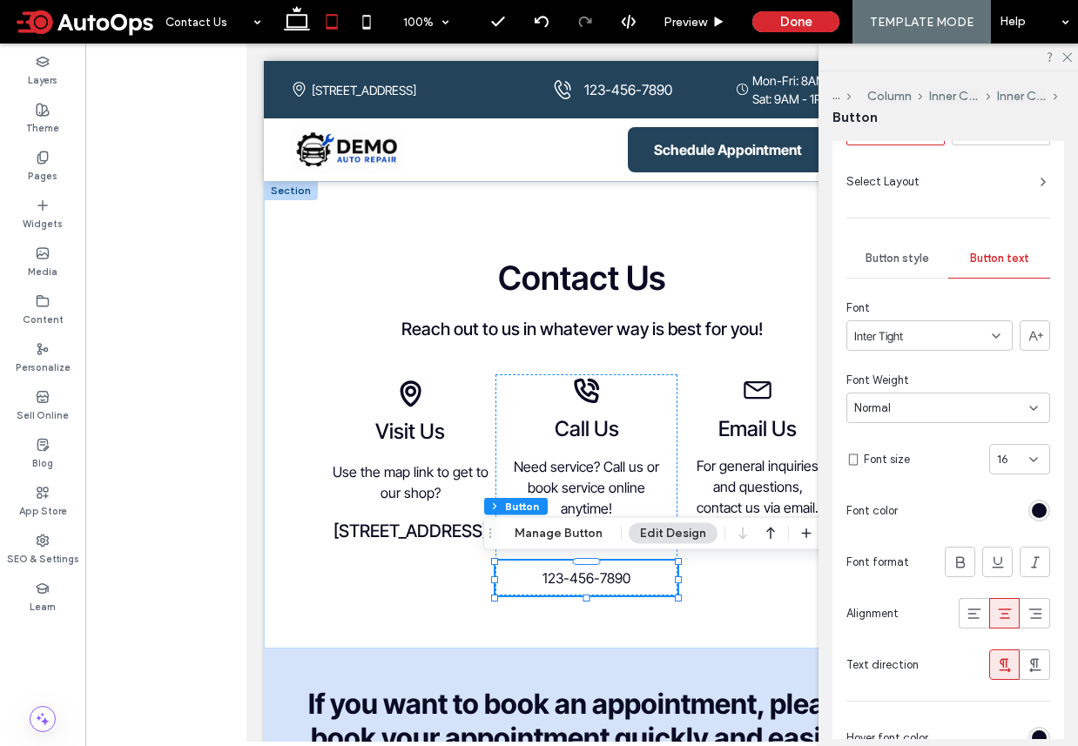
scroll to position [125, 0]
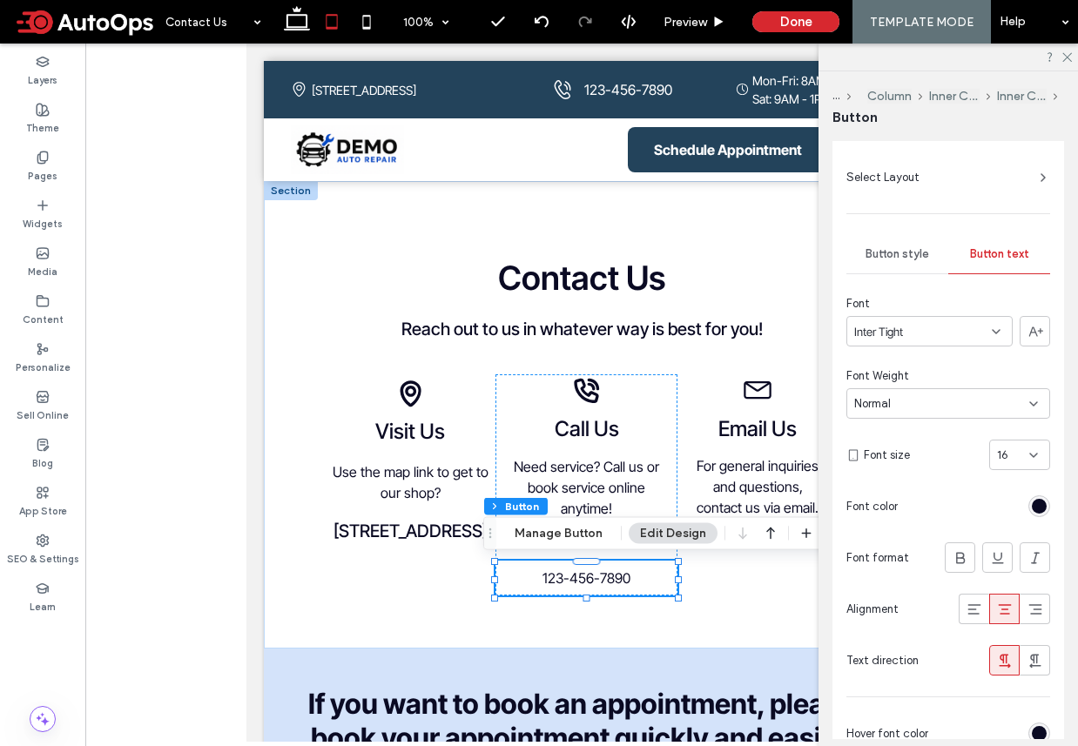
click at [1020, 456] on div "16" at bounding box center [1009, 455] width 24 height 17
type input "**"
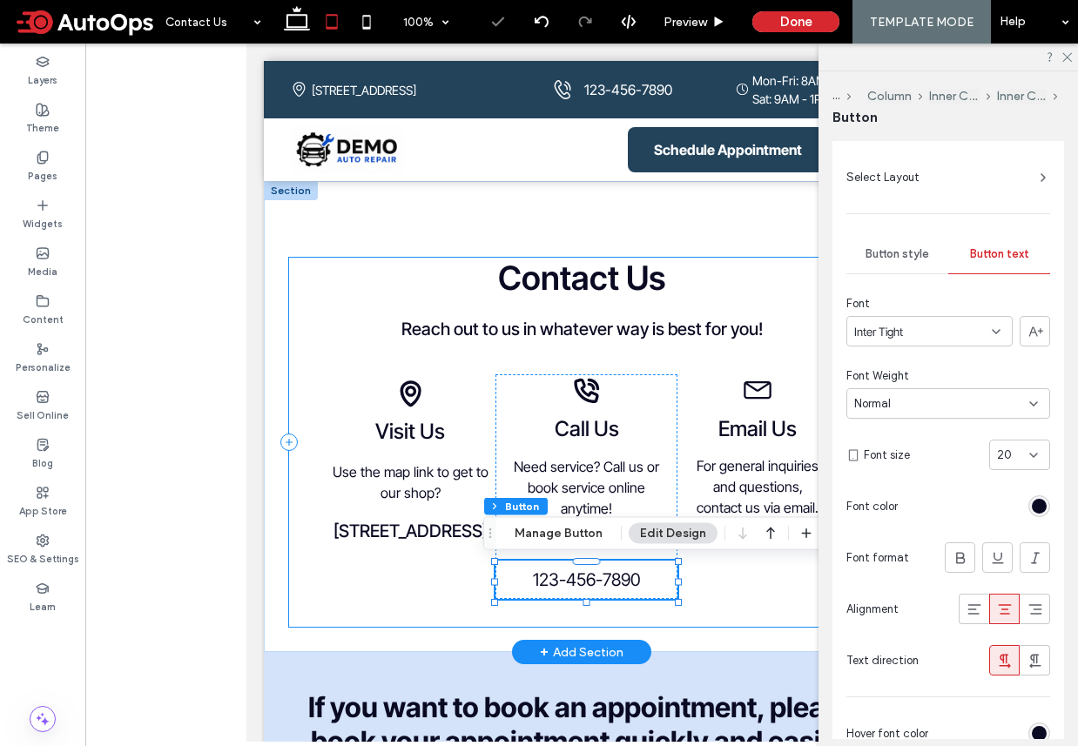
click at [688, 612] on div "**********" at bounding box center [581, 486] width 557 height 252
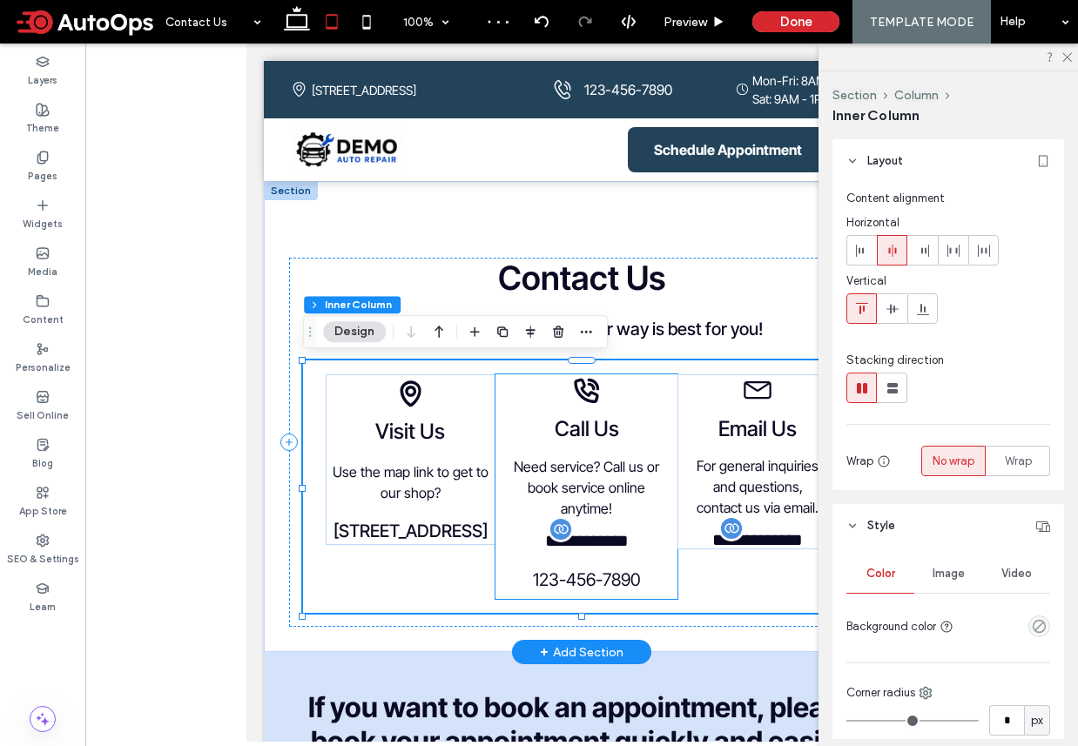
click at [616, 581] on span "123-456-7890" at bounding box center [587, 579] width 108 height 21
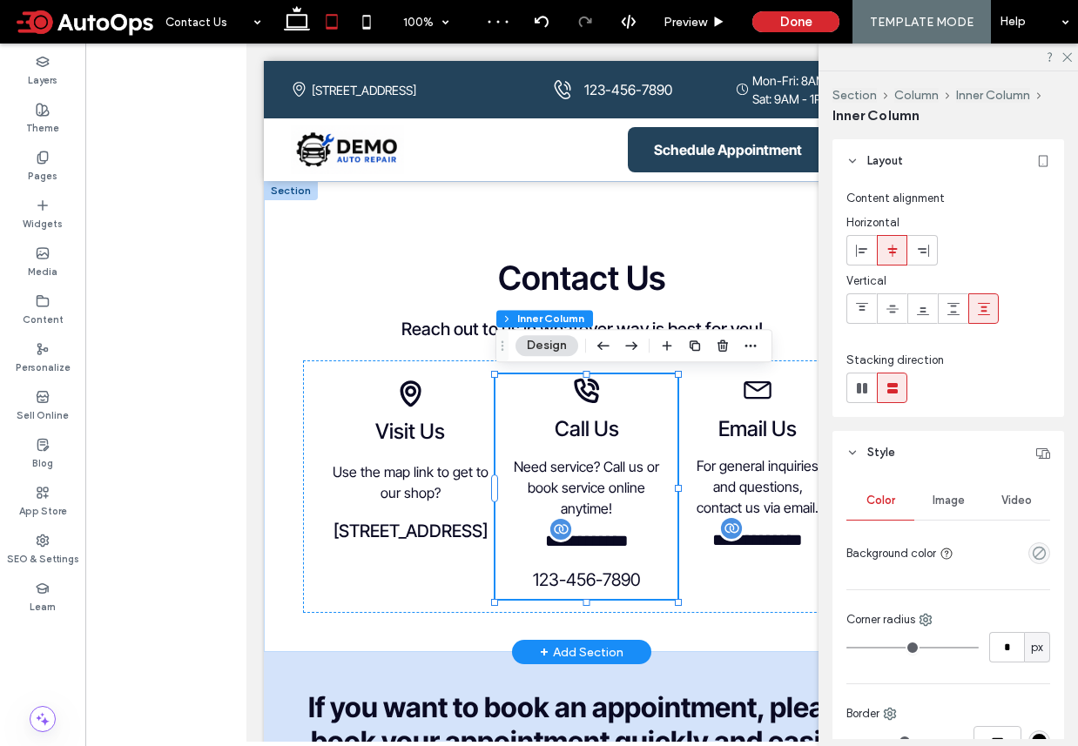
click at [611, 574] on span "123-456-7890" at bounding box center [587, 579] width 108 height 21
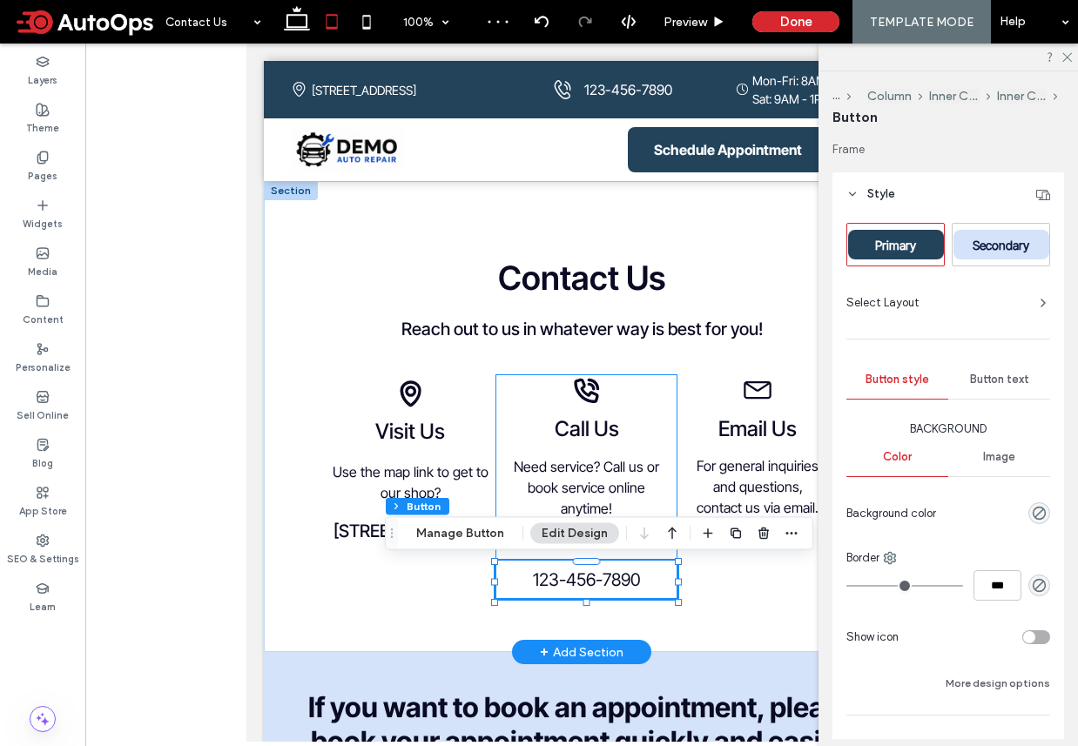
click at [611, 574] on div "123-456-7890" at bounding box center [586, 580] width 182 height 38
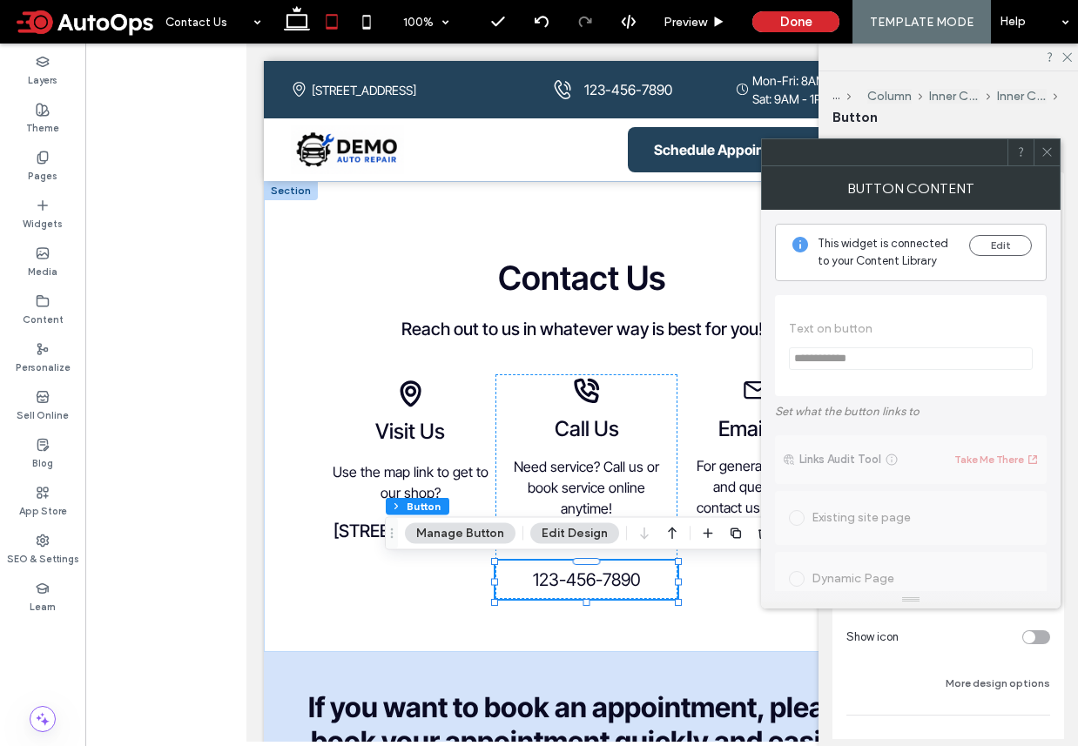
click at [901, 648] on div "Show icon" at bounding box center [948, 637] width 204 height 30
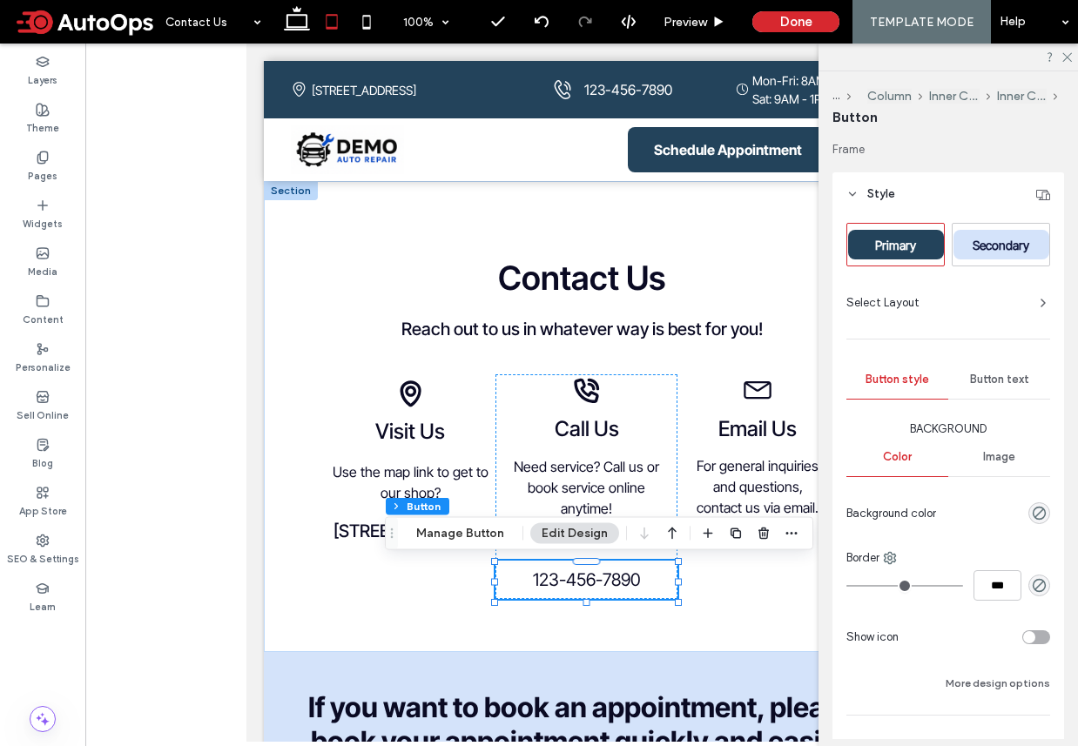
scroll to position [41, 0]
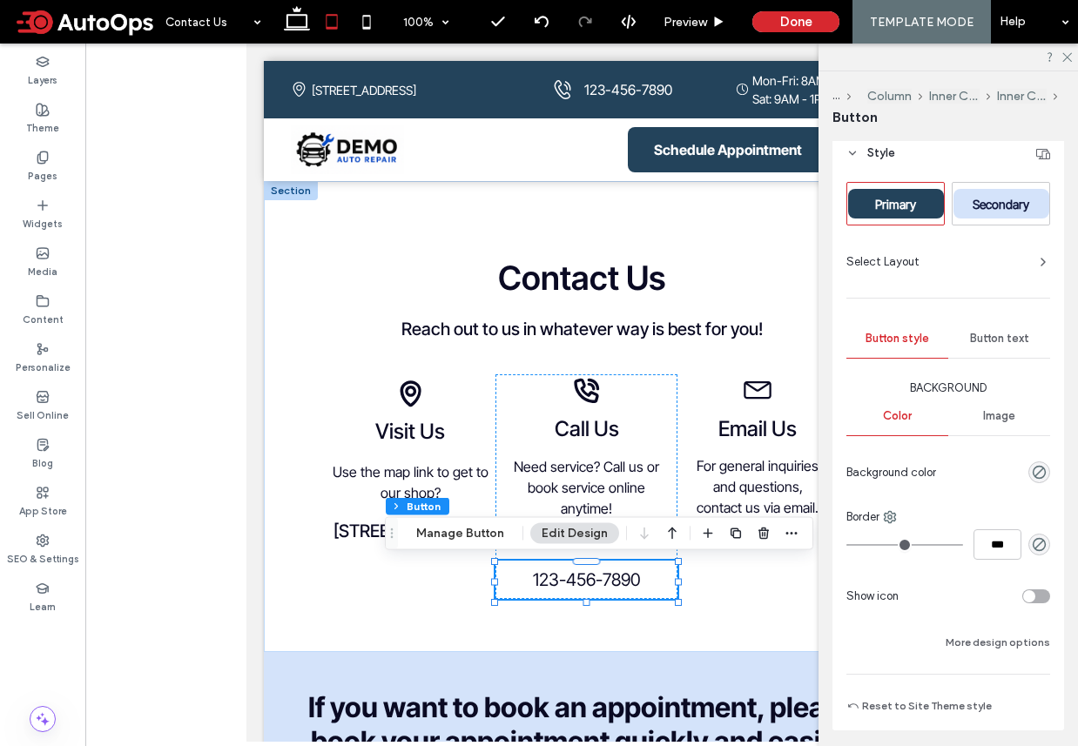
click at [981, 323] on div "Button text" at bounding box center [999, 339] width 102 height 38
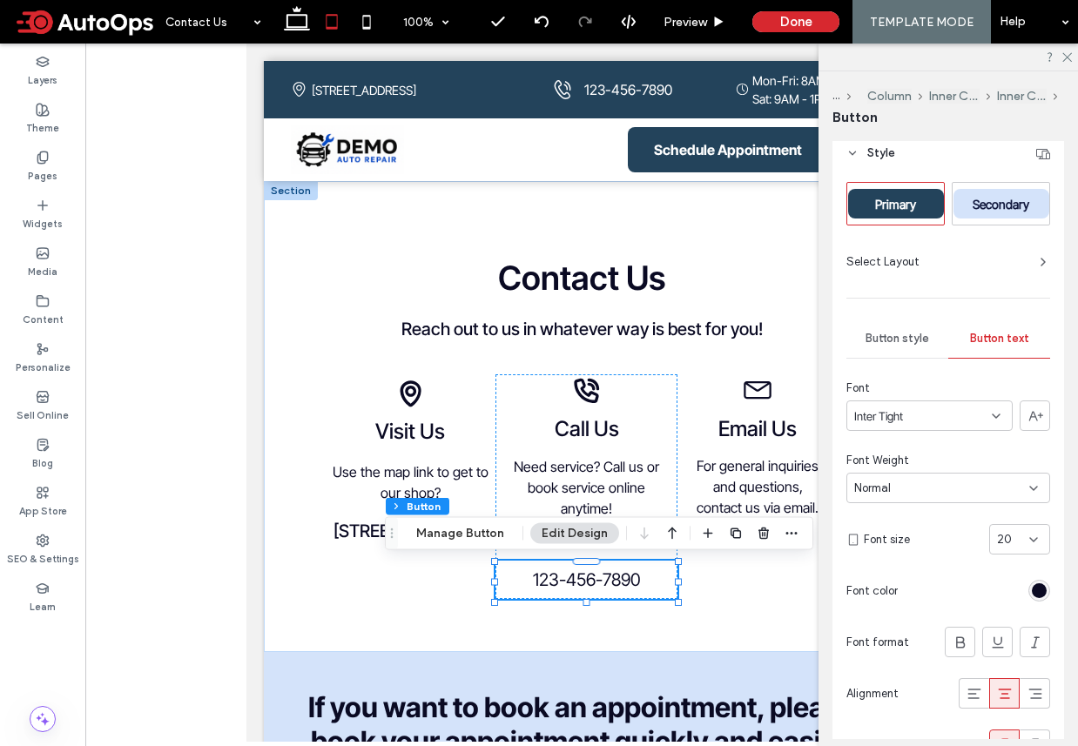
click at [972, 496] on div "Normal" at bounding box center [948, 488] width 204 height 30
click at [884, 636] on span "Medium" at bounding box center [874, 640] width 41 height 17
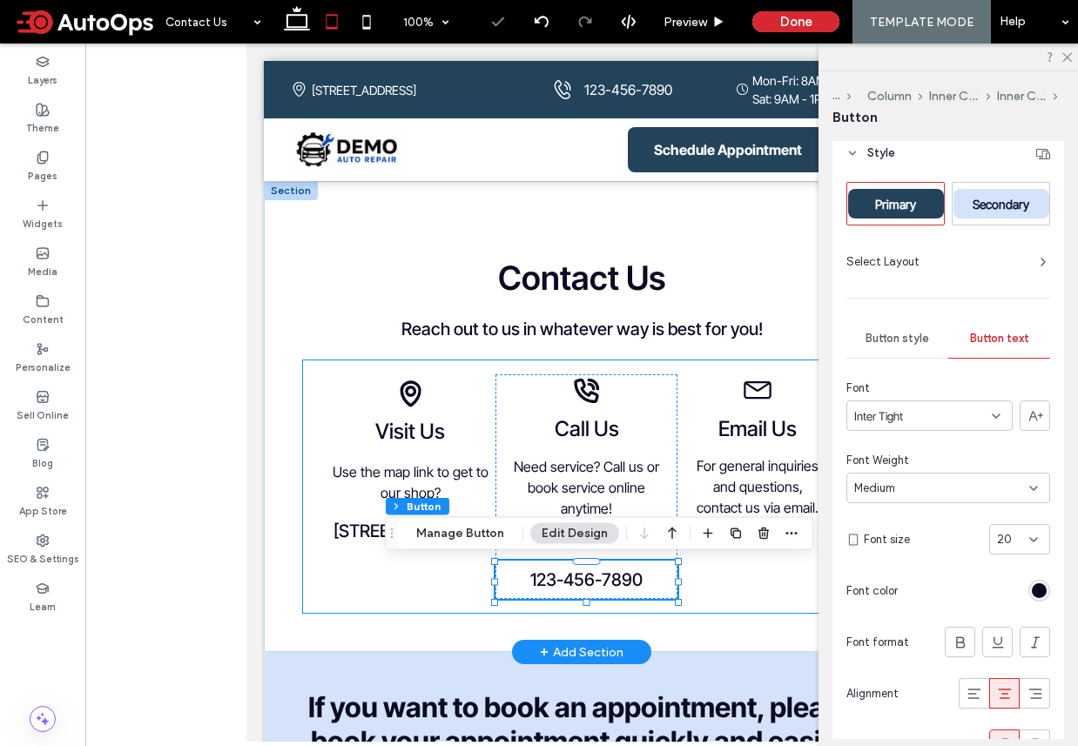
click at [700, 594] on div "**********" at bounding box center [581, 486] width 557 height 252
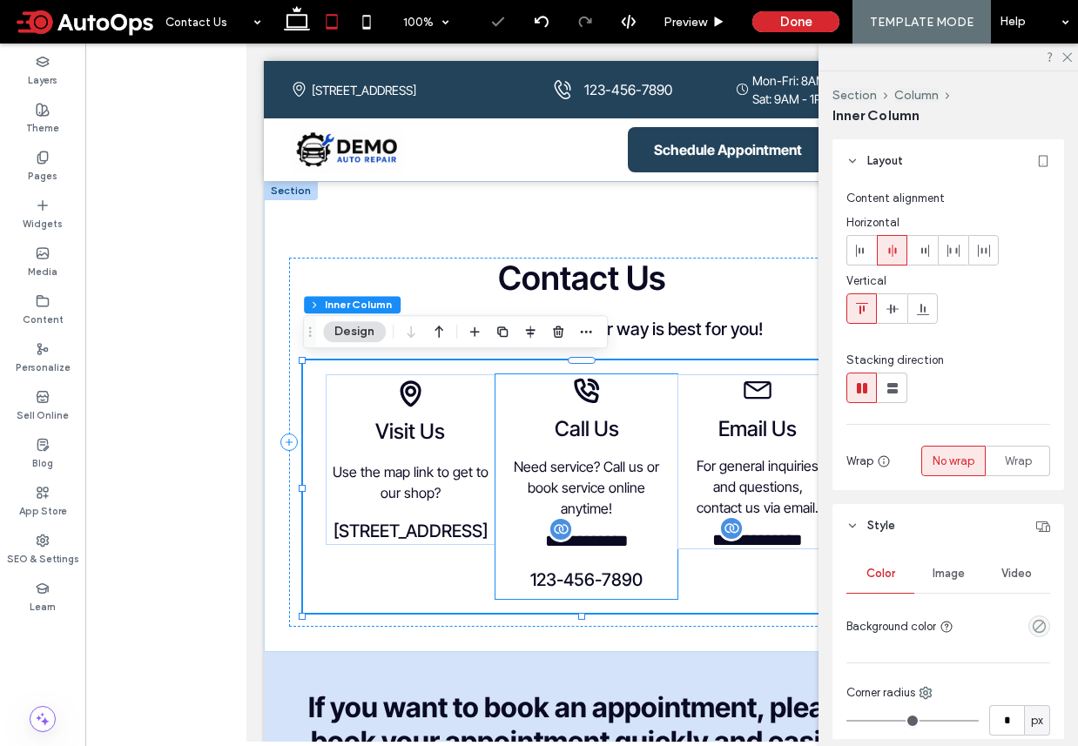
click at [612, 542] on span "**********" at bounding box center [587, 540] width 84 height 17
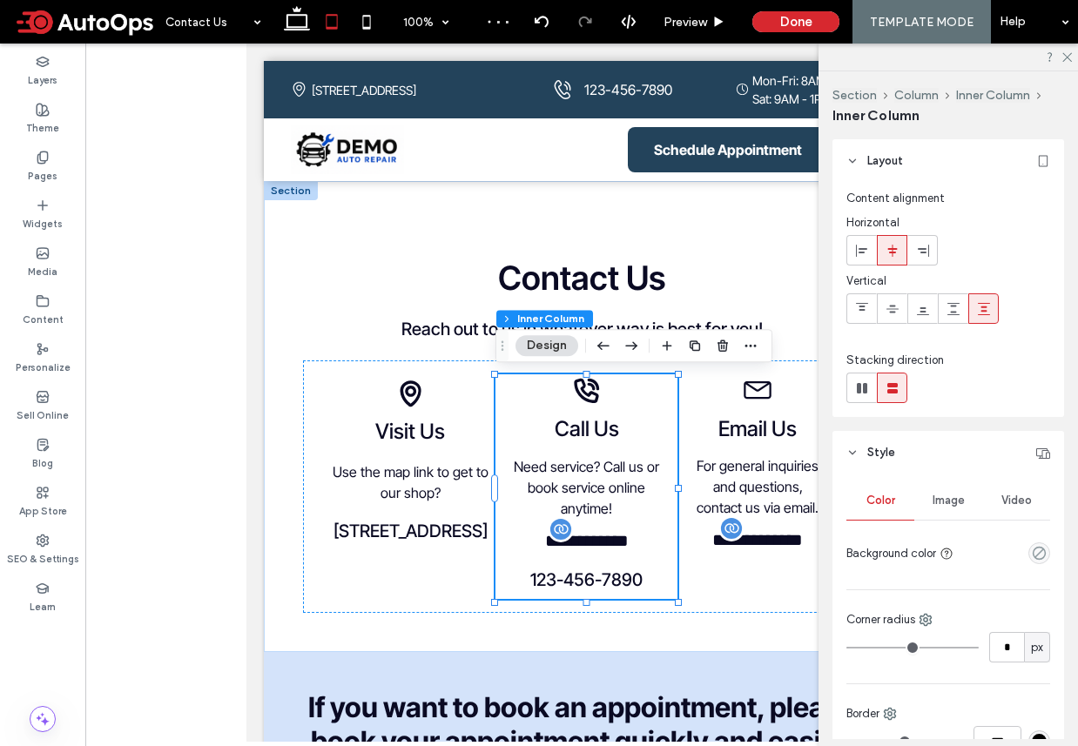
click at [609, 533] on span "**********" at bounding box center [587, 540] width 84 height 17
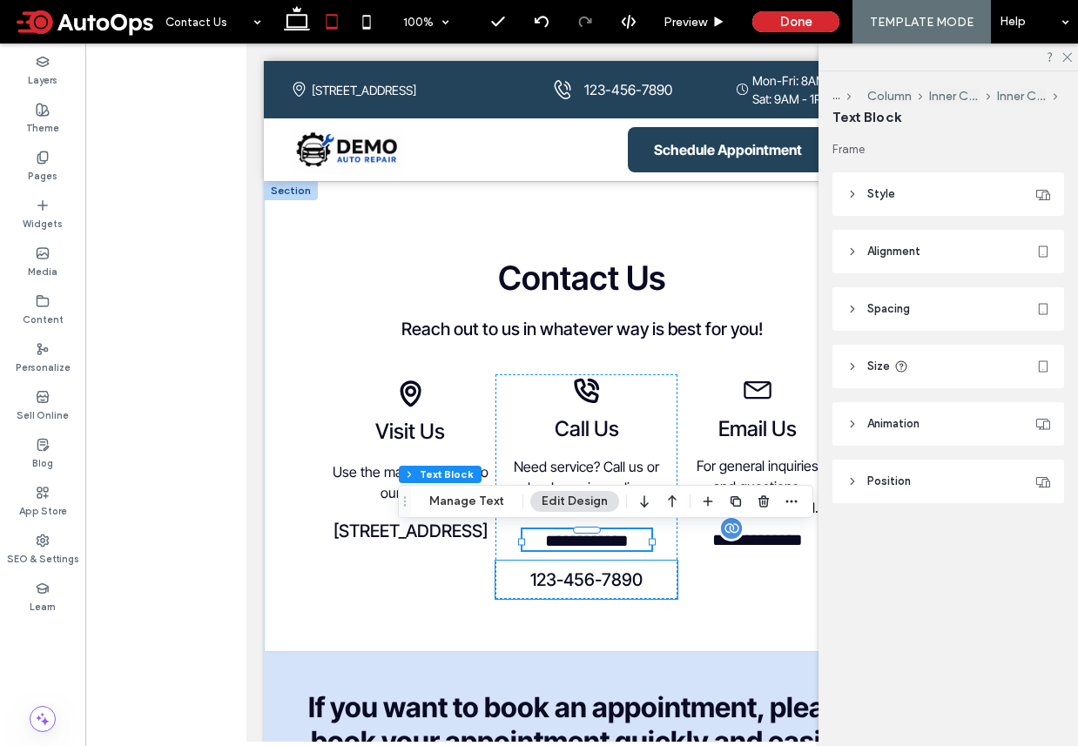
click at [618, 587] on span "123-456-7890" at bounding box center [586, 579] width 112 height 21
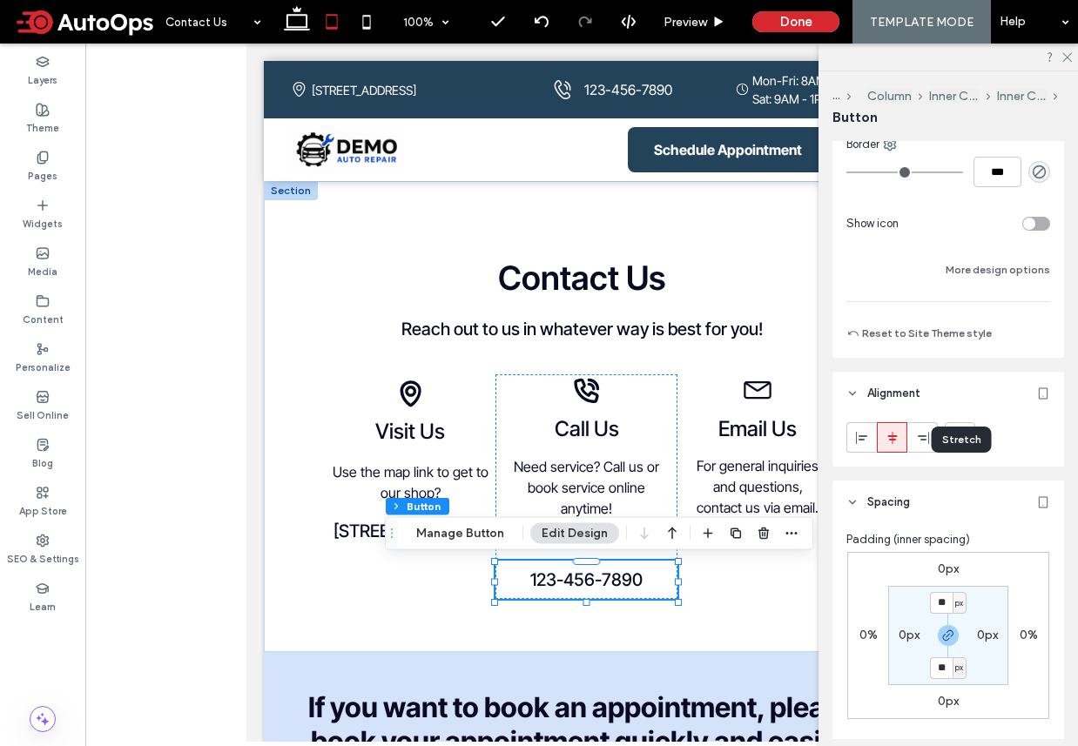
scroll to position [521, 0]
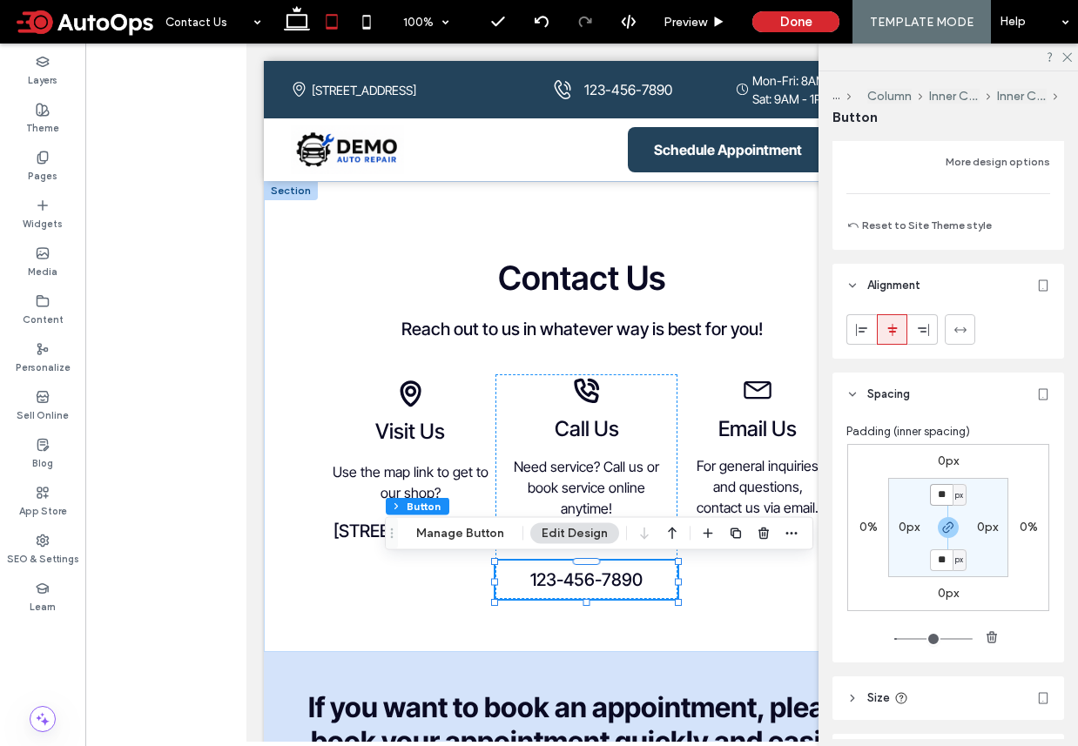
click at [934, 492] on input "**" at bounding box center [941, 495] width 23 height 22
type input "*"
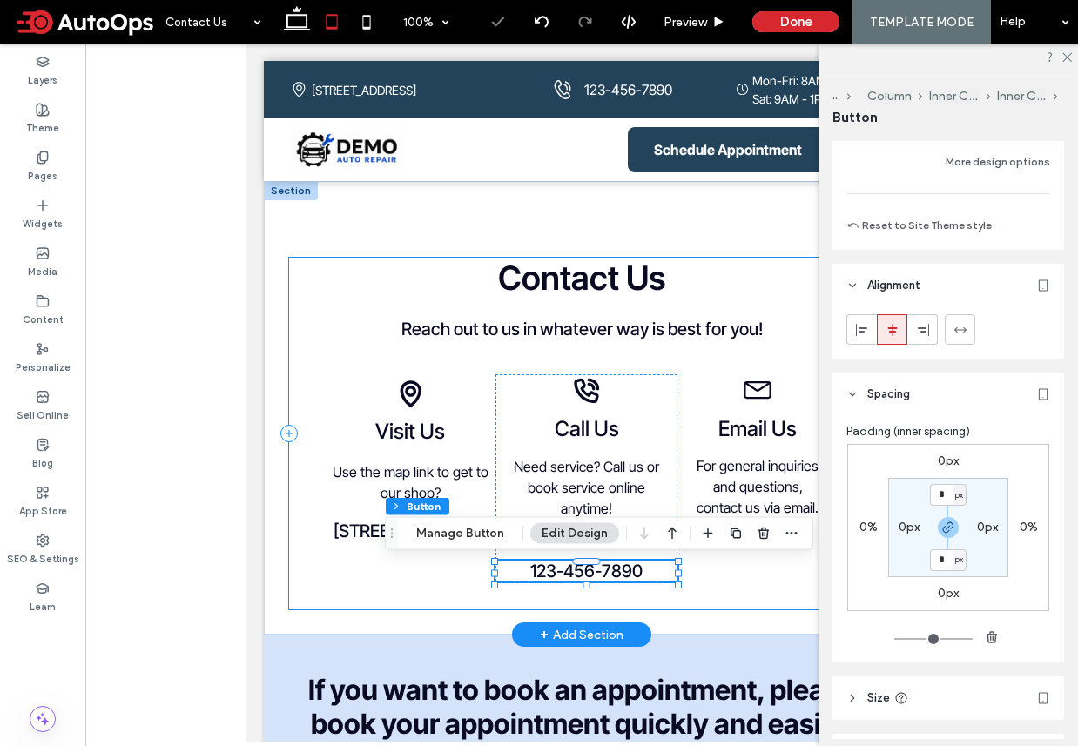
click at [692, 624] on div "**********" at bounding box center [582, 408] width 636 height 454
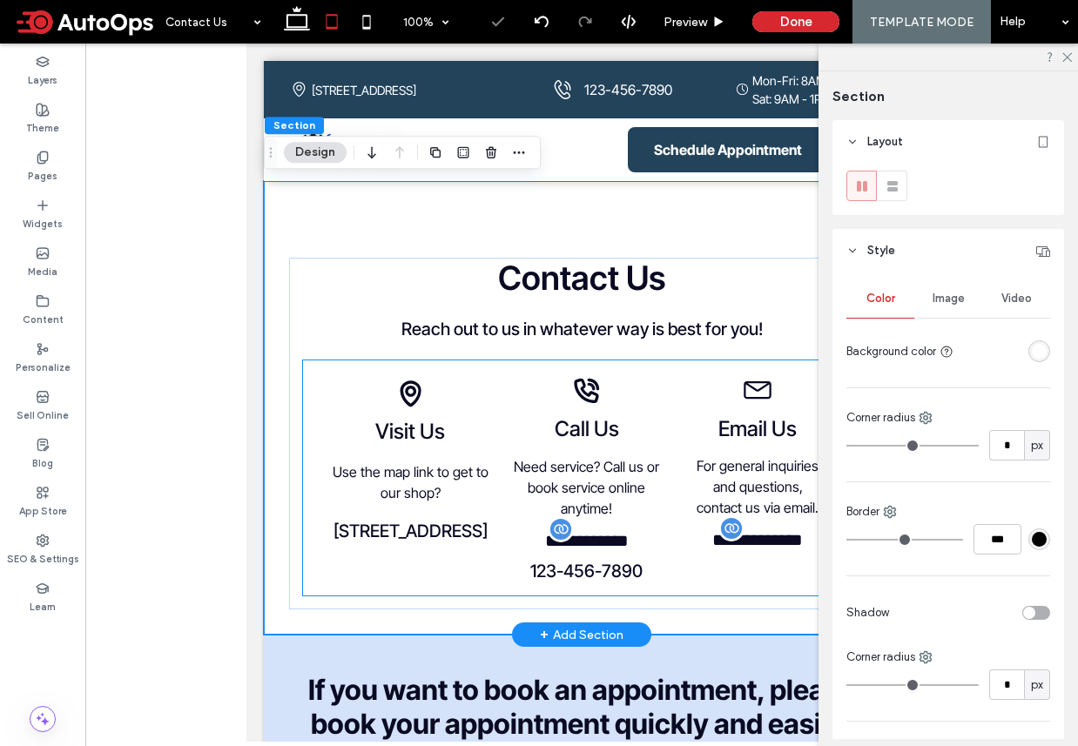
click at [607, 540] on span "**********" at bounding box center [587, 540] width 84 height 17
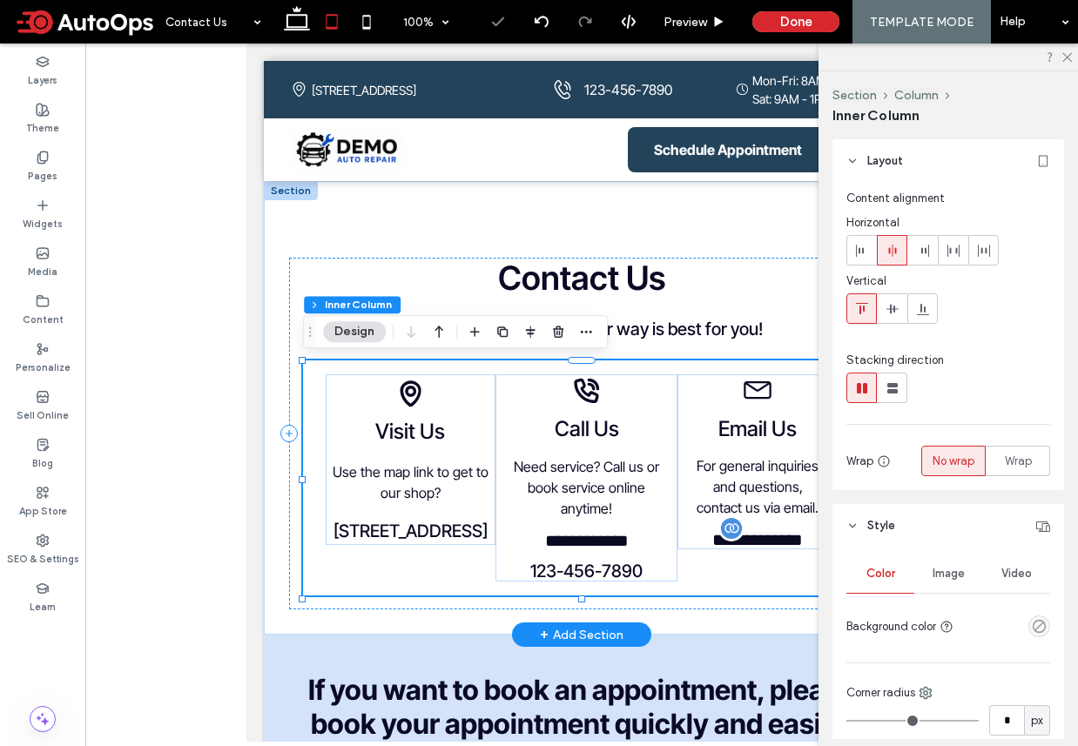
click at [607, 527] on div "**********" at bounding box center [586, 477] width 182 height 207
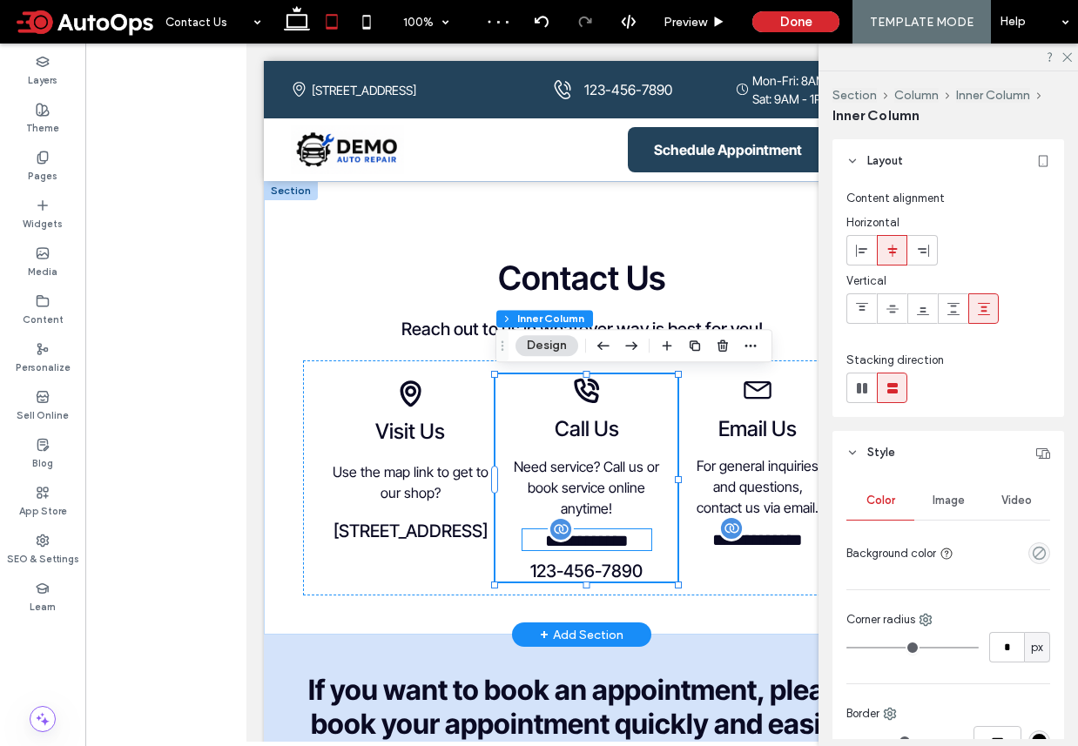
click at [609, 532] on span "**********" at bounding box center [587, 540] width 84 height 17
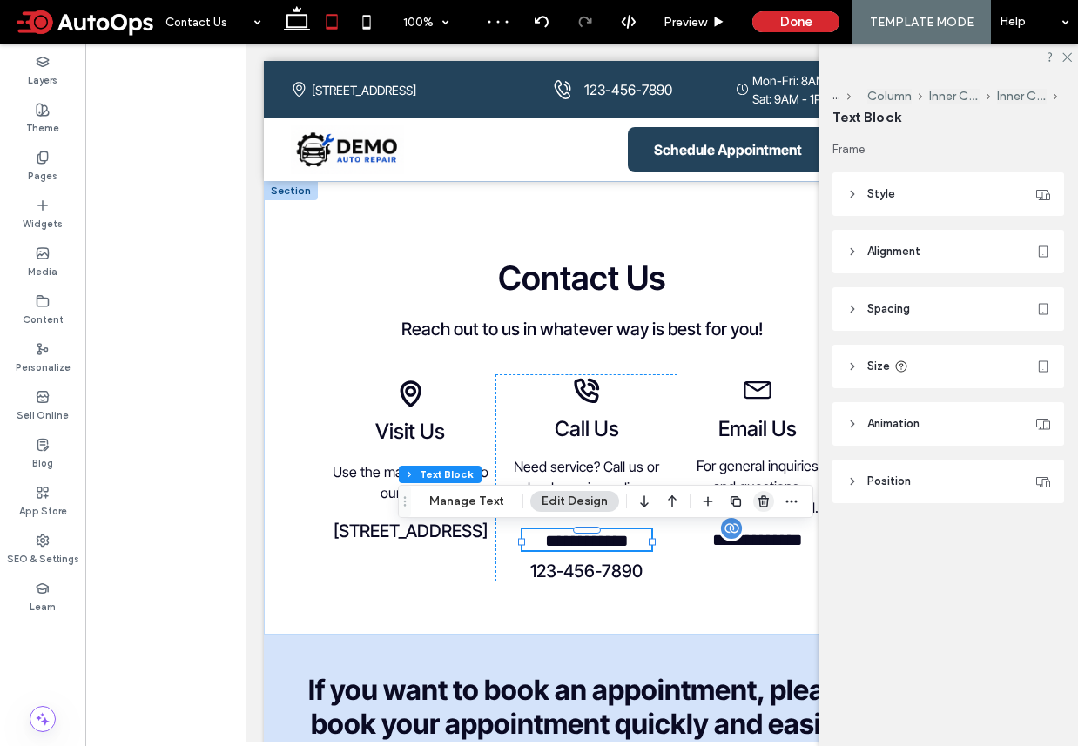
click at [757, 500] on icon "button" at bounding box center [764, 501] width 14 height 14
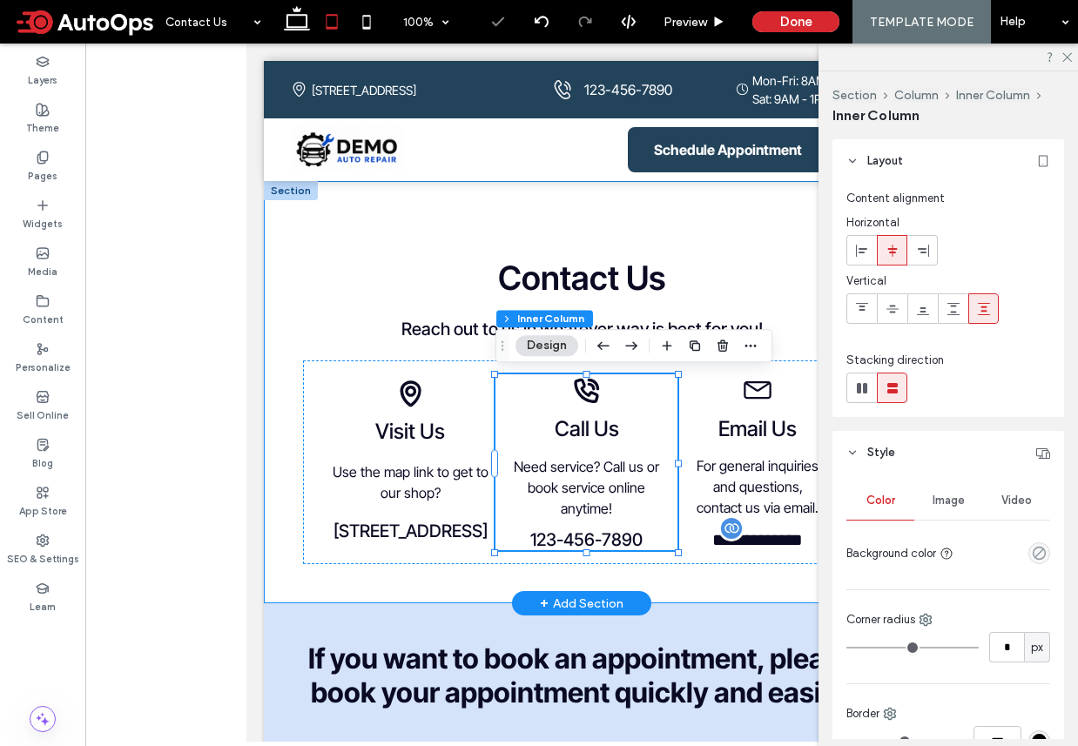
click at [711, 589] on div "**********" at bounding box center [582, 392] width 636 height 422
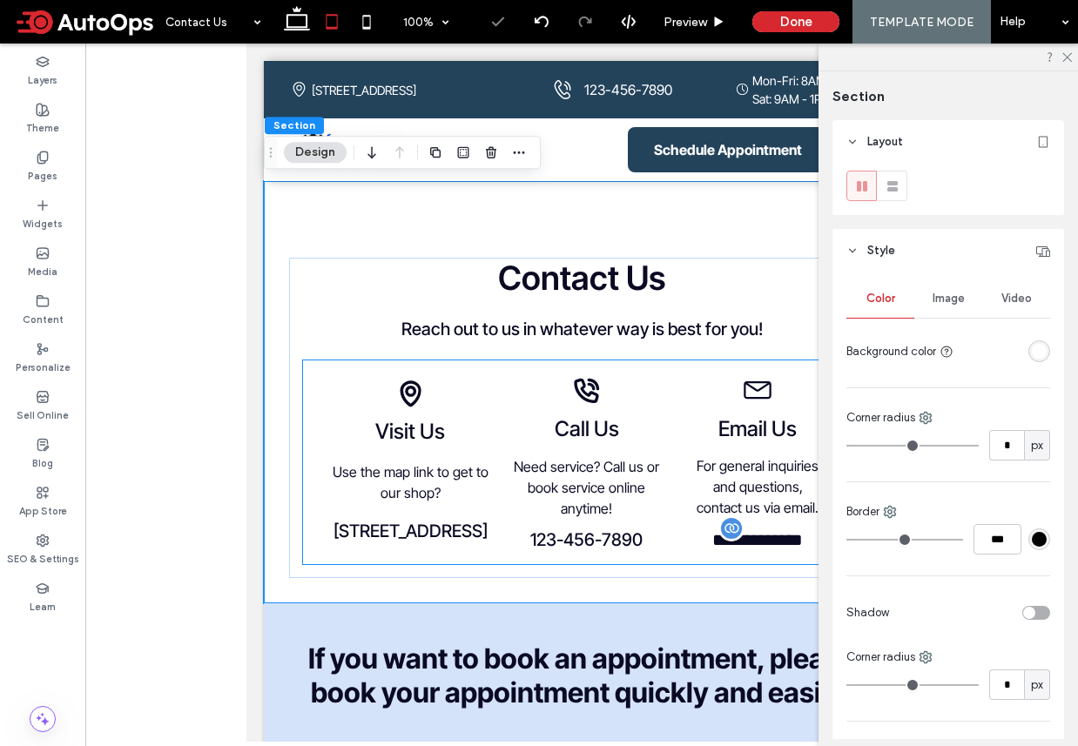
click at [720, 543] on span "**********" at bounding box center [757, 539] width 91 height 17
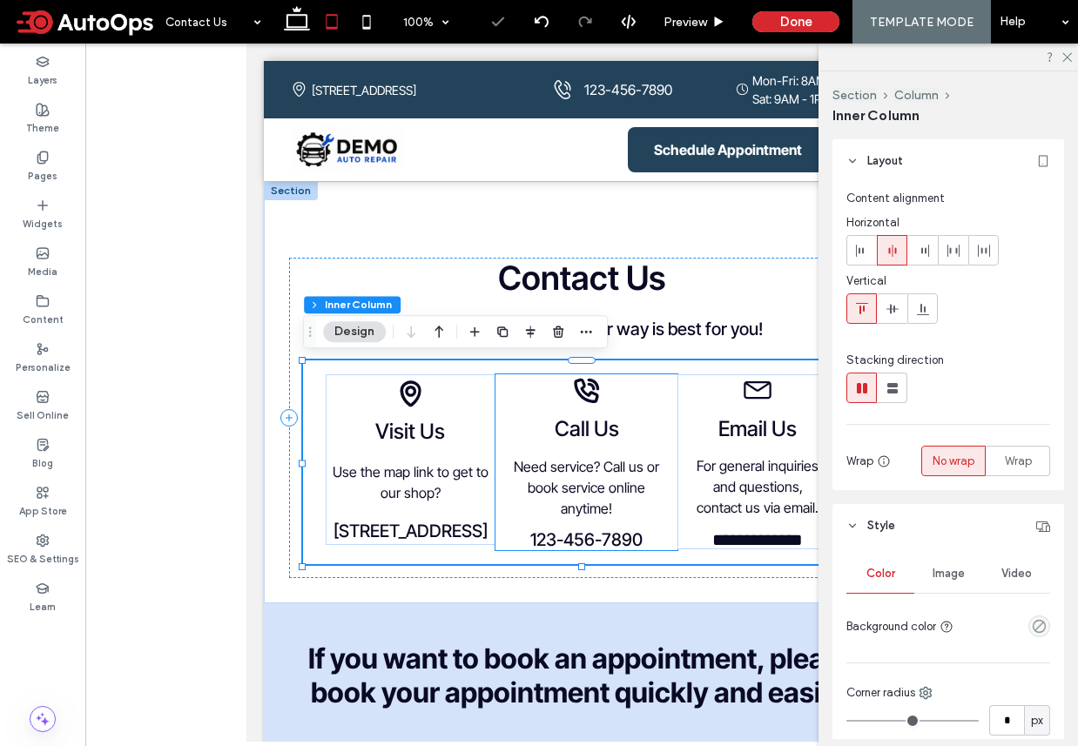
click at [582, 528] on div "Black phone icon with sound waves. Call Us Need service? Call us or book servic…" at bounding box center [586, 462] width 182 height 176
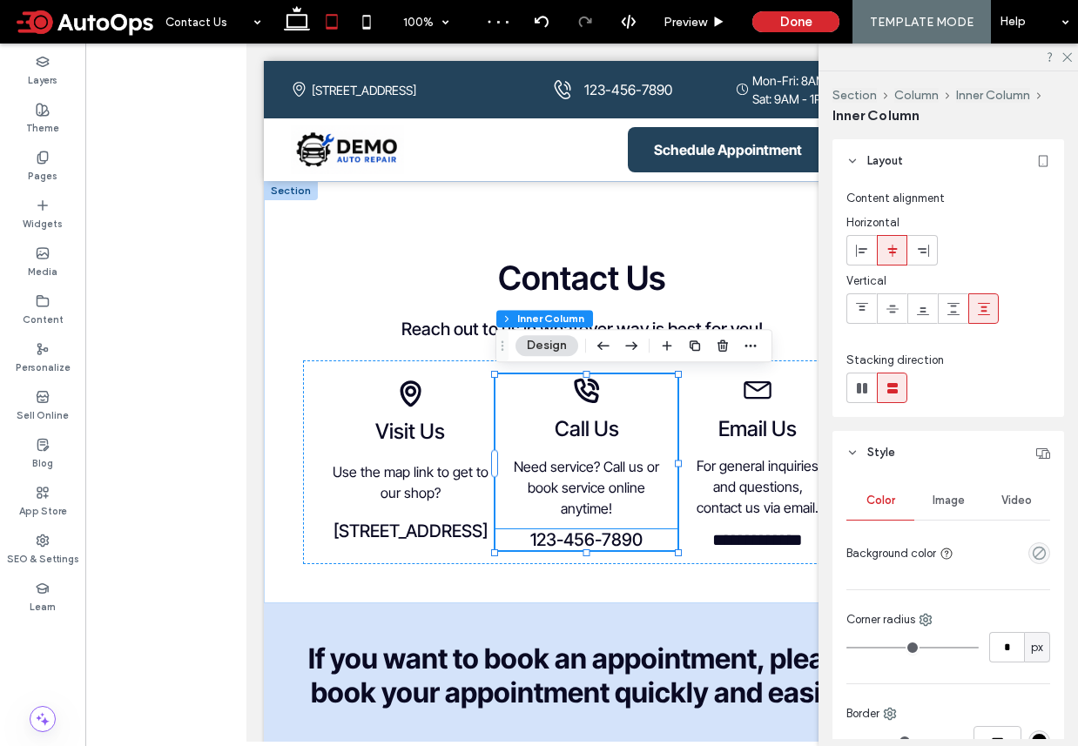
click at [582, 539] on span "123-456-7890" at bounding box center [586, 539] width 112 height 21
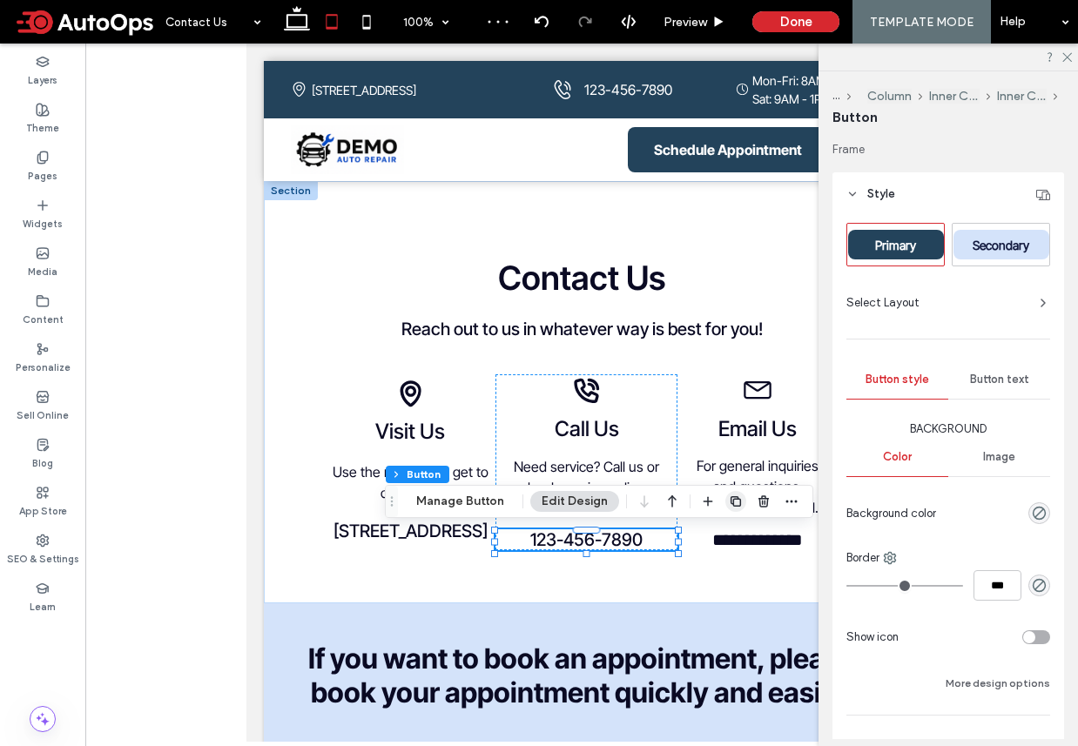
click at [730, 500] on use "button" at bounding box center [735, 501] width 10 height 10
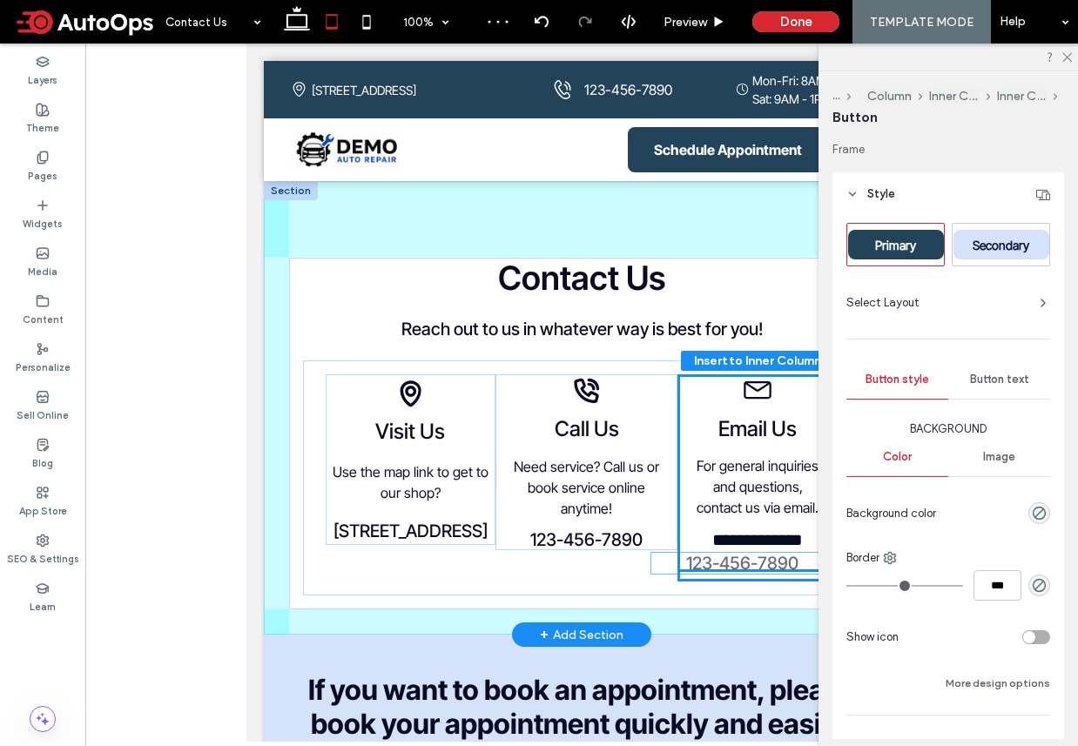
drag, startPoint x: 618, startPoint y: 573, endPoint x: 774, endPoint y: 563, distance: 156.1
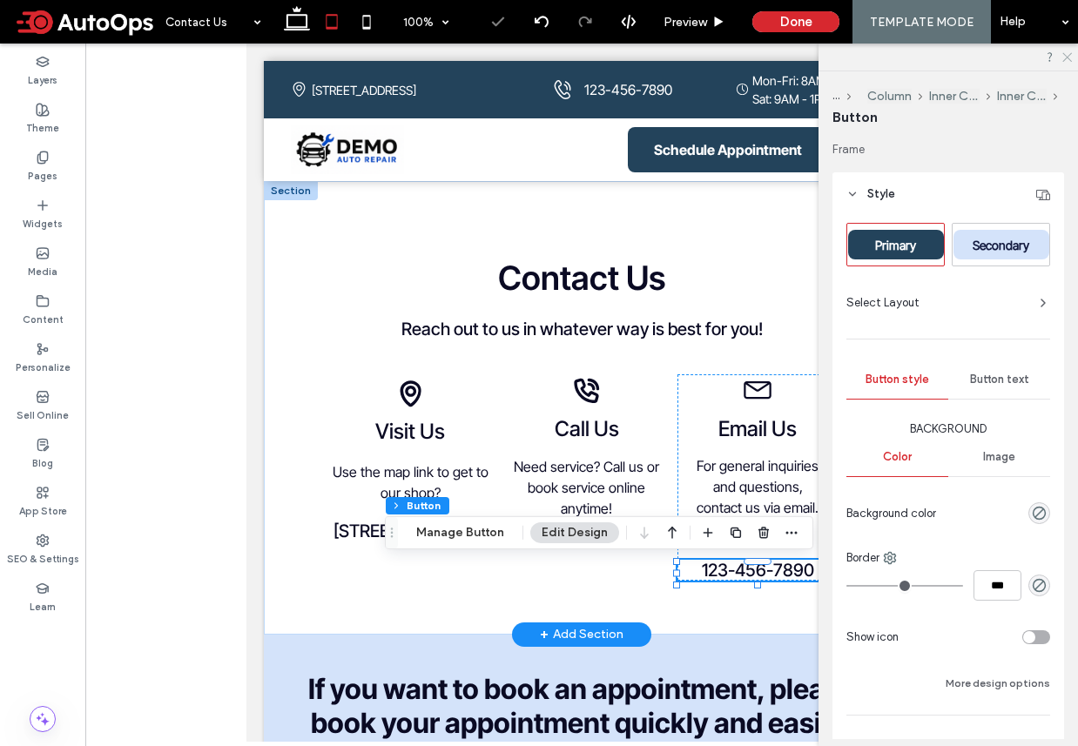
click at [1068, 57] on icon at bounding box center [1065, 55] width 11 height 11
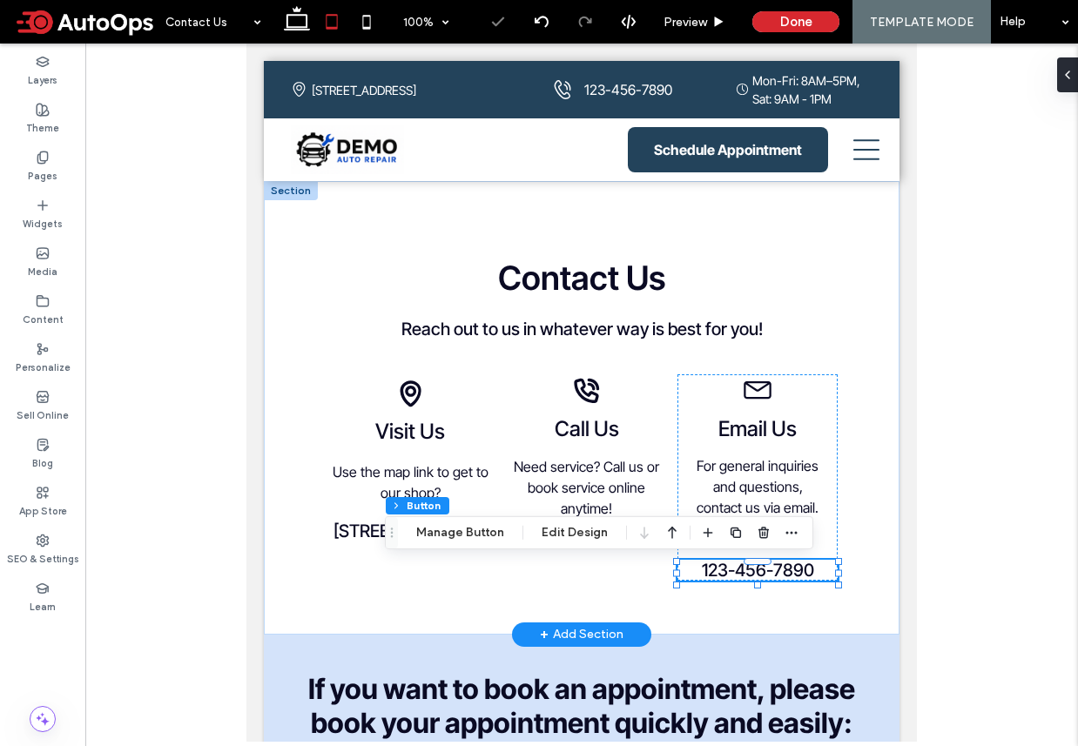
click at [807, 568] on span "123-456-7890" at bounding box center [758, 570] width 112 height 21
click at [789, 528] on icon "button" at bounding box center [791, 533] width 14 height 14
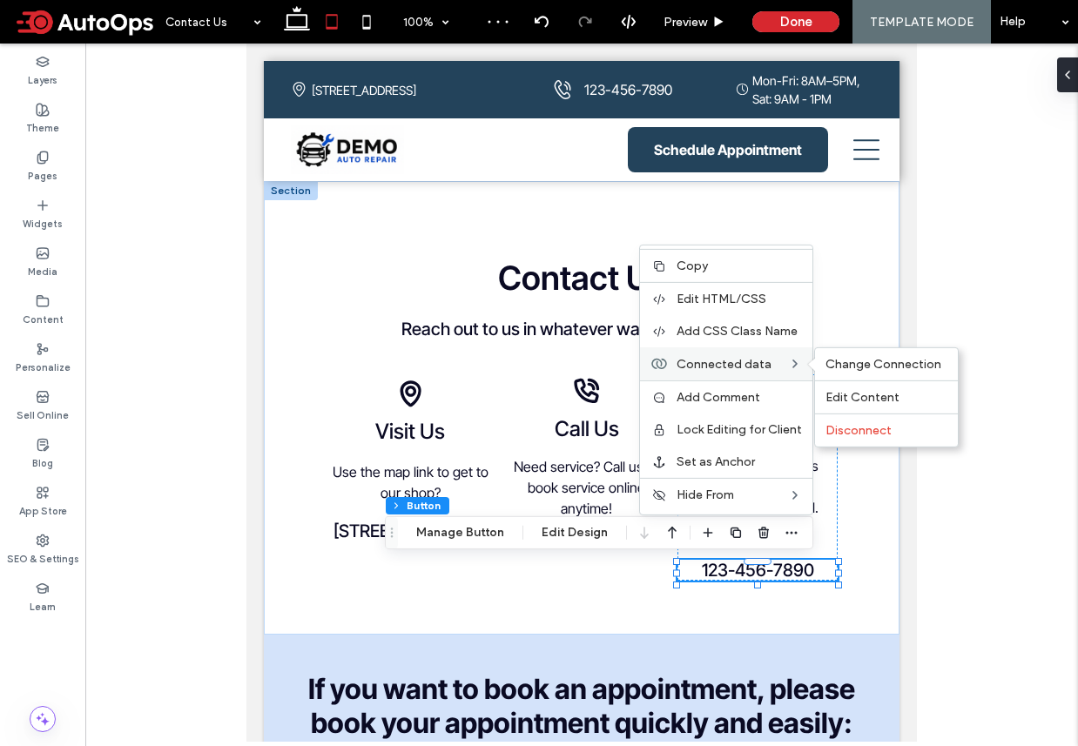
click at [769, 370] on label "Connected data" at bounding box center [731, 363] width 111 height 15
click at [861, 360] on span "Change Connection" at bounding box center [883, 364] width 116 height 15
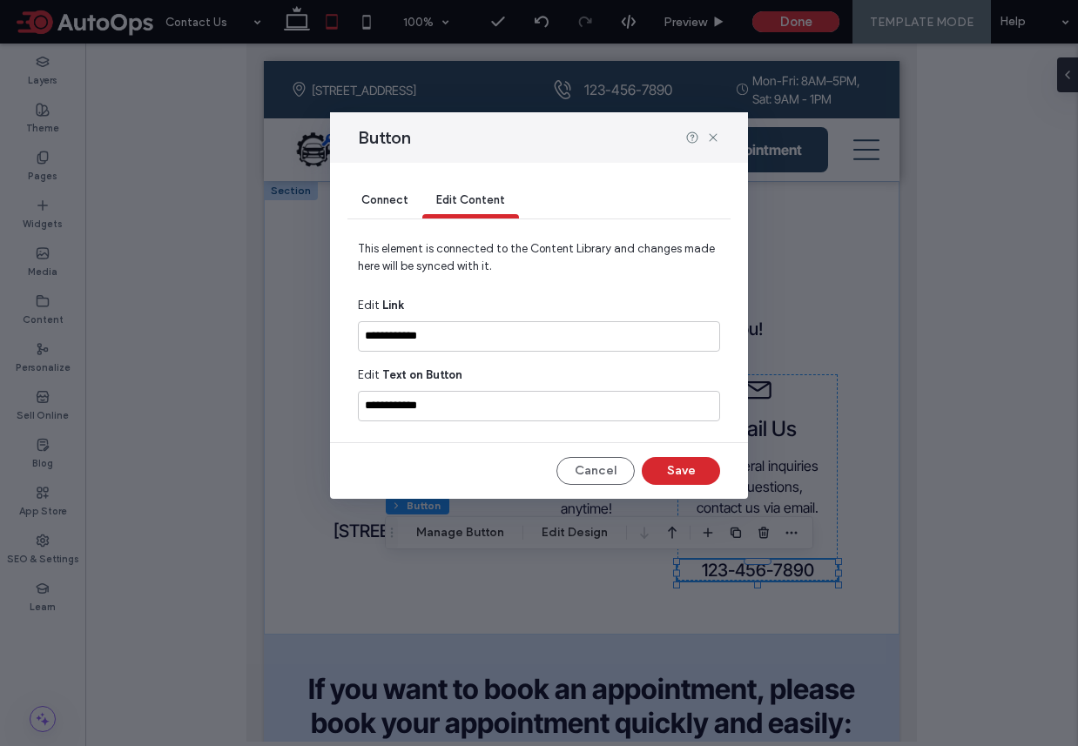
click at [394, 199] on span "Connect" at bounding box center [384, 199] width 47 height 13
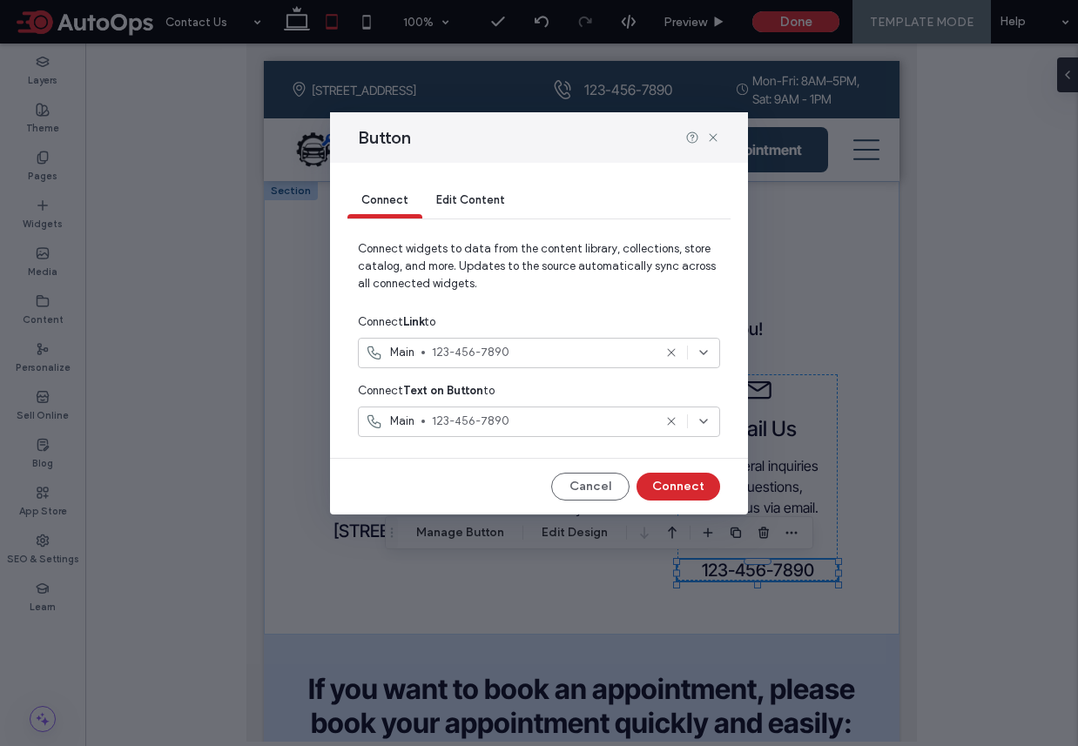
click at [509, 354] on span "123-456-7890" at bounding box center [542, 352] width 220 height 17
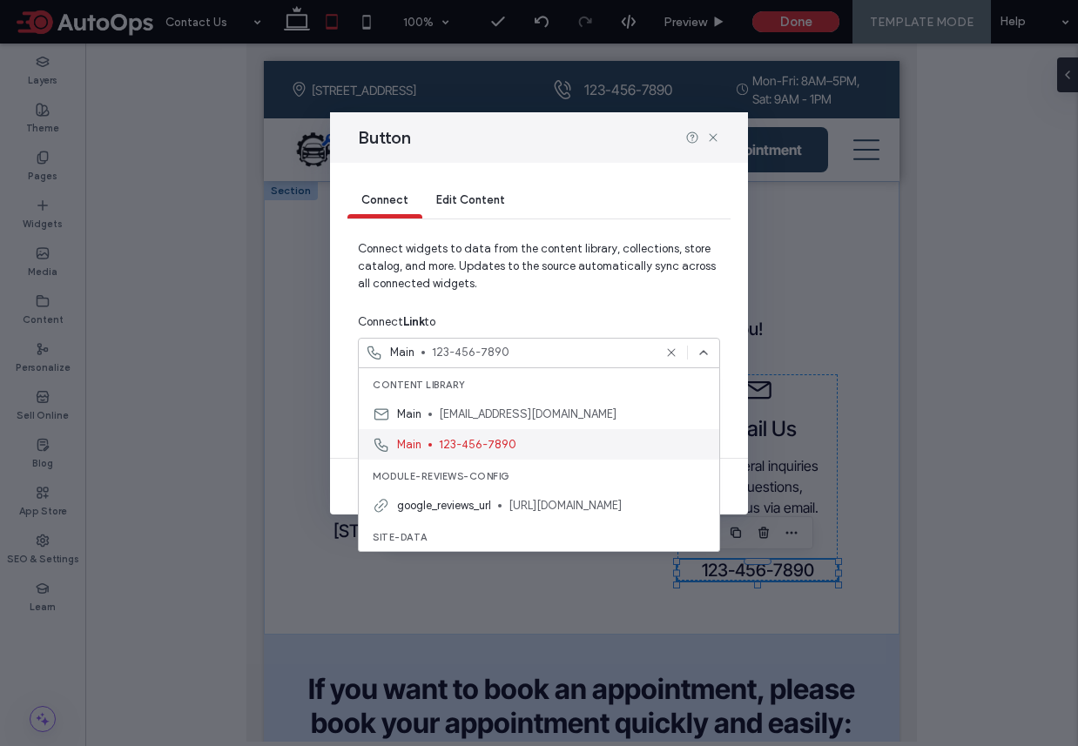
scroll to position [21, 0]
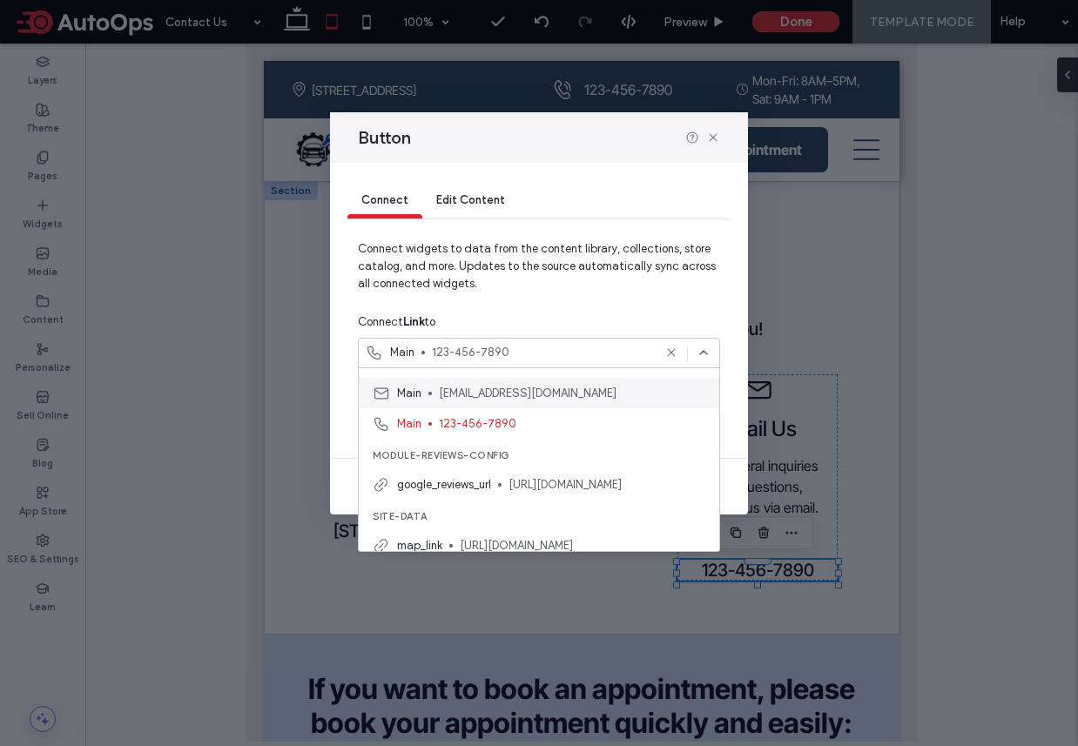
click at [480, 387] on span "[EMAIL_ADDRESS][DOMAIN_NAME]" at bounding box center [572, 393] width 266 height 17
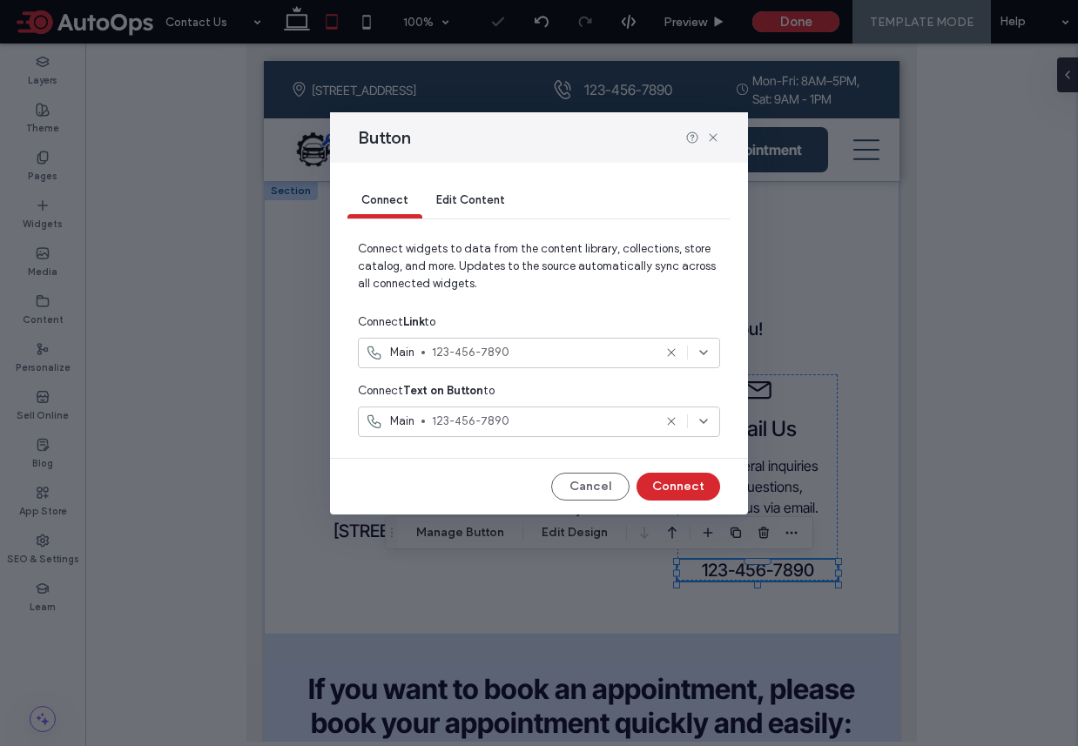
click at [501, 427] on span "123-456-7890" at bounding box center [542, 421] width 220 height 17
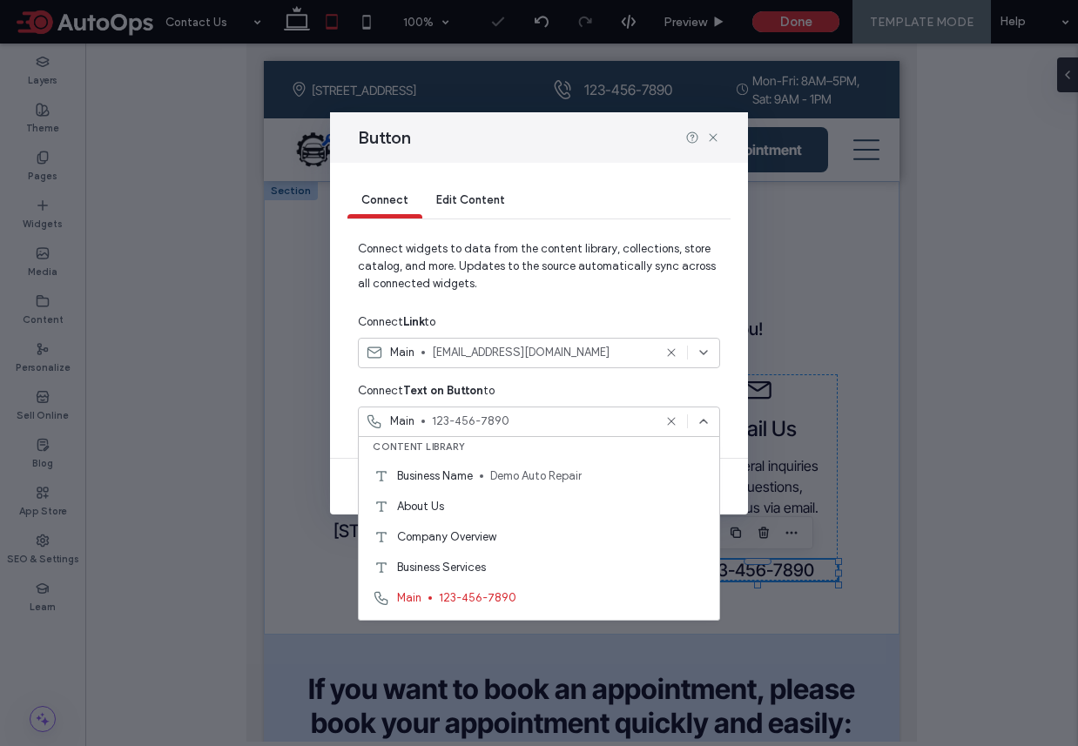
scroll to position [1767, 0]
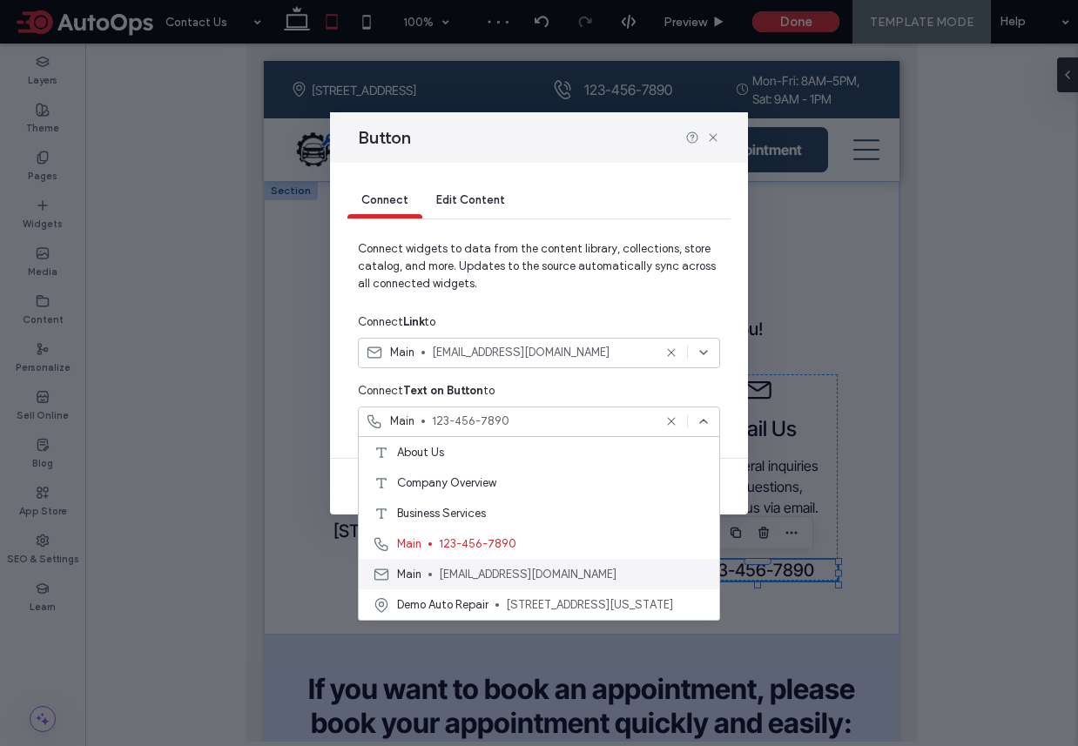
click at [455, 570] on span "[EMAIL_ADDRESS][DOMAIN_NAME]" at bounding box center [572, 574] width 266 height 17
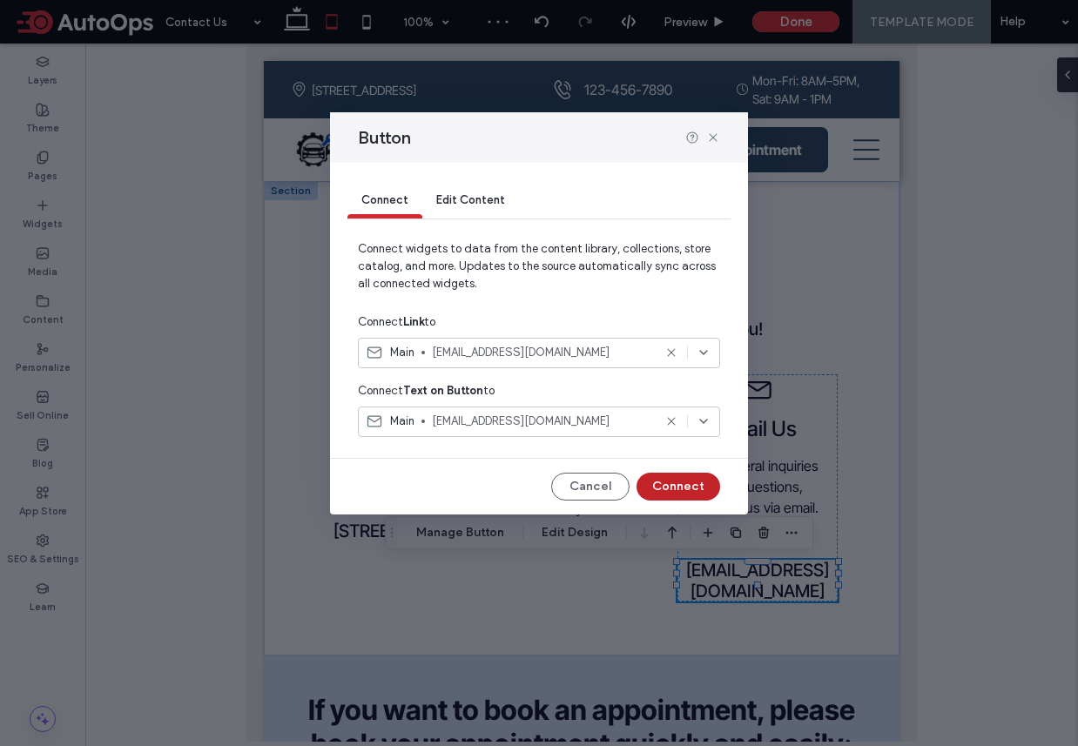
click at [691, 490] on button "Connect" at bounding box center [678, 487] width 84 height 28
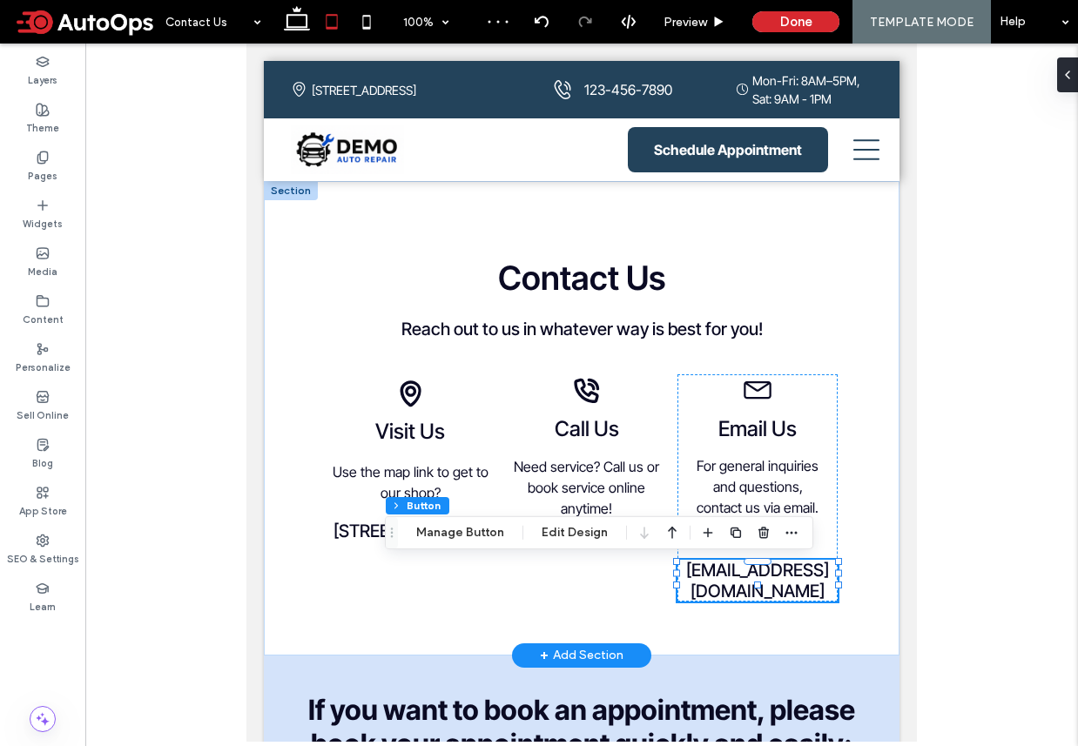
click at [836, 575] on div at bounding box center [838, 573] width 7 height 7
type input "***"
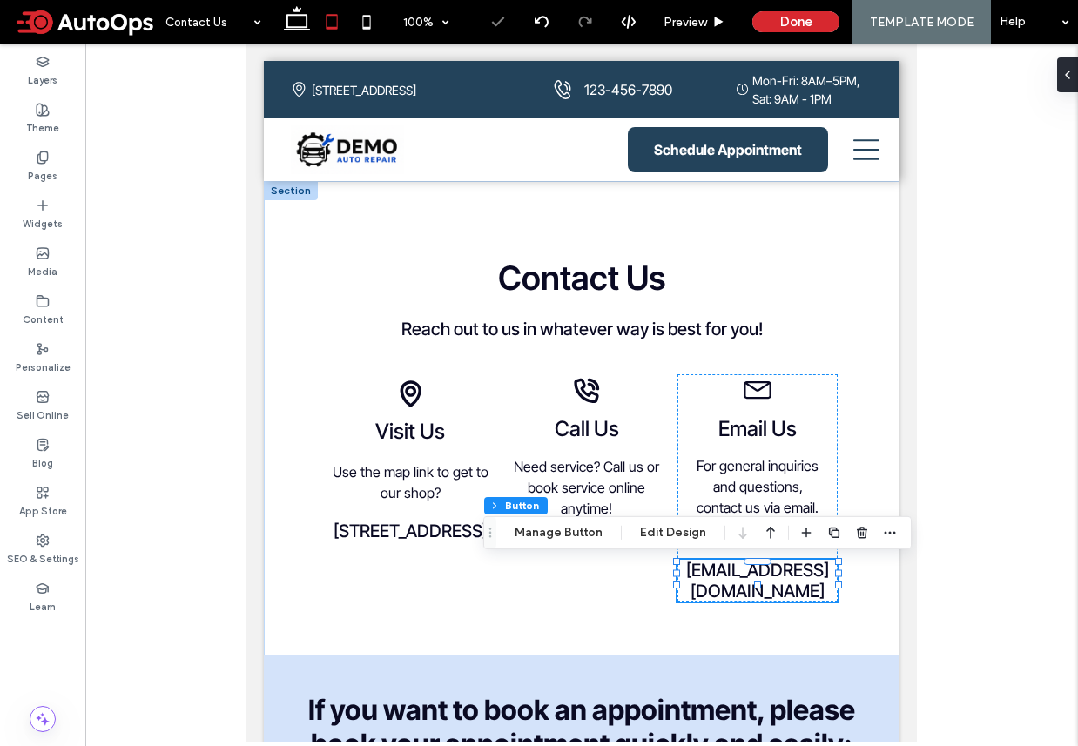
click at [788, 546] on div "Section Column Inner Column Inner Column Button Manage Button Edit Design" at bounding box center [697, 532] width 428 height 33
click at [865, 546] on div at bounding box center [861, 532] width 21 height 31
click at [862, 554] on div "**********" at bounding box center [581, 444] width 585 height 373
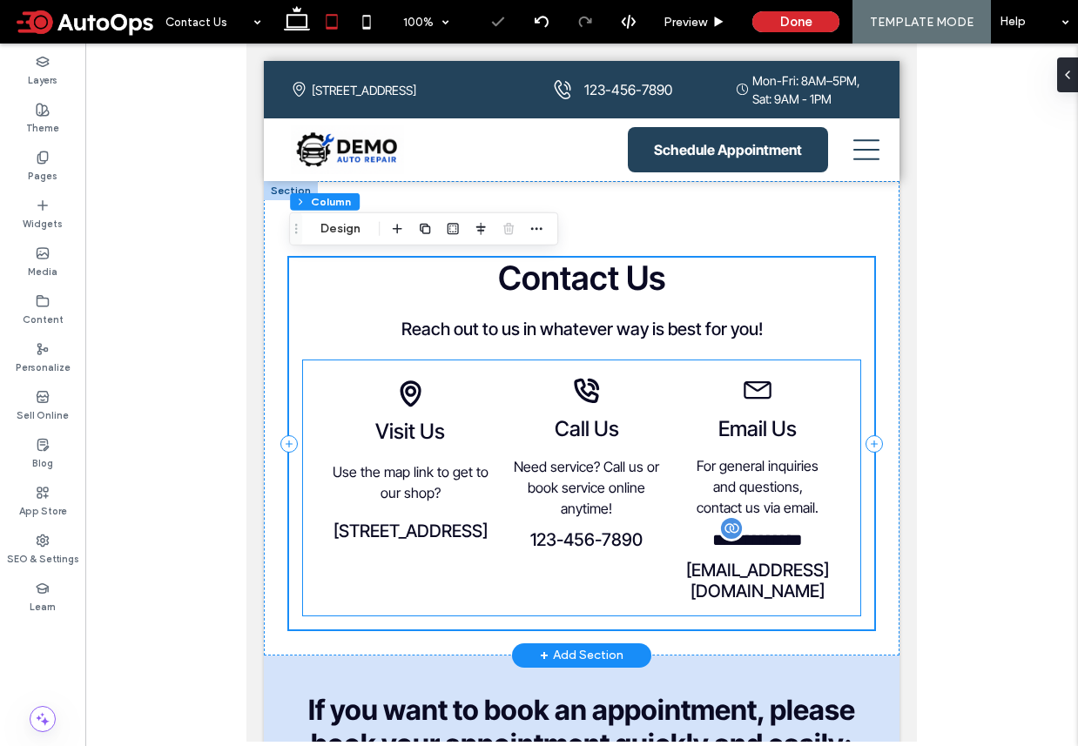
click at [797, 533] on span "**********" at bounding box center [757, 539] width 91 height 17
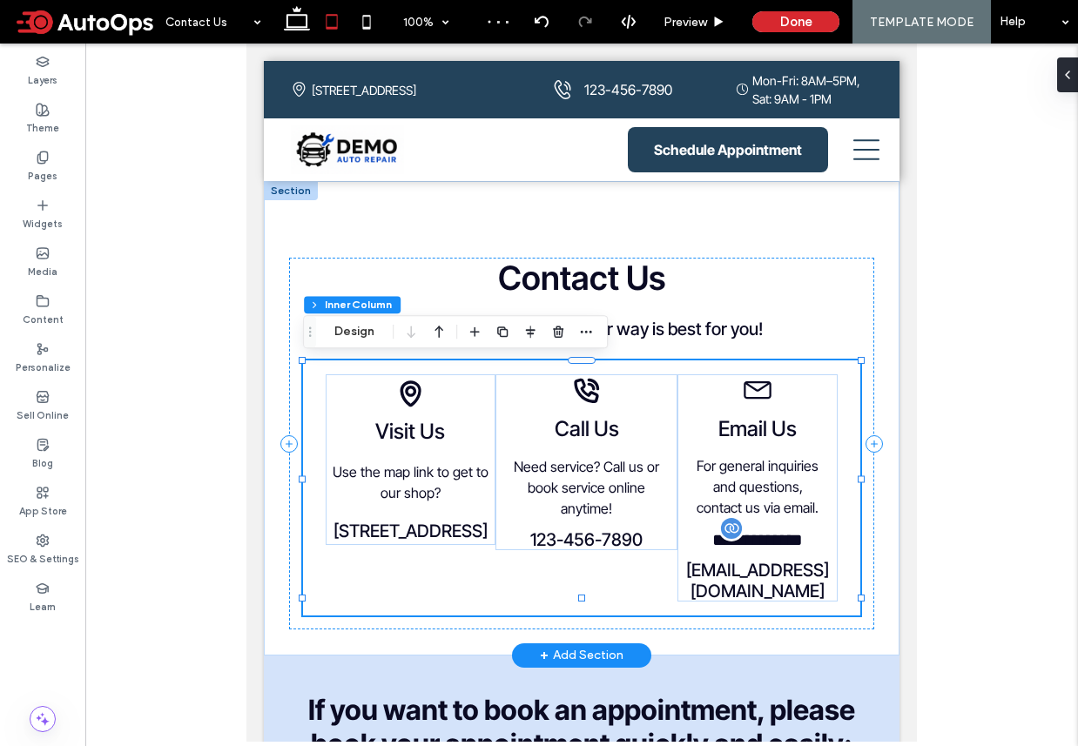
click at [789, 537] on span "**********" at bounding box center [757, 539] width 91 height 17
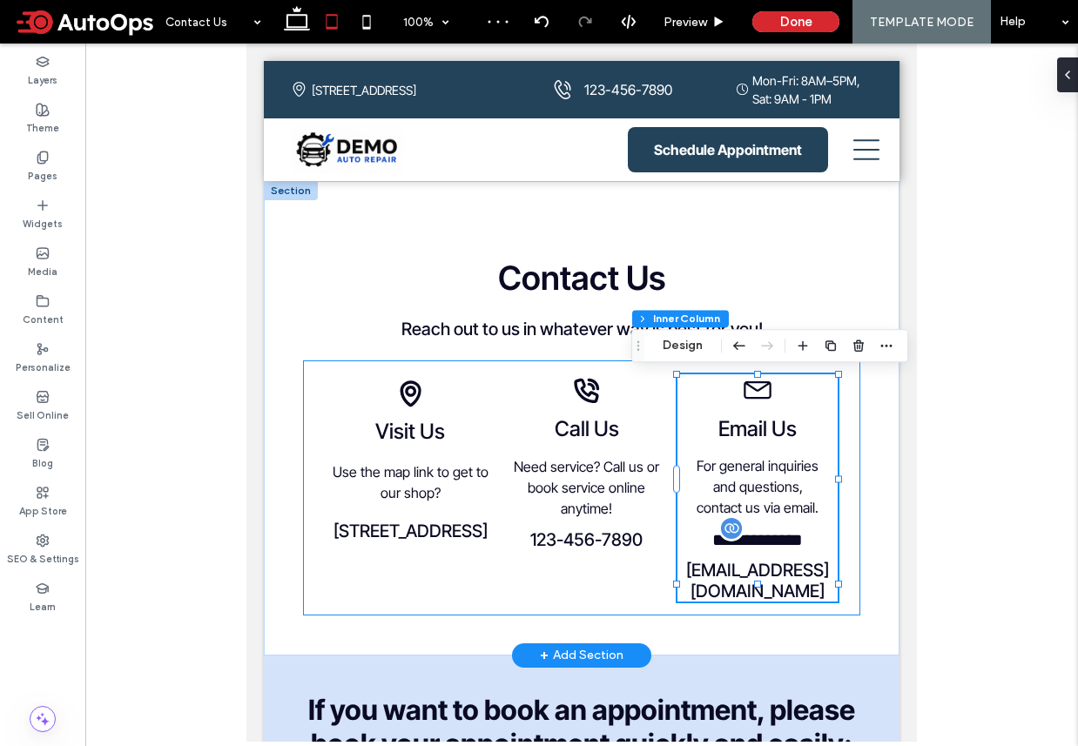
click at [776, 535] on span "**********" at bounding box center [757, 539] width 91 height 17
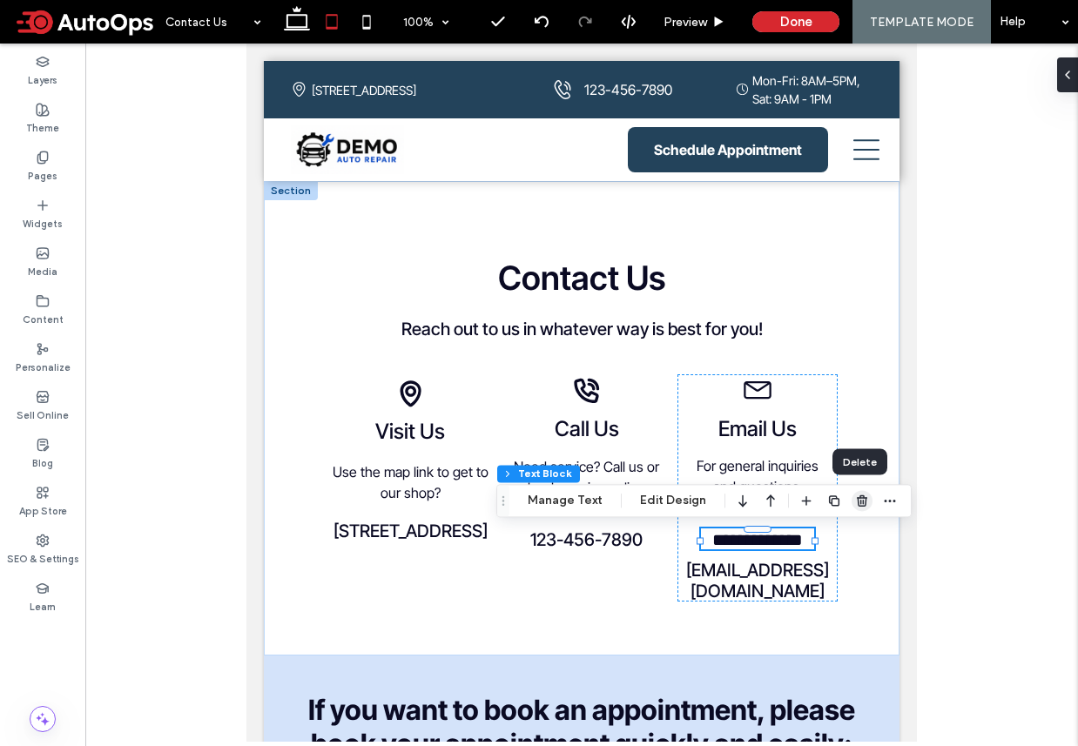
click at [857, 498] on use "button" at bounding box center [862, 500] width 10 height 11
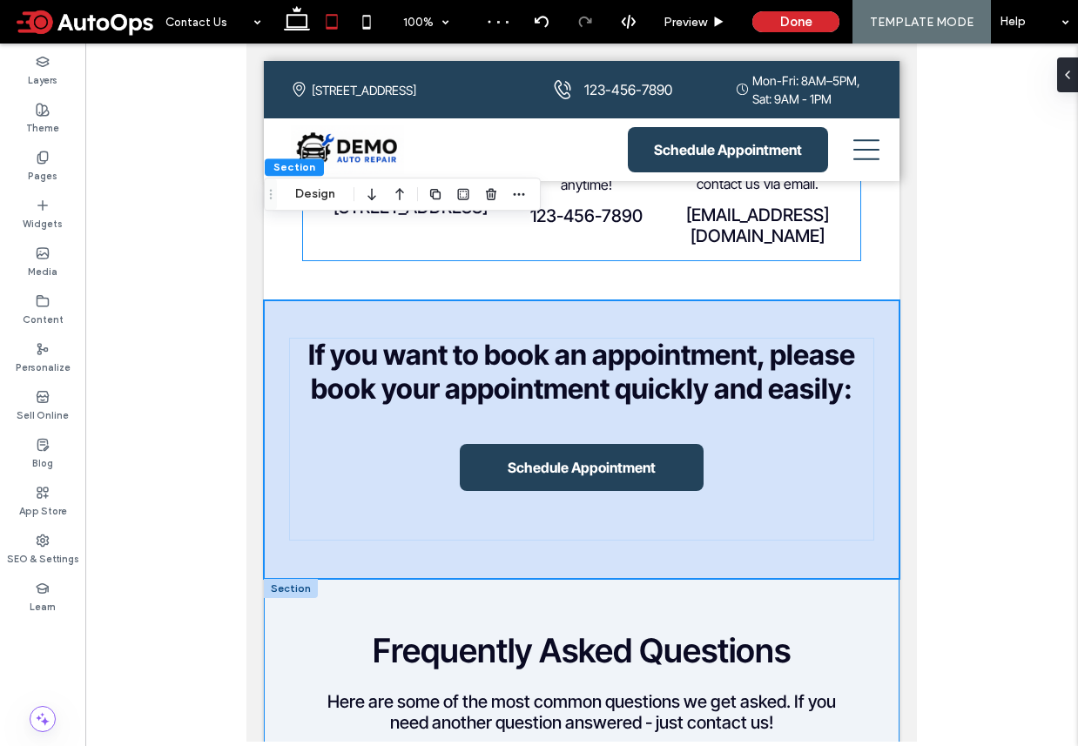
scroll to position [0, 0]
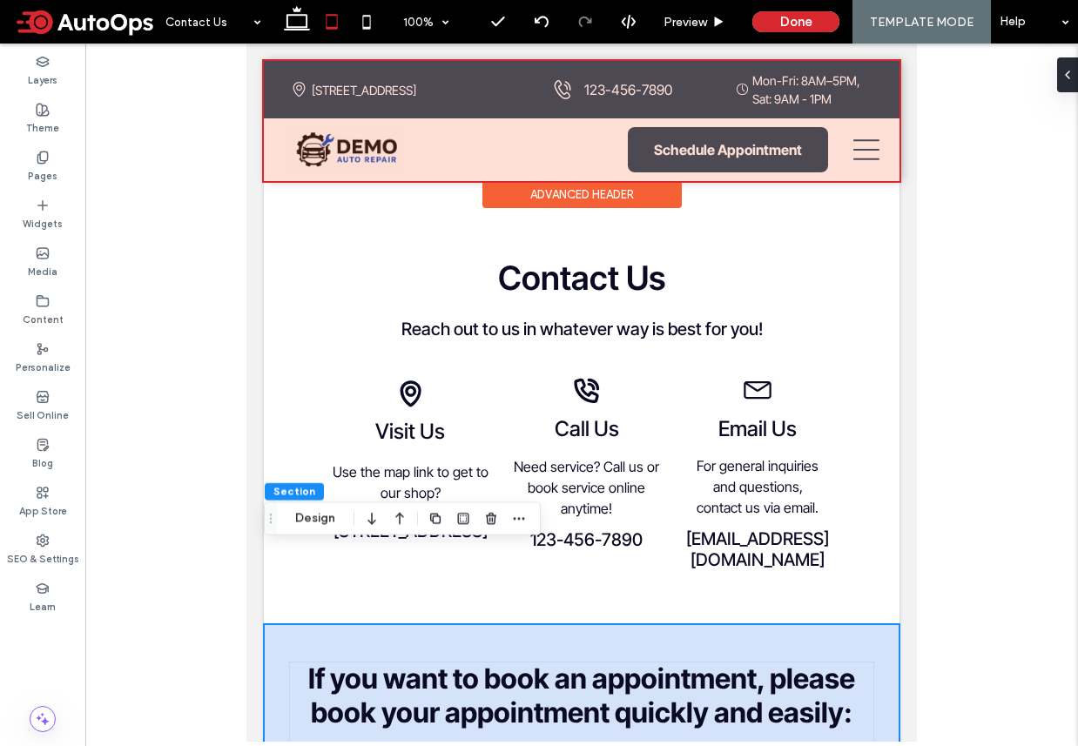
click at [619, 90] on div at bounding box center [582, 121] width 636 height 120
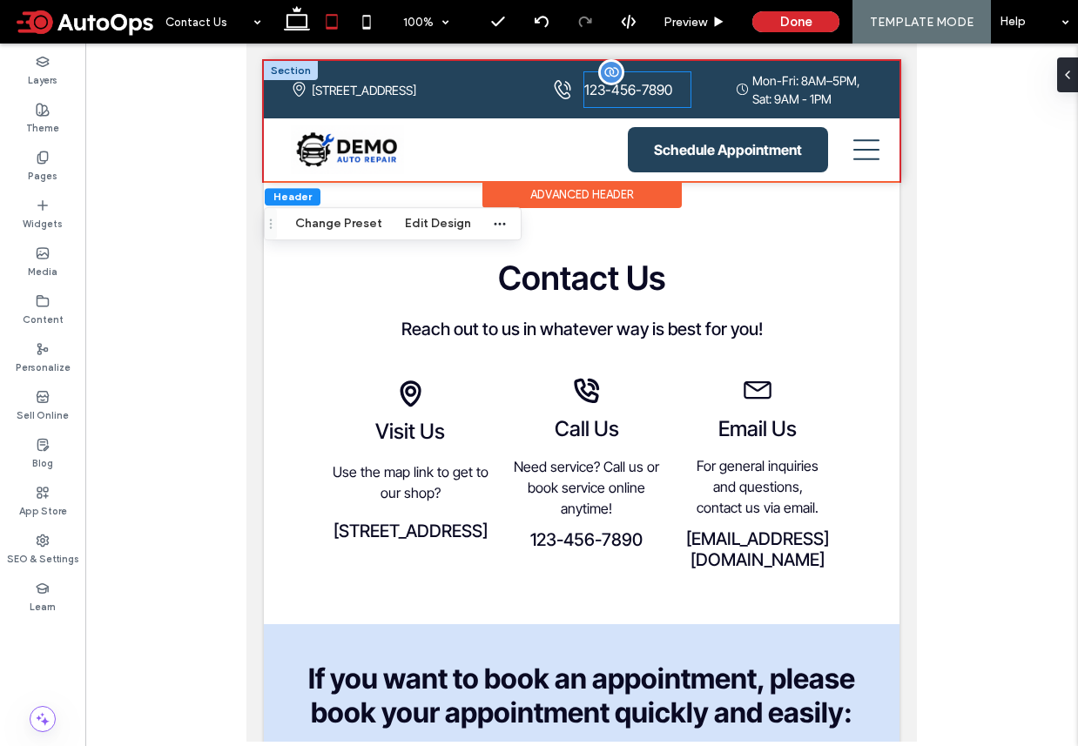
click at [617, 90] on span "123-456-7890" at bounding box center [628, 89] width 88 height 17
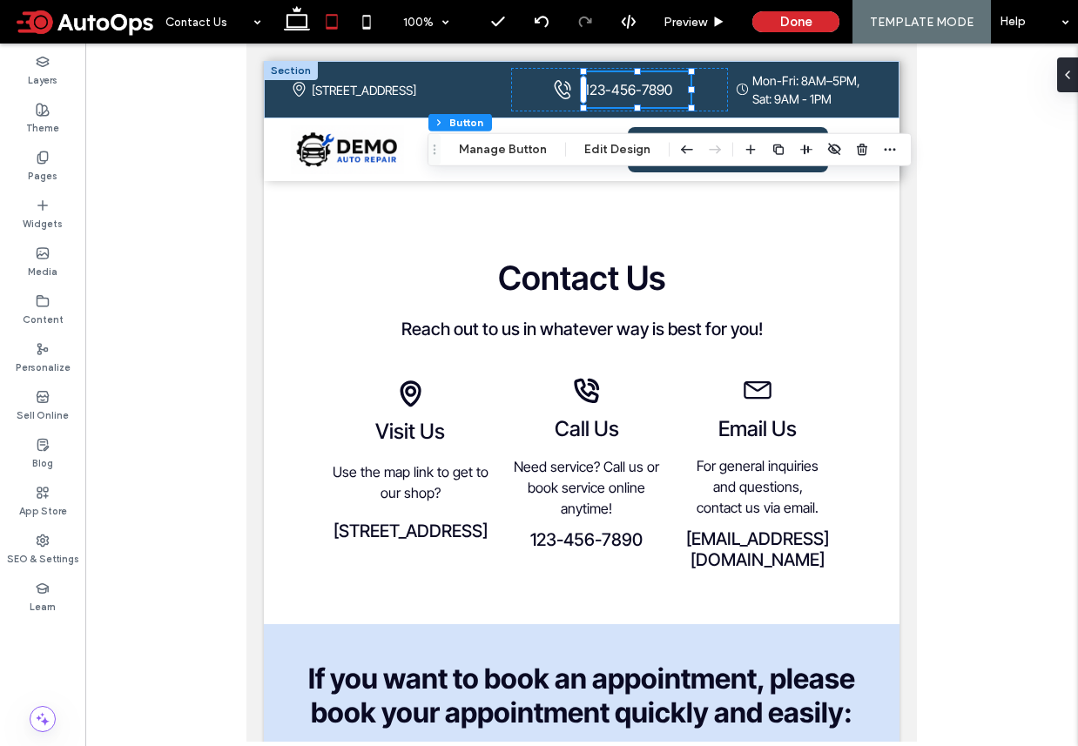
click at [183, 343] on div at bounding box center [581, 393] width 992 height 698
click at [790, 19] on button "Done" at bounding box center [795, 21] width 87 height 21
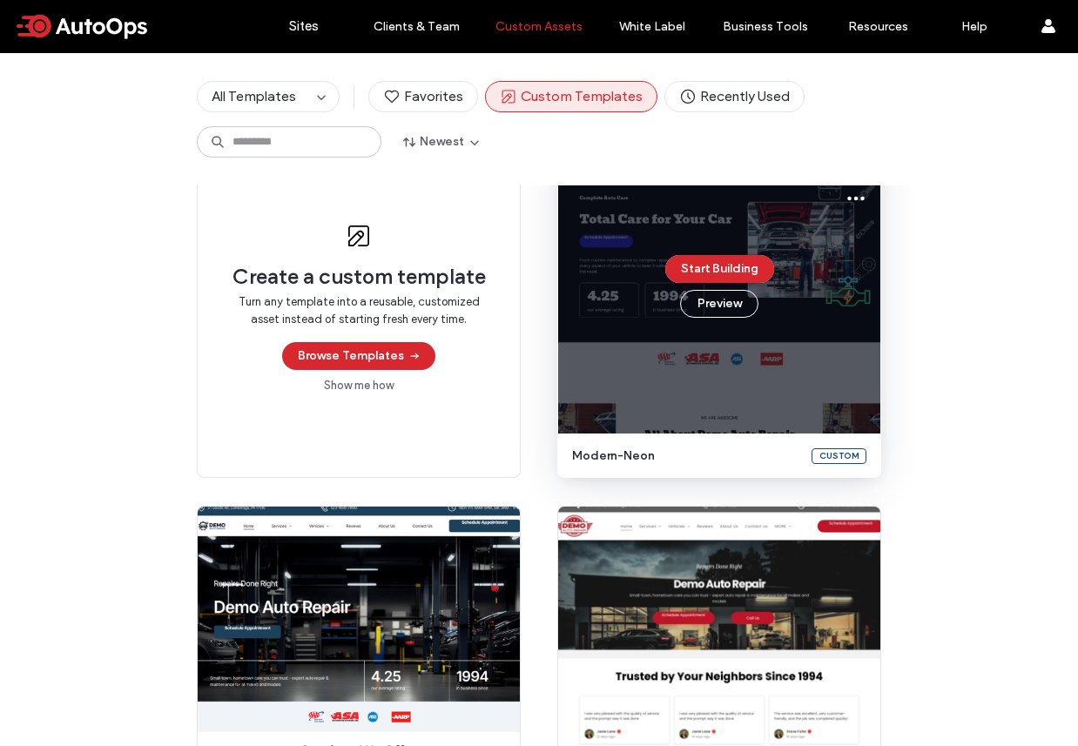
scroll to position [104, 0]
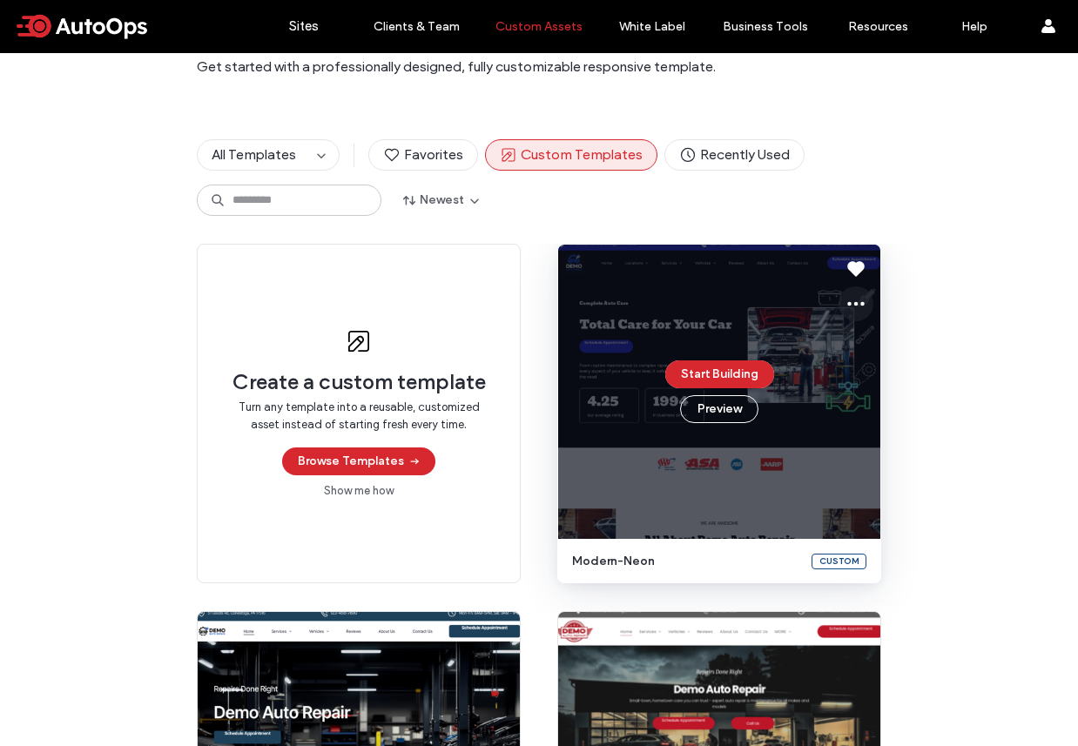
click at [848, 313] on icon at bounding box center [855, 303] width 21 height 21
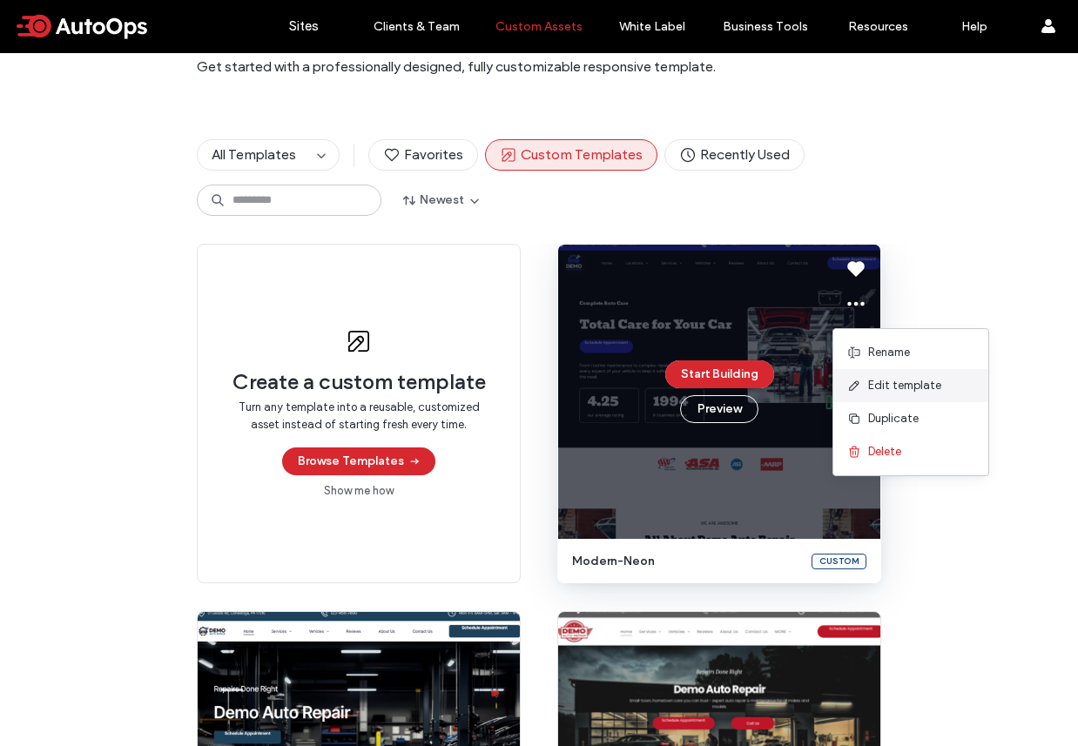
click at [869, 389] on span "Edit template" at bounding box center [904, 385] width 73 height 17
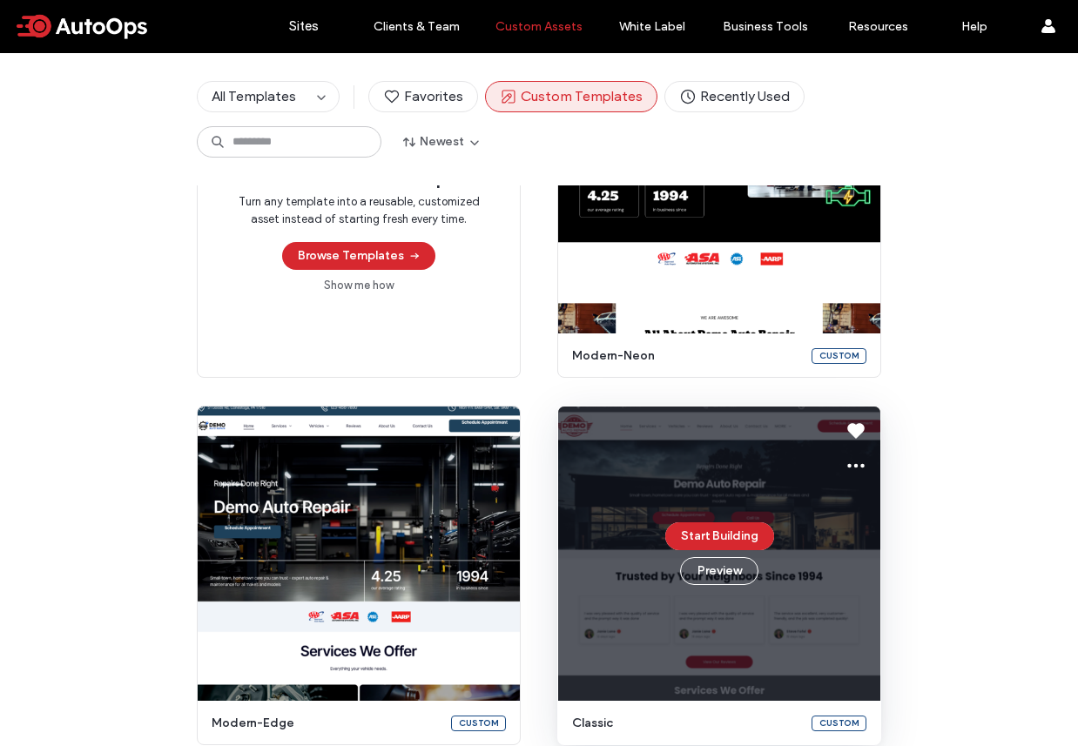
scroll to position [307, 0]
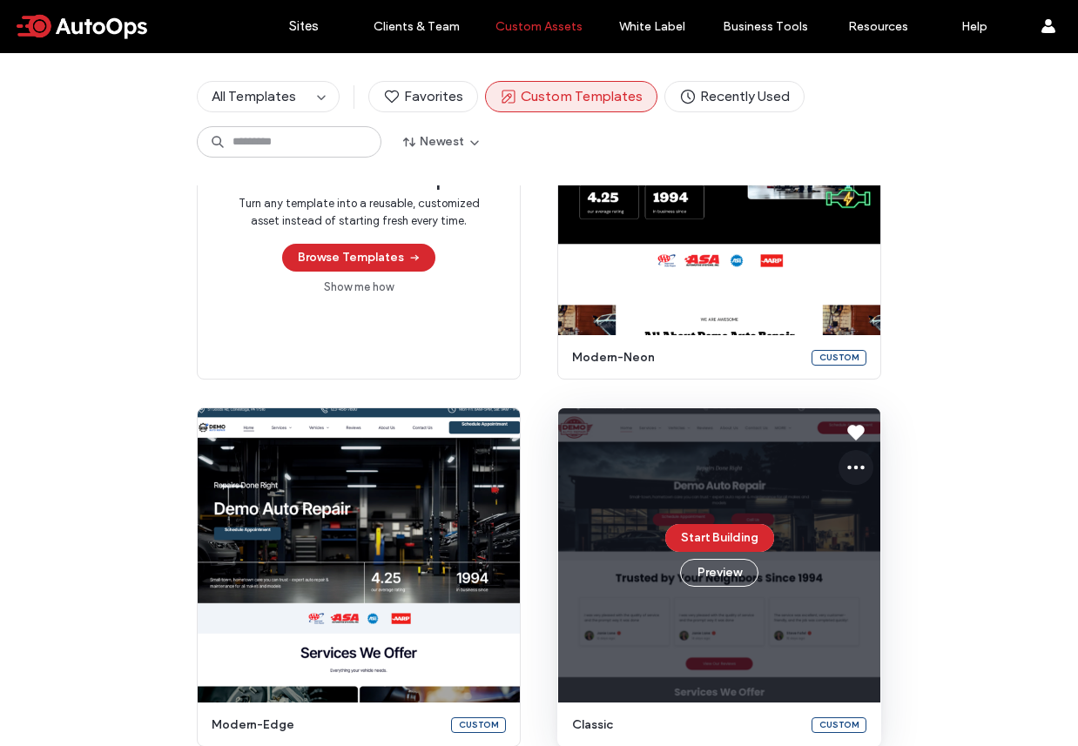
click at [846, 466] on icon at bounding box center [855, 467] width 21 height 21
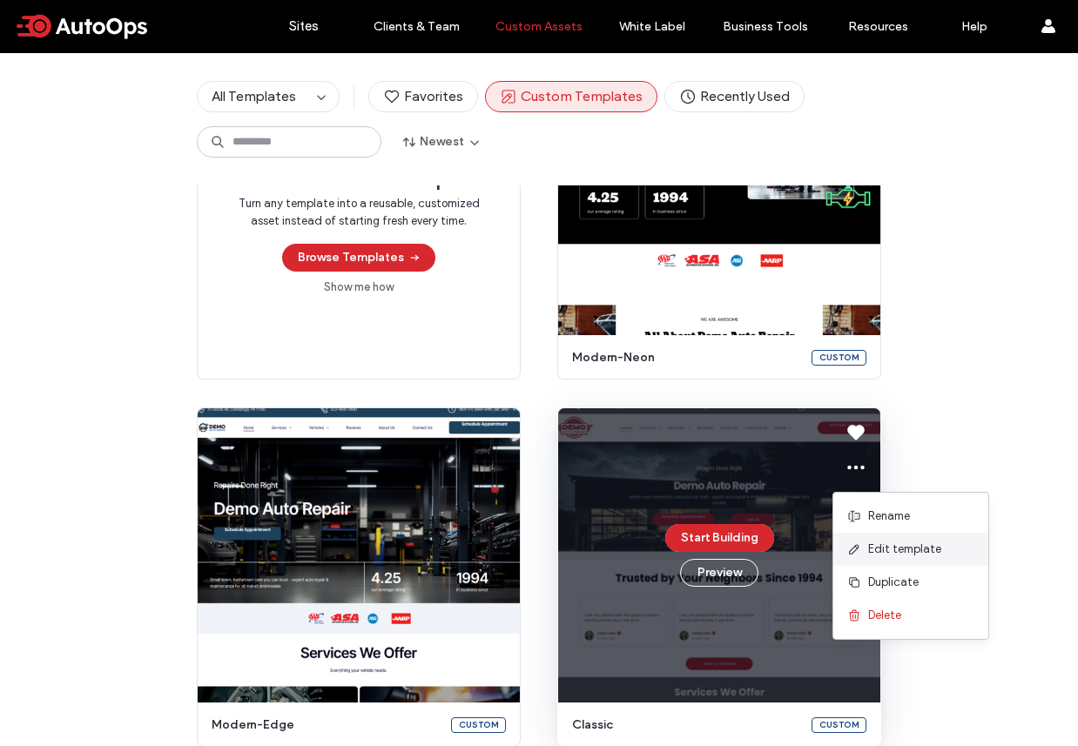
click at [879, 544] on span "Edit template" at bounding box center [904, 549] width 73 height 17
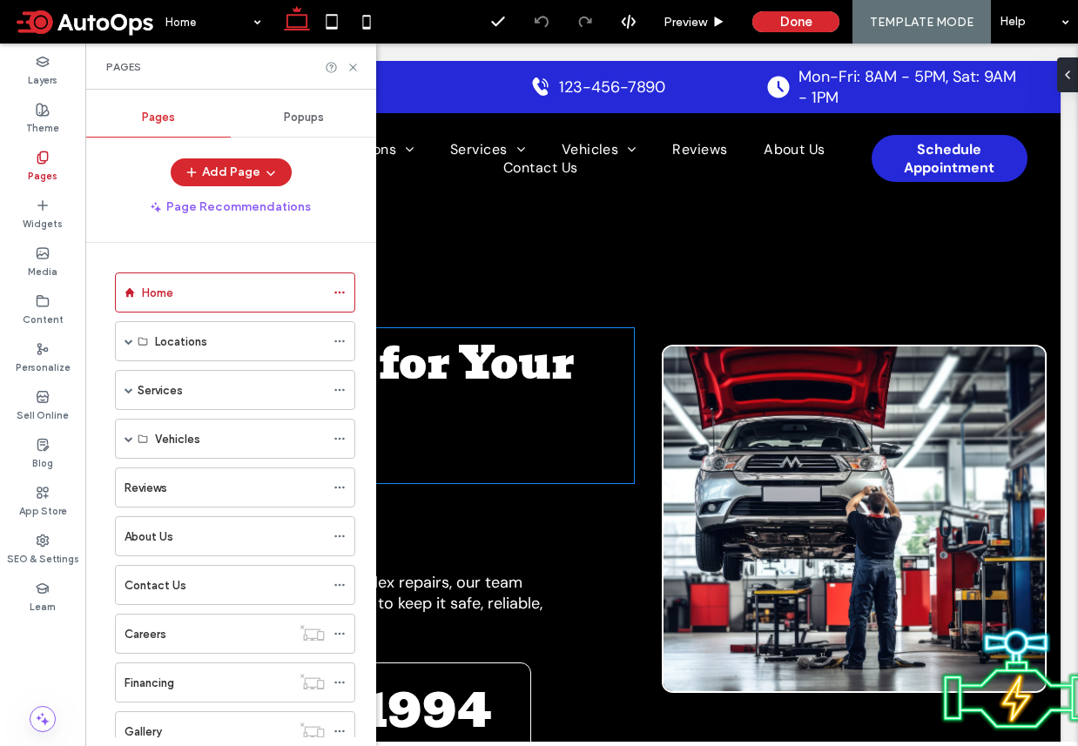
click at [582, 402] on h1 "Total Care for Your Car" at bounding box center [375, 398] width 517 height 141
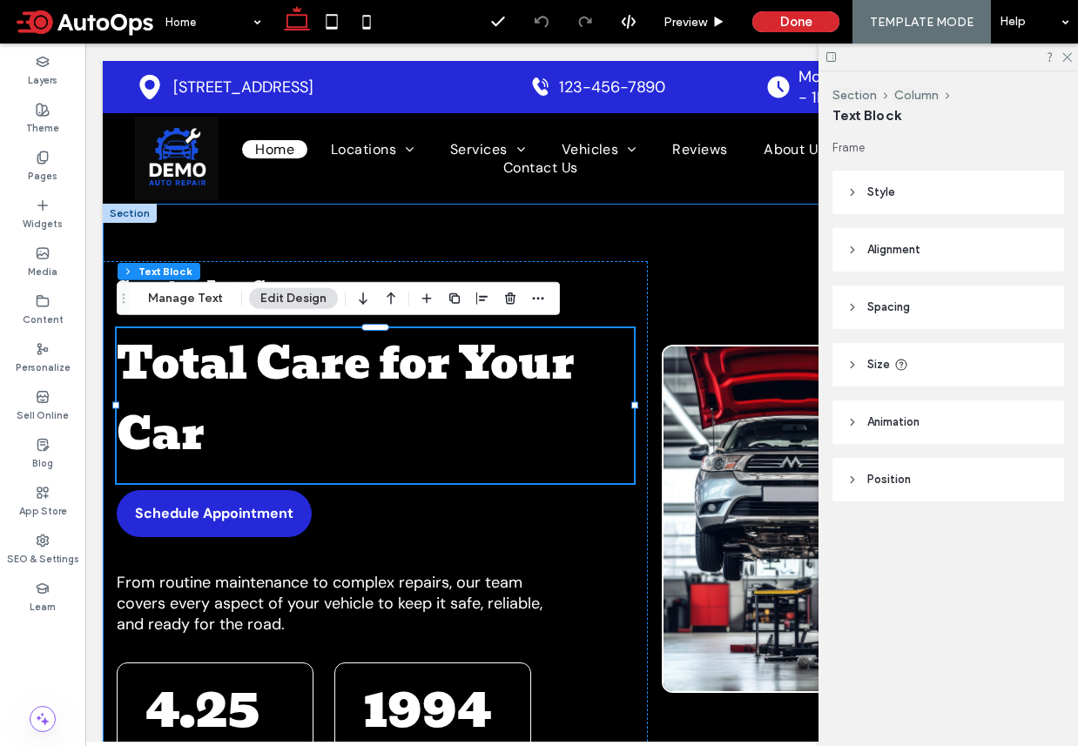
click at [676, 256] on div "Complete Auto Care Total Care for Your Car Schedule Appointment From routine ma…" at bounding box center [582, 543] width 958 height 678
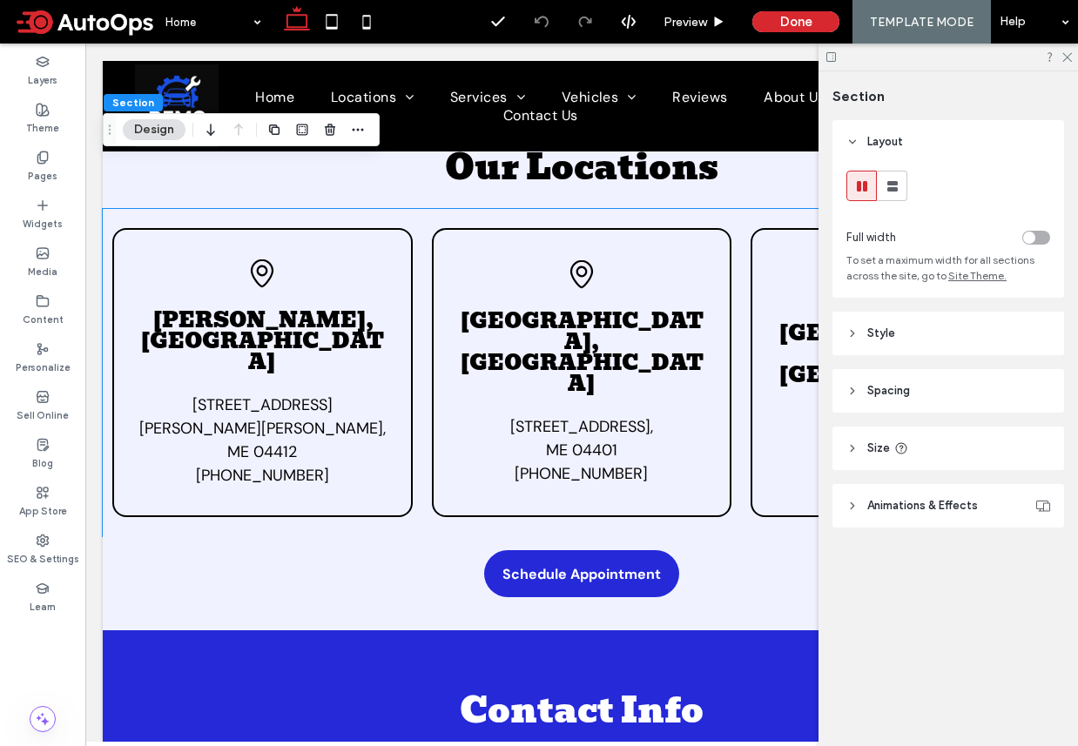
scroll to position [7141, 0]
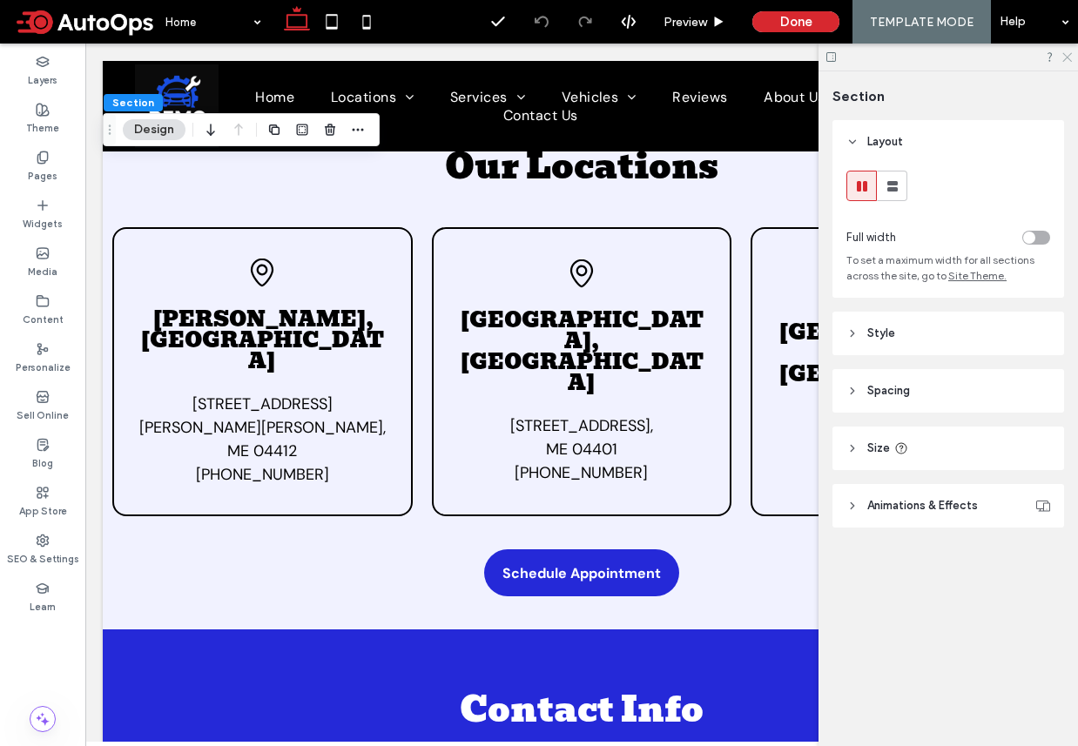
click at [1071, 57] on icon at bounding box center [1065, 55] width 11 height 11
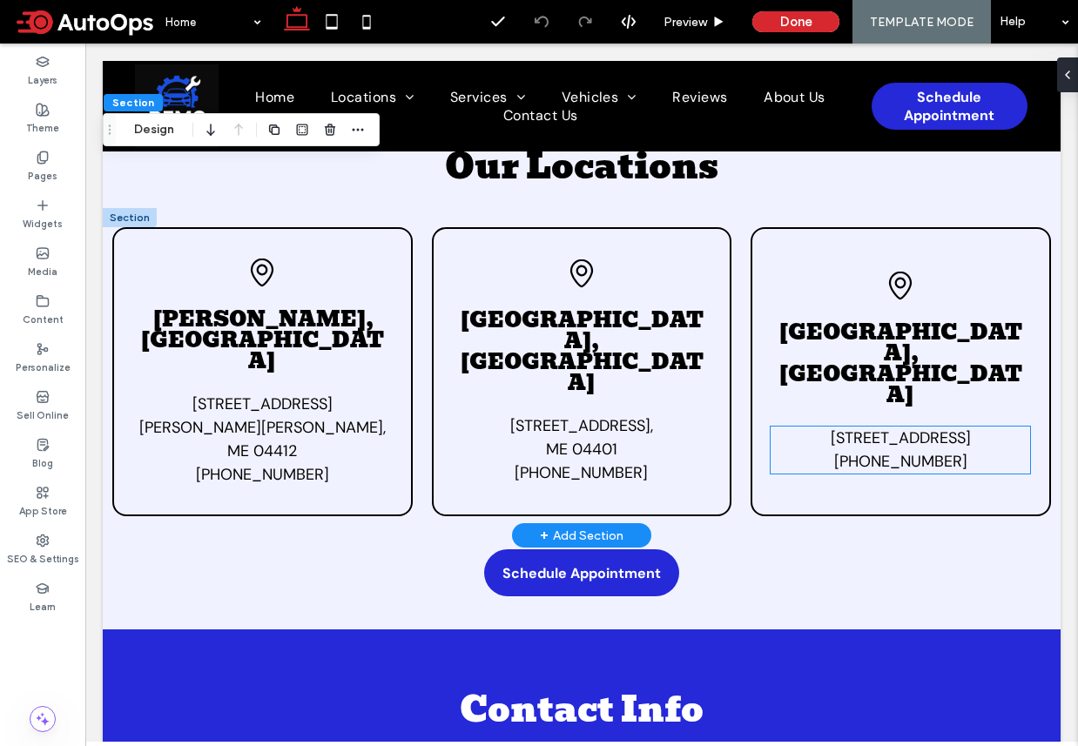
click at [874, 427] on span "[STREET_ADDRESS] 888-888-8888" at bounding box center [901, 449] width 140 height 44
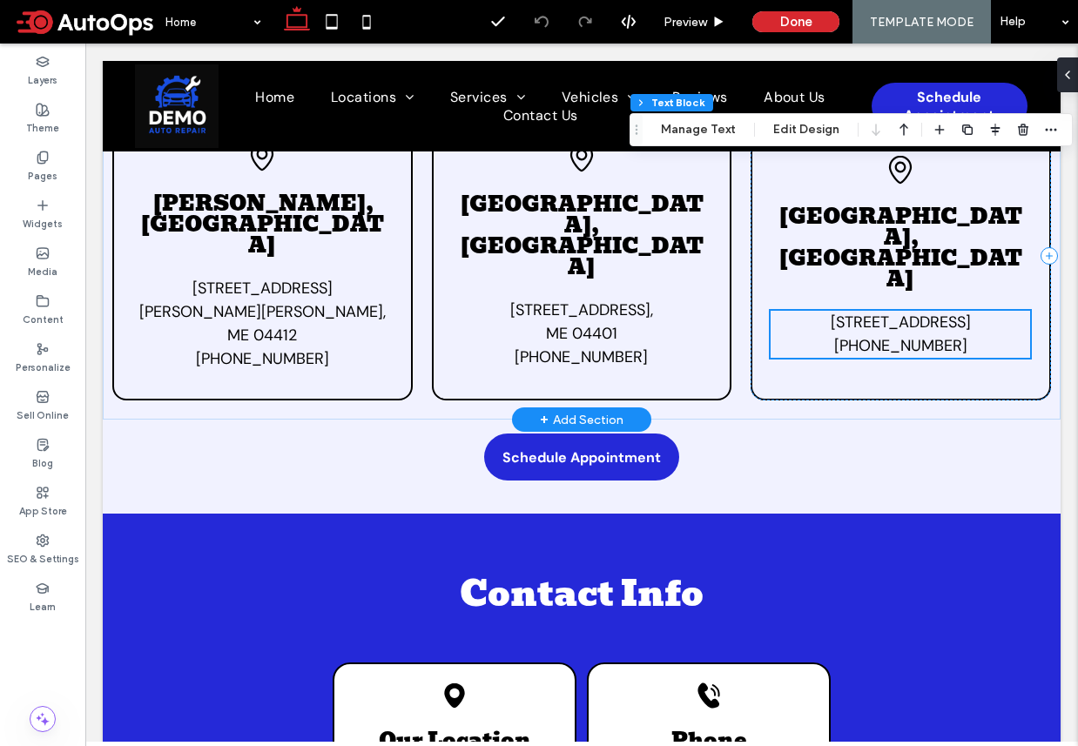
scroll to position [7491, 0]
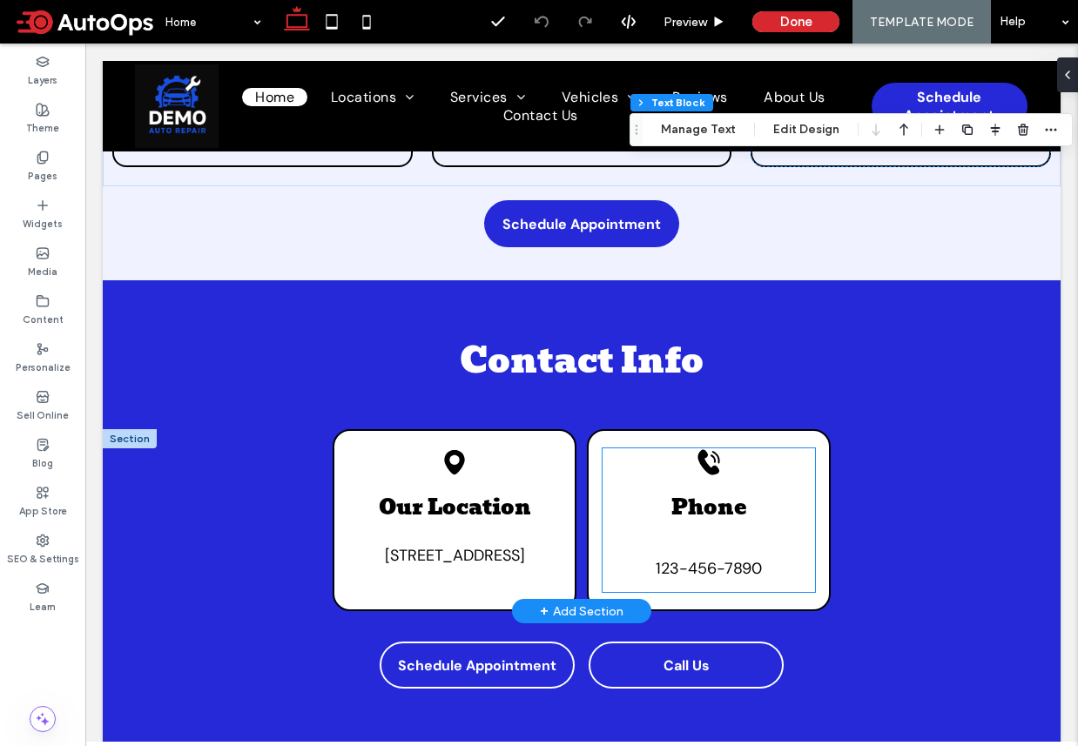
click at [707, 448] on div "Black telephone receiver with sound waves. Phone 123-456-7890" at bounding box center [708, 520] width 212 height 144
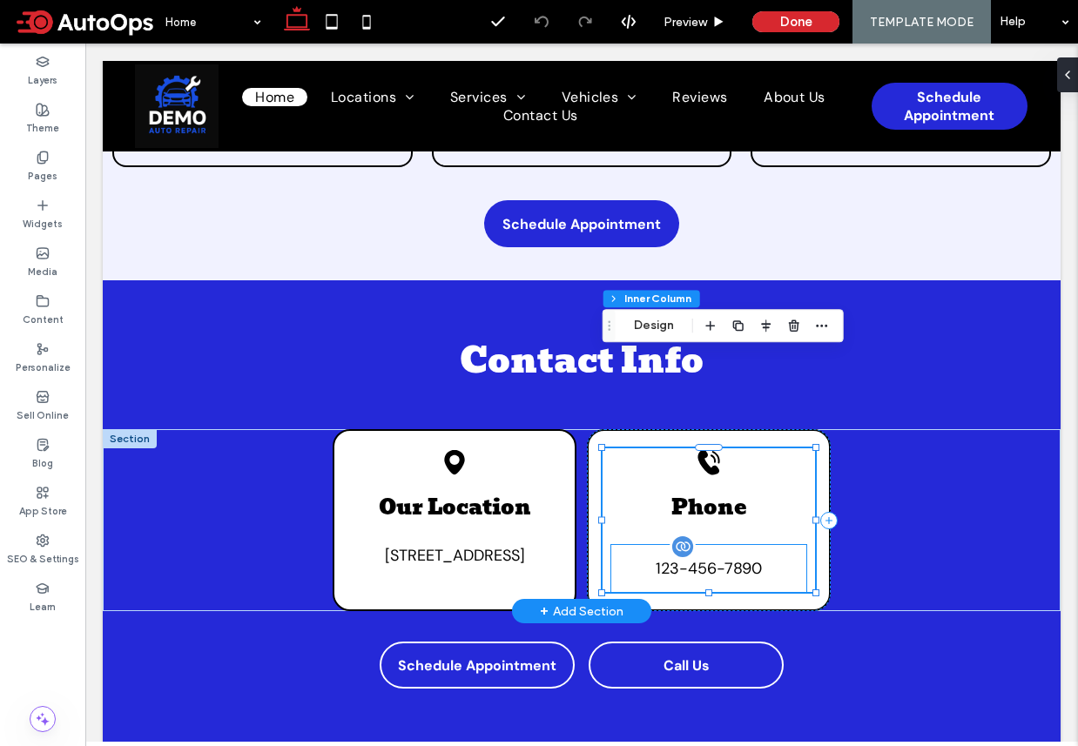
click at [689, 558] on span "123-456-7890" at bounding box center [709, 568] width 106 height 21
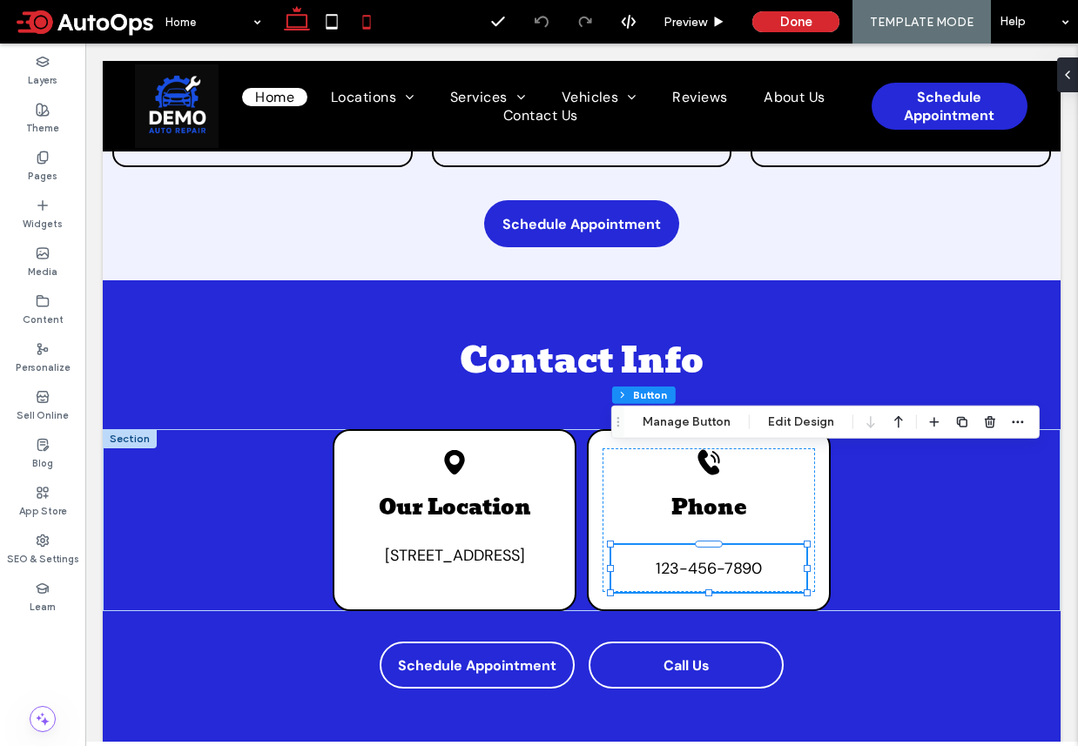
click at [360, 19] on icon at bounding box center [366, 21] width 35 height 35
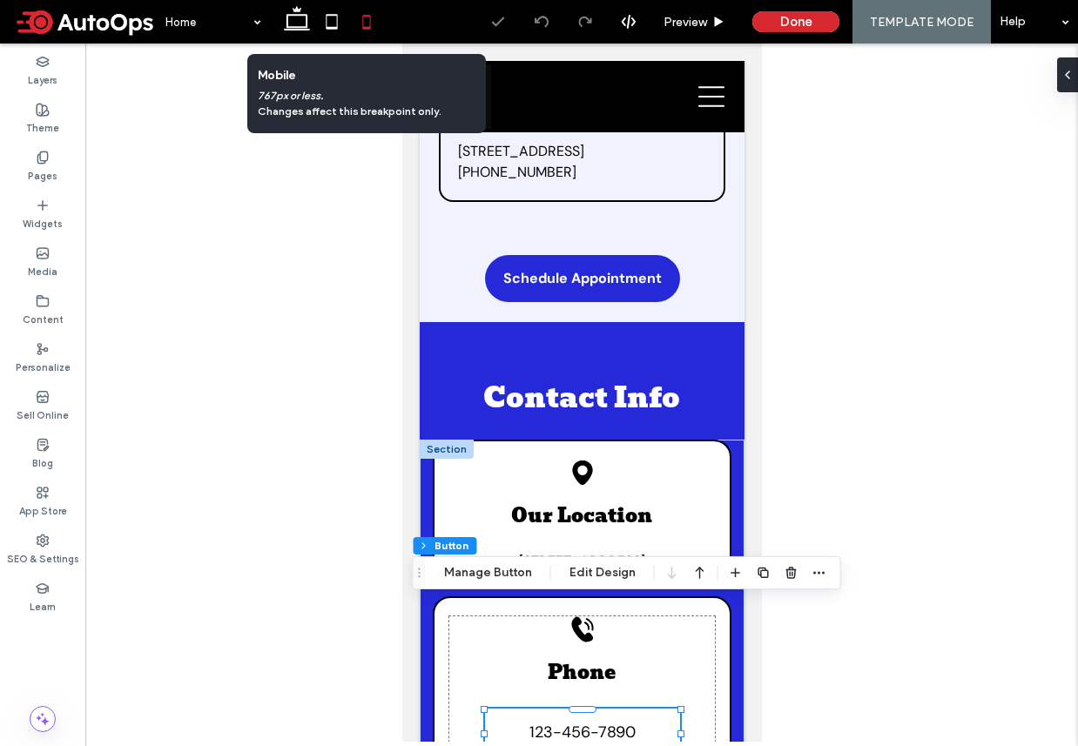
scroll to position [8632, 0]
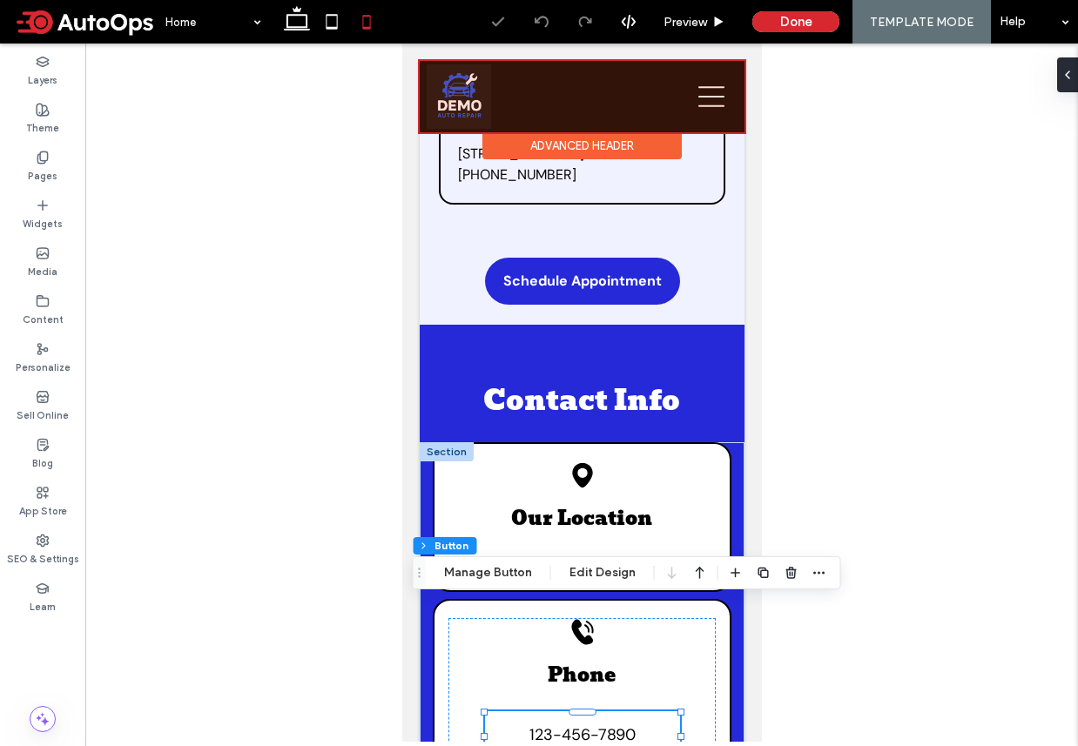
click at [712, 98] on div at bounding box center [581, 96] width 325 height 71
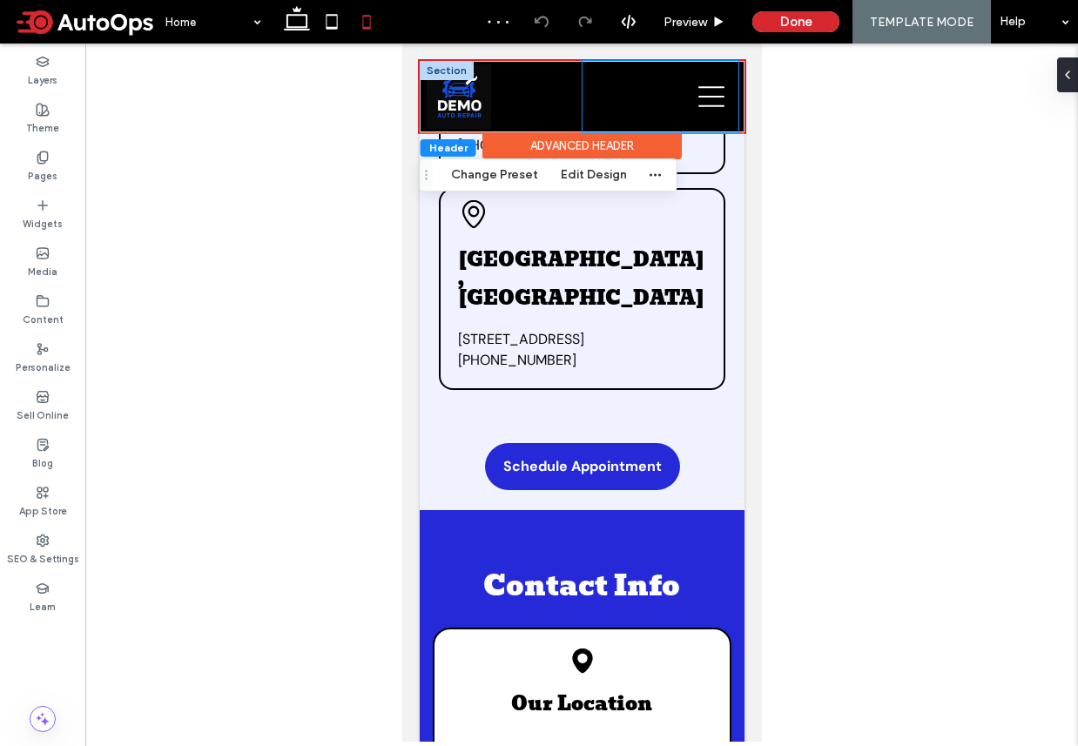
scroll to position [8860, 0]
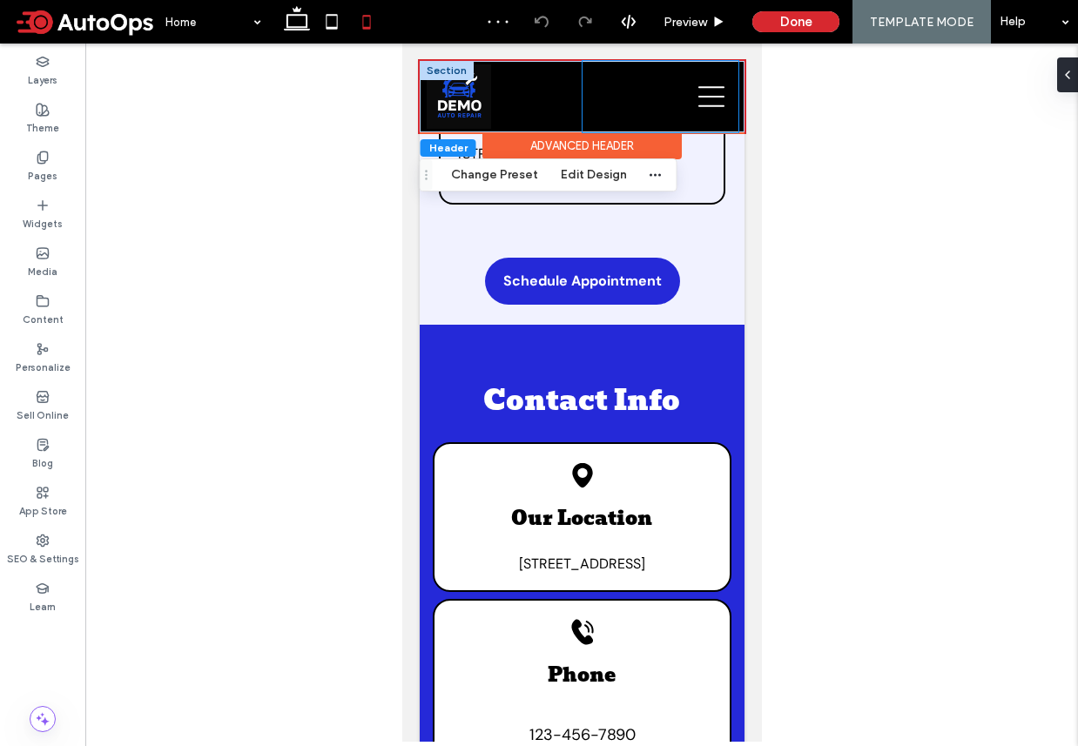
click at [710, 110] on div at bounding box center [660, 96] width 156 height 71
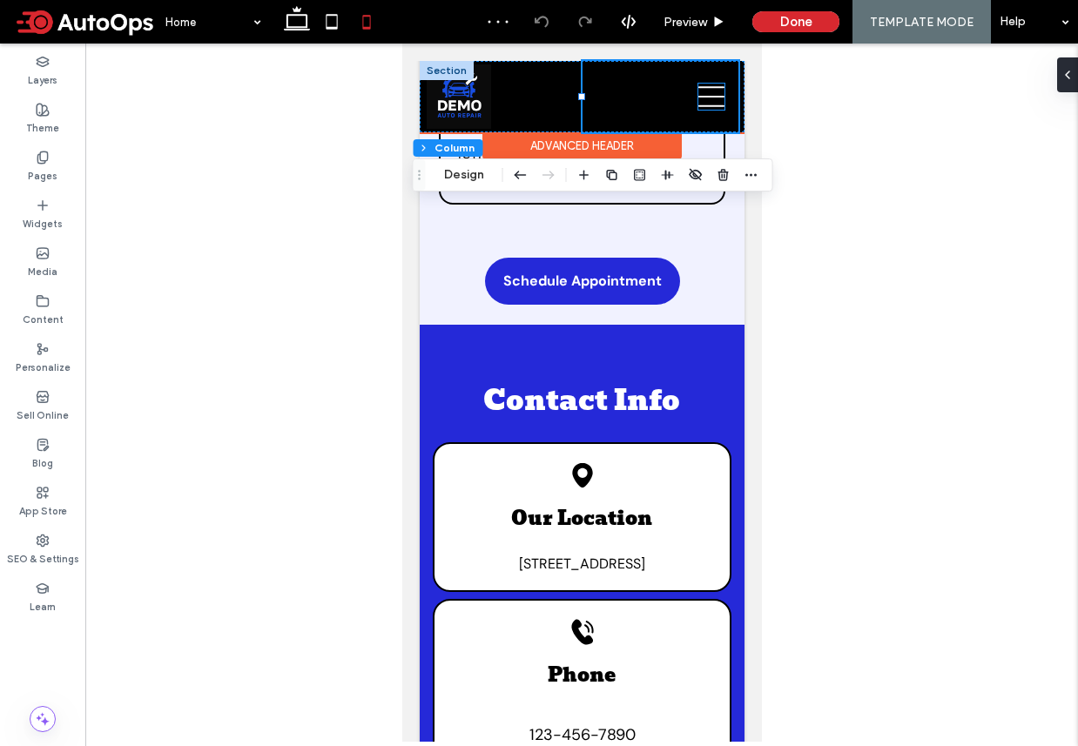
click at [704, 95] on icon at bounding box center [710, 97] width 26 height 26
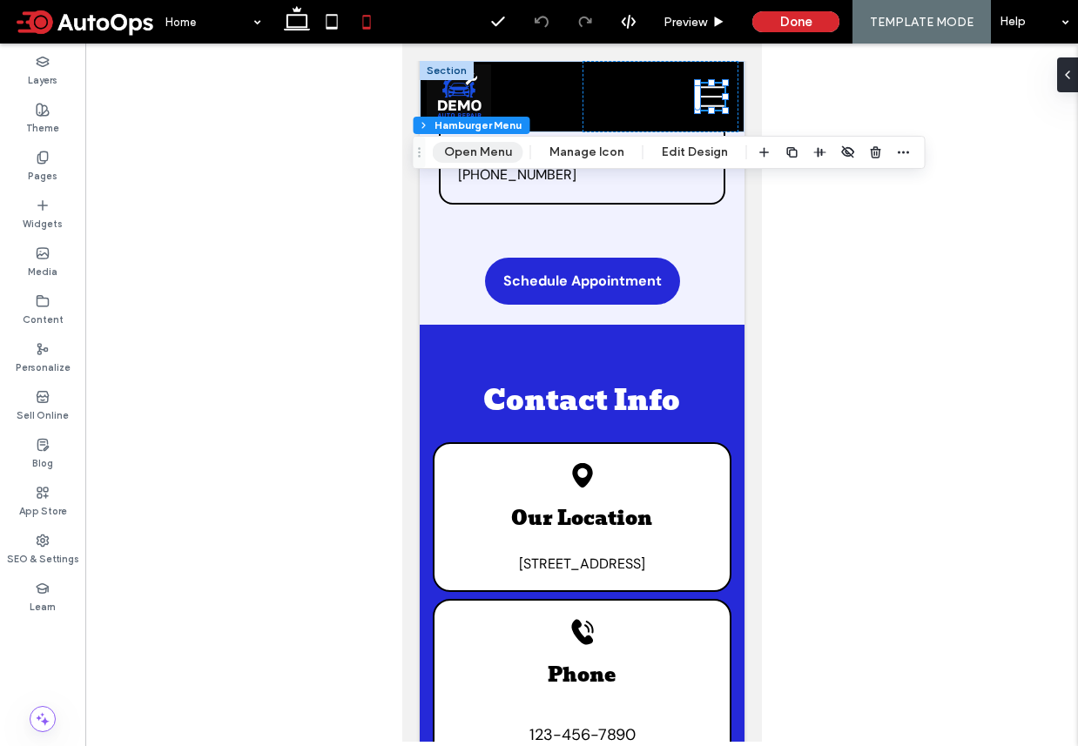
click at [491, 151] on button "Open Menu" at bounding box center [478, 152] width 91 height 21
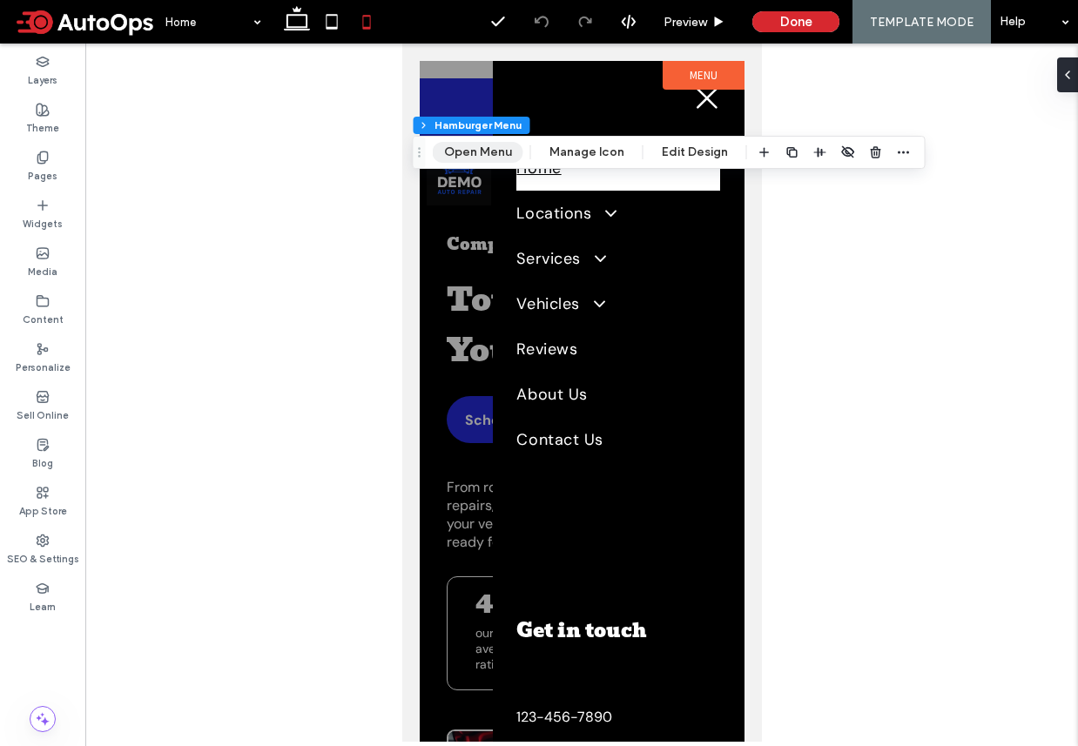
scroll to position [0, 0]
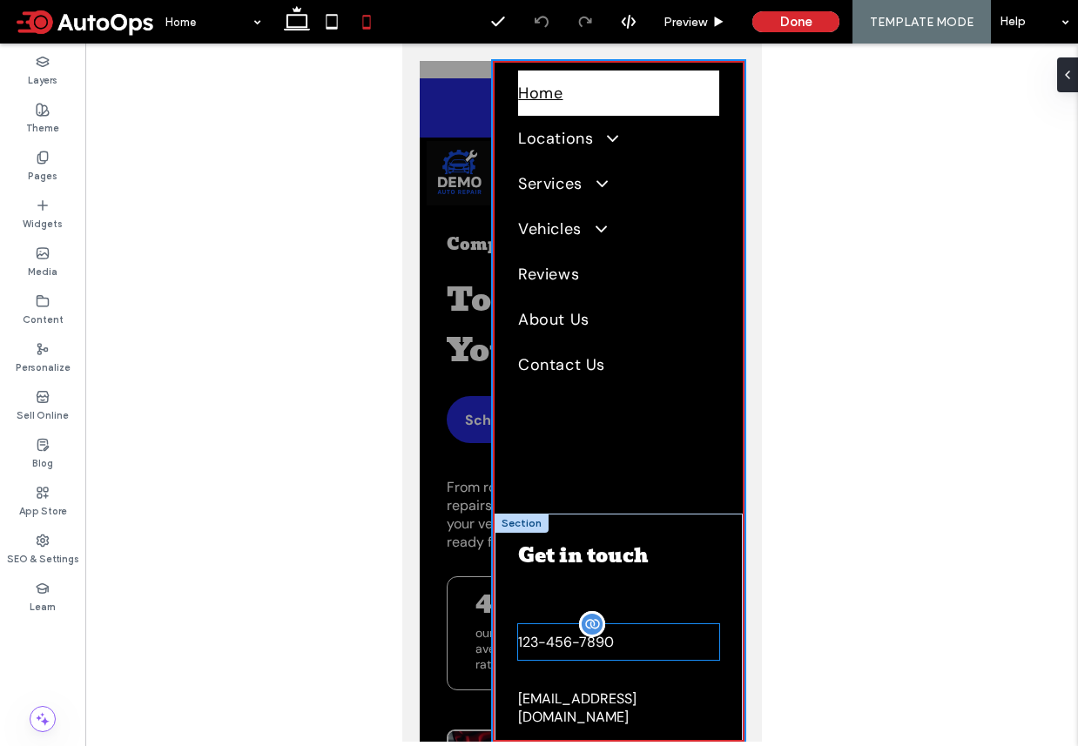
click at [574, 641] on span "123-456-7890" at bounding box center [565, 642] width 96 height 18
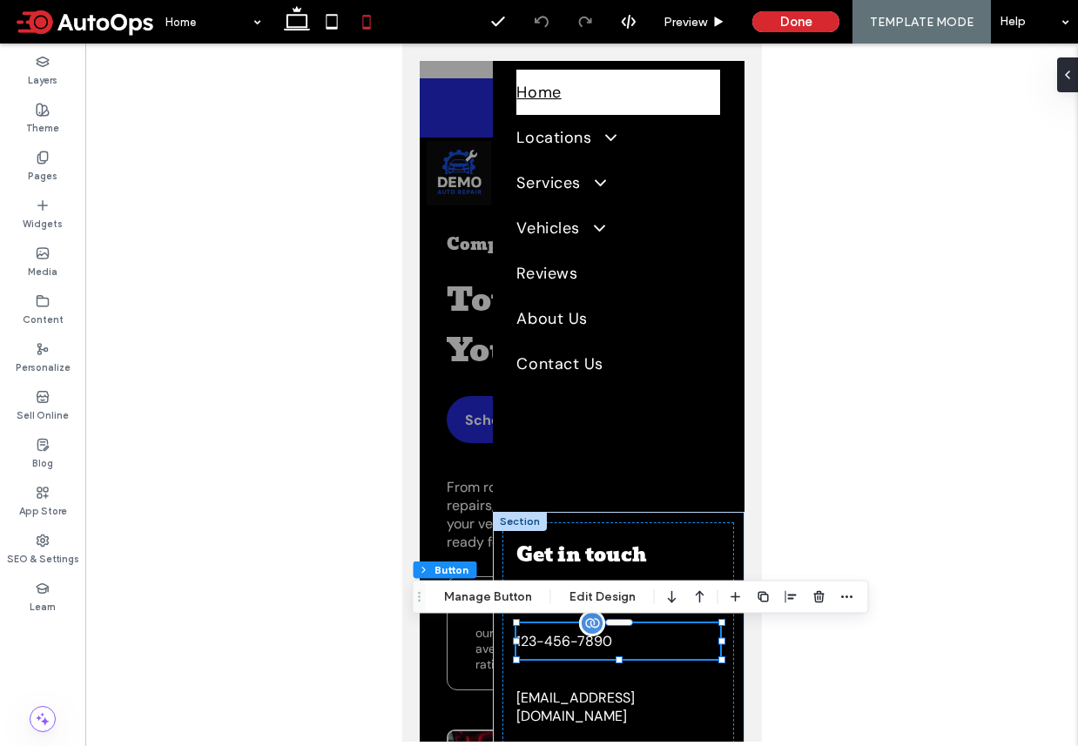
scroll to position [73, 0]
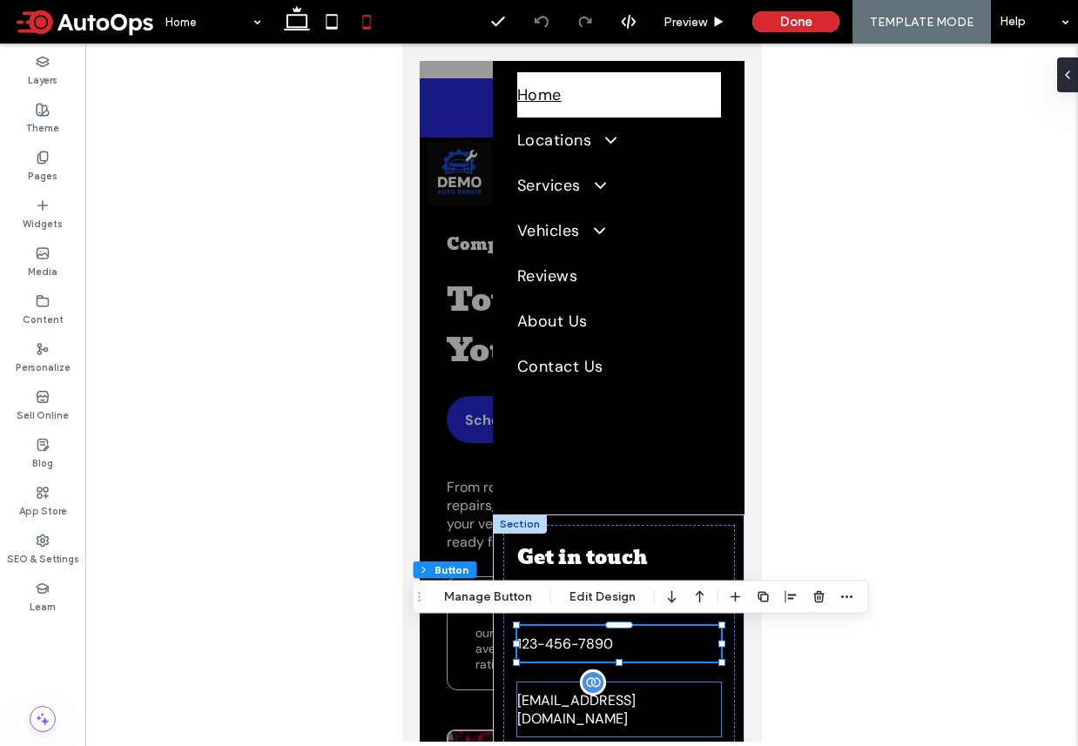
click at [554, 685] on link "test@test.com" at bounding box center [617, 710] width 204 height 54
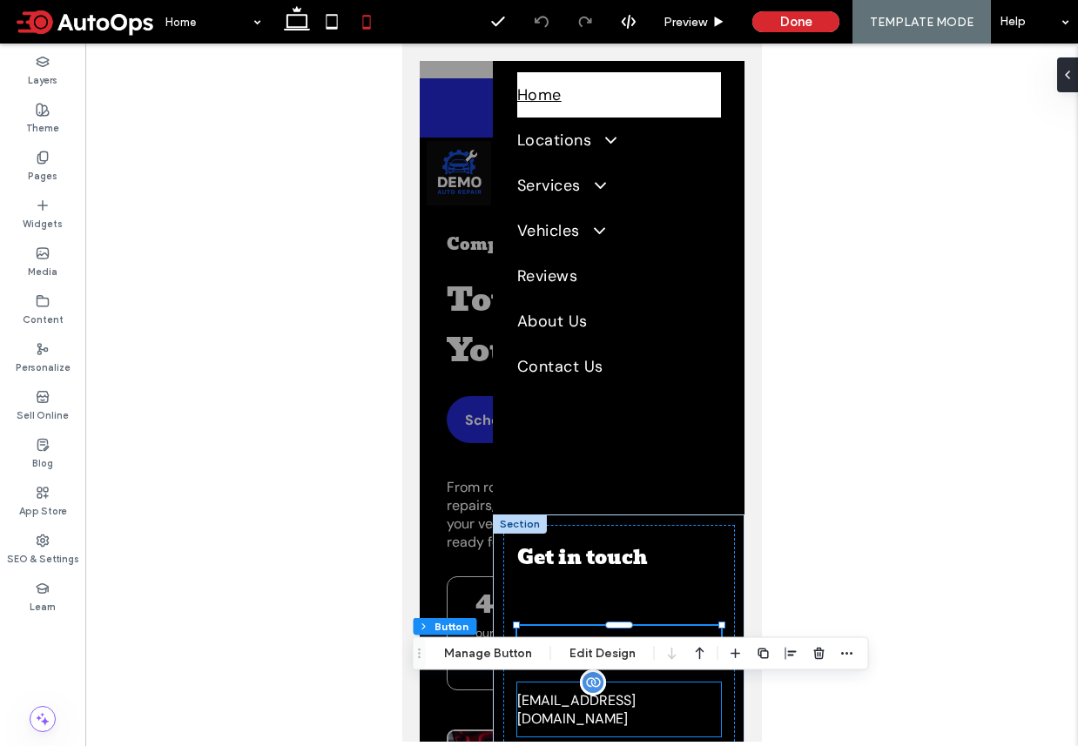
type input "**"
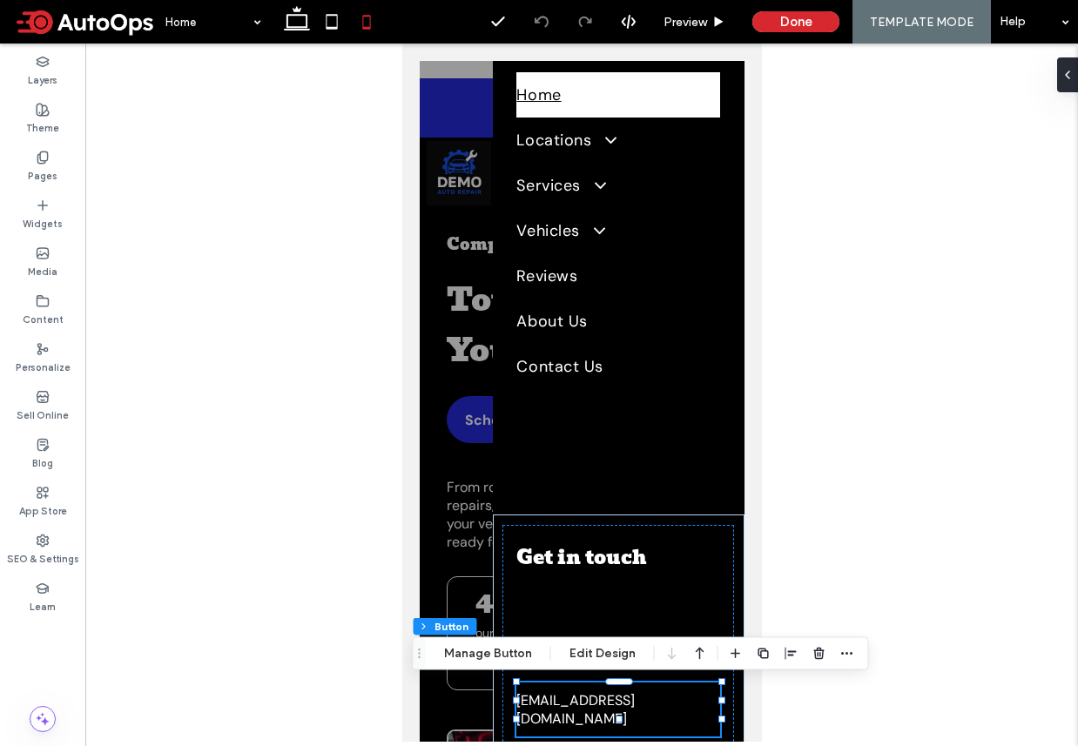
click at [138, 419] on div at bounding box center [581, 393] width 992 height 698
click at [52, 163] on div "Pages" at bounding box center [42, 167] width 85 height 48
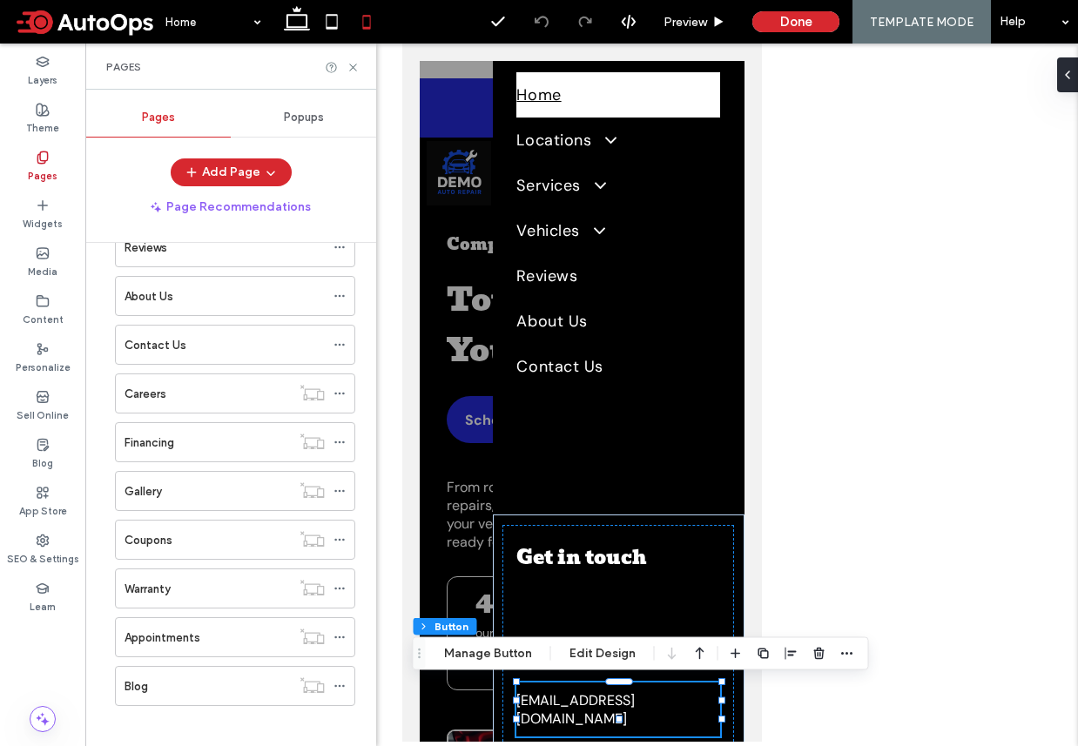
scroll to position [247, 0]
click at [177, 328] on label "Contact Us" at bounding box center [155, 338] width 62 height 30
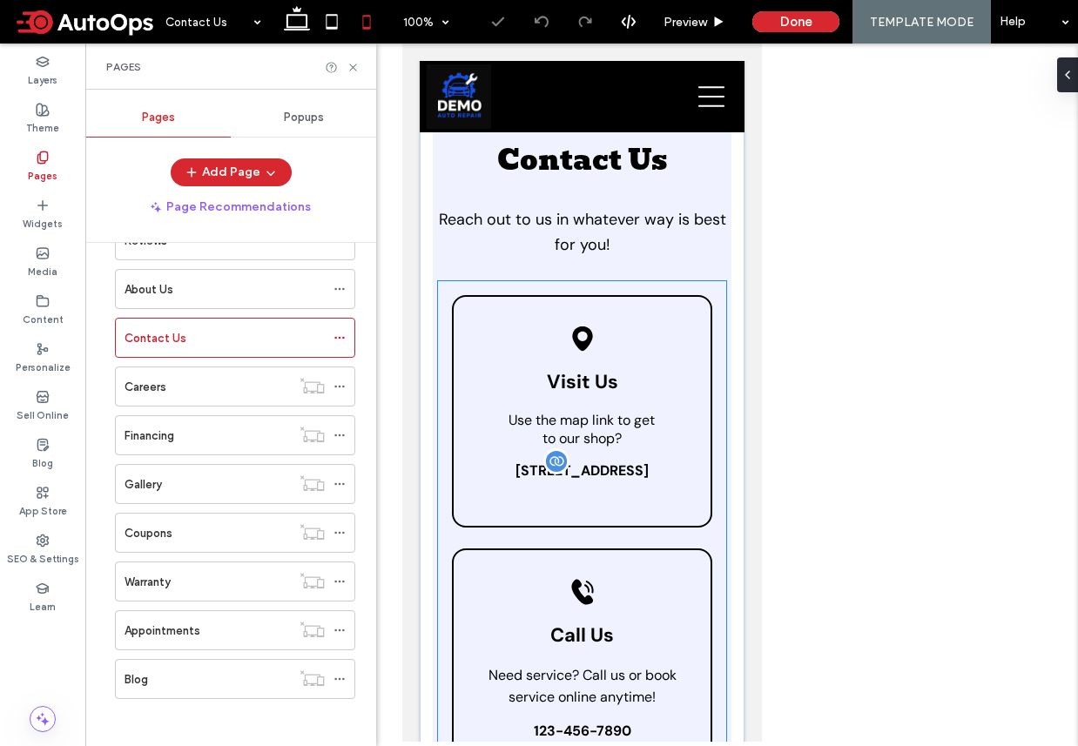
scroll to position [65, 0]
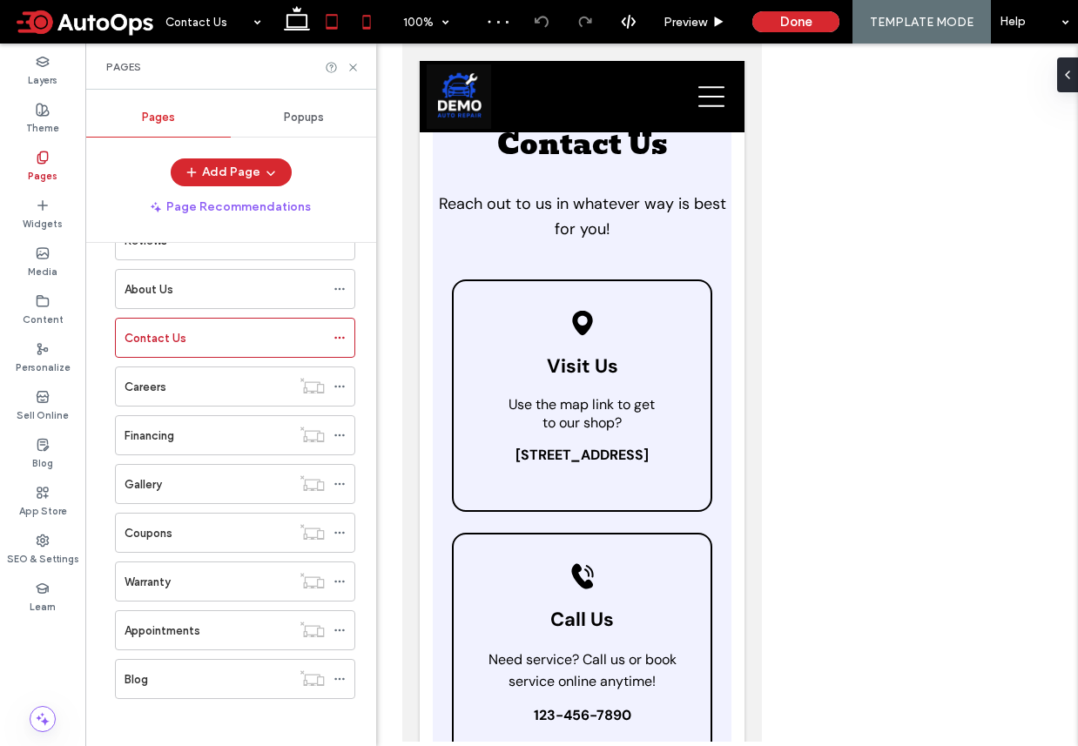
click at [329, 25] on icon at bounding box center [331, 21] width 35 height 35
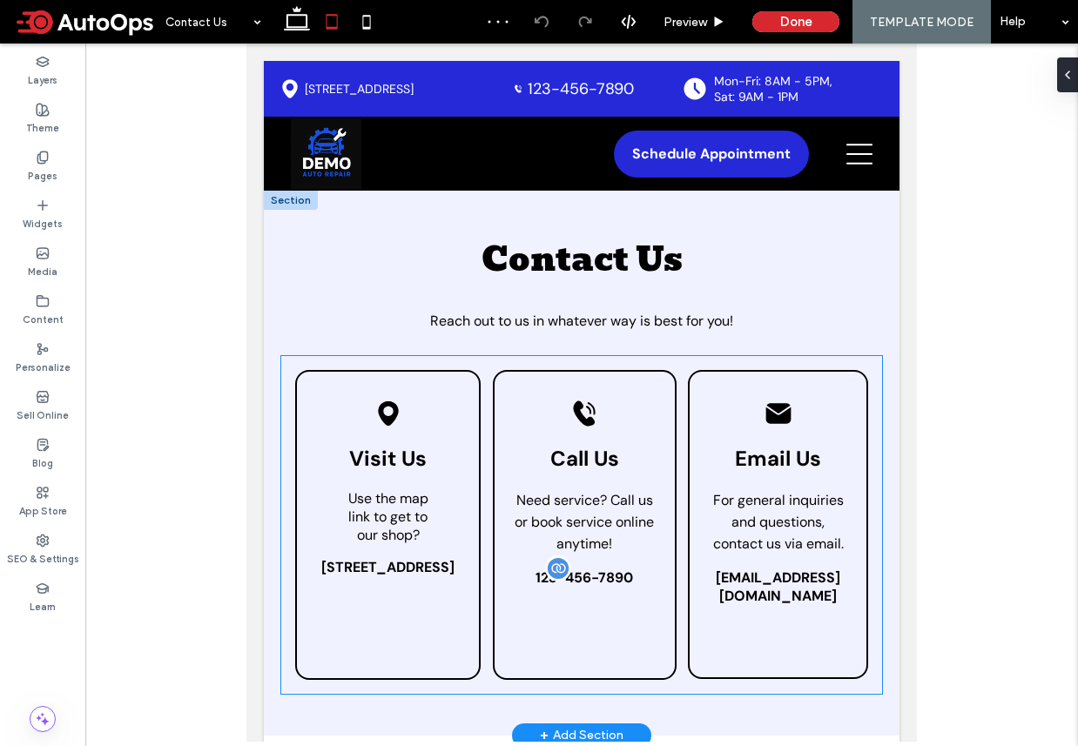
scroll to position [3, 0]
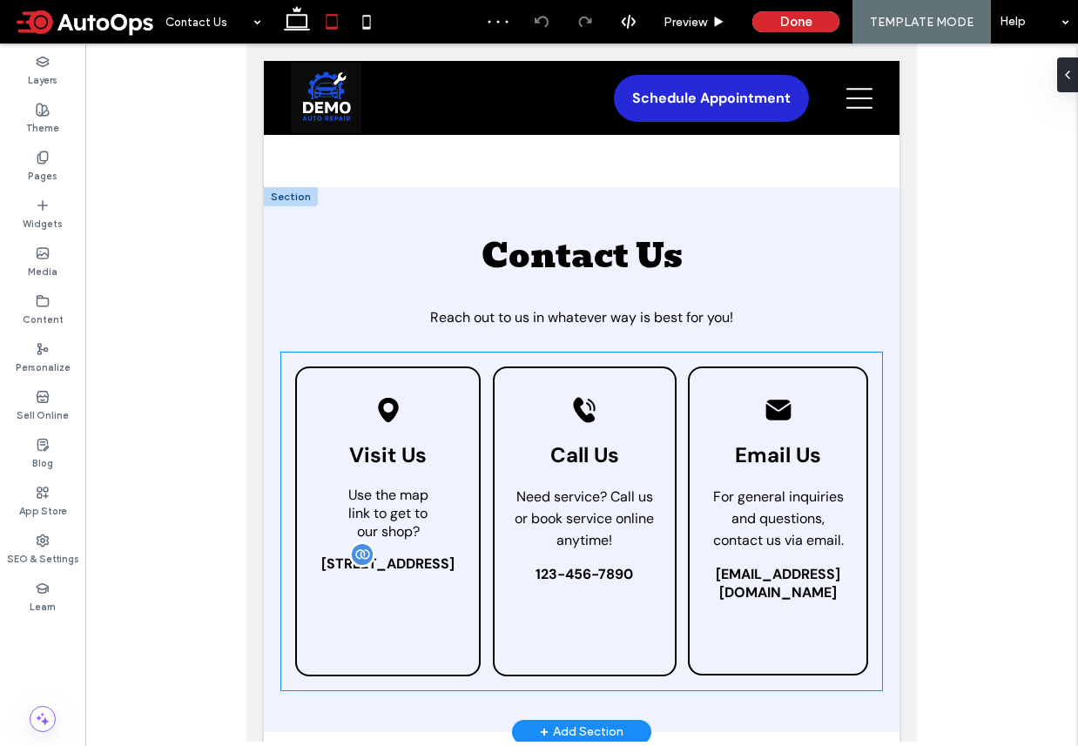
click at [402, 569] on span "[STREET_ADDRESS]" at bounding box center [387, 564] width 133 height 18
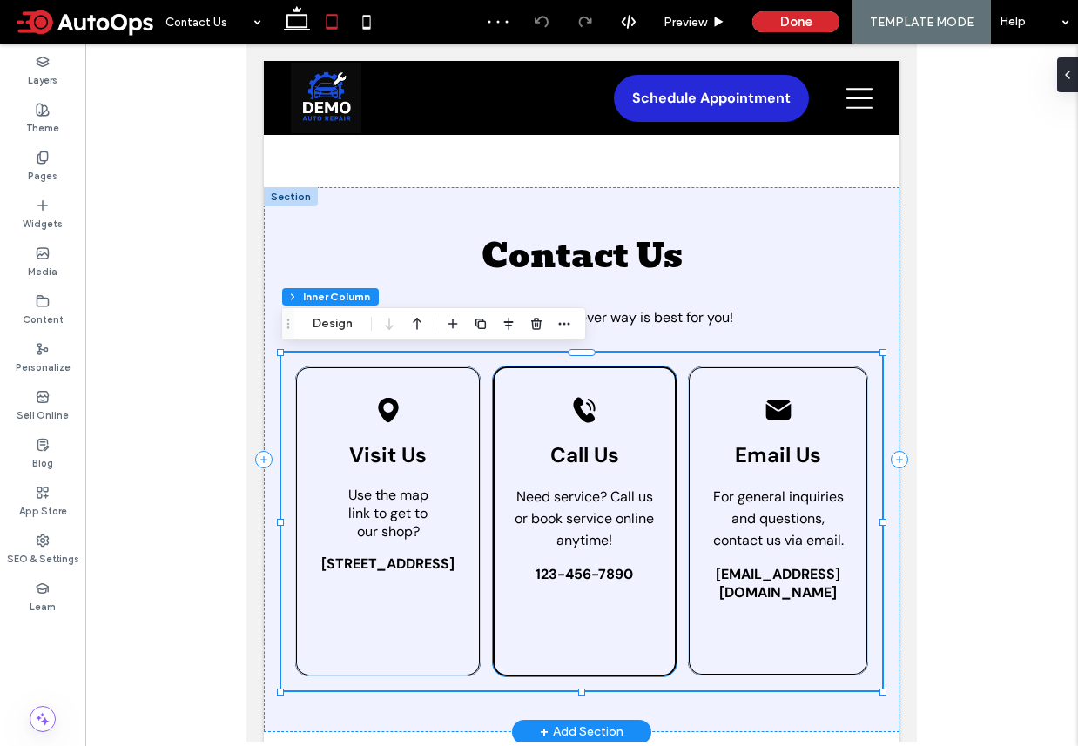
click at [579, 587] on div "Black telephone icon ringing. Call Us Need service? Call us or book service onl…" at bounding box center [585, 522] width 185 height 310
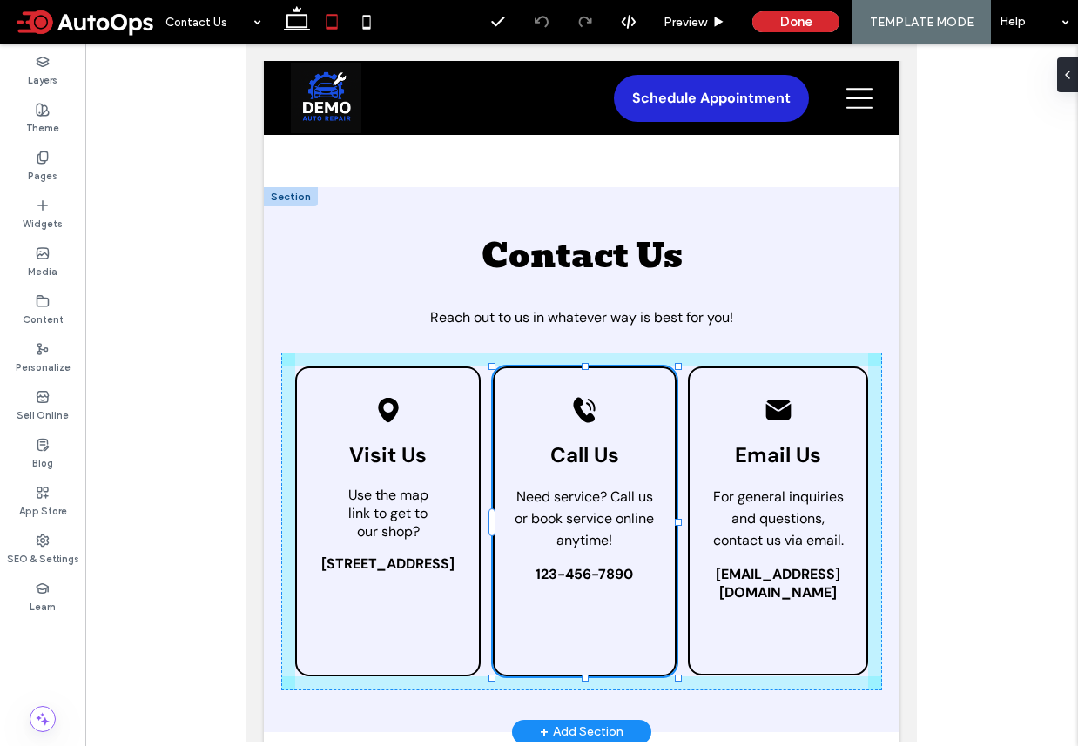
scroll to position [92, 0]
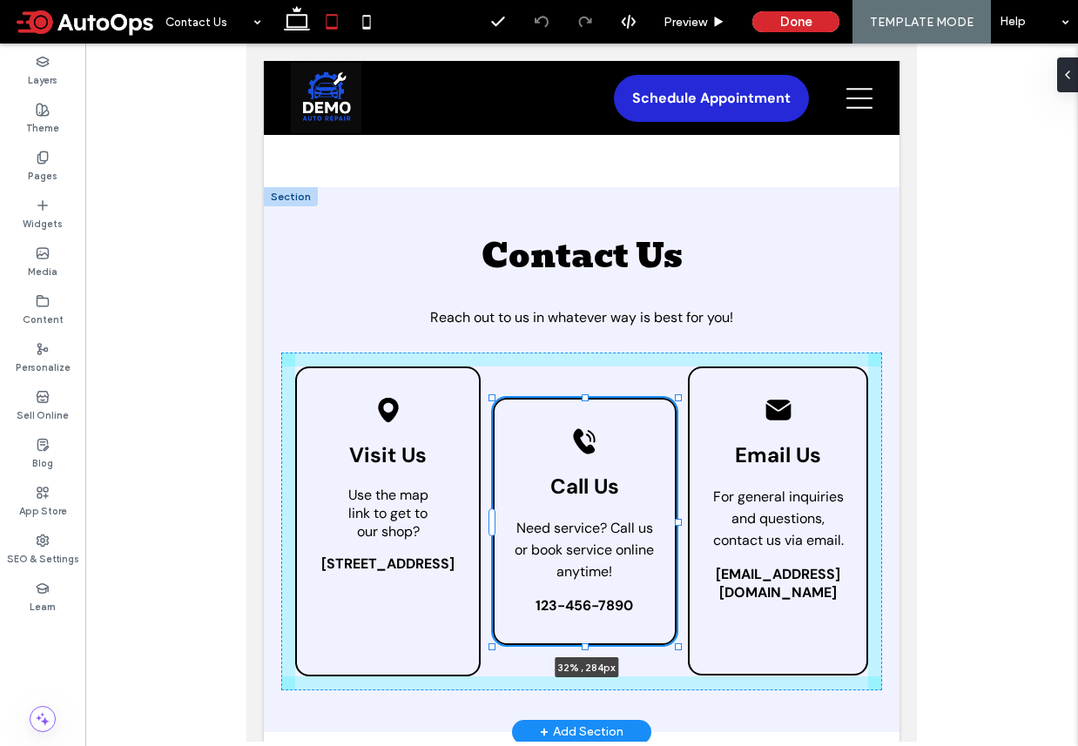
drag, startPoint x: 582, startPoint y: 677, endPoint x: 582, endPoint y: 616, distance: 61.8
click at [582, 616] on div "Contact Us Reach out to us in whatever way is best for you! Black location pin …" at bounding box center [582, 459] width 636 height 545
type input "***"
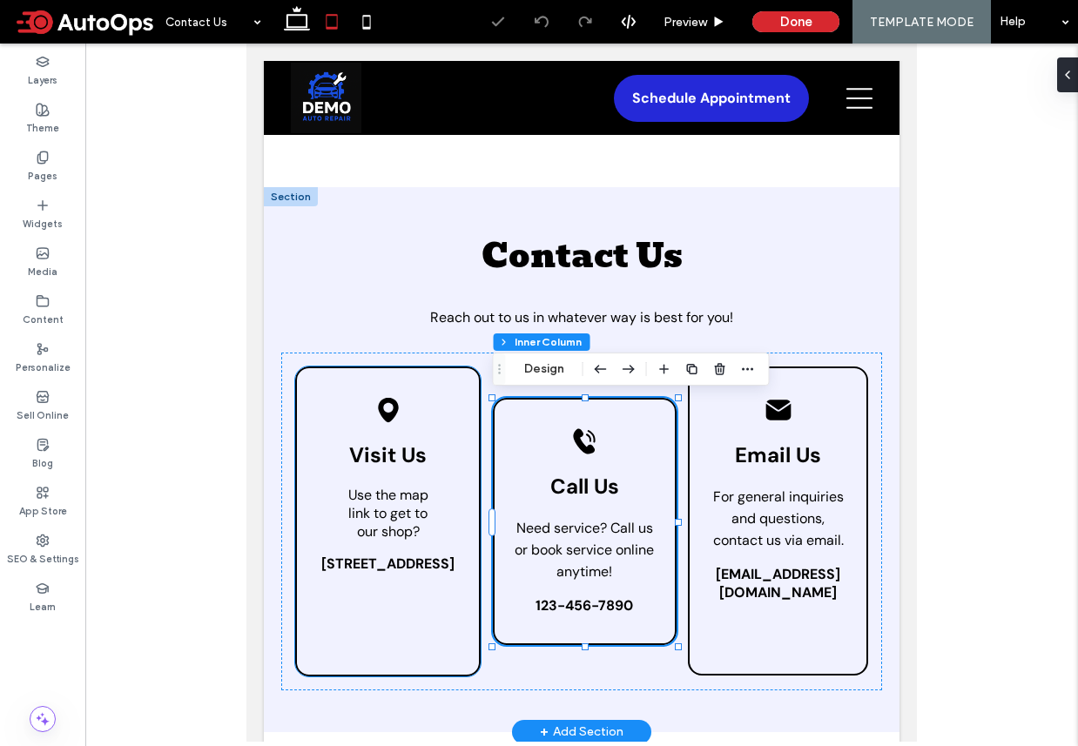
click at [361, 657] on div "Black location pin icon. Visit Us Use the map link to get to our shop? 51 Goods…" at bounding box center [387, 522] width 185 height 310
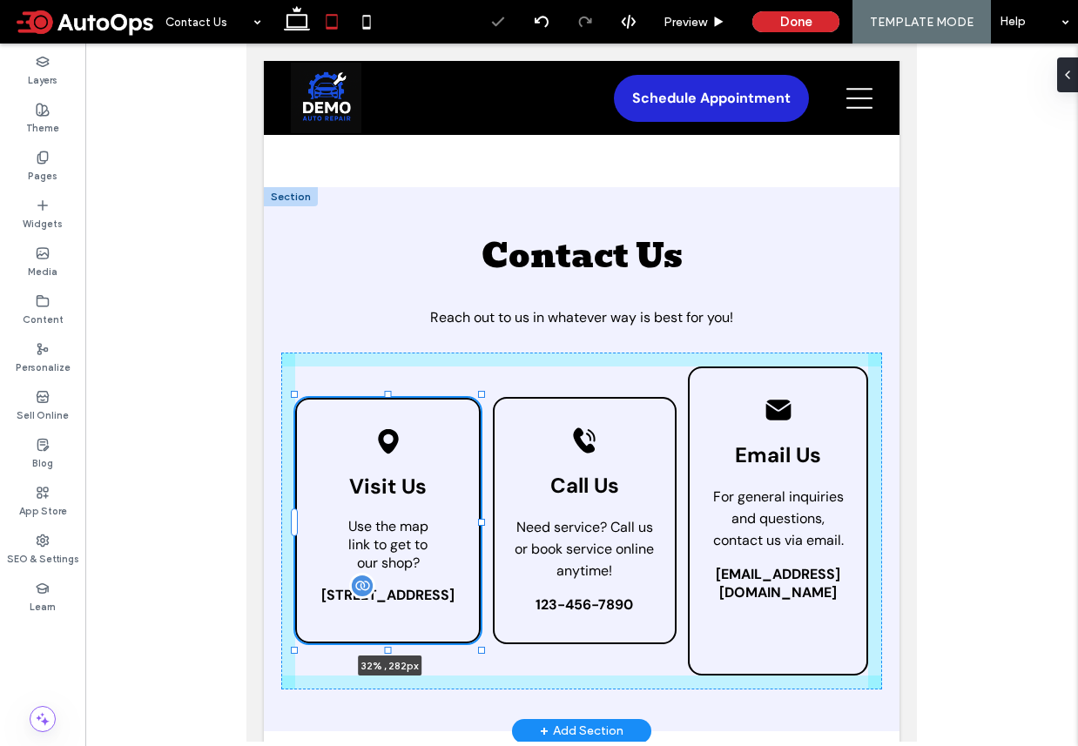
drag, startPoint x: 388, startPoint y: 675, endPoint x: 389, endPoint y: 582, distance: 92.3
click at [389, 582] on div "Contact Us Reach out to us in whatever way is best for you! Black location pin …" at bounding box center [582, 459] width 636 height 544
type input "***"
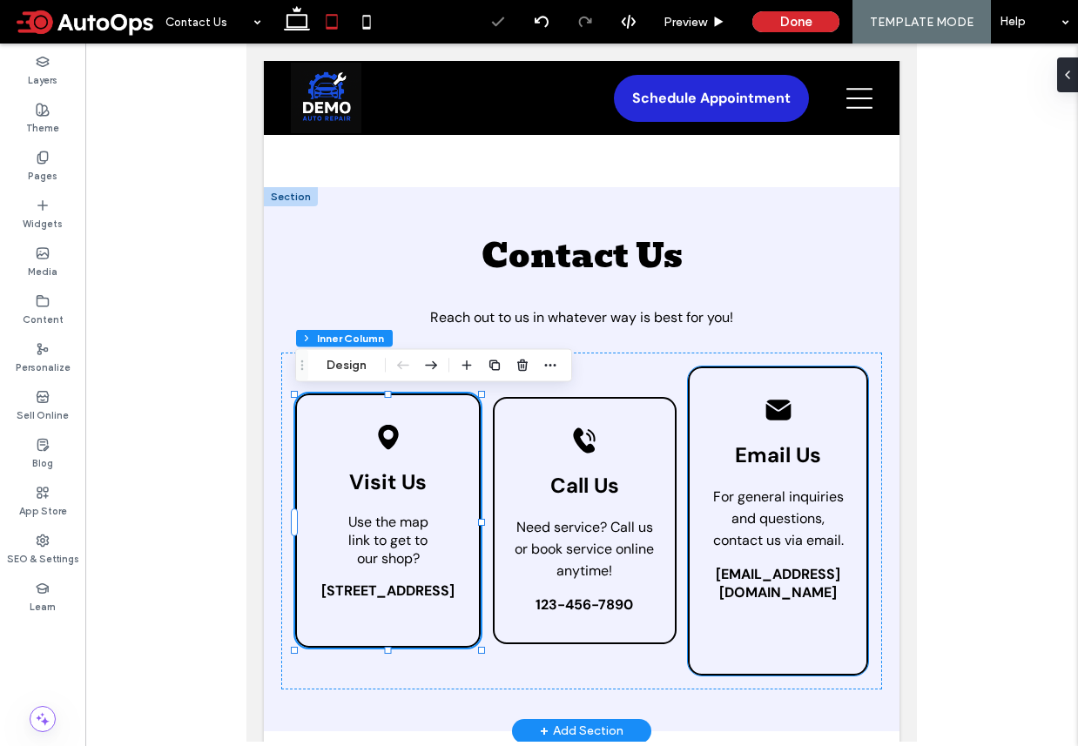
click at [767, 603] on div "Black envelope icon. Email Us For general inquiries and questions, contact us v…" at bounding box center [778, 521] width 180 height 309
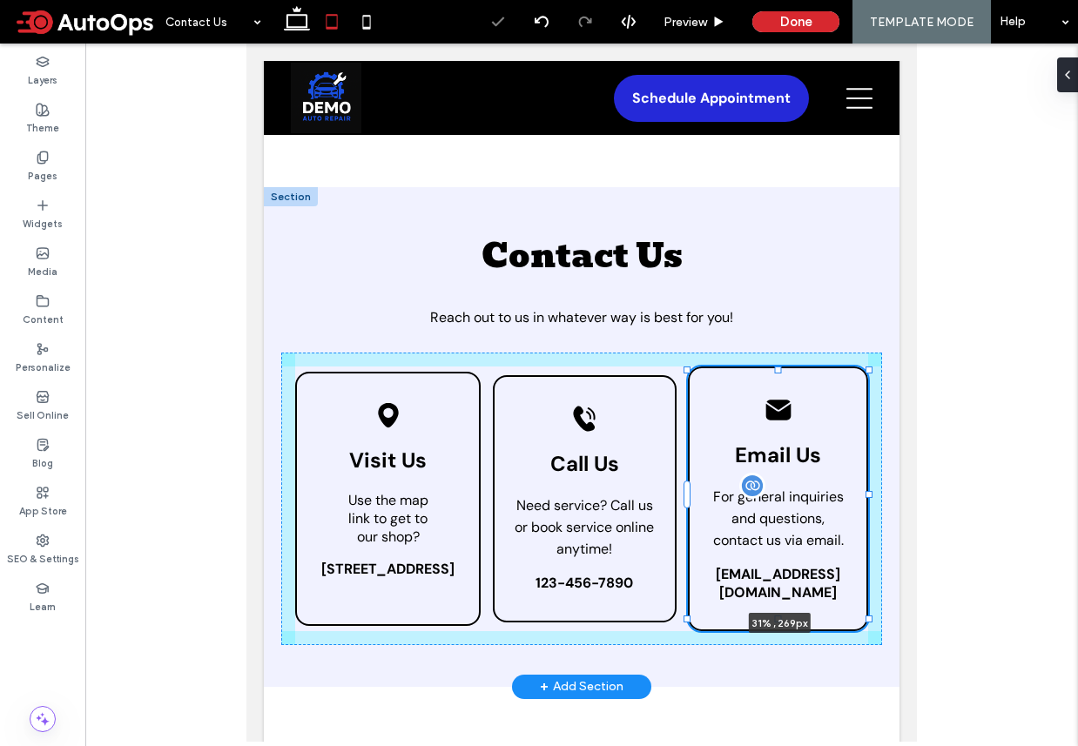
drag, startPoint x: 776, startPoint y: 674, endPoint x: 781, endPoint y: 550, distance: 123.7
click at [781, 551] on div "Contact Us Reach out to us in whatever way is best for you! Black location pin …" at bounding box center [582, 437] width 636 height 500
type input "***"
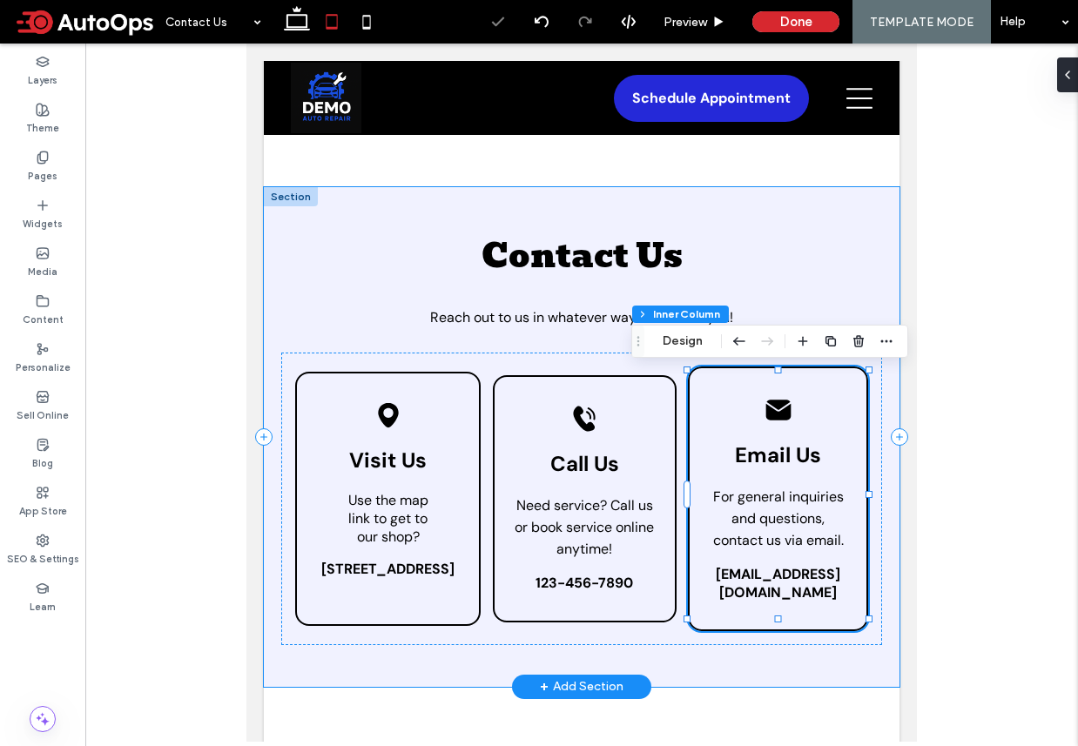
click at [697, 654] on div "Contact Us Reach out to us in whatever way is best for you! Black location pin …" at bounding box center [582, 437] width 636 height 500
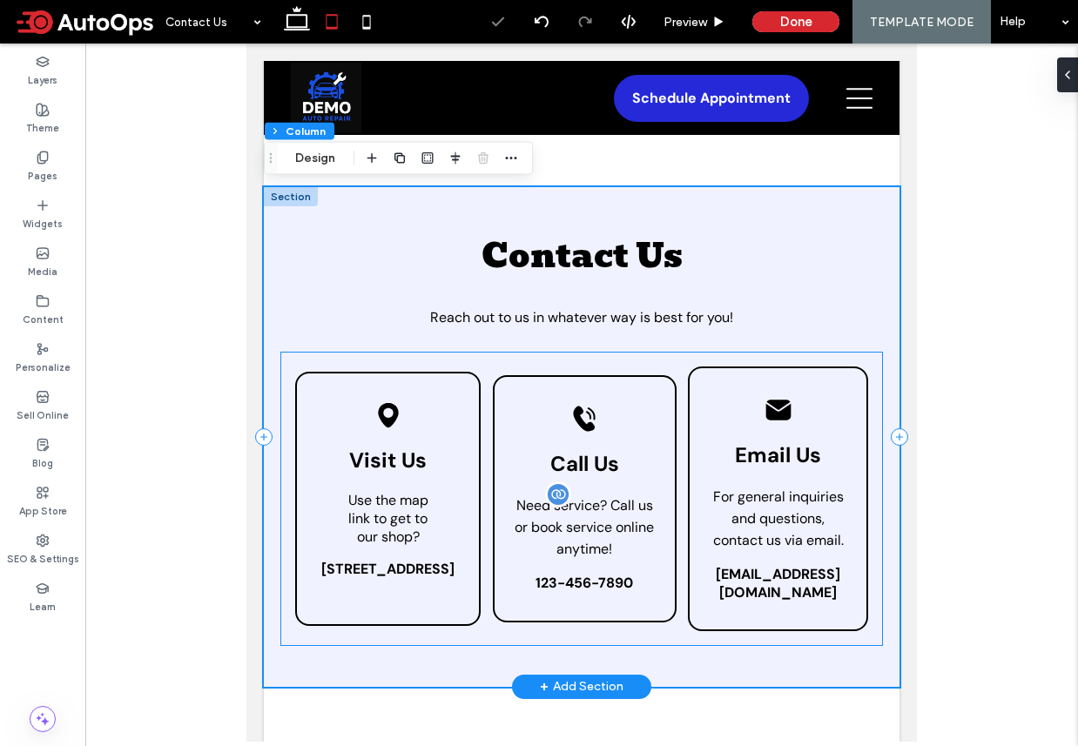
click at [600, 548] on span "Need service? Call us or book service online anytime!" at bounding box center [584, 527] width 139 height 62
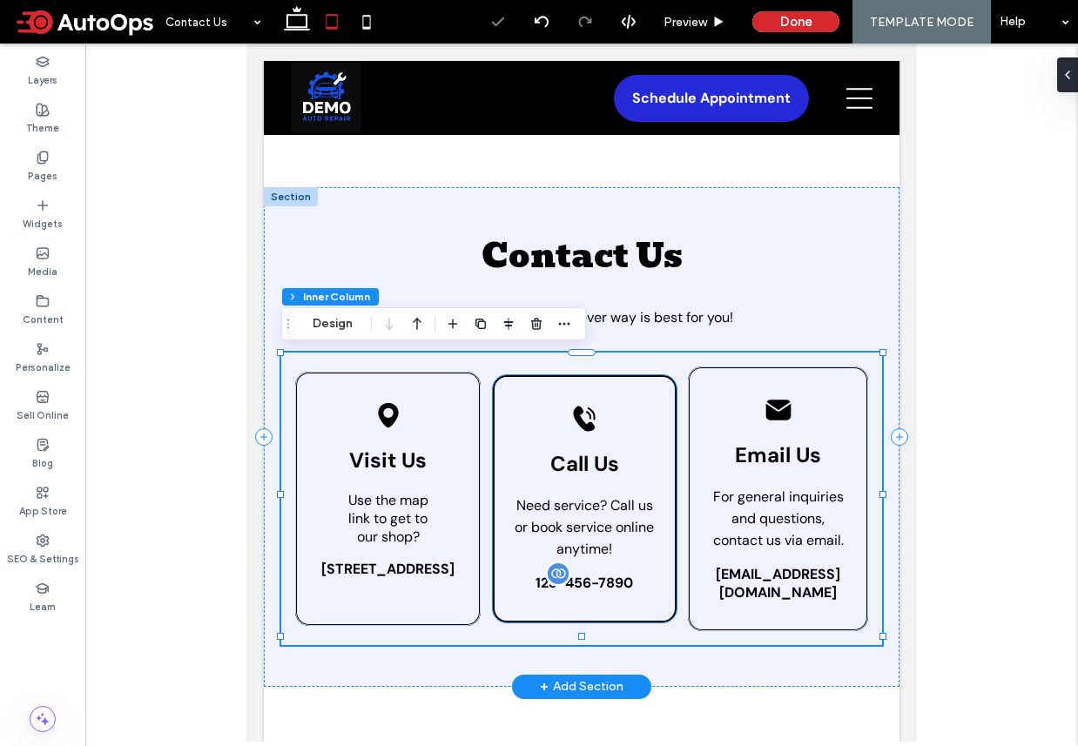
click at [565, 576] on span "123-456-7890" at bounding box center [584, 583] width 98 height 18
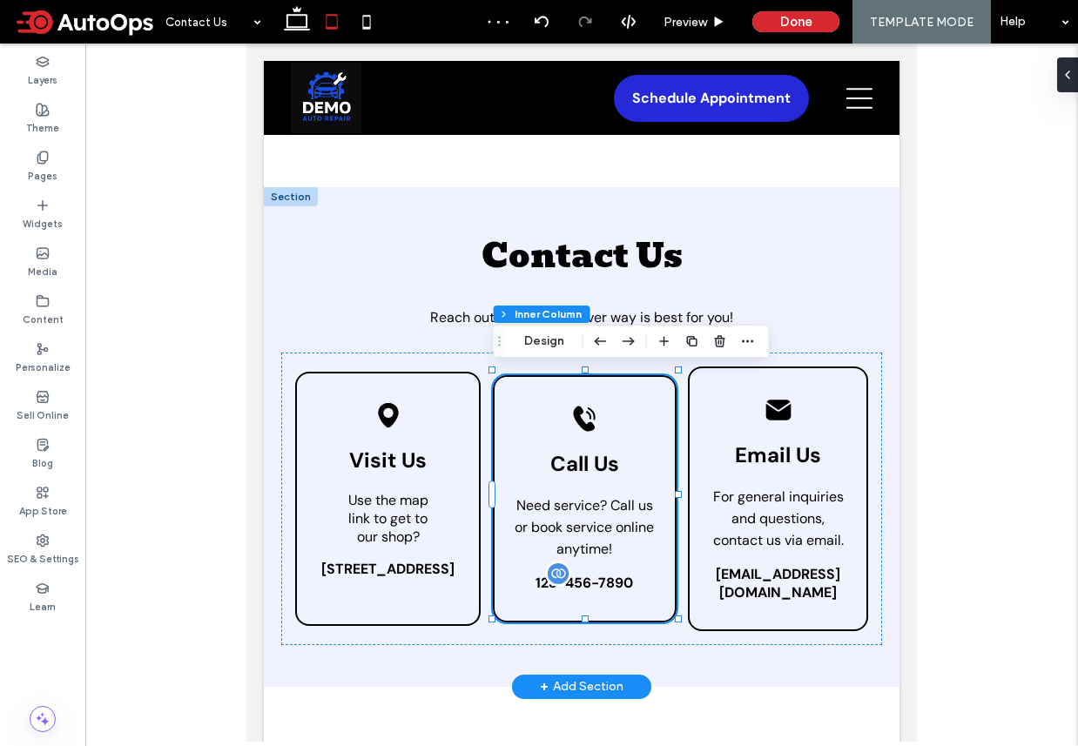
click at [581, 574] on span "123-456-7890" at bounding box center [584, 583] width 98 height 18
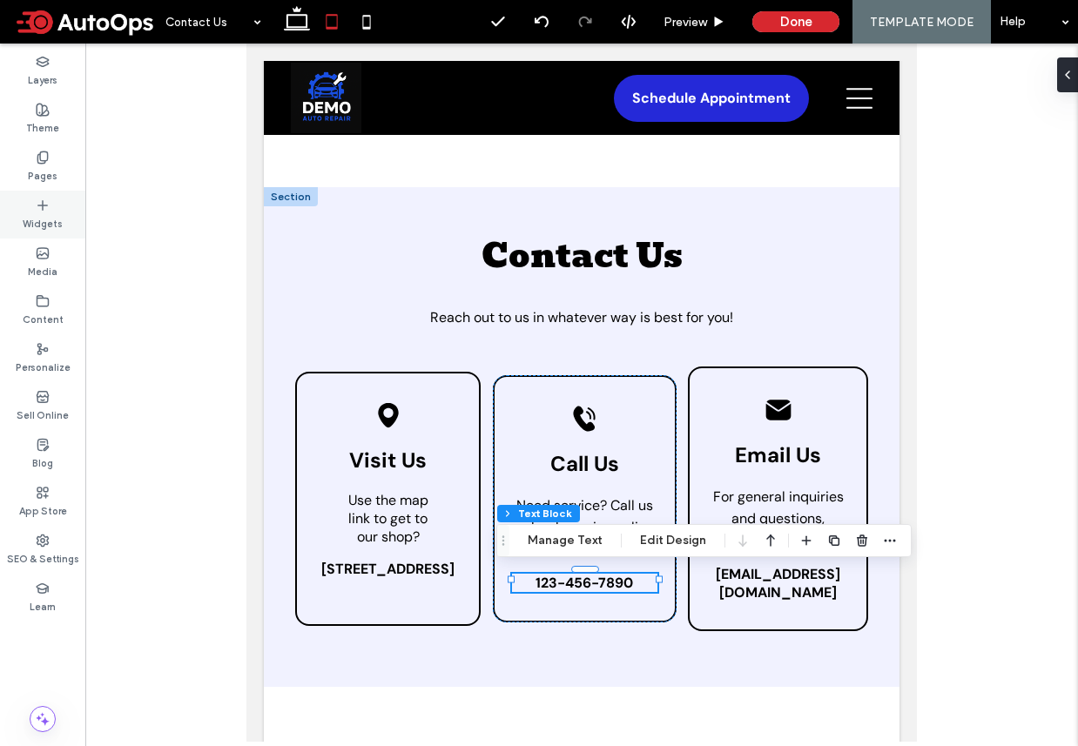
click at [43, 213] on label "Widgets" at bounding box center [43, 221] width 40 height 19
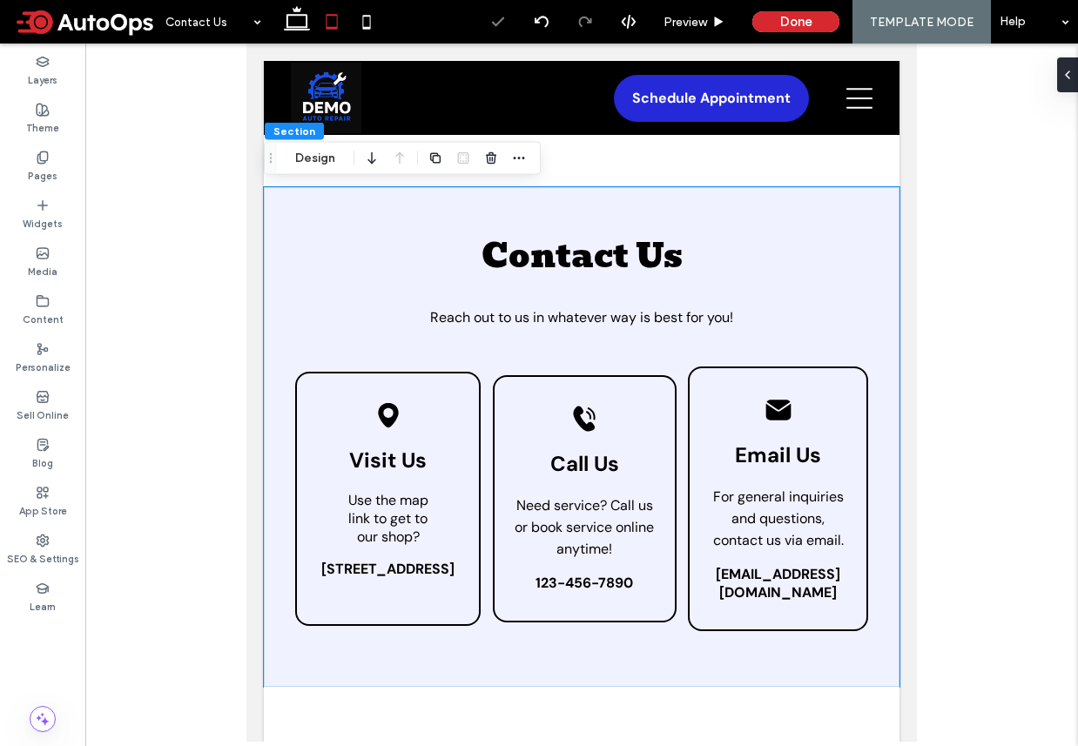
click at [466, 538] on div at bounding box center [539, 373] width 1078 height 746
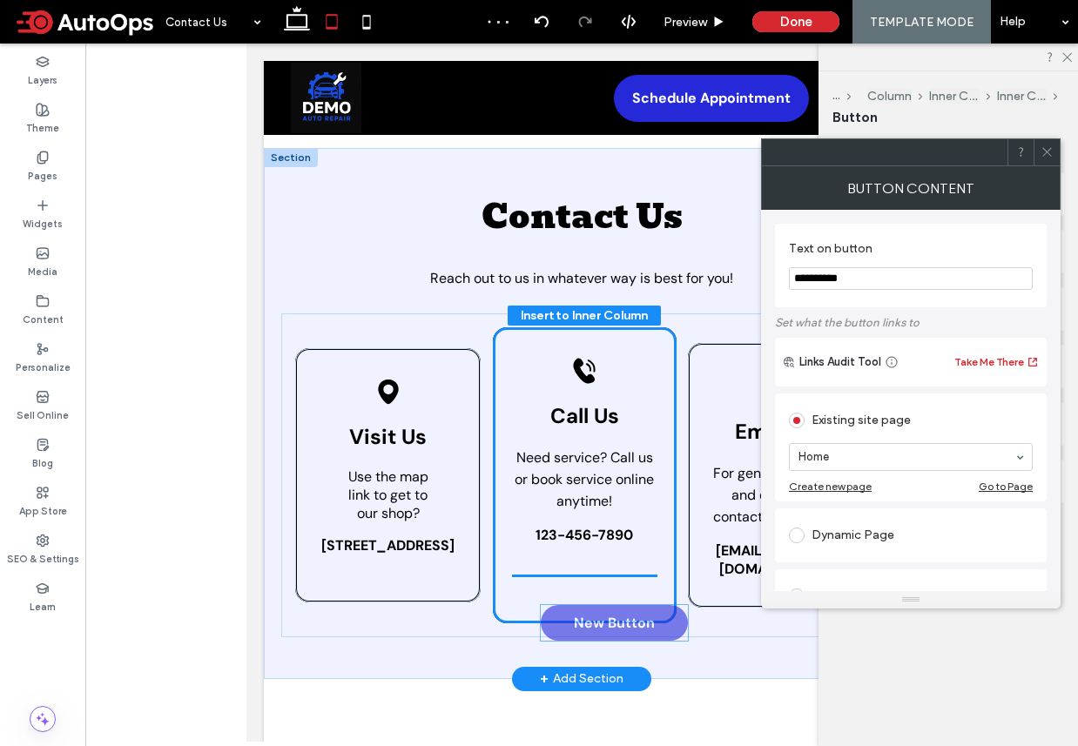
scroll to position [47, 0]
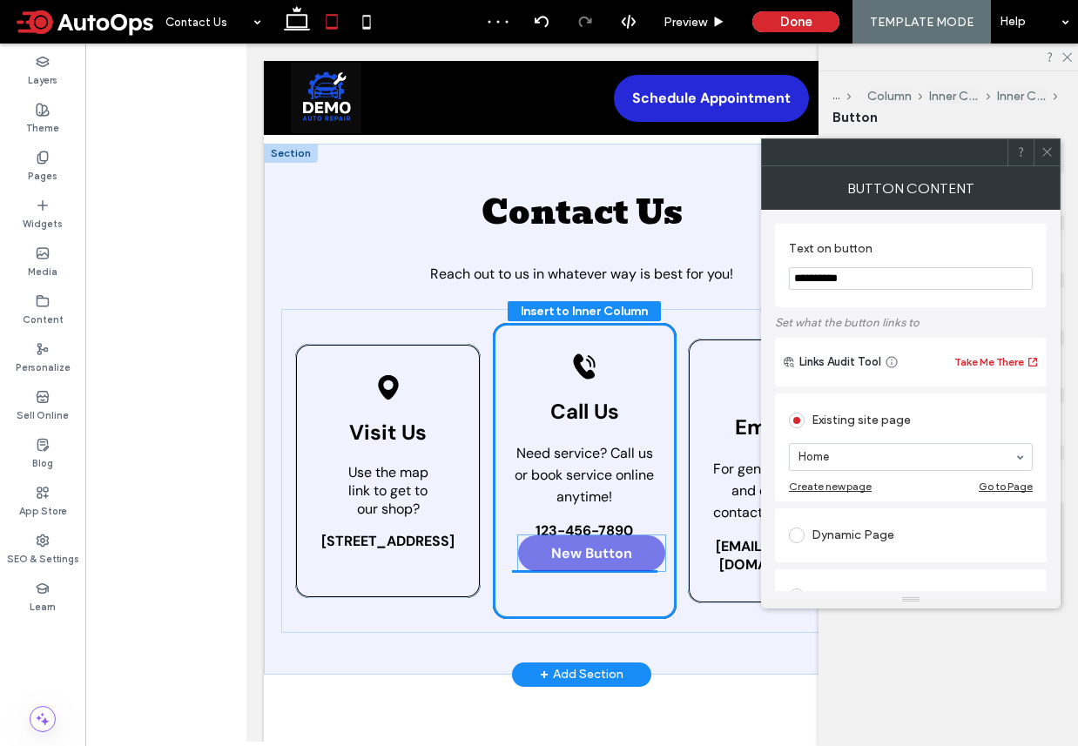
drag, startPoint x: 383, startPoint y: 627, endPoint x: 587, endPoint y: 557, distance: 215.3
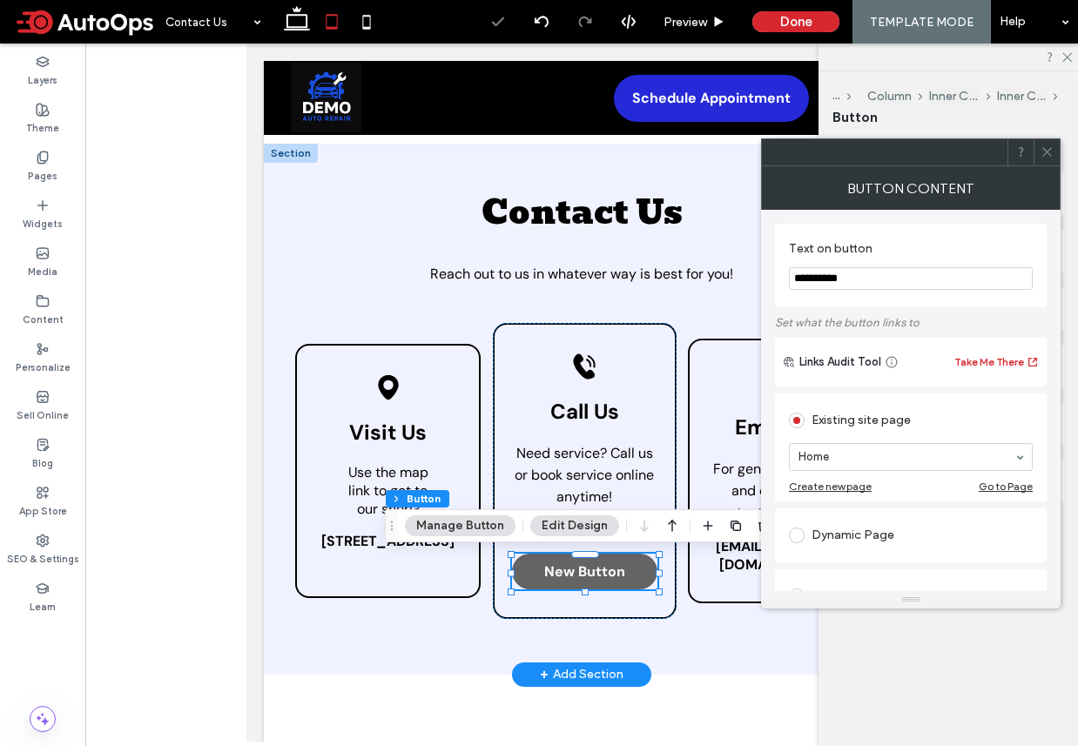
click at [591, 559] on link "New Button" at bounding box center [585, 572] width 146 height 36
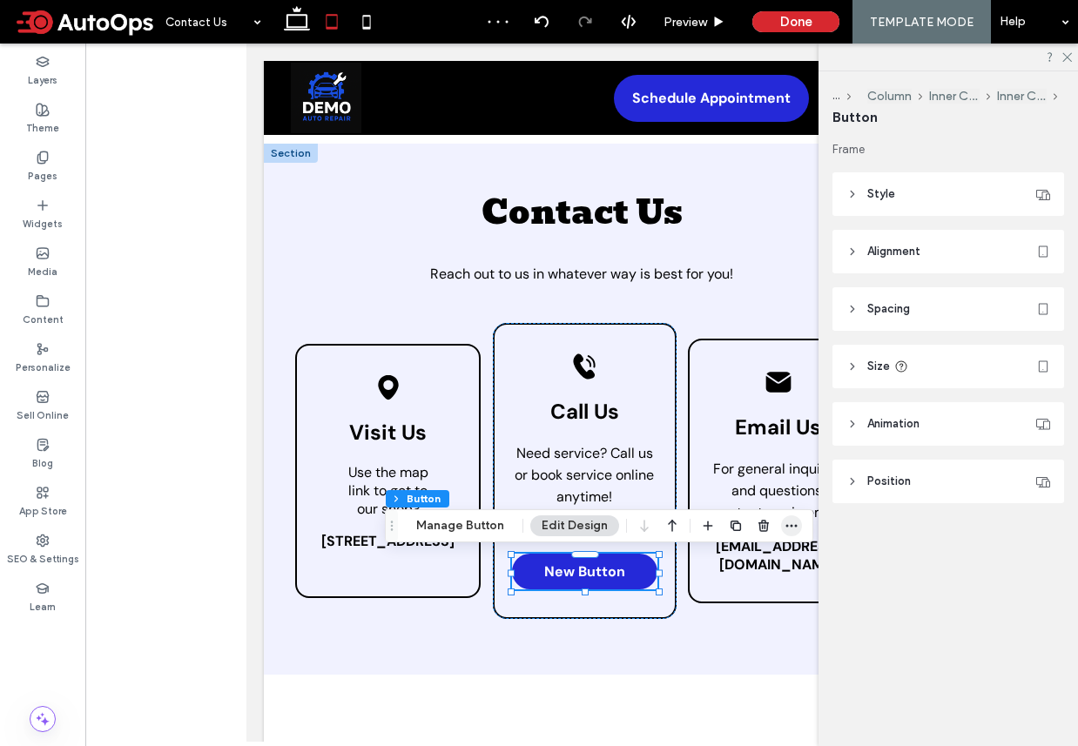
click at [795, 524] on icon "button" at bounding box center [791, 526] width 14 height 14
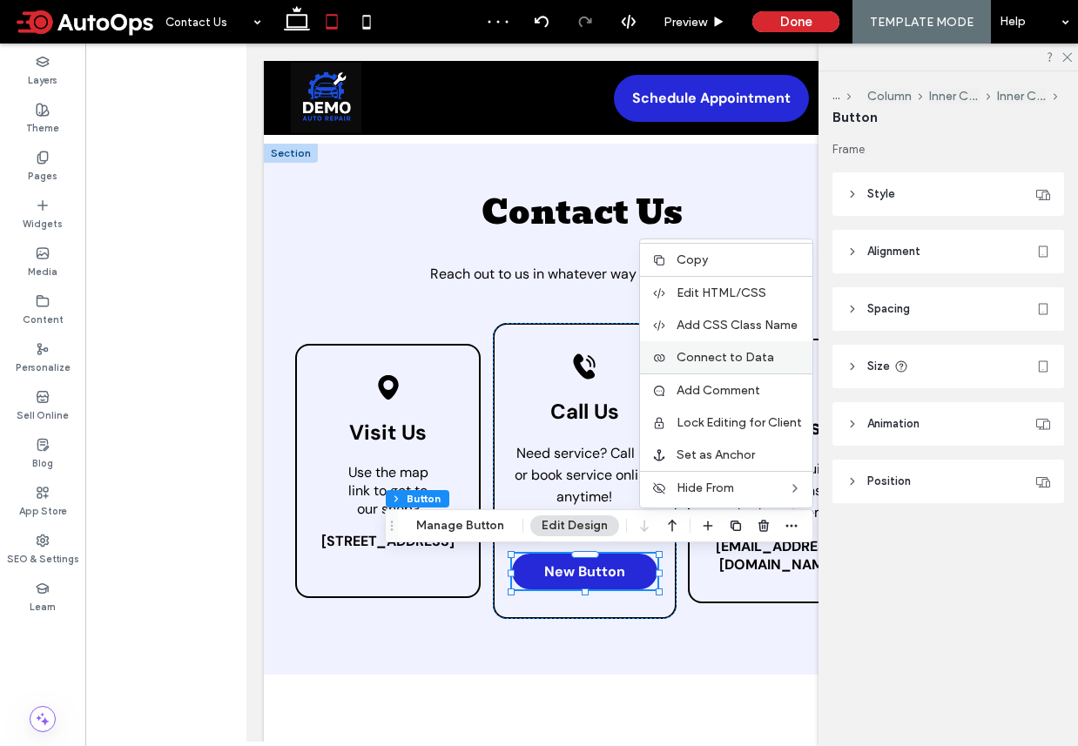
click at [729, 359] on span "Connect to Data" at bounding box center [725, 357] width 98 height 15
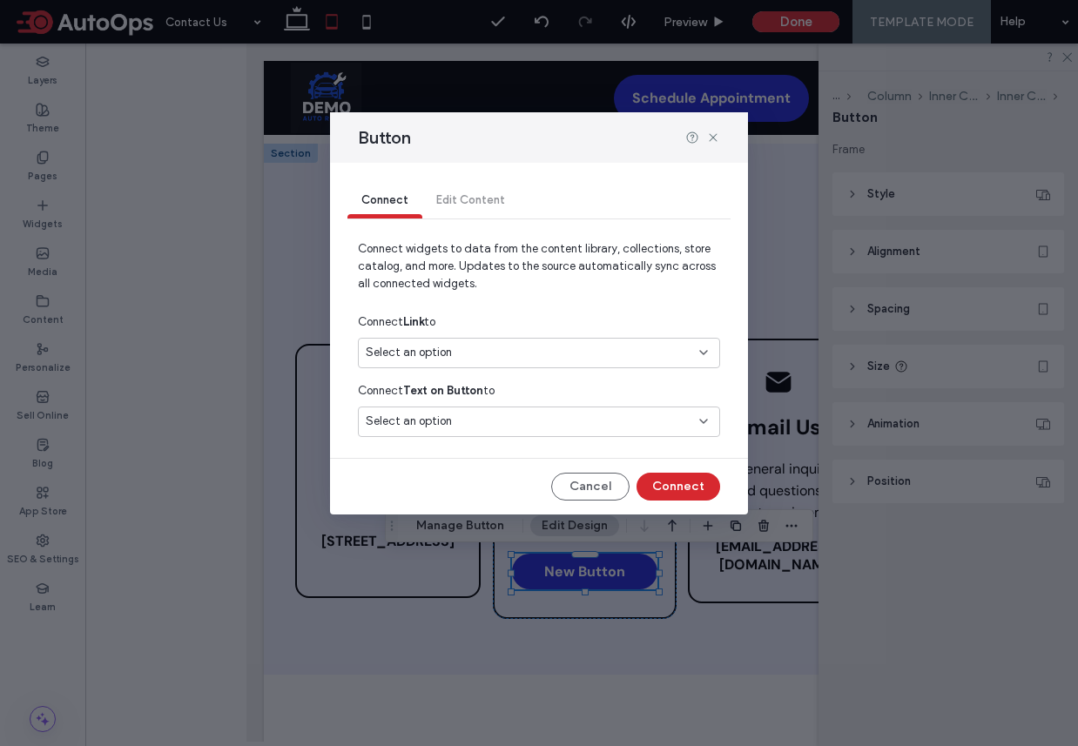
click at [473, 353] on div "Select an option" at bounding box center [529, 352] width 326 height 17
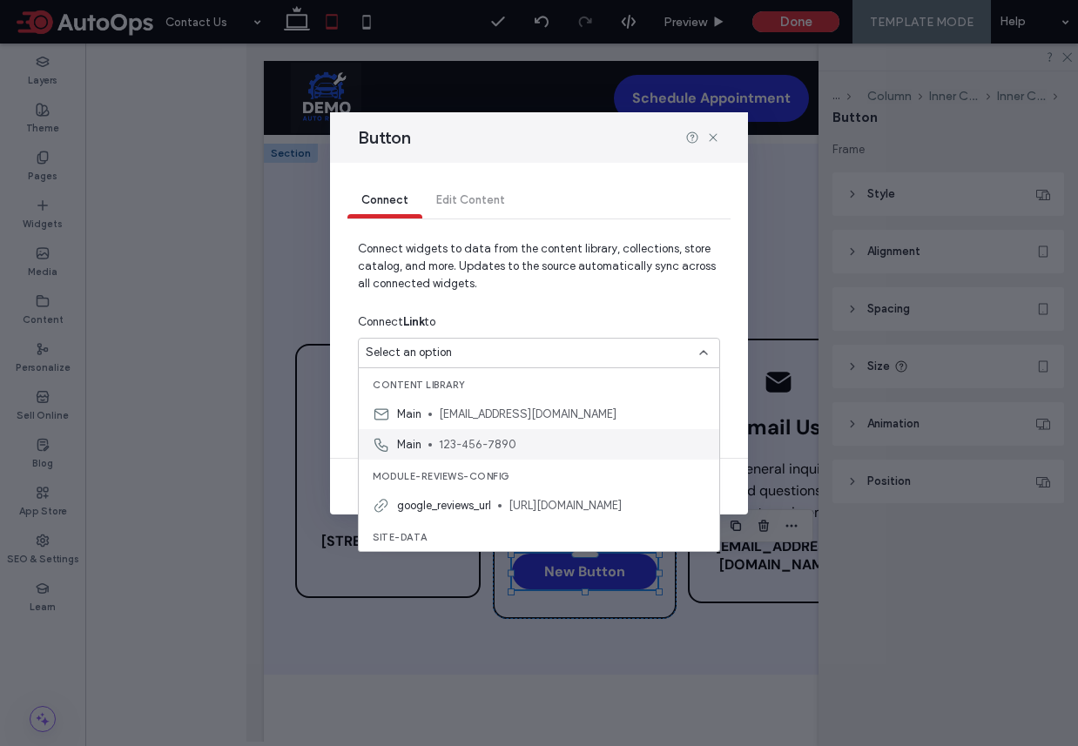
click at [427, 441] on div "Main 123-456-7890" at bounding box center [539, 444] width 360 height 30
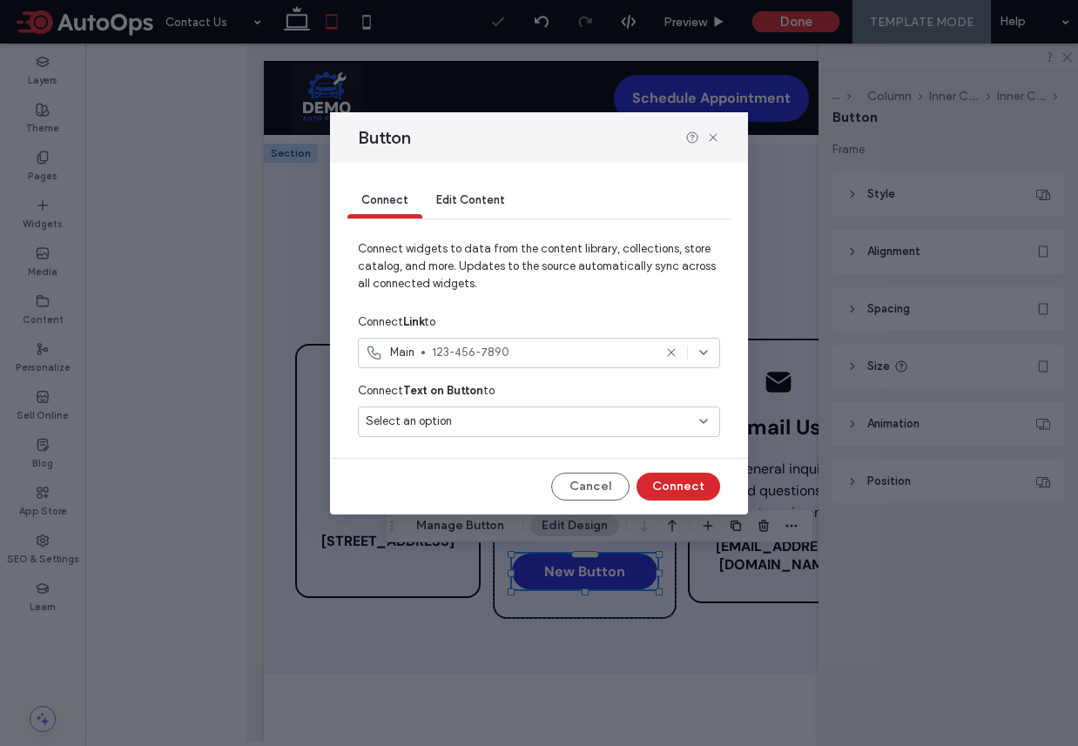
click at [485, 414] on div "Select an option" at bounding box center [529, 421] width 326 height 17
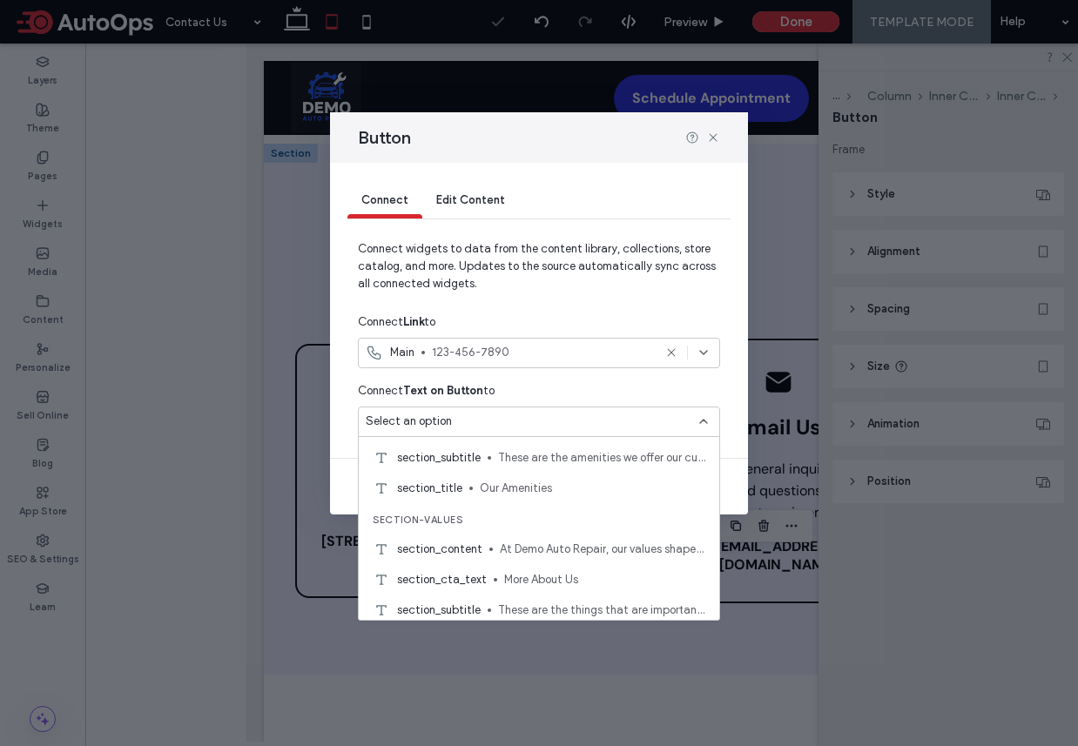
scroll to position [1737, 0]
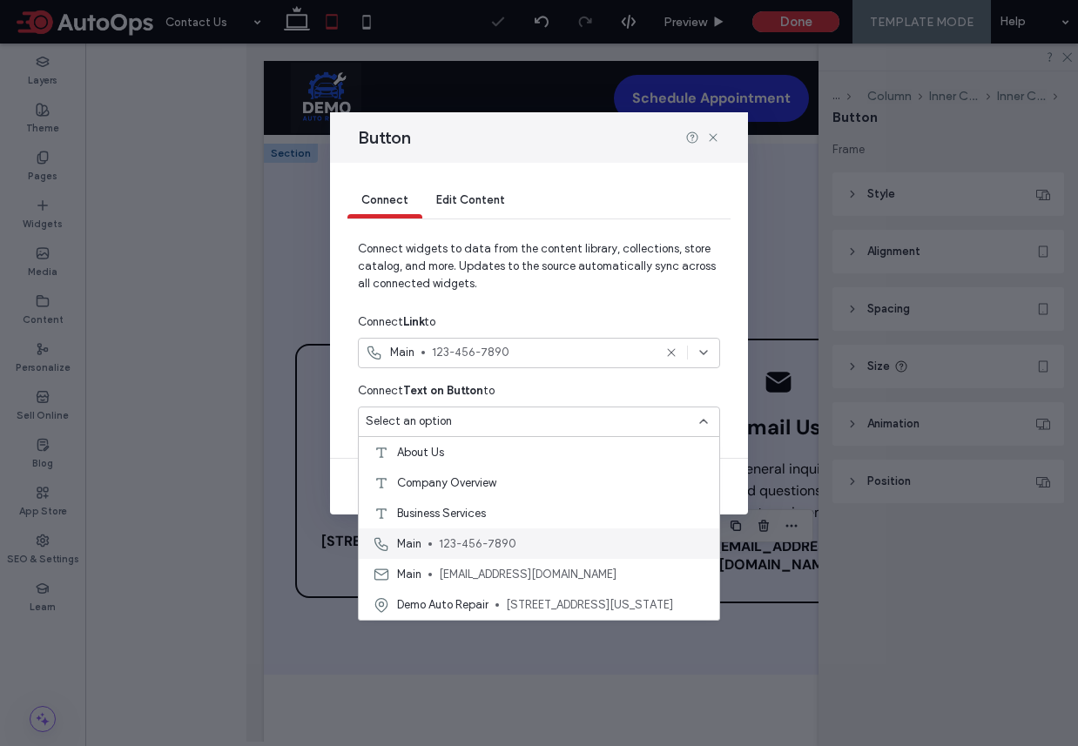
click at [456, 542] on span "123-456-7890" at bounding box center [572, 543] width 266 height 17
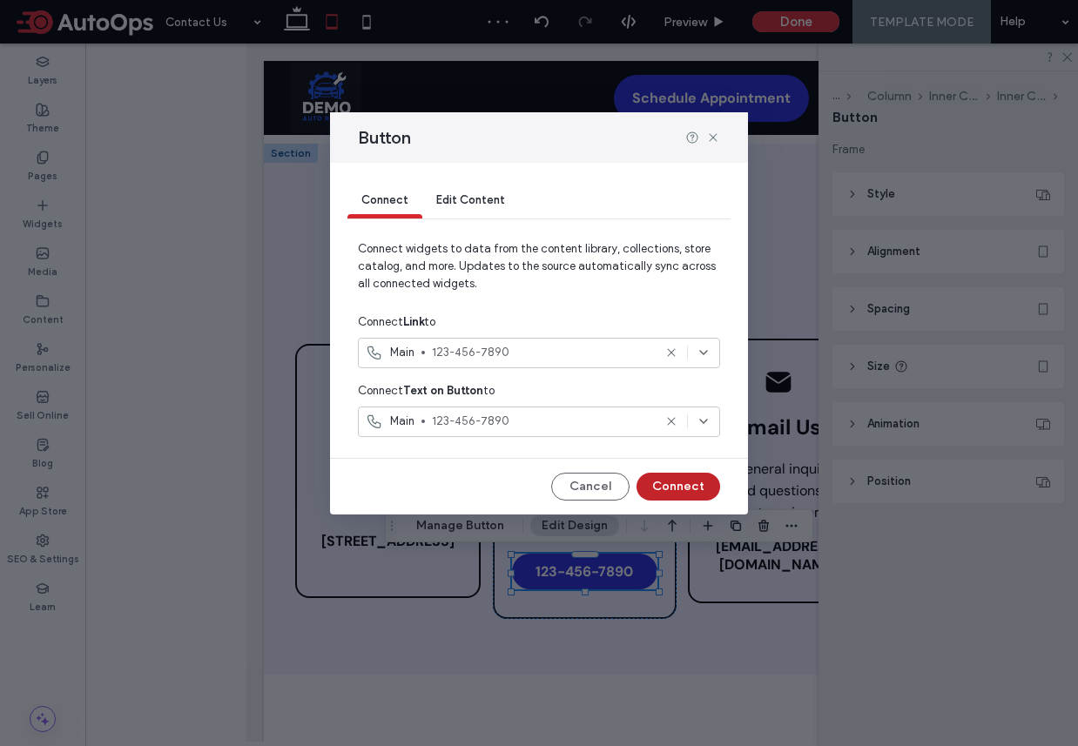
click at [691, 480] on button "Connect" at bounding box center [678, 487] width 84 height 28
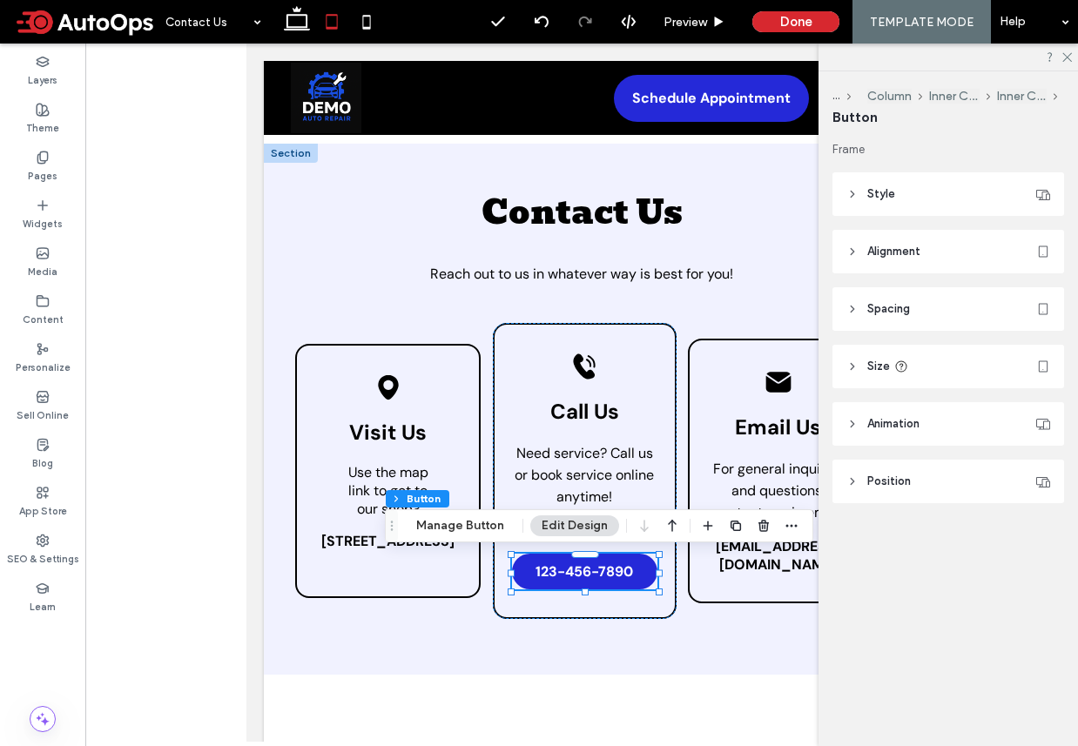
click at [932, 195] on header "Style" at bounding box center [948, 194] width 232 height 44
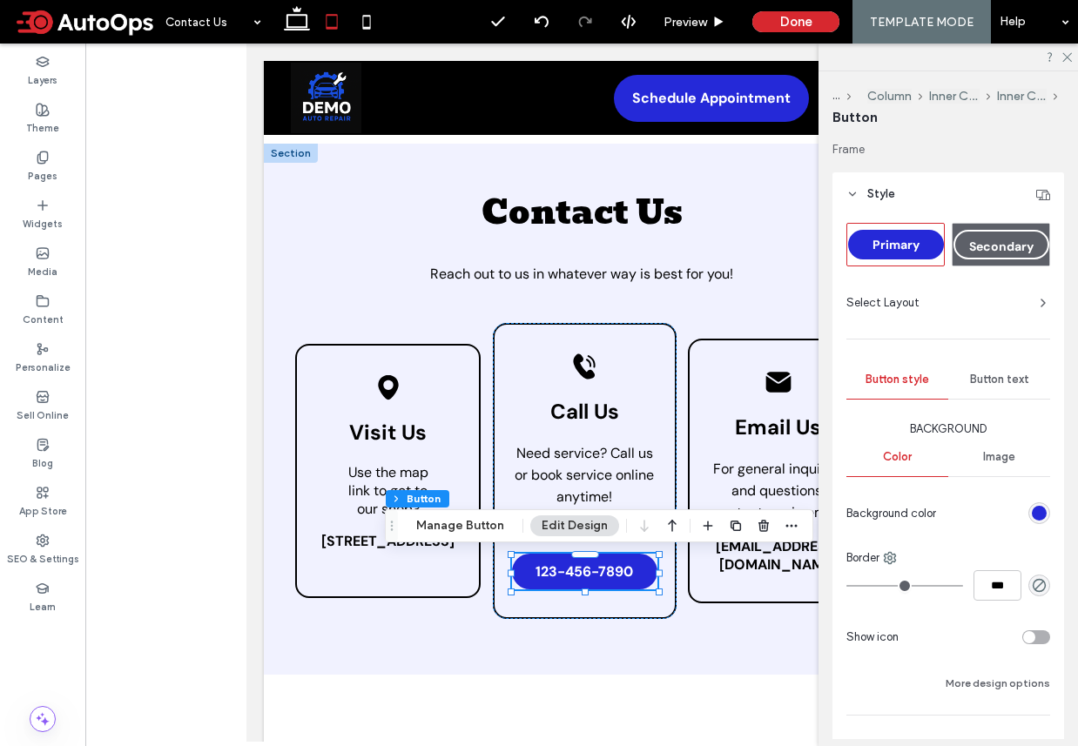
click at [1044, 517] on div "rgb(37, 41, 216)" at bounding box center [1039, 513] width 15 height 15
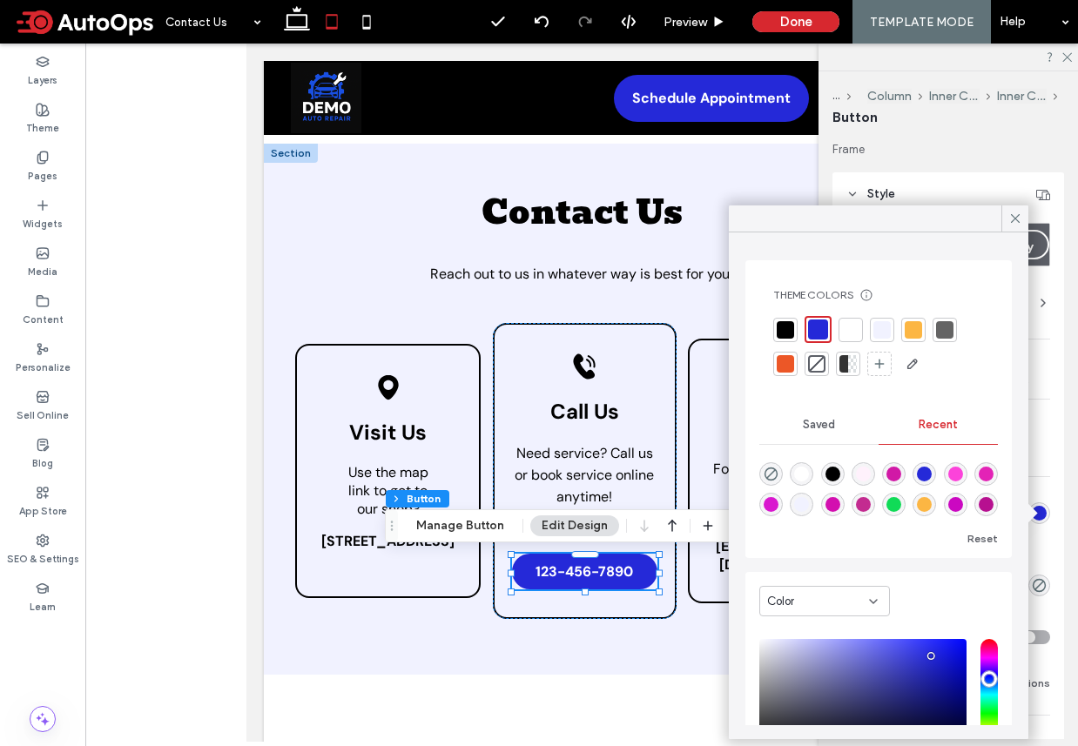
click at [813, 365] on div at bounding box center [816, 363] width 17 height 17
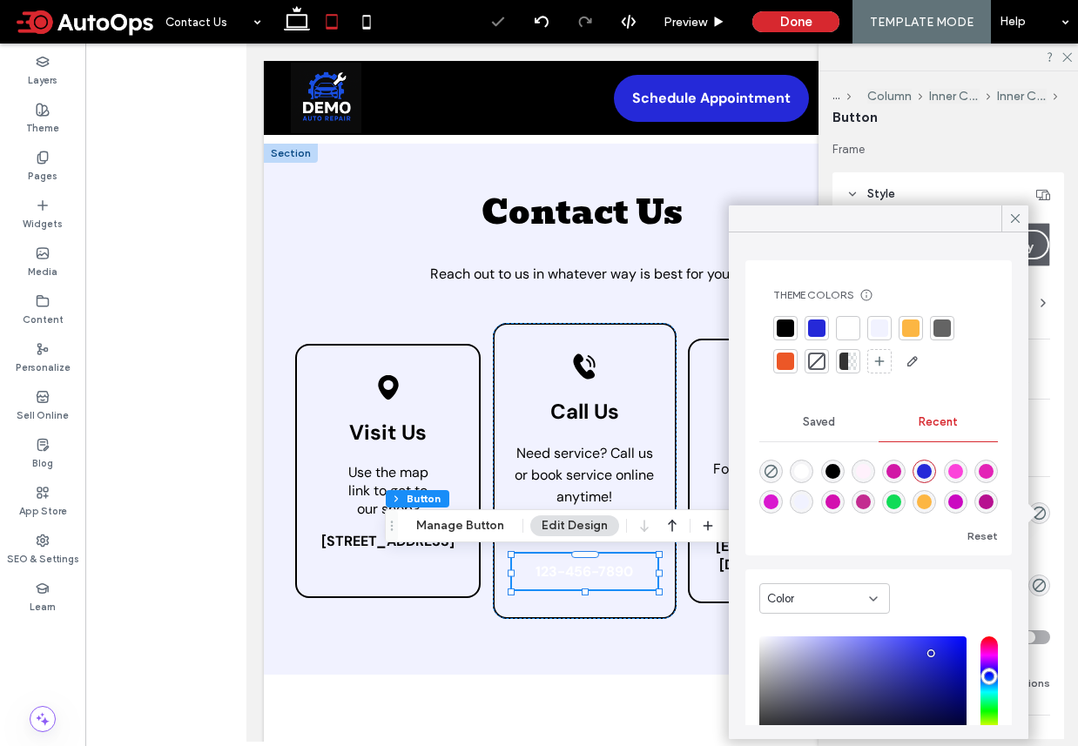
scroll to position [133, 0]
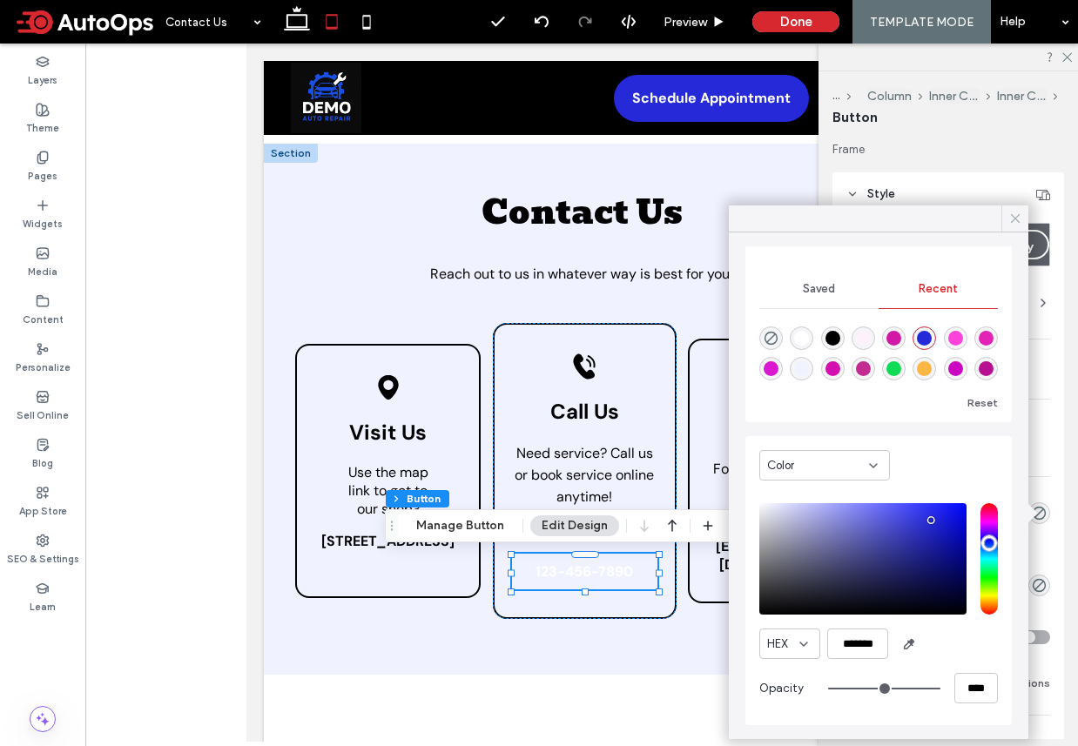
click at [1017, 219] on use at bounding box center [1015, 218] width 9 height 9
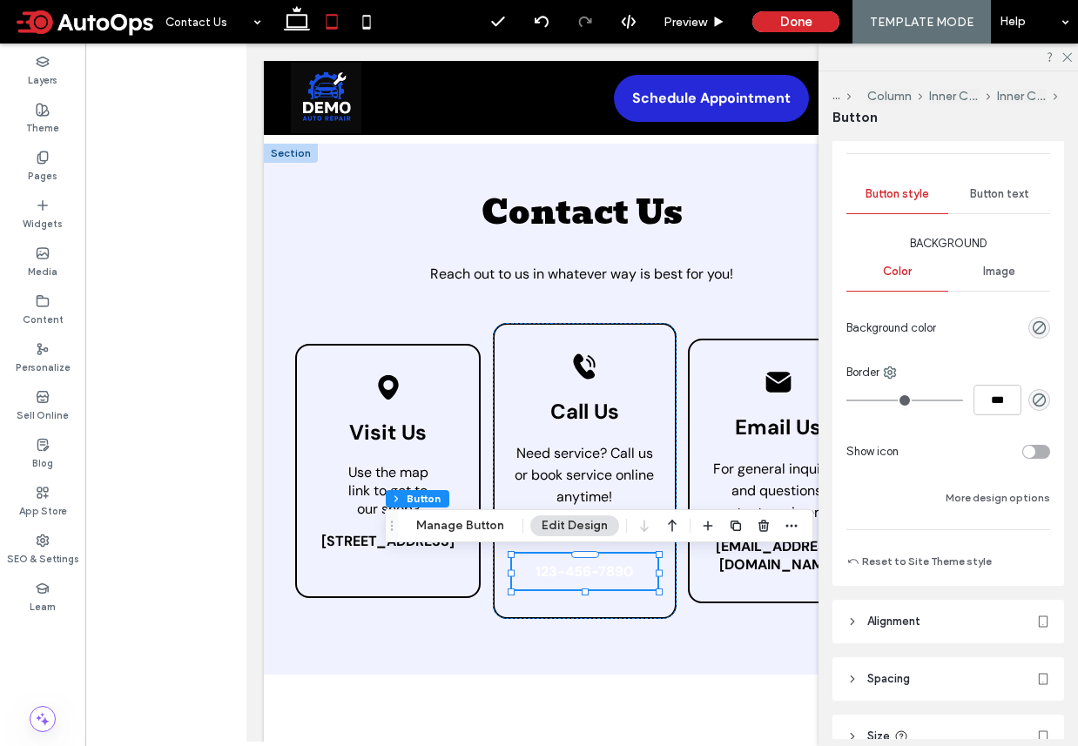
scroll to position [251, 0]
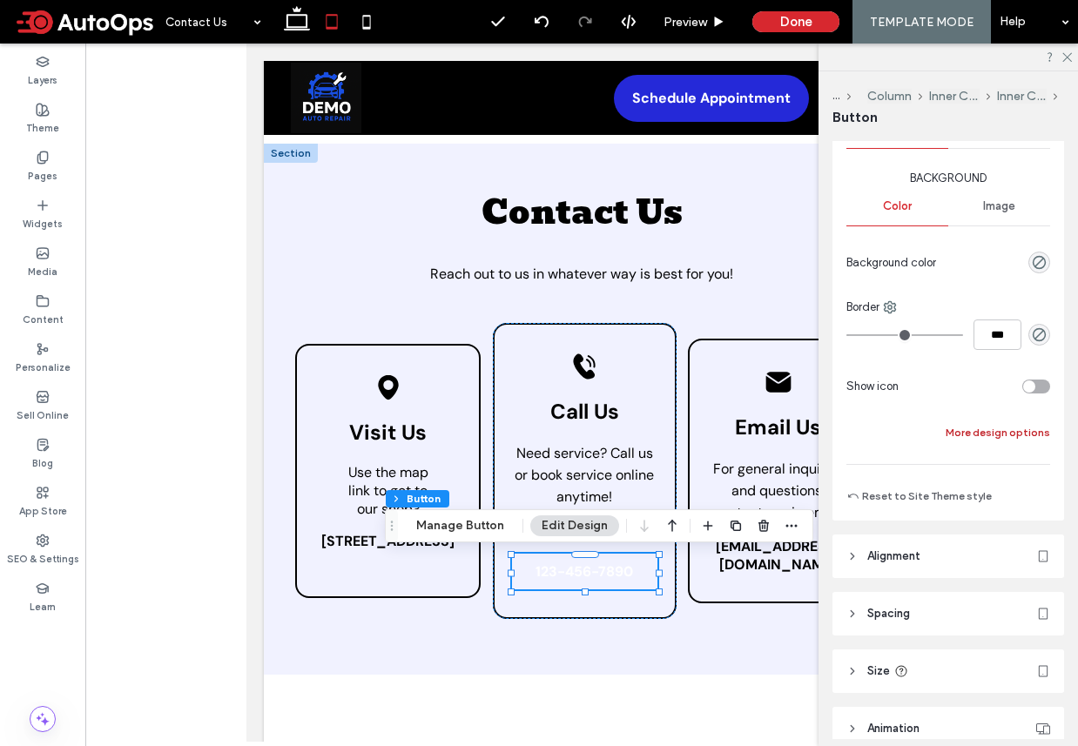
click at [962, 431] on button "More design options" at bounding box center [997, 432] width 104 height 21
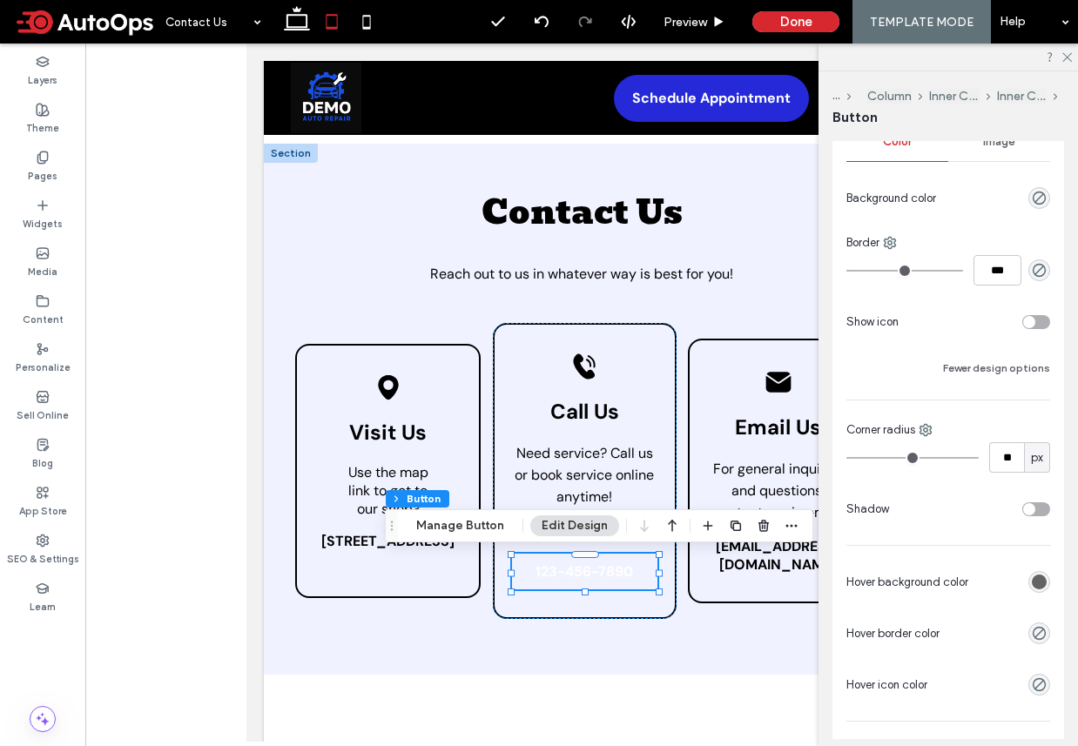
scroll to position [408, 0]
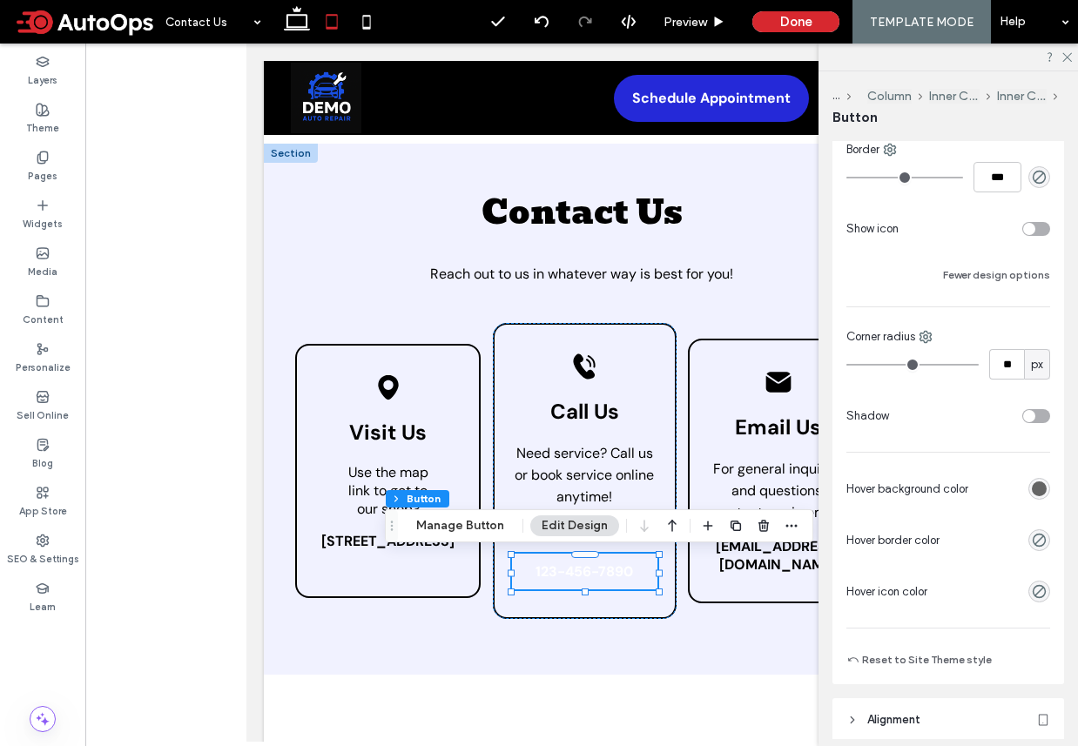
click at [1039, 482] on div "rgb(100, 100, 100)" at bounding box center [1039, 488] width 15 height 15
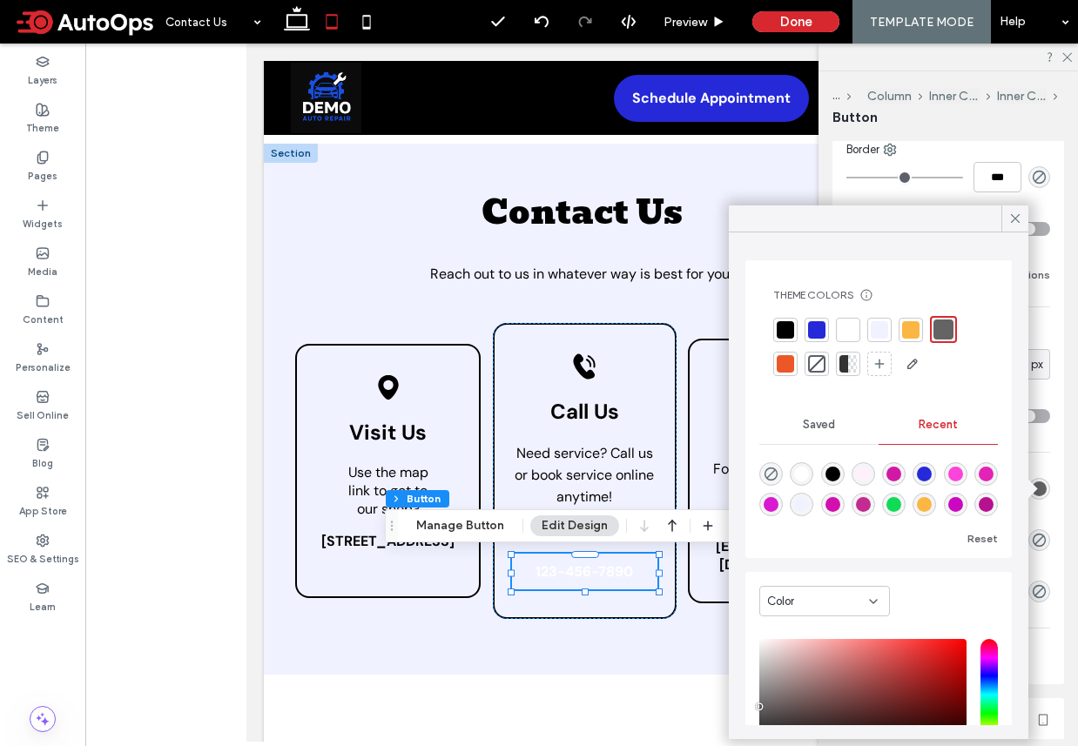
click at [820, 360] on div at bounding box center [816, 363] width 17 height 17
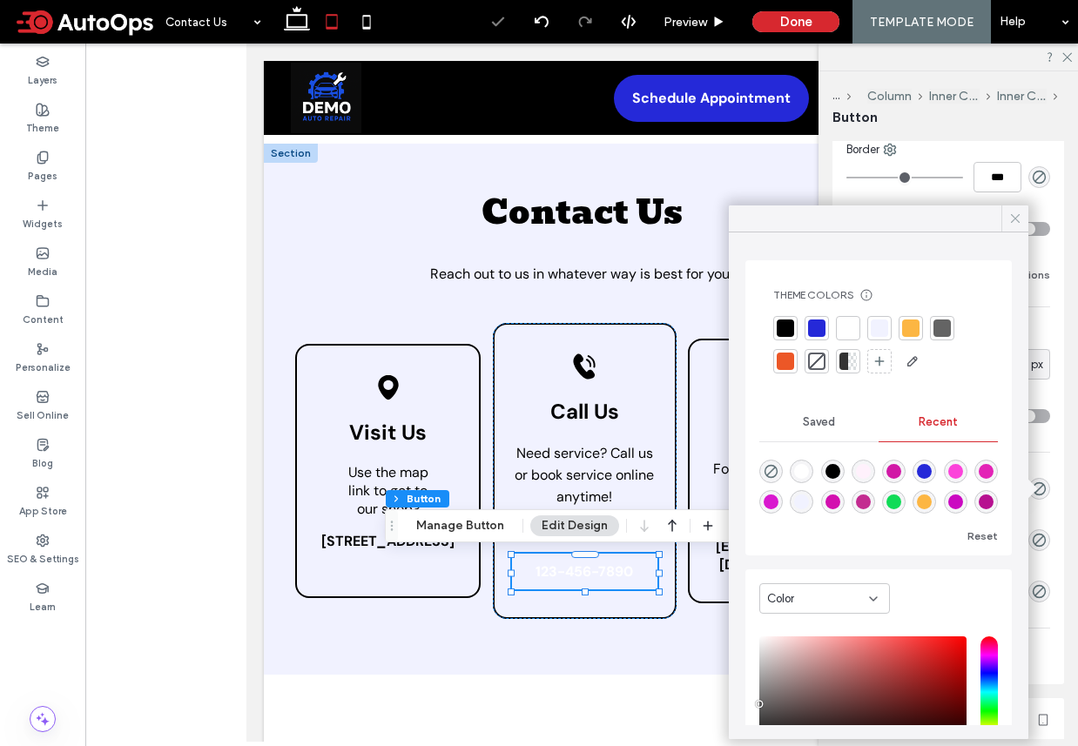
click at [1012, 218] on icon at bounding box center [1015, 219] width 16 height 16
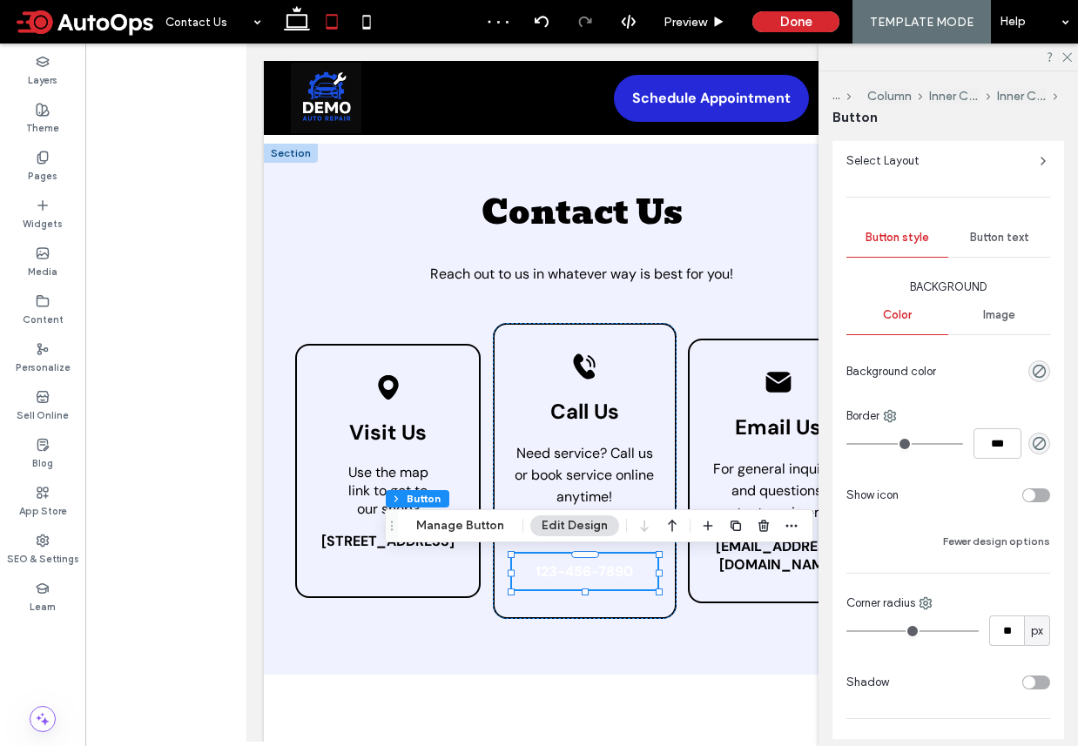
scroll to position [104, 0]
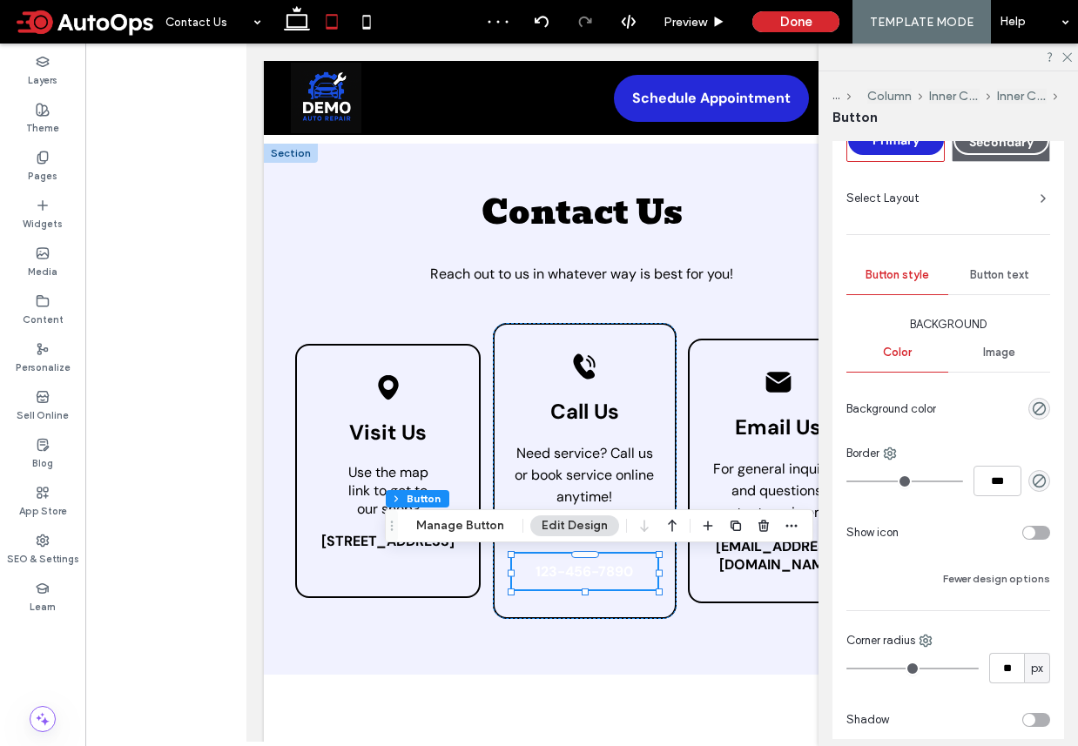
click at [983, 260] on div "Button text" at bounding box center [999, 275] width 102 height 38
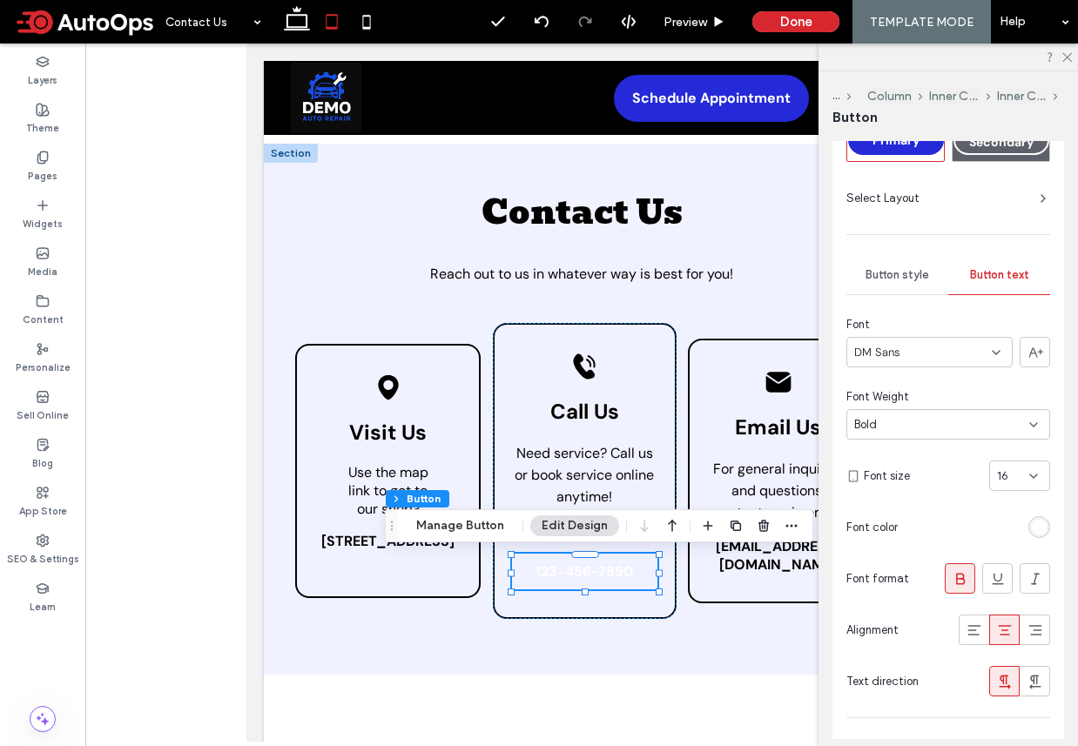
click at [1030, 526] on div "rgb(255, 255, 255)" at bounding box center [1039, 527] width 22 height 22
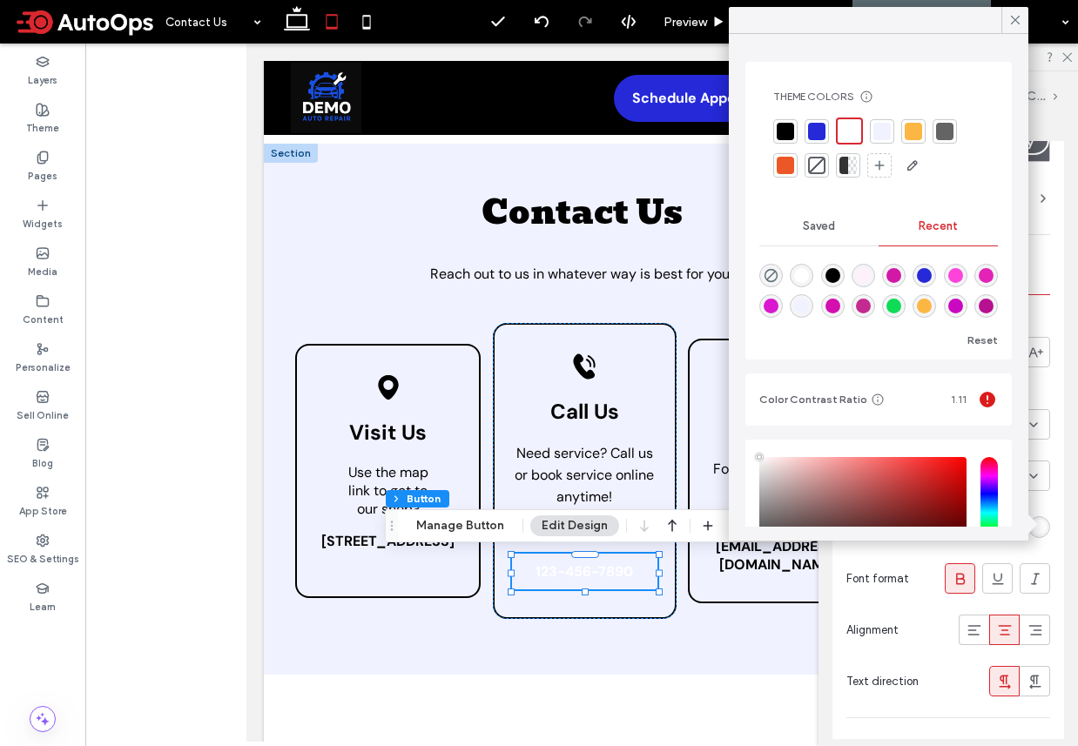
click at [790, 124] on div at bounding box center [785, 131] width 17 height 17
click at [1019, 19] on icon at bounding box center [1015, 20] width 16 height 16
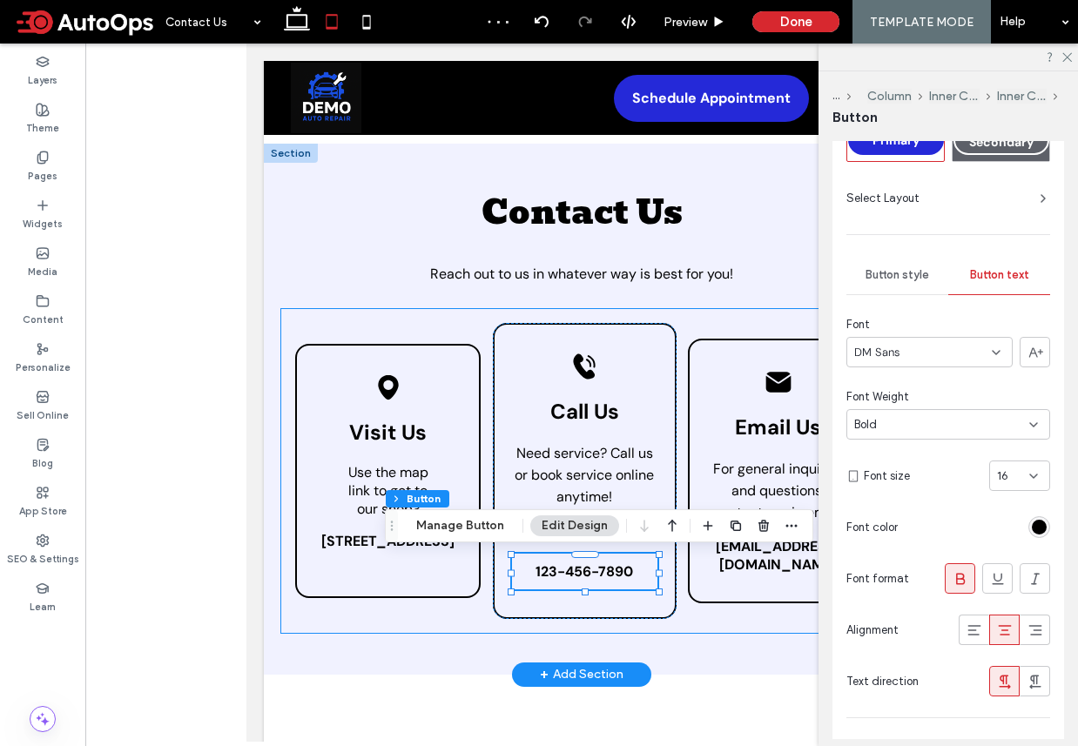
click at [744, 601] on div "Black location pin icon. Visit Us Use the map link to get to our shop? 51 Goods…" at bounding box center [581, 471] width 601 height 324
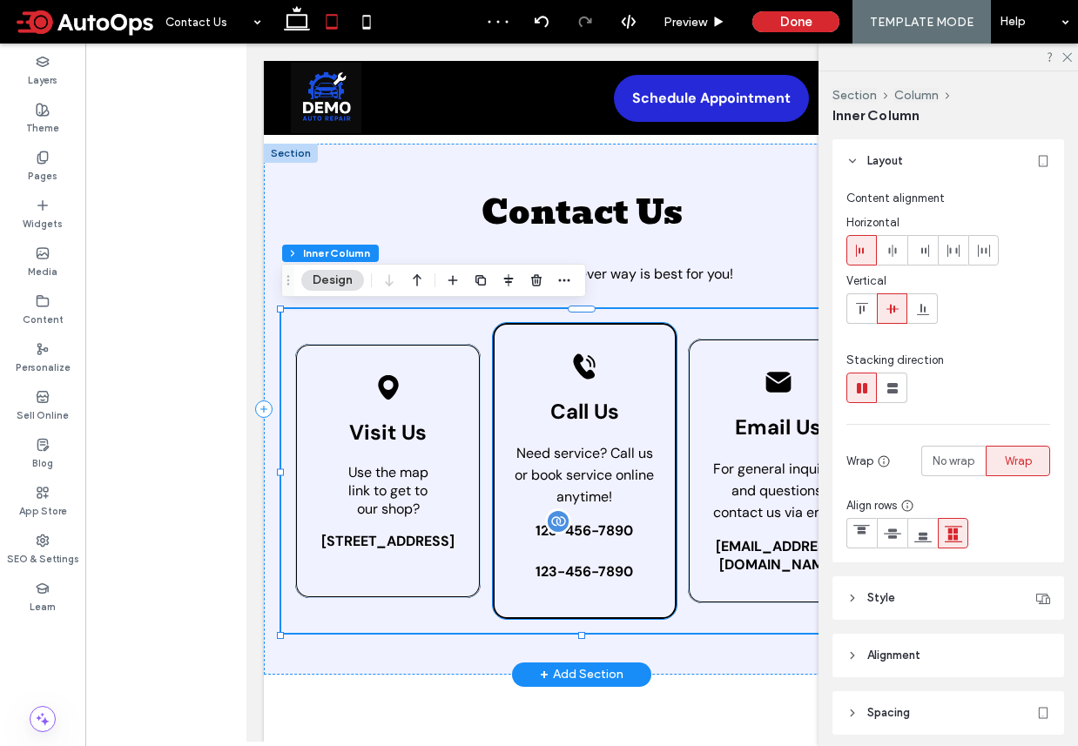
click at [633, 528] on p "123-456-7890" at bounding box center [585, 530] width 146 height 18
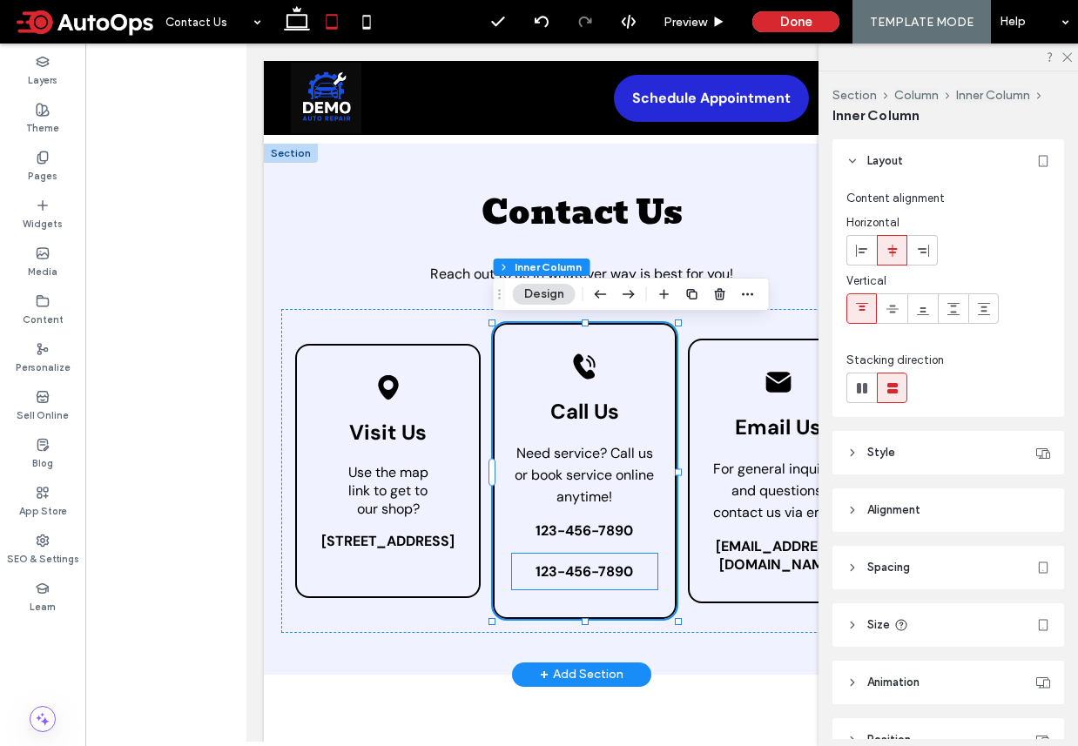
click at [606, 562] on link "123-456-7890" at bounding box center [585, 572] width 146 height 36
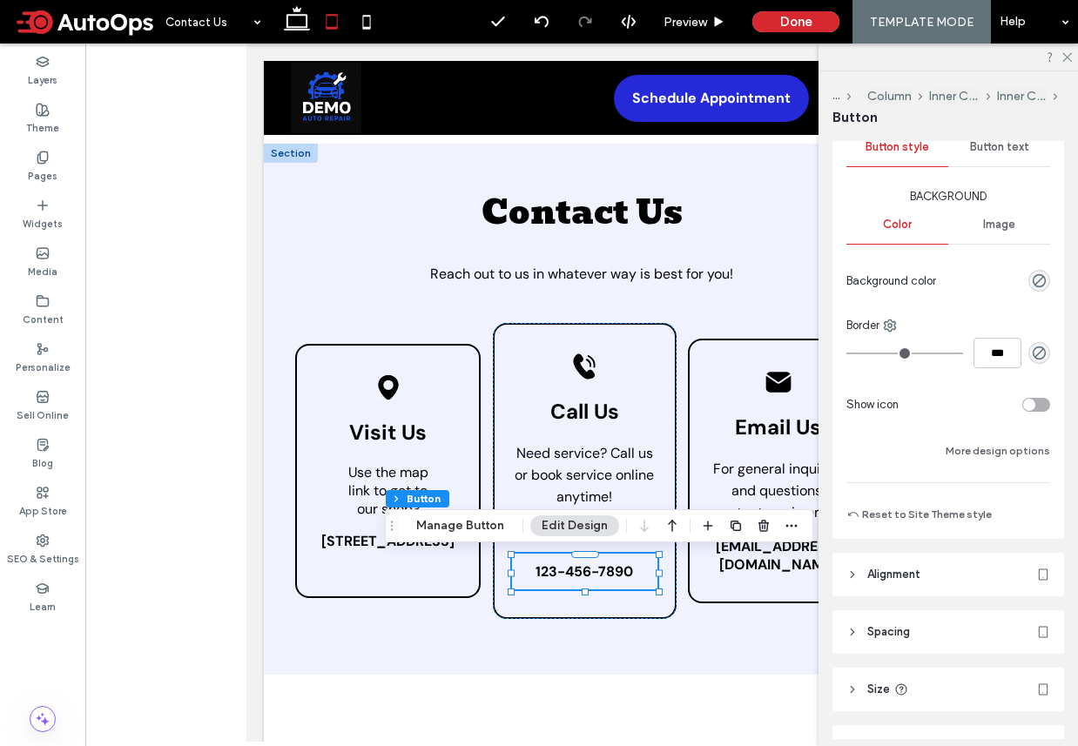
scroll to position [0, 0]
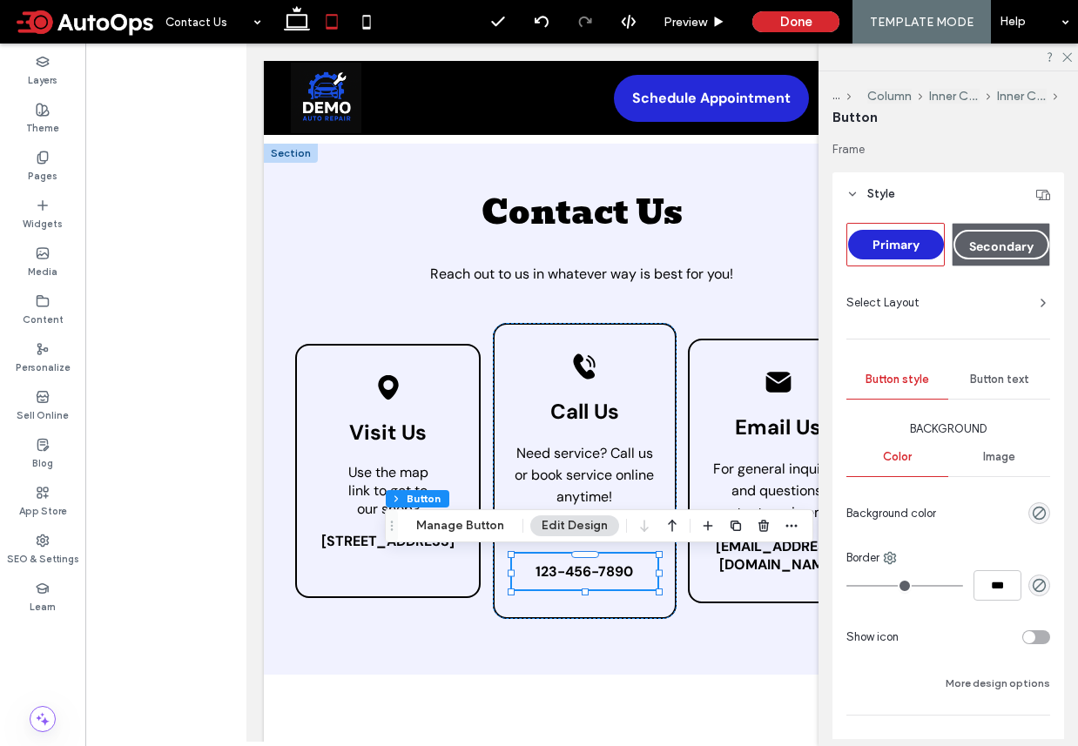
click at [1000, 380] on span "Button text" at bounding box center [999, 380] width 59 height 14
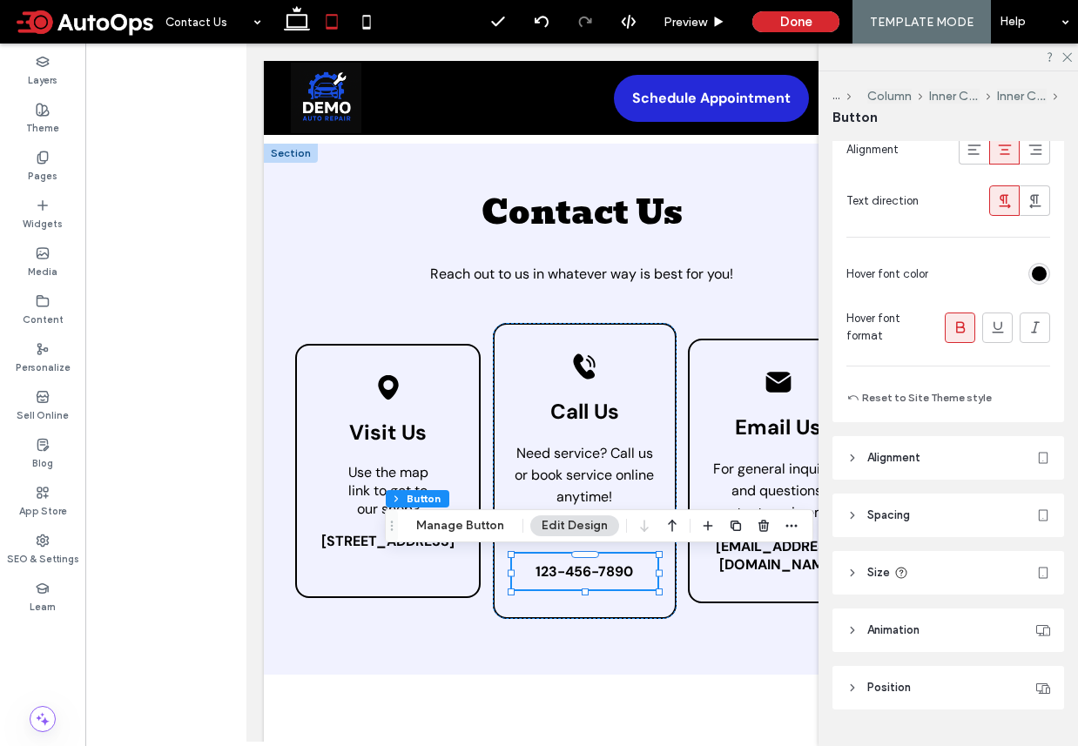
scroll to position [621, 0]
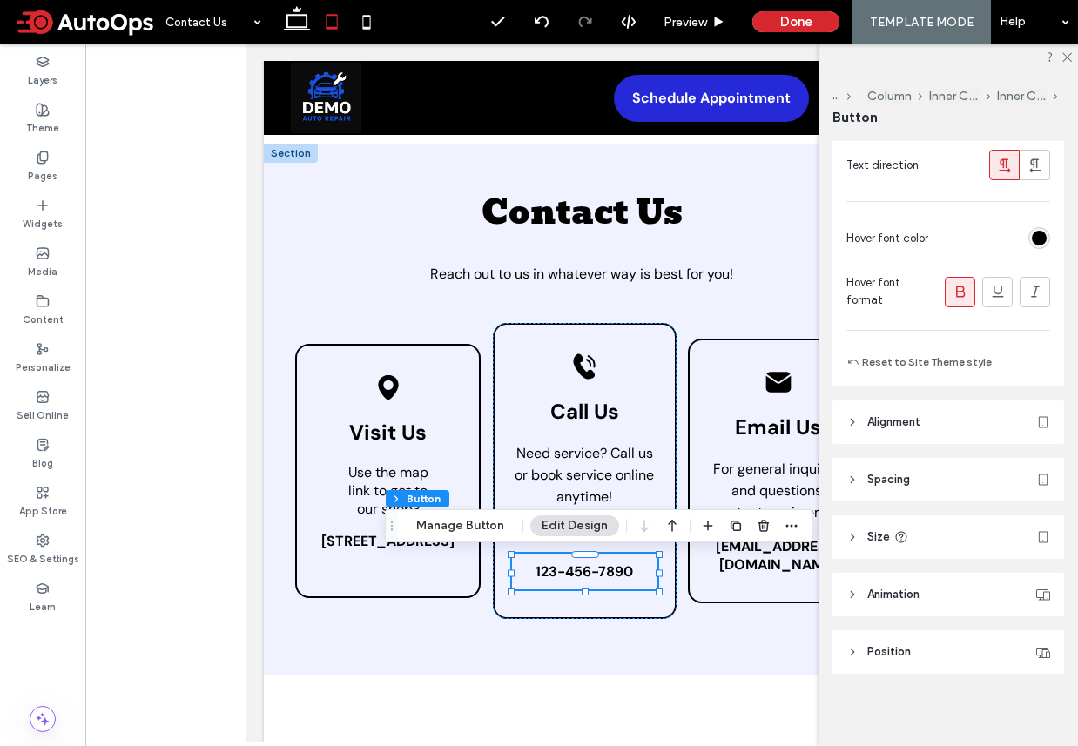
click at [923, 410] on header "Alignment" at bounding box center [948, 422] width 232 height 44
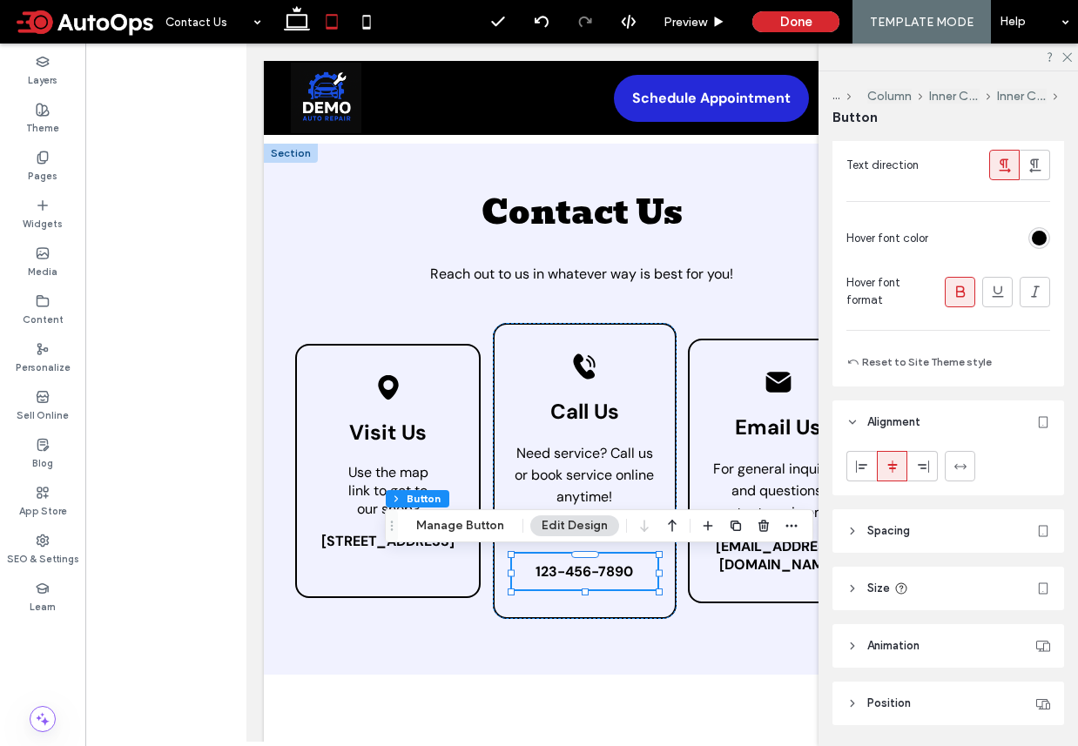
click at [932, 551] on div "Frame Style Primary Secondary Select Layout Button style Button text Font DM Sa…" at bounding box center [953, 440] width 243 height 598
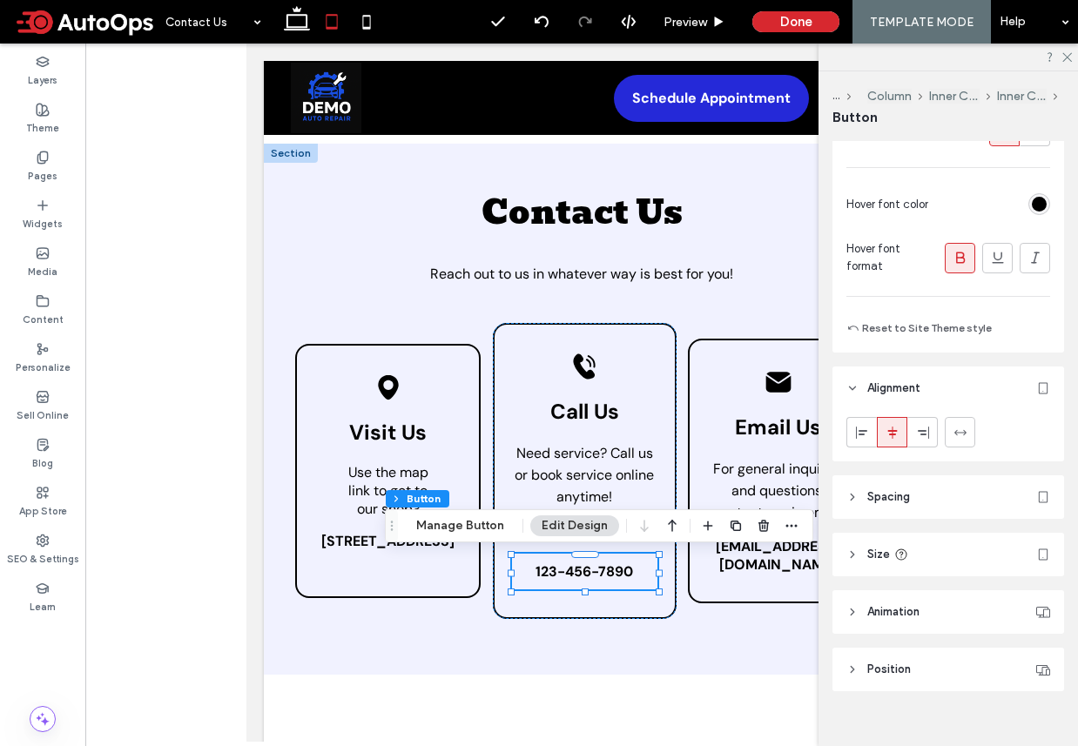
click at [939, 501] on header "Spacing" at bounding box center [948, 497] width 232 height 44
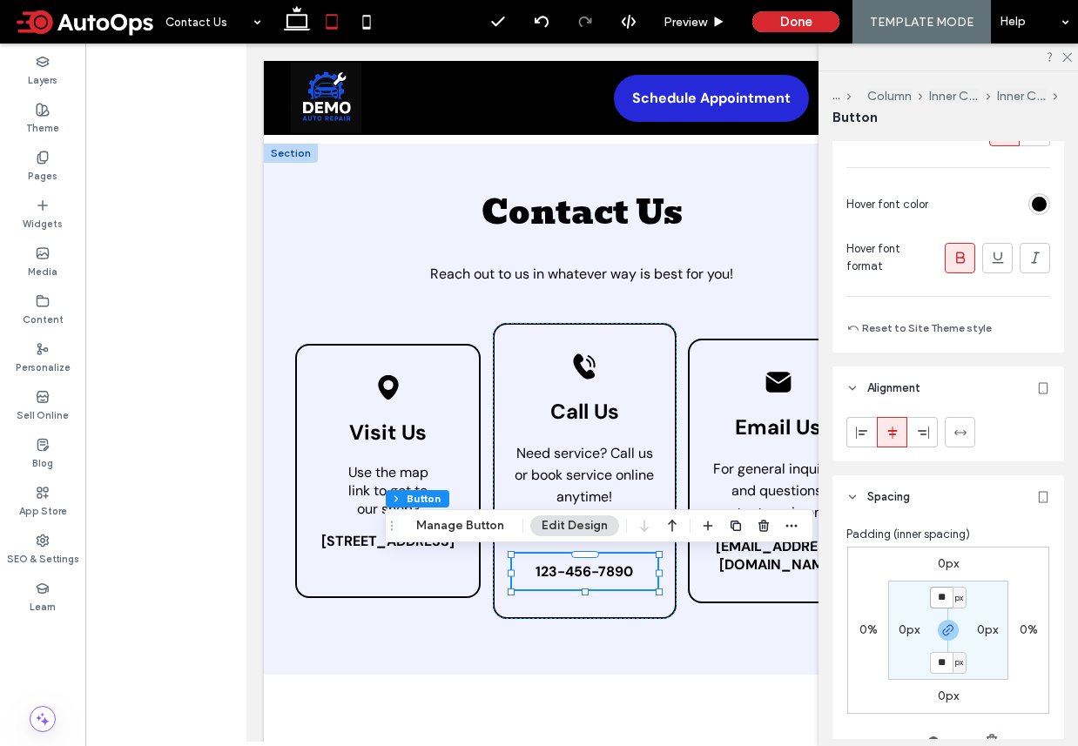
click at [943, 587] on input "**" at bounding box center [941, 598] width 23 height 22
type input "*"
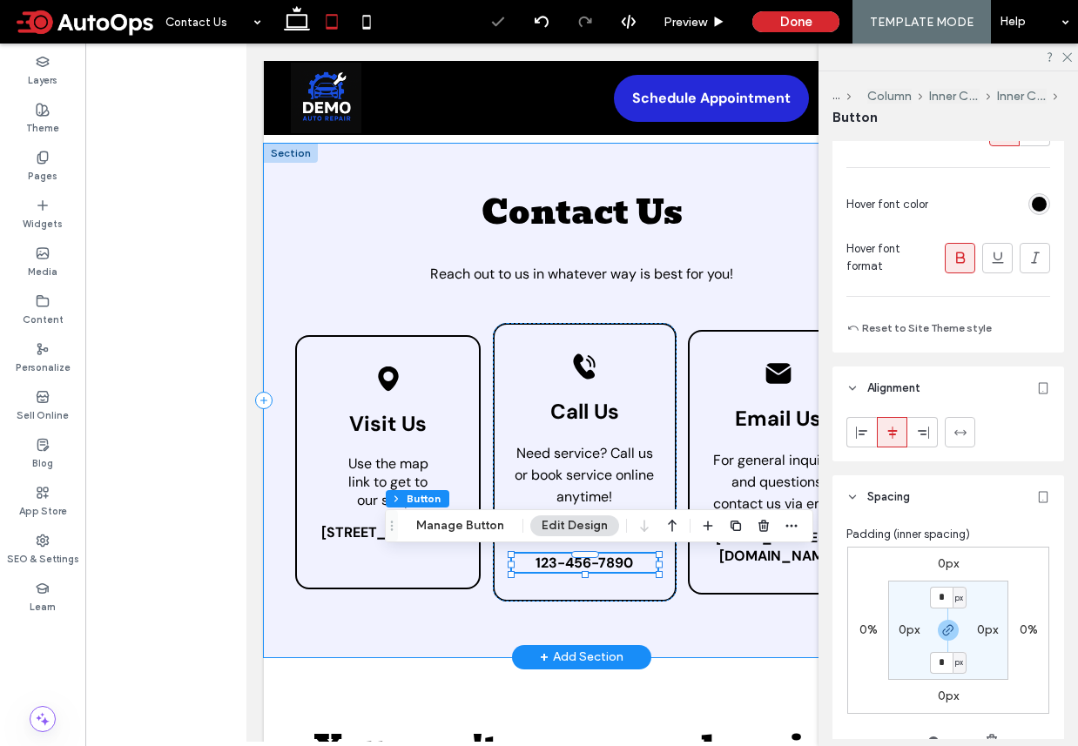
click at [710, 637] on div "Contact Us Reach out to us in whatever way is best for you! Black location pin …" at bounding box center [582, 401] width 636 height 514
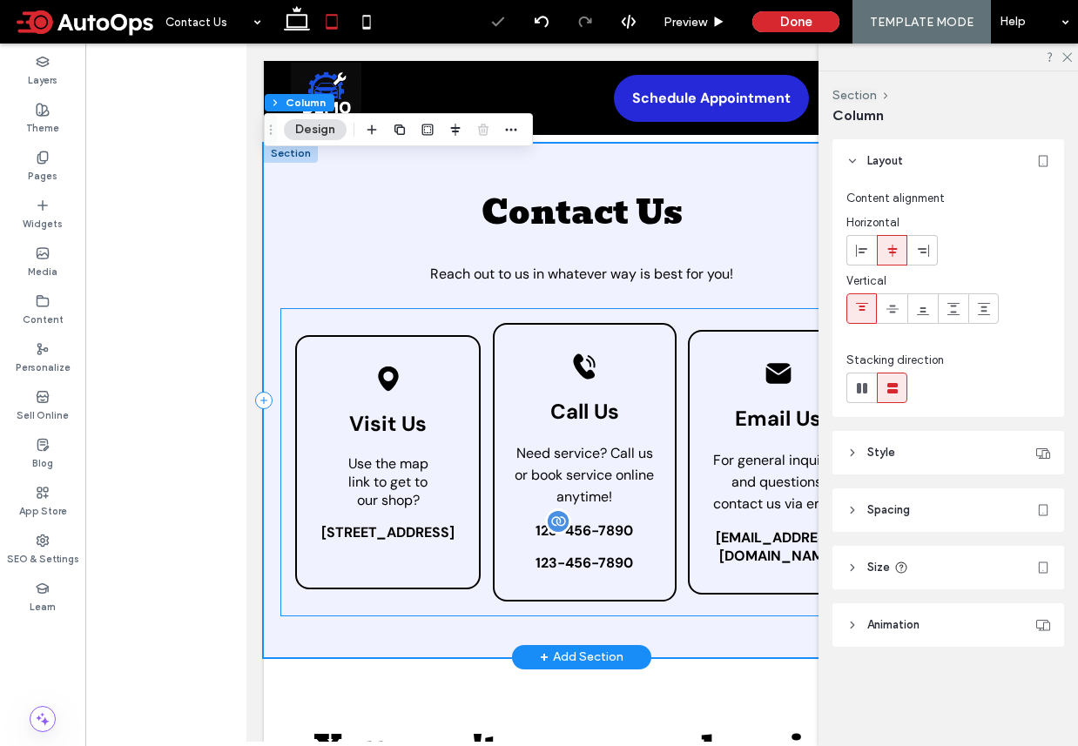
click at [596, 532] on span "123-456-7890" at bounding box center [584, 530] width 98 height 18
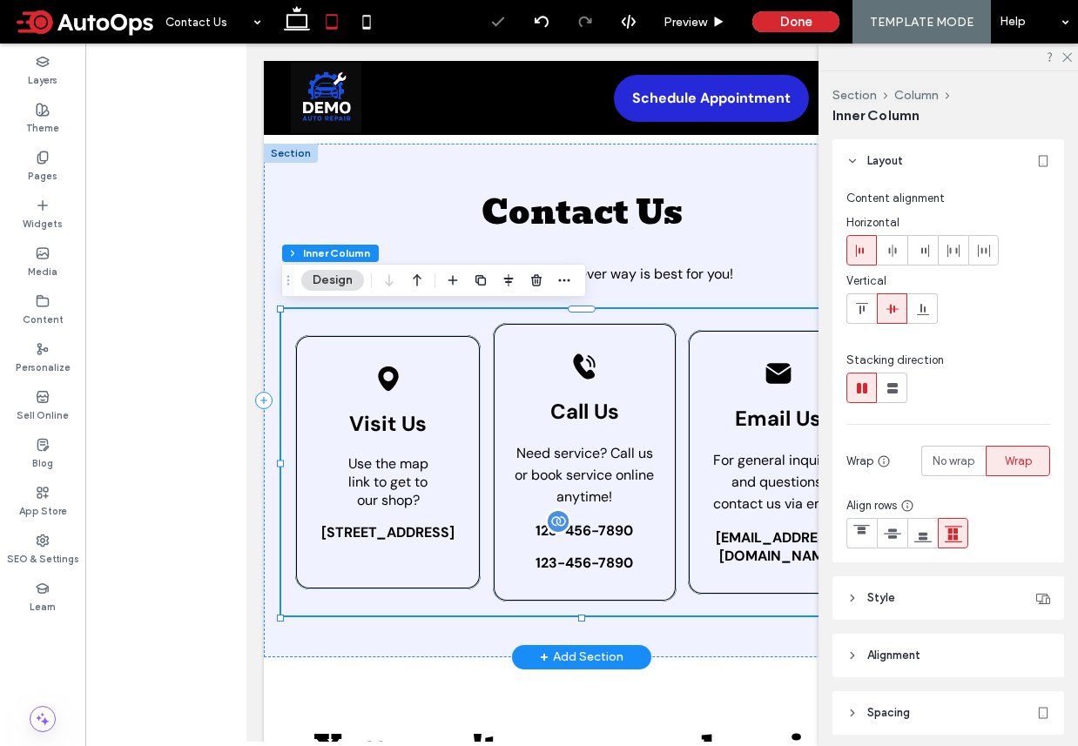
click at [596, 524] on span "123-456-7890" at bounding box center [584, 530] width 98 height 18
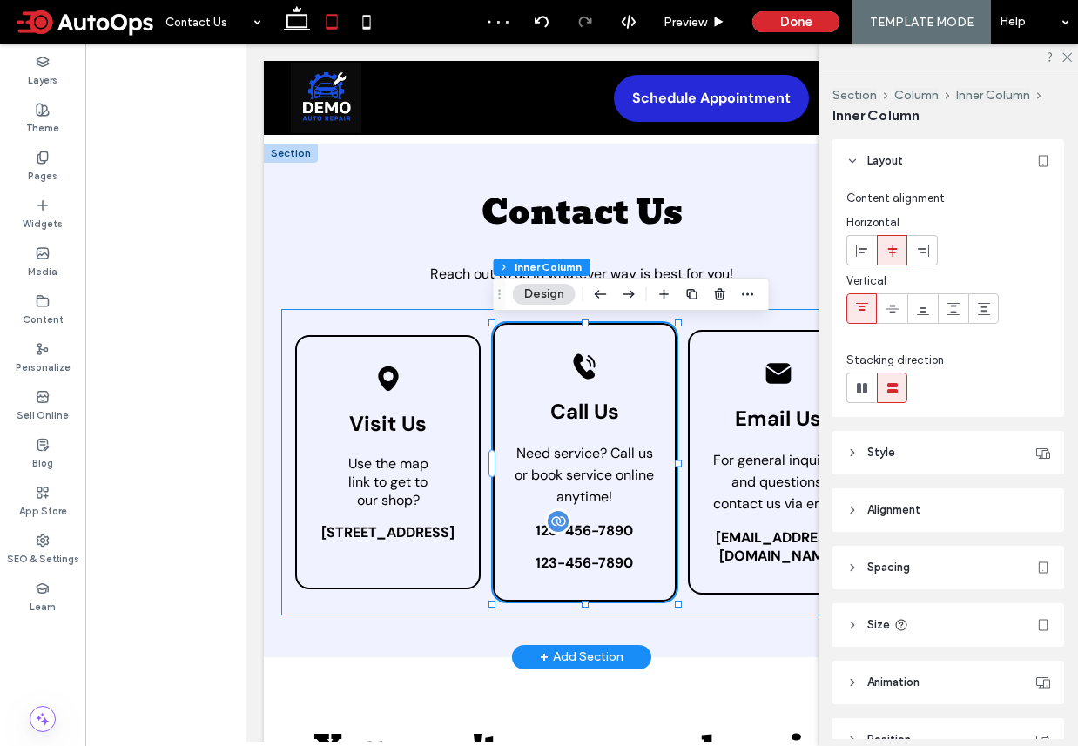
click at [603, 524] on span "123-456-7890" at bounding box center [584, 530] width 98 height 18
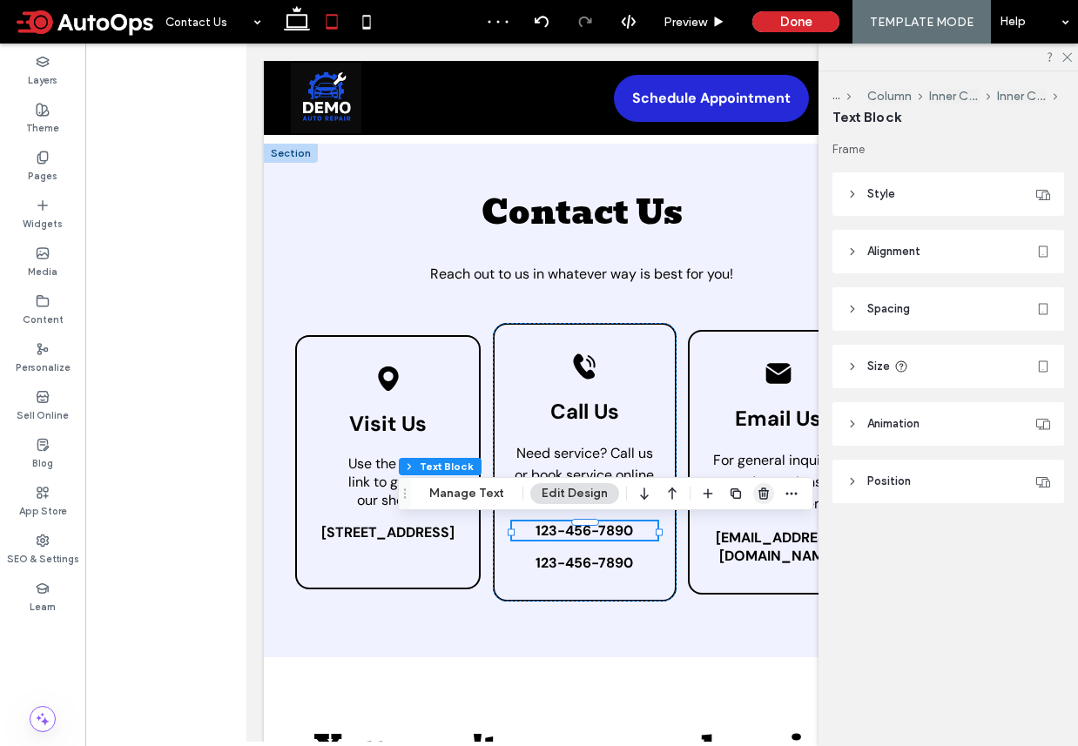
click at [758, 490] on use "button" at bounding box center [763, 493] width 10 height 11
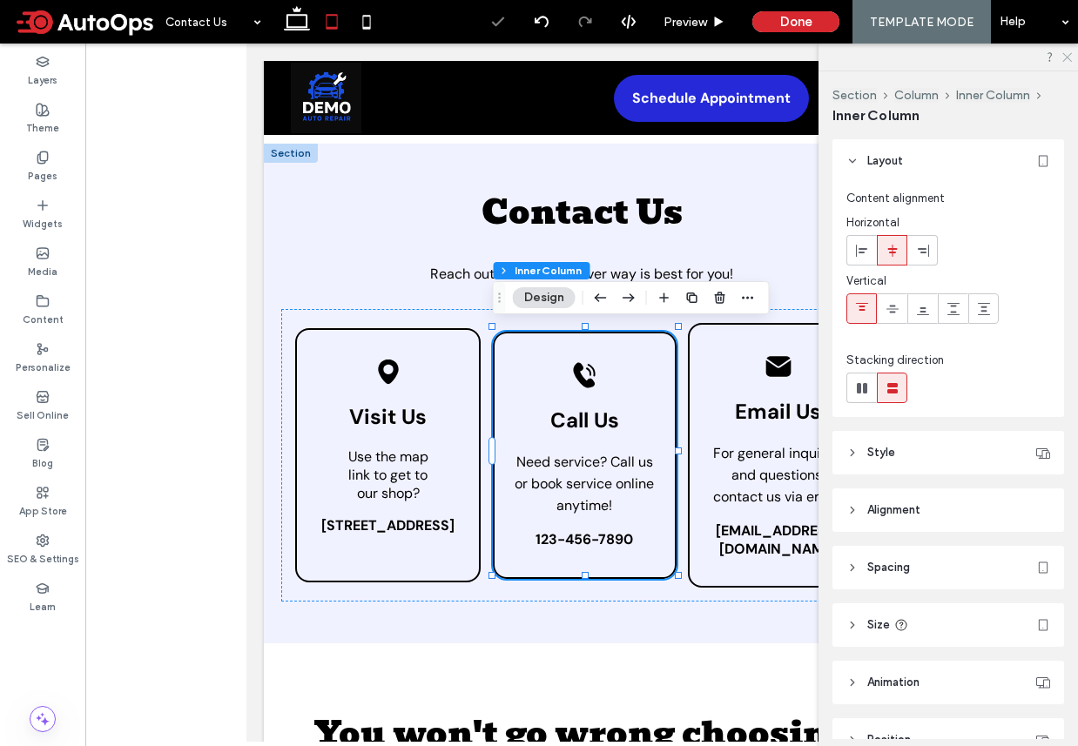
click at [1071, 57] on icon at bounding box center [1065, 55] width 11 height 11
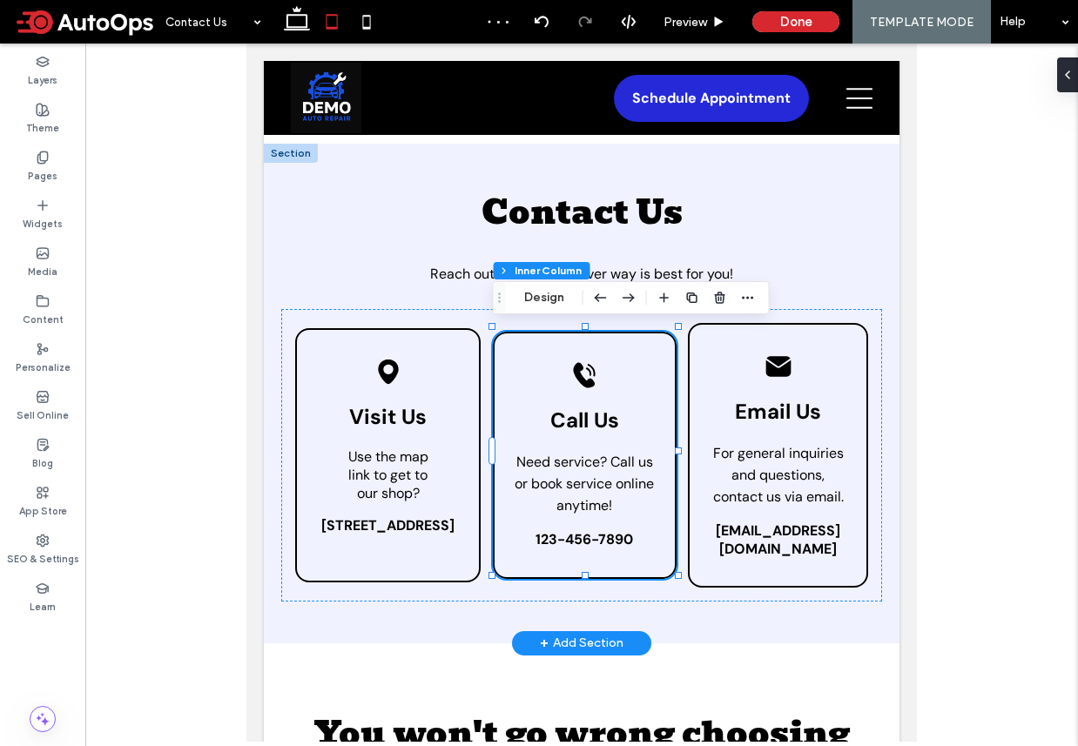
click at [606, 544] on div "Black telephone icon ringing. Call Us Need service? Call us or book service onl…" at bounding box center [585, 455] width 185 height 247
click at [594, 533] on span "123-456-7890" at bounding box center [584, 539] width 98 height 18
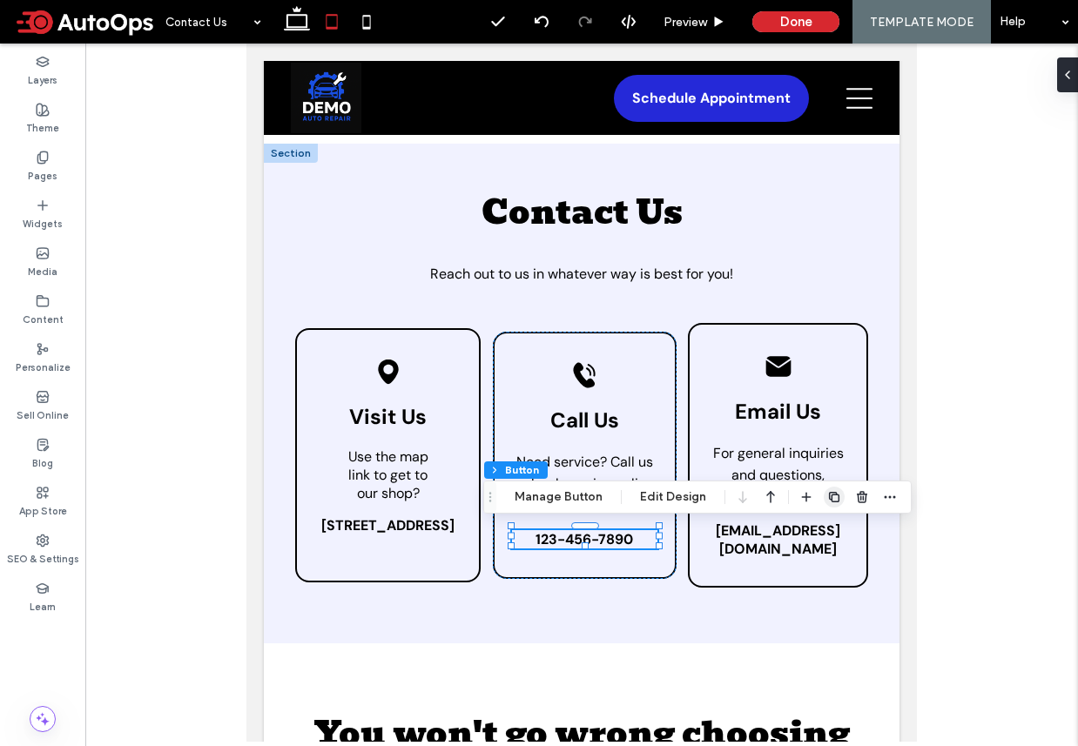
click at [833, 491] on icon "button" at bounding box center [834, 497] width 14 height 14
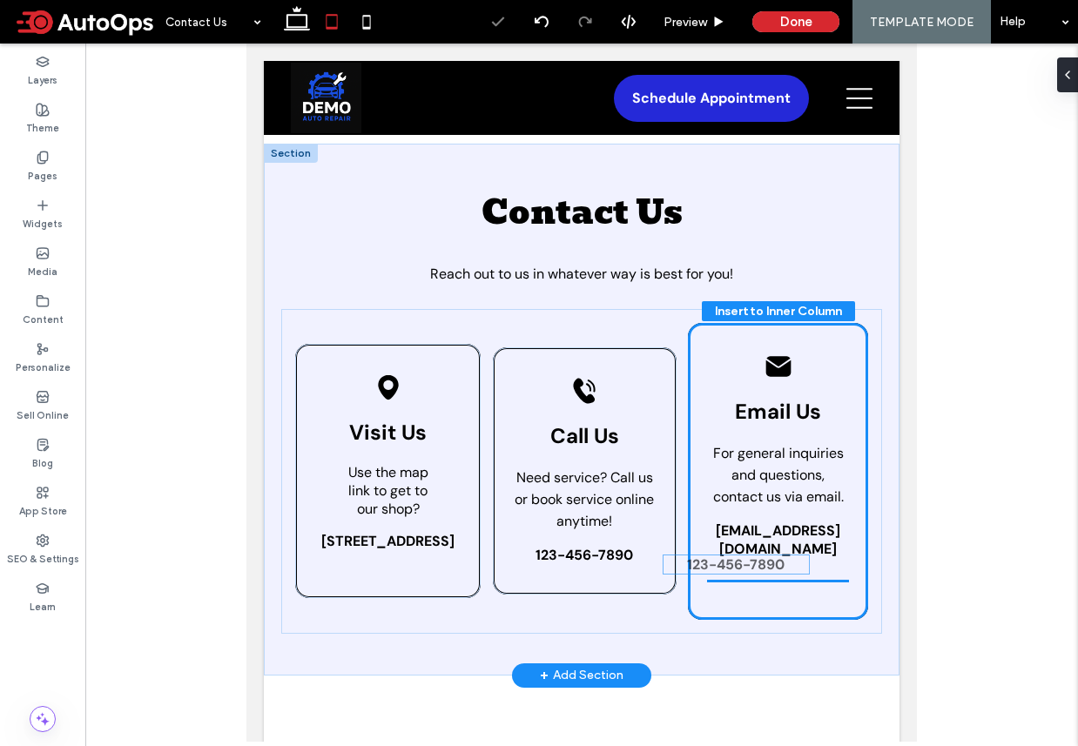
drag, startPoint x: 595, startPoint y: 566, endPoint x: 748, endPoint y: 567, distance: 152.4
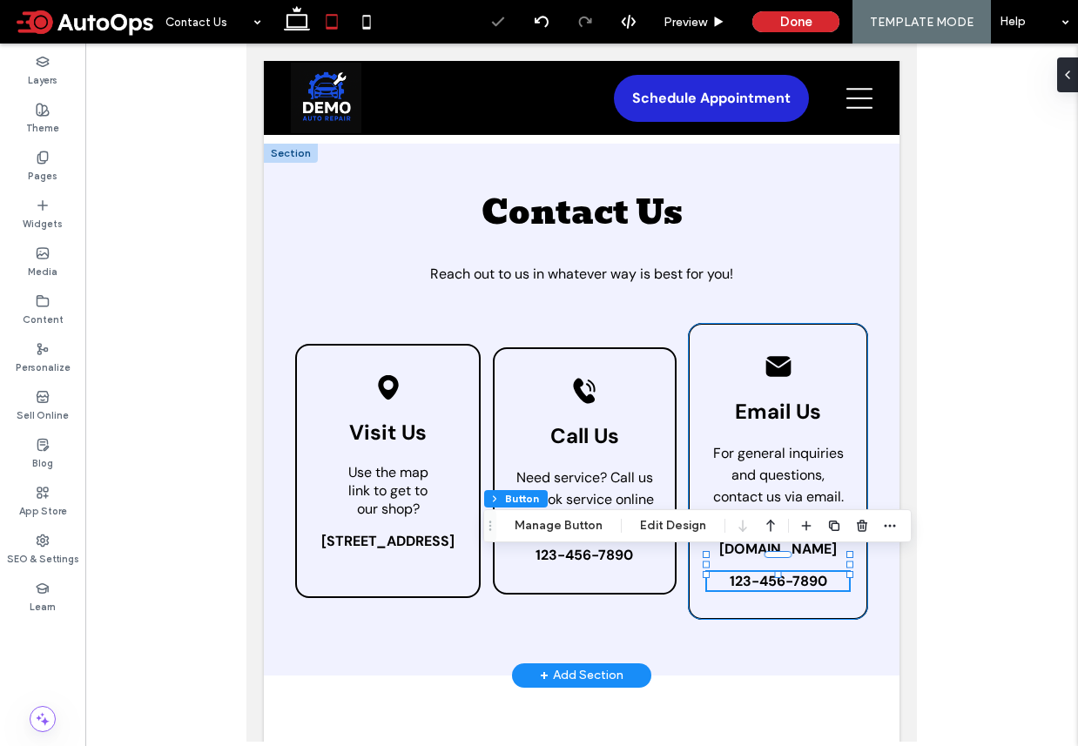
click at [810, 601] on div "Black envelope icon. Email Us For general inquiries and questions, contact us v…" at bounding box center [778, 471] width 180 height 297
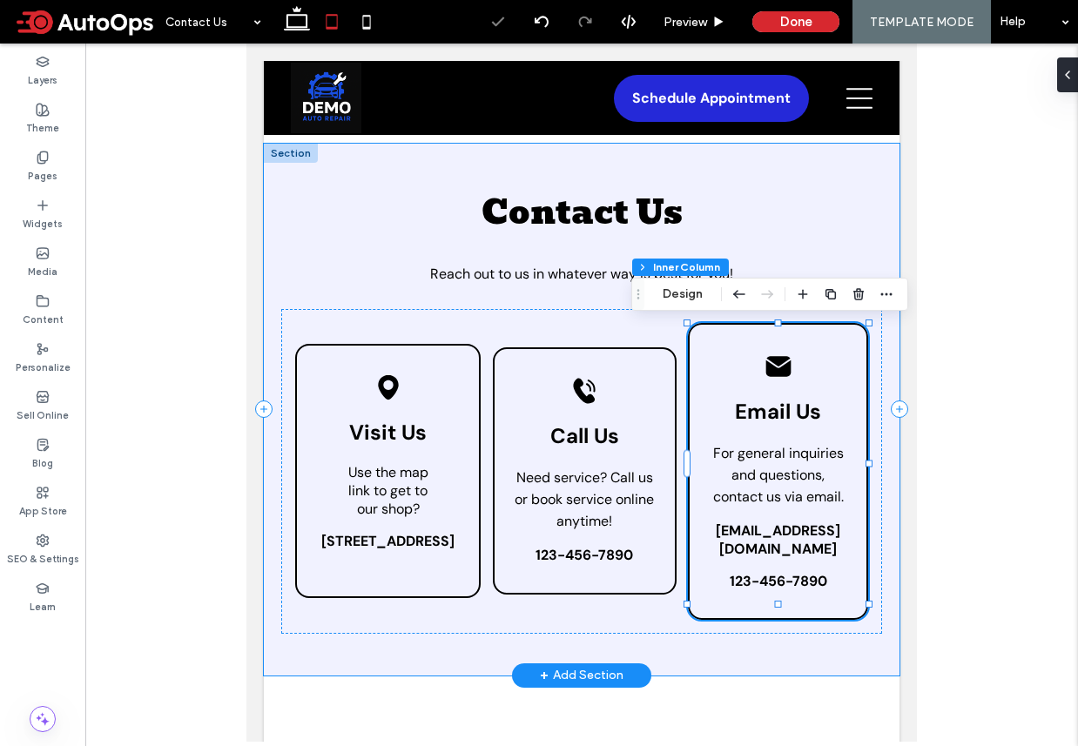
click at [804, 634] on div "Contact Us Reach out to us in whatever way is best for you! Black location pin …" at bounding box center [582, 410] width 636 height 532
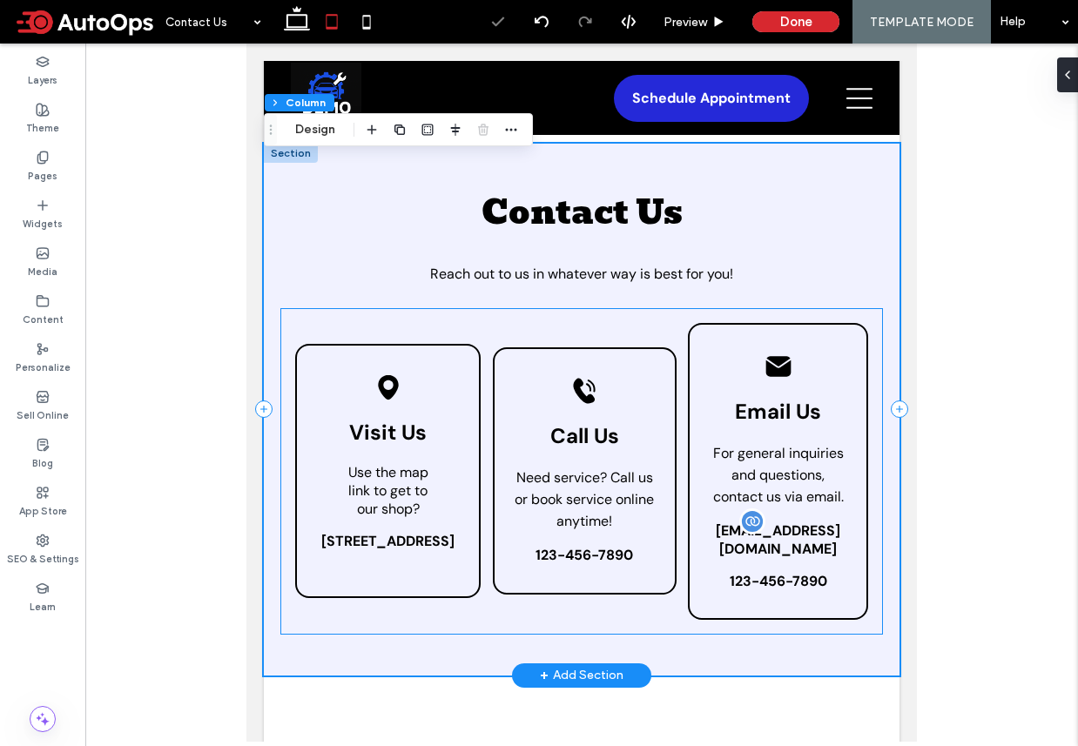
click at [789, 530] on span "test@test.com" at bounding box center [778, 539] width 124 height 37
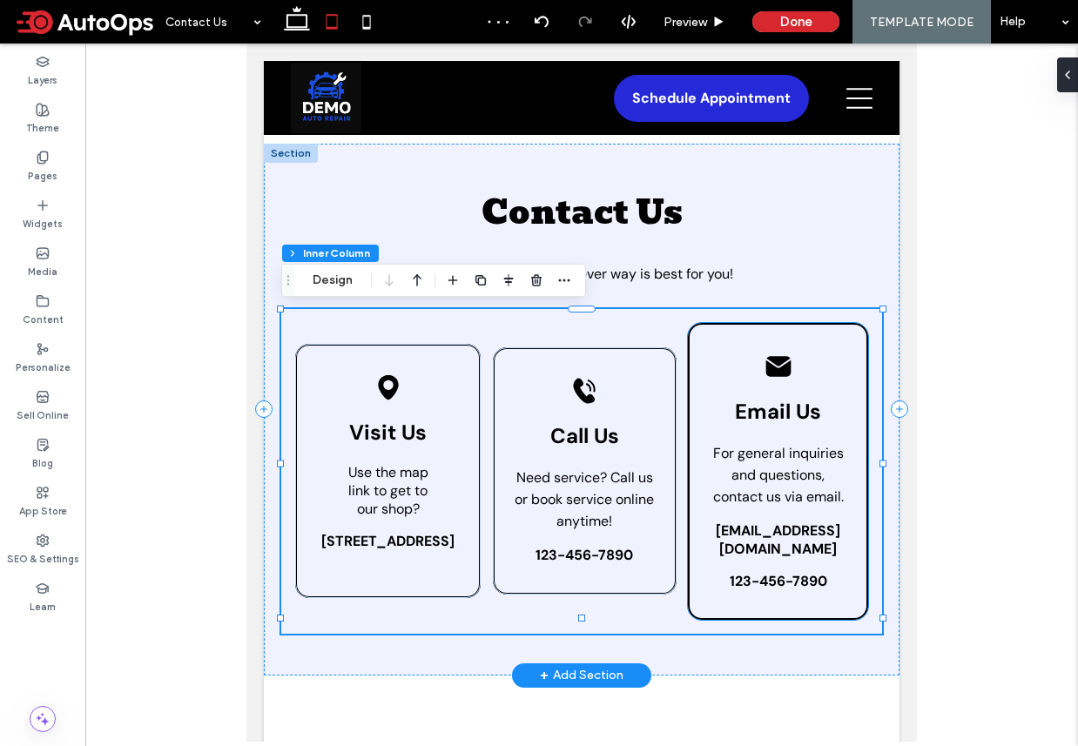
click at [793, 518] on div "Black envelope icon. Email Us For general inquiries and questions, contact us v…" at bounding box center [778, 471] width 180 height 297
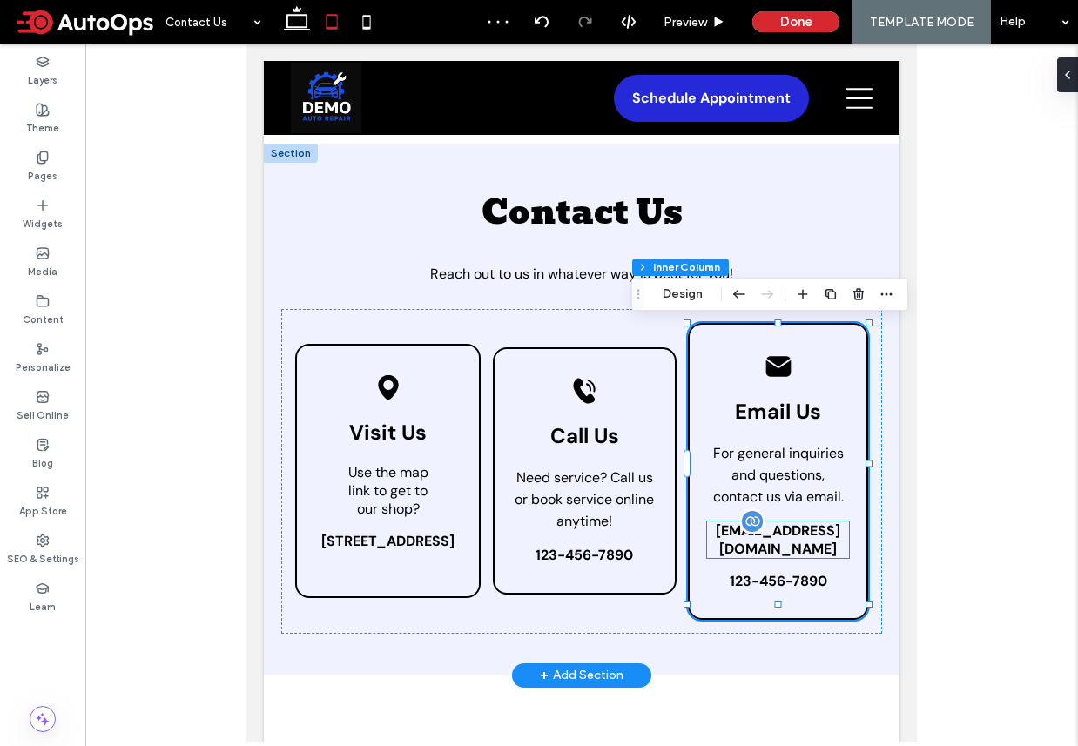
click at [793, 534] on span "test@test.com" at bounding box center [778, 539] width 124 height 37
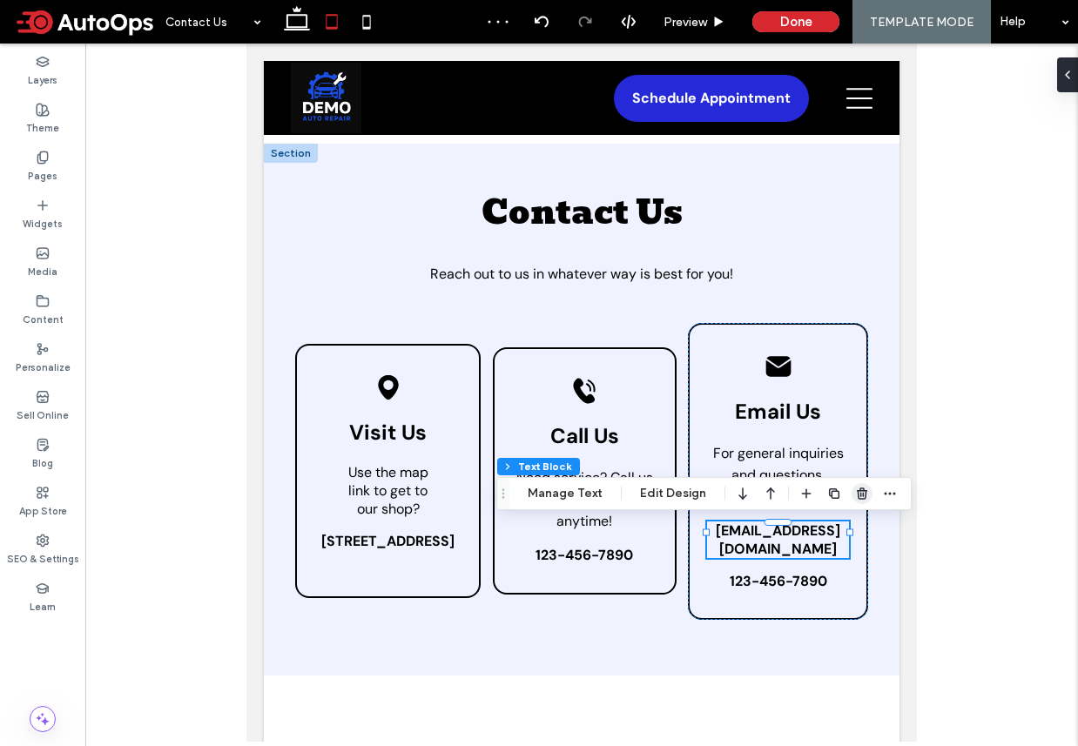
click at [859, 493] on use "button" at bounding box center [862, 493] width 10 height 11
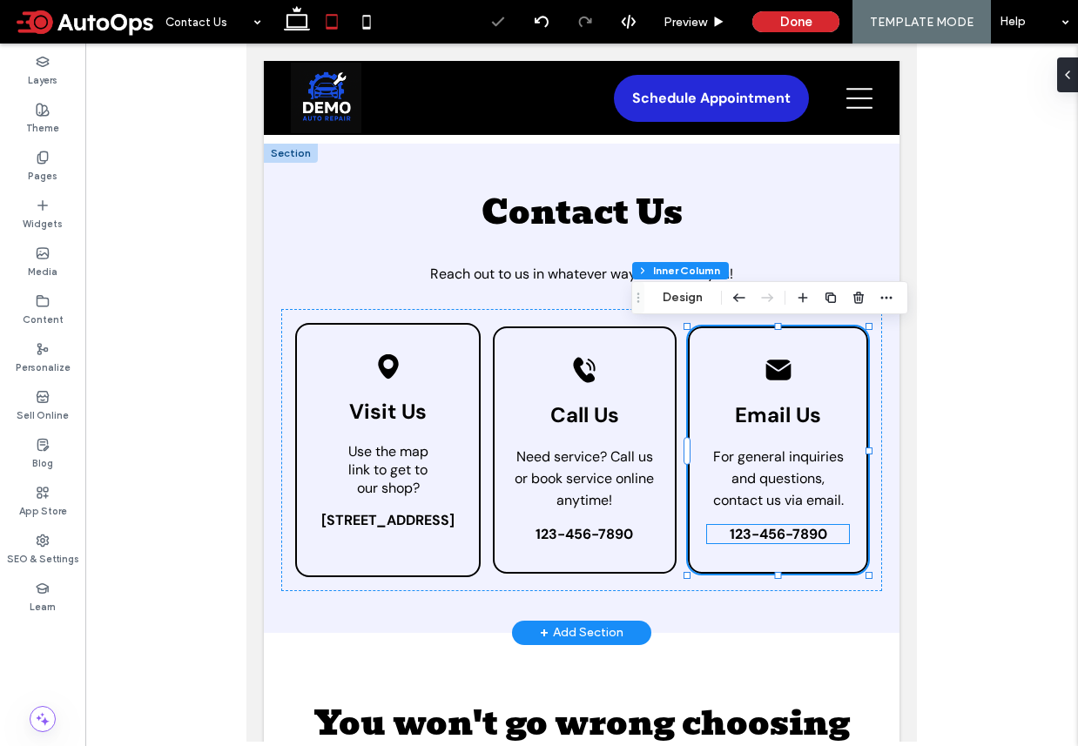
click at [793, 537] on span "123-456-7890" at bounding box center [779, 534] width 98 height 18
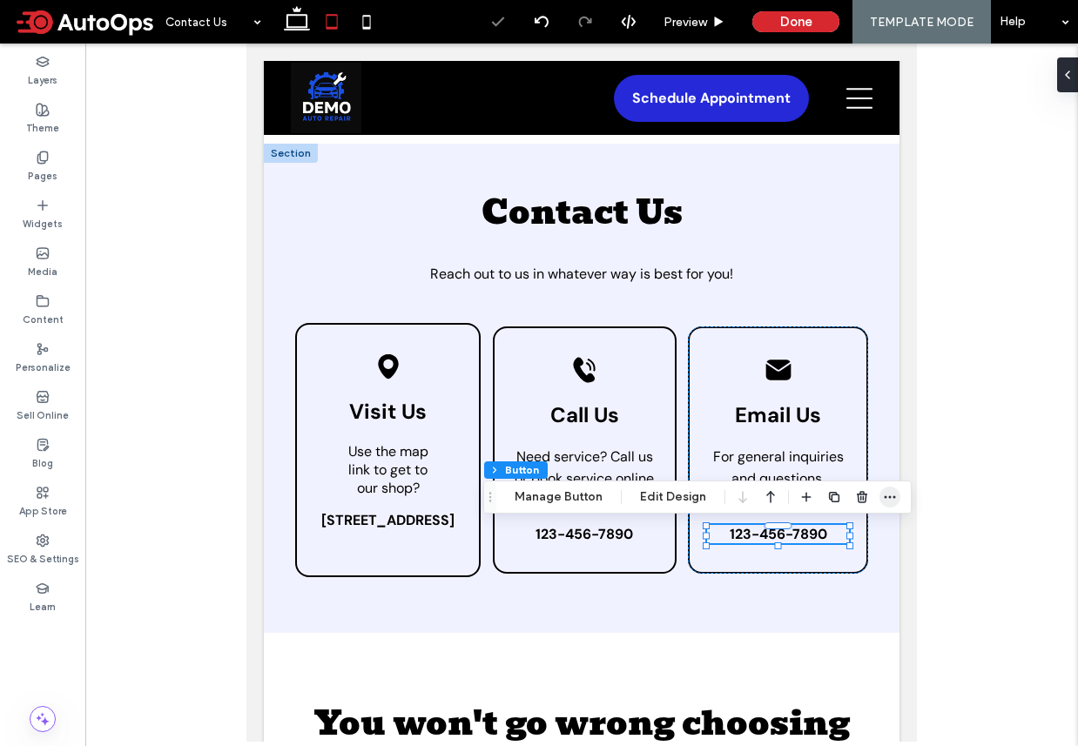
click at [887, 501] on icon "button" at bounding box center [890, 497] width 14 height 14
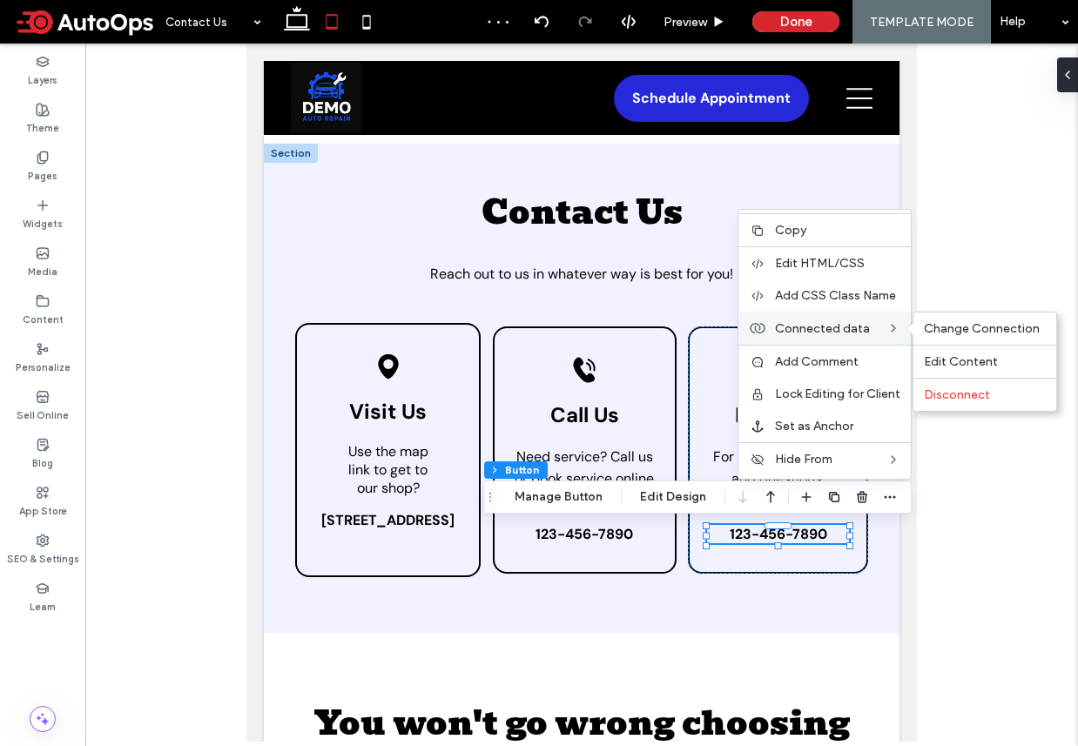
click at [851, 328] on span "Connected data" at bounding box center [822, 328] width 95 height 15
click at [945, 332] on span "Change Connection" at bounding box center [982, 328] width 116 height 15
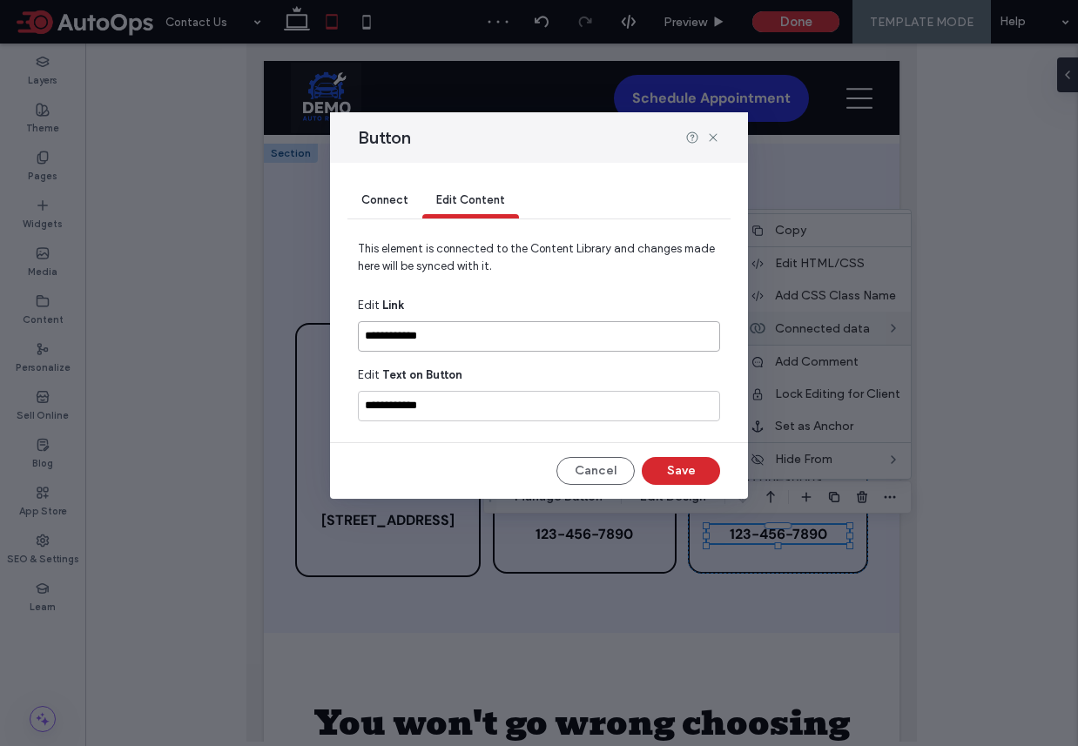
click at [520, 336] on input "**********" at bounding box center [539, 336] width 362 height 30
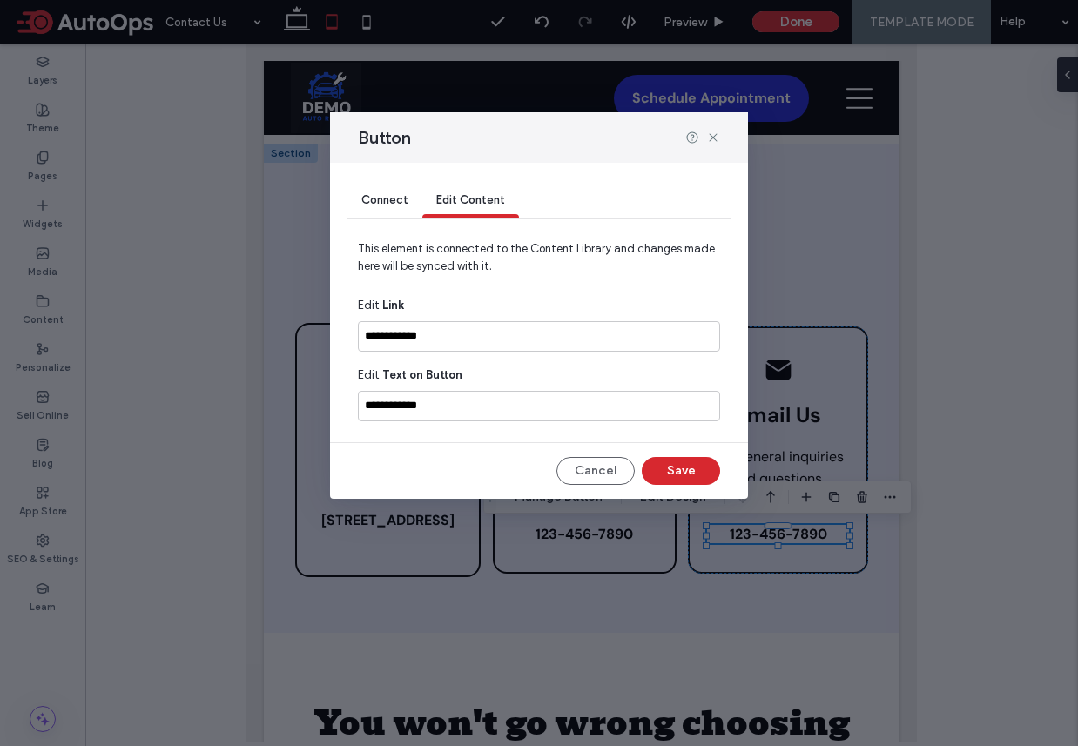
click at [369, 203] on span "Connect" at bounding box center [384, 199] width 47 height 13
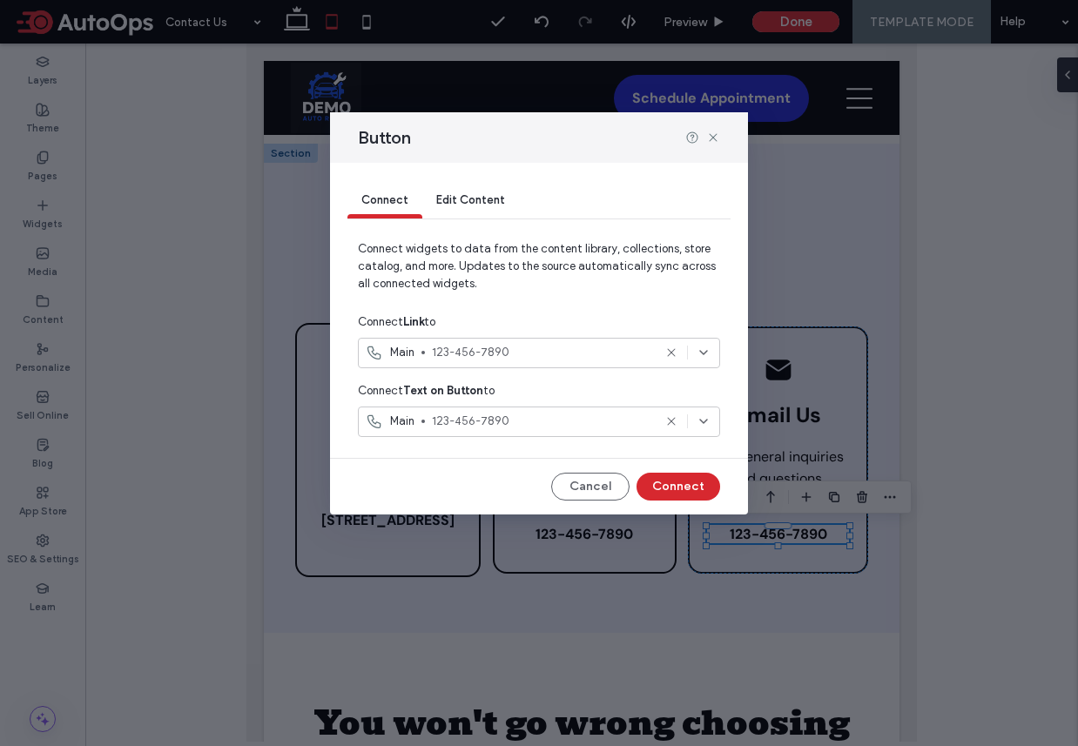
click at [468, 356] on span "123-456-7890" at bounding box center [542, 352] width 220 height 17
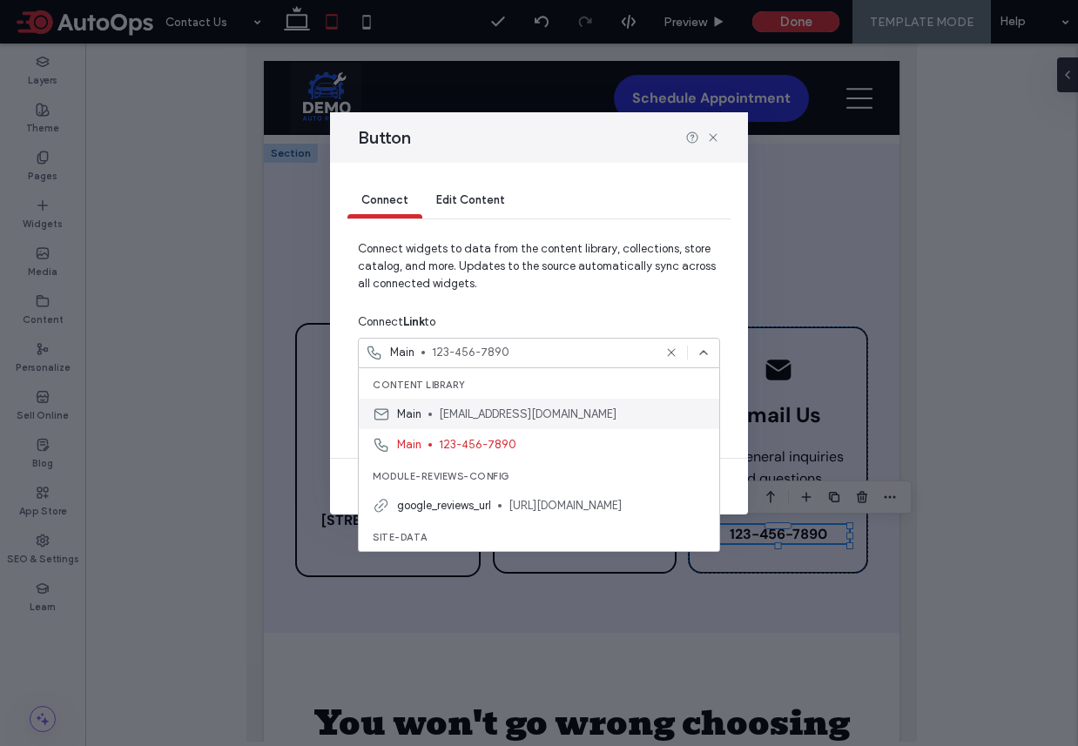
click at [482, 403] on div "Main test@test.com" at bounding box center [539, 414] width 360 height 30
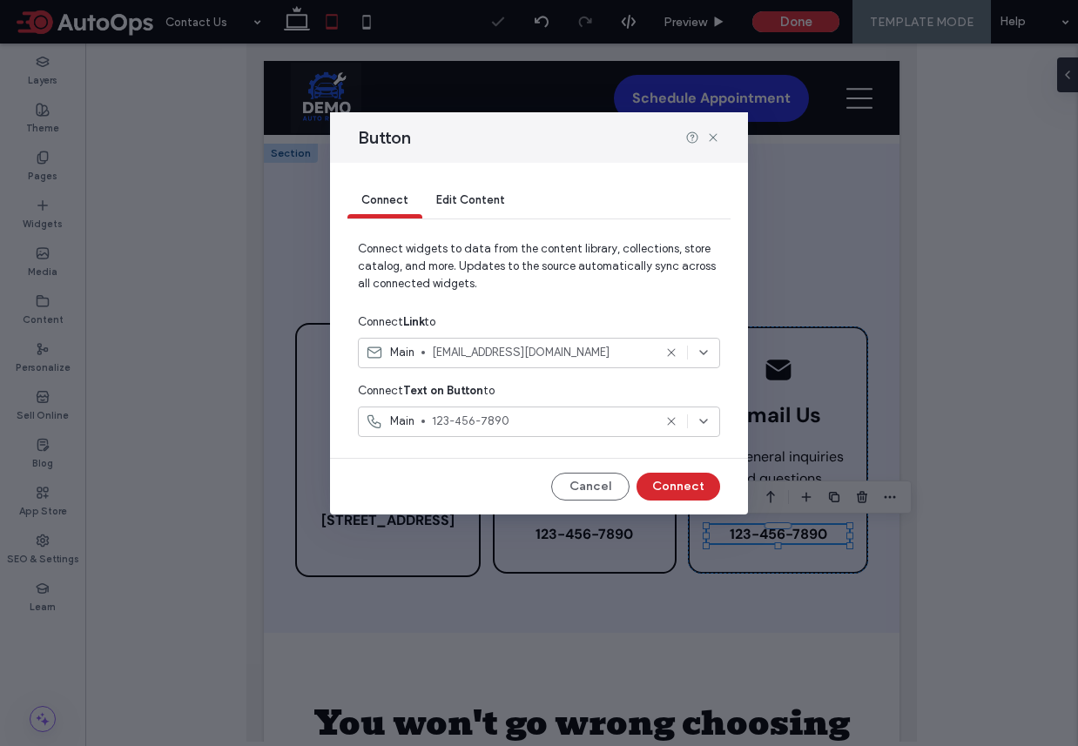
click at [547, 422] on span "123-456-7890" at bounding box center [542, 421] width 220 height 17
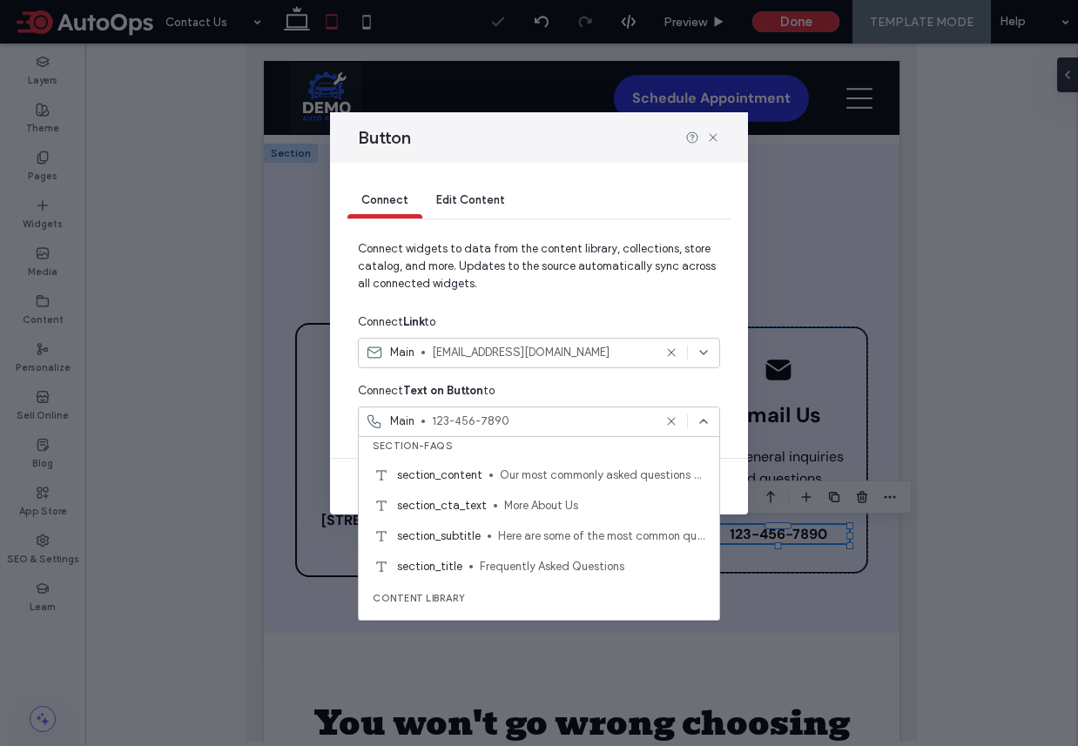
scroll to position [1737, 0]
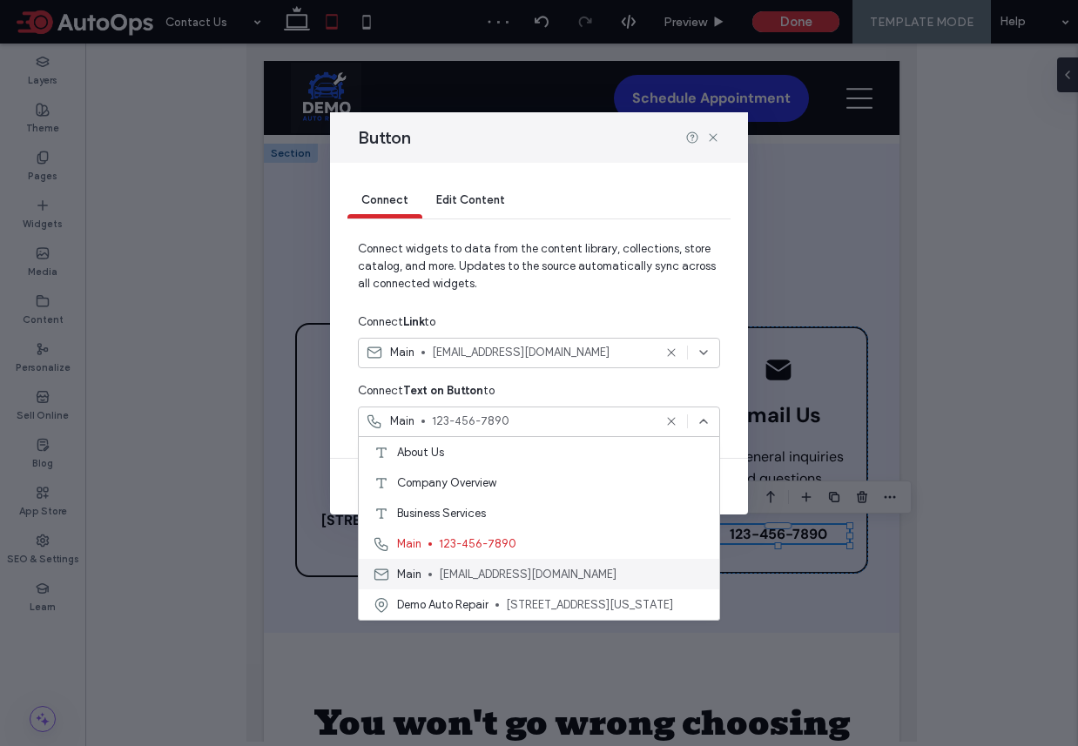
click at [481, 575] on span "test@test.com" at bounding box center [572, 574] width 266 height 17
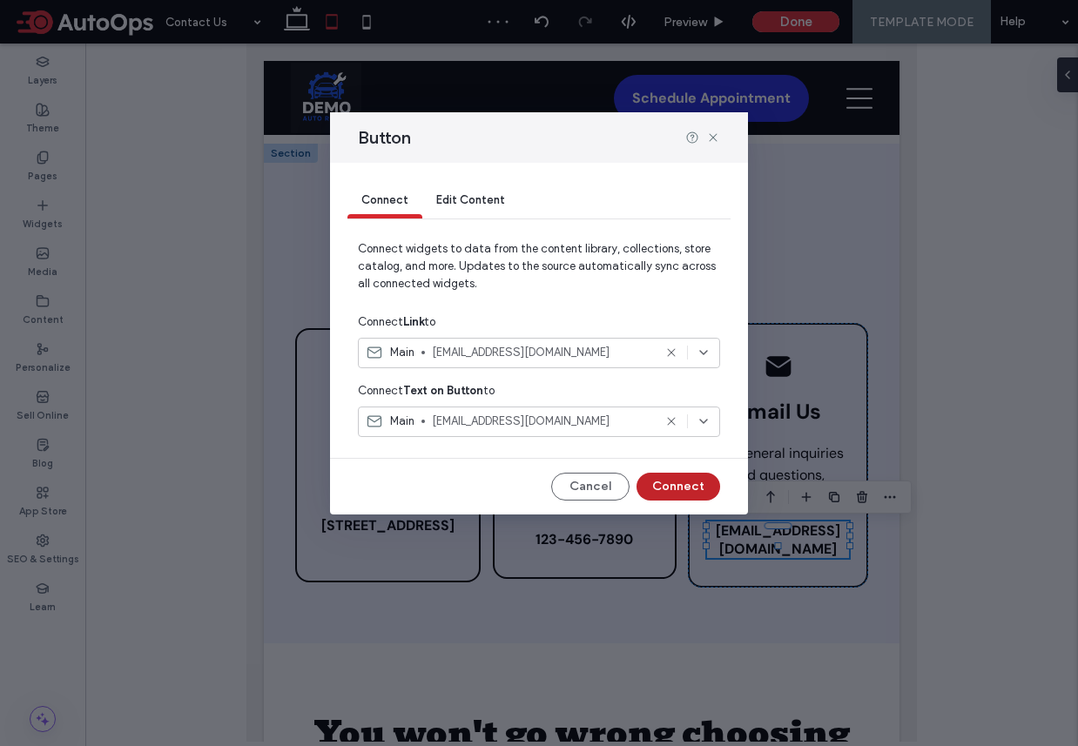
click at [710, 477] on button "Connect" at bounding box center [678, 487] width 84 height 28
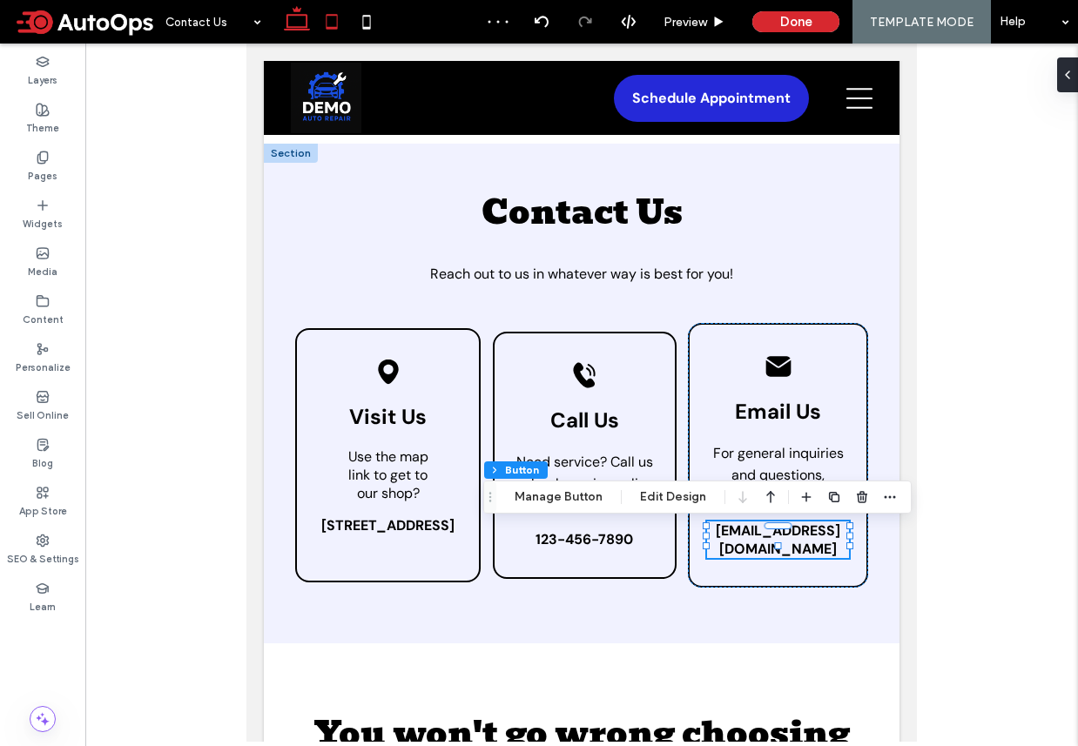
click at [303, 29] on use at bounding box center [297, 18] width 26 height 24
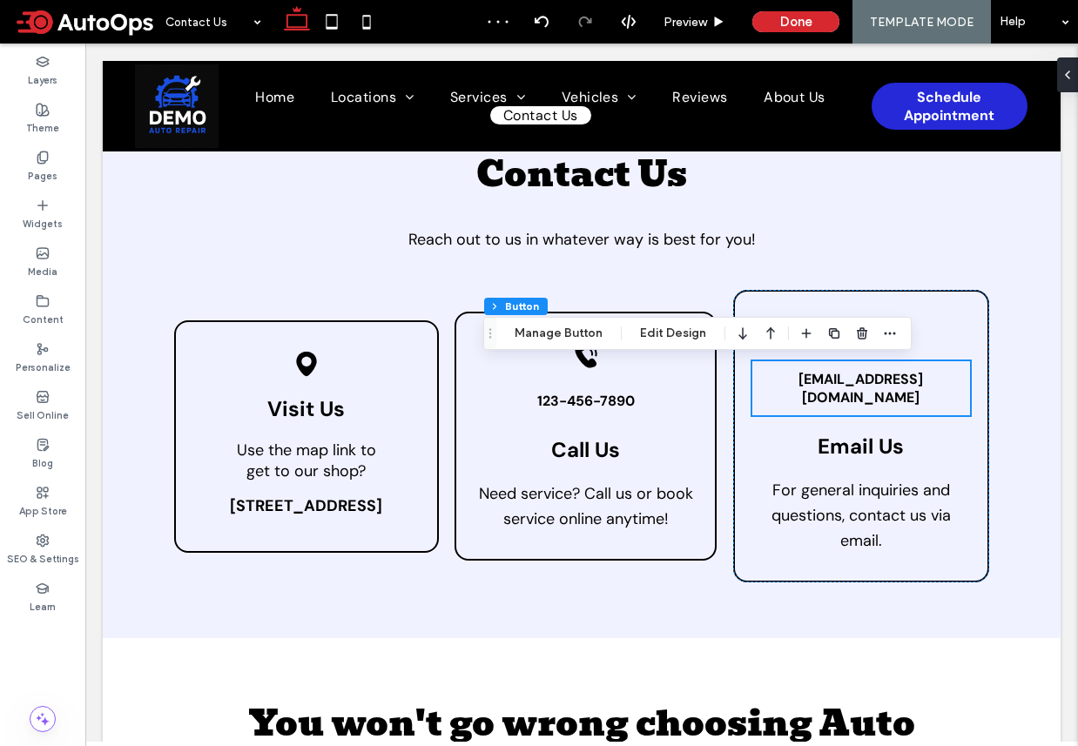
type input "**"
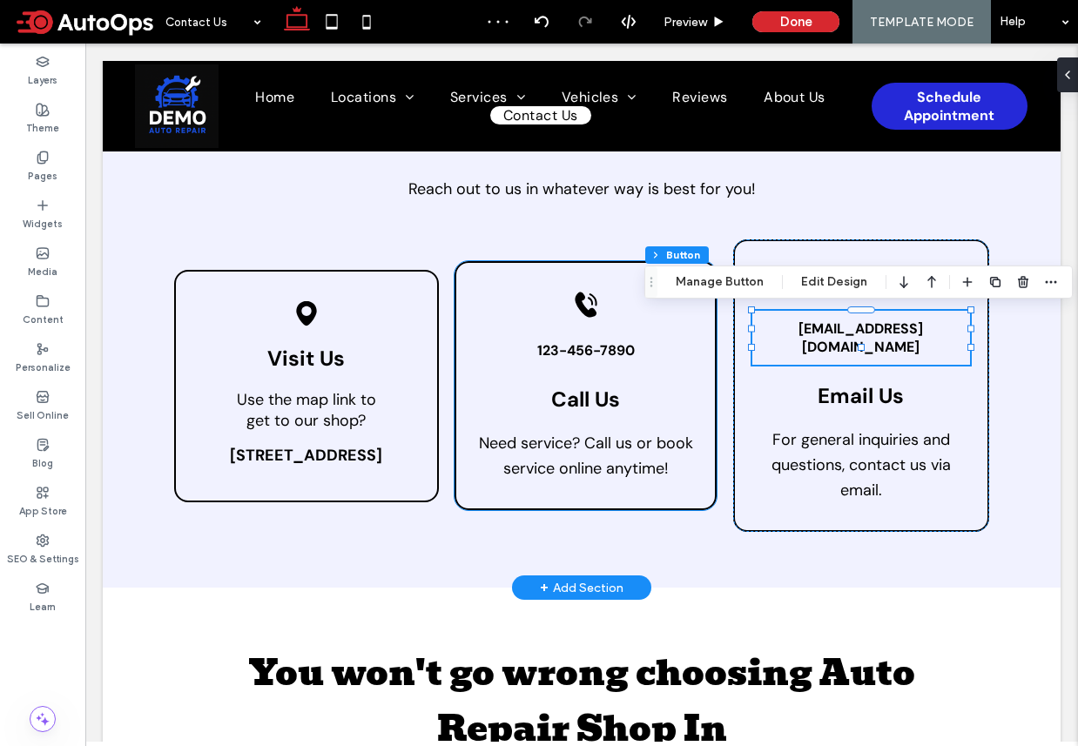
click at [648, 494] on div "Black telephone icon ringing. Call Us Need service? Call us or book service onl…" at bounding box center [585, 385] width 262 height 249
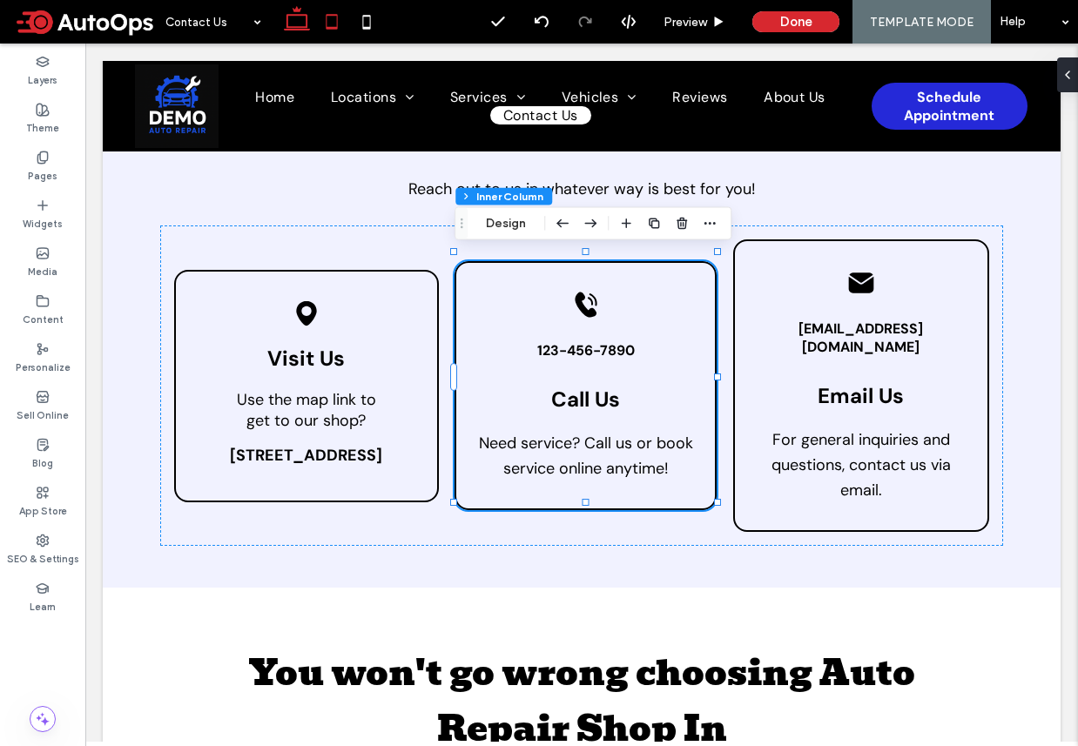
click at [320, 24] on icon at bounding box center [331, 21] width 35 height 35
type input "***"
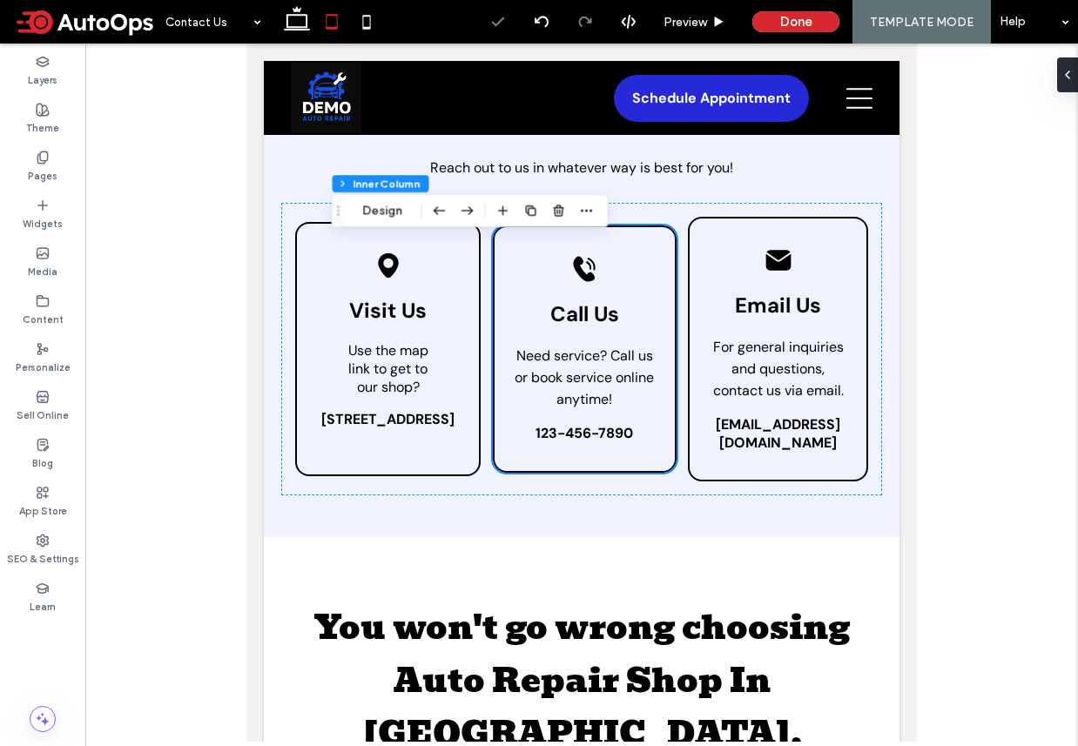
scroll to position [134, 0]
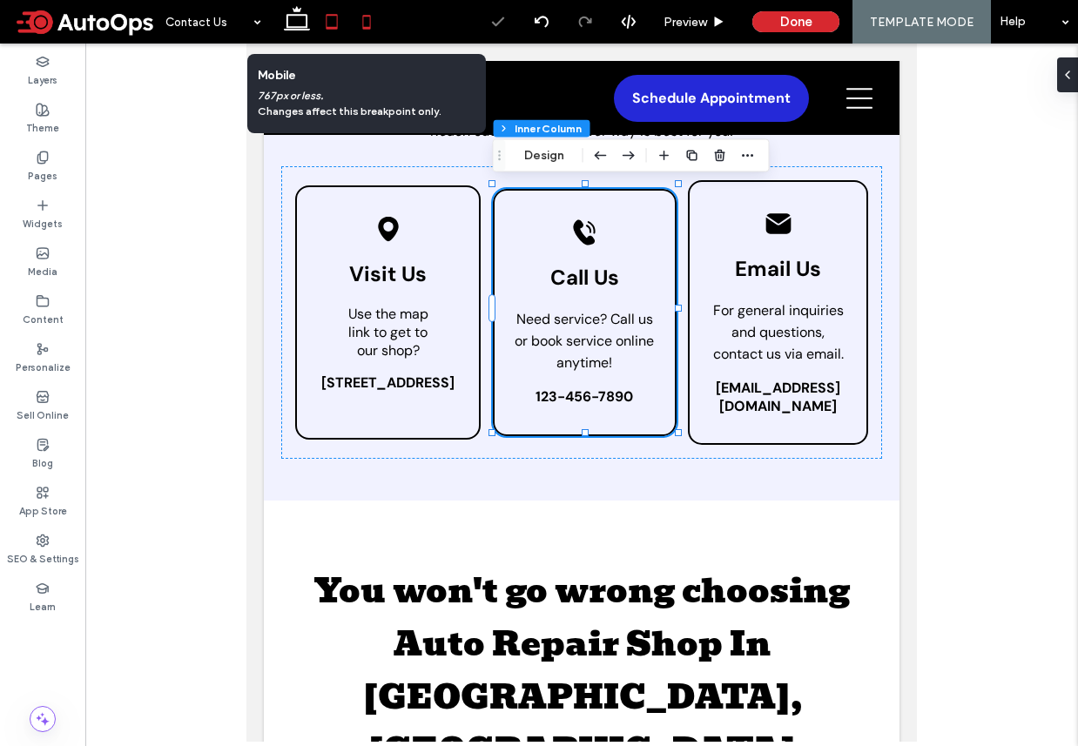
click at [365, 25] on icon at bounding box center [366, 21] width 35 height 35
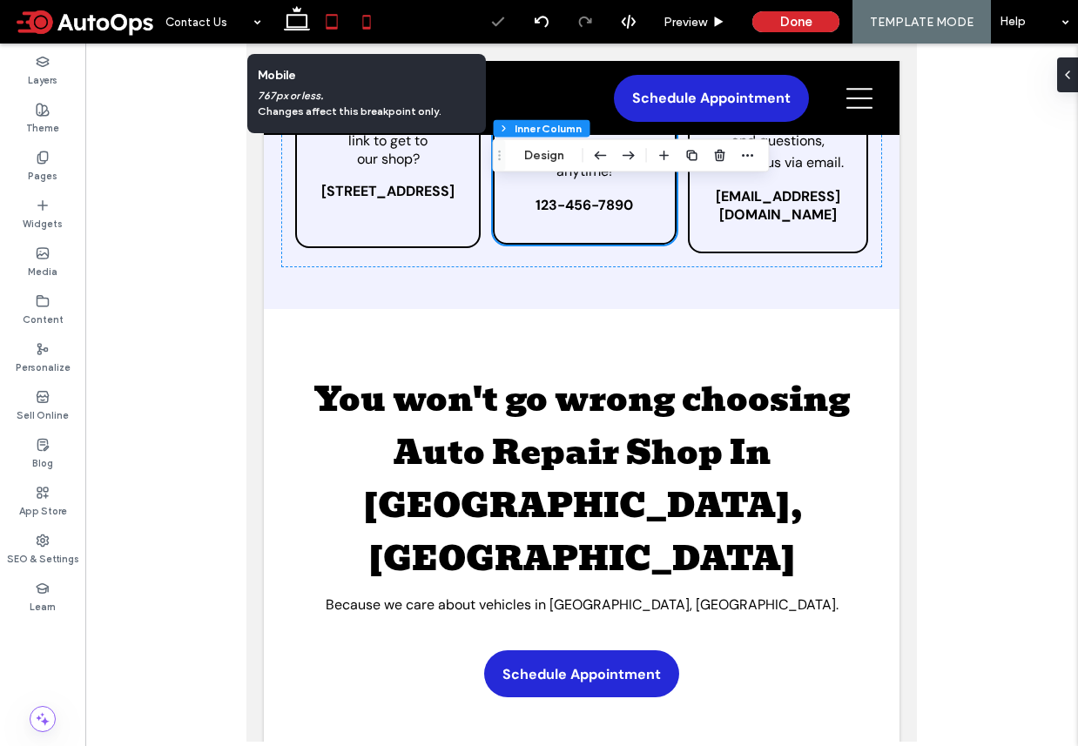
type input "***"
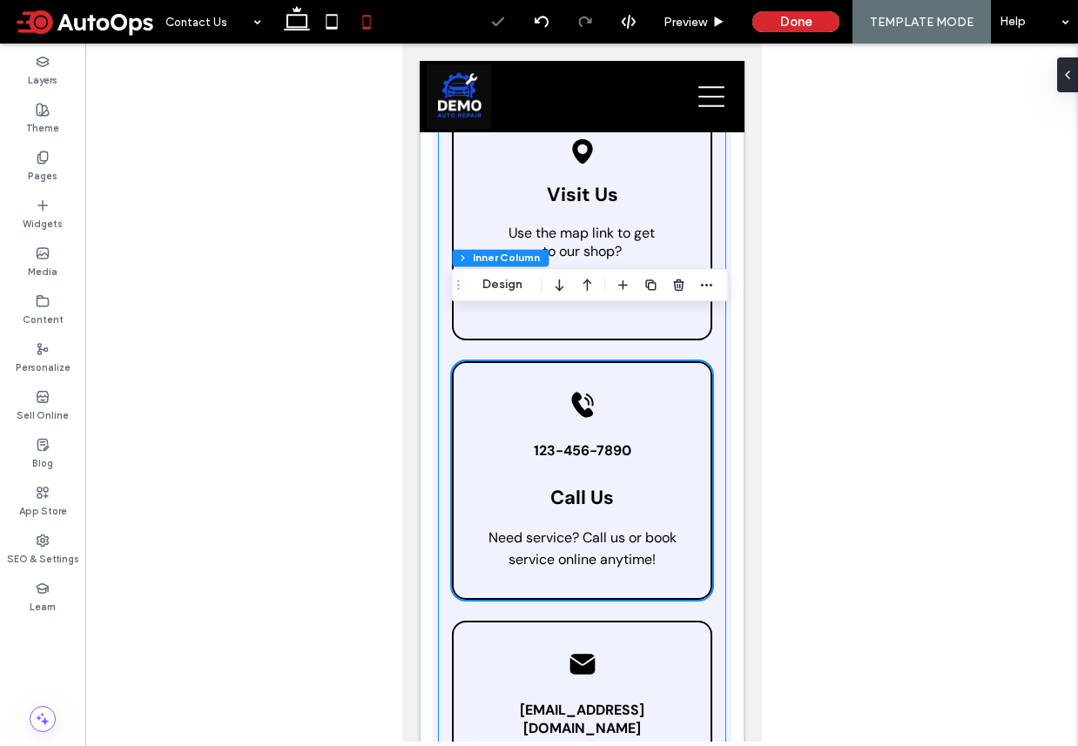
scroll to position [113, 0]
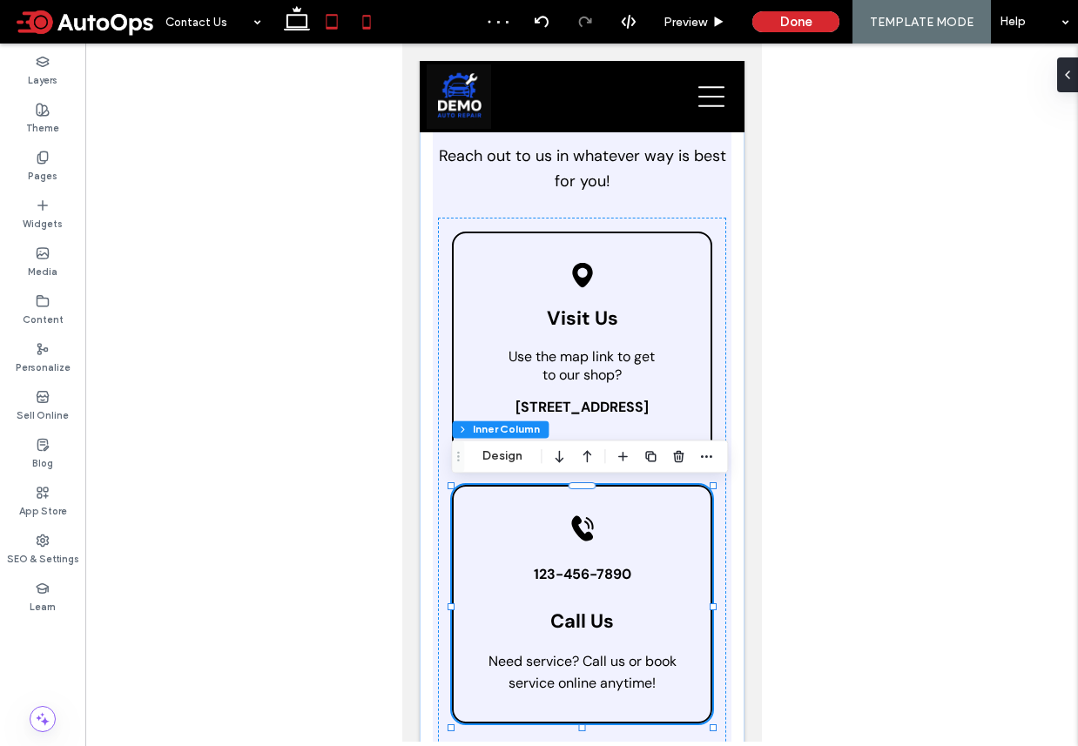
click at [333, 21] on icon at bounding box center [331, 21] width 35 height 35
type input "**"
type input "****"
type input "***"
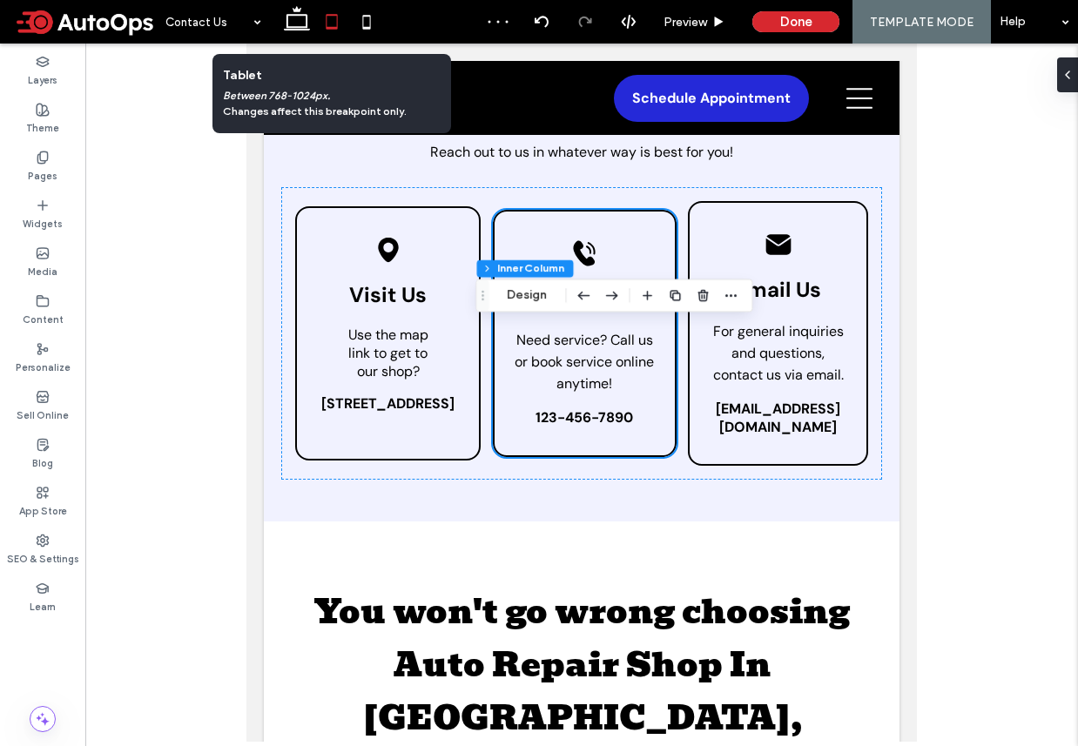
scroll to position [49, 0]
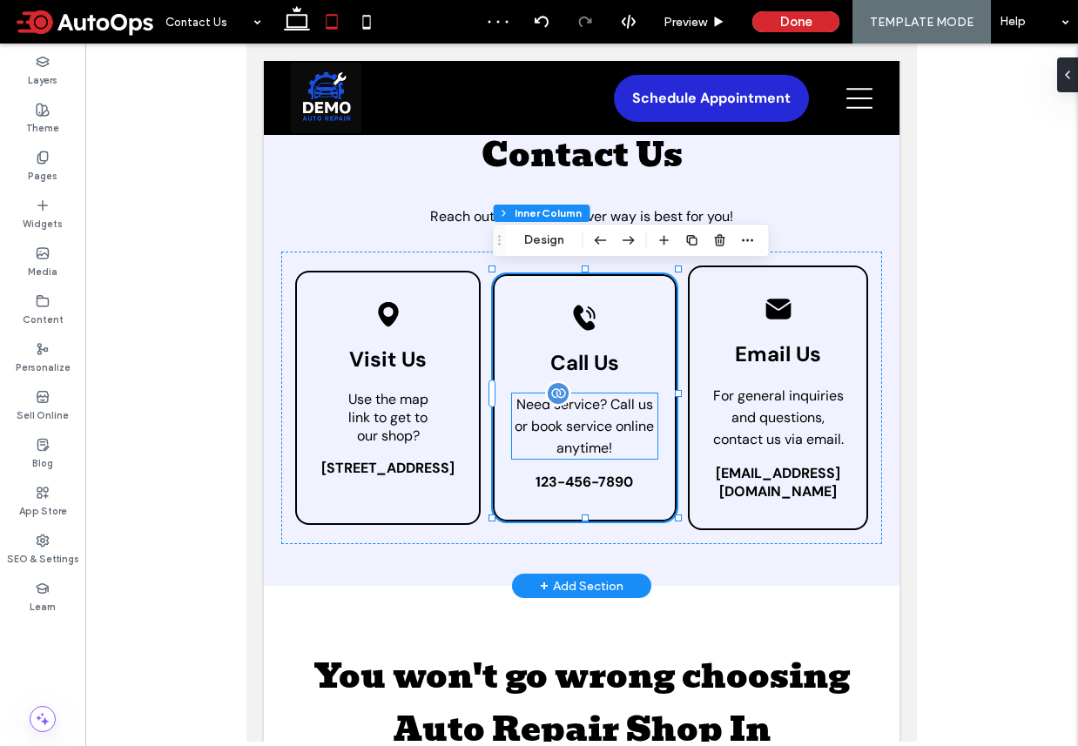
click at [605, 408] on h3 "Need service? Call us or book service online anytime!" at bounding box center [585, 426] width 146 height 65
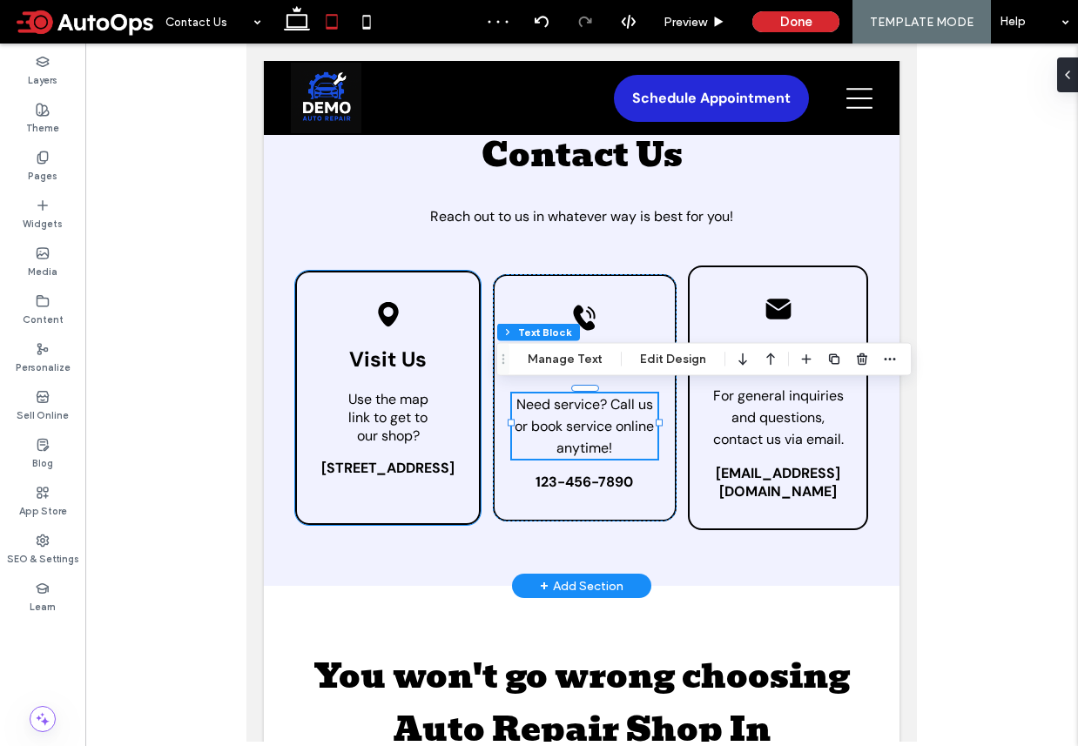
click at [431, 287] on div "Black location pin icon. Visit Us Use the map link to get to our shop? 51 Goods…" at bounding box center [387, 398] width 185 height 254
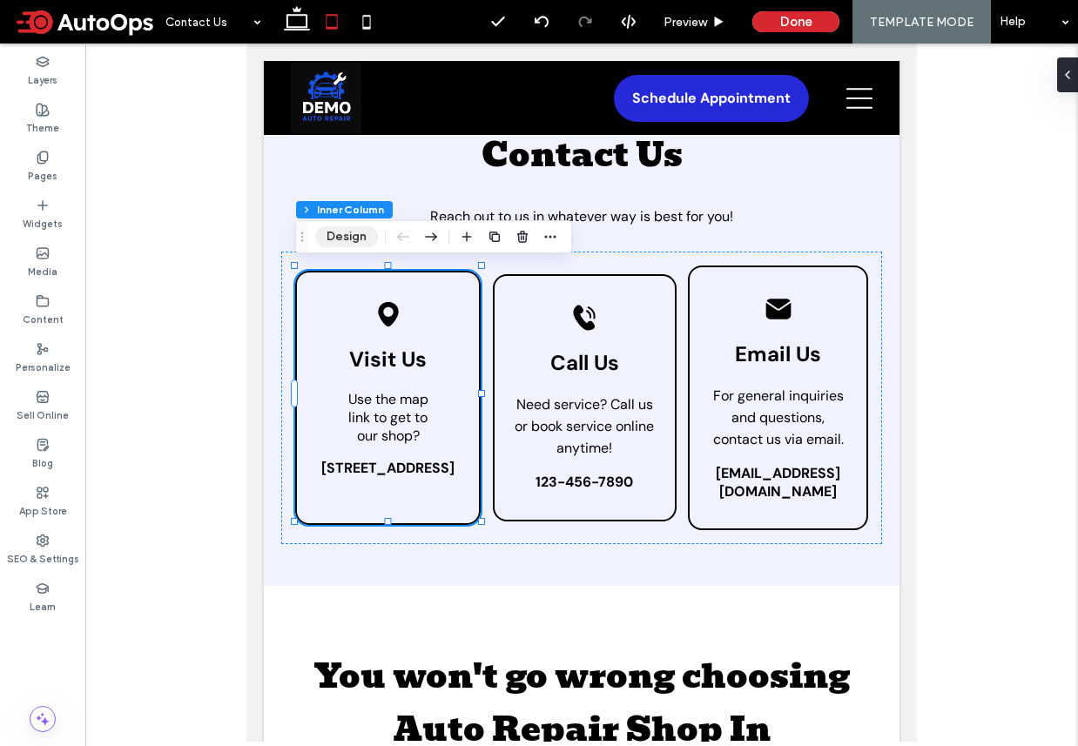
click at [366, 242] on button "Design" at bounding box center [346, 236] width 63 height 21
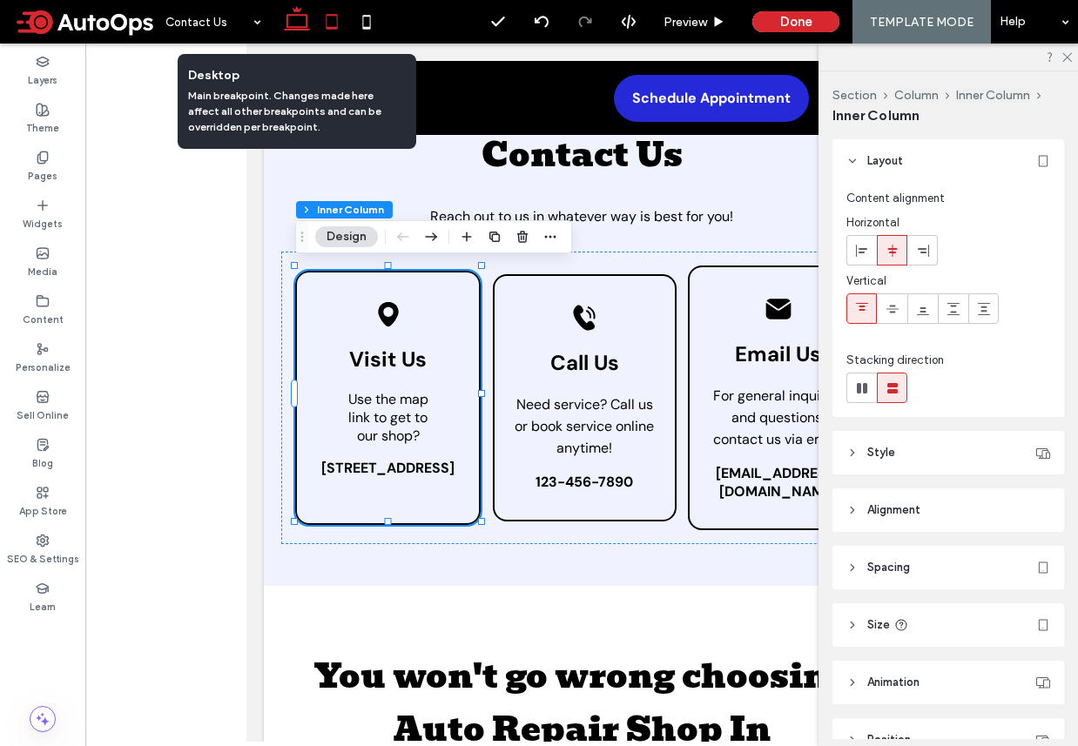
click at [292, 17] on icon at bounding box center [296, 21] width 35 height 35
type input "***"
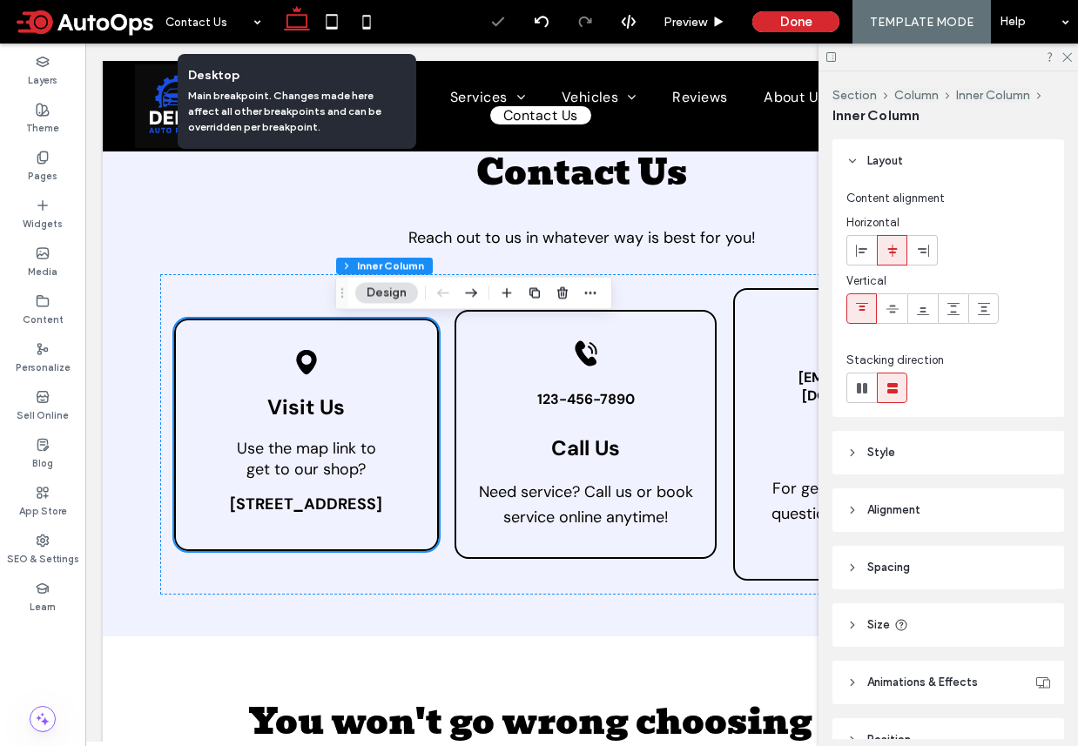
scroll to position [81, 0]
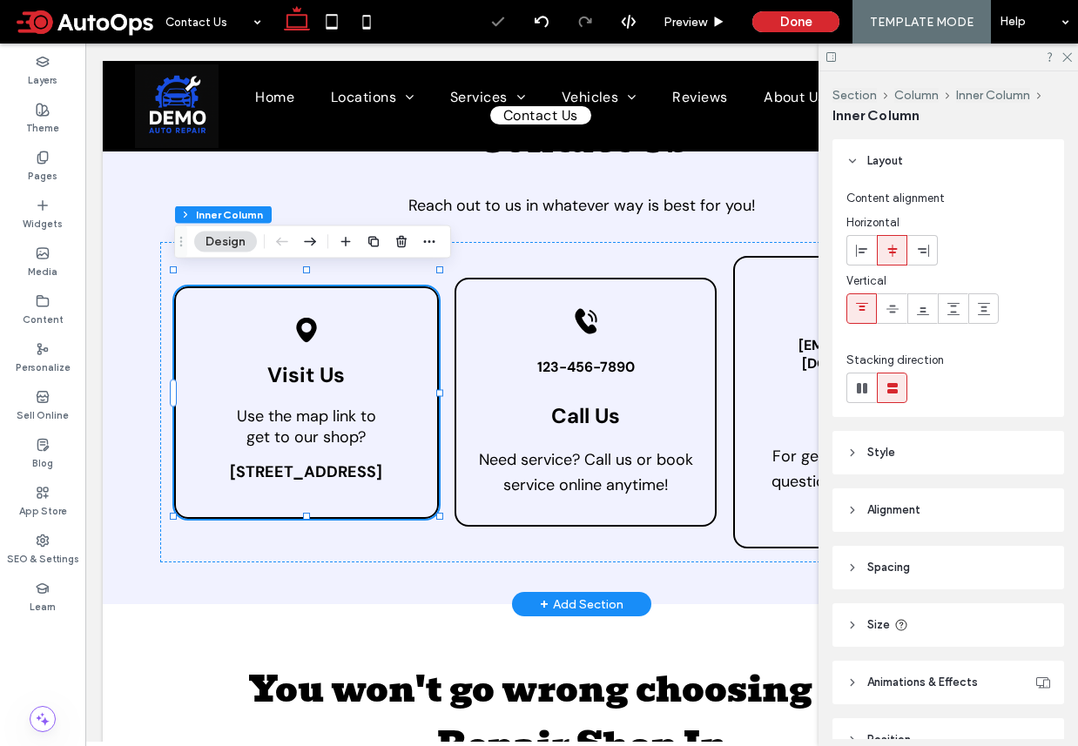
click at [373, 293] on div "Black location pin icon. Visit Us Use the map link to get to our shop? 51 Goods…" at bounding box center [306, 402] width 265 height 232
click at [386, 317] on div "Black location pin icon. Visit Us Use the map link to get to our shop? 51 Goods…" at bounding box center [306, 402] width 265 height 232
click at [330, 358] on h3 "Visit Us" at bounding box center [306, 375] width 226 height 34
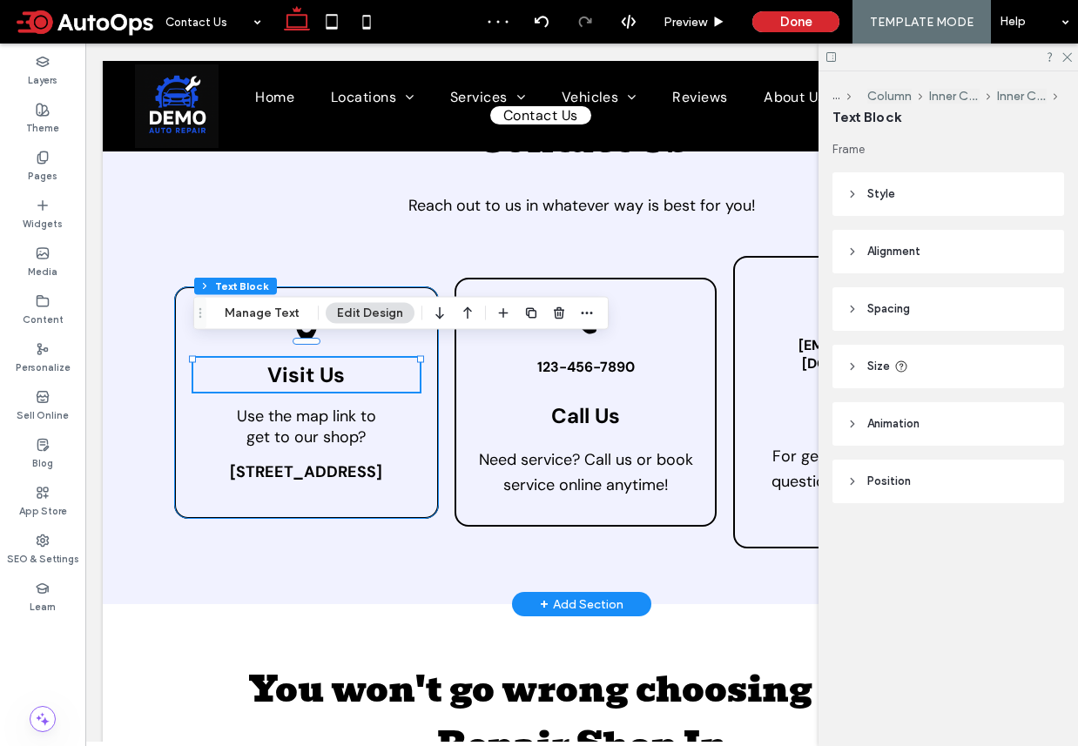
click at [306, 286] on div "Black location pin icon. Visit Us Use the map link to get to our shop? 51 Goods…" at bounding box center [306, 402] width 265 height 232
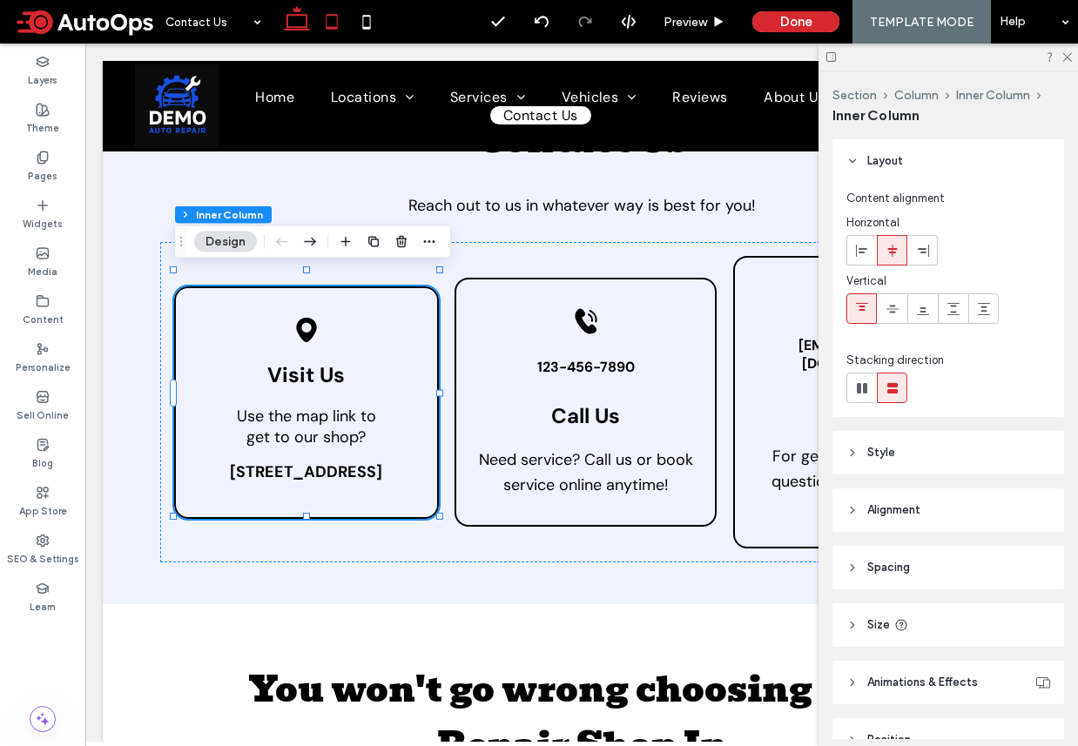
click at [332, 22] on icon at bounding box center [331, 21] width 35 height 35
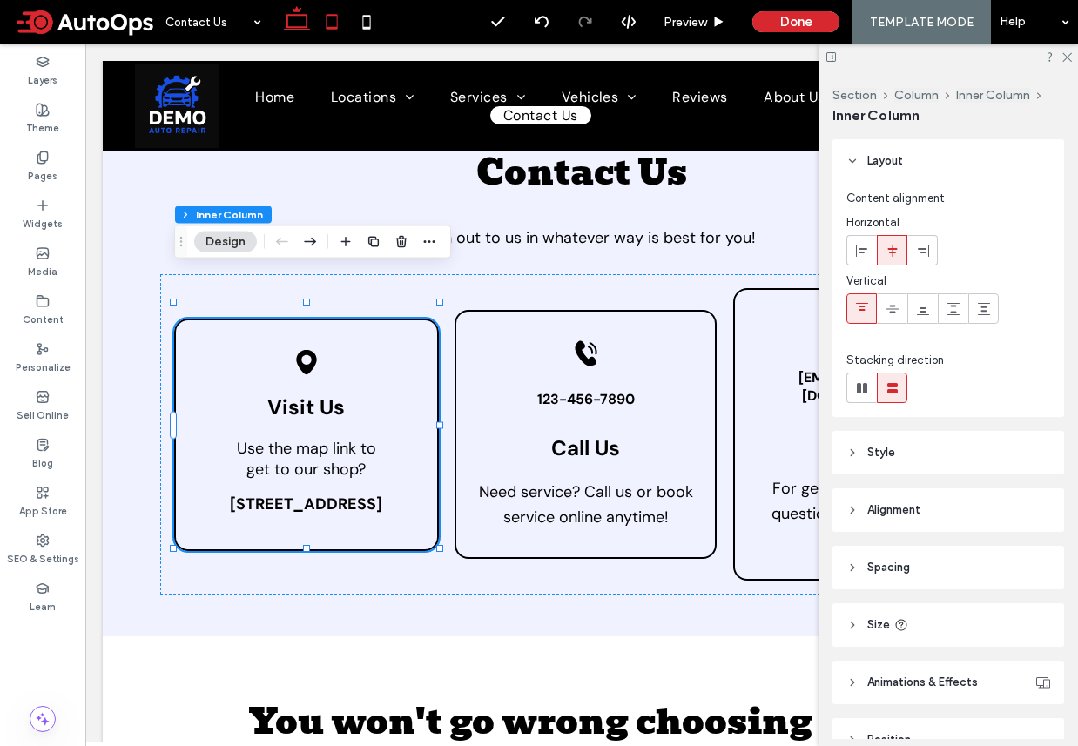
type input "***"
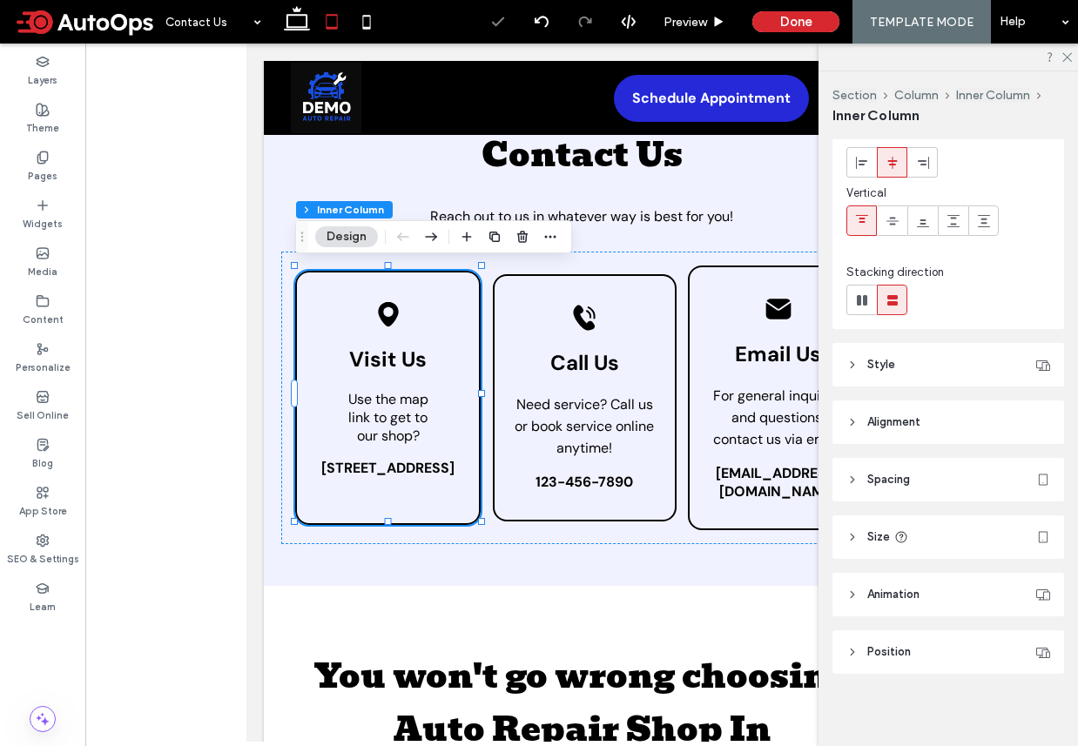
scroll to position [92, 0]
click at [293, 19] on icon at bounding box center [296, 21] width 35 height 35
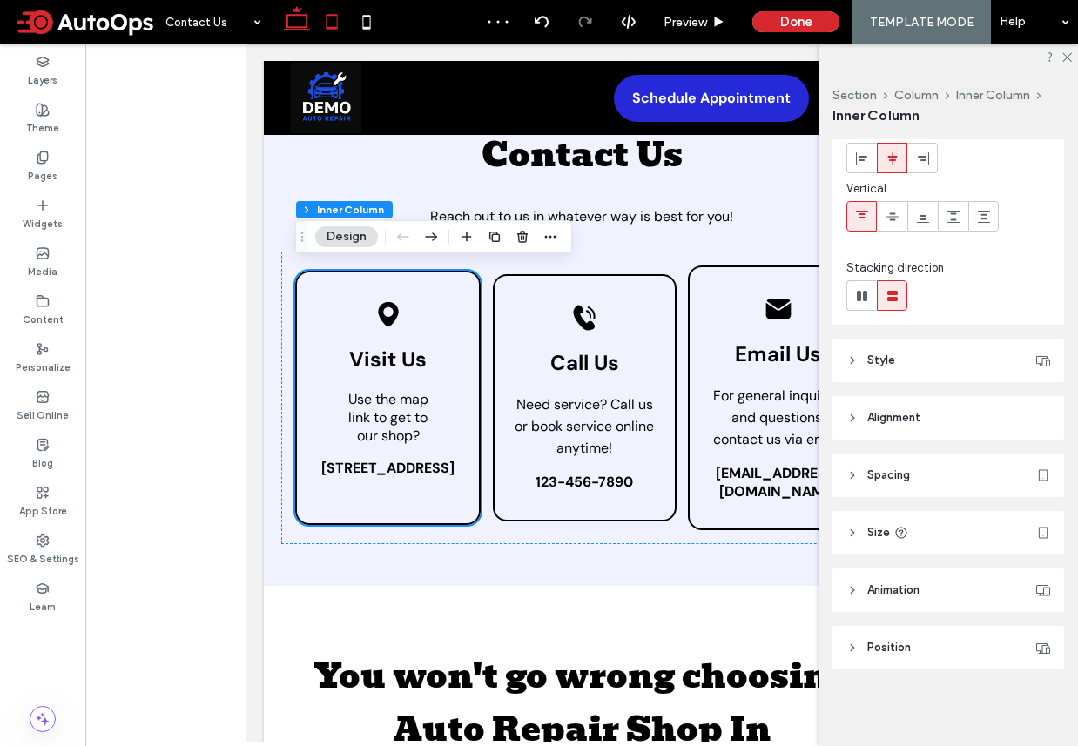
type input "***"
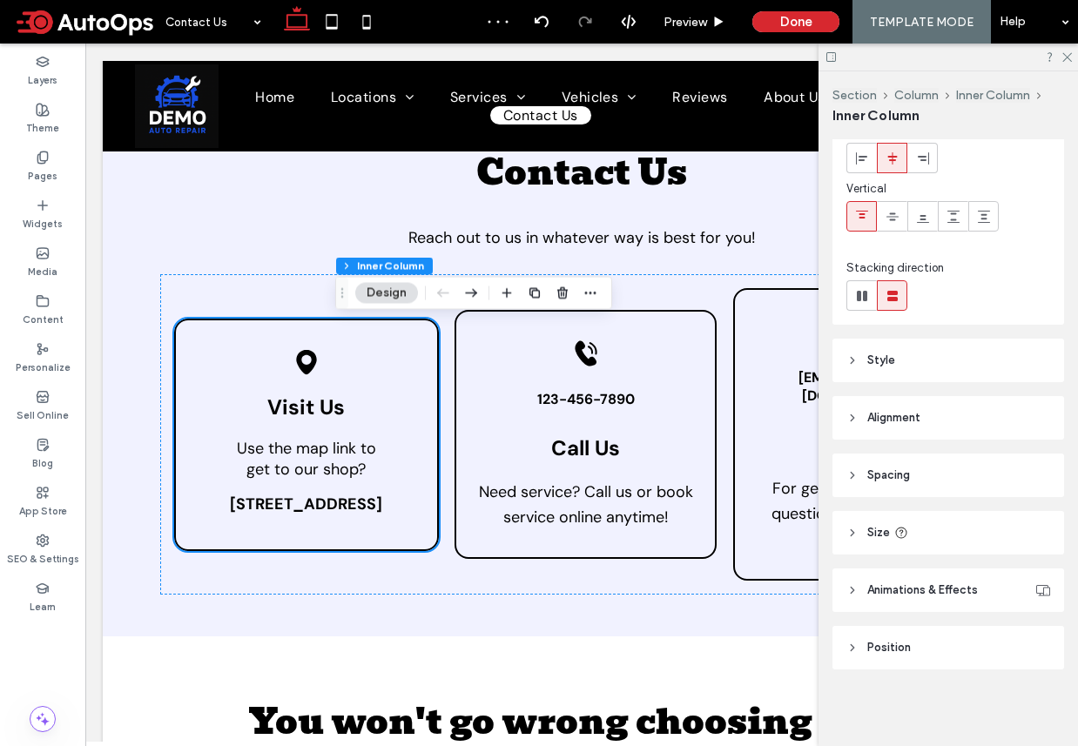
scroll to position [81, 0]
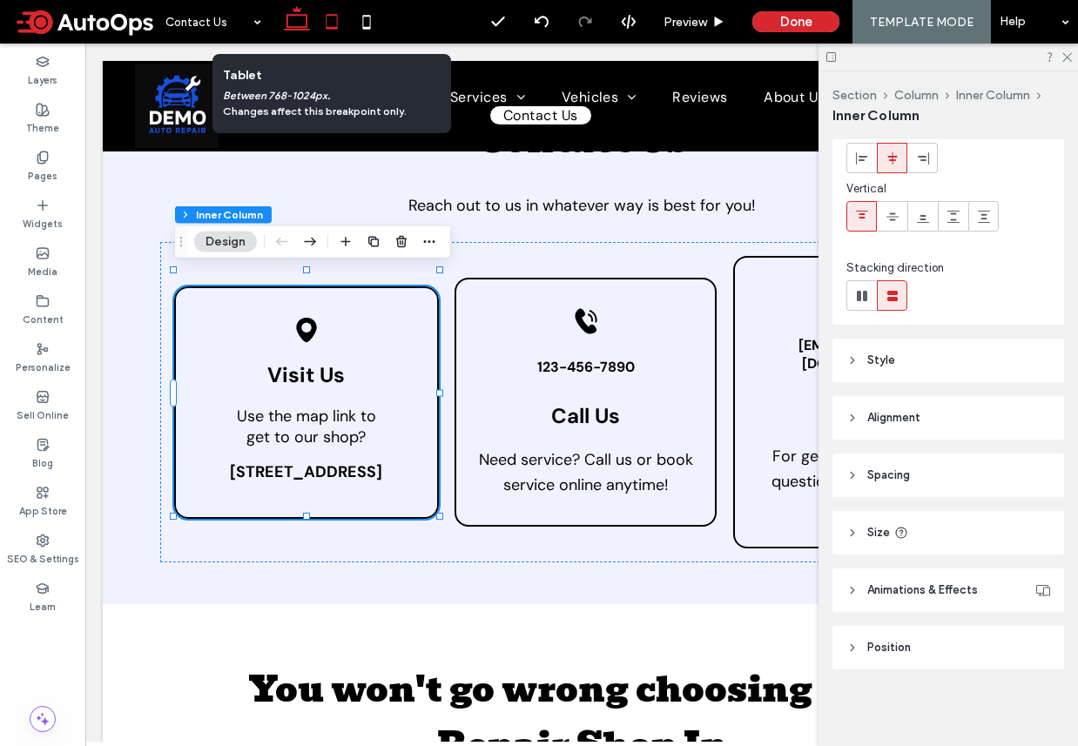
click at [333, 20] on icon at bounding box center [331, 21] width 35 height 35
type input "***"
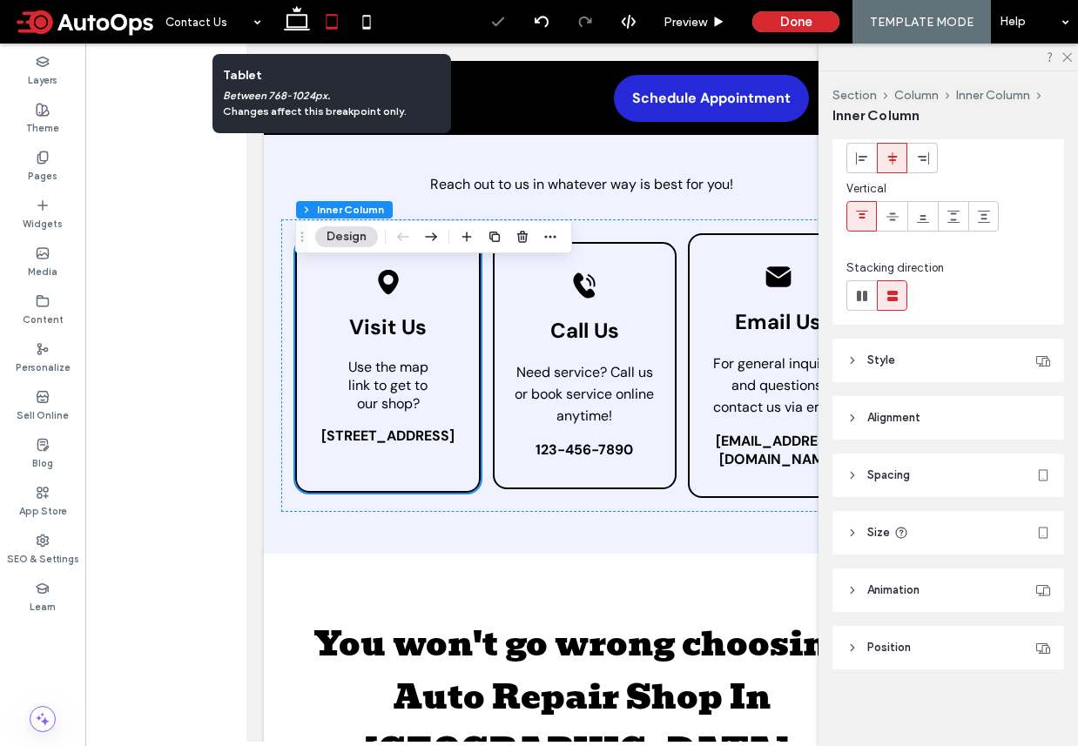
scroll to position [49, 0]
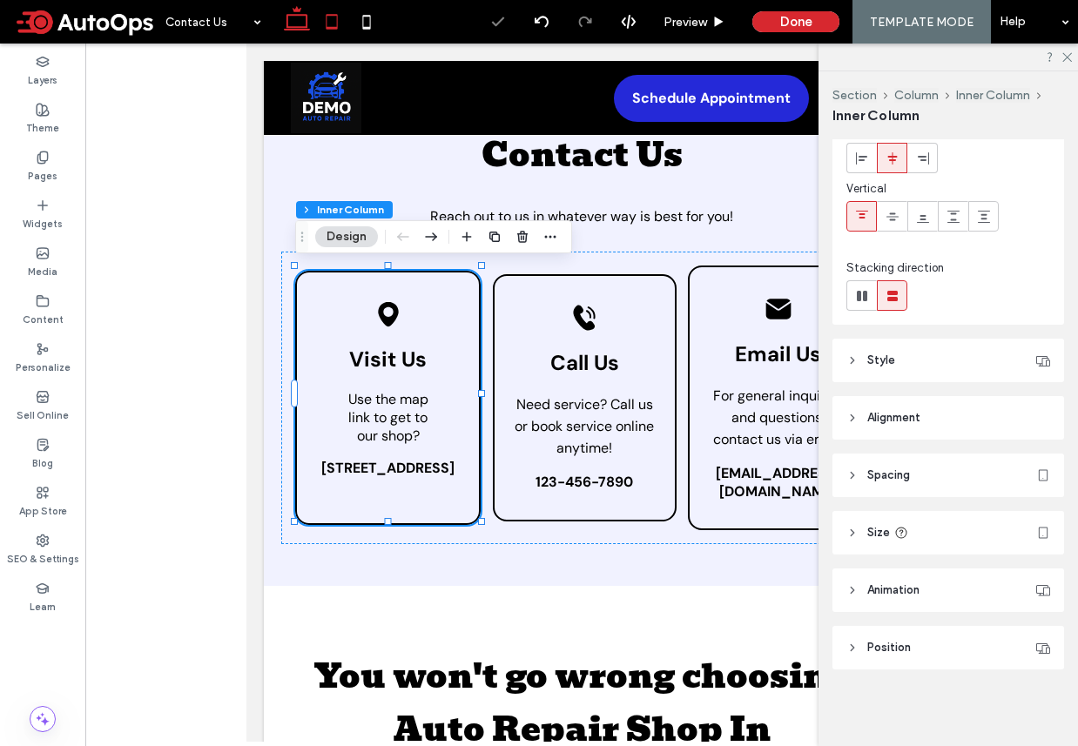
click at [299, 19] on icon at bounding box center [296, 21] width 35 height 35
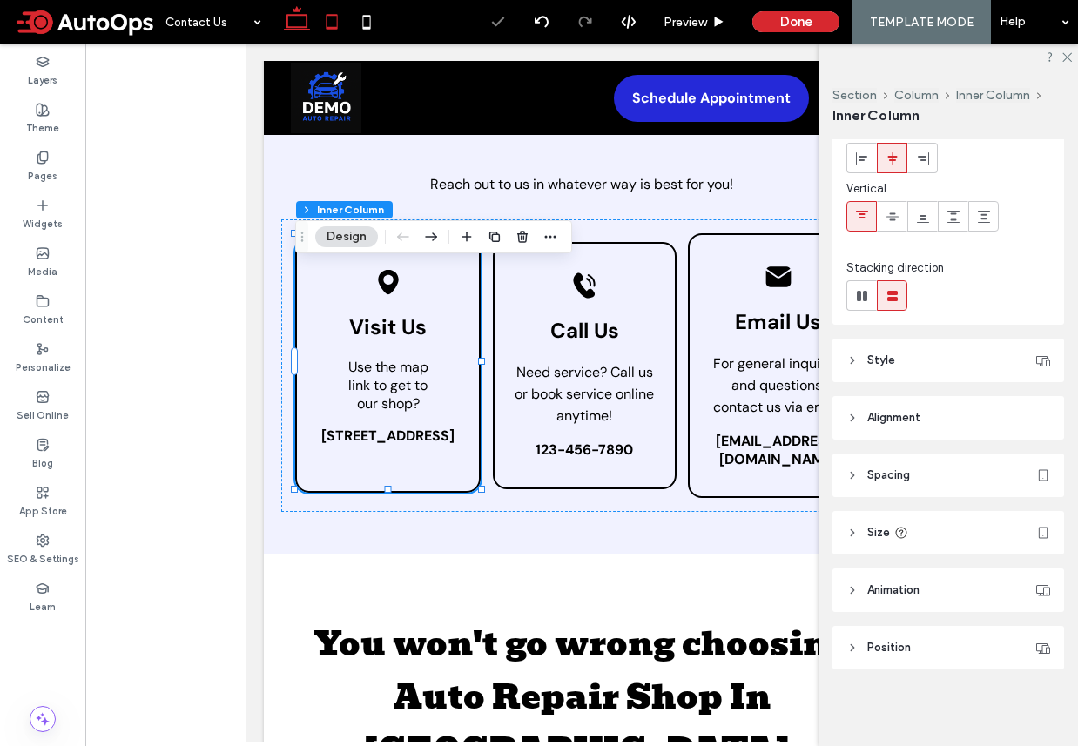
type input "***"
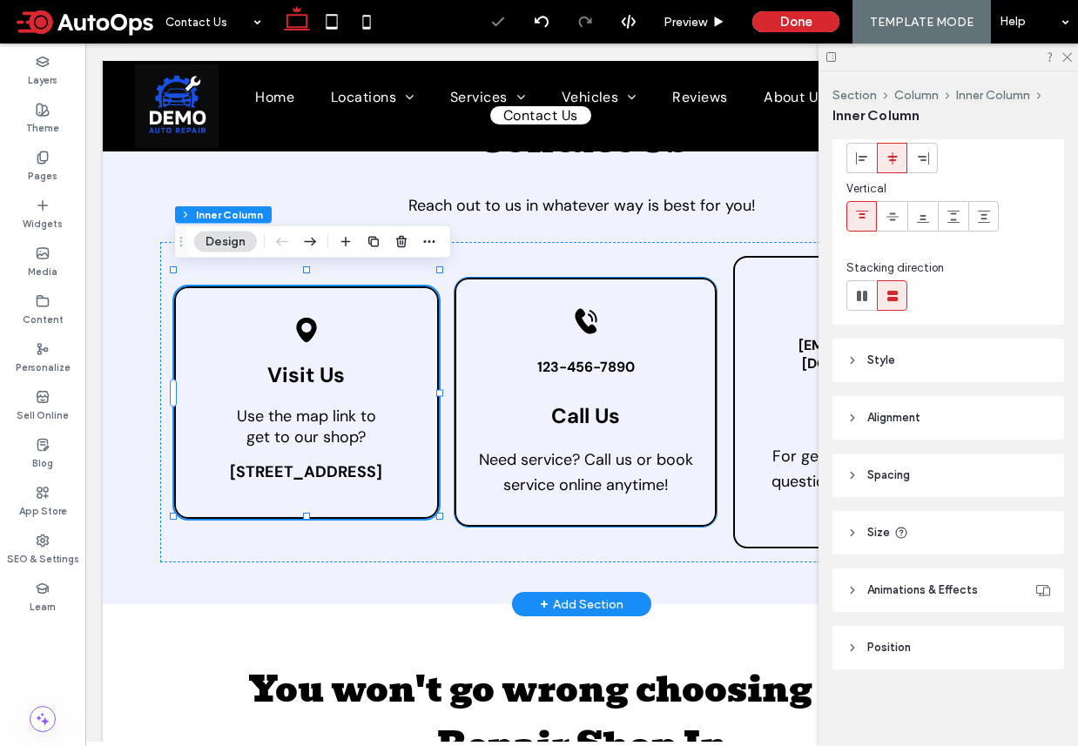
click at [531, 288] on div "Black telephone icon ringing. Call Us Need service? Call us or book service onl…" at bounding box center [585, 402] width 262 height 249
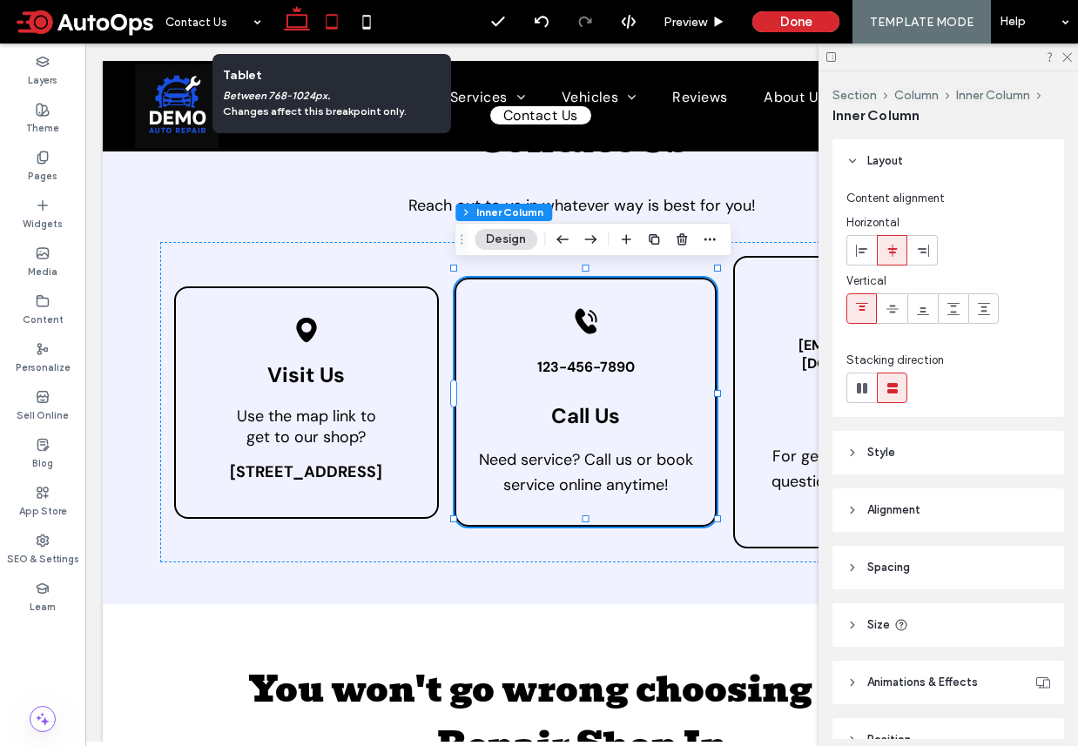
click at [333, 24] on icon at bounding box center [331, 21] width 35 height 35
type input "***"
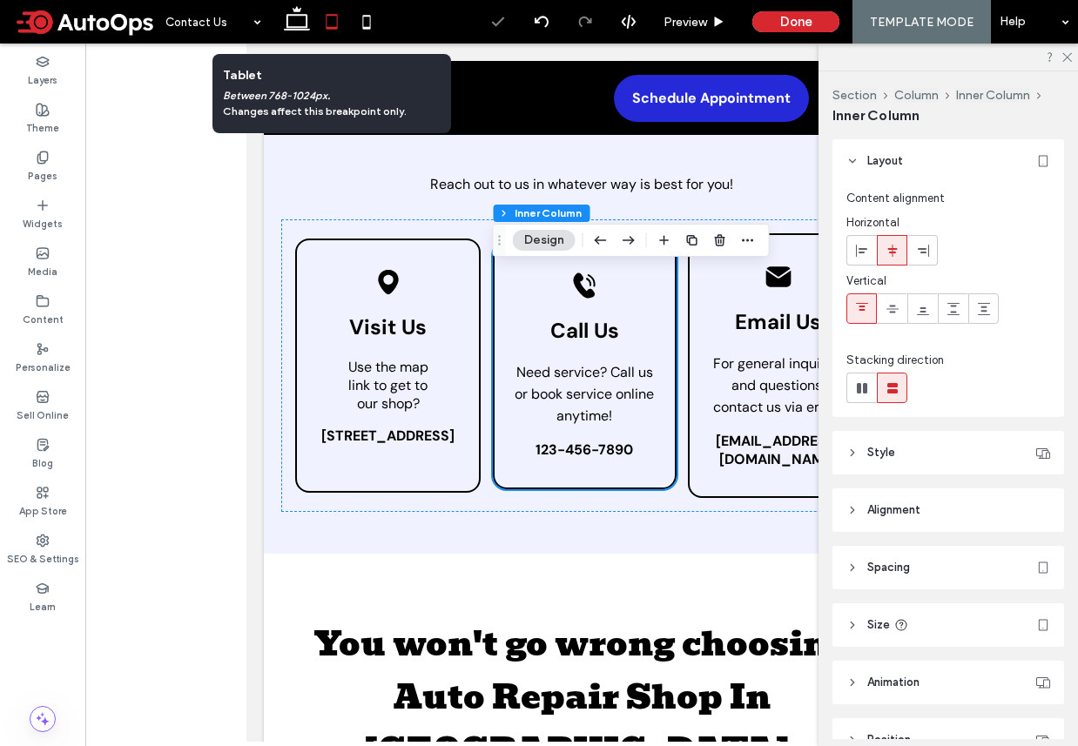
scroll to position [49, 0]
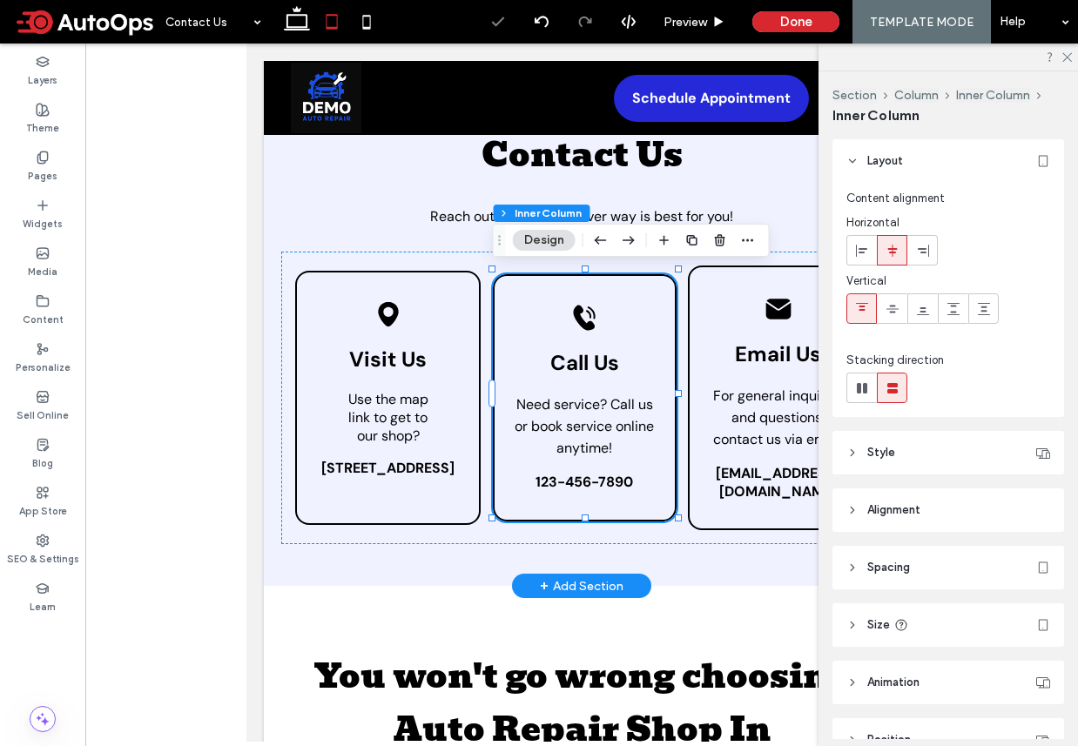
click at [618, 306] on div "Black telephone icon ringing. Call Us Need service? Call us or book service onl…" at bounding box center [585, 397] width 185 height 247
click at [618, 288] on div "Black telephone icon ringing. Call Us Need service? Call us or book service onl…" at bounding box center [585, 397] width 185 height 247
click at [616, 488] on div "Black telephone icon ringing. Call Us Need service? Call us or book service onl…" at bounding box center [585, 397] width 185 height 247
click at [612, 474] on span "123-456-7890" at bounding box center [584, 482] width 98 height 18
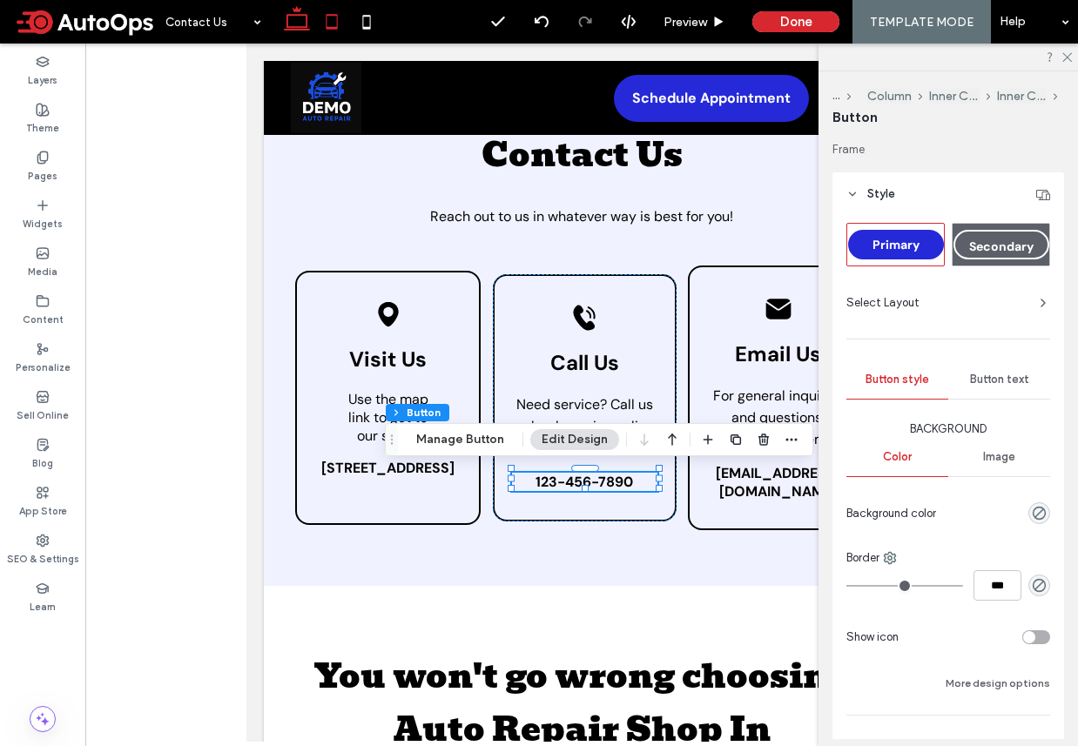
click at [290, 23] on icon at bounding box center [296, 21] width 35 height 35
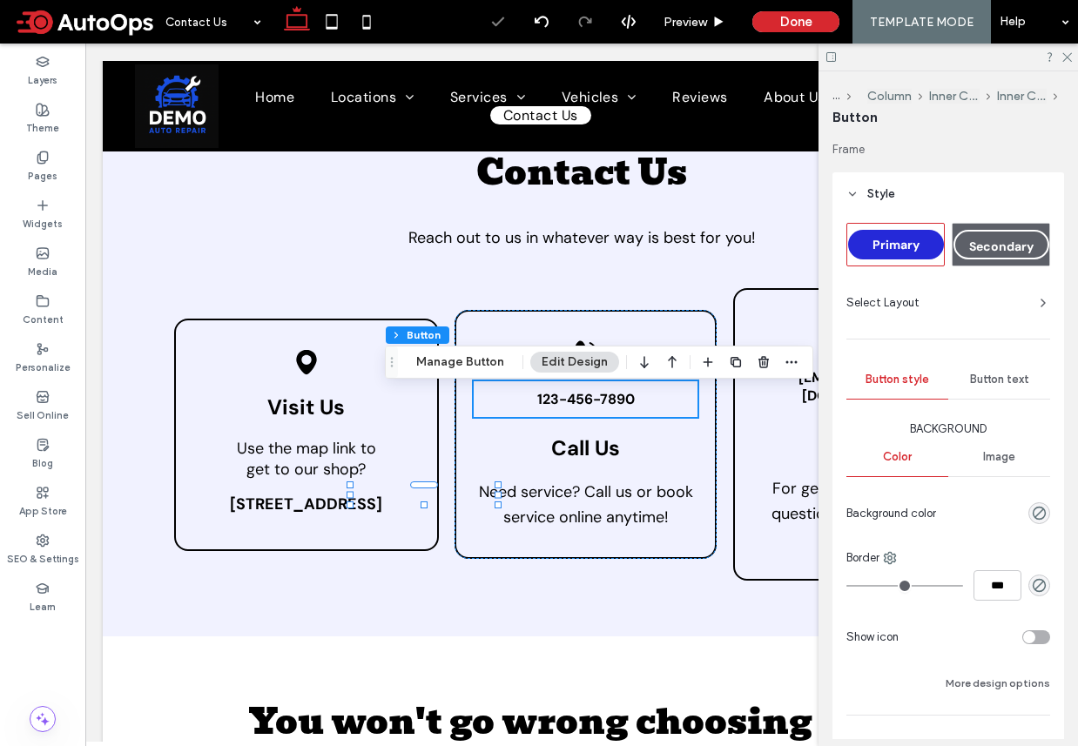
type input "**"
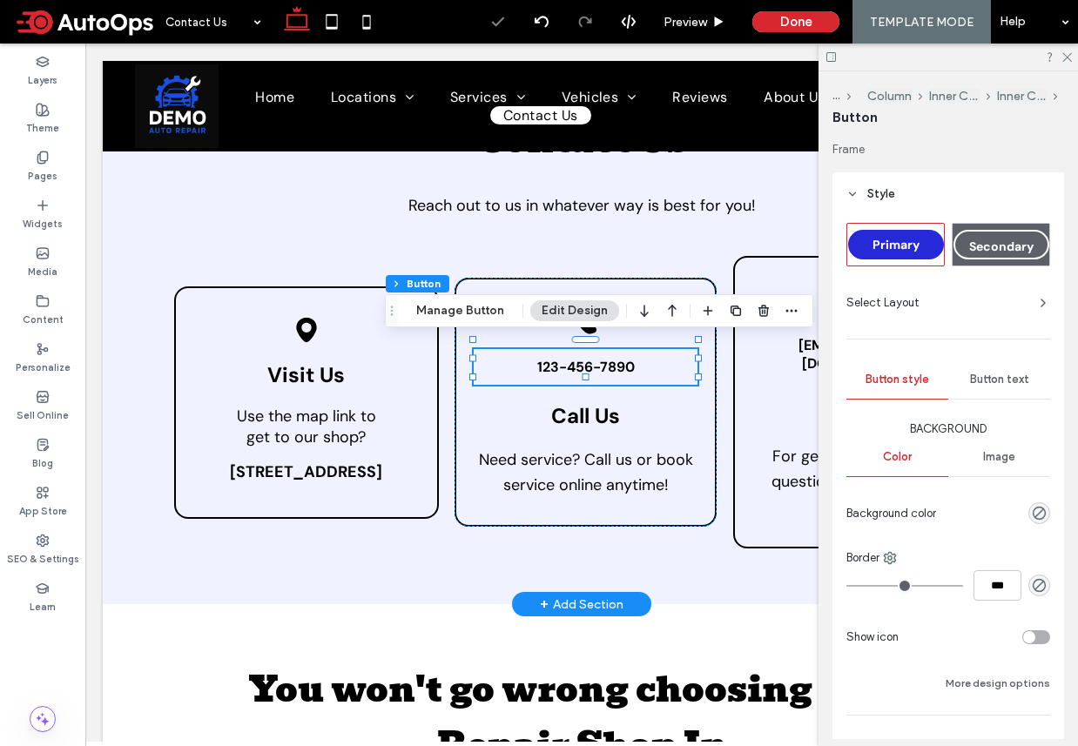
click at [567, 358] on span "123-456-7890" at bounding box center [586, 367] width 98 height 18
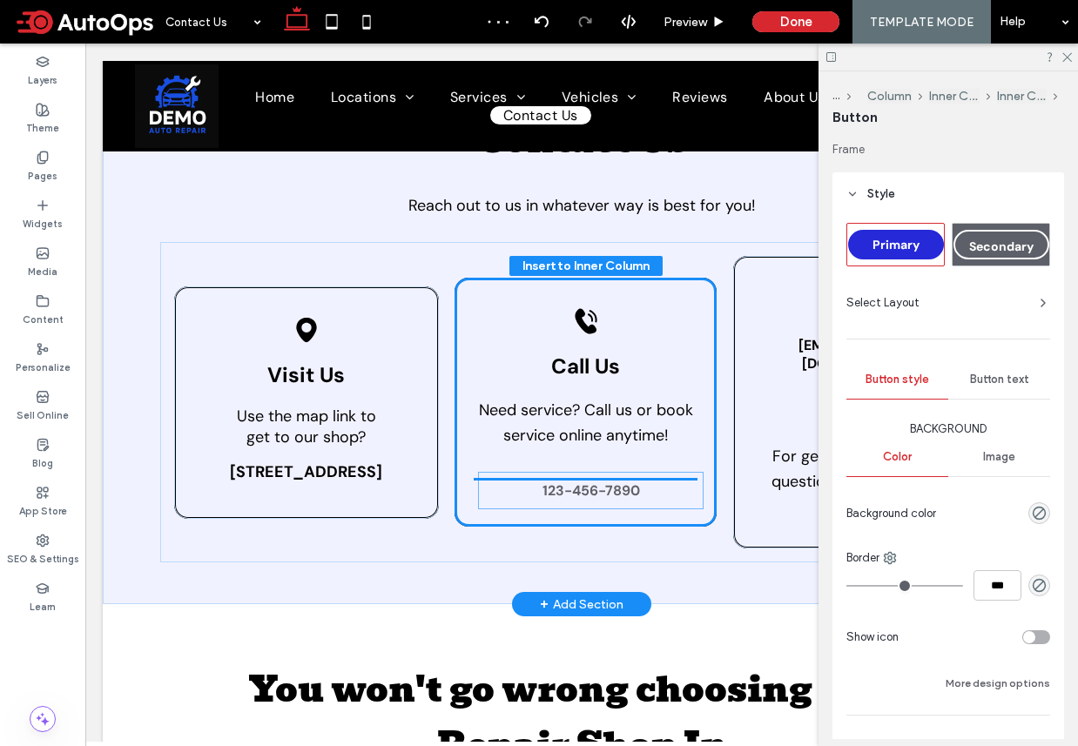
drag, startPoint x: 534, startPoint y: 349, endPoint x: 538, endPoint y: 480, distance: 130.7
drag, startPoint x: 512, startPoint y: 347, endPoint x: 522, endPoint y: 463, distance: 116.3
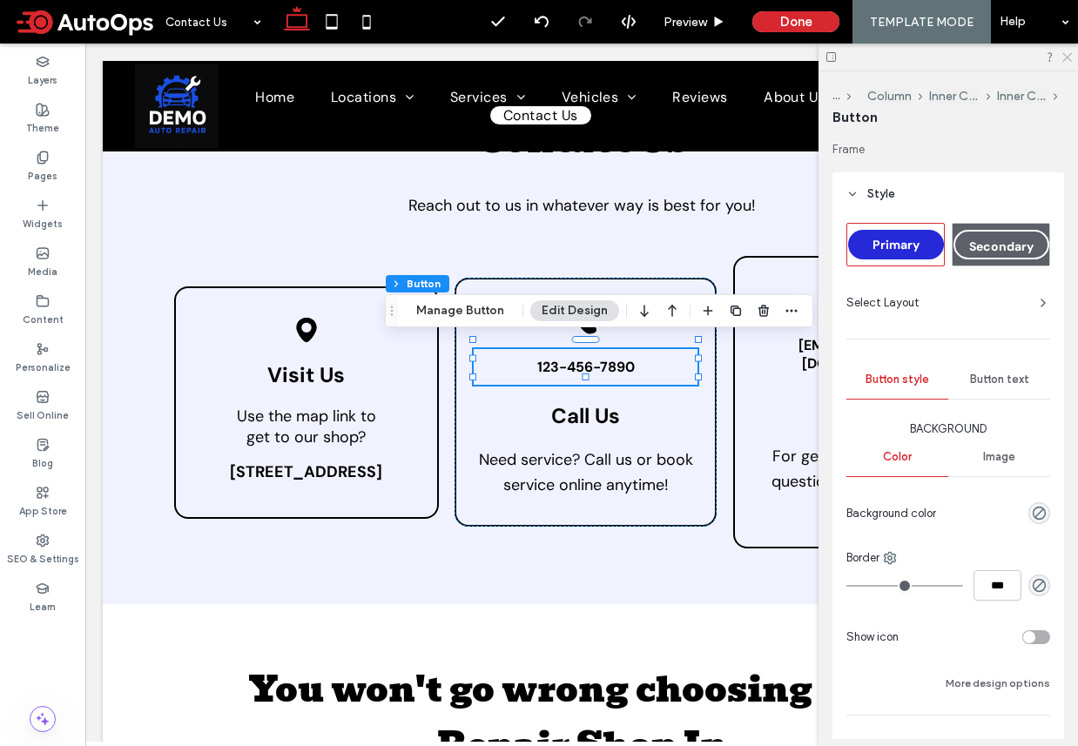
click at [1066, 59] on icon at bounding box center [1065, 55] width 11 height 11
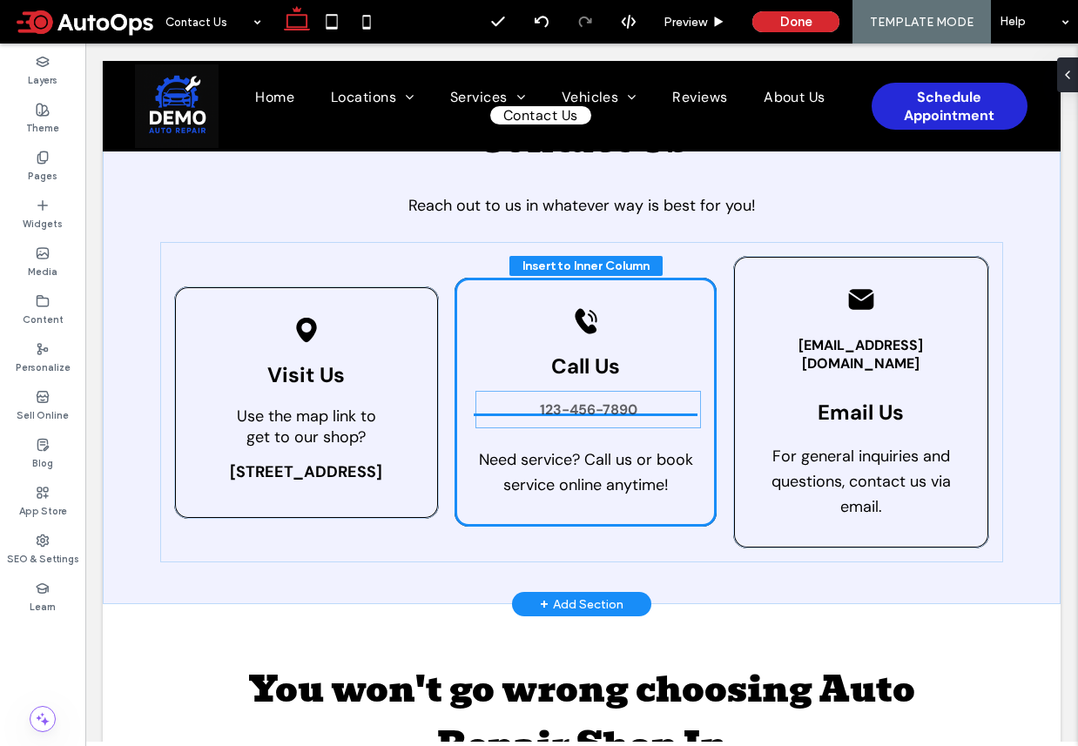
drag, startPoint x: 542, startPoint y: 357, endPoint x: 544, endPoint y: 408, distance: 51.4
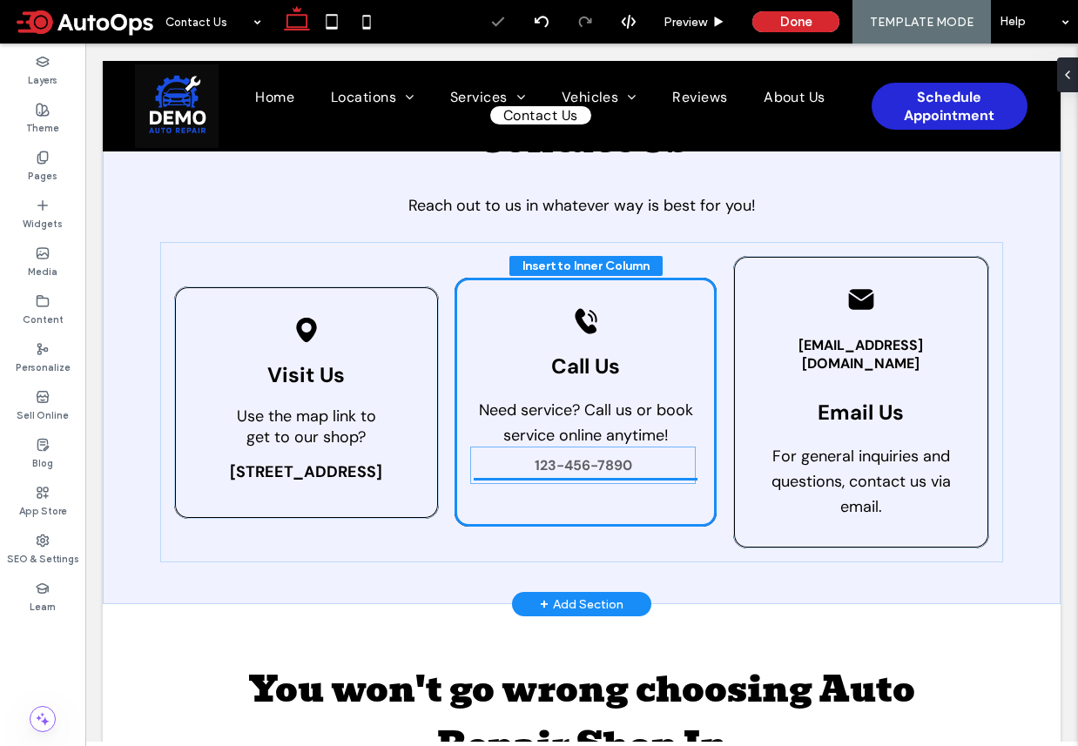
drag, startPoint x: 516, startPoint y: 405, endPoint x: 515, endPoint y: 465, distance: 60.1
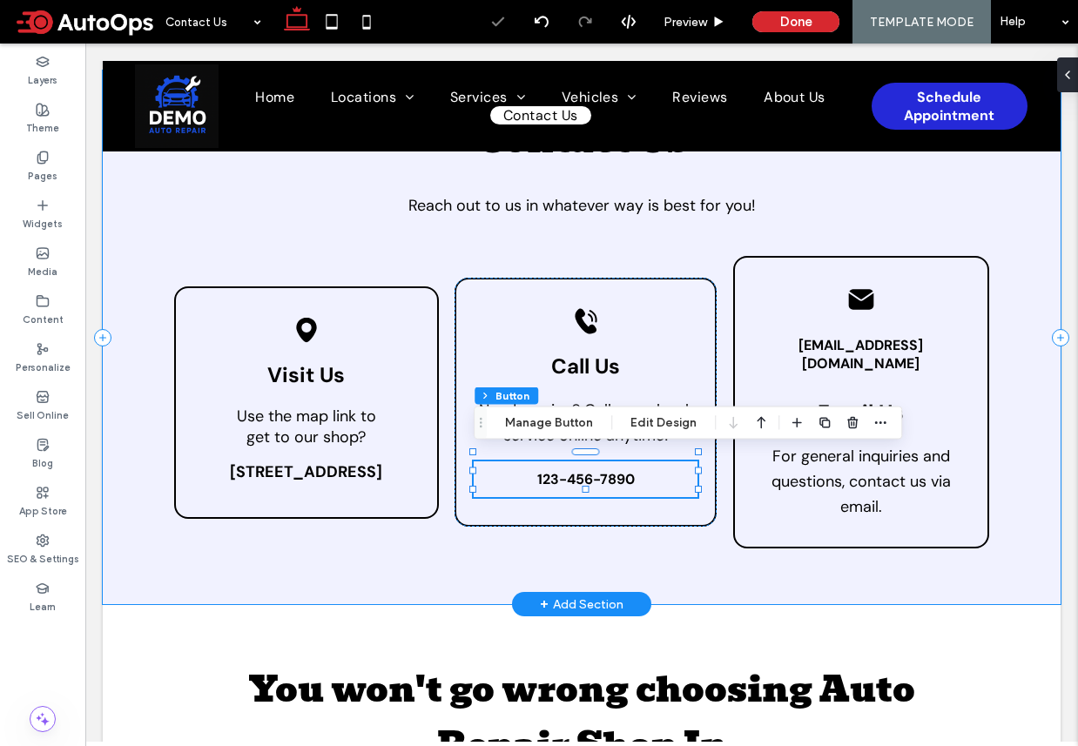
click at [716, 570] on div "Contact Us Reach out to us in whatever way is best for you! Black location pin …" at bounding box center [582, 338] width 958 height 534
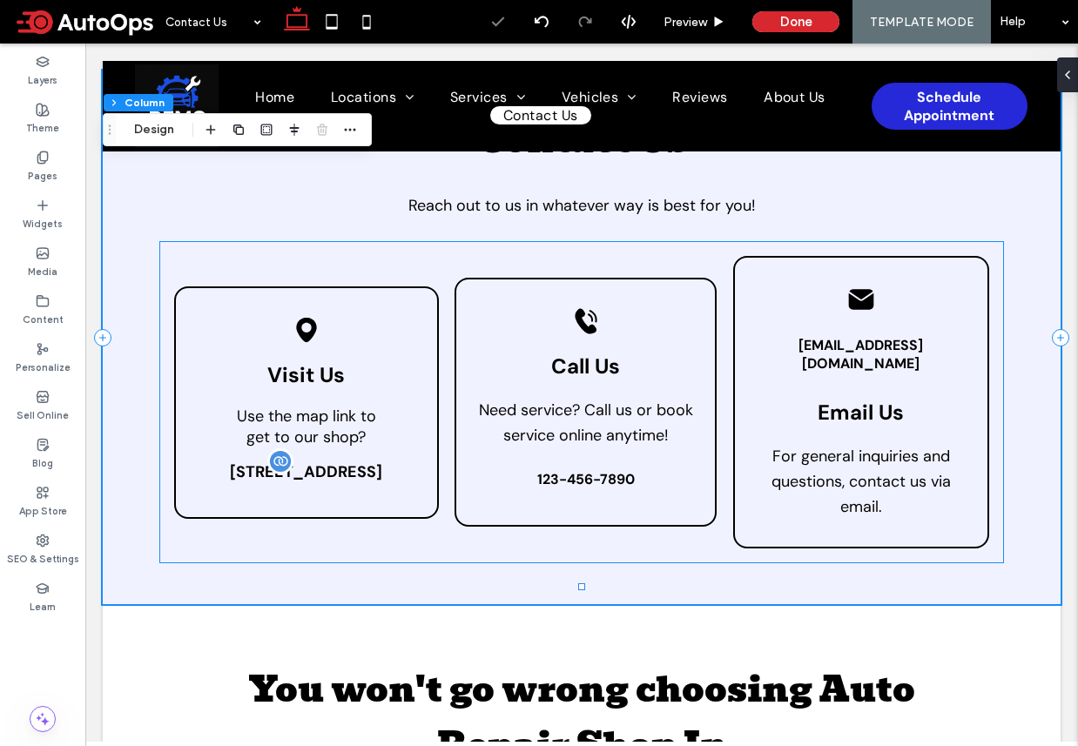
click at [327, 463] on span "51 Goods Rd, Conestoga, PA 17516" at bounding box center [306, 471] width 152 height 21
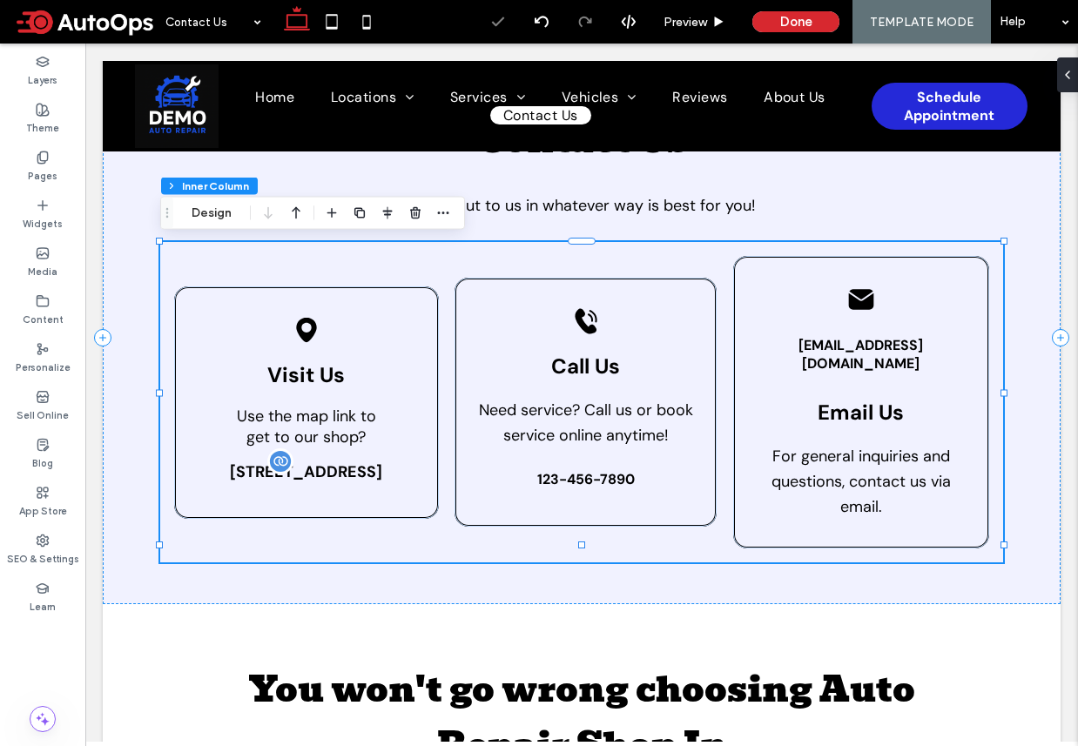
click at [321, 461] on span "51 Goods Rd, Conestoga, PA 17516" at bounding box center [306, 471] width 152 height 21
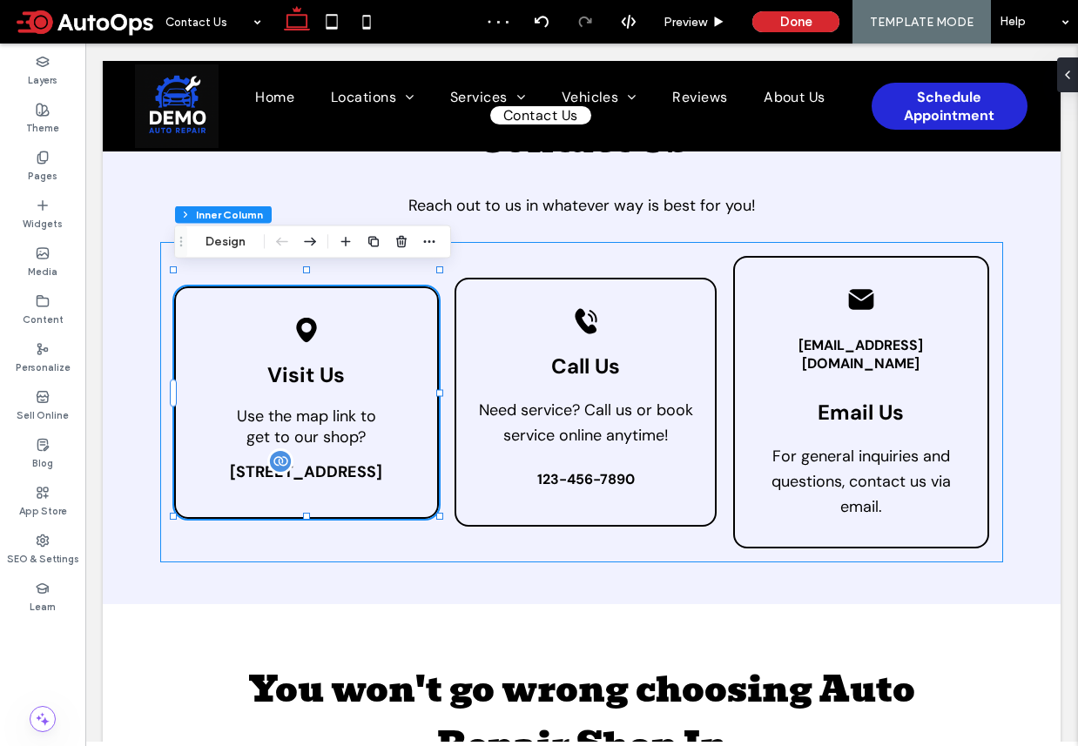
click at [321, 461] on span "51 Goods Rd, Conestoga, PA 17516" at bounding box center [306, 471] width 152 height 21
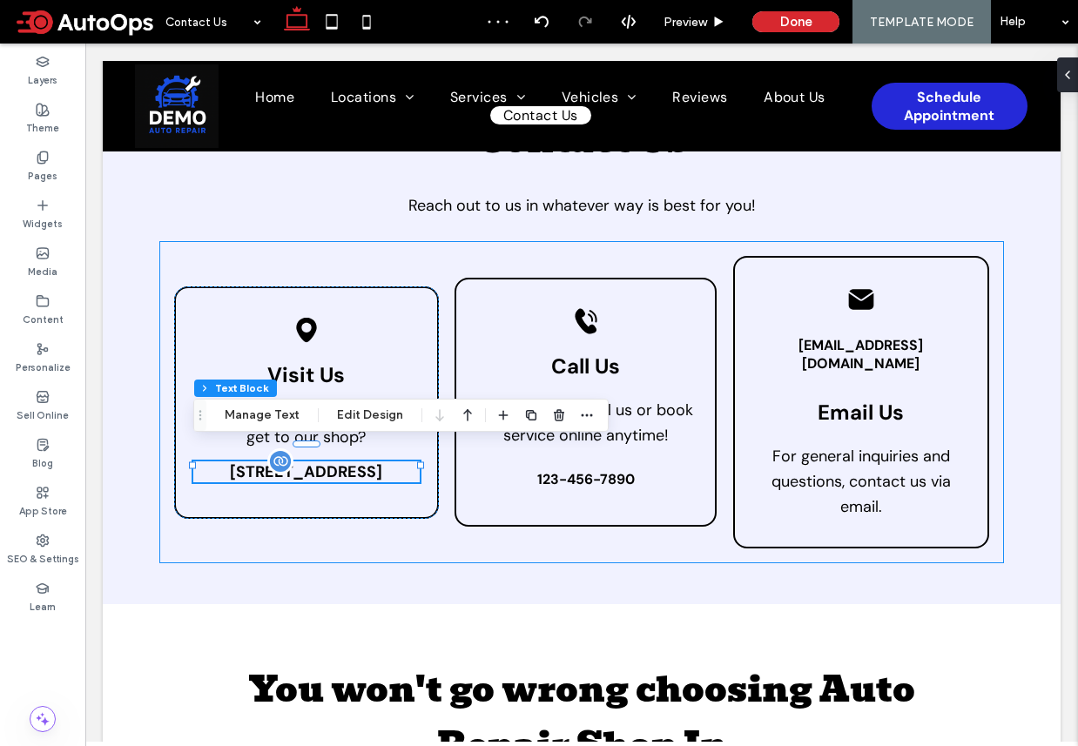
click at [330, 461] on span "51 Goods Rd, Conestoga, PA 17516" at bounding box center [306, 471] width 152 height 21
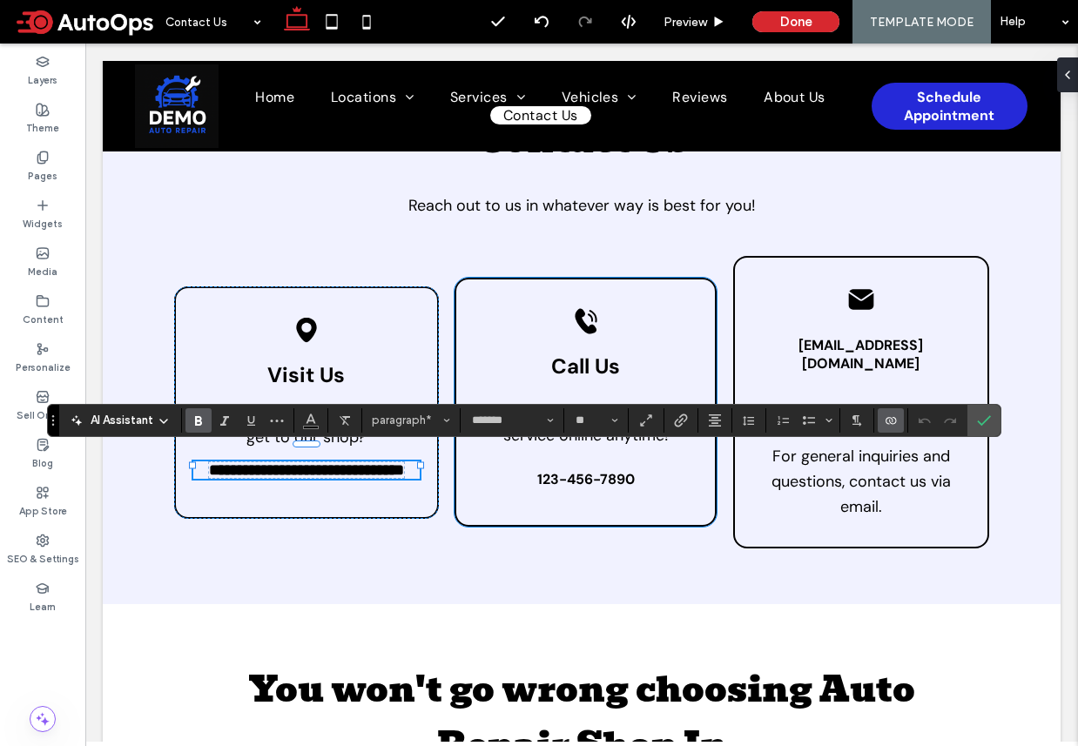
click at [563, 471] on span "123-456-7890" at bounding box center [586, 479] width 98 height 18
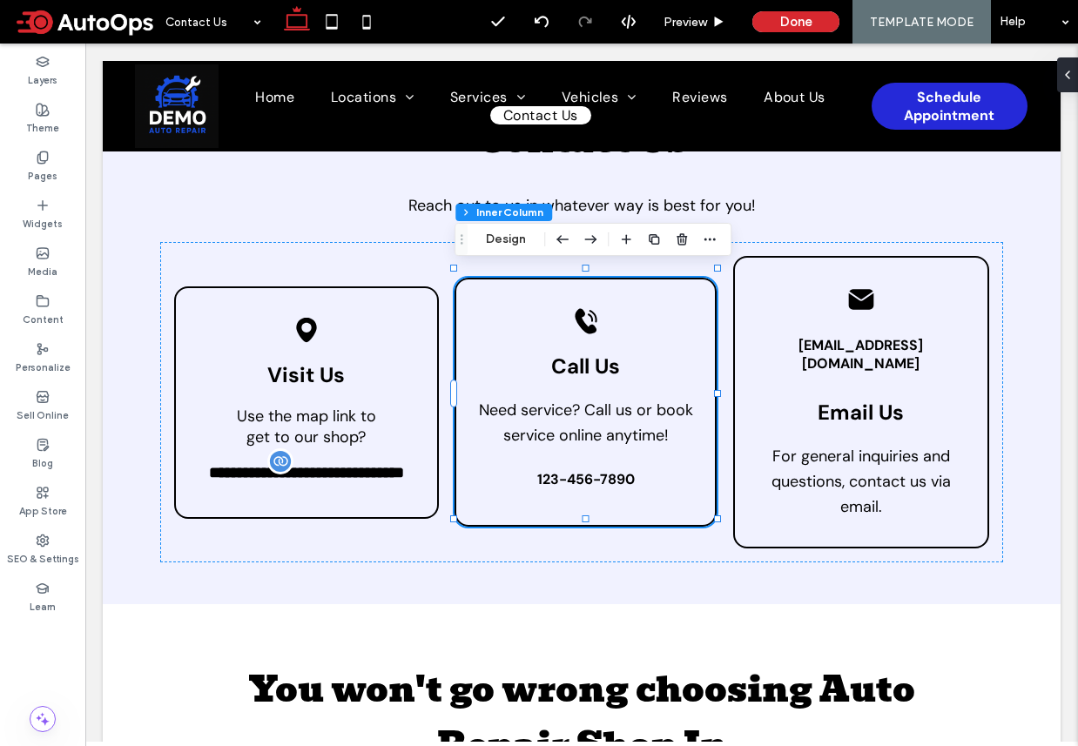
click at [562, 470] on span "123-456-7890" at bounding box center [586, 479] width 98 height 18
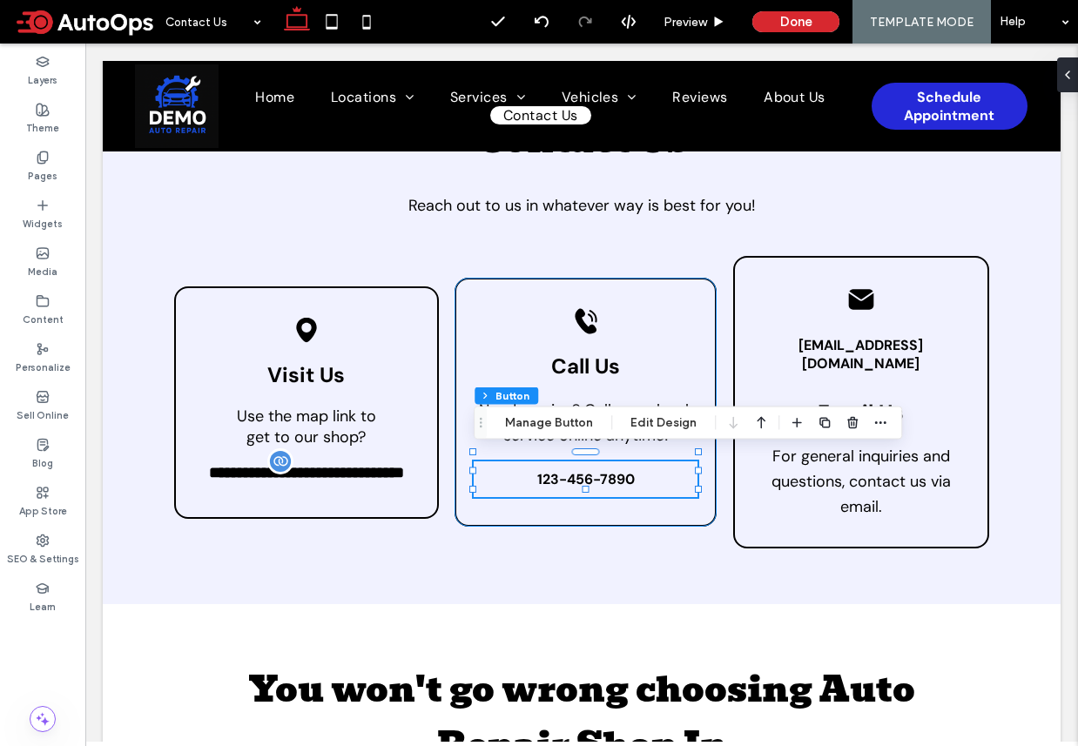
click at [562, 464] on div "123-456-7890" at bounding box center [586, 479] width 224 height 36
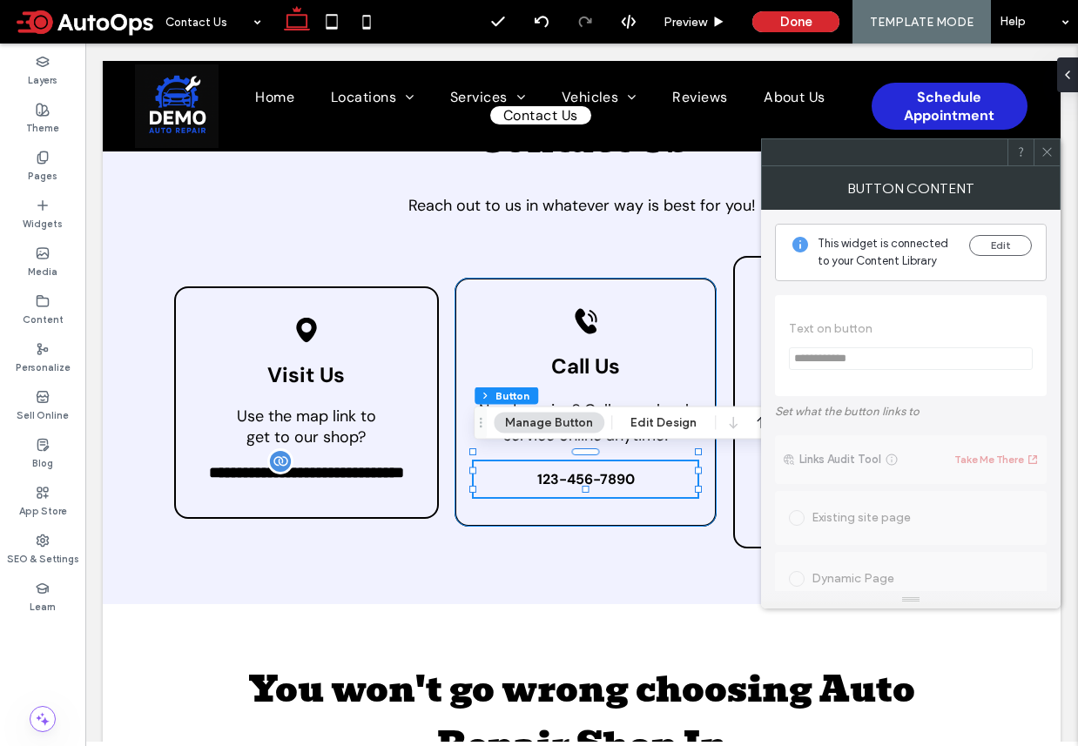
click at [559, 470] on span "123-456-7890" at bounding box center [586, 479] width 98 height 18
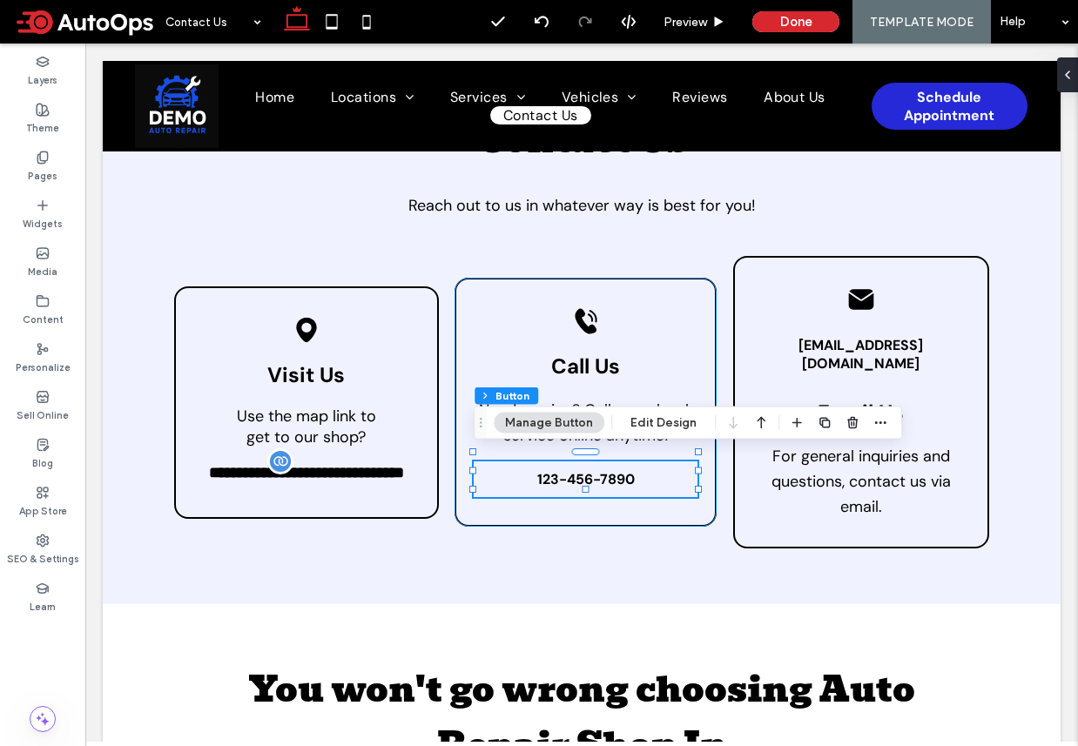
click at [559, 470] on span "123-456-7890" at bounding box center [586, 479] width 98 height 18
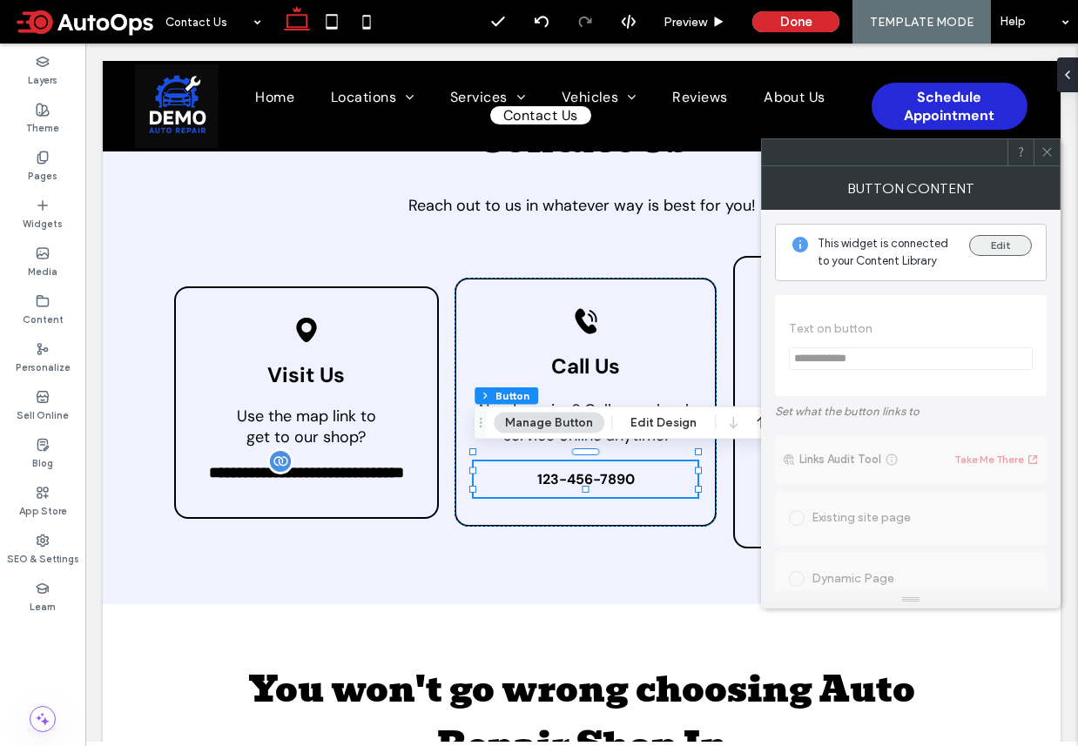
click at [1012, 241] on button "Edit" at bounding box center [1000, 245] width 63 height 21
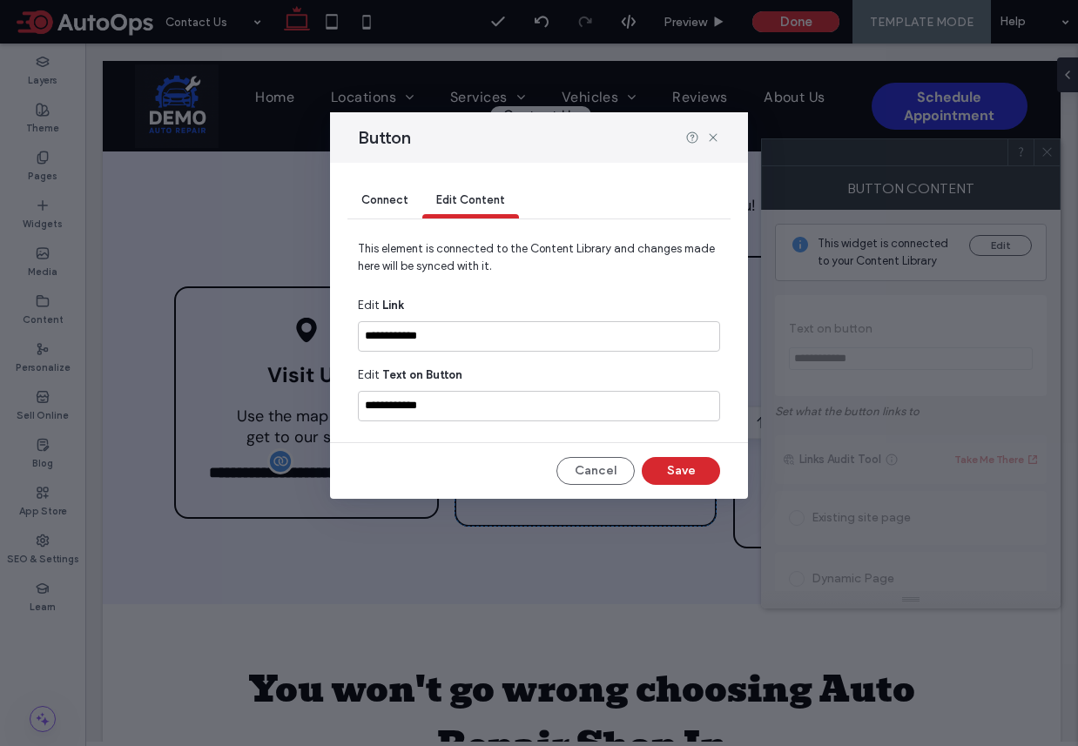
click at [711, 124] on div "Button" at bounding box center [539, 137] width 418 height 50
click at [711, 142] on icon at bounding box center [713, 138] width 14 height 14
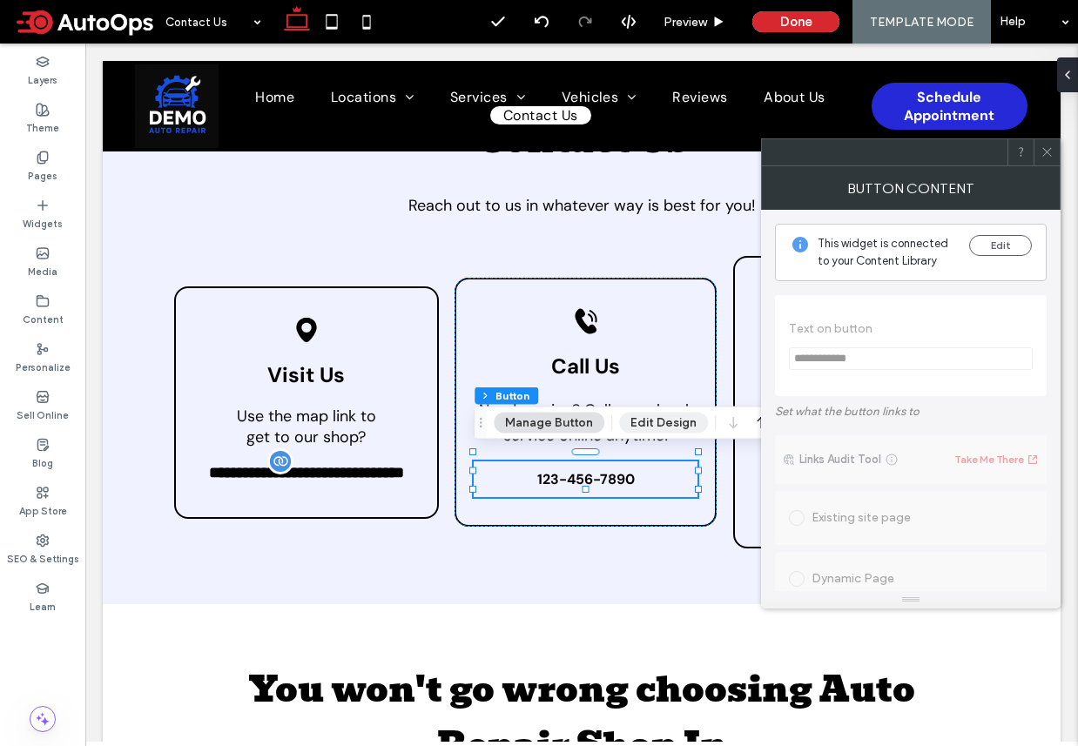
click at [653, 423] on button "Edit Design" at bounding box center [663, 423] width 89 height 21
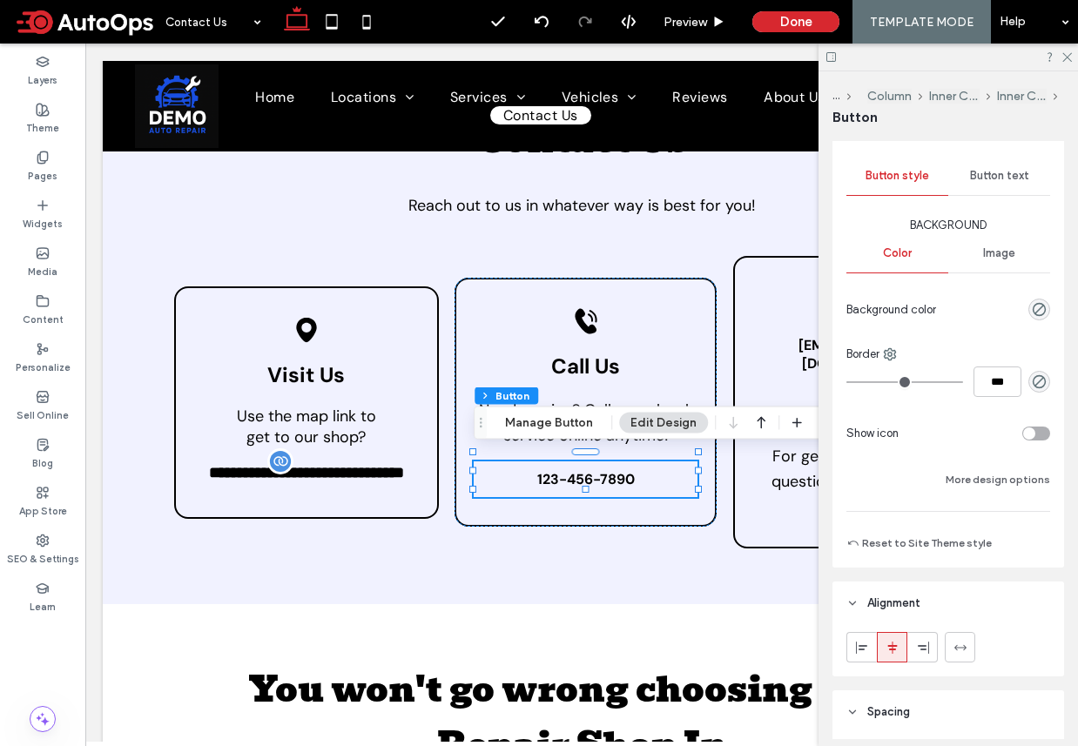
scroll to position [174, 0]
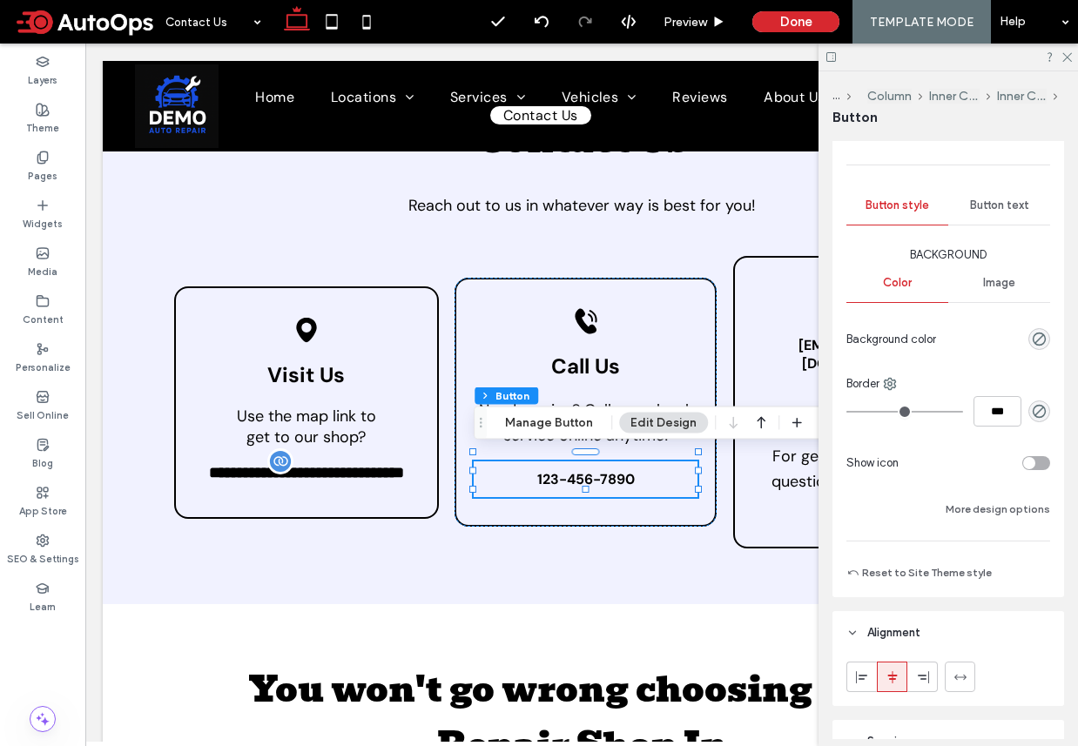
click at [987, 196] on div "Button text" at bounding box center [999, 205] width 102 height 38
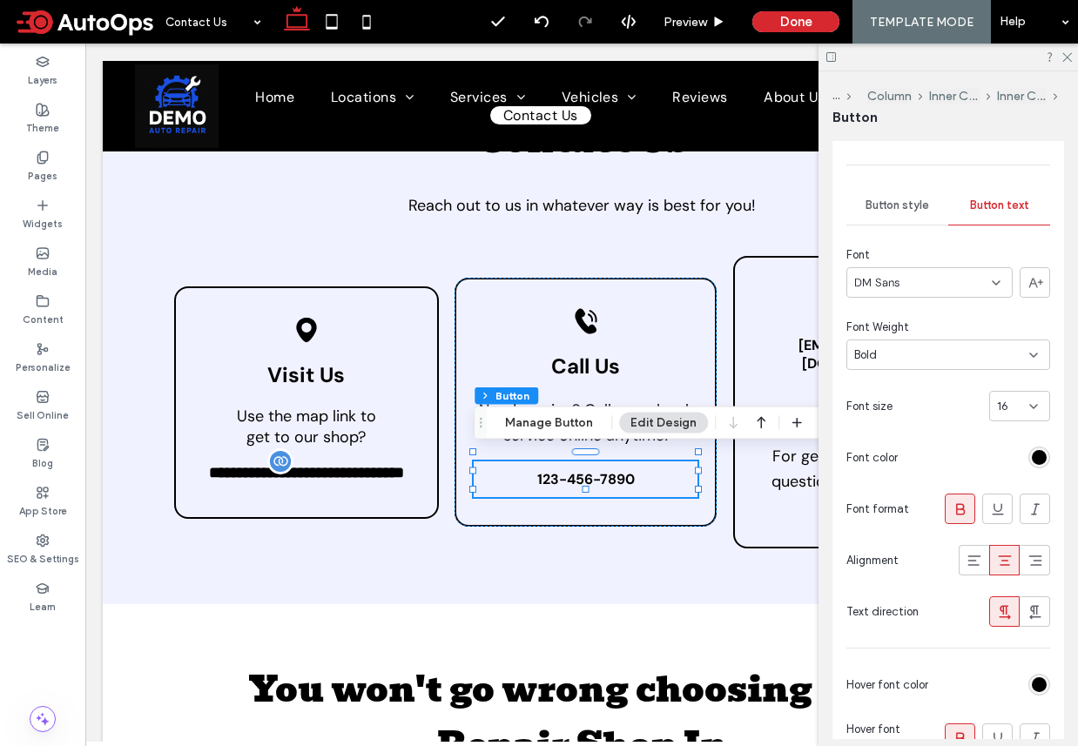
click at [1005, 410] on span "16" at bounding box center [1002, 406] width 11 height 17
click at [1012, 557] on div "18" at bounding box center [1019, 563] width 59 height 30
click at [1072, 58] on div at bounding box center [947, 57] width 259 height 27
click at [1065, 56] on icon at bounding box center [1065, 55] width 11 height 11
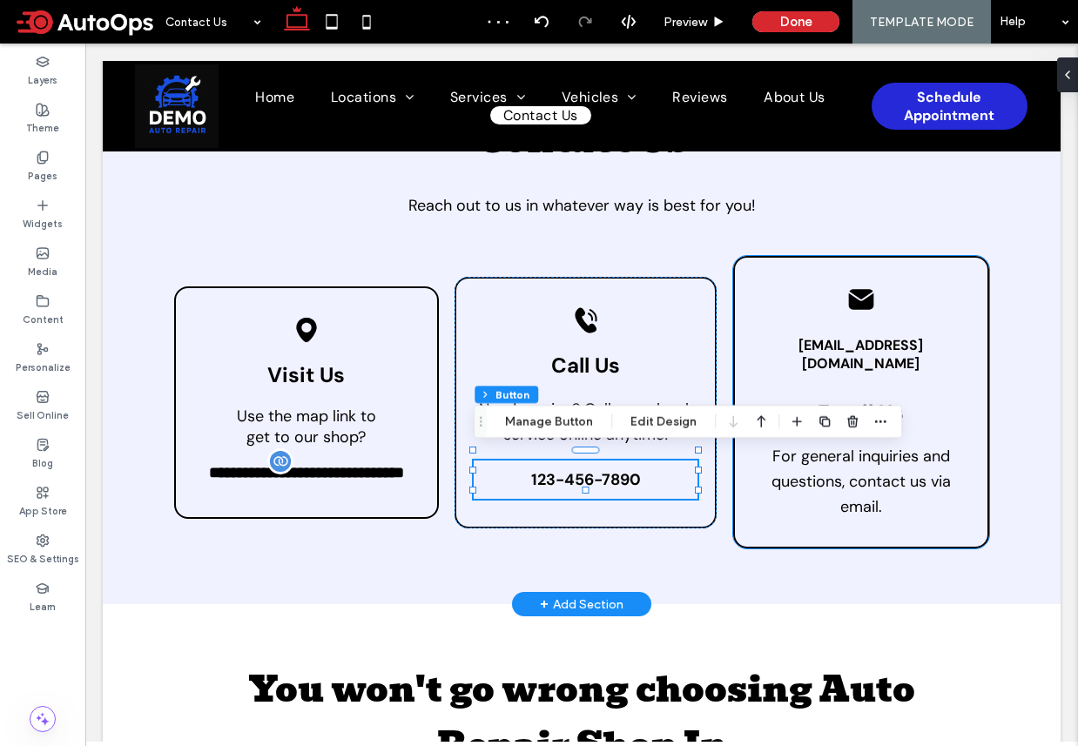
click at [847, 550] on div "**********" at bounding box center [582, 338] width 958 height 534
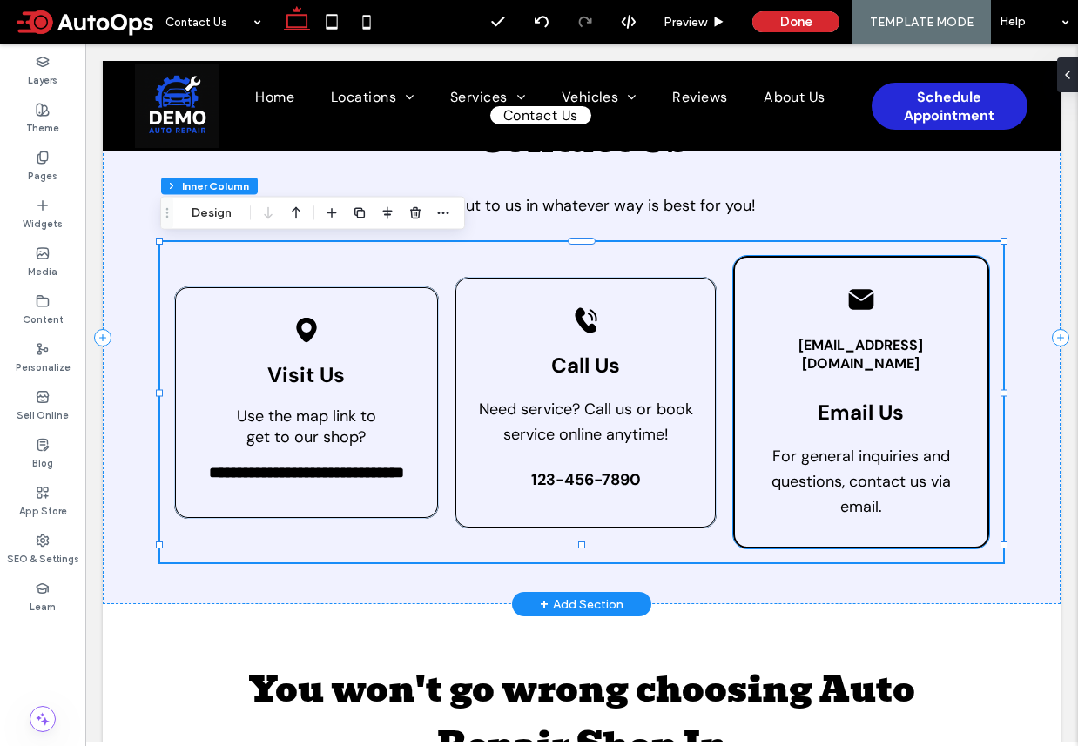
scroll to position [165, 0]
click at [846, 337] on span "test@test.com" at bounding box center [861, 354] width 218 height 37
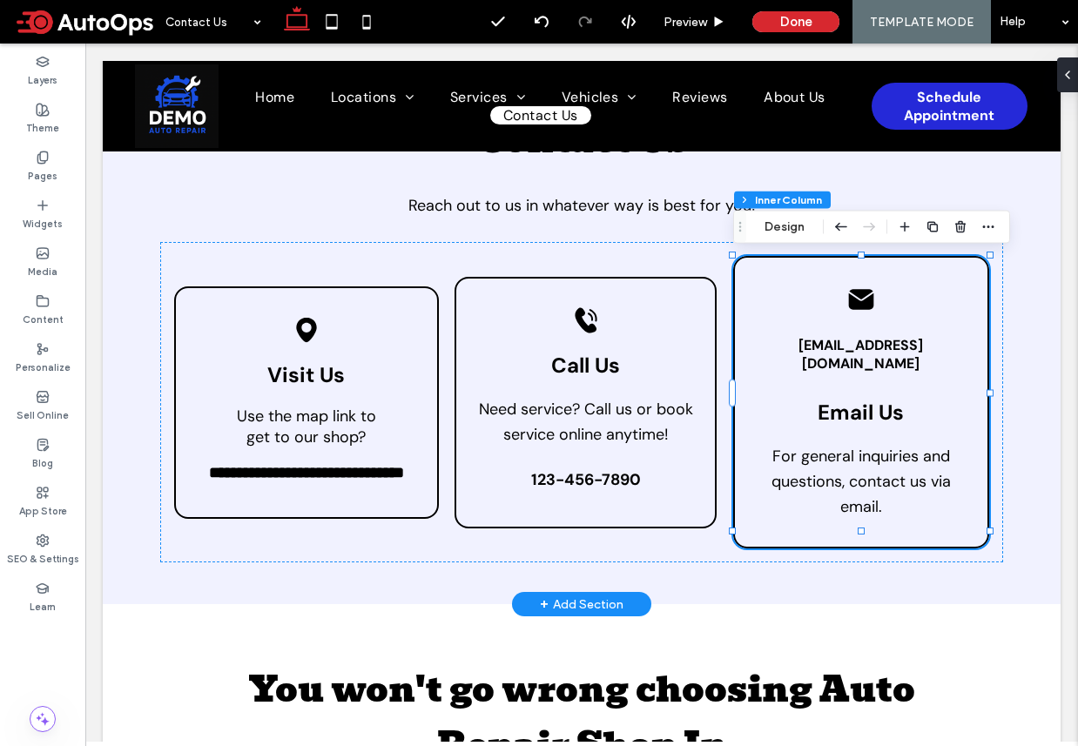
click at [840, 342] on span "test@test.com" at bounding box center [861, 354] width 218 height 37
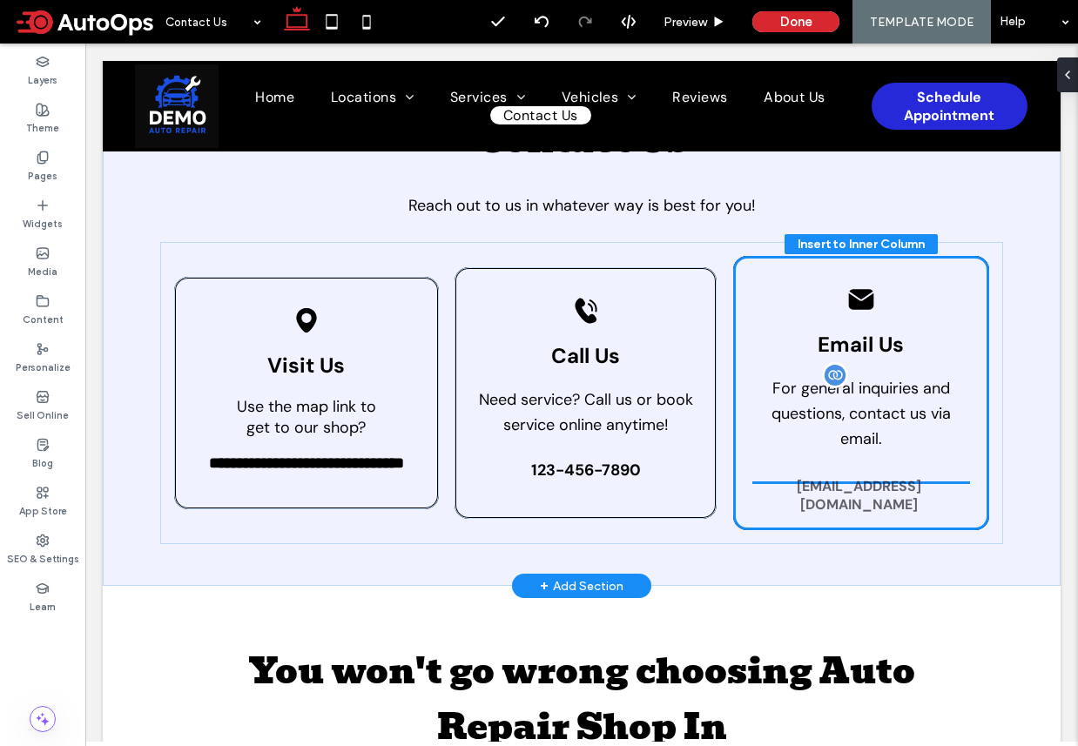
drag, startPoint x: 826, startPoint y: 336, endPoint x: 823, endPoint y: 485, distance: 148.9
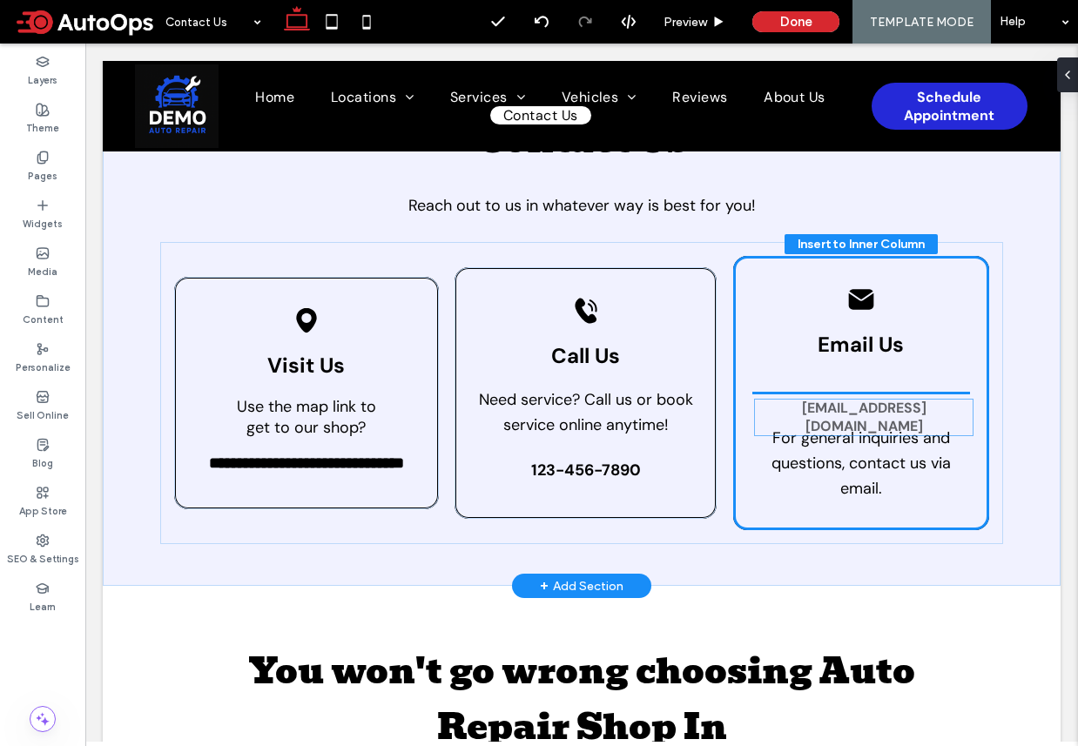
drag, startPoint x: 784, startPoint y: 339, endPoint x: 787, endPoint y: 408, distance: 69.7
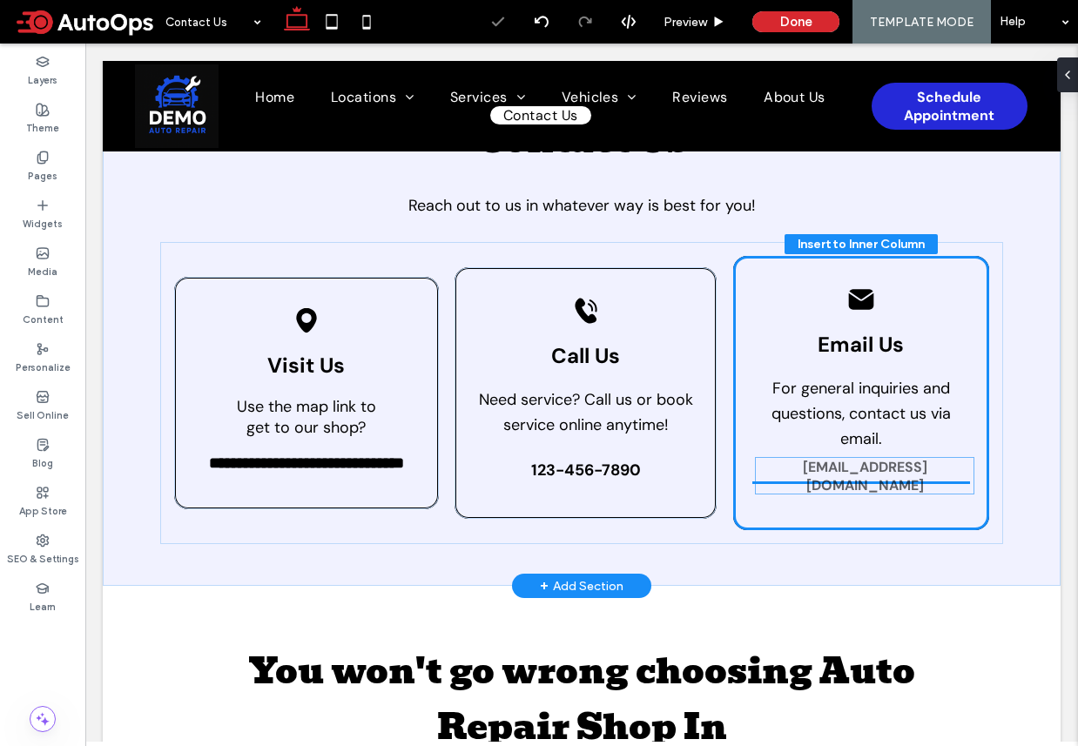
drag, startPoint x: 783, startPoint y: 394, endPoint x: 786, endPoint y: 476, distance: 82.8
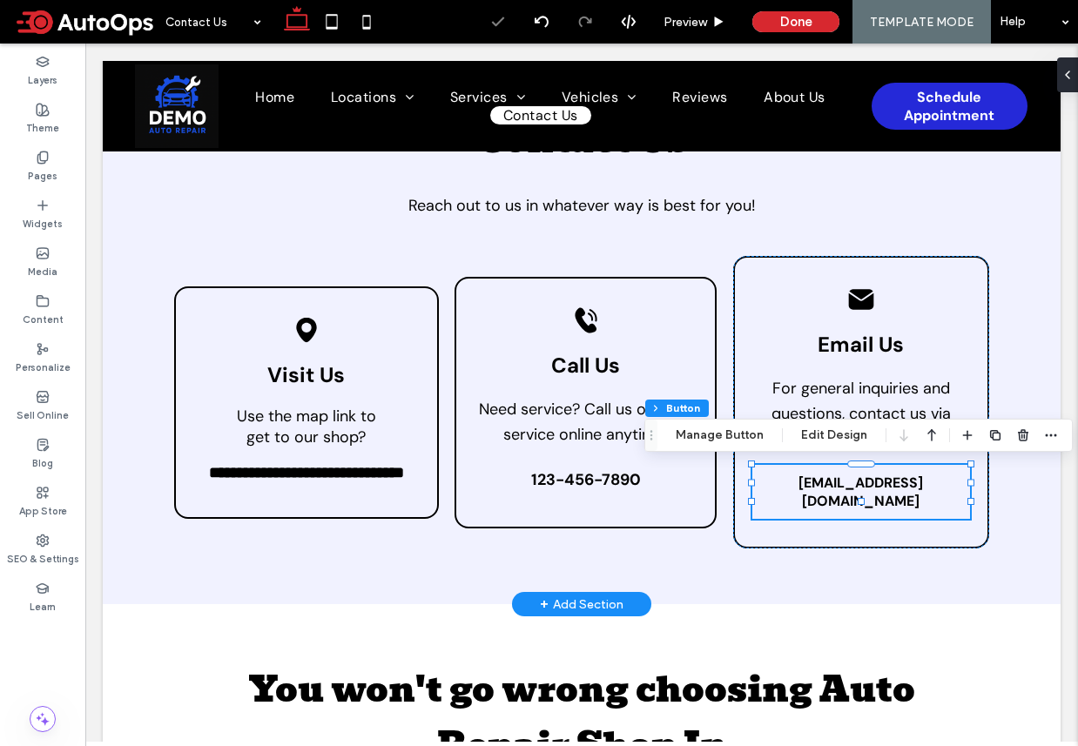
click at [794, 479] on link "test@test.com" at bounding box center [861, 492] width 218 height 54
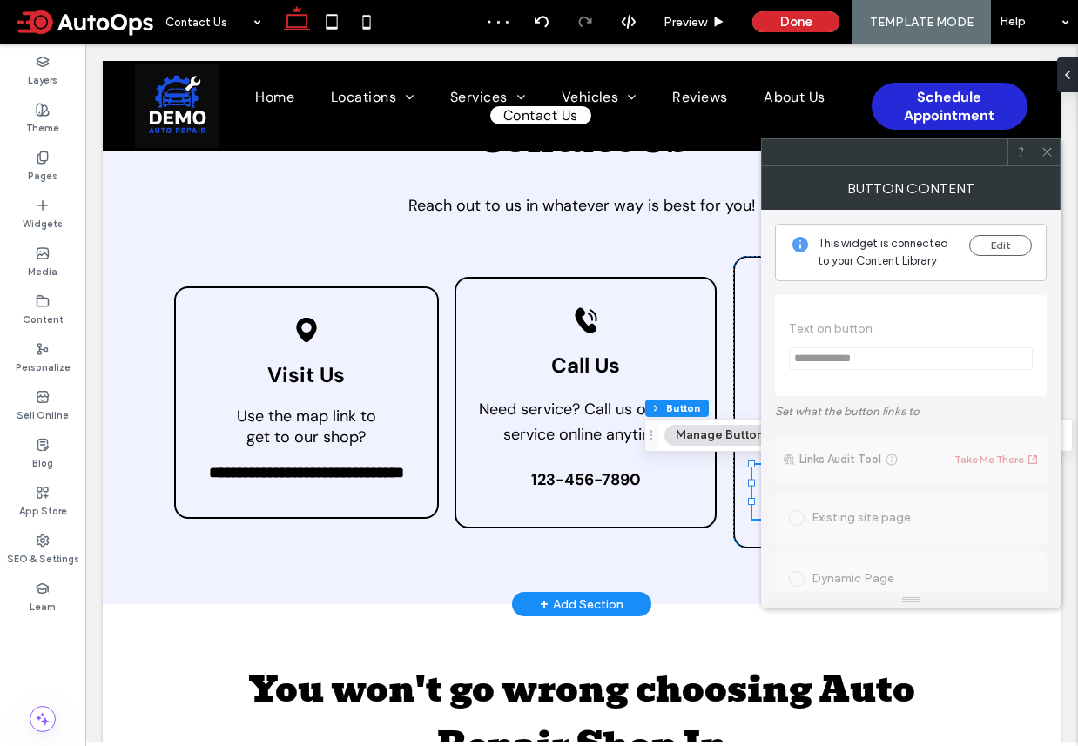
click at [1046, 158] on icon at bounding box center [1046, 151] width 13 height 13
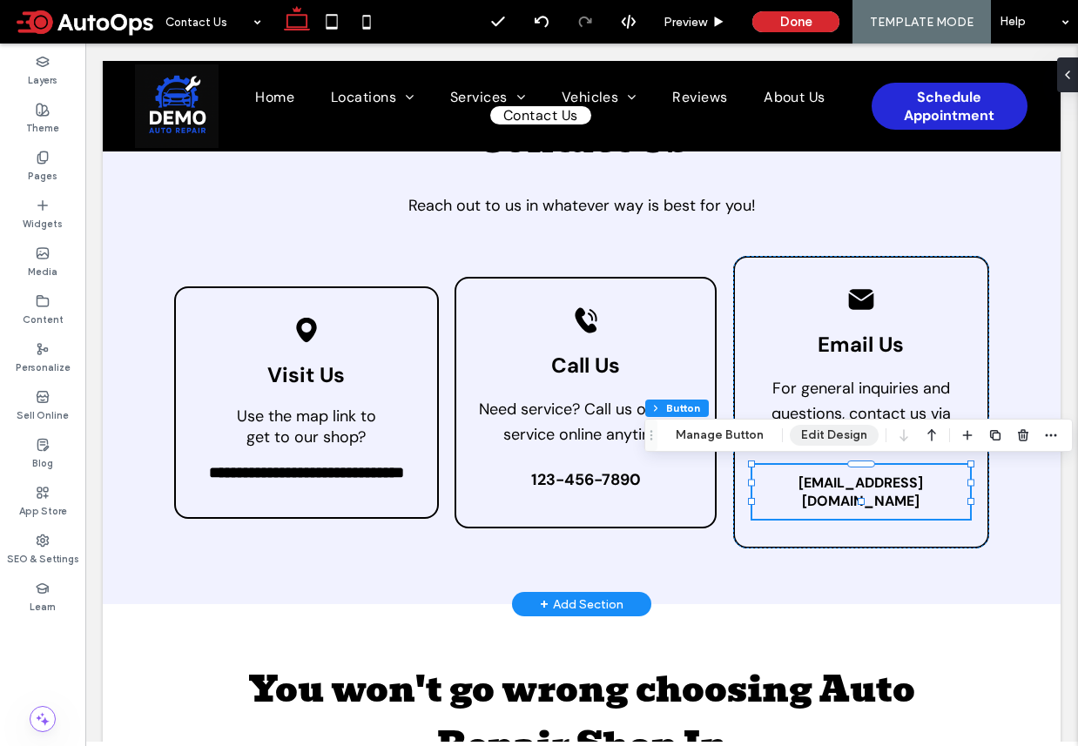
click at [841, 434] on button "Edit Design" at bounding box center [834, 435] width 89 height 21
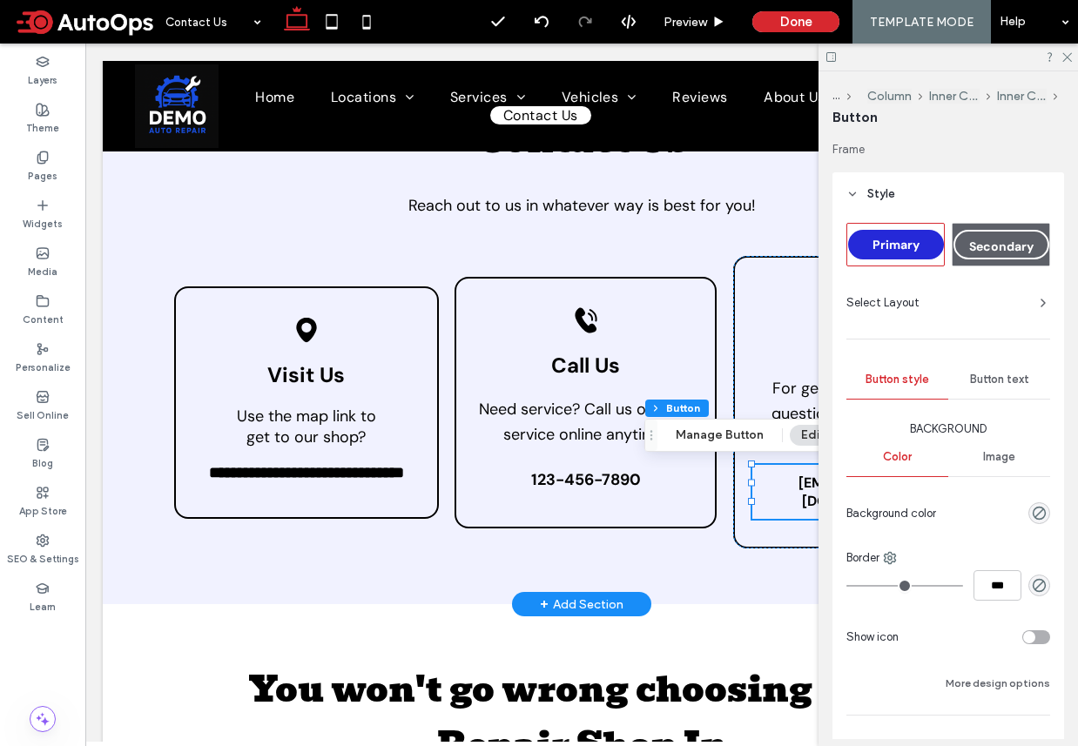
click at [1003, 391] on div "Button text" at bounding box center [999, 379] width 102 height 38
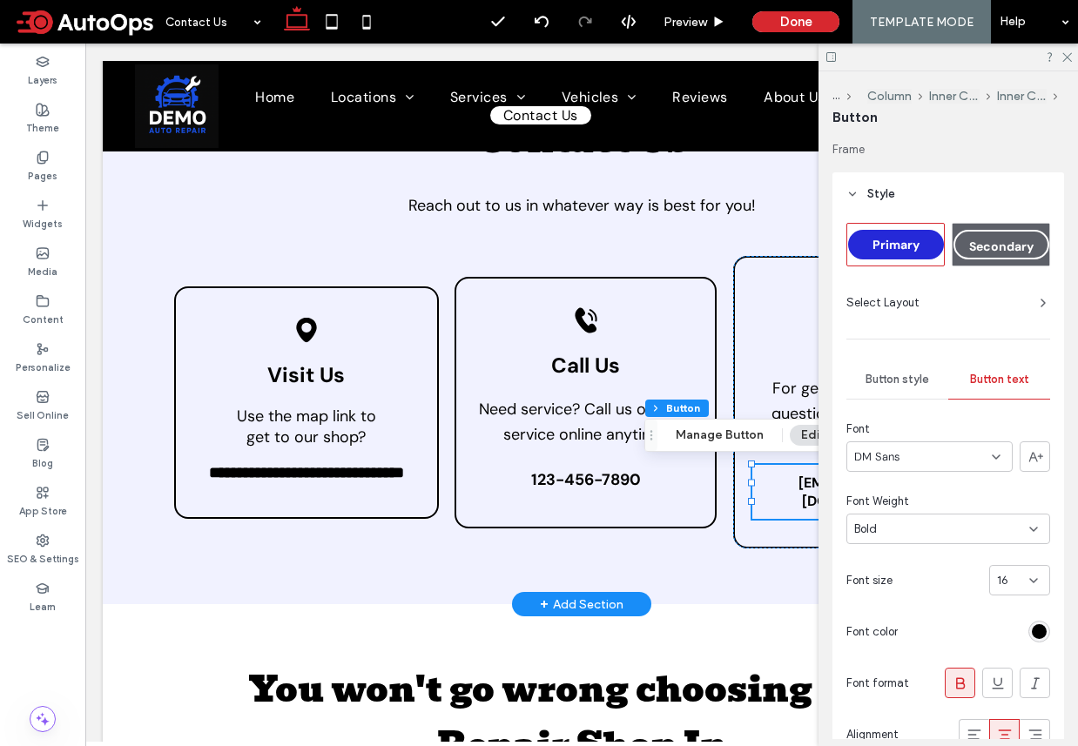
click at [993, 566] on div "16" at bounding box center [1019, 580] width 61 height 30
click at [1012, 548] on div "18" at bounding box center [1019, 550] width 59 height 30
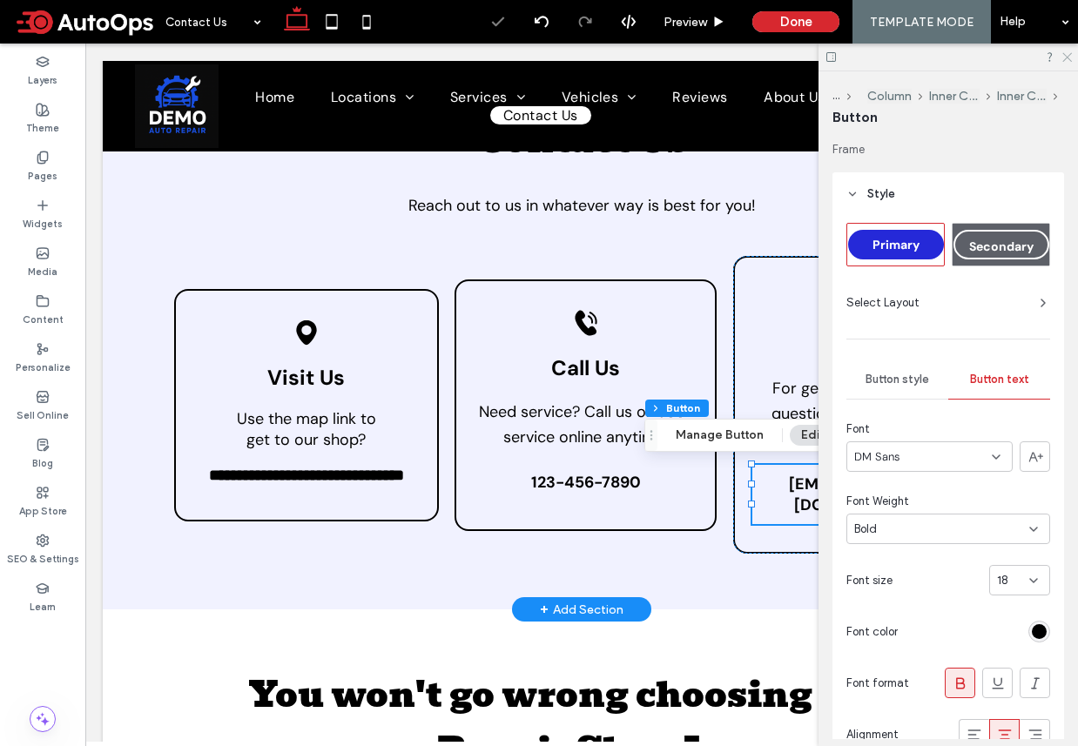
click at [1068, 56] on use at bounding box center [1067, 58] width 10 height 10
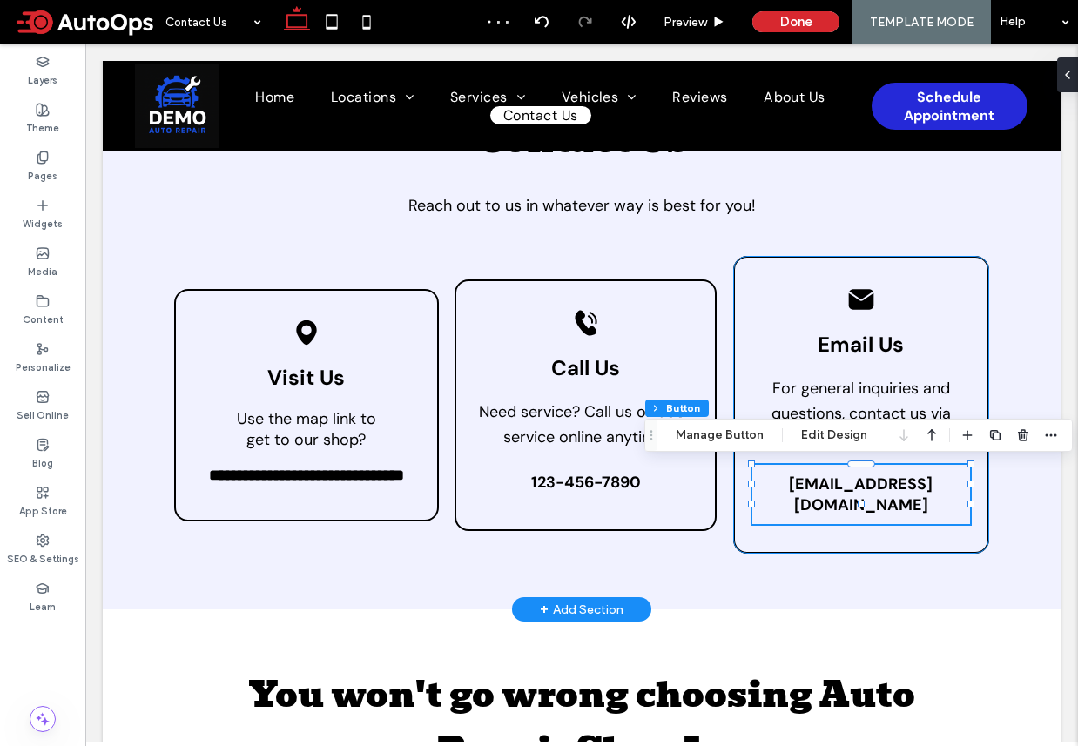
click at [772, 529] on div "Black envelope icon. Email Us For general inquiries and questions, contact us v…" at bounding box center [861, 405] width 256 height 298
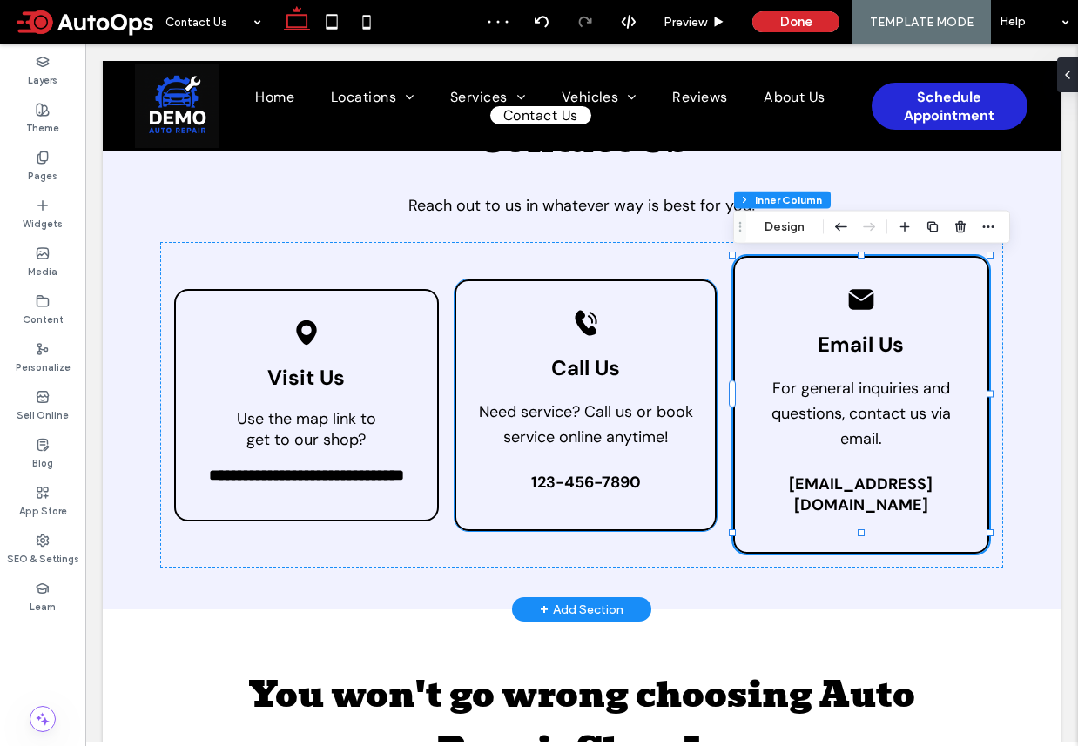
click at [628, 525] on div "**********" at bounding box center [581, 405] width 843 height 326
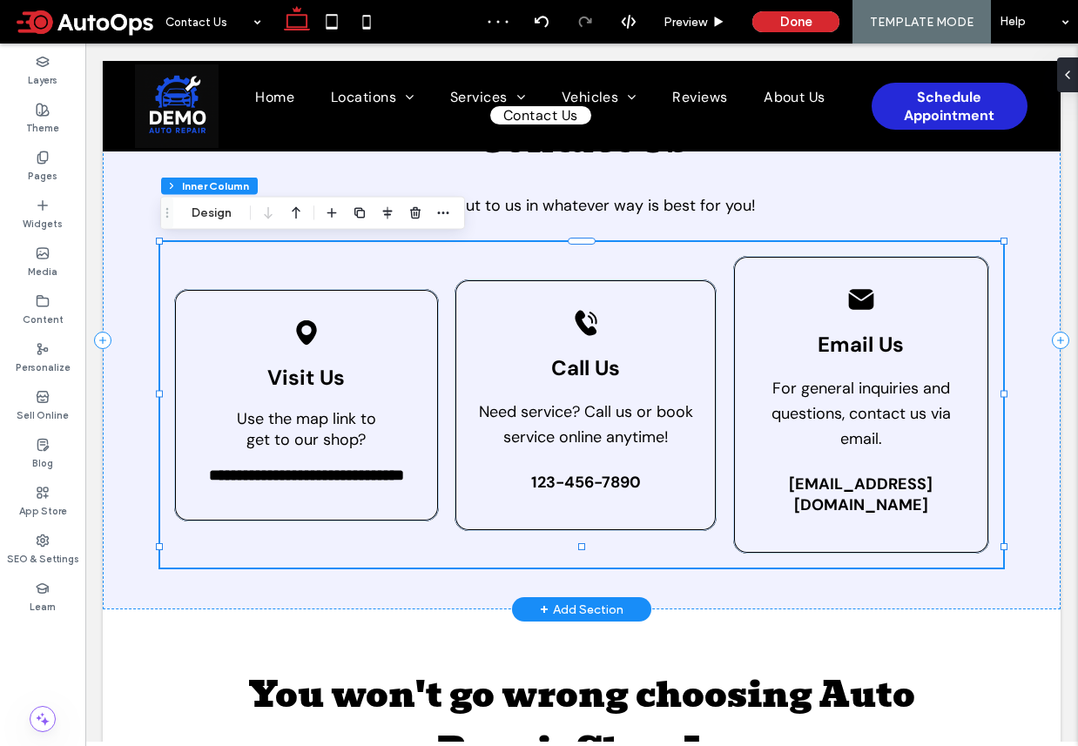
click at [598, 512] on div "Black telephone icon ringing. Call Us Need service? Call us or book service onl…" at bounding box center [585, 405] width 262 height 252
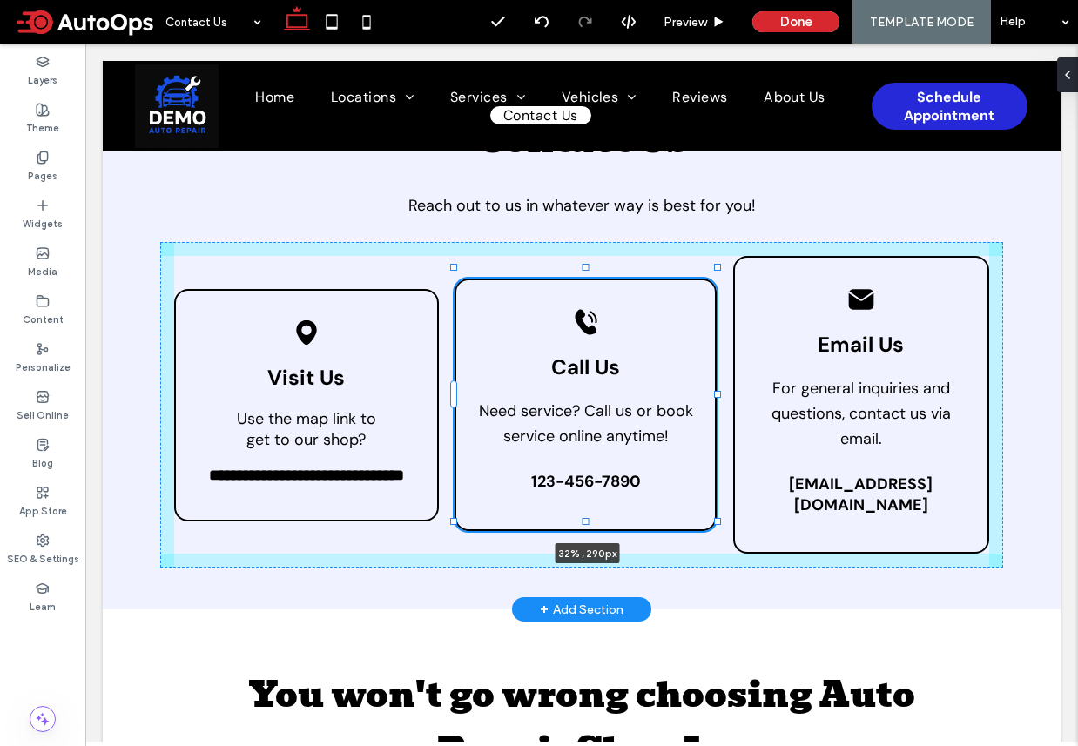
scroll to position [92, 0]
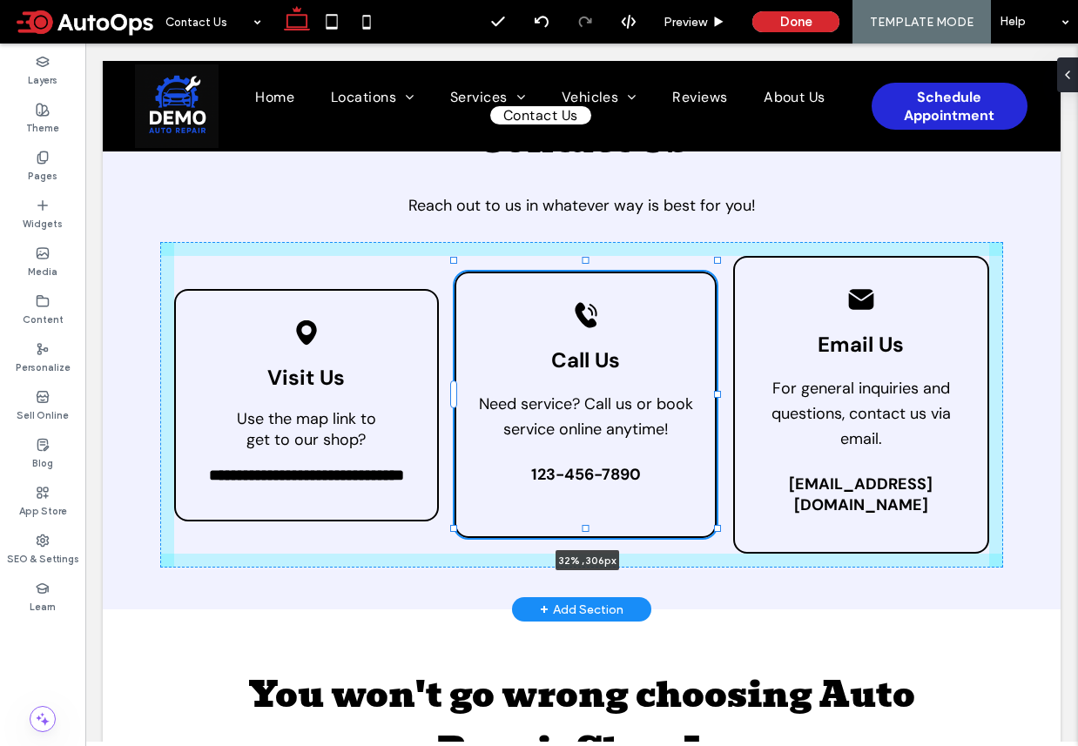
click at [585, 525] on div at bounding box center [585, 528] width 7 height 7
type input "***"
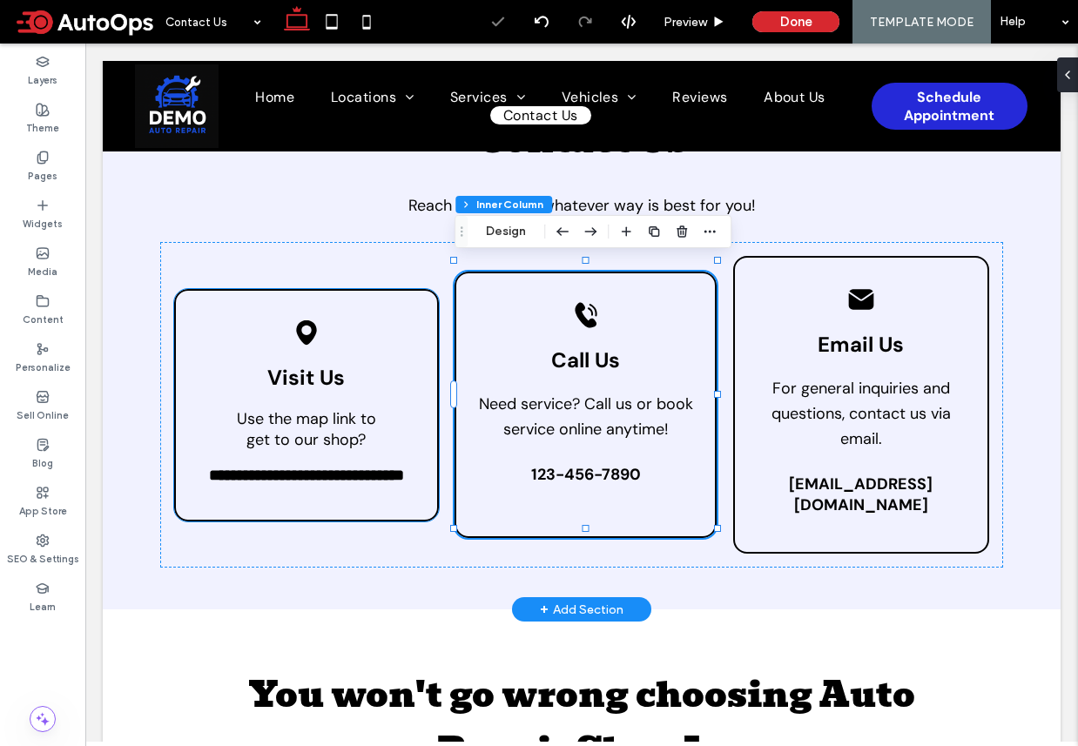
click at [329, 508] on div "**********" at bounding box center [306, 405] width 265 height 232
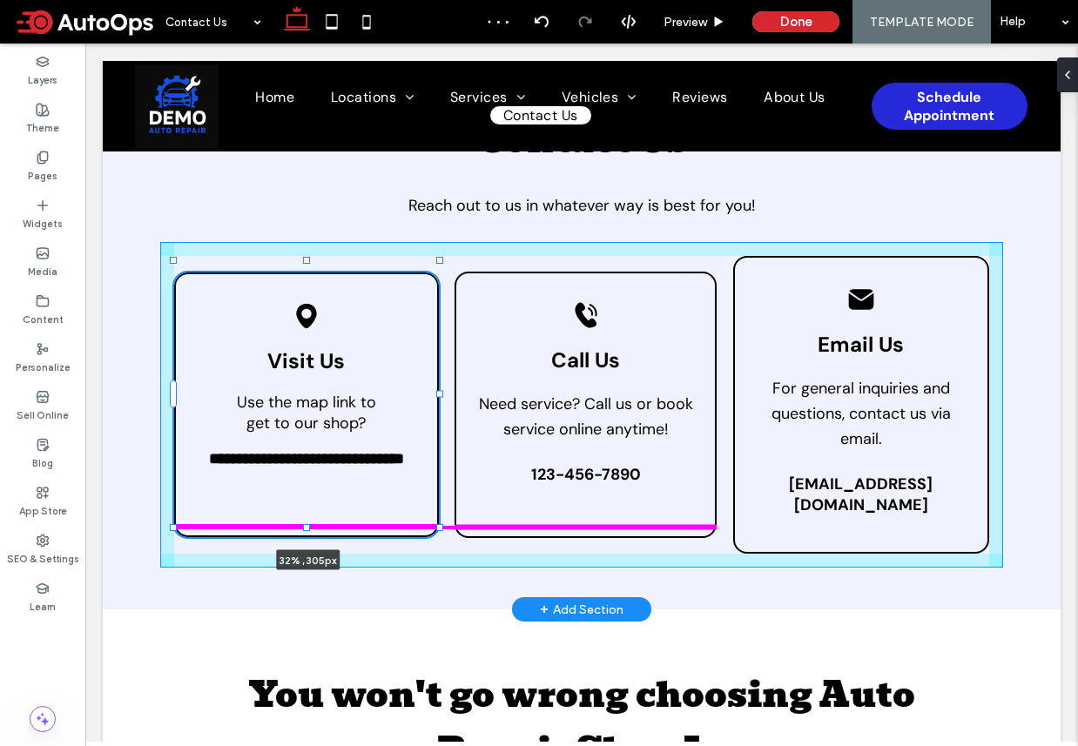
drag, startPoint x: 305, startPoint y: 518, endPoint x: 302, endPoint y: 529, distance: 11.6
click at [303, 529] on div at bounding box center [306, 527] width 7 height 7
type input "***"
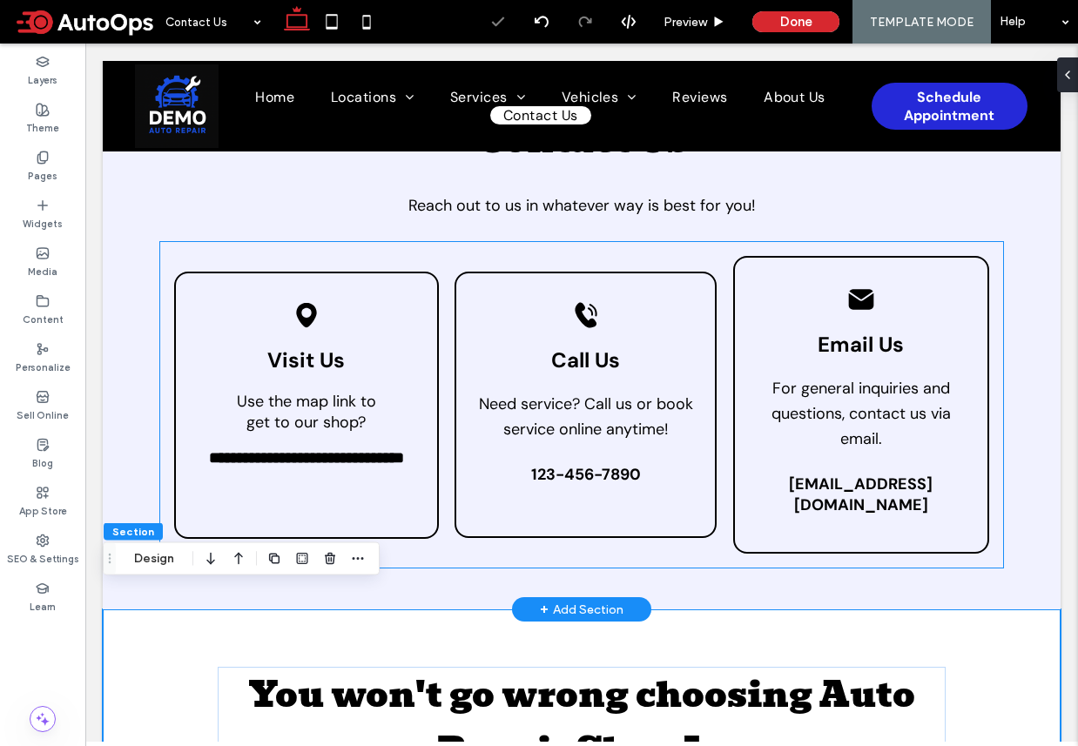
click at [780, 506] on div "Black envelope icon. Email Us For general inquiries and questions, contact us v…" at bounding box center [861, 405] width 256 height 298
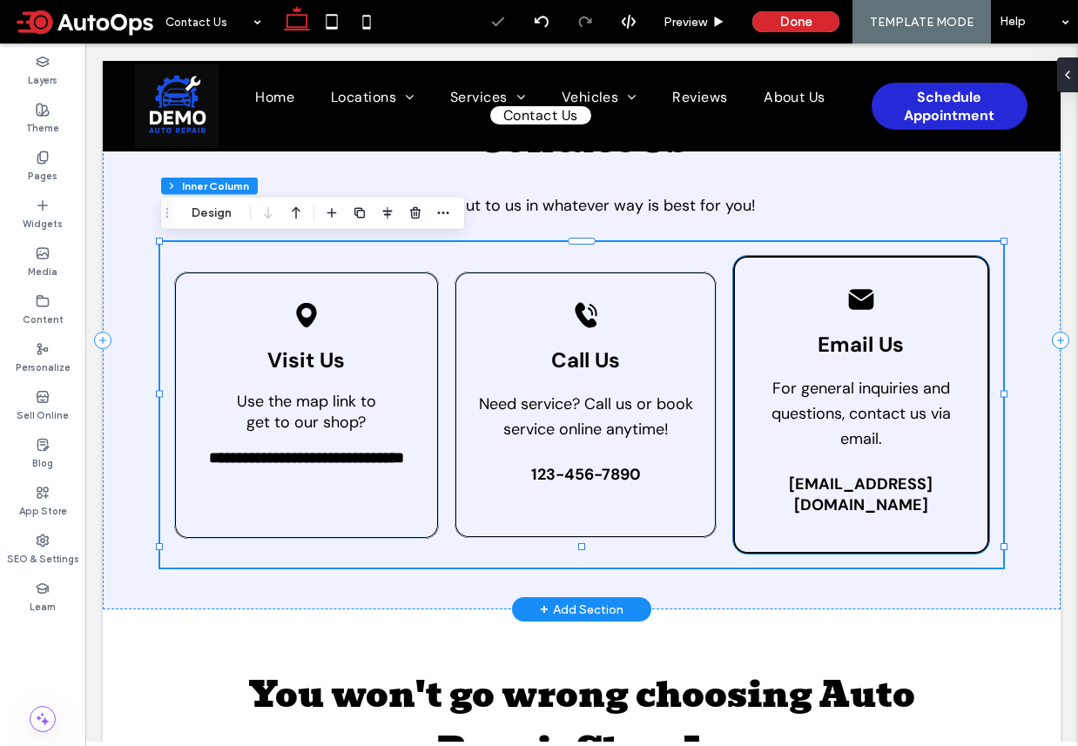
click at [871, 527] on div "Black envelope icon. Email Us For general inquiries and questions, contact us v…" at bounding box center [861, 405] width 256 height 298
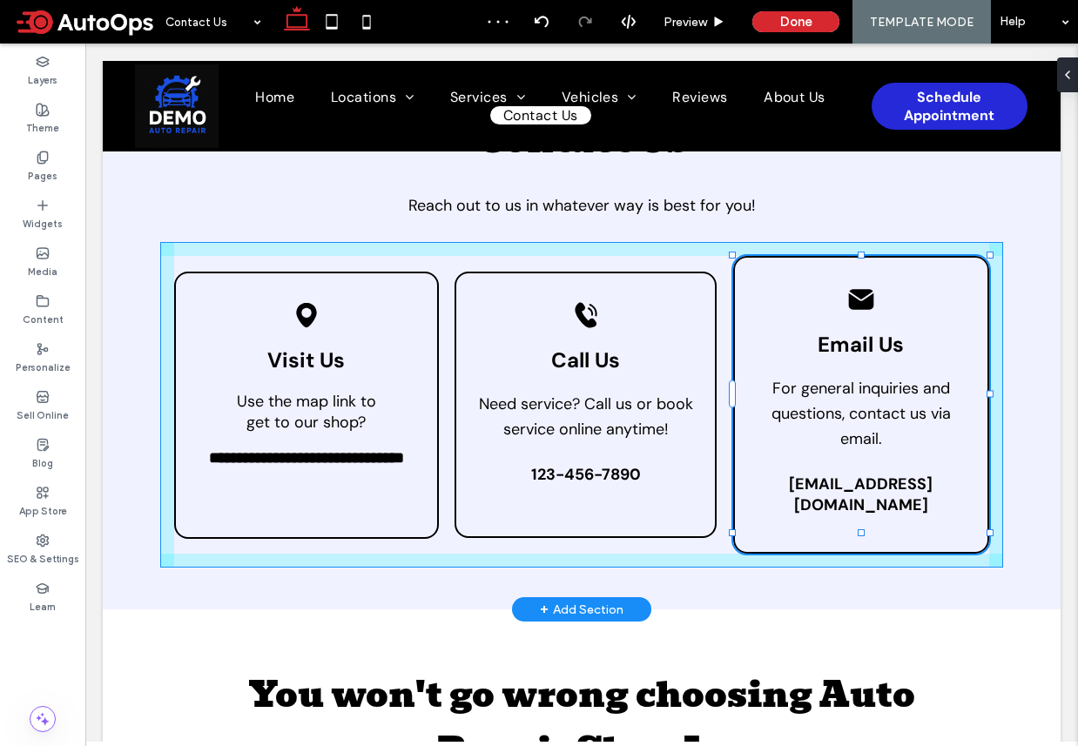
drag, startPoint x: 860, startPoint y: 532, endPoint x: 860, endPoint y: 517, distance: 14.8
click at [860, 518] on div "**********" at bounding box center [582, 340] width 958 height 539
type input "***"
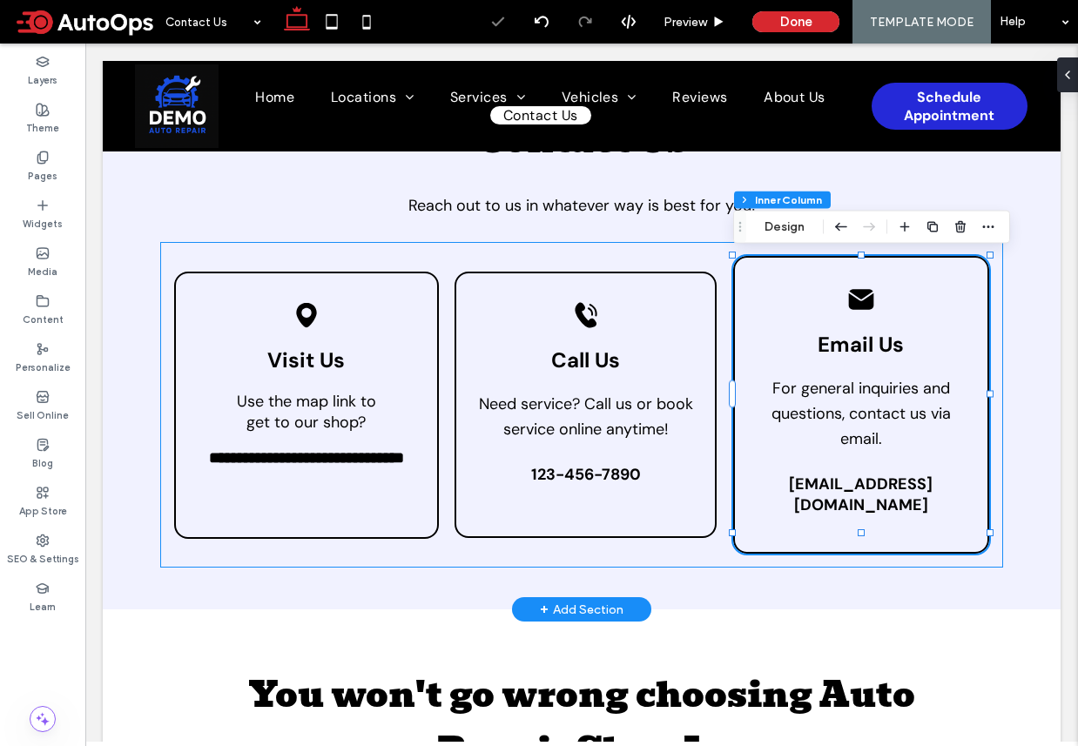
click at [620, 481] on link "123-456-7890" at bounding box center [586, 474] width 224 height 38
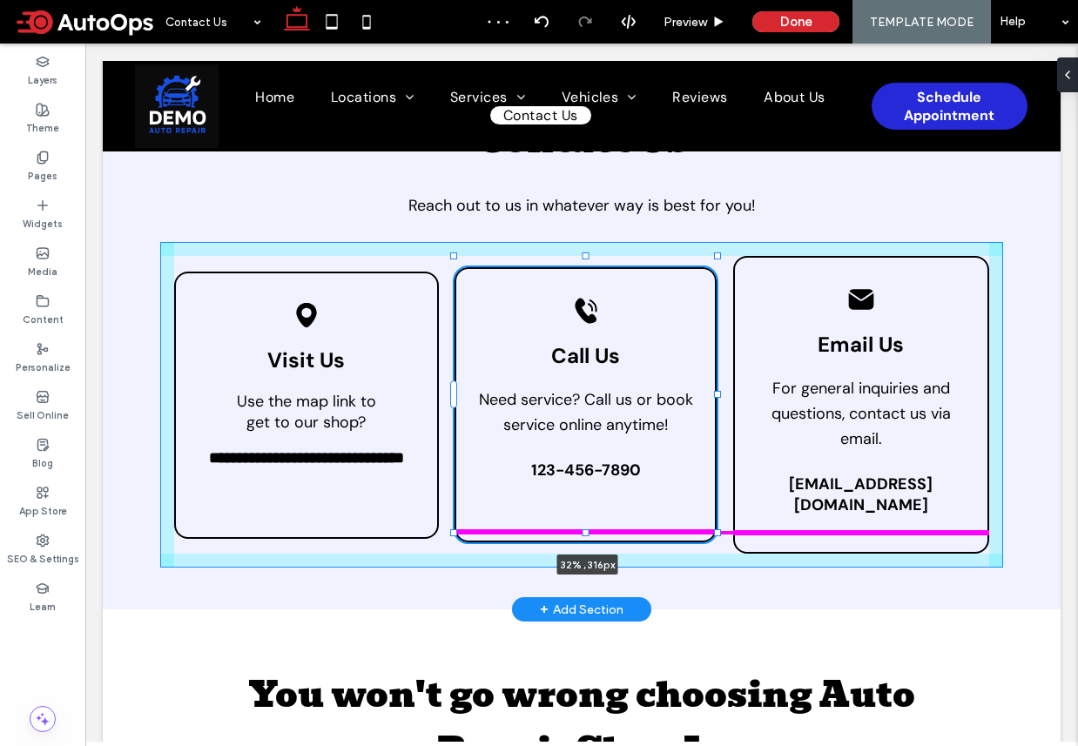
click at [584, 533] on div at bounding box center [585, 532] width 7 height 7
type input "***"
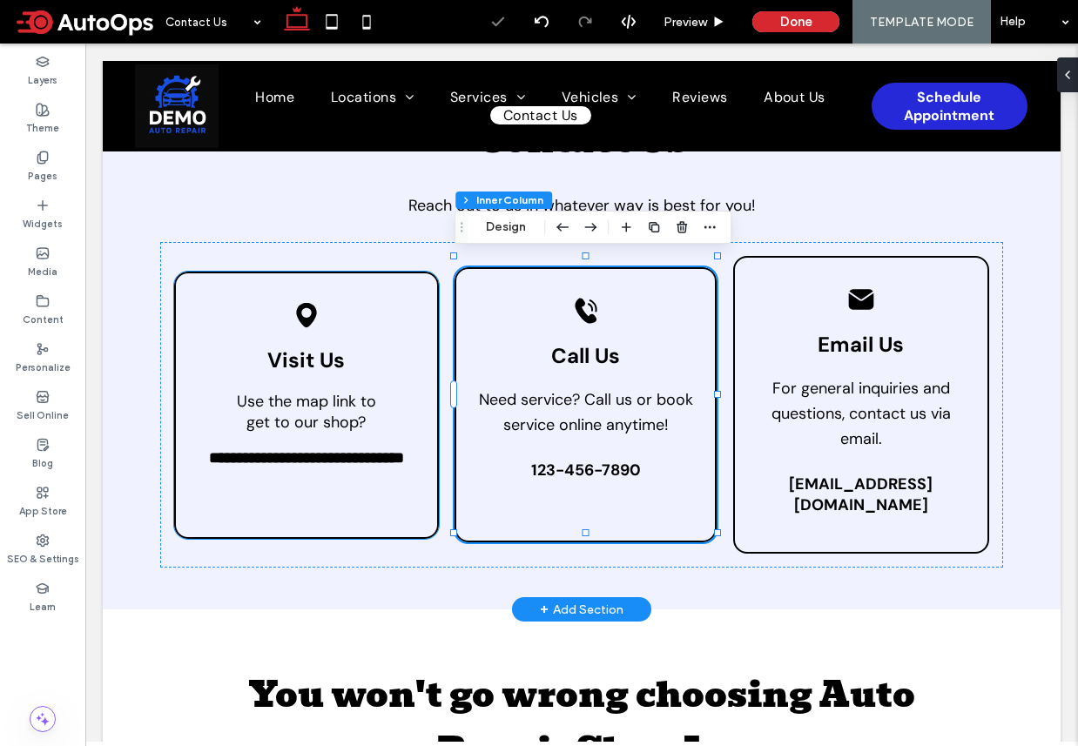
click at [318, 511] on div "**********" at bounding box center [306, 405] width 265 height 267
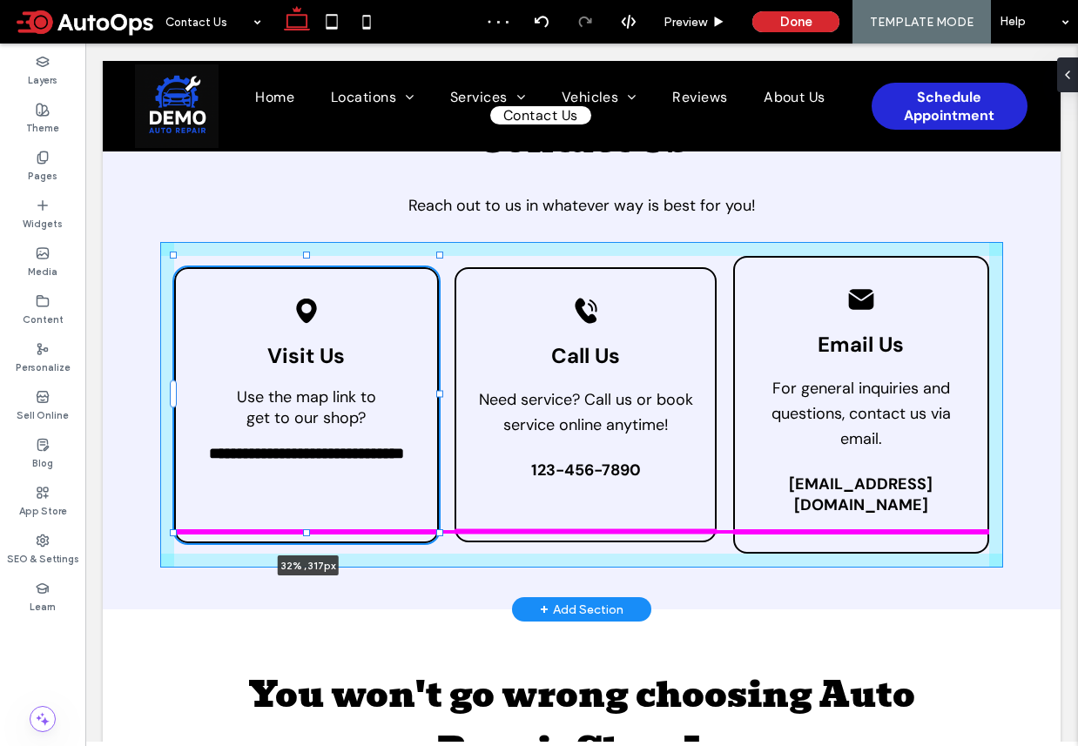
click at [306, 532] on div at bounding box center [306, 532] width 7 height 7
type input "***"
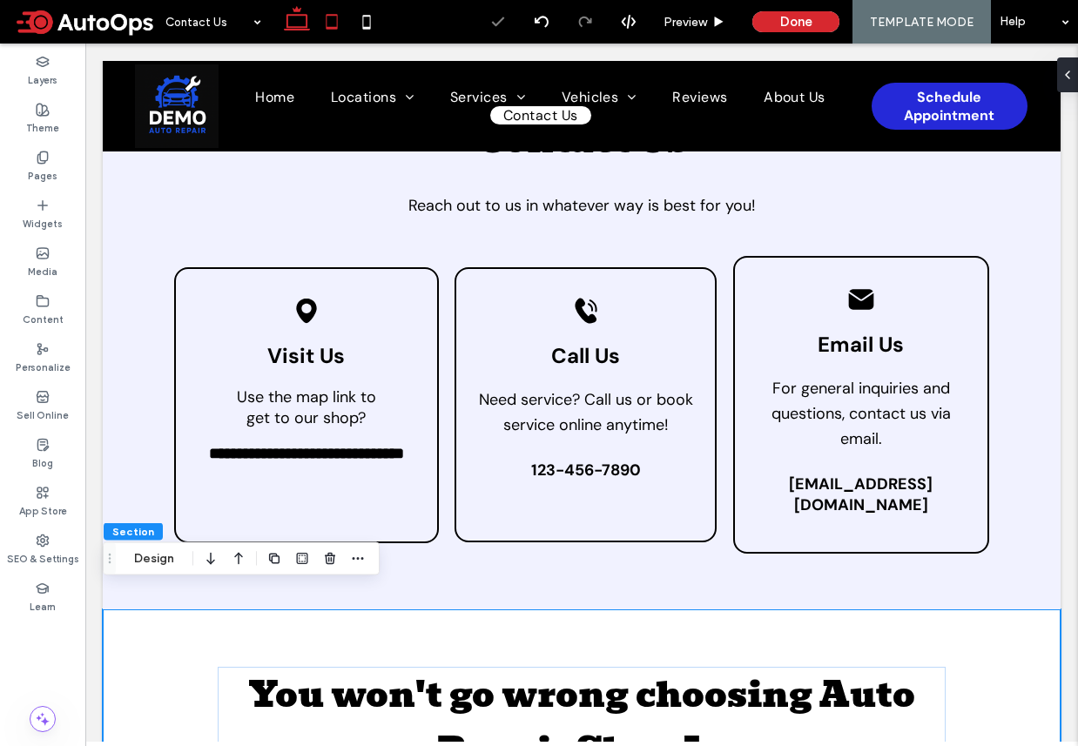
click at [326, 17] on icon at bounding box center [331, 21] width 35 height 35
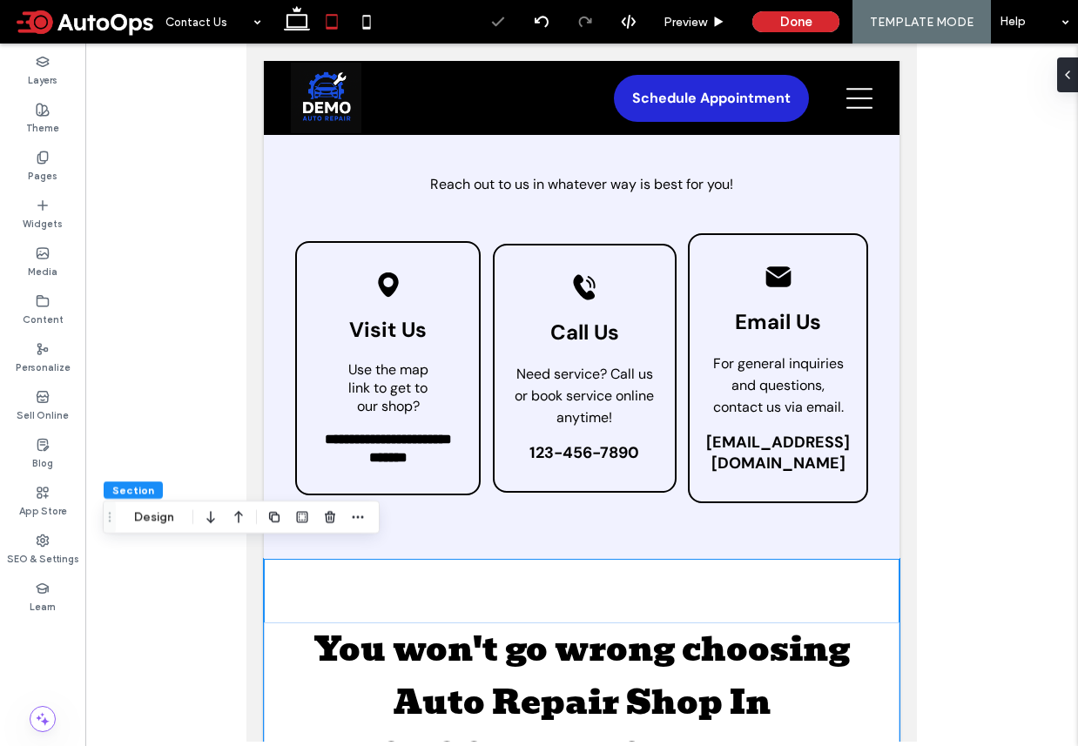
type input "*"
type input "**"
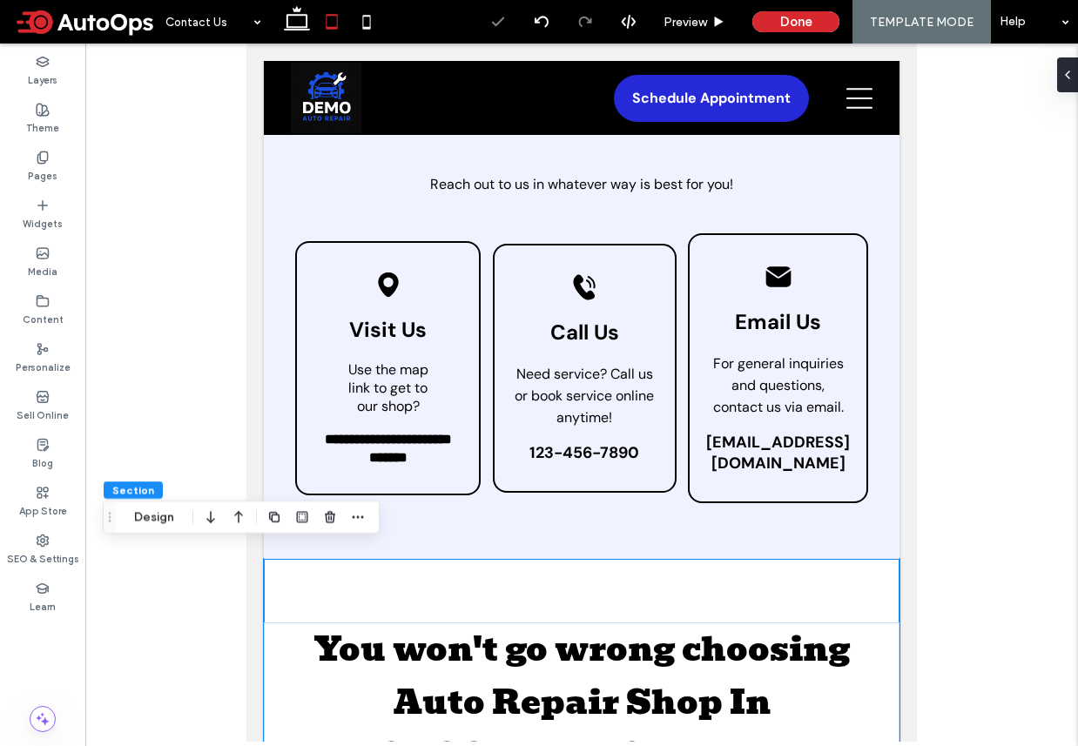
type input "***"
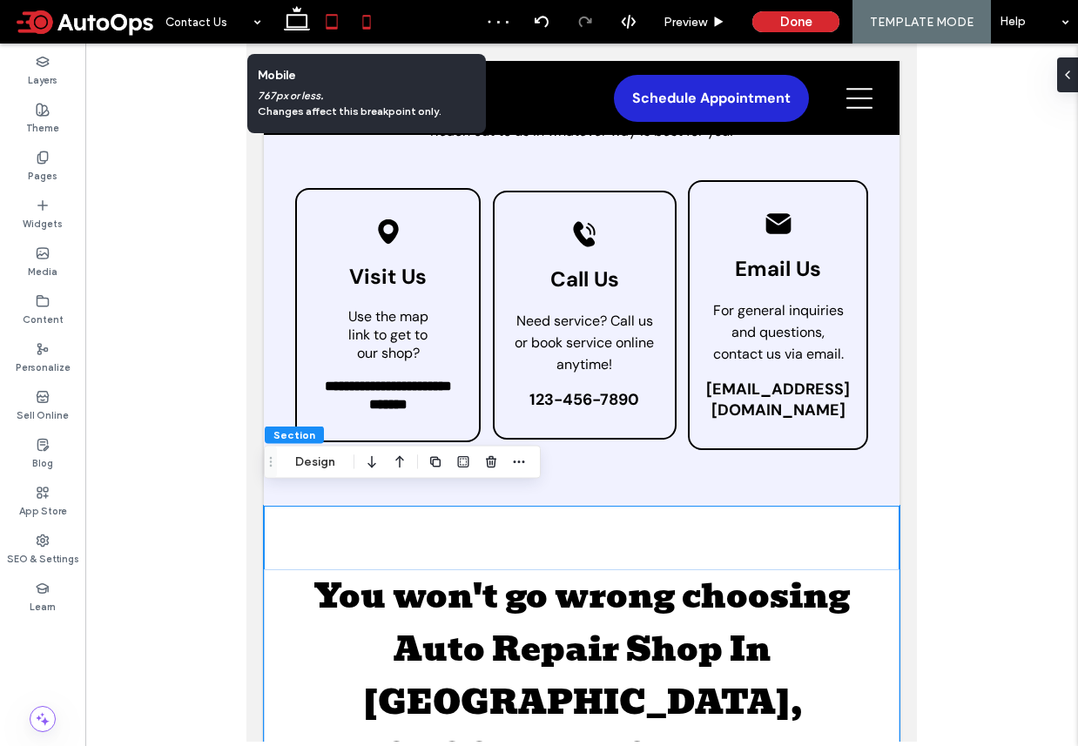
click at [368, 21] on icon at bounding box center [366, 21] width 35 height 35
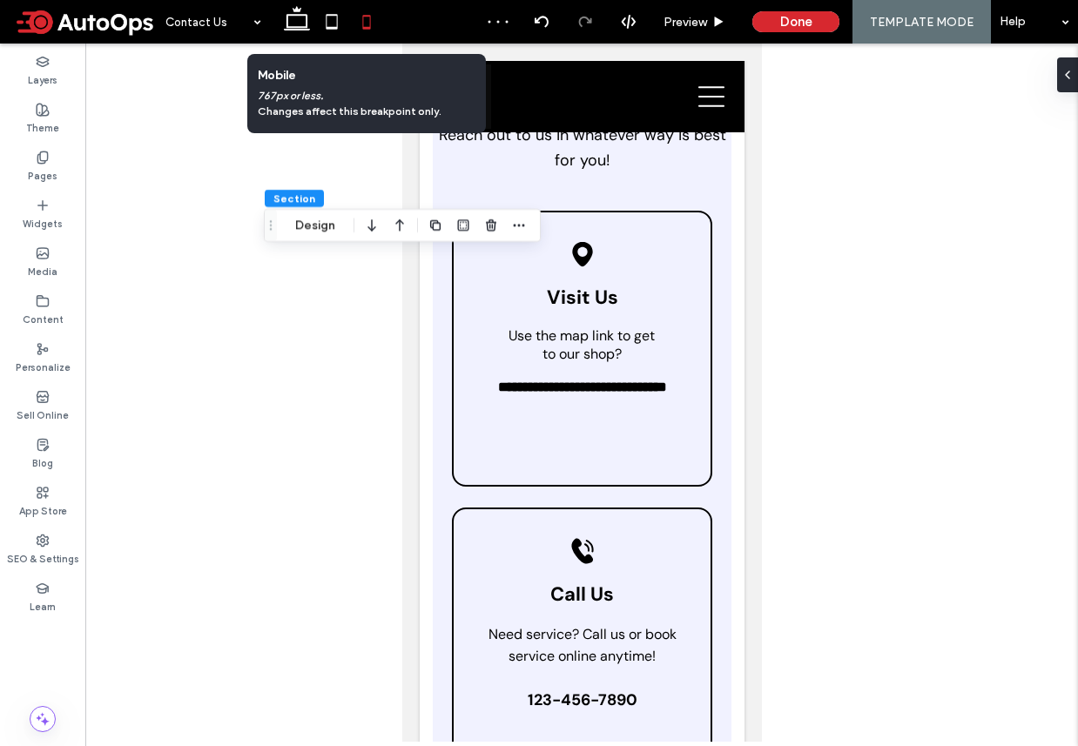
type input "*"
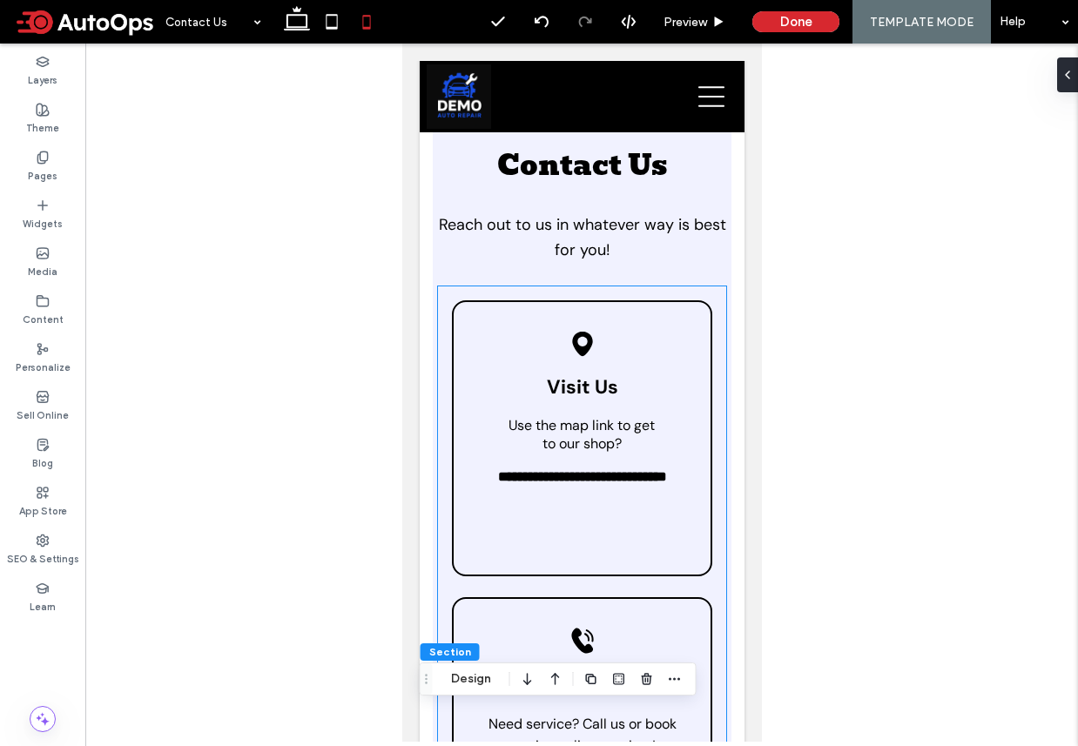
scroll to position [43, 0]
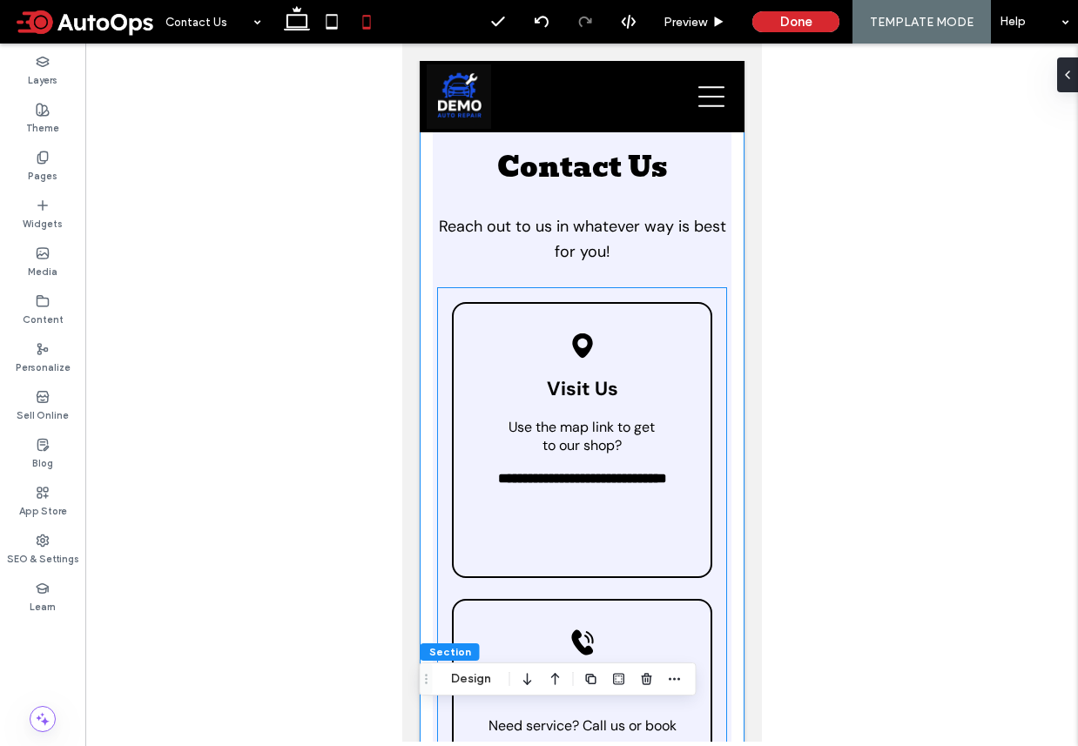
click at [543, 566] on div "**********" at bounding box center [581, 440] width 260 height 276
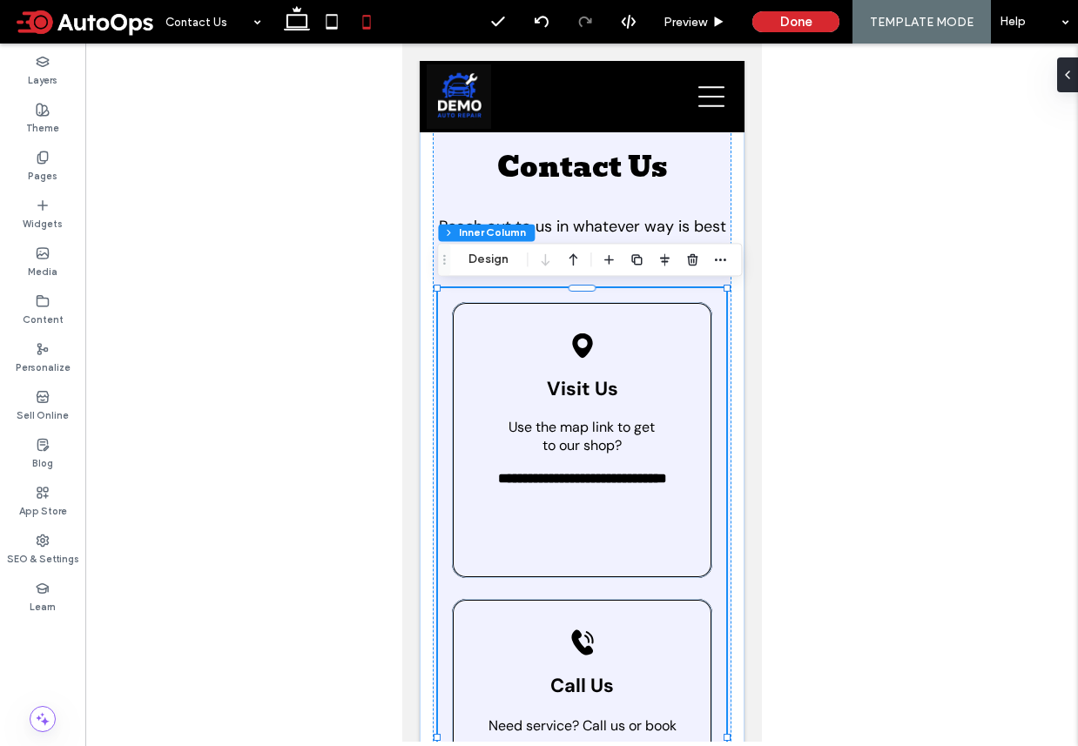
click at [600, 557] on div "**********" at bounding box center [581, 440] width 260 height 276
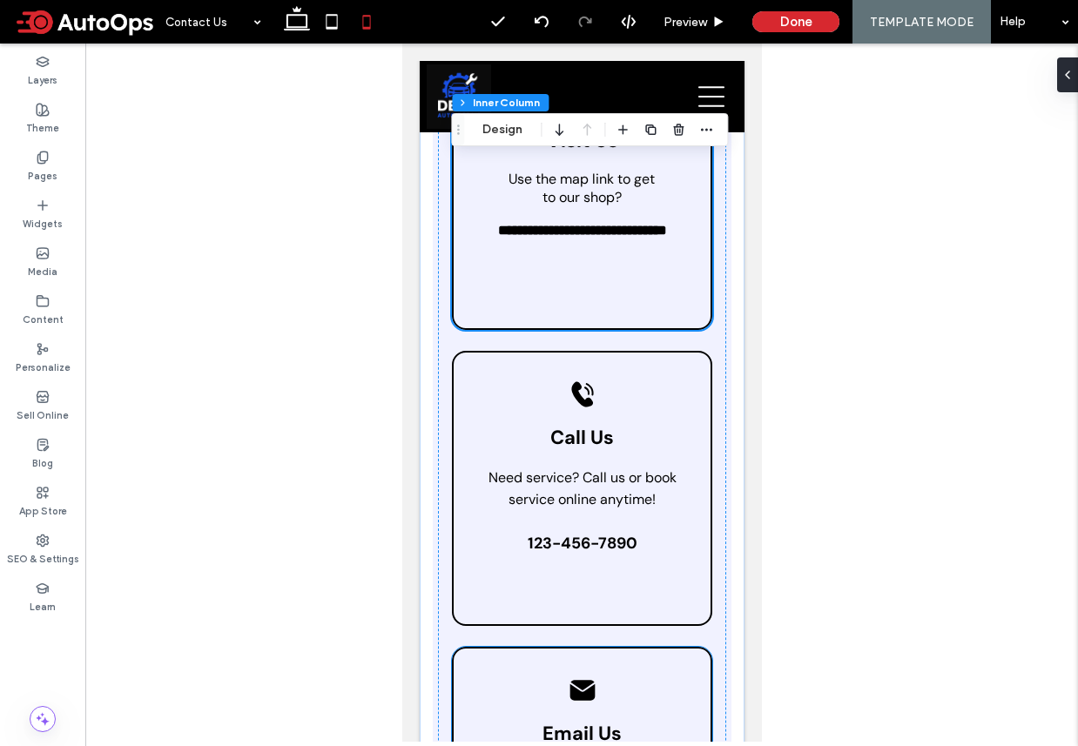
scroll to position [369, 0]
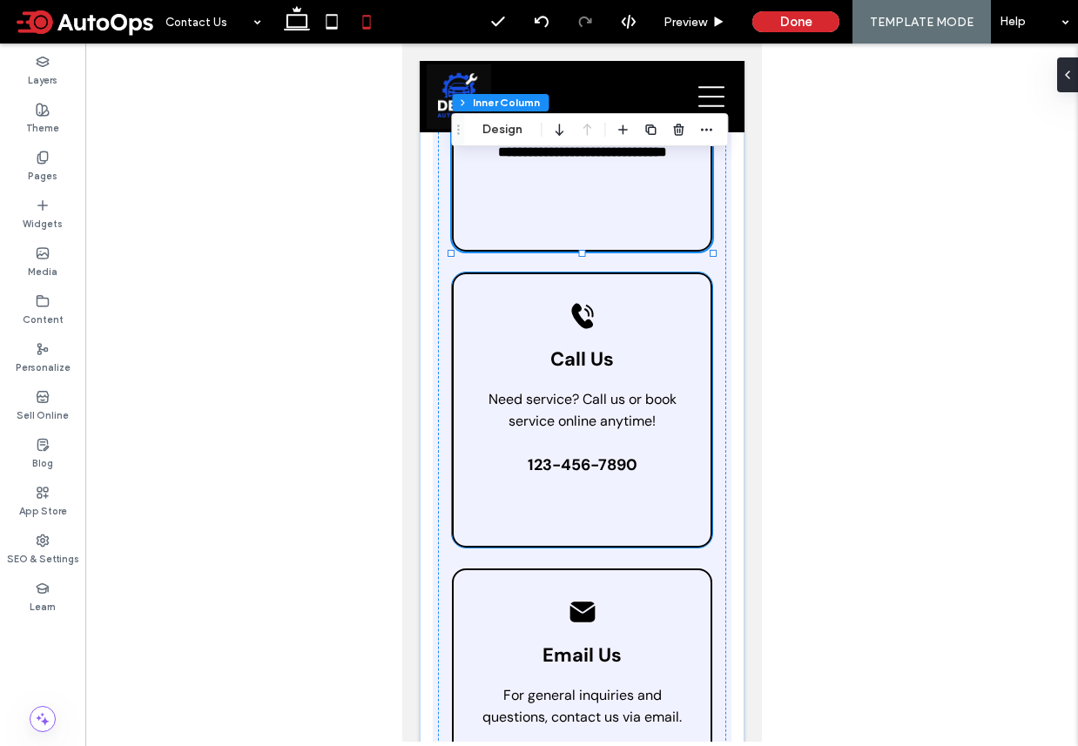
click at [570, 466] on span "123-456-7890" at bounding box center [582, 464] width 110 height 21
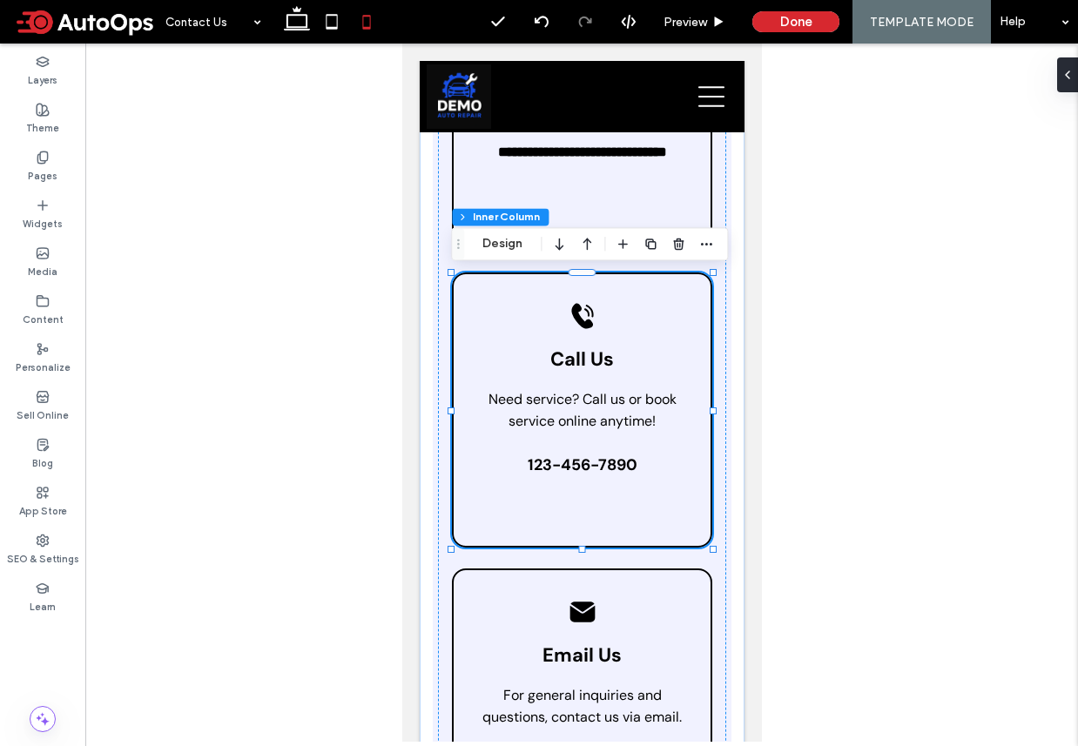
click at [575, 456] on span "123-456-7890" at bounding box center [582, 464] width 110 height 21
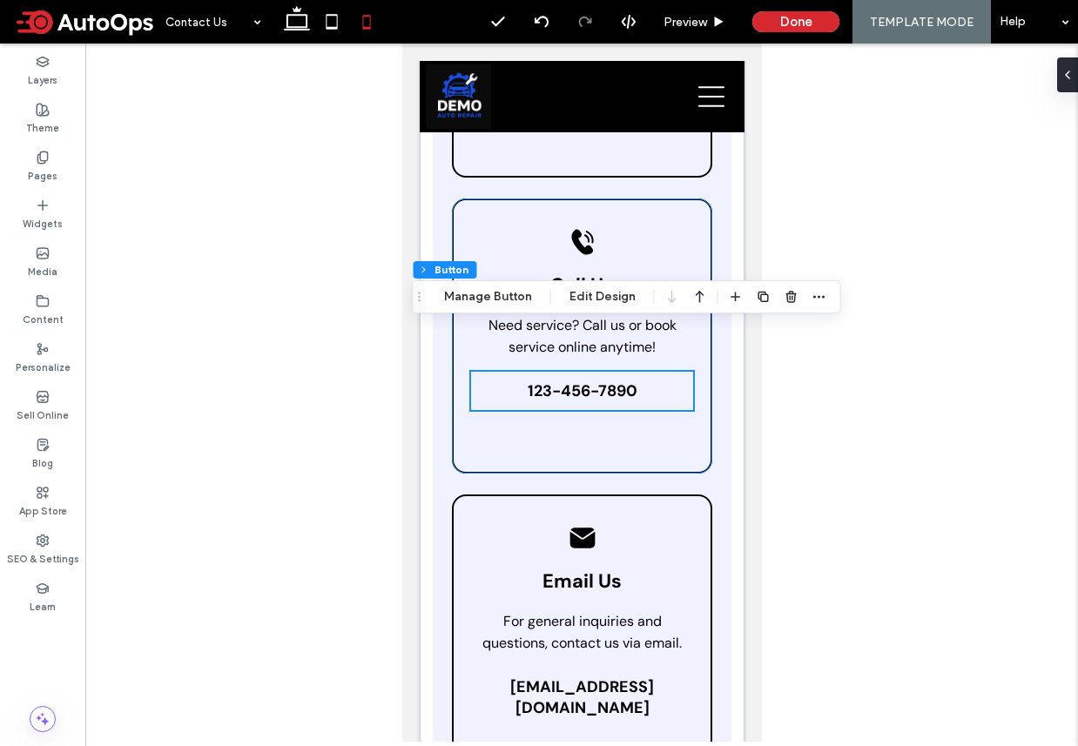
scroll to position [530, 0]
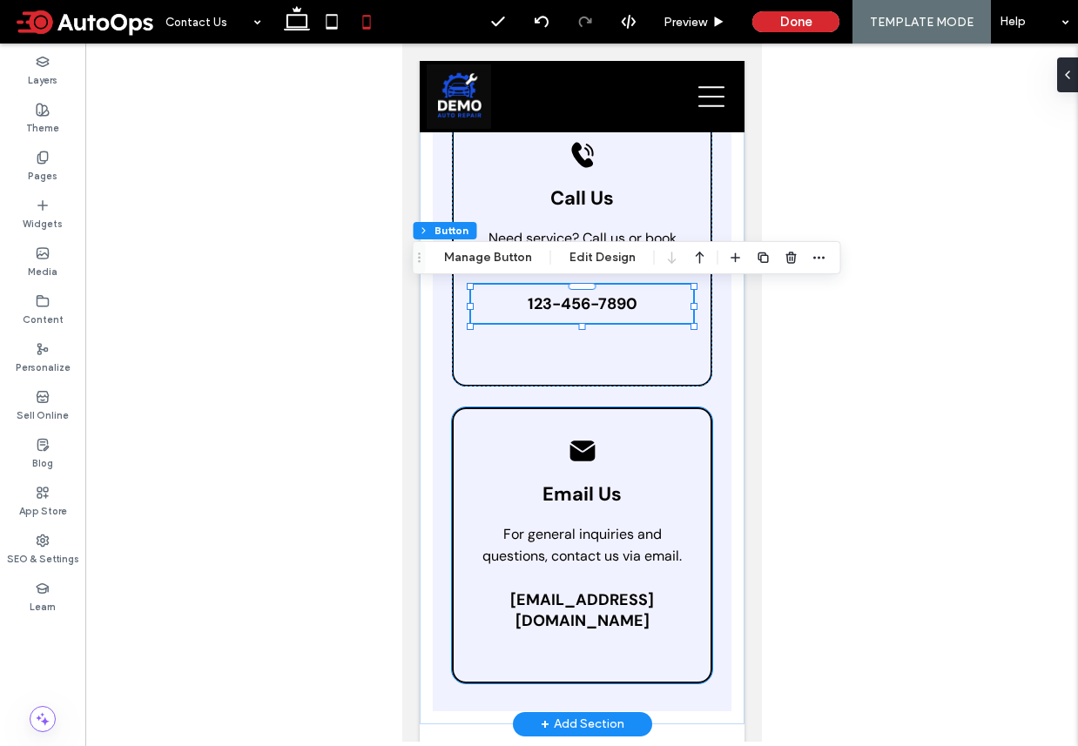
click at [576, 592] on span "test@test.com" at bounding box center [581, 610] width 222 height 42
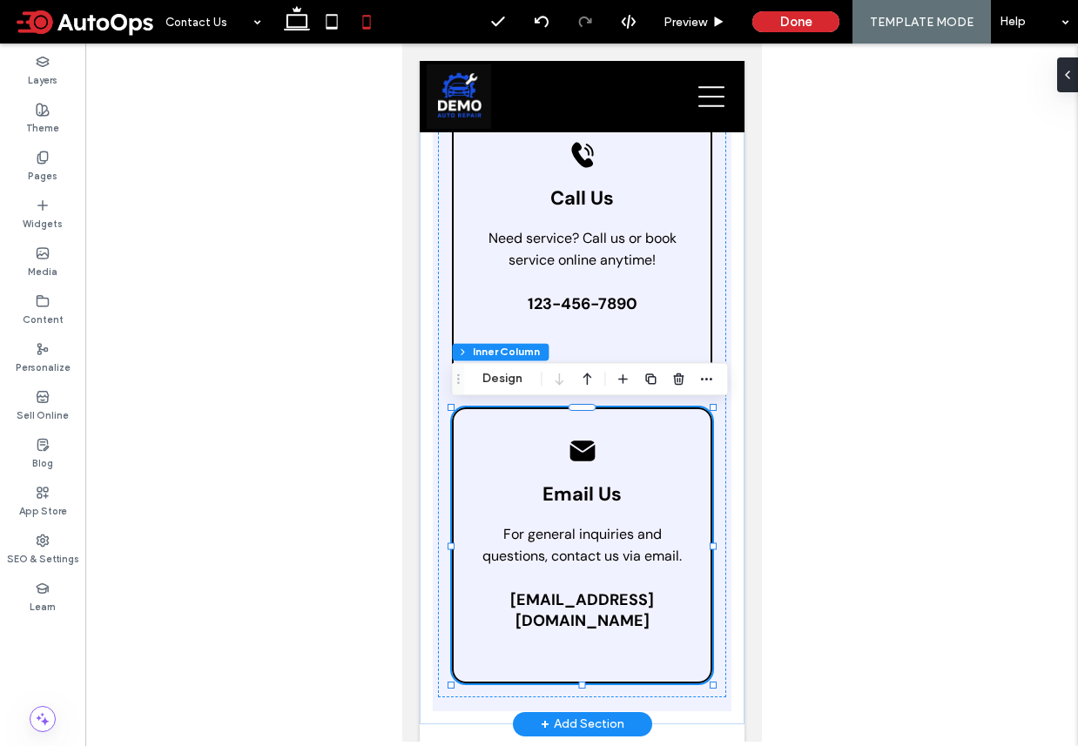
click at [576, 592] on span "test@test.com" at bounding box center [581, 610] width 222 height 42
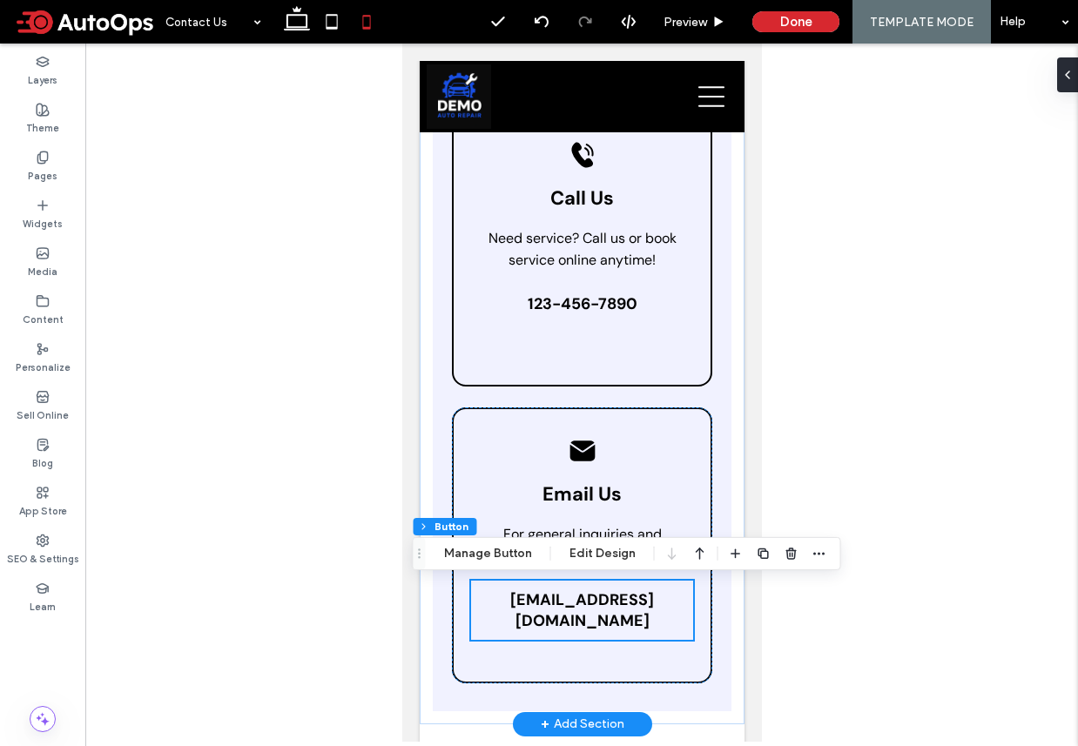
scroll to position [0, 0]
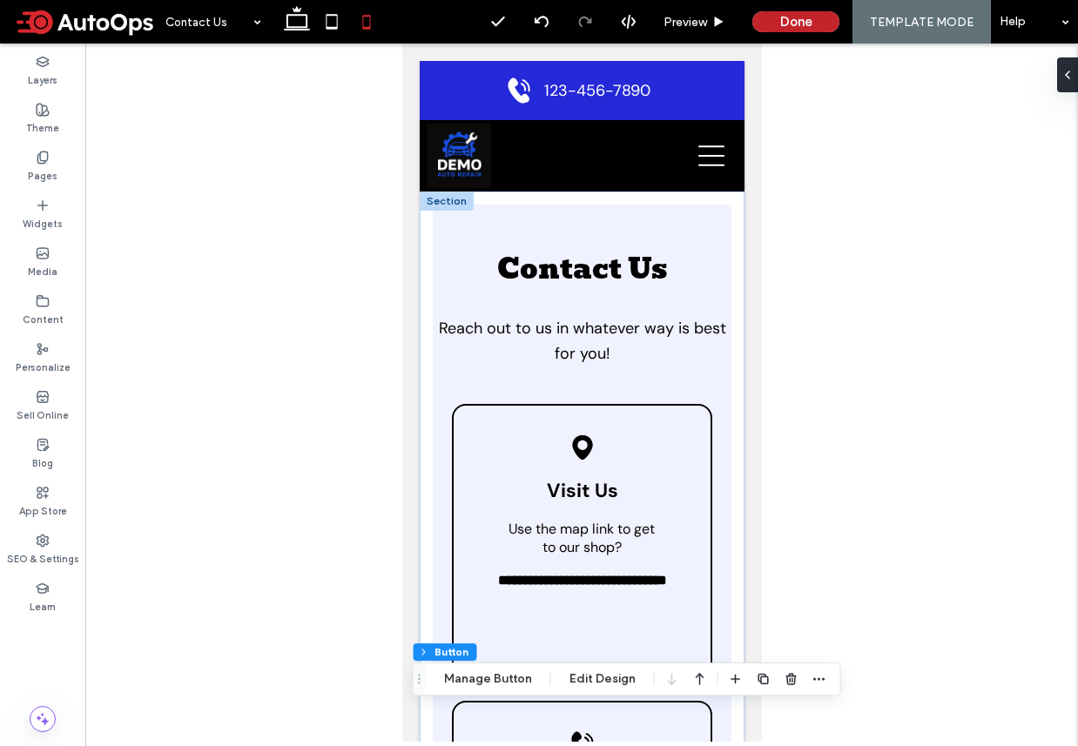
click at [804, 22] on button "Done" at bounding box center [795, 21] width 87 height 21
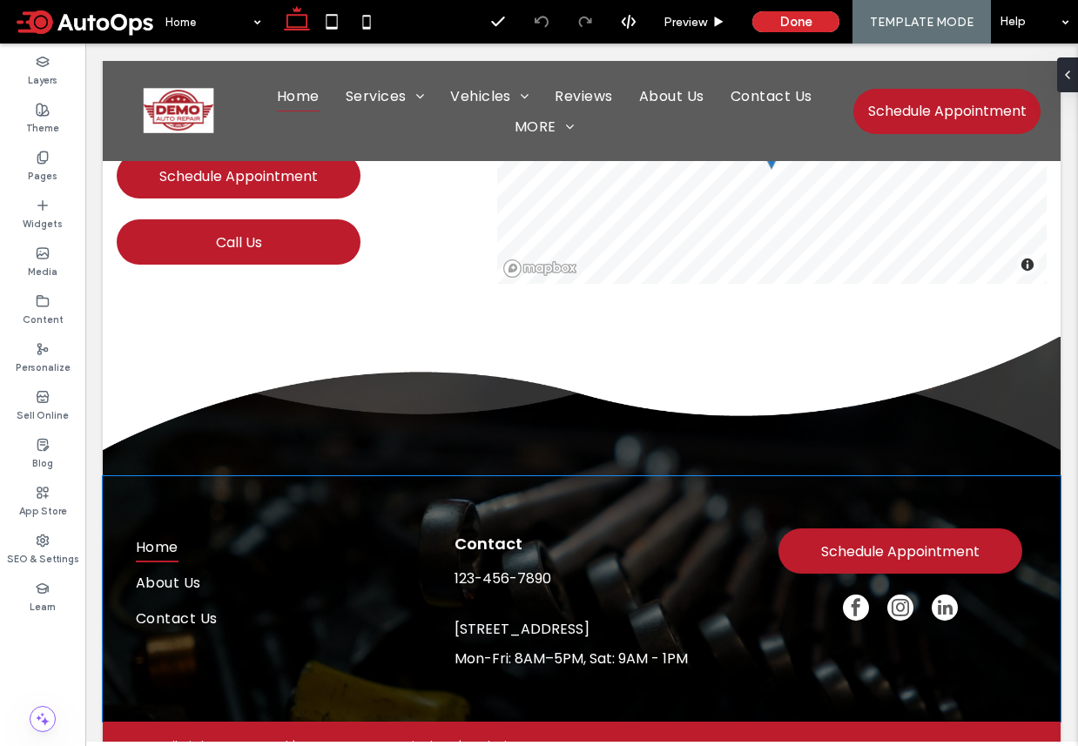
scroll to position [4411, 0]
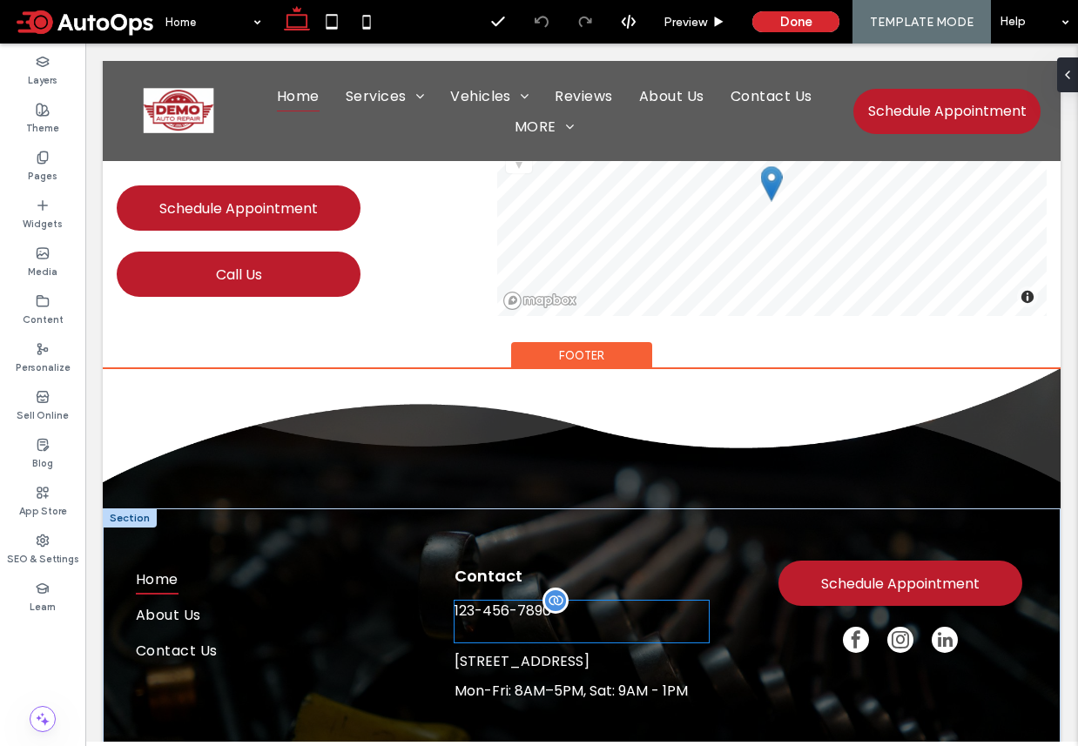
click at [489, 601] on span "123-456-7890" at bounding box center [502, 611] width 97 height 20
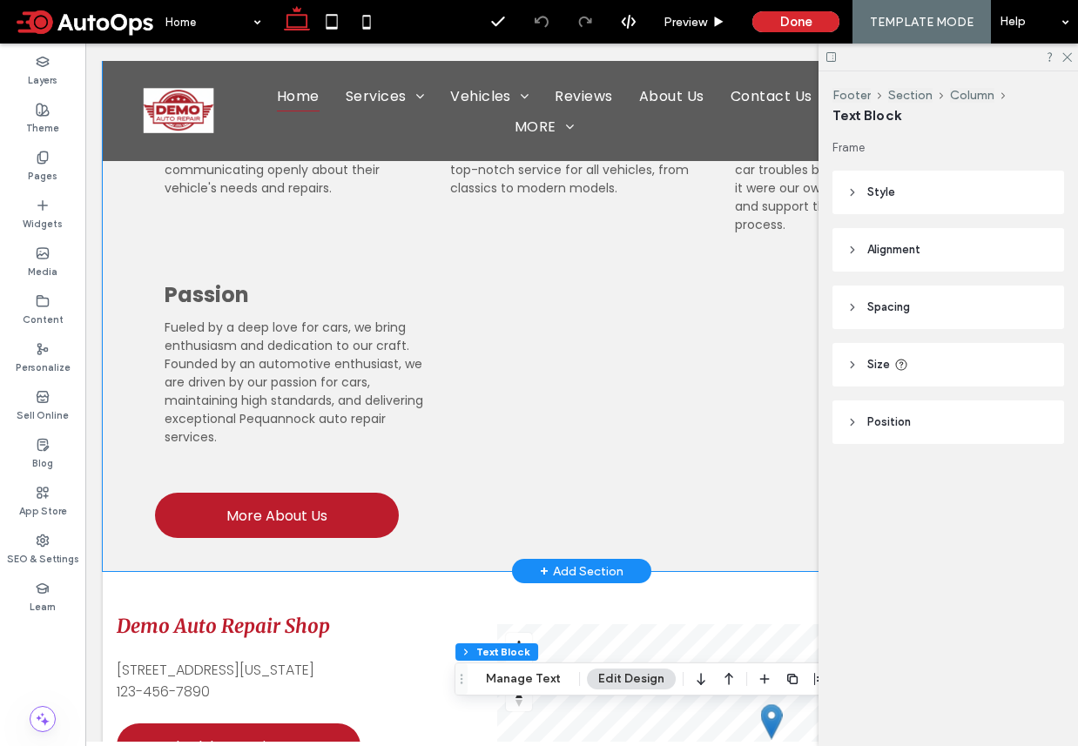
scroll to position [3724, 0]
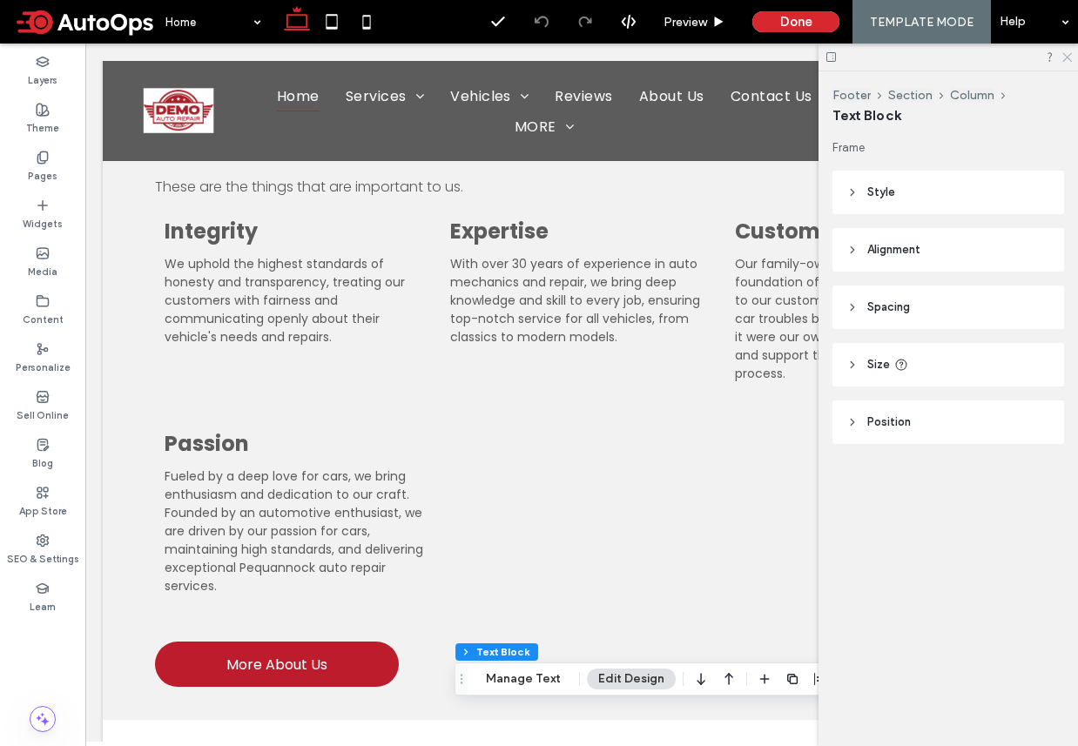
click at [1066, 56] on use at bounding box center [1067, 58] width 10 height 10
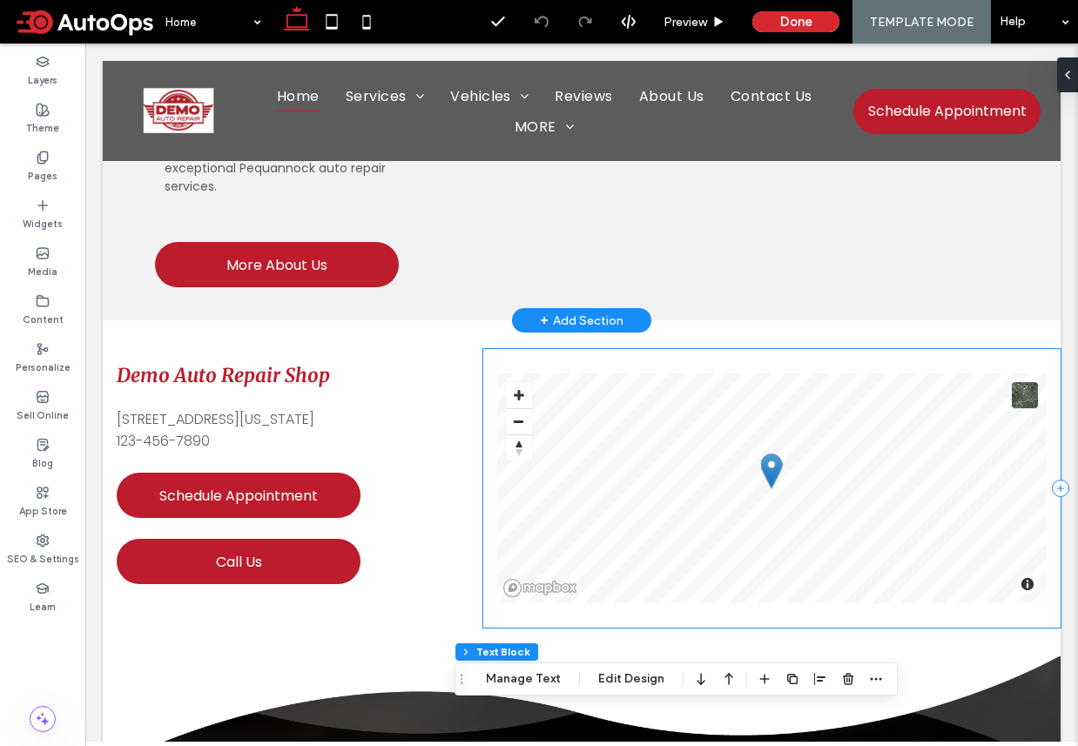
scroll to position [4117, 0]
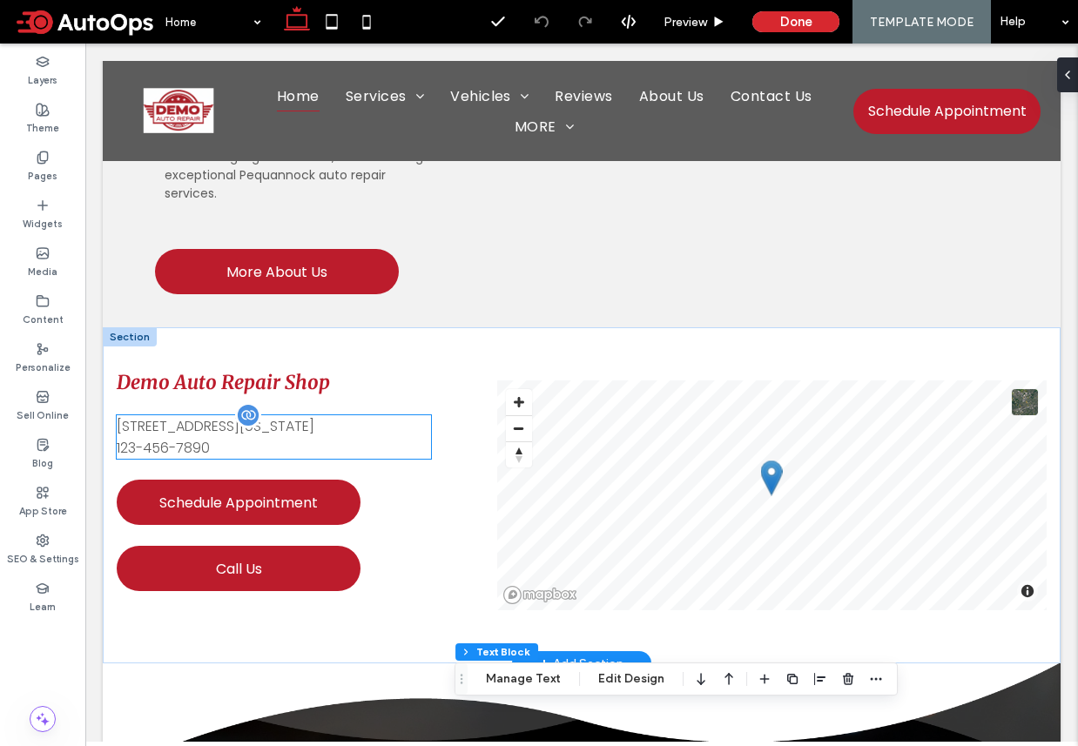
click at [202, 416] on span "[STREET_ADDRESS][US_STATE]" at bounding box center [216, 426] width 198 height 20
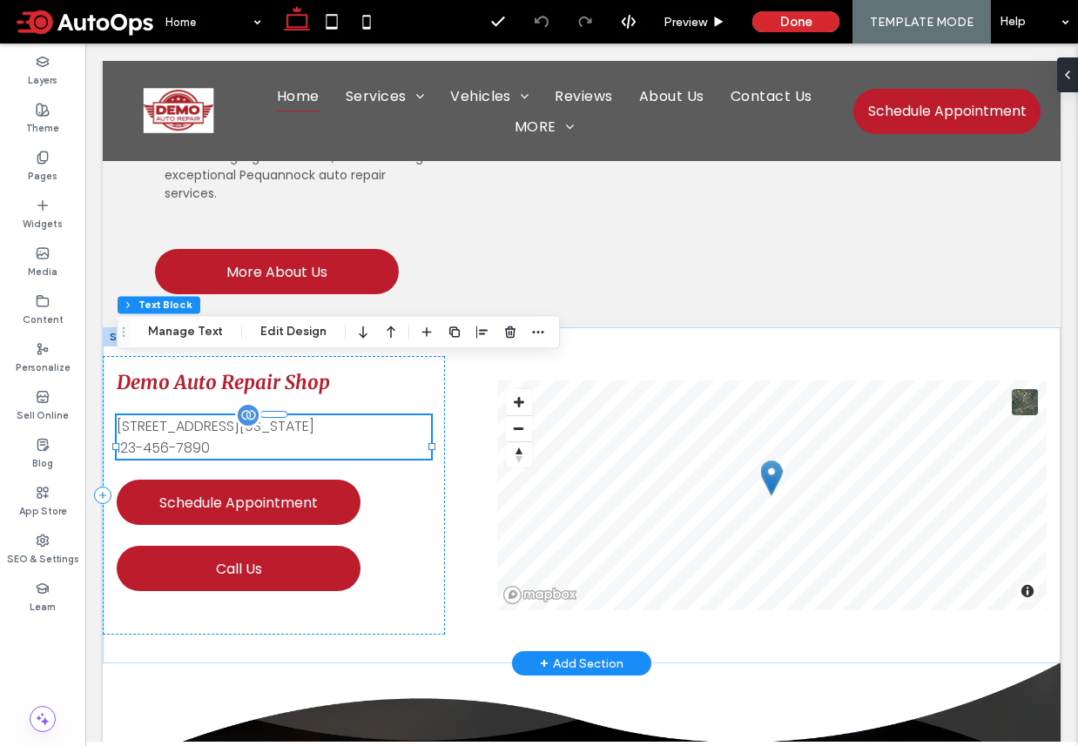
click at [179, 438] on span "123-456-7890" at bounding box center [163, 448] width 93 height 20
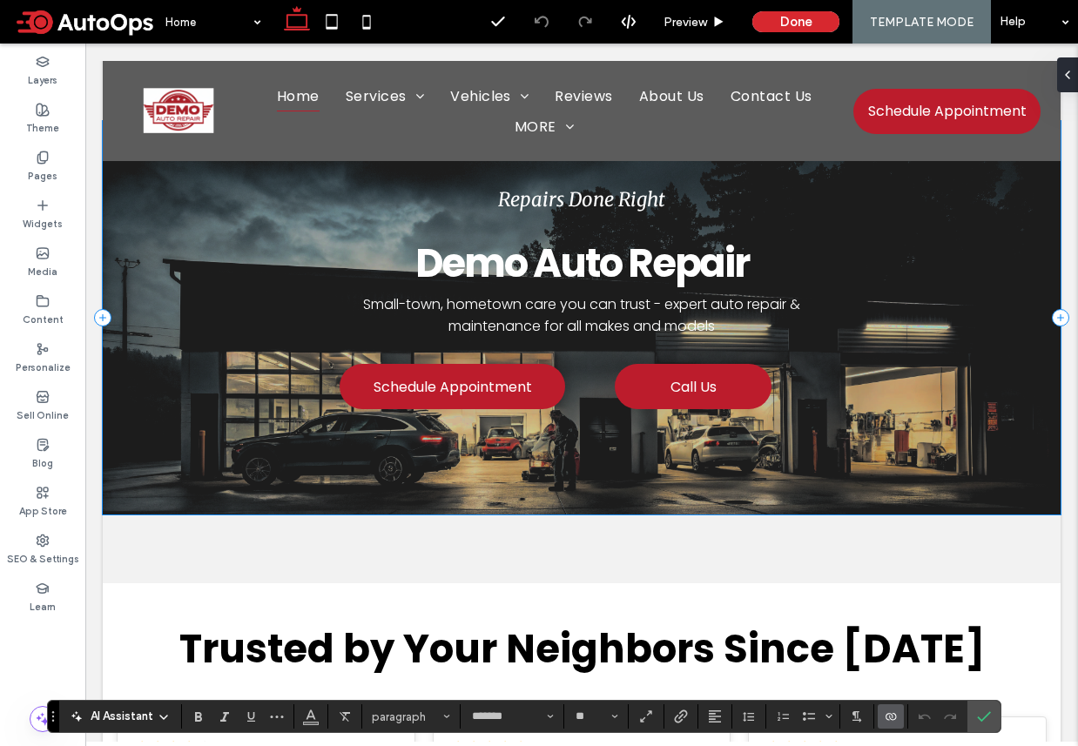
scroll to position [0, 0]
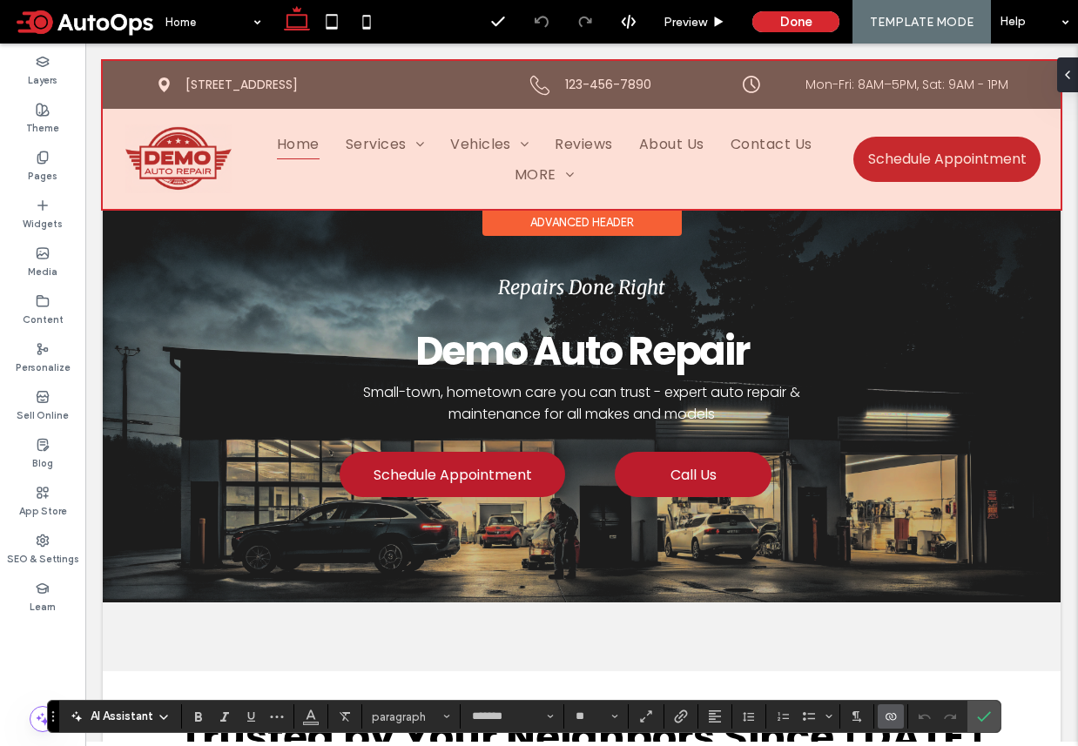
click at [575, 74] on div at bounding box center [582, 135] width 958 height 148
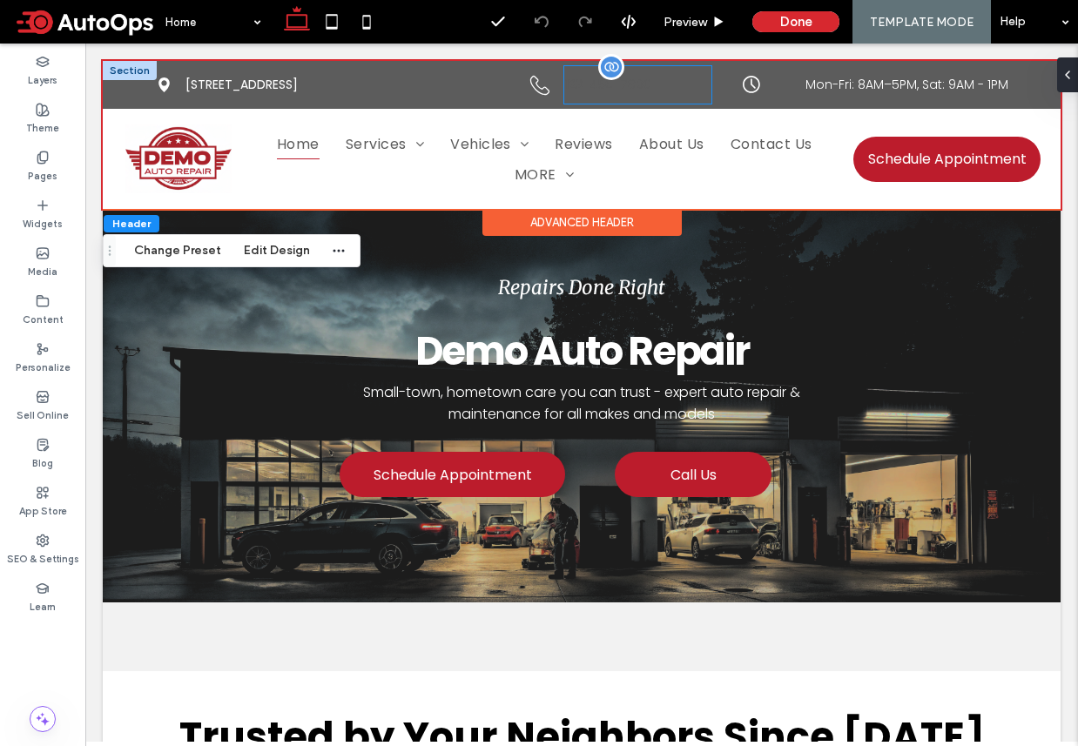
click at [587, 79] on span "123-456-7890" at bounding box center [608, 85] width 86 height 18
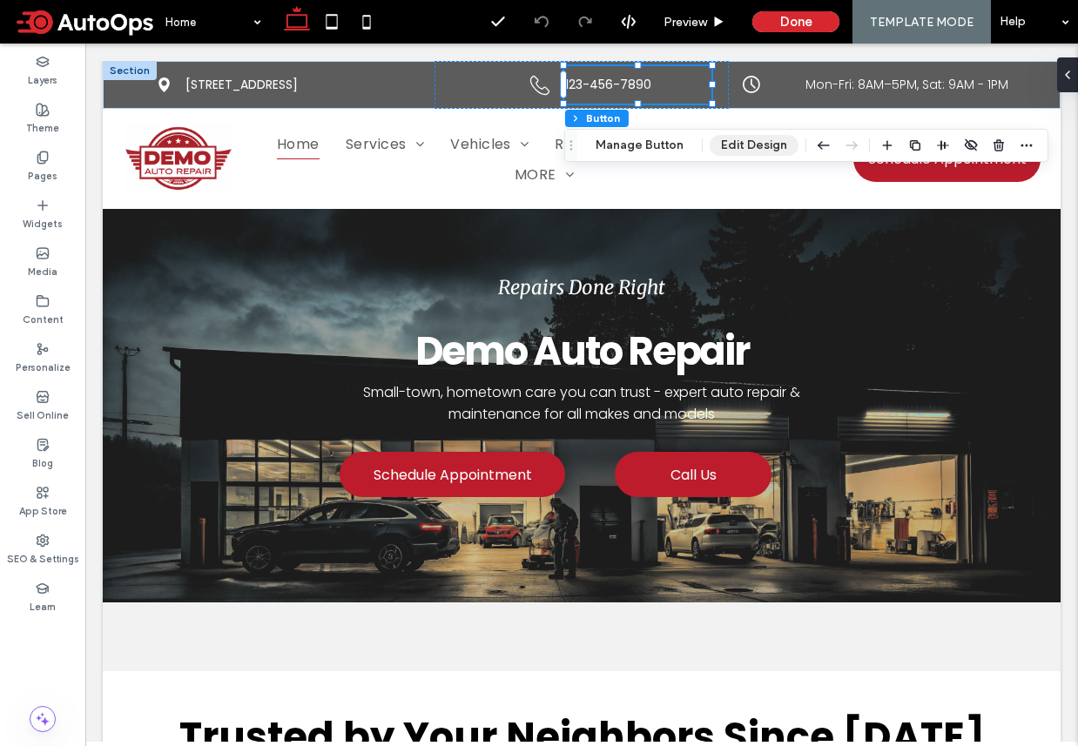
click at [756, 143] on button "Edit Design" at bounding box center [754, 145] width 89 height 21
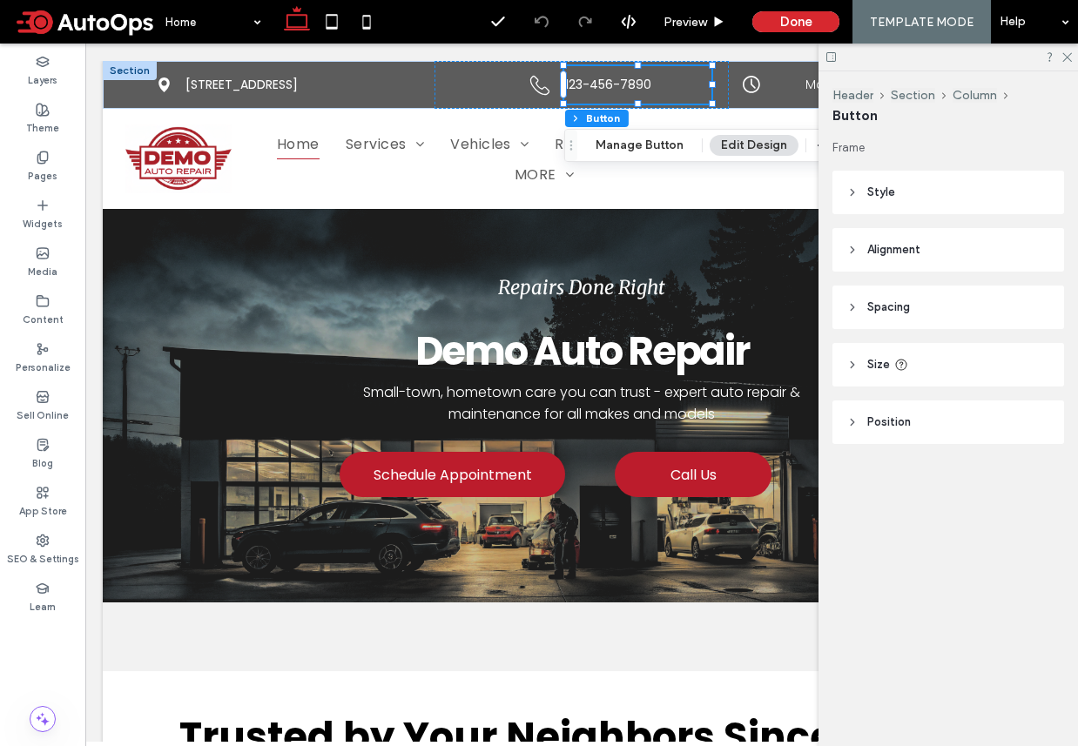
click at [846, 199] on header "Style" at bounding box center [948, 193] width 232 height 44
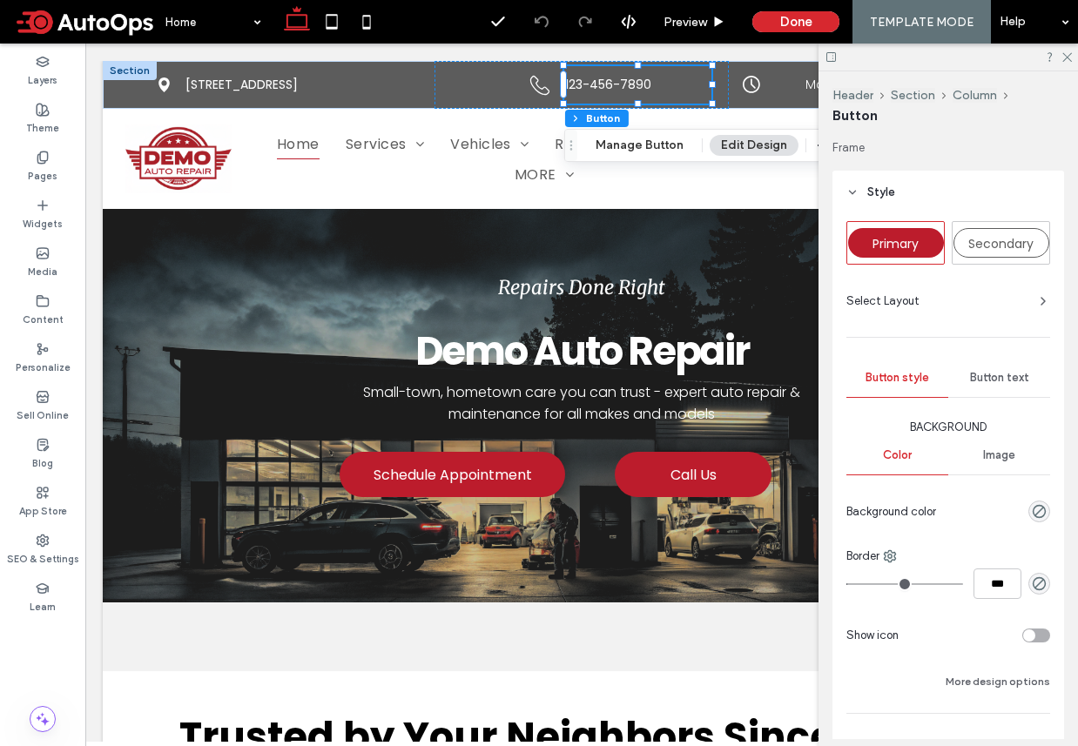
click at [1006, 383] on span "Button text" at bounding box center [999, 378] width 59 height 14
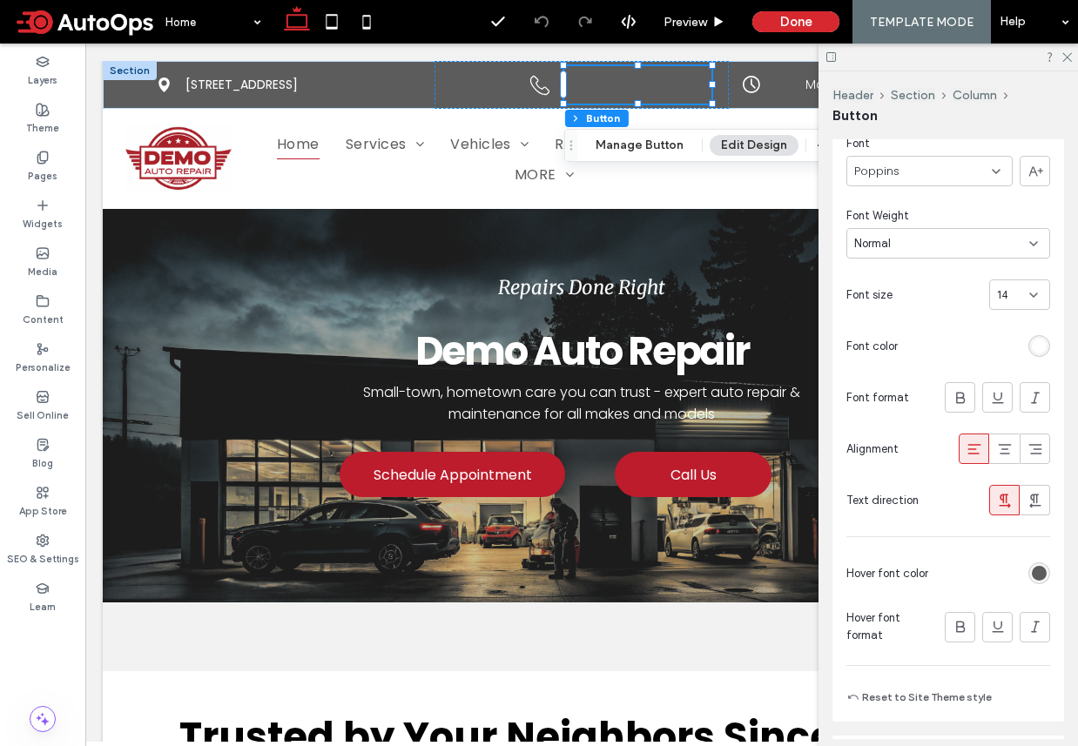
scroll to position [286, 0]
click at [1046, 560] on div at bounding box center [992, 571] width 115 height 30
click at [1033, 570] on div "rgb(92, 92, 92)" at bounding box center [1039, 571] width 15 height 15
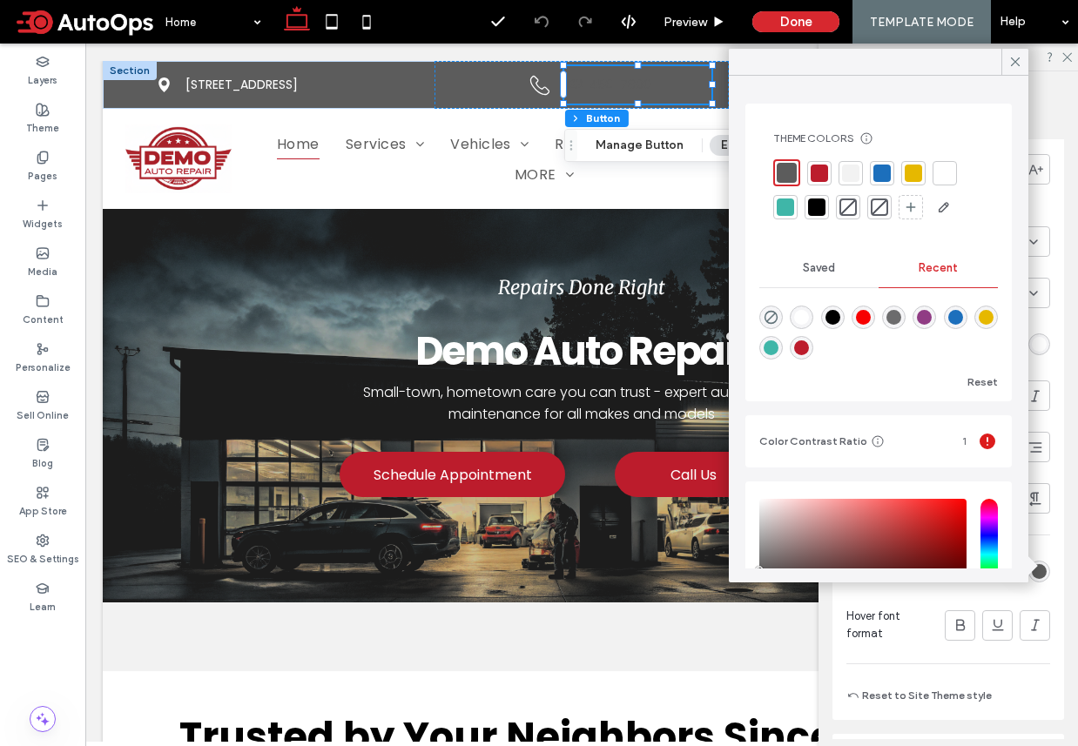
click at [804, 314] on div "rgba(255, 255, 255, 1)" at bounding box center [801, 317] width 15 height 15
type input "*******"
click at [1018, 64] on icon at bounding box center [1015, 62] width 16 height 16
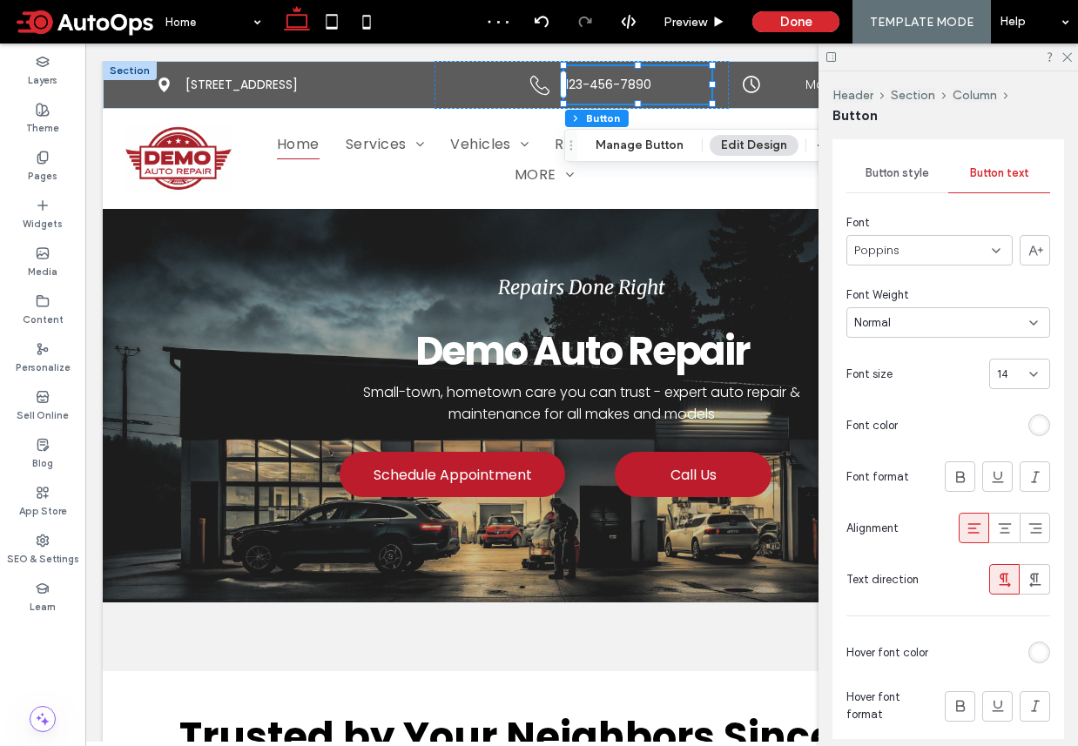
scroll to position [132, 0]
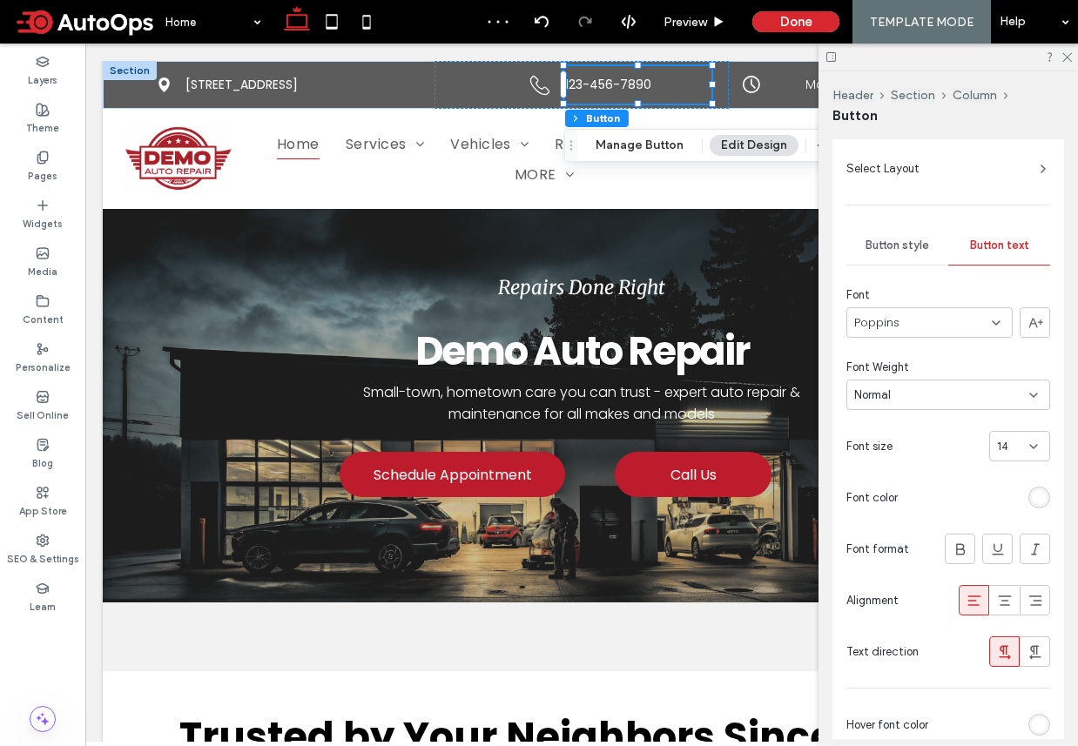
click at [878, 247] on span "Button style" at bounding box center [897, 246] width 64 height 14
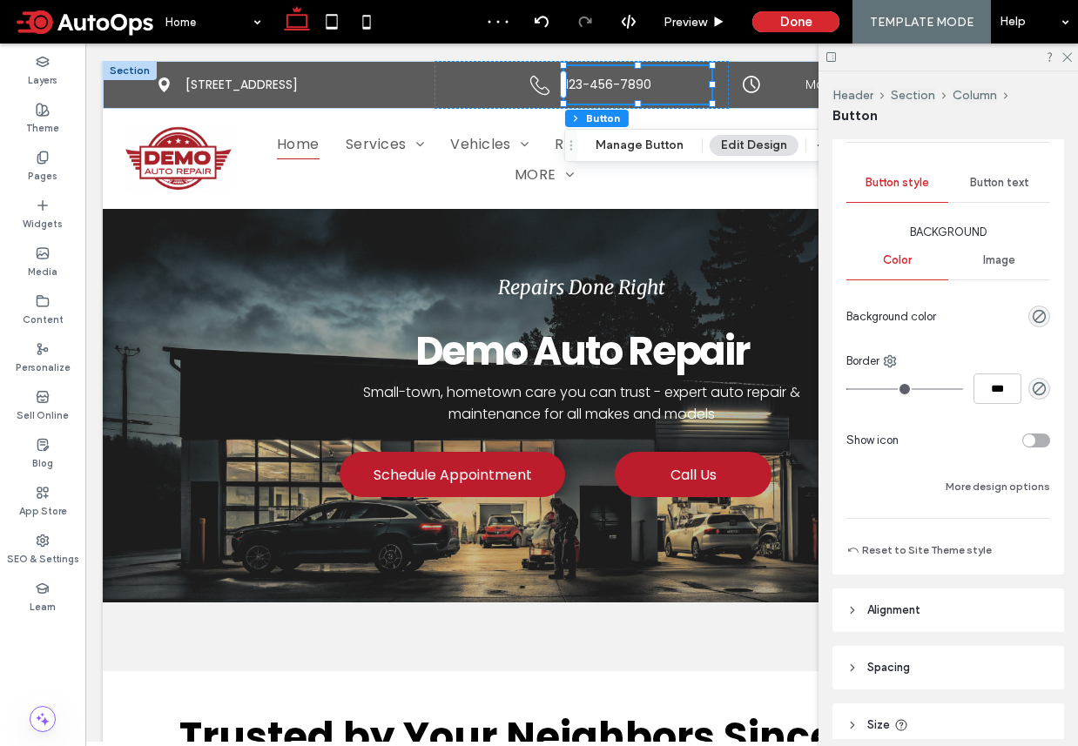
scroll to position [207, 0]
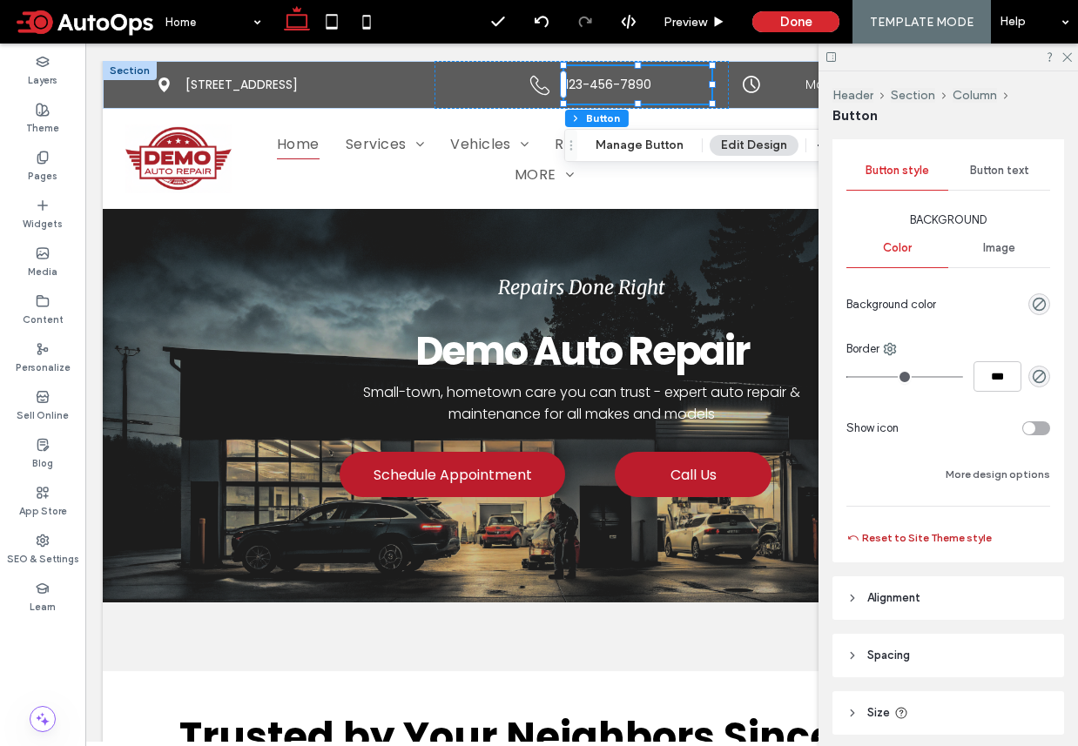
click at [932, 543] on button "Reset to Site Theme style" at bounding box center [918, 538] width 145 height 21
click at [1039, 306] on div "rgb(188, 28, 44)" at bounding box center [1039, 304] width 15 height 15
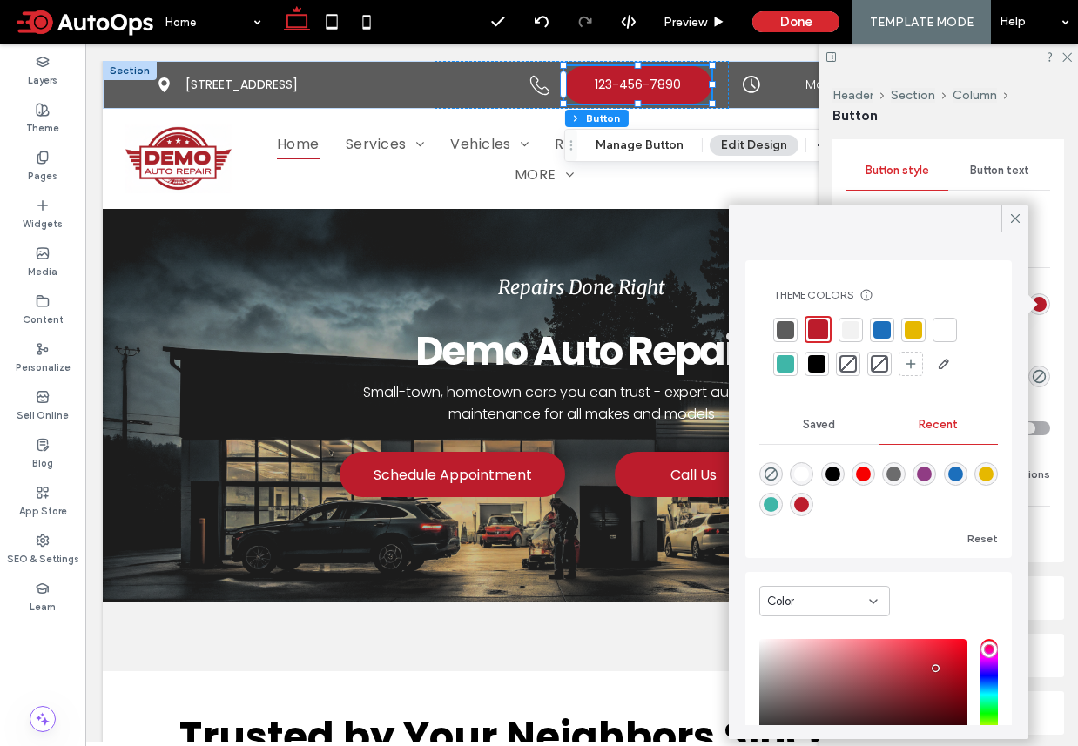
click at [843, 366] on div at bounding box center [847, 363] width 17 height 17
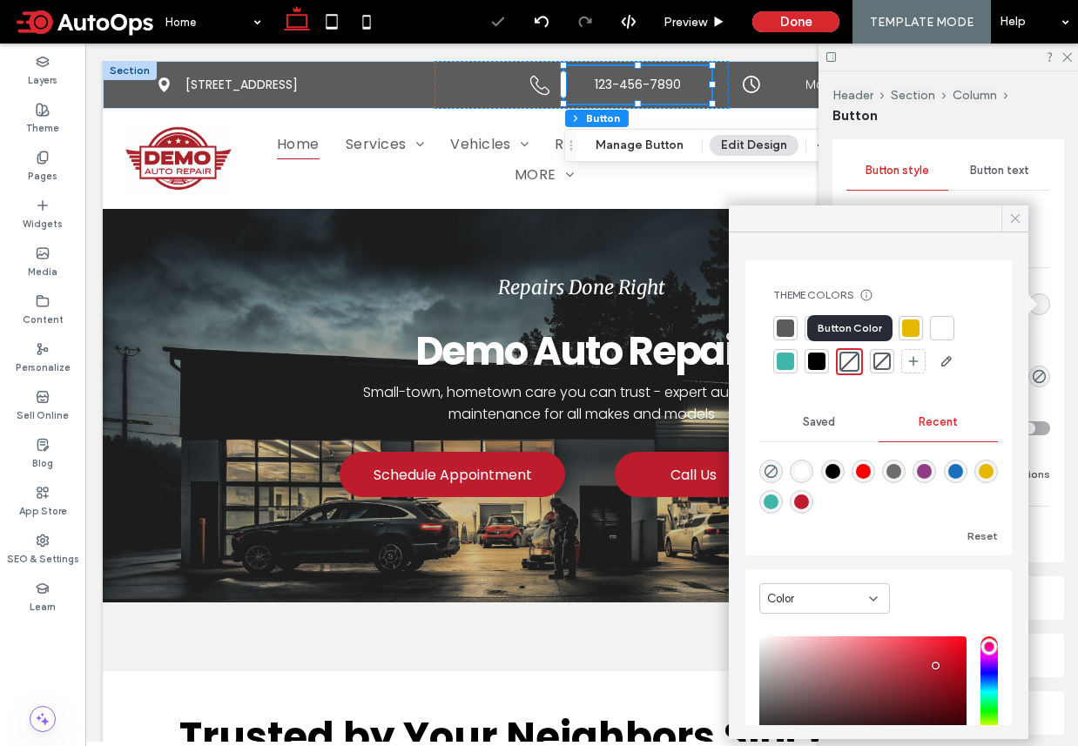
type input "*"
click at [1019, 214] on use at bounding box center [1015, 218] width 9 height 9
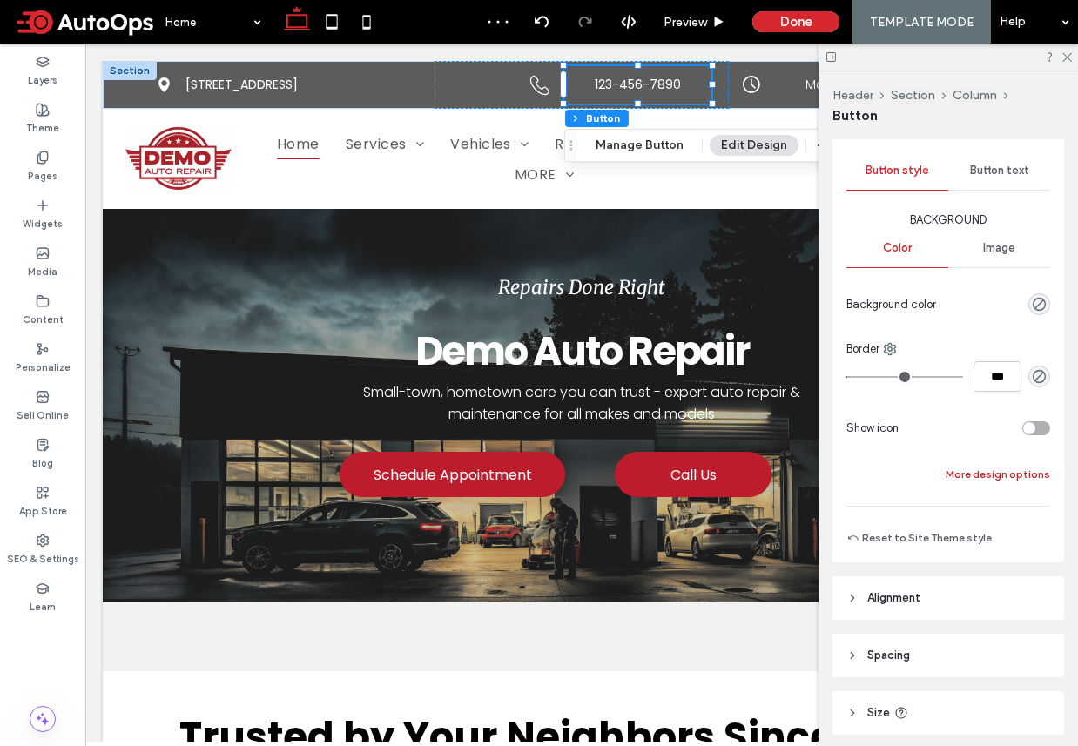
click at [985, 472] on button "More design options" at bounding box center [997, 474] width 104 height 21
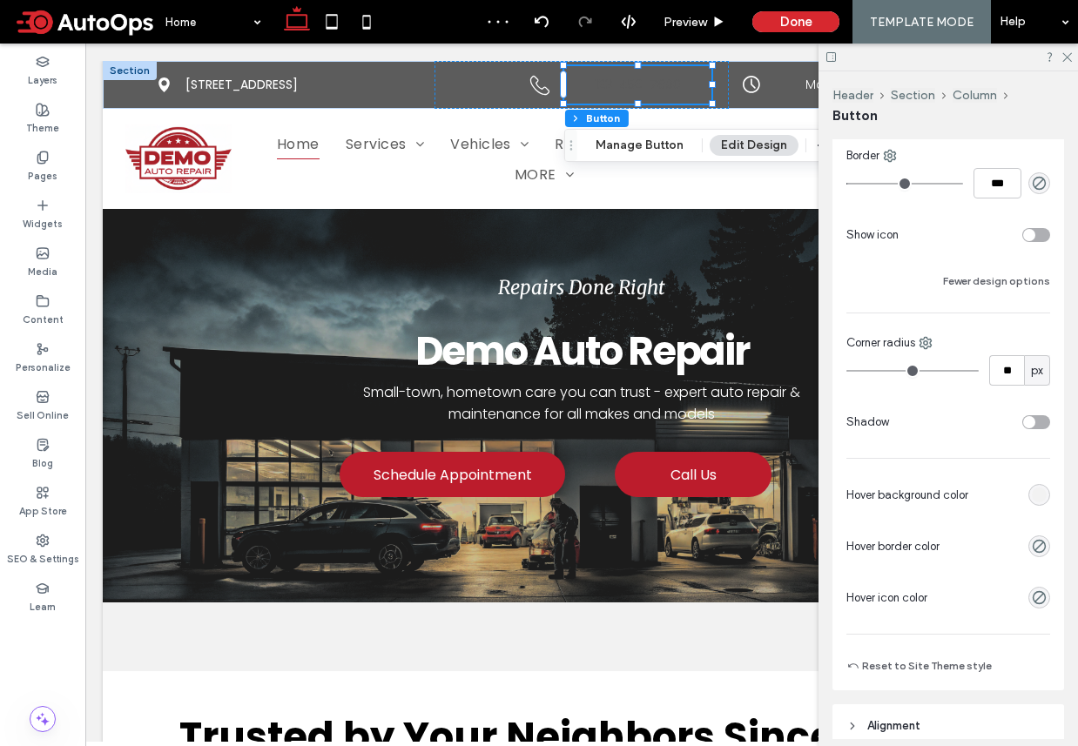
scroll to position [415, 0]
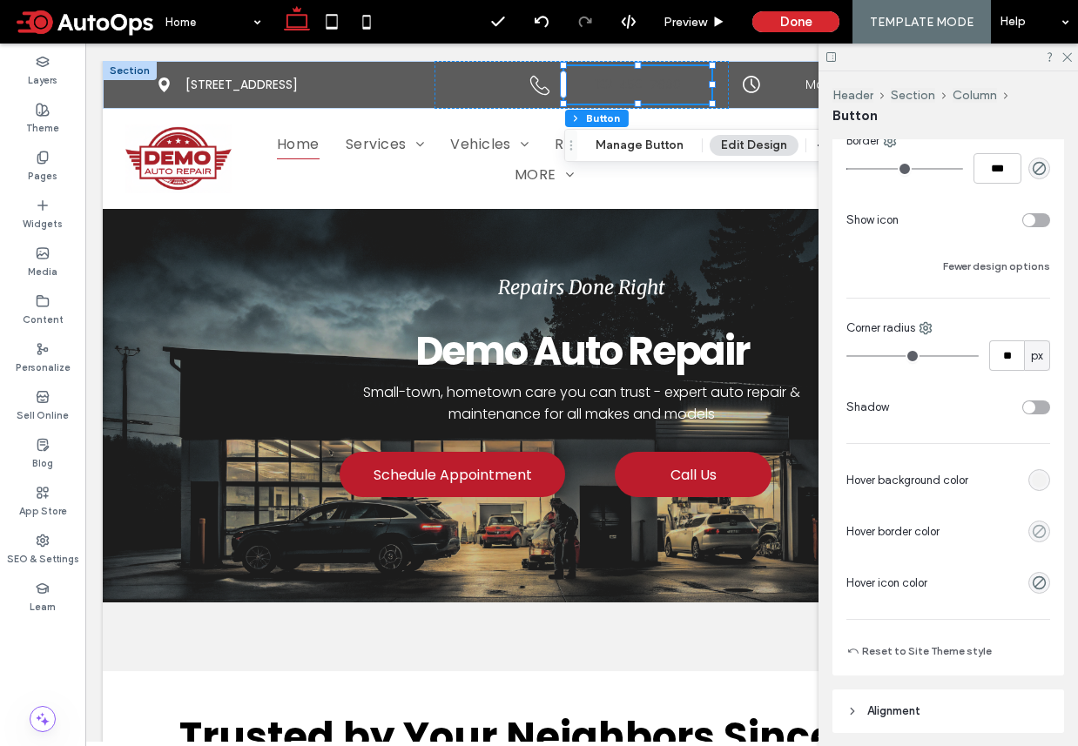
click at [1038, 527] on icon "rgba(0, 0, 0, 0)" at bounding box center [1039, 531] width 15 height 15
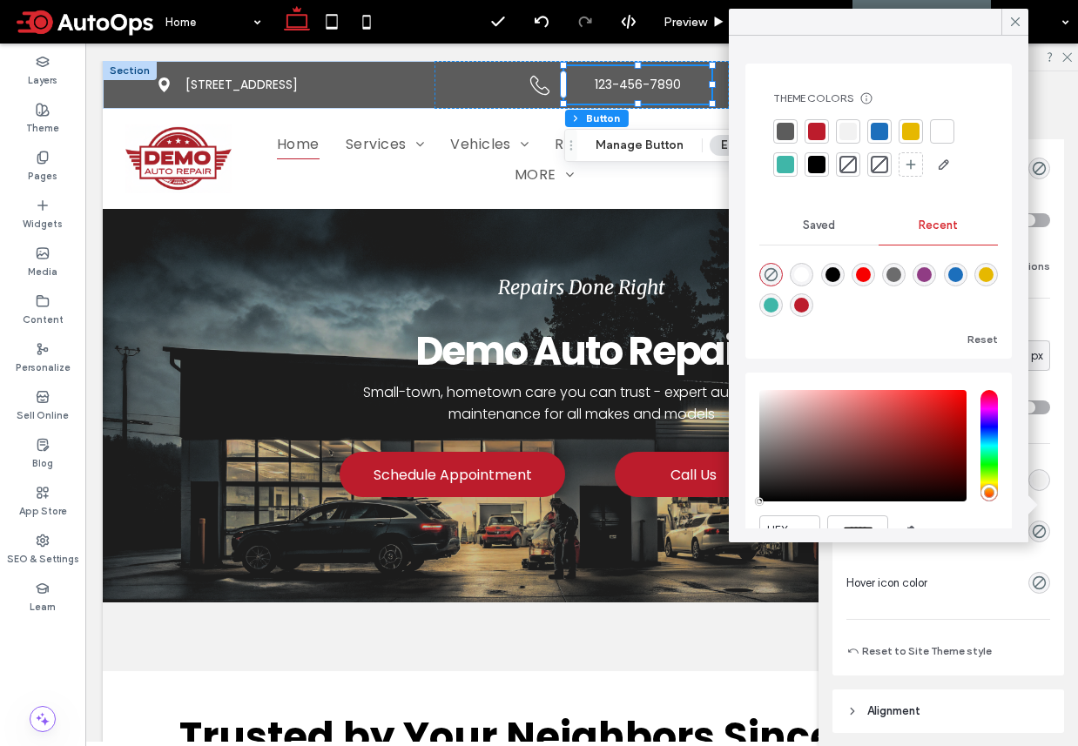
click at [972, 601] on div "Primary Secondary Select Layout Button style Button text Background Color Image…" at bounding box center [948, 234] width 204 height 856
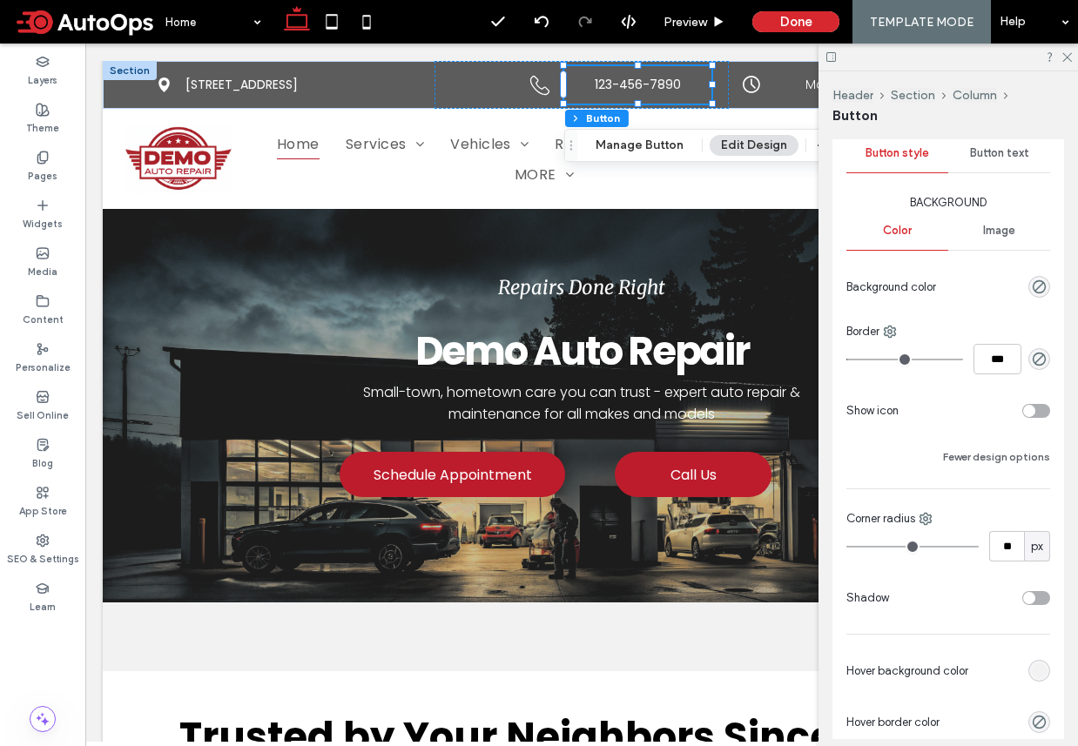
scroll to position [124, 0]
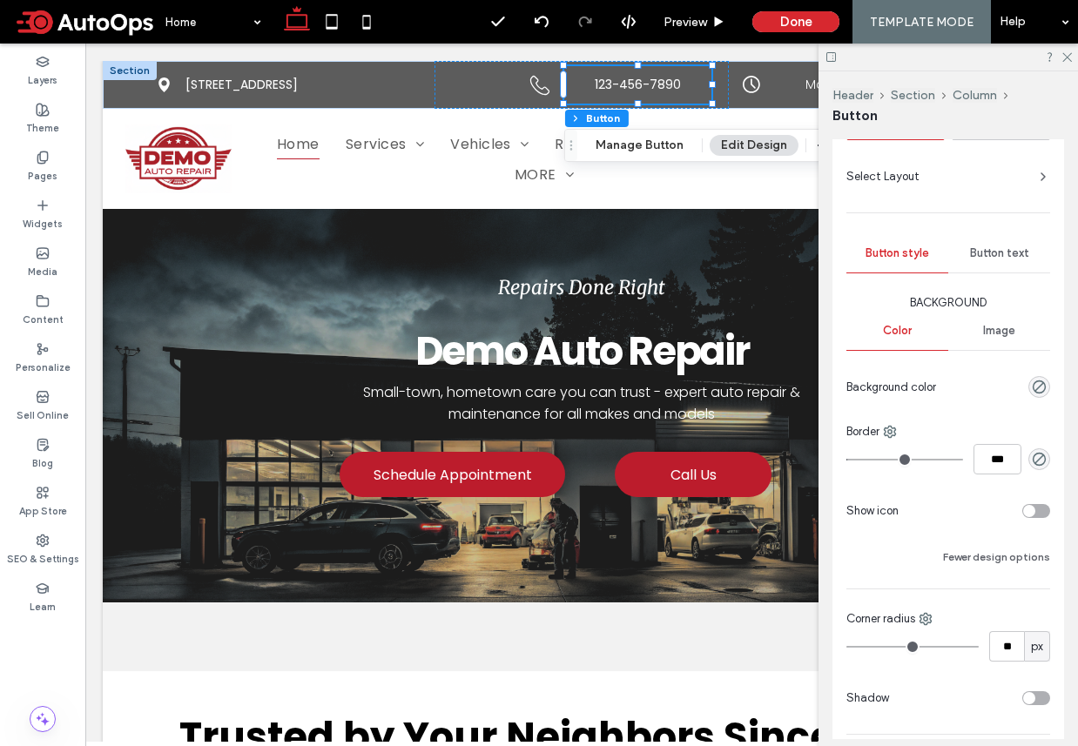
click at [986, 242] on div "Button text" at bounding box center [999, 253] width 102 height 38
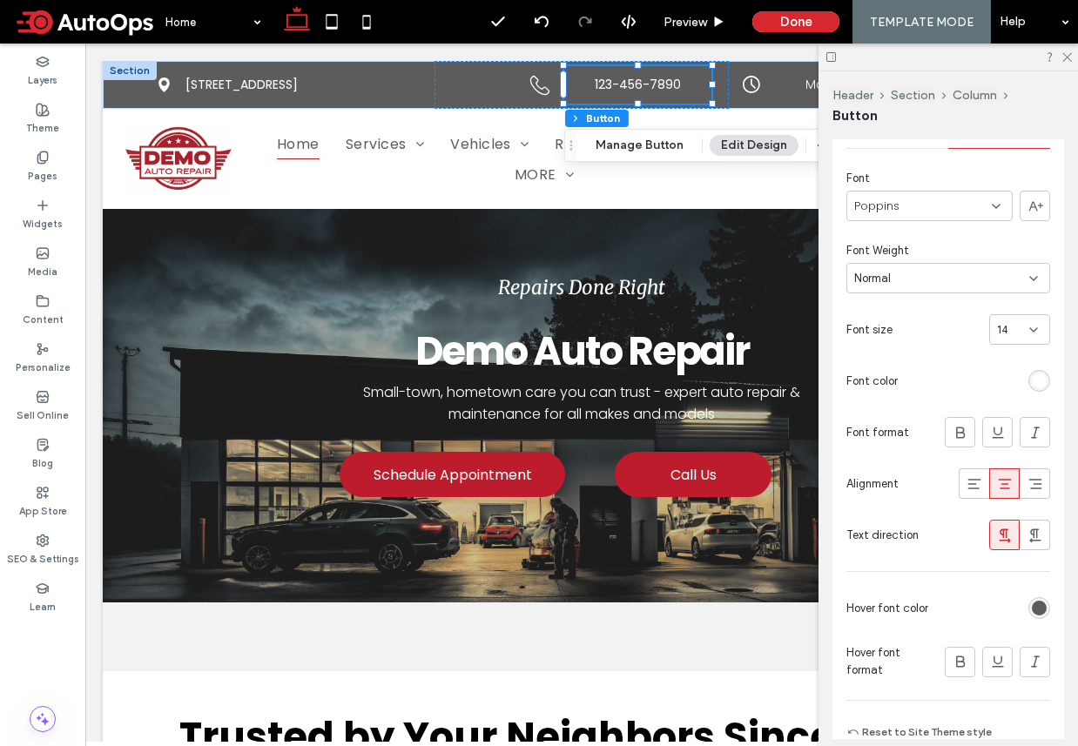
scroll to position [483, 0]
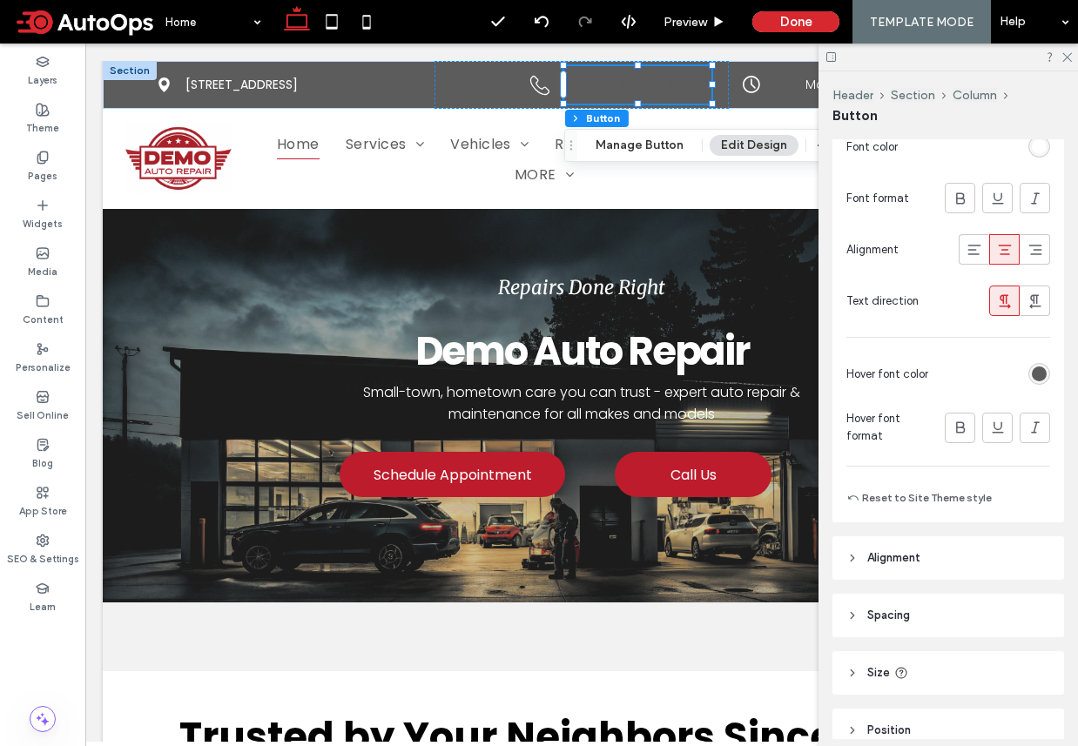
click at [1037, 365] on div "rgb(92, 92, 92)" at bounding box center [1039, 374] width 22 height 22
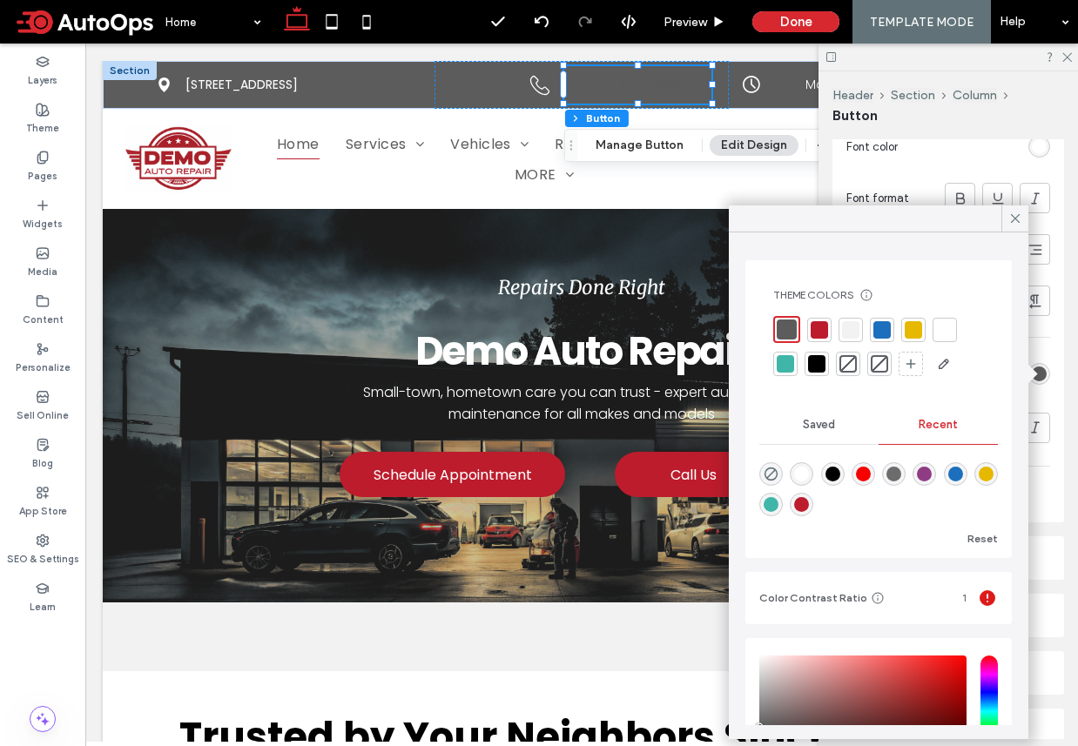
click at [943, 331] on div at bounding box center [944, 329] width 17 height 17
click at [1066, 57] on use at bounding box center [1067, 58] width 10 height 10
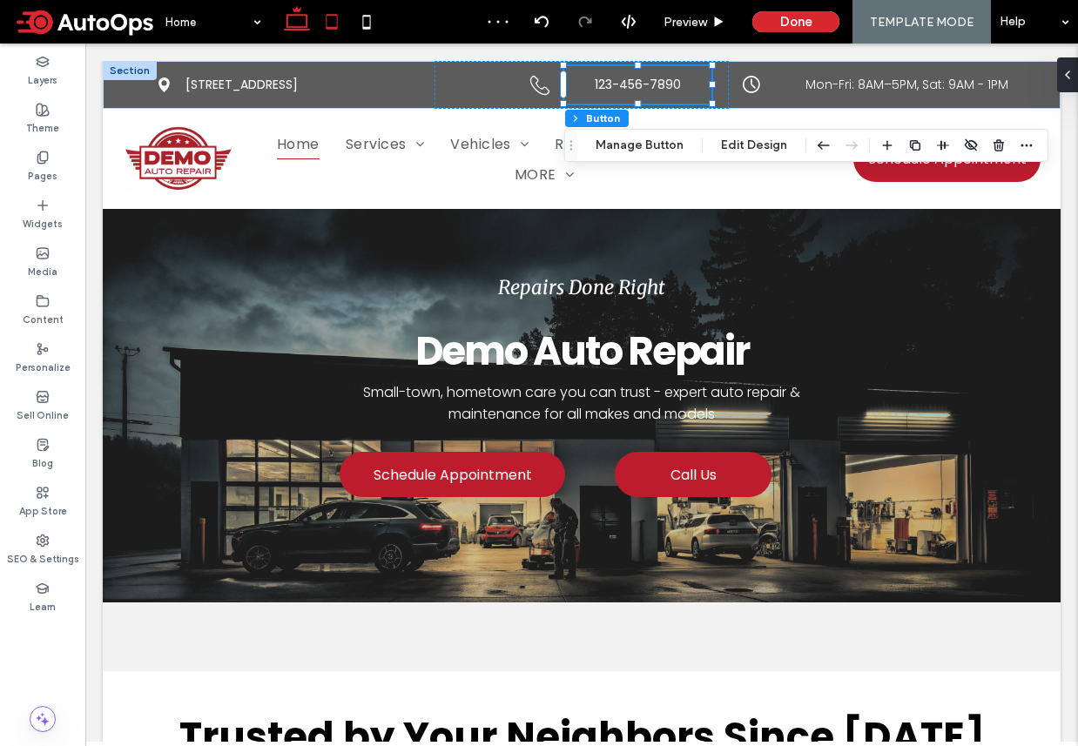
click at [335, 26] on icon at bounding box center [331, 21] width 35 height 35
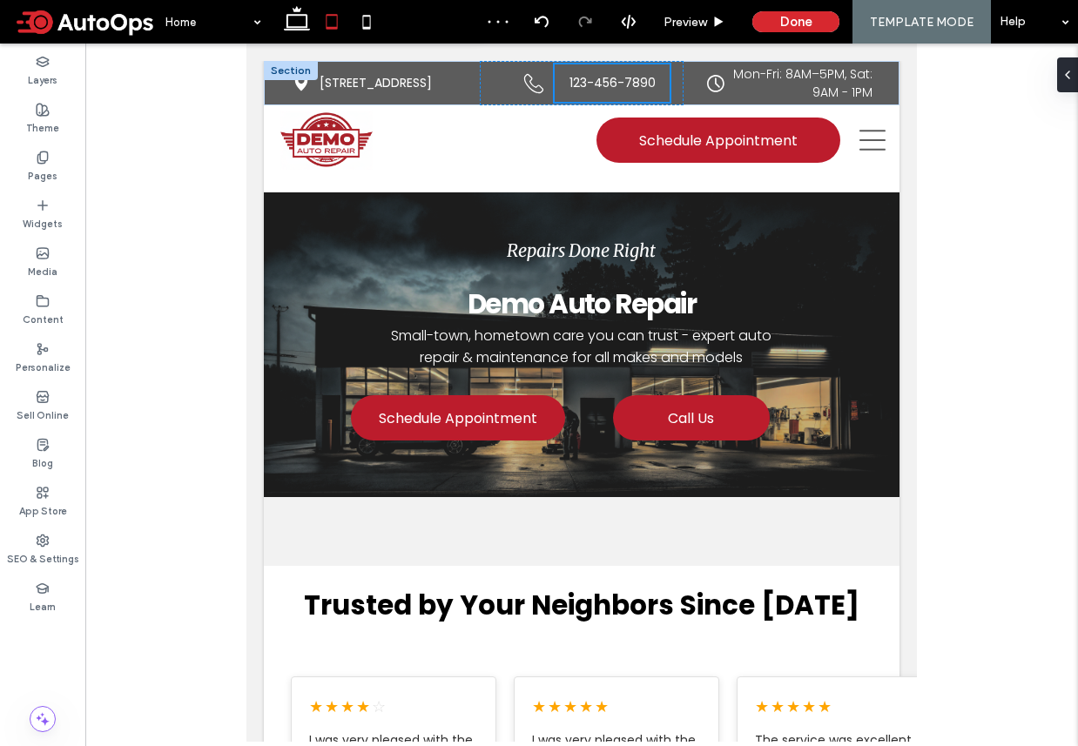
scroll to position [0, 0]
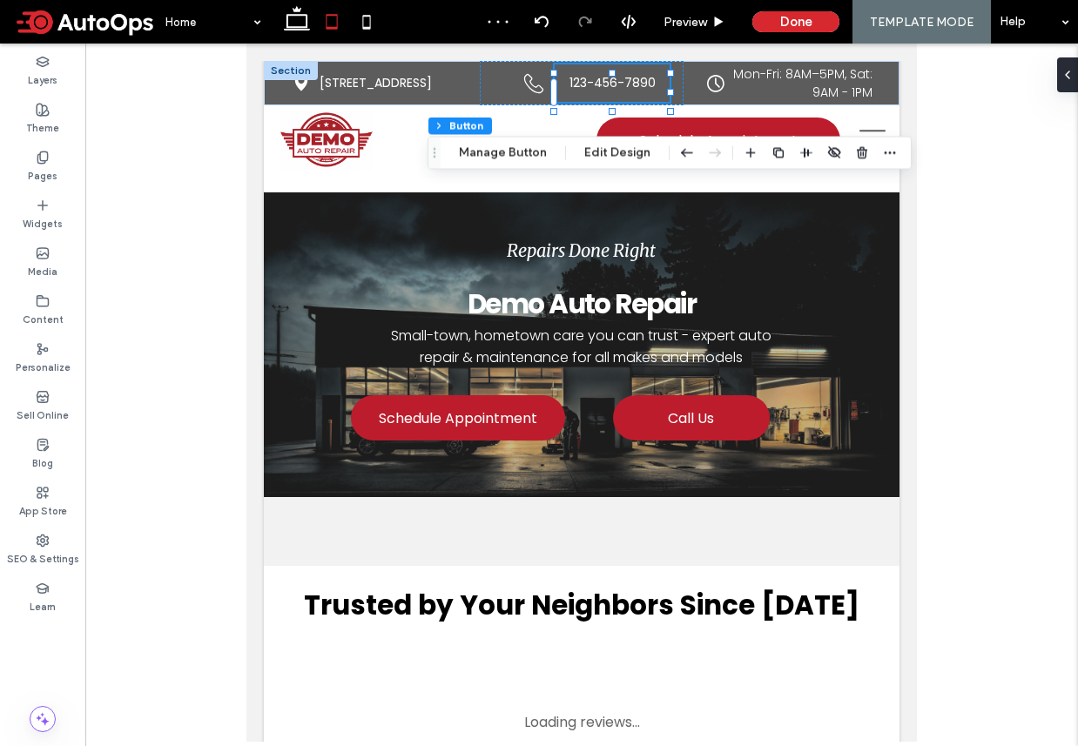
click at [922, 230] on div at bounding box center [581, 393] width 992 height 698
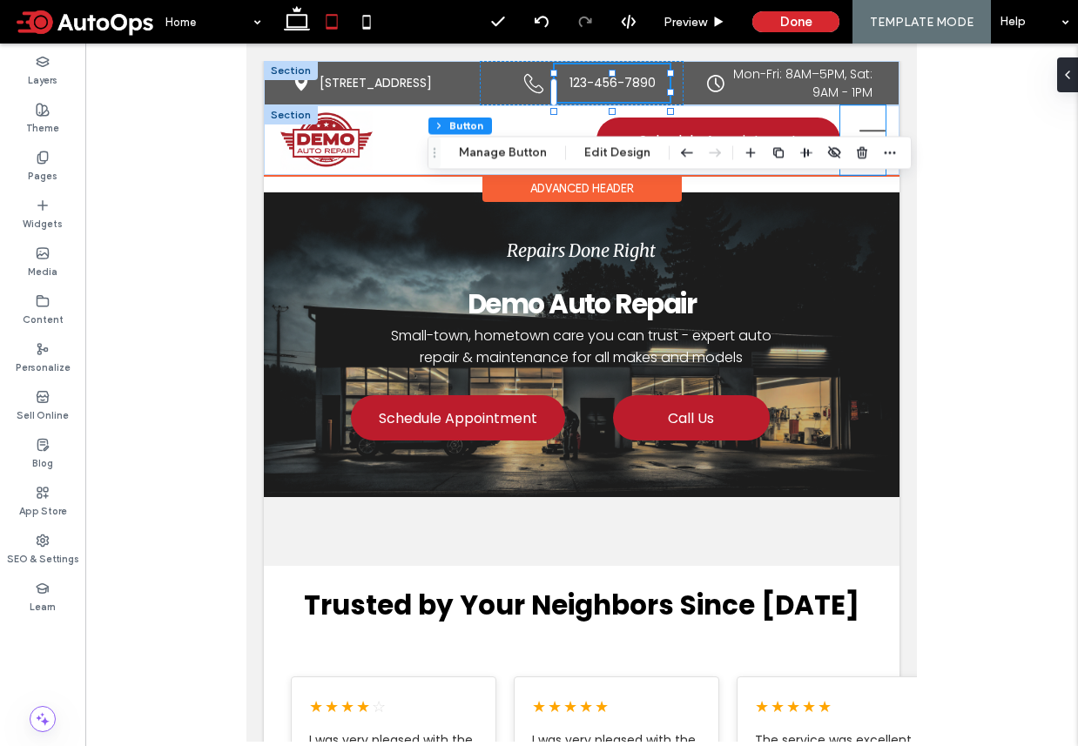
click at [880, 175] on div at bounding box center [862, 140] width 45 height 70
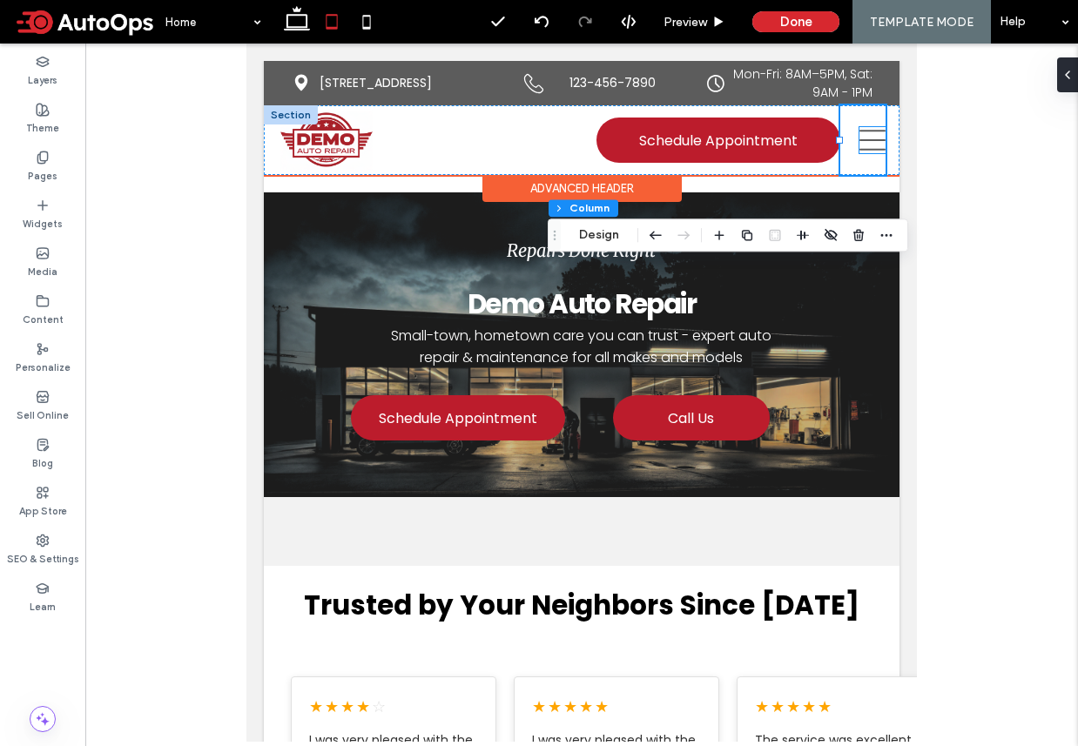
click at [876, 151] on icon at bounding box center [872, 140] width 26 height 21
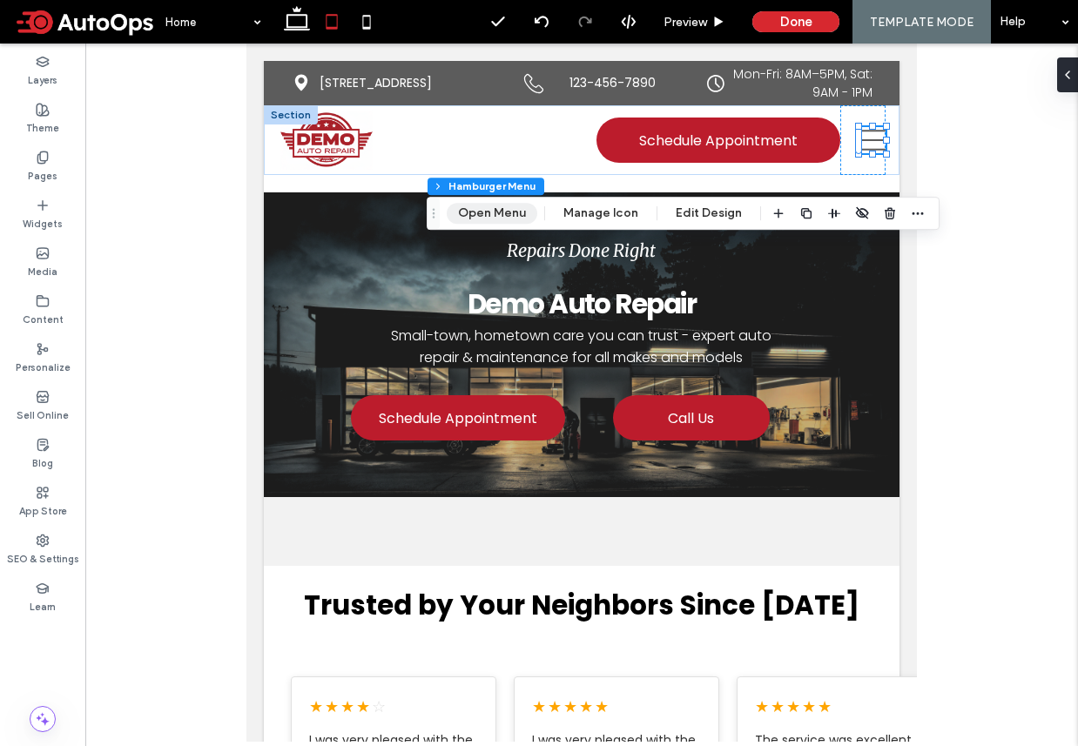
click at [498, 212] on button "Open Menu" at bounding box center [492, 213] width 91 height 21
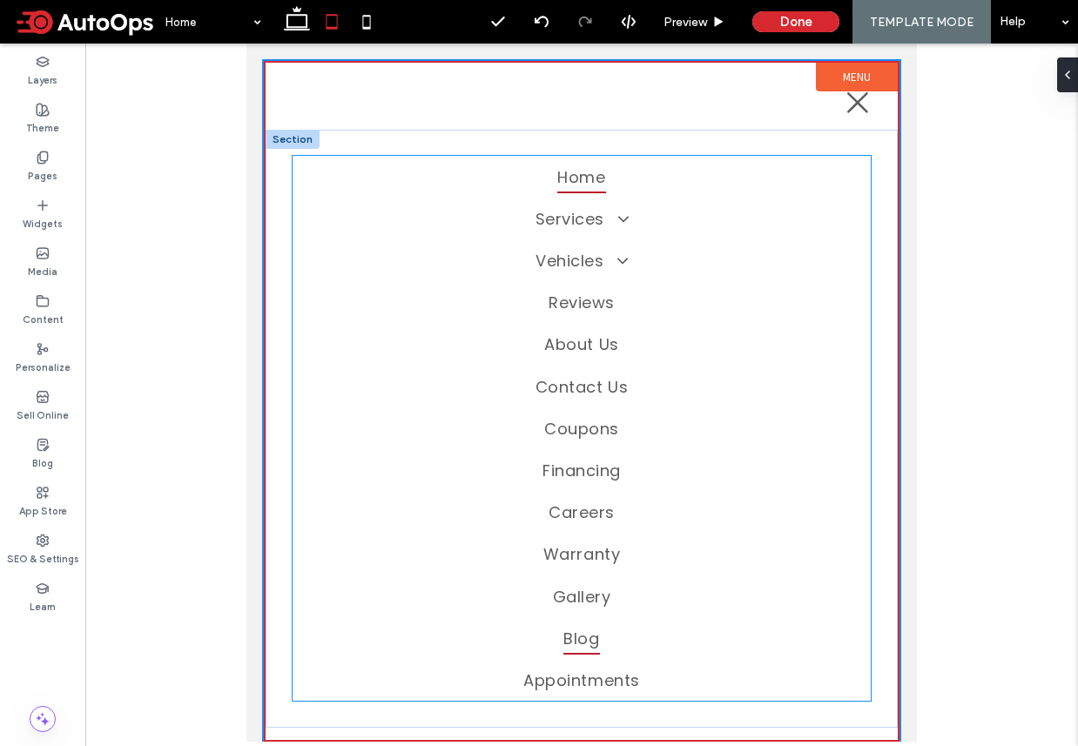
scroll to position [179, 0]
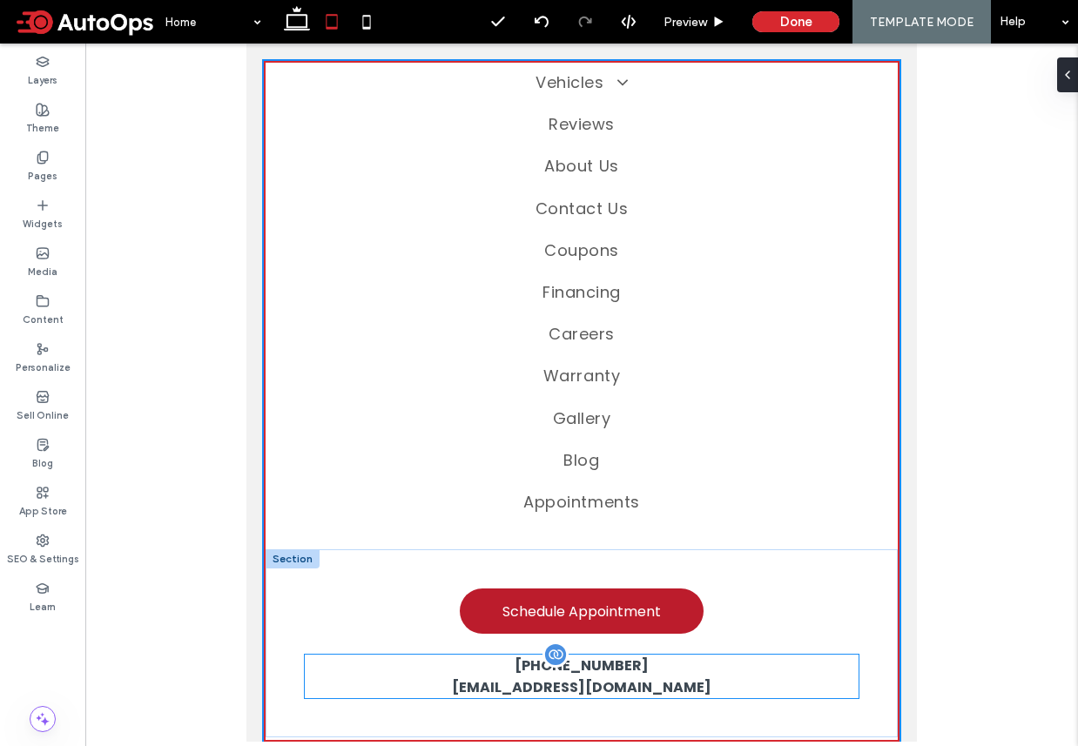
click at [590, 672] on span "[PHONE_NUMBER]" at bounding box center [582, 666] width 134 height 20
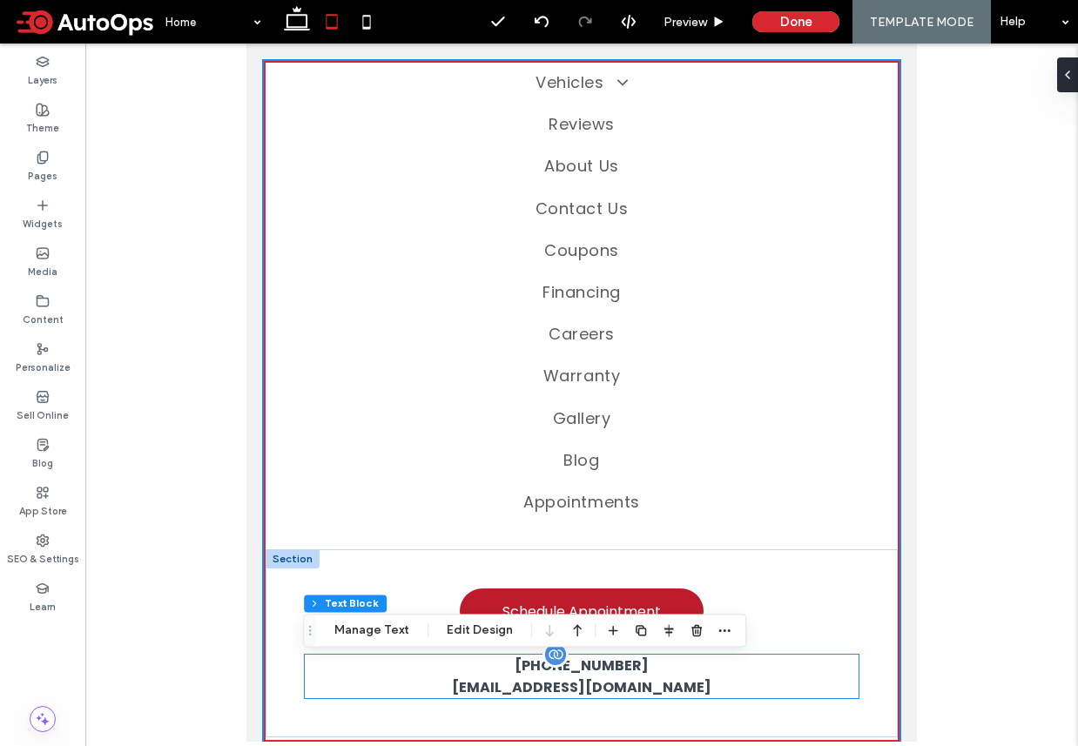
scroll to position [178, 0]
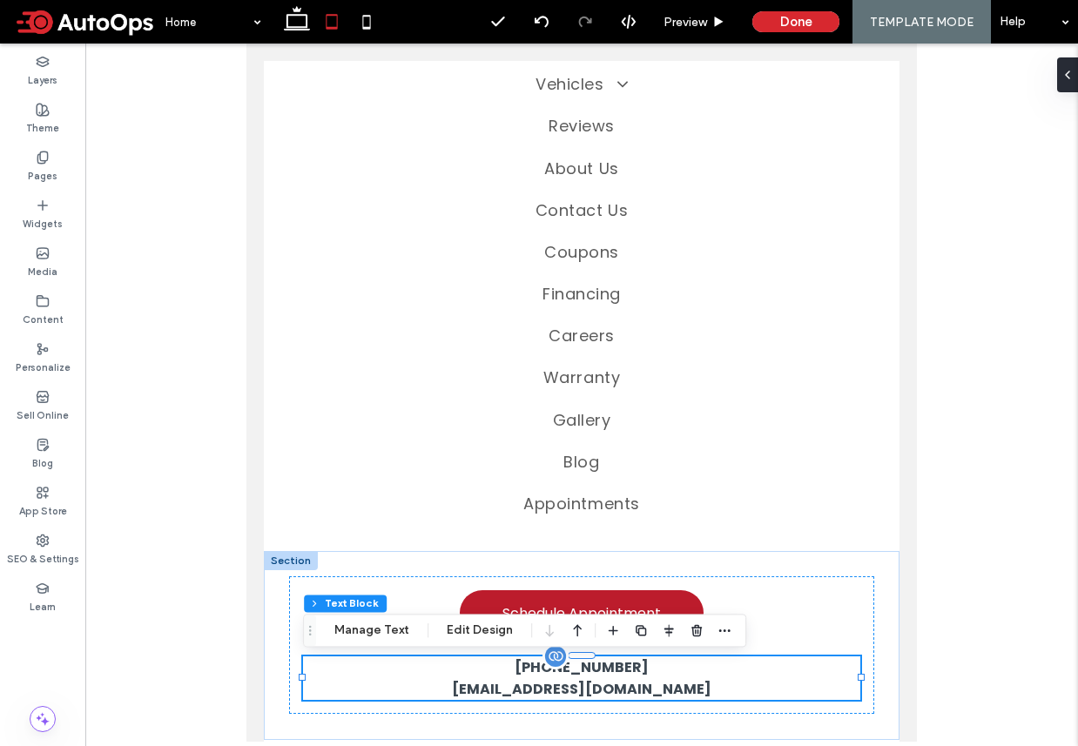
click at [593, 667] on span "[PHONE_NUMBER]" at bounding box center [582, 667] width 134 height 20
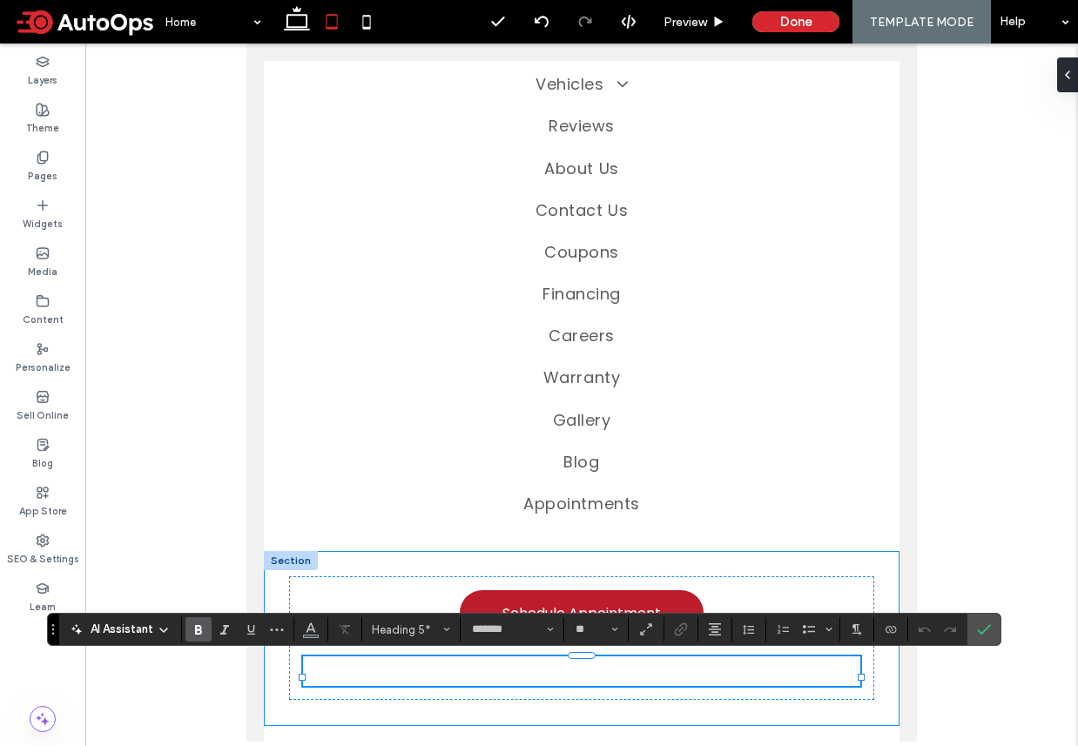
click at [622, 725] on div "﻿ Schedule Appointment" at bounding box center [582, 638] width 636 height 174
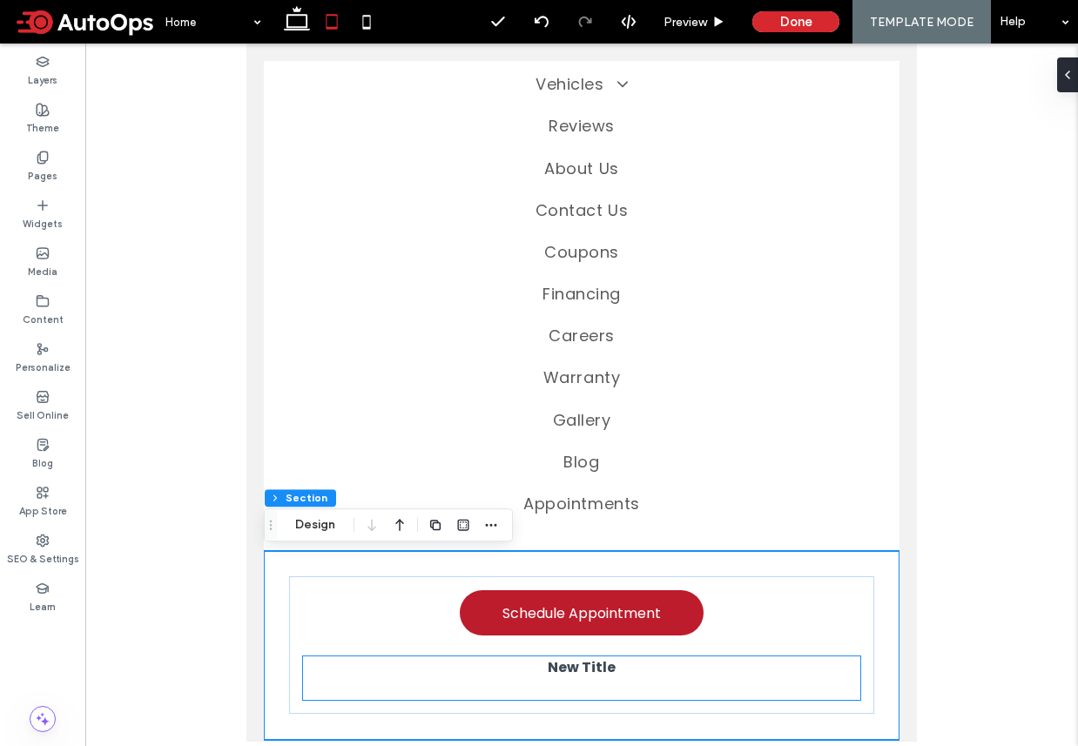
click at [619, 673] on h5 "New Title" at bounding box center [581, 667] width 557 height 22
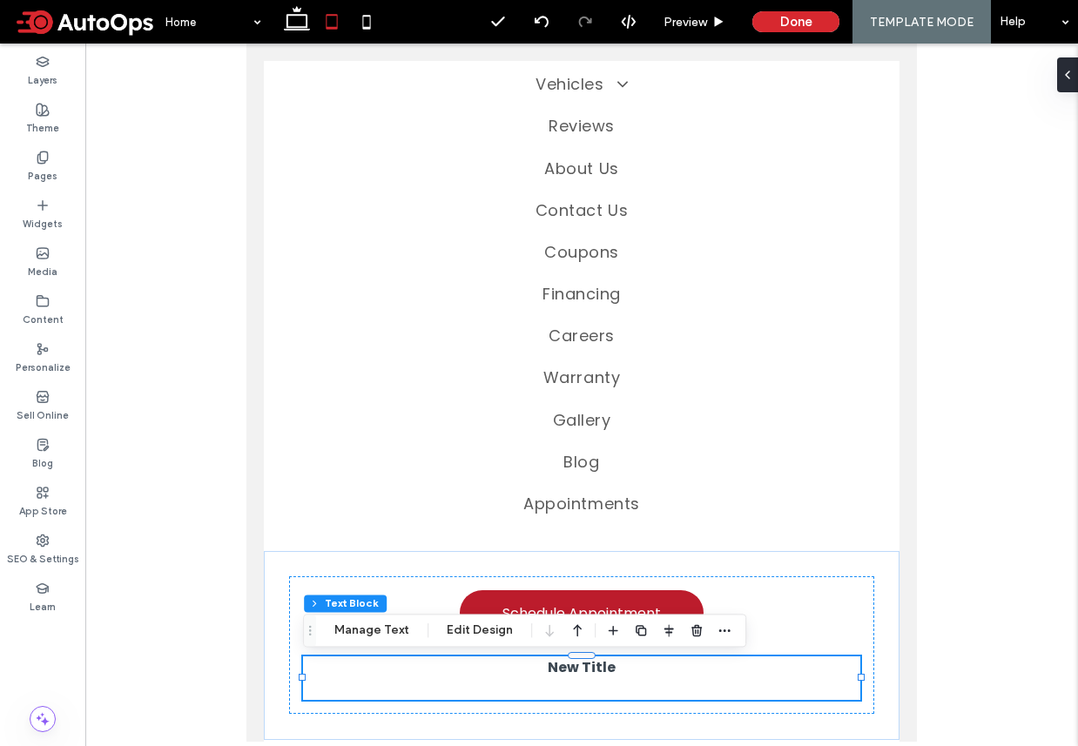
click at [581, 668] on h5 "New Title" at bounding box center [581, 667] width 557 height 22
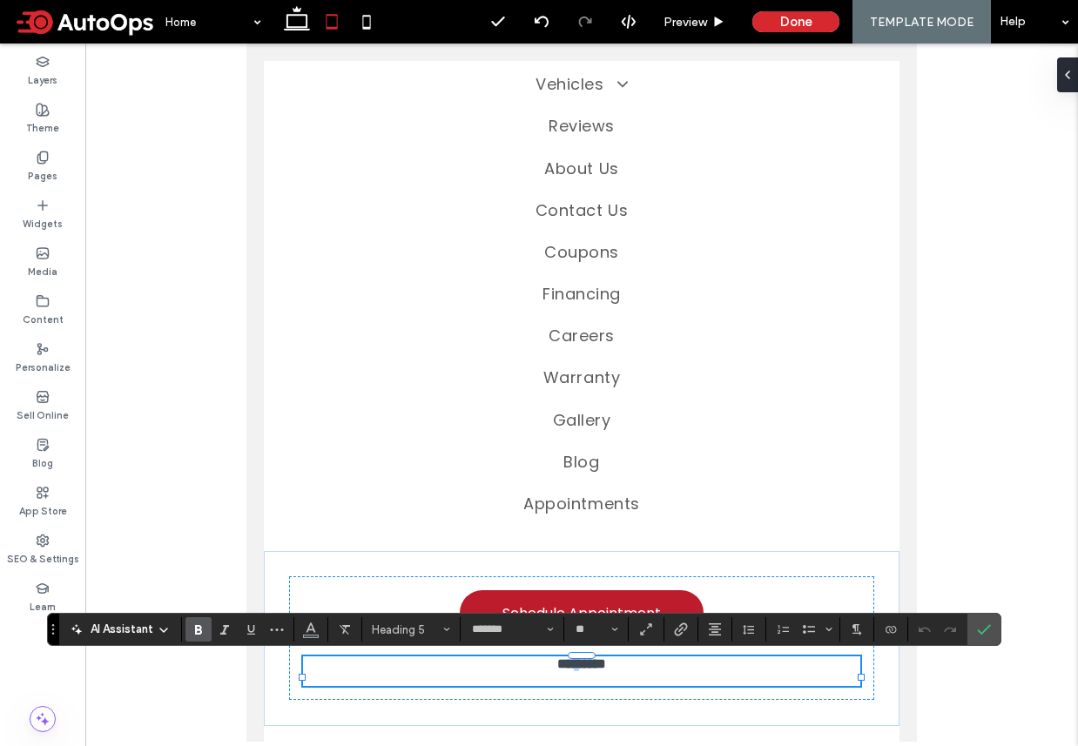
click at [581, 668] on span "*********" at bounding box center [581, 663] width 49 height 13
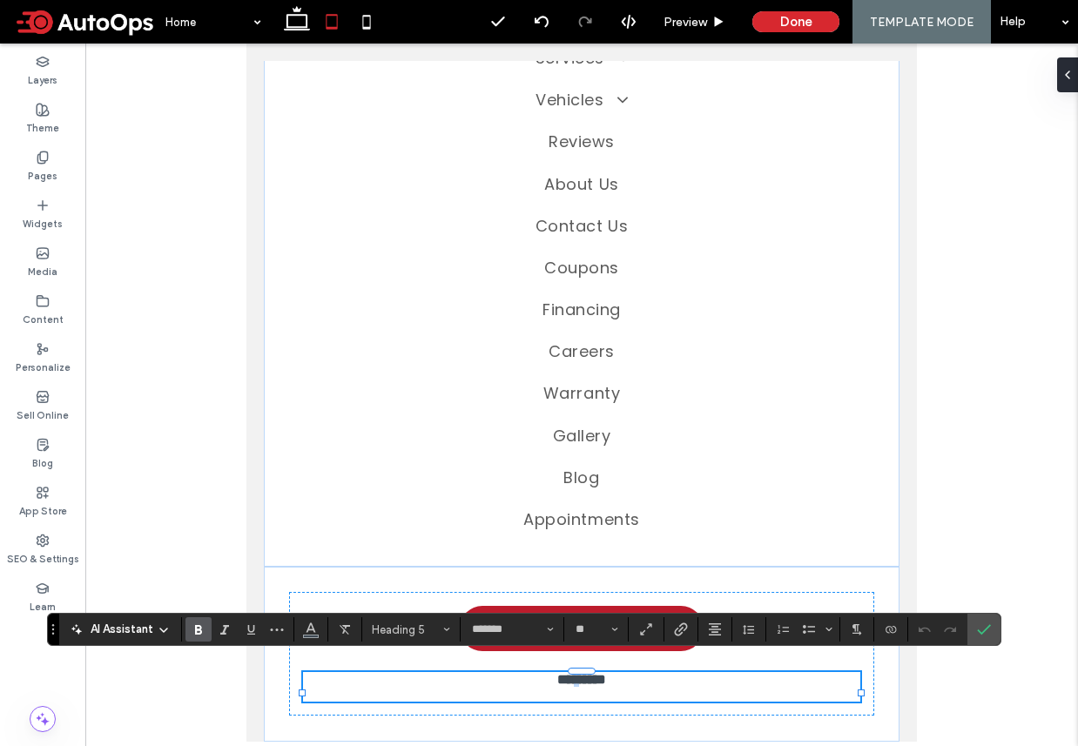
scroll to position [177, 0]
click at [967, 420] on div at bounding box center [581, 393] width 992 height 698
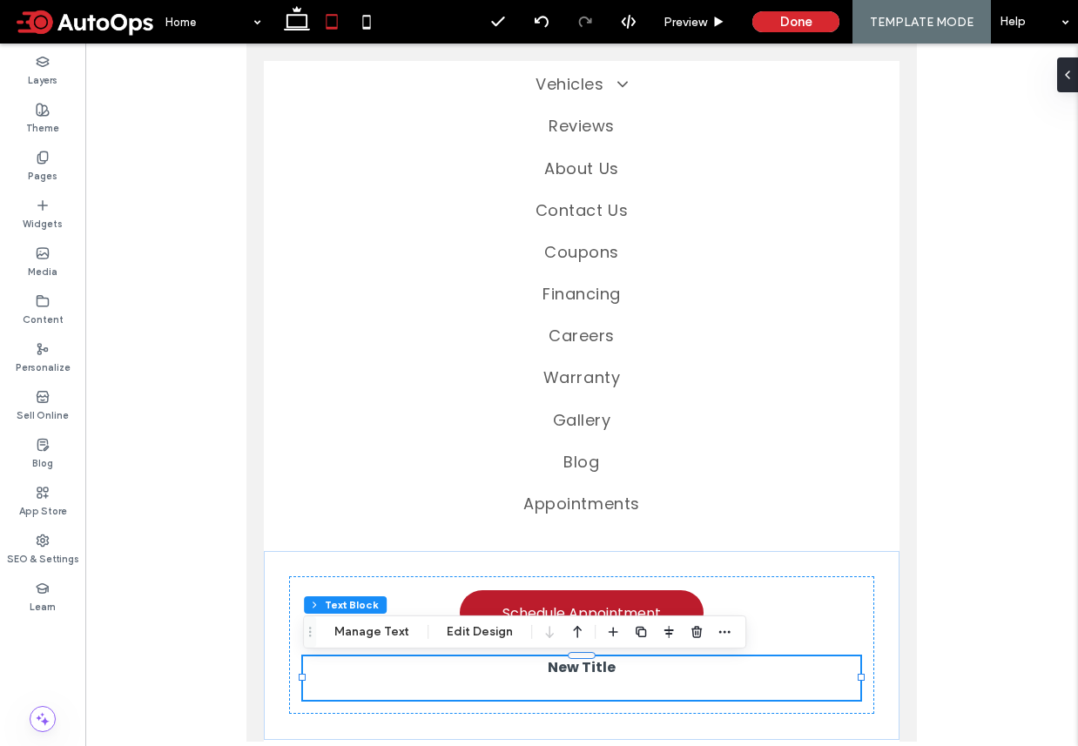
click at [582, 670] on span "New Title" at bounding box center [582, 667] width 68 height 20
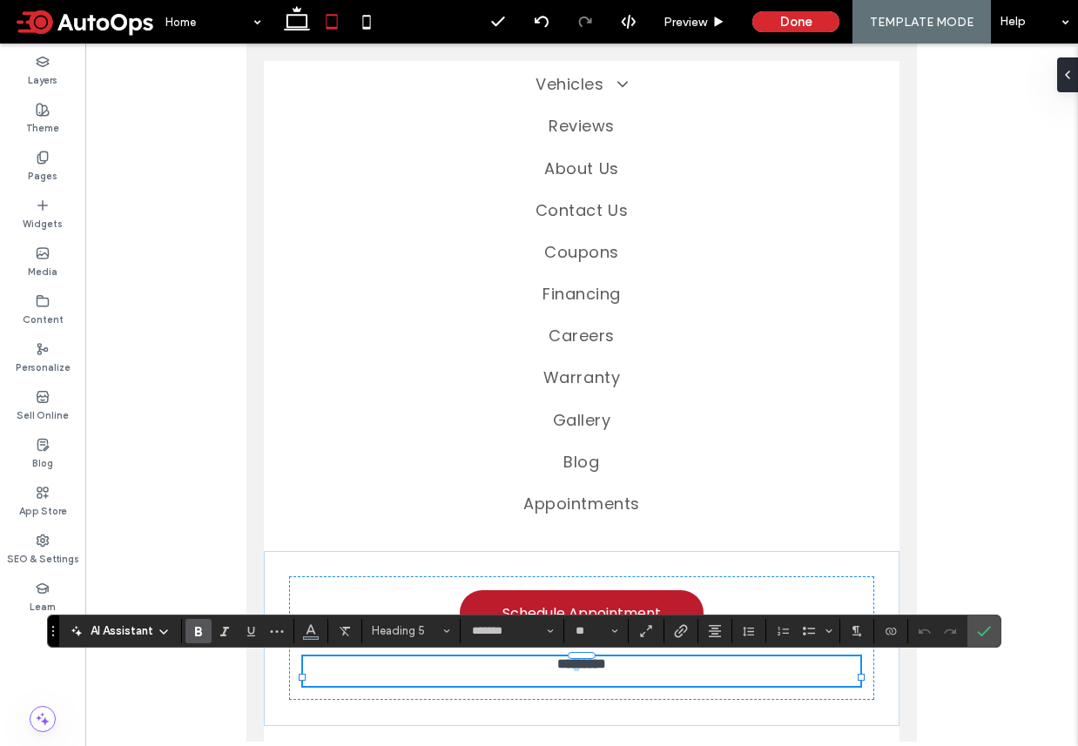
click at [582, 670] on span "*********" at bounding box center [581, 663] width 49 height 13
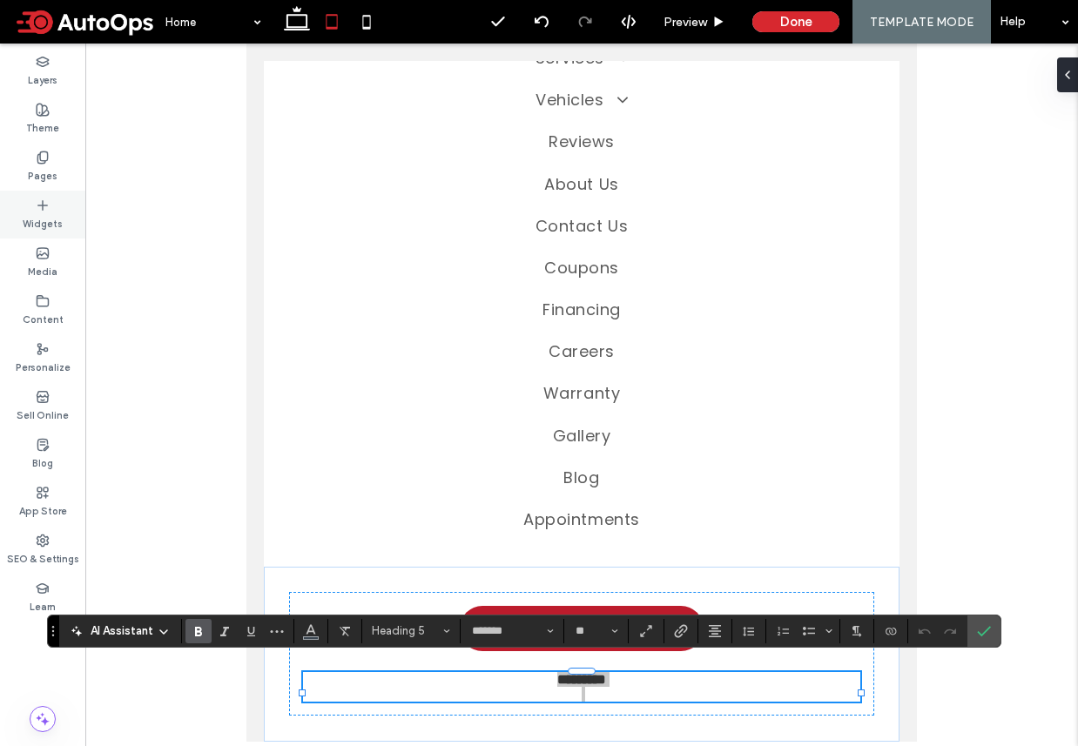
click at [48, 205] on icon at bounding box center [43, 205] width 14 height 14
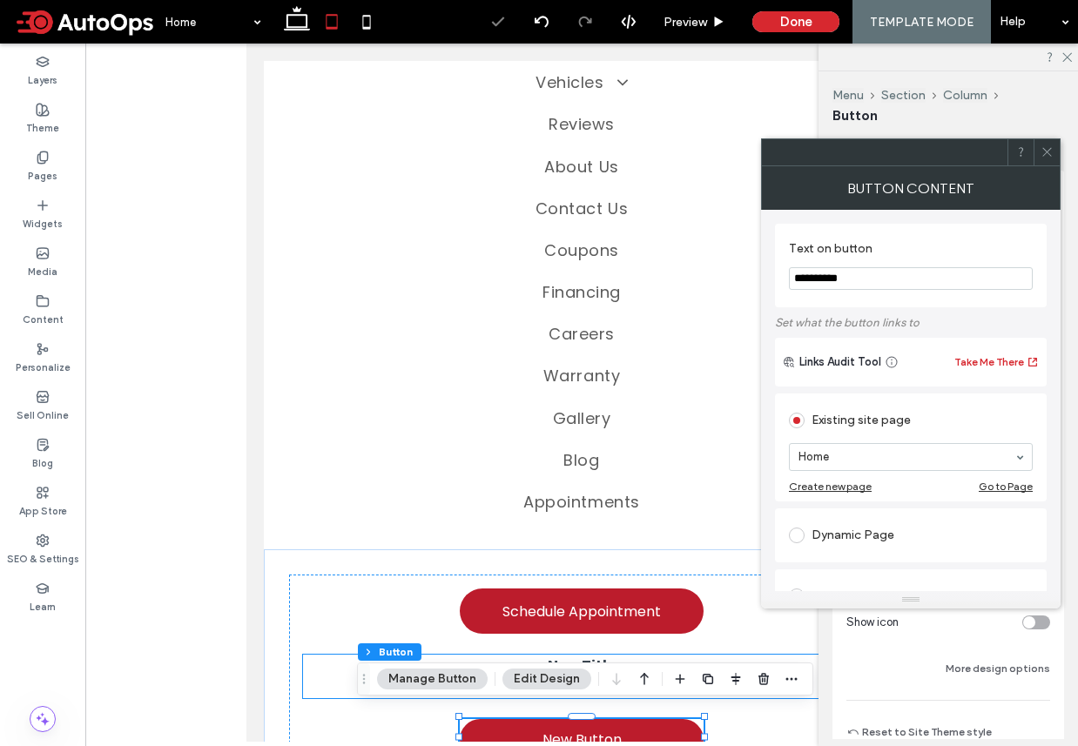
type input "**"
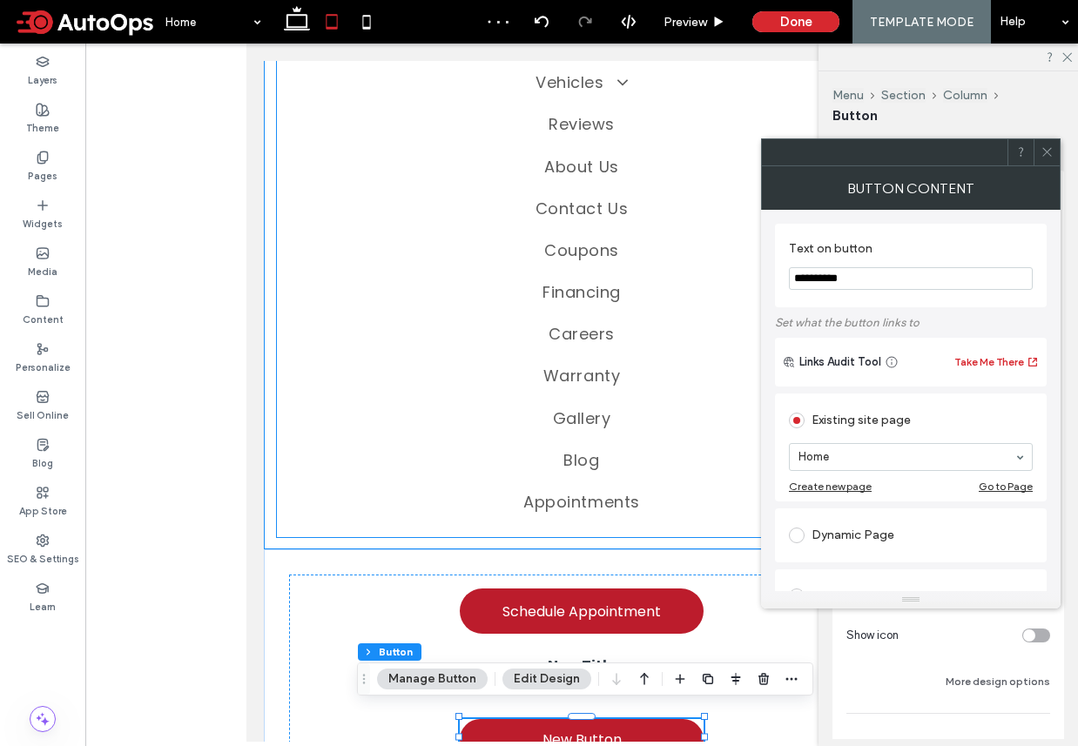
scroll to position [237, 0]
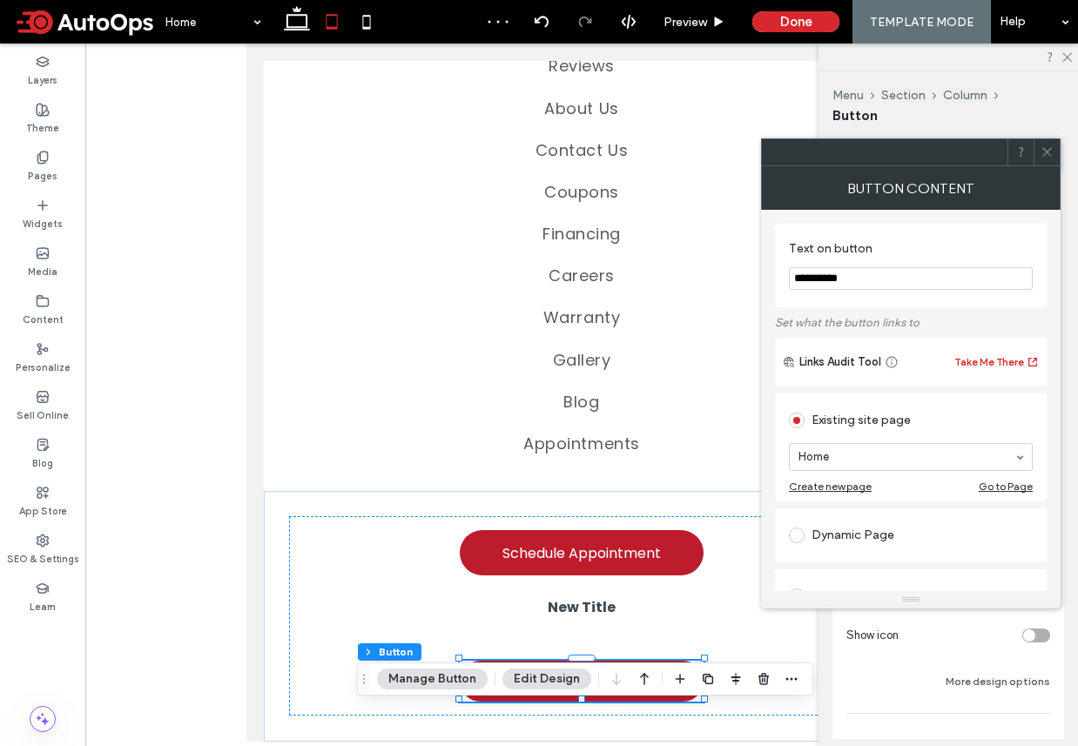
click at [1044, 151] on icon at bounding box center [1046, 151] width 13 height 13
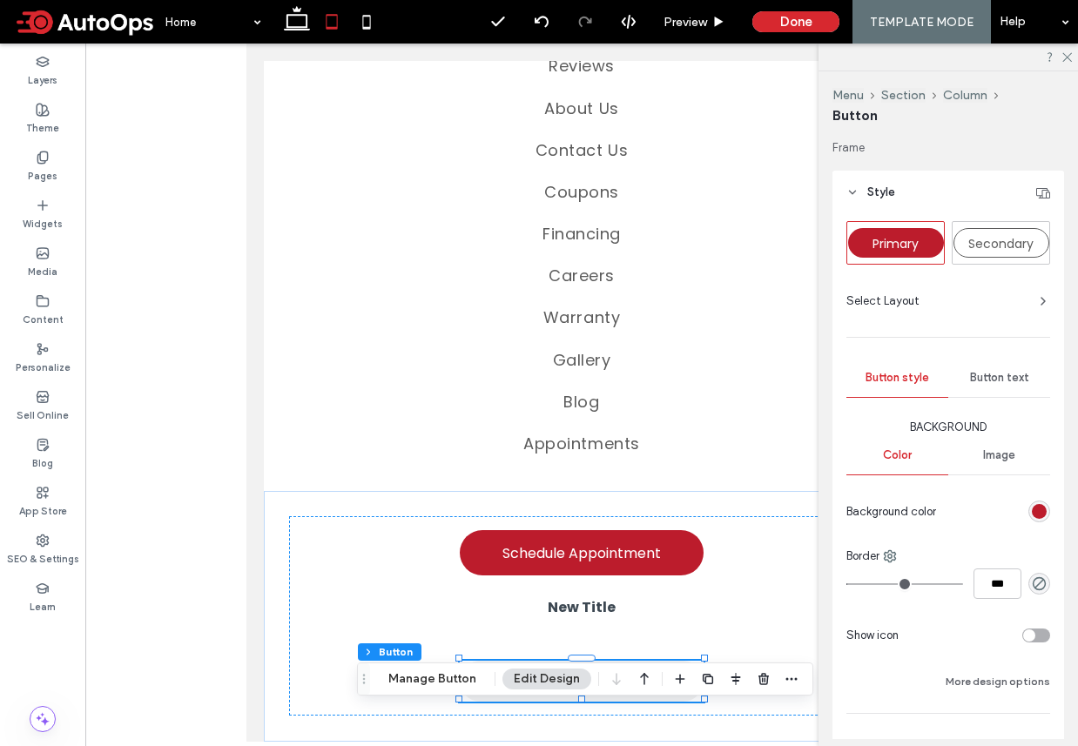
scroll to position [240, 0]
click at [557, 696] on link "New Button" at bounding box center [582, 681] width 244 height 41
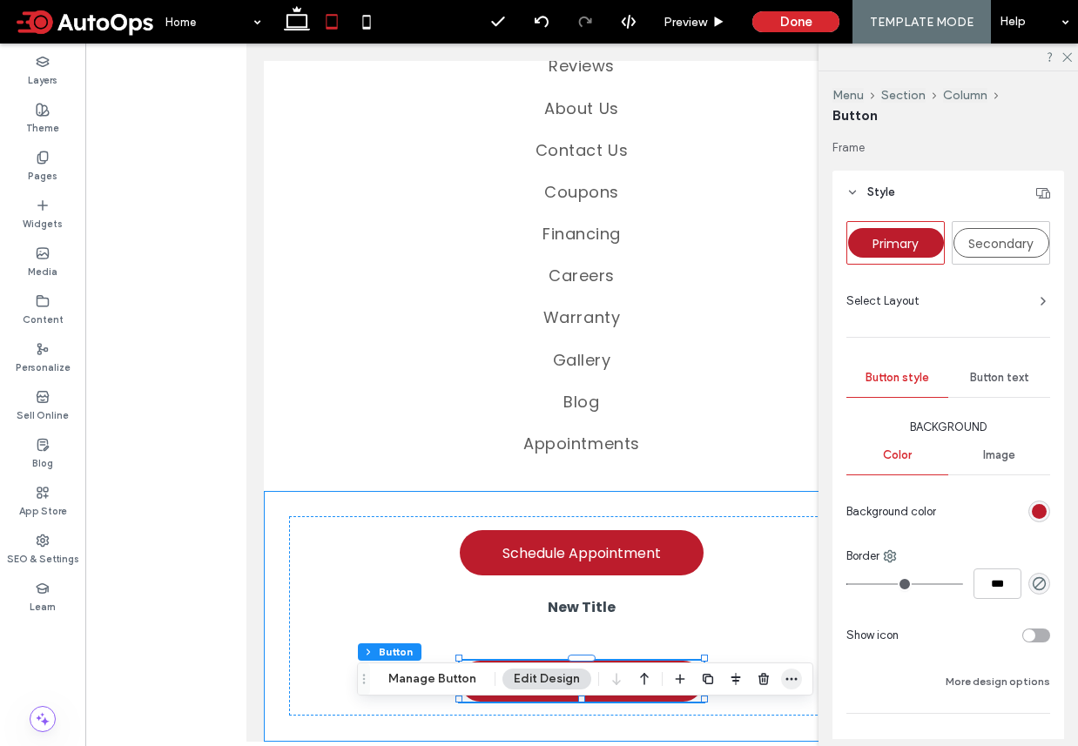
scroll to position [237, 0]
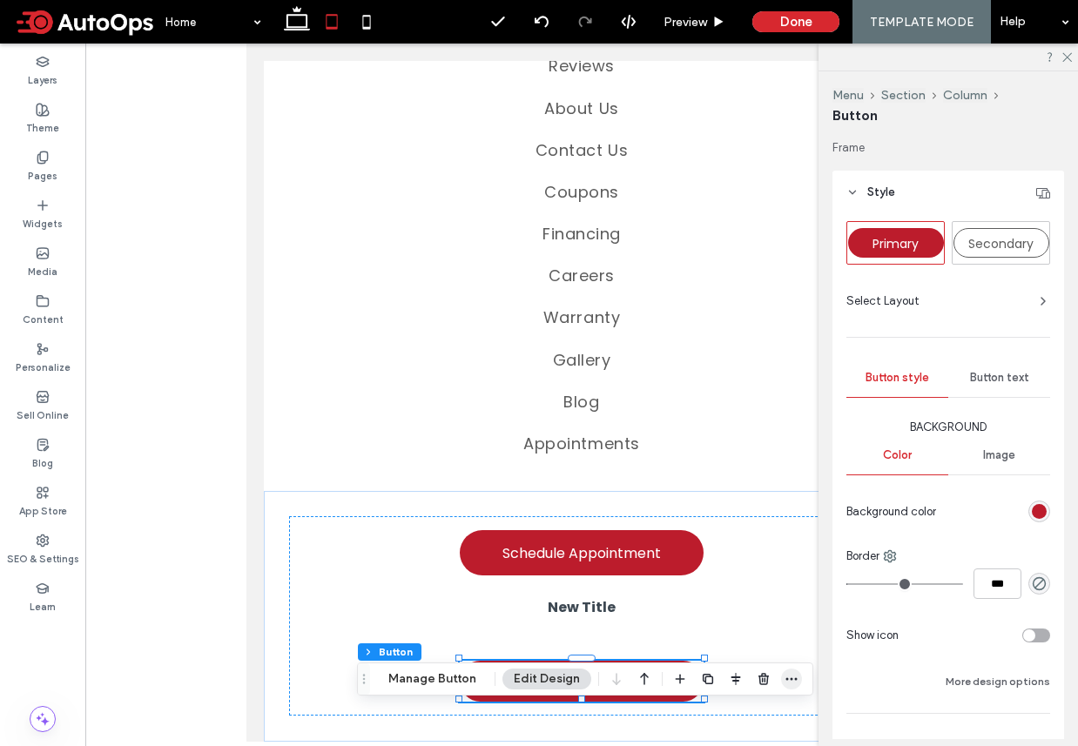
click at [786, 683] on icon "button" at bounding box center [791, 679] width 14 height 14
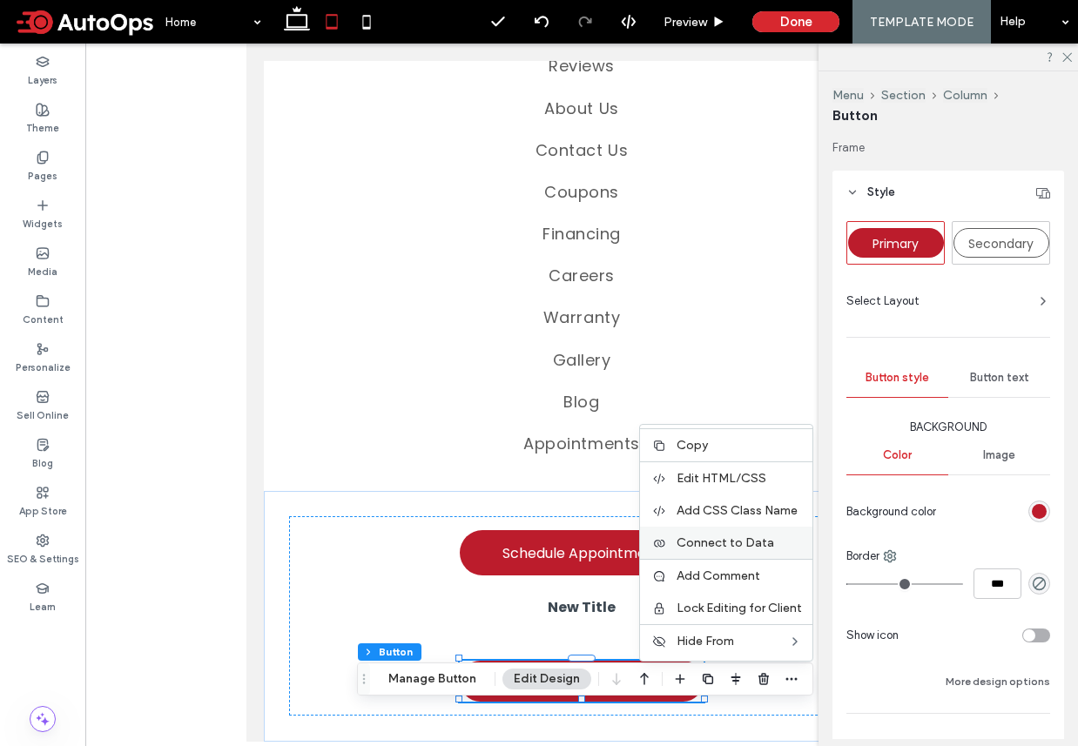
click at [750, 541] on span "Connect to Data" at bounding box center [725, 542] width 98 height 15
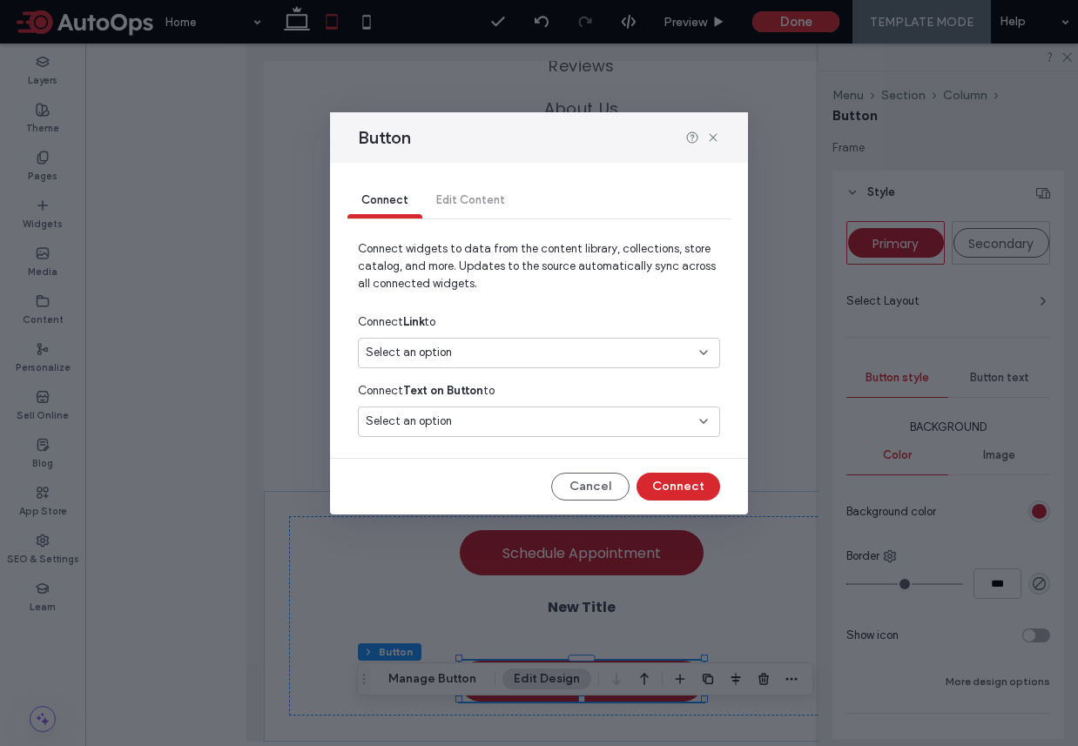
click at [563, 336] on div "Connect Link to" at bounding box center [539, 321] width 362 height 31
click at [562, 354] on div "Select an option" at bounding box center [529, 352] width 326 height 17
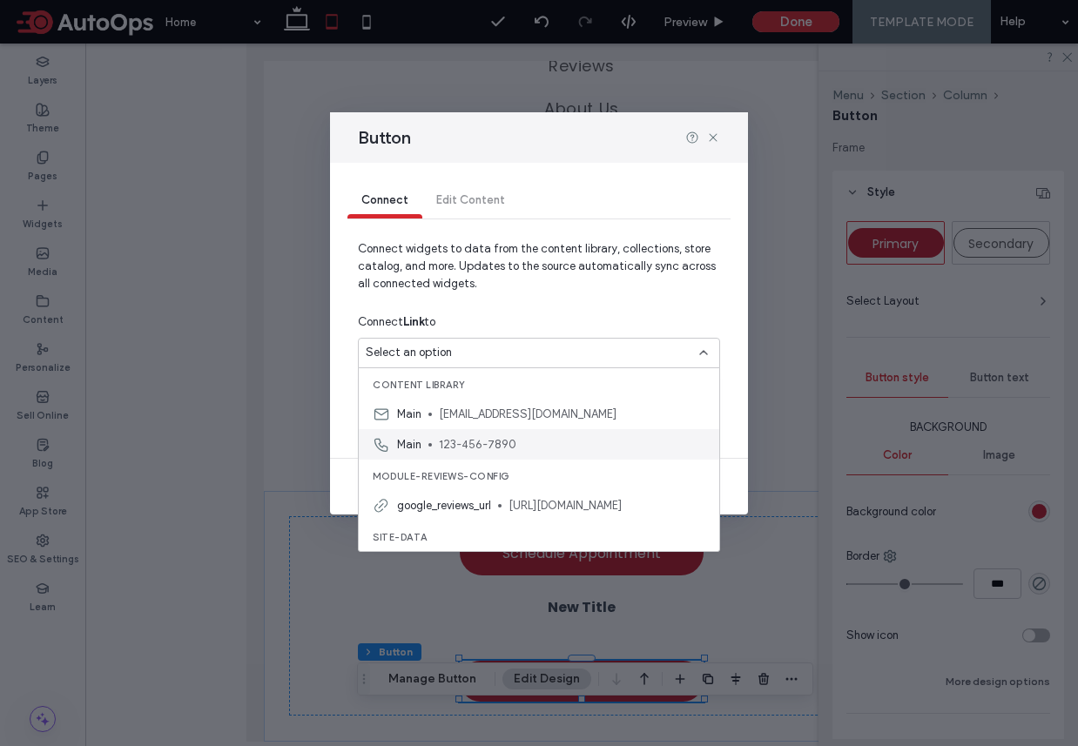
click at [488, 446] on span "123-456-7890" at bounding box center [572, 444] width 266 height 17
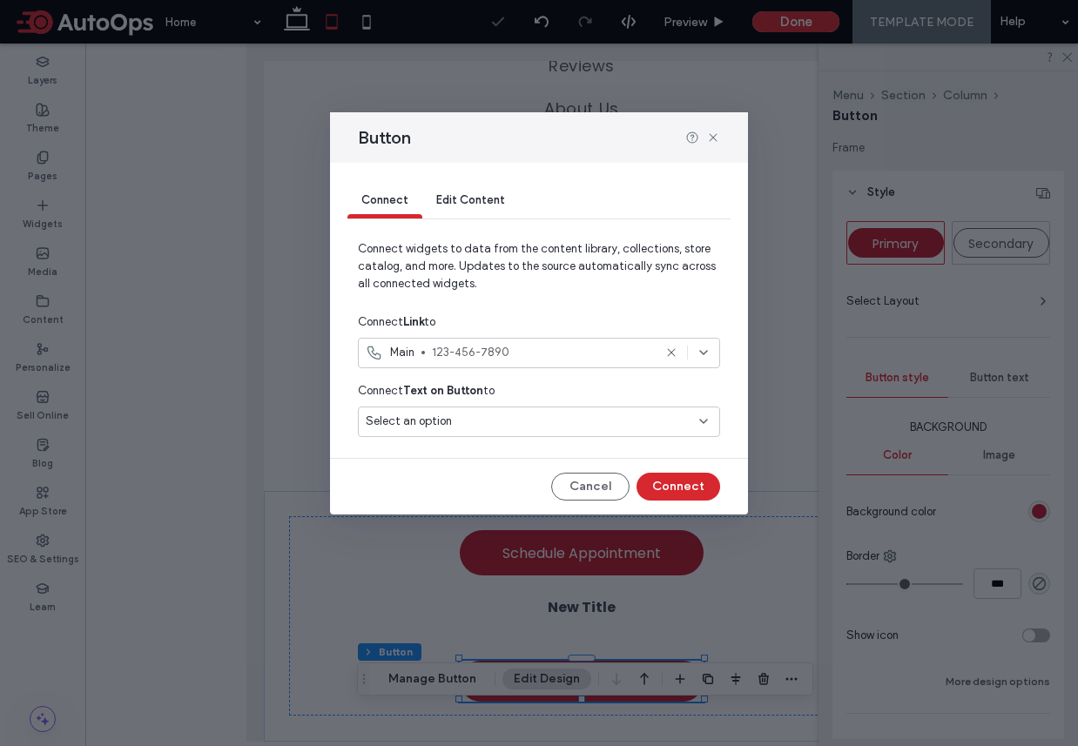
click at [479, 420] on div "Select an option" at bounding box center [529, 421] width 326 height 17
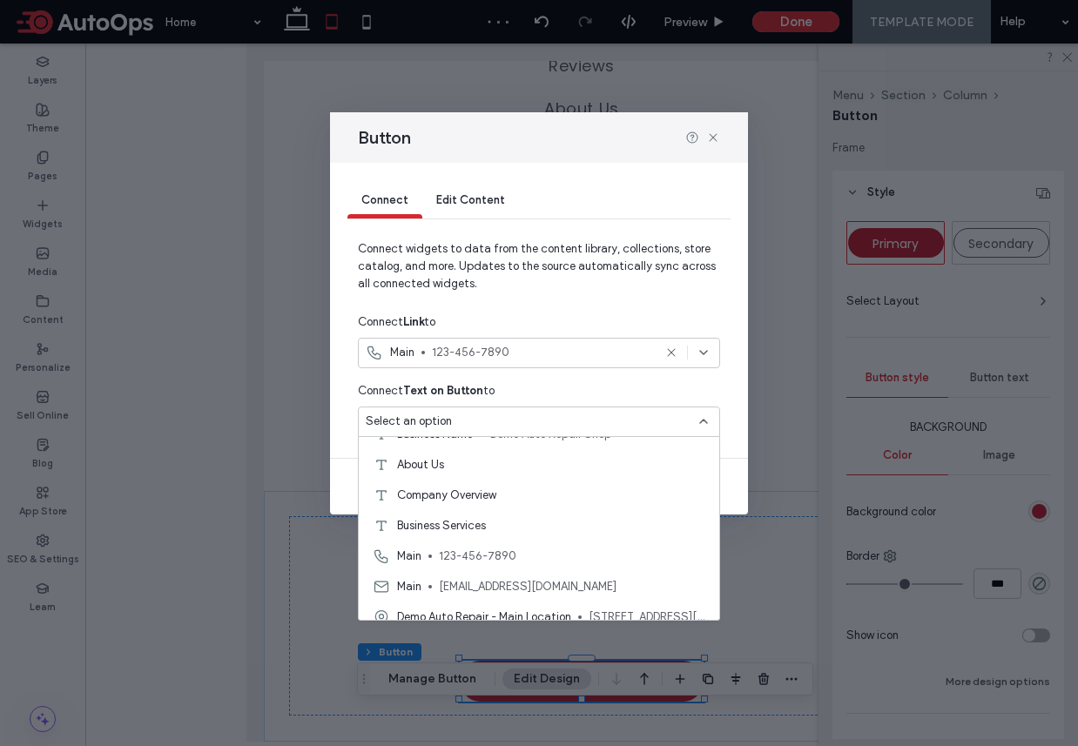
scroll to position [1615, 0]
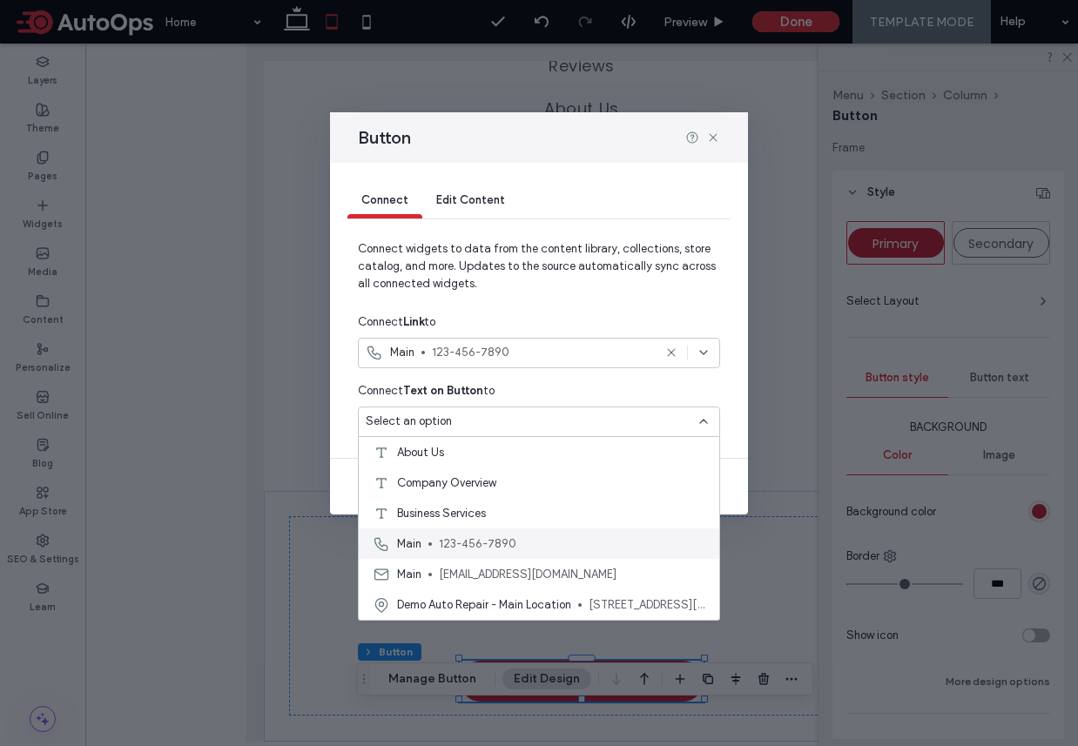
click at [507, 540] on span "123-456-7890" at bounding box center [572, 543] width 266 height 17
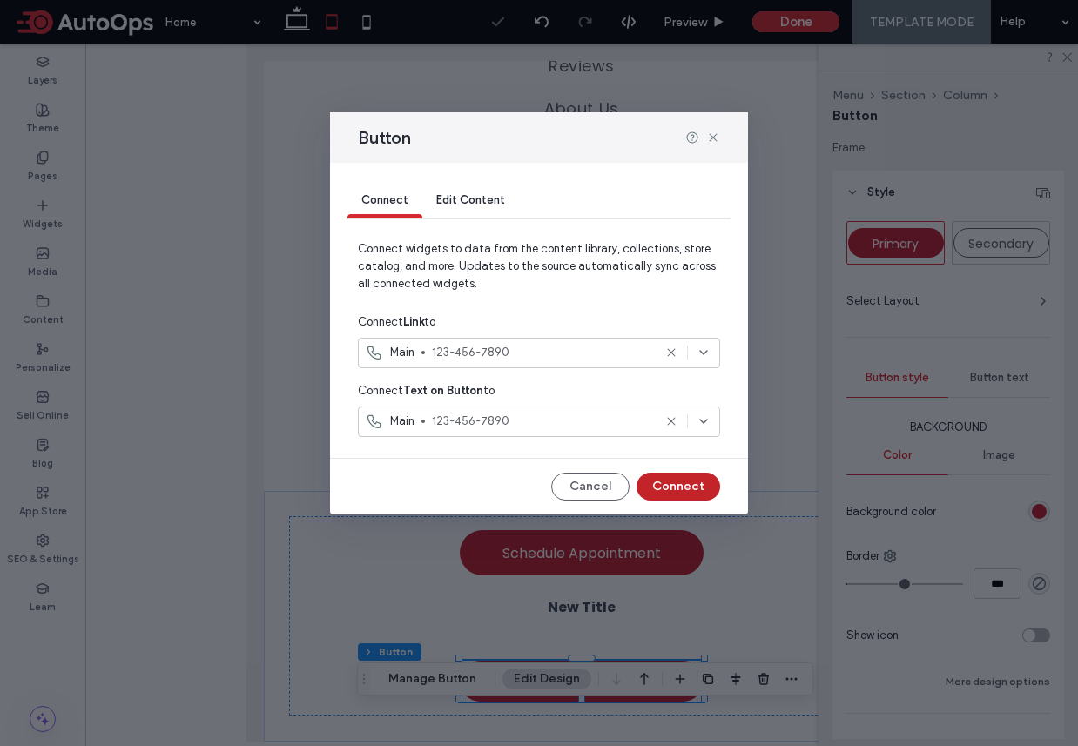
click at [693, 482] on button "Connect" at bounding box center [678, 487] width 84 height 28
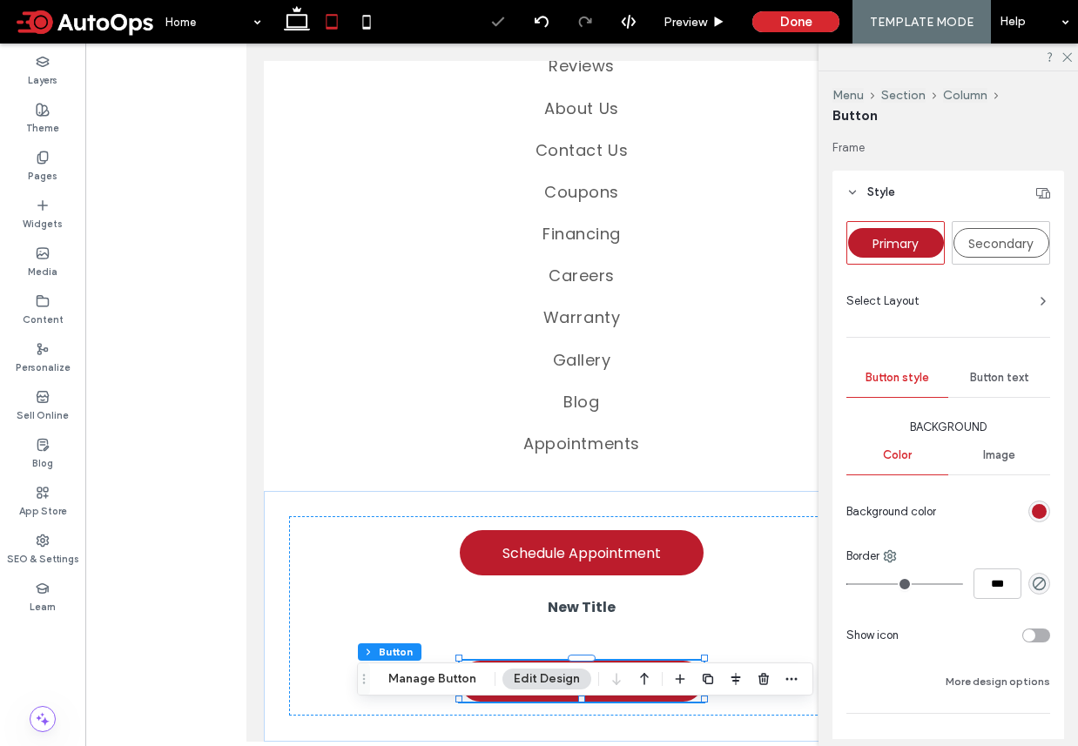
click at [1048, 508] on div "rgb(188, 28, 44)" at bounding box center [1039, 512] width 22 height 22
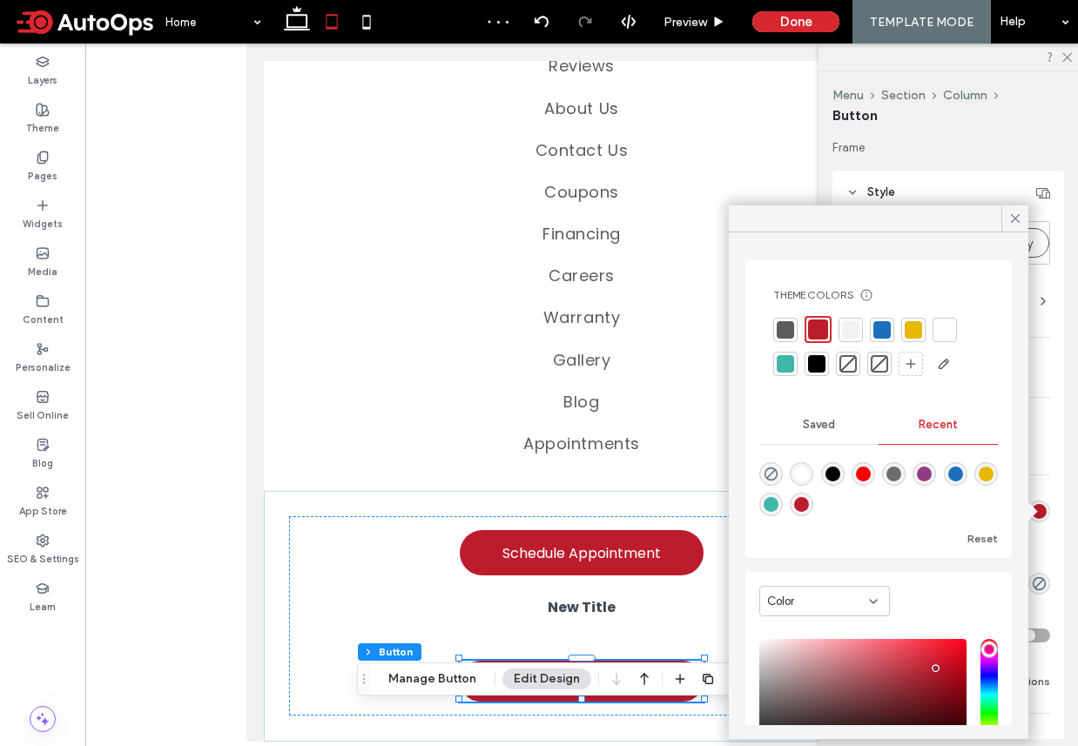
click at [852, 364] on div at bounding box center [847, 363] width 17 height 17
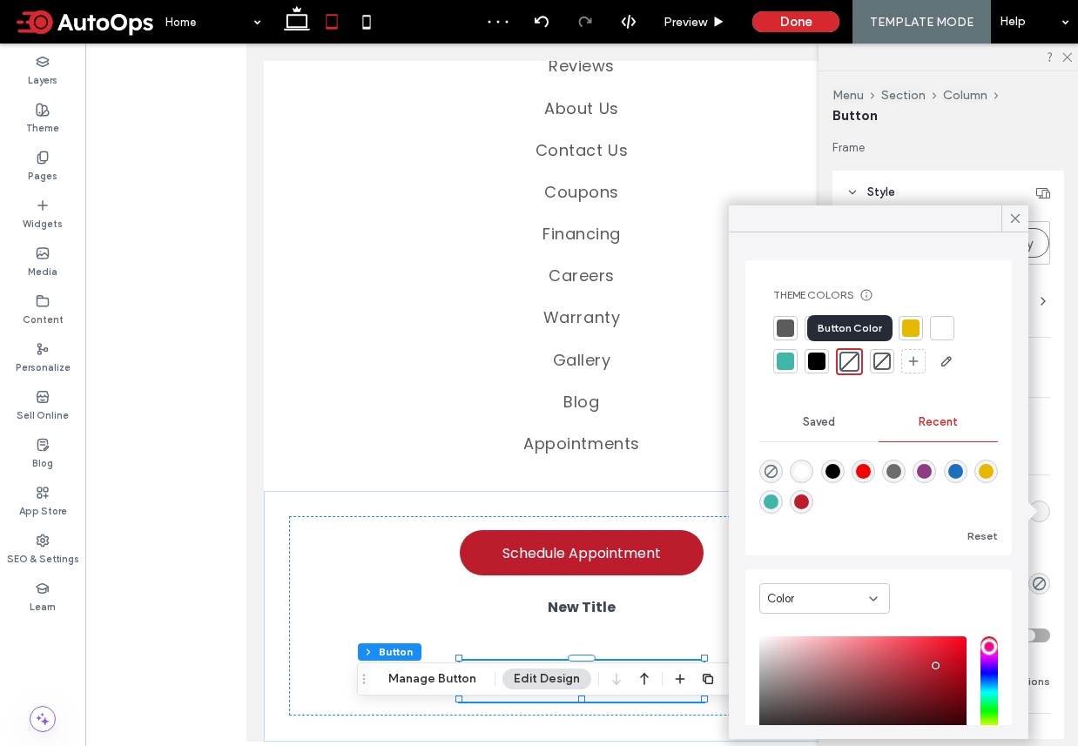
type input "*"
click at [1013, 217] on use at bounding box center [1015, 218] width 9 height 9
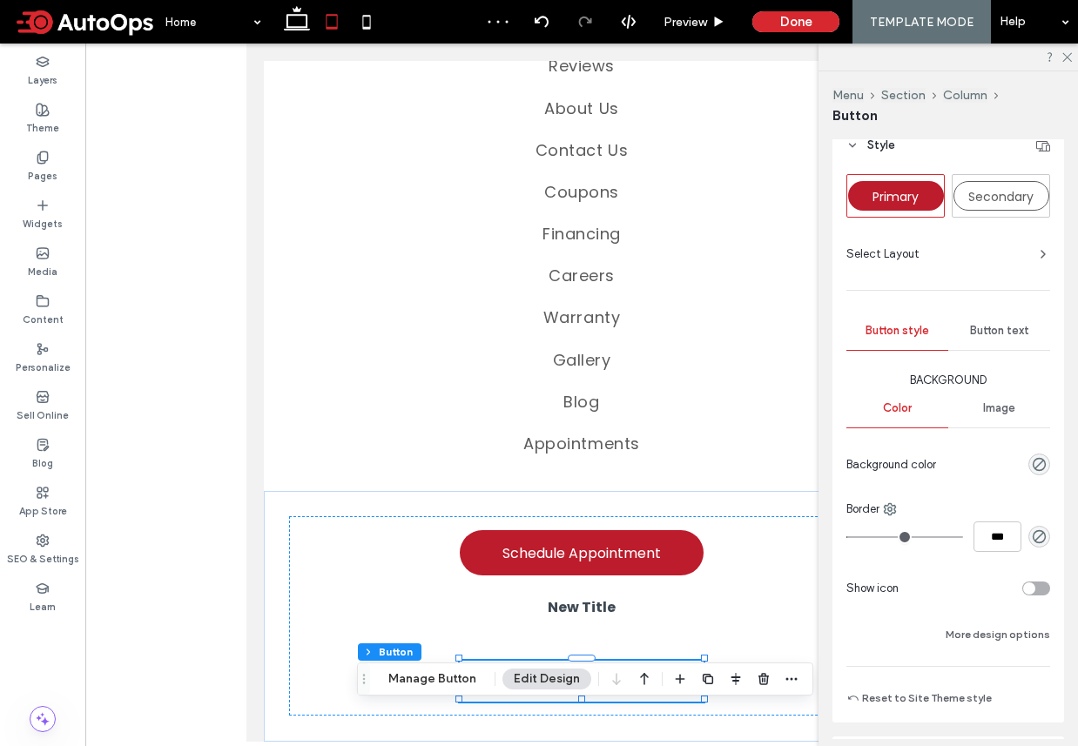
scroll to position [58, 0]
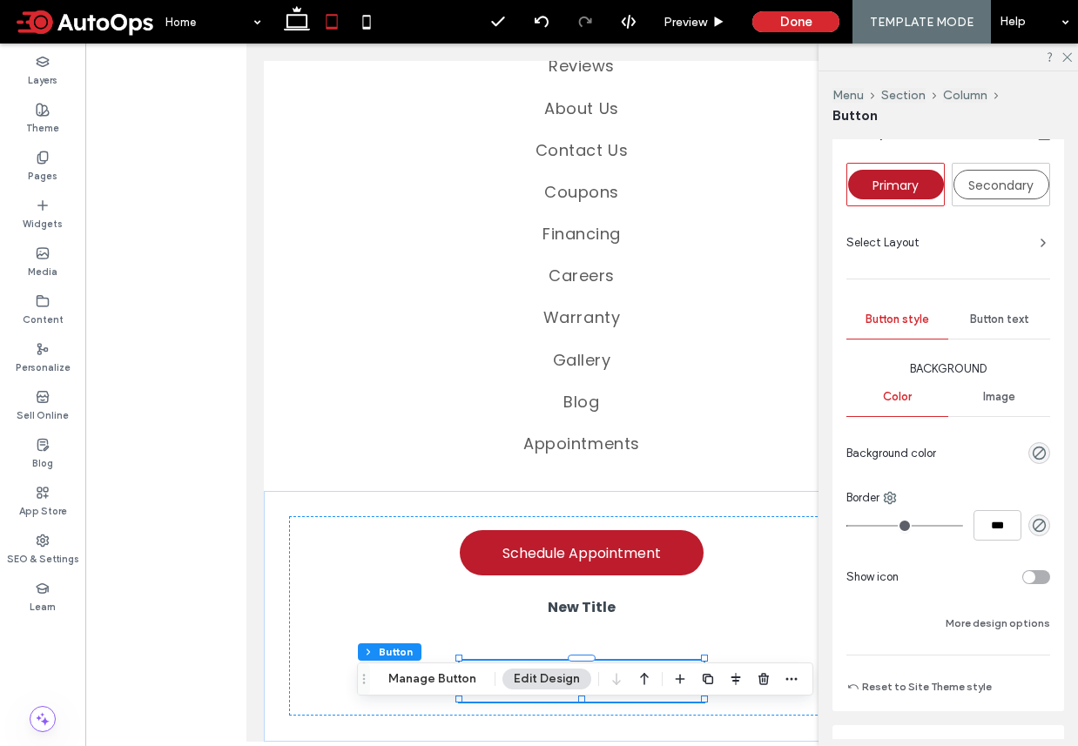
click at [982, 319] on span "Button text" at bounding box center [999, 320] width 59 height 14
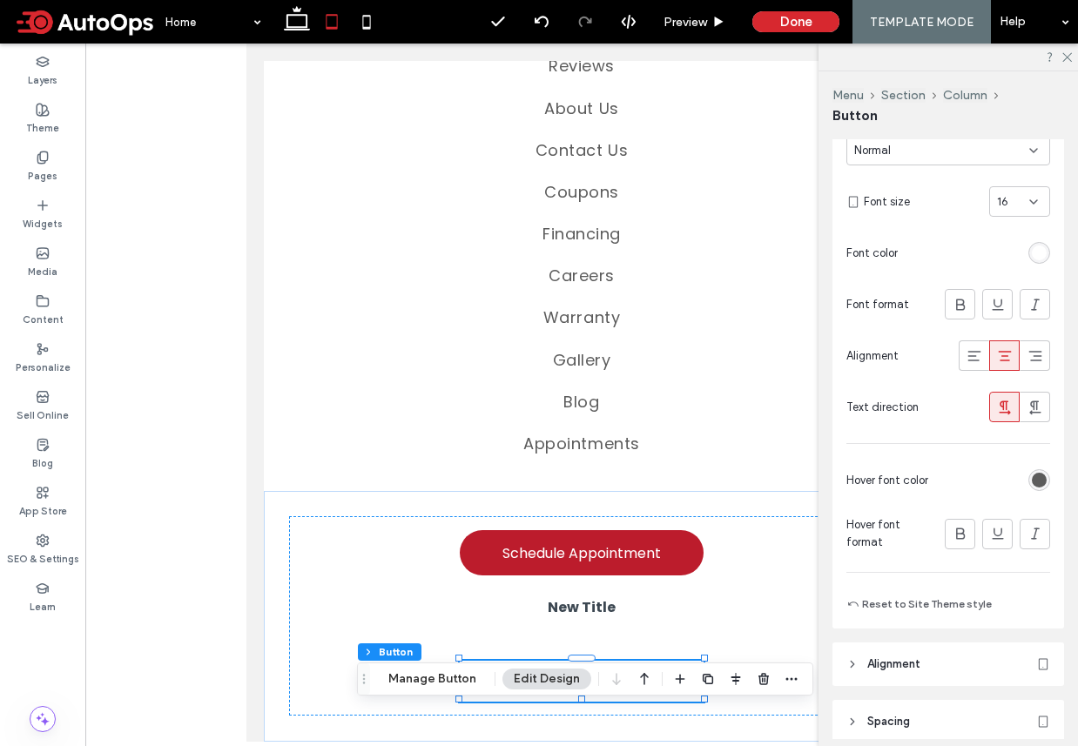
scroll to position [329, 0]
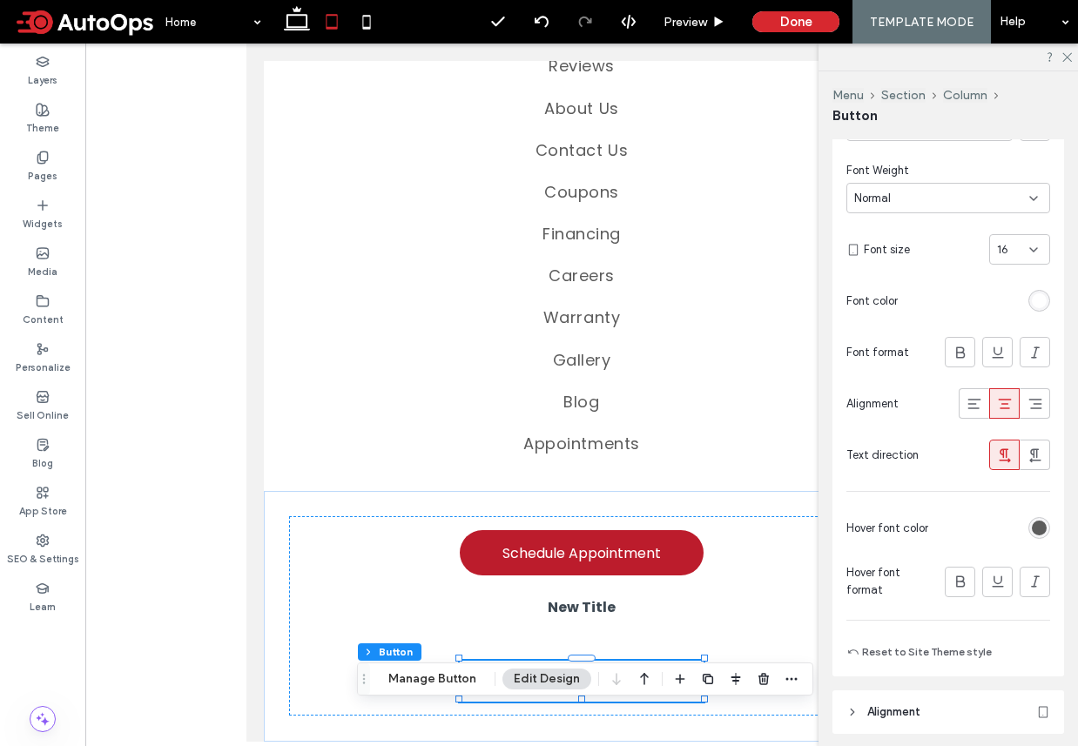
click at [1044, 293] on div "rgb(255, 255, 255)" at bounding box center [1039, 300] width 15 height 15
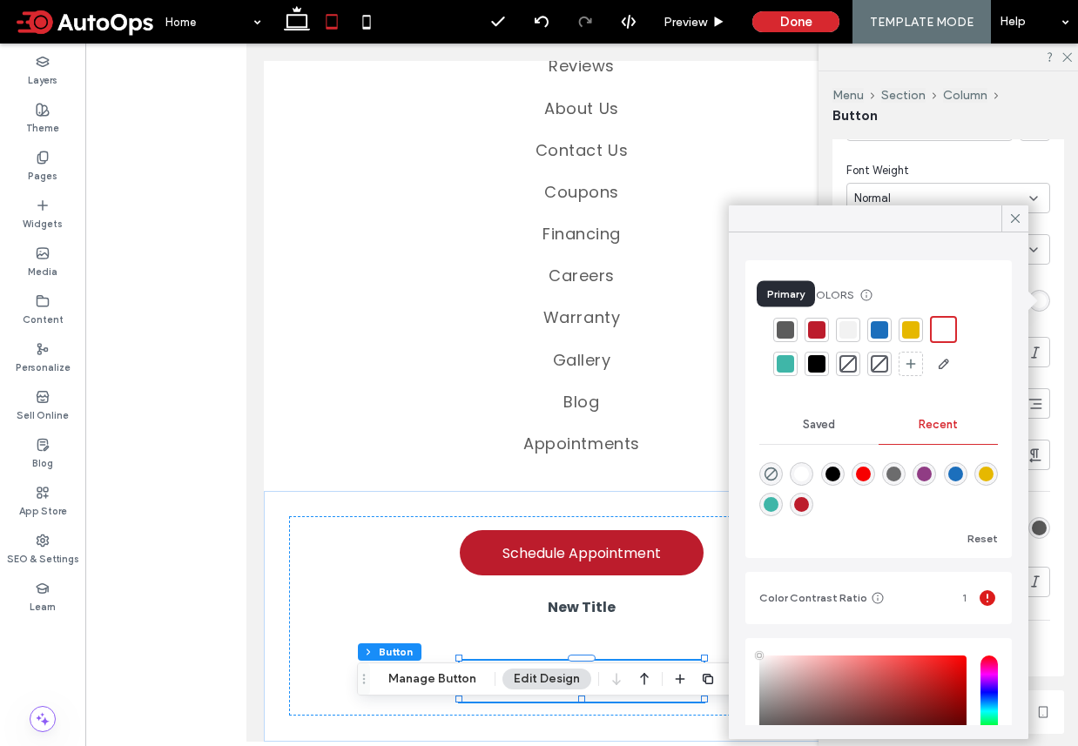
click at [774, 324] on div at bounding box center [785, 330] width 24 height 24
click at [1015, 214] on icon at bounding box center [1015, 219] width 16 height 16
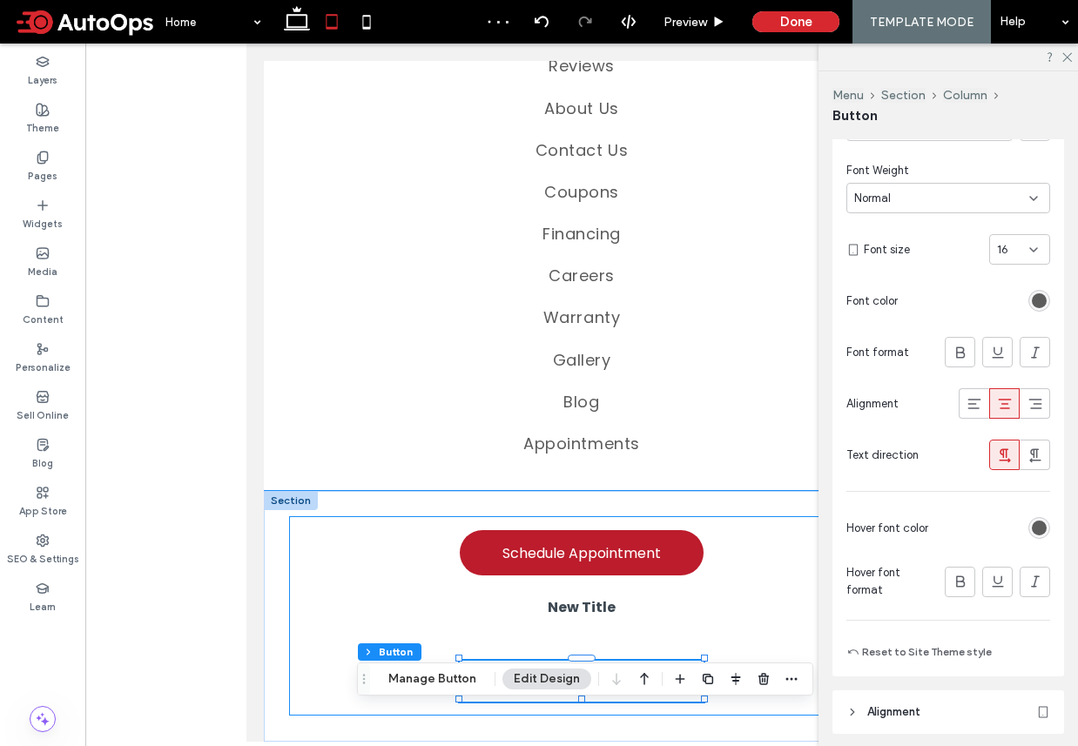
scroll to position [240, 0]
click at [712, 585] on div "New Title Schedule Appointment 123-456-7890" at bounding box center [581, 615] width 585 height 199
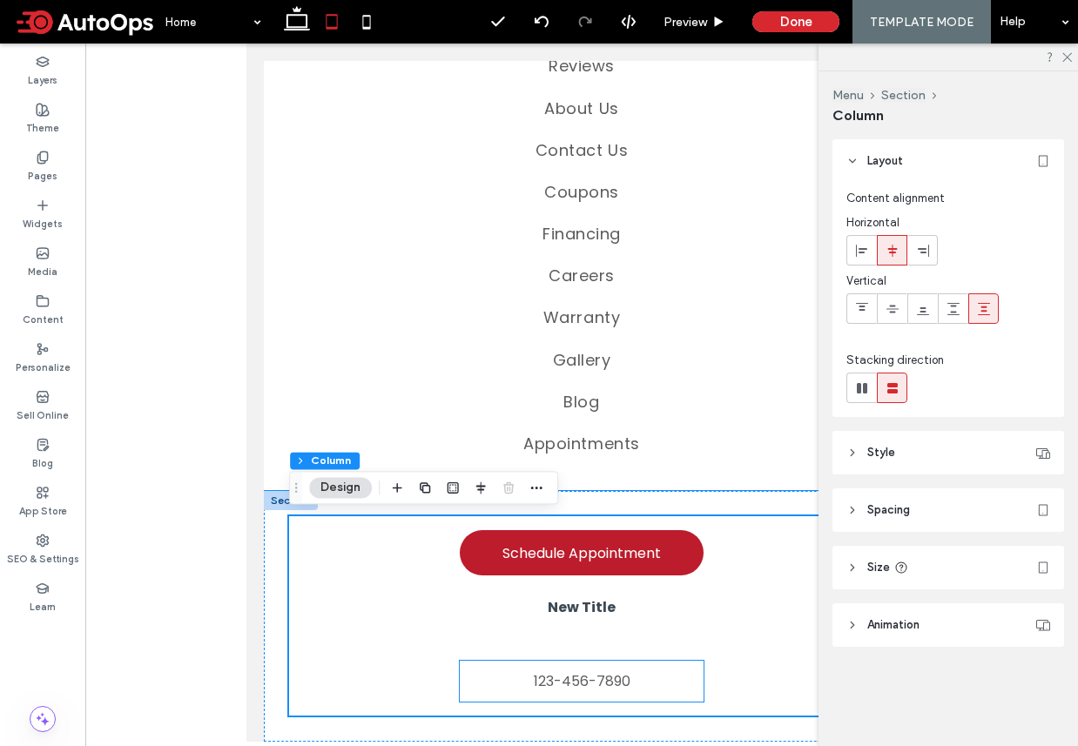
click at [595, 671] on span "123-456-7890" at bounding box center [582, 681] width 97 height 22
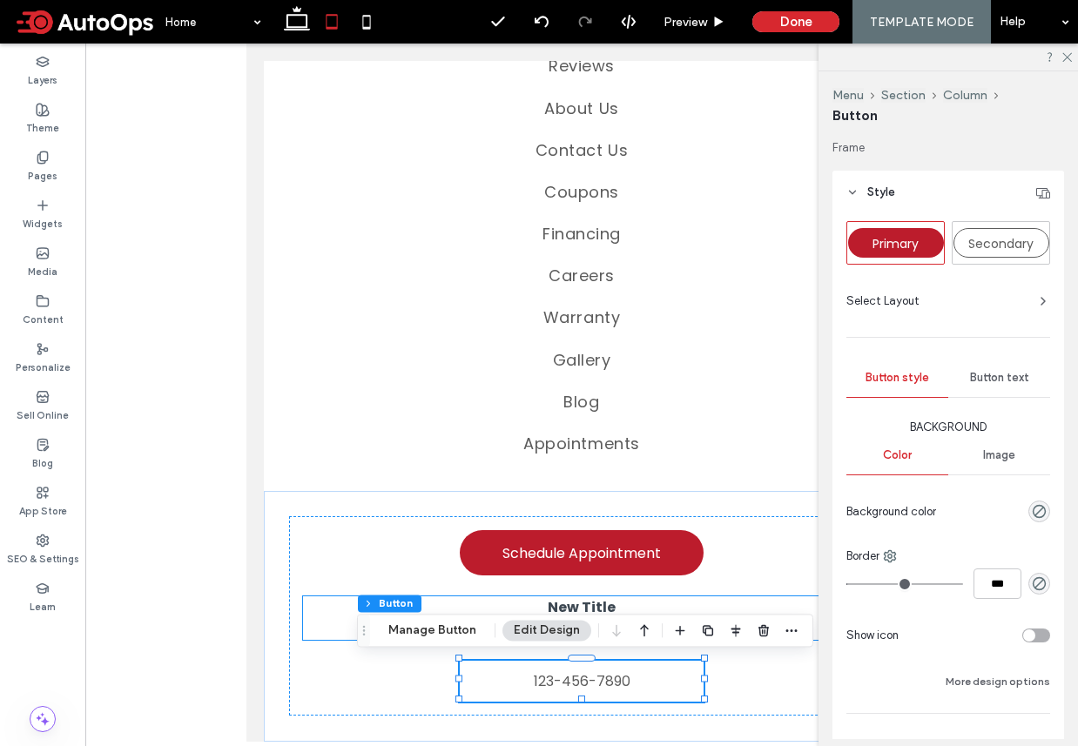
click at [594, 598] on span "New Title" at bounding box center [582, 607] width 68 height 20
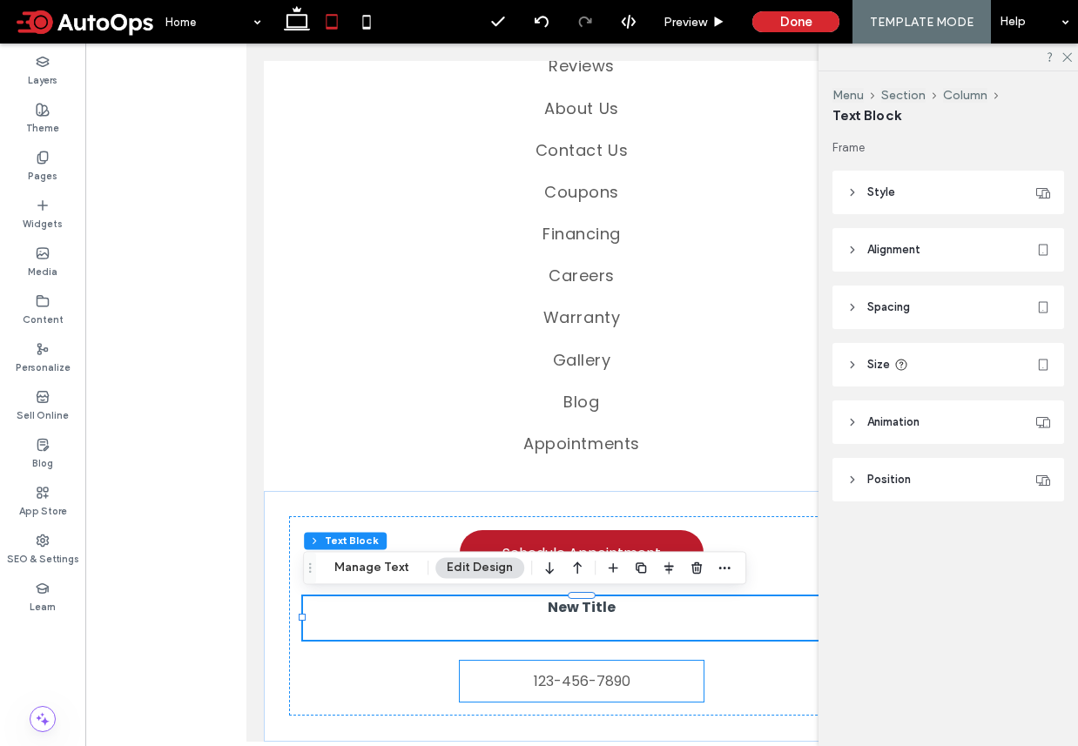
click at [602, 684] on span "123-456-7890" at bounding box center [582, 681] width 97 height 22
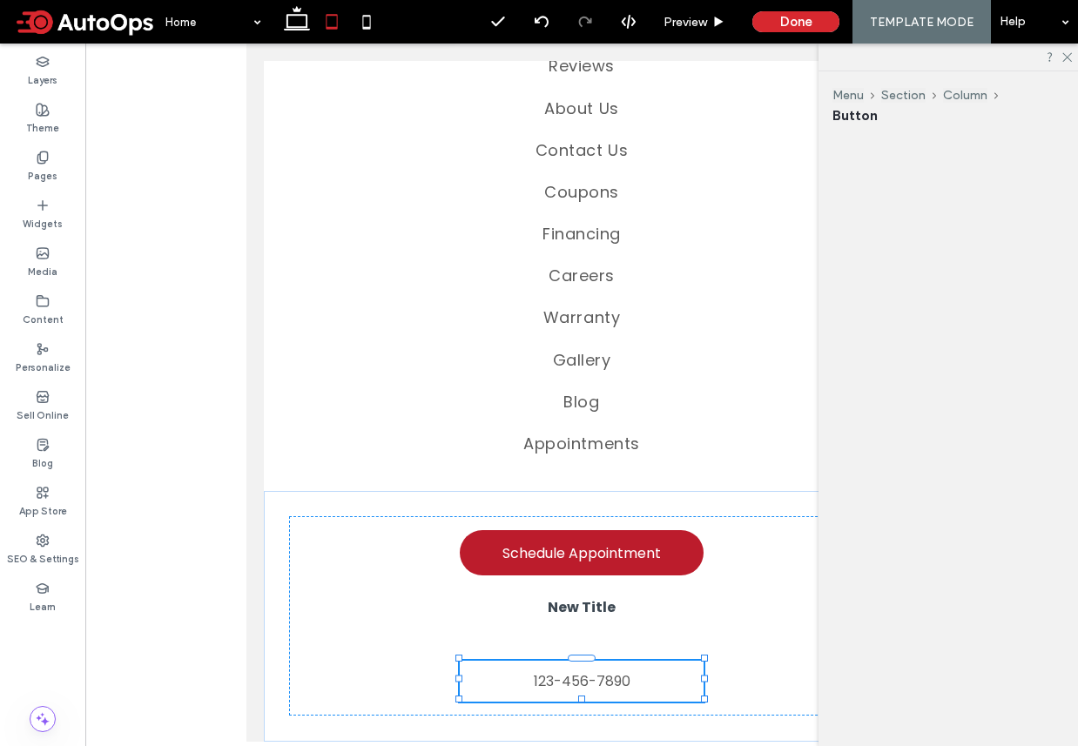
click at [602, 684] on div "123-456-7890" at bounding box center [582, 681] width 244 height 41
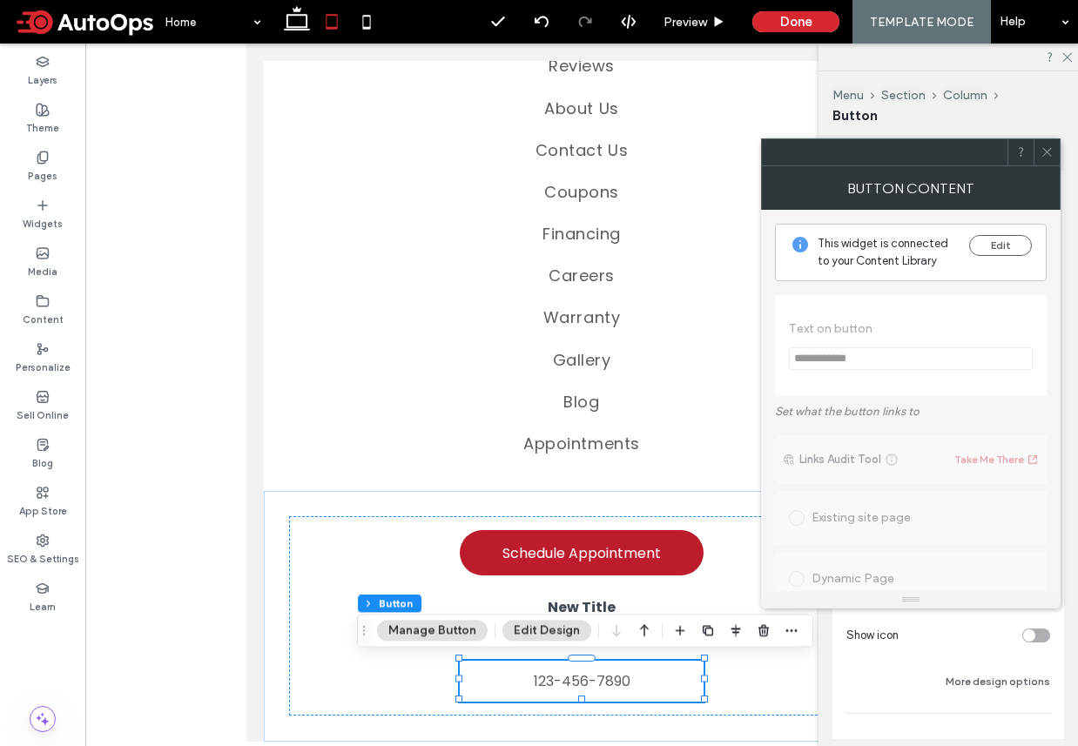
scroll to position [237, 0]
click at [1045, 141] on span at bounding box center [1046, 152] width 13 height 26
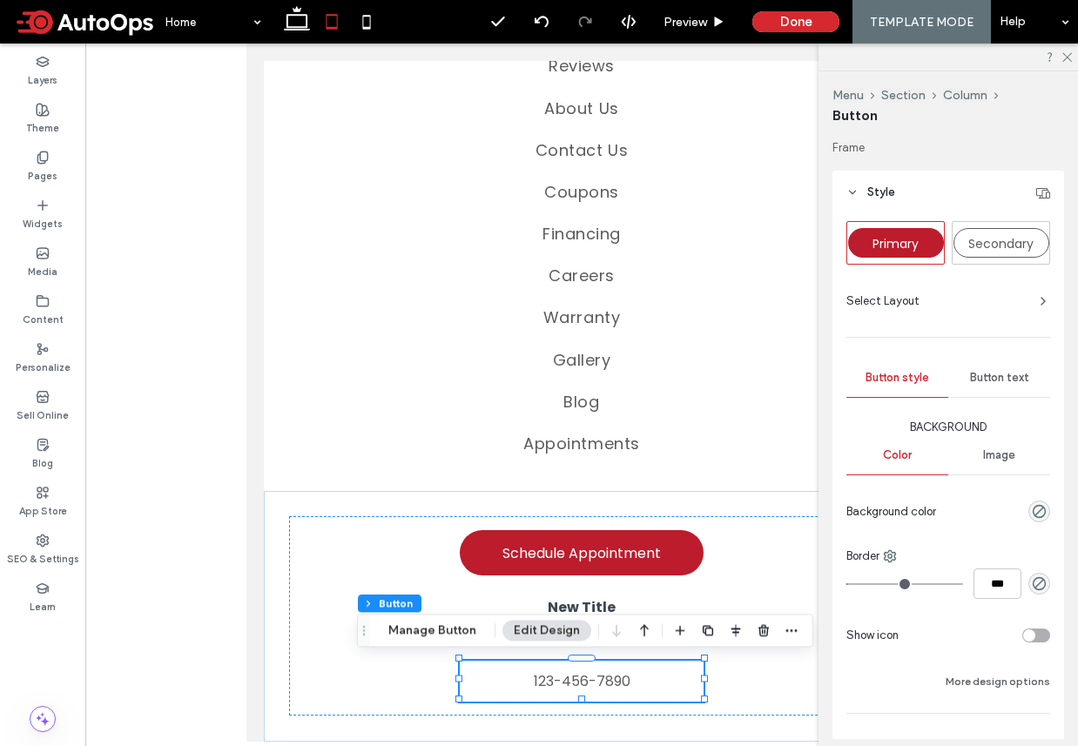
click at [982, 381] on span "Button text" at bounding box center [999, 378] width 59 height 14
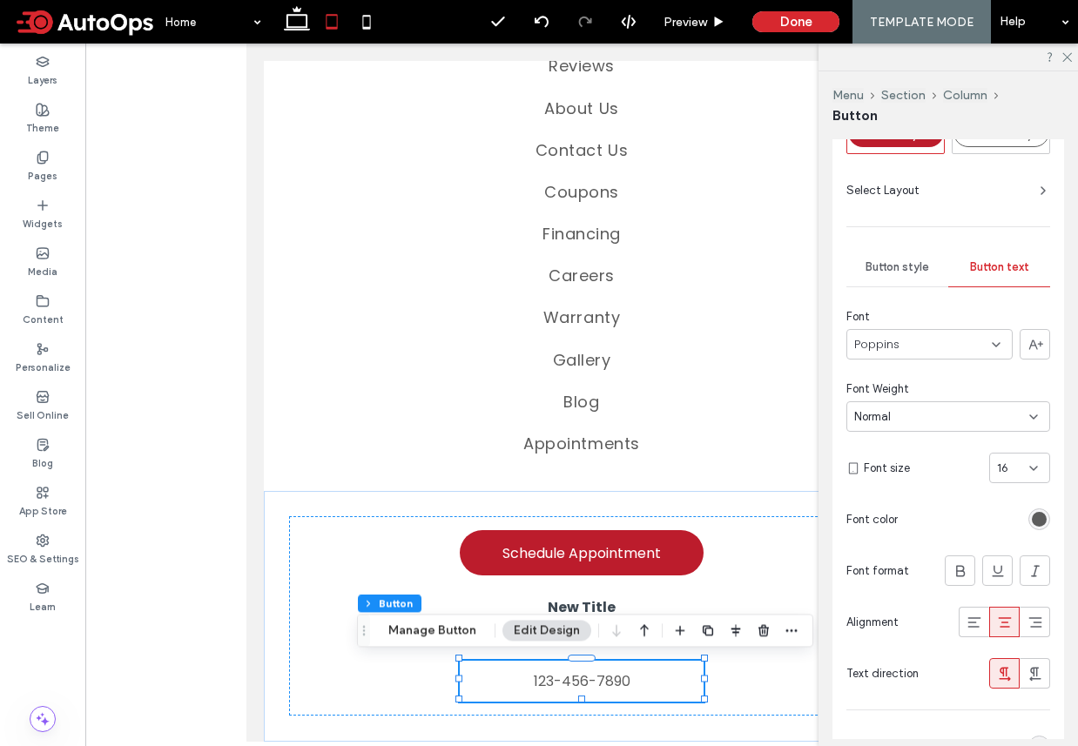
scroll to position [143, 0]
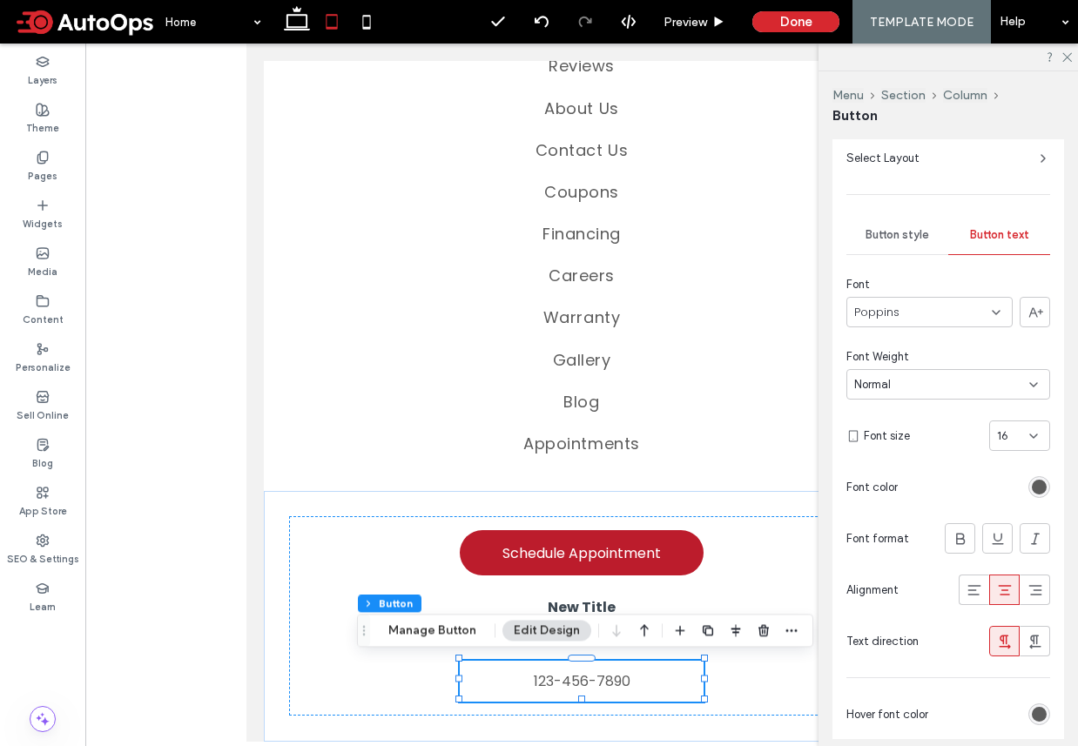
click at [936, 388] on div "Normal" at bounding box center [941, 384] width 175 height 17
click at [886, 528] on span "Medium" at bounding box center [874, 536] width 41 height 17
click at [916, 380] on div "Medium" at bounding box center [941, 384] width 175 height 17
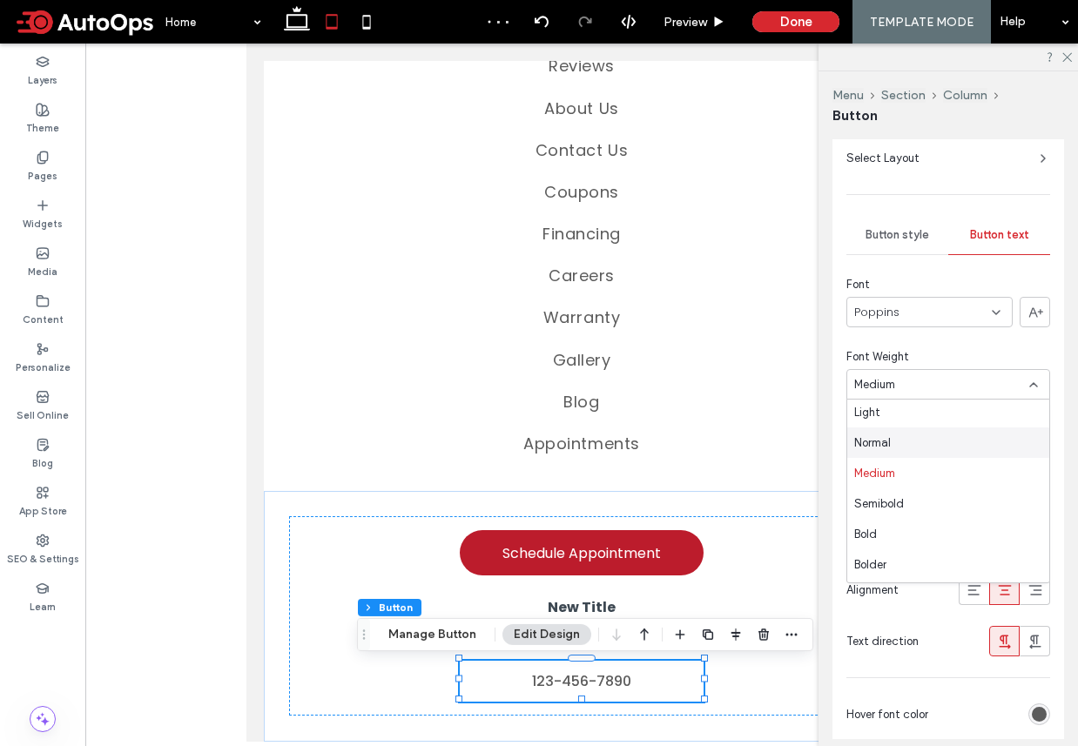
scroll to position [75, 0]
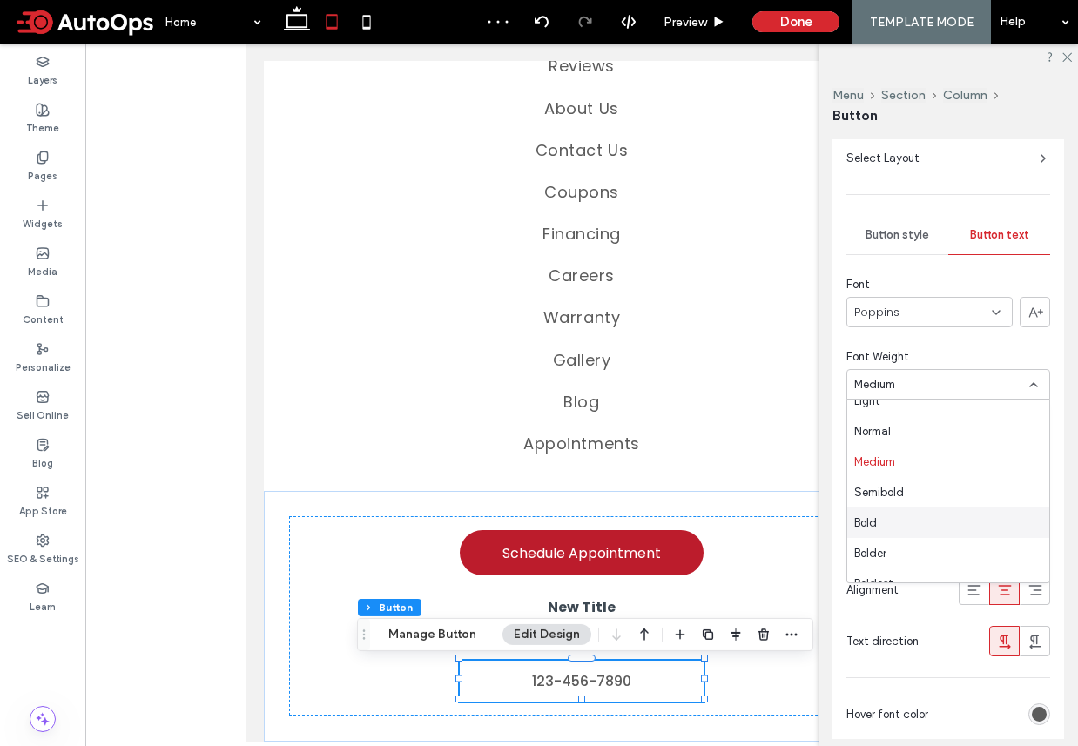
click at [885, 523] on div "Bold" at bounding box center [948, 523] width 202 height 30
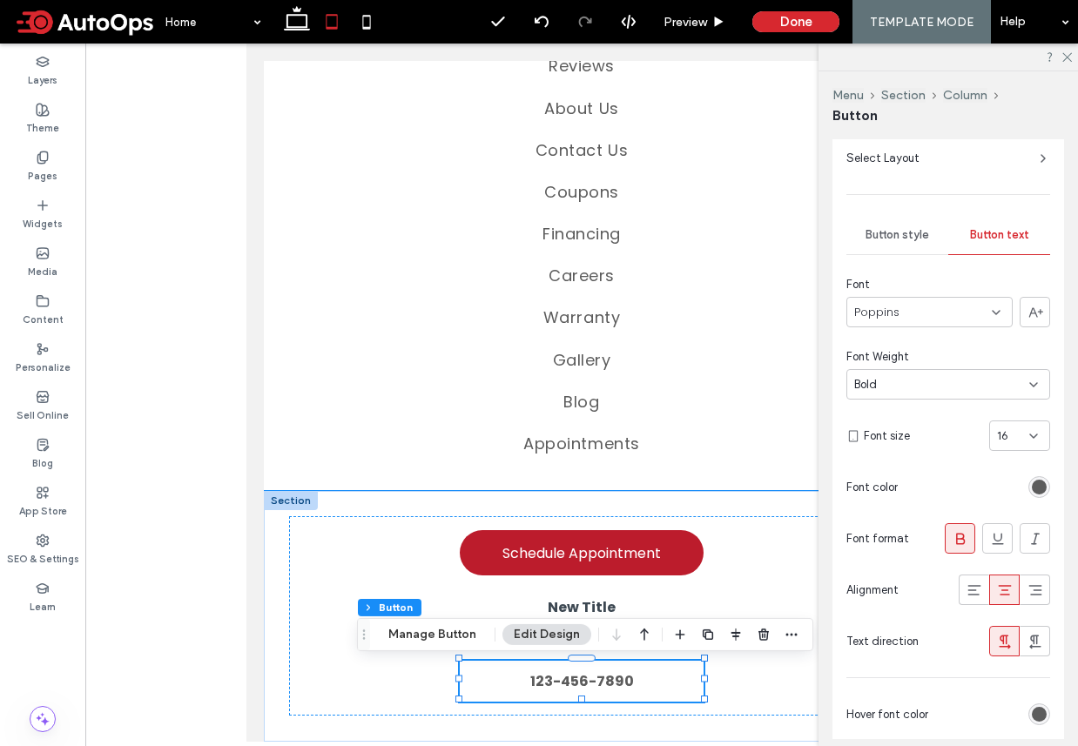
scroll to position [240, 0]
click at [612, 603] on span "New Title" at bounding box center [582, 607] width 68 height 20
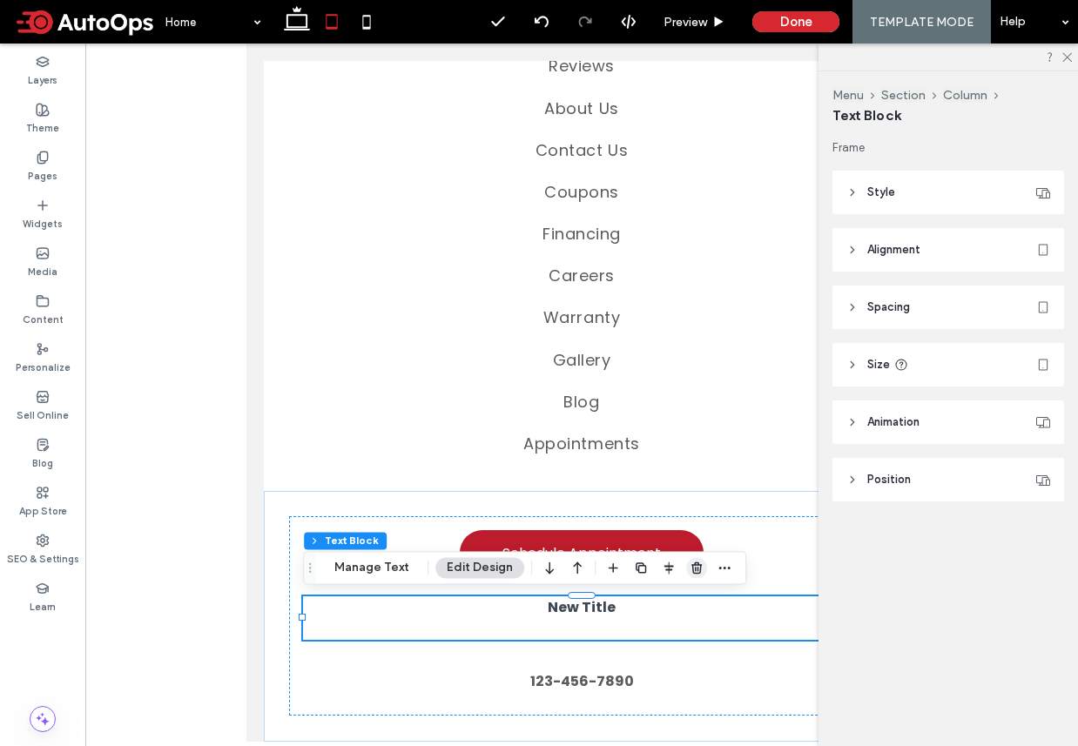
click at [693, 567] on icon "button" at bounding box center [697, 568] width 14 height 14
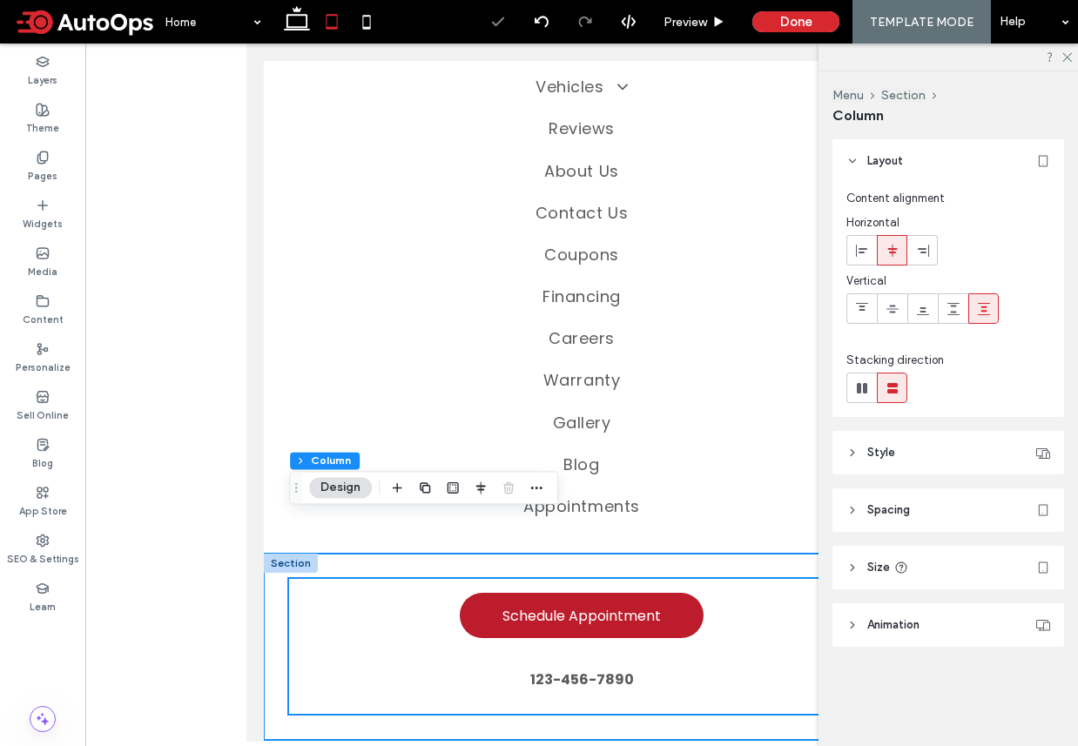
scroll to position [178, 0]
click at [600, 676] on span "123-456-7890" at bounding box center [582, 680] width 104 height 22
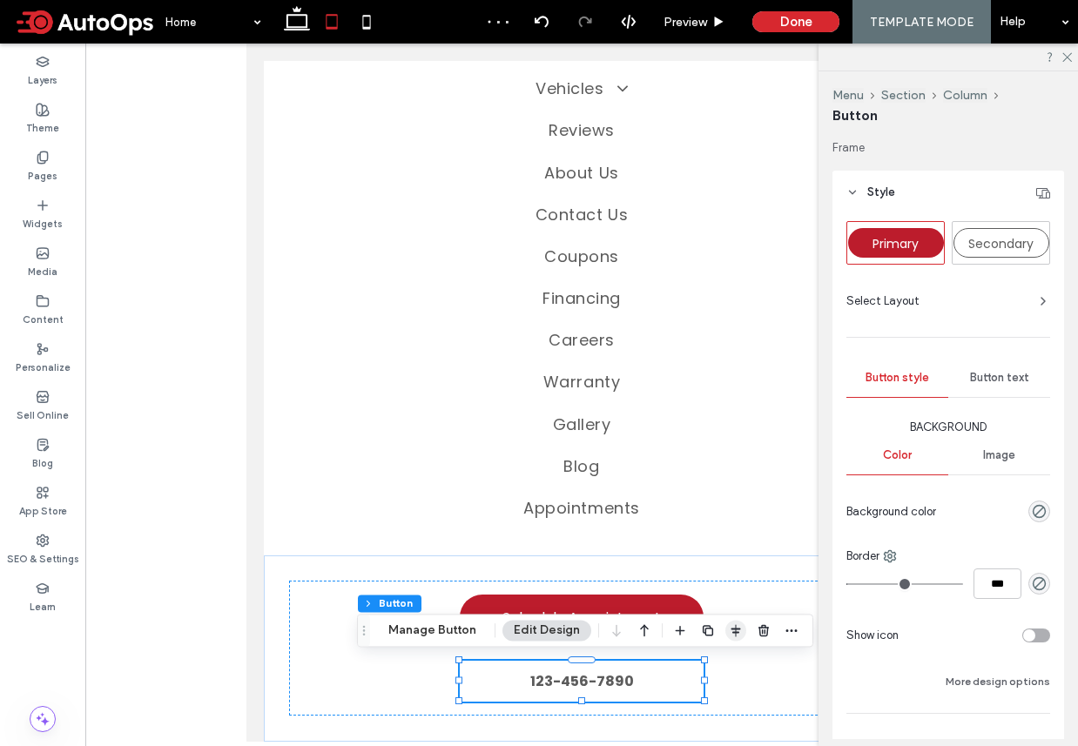
scroll to position [174, 0]
click at [703, 626] on use "button" at bounding box center [708, 630] width 10 height 10
type input "*"
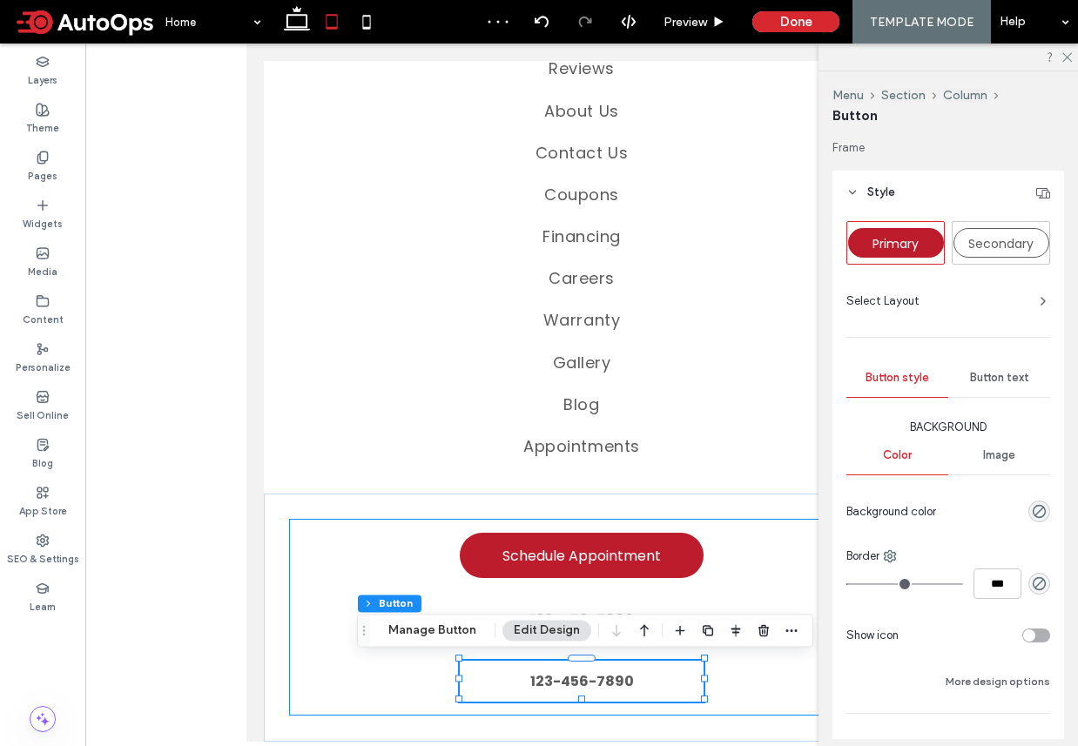
scroll to position [234, 0]
click at [989, 374] on span "Button text" at bounding box center [999, 378] width 59 height 14
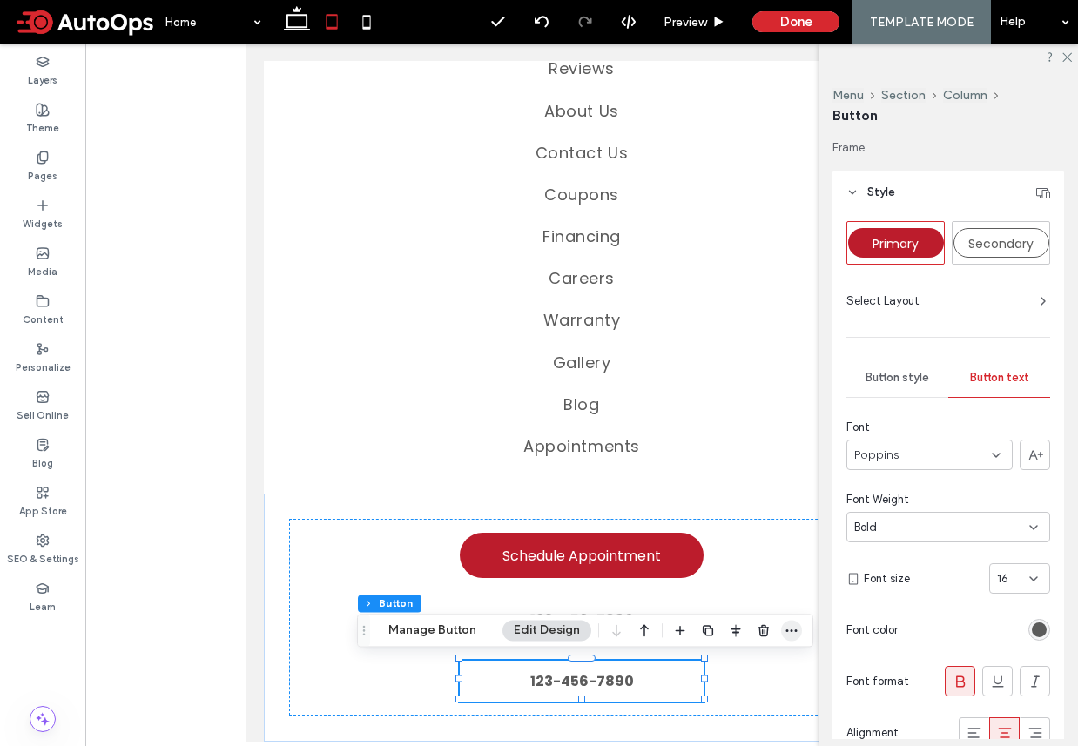
click at [781, 629] on span "button" at bounding box center [791, 630] width 21 height 21
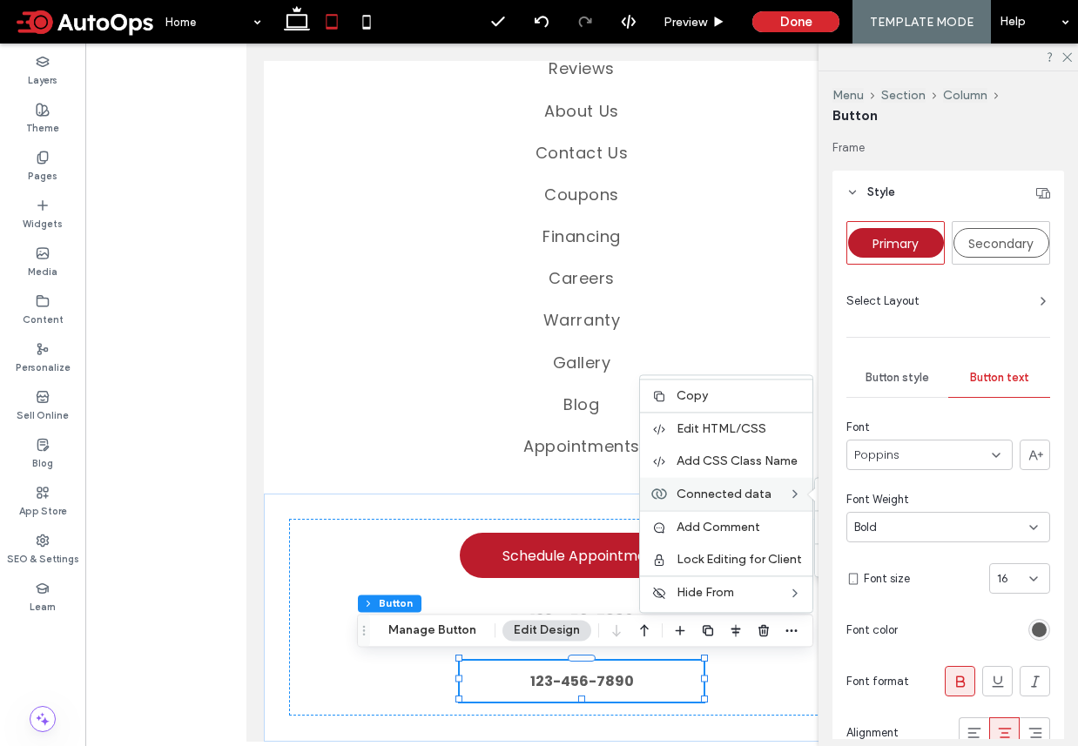
click at [748, 485] on div "Connected data Change Connection Edit Content Disconnect" at bounding box center [726, 493] width 172 height 33
click at [737, 495] on span "Connected data" at bounding box center [723, 494] width 95 height 15
click at [1066, 56] on icon at bounding box center [1065, 55] width 11 height 11
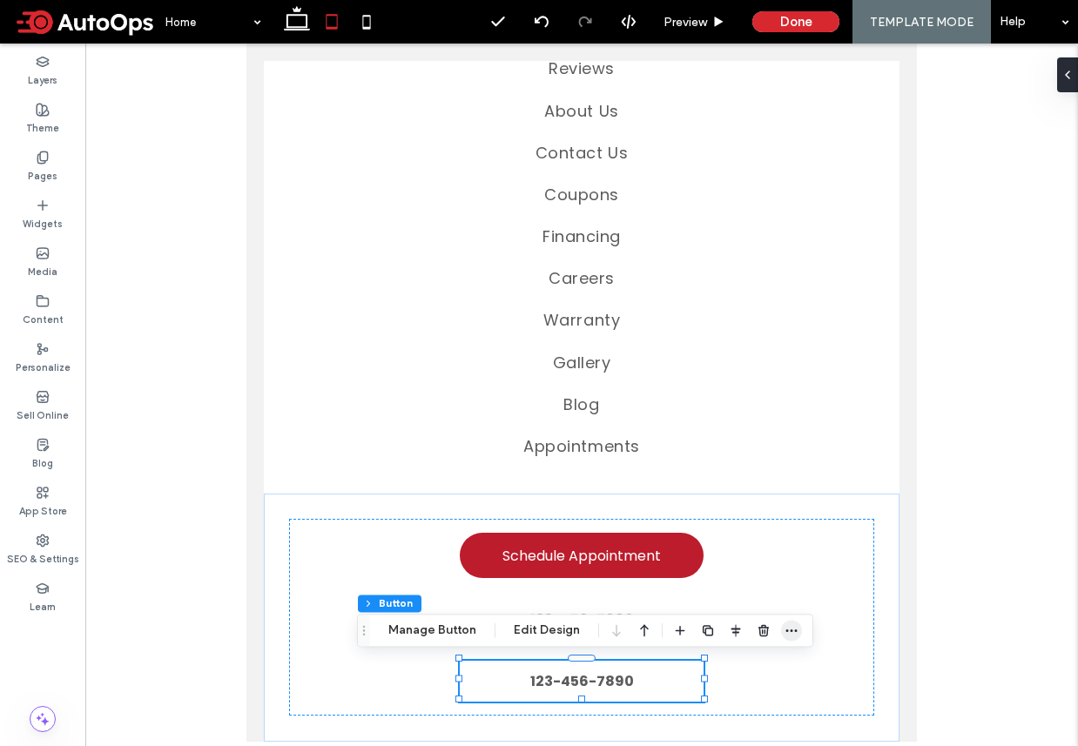
click at [786, 630] on icon "button" at bounding box center [791, 630] width 14 height 14
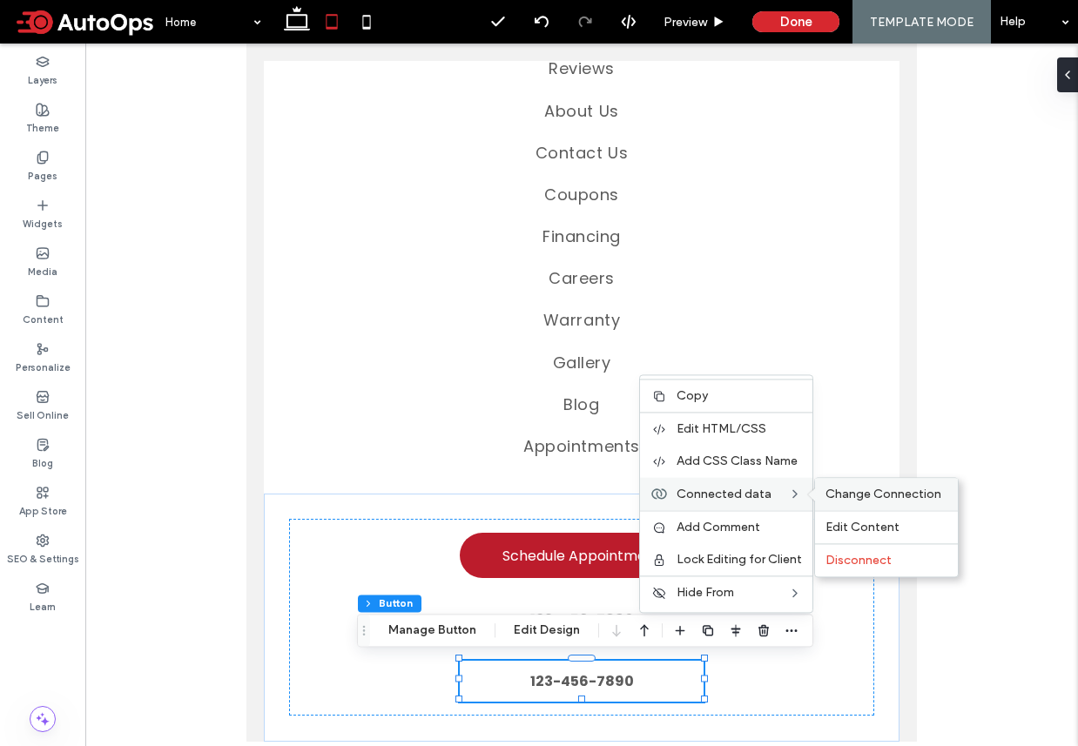
click at [864, 494] on span "Change Connection" at bounding box center [883, 494] width 116 height 15
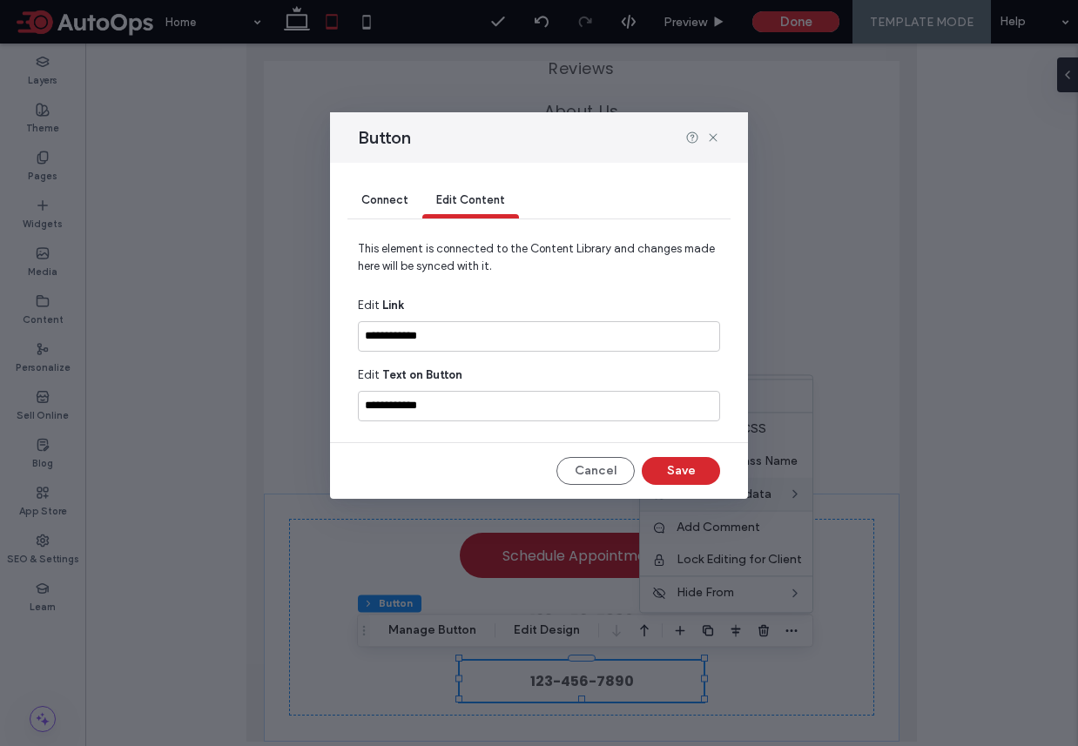
click at [367, 184] on div "Connect" at bounding box center [384, 201] width 75 height 35
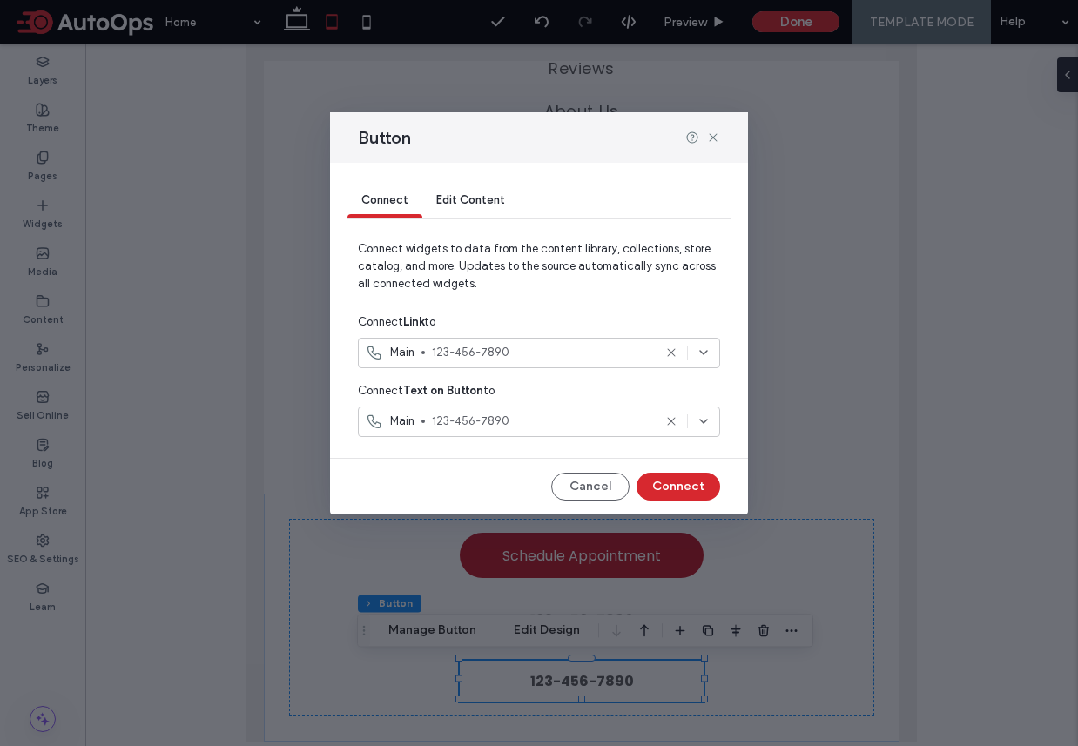
click at [367, 193] on span "Connect" at bounding box center [384, 199] width 47 height 13
click at [472, 332] on div "Connect Link to" at bounding box center [539, 321] width 362 height 31
click at [472, 358] on span "123-456-7890" at bounding box center [542, 352] width 220 height 17
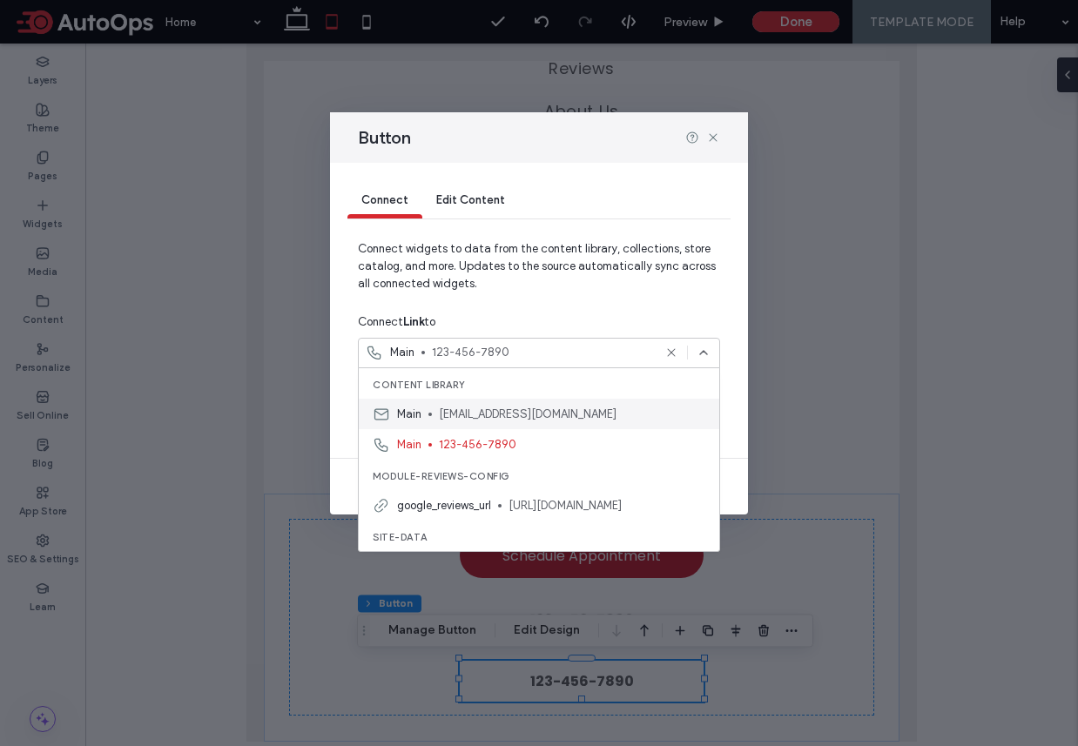
click at [468, 408] on span "[EMAIL_ADDRESS][DOMAIN_NAME]" at bounding box center [572, 414] width 266 height 17
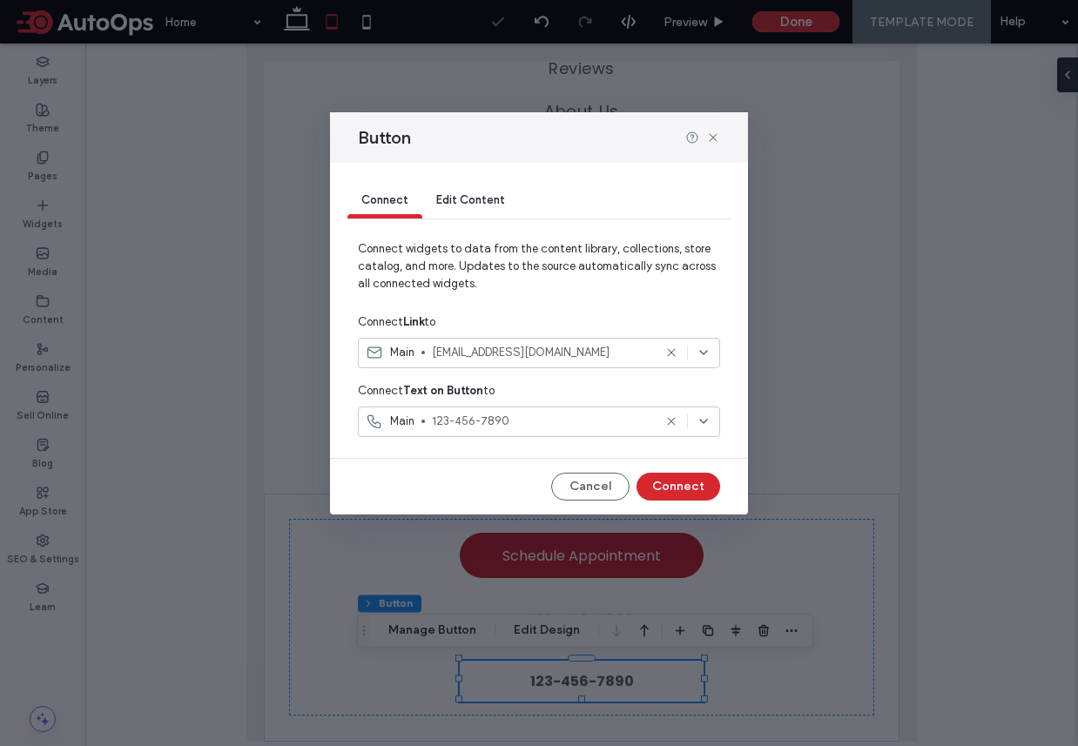
click at [471, 418] on span "123-456-7890" at bounding box center [542, 421] width 220 height 17
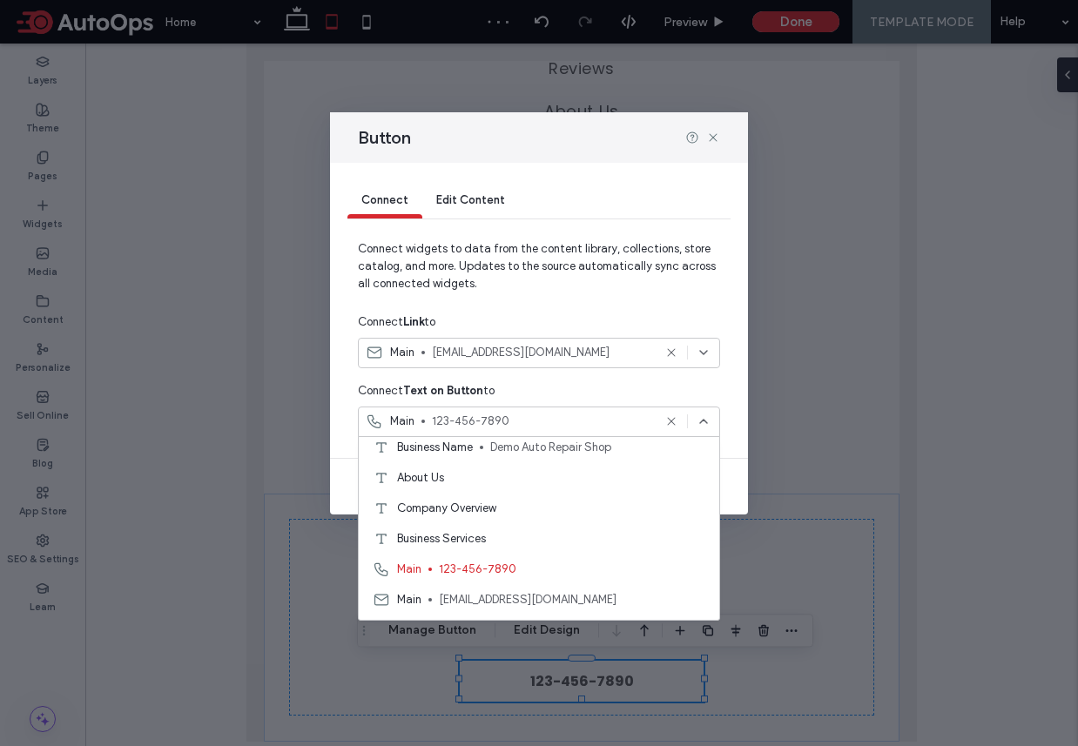
scroll to position [1615, 0]
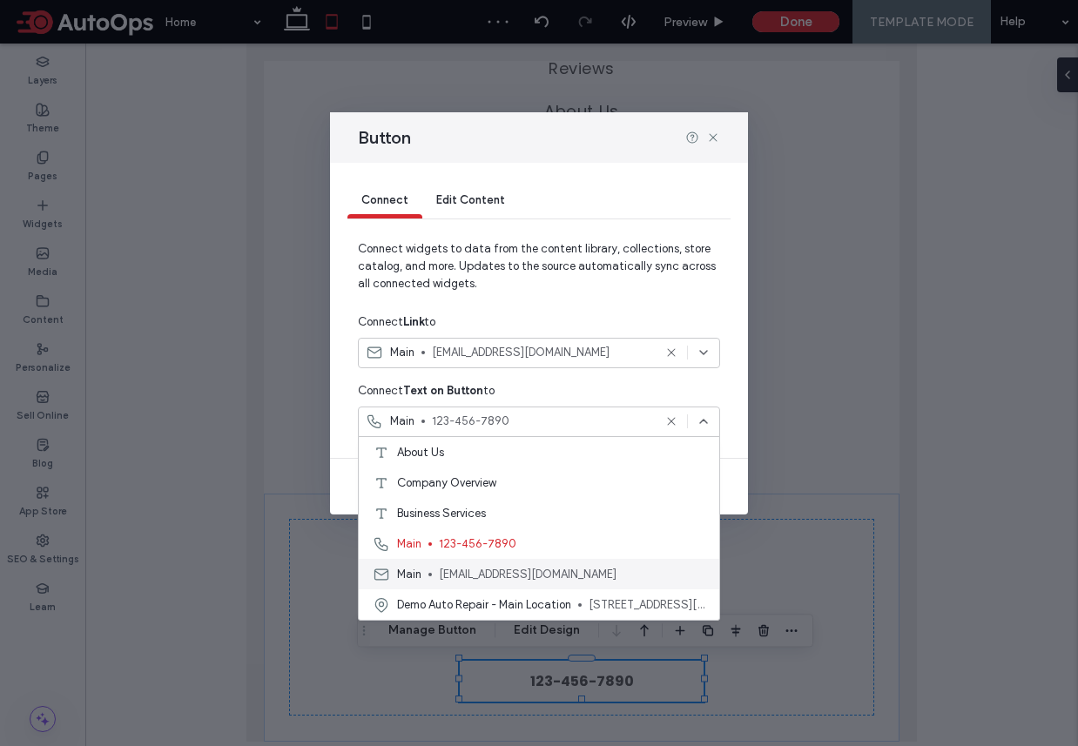
click at [499, 575] on span "[EMAIL_ADDRESS][DOMAIN_NAME]" at bounding box center [572, 574] width 266 height 17
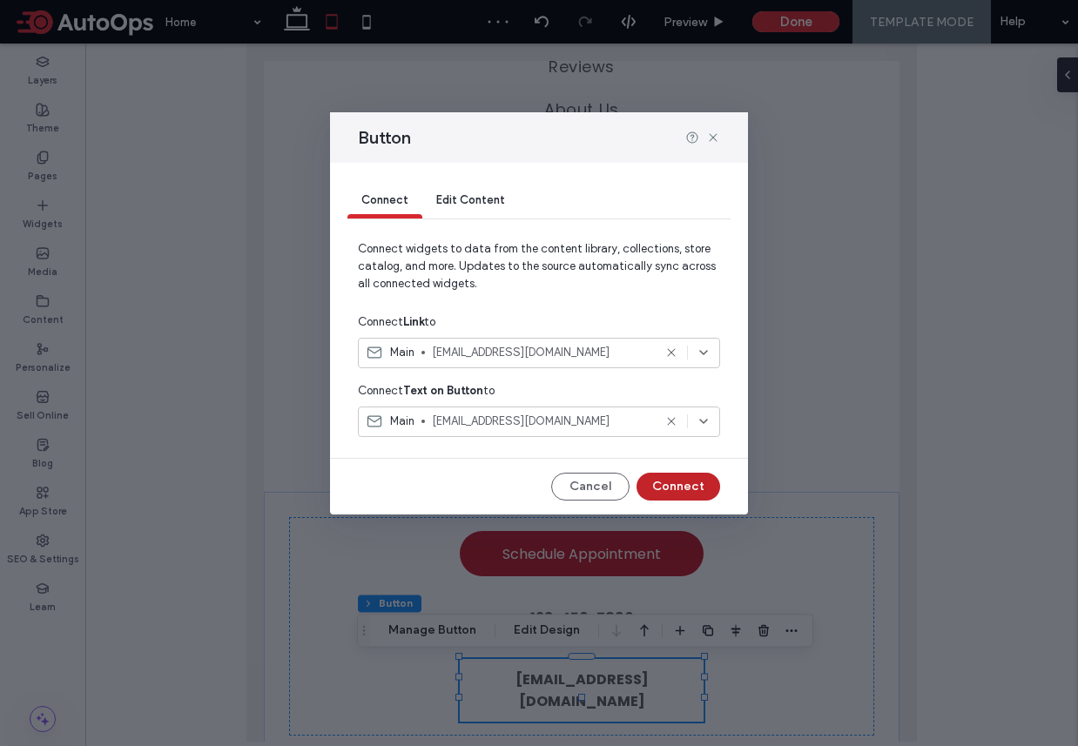
click at [674, 488] on button "Connect" at bounding box center [678, 487] width 84 height 28
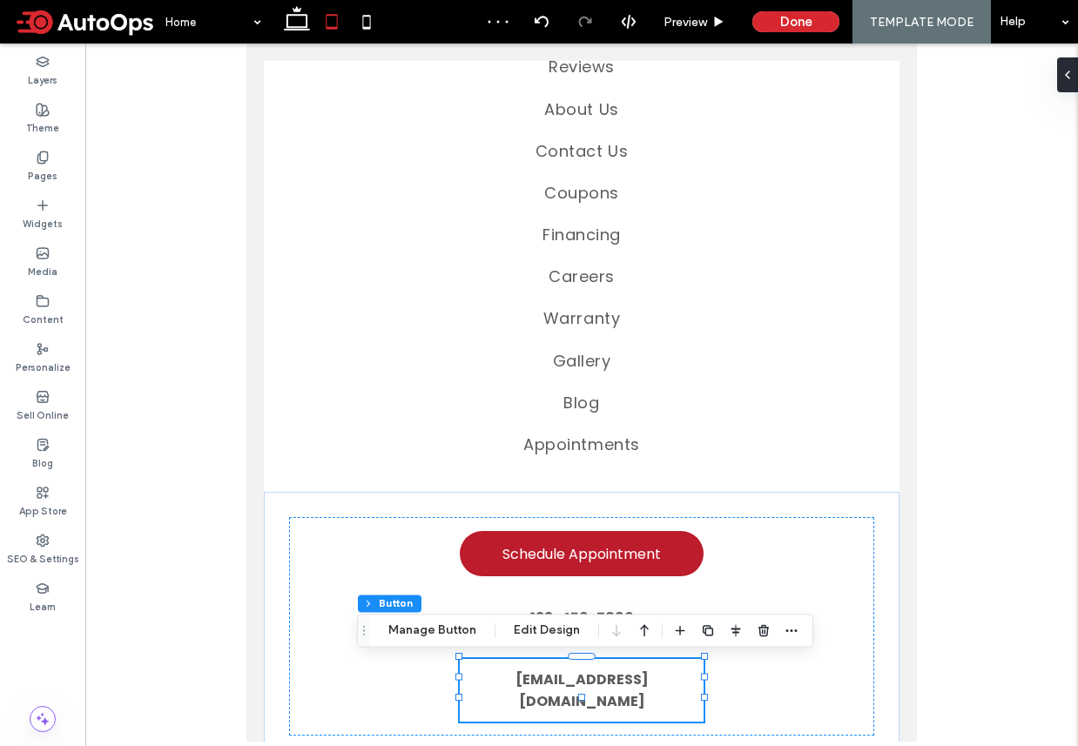
click at [256, 625] on body "Black location pin. [STREET_ADDRESS] Phone receiver icon. 123-456-7890 Clock sh…" at bounding box center [581, 393] width 670 height 698
click at [644, 632] on icon "button" at bounding box center [644, 630] width 21 height 31
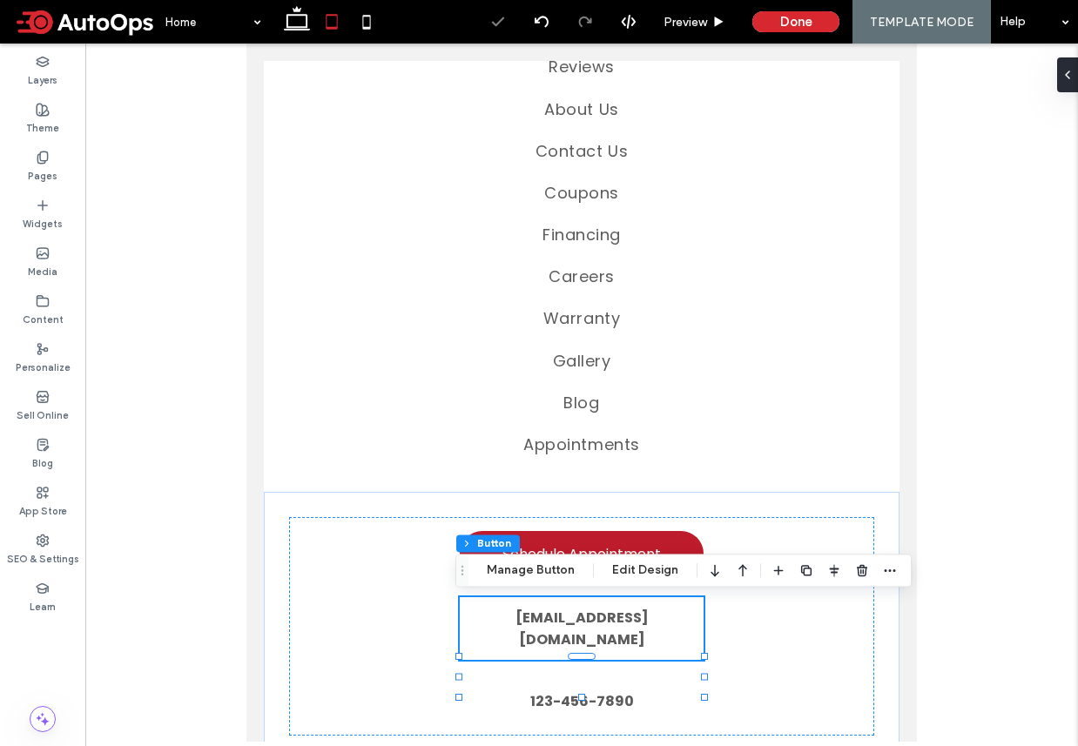
scroll to position [238, 0]
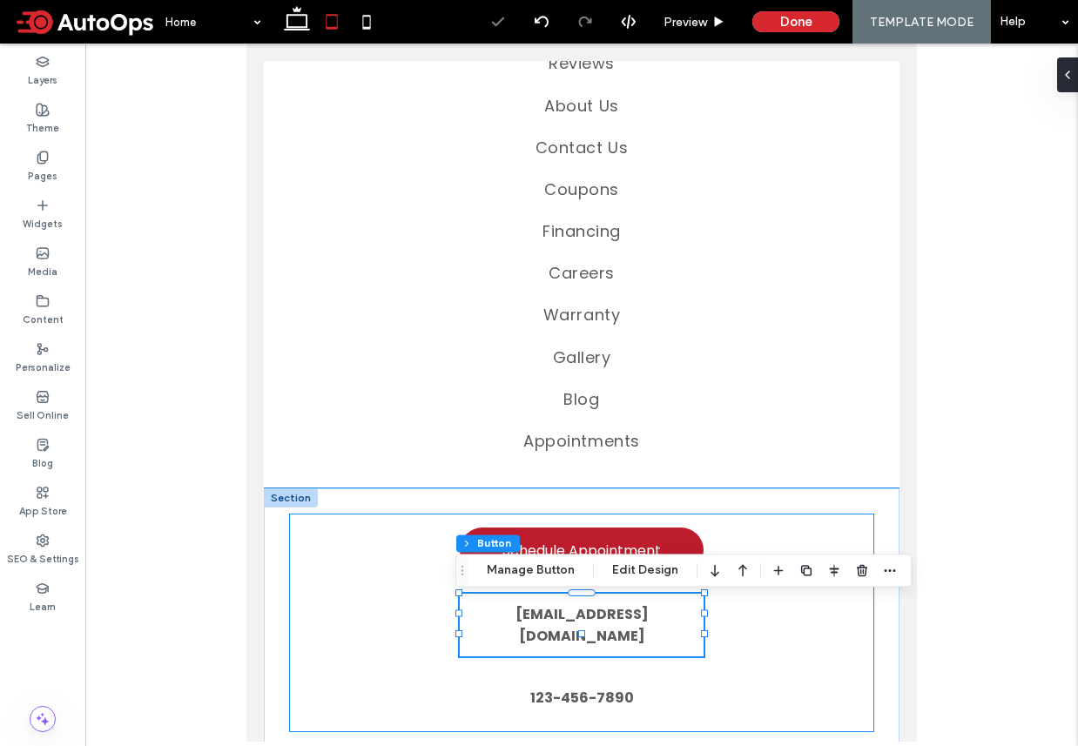
click at [760, 678] on div "Schedule Appointment 123-456-7890 [EMAIL_ADDRESS][DOMAIN_NAME]" at bounding box center [581, 623] width 585 height 219
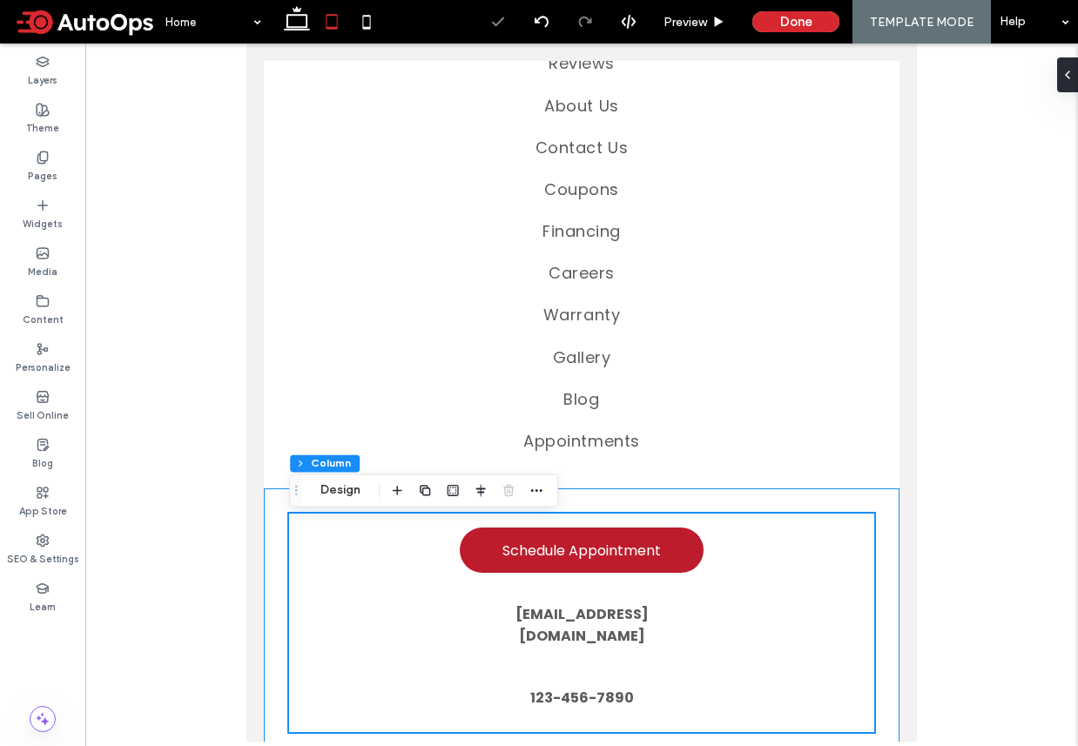
scroll to position [234, 0]
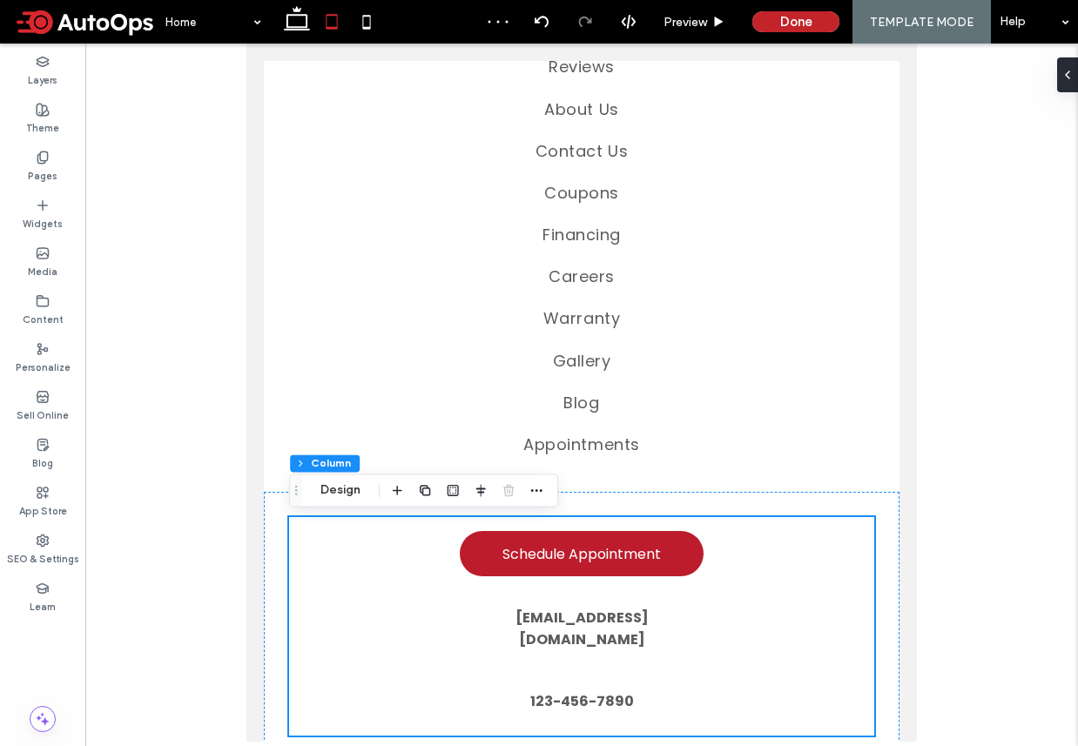
click at [786, 24] on button "Done" at bounding box center [795, 21] width 87 height 21
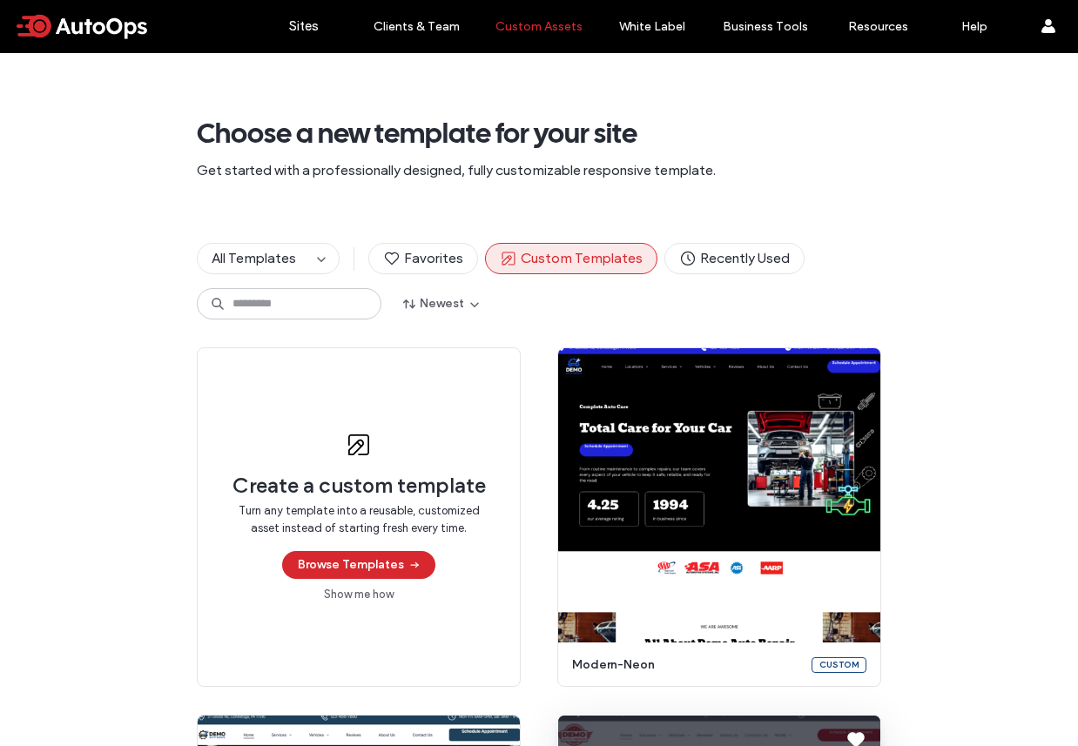
scroll to position [422, 0]
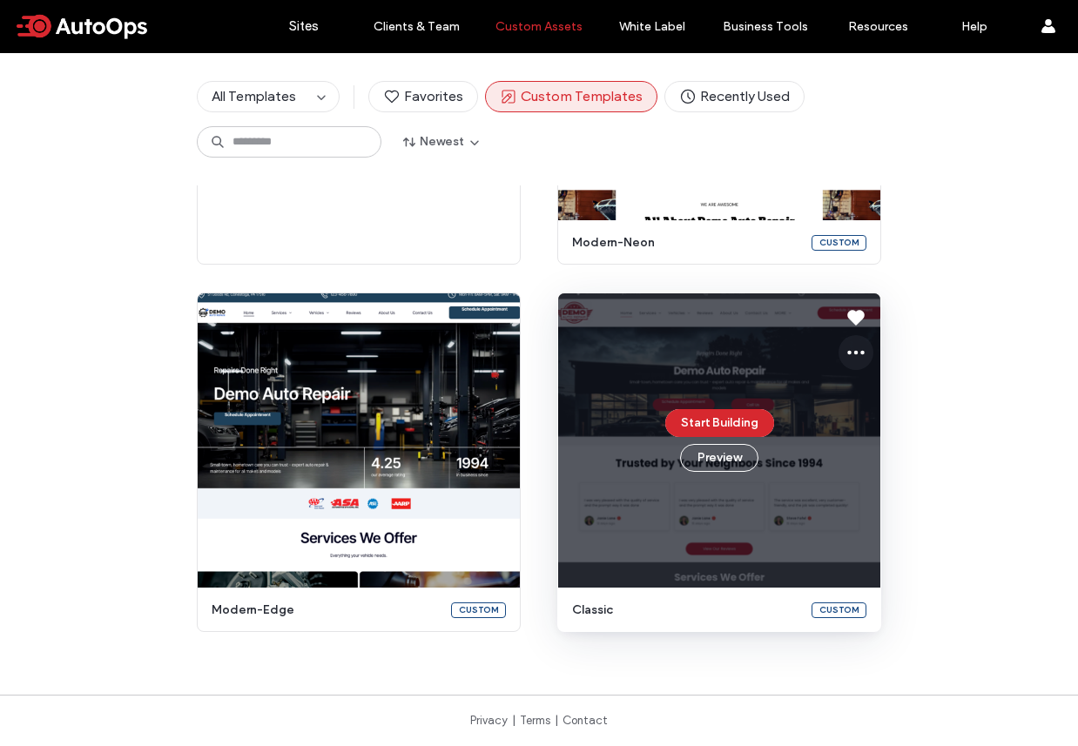
click at [847, 349] on icon at bounding box center [855, 352] width 21 height 21
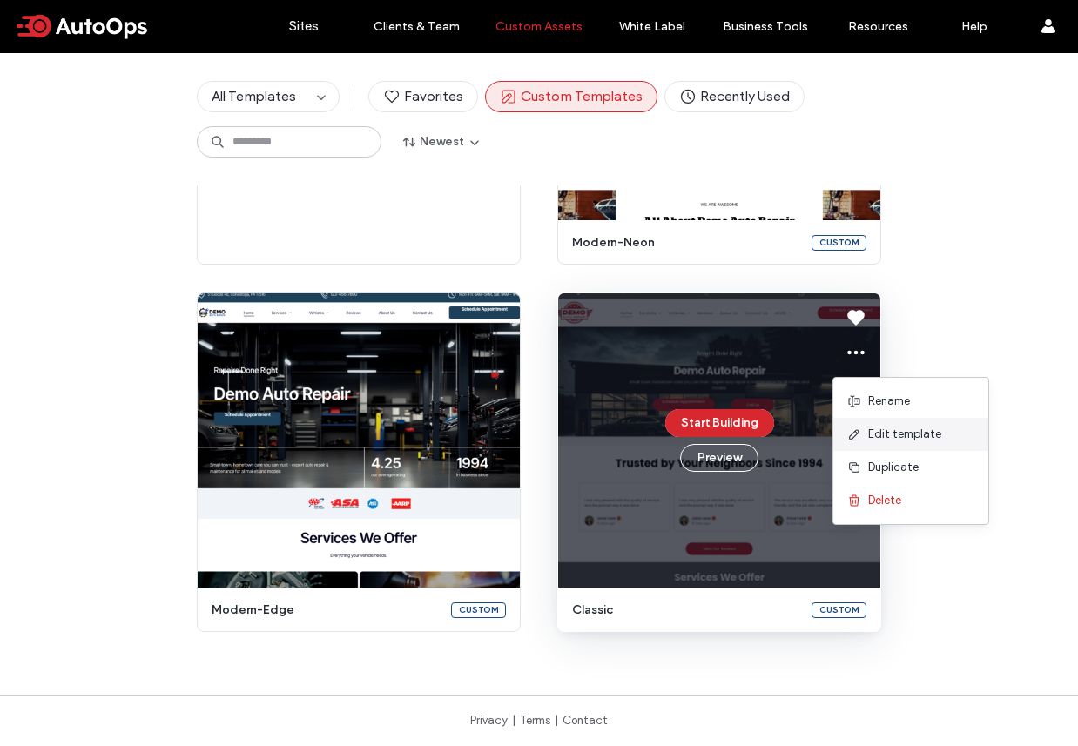
click at [888, 431] on span "Edit template" at bounding box center [904, 434] width 73 height 17
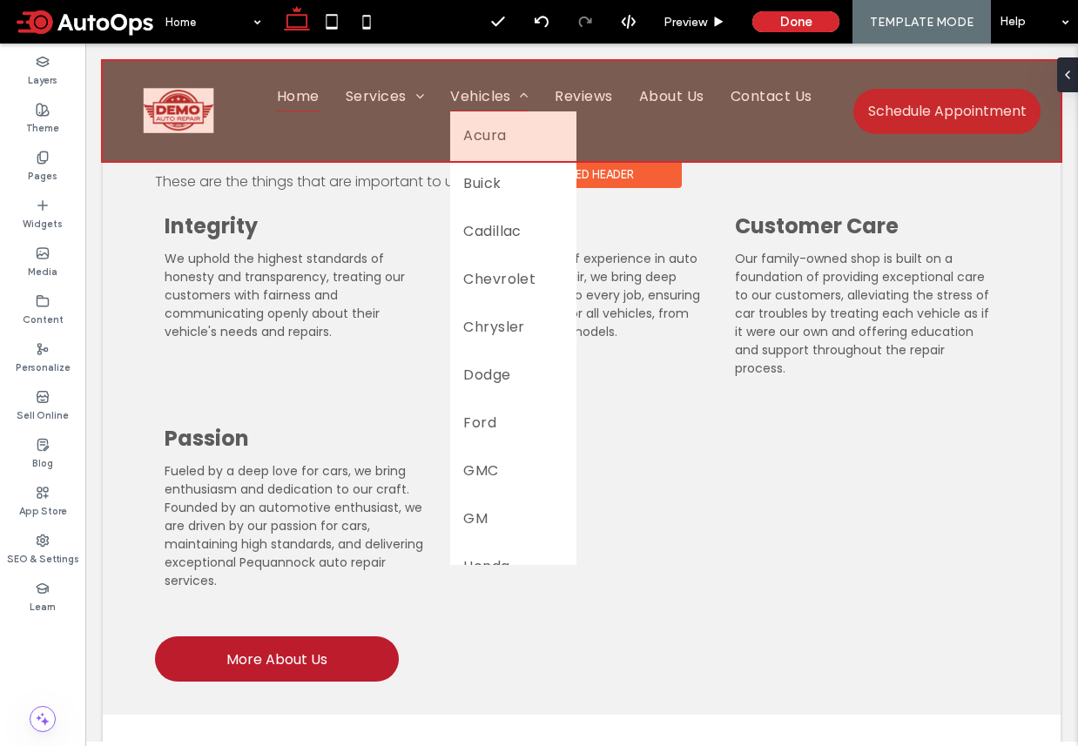
scroll to position [3125, 0]
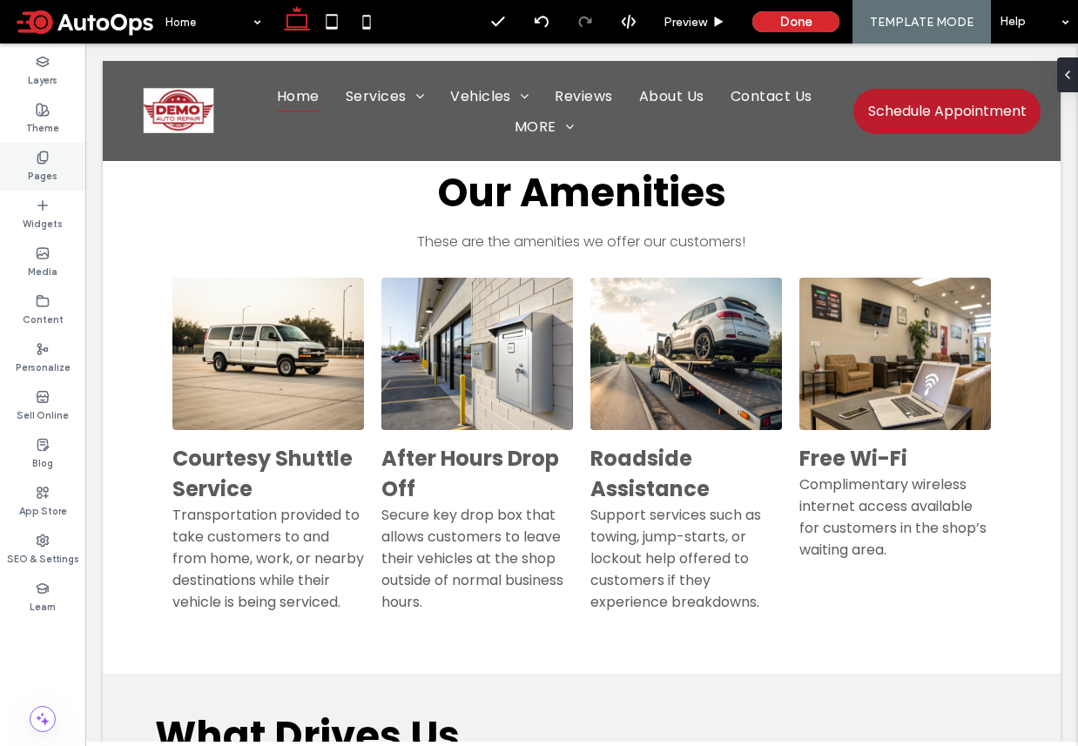
click at [52, 155] on div "Pages" at bounding box center [42, 167] width 85 height 48
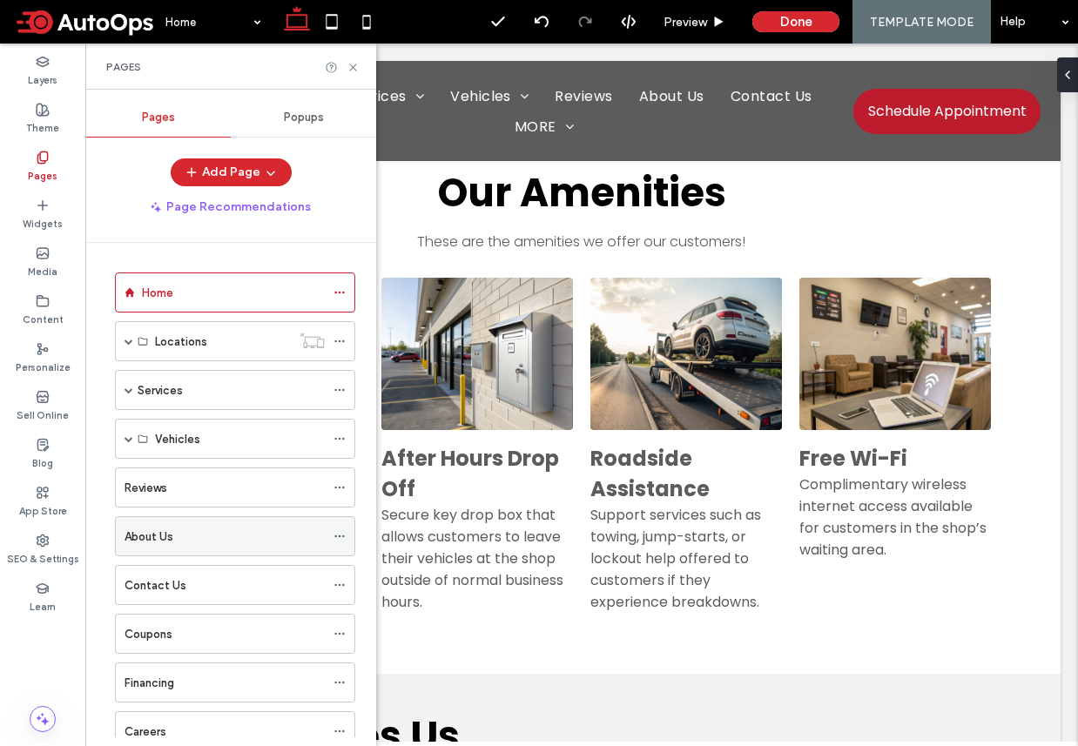
scroll to position [41, 0]
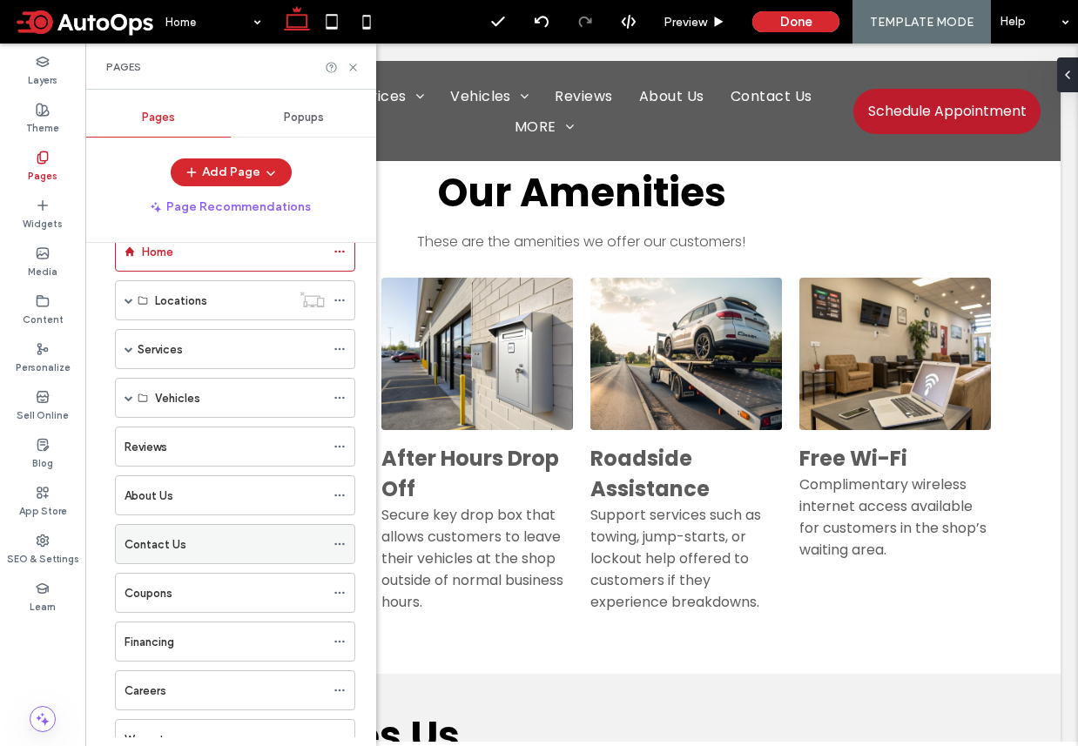
click at [235, 543] on div "Contact Us" at bounding box center [224, 544] width 200 height 18
click at [353, 66] on use at bounding box center [352, 67] width 7 height 7
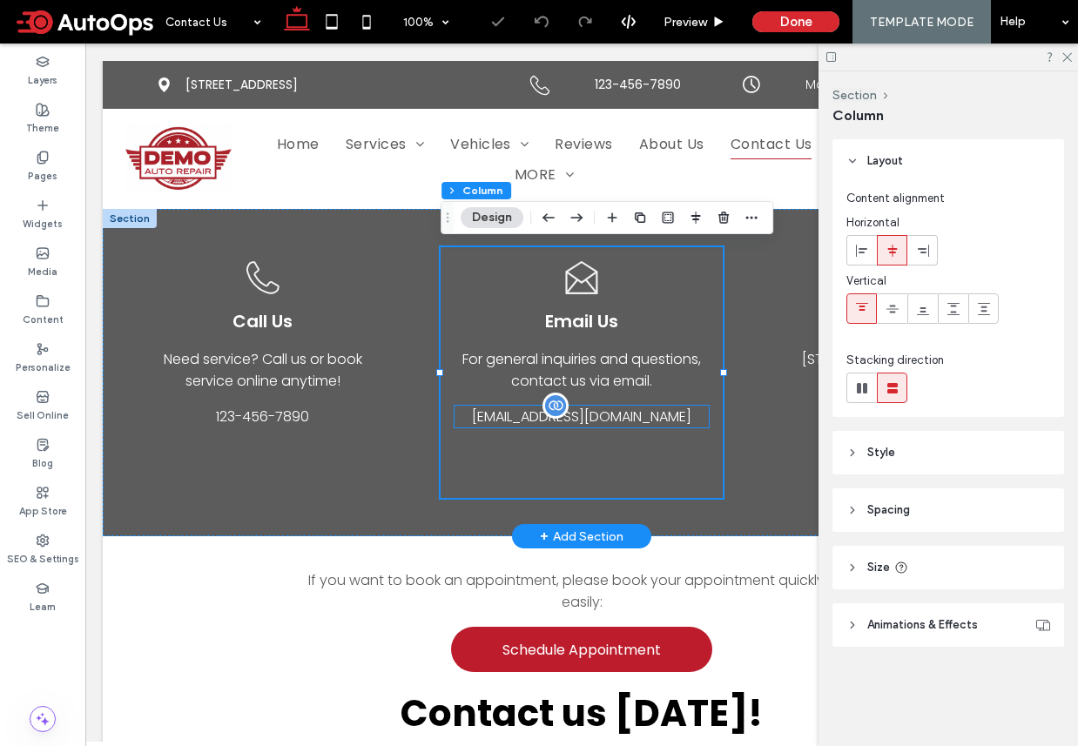
click at [542, 414] on span "[EMAIL_ADDRESS][DOMAIN_NAME]" at bounding box center [581, 417] width 219 height 20
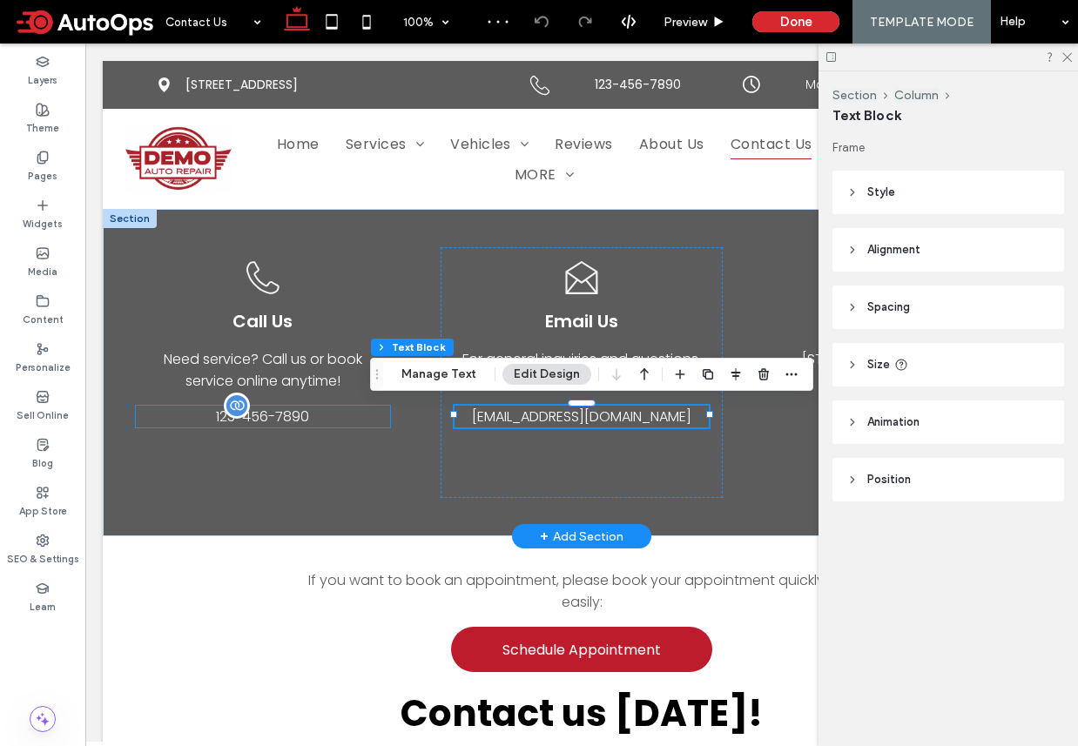
click at [259, 420] on span "123-456-7890" at bounding box center [262, 417] width 93 height 20
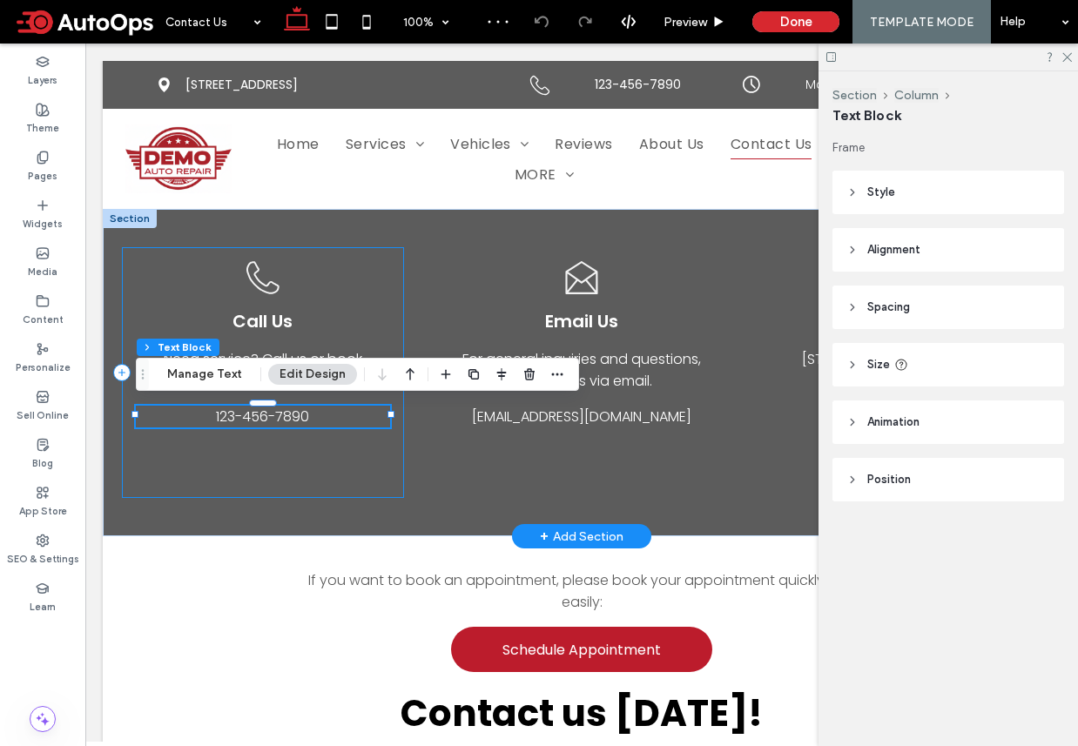
click at [230, 476] on div "Black outline of a telephone receiver. Call Us Need service? Call us or book se…" at bounding box center [263, 372] width 282 height 251
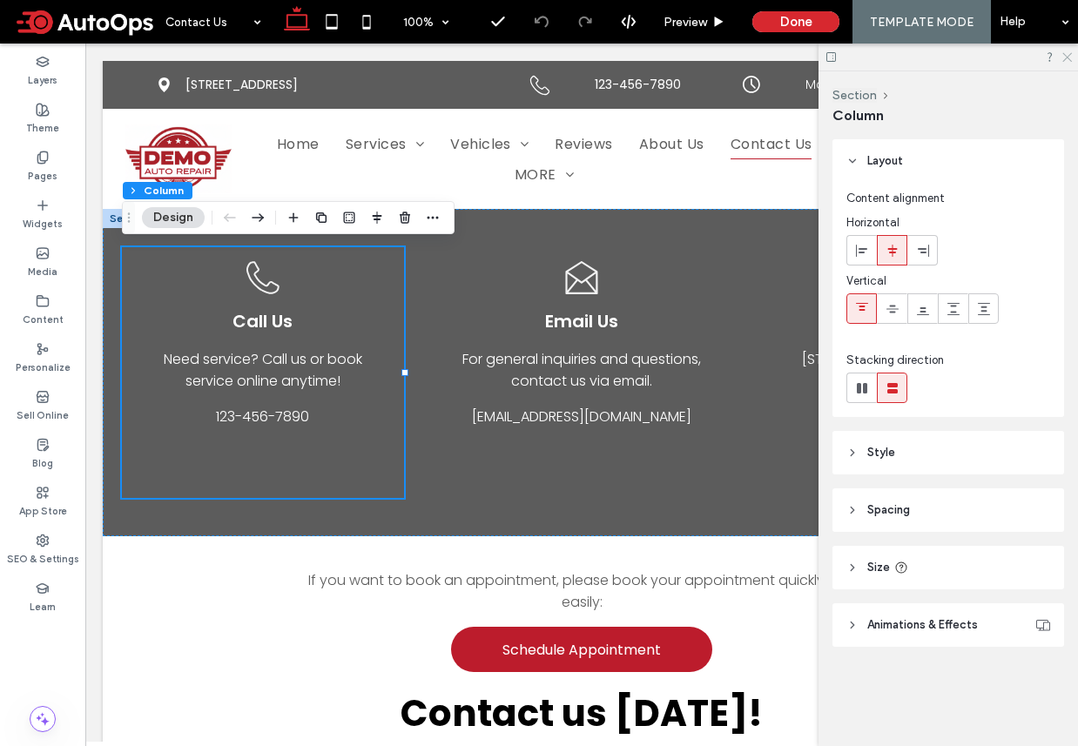
click at [1068, 55] on use at bounding box center [1067, 58] width 10 height 10
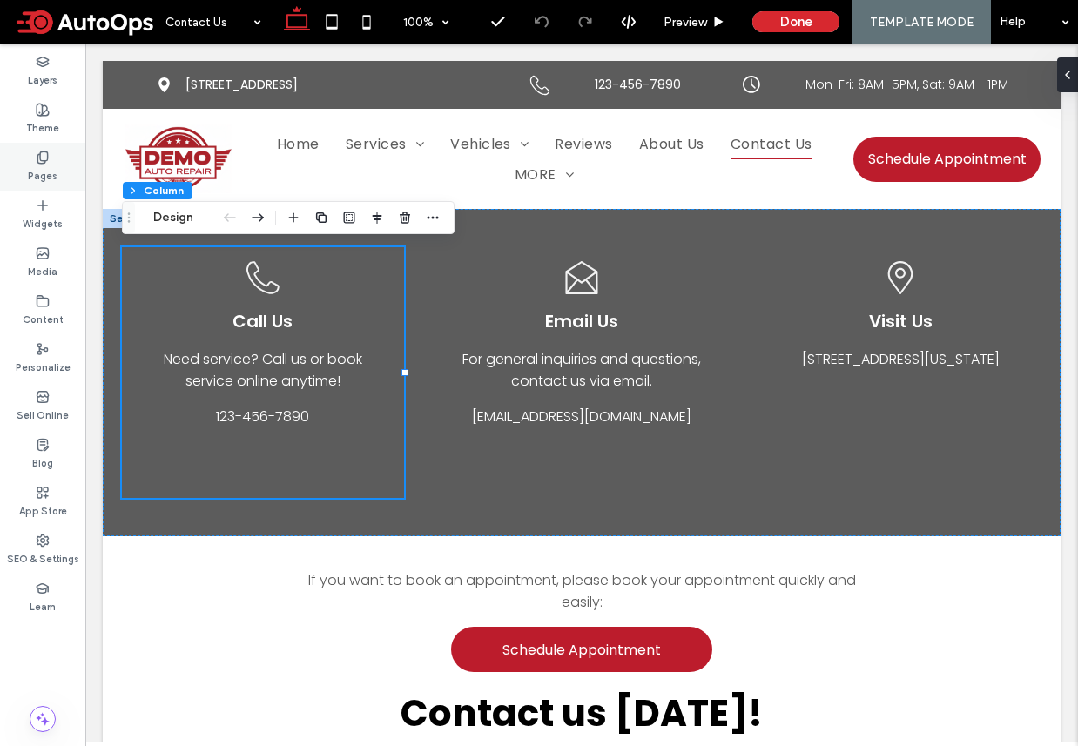
click at [52, 166] on label "Pages" at bounding box center [43, 174] width 30 height 19
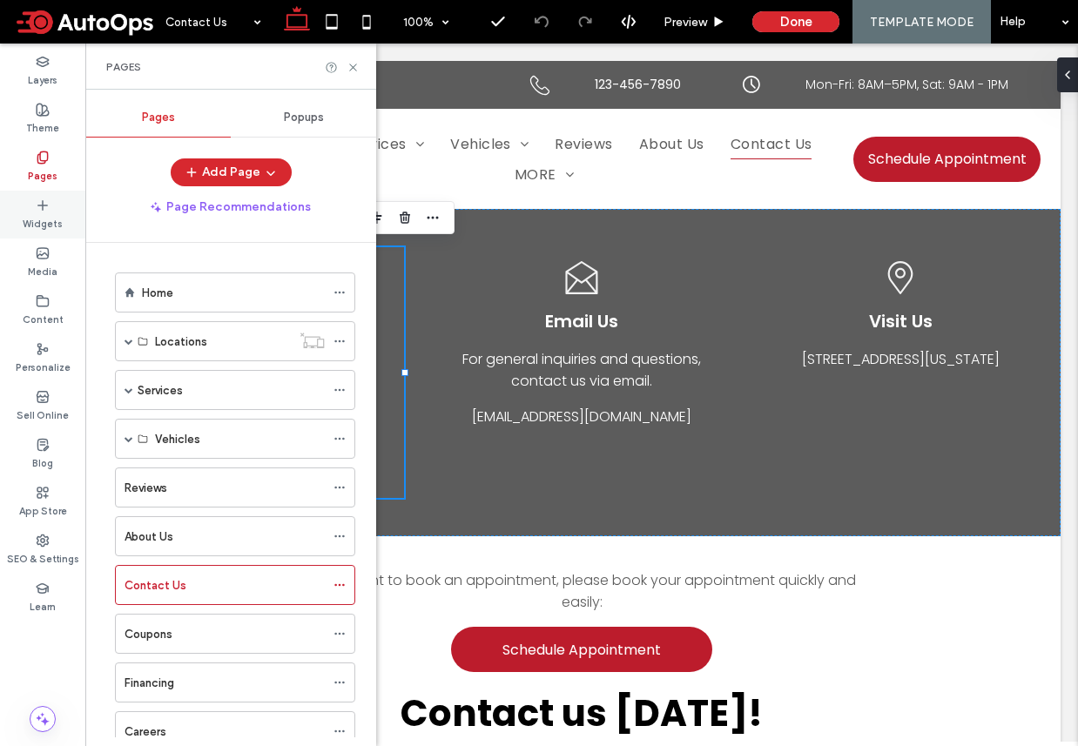
click at [42, 215] on label "Widgets" at bounding box center [43, 221] width 40 height 19
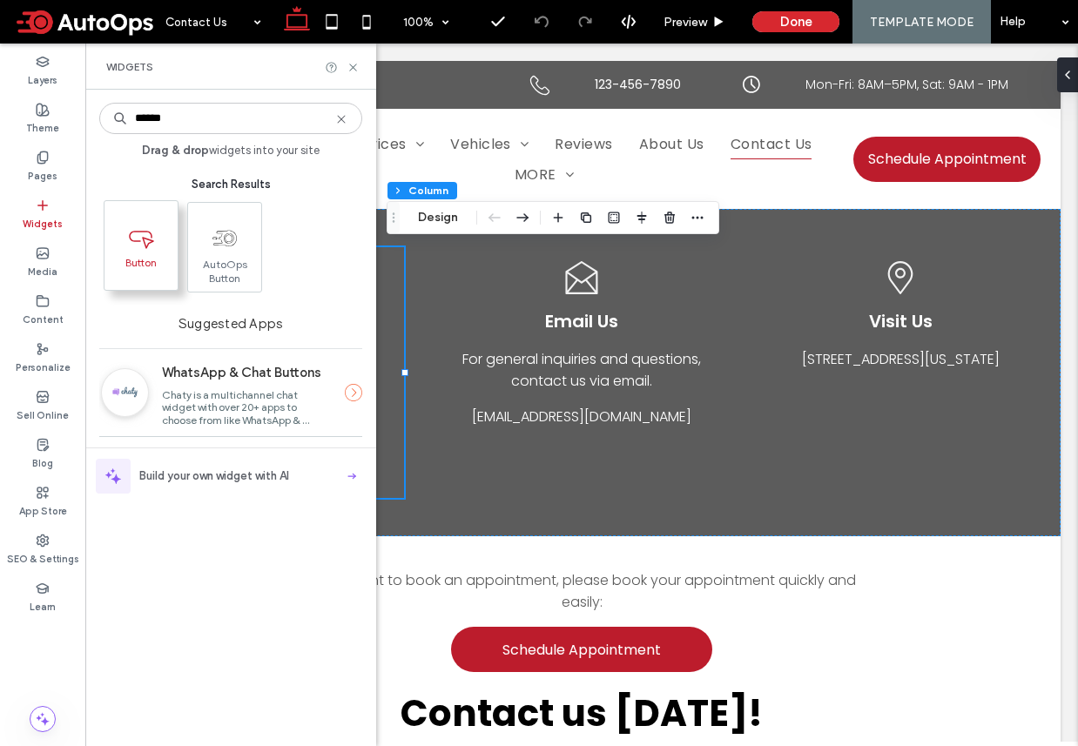
type input "******"
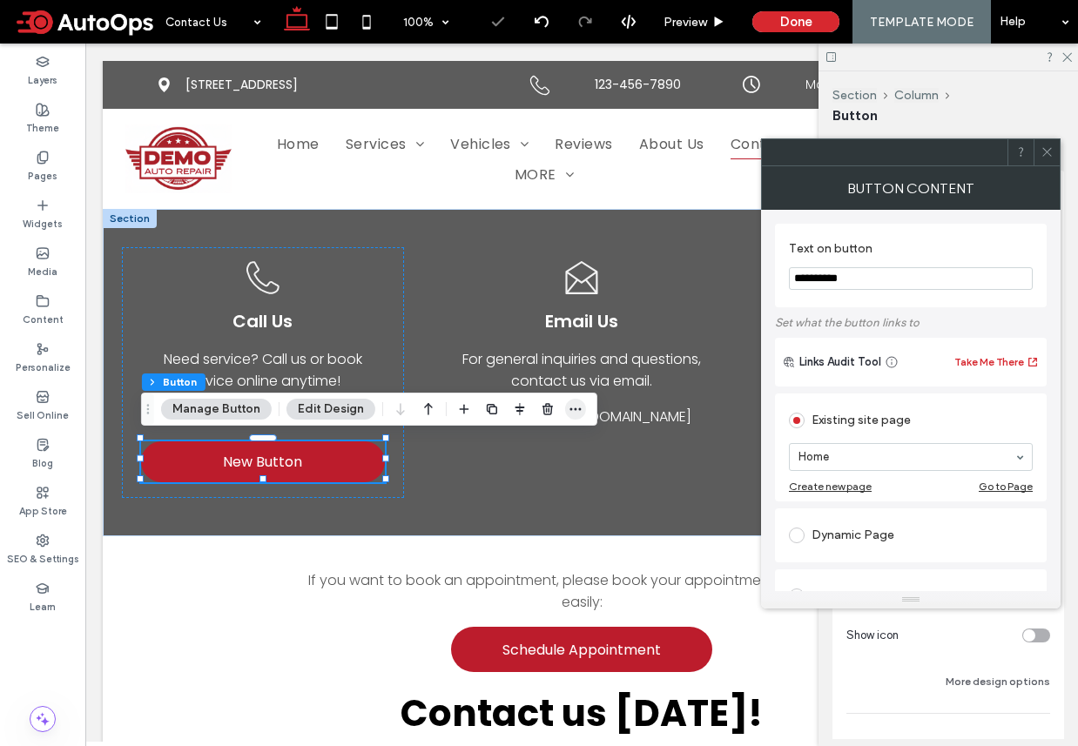
click at [580, 407] on span "button" at bounding box center [575, 409] width 21 height 21
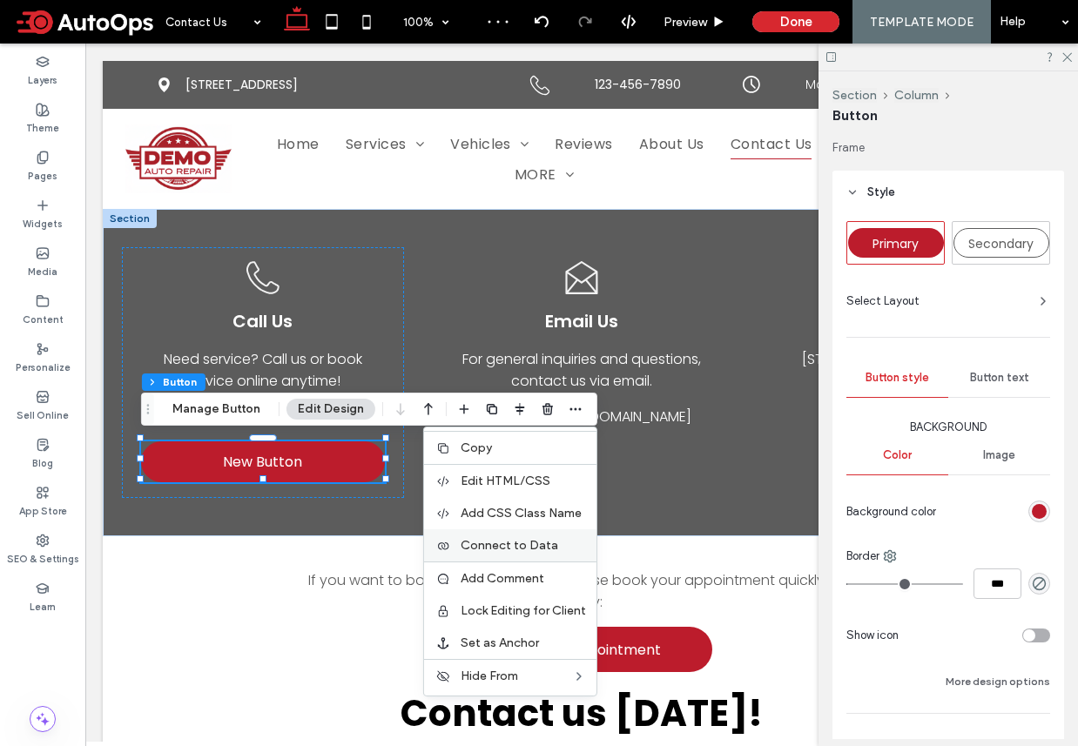
click at [515, 540] on span "Connect to Data" at bounding box center [510, 545] width 98 height 15
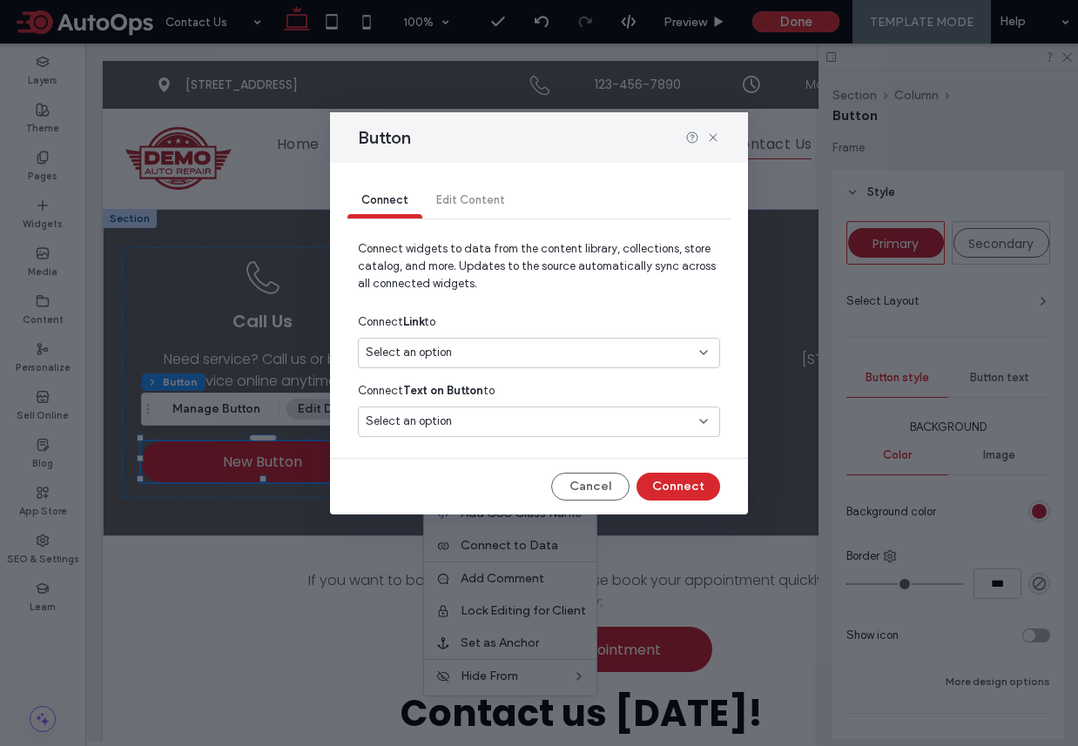
click at [508, 346] on div "Select an option" at bounding box center [529, 352] width 326 height 17
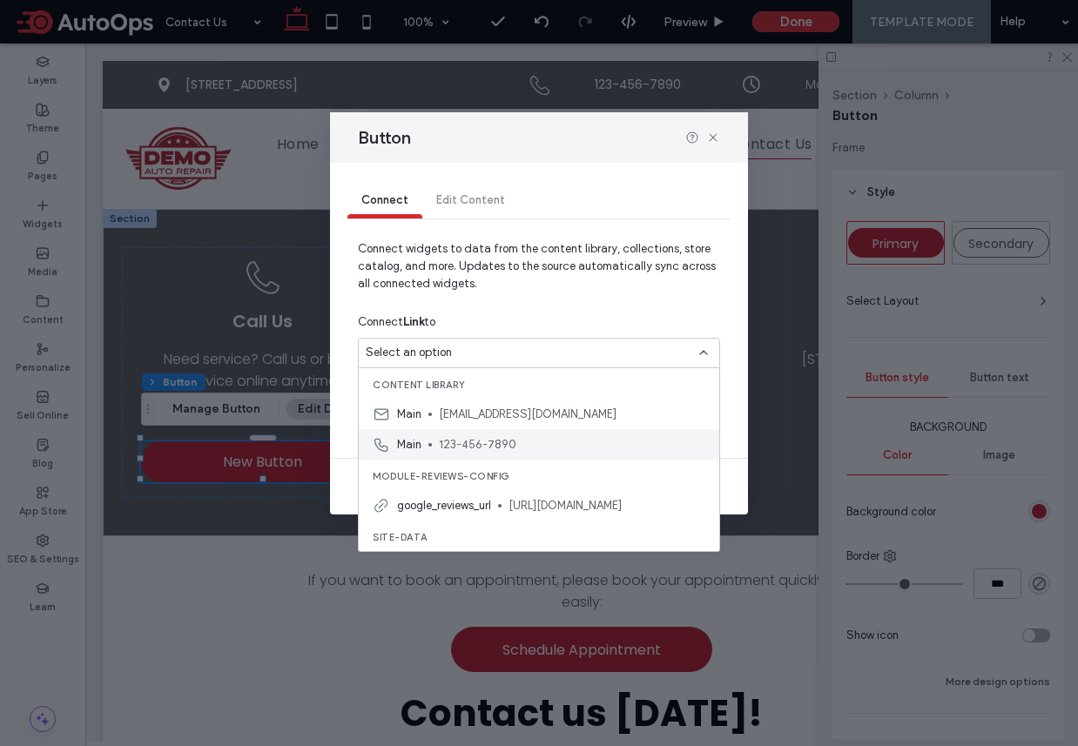
click at [494, 446] on span "123-456-7890" at bounding box center [572, 444] width 266 height 17
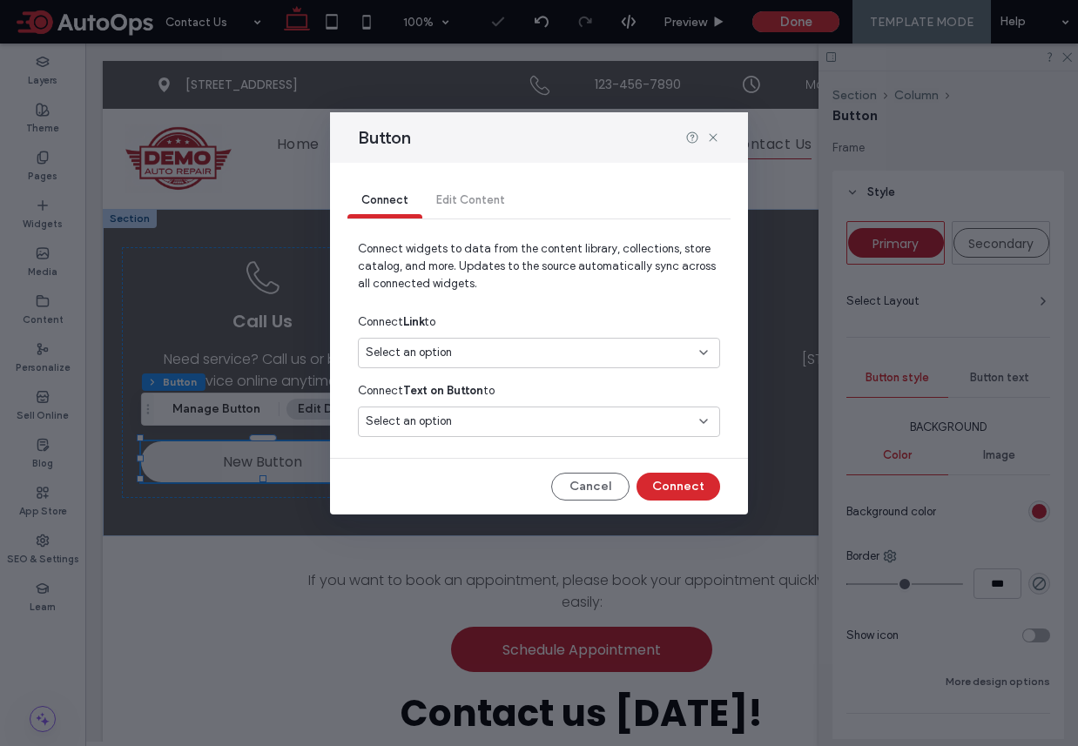
type input "*"
click at [491, 437] on div "Select an option" at bounding box center [539, 425] width 362 height 37
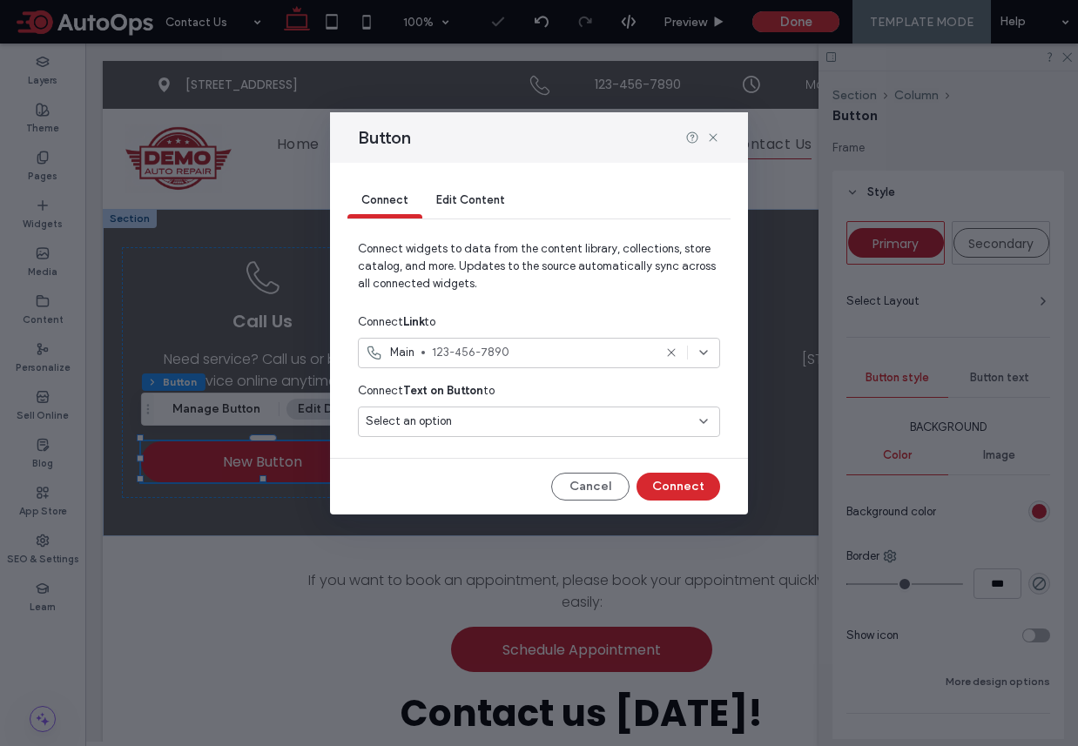
click at [493, 423] on div "Select an option" at bounding box center [529, 421] width 326 height 17
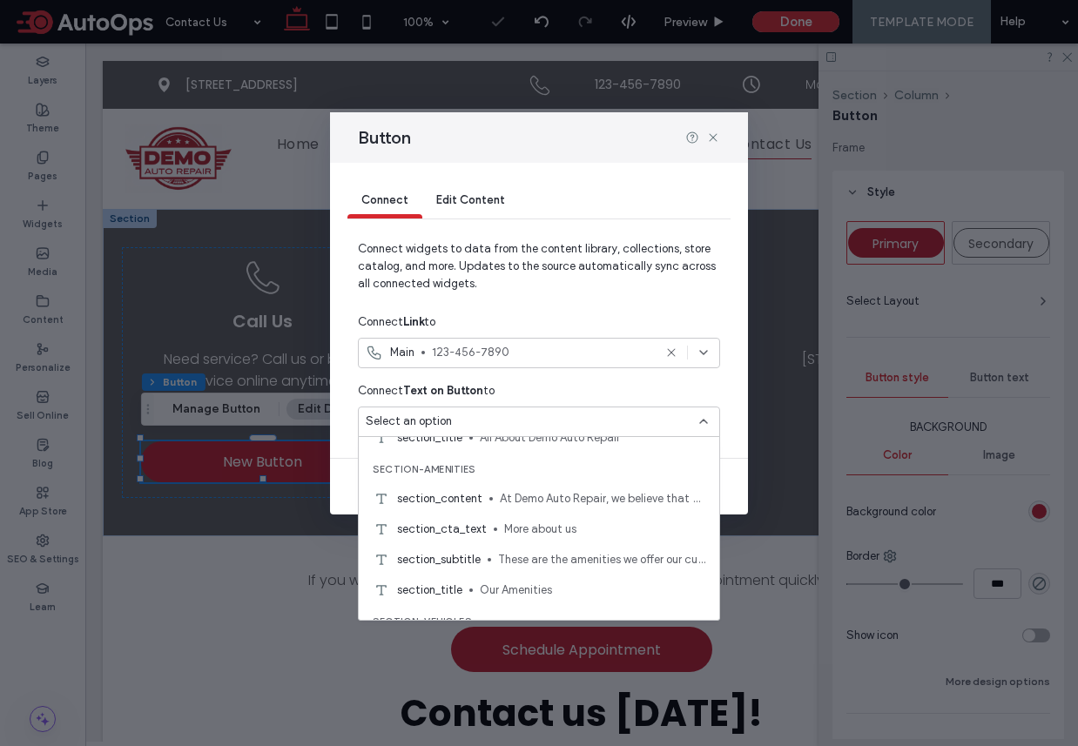
scroll to position [1767, 0]
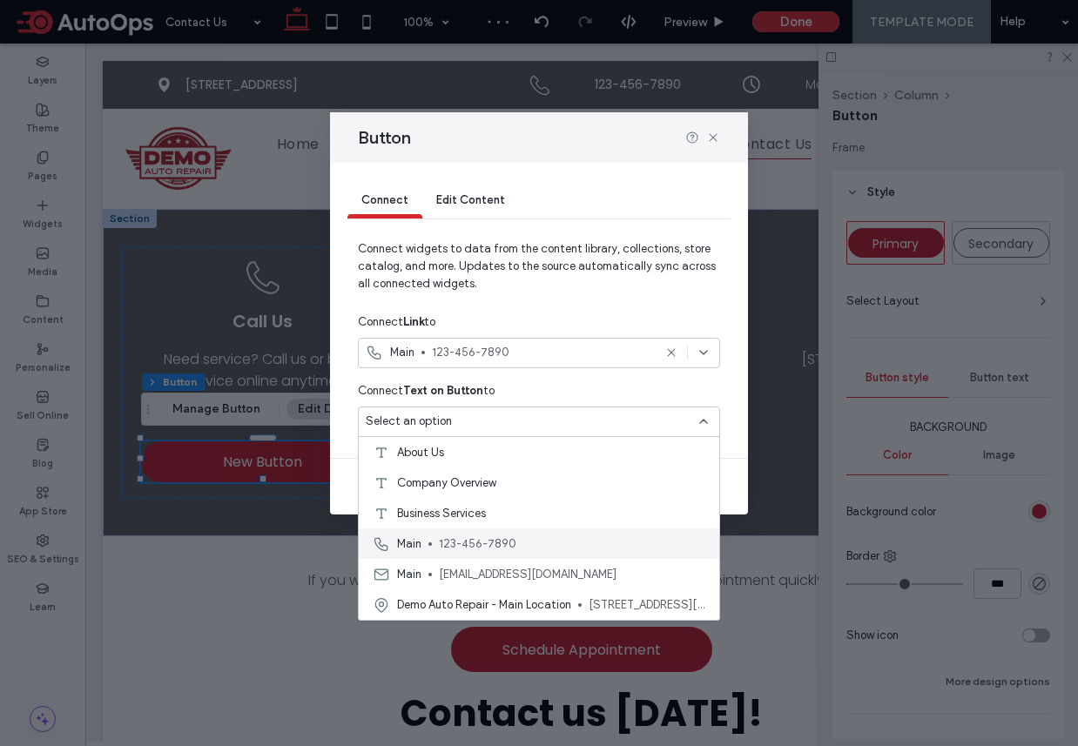
click at [496, 540] on span "123-456-7890" at bounding box center [572, 543] width 266 height 17
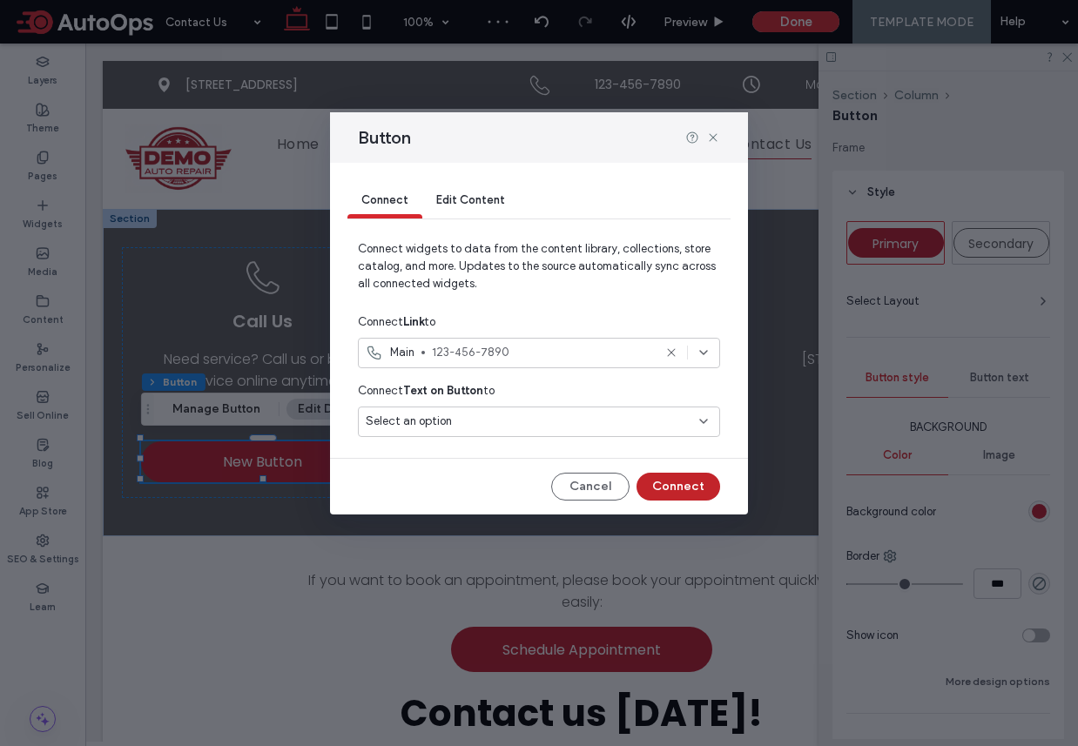
click at [680, 483] on button "Connect" at bounding box center [678, 487] width 84 height 28
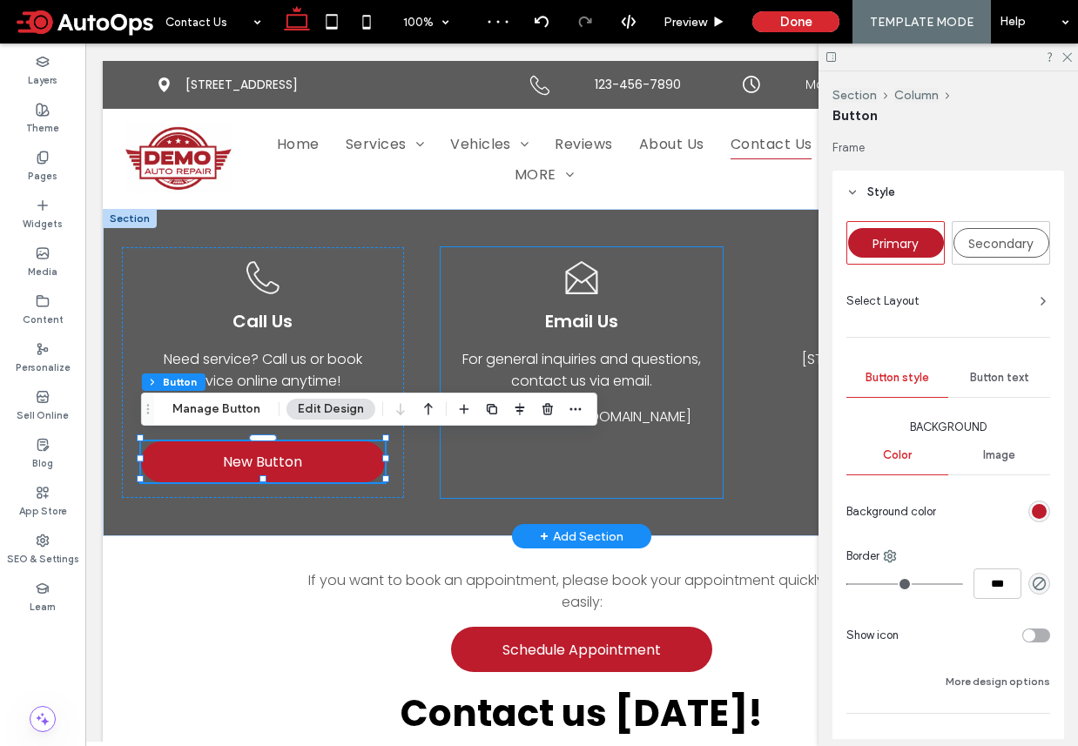
click at [692, 484] on div "Open envelope icon. Email Us For general inquiries and questions, contact us vi…" at bounding box center [582, 372] width 282 height 251
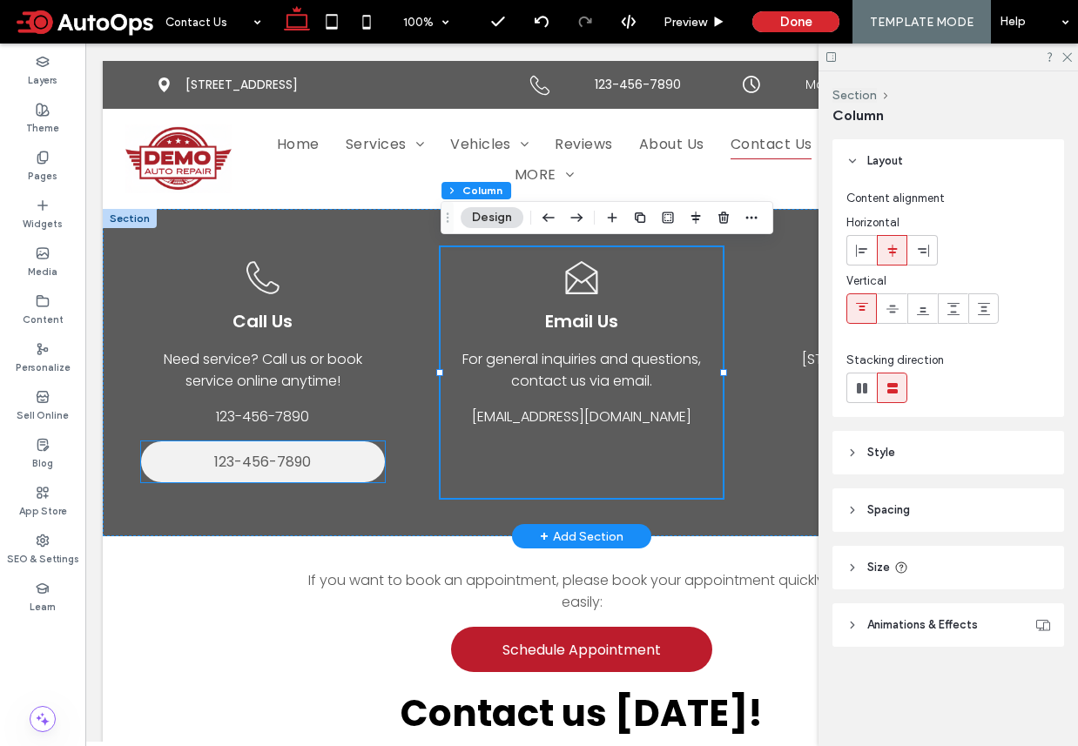
click at [356, 466] on link "123-456-7890" at bounding box center [263, 461] width 244 height 41
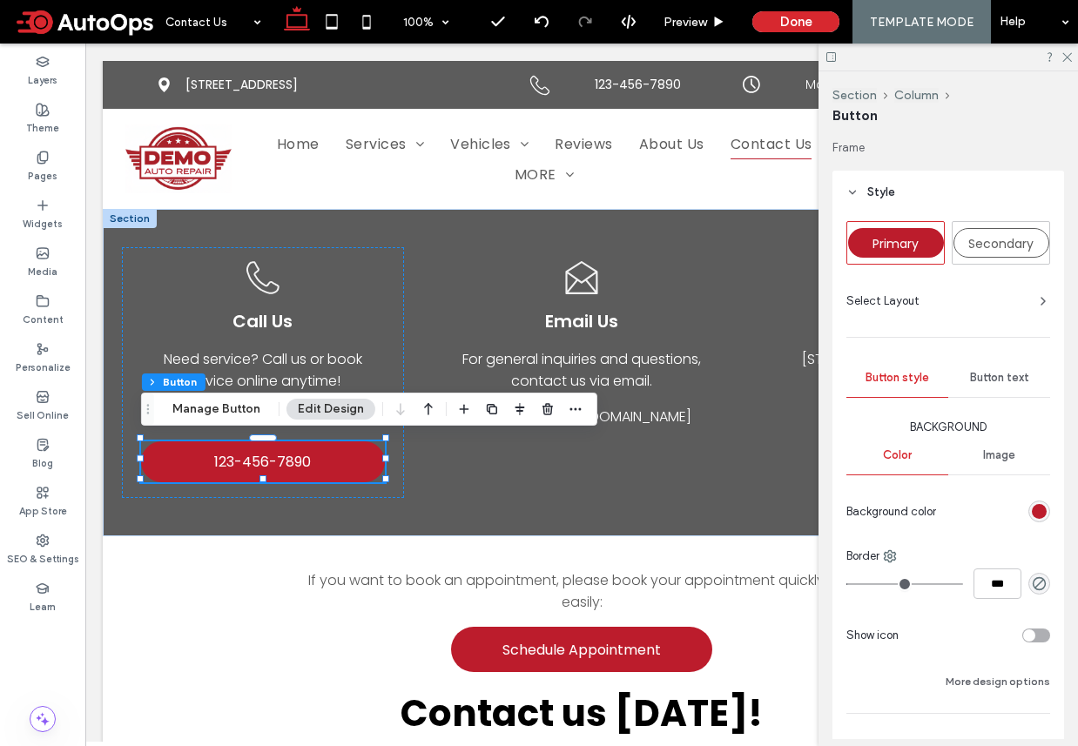
click at [1042, 510] on div "rgb(188, 28, 44)" at bounding box center [1039, 511] width 15 height 15
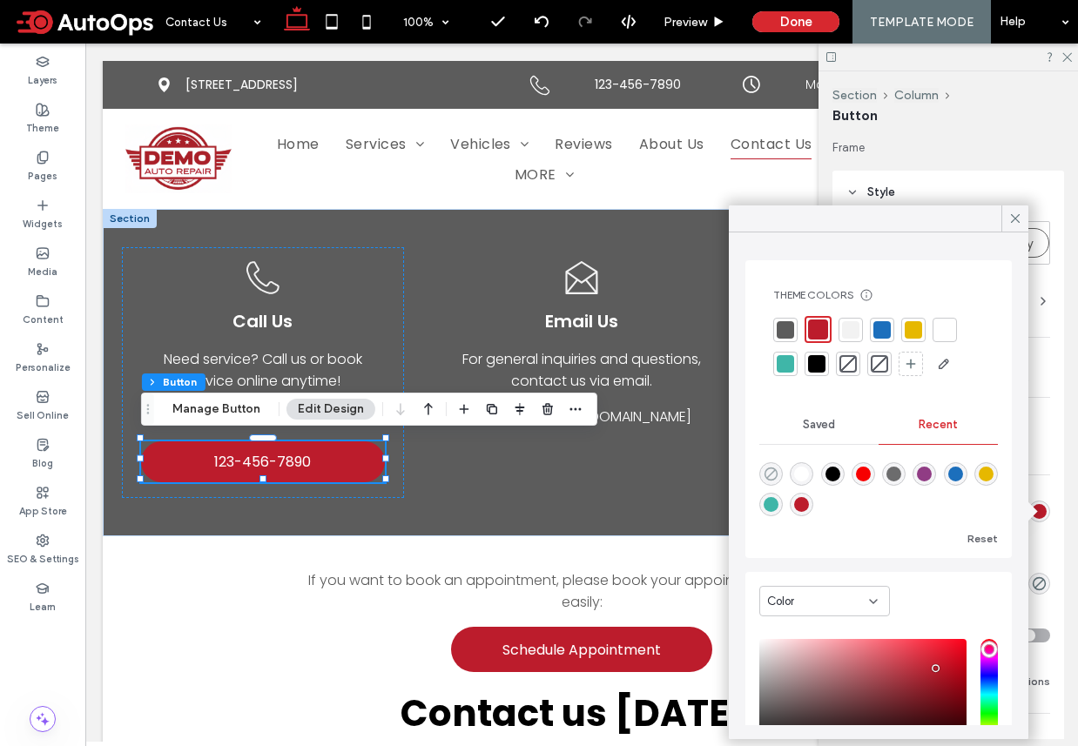
click at [768, 473] on icon "rgba(0, 0, 0, 0)" at bounding box center [771, 474] width 15 height 15
type input "*"
type input "*******"
type input "*"
type input "**"
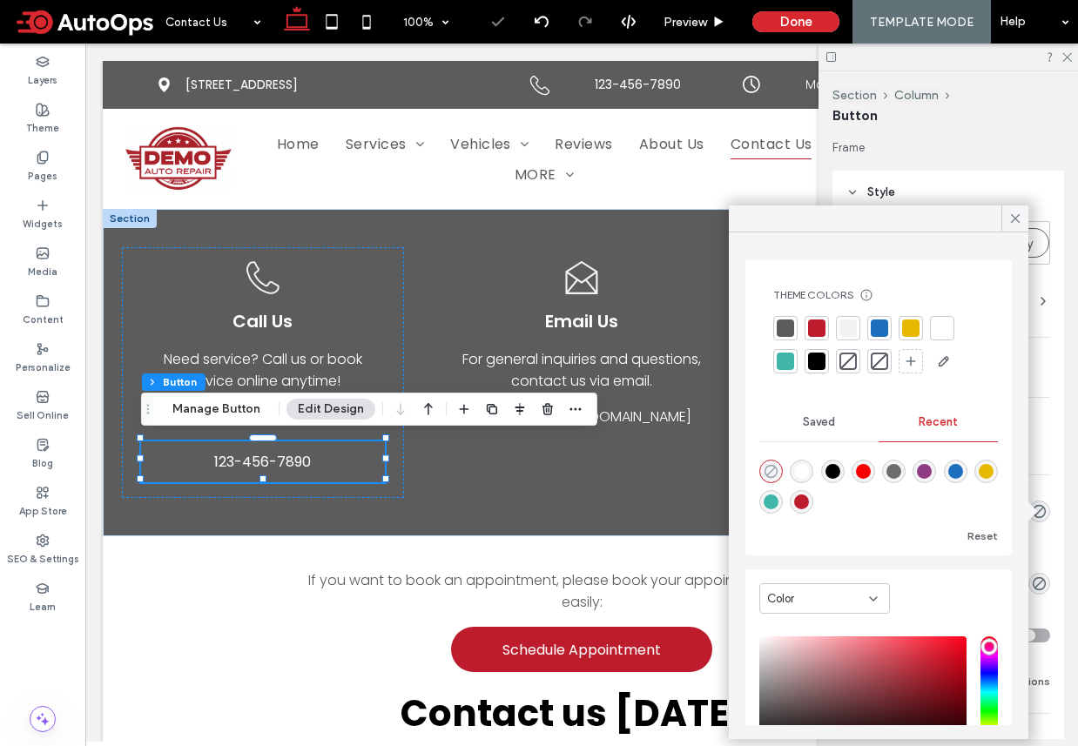
type input "*"
click at [1012, 219] on icon at bounding box center [1015, 219] width 16 height 16
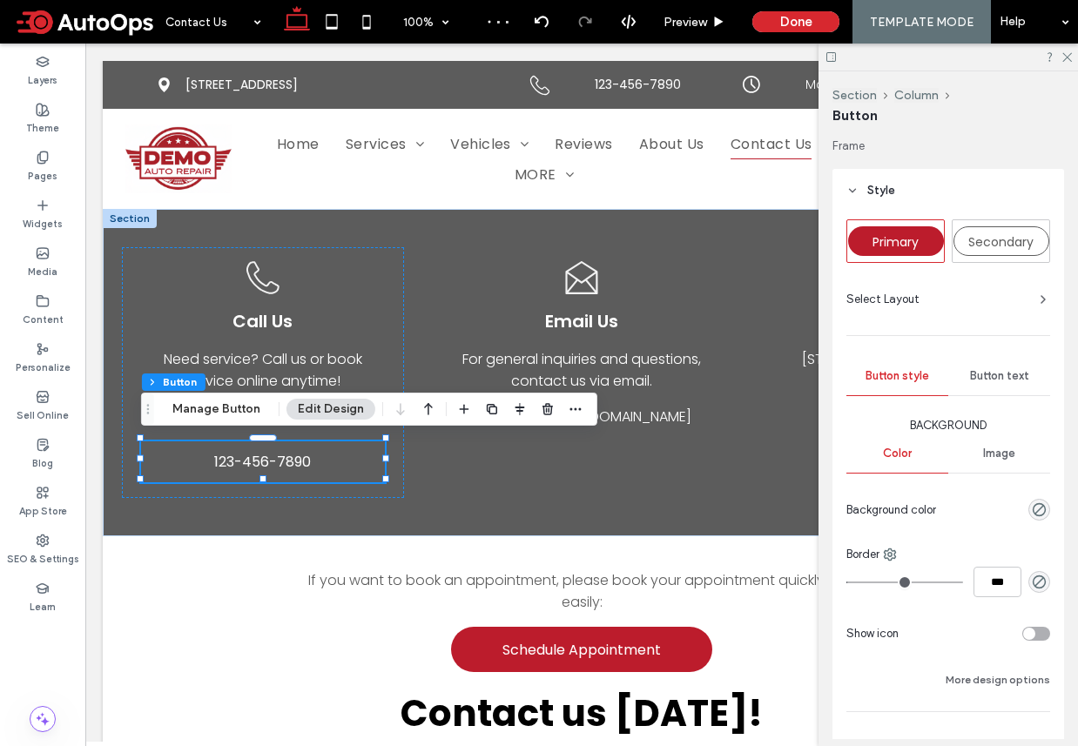
scroll to position [0, 0]
click at [986, 380] on span "Button text" at bounding box center [999, 378] width 59 height 14
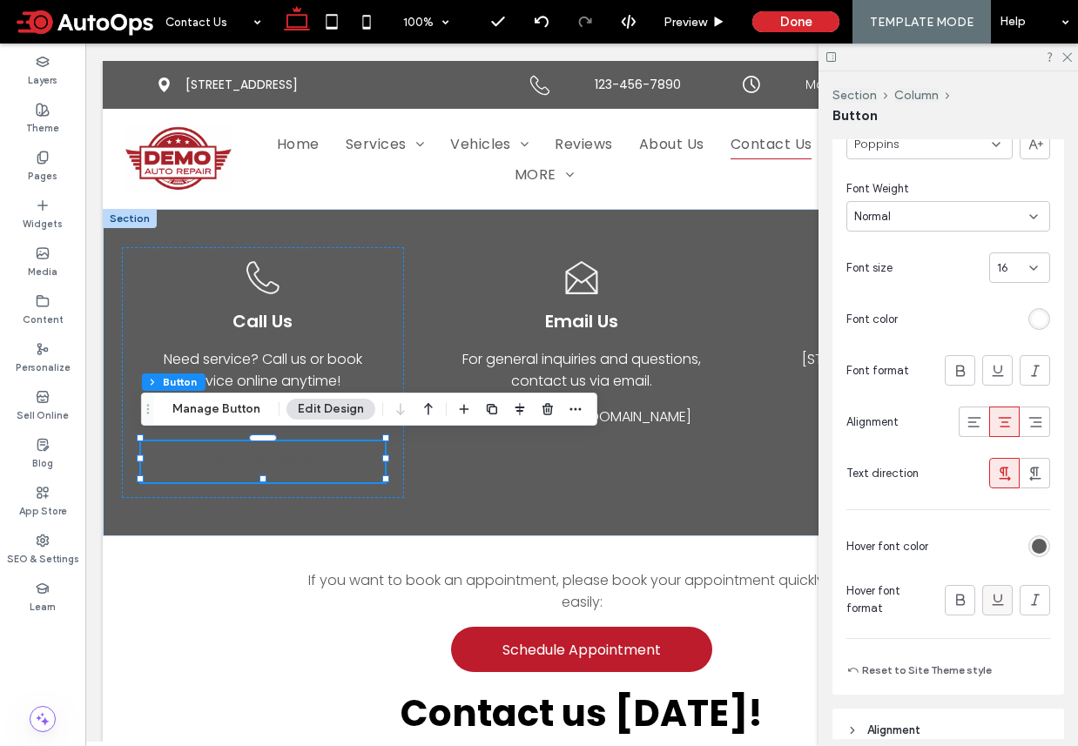
scroll to position [380, 0]
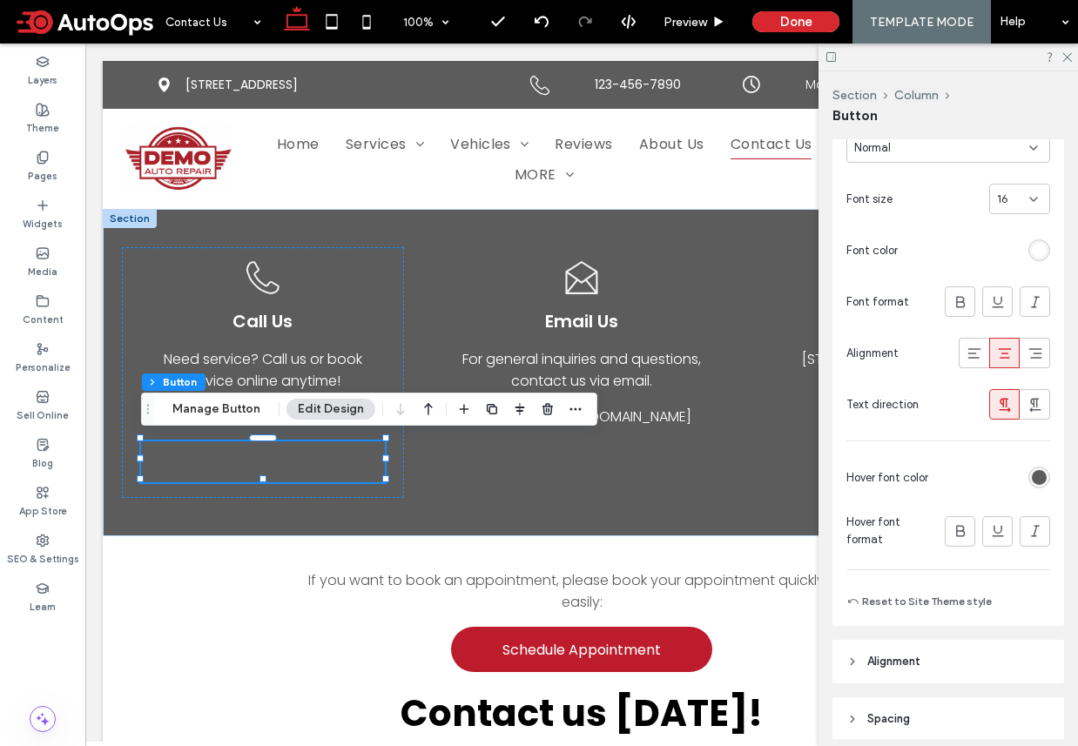
click at [1030, 472] on div "rgb(92, 92, 92)" at bounding box center [1039, 478] width 22 height 22
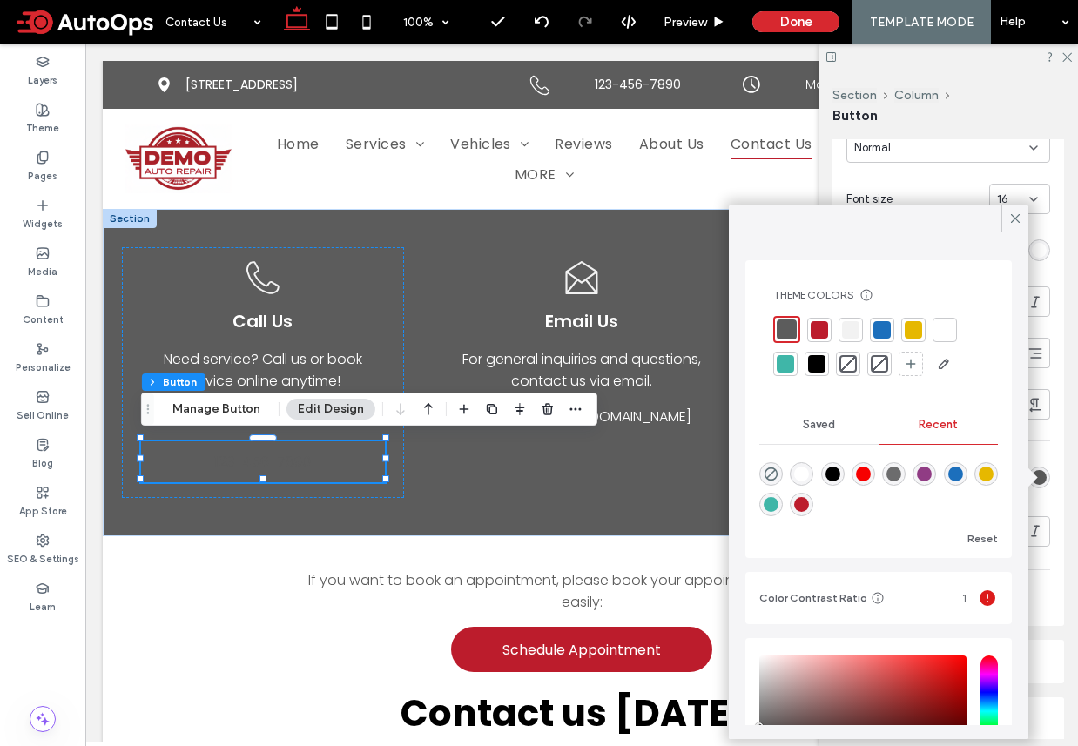
click at [941, 329] on div at bounding box center [944, 329] width 17 height 17
click at [1012, 216] on use at bounding box center [1015, 218] width 9 height 9
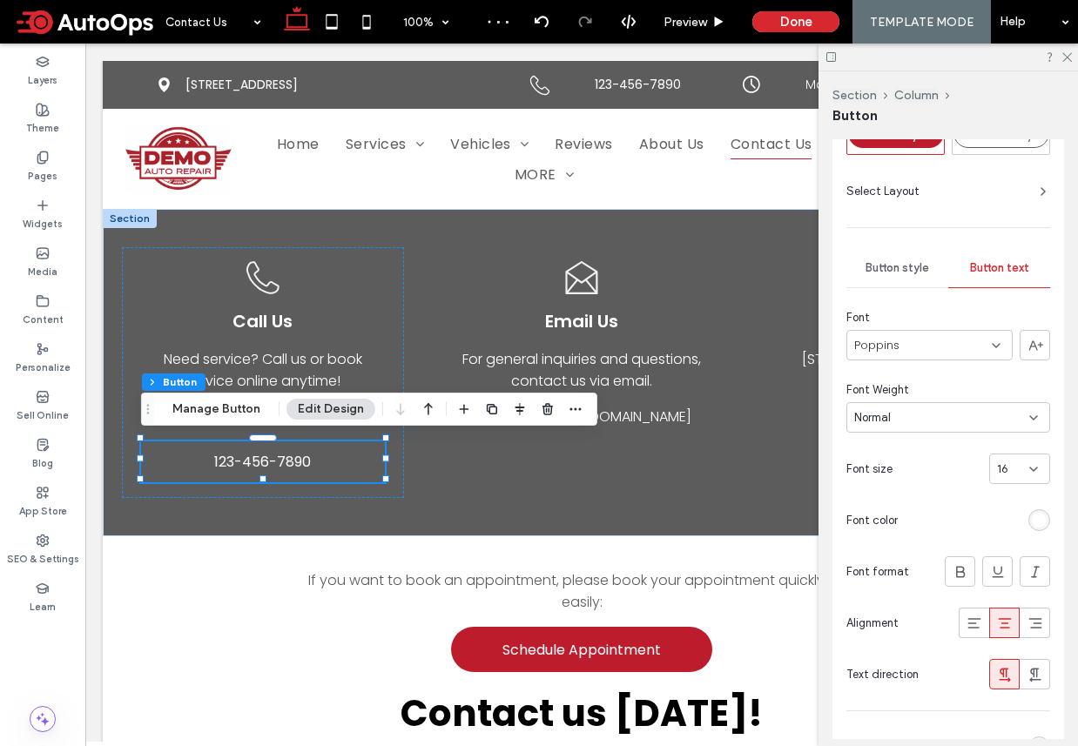
scroll to position [0, 0]
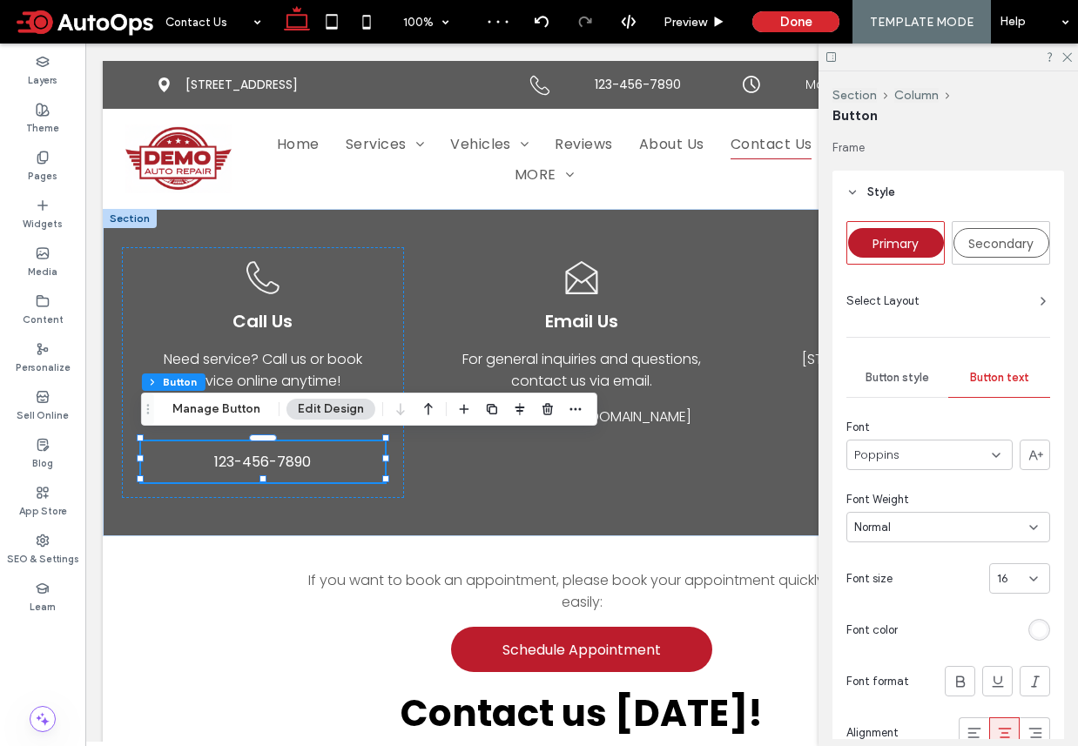
click at [880, 384] on span "Button style" at bounding box center [897, 378] width 64 height 14
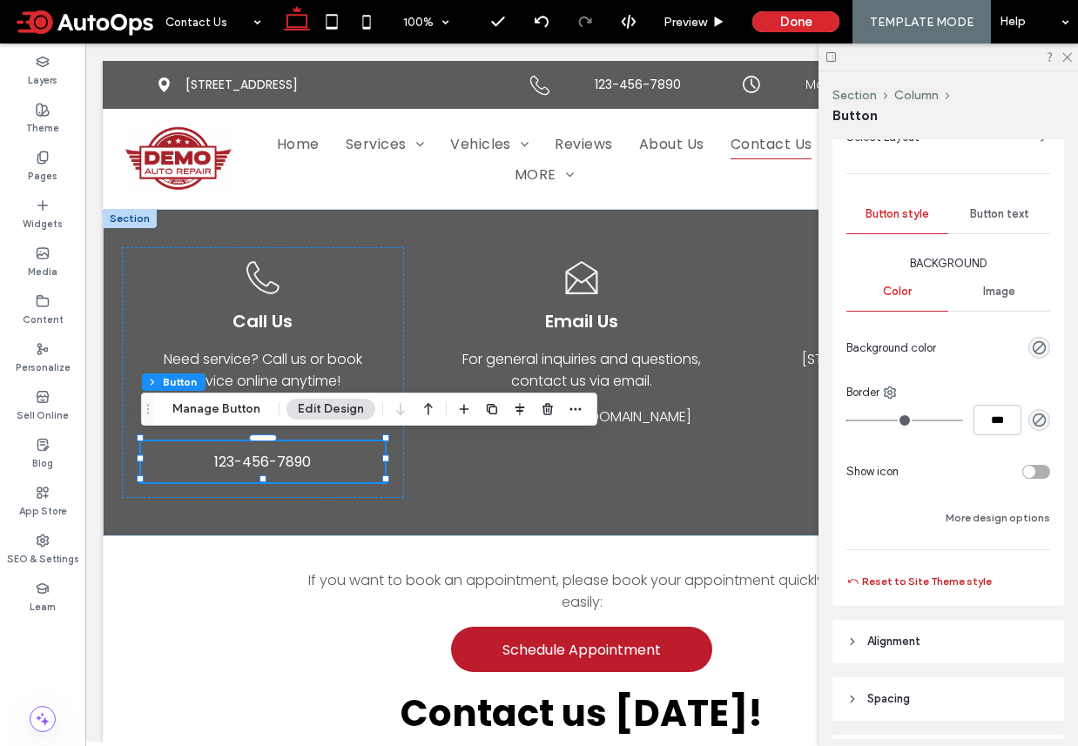
scroll to position [110, 0]
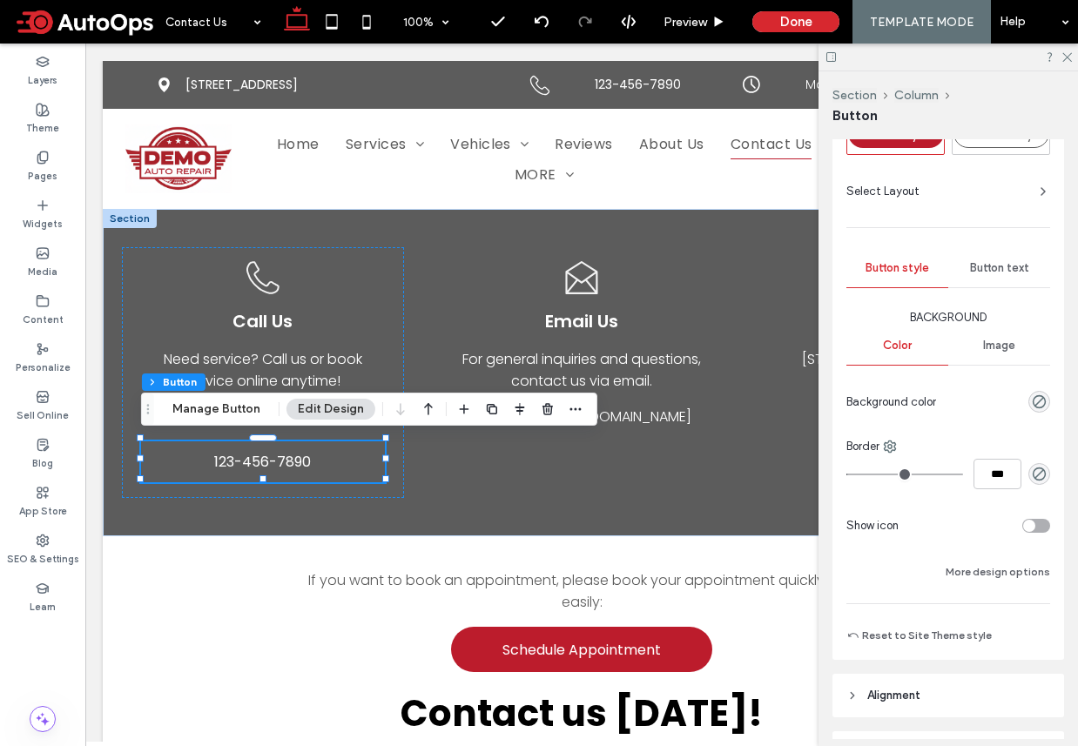
click at [982, 271] on span "Button text" at bounding box center [999, 268] width 59 height 14
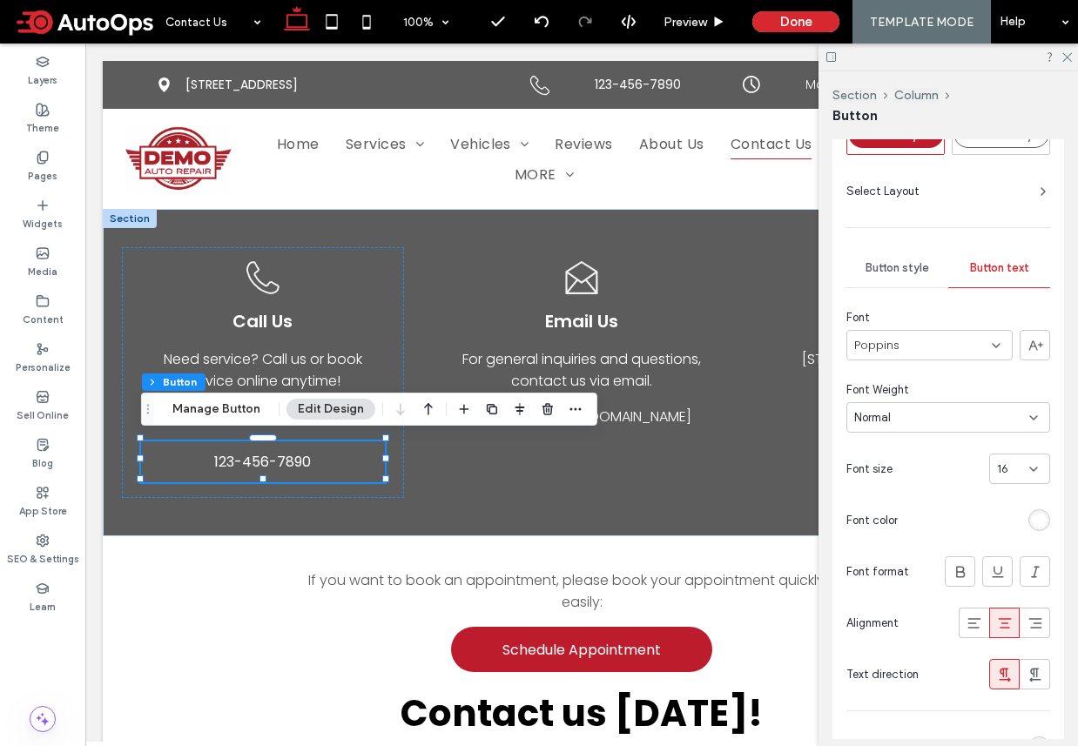
click at [946, 426] on div "Normal" at bounding box center [941, 417] width 175 height 17
click at [888, 583] on div "Bold" at bounding box center [948, 587] width 202 height 30
click at [1066, 58] on use at bounding box center [1067, 58] width 10 height 10
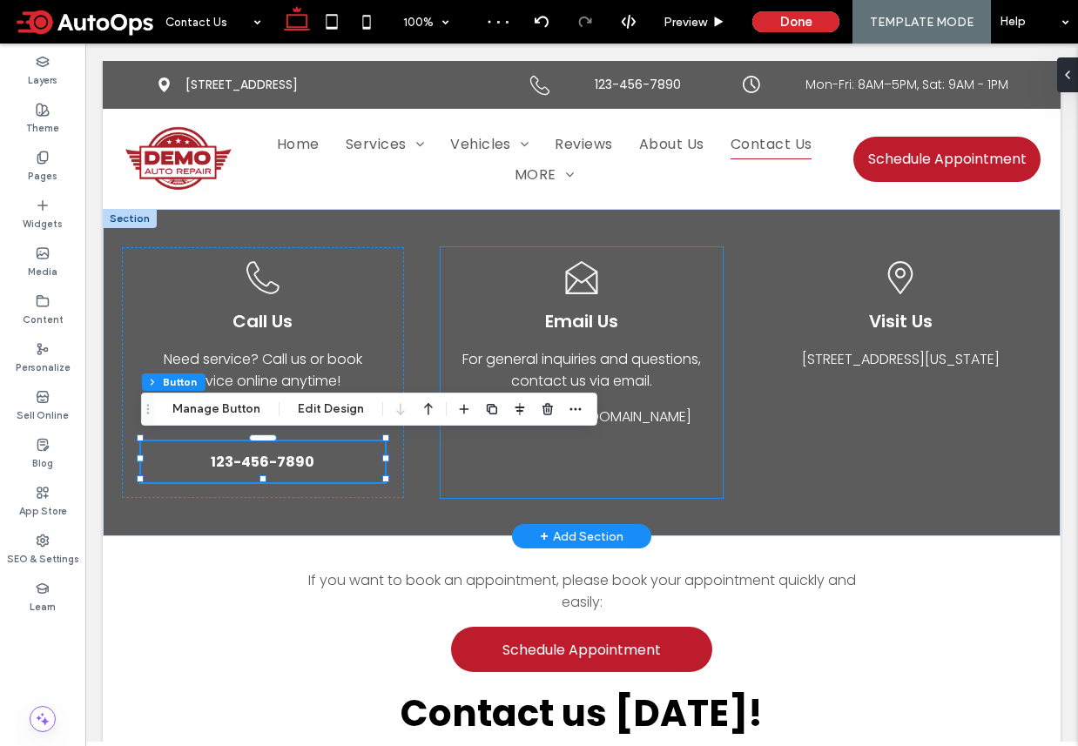
click at [673, 441] on div "Open envelope icon. Email Us For general inquiries and questions, contact us vi…" at bounding box center [582, 372] width 282 height 251
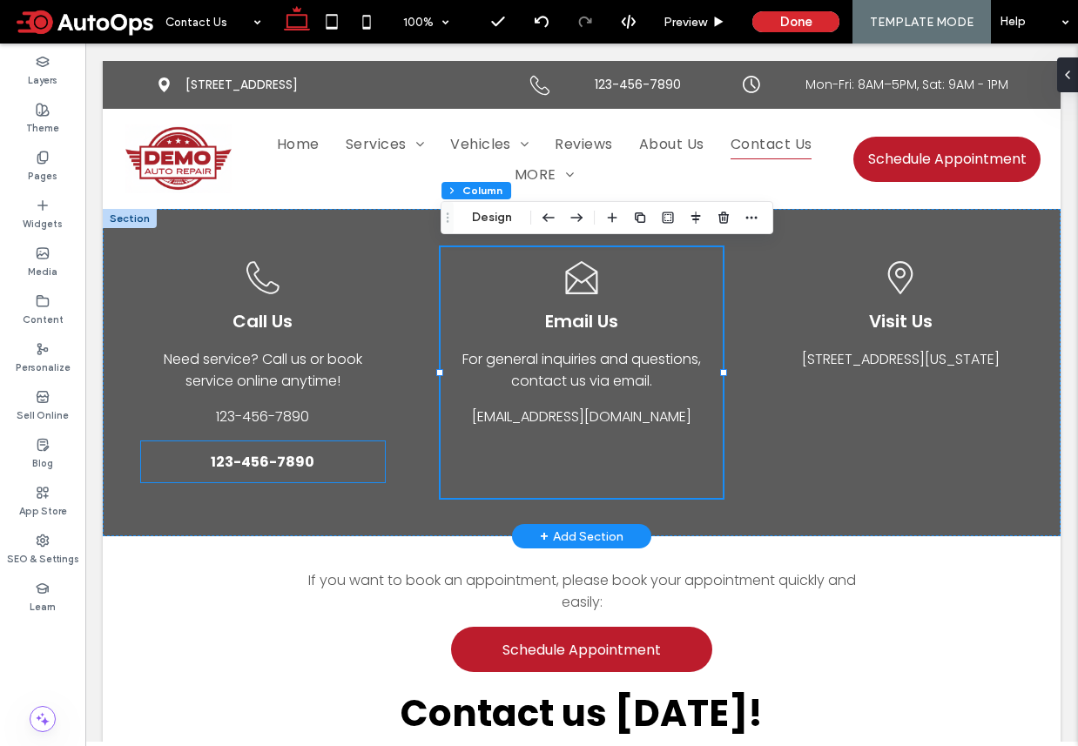
click at [257, 456] on span "123-456-7890" at bounding box center [263, 462] width 104 height 22
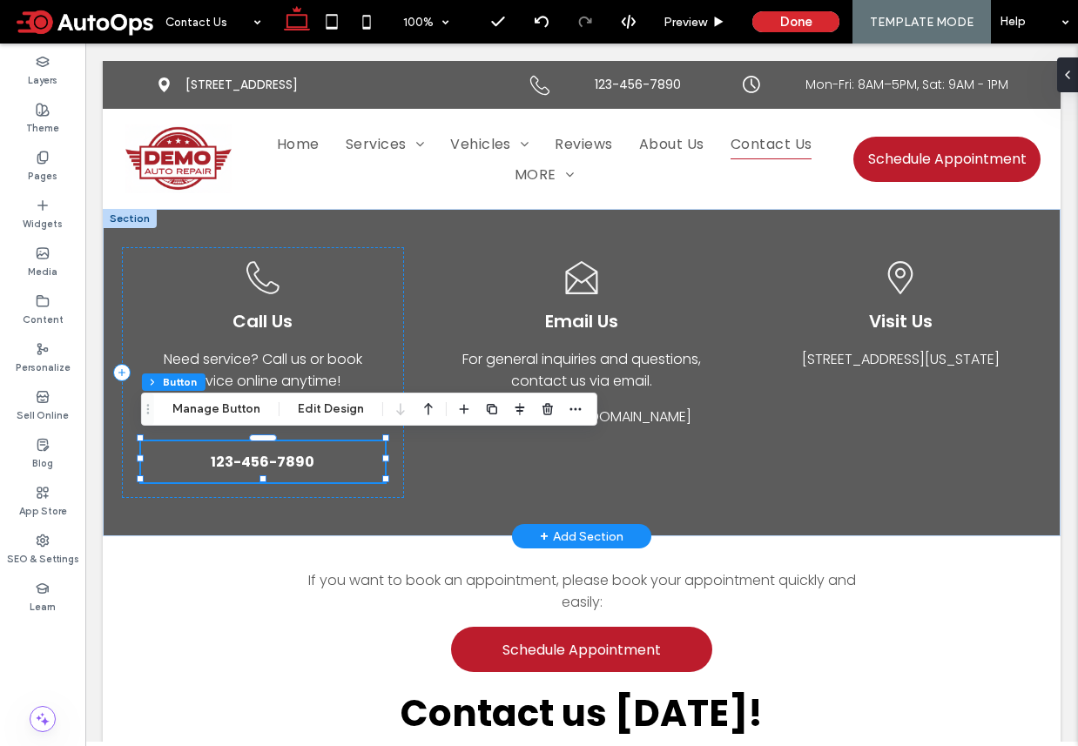
click at [263, 451] on span "123-456-7890" at bounding box center [263, 462] width 104 height 22
type input "*"
click at [456, 468] on div "Open envelope icon. Email Us For general inquiries and questions, contact us vi…" at bounding box center [582, 372] width 282 height 251
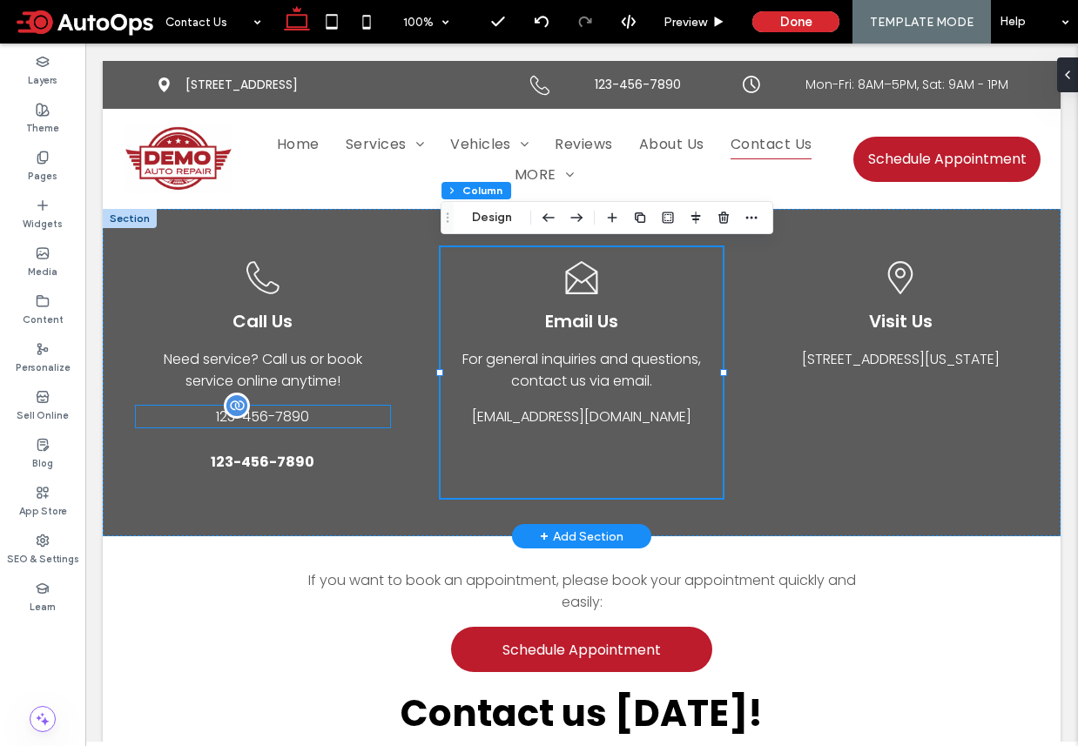
click at [291, 411] on span "123-456-7890" at bounding box center [262, 417] width 93 height 20
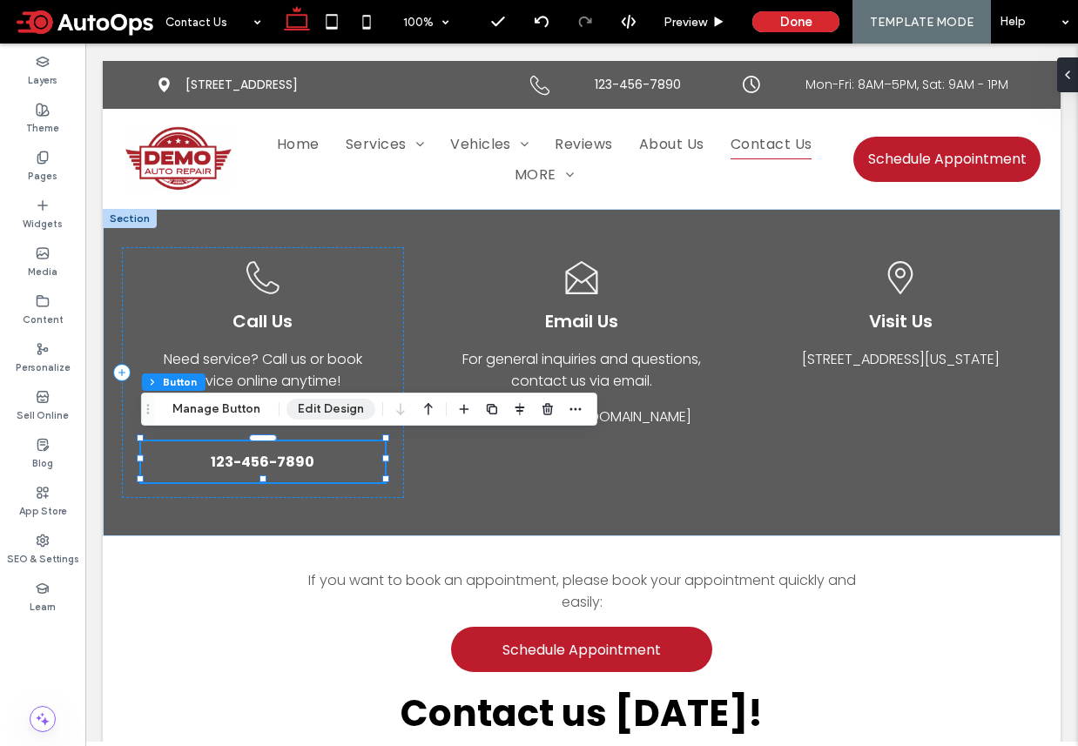
click at [318, 414] on button "Edit Design" at bounding box center [330, 409] width 89 height 21
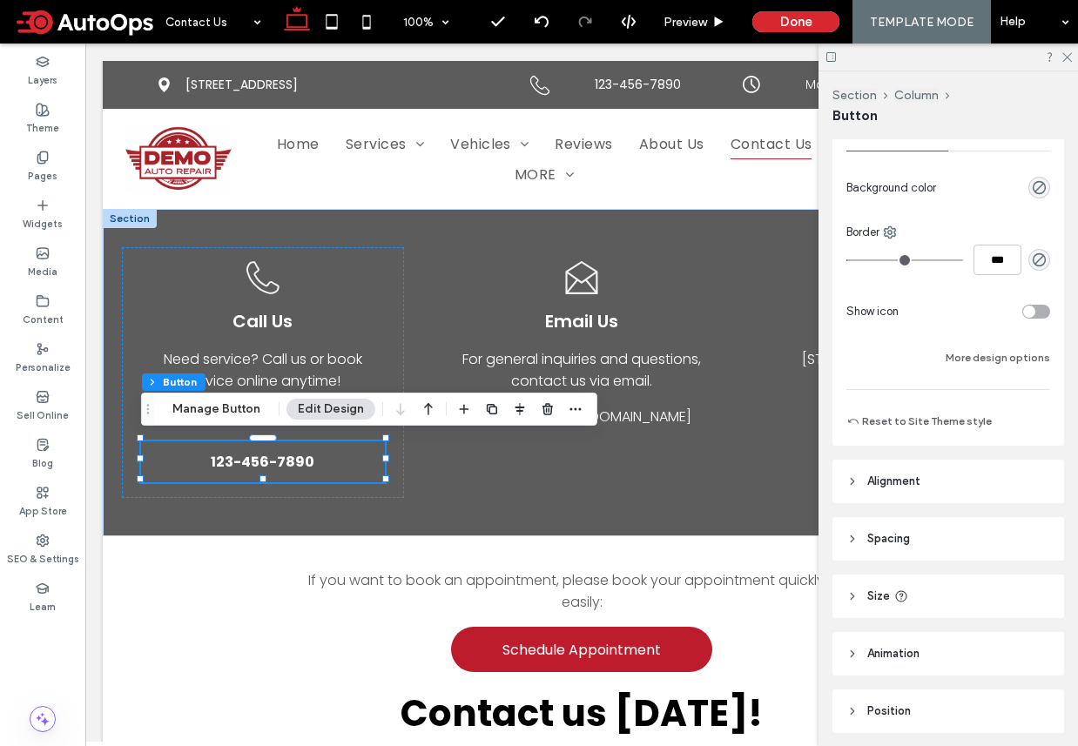
scroll to position [387, 0]
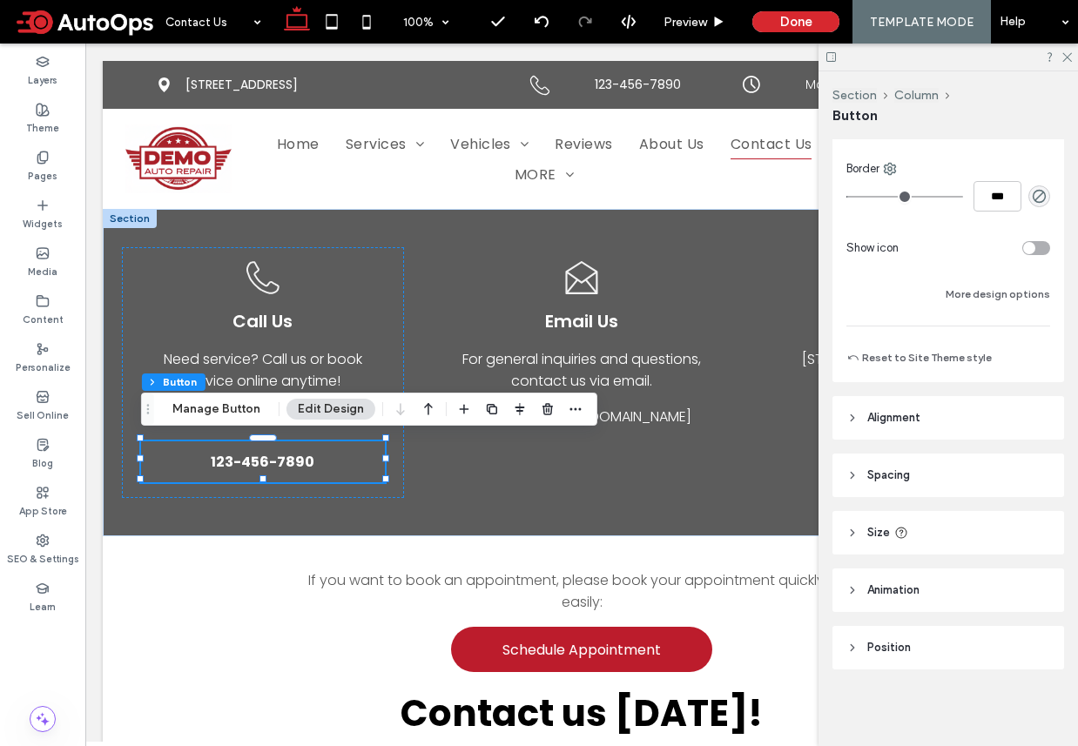
click at [903, 422] on span "Alignment" at bounding box center [893, 417] width 53 height 17
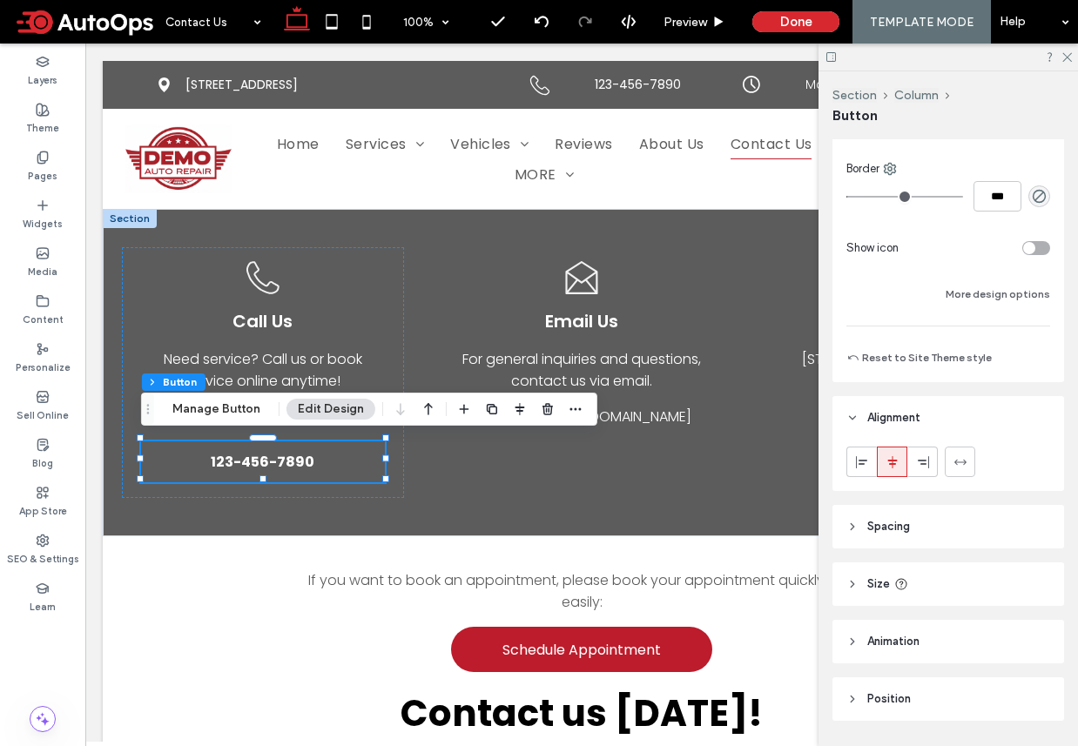
click at [905, 526] on span "Spacing" at bounding box center [888, 526] width 43 height 17
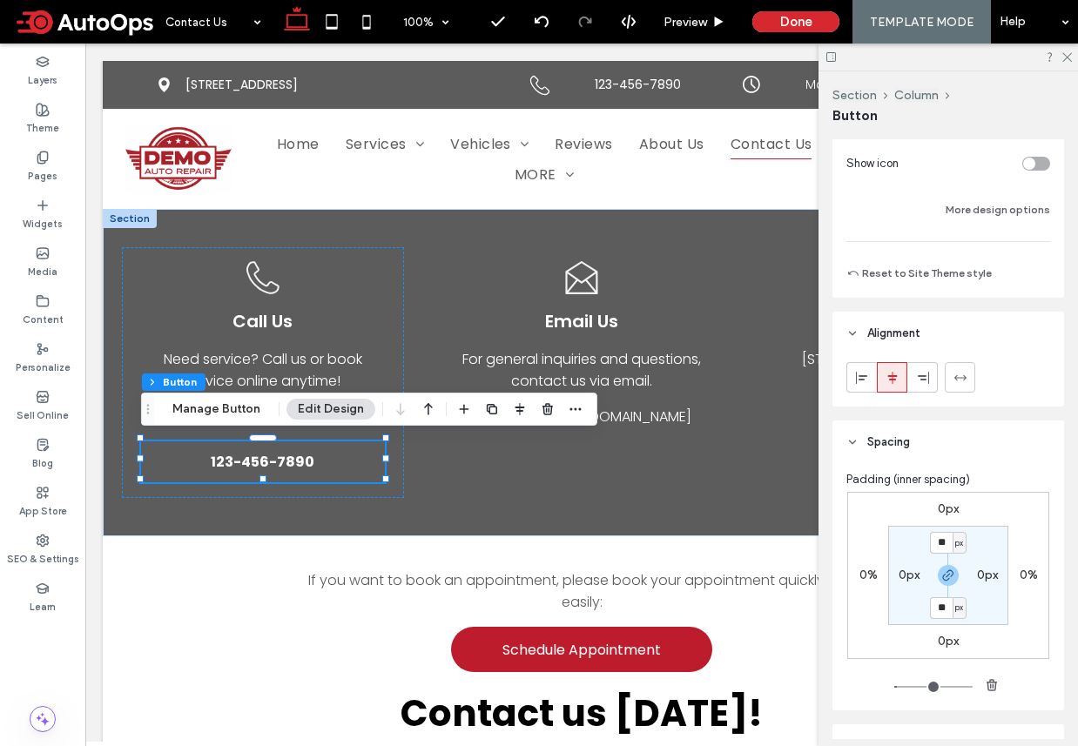
scroll to position [581, 0]
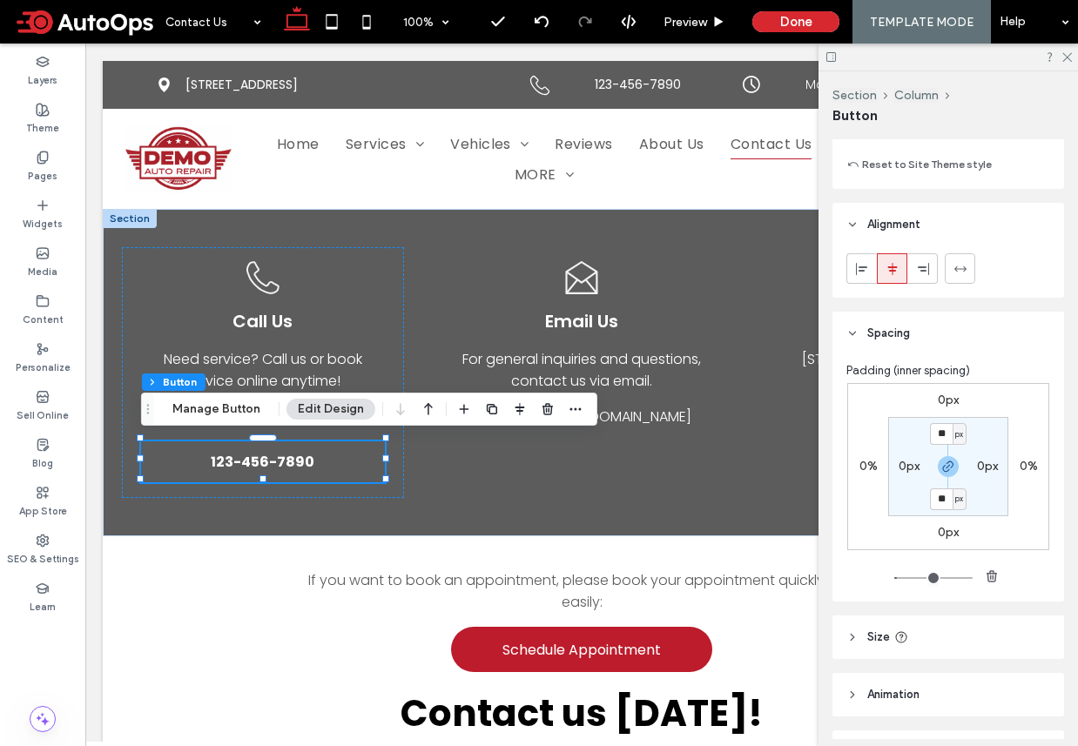
click at [938, 420] on section "** px 0px ** px 0px" at bounding box center [948, 466] width 120 height 99
click at [938, 427] on input "**" at bounding box center [941, 434] width 23 height 22
type input "*"
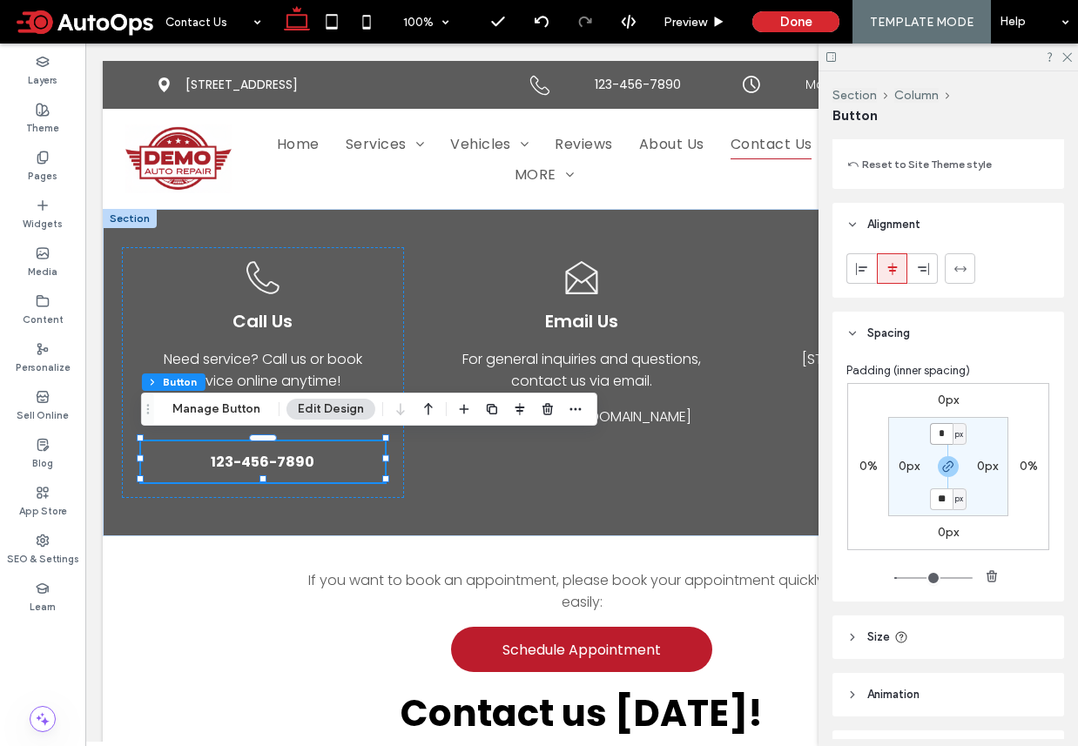
type input "*"
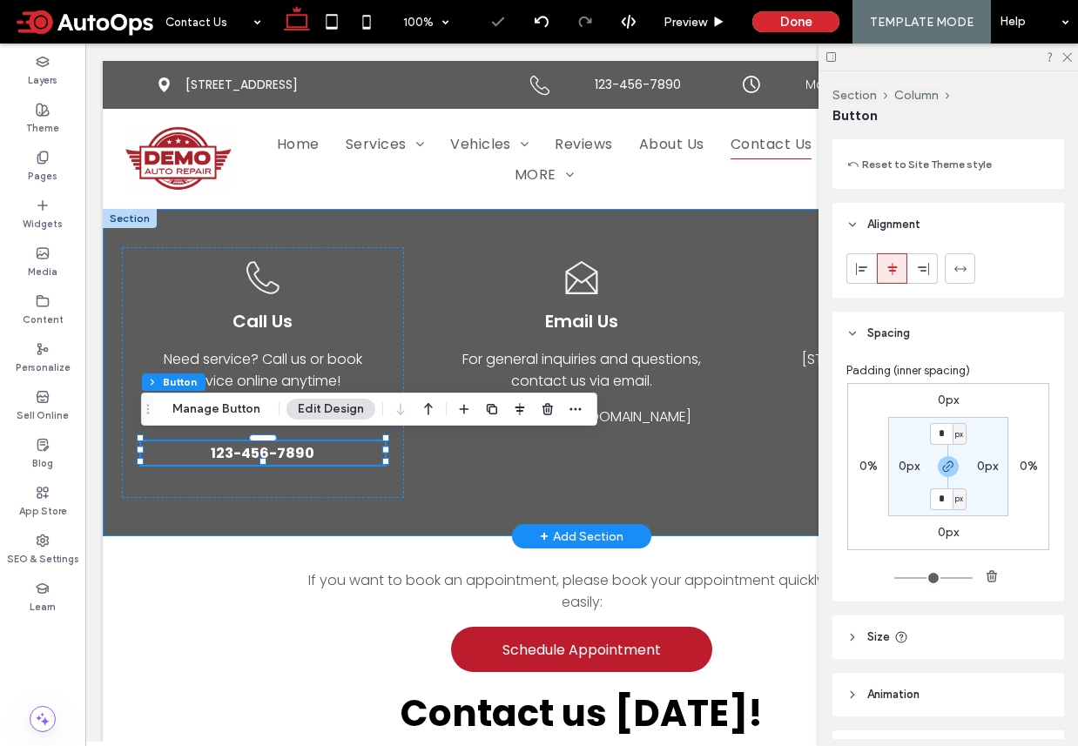
click at [583, 500] on div "Black outline of a telephone receiver. Call Us Need service? Call us or book se…" at bounding box center [582, 372] width 958 height 327
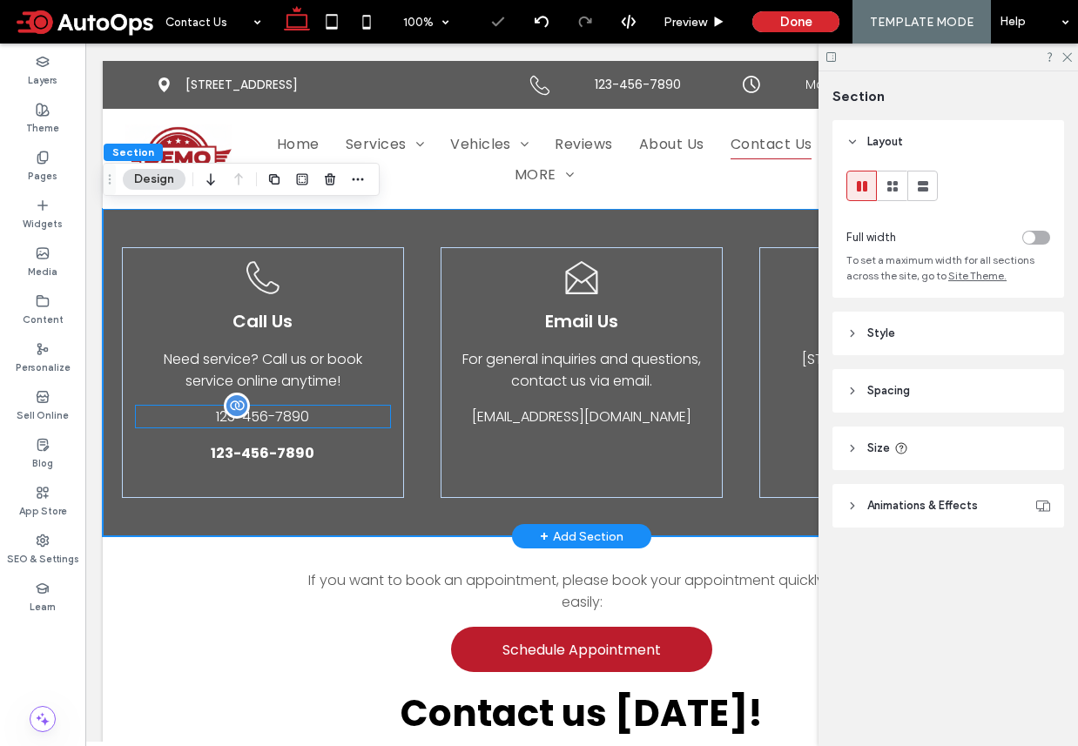
click at [294, 407] on span "123-456-7890" at bounding box center [262, 417] width 93 height 20
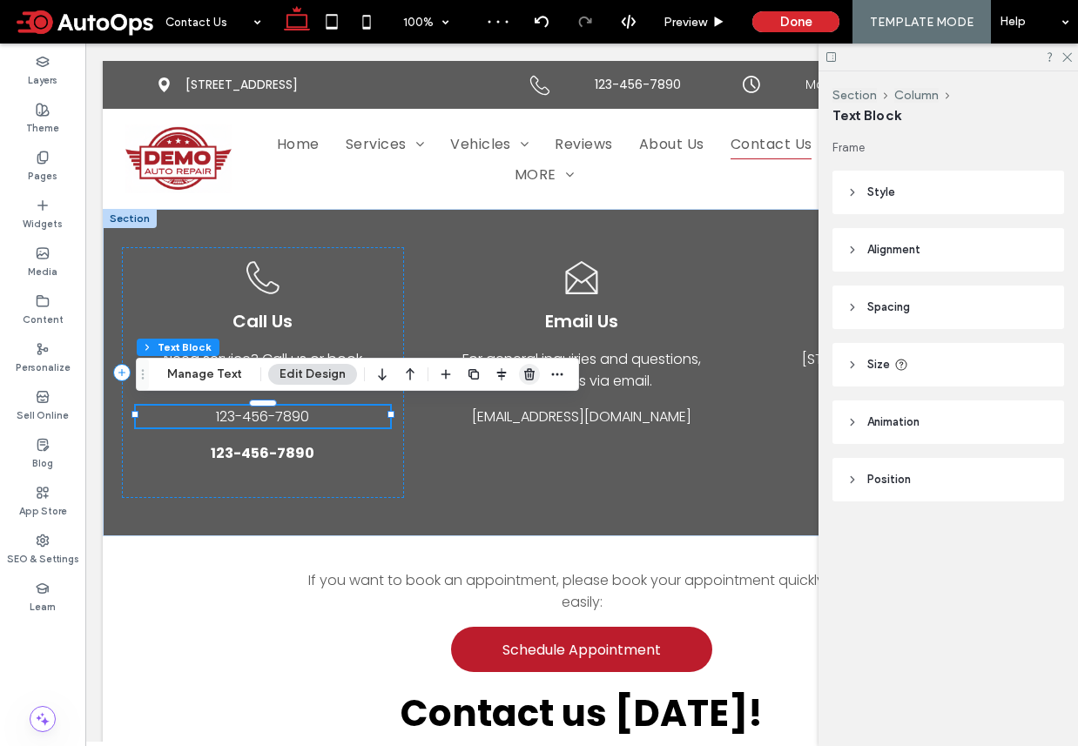
click at [524, 369] on use "button" at bounding box center [529, 373] width 10 height 11
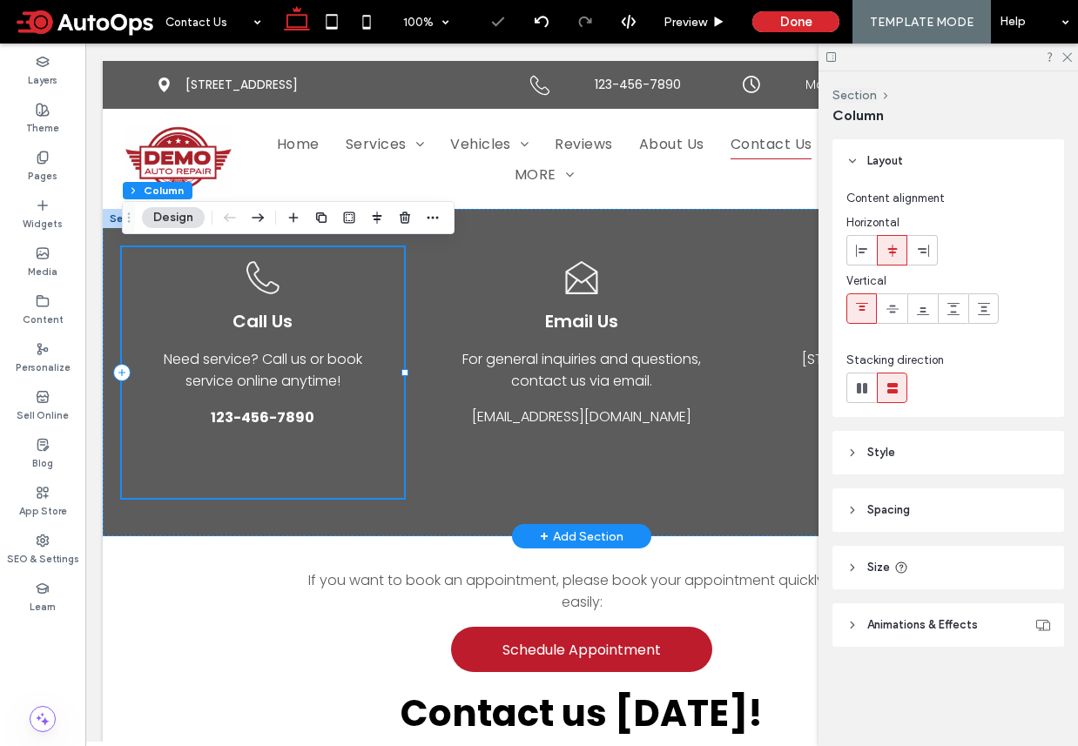
click at [327, 474] on div "Black outline of a telephone receiver. Call Us Need service? Call us or book se…" at bounding box center [263, 372] width 282 height 251
click at [291, 492] on div "Black outline of a telephone receiver. Call Us Need service? Call us or book se…" at bounding box center [263, 372] width 282 height 251
click at [579, 407] on span "test@example.com" at bounding box center [581, 417] width 219 height 20
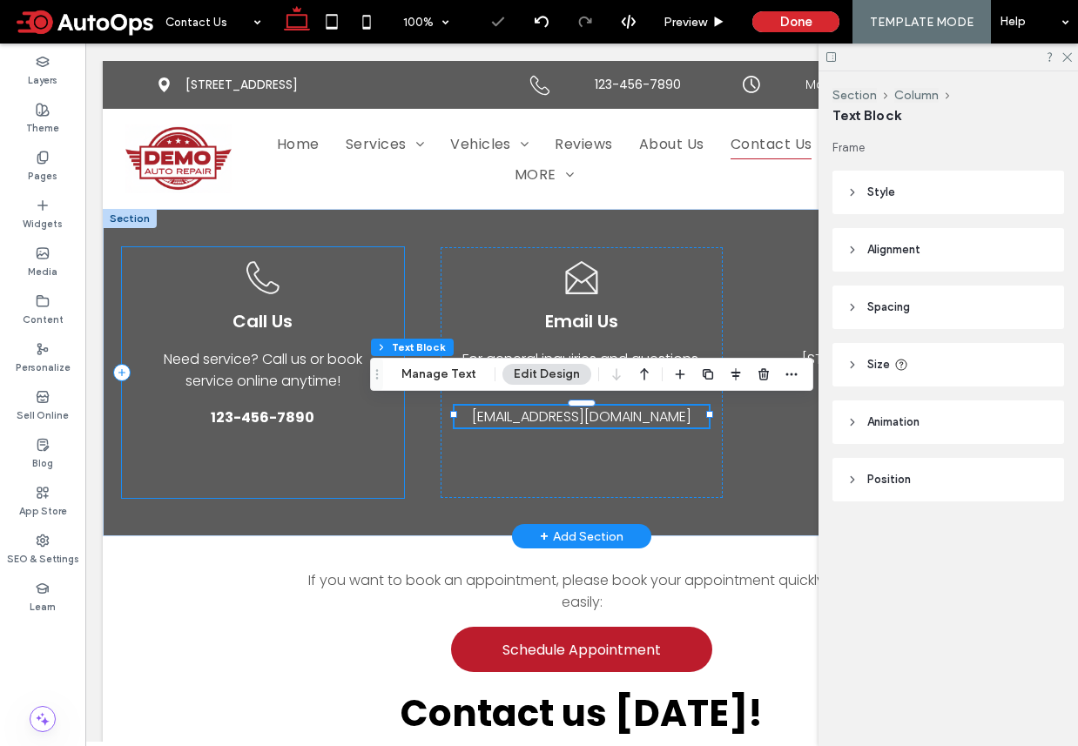
click at [313, 428] on div "Black outline of a telephone receiver. Call Us Need service? Call us or book se…" at bounding box center [263, 372] width 282 height 251
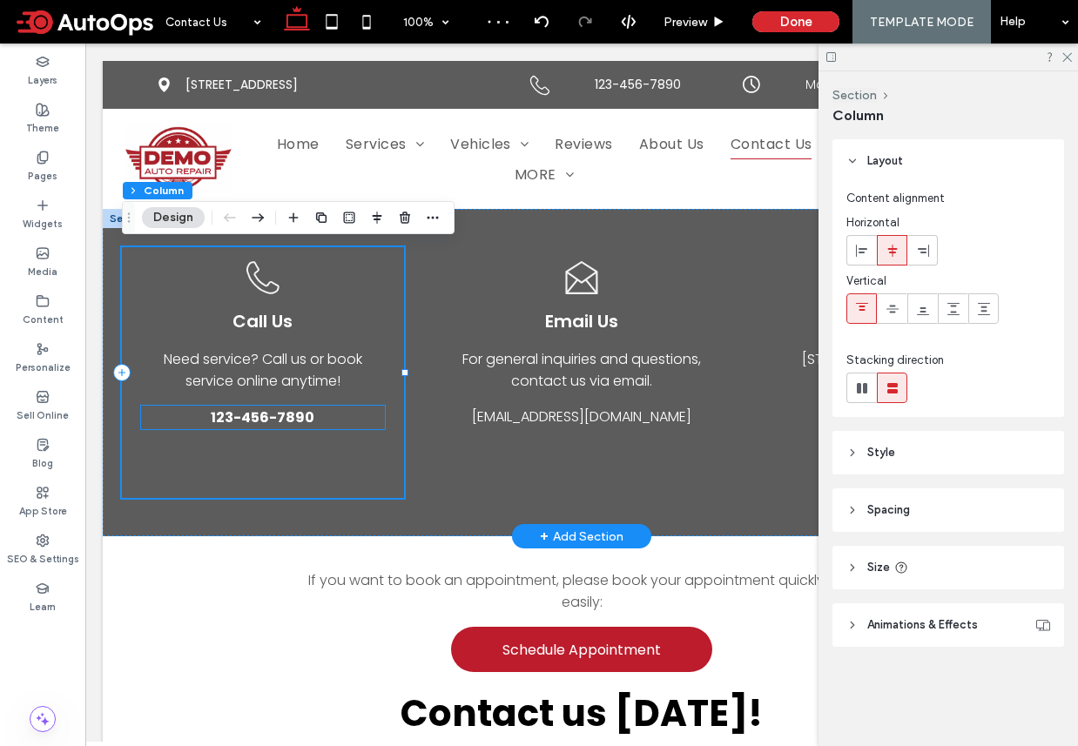
click at [287, 411] on span "123-456-7890" at bounding box center [263, 418] width 104 height 22
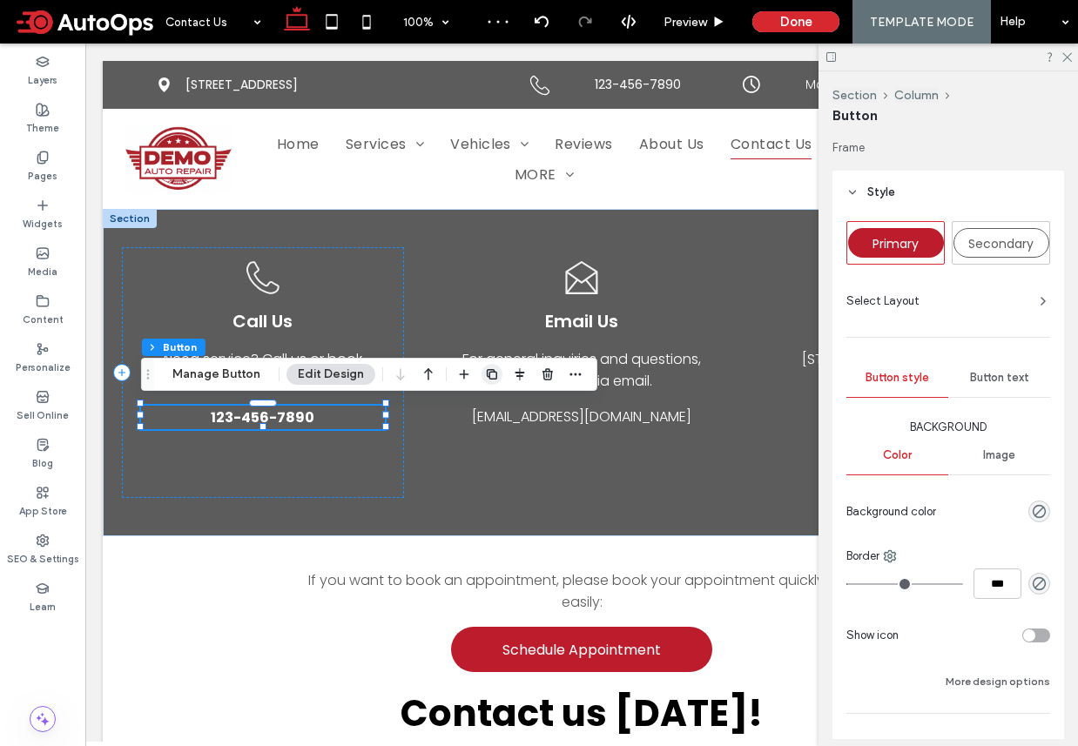
click at [488, 375] on icon "button" at bounding box center [492, 374] width 14 height 14
type input "*"
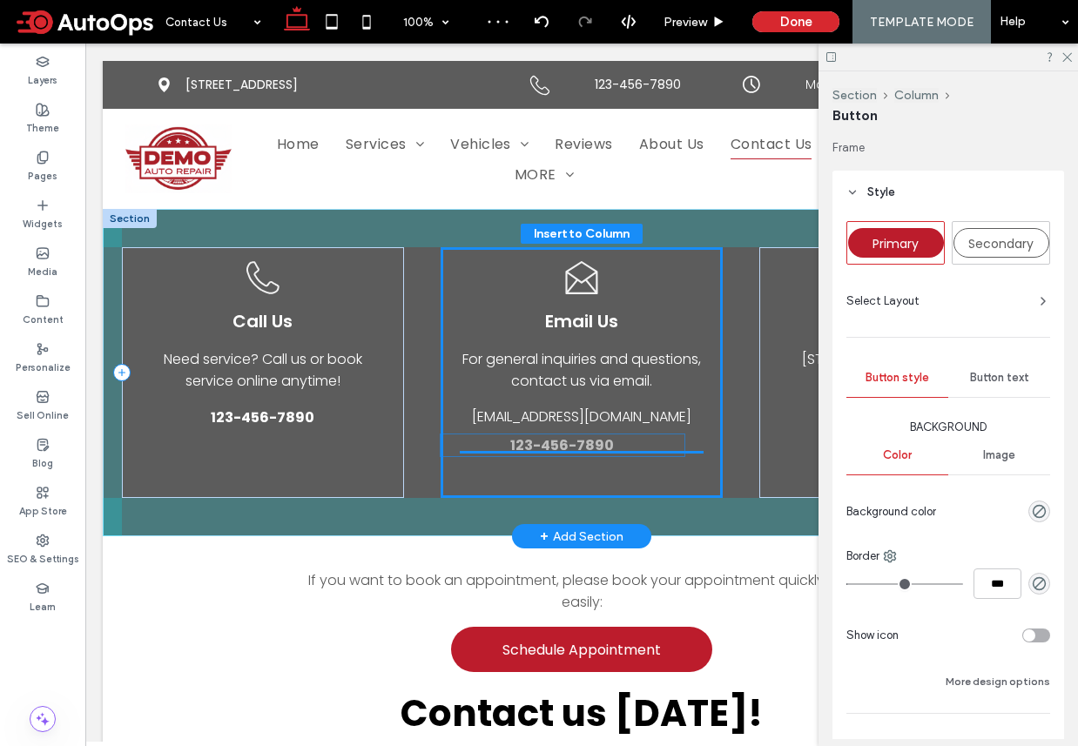
drag, startPoint x: 291, startPoint y: 447, endPoint x: 591, endPoint y: 442, distance: 300.4
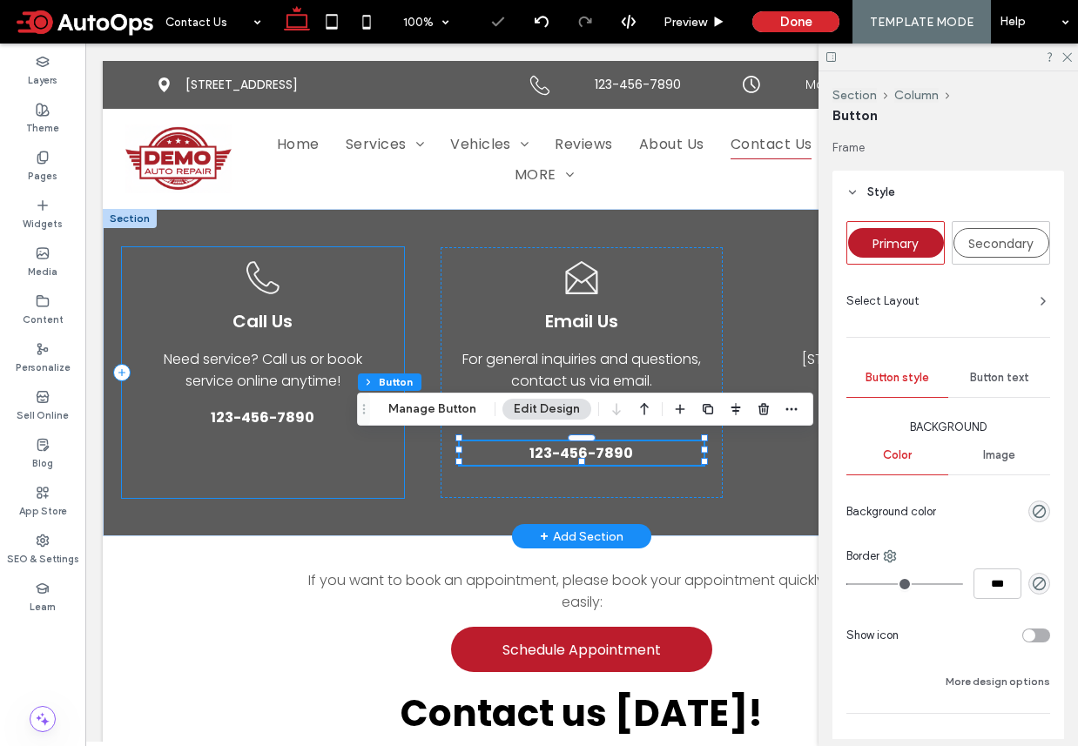
click at [334, 488] on div "Black outline of a telephone receiver. Call Us Need service? Call us or book se…" at bounding box center [263, 372] width 282 height 251
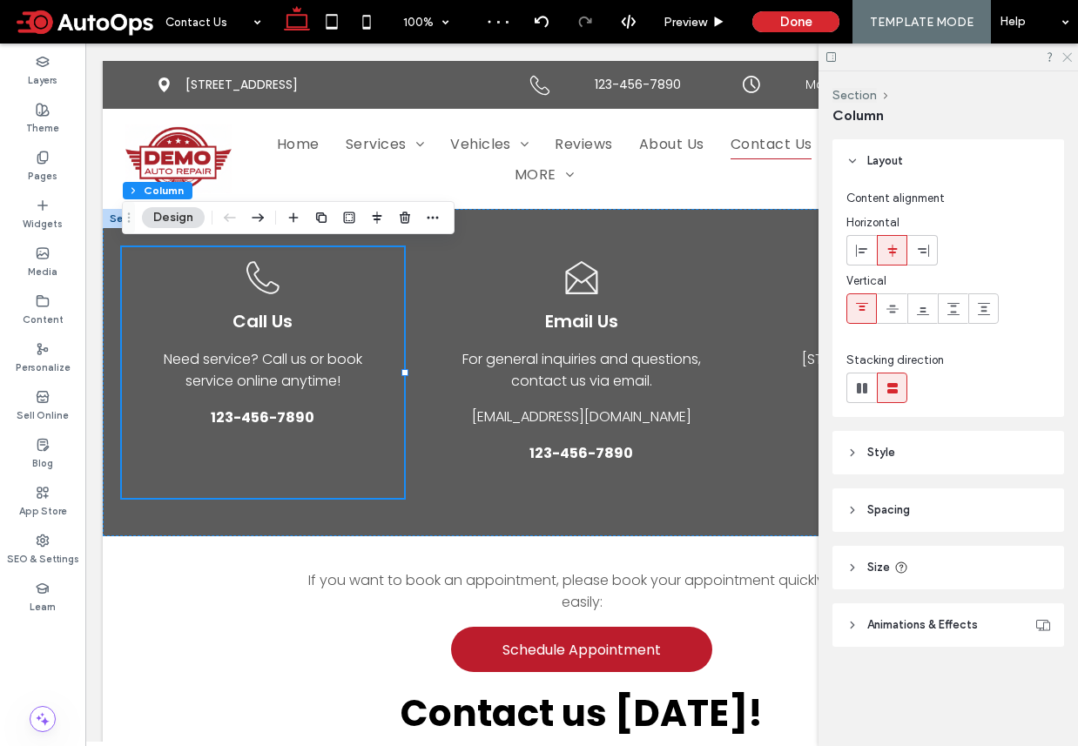
click at [1067, 53] on icon at bounding box center [1065, 55] width 11 height 11
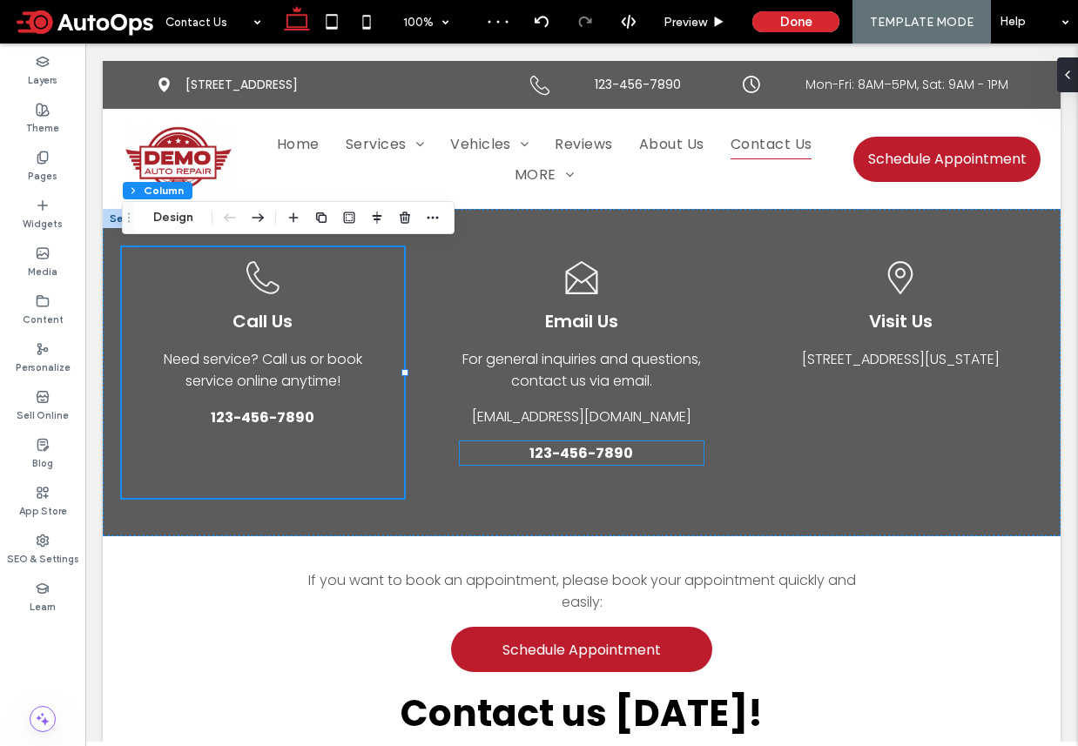
click at [614, 453] on span "123-456-7890" at bounding box center [581, 453] width 104 height 22
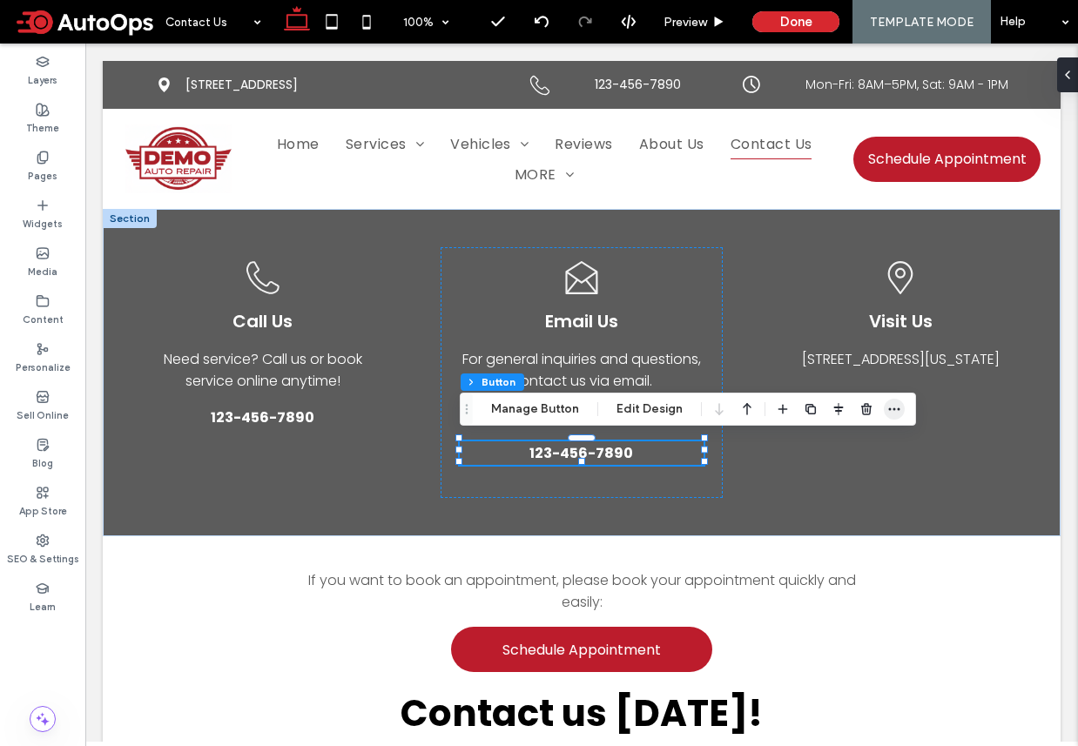
click at [887, 407] on icon "button" at bounding box center [894, 409] width 14 height 14
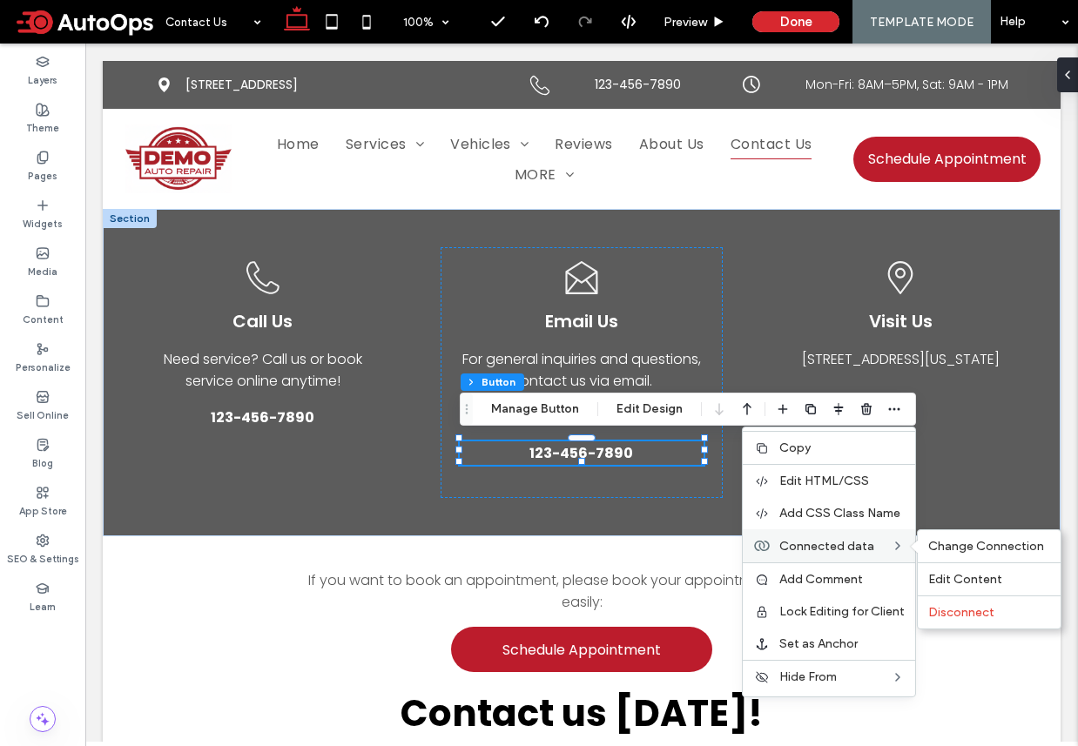
click at [844, 537] on div "Connected data Change Connection Edit Content Disconnect" at bounding box center [829, 545] width 172 height 33
click at [938, 536] on div "Change Connection" at bounding box center [989, 546] width 143 height 32
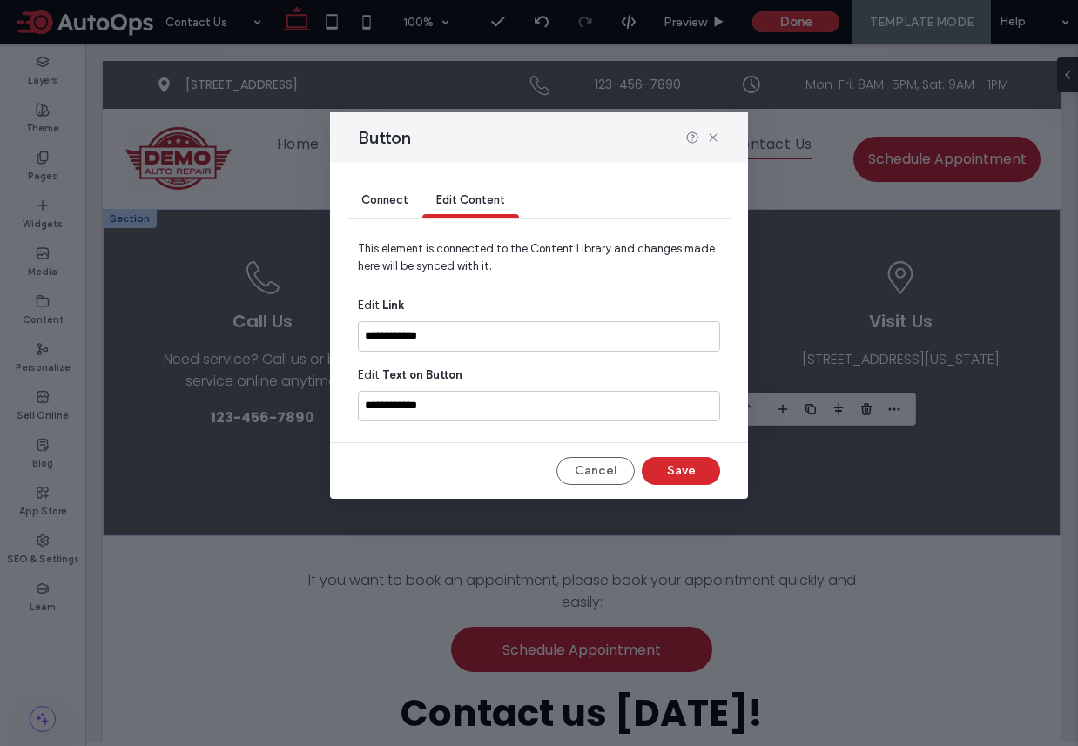
click at [394, 203] on span "Connect" at bounding box center [384, 199] width 47 height 13
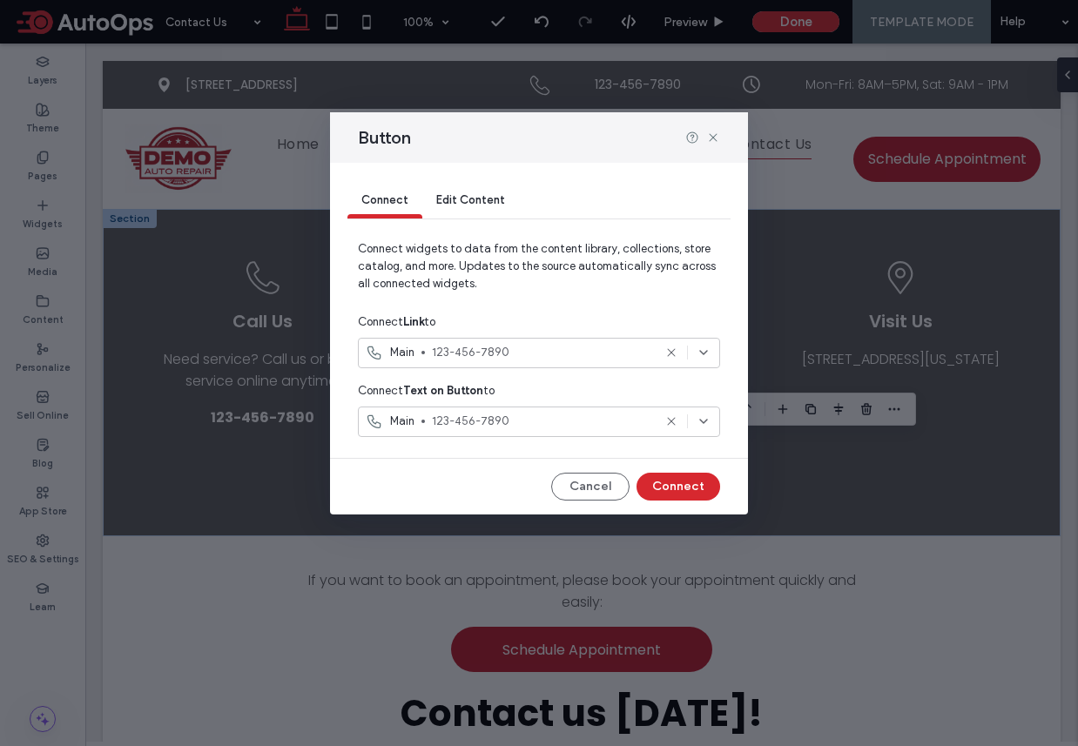
click at [508, 351] on span "123-456-7890" at bounding box center [542, 352] width 220 height 17
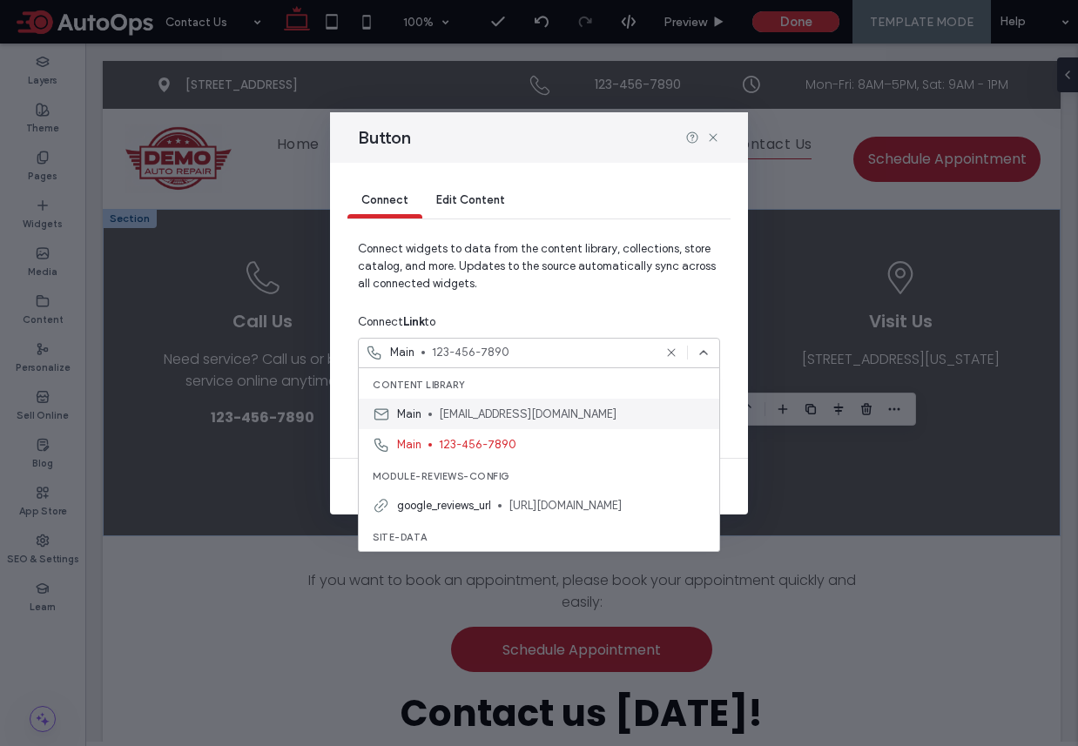
click at [459, 414] on span "test@example.com" at bounding box center [572, 414] width 266 height 17
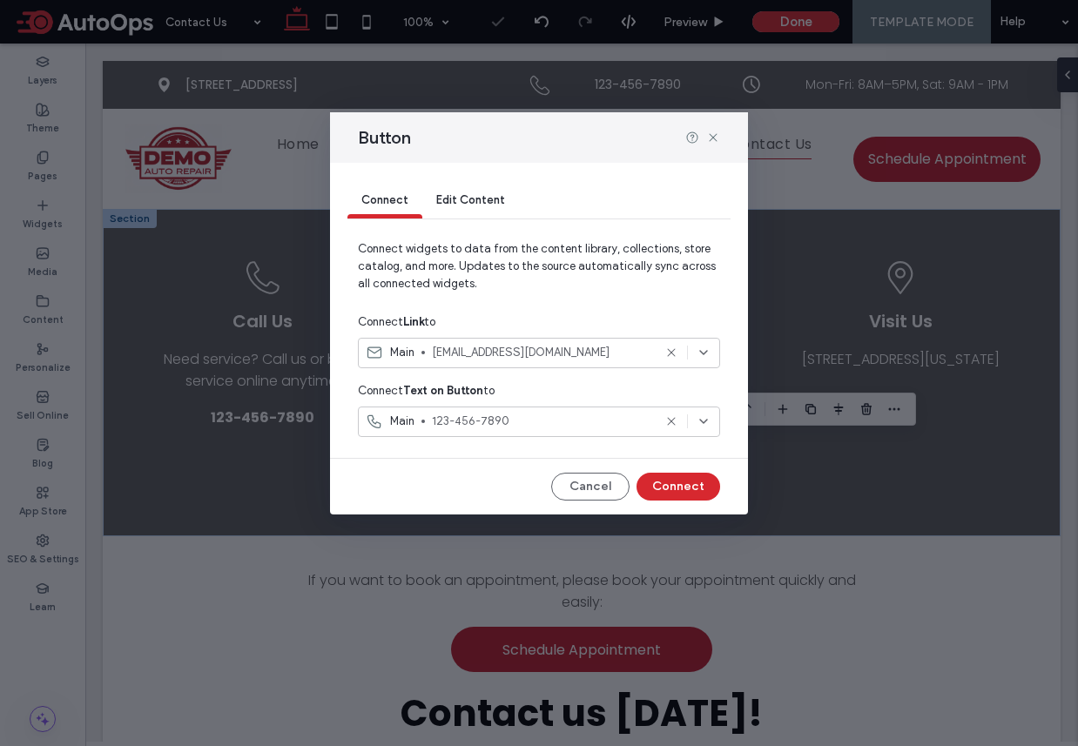
click at [493, 428] on span "123-456-7890" at bounding box center [542, 421] width 220 height 17
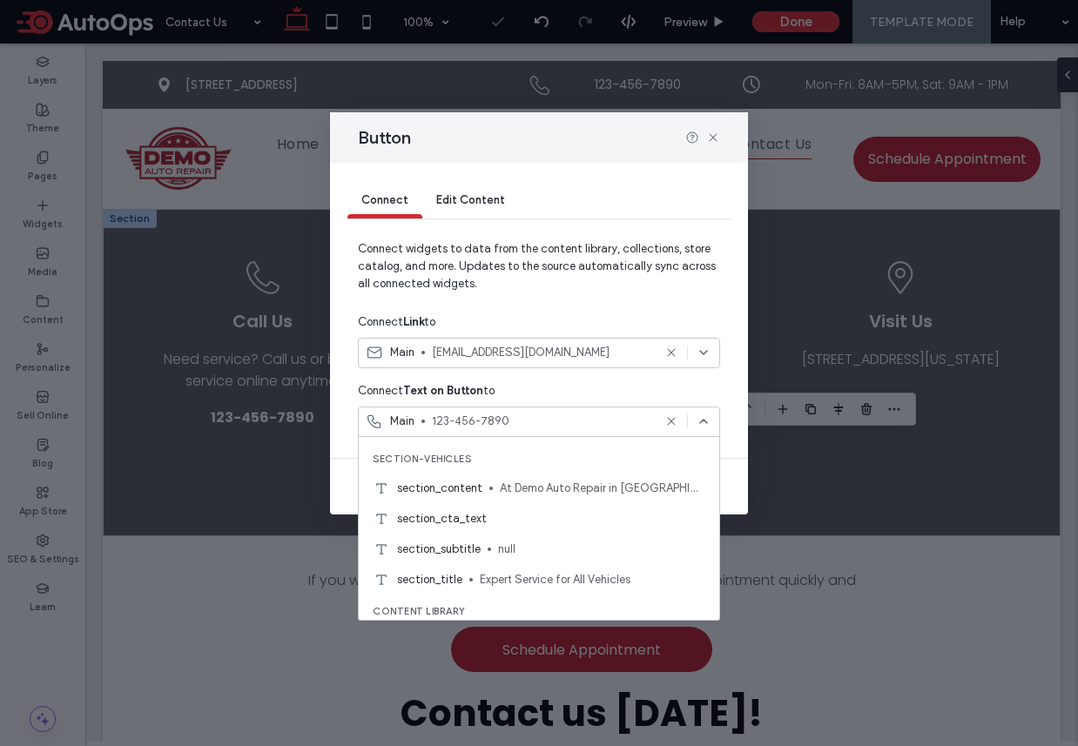
scroll to position [1767, 0]
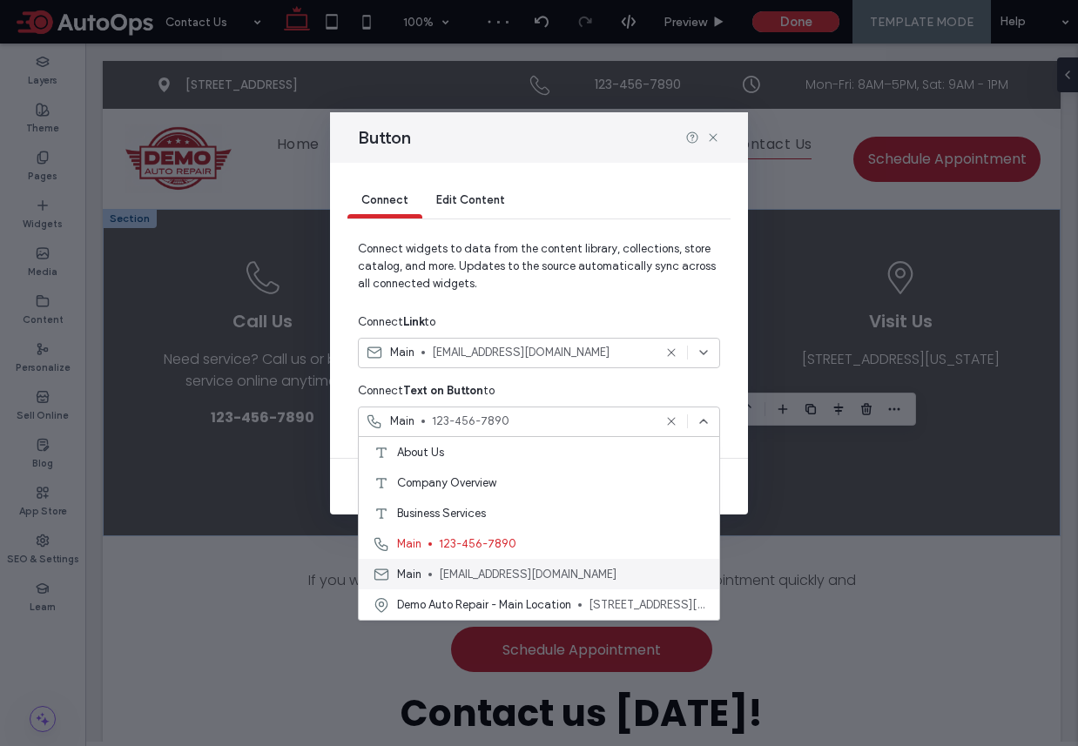
click at [520, 576] on span "test@example.com" at bounding box center [572, 574] width 266 height 17
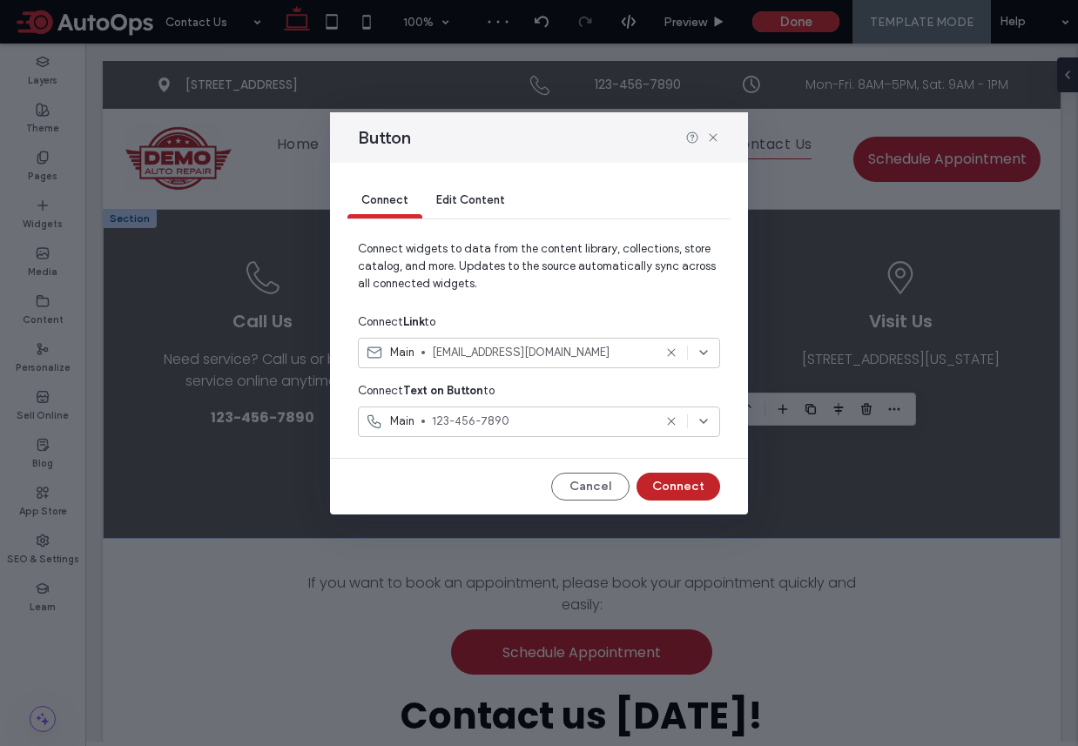
type input "*"
click at [694, 482] on button "Connect" at bounding box center [678, 487] width 84 height 28
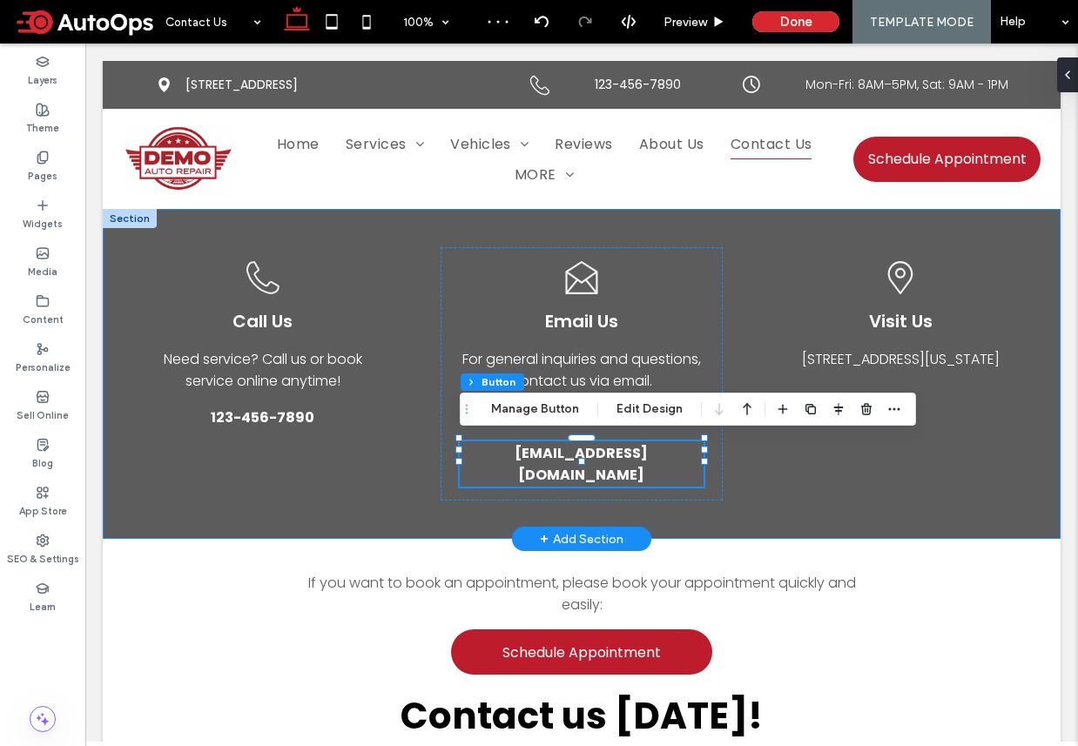
click at [732, 492] on div "Black outline of a telephone receiver. Call Us Need service? Call us or book se…" at bounding box center [582, 374] width 958 height 330
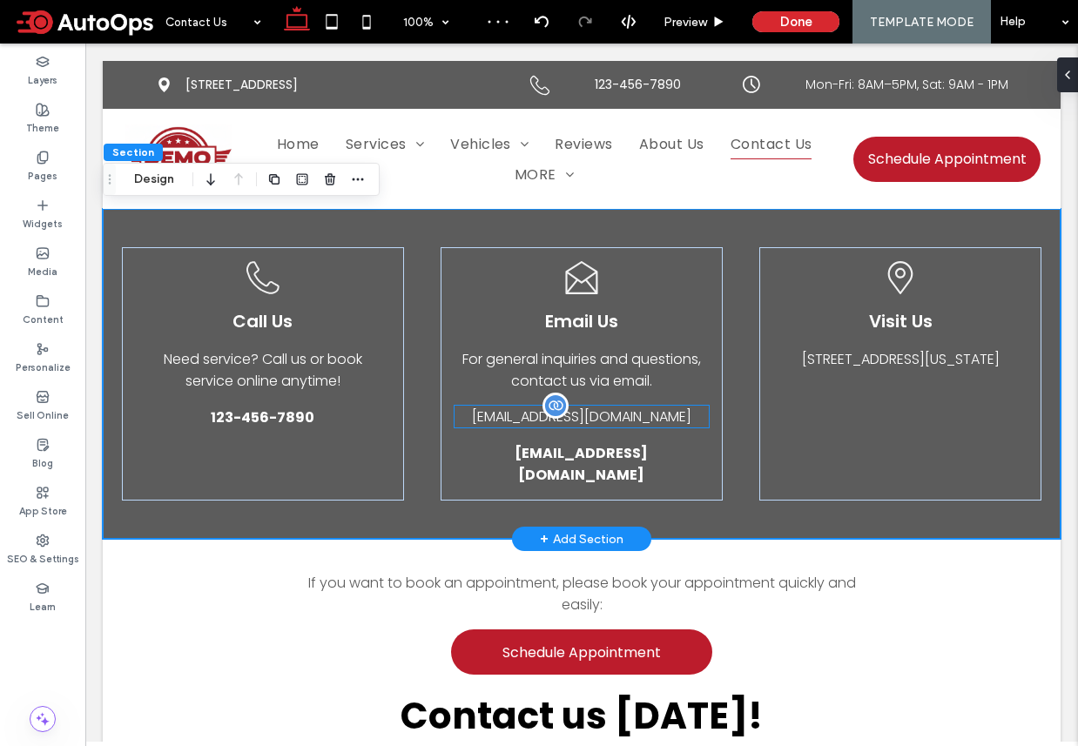
click at [586, 412] on span "test@example.com" at bounding box center [581, 417] width 219 height 20
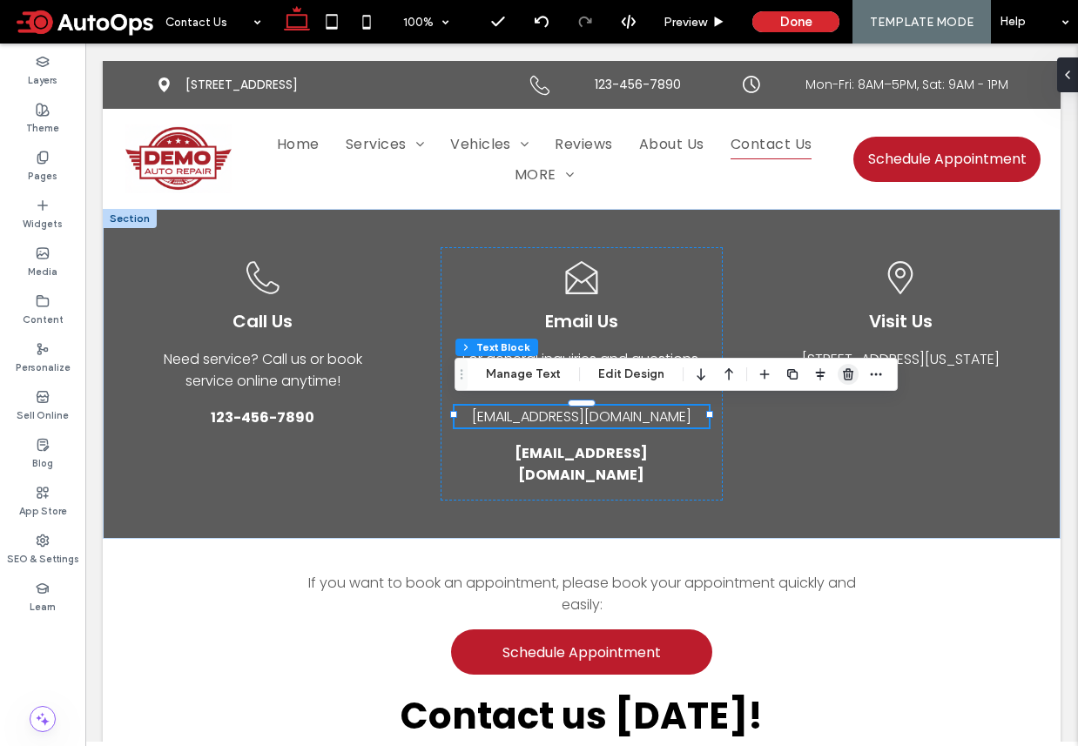
click at [842, 373] on icon "button" at bounding box center [848, 374] width 14 height 14
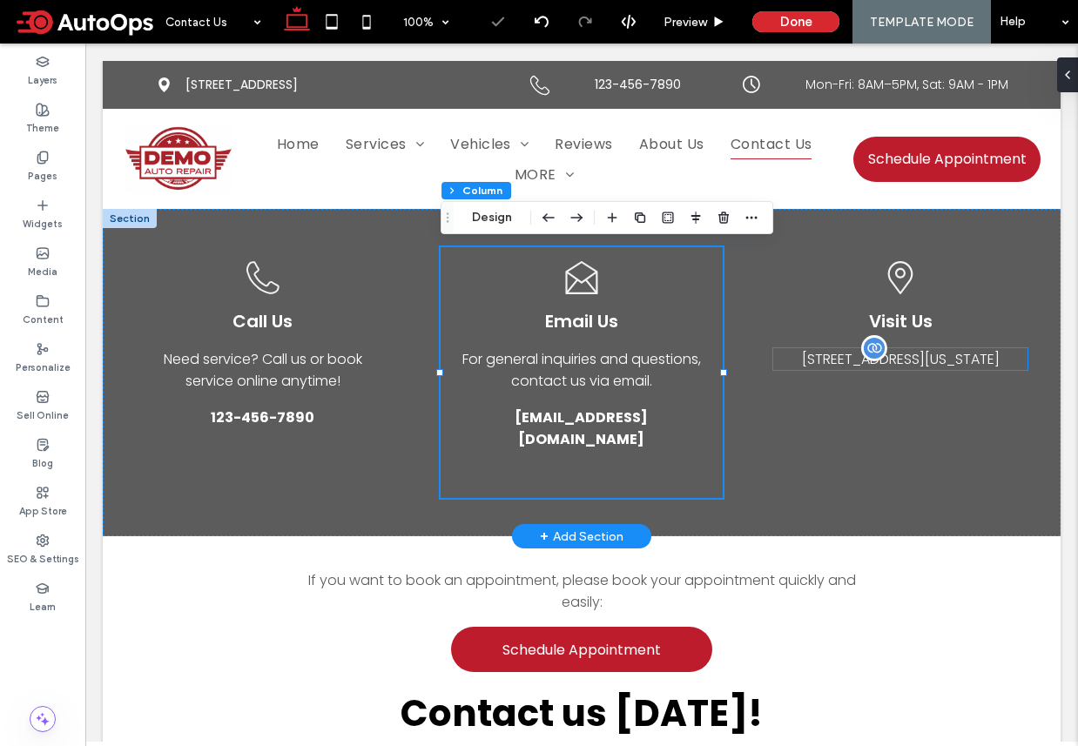
click at [898, 367] on span "51 Goods Road, Conestoga, Pennsylvania 17516, United States" at bounding box center [901, 359] width 198 height 20
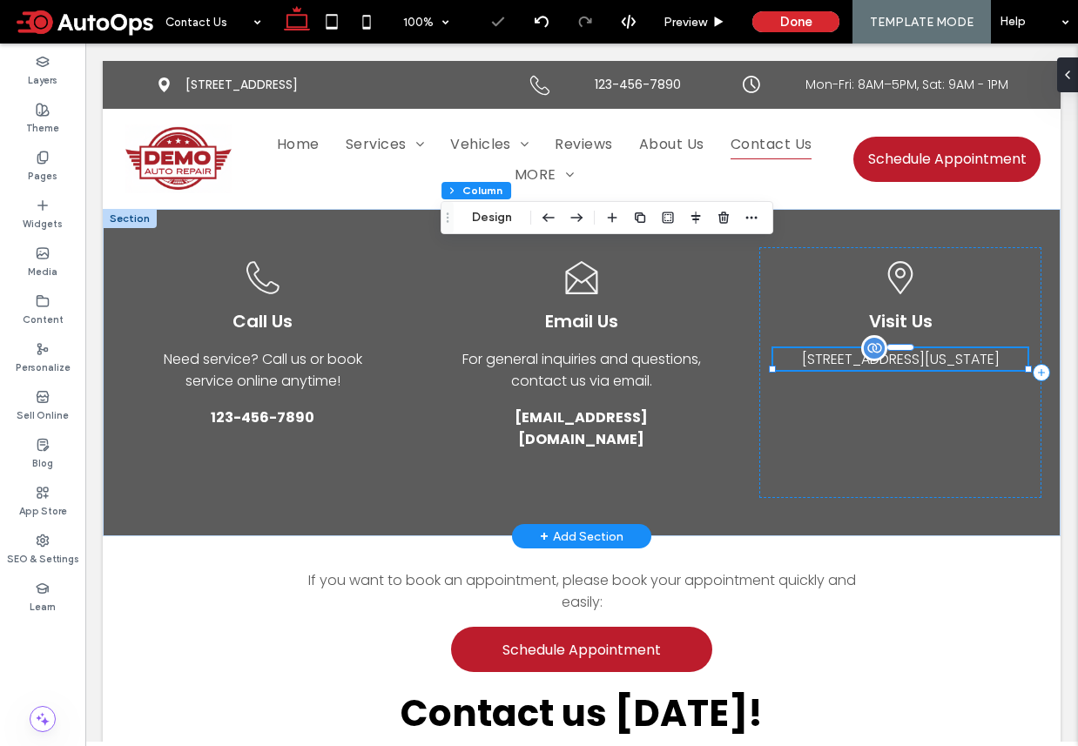
click at [898, 367] on span "51 Goods Road, Conestoga, Pennsylvania 17516, United States" at bounding box center [901, 359] width 198 height 20
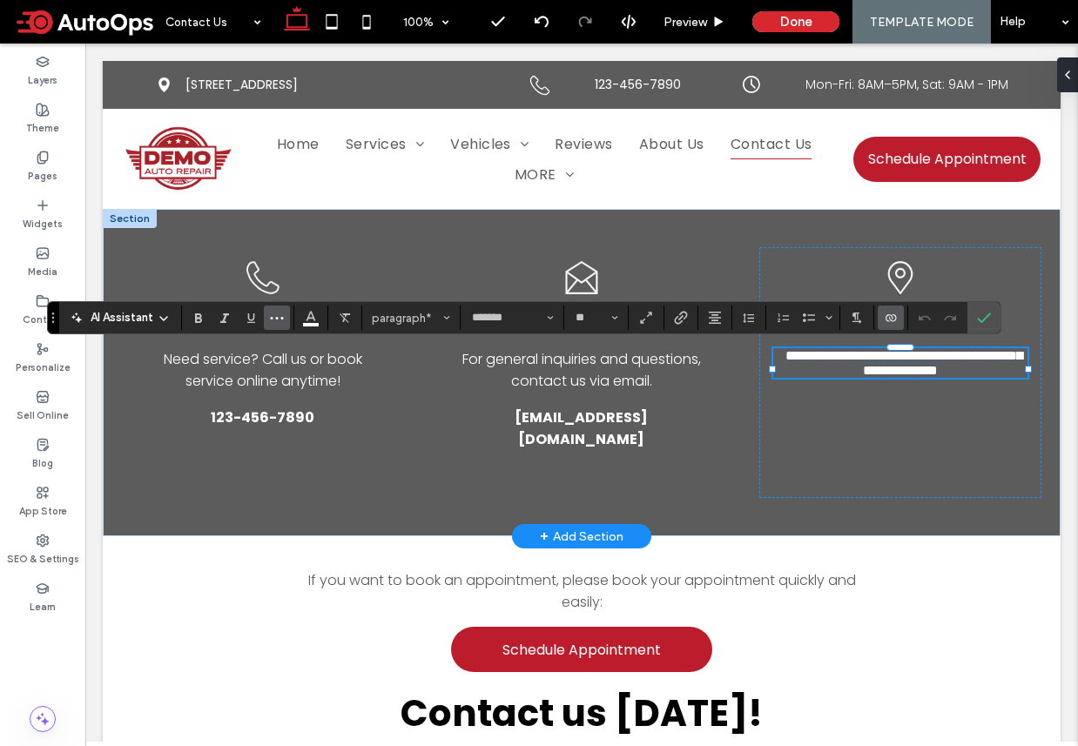
click at [275, 322] on icon "More" at bounding box center [277, 318] width 14 height 14
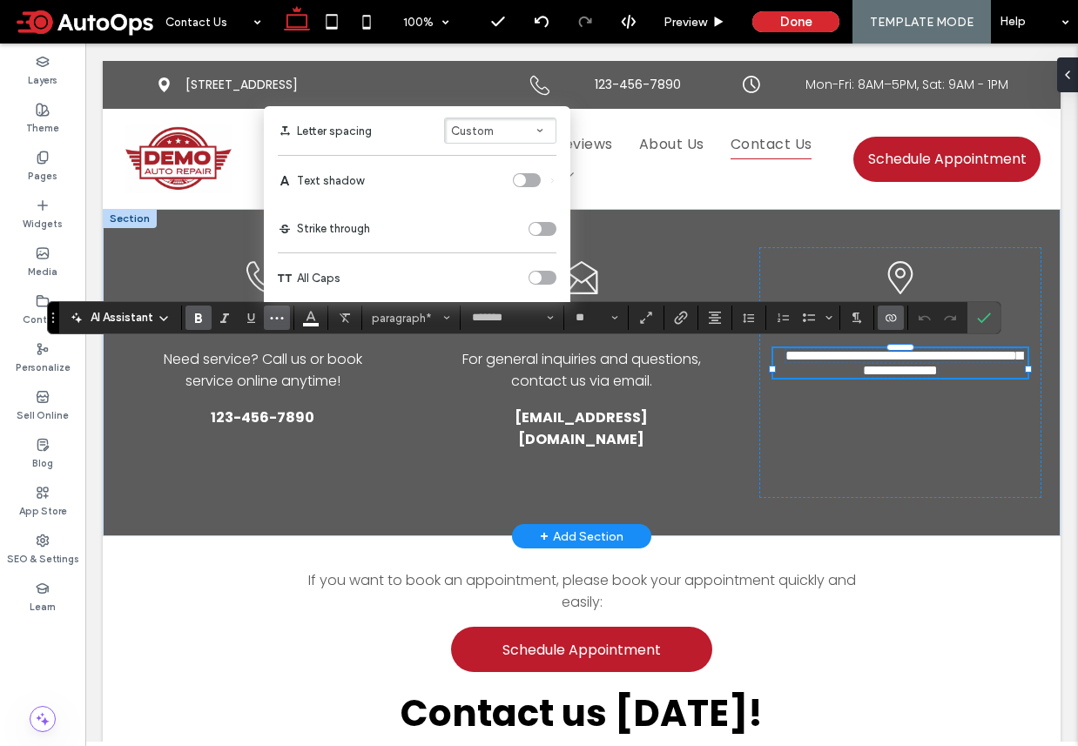
click at [198, 319] on use "Bold" at bounding box center [198, 318] width 7 height 10
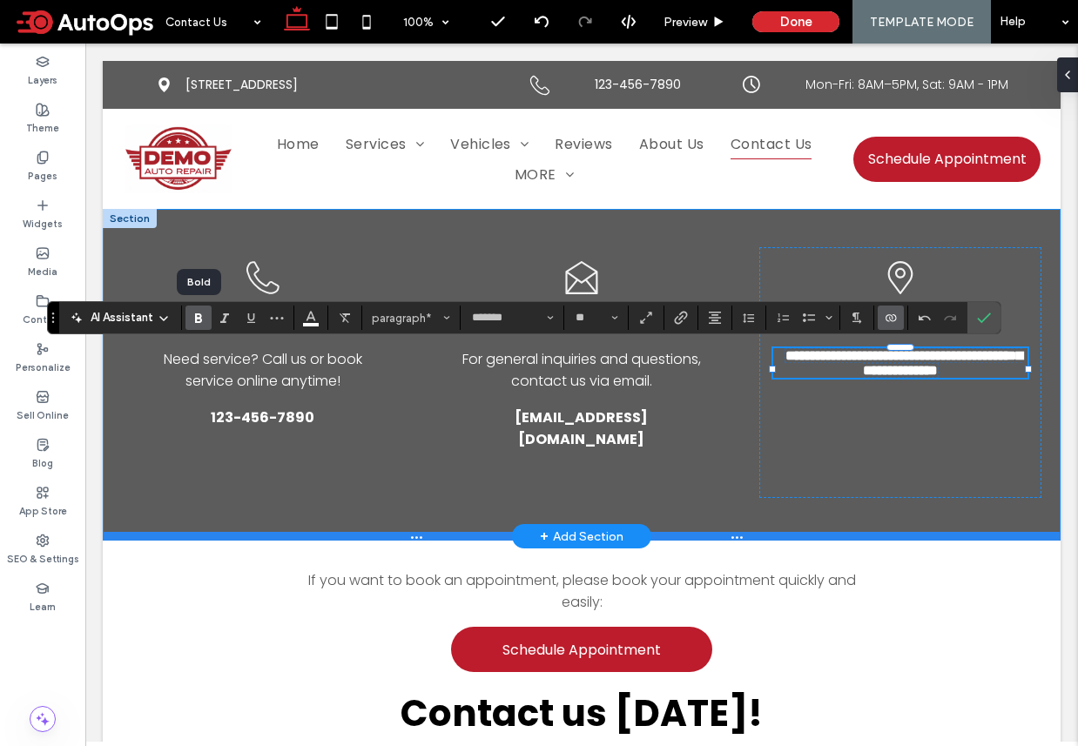
click at [477, 533] on div at bounding box center [582, 536] width 958 height 9
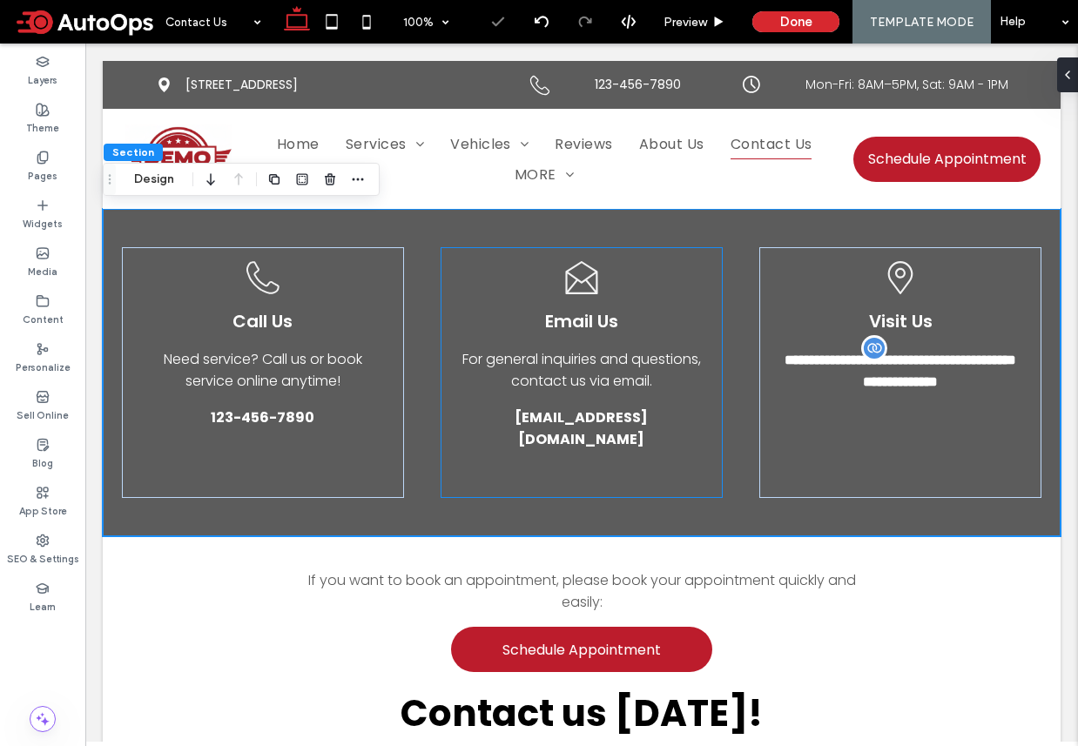
click at [611, 473] on div "Open envelope icon. Email Us For general inquiries and questions, contact us vi…" at bounding box center [582, 372] width 282 height 251
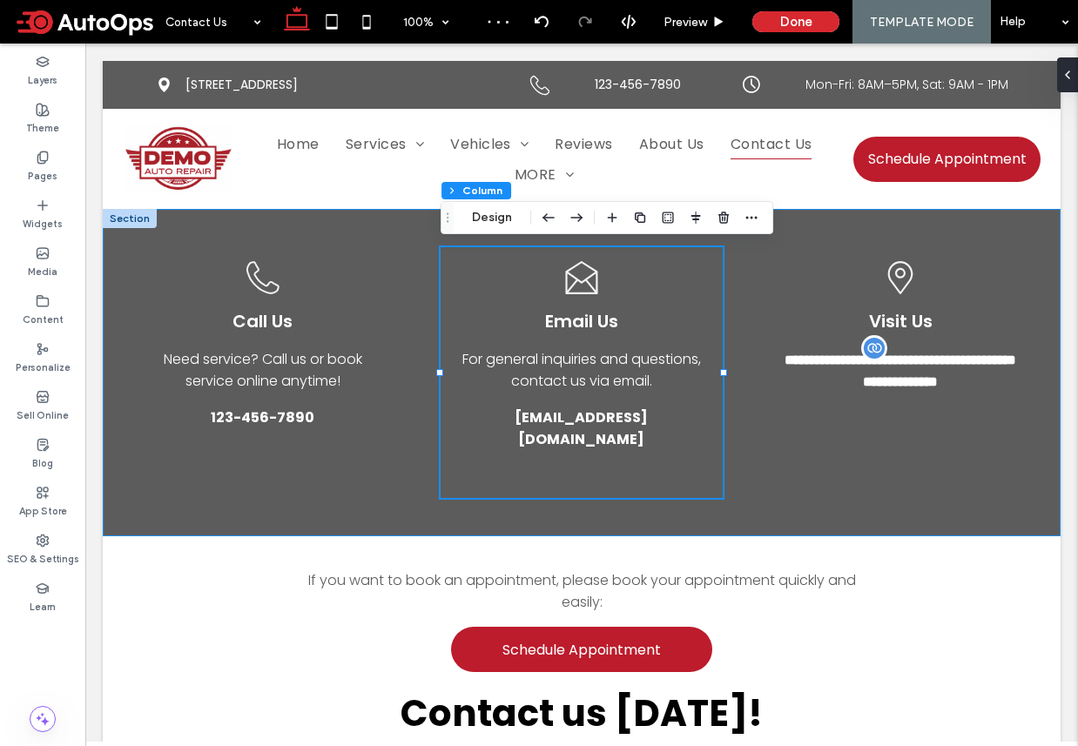
click at [444, 528] on div "**********" at bounding box center [582, 372] width 958 height 327
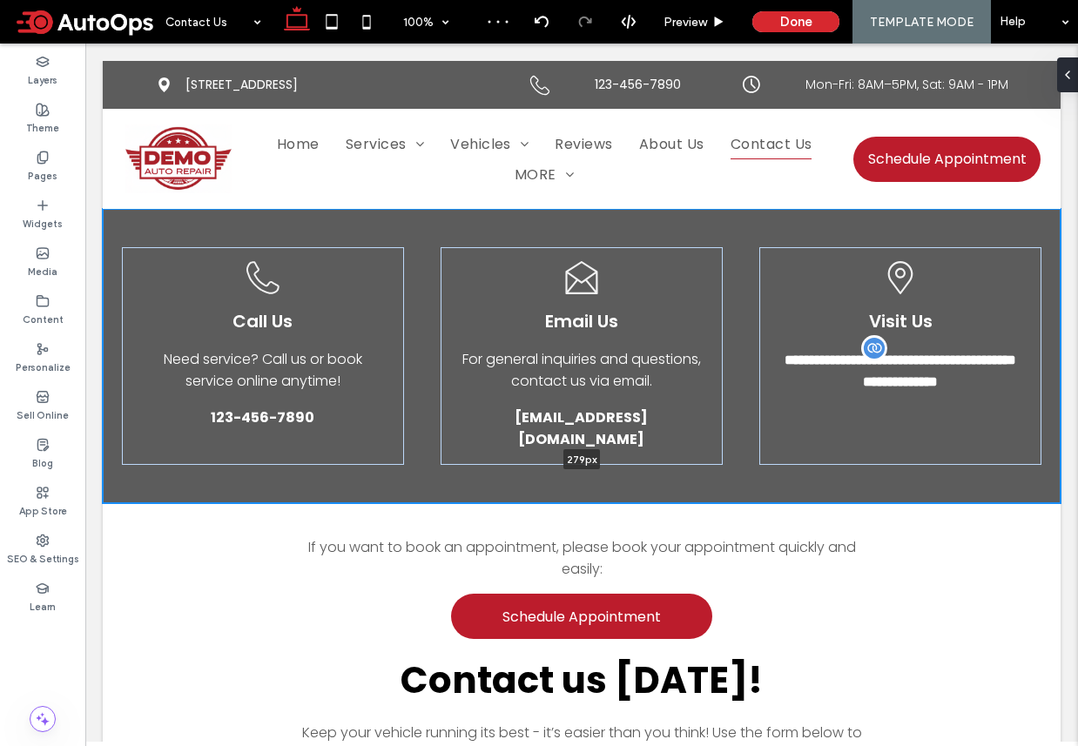
drag, startPoint x: 443, startPoint y: 535, endPoint x: 454, endPoint y: 451, distance: 85.2
click at [454, 451] on div "**********" at bounding box center [582, 356] width 958 height 294
type input "***"
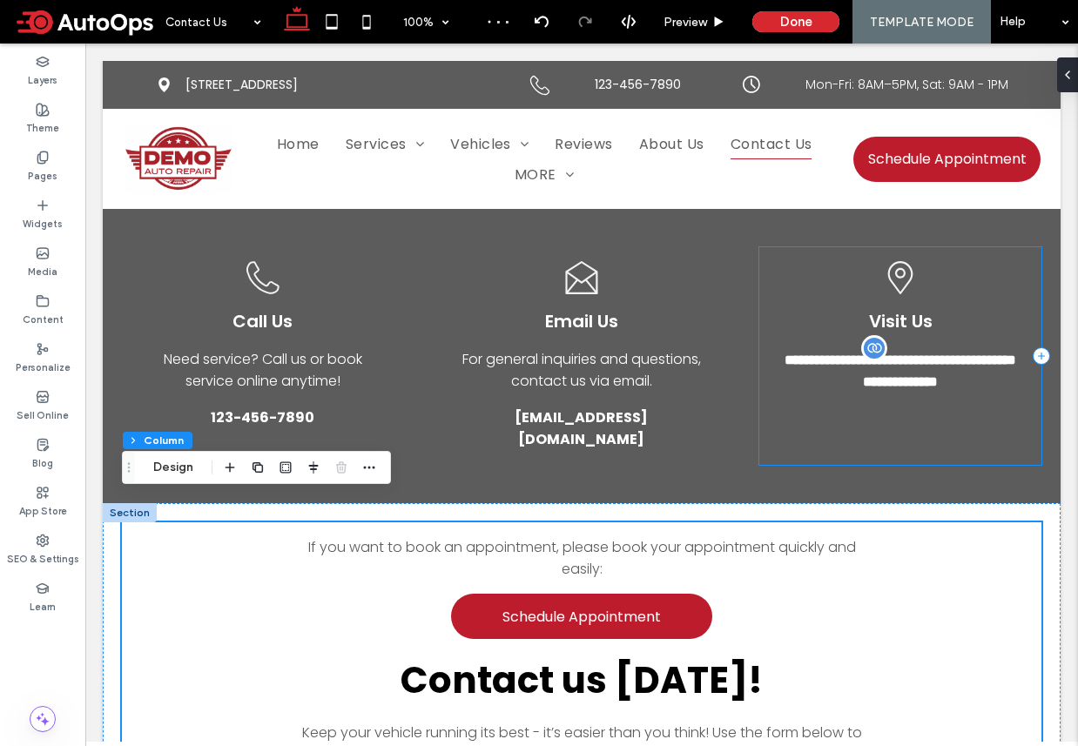
click at [832, 306] on div "**********" at bounding box center [900, 356] width 282 height 218
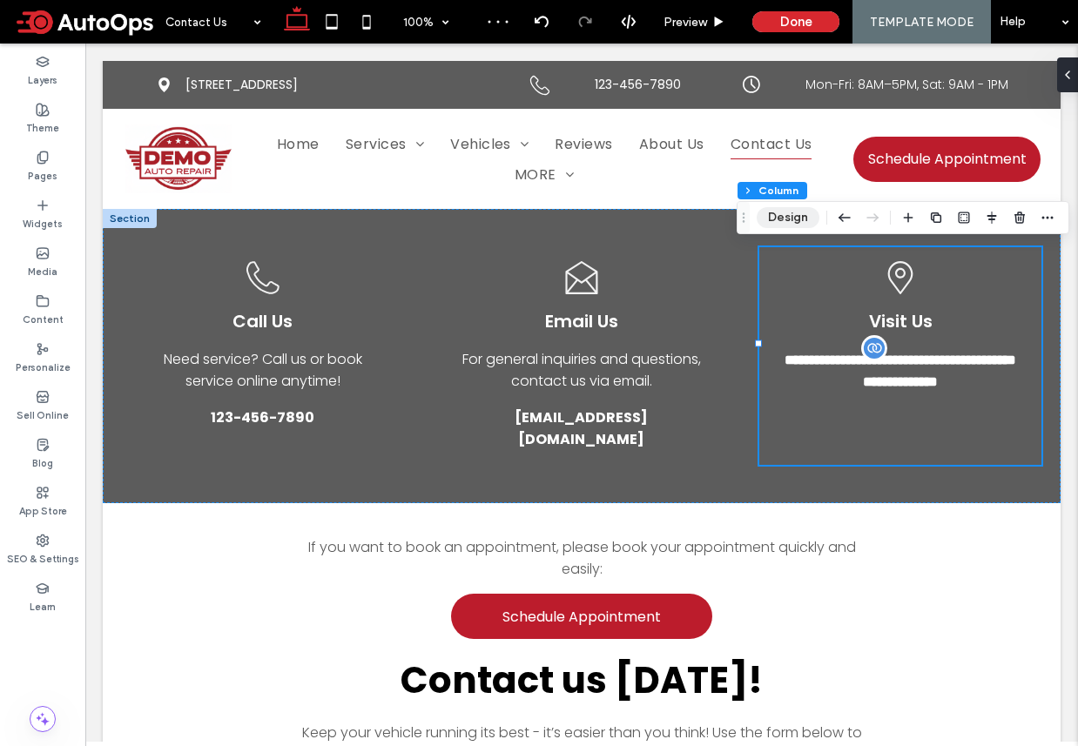
click at [801, 218] on button "Design" at bounding box center [788, 217] width 63 height 21
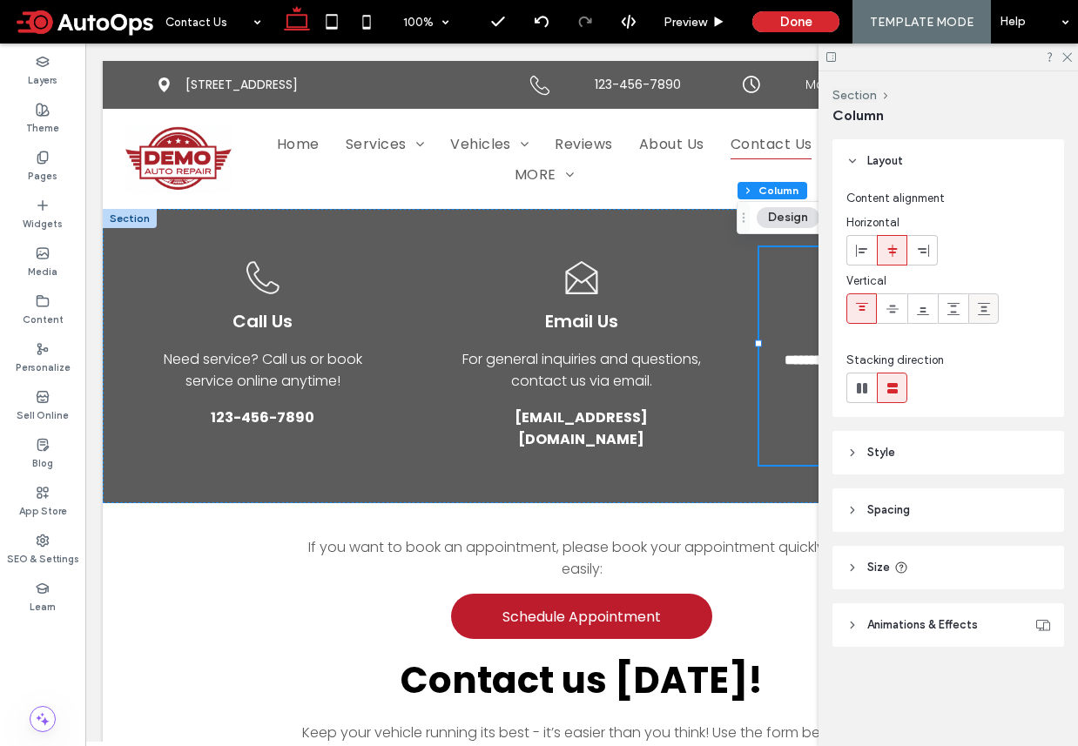
click at [985, 306] on use at bounding box center [984, 309] width 12 height 12
click at [660, 317] on h5 "Email Us" at bounding box center [581, 321] width 254 height 26
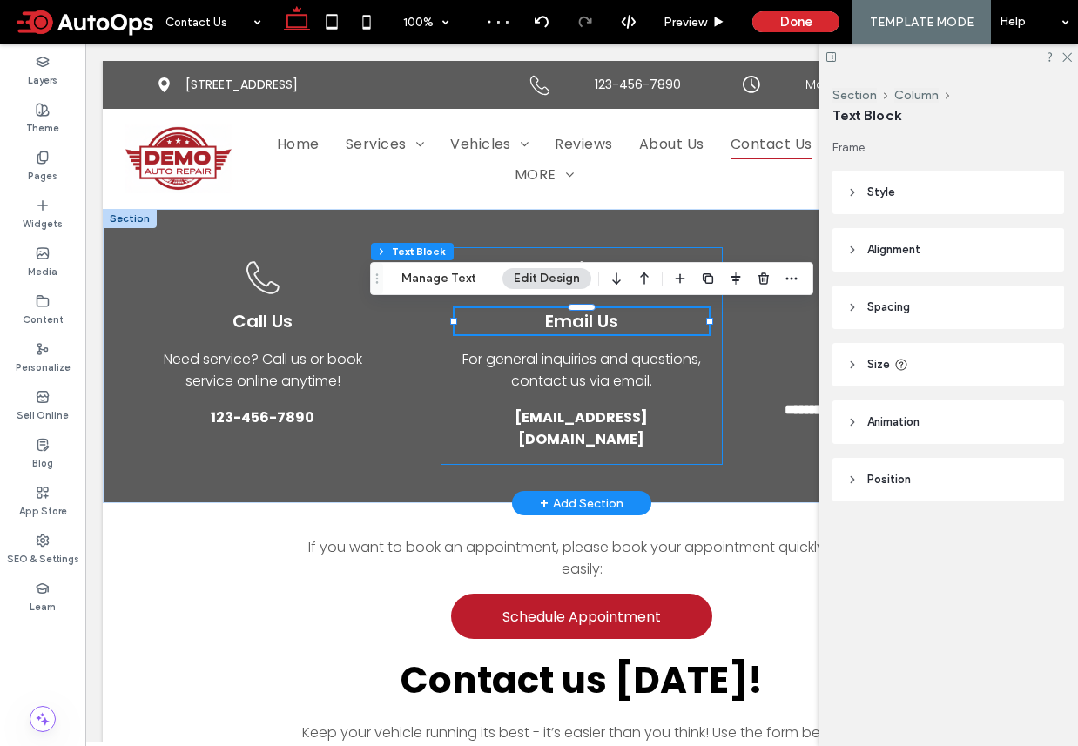
click at [715, 384] on div "Open envelope icon. Email Us For general inquiries and questions, contact us vi…" at bounding box center [582, 356] width 282 height 218
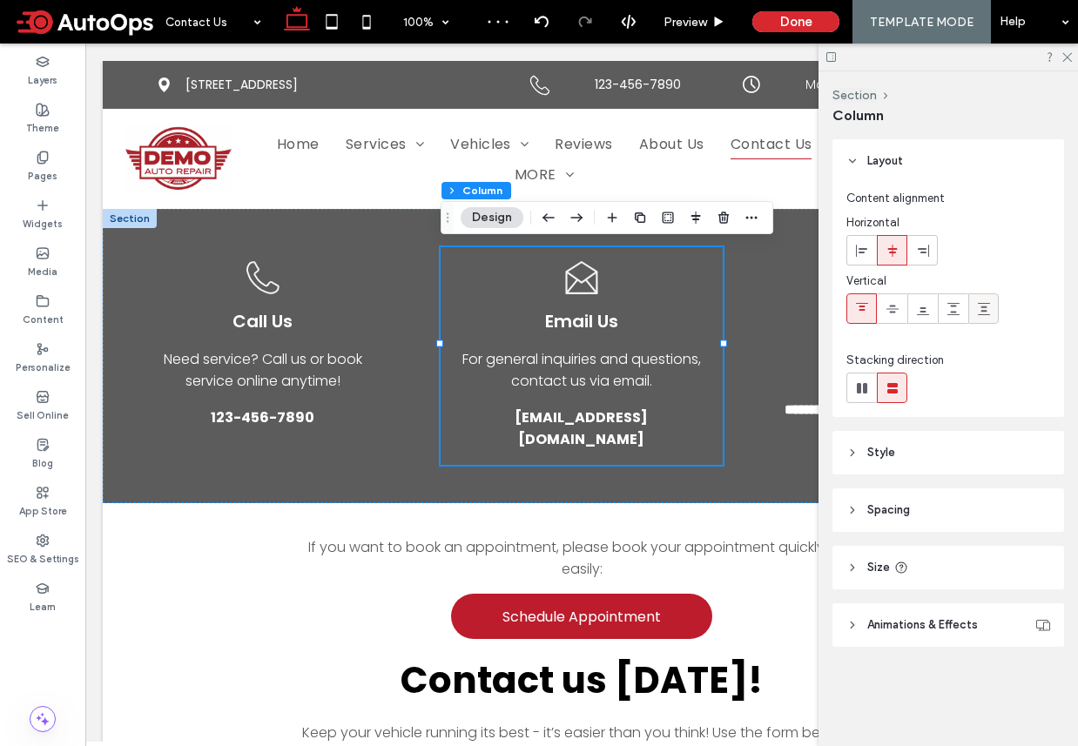
click at [987, 314] on use at bounding box center [984, 309] width 12 height 12
click at [360, 320] on h5 "Call Us" at bounding box center [263, 321] width 254 height 26
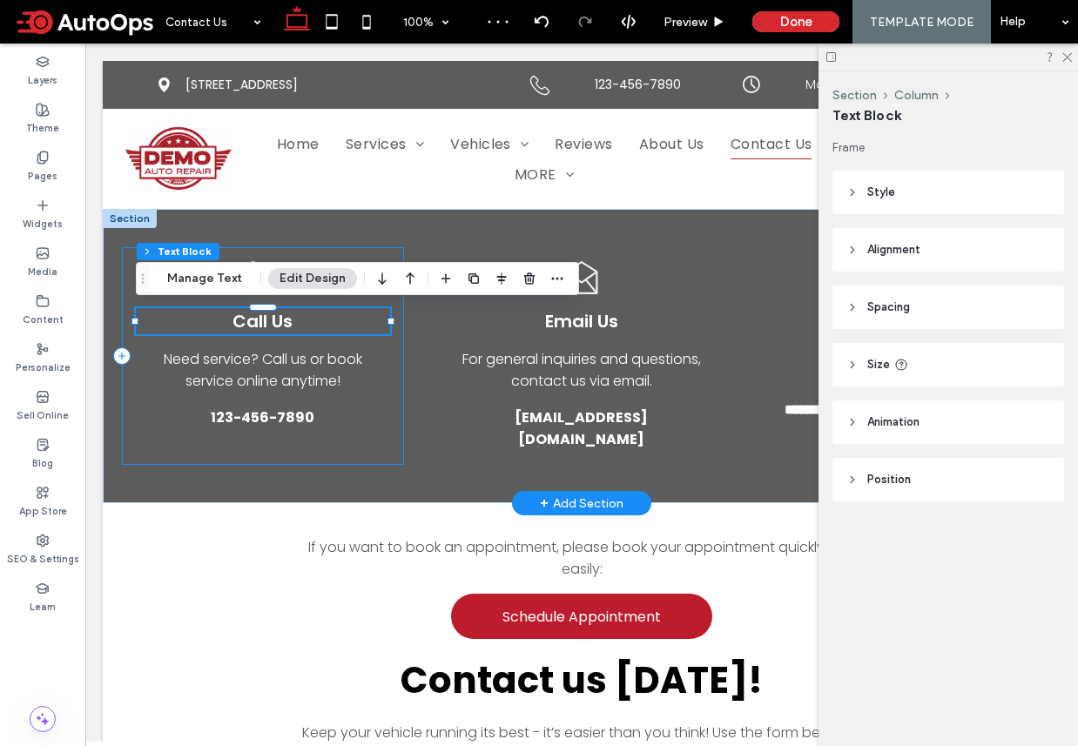
click at [387, 396] on div "Black outline of a telephone receiver. Call Us Need service? Call us or book se…" at bounding box center [263, 356] width 282 height 218
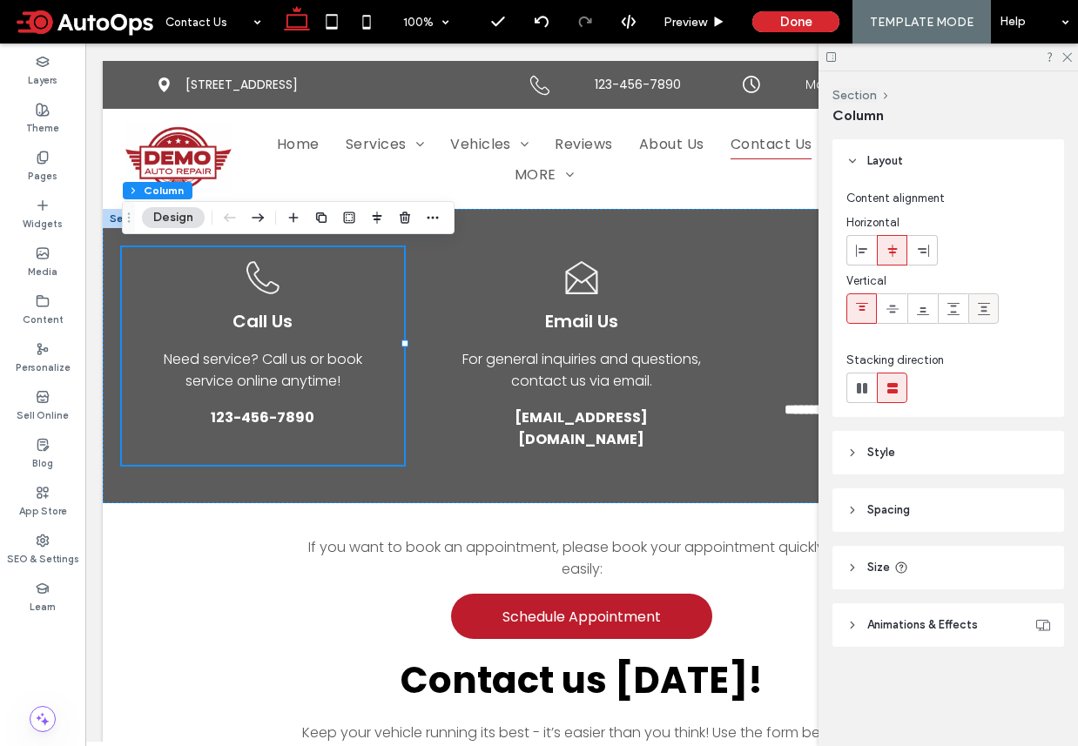
click at [985, 298] on span at bounding box center [984, 308] width 14 height 29
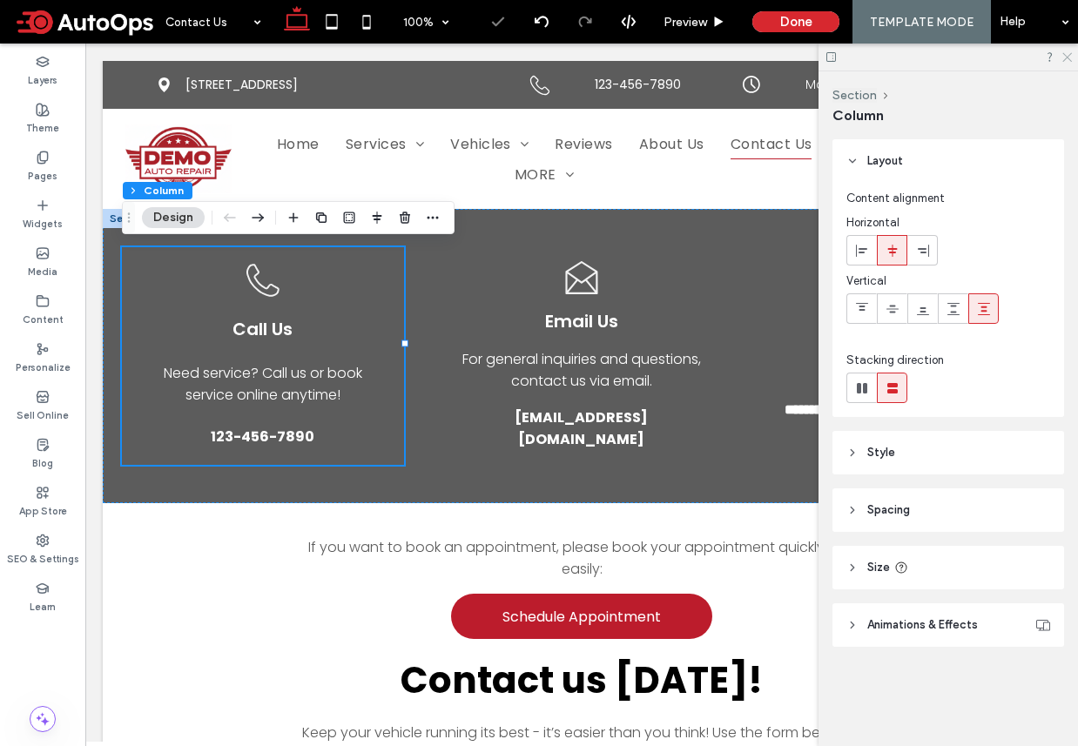
click at [1069, 60] on icon at bounding box center [1065, 55] width 11 height 11
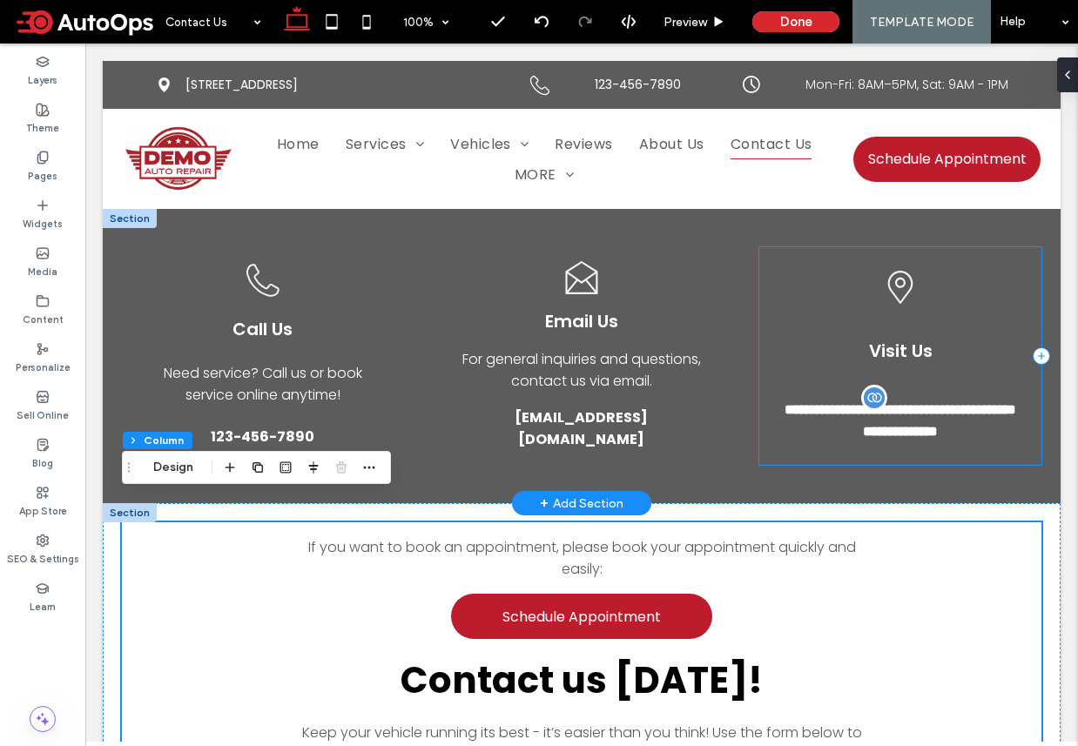
click at [899, 364] on div "**********" at bounding box center [900, 356] width 282 height 218
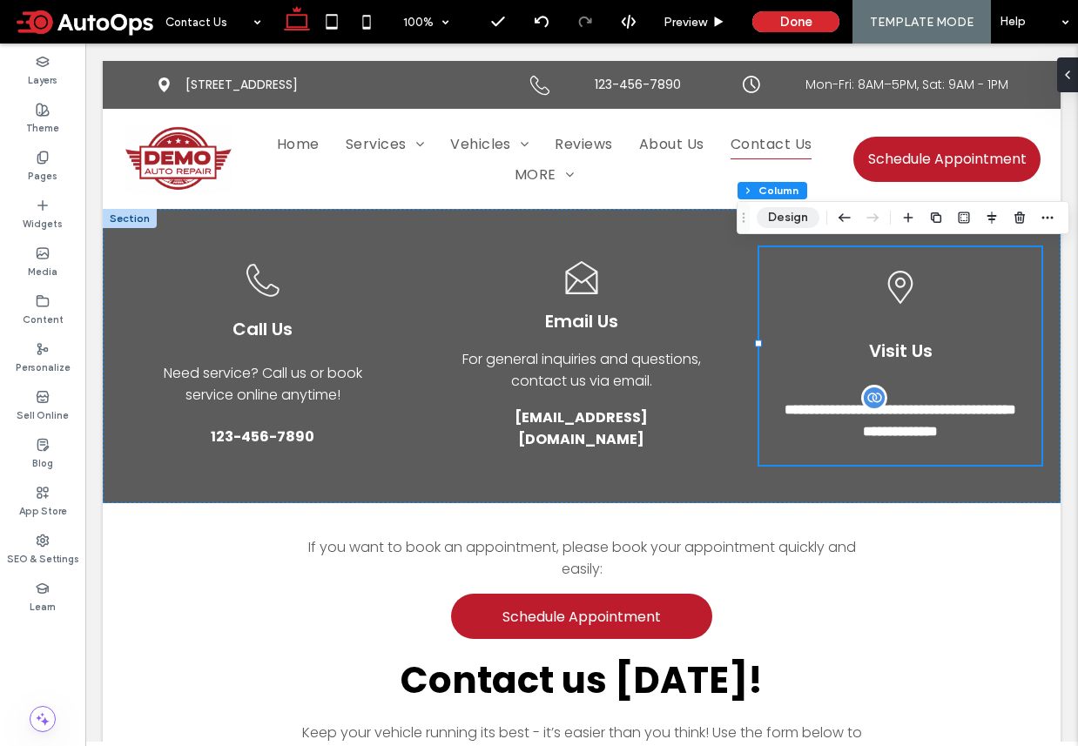
click at [785, 218] on button "Design" at bounding box center [788, 217] width 63 height 21
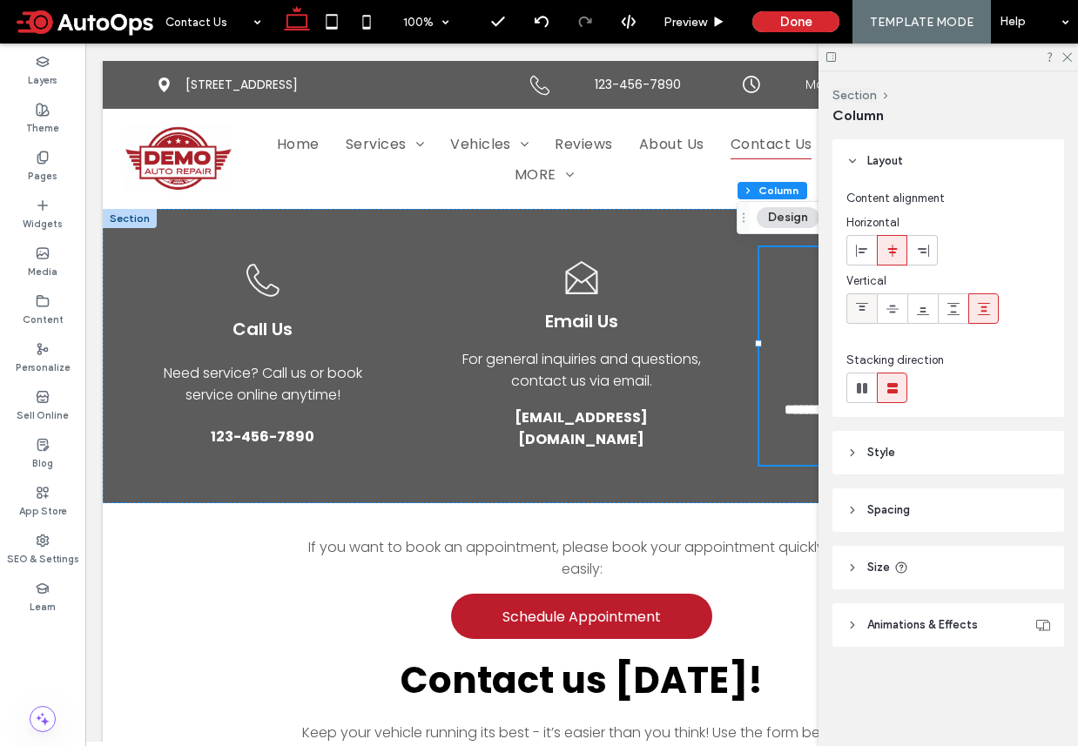
click at [861, 309] on use at bounding box center [862, 307] width 12 height 8
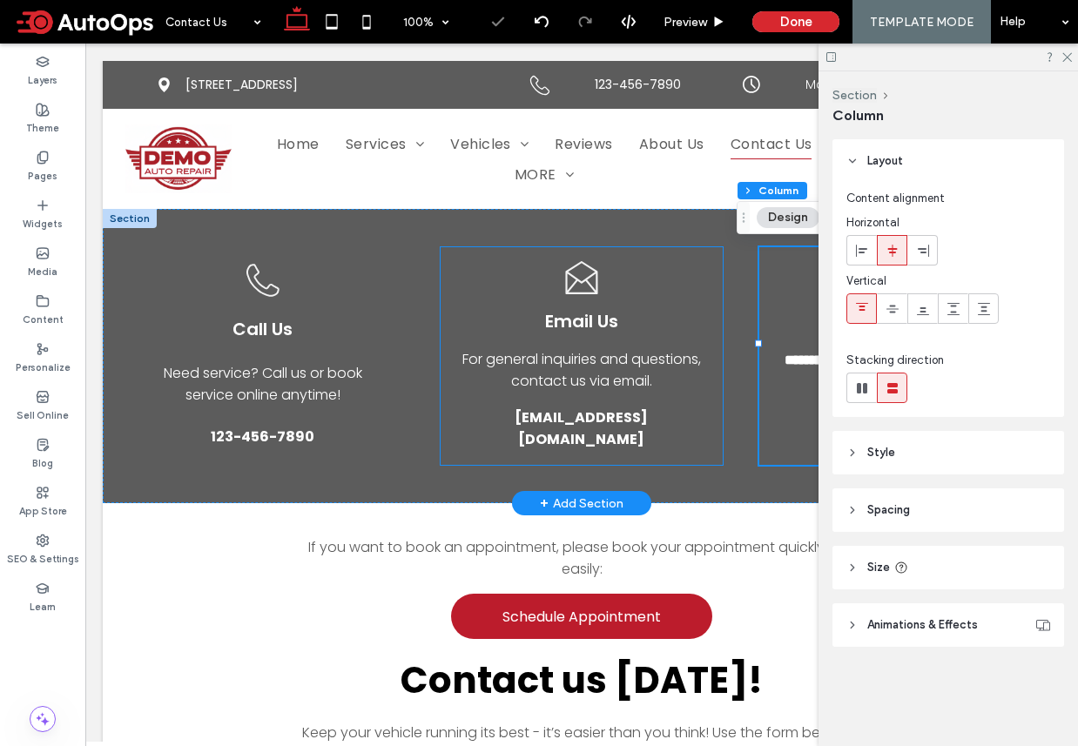
click at [673, 294] on div "Open envelope icon. Email Us For general inquiries and questions, contact us vi…" at bounding box center [582, 356] width 282 height 218
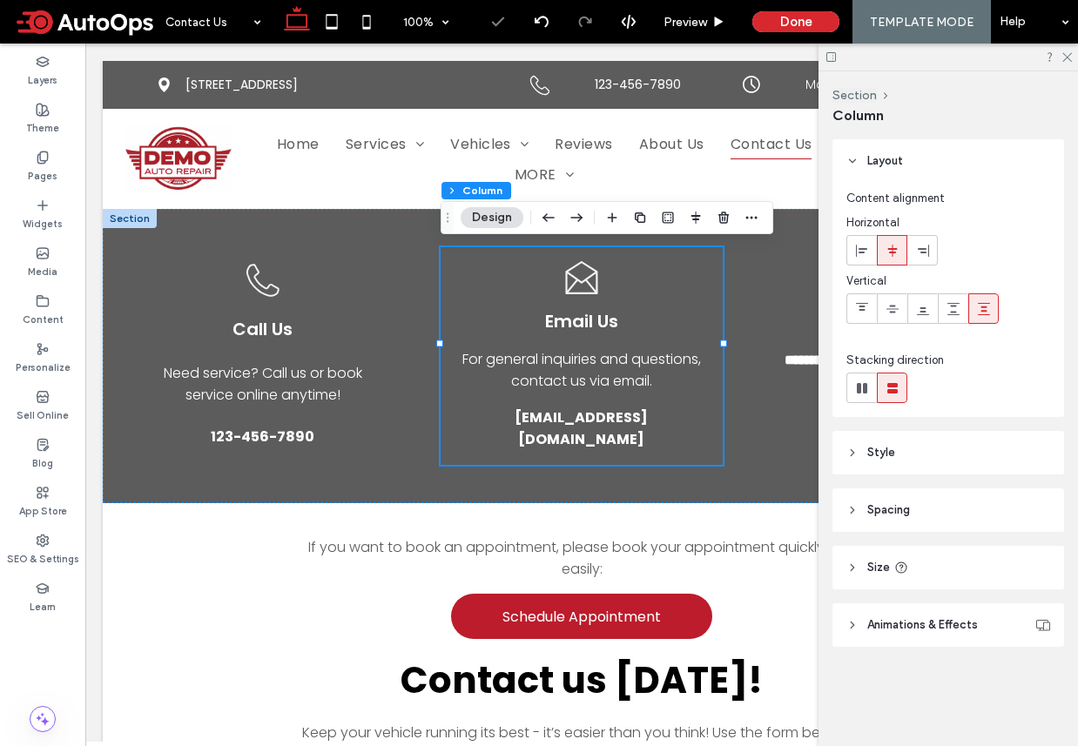
click at [845, 307] on div "Content alignment Horizontal Vertical Stacking direction" at bounding box center [948, 300] width 232 height 234
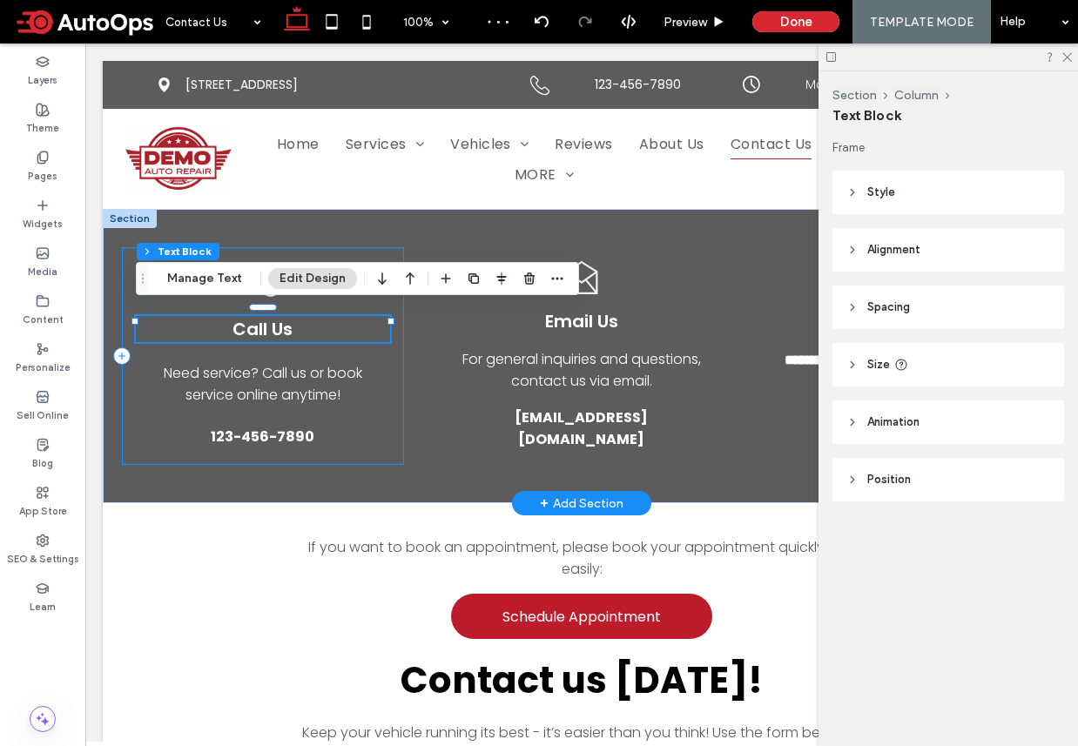
click at [377, 257] on div "Black outline of a telephone receiver. Call Us Need service? Call us or book se…" at bounding box center [263, 356] width 282 height 218
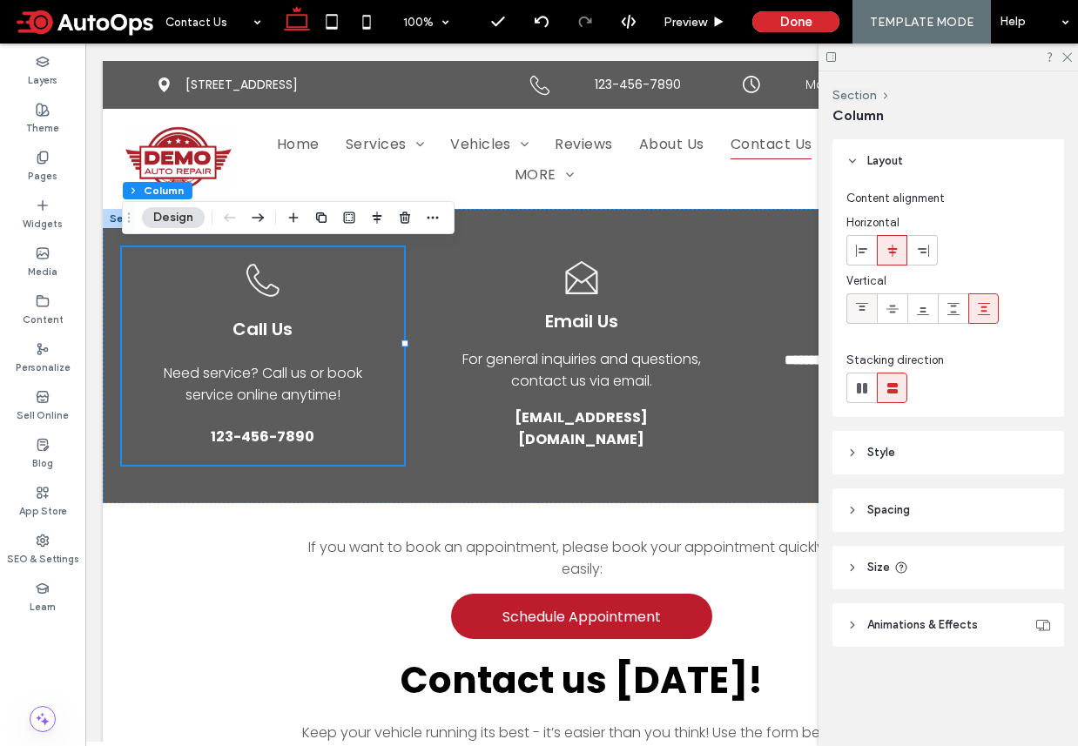
click at [855, 308] on icon at bounding box center [862, 309] width 14 height 14
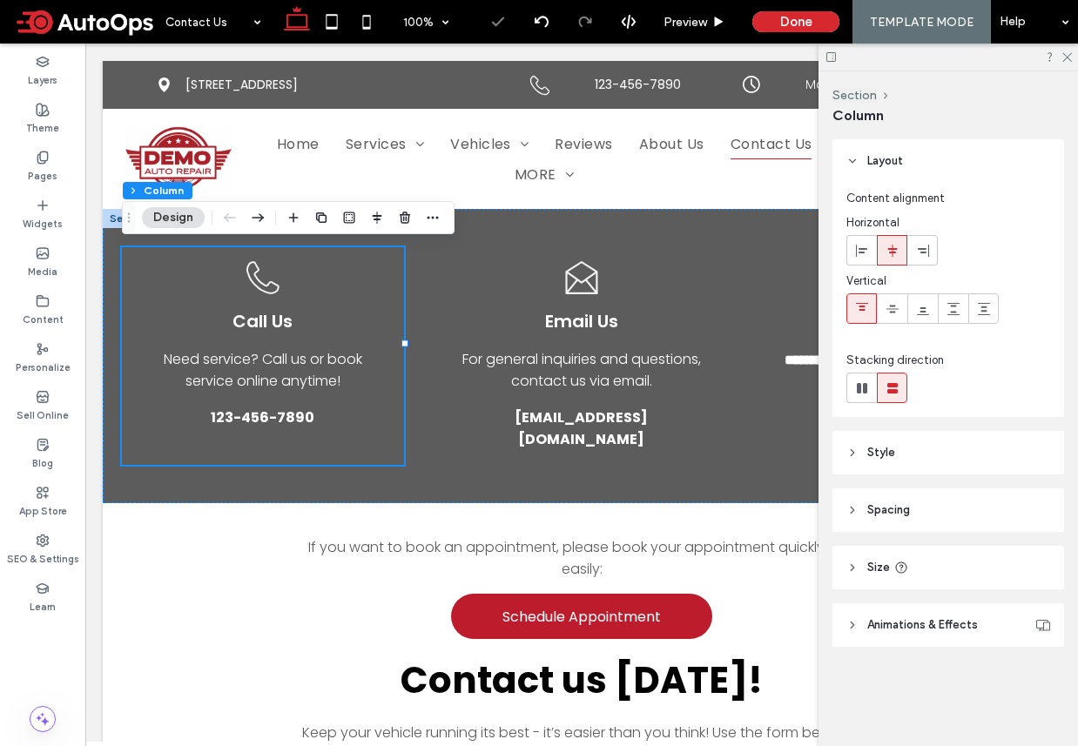
click at [1072, 50] on div at bounding box center [947, 57] width 259 height 27
click at [1072, 60] on div at bounding box center [947, 57] width 259 height 27
click at [1062, 56] on icon at bounding box center [1065, 55] width 11 height 11
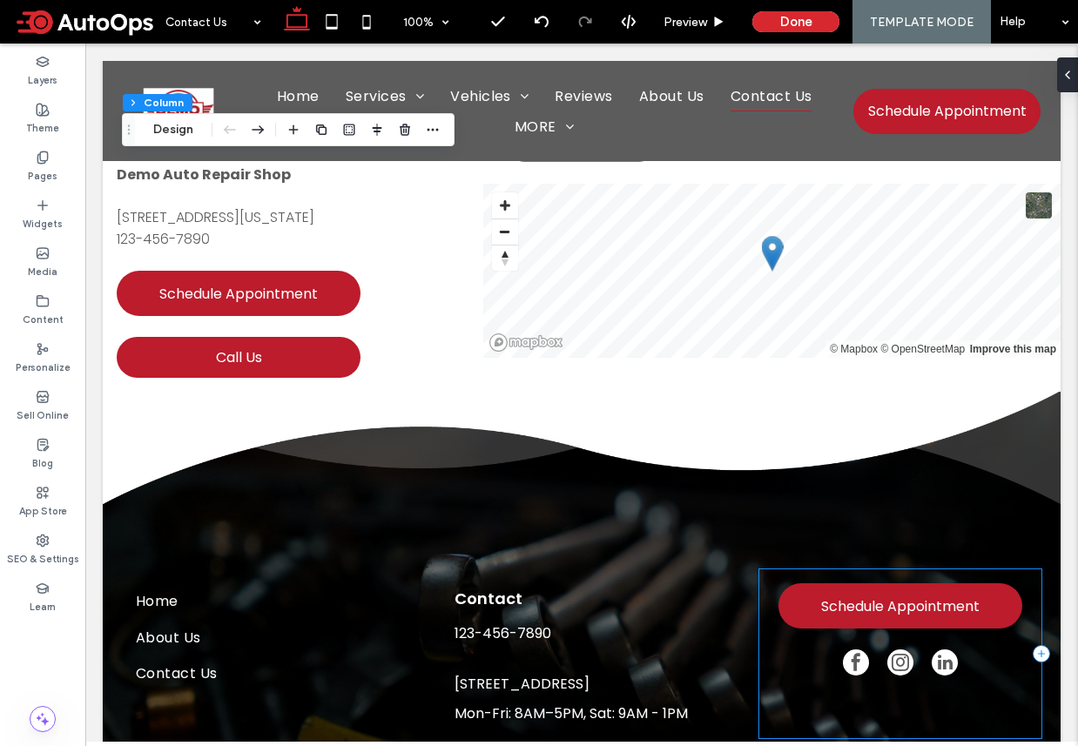
scroll to position [997, 0]
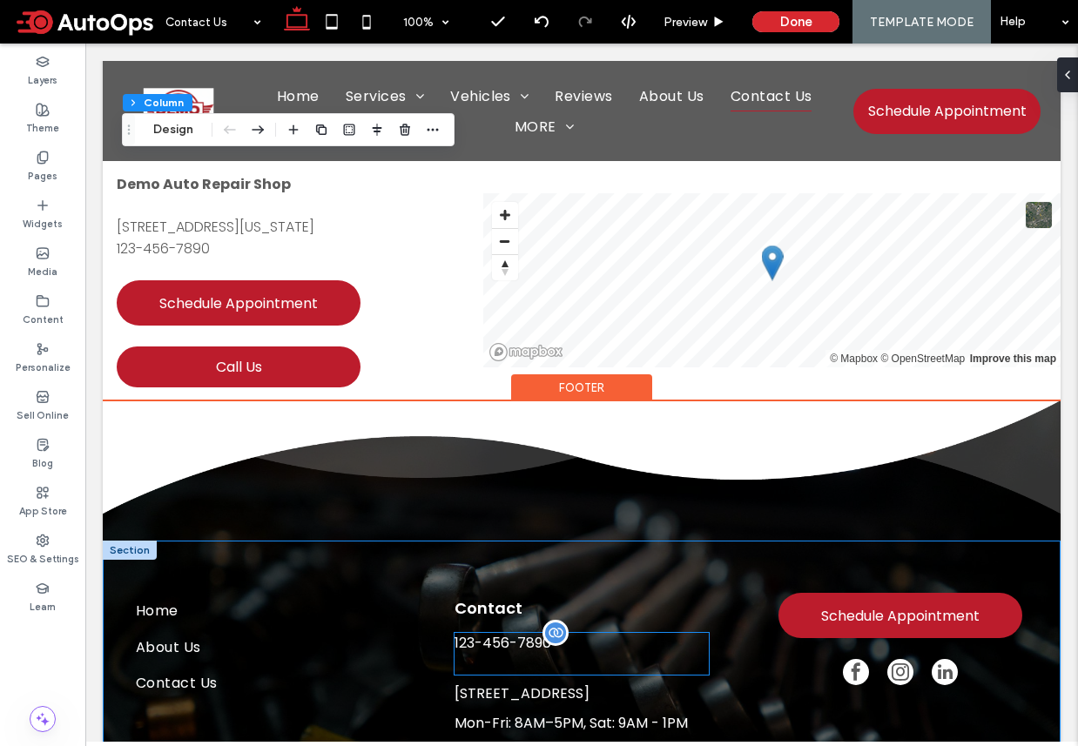
click at [546, 633] on span "123-456-7890" at bounding box center [502, 643] width 97 height 20
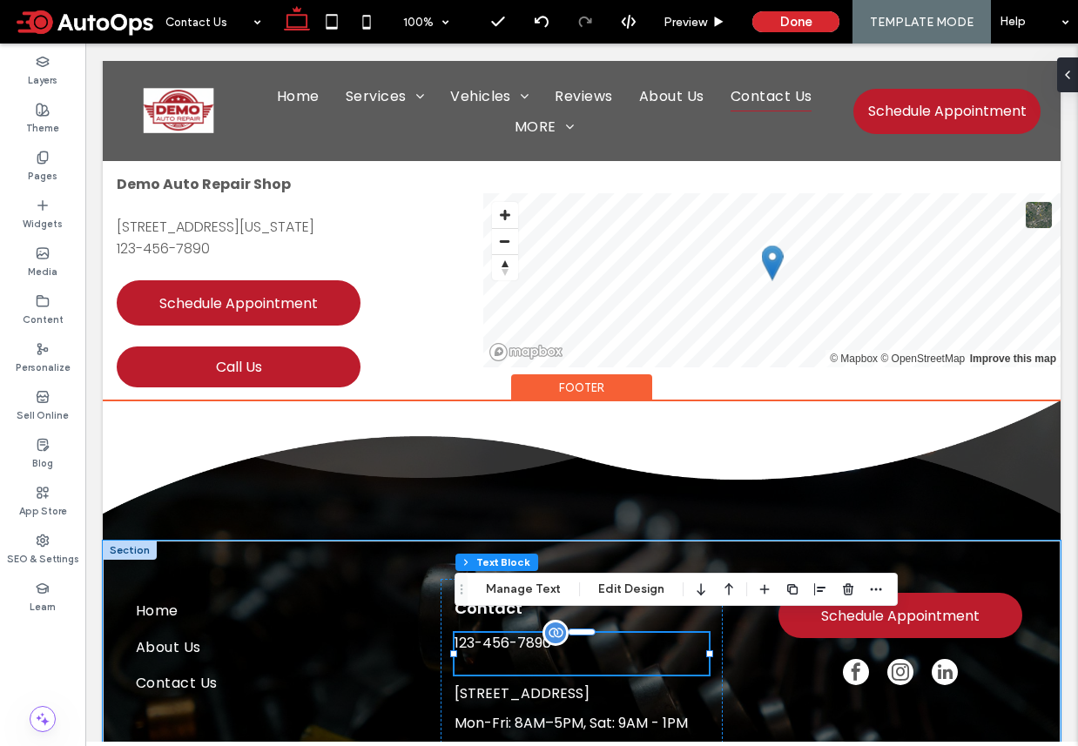
click at [482, 634] on span "123-456-7890" at bounding box center [502, 643] width 97 height 20
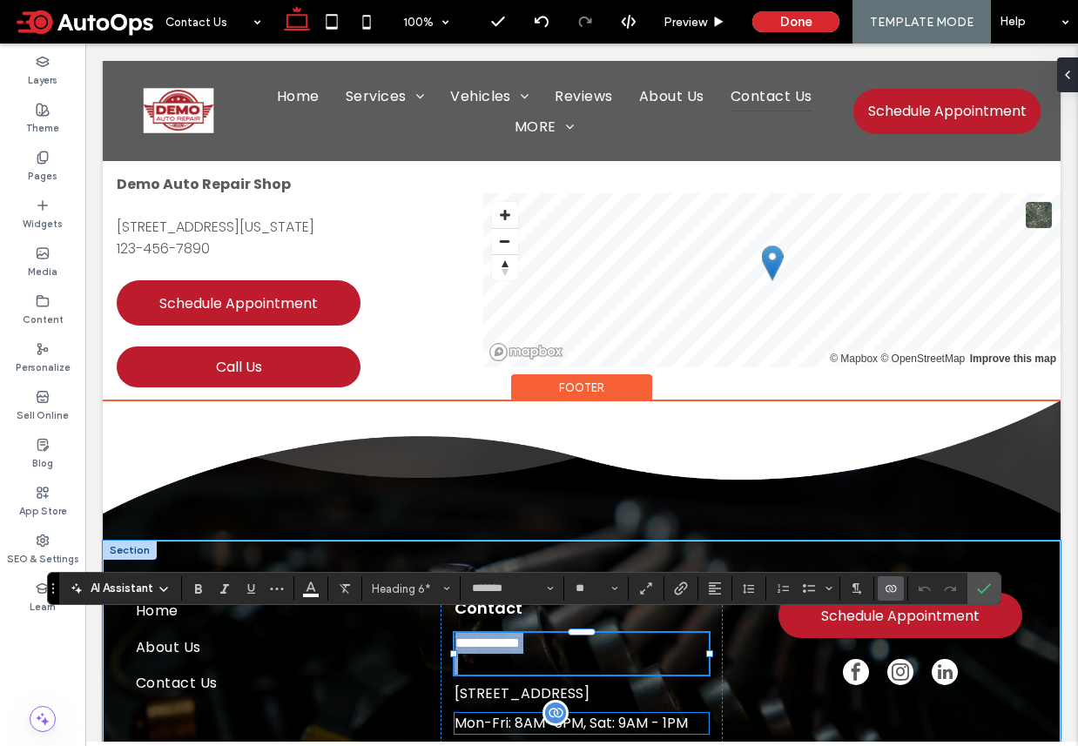
click at [500, 713] on span "Mon-Fri: 8AM–5PM, Sat: 9AM - 1PM" at bounding box center [570, 723] width 233 height 20
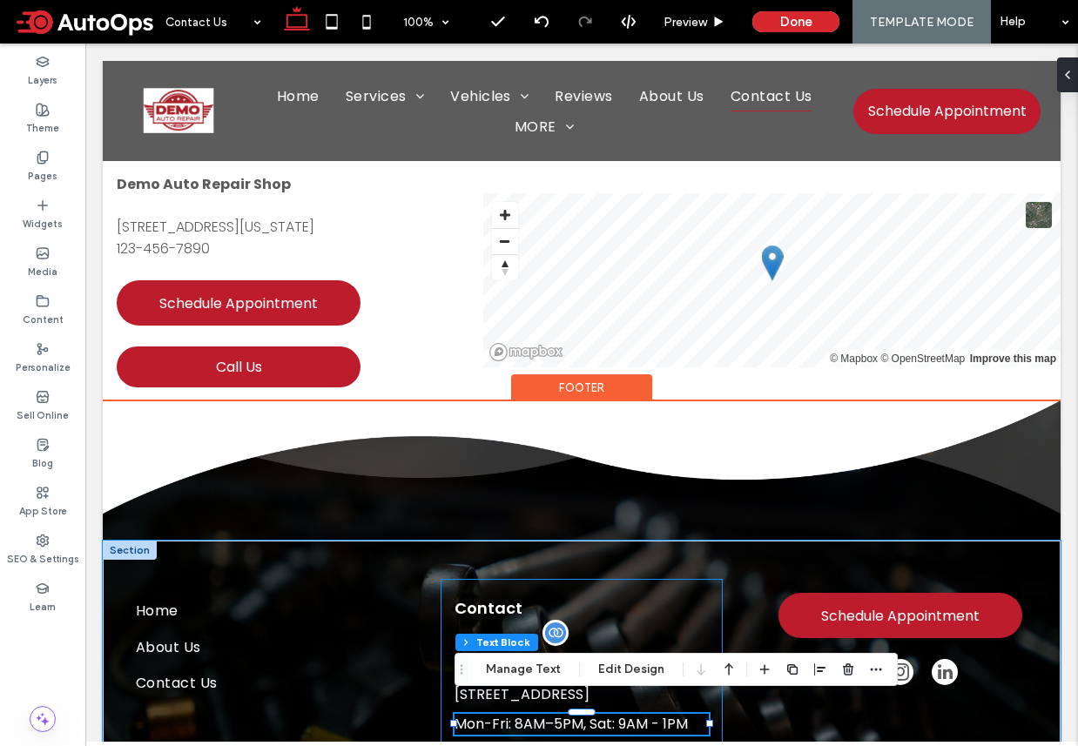
click at [408, 731] on div "**********" at bounding box center [582, 664] width 958 height 246
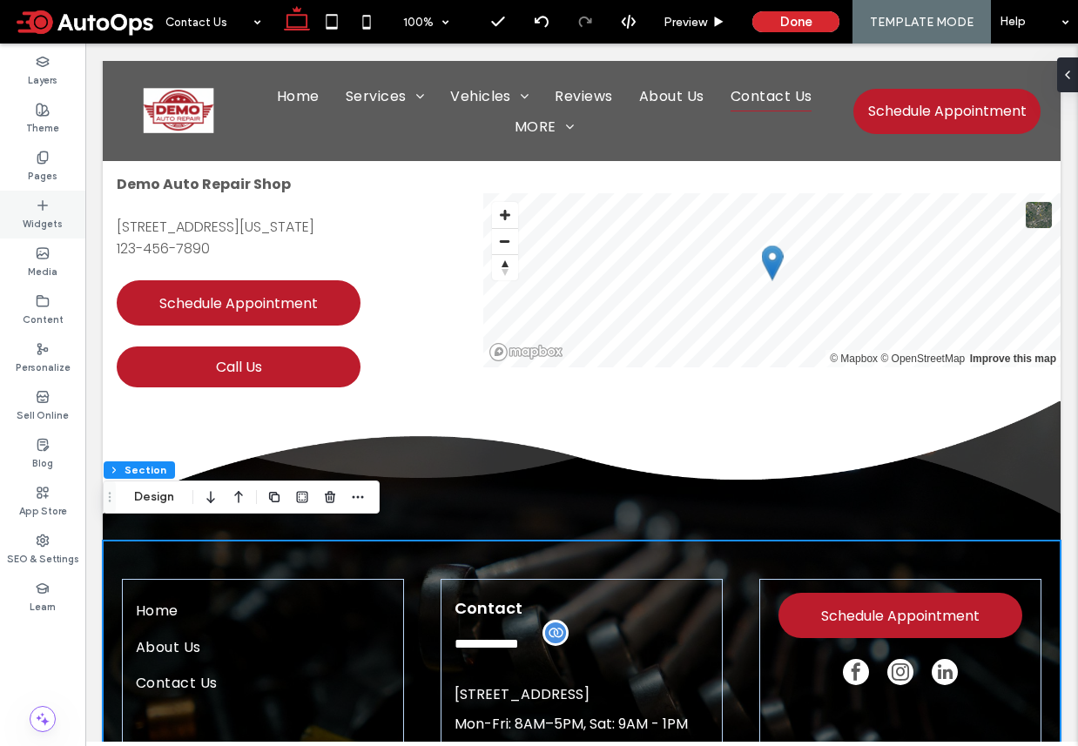
click at [37, 208] on icon at bounding box center [43, 205] width 14 height 14
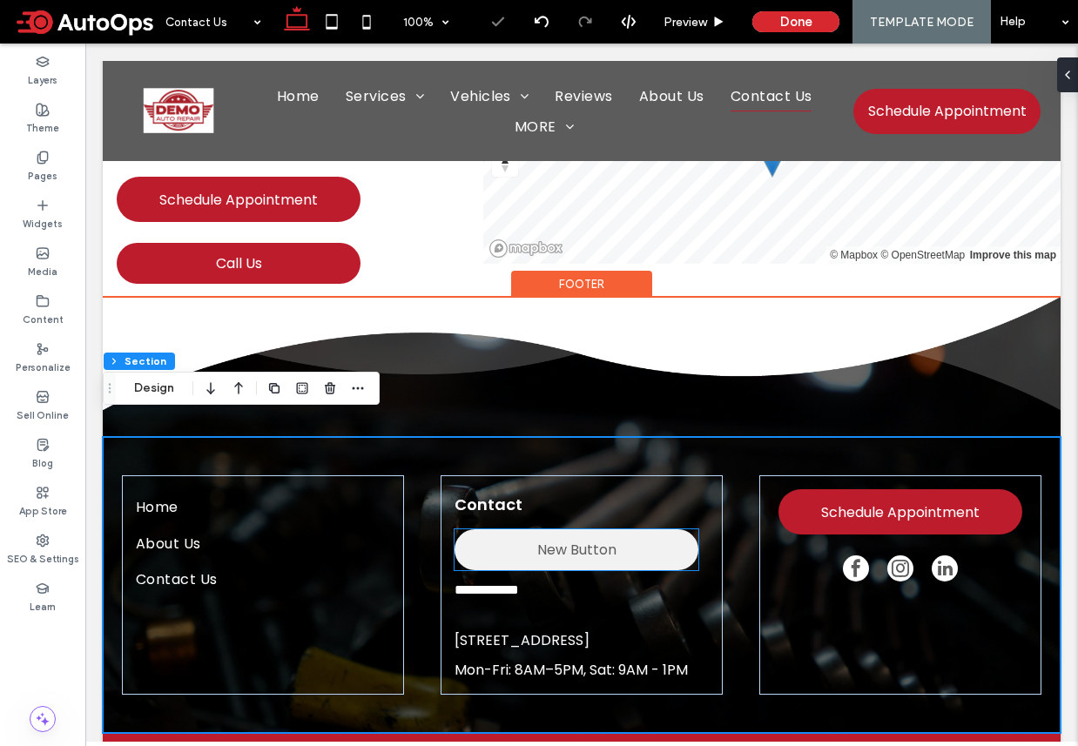
scroll to position [1106, 0]
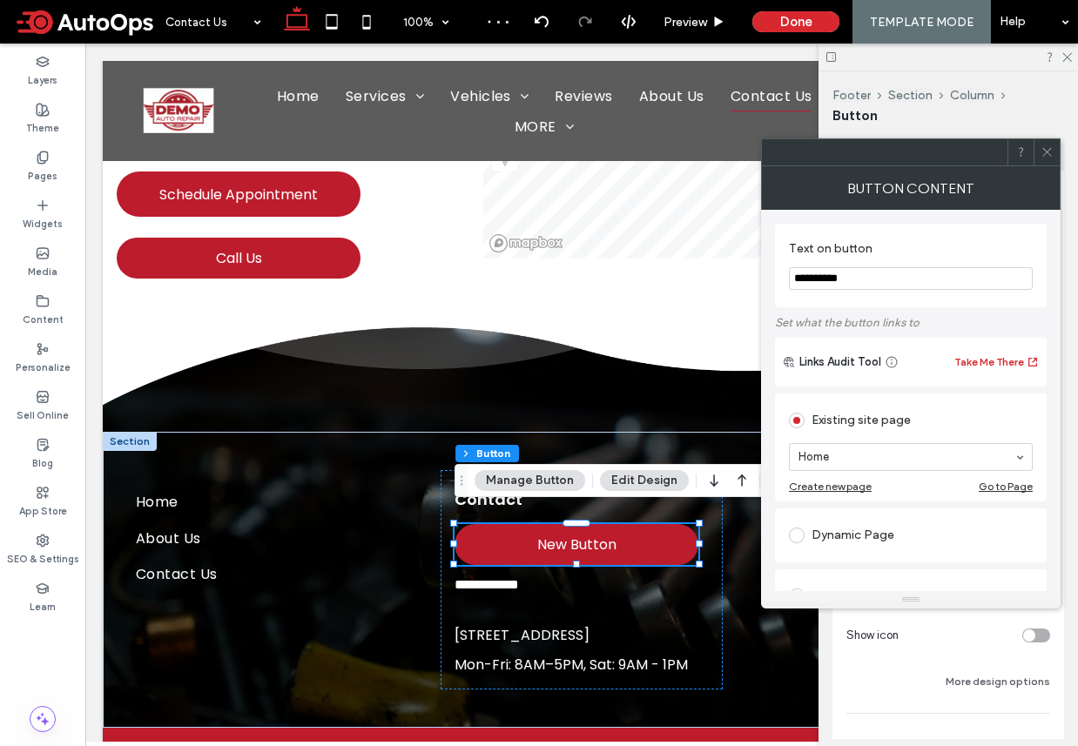
click at [1049, 151] on icon at bounding box center [1046, 151] width 13 height 13
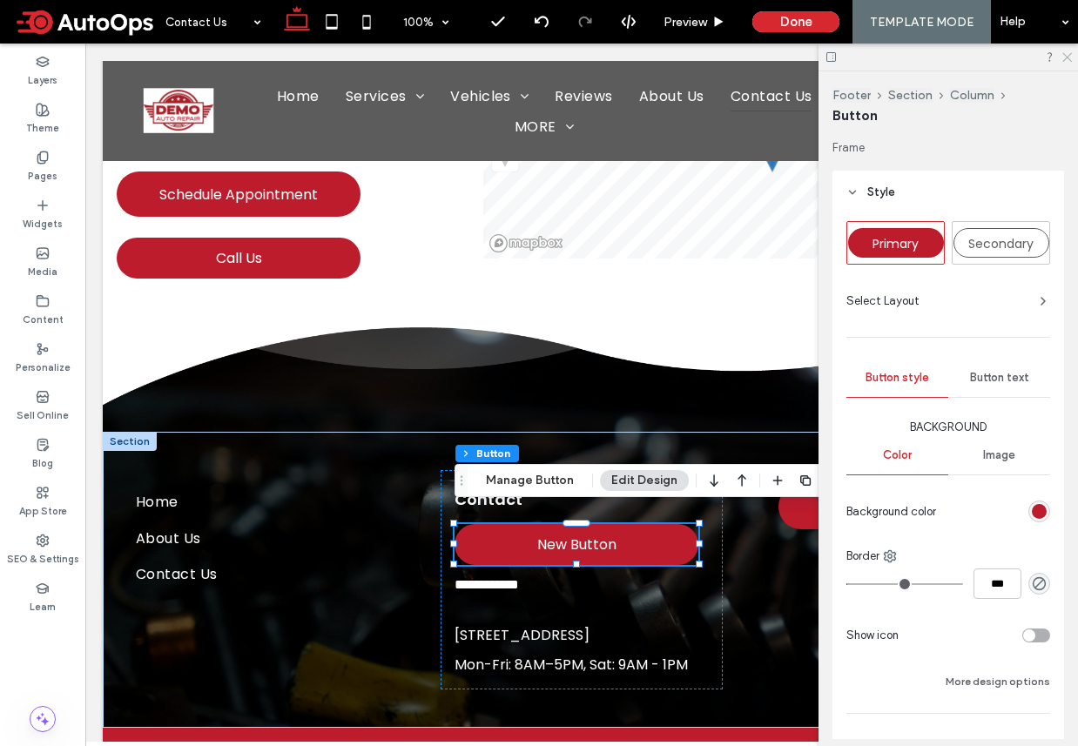
click at [1068, 57] on icon at bounding box center [1065, 55] width 11 height 11
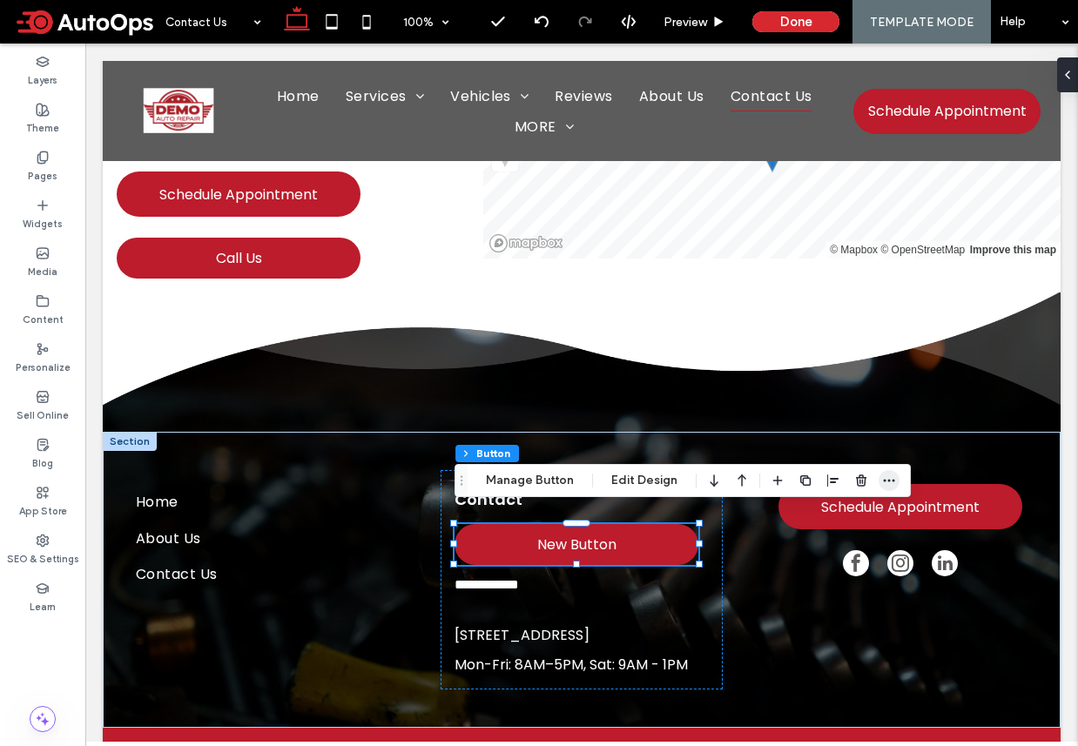
click at [885, 484] on icon "button" at bounding box center [889, 481] width 14 height 14
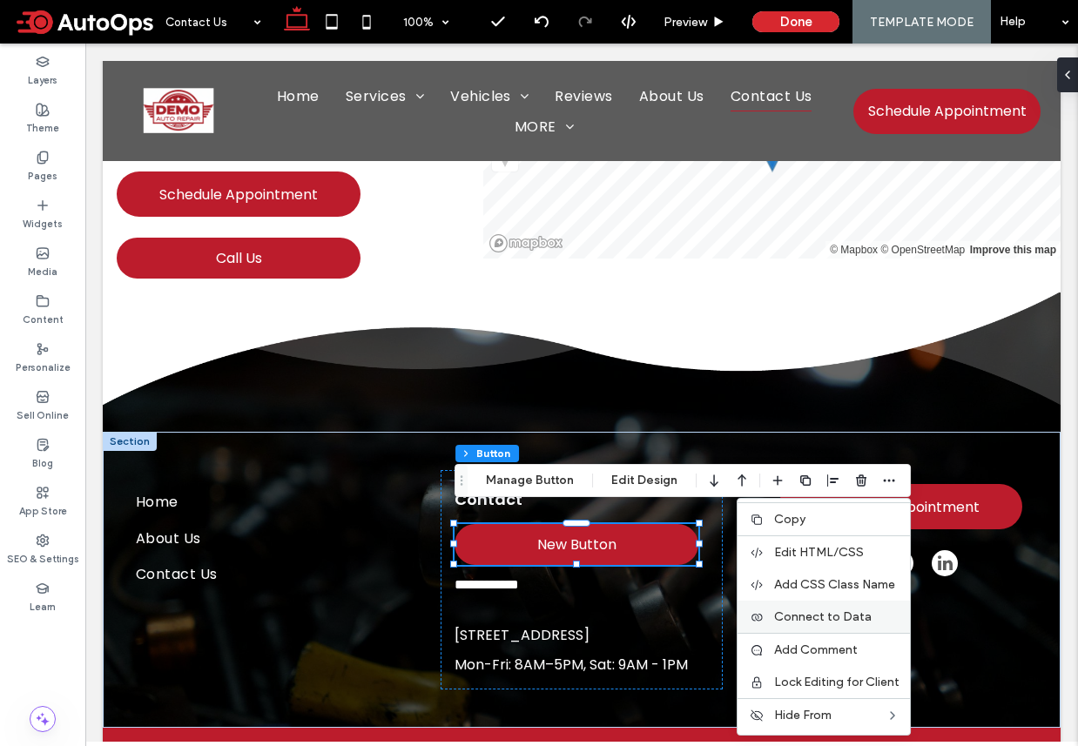
click at [809, 615] on span "Connect to Data" at bounding box center [823, 616] width 98 height 15
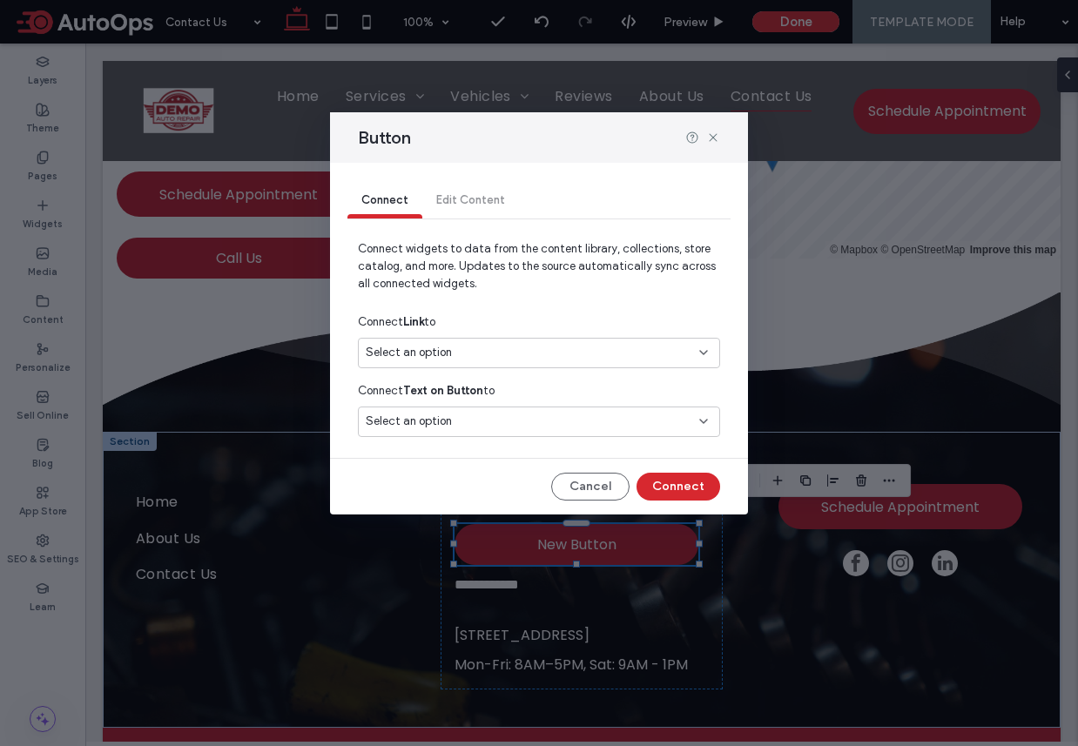
click at [508, 342] on div "Select an option" at bounding box center [539, 353] width 362 height 30
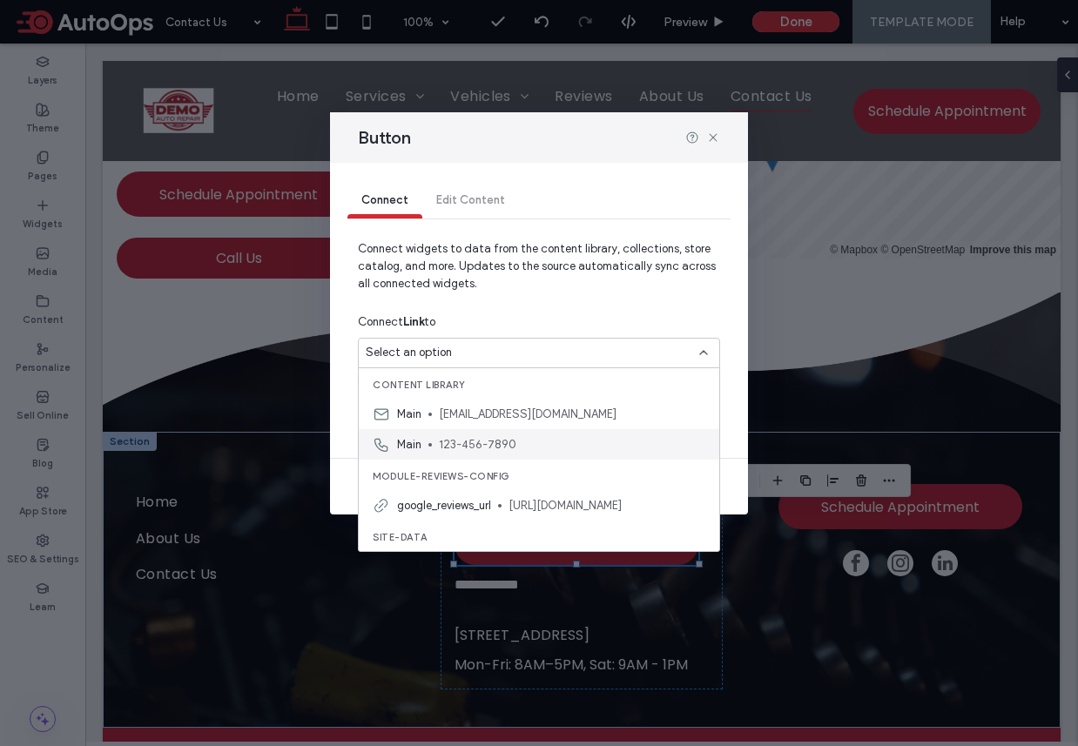
click at [479, 441] on span "123-456-7890" at bounding box center [572, 444] width 266 height 17
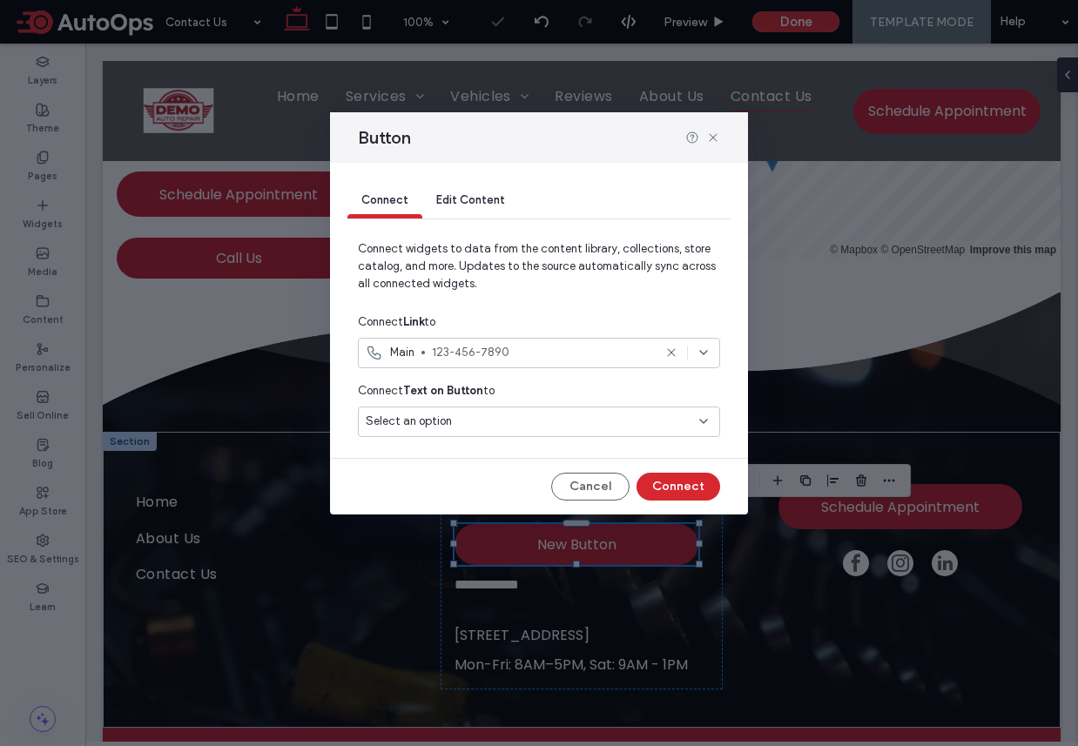
click at [485, 420] on div "Select an option" at bounding box center [529, 421] width 326 height 17
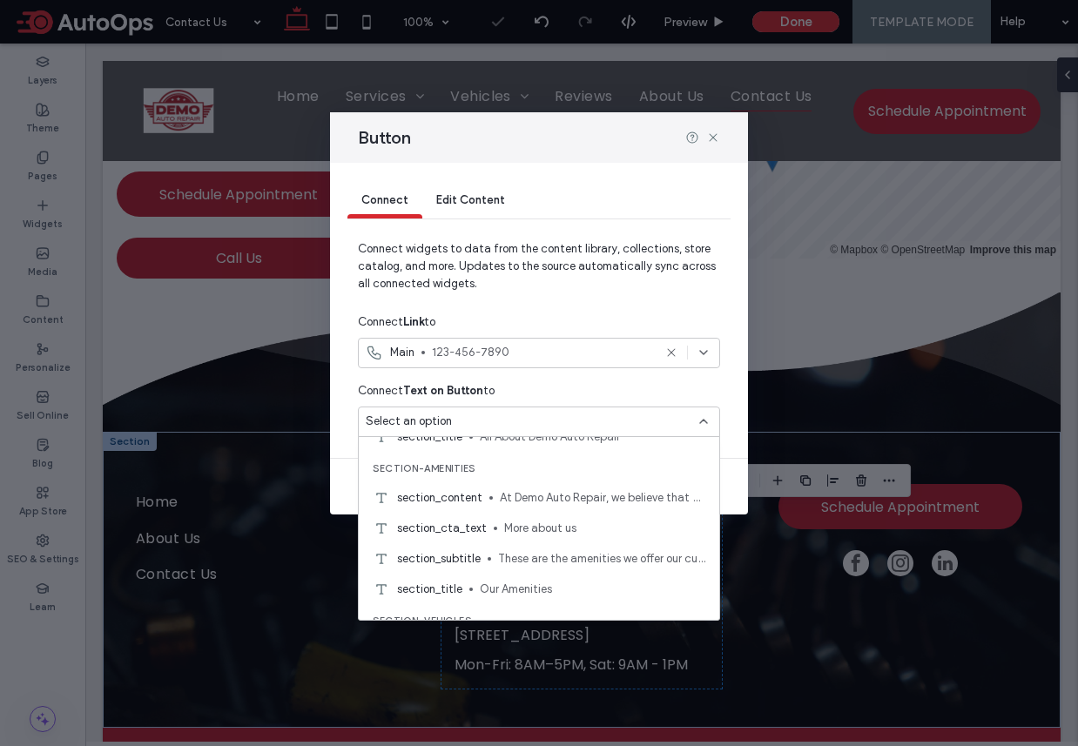
scroll to position [1767, 0]
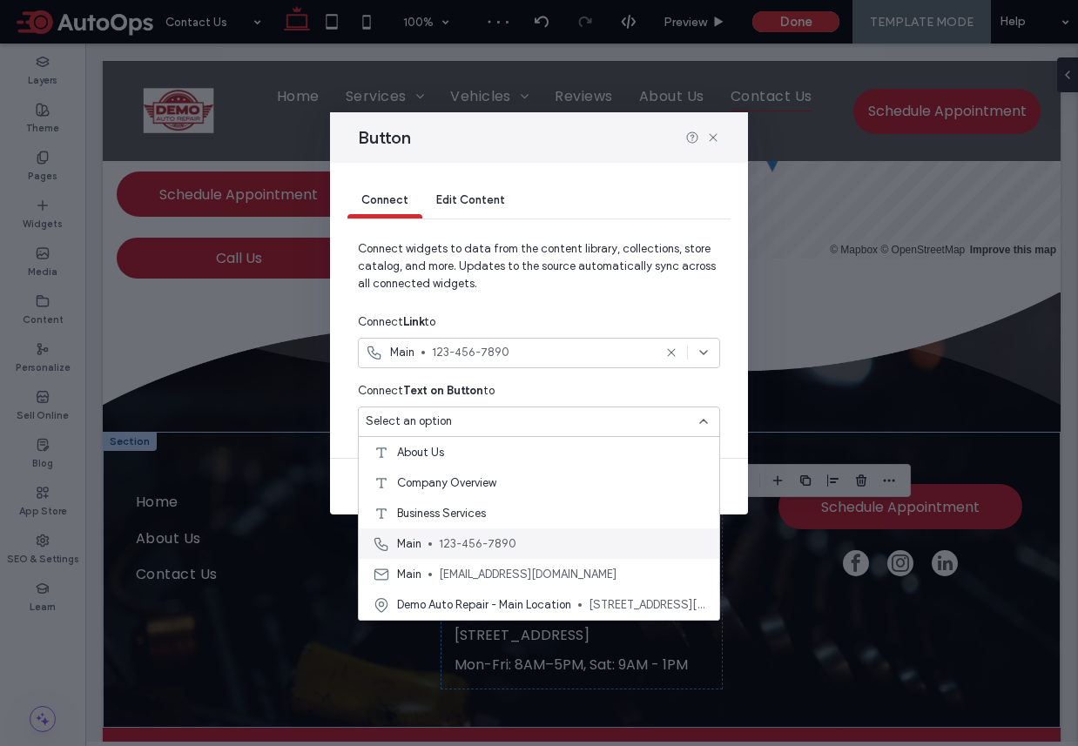
click at [505, 535] on span "123-456-7890" at bounding box center [572, 543] width 266 height 17
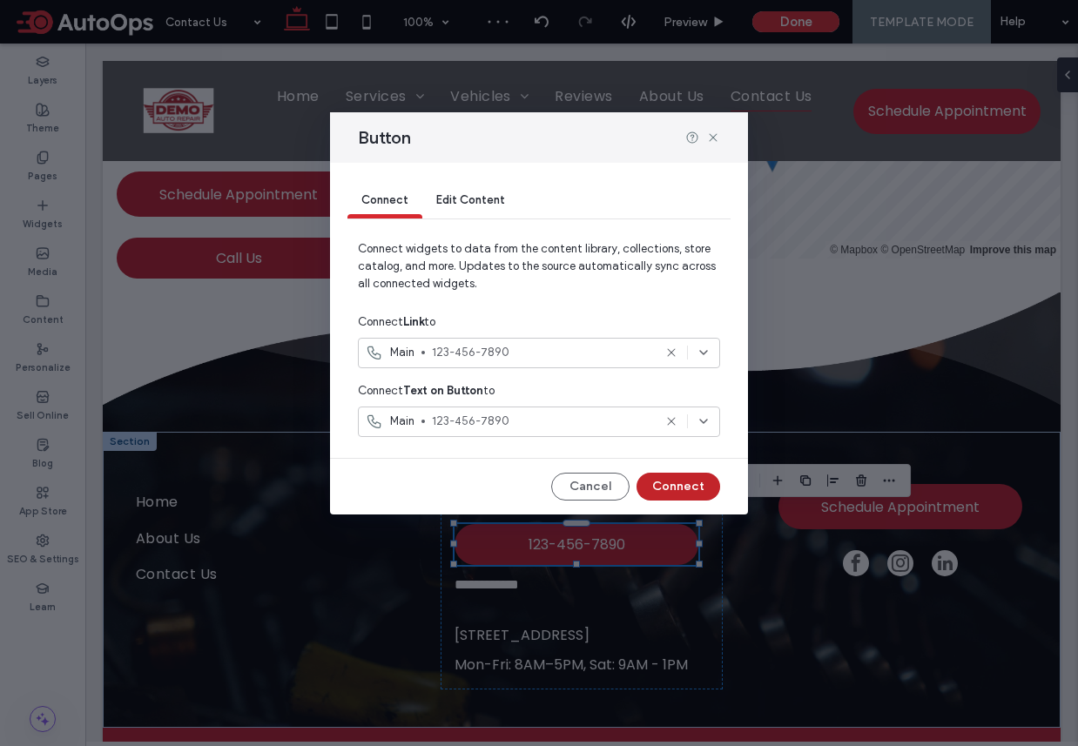
click at [702, 479] on button "Connect" at bounding box center [678, 487] width 84 height 28
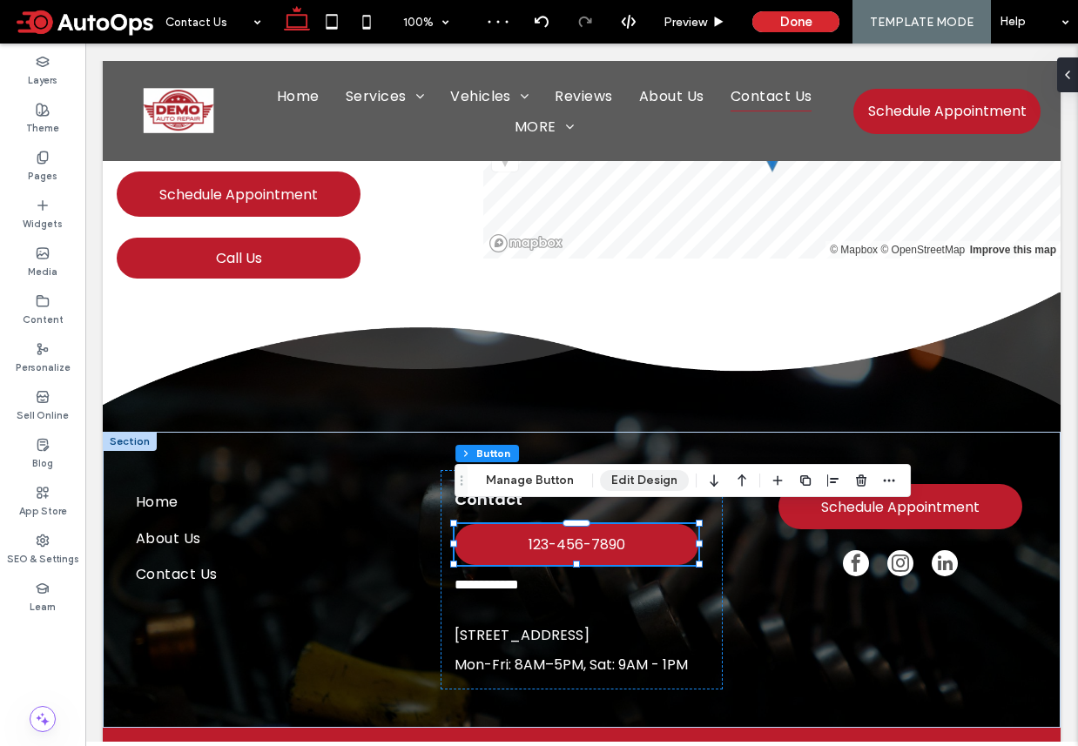
click at [648, 481] on button "Edit Design" at bounding box center [644, 480] width 89 height 21
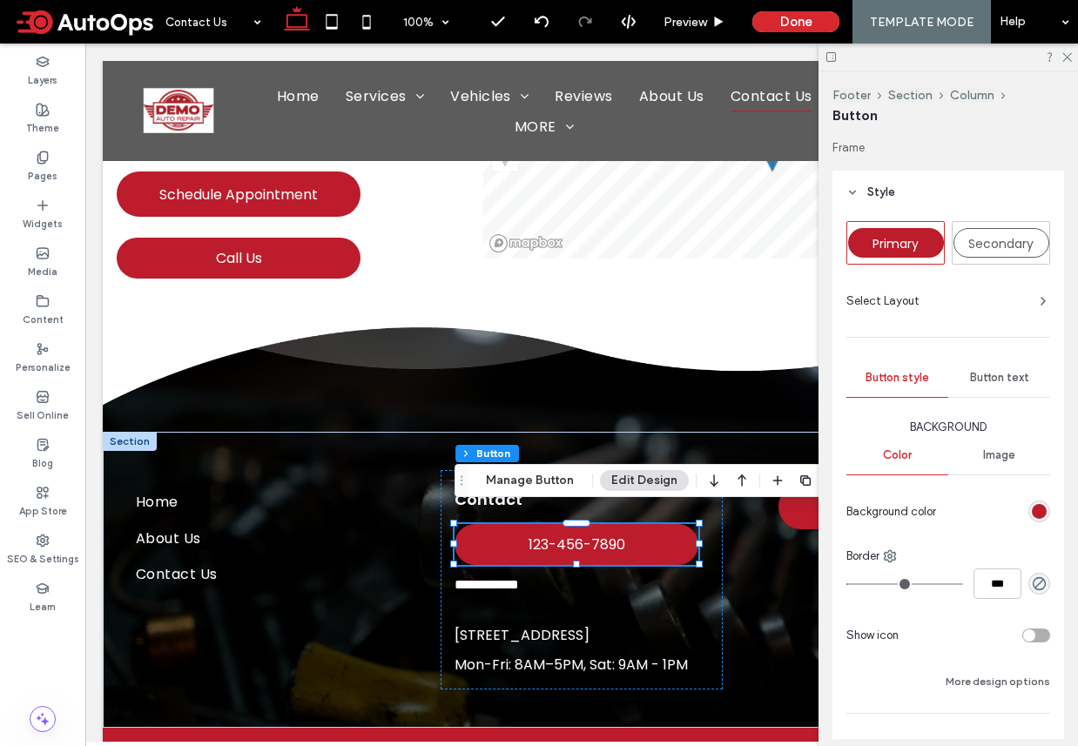
click at [1026, 508] on div at bounding box center [996, 511] width 107 height 30
click at [1049, 516] on div at bounding box center [1039, 512] width 22 height 22
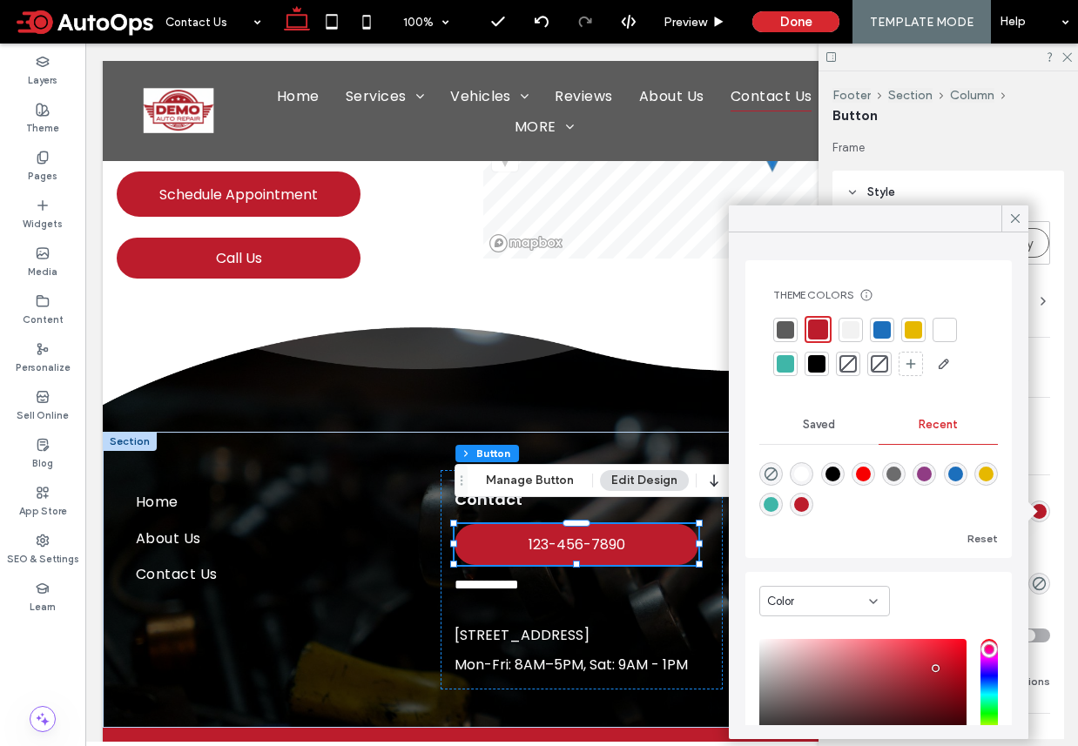
click at [838, 360] on div at bounding box center [848, 364] width 24 height 24
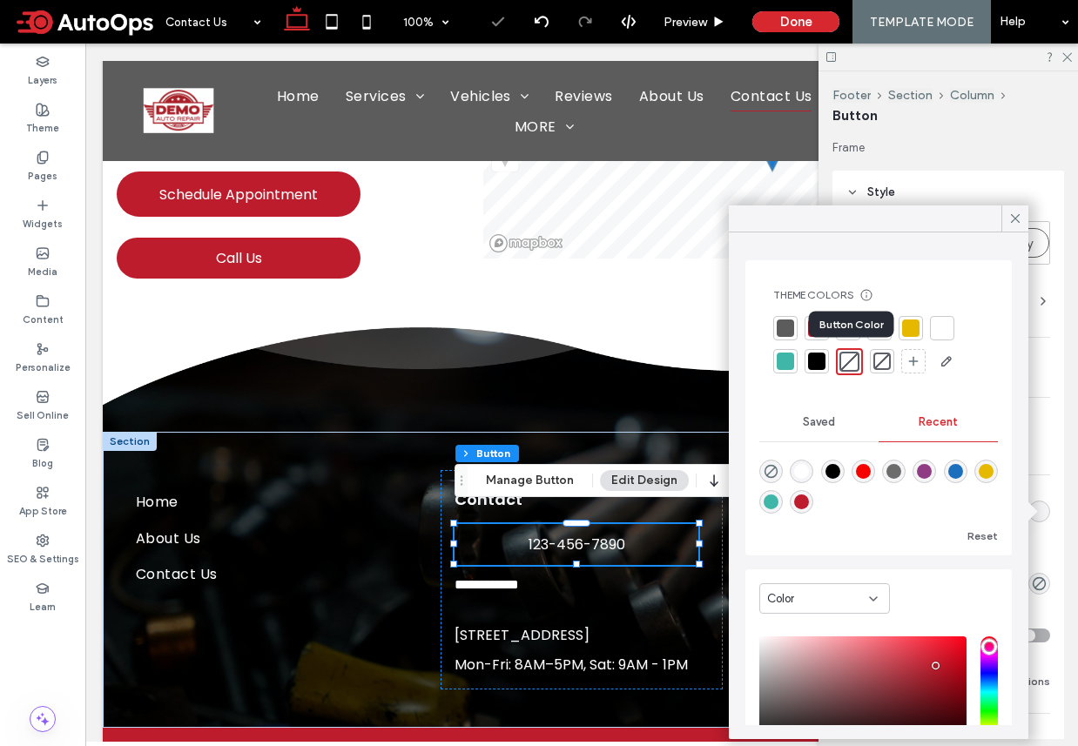
type input "*"
click at [1017, 218] on icon at bounding box center [1015, 219] width 16 height 16
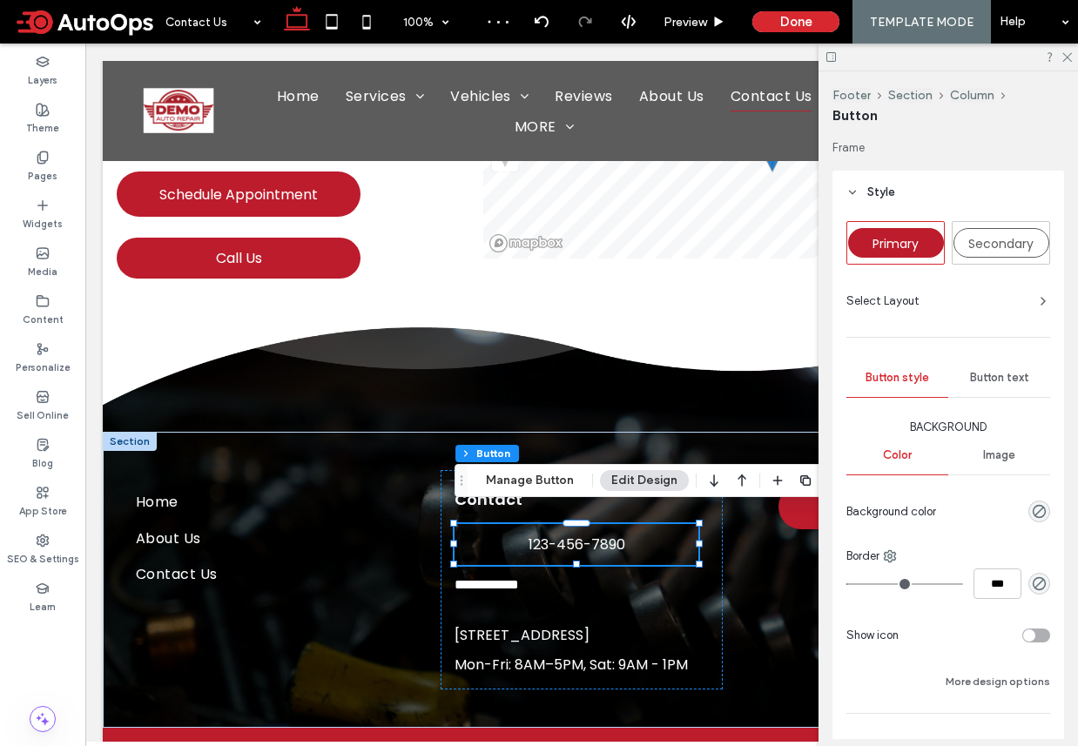
click at [985, 384] on span "Button text" at bounding box center [999, 378] width 59 height 14
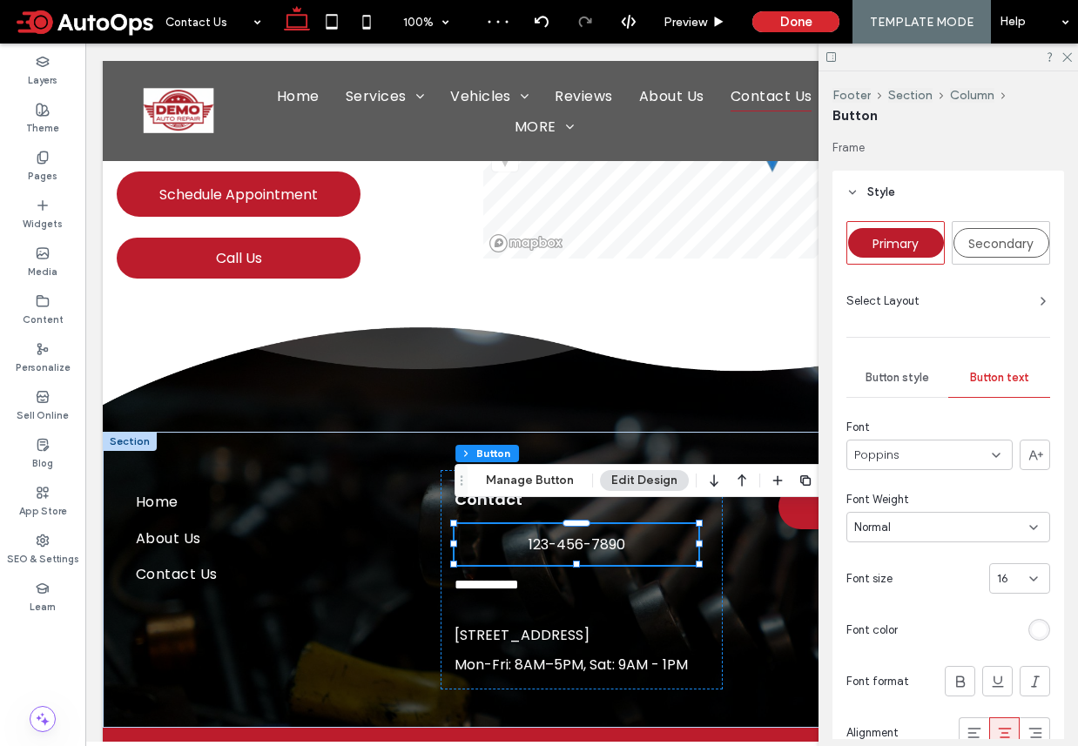
scroll to position [260, 0]
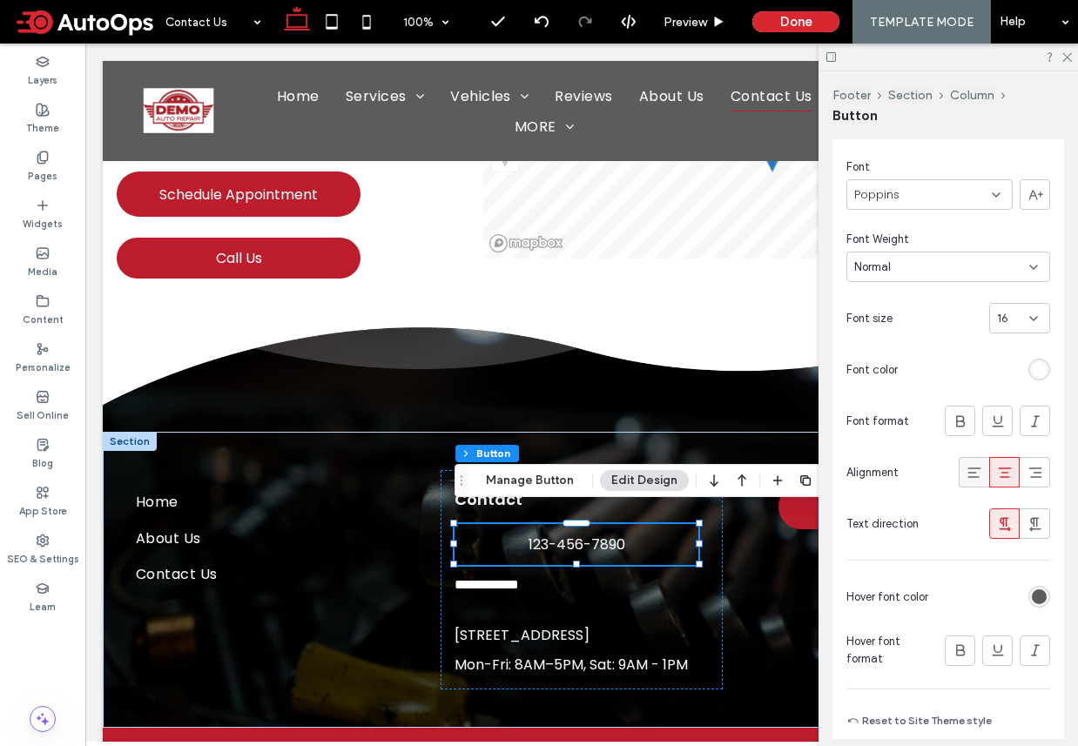
click at [969, 473] on icon at bounding box center [973, 472] width 17 height 17
click at [1033, 595] on div "rgb(92, 92, 92)" at bounding box center [1039, 596] width 15 height 15
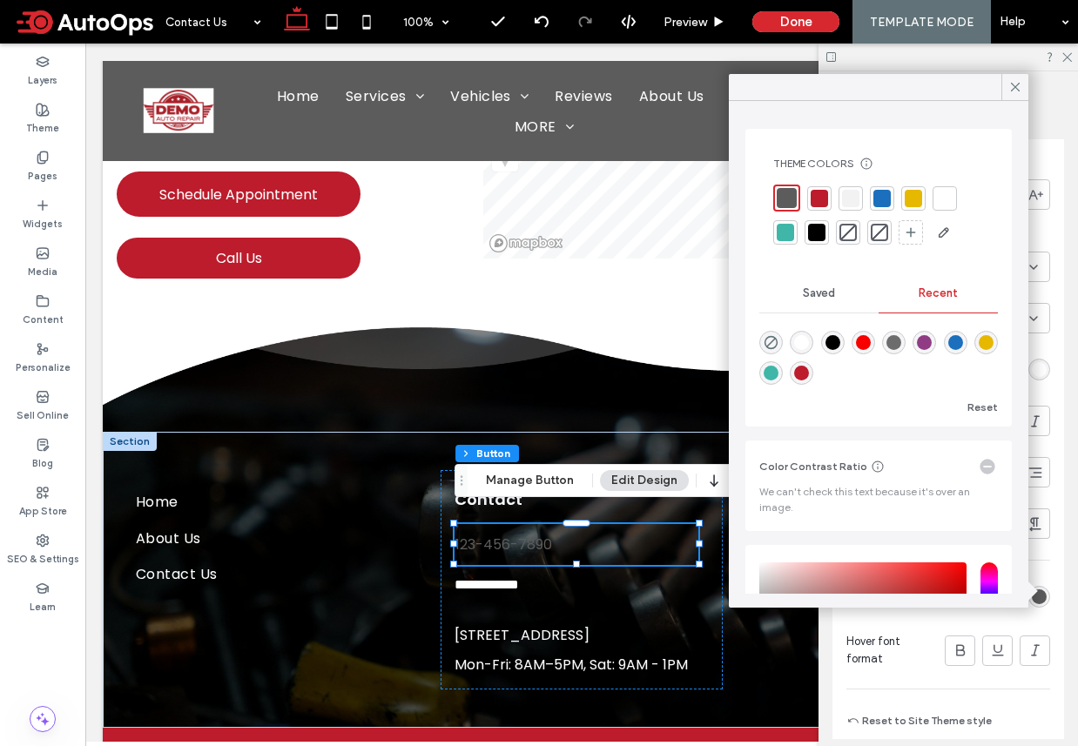
click at [800, 342] on div "rgba(255, 255, 255, 1)" at bounding box center [801, 342] width 15 height 15
type input "*******"
click at [1024, 84] on div at bounding box center [1014, 87] width 27 height 26
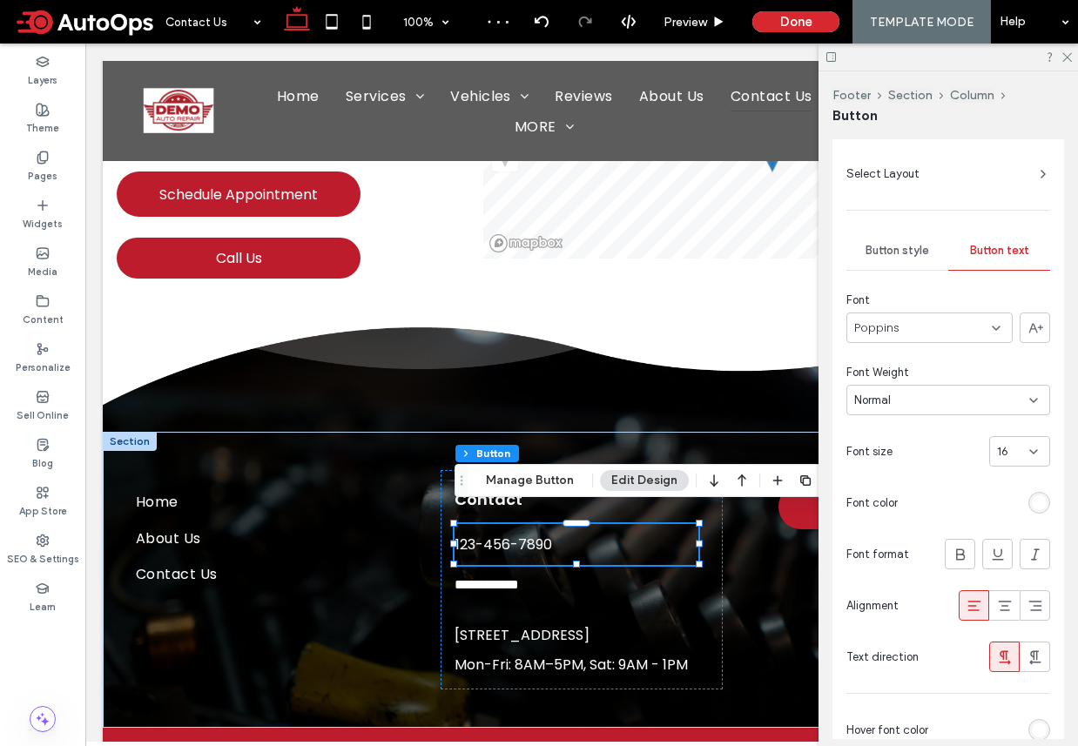
scroll to position [0, 0]
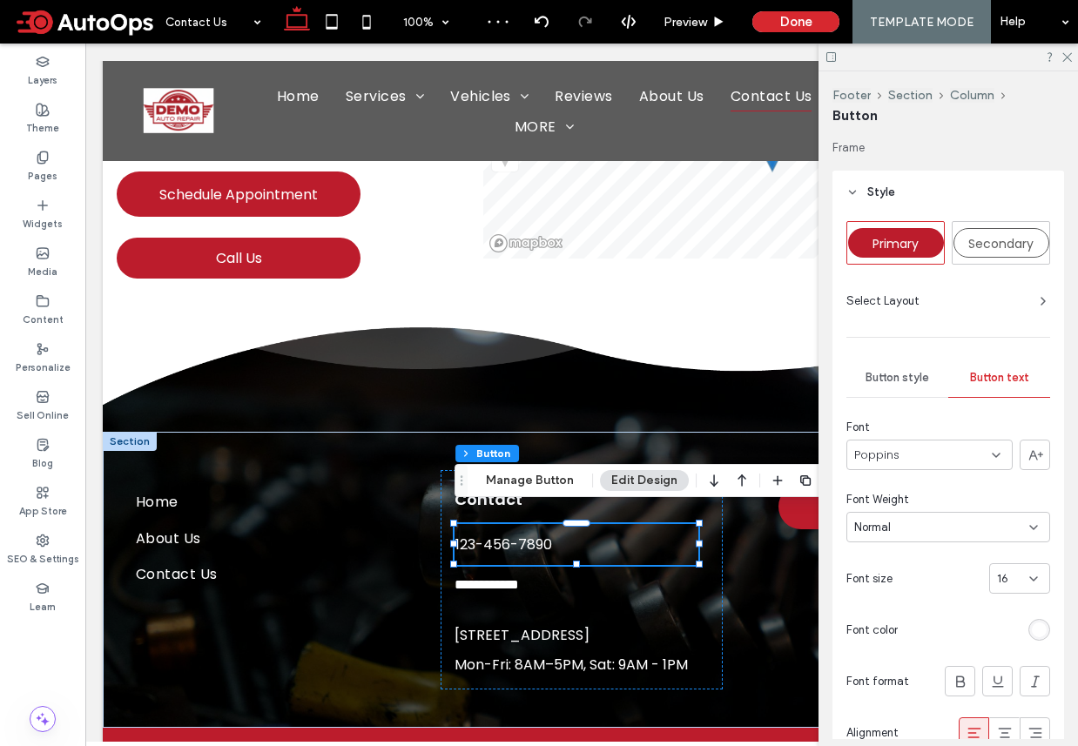
click at [891, 390] on div "Button style" at bounding box center [897, 378] width 102 height 38
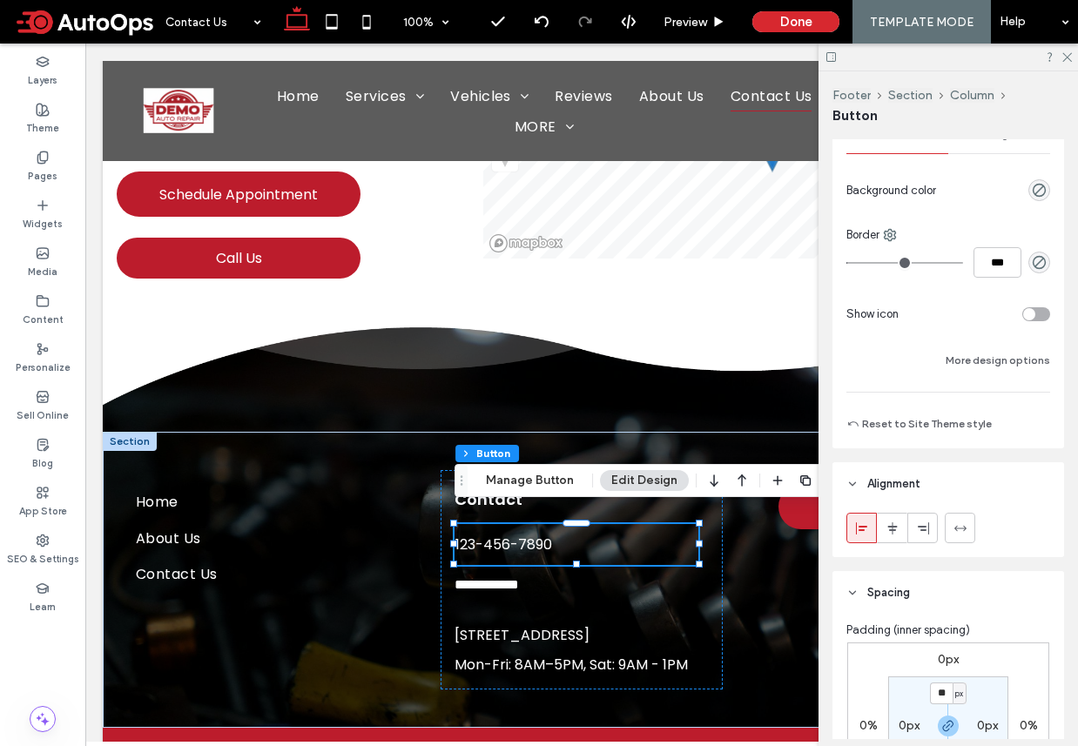
scroll to position [266, 0]
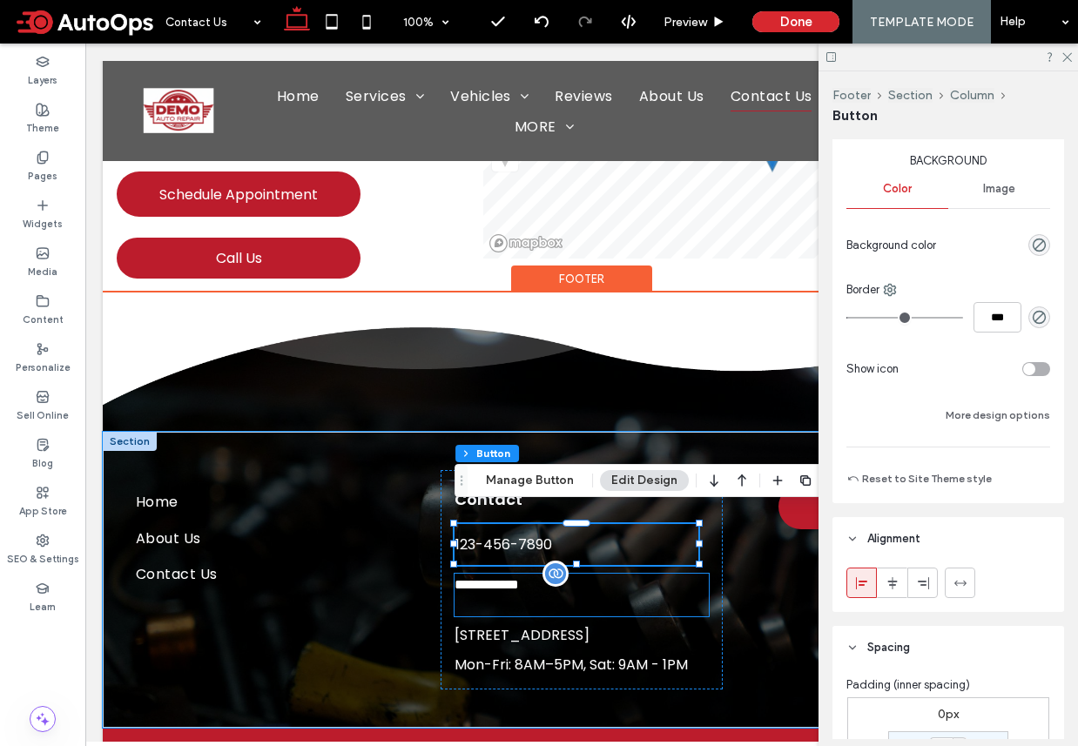
click at [604, 575] on h6 "**********" at bounding box center [581, 585] width 254 height 22
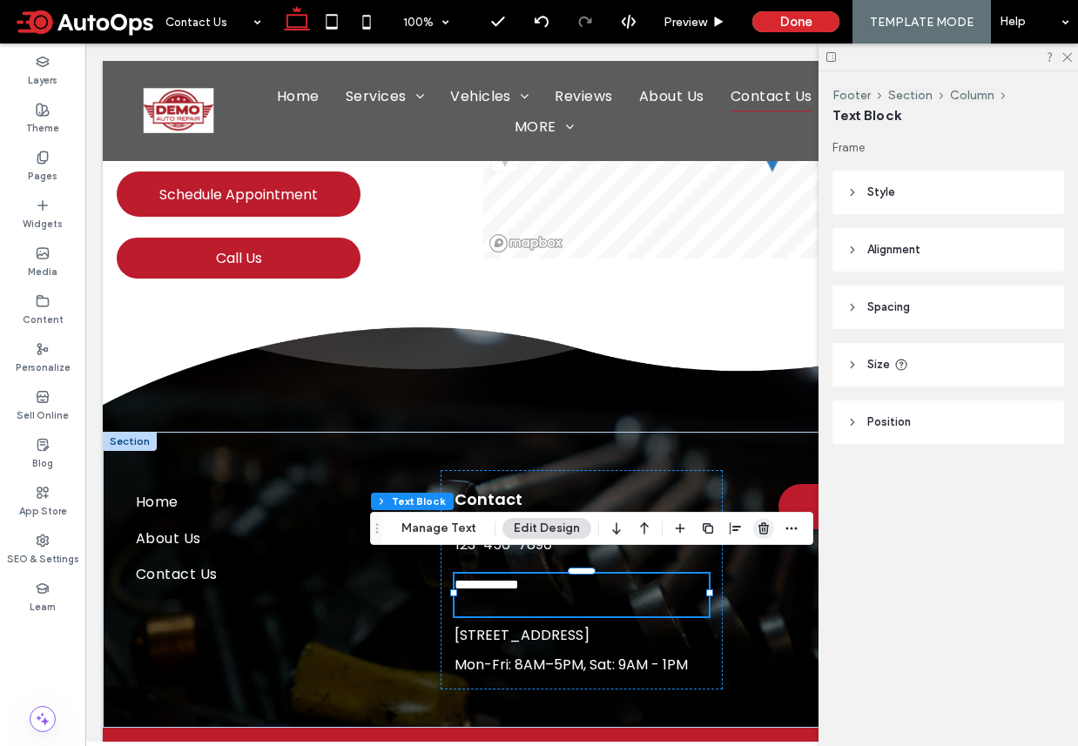
click at [765, 528] on icon "button" at bounding box center [764, 528] width 14 height 14
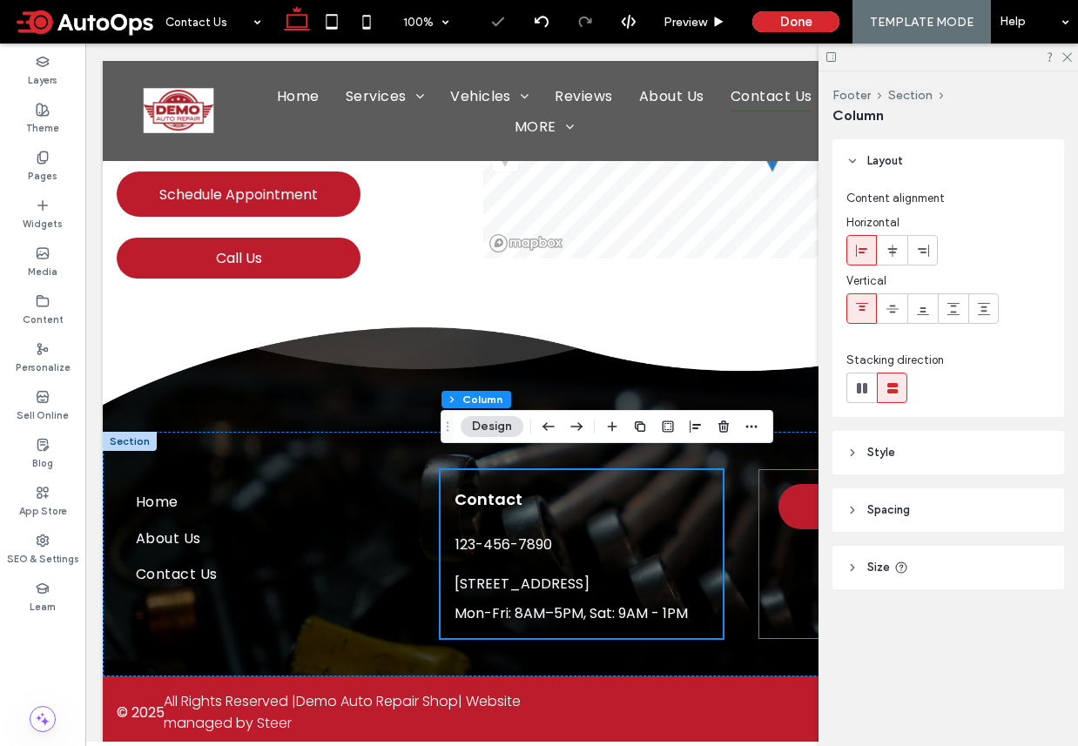
scroll to position [1098, 0]
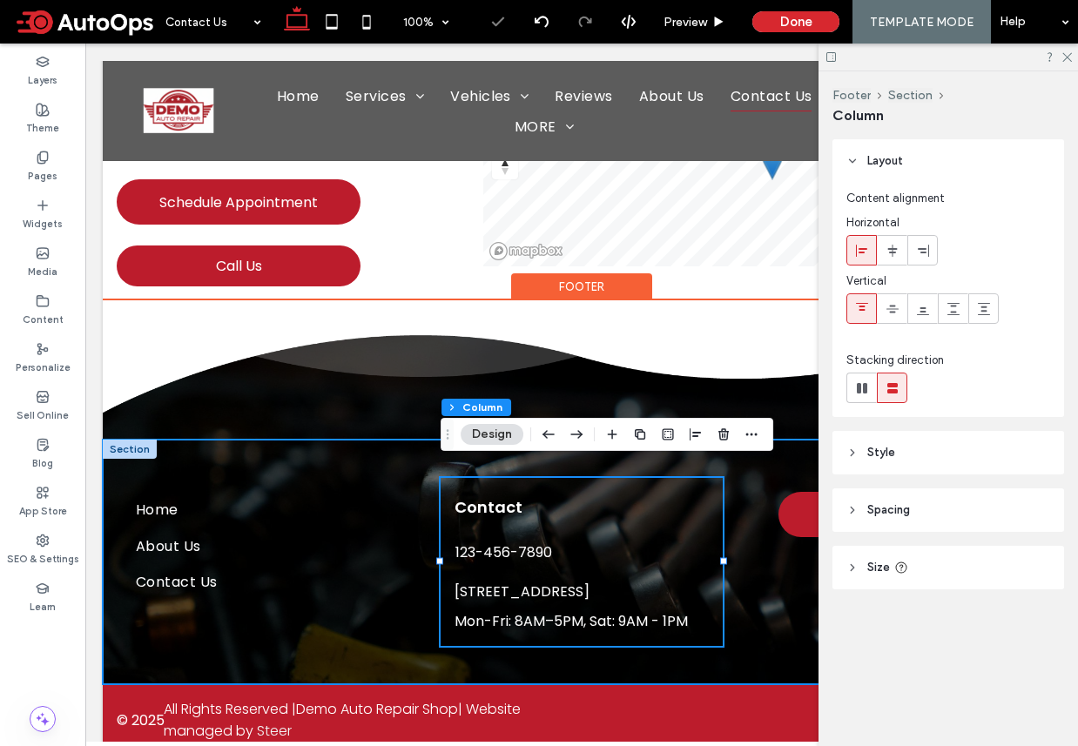
click at [741, 645] on div "Home About Us Contact Us 123-456-7890 Contact 51 Goods Rd, Conestoga, PA 17516 …" at bounding box center [582, 562] width 958 height 245
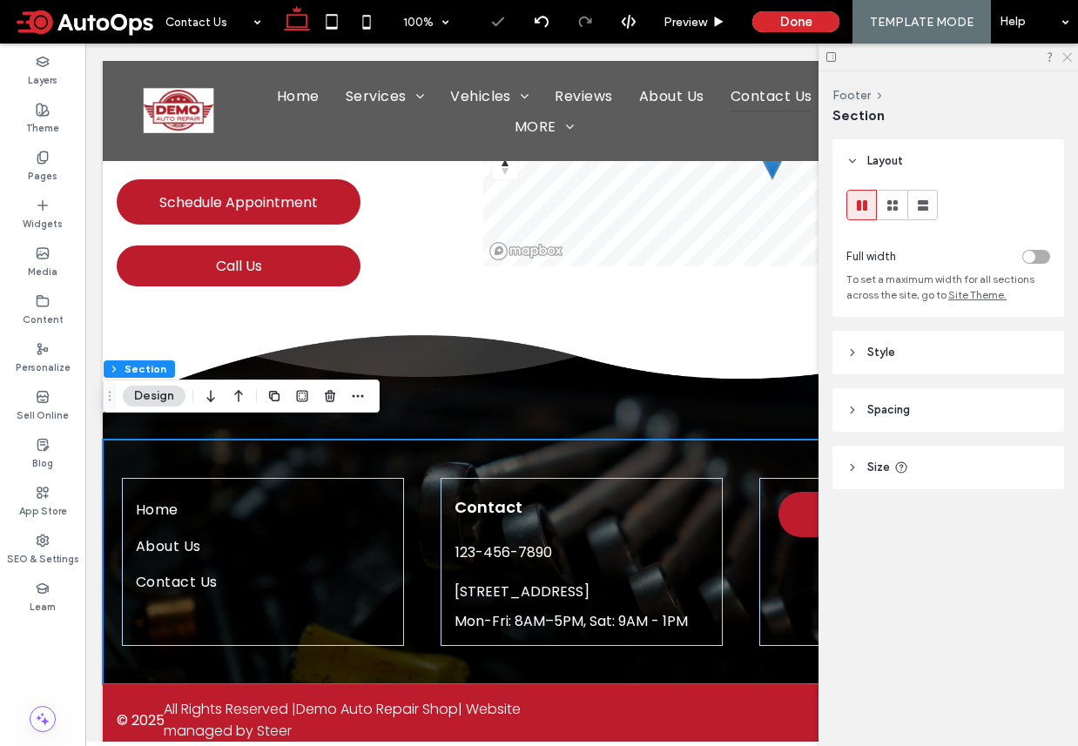
click at [1068, 52] on icon at bounding box center [1065, 55] width 11 height 11
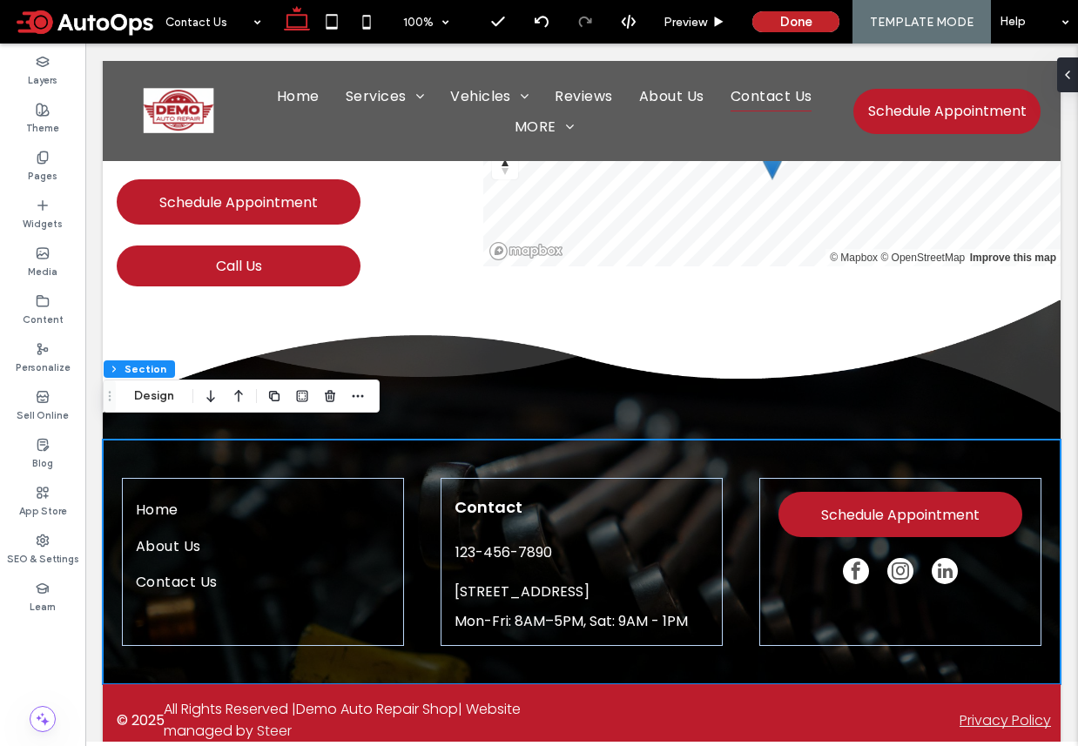
click at [778, 20] on button "Done" at bounding box center [795, 21] width 87 height 21
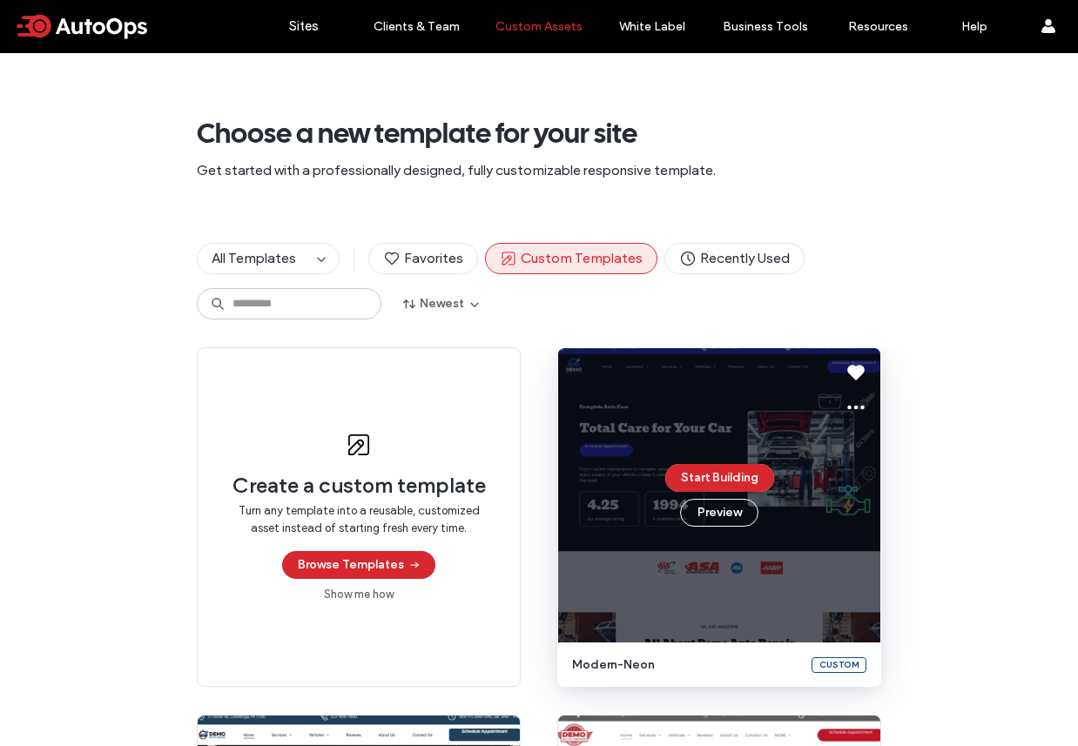
scroll to position [422, 0]
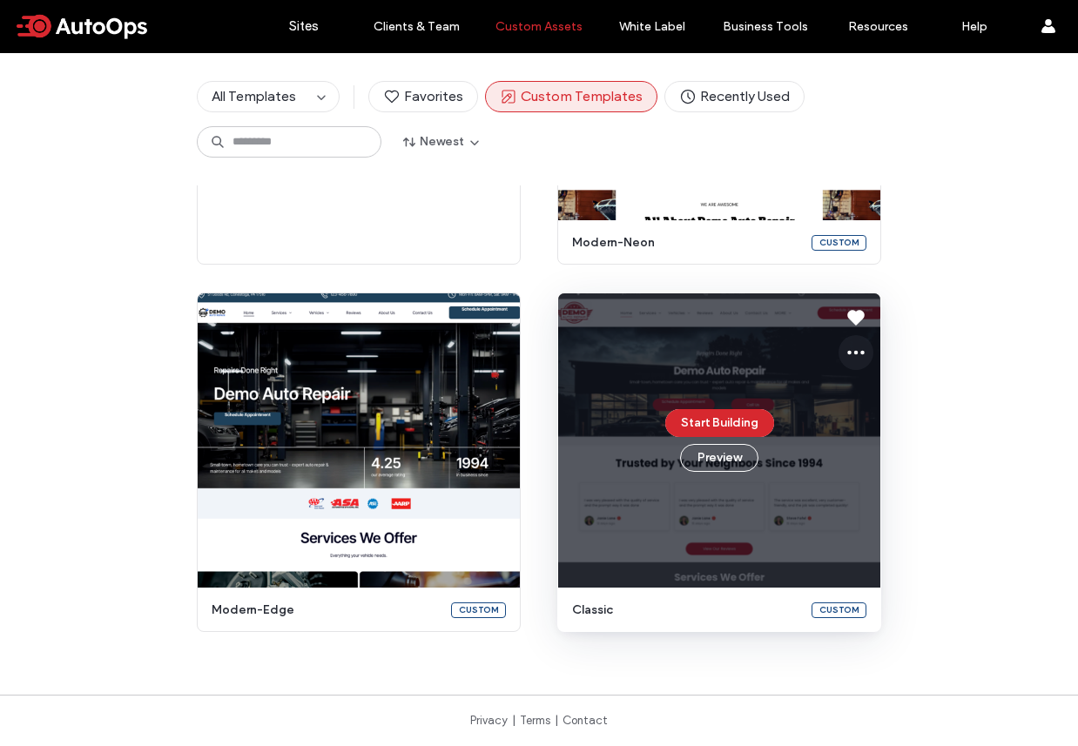
click at [855, 351] on use at bounding box center [855, 353] width 17 height 4
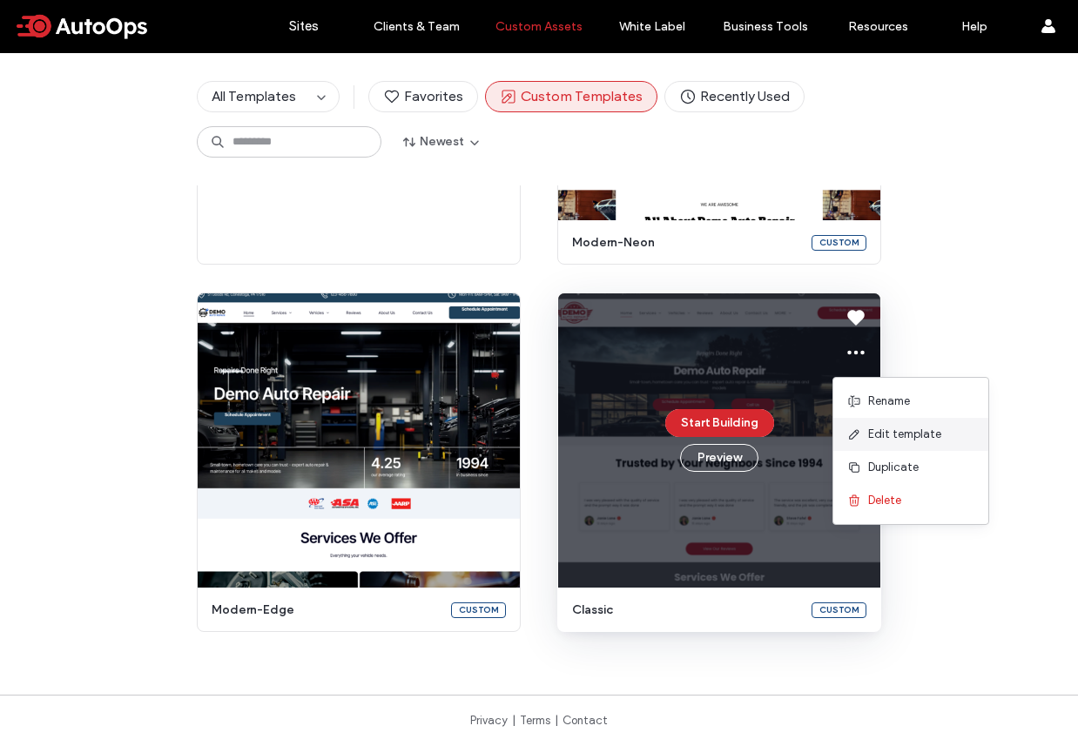
click at [903, 431] on span "Edit template" at bounding box center [904, 434] width 73 height 17
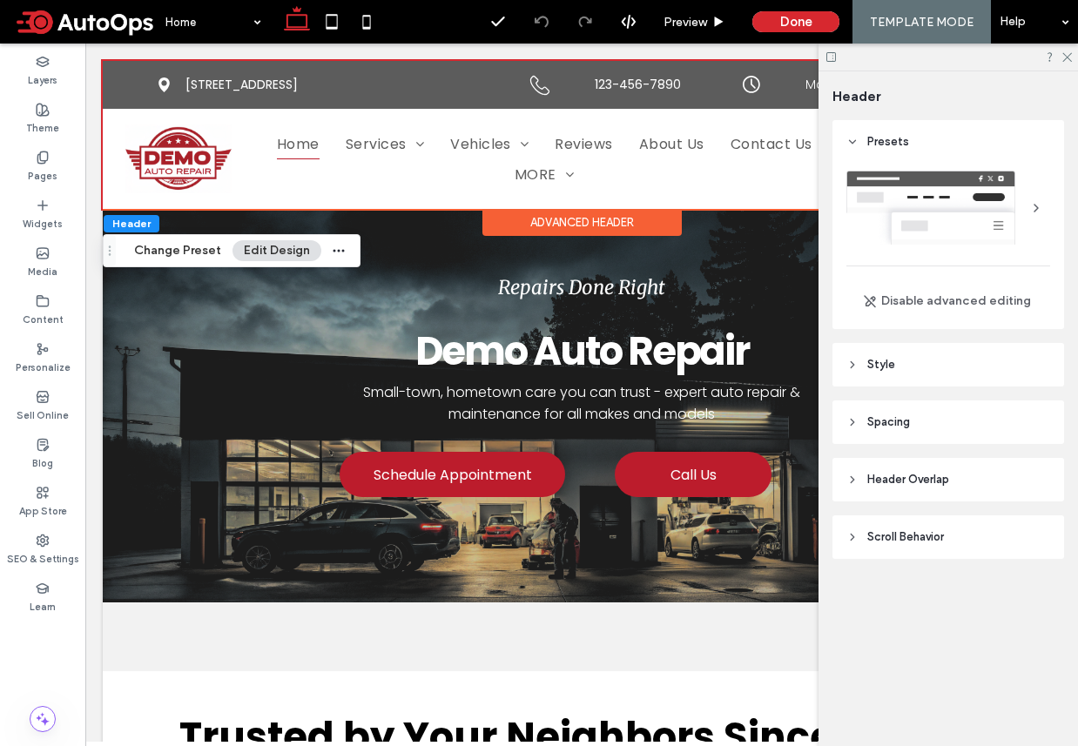
click at [892, 362] on span "Style" at bounding box center [881, 364] width 28 height 17
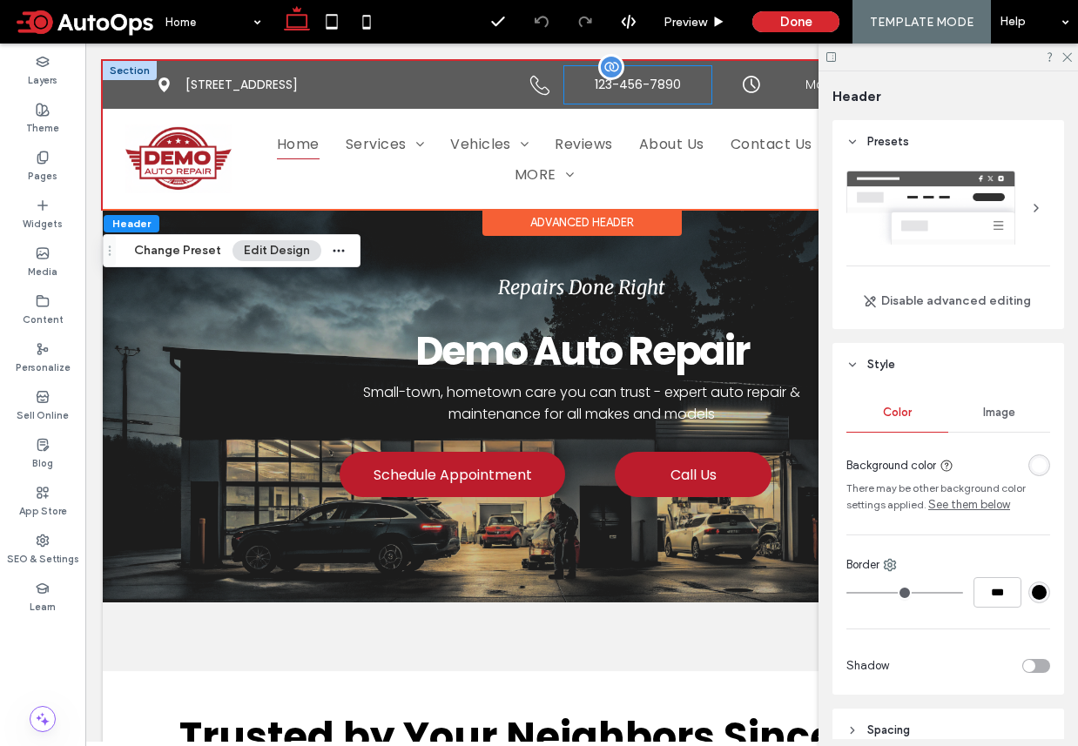
click at [641, 82] on span "123-456-7890" at bounding box center [638, 85] width 86 height 18
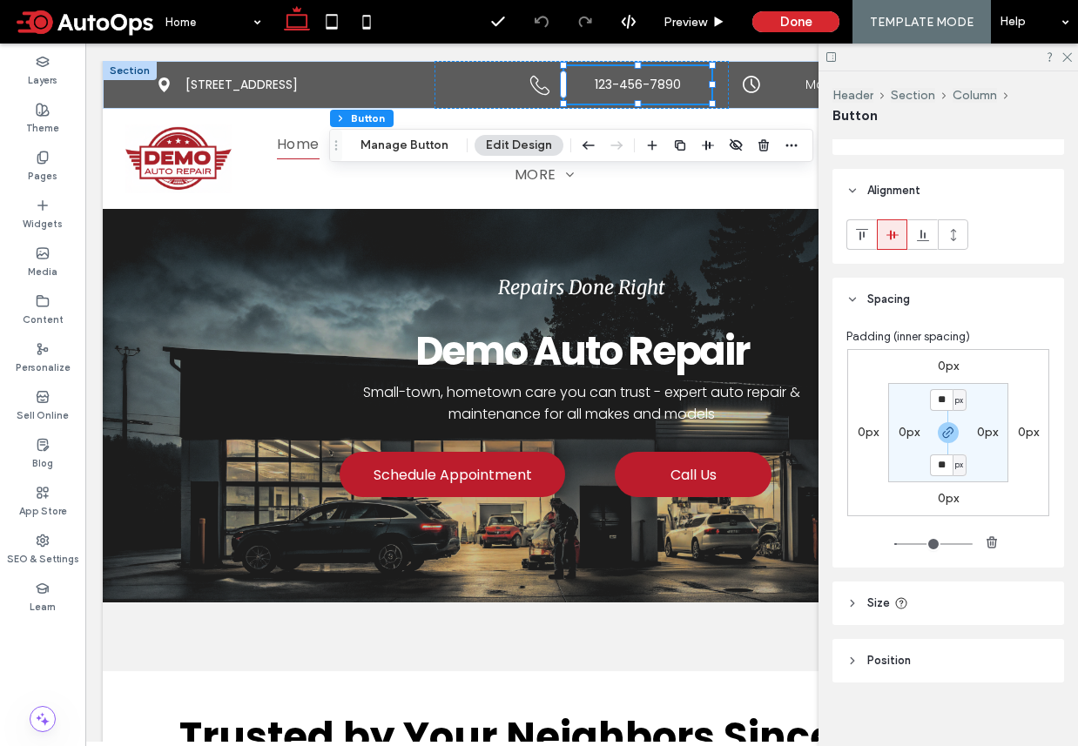
scroll to position [628, 0]
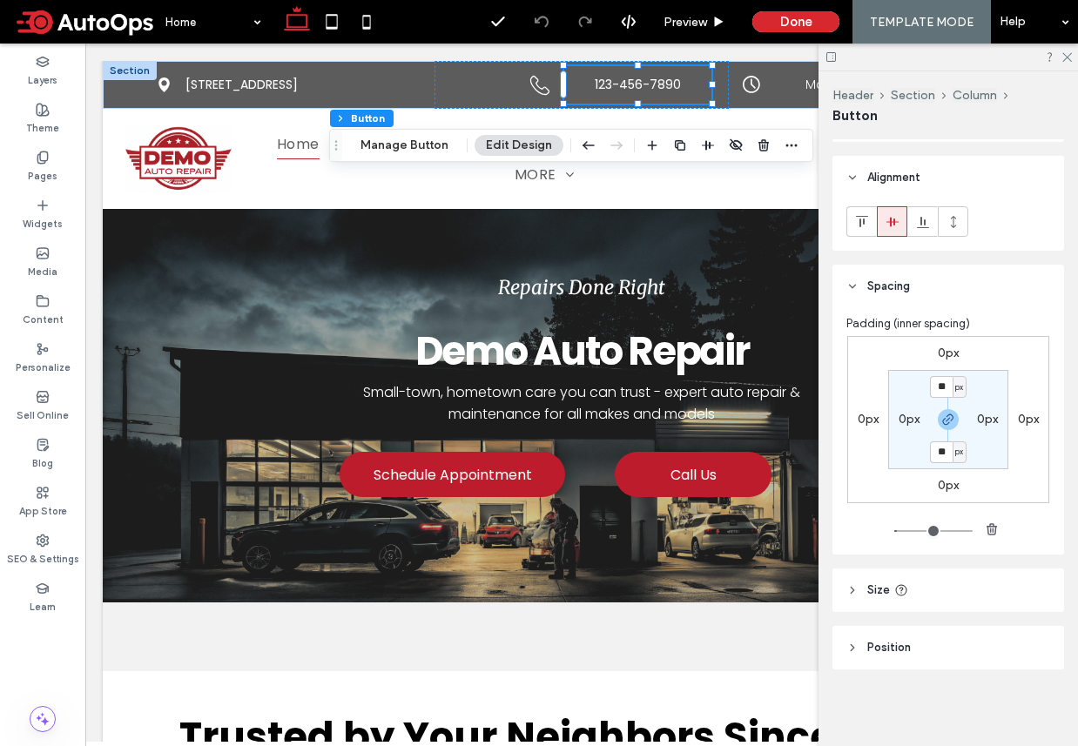
click at [913, 604] on header "Size" at bounding box center [948, 590] width 232 height 44
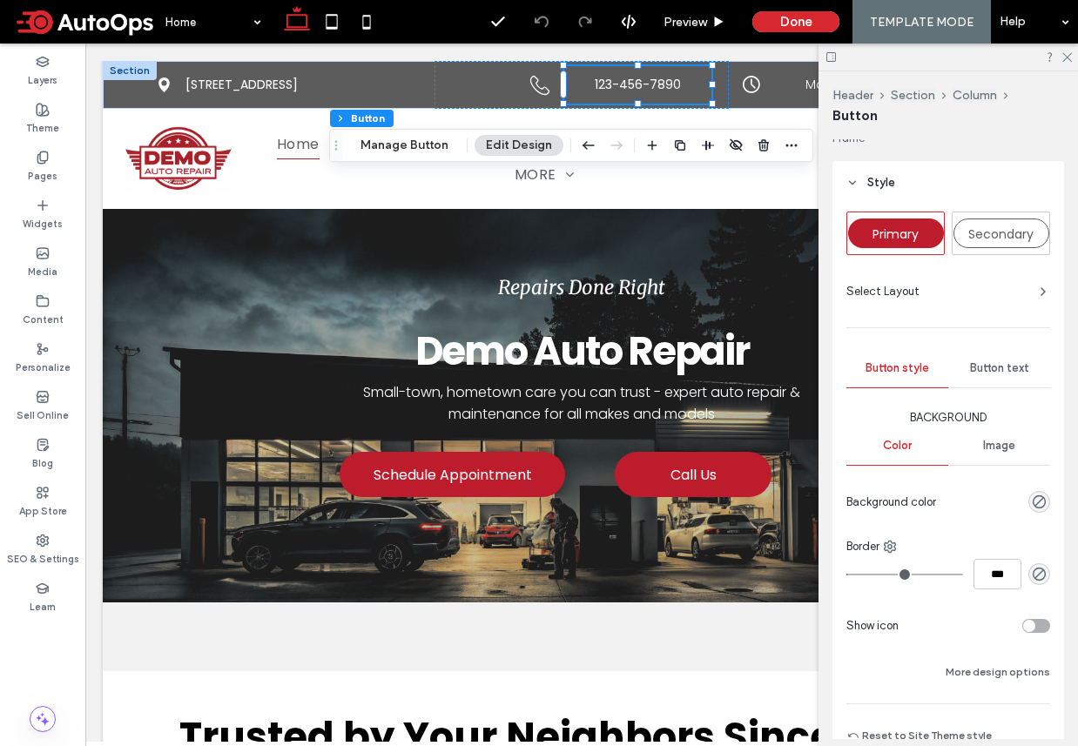
scroll to position [0, 0]
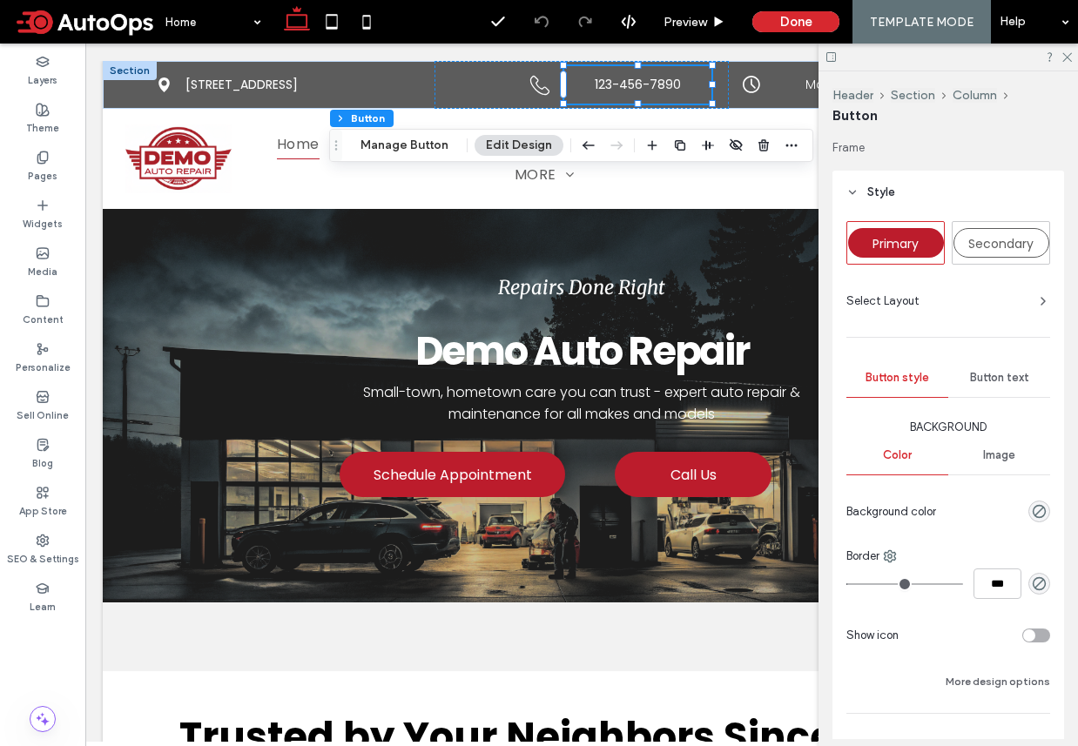
click at [990, 373] on span "Button text" at bounding box center [999, 378] width 59 height 14
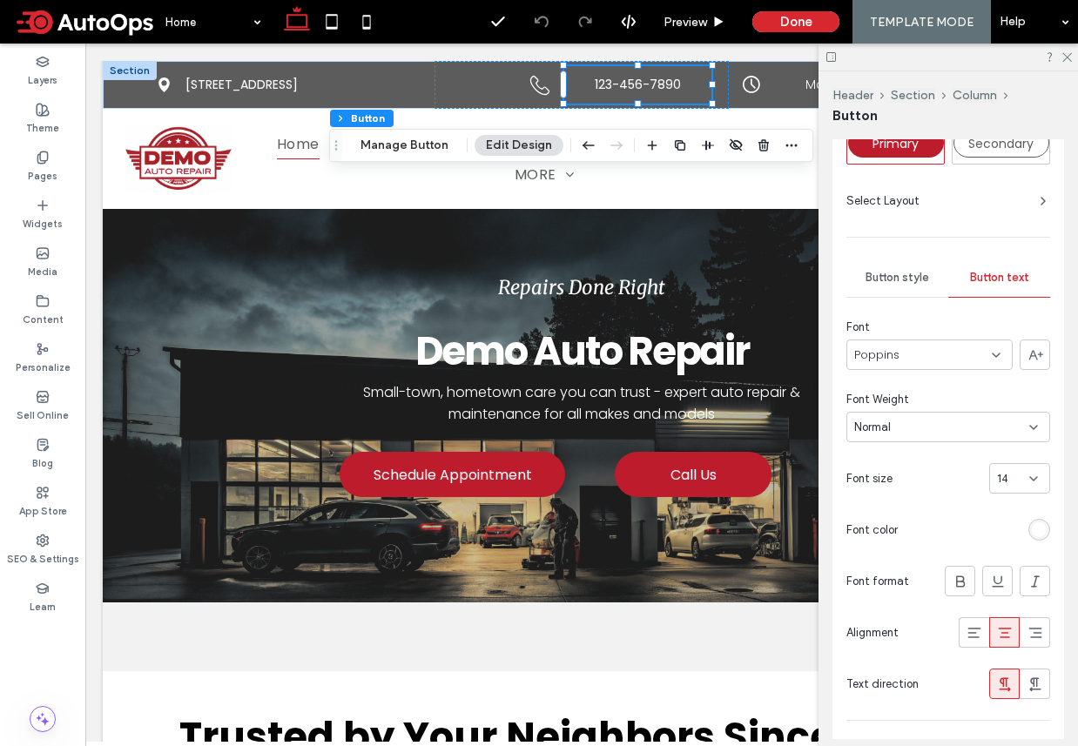
scroll to position [171, 0]
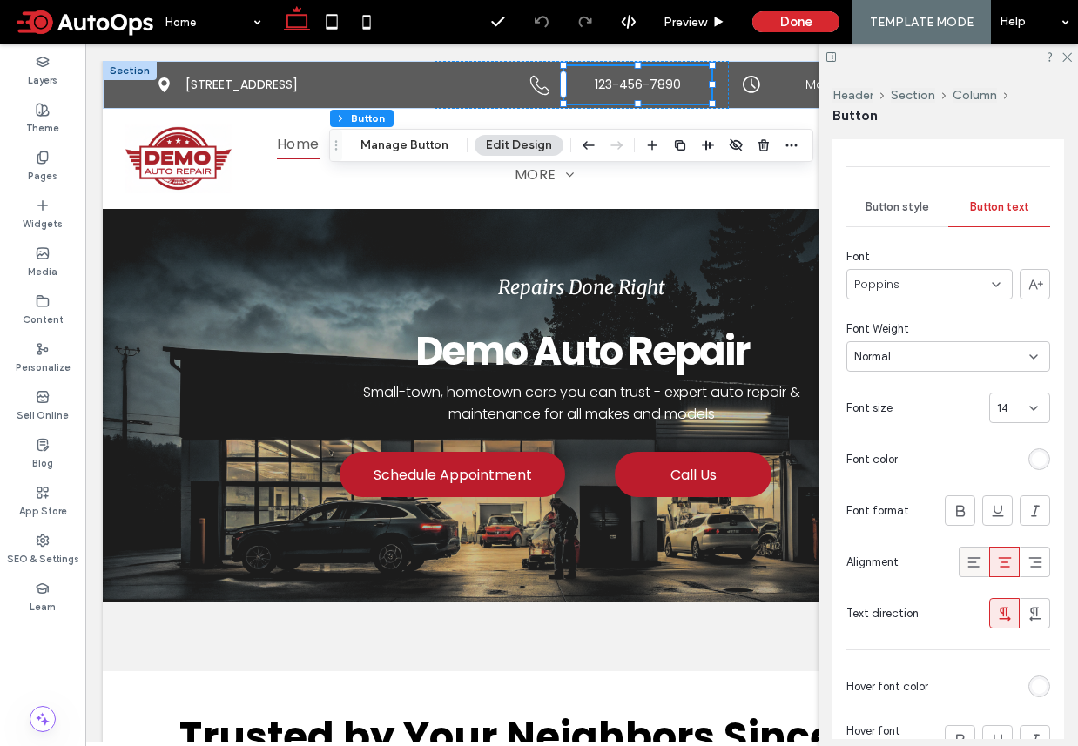
click at [975, 566] on use at bounding box center [973, 562] width 13 height 10
click at [1067, 54] on icon at bounding box center [1065, 55] width 11 height 11
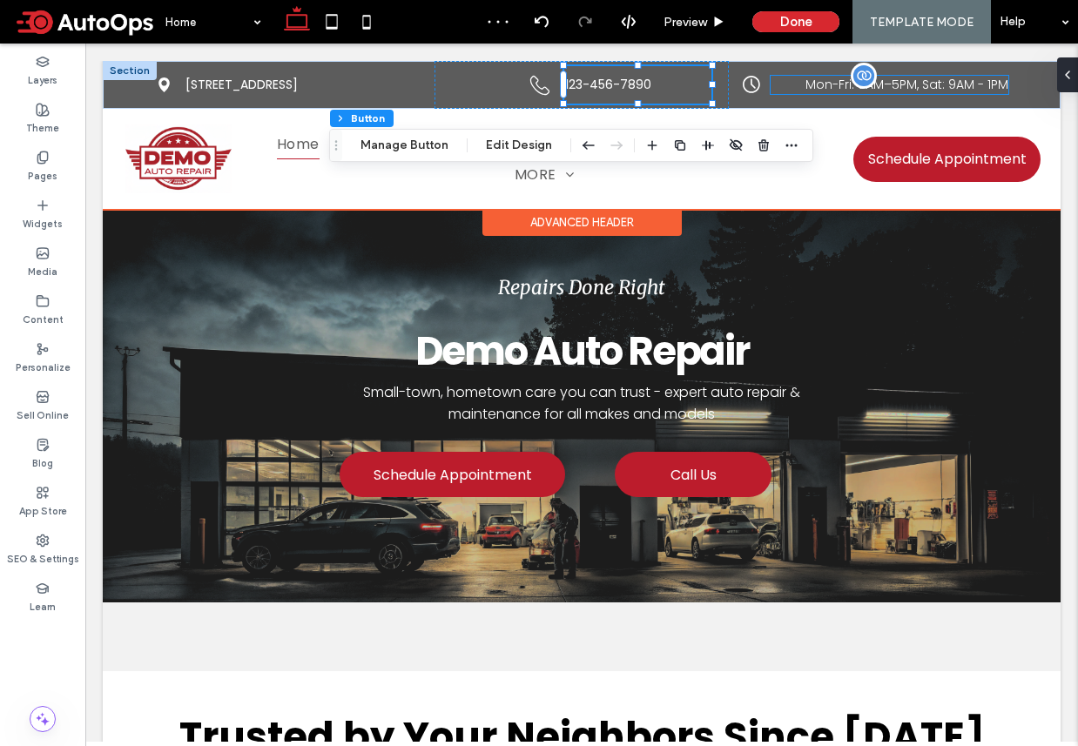
click at [834, 88] on span "Mon-Fri: 8AM–5PM, Sat: 9AM - 1PM" at bounding box center [906, 84] width 203 height 17
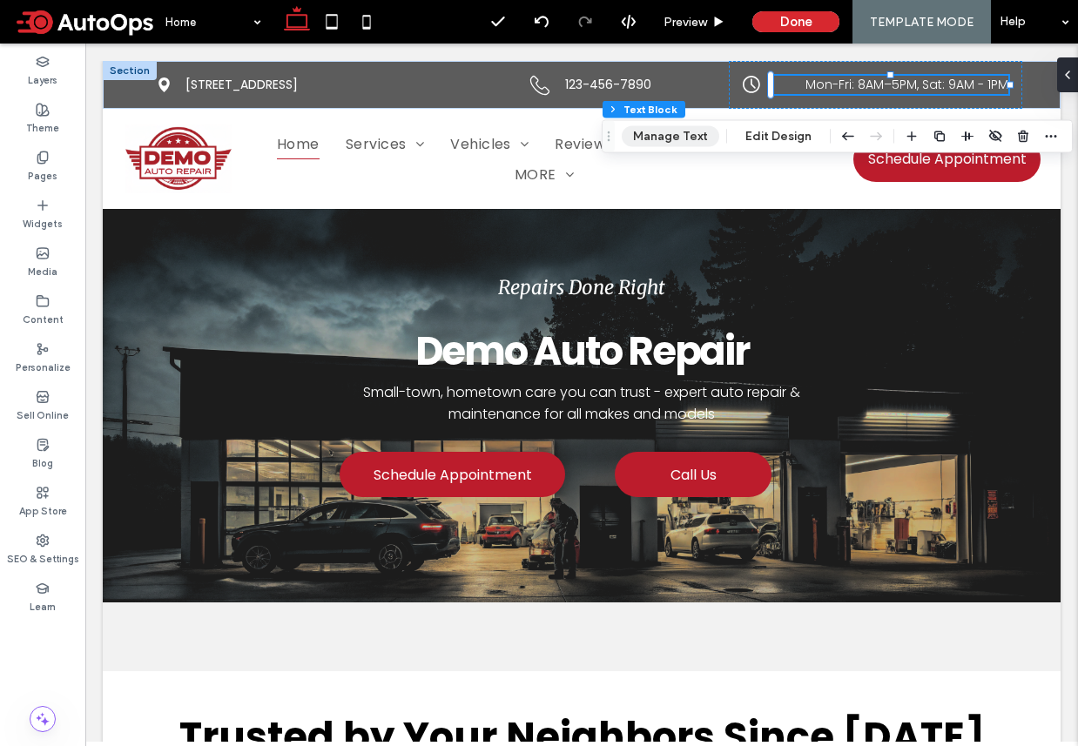
click at [698, 143] on button "Manage Text" at bounding box center [671, 136] width 98 height 21
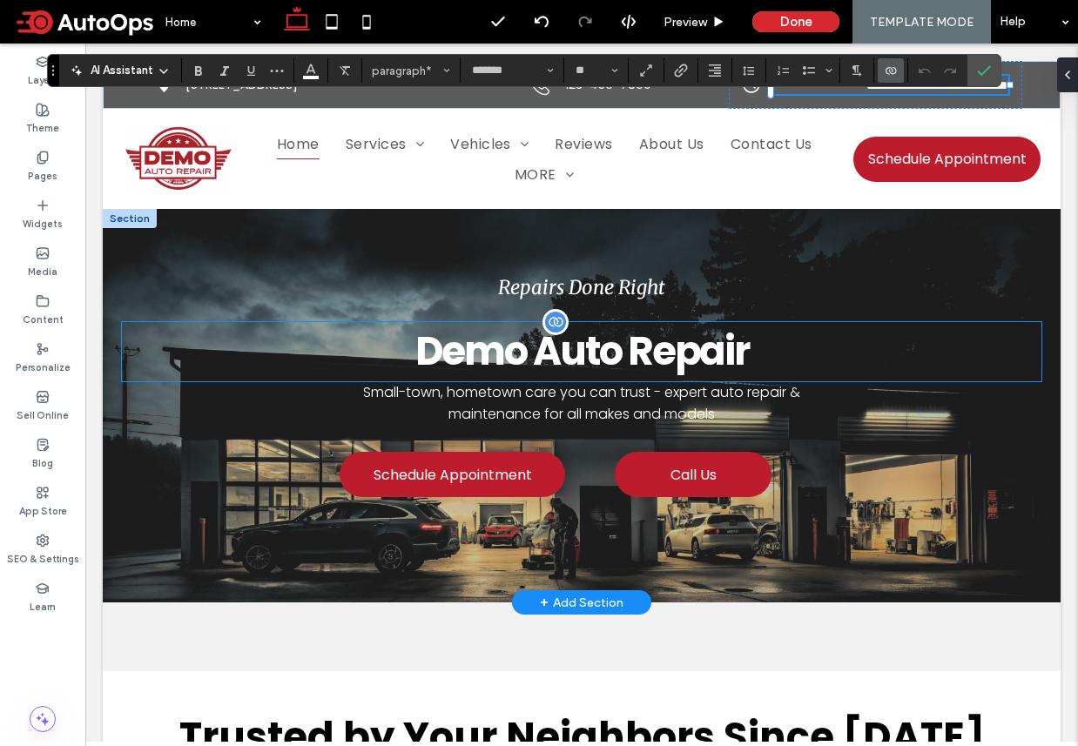
click at [861, 325] on h2 "Demo Auto Repair" at bounding box center [581, 351] width 919 height 59
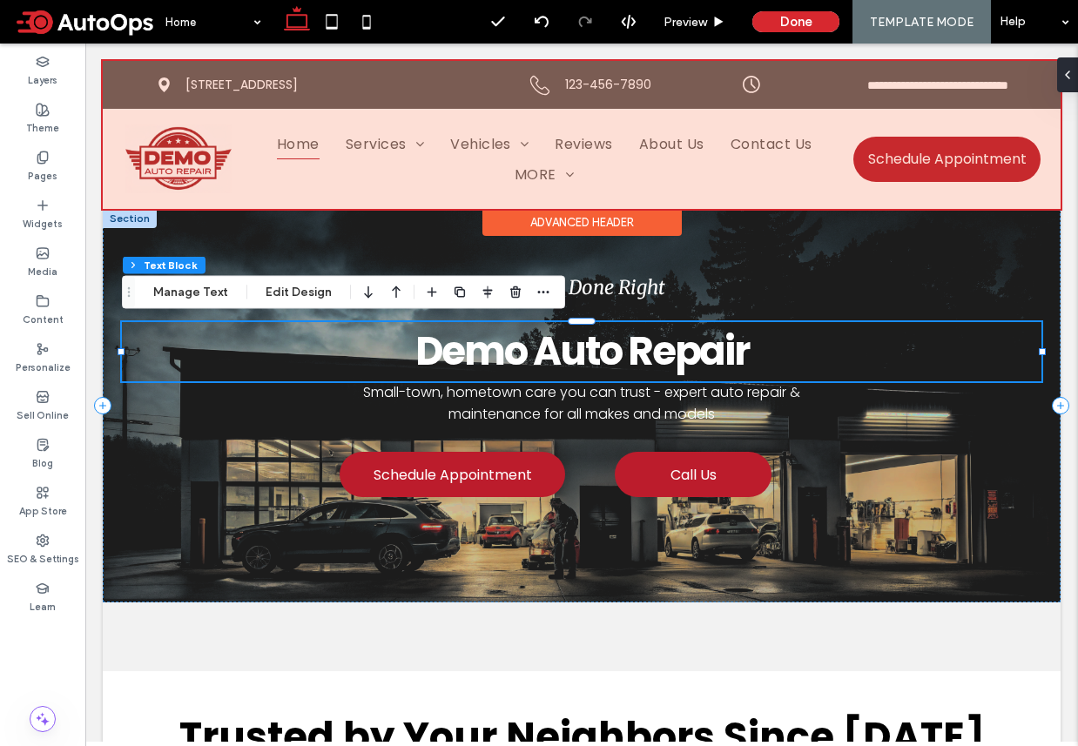
click at [790, 85] on div at bounding box center [582, 135] width 958 height 148
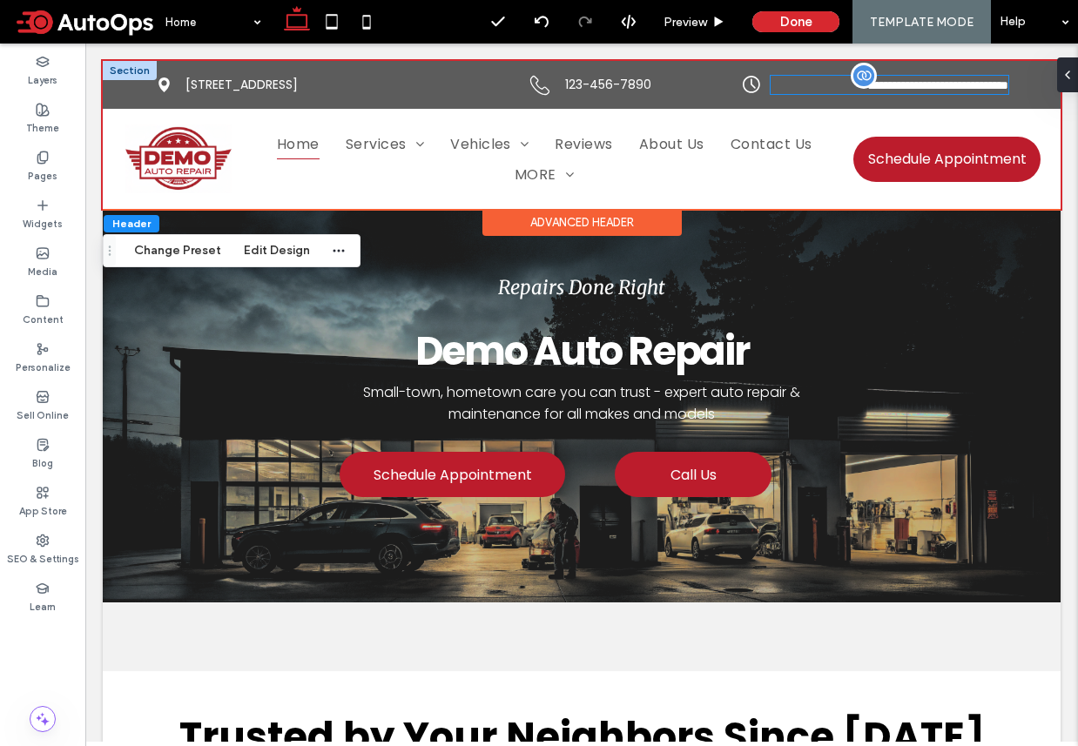
click at [794, 84] on p "**********" at bounding box center [889, 85] width 238 height 18
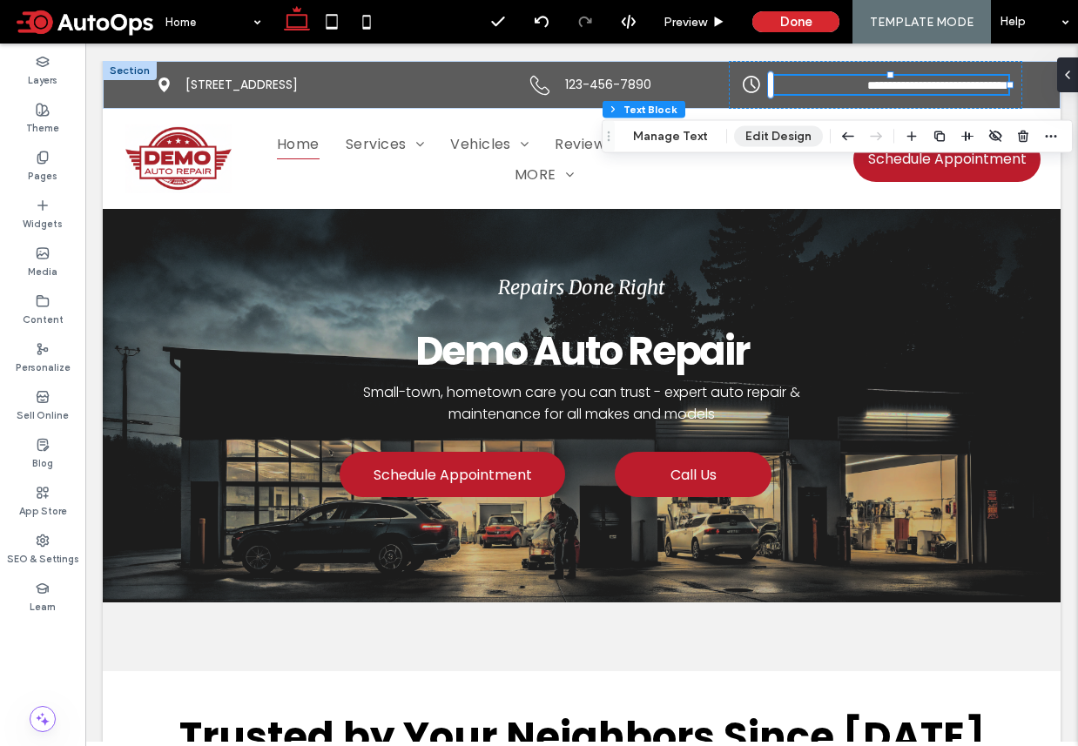
click at [755, 135] on button "Edit Design" at bounding box center [778, 136] width 89 height 21
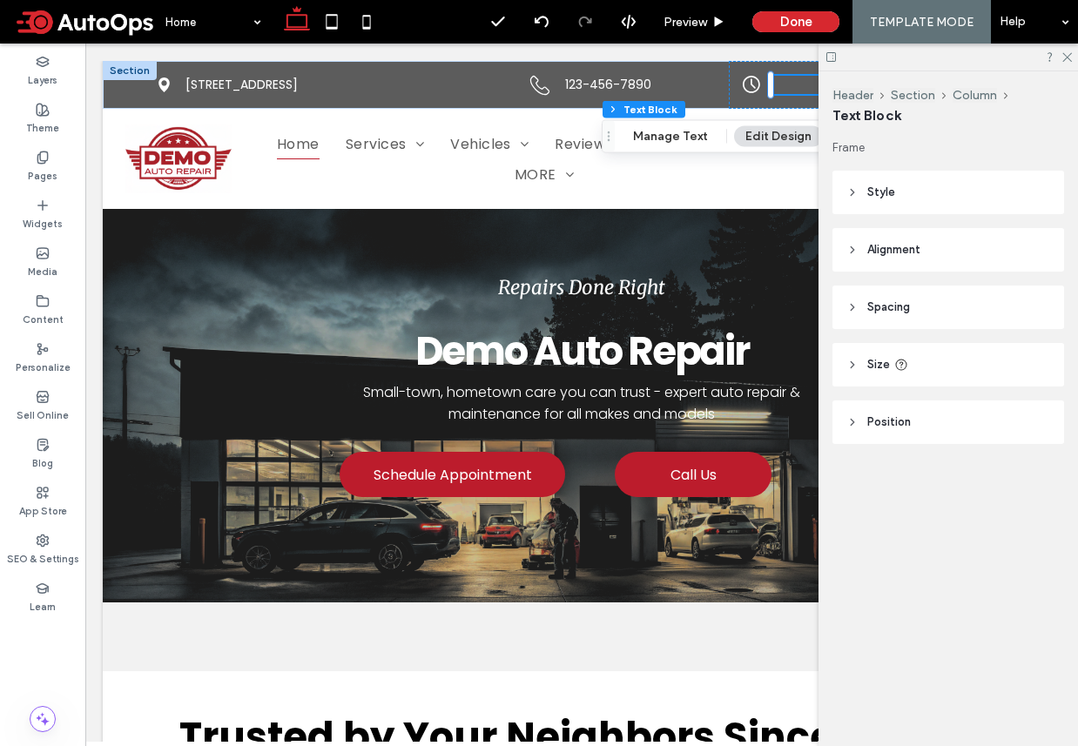
click at [913, 304] on header "Spacing" at bounding box center [948, 308] width 232 height 44
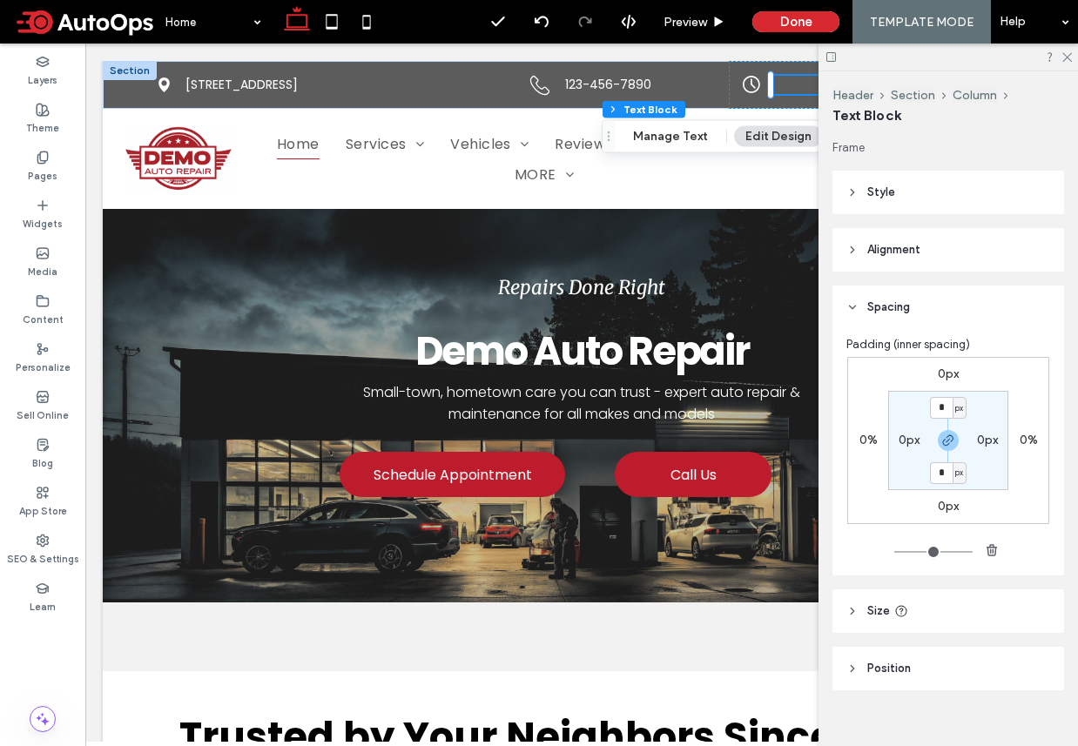
click at [919, 611] on header "Size" at bounding box center [948, 611] width 232 height 44
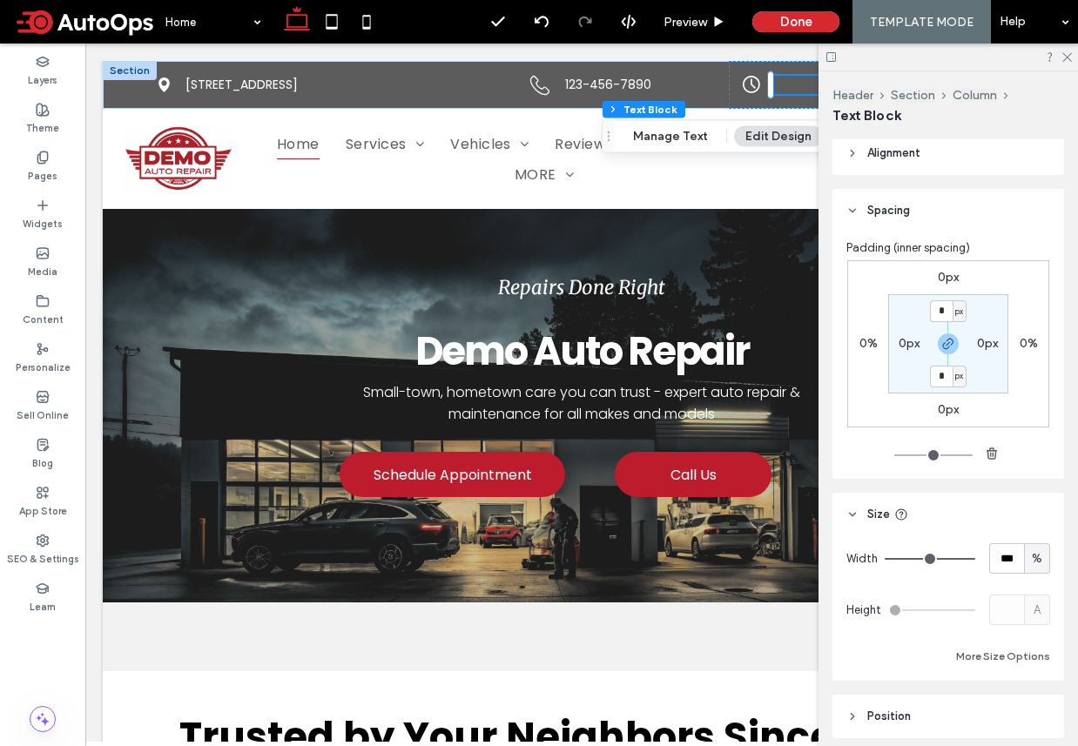
scroll to position [165, 0]
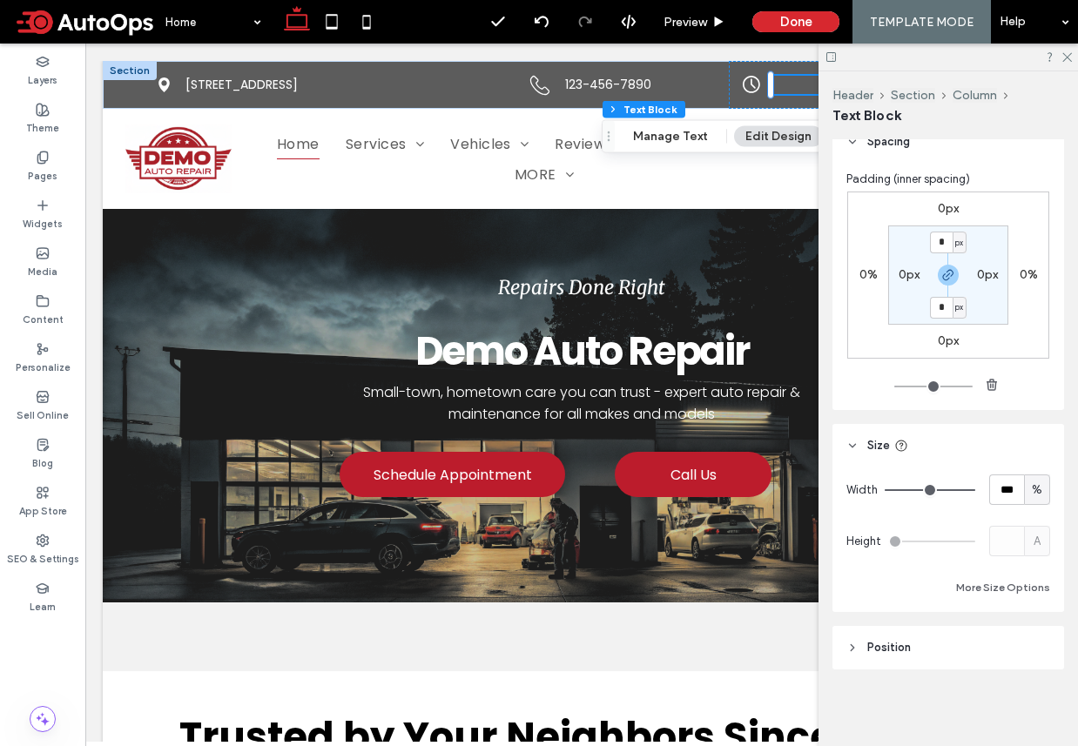
click at [910, 656] on header "Position" at bounding box center [948, 648] width 232 height 44
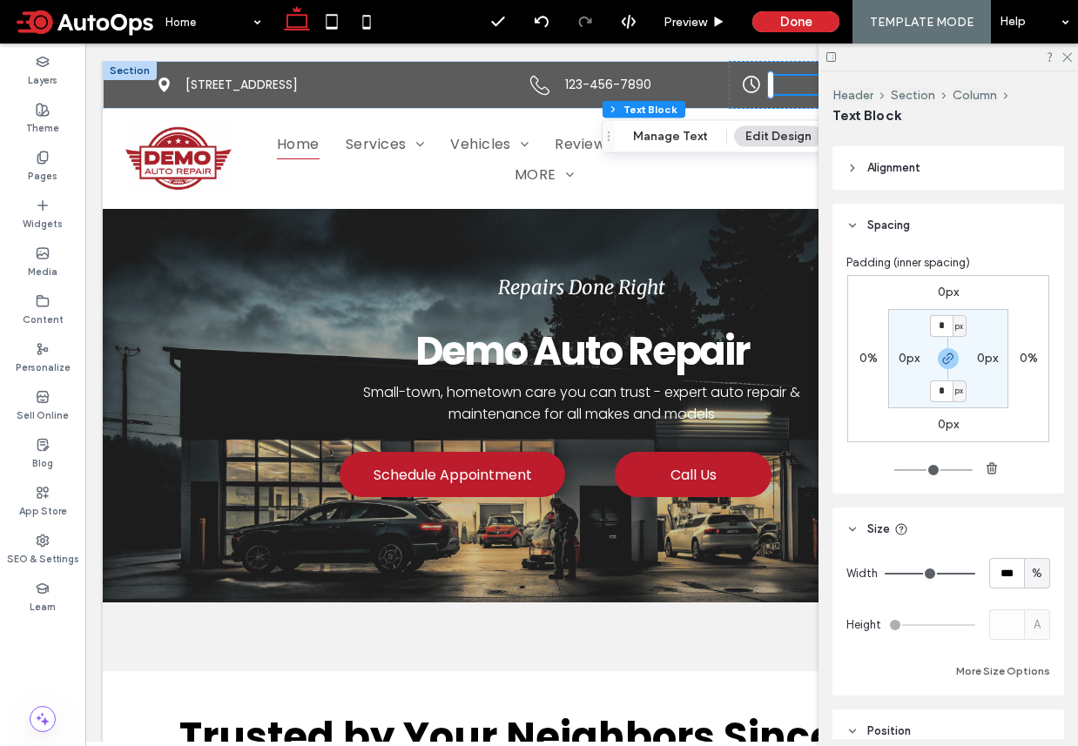
scroll to position [0, 0]
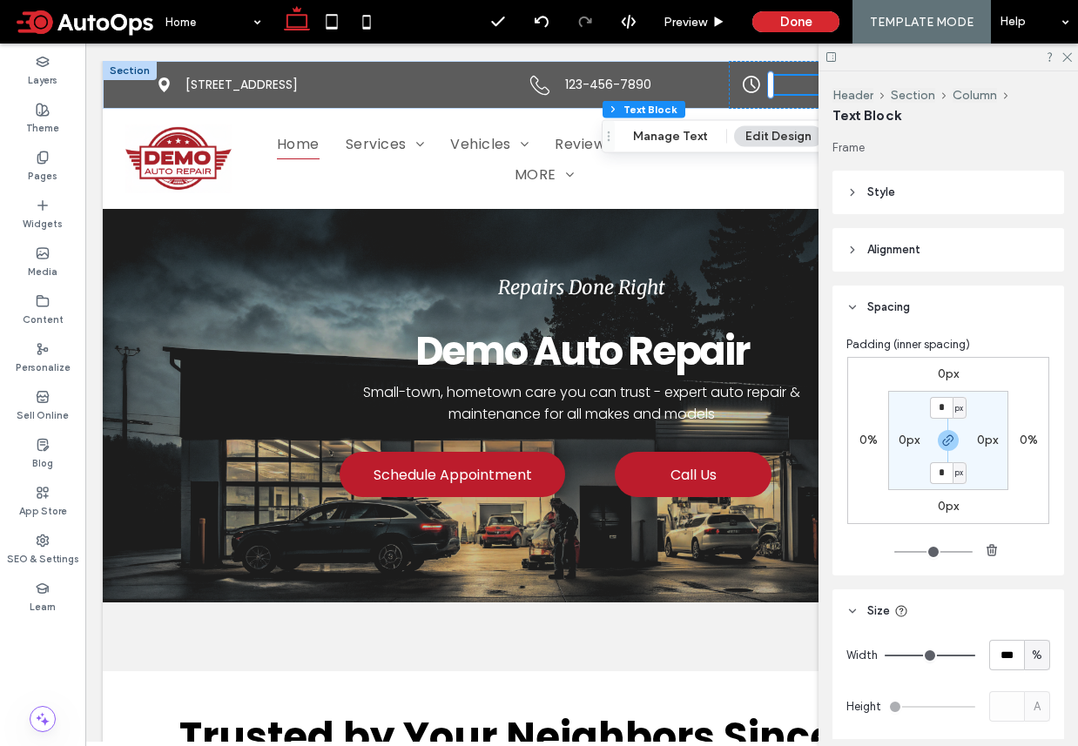
click at [904, 256] on span "Alignment" at bounding box center [893, 249] width 53 height 17
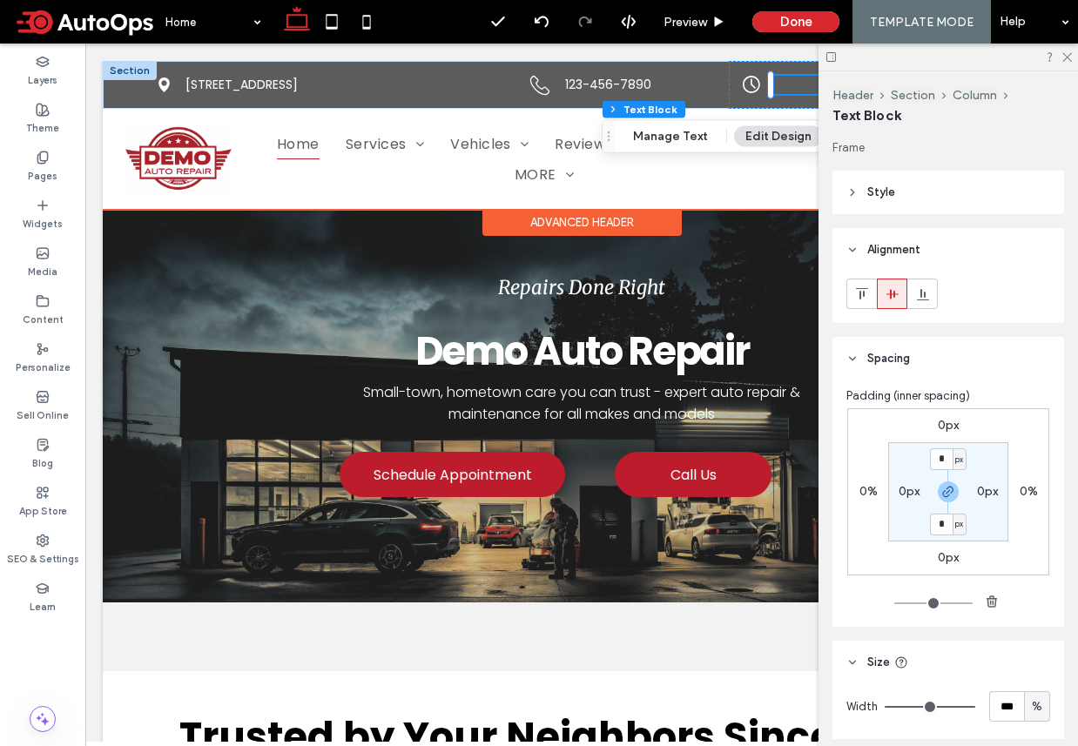
click at [781, 84] on p "**********" at bounding box center [889, 85] width 238 height 18
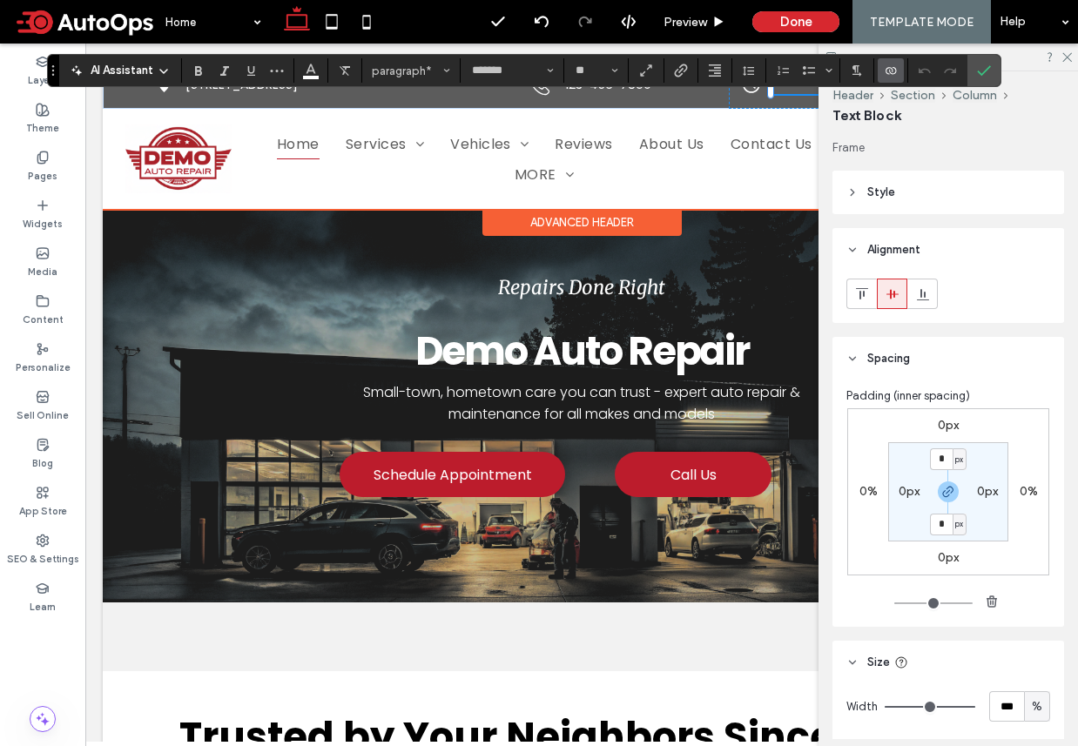
click at [877, 188] on span "Style" at bounding box center [881, 192] width 28 height 17
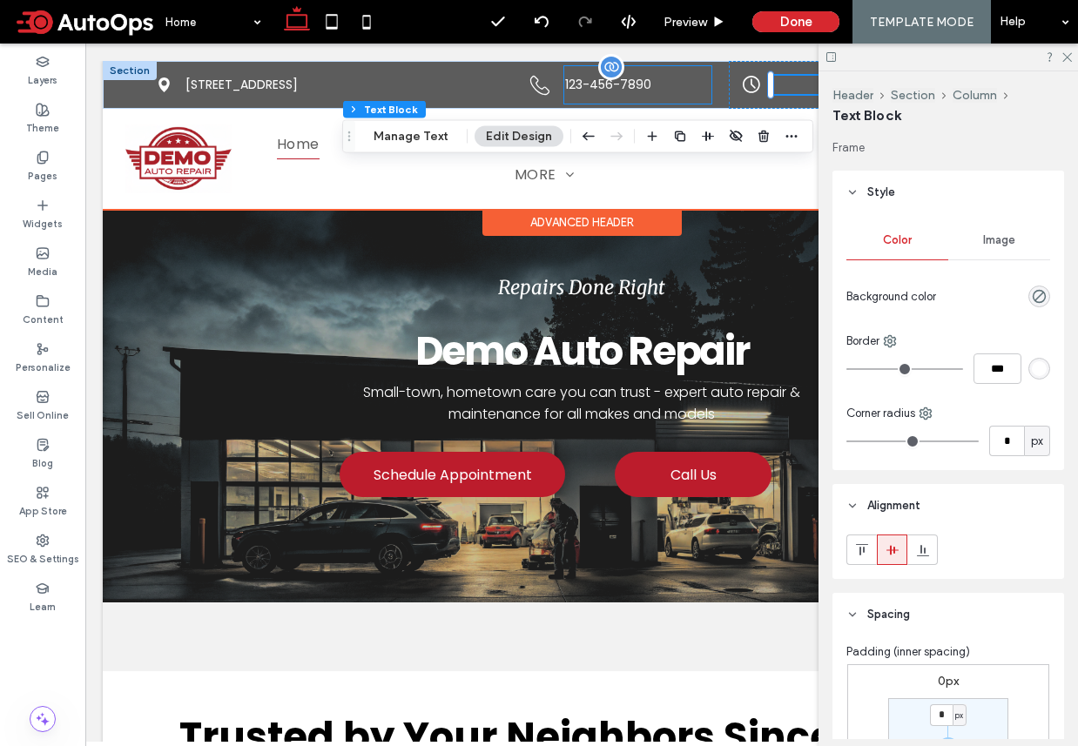
click at [656, 83] on link "123-456-7890" at bounding box center [637, 84] width 147 height 37
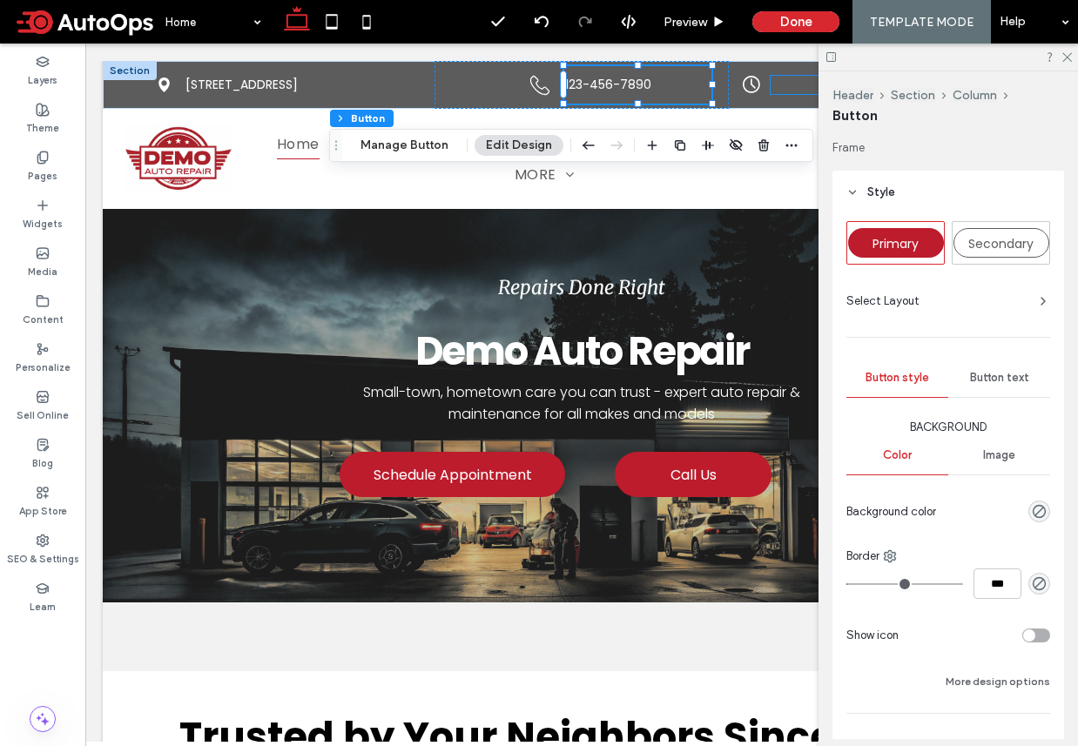
click at [775, 92] on p "**********" at bounding box center [889, 85] width 238 height 18
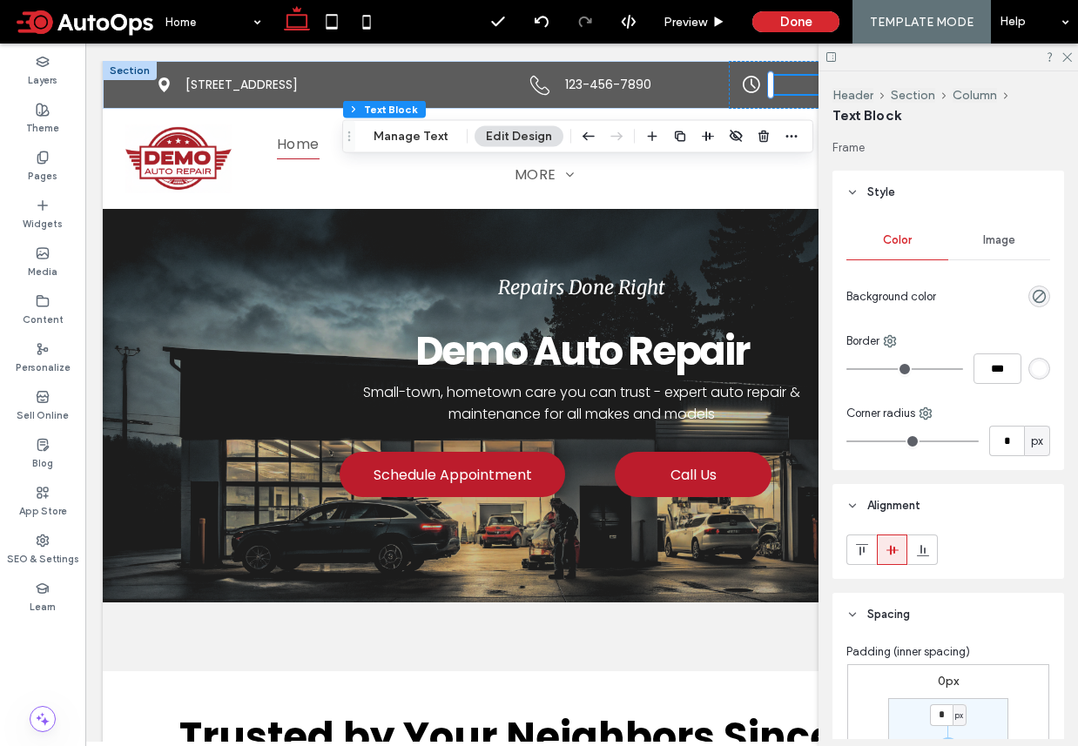
click at [789, 84] on p "**********" at bounding box center [889, 85] width 238 height 18
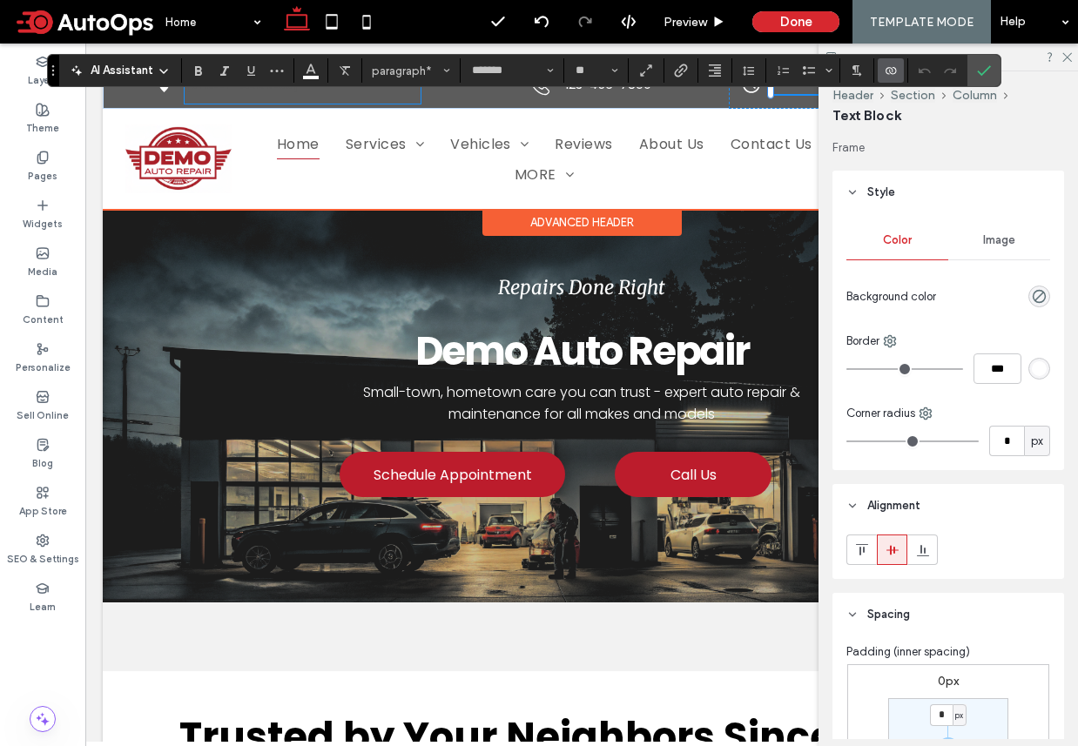
click at [331, 93] on link "[STREET_ADDRESS]" at bounding box center [303, 84] width 237 height 37
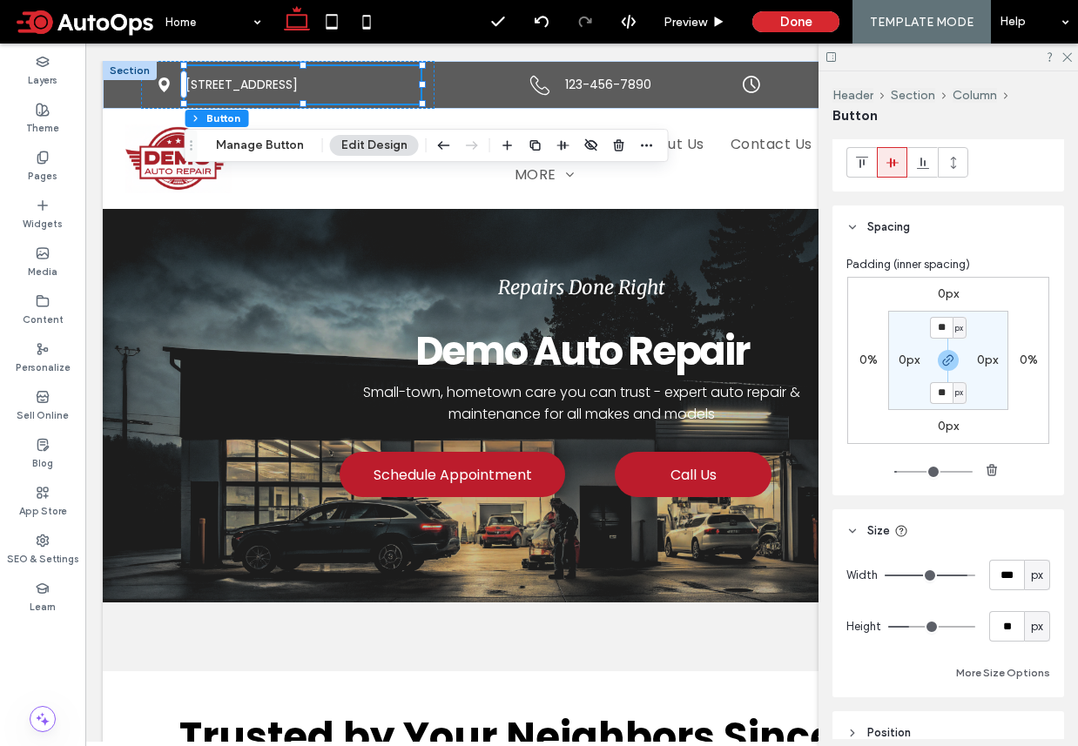
scroll to position [772, 0]
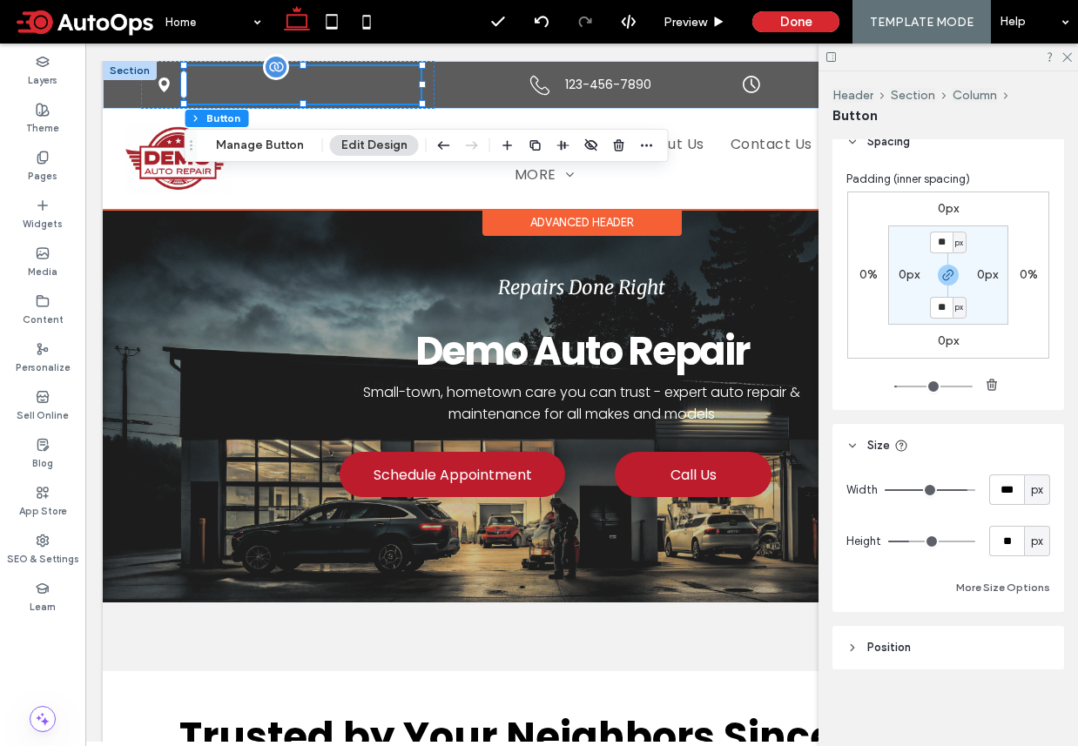
click at [298, 90] on span "[STREET_ADDRESS]" at bounding box center [241, 85] width 112 height 18
type input "*"
click at [588, 76] on span "123-456-7890" at bounding box center [608, 85] width 86 height 18
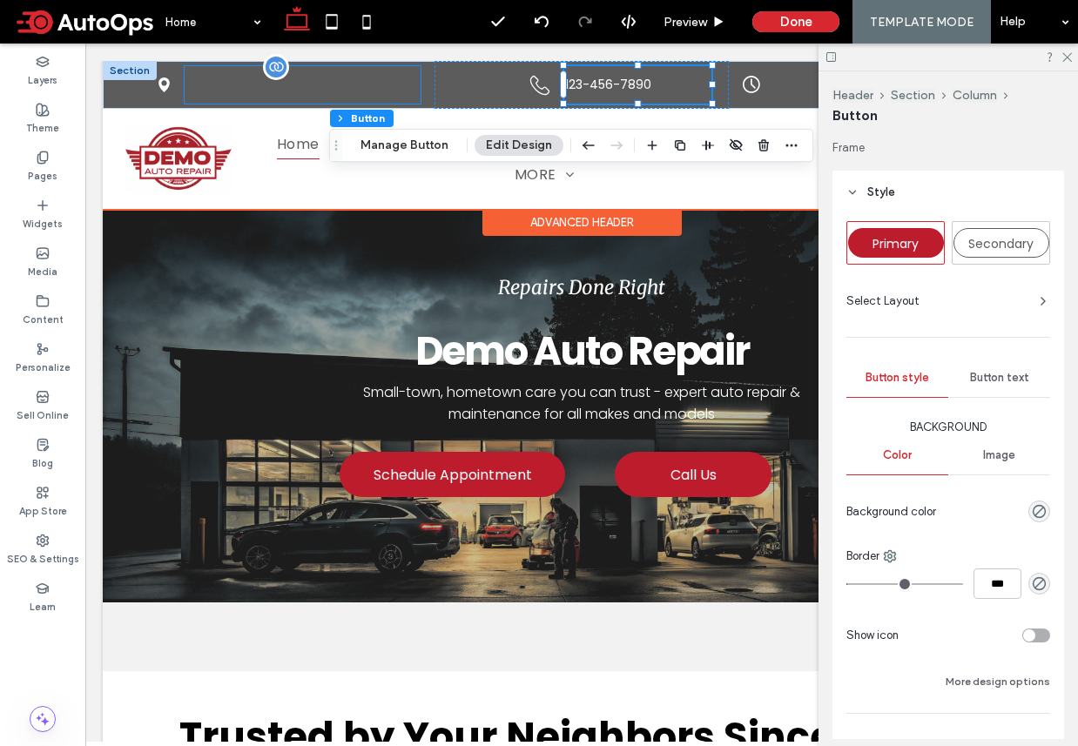
click at [280, 91] on span "[STREET_ADDRESS]" at bounding box center [241, 85] width 112 height 18
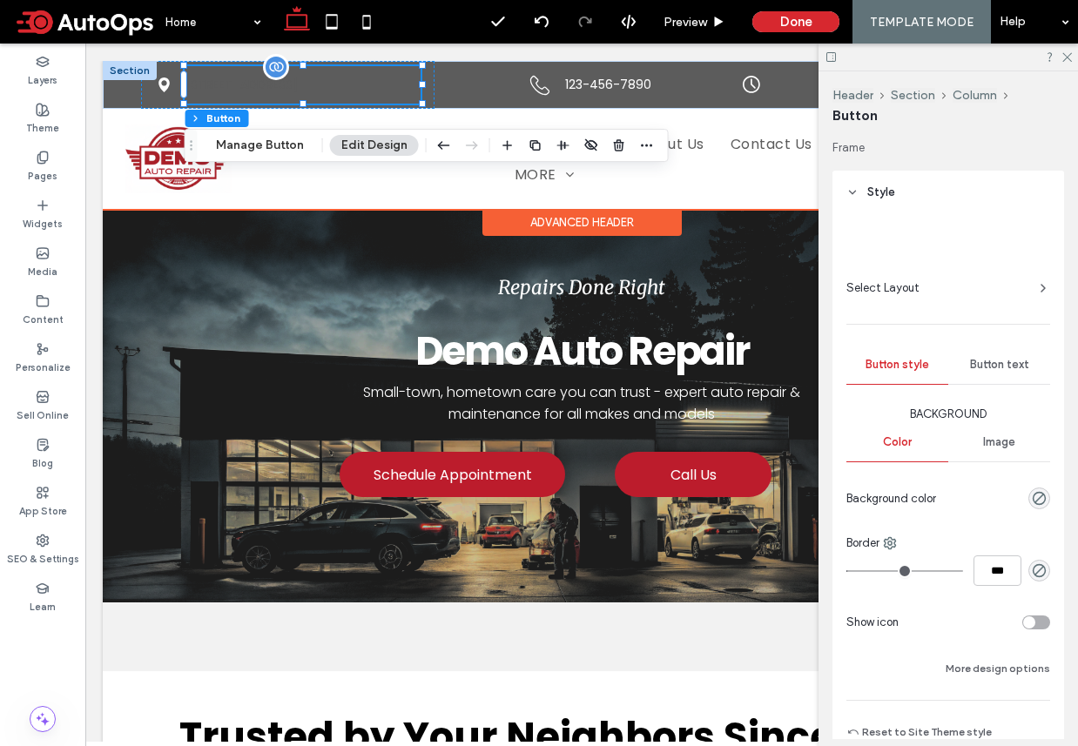
type input "**"
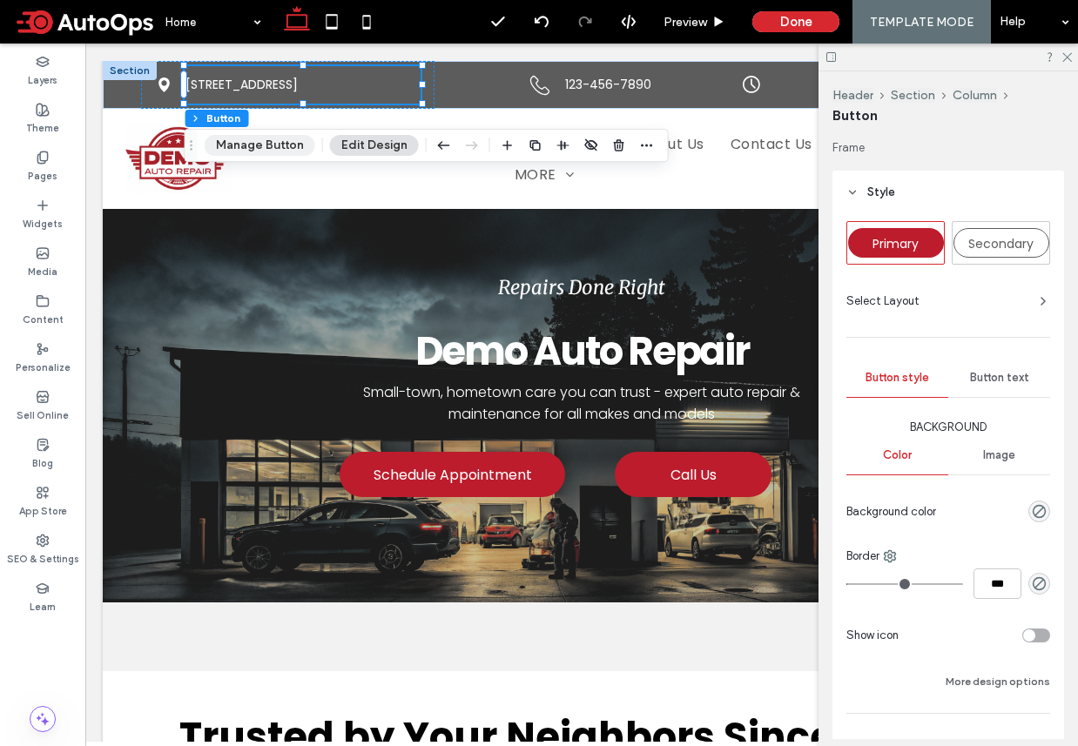
click at [243, 138] on button "Manage Button" at bounding box center [260, 145] width 111 height 21
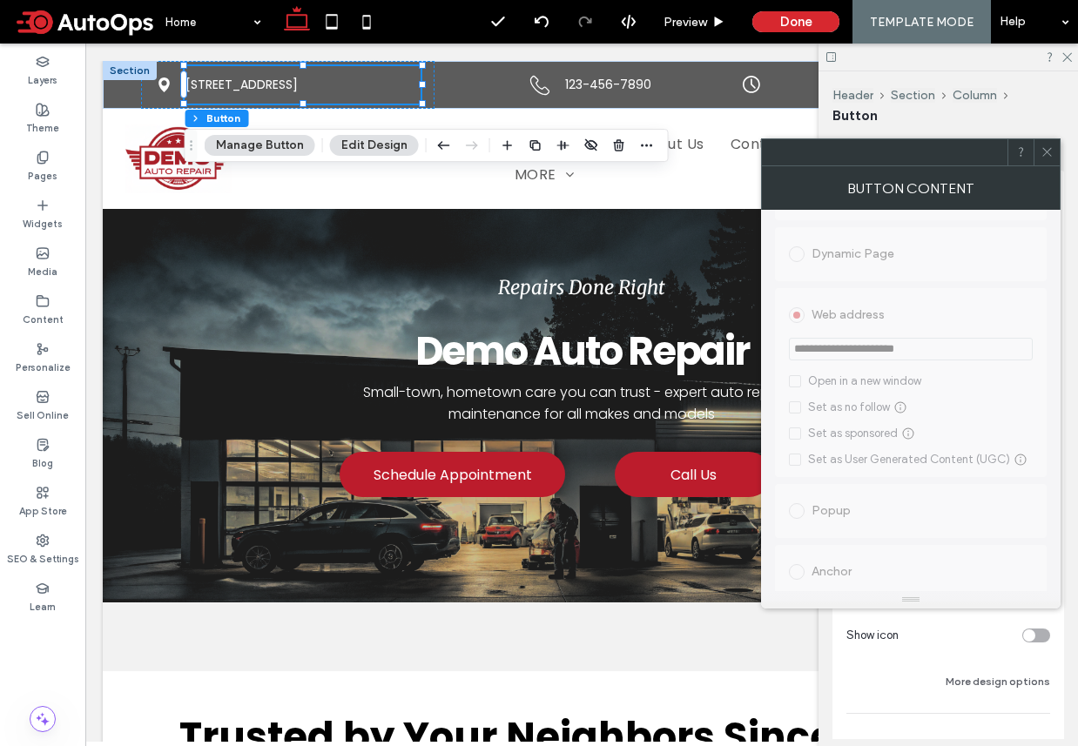
scroll to position [366, 0]
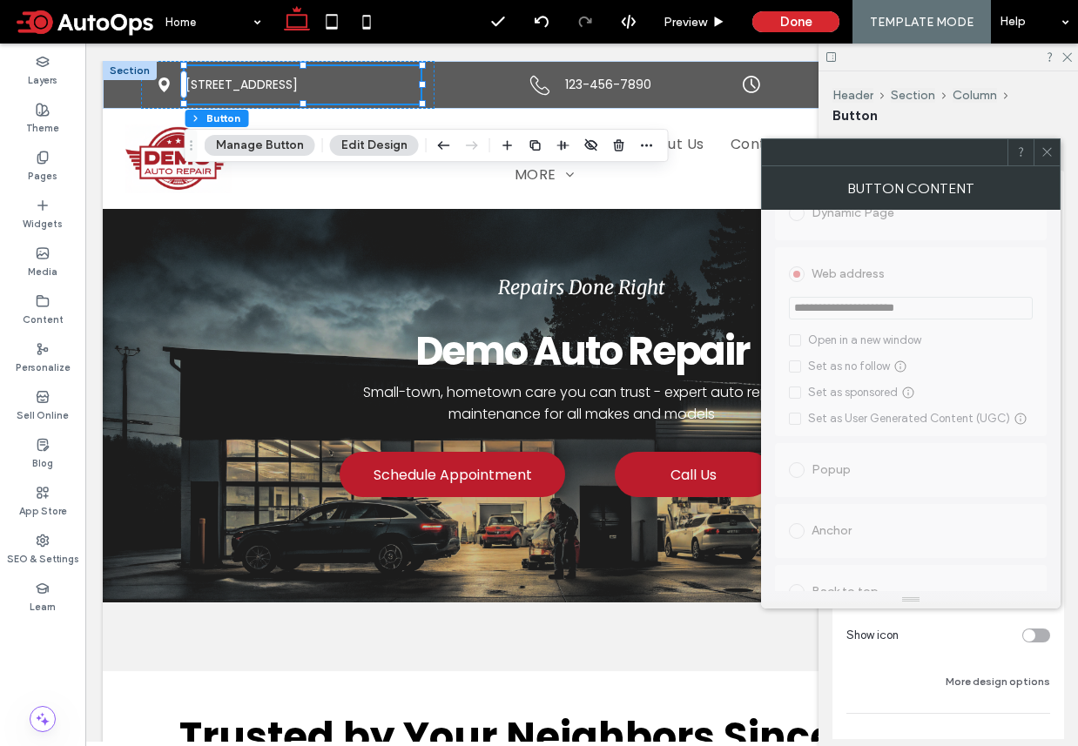
click at [1044, 148] on icon at bounding box center [1046, 151] width 13 height 13
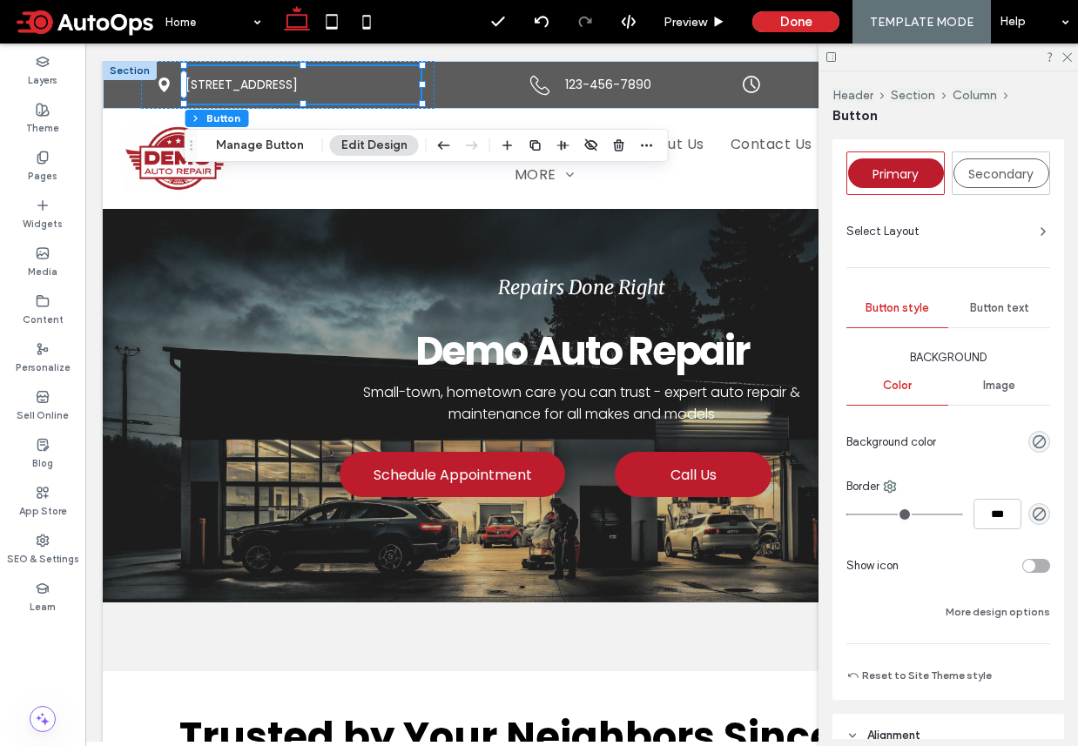
scroll to position [0, 0]
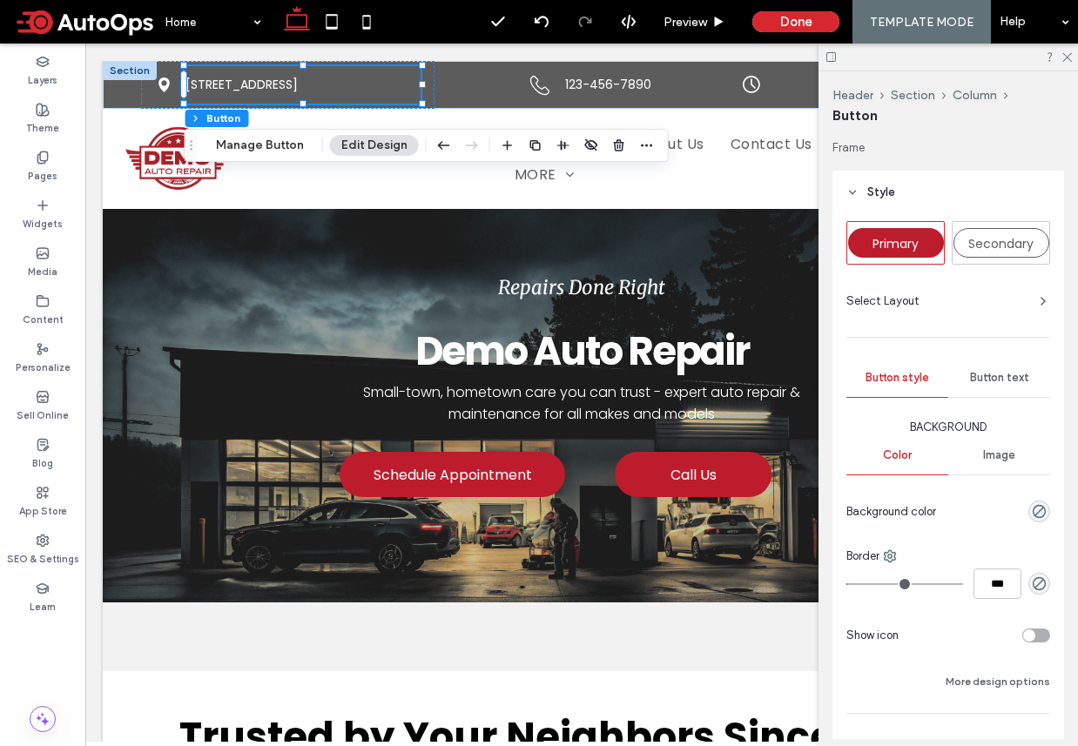
click at [984, 377] on span "Button text" at bounding box center [999, 378] width 59 height 14
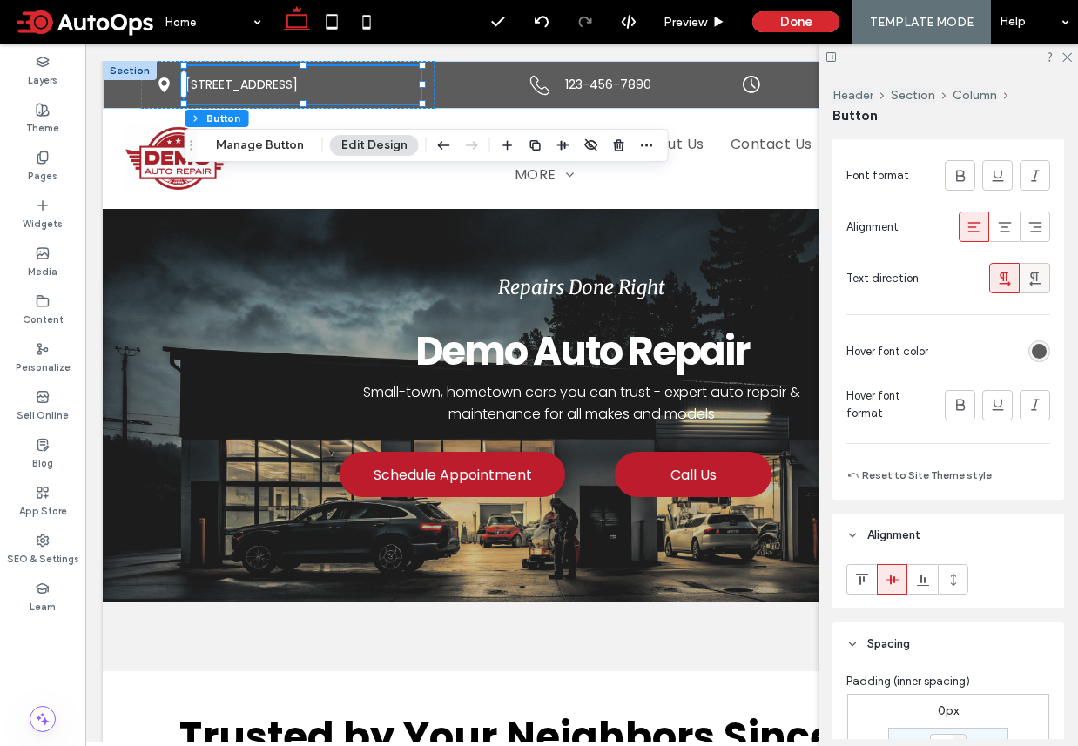
scroll to position [387, 0]
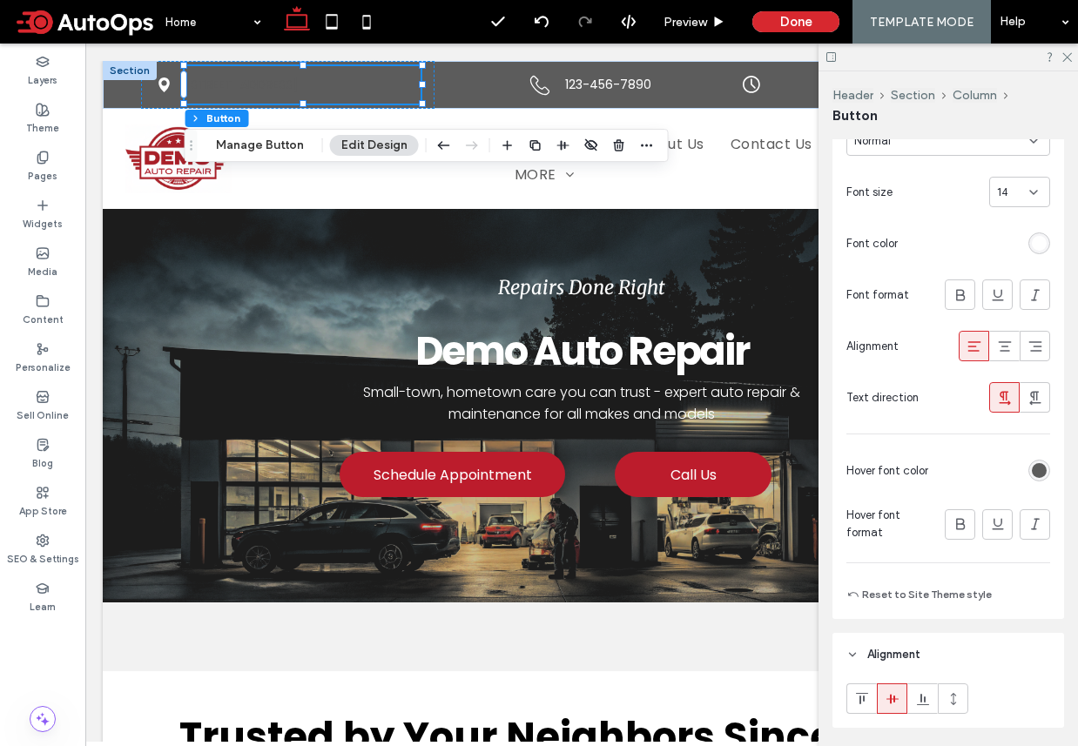
click at [1028, 468] on div "rgb(92, 92, 92)" at bounding box center [1039, 471] width 22 height 22
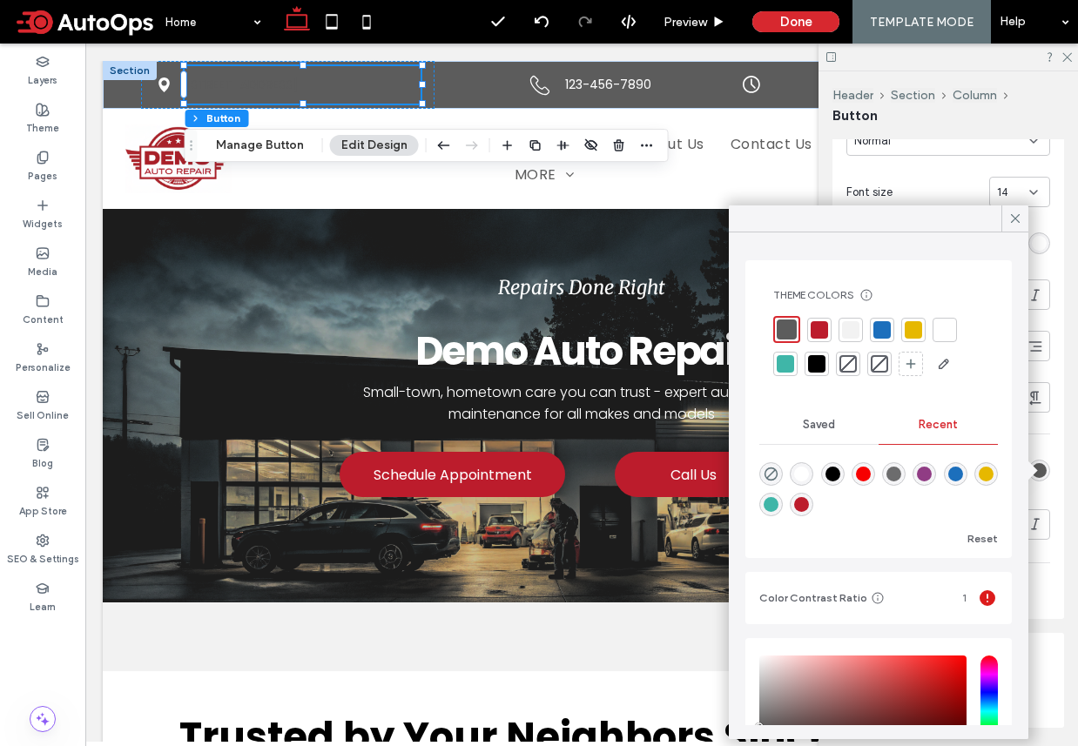
click at [794, 477] on div "rgba(255, 255, 255, 1)" at bounding box center [801, 474] width 15 height 15
type input "*******"
click at [1065, 57] on icon at bounding box center [1065, 55] width 11 height 11
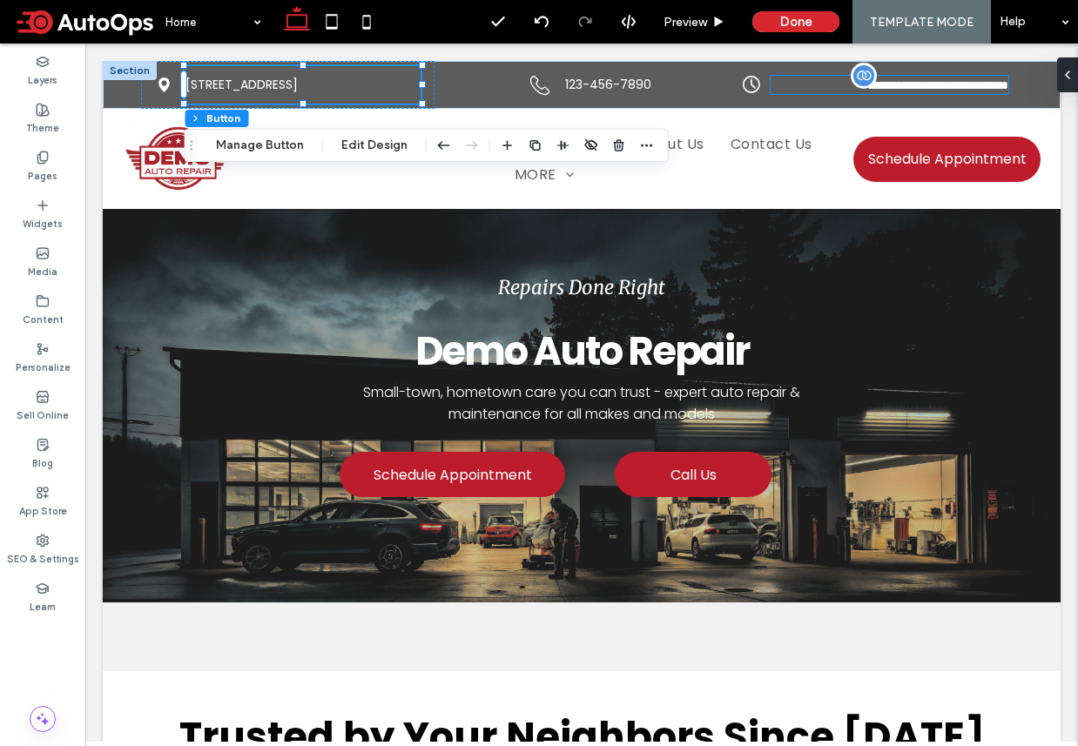
click at [792, 77] on p "**********" at bounding box center [889, 85] width 238 height 18
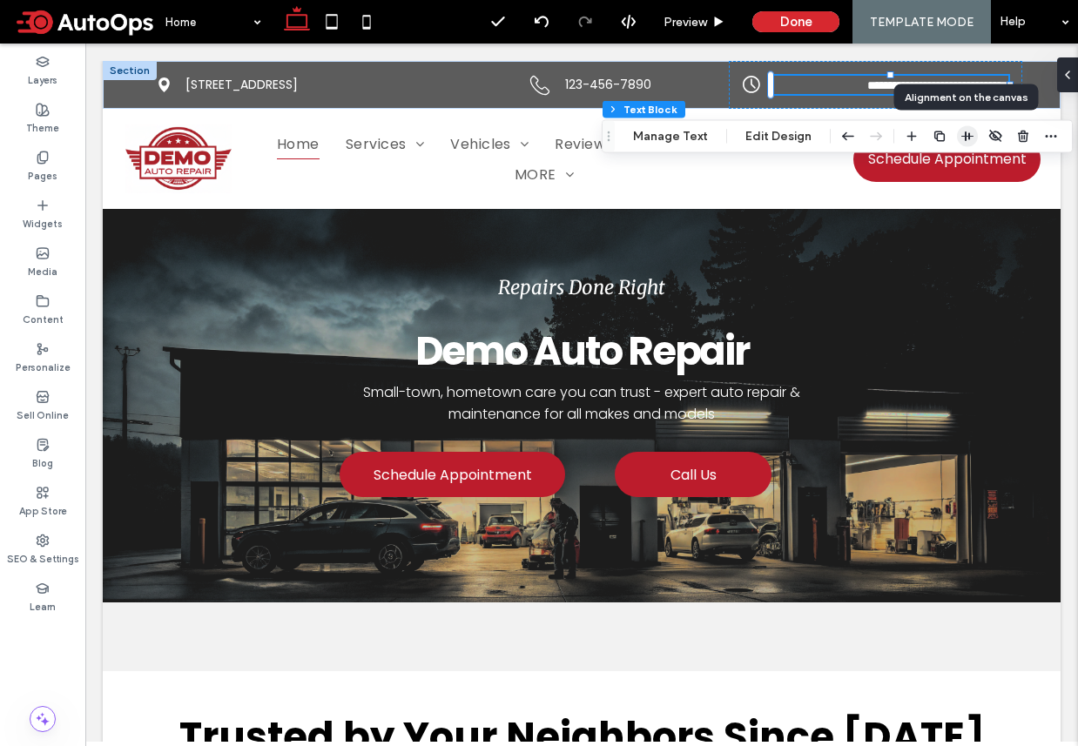
click at [971, 135] on span "button" at bounding box center [967, 136] width 21 height 21
click at [907, 136] on use "button" at bounding box center [912, 136] width 10 height 10
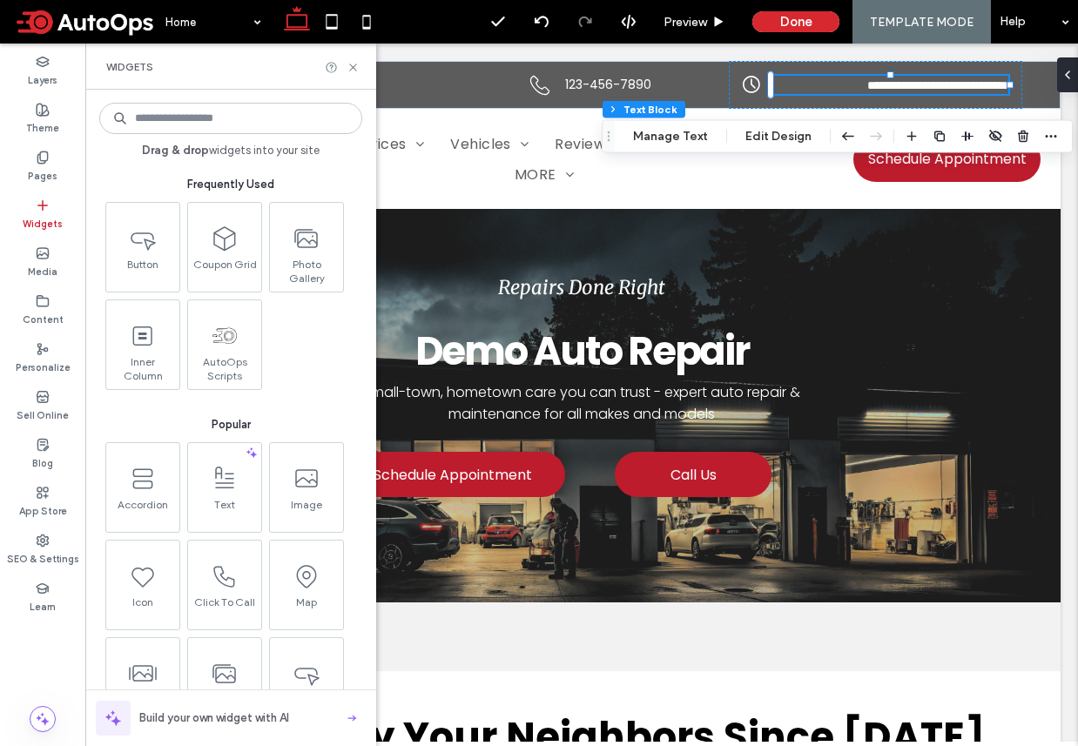
click at [1034, 134] on div at bounding box center [981, 136] width 160 height 31
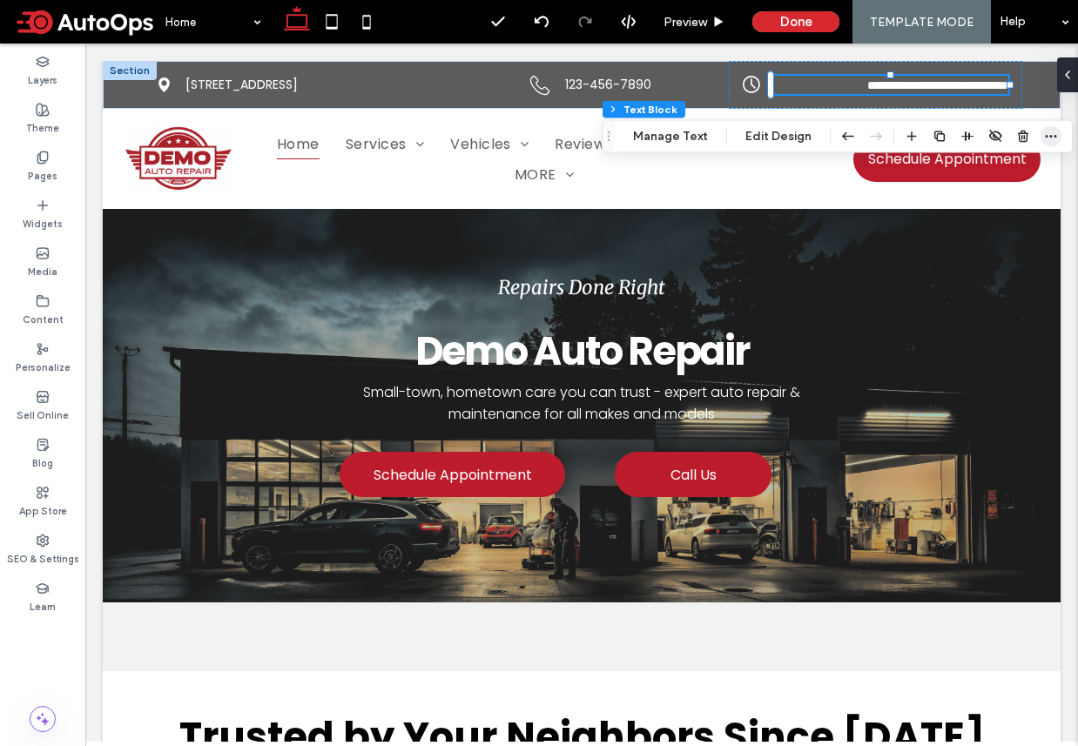
click at [1045, 135] on icon "button" at bounding box center [1051, 137] width 14 height 14
click at [763, 133] on button "Edit Design" at bounding box center [778, 136] width 89 height 21
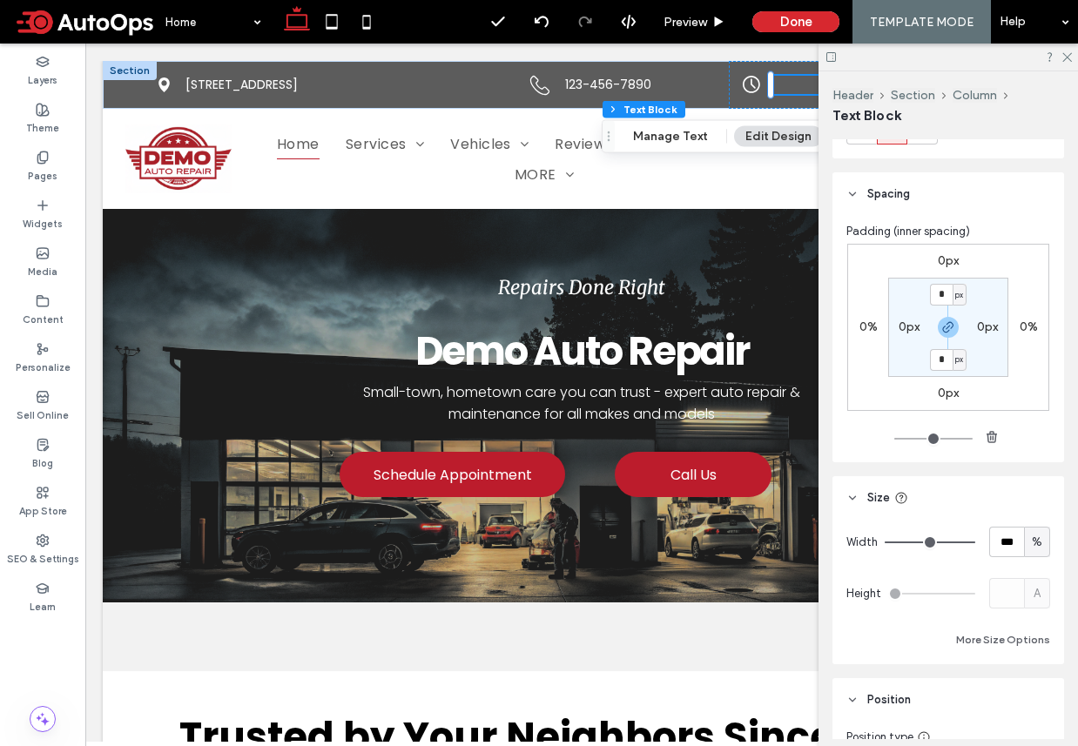
scroll to position [0, 0]
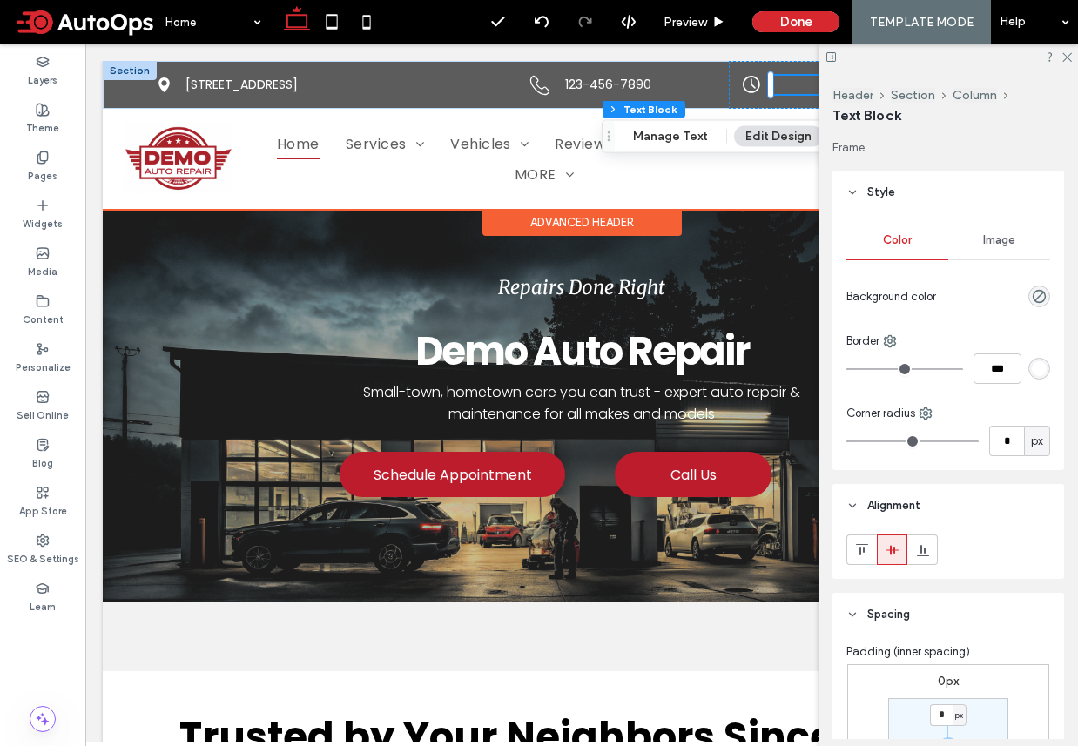
click at [797, 86] on p "**********" at bounding box center [889, 85] width 238 height 18
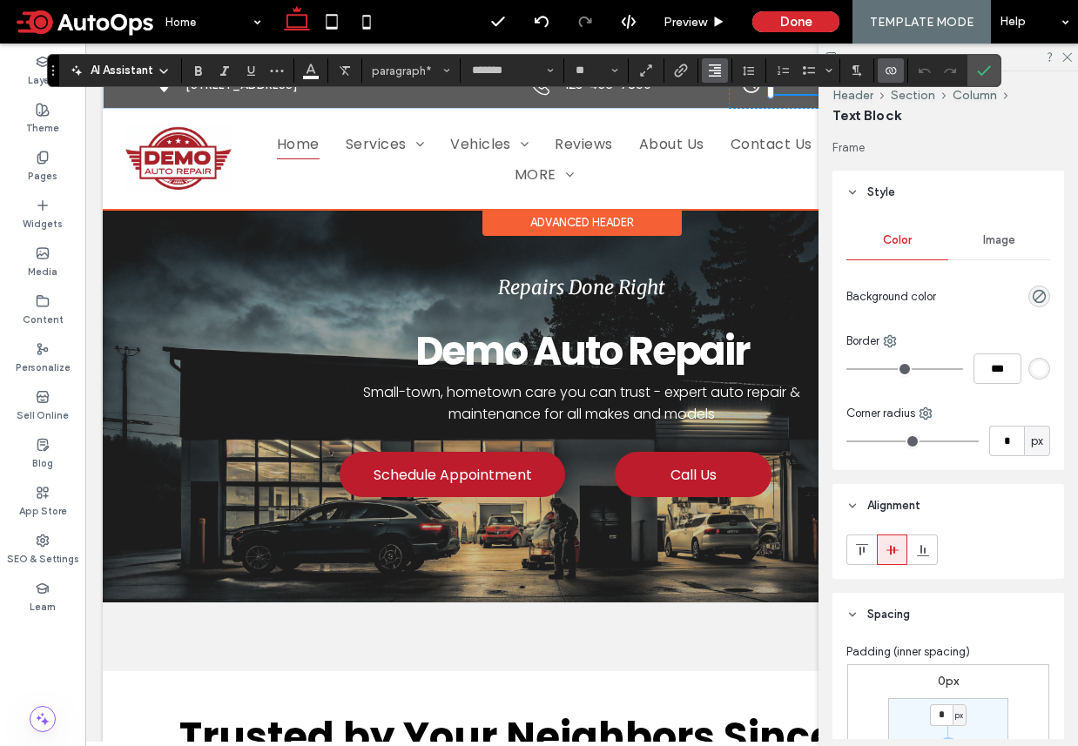
click at [716, 70] on use "Alignment" at bounding box center [715, 70] width 12 height 12
click at [727, 100] on icon "ui.textEditor.alignment.left" at bounding box center [728, 99] width 14 height 14
click at [1066, 55] on use at bounding box center [1067, 58] width 10 height 10
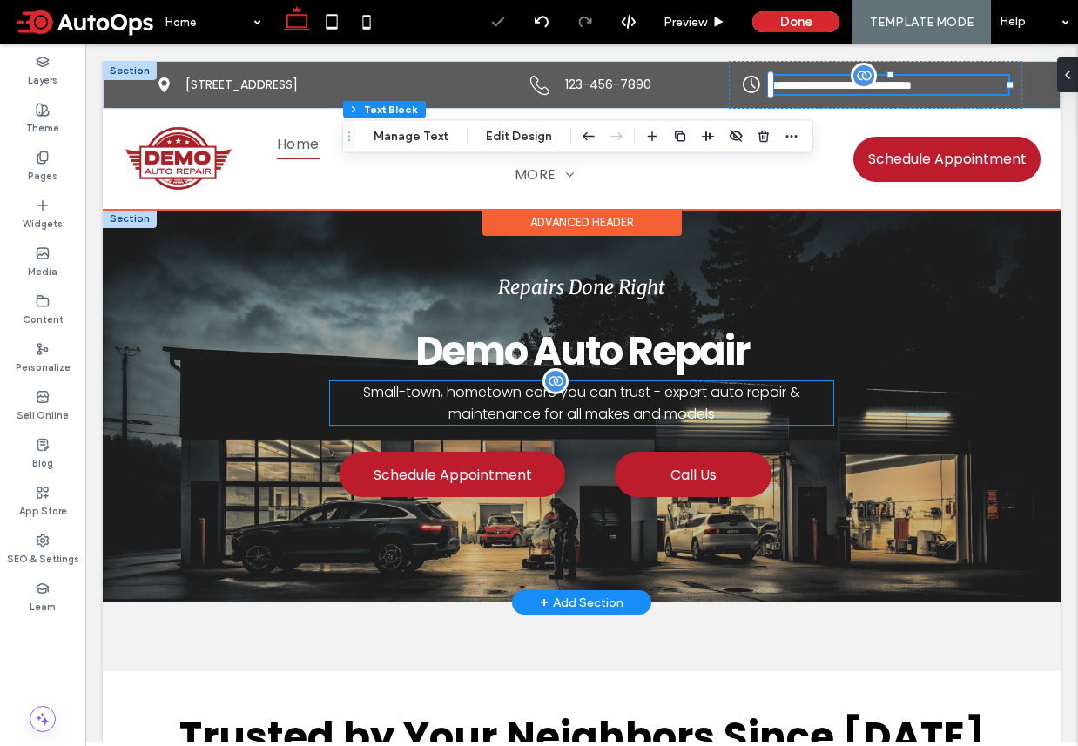
click at [651, 387] on span "Small-town, hometown care you can trust - expert auto repair & maintenance for …" at bounding box center [581, 403] width 437 height 42
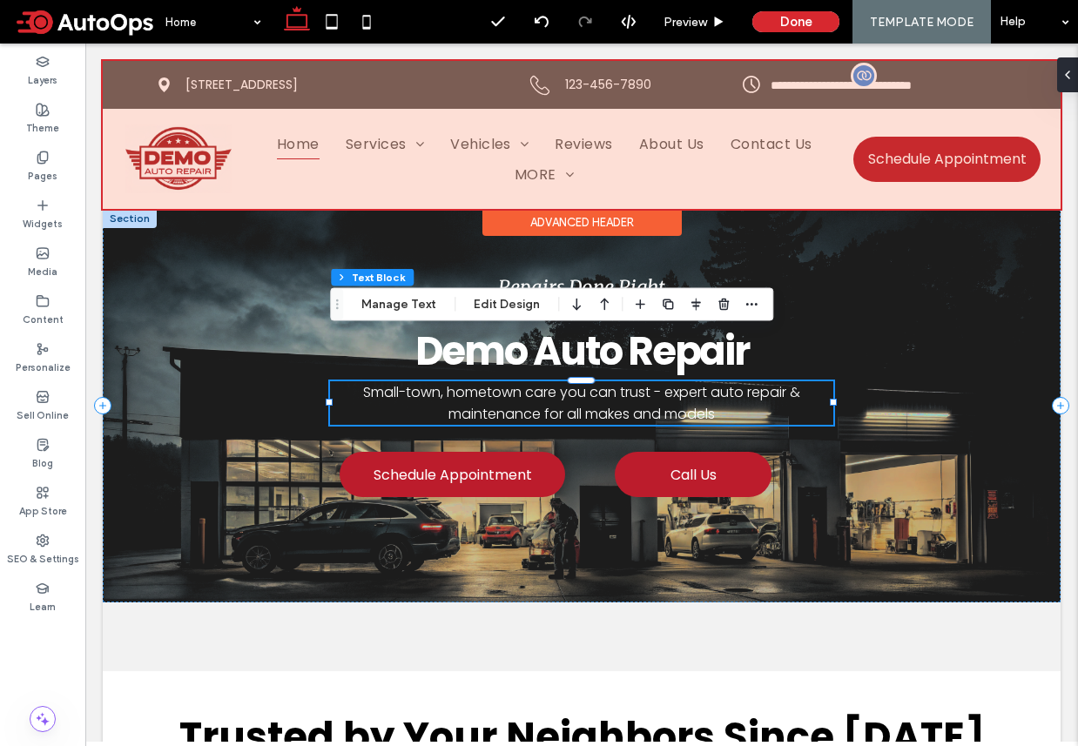
click at [283, 84] on div at bounding box center [582, 135] width 958 height 148
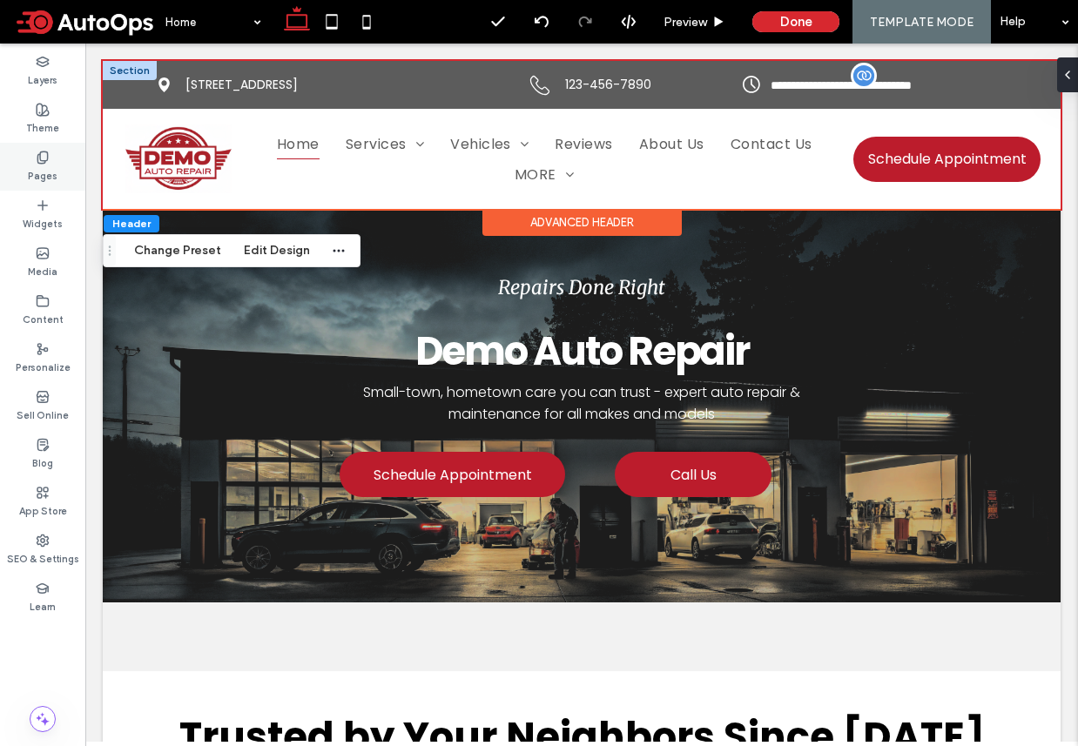
click at [34, 153] on div "Pages" at bounding box center [42, 167] width 85 height 48
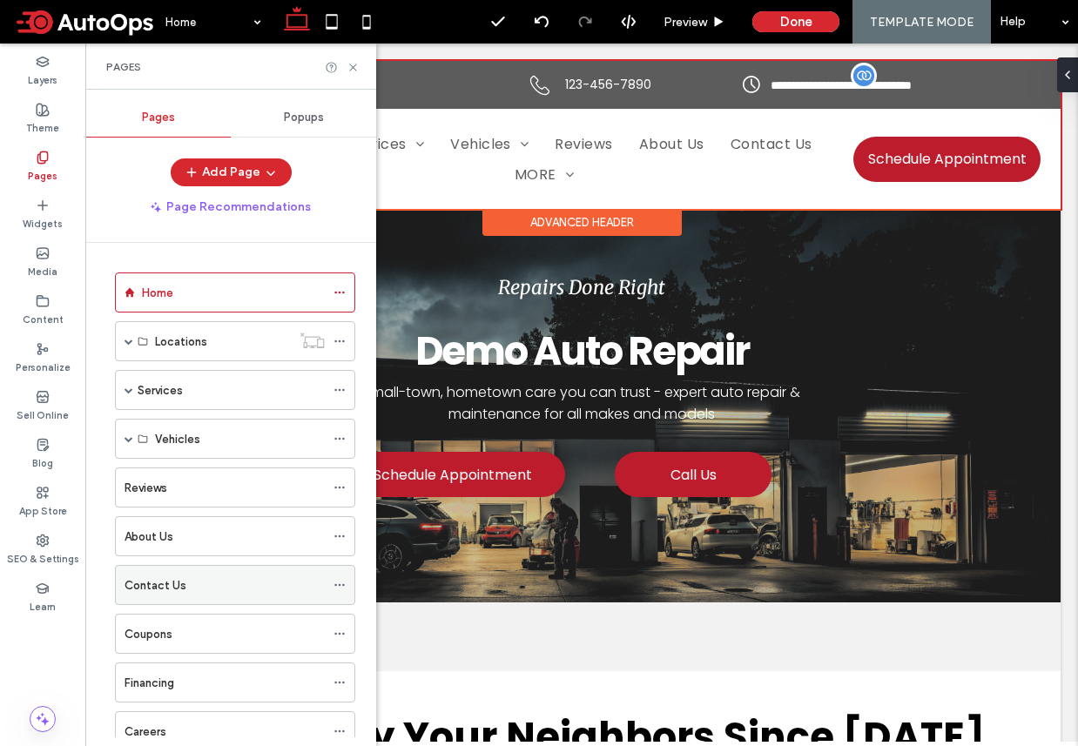
click at [178, 579] on label "Contact Us" at bounding box center [155, 585] width 62 height 30
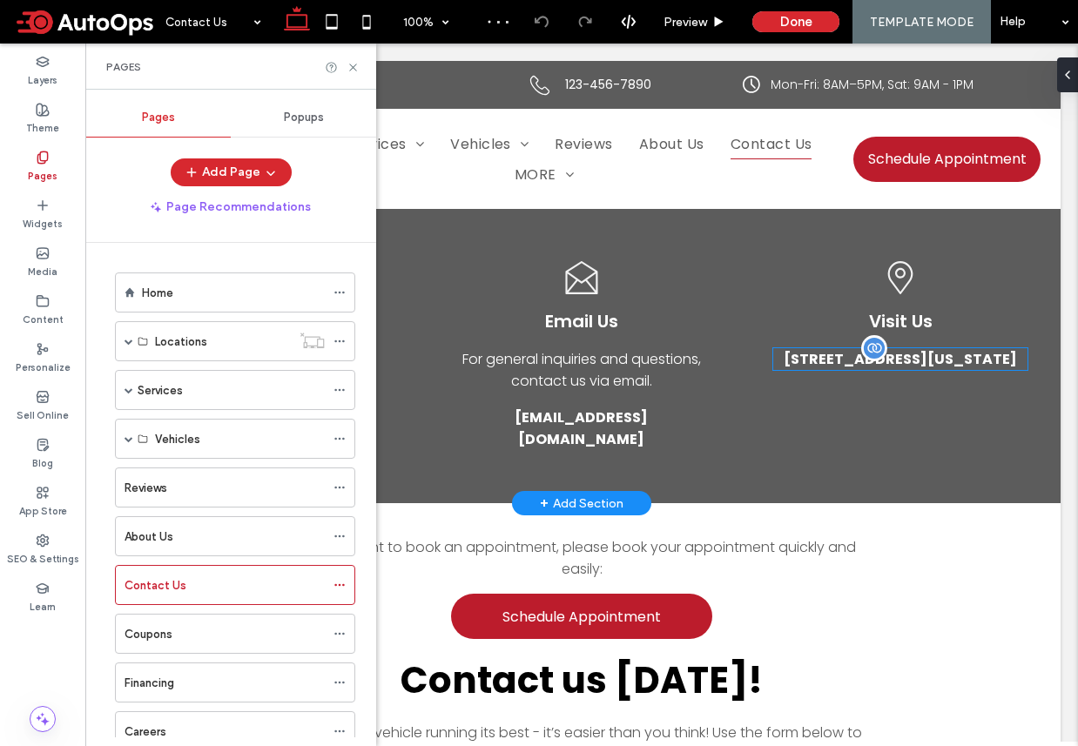
click at [841, 369] on span "51 Goods Road, Conestoga, Pennsylvania 17516, United States" at bounding box center [900, 359] width 233 height 20
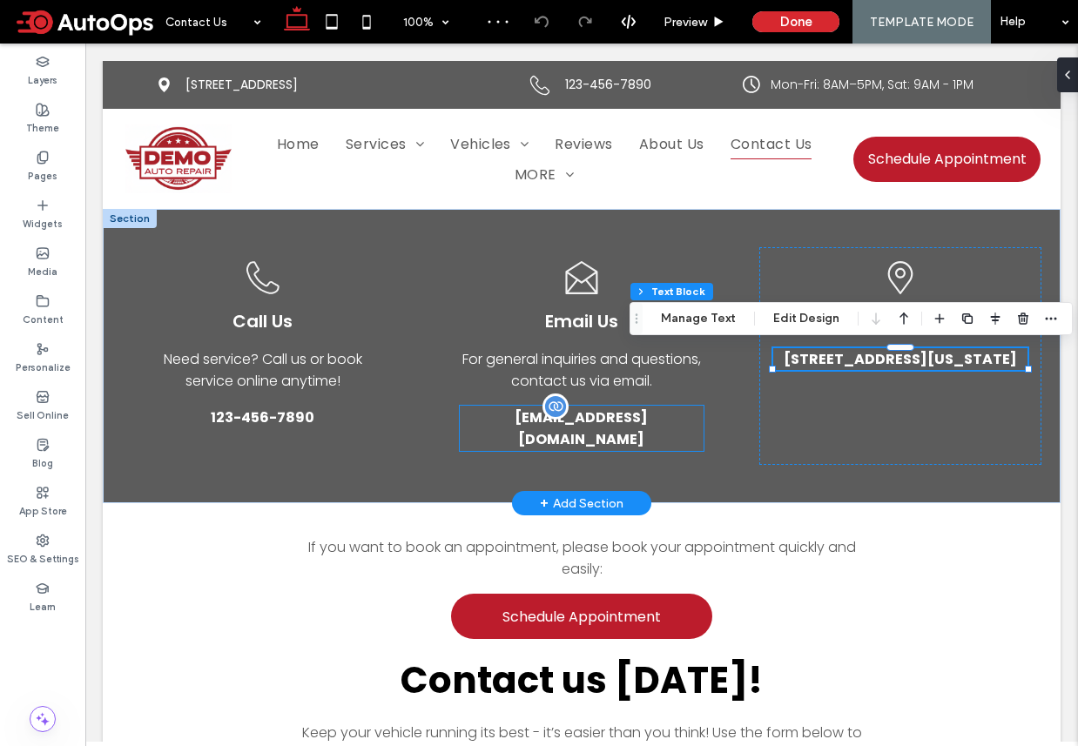
click at [607, 417] on span "test@example.com" at bounding box center [582, 429] width 242 height 44
click at [825, 369] on span "51 Goods Road, Conestoga, Pennsylvania 17516, United States" at bounding box center [900, 359] width 233 height 20
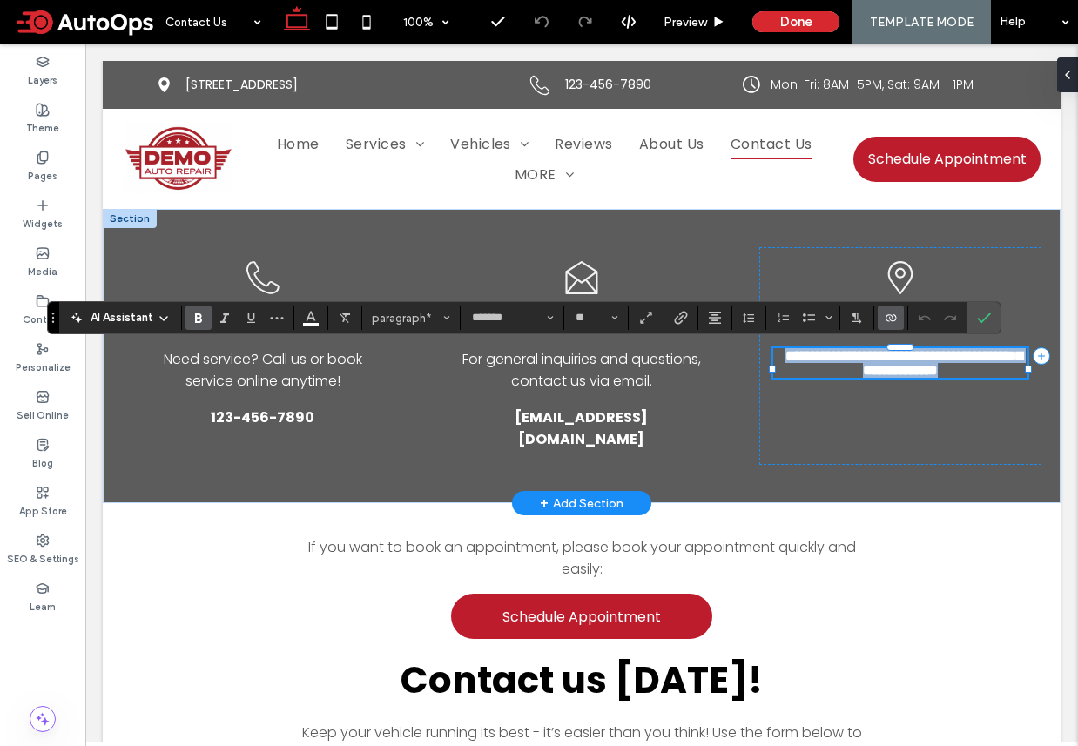
click at [825, 369] on span "**********" at bounding box center [903, 363] width 237 height 28
click at [885, 318] on use "Connect To Data" at bounding box center [890, 317] width 10 height 7
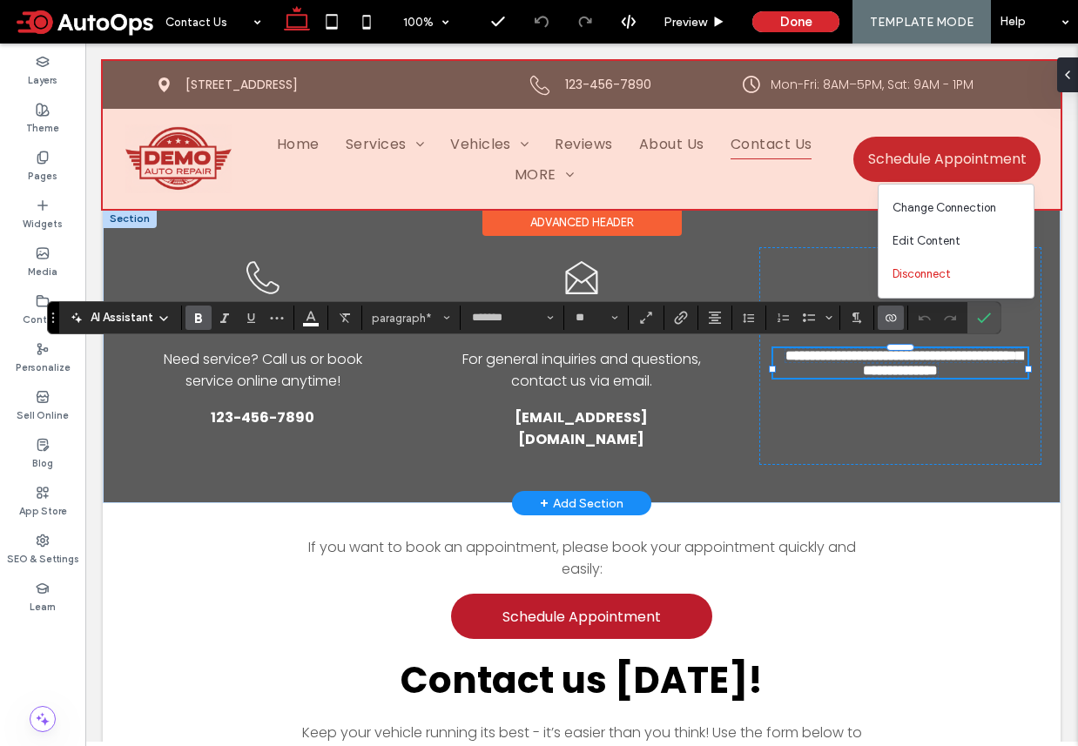
click at [259, 85] on div at bounding box center [582, 135] width 958 height 148
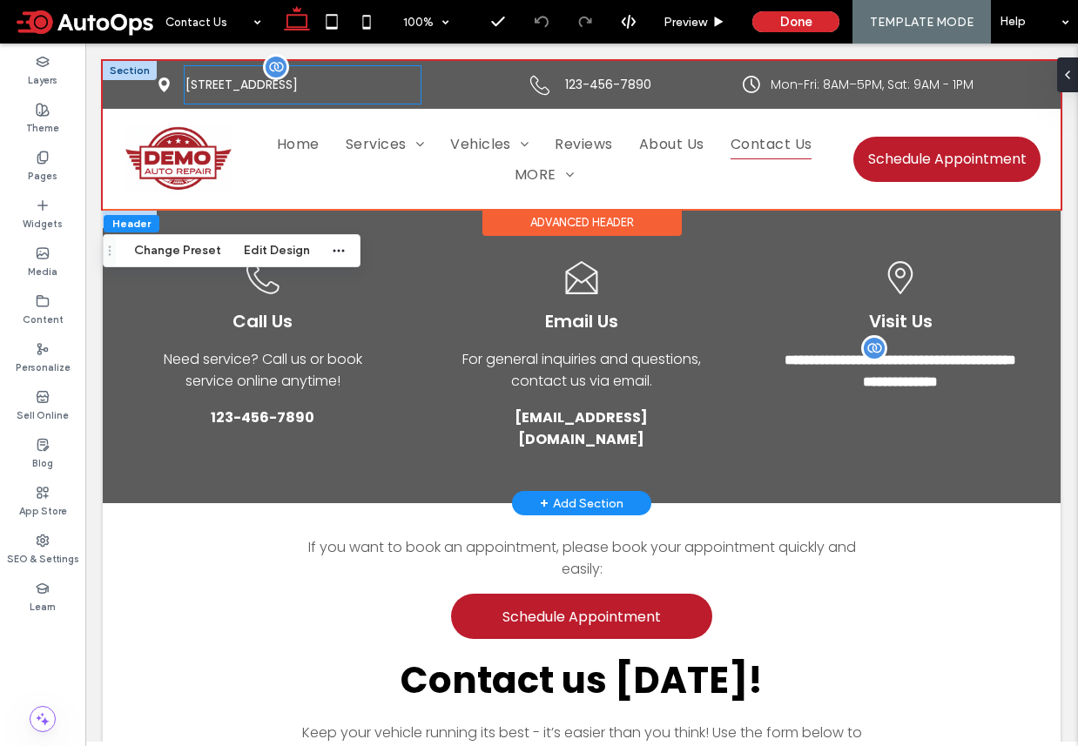
click at [251, 81] on span "[STREET_ADDRESS]" at bounding box center [241, 85] width 112 height 18
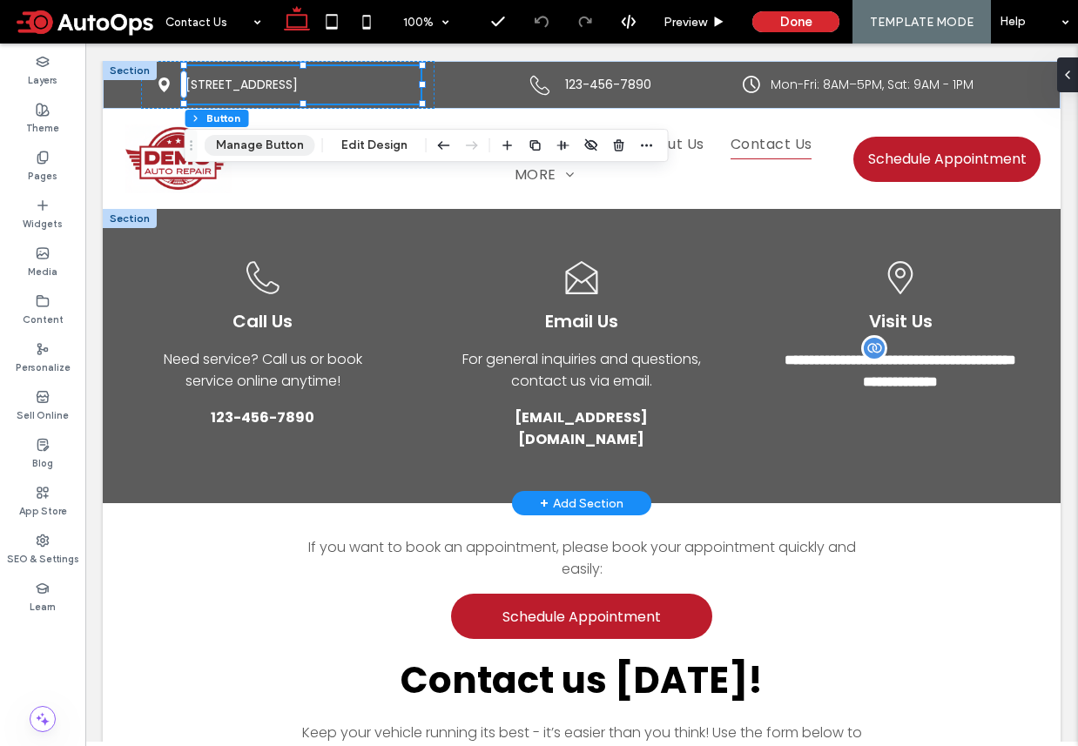
click at [275, 149] on button "Manage Button" at bounding box center [260, 145] width 111 height 21
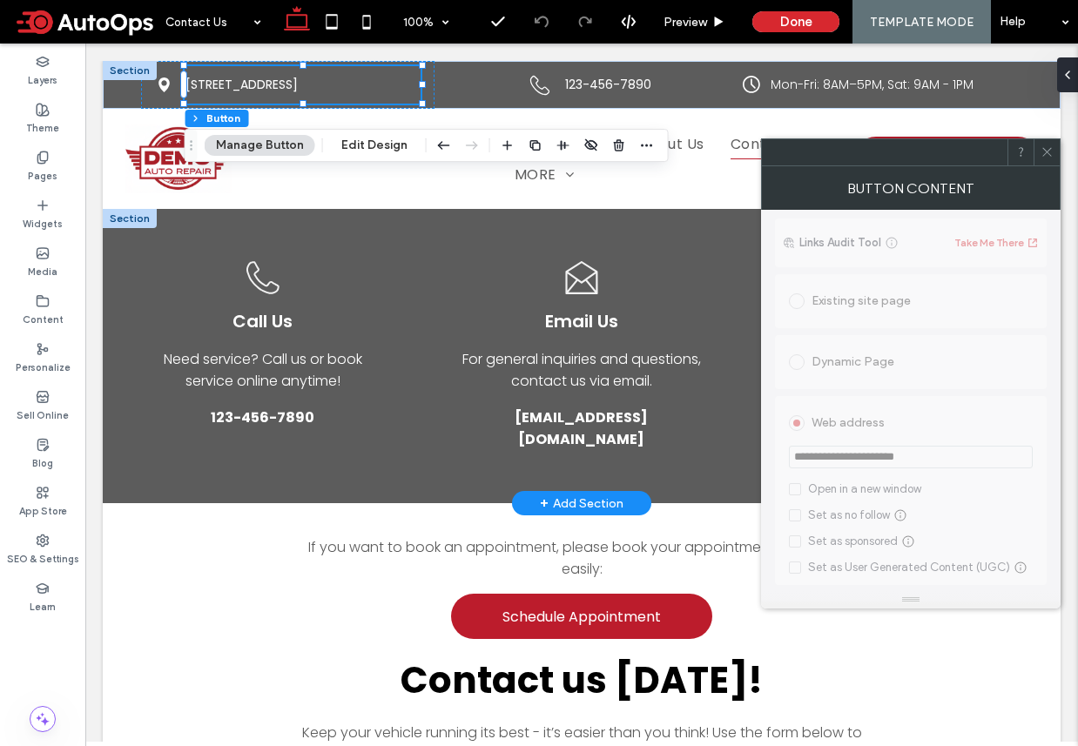
scroll to position [223, 0]
click at [860, 461] on span "**********" at bounding box center [911, 639] width 272 height 871
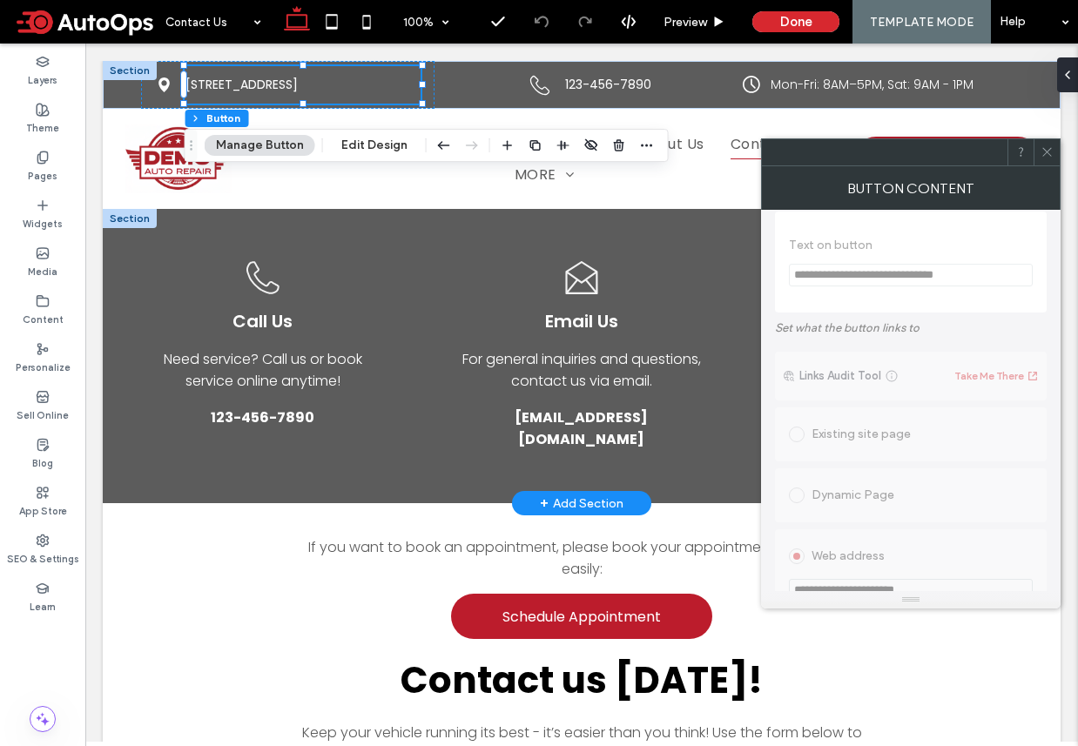
scroll to position [73, 0]
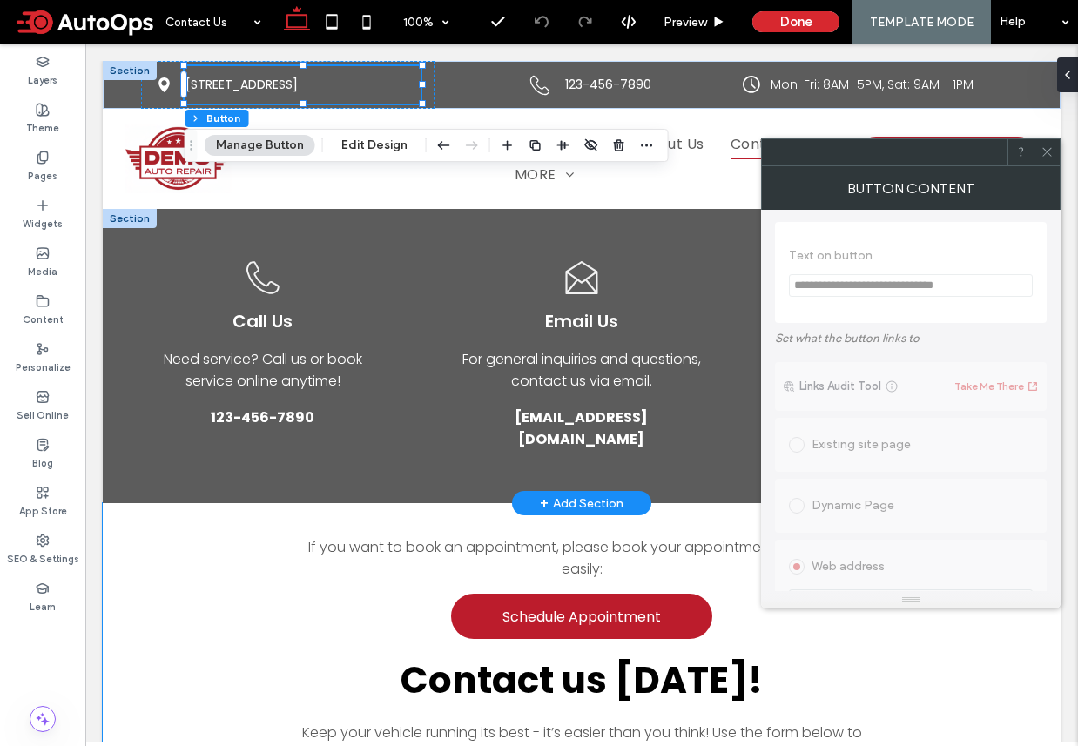
click at [626, 491] on div "+ Add Section" at bounding box center [581, 503] width 139 height 24
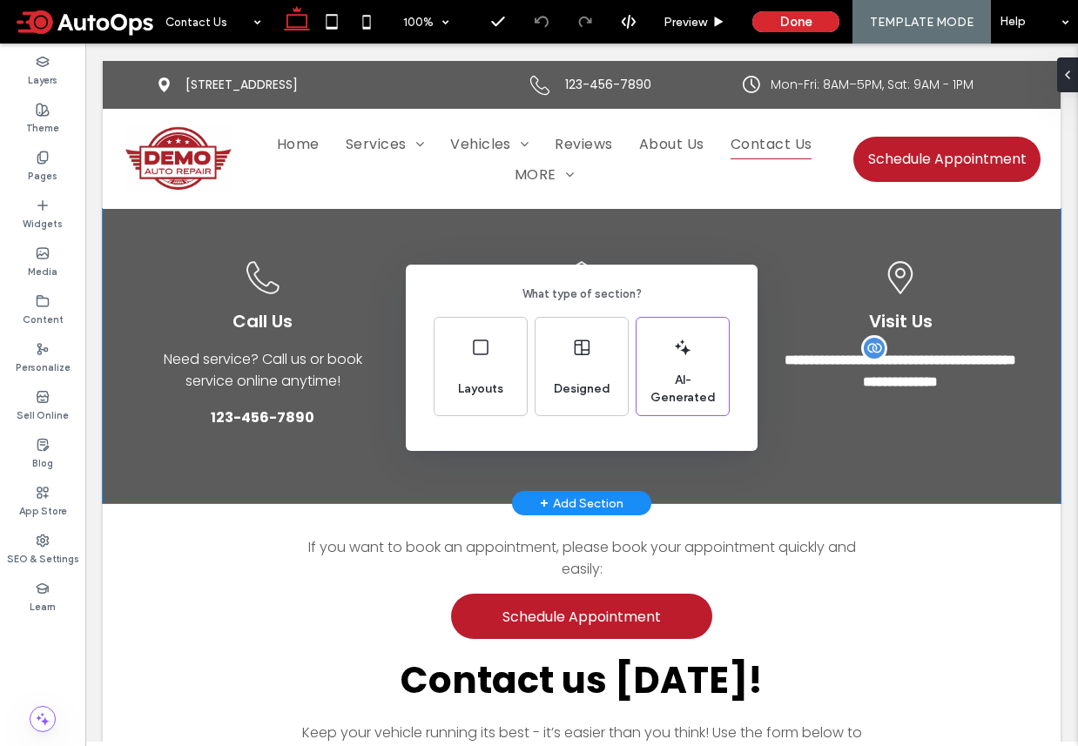
click at [924, 388] on div "What type of section? Layouts Designed AI-Generated" at bounding box center [539, 415] width 1078 height 831
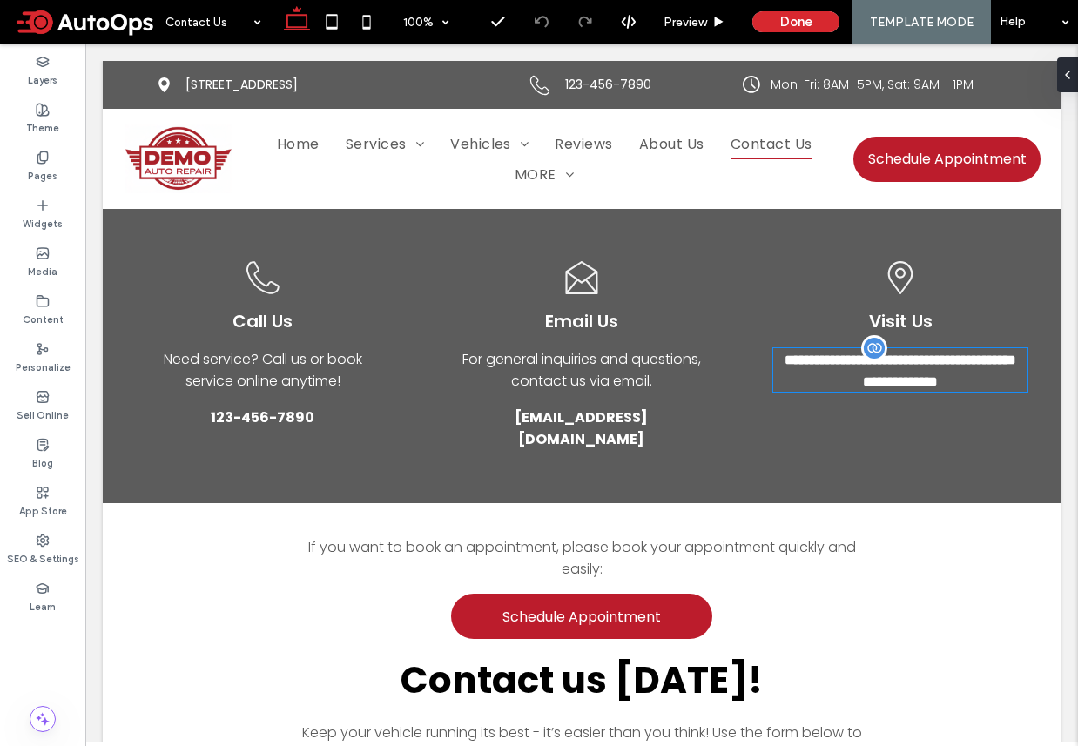
click at [920, 365] on span "**********" at bounding box center [900, 370] width 232 height 35
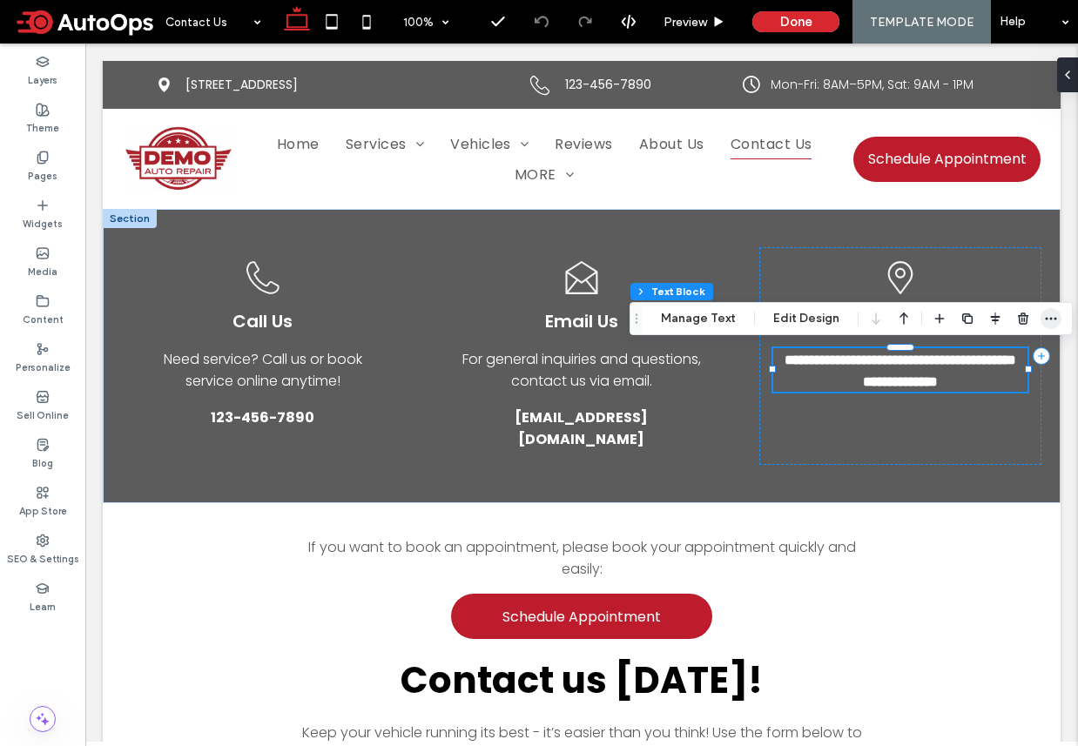
click at [1053, 320] on icon "button" at bounding box center [1051, 319] width 14 height 14
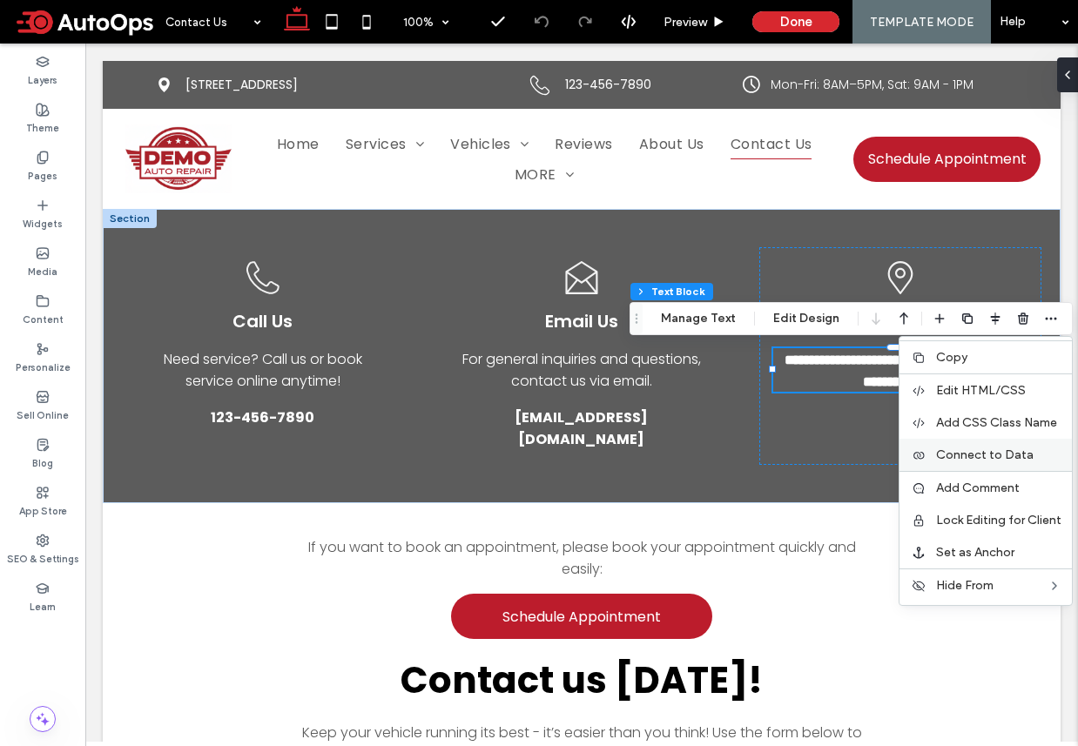
click at [952, 461] on span "Connect to Data" at bounding box center [985, 454] width 98 height 15
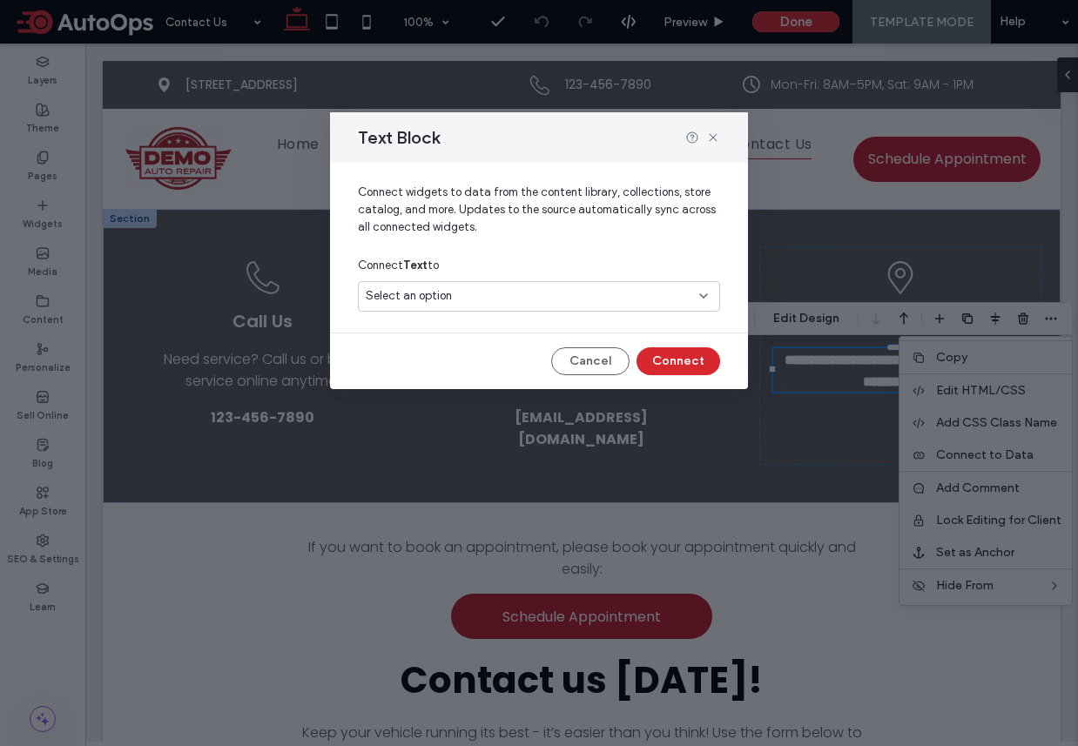
click at [626, 281] on div "Select an option" at bounding box center [539, 296] width 362 height 30
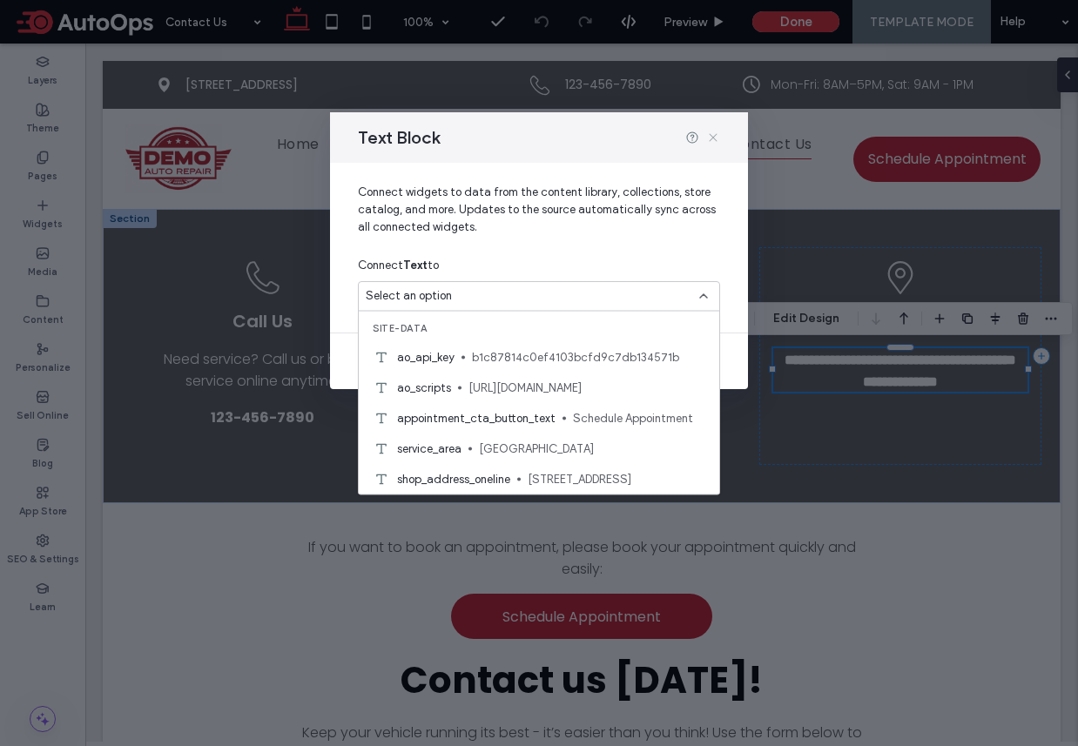
click at [712, 134] on icon at bounding box center [713, 138] width 14 height 14
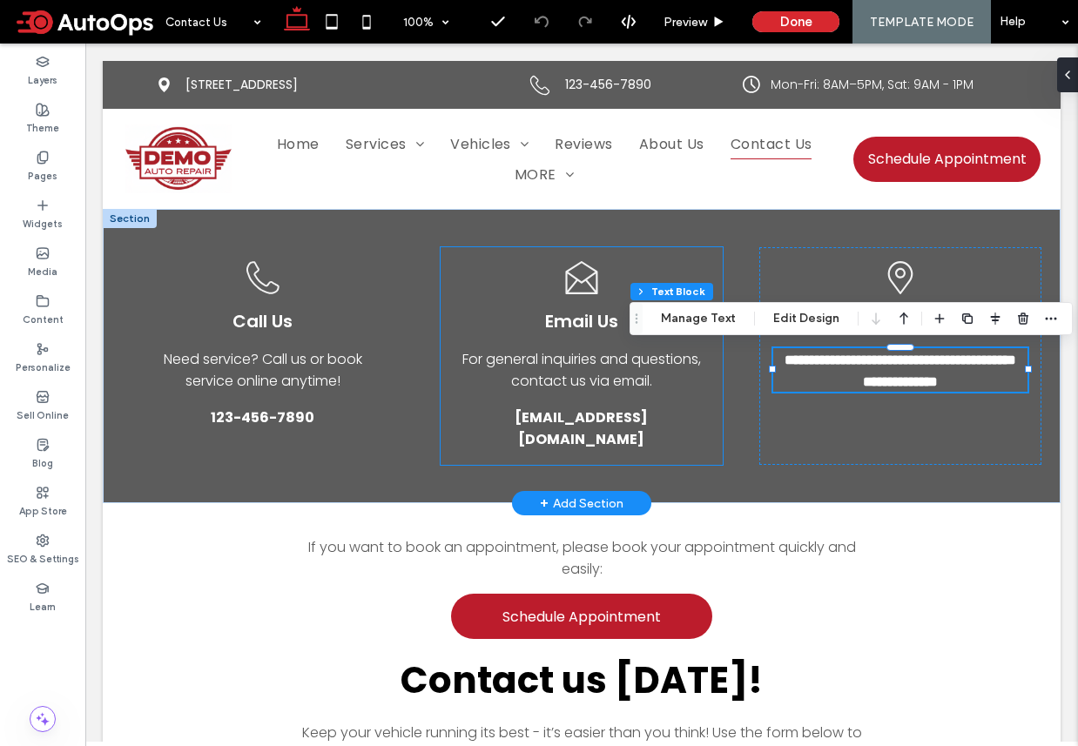
click at [646, 407] on span "test@example.com" at bounding box center [582, 429] width 242 height 44
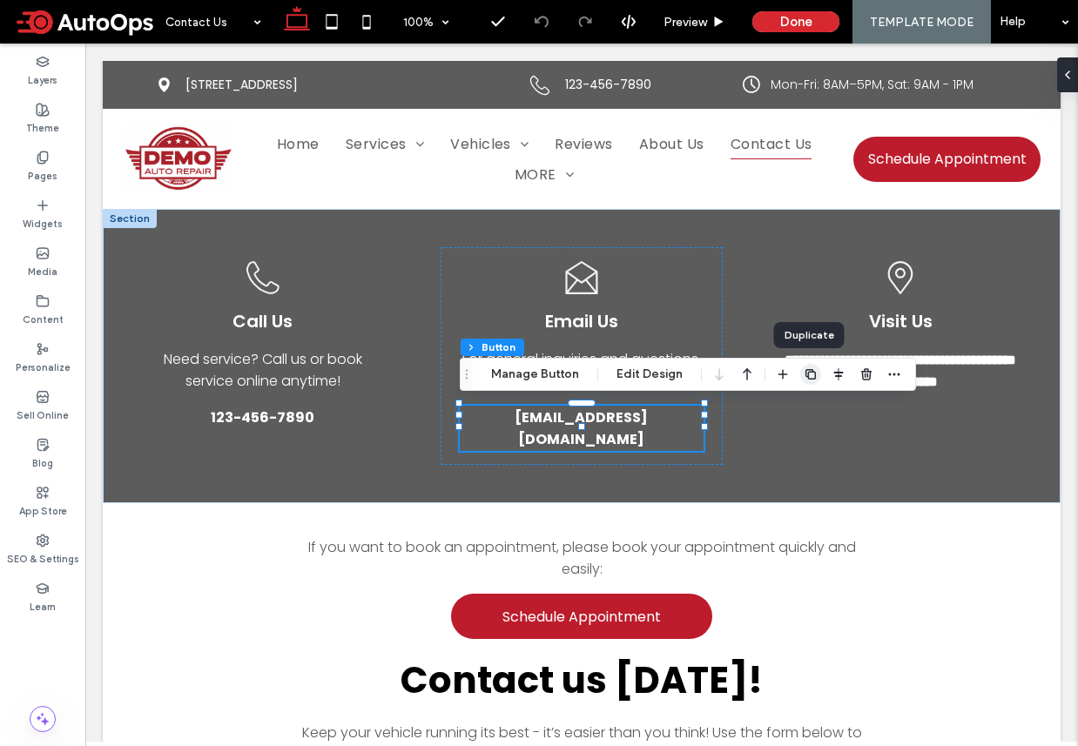
click at [813, 374] on icon "button" at bounding box center [811, 374] width 14 height 14
type input "*"
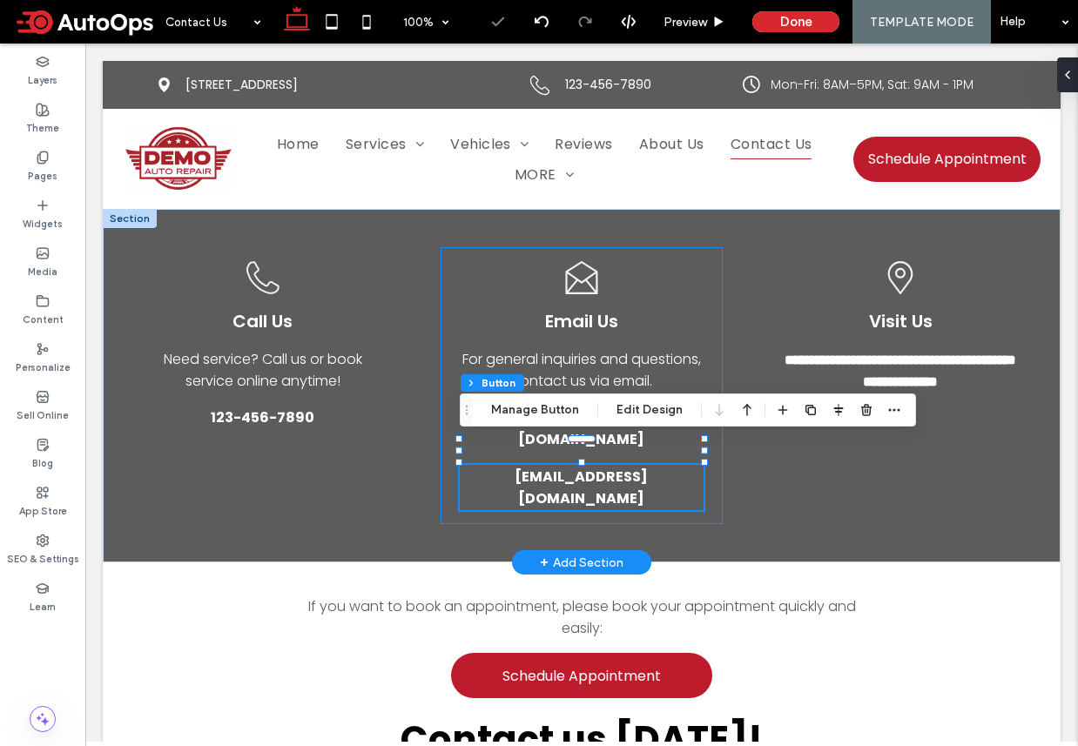
click at [708, 461] on div "Open envelope icon. Email Us For general inquiries and questions, contact us vi…" at bounding box center [582, 385] width 282 height 277
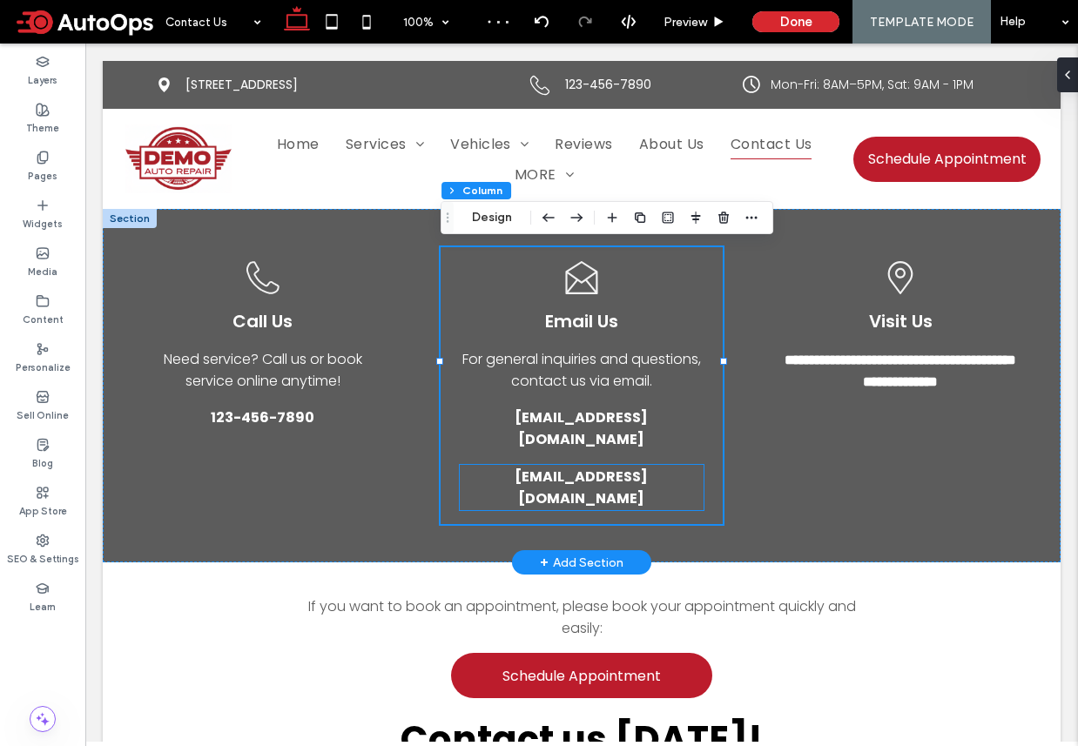
click at [655, 465] on link "test@example.com" at bounding box center [582, 487] width 244 height 45
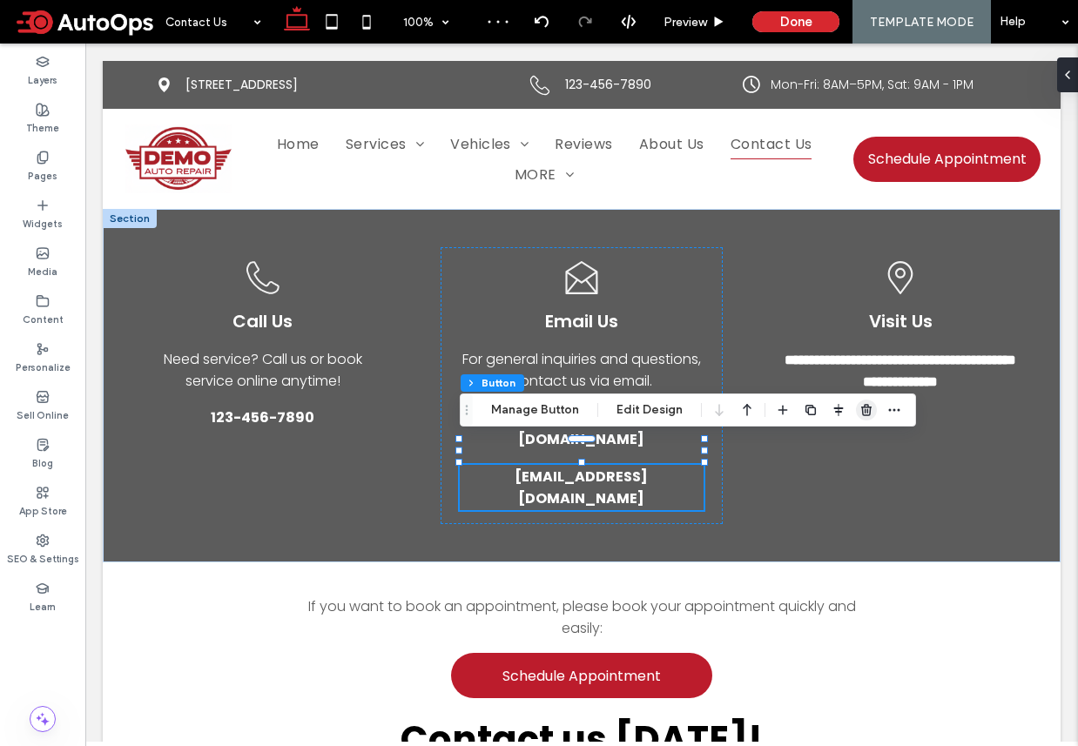
click at [862, 402] on span "button" at bounding box center [866, 410] width 21 height 21
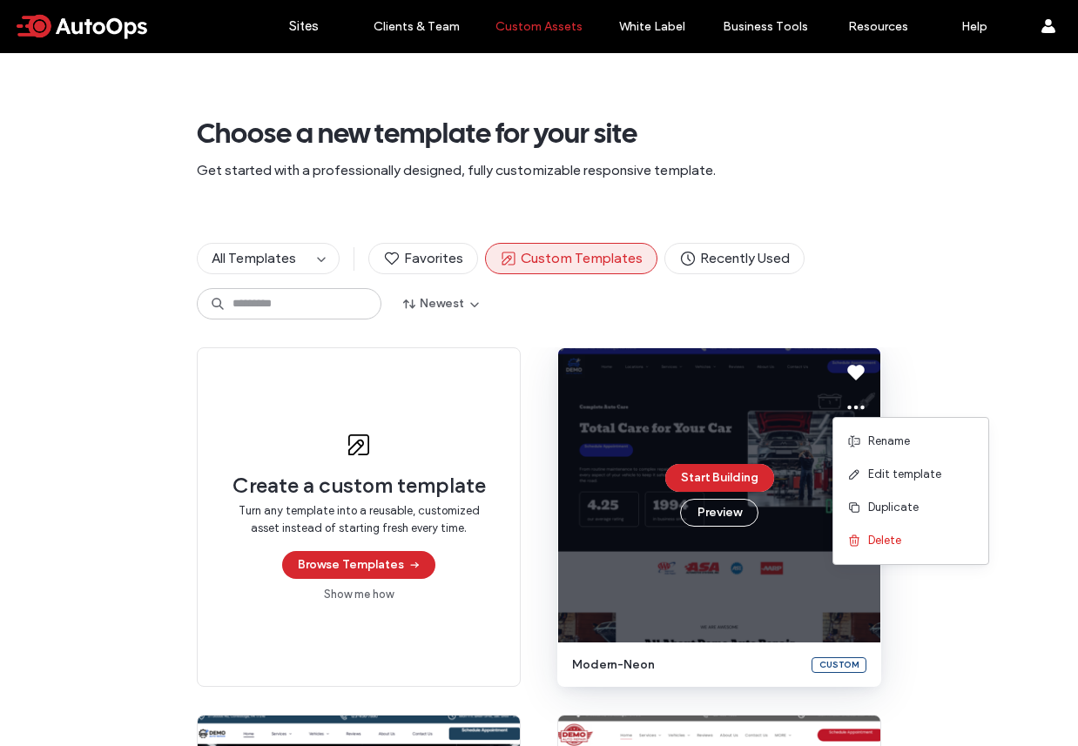
scroll to position [15, 0]
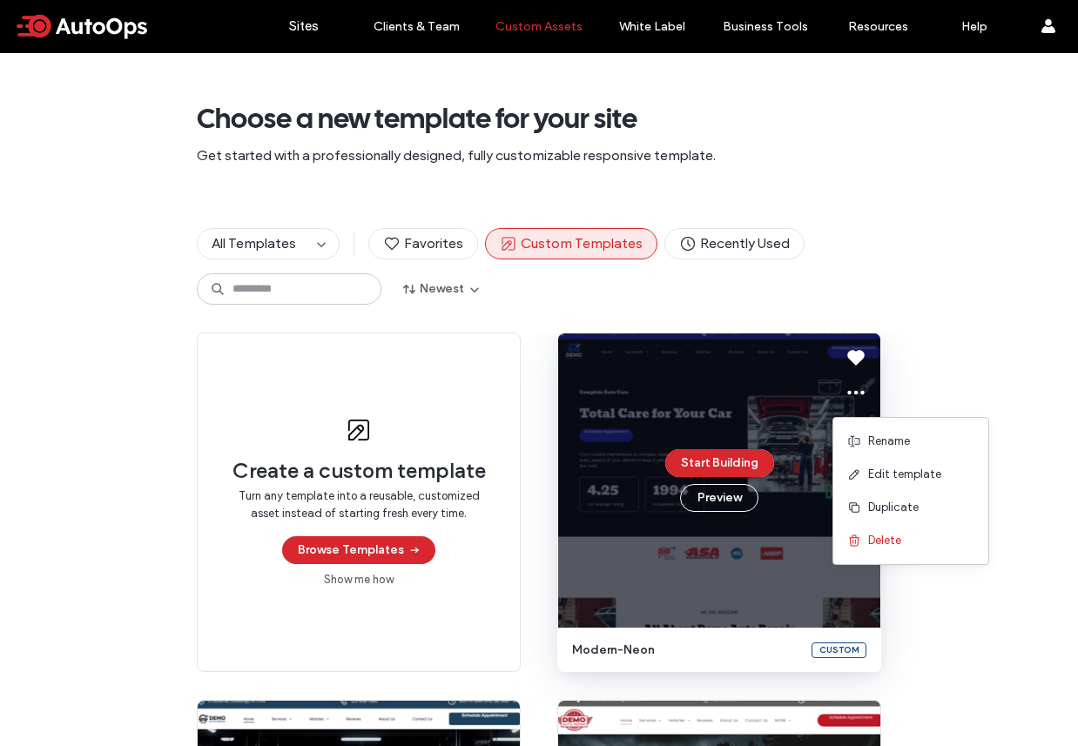
click at [940, 347] on div "Create a custom template Turn any template into a reusable, customized asset in…" at bounding box center [539, 686] width 1078 height 707
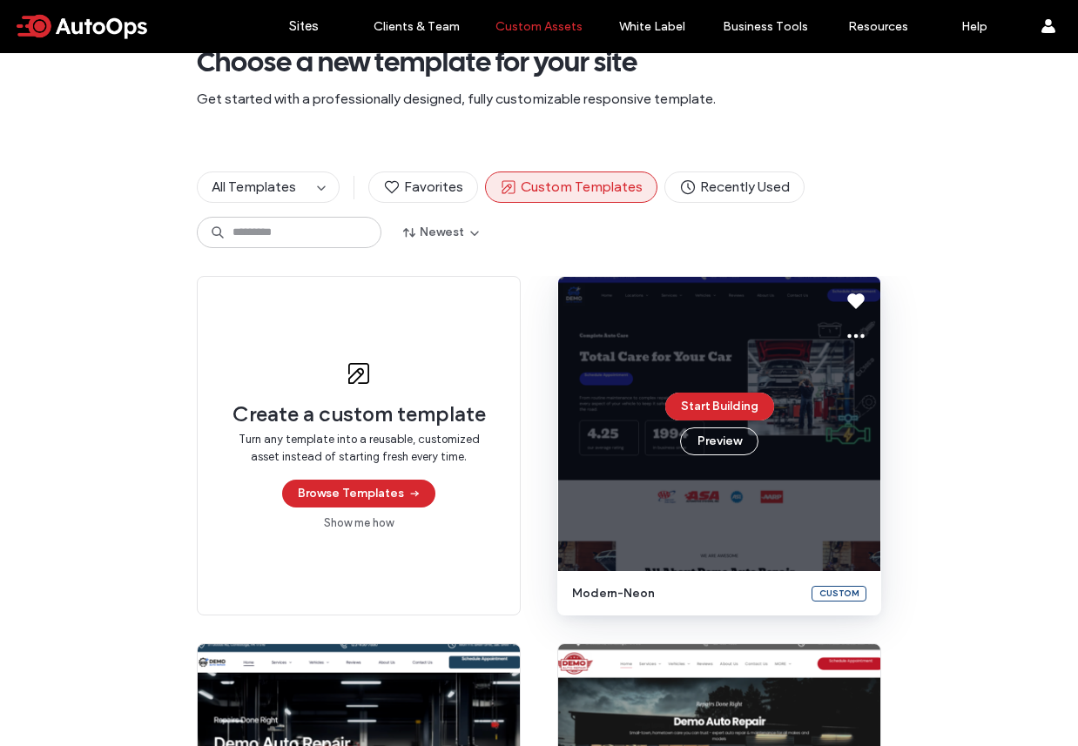
scroll to position [48, 0]
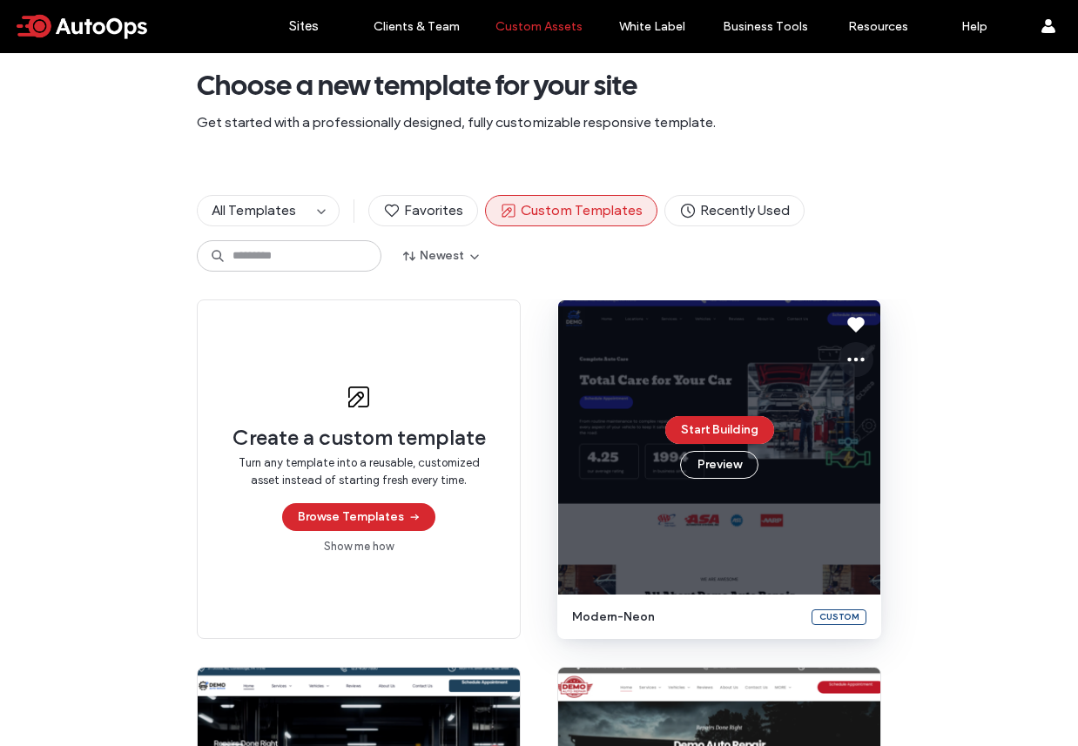
click at [848, 362] on icon at bounding box center [855, 359] width 21 height 21
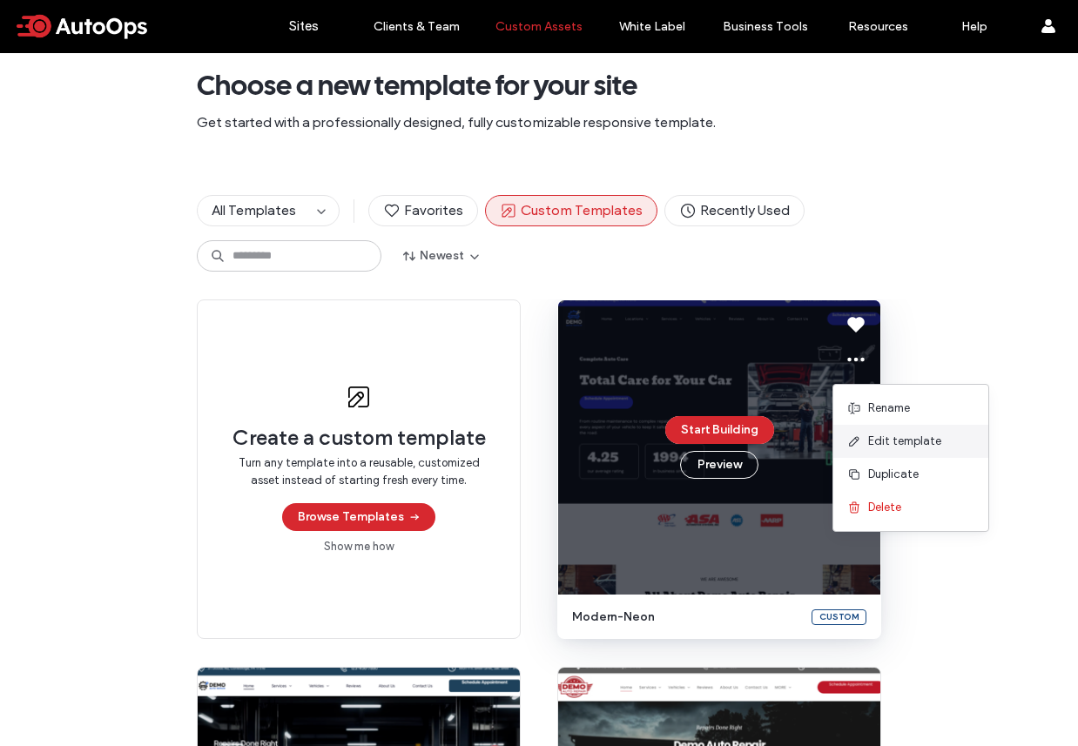
click at [888, 449] on span "Edit template" at bounding box center [904, 441] width 73 height 17
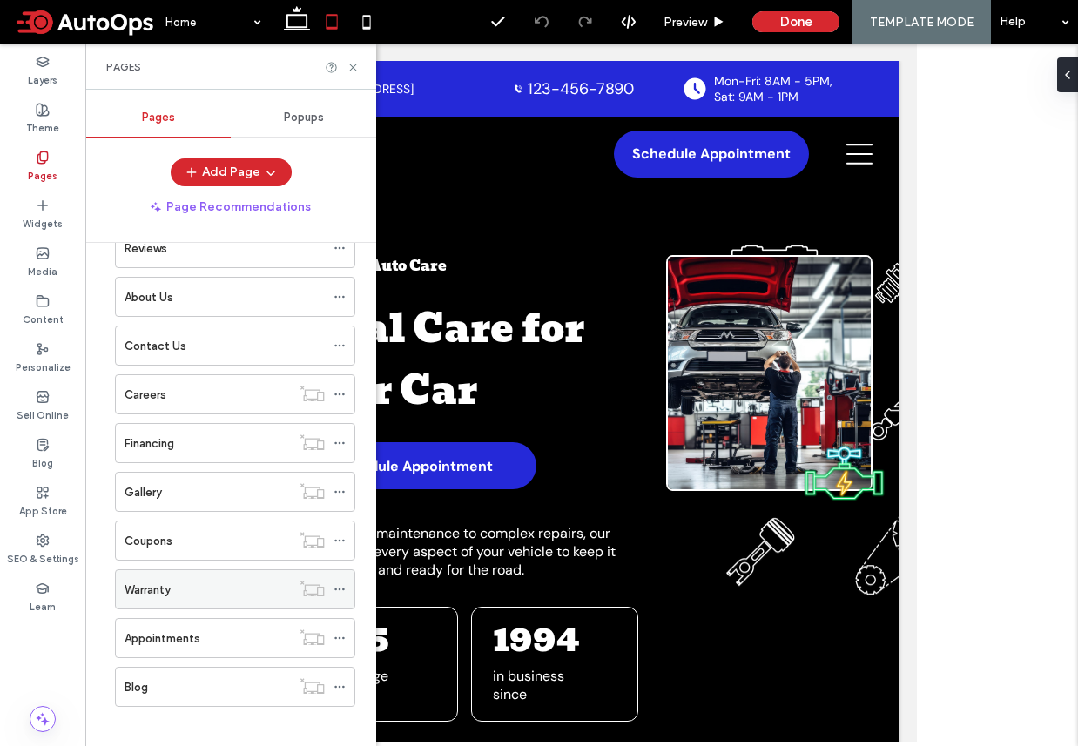
scroll to position [252, 0]
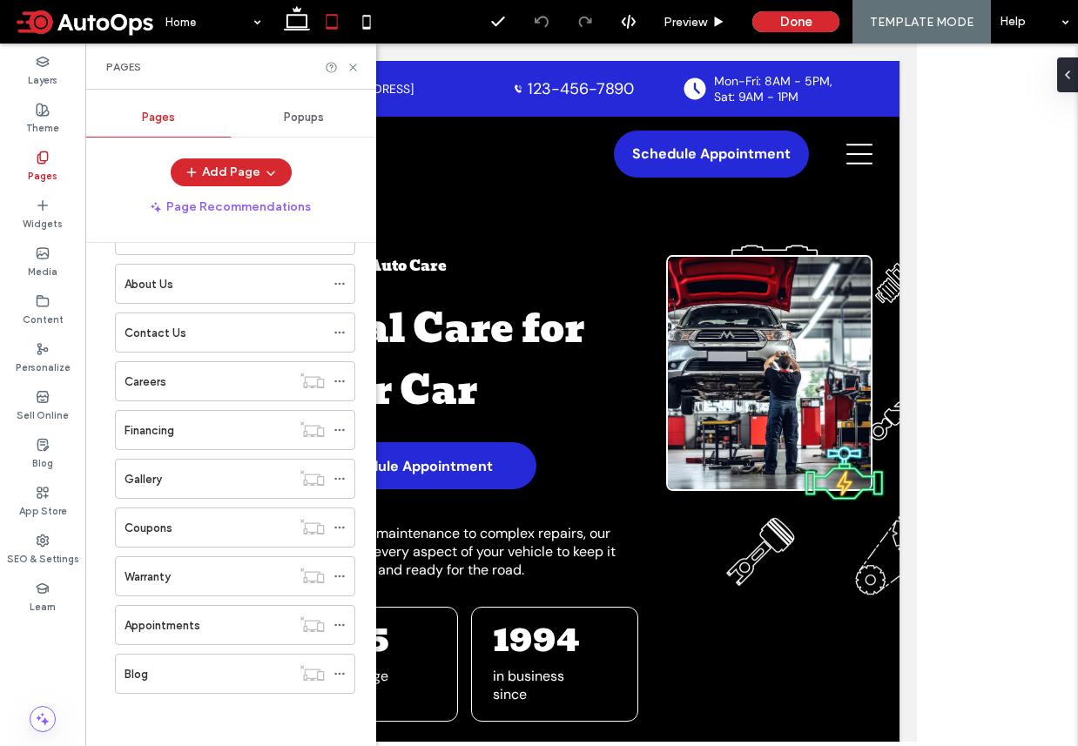
click at [172, 506] on ol "Home Locations Location Services Service Vehicles Vehicle Reviews About Us Cont…" at bounding box center [224, 357] width 262 height 674
click at [165, 524] on label "Coupons" at bounding box center [148, 528] width 48 height 30
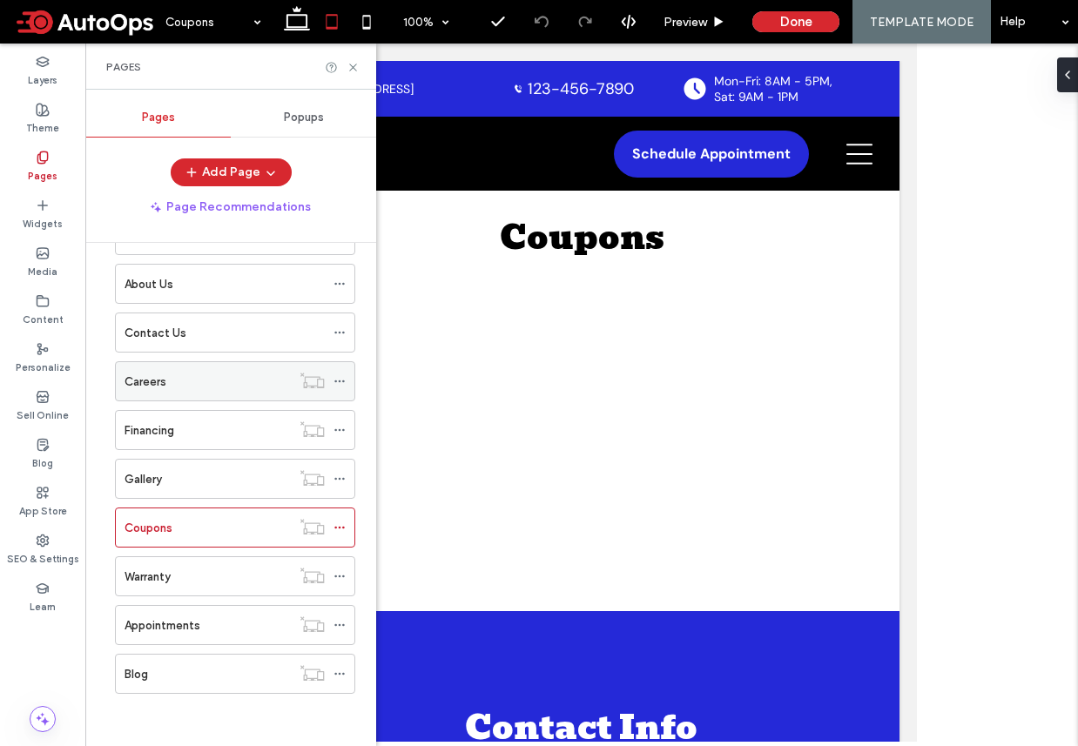
scroll to position [0, 0]
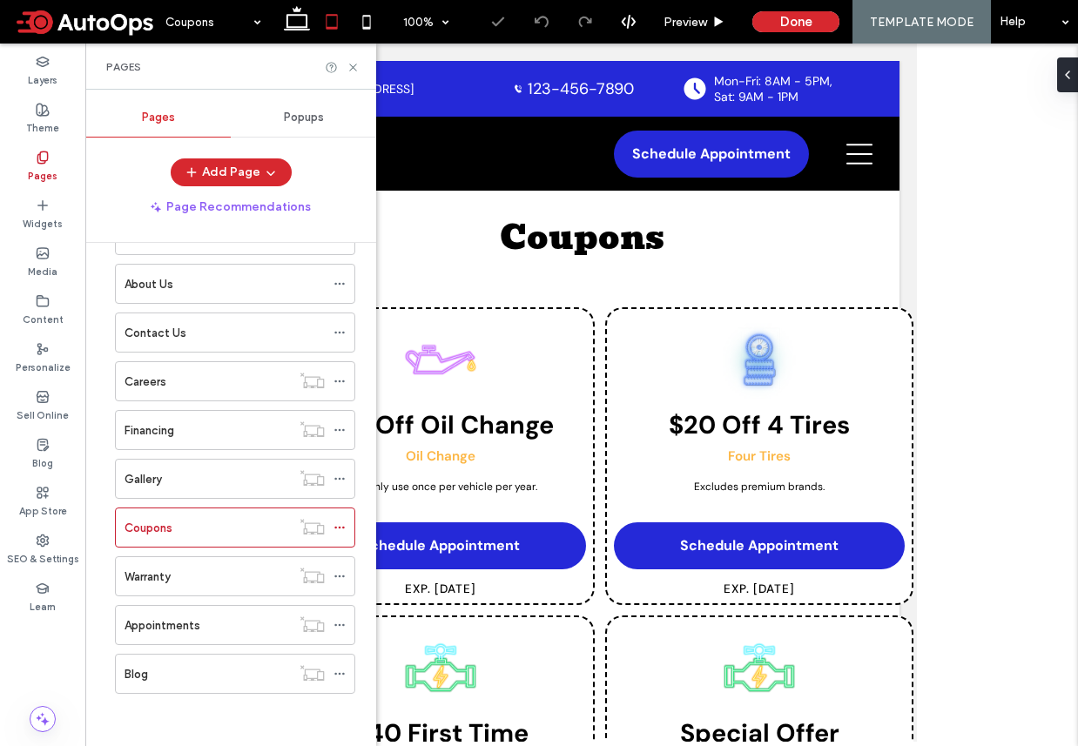
click at [345, 63] on div at bounding box center [342, 67] width 35 height 13
click at [347, 66] on icon at bounding box center [352, 67] width 13 height 13
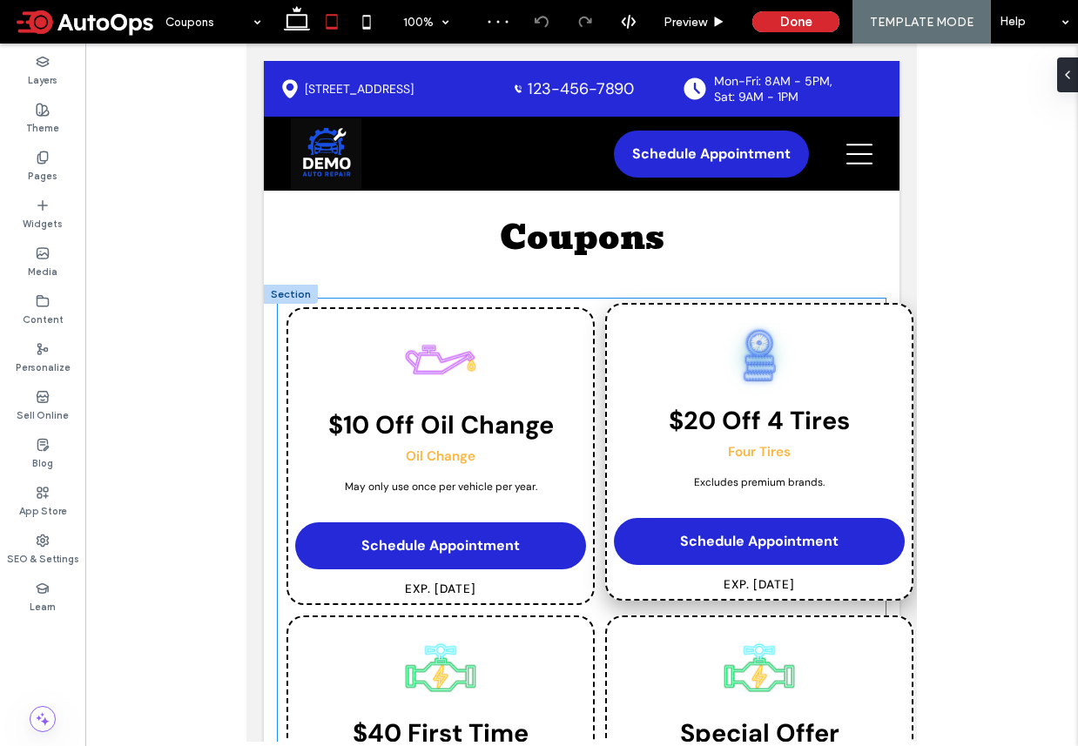
click at [703, 367] on div at bounding box center [759, 355] width 291 height 87
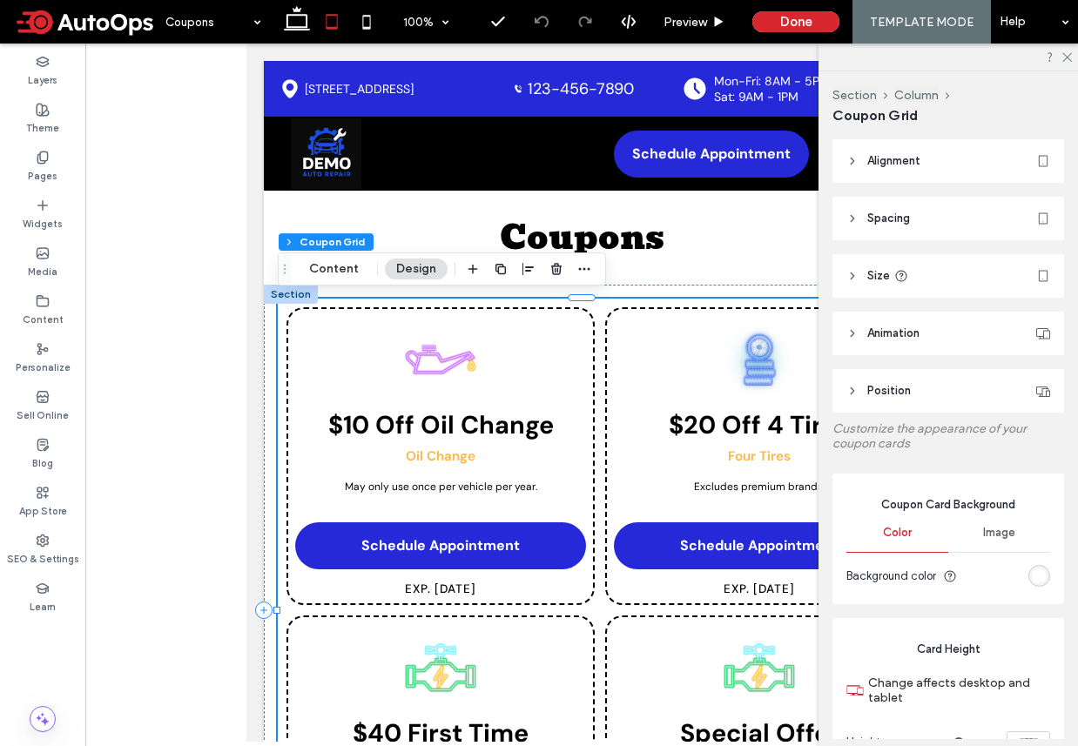
click at [900, 216] on span "Spacing" at bounding box center [888, 218] width 43 height 17
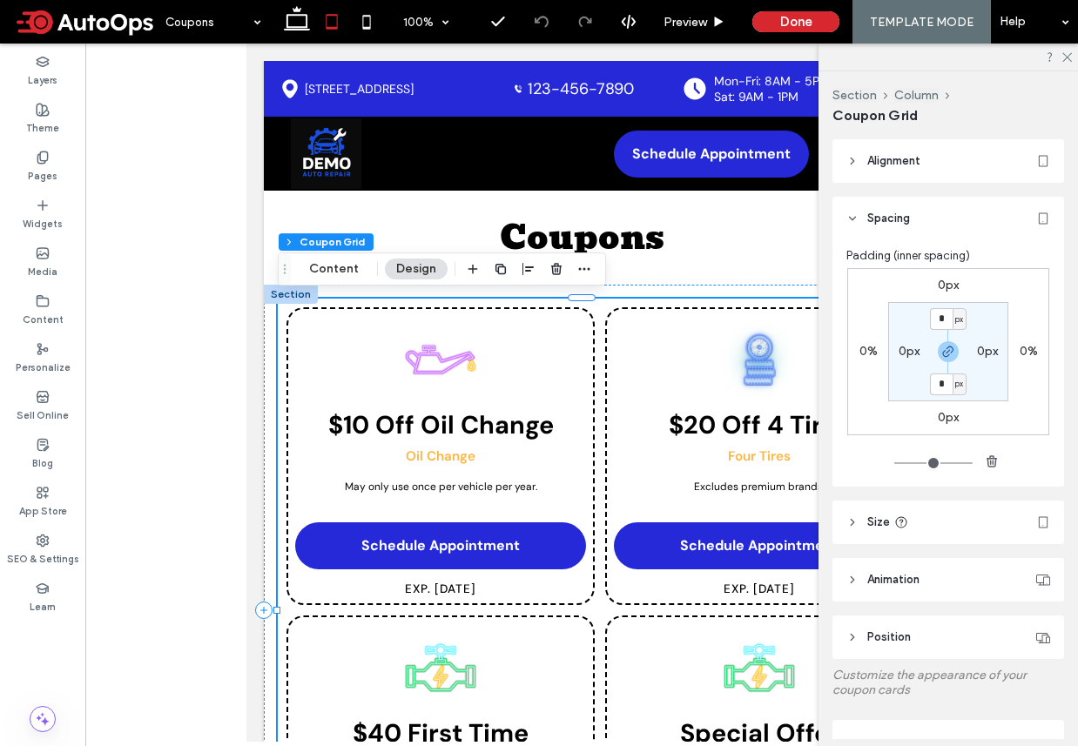
scroll to position [1, 0]
click at [892, 526] on header "Size" at bounding box center [948, 522] width 232 height 44
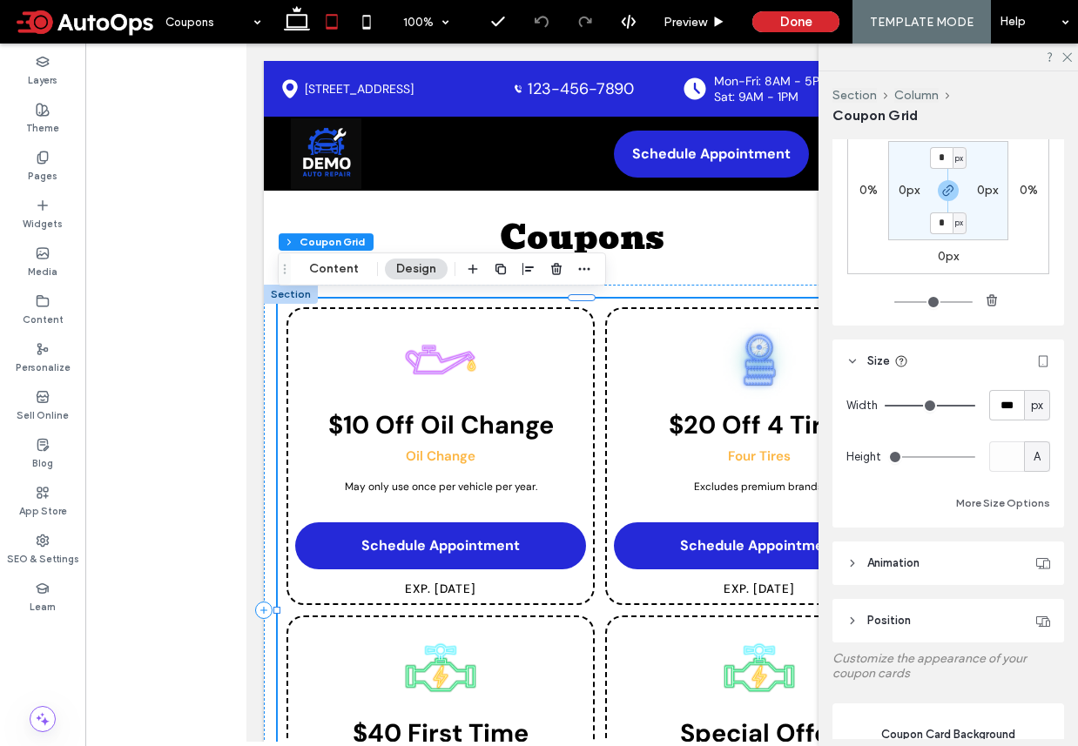
scroll to position [167, 0]
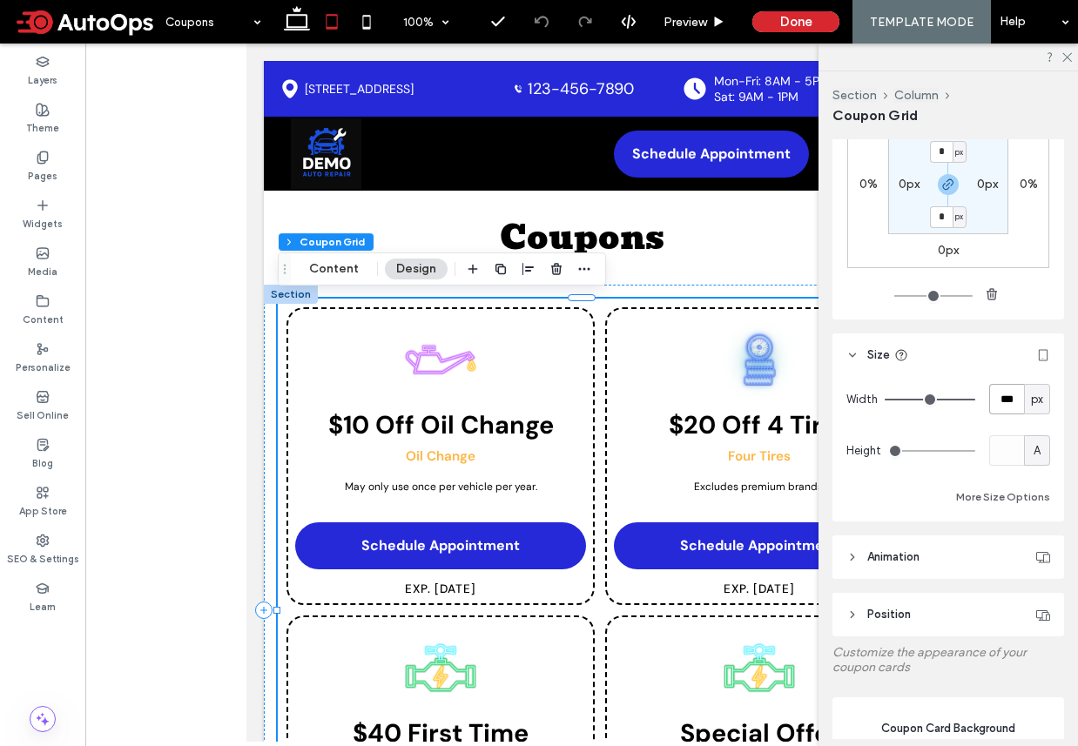
click at [995, 398] on input "***" at bounding box center [1006, 399] width 35 height 30
click at [996, 398] on input "***" at bounding box center [1006, 399] width 35 height 30
click at [999, 398] on input "***" at bounding box center [1006, 399] width 35 height 30
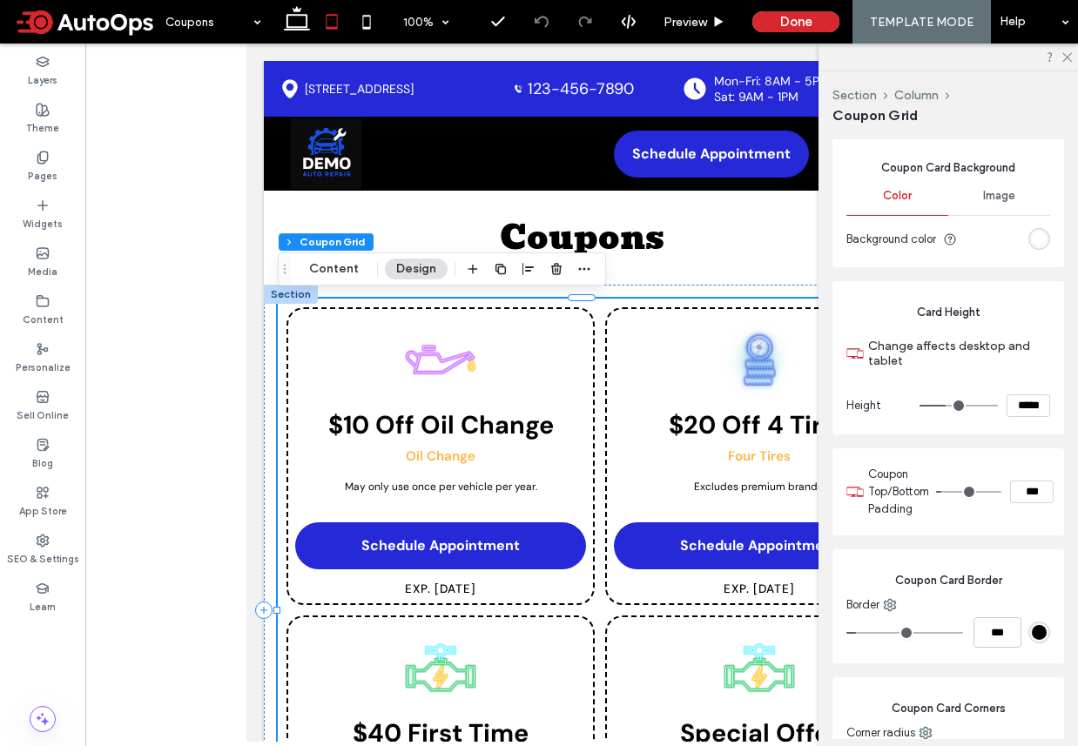
scroll to position [726, 0]
